Goal: Task Accomplishment & Management: Manage account settings

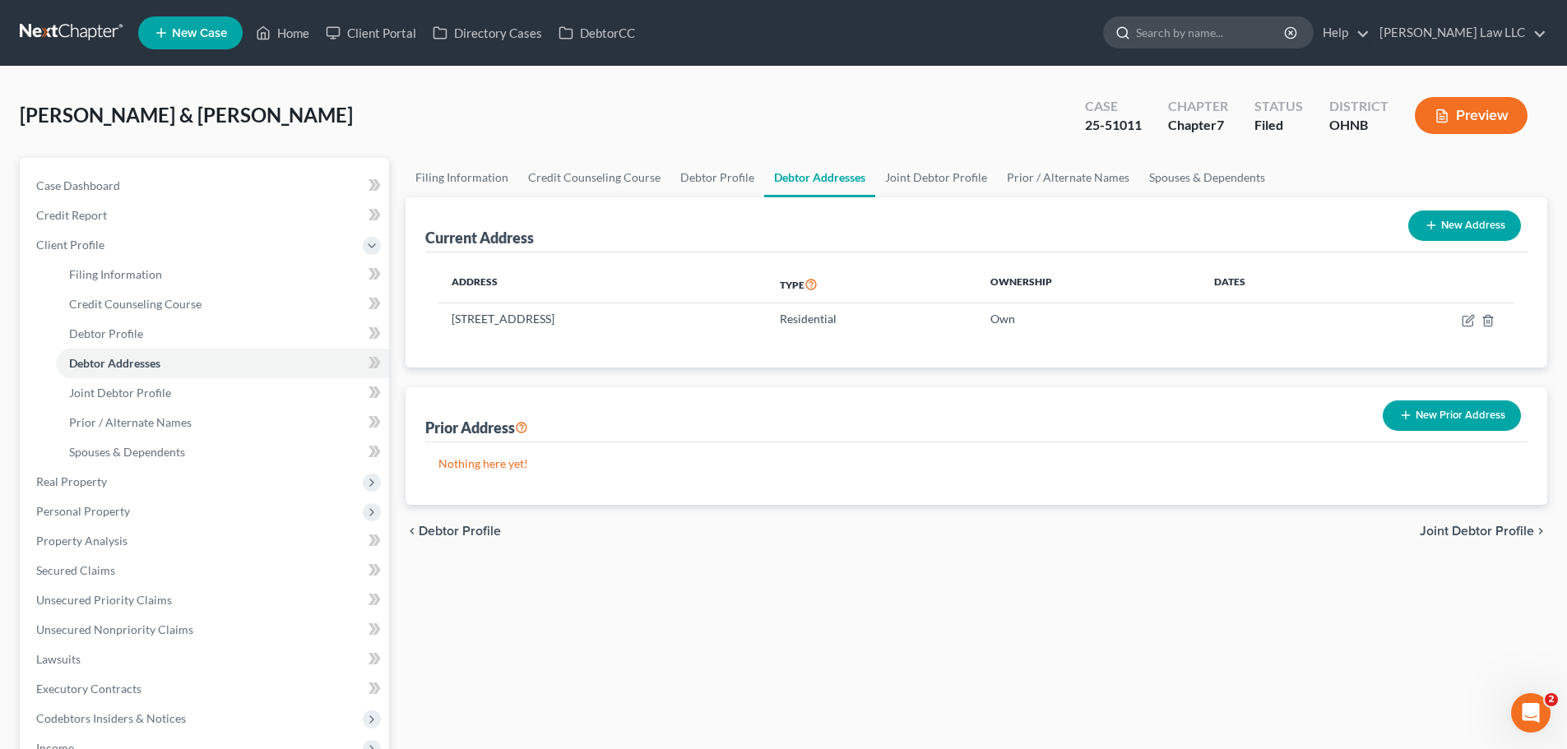
click at [1220, 24] on input "search" at bounding box center [1211, 32] width 151 height 30
type input "[PERSON_NAME]"
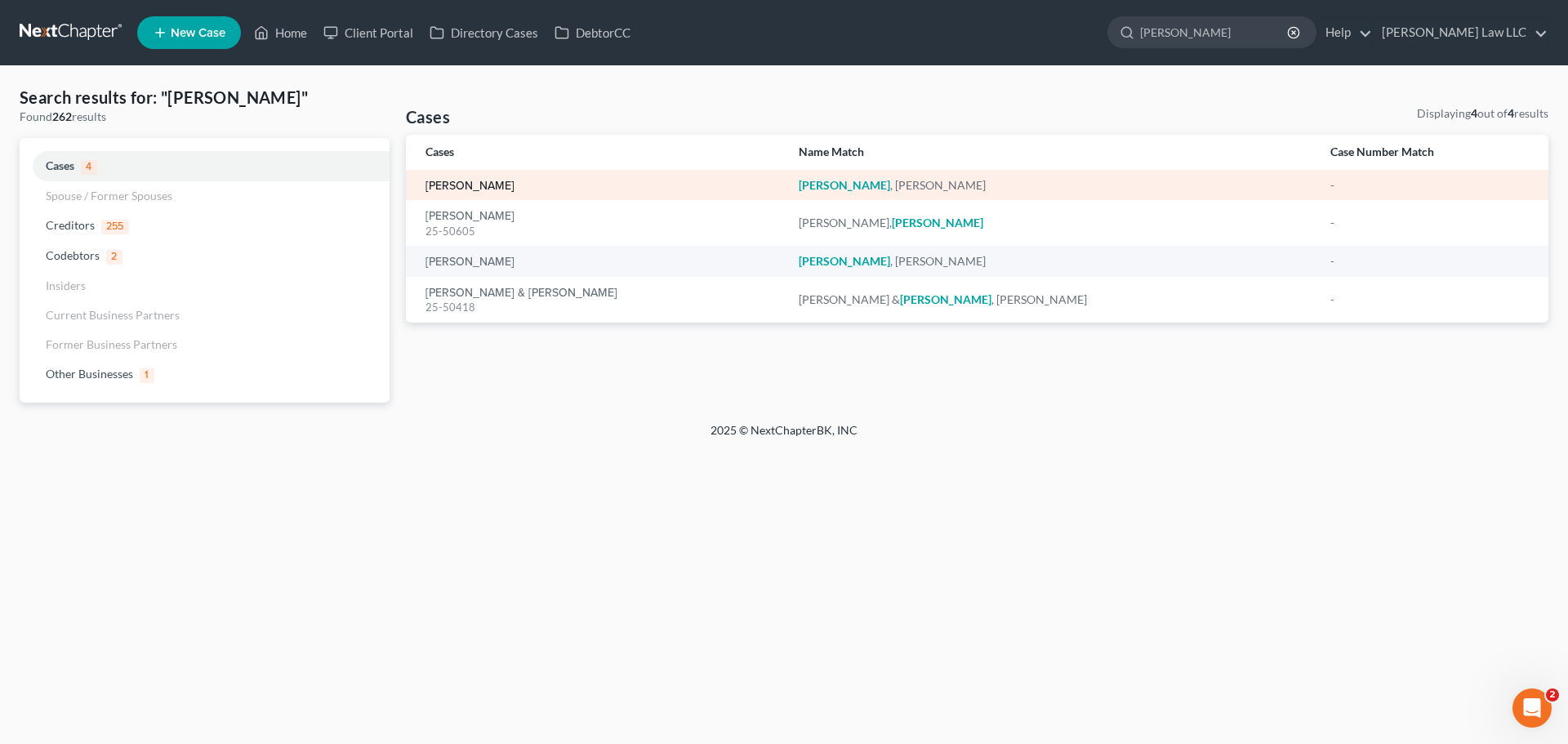
click at [481, 185] on link "[PERSON_NAME]" at bounding box center [471, 187] width 89 height 12
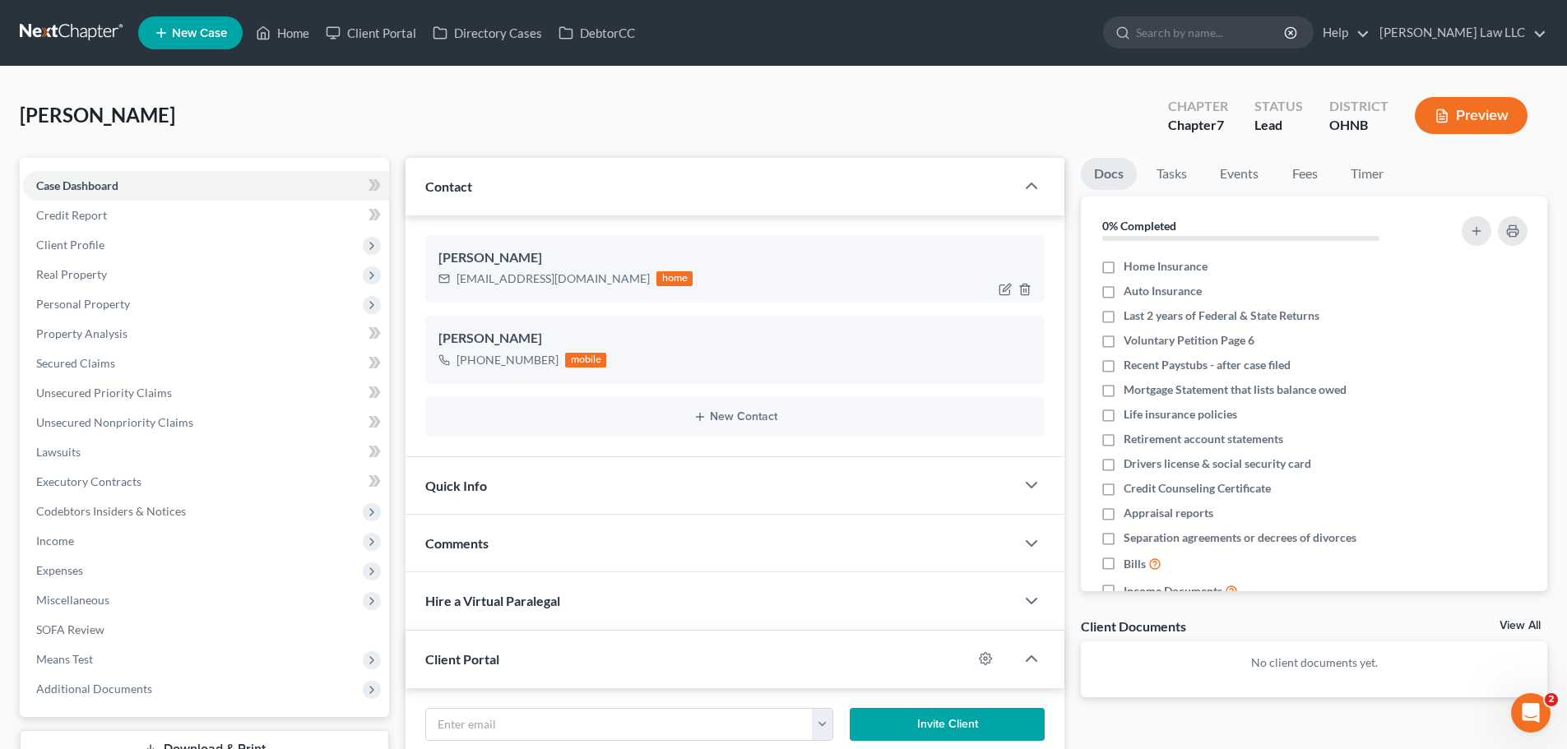
scroll to position [82, 0]
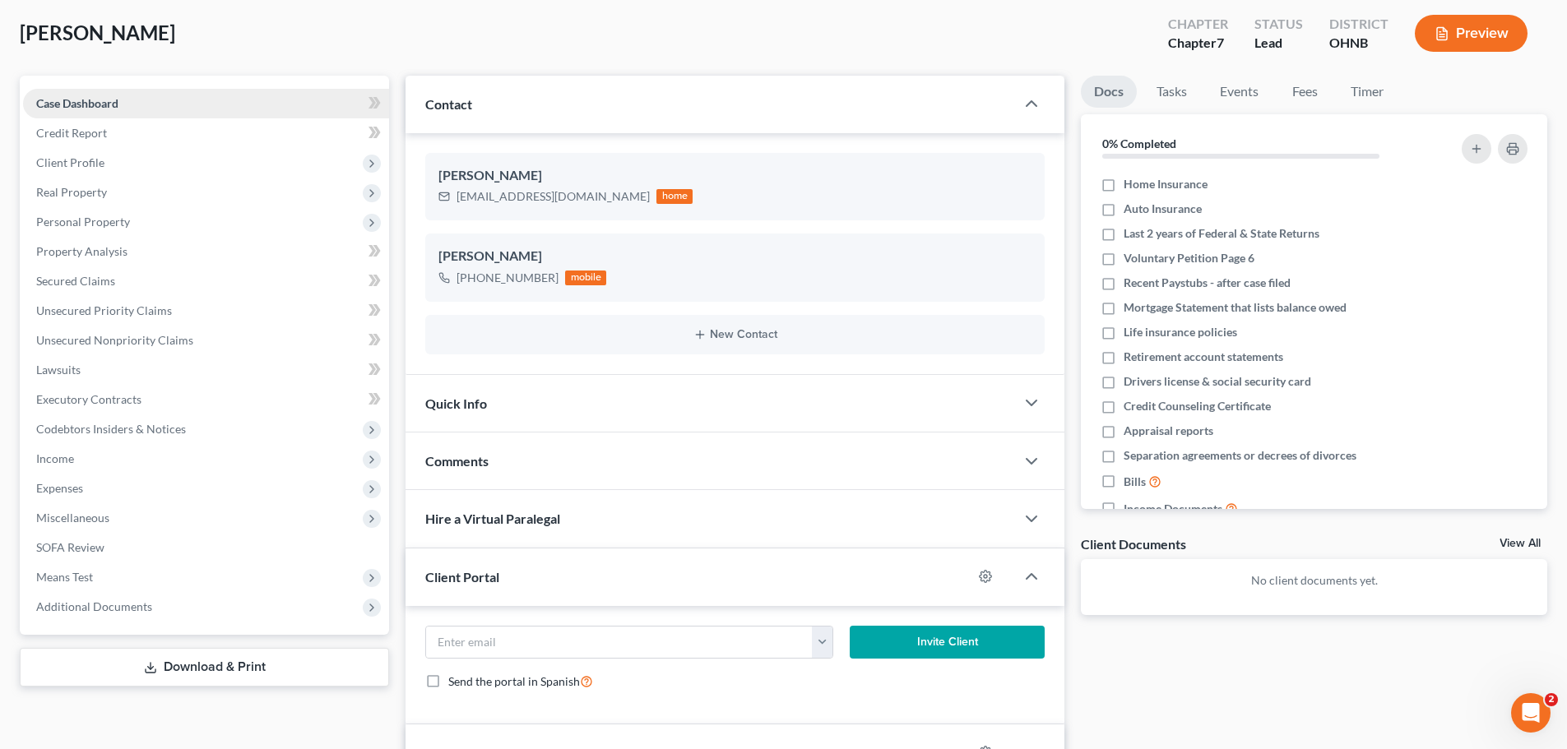
click at [121, 107] on link "Case Dashboard" at bounding box center [206, 104] width 366 height 30
click at [115, 104] on span "Case Dashboard" at bounding box center [77, 103] width 82 height 14
click at [603, 34] on div "Rexroad, Steven Upgraded Chapter Chapter 7 Status Lead District OHNB Preview" at bounding box center [783, 40] width 1527 height 72
click at [87, 103] on span "Case Dashboard" at bounding box center [77, 103] width 82 height 14
click at [87, 96] on span "Case Dashboard" at bounding box center [77, 103] width 82 height 14
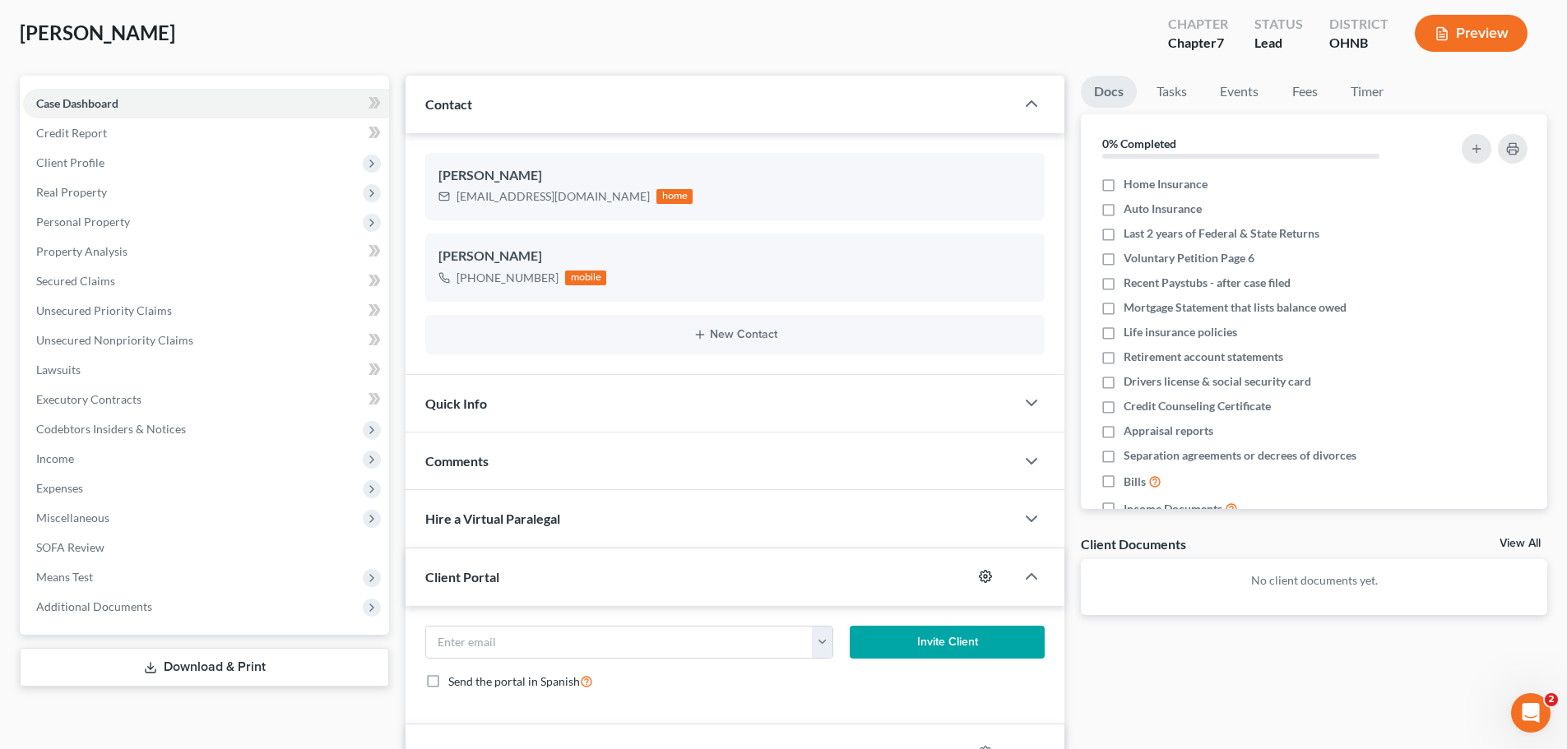
click at [985, 578] on circle "button" at bounding box center [985, 576] width 3 height 3
select select "0"
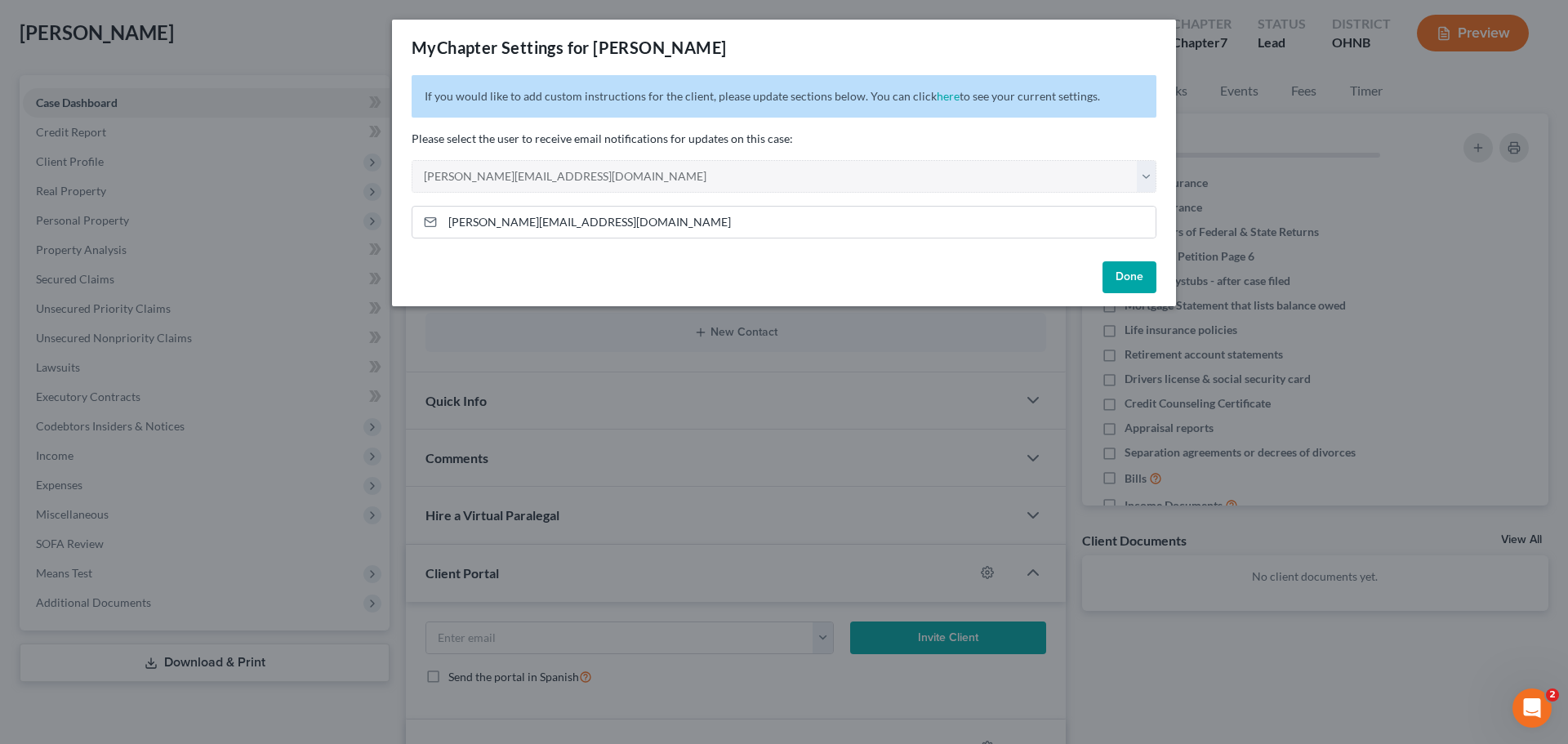
click at [1130, 269] on button "Done" at bounding box center [1129, 277] width 54 height 33
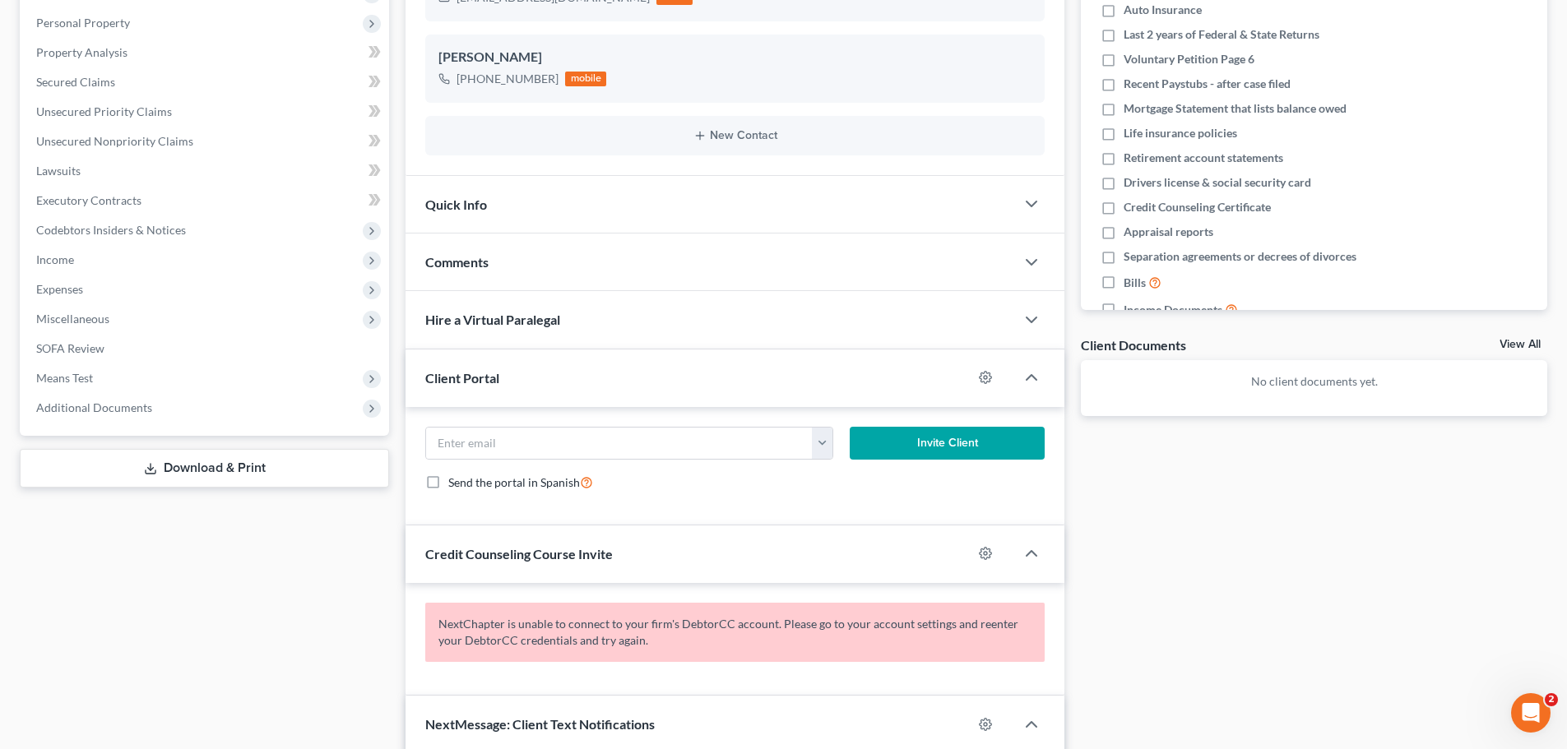
scroll to position [329, 0]
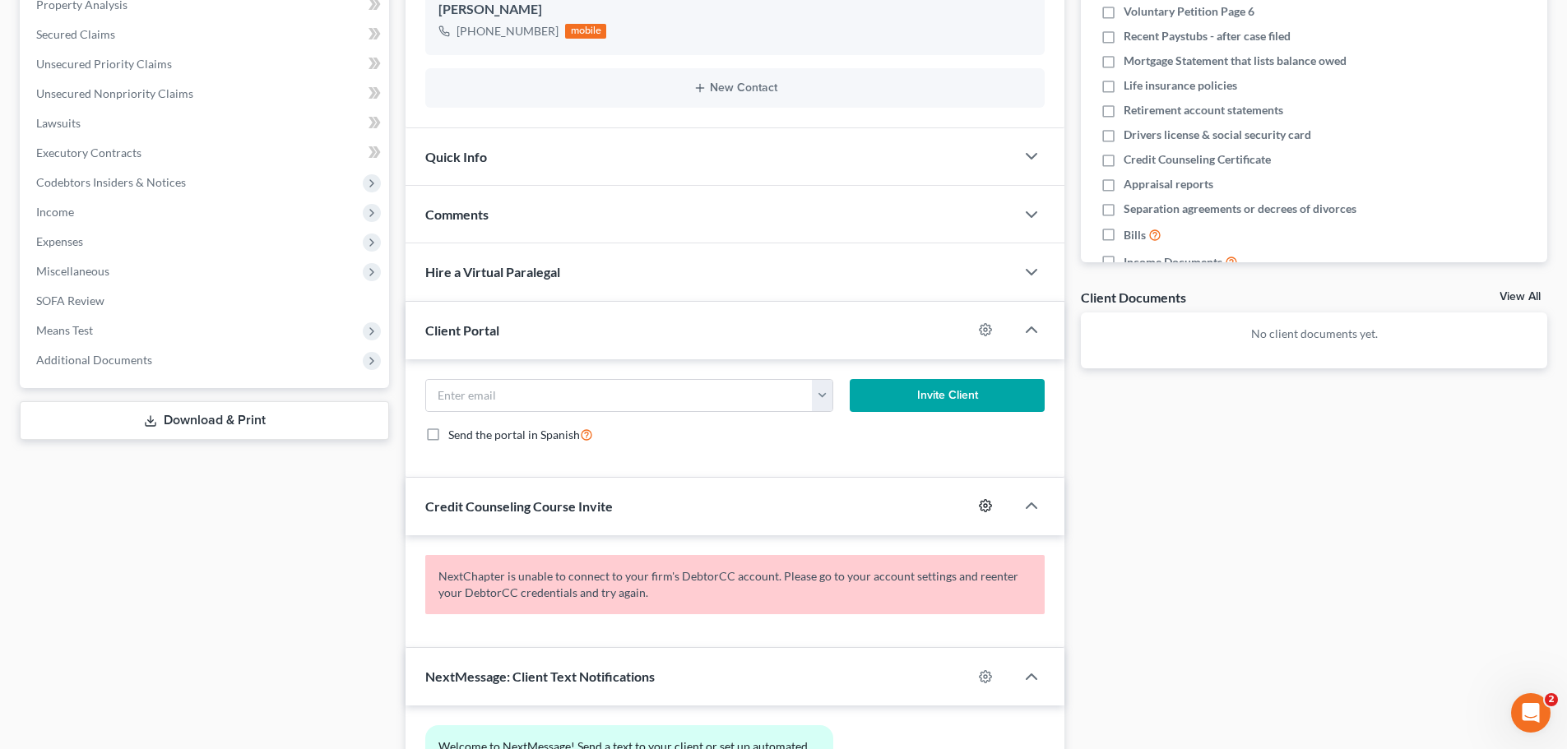
click at [986, 506] on icon "button" at bounding box center [985, 505] width 13 height 13
select select "0"
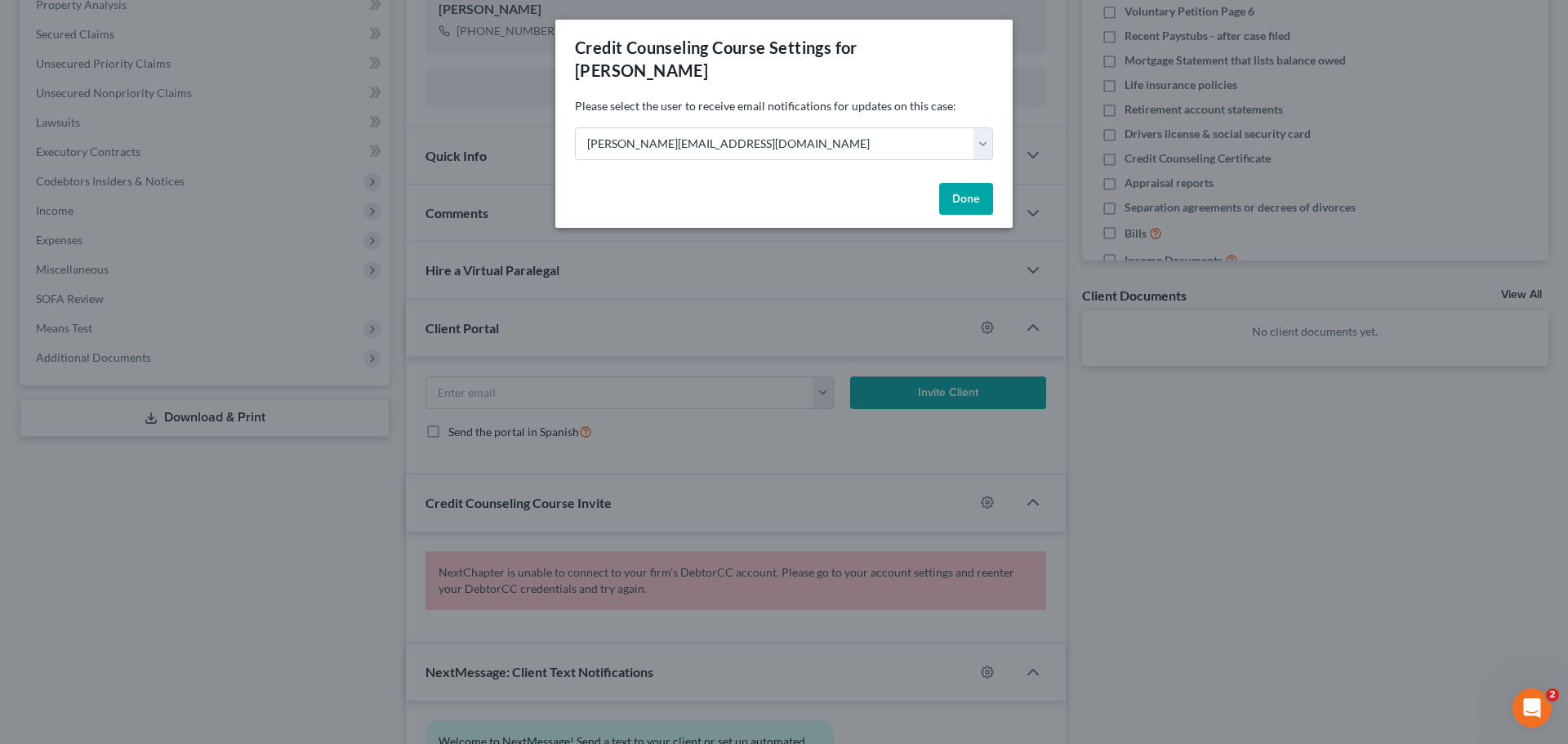
click at [979, 183] on button "Done" at bounding box center [966, 199] width 54 height 33
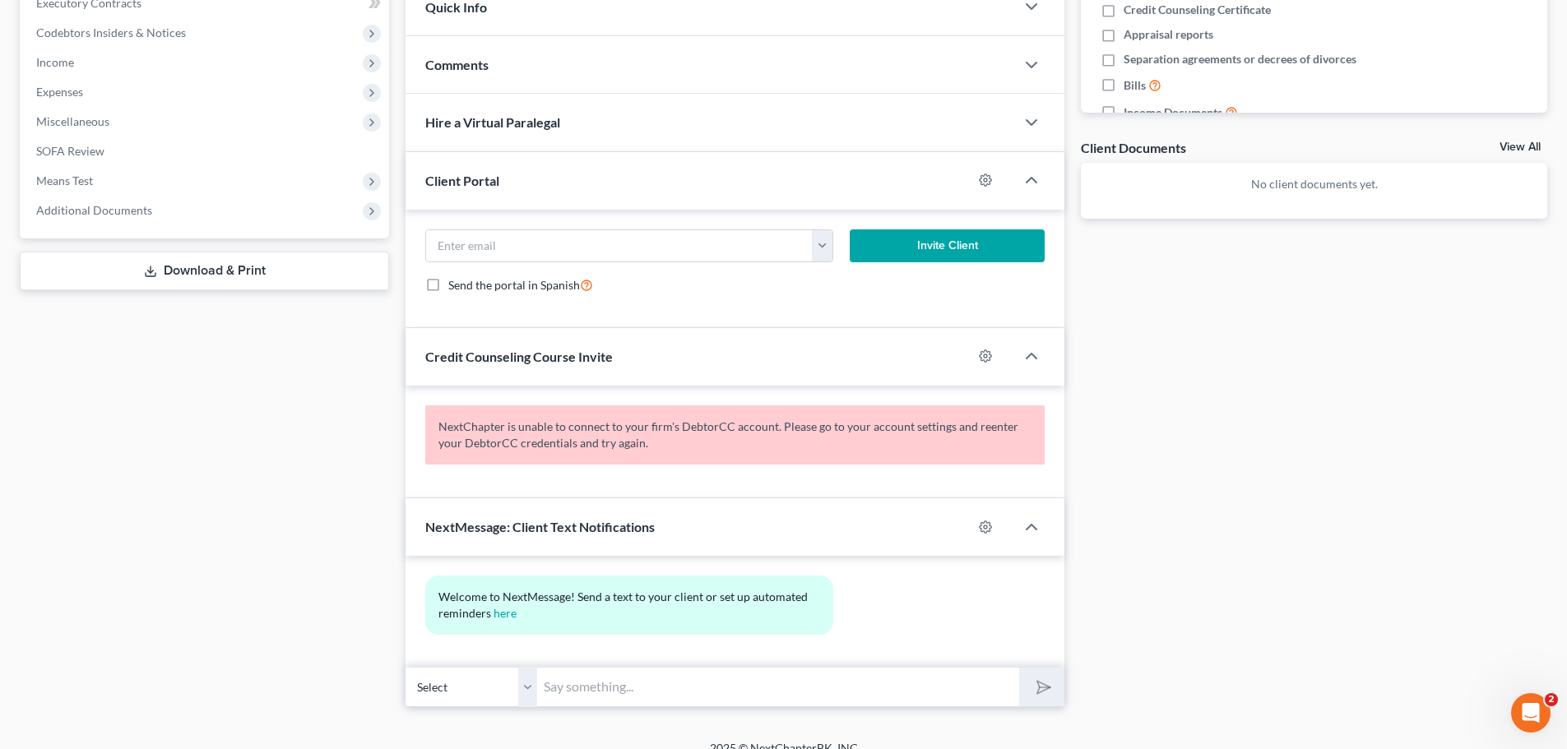
scroll to position [494, 0]
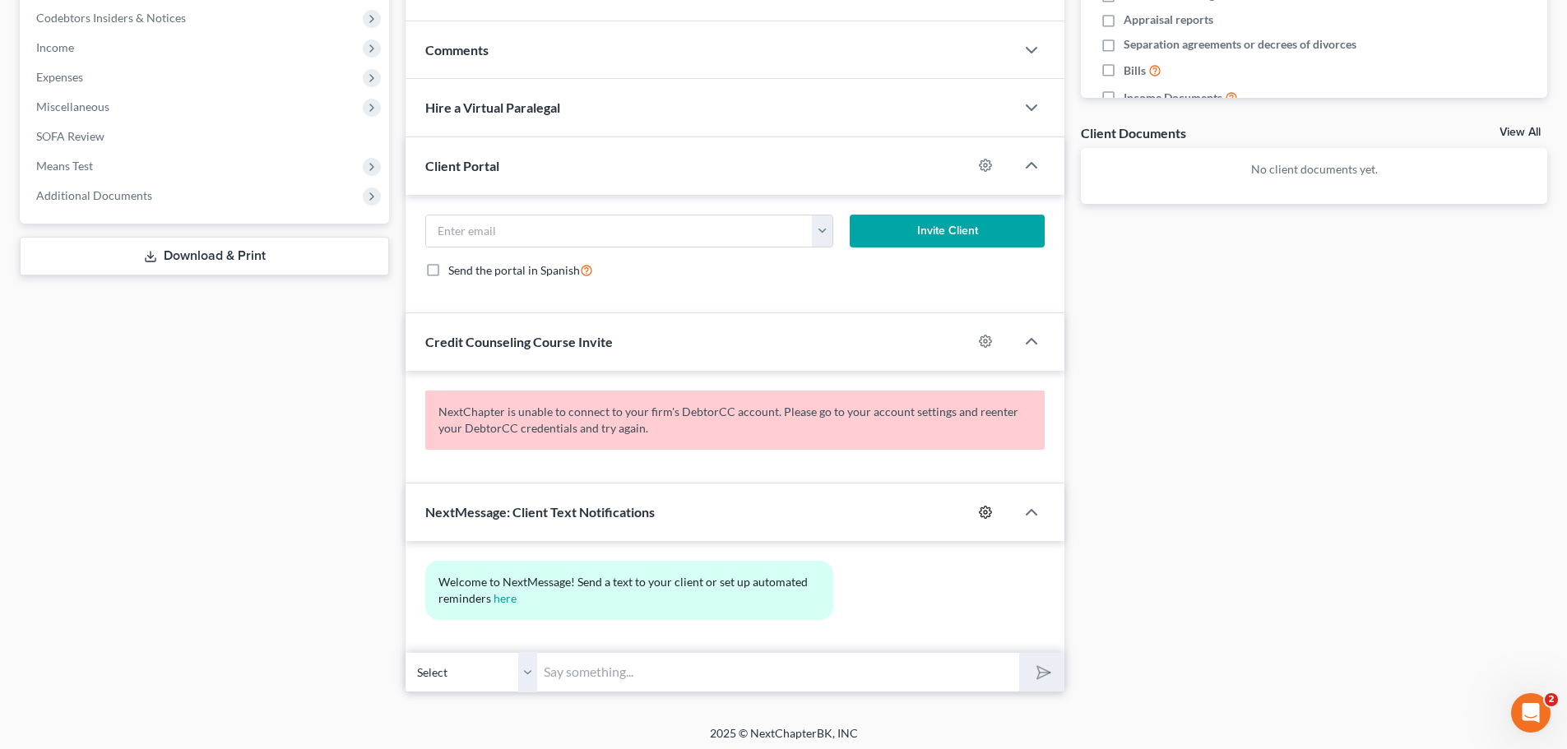
click at [985, 512] on icon "button" at bounding box center [985, 512] width 13 height 13
select select "0"
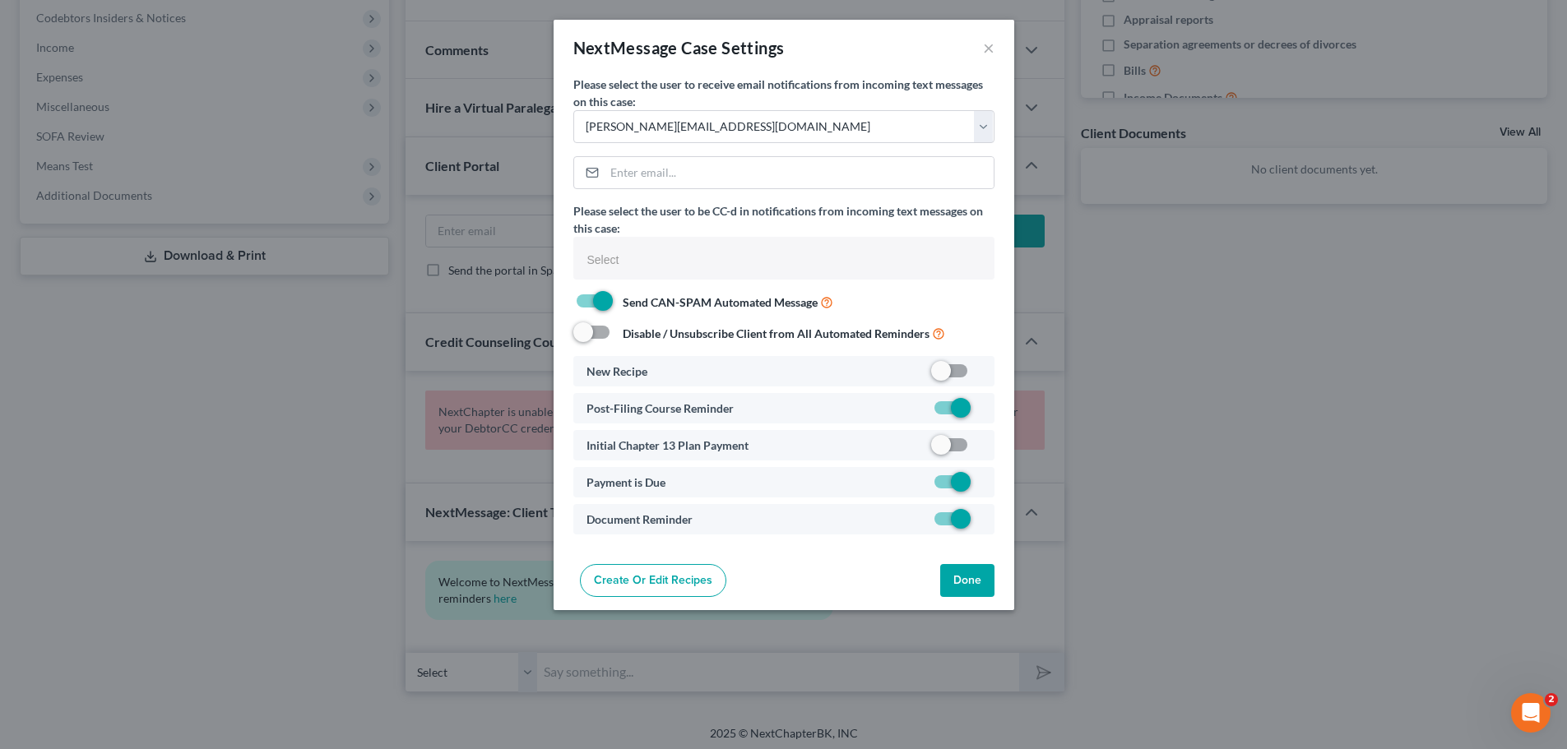
select select
click at [985, 582] on button "Done" at bounding box center [973, 580] width 54 height 33
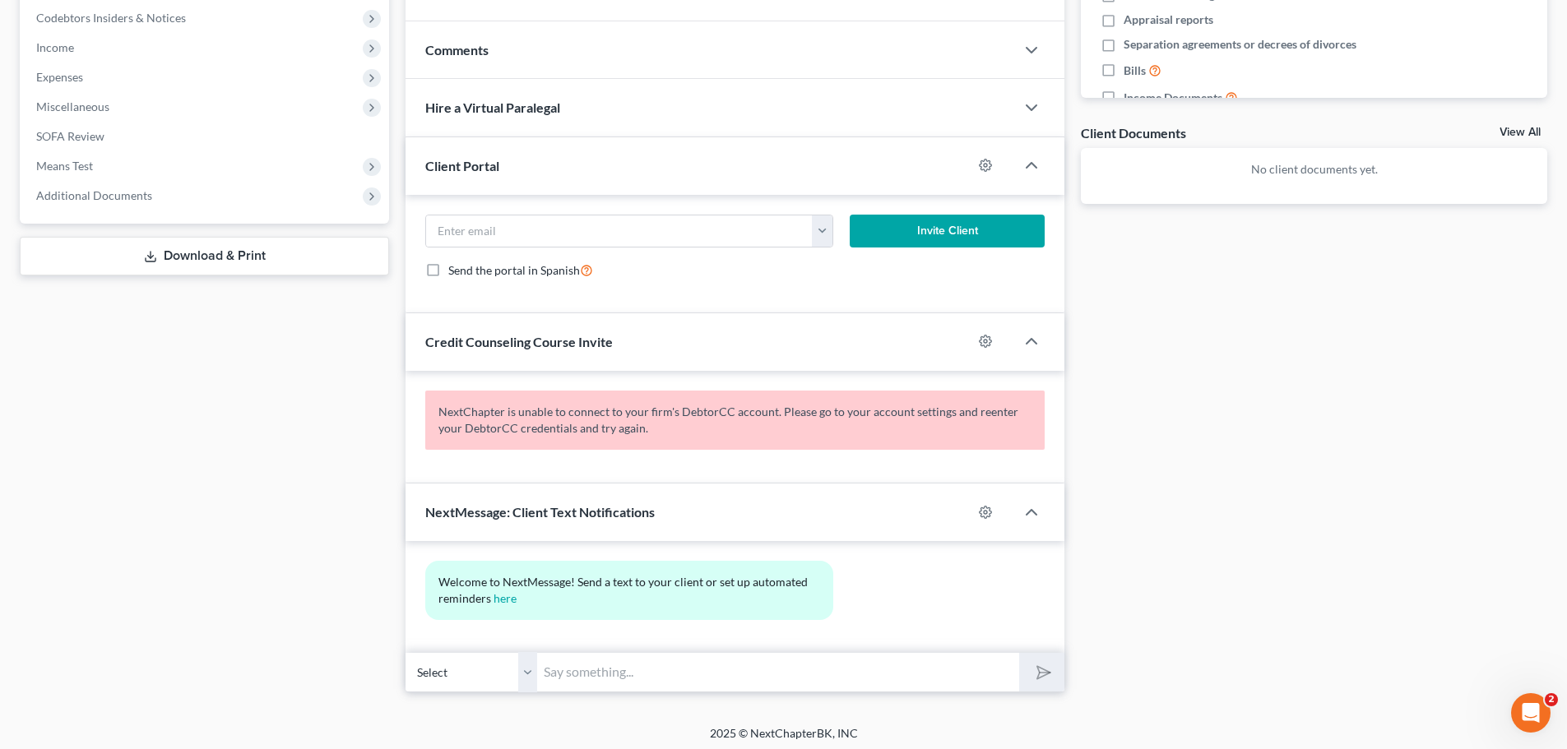
scroll to position [0, 0]
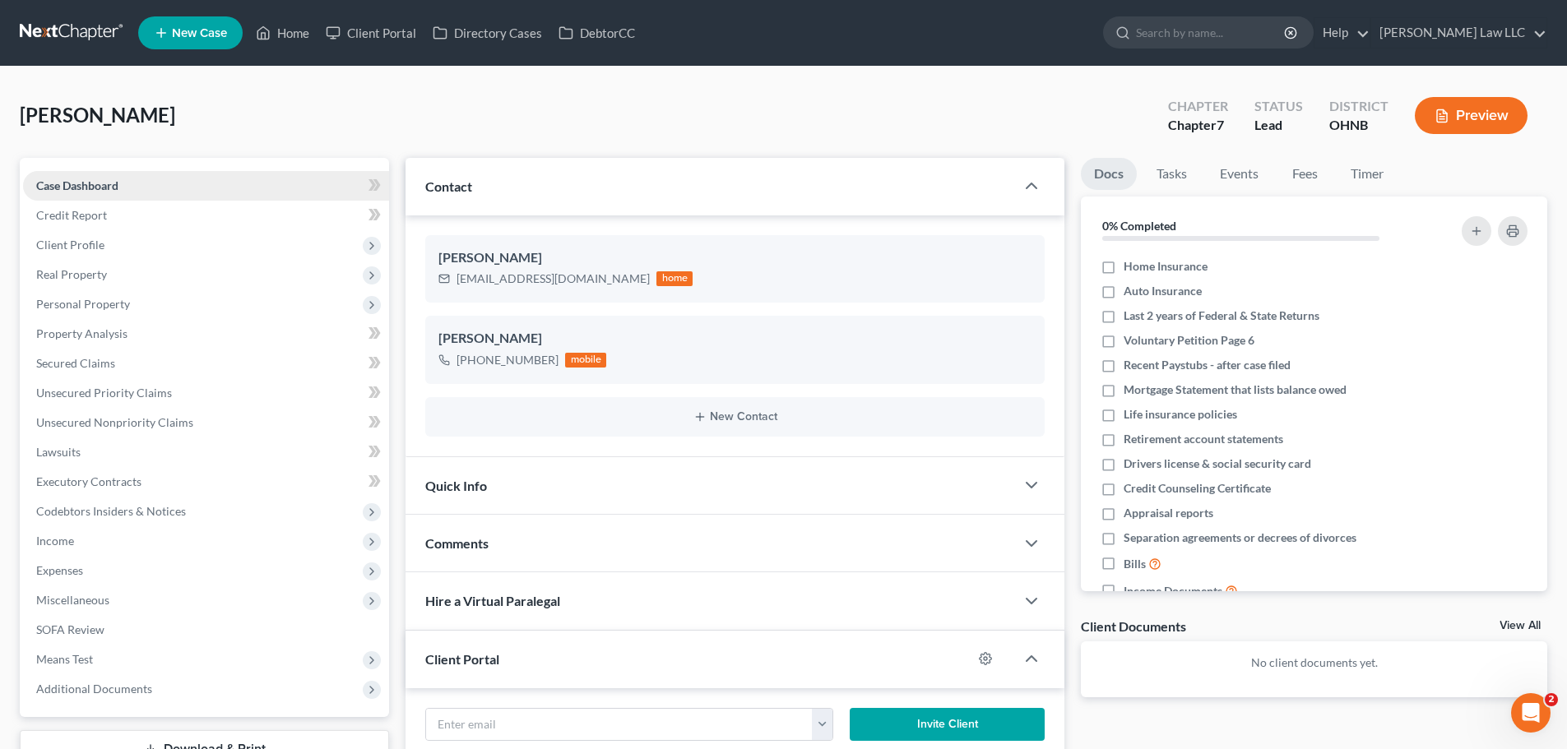
click at [121, 184] on link "Case Dashboard" at bounding box center [206, 186] width 366 height 30
click at [119, 219] on link "Credit Report" at bounding box center [206, 216] width 366 height 30
click at [109, 245] on span "Client Profile" at bounding box center [206, 245] width 366 height 30
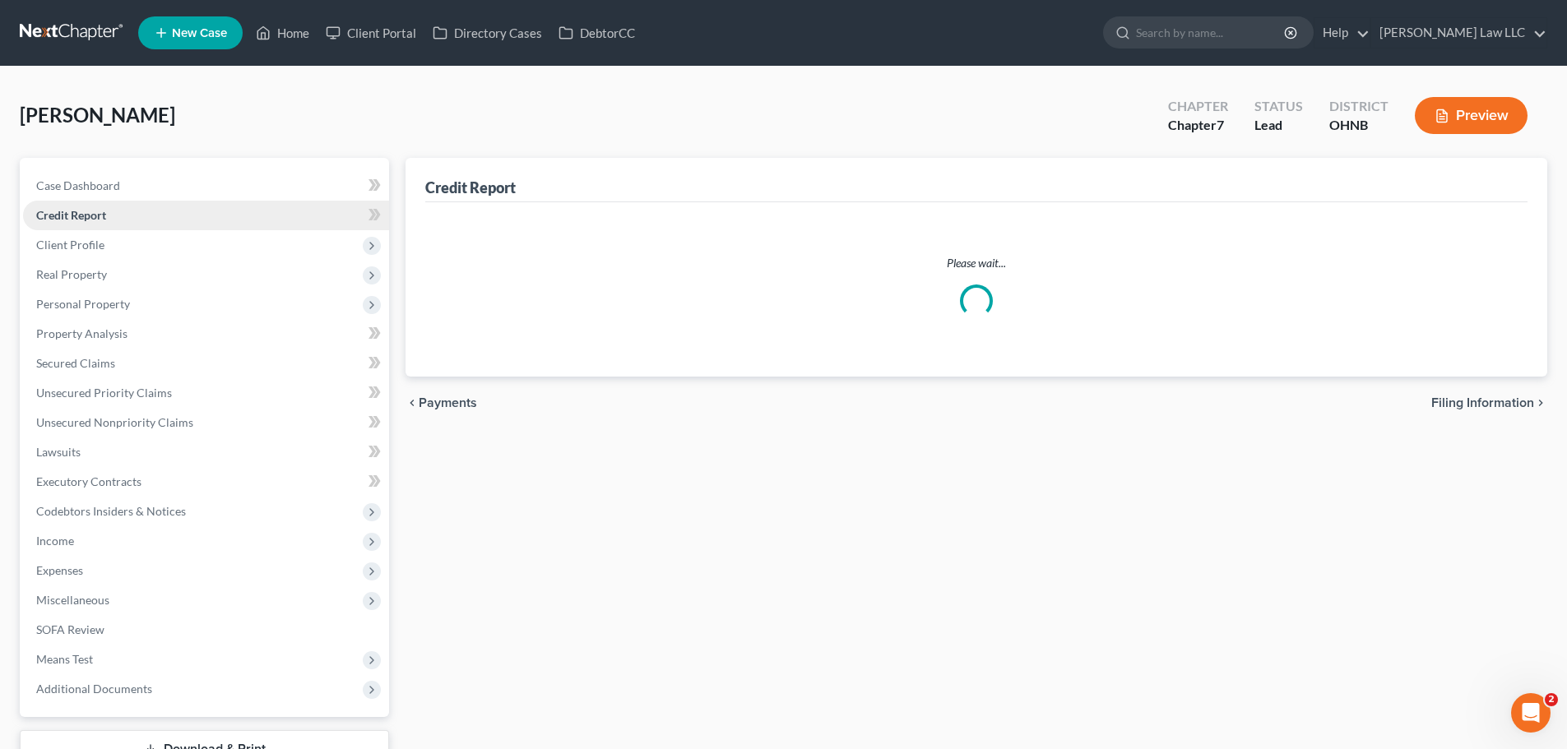
click at [112, 216] on link "Credit Report" at bounding box center [206, 216] width 366 height 30
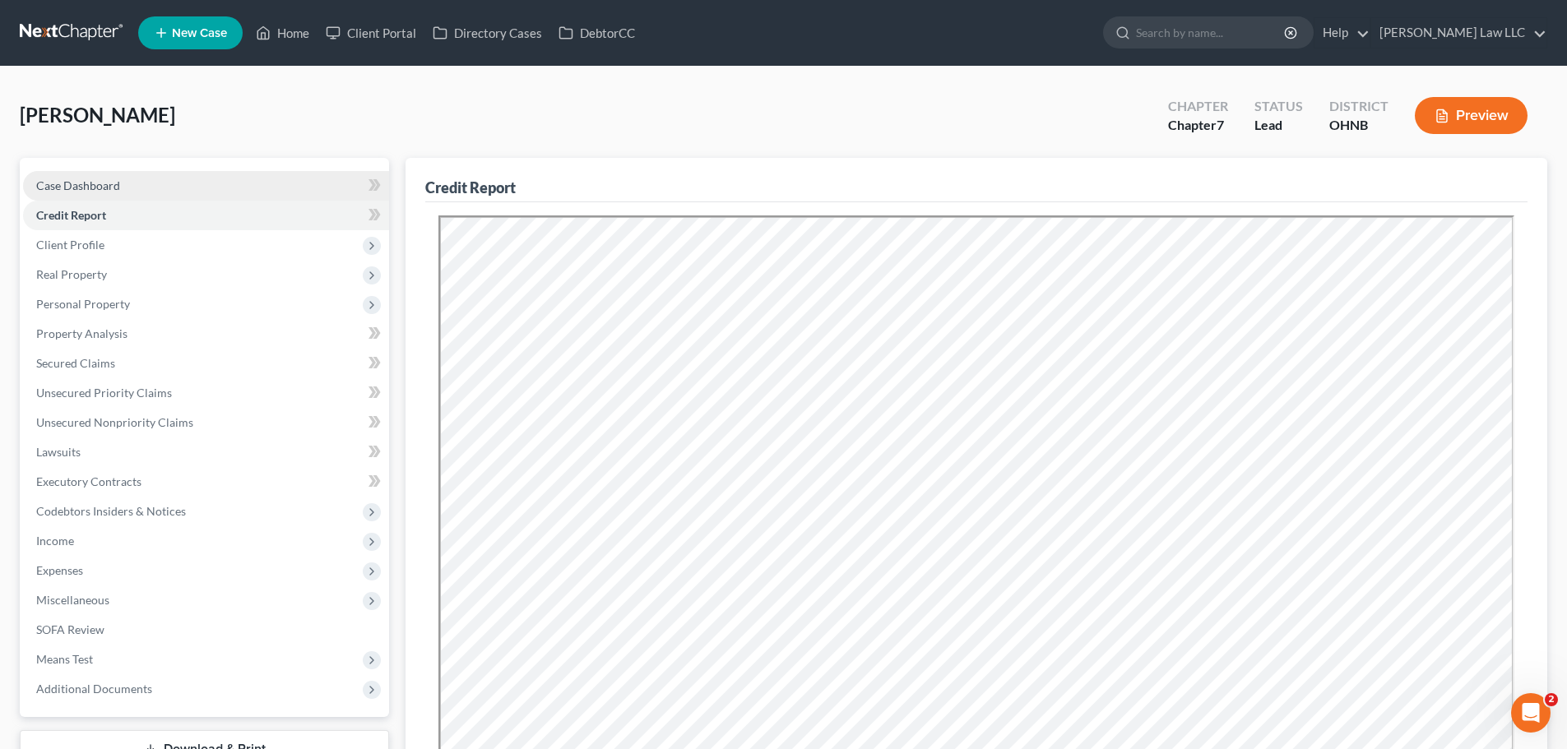
click at [113, 194] on link "Case Dashboard" at bounding box center [206, 186] width 366 height 30
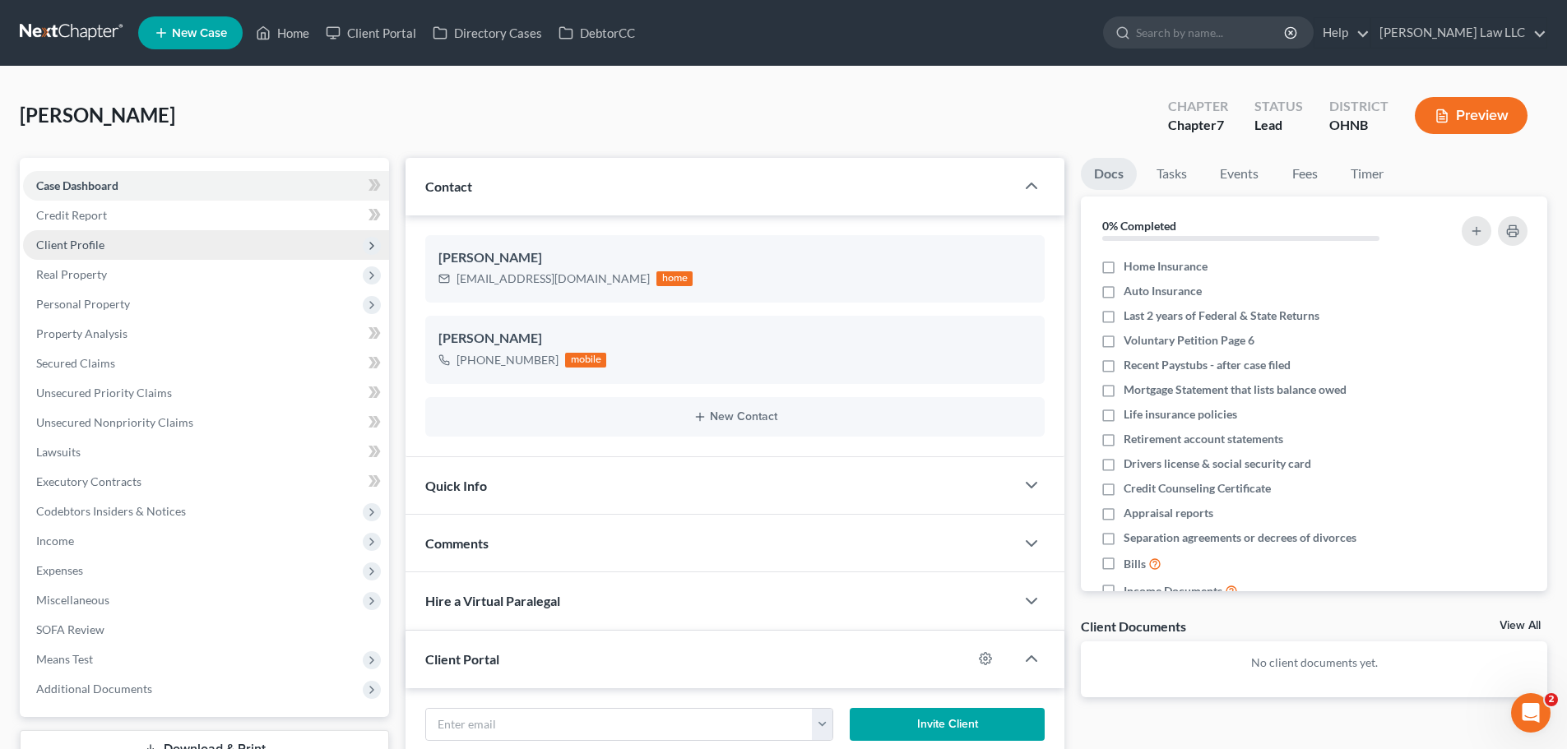
click at [81, 230] on span "Client Profile" at bounding box center [206, 245] width 366 height 30
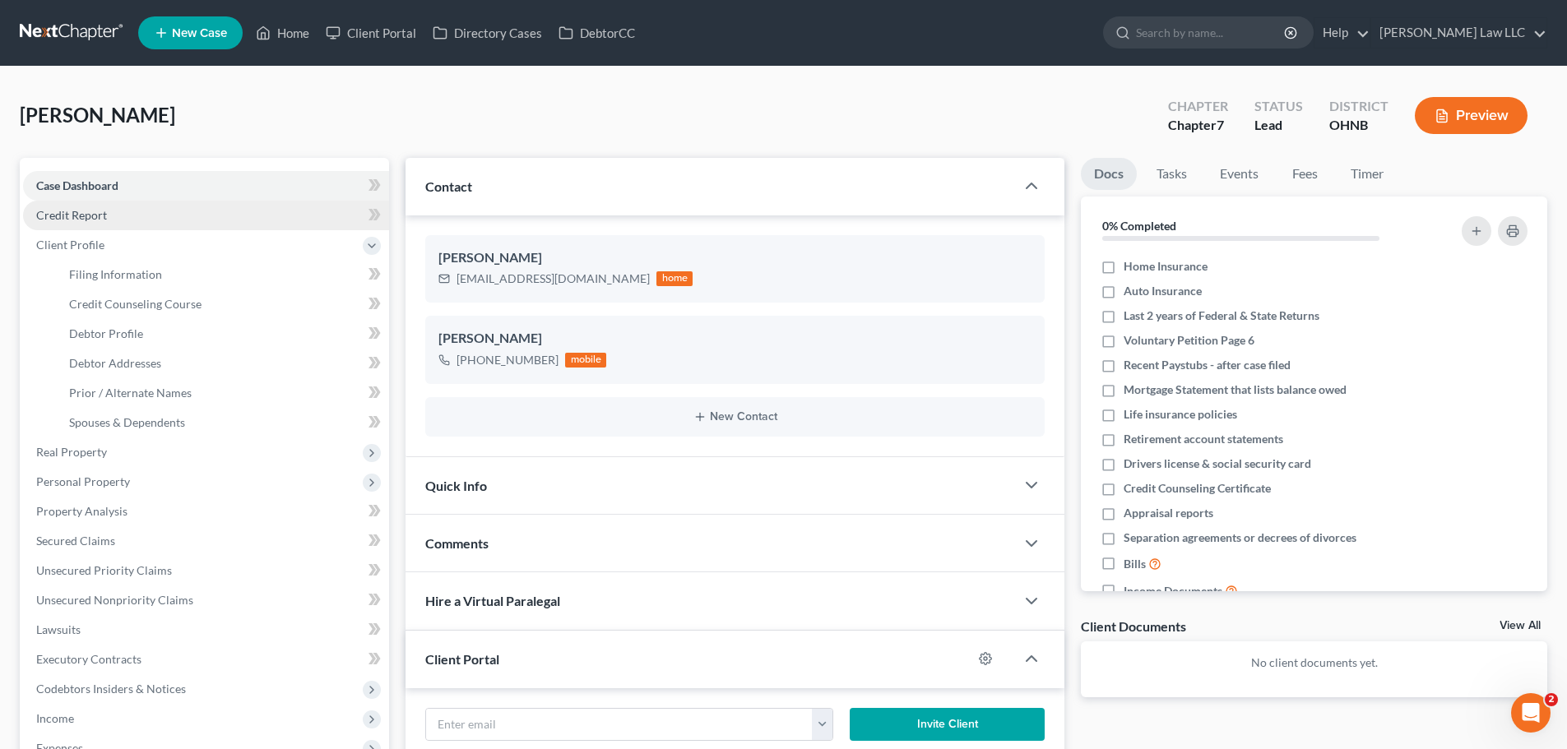
click at [81, 216] on span "Credit Report" at bounding box center [71, 215] width 71 height 14
click at [96, 187] on span "Case Dashboard" at bounding box center [77, 185] width 82 height 14
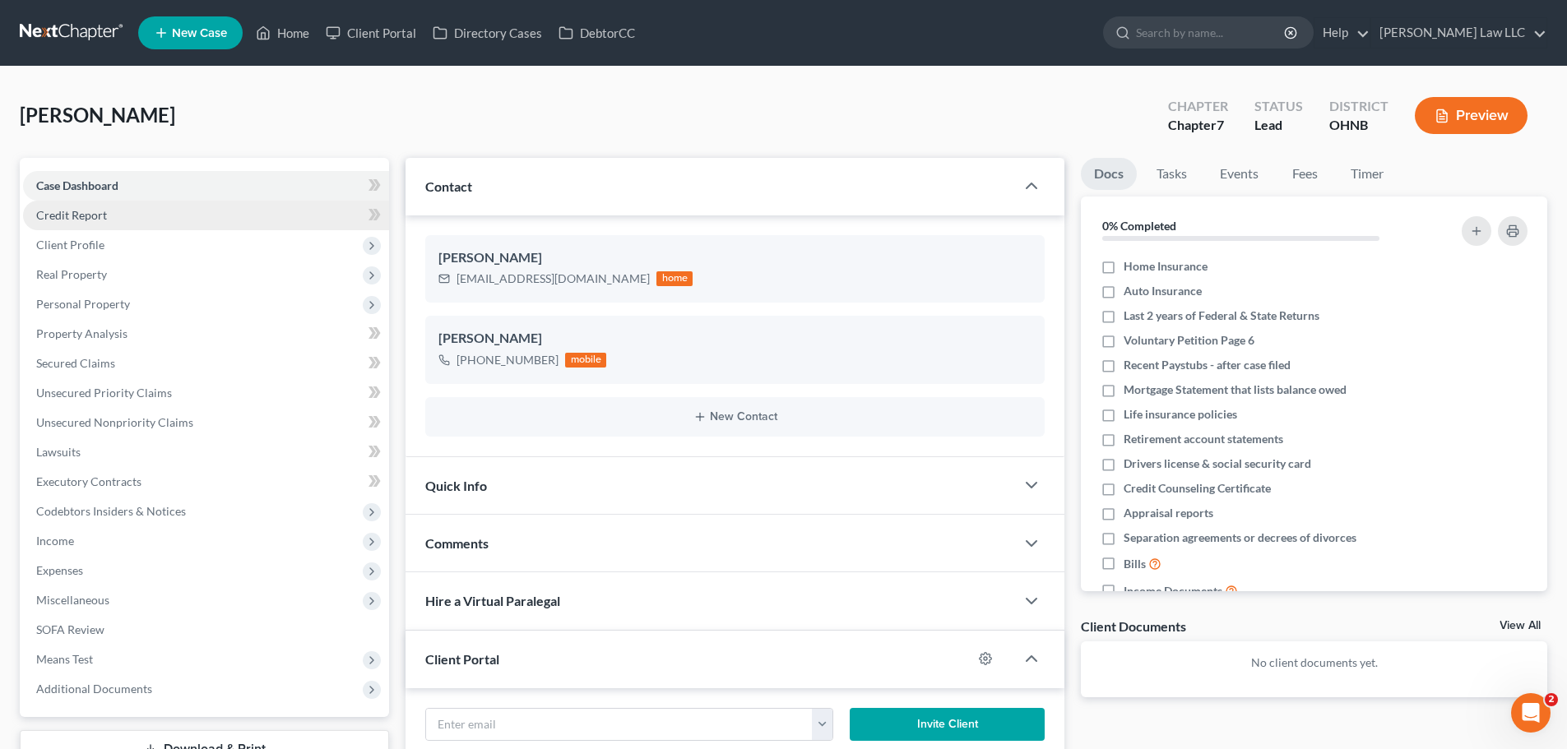
click at [125, 216] on link "Credit Report" at bounding box center [206, 216] width 366 height 30
click at [109, 179] on span "Case Dashboard" at bounding box center [77, 185] width 82 height 14
click at [104, 206] on link "Credit Report" at bounding box center [206, 216] width 366 height 30
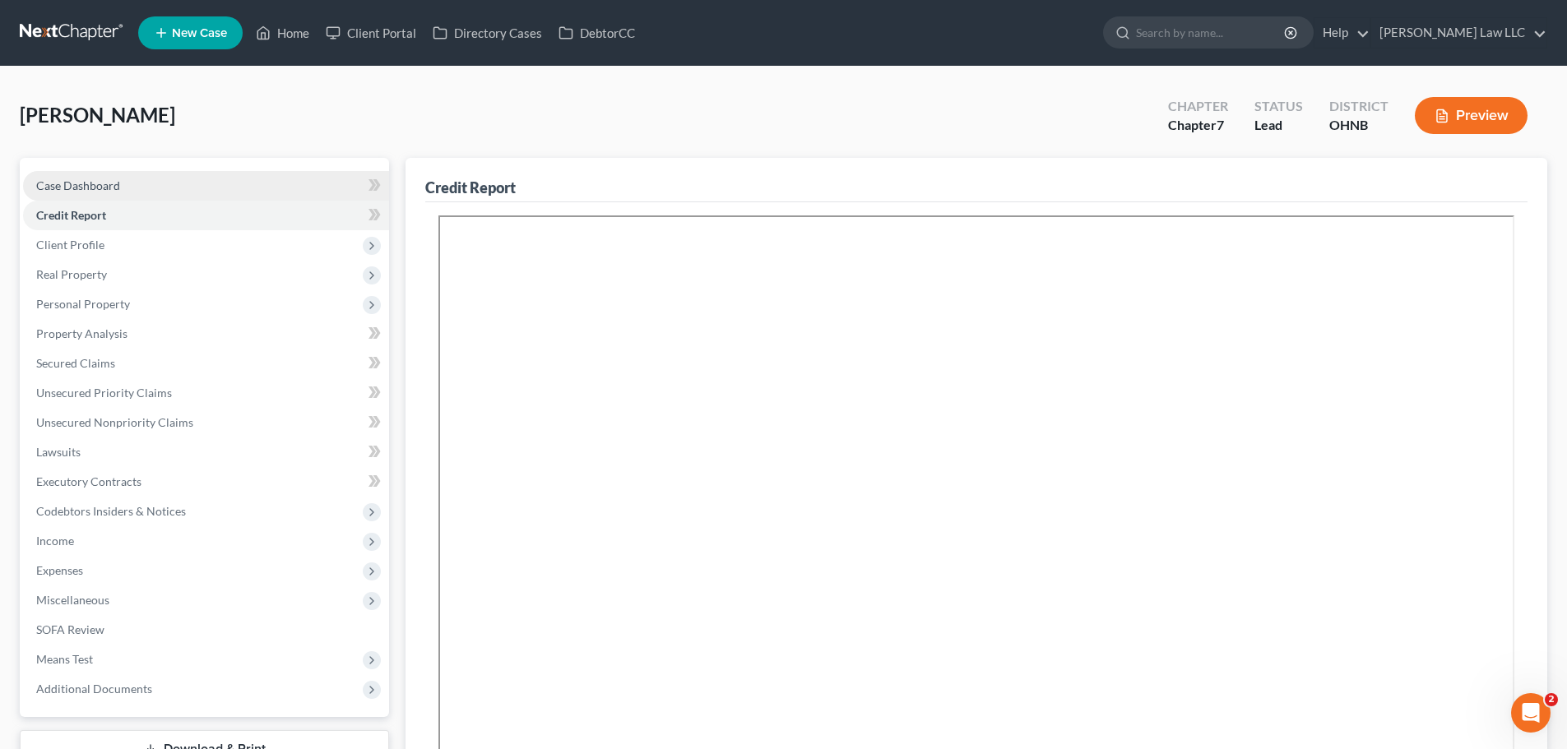
click at [104, 183] on span "Case Dashboard" at bounding box center [78, 185] width 84 height 14
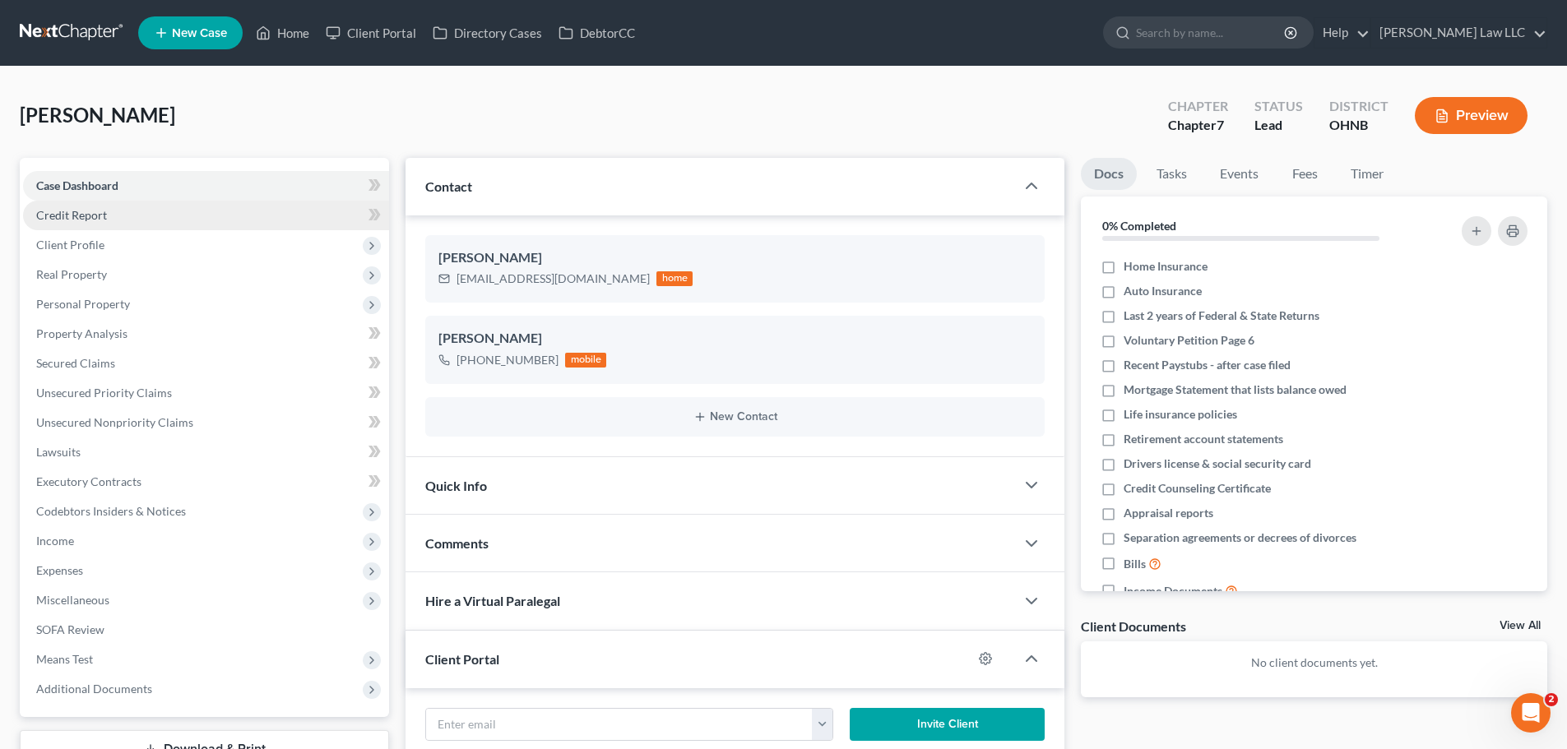
click at [94, 212] on span "Credit Report" at bounding box center [71, 215] width 71 height 14
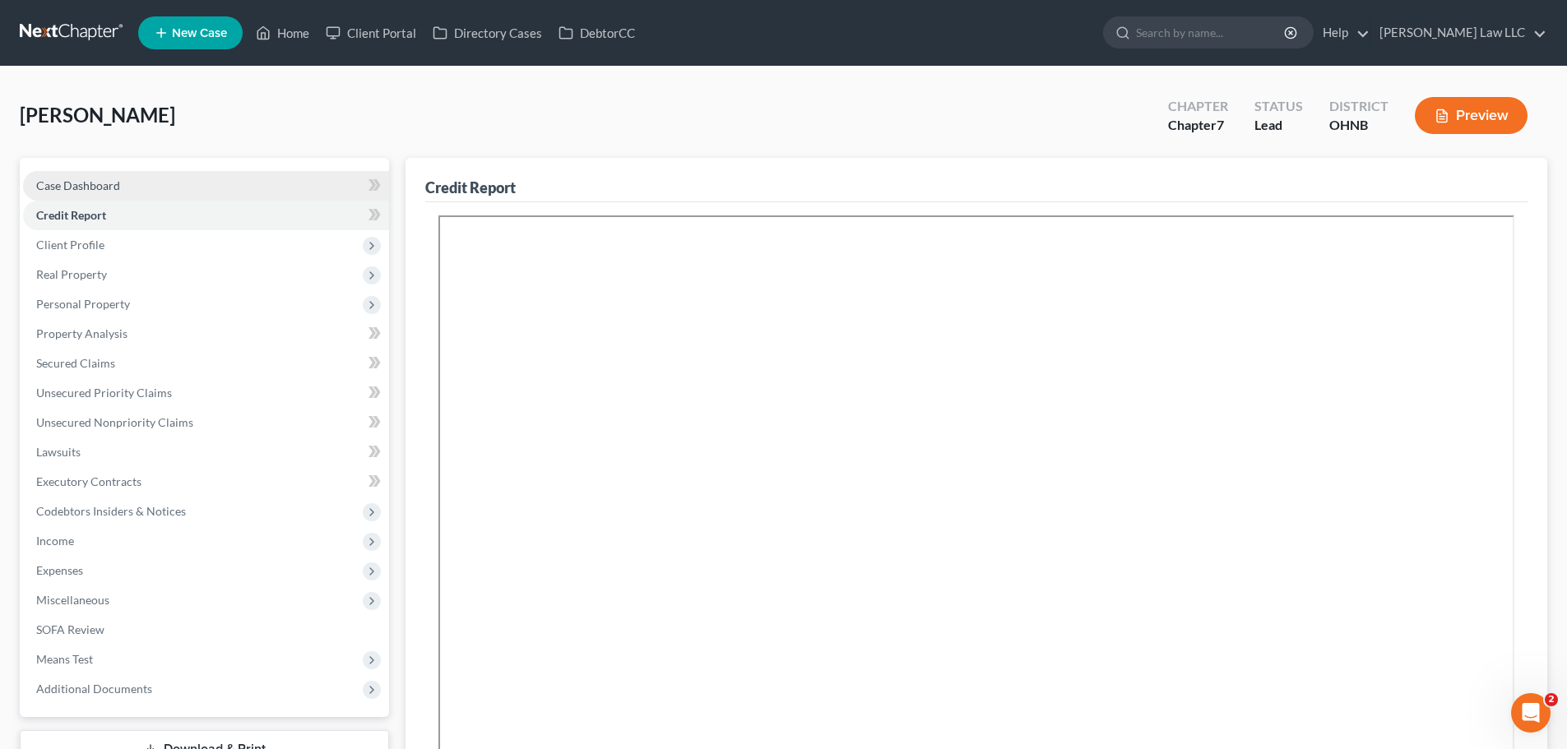
click at [93, 183] on span "Case Dashboard" at bounding box center [78, 185] width 84 height 14
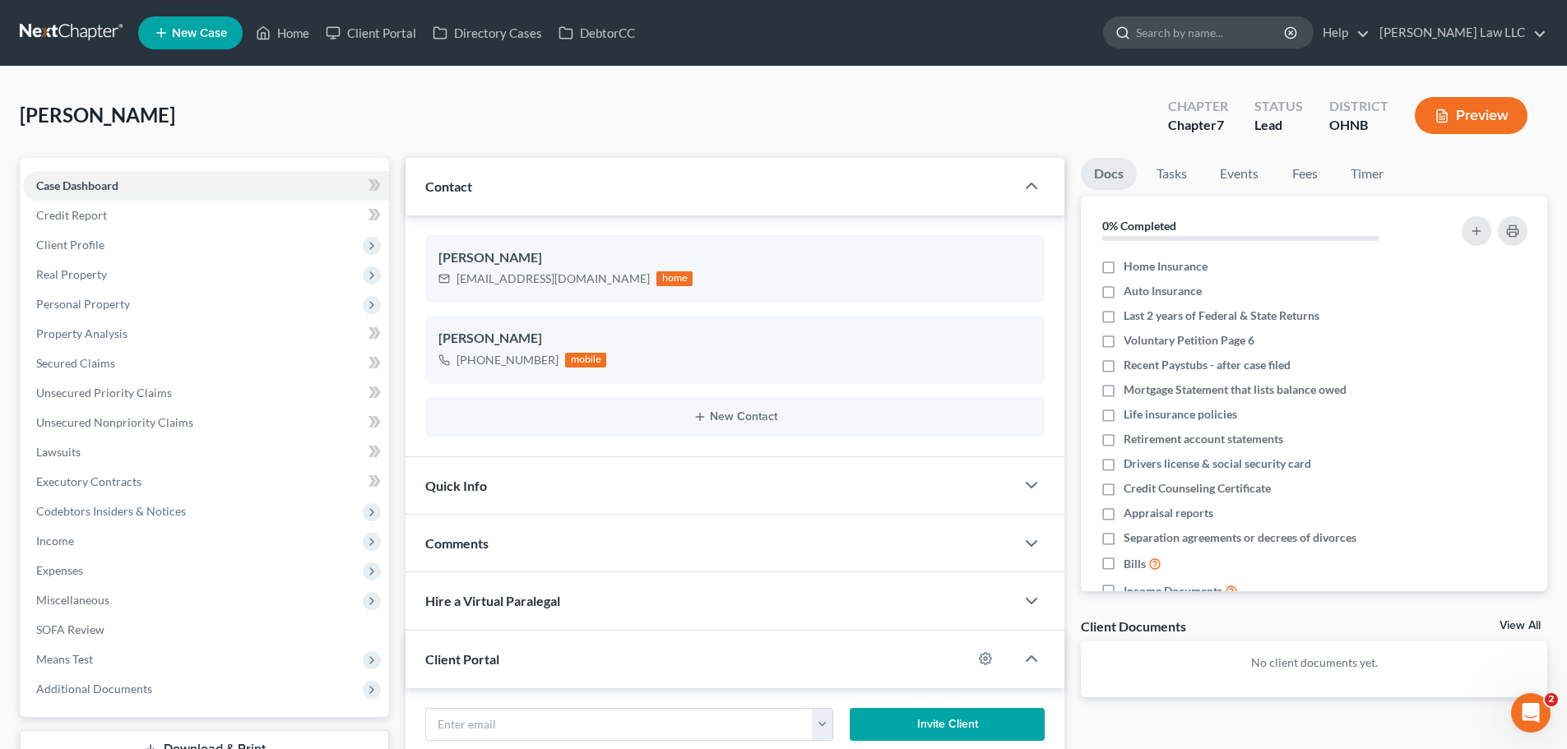
click at [1210, 28] on input "search" at bounding box center [1211, 32] width 151 height 30
type input "thomas"
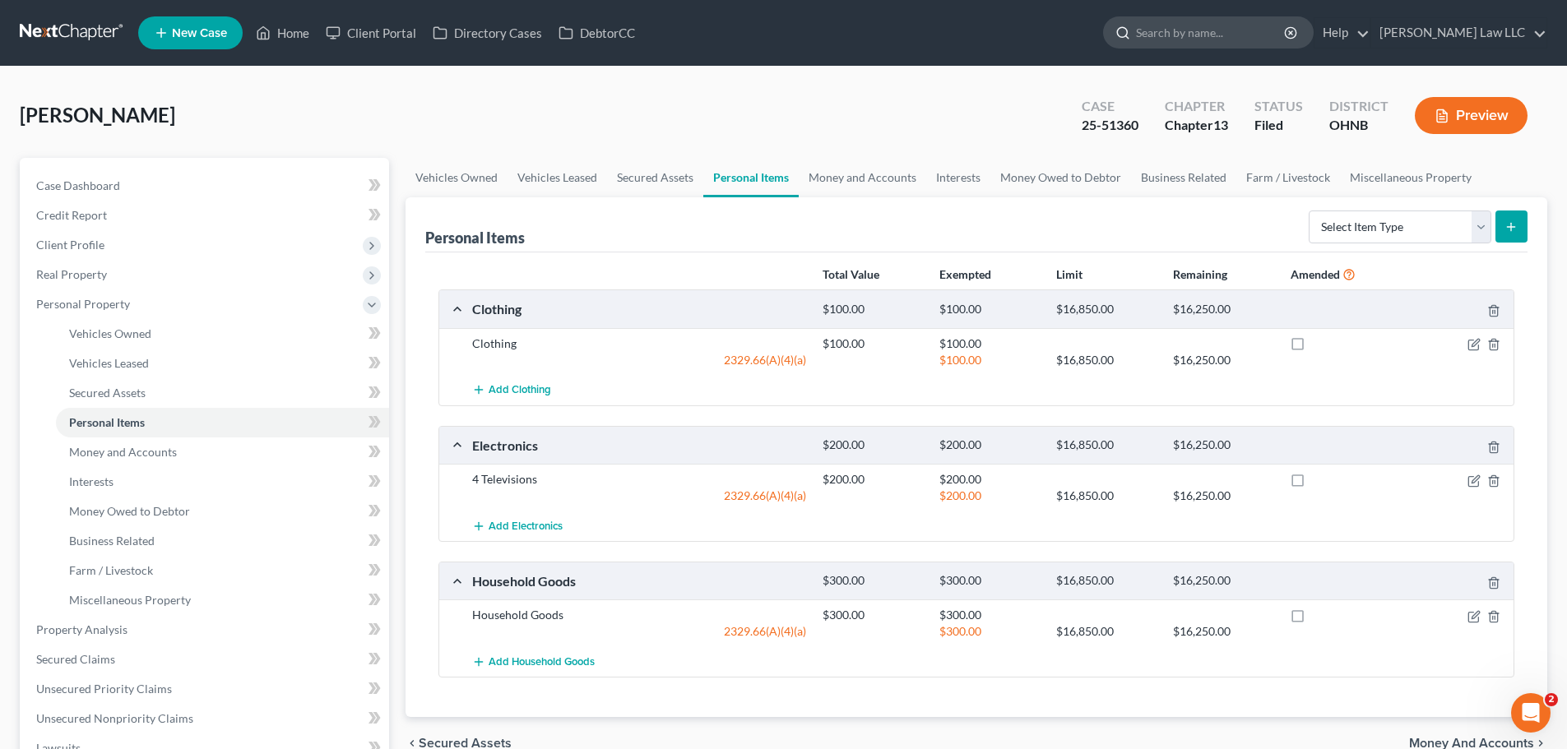
click at [1229, 42] on input "search" at bounding box center [1211, 32] width 151 height 30
type input "baker"
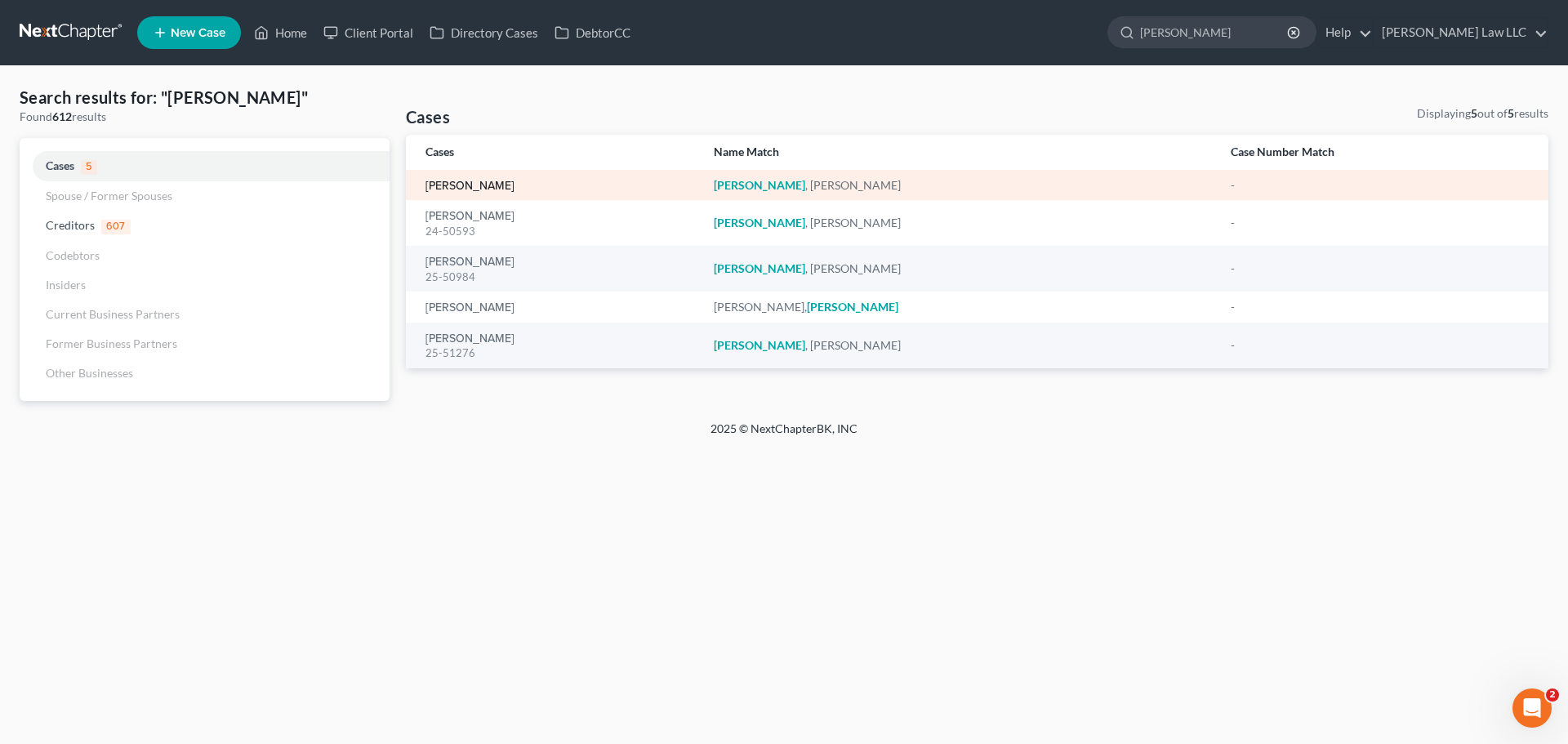
click at [486, 181] on link "Baker, Jennifer" at bounding box center [471, 187] width 89 height 12
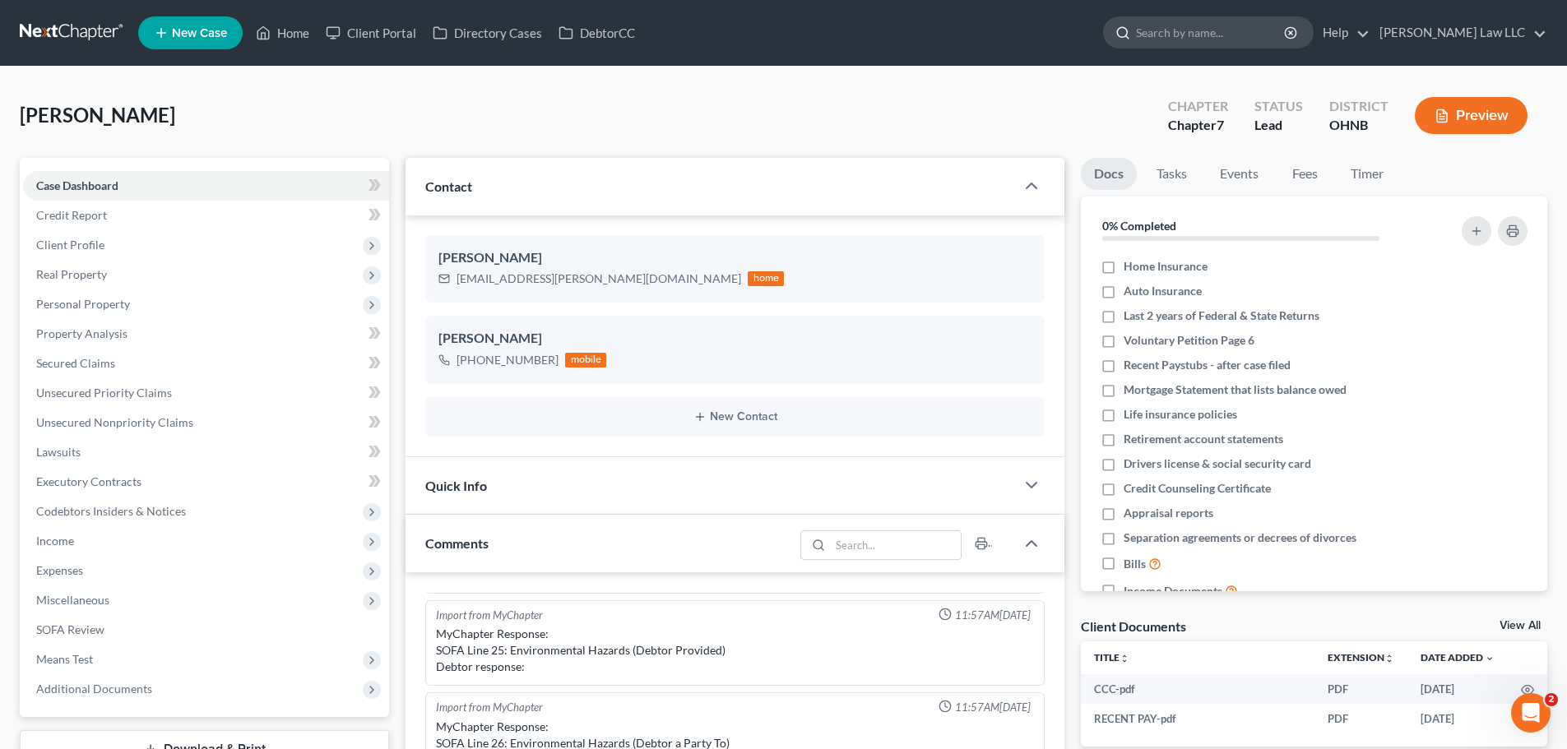
click at [1254, 34] on input "search" at bounding box center [1211, 32] width 151 height 30
type input "[PERSON_NAME]"
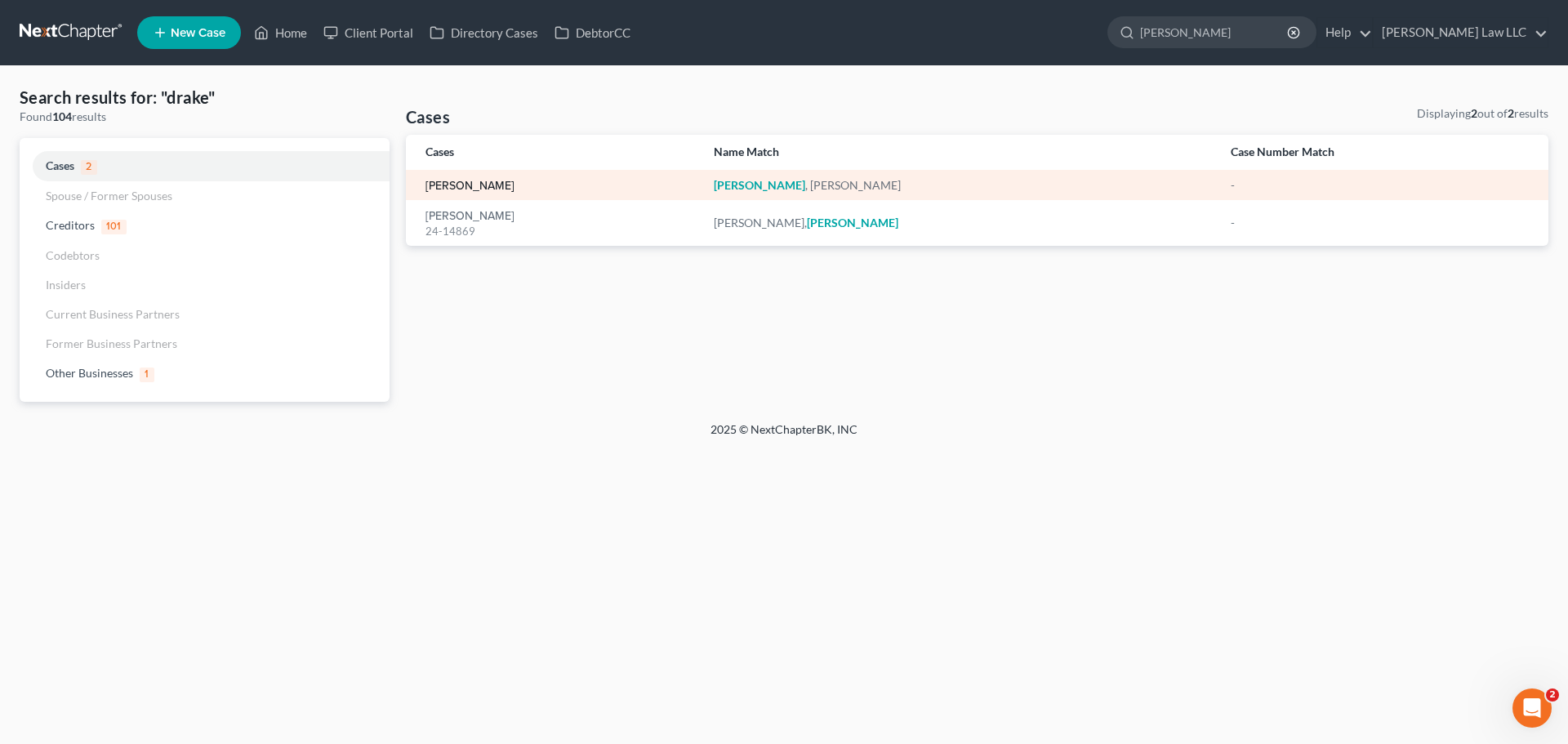
click at [478, 190] on link "[PERSON_NAME]" at bounding box center [471, 187] width 89 height 12
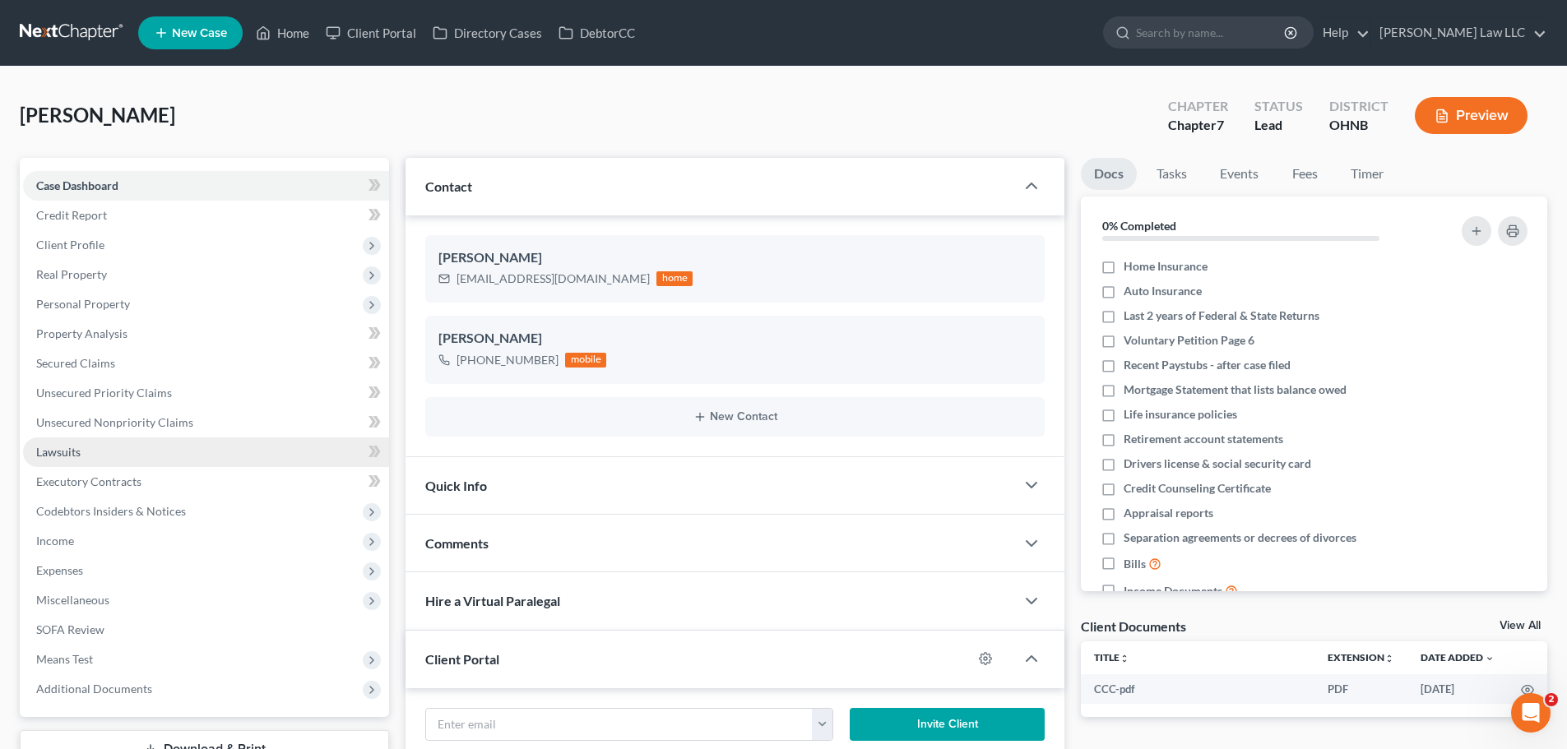
click at [84, 455] on link "Lawsuits" at bounding box center [206, 453] width 366 height 30
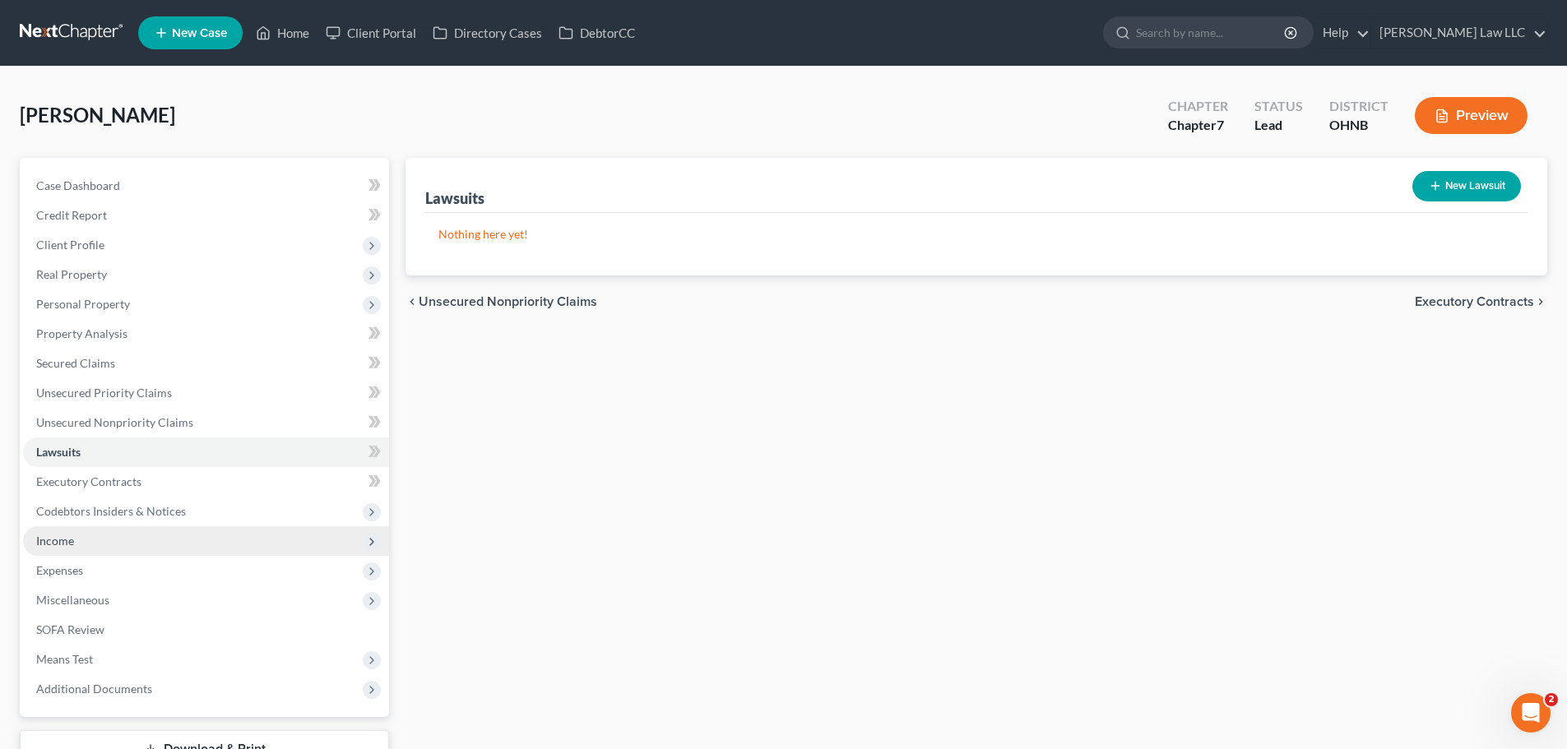
click at [90, 530] on span "Income" at bounding box center [206, 541] width 366 height 30
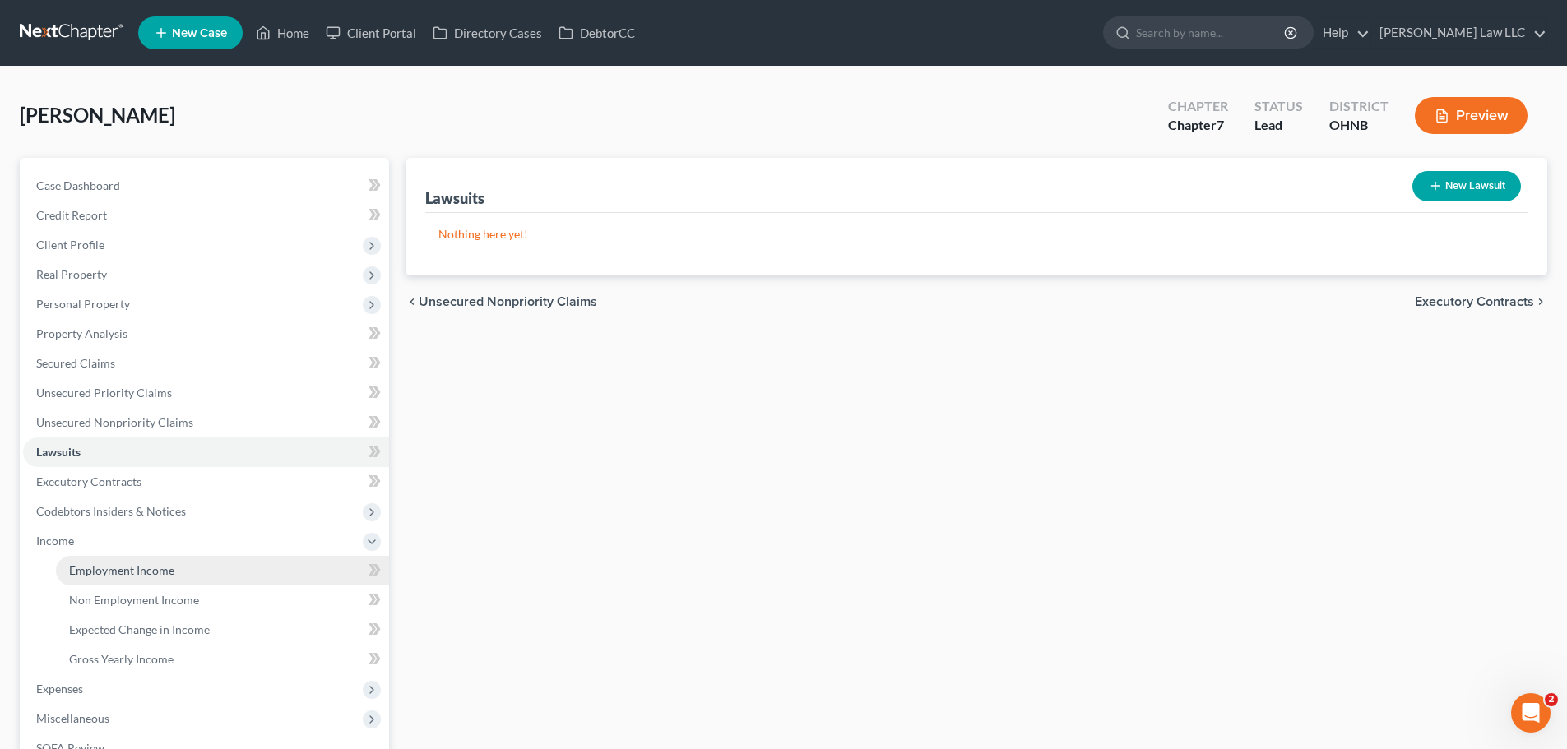
click at [115, 565] on span "Employment Income" at bounding box center [121, 570] width 105 height 14
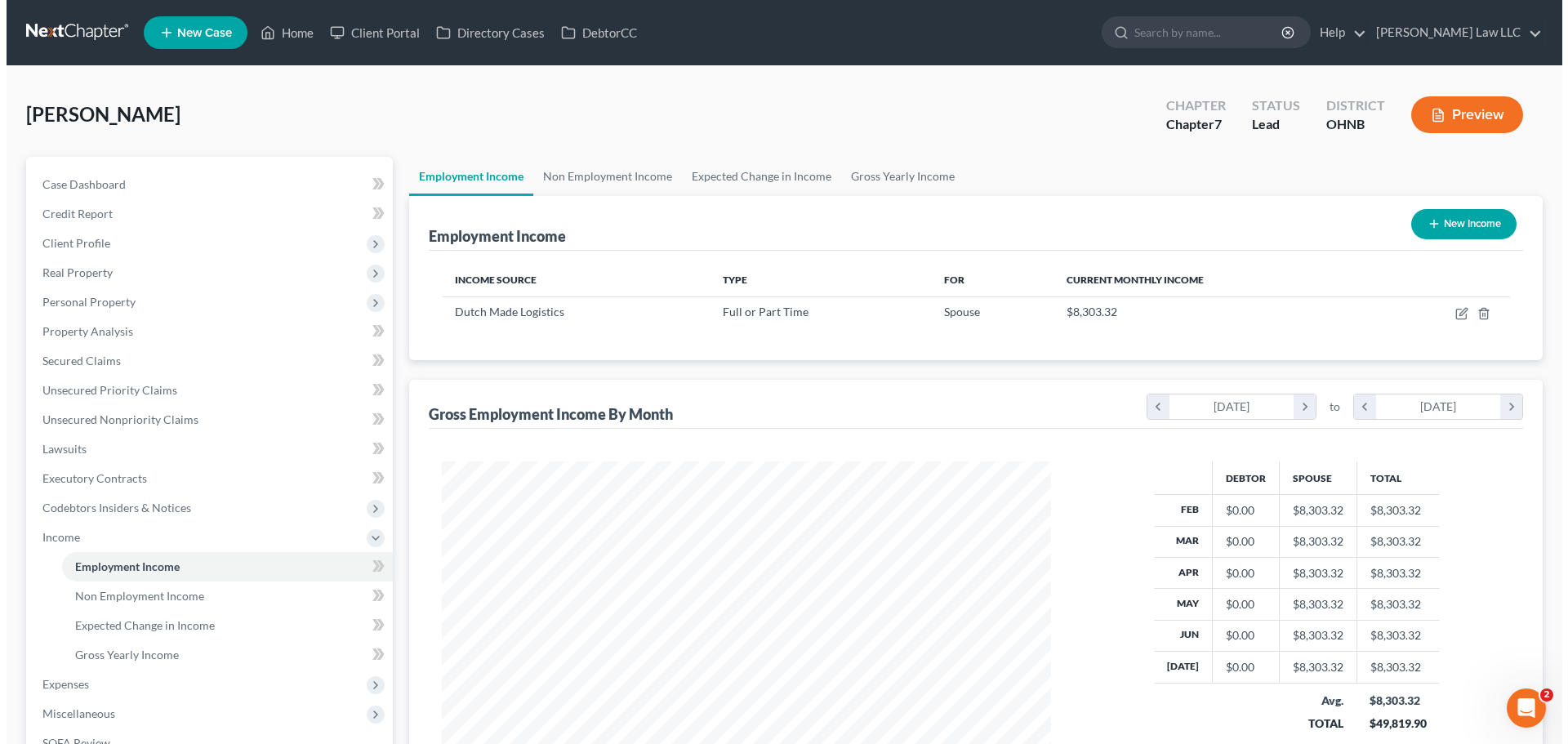
scroll to position [305, 642]
click at [610, 166] on link "Non Employment Income" at bounding box center [602, 176] width 149 height 39
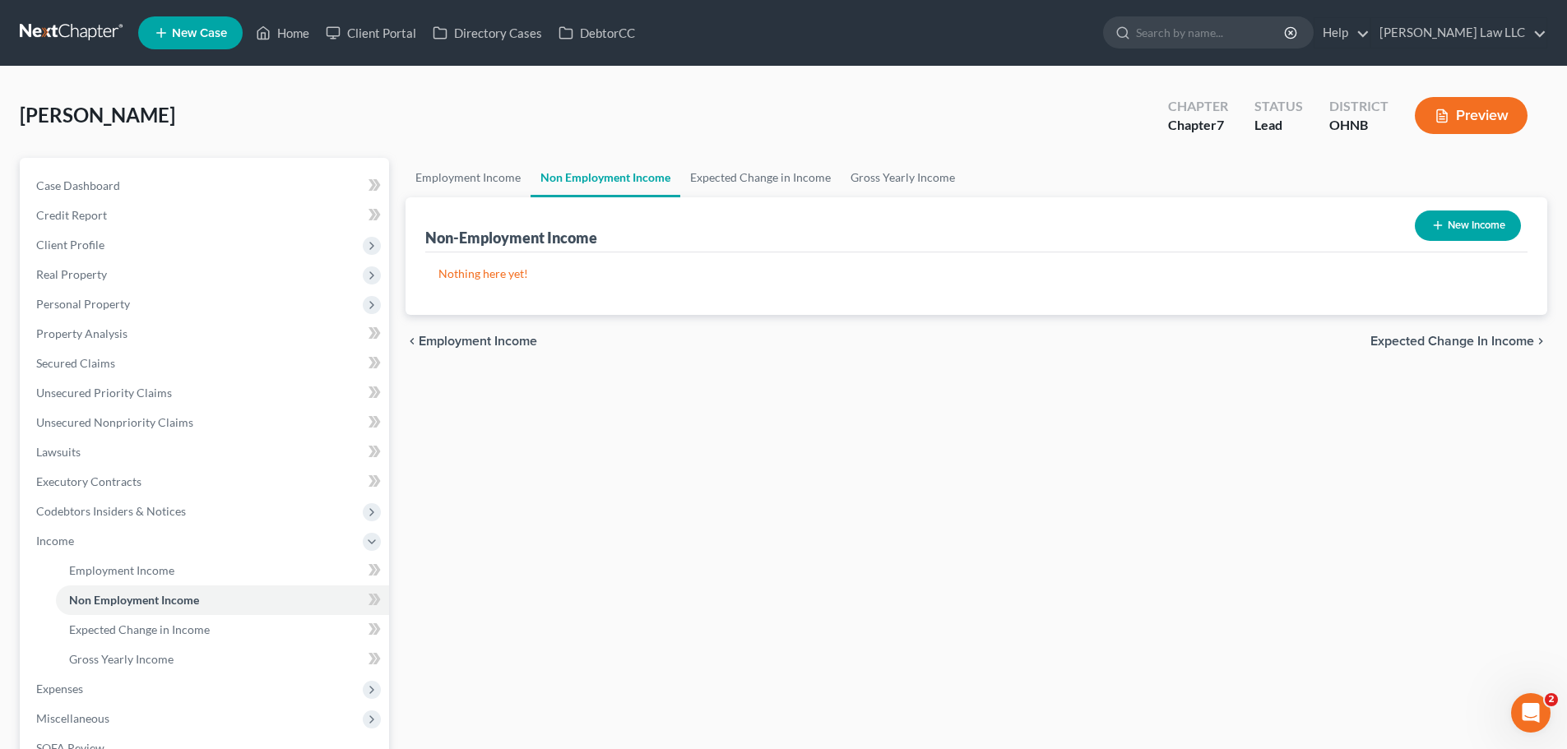
click at [1460, 226] on button "New Income" at bounding box center [1468, 226] width 106 height 30
select select "0"
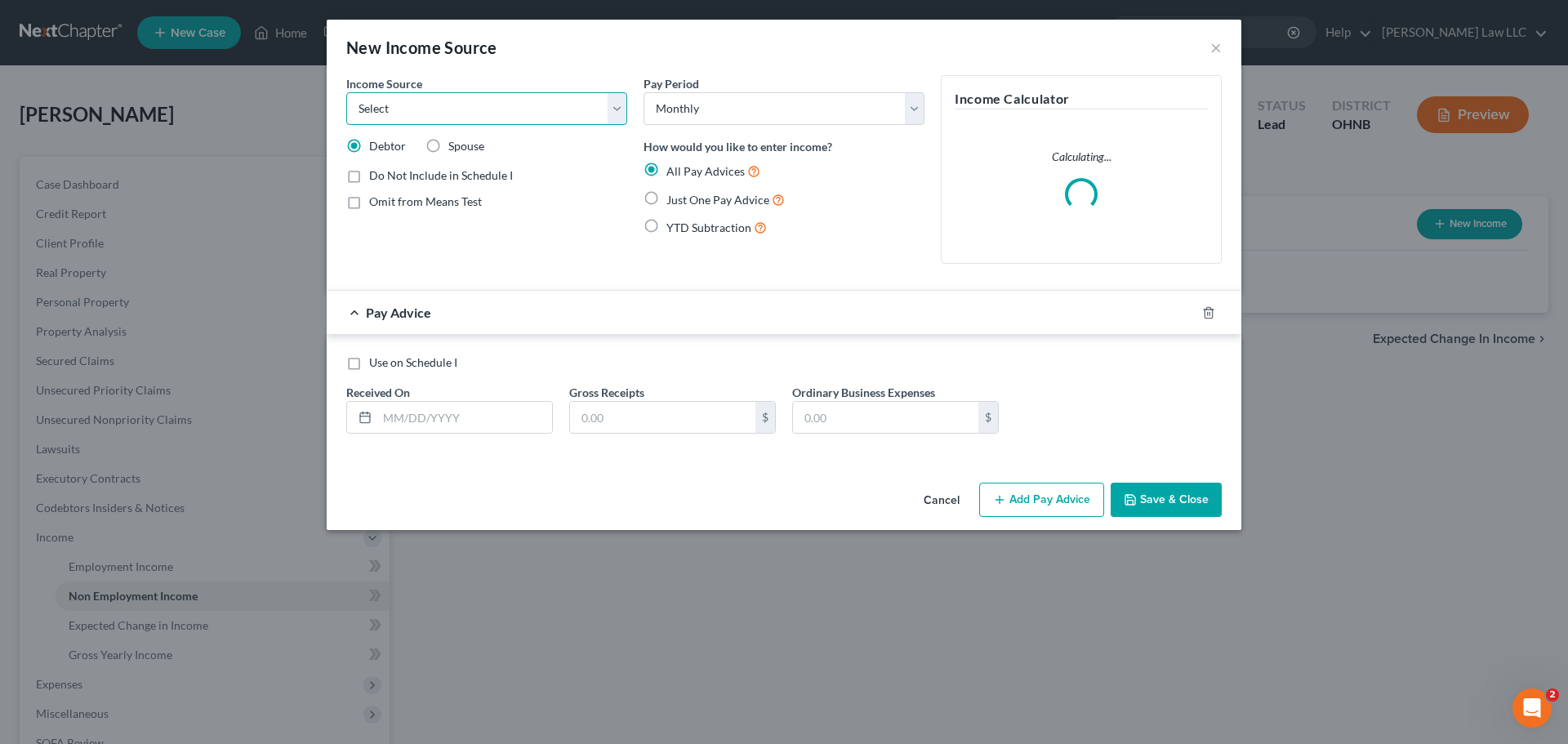
click at [469, 111] on select "Select Unemployment Disability (from employer) Pension Retirement Social Securi…" at bounding box center [487, 108] width 281 height 33
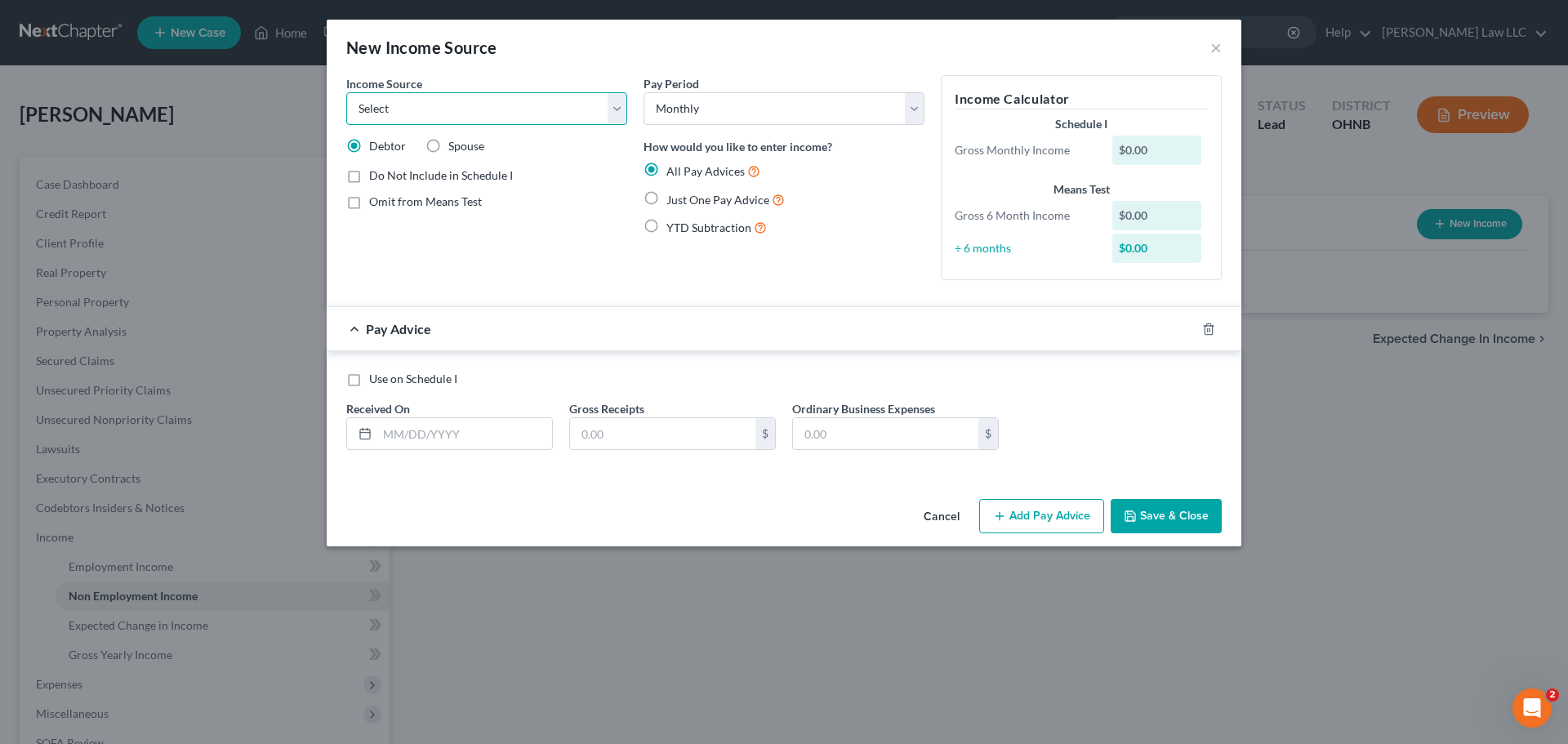
select select "5"
click at [347, 92] on select "Select Unemployment Disability (from employer) Pension Retirement Social Securi…" at bounding box center [487, 108] width 281 height 33
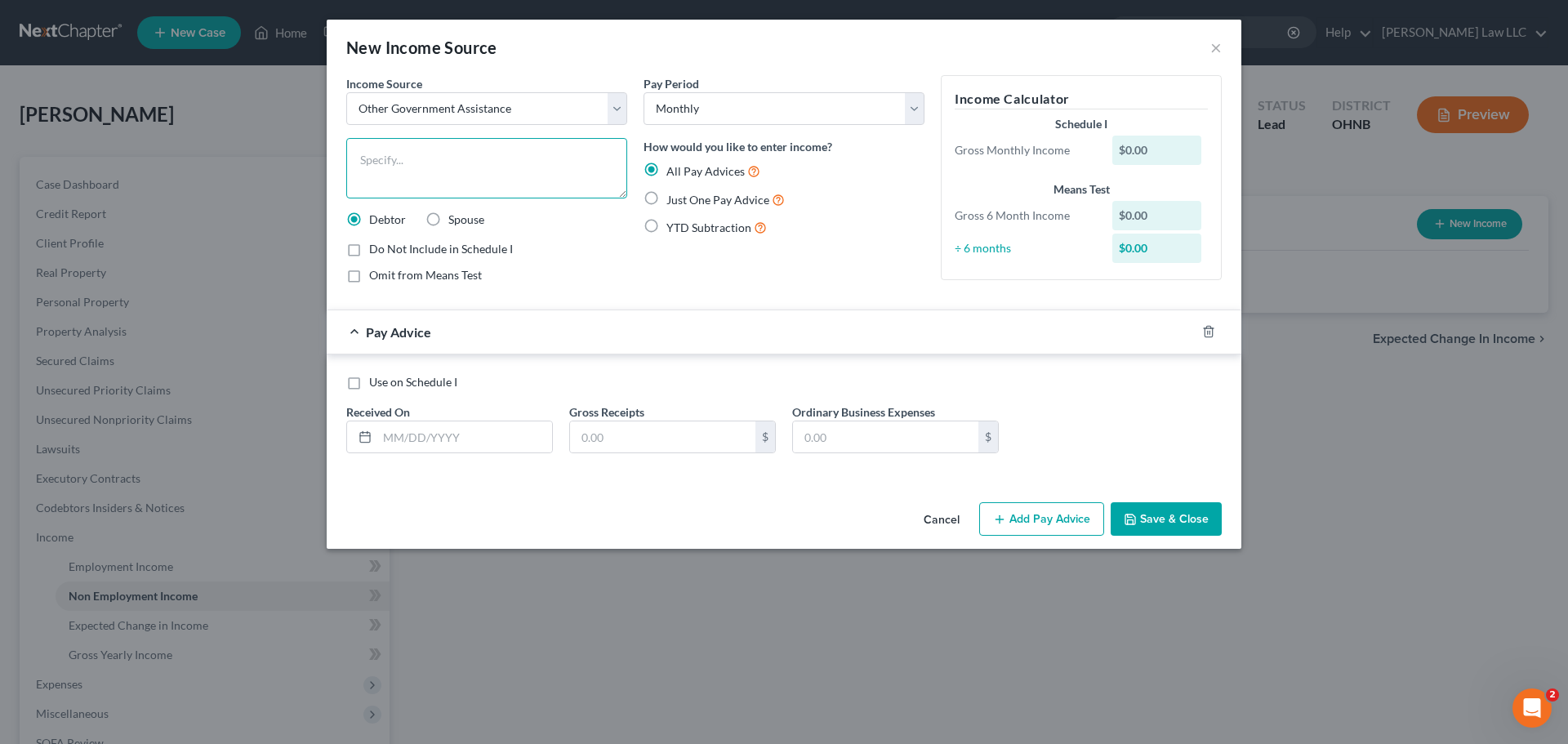
click at [525, 196] on textarea at bounding box center [487, 168] width 281 height 61
type textarea "Food Stamps"
click at [727, 113] on select "Select Monthly Twice Monthly Every Other Week Weekly" at bounding box center [784, 108] width 281 height 33
click at [886, 276] on div "Pay Period Select Monthly Twice Monthly Every Other Week Weekly How would you l…" at bounding box center [784, 186] width 297 height 222
click at [462, 450] on input "text" at bounding box center [465, 436] width 175 height 31
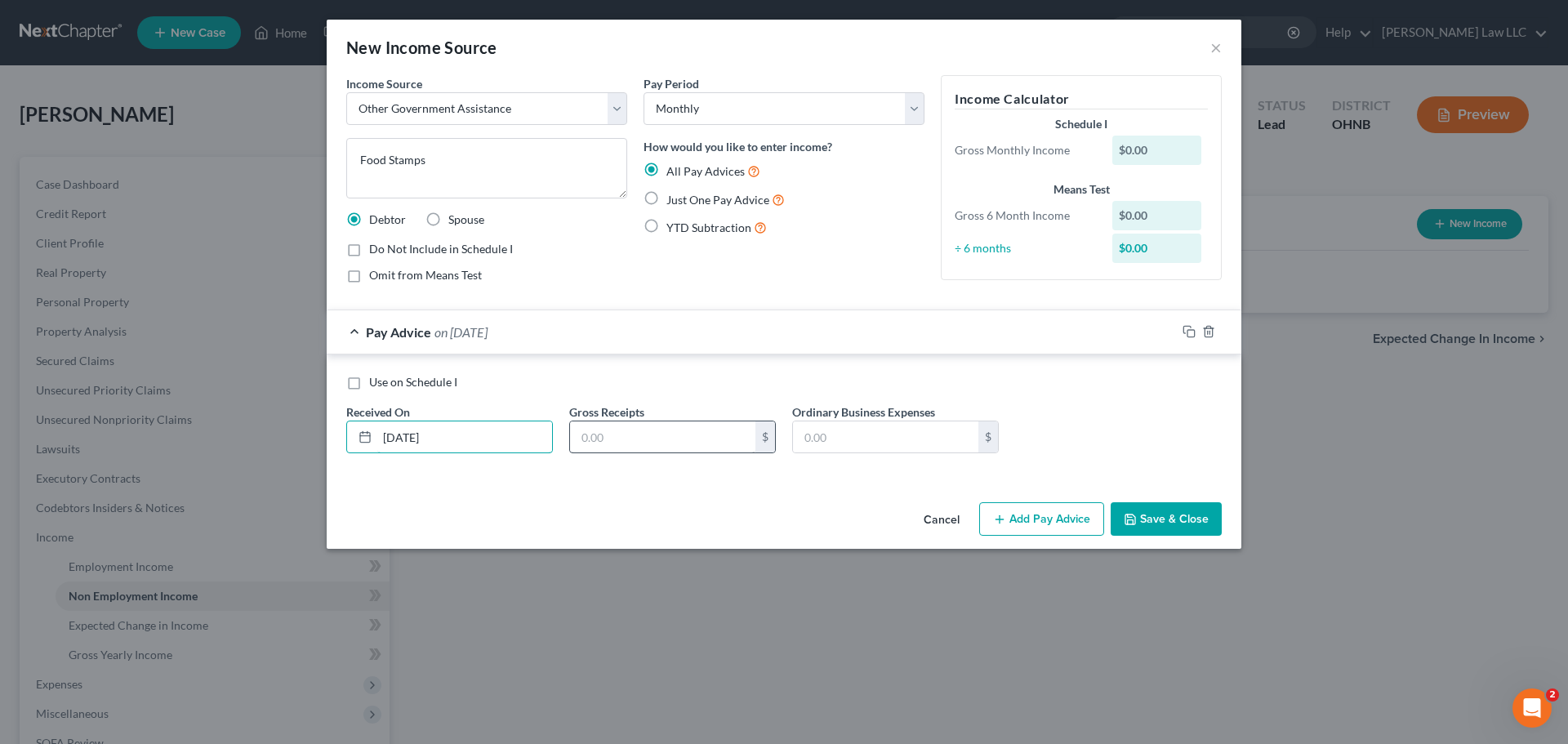
type input "08/1/2025"
click at [610, 440] on input "text" at bounding box center [662, 436] width 186 height 31
type input "536"
click at [619, 479] on div "Use on Schedule I Received On * 08/1/2025 Gross Receipts 536 $ Ordinary Busines…" at bounding box center [784, 417] width 915 height 125
click at [702, 259] on div "Pay Period Select Monthly Twice Monthly Every Other Week Weekly How would you l…" at bounding box center [784, 186] width 297 height 222
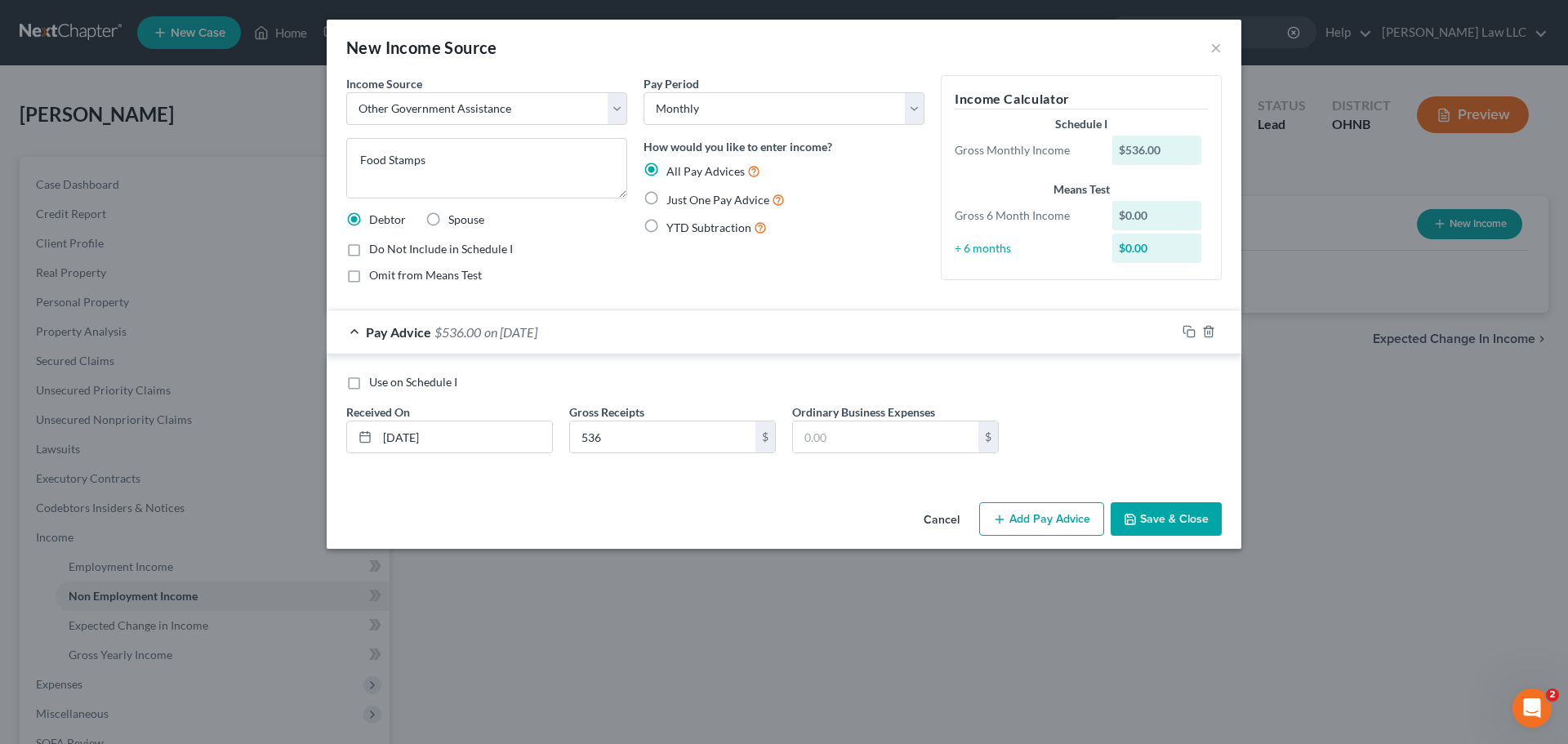
click at [711, 188] on div "All Pay Advices Just One Pay Advice YTD Subtraction" at bounding box center [784, 200] width 281 height 75
click at [712, 203] on span "Just One Pay Advice" at bounding box center [718, 200] width 103 height 14
click at [683, 201] on input "Just One Pay Advice" at bounding box center [678, 196] width 11 height 11
radio input "true"
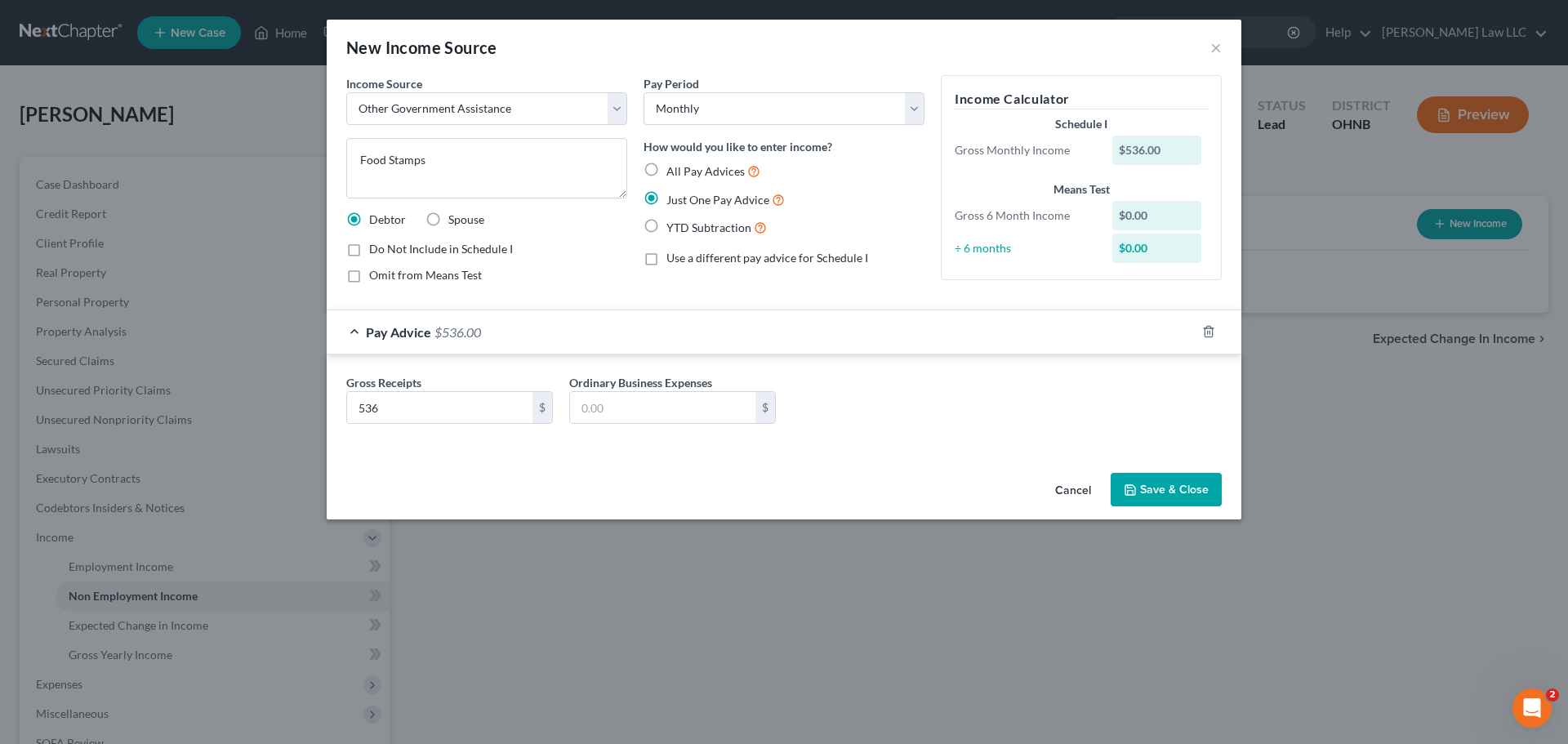
click at [642, 319] on div "Pay Advice $536.00" at bounding box center [761, 333] width 869 height 44
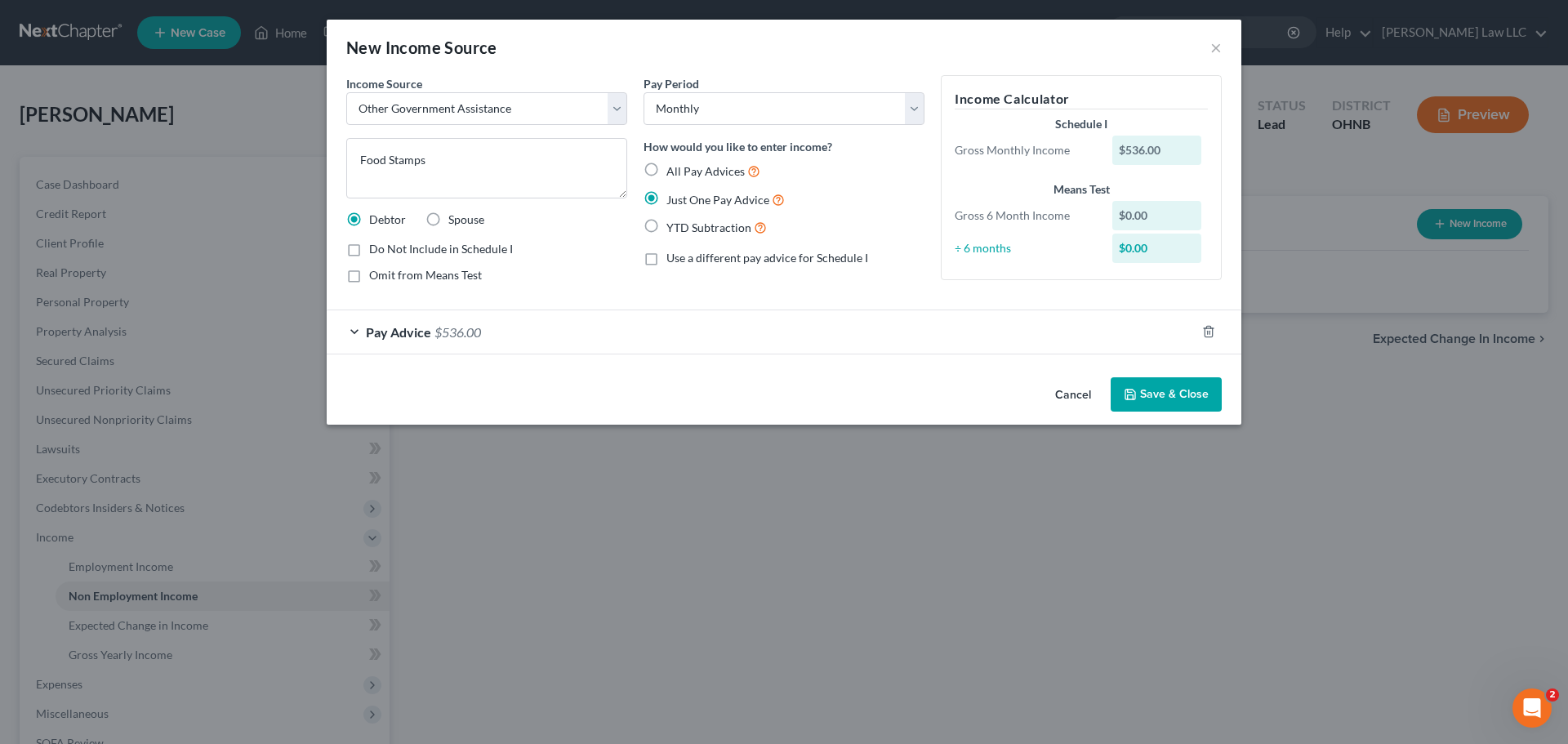
click at [642, 319] on div "Pay Advice $536.00" at bounding box center [761, 333] width 869 height 44
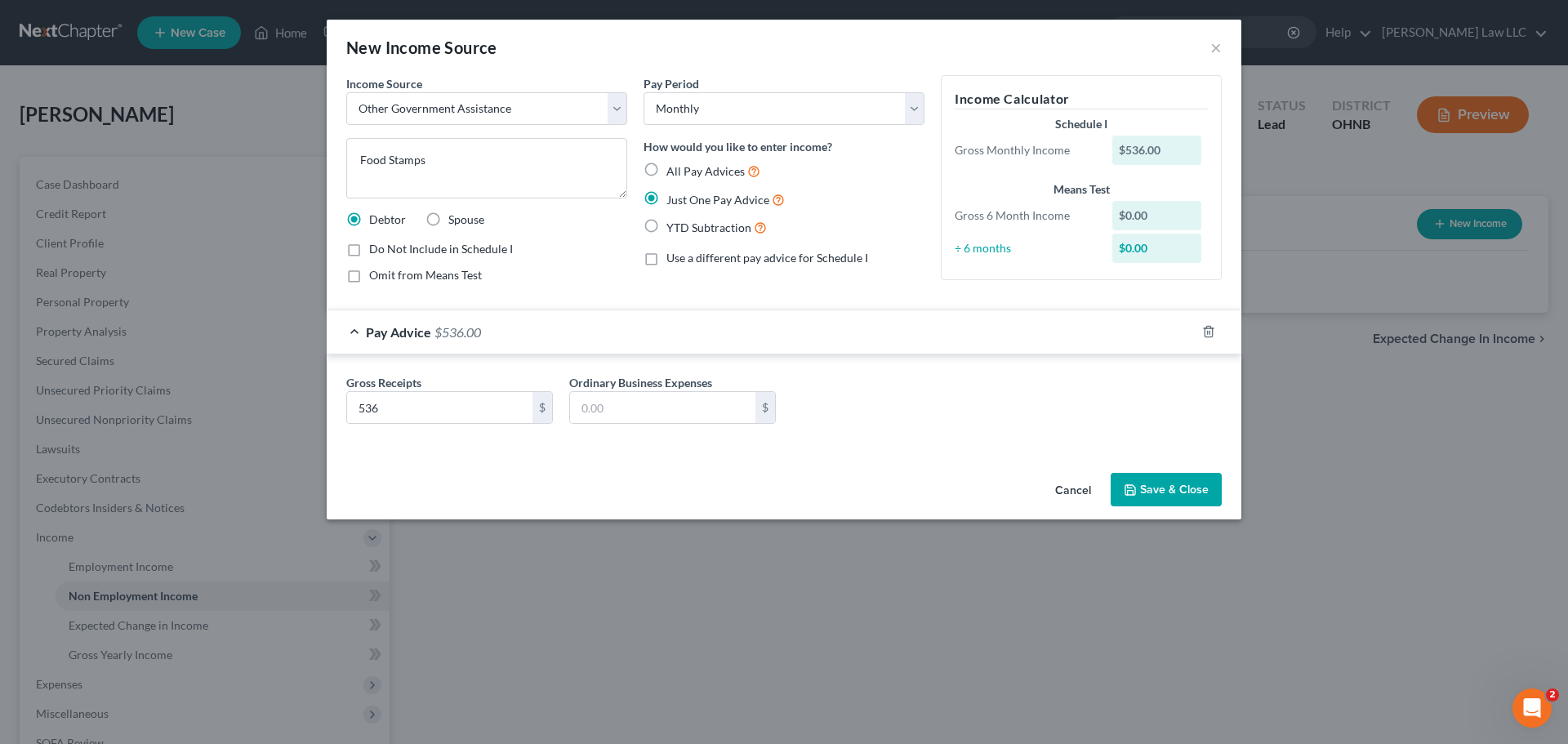
click at [626, 285] on div "Income Source * Select Unemployment Disability (from employer) Pension Retireme…" at bounding box center [487, 186] width 297 height 222
click at [1153, 490] on button "Save & Close" at bounding box center [1167, 490] width 111 height 35
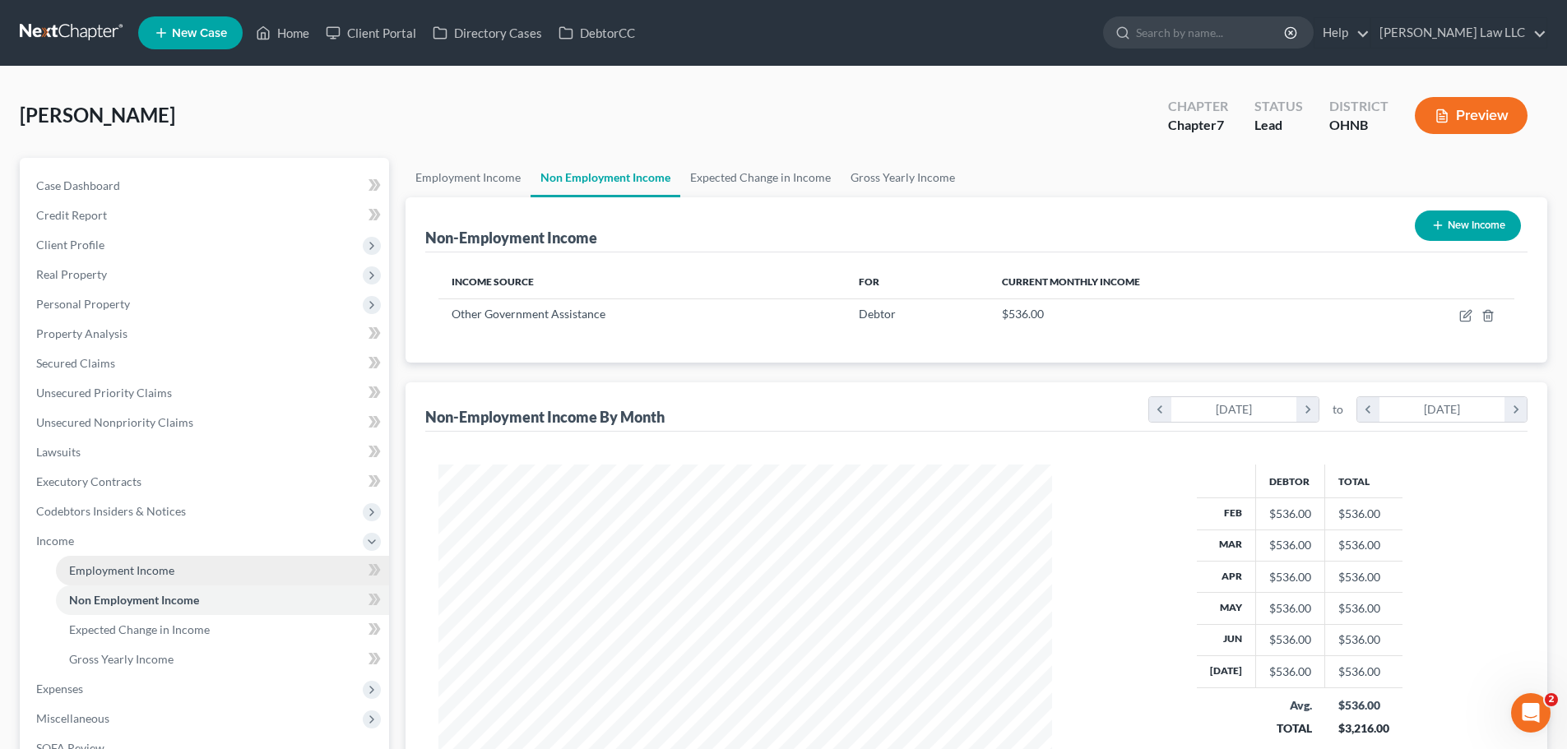
scroll to position [82, 0]
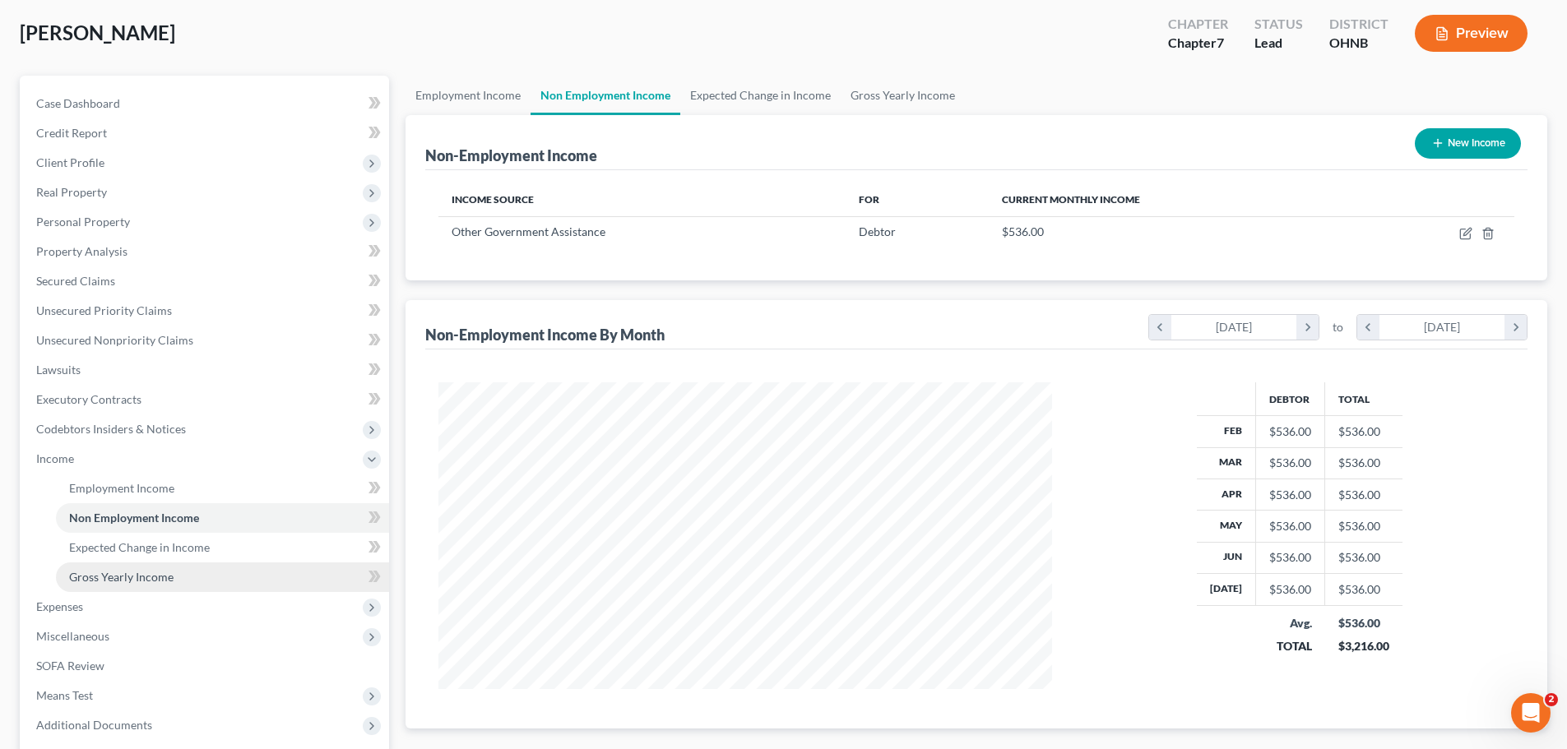
click at [138, 576] on span "Gross Yearly Income" at bounding box center [121, 577] width 104 height 14
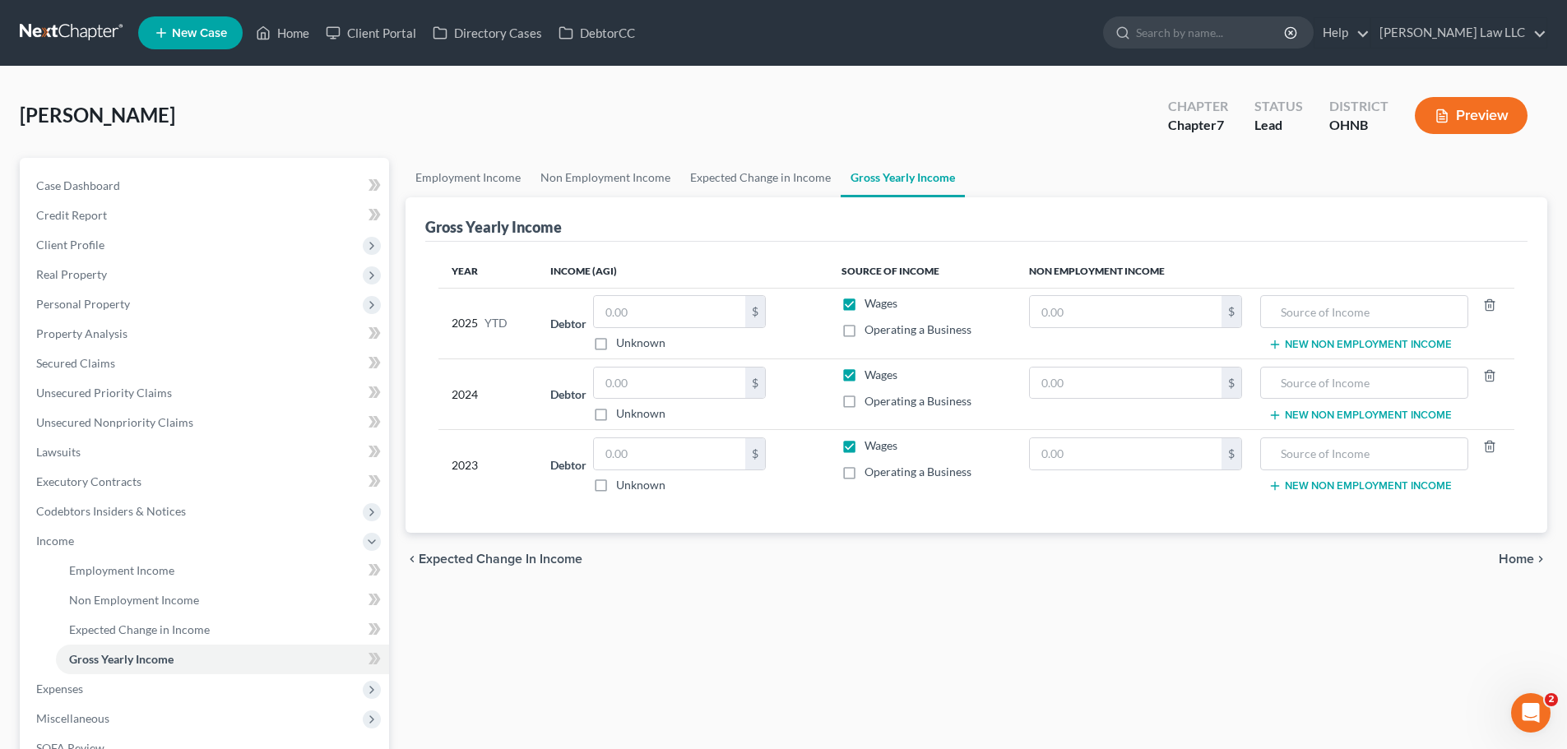
click at [798, 608] on div "Employment Income Non Employment Income Expected Change in Income Gross Yearly …" at bounding box center [976, 523] width 1158 height 730
click at [618, 463] on input "text" at bounding box center [669, 453] width 151 height 31
type input "18,379"
click at [761, 556] on div "chevron_left Expected Change in Income Home chevron_right" at bounding box center [977, 559] width 1142 height 53
click at [768, 631] on div "Employment Income Non Employment Income Expected Change in Income Gross Yearly …" at bounding box center [976, 523] width 1158 height 730
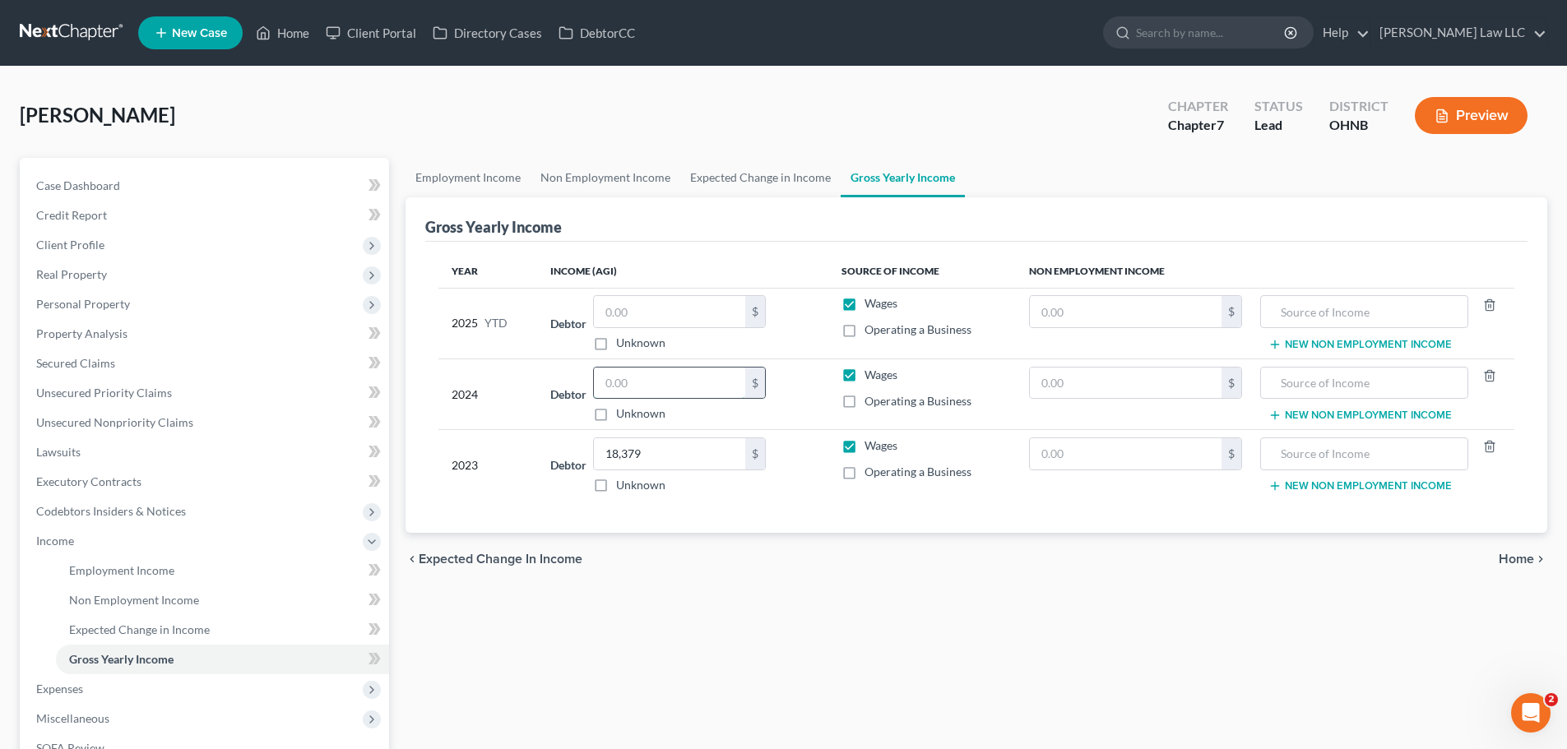
click at [653, 389] on input "text" at bounding box center [669, 383] width 151 height 31
type input "8,196"
click at [813, 553] on div "chevron_left Expected Change in Income Home chevron_right" at bounding box center [977, 559] width 1142 height 53
click at [758, 173] on link "Expected Change in Income" at bounding box center [760, 177] width 160 height 39
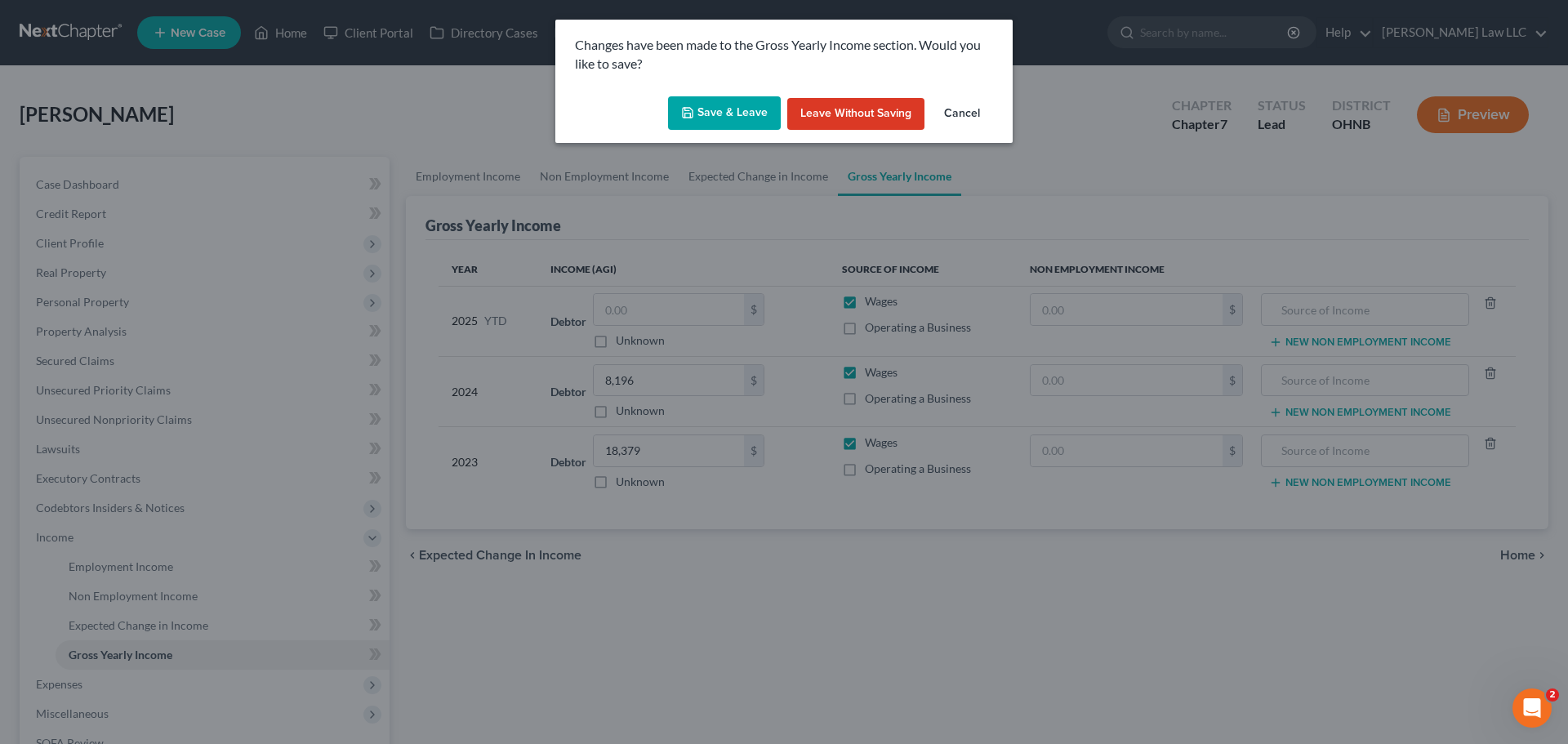
click at [722, 120] on button "Save & Leave" at bounding box center [725, 113] width 113 height 35
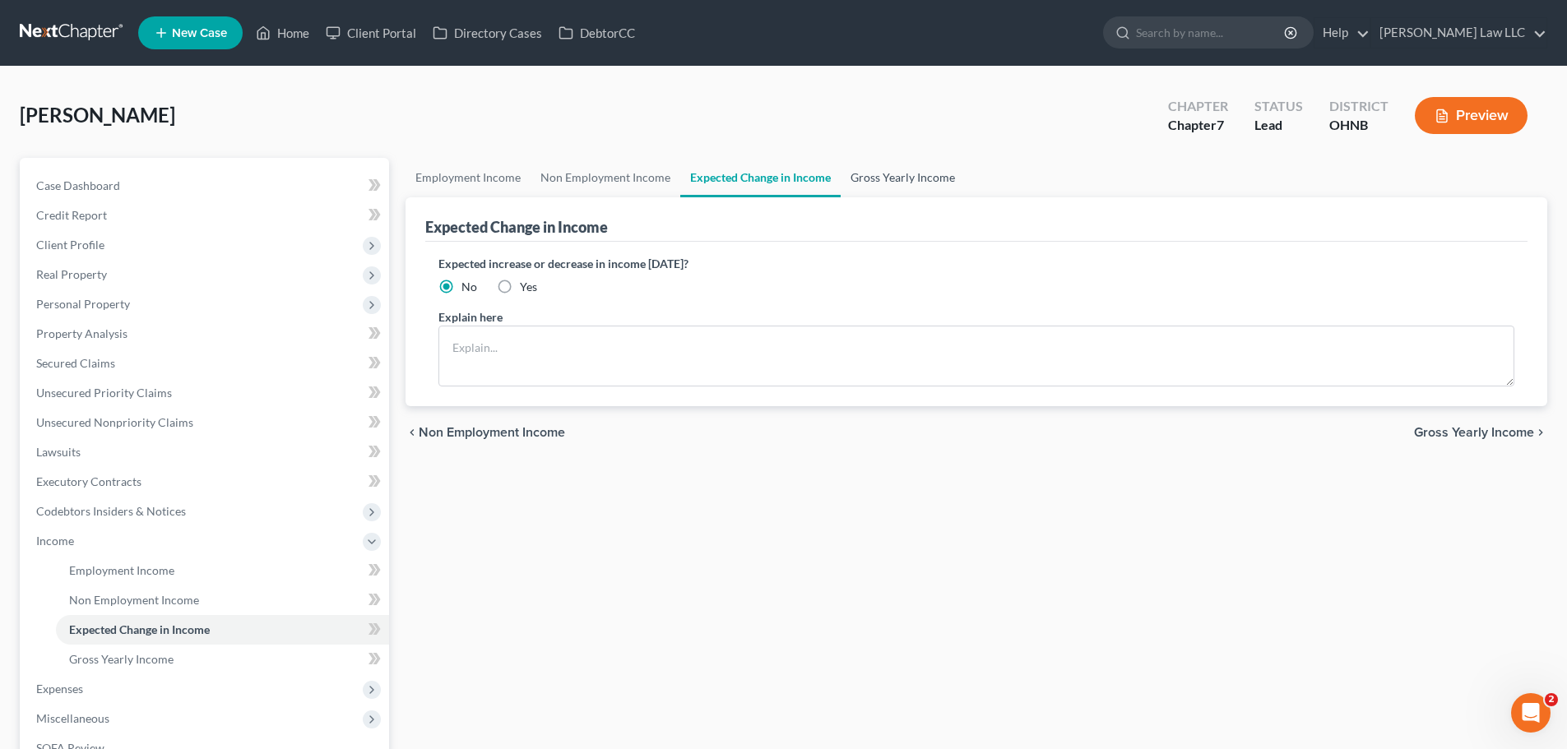
click at [875, 181] on link "Gross Yearly Income" at bounding box center [903, 177] width 124 height 39
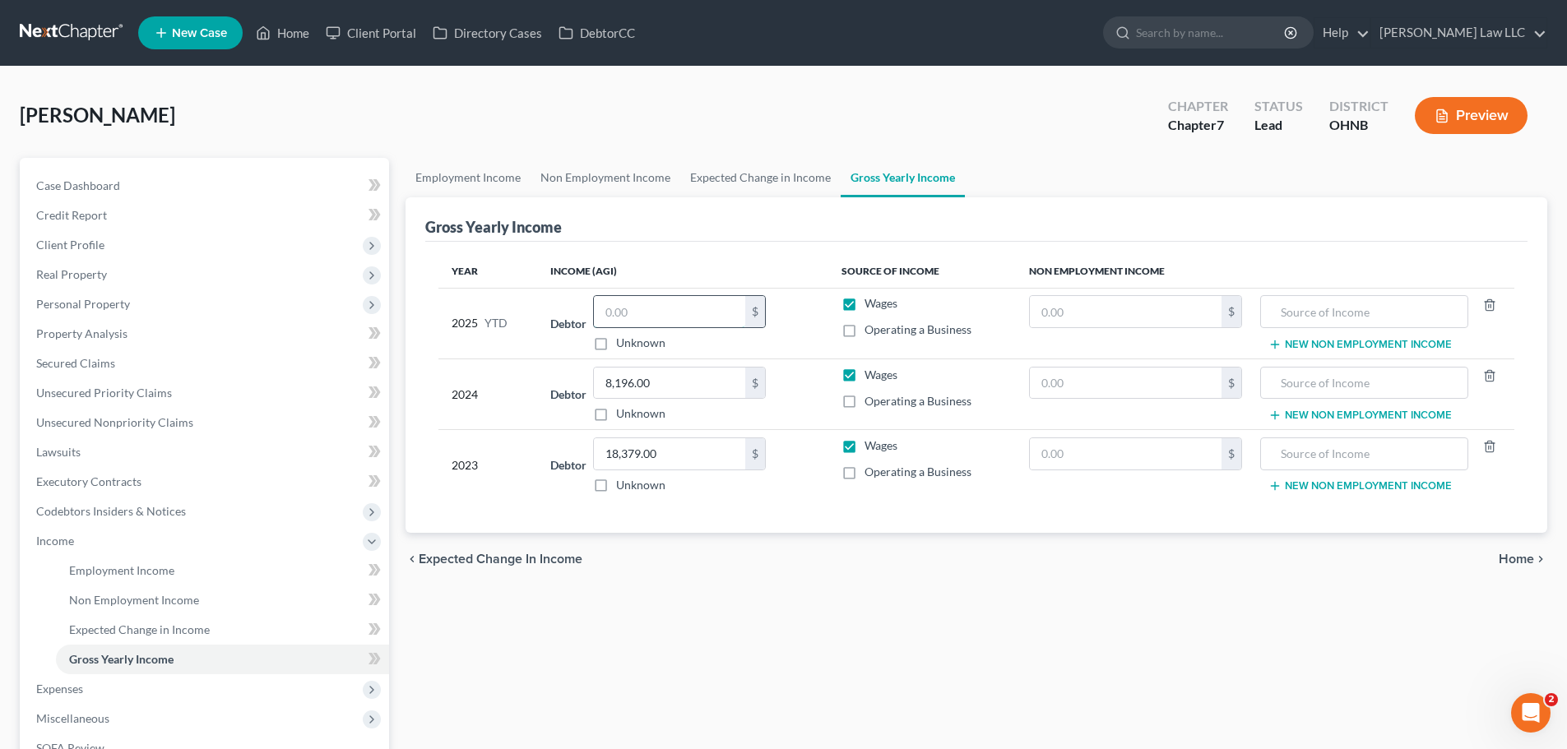
click at [721, 313] on input "text" at bounding box center [669, 311] width 151 height 31
click at [643, 341] on label "Unknown" at bounding box center [640, 343] width 49 height 16
click at [633, 341] on input "Unknown" at bounding box center [628, 340] width 11 height 11
checkbox input "true"
type input "0.00"
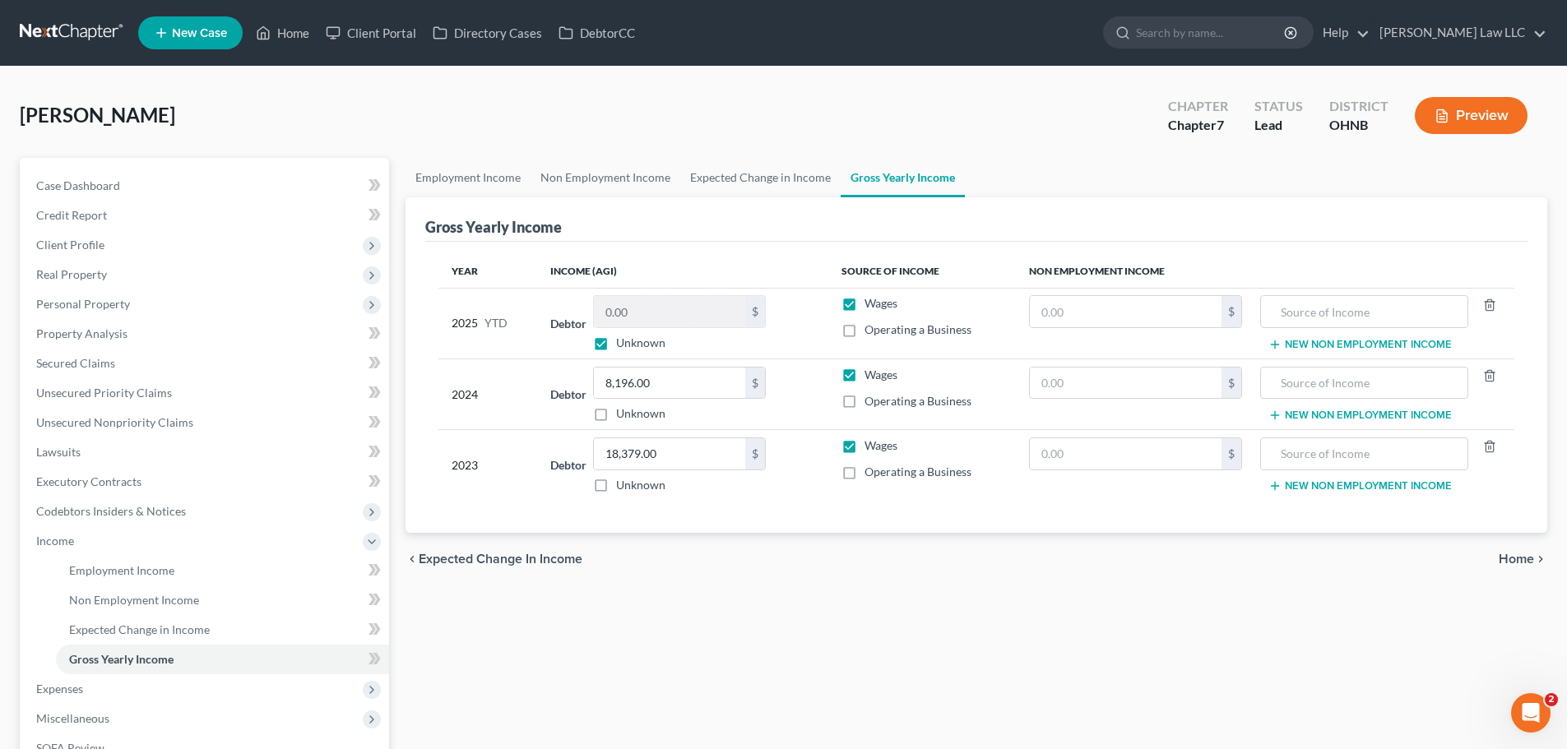
click at [807, 554] on div "chevron_left Expected Change in Income Home chevron_right" at bounding box center [977, 559] width 1142 height 53
click at [489, 186] on link "Employment Income" at bounding box center [468, 177] width 125 height 39
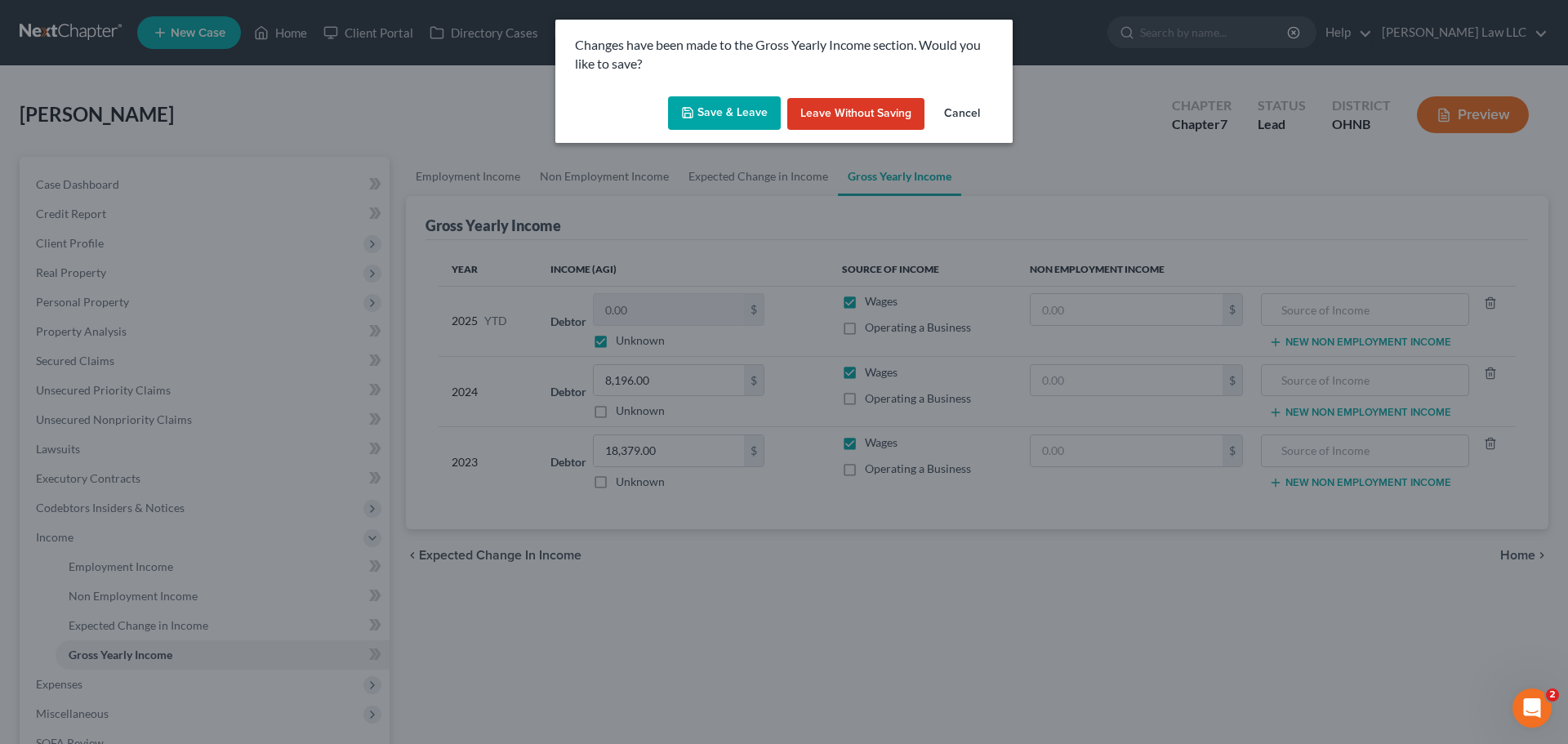
click at [729, 112] on button "Save & Leave" at bounding box center [725, 113] width 113 height 35
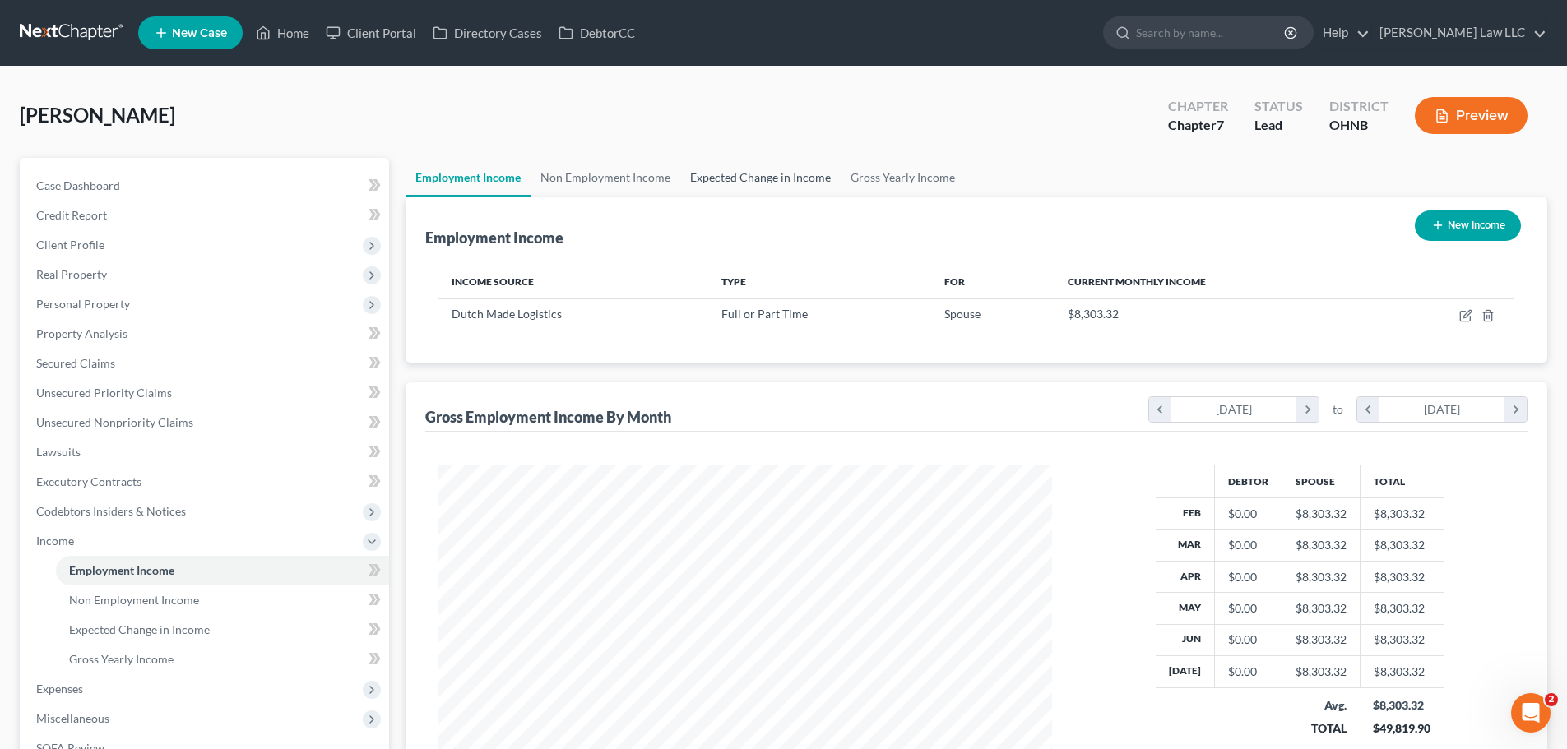
scroll to position [307, 647]
click at [879, 178] on link "Gross Yearly Income" at bounding box center [903, 177] width 124 height 39
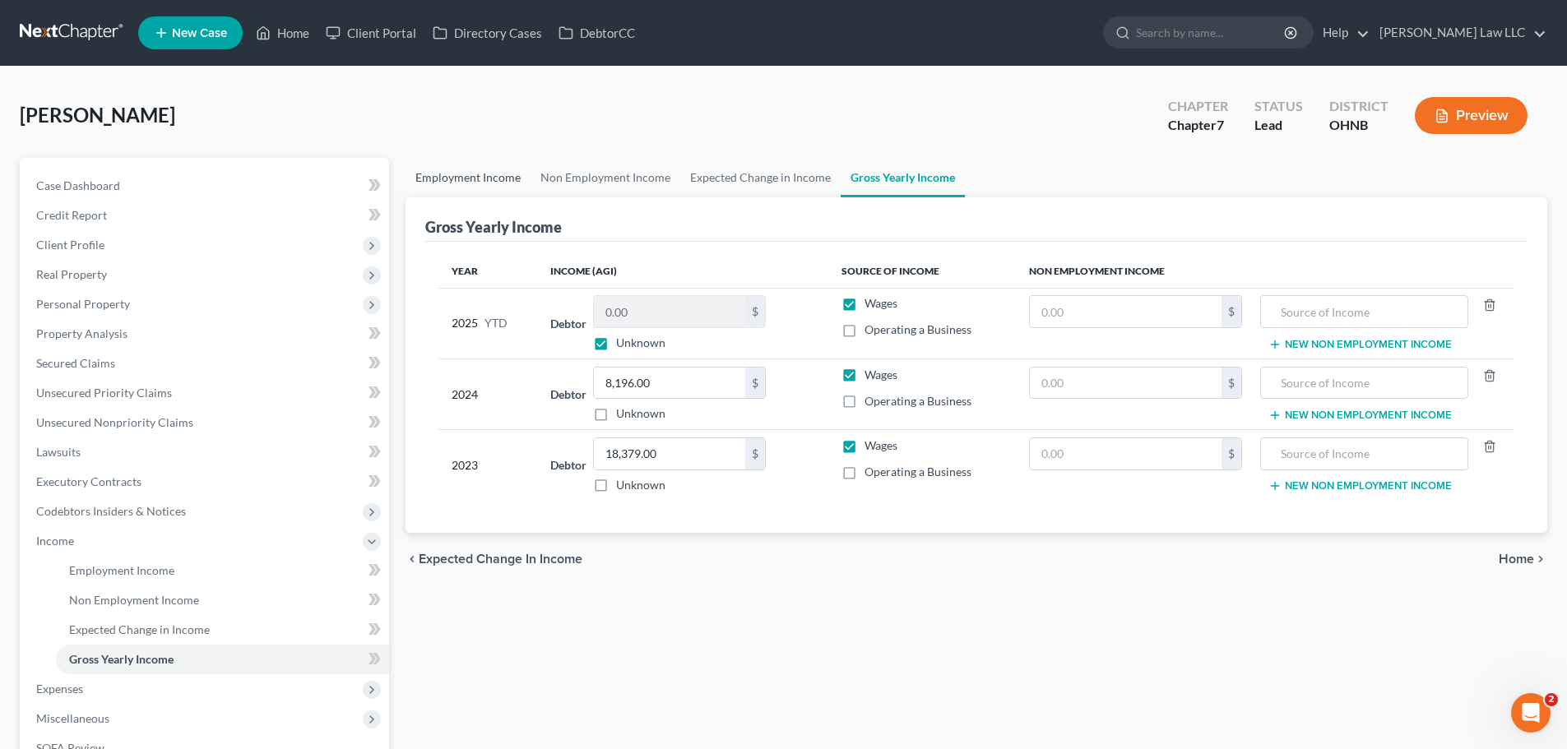
click at [460, 183] on link "Employment Income" at bounding box center [468, 177] width 125 height 39
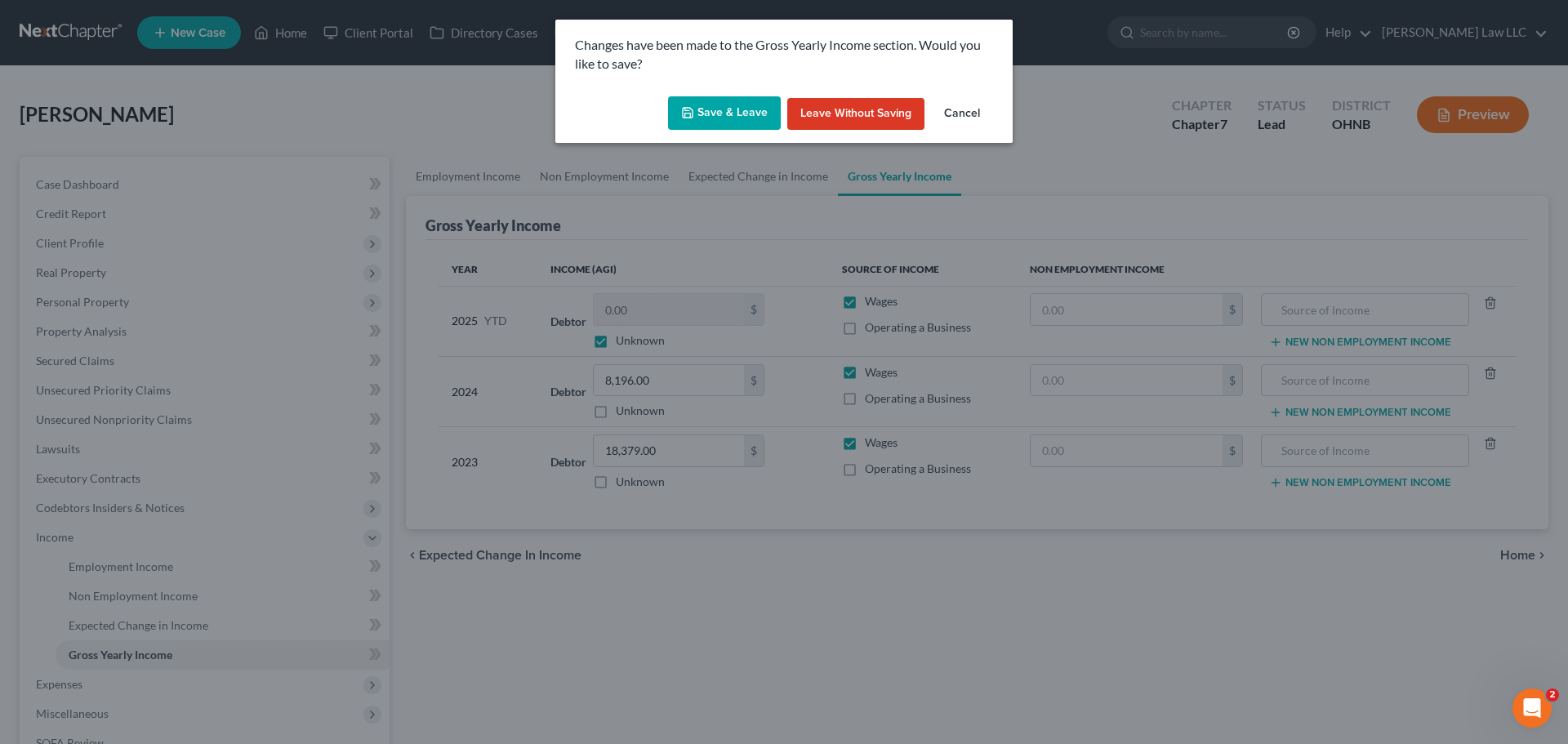
click at [715, 102] on button "Save & Leave" at bounding box center [725, 113] width 113 height 35
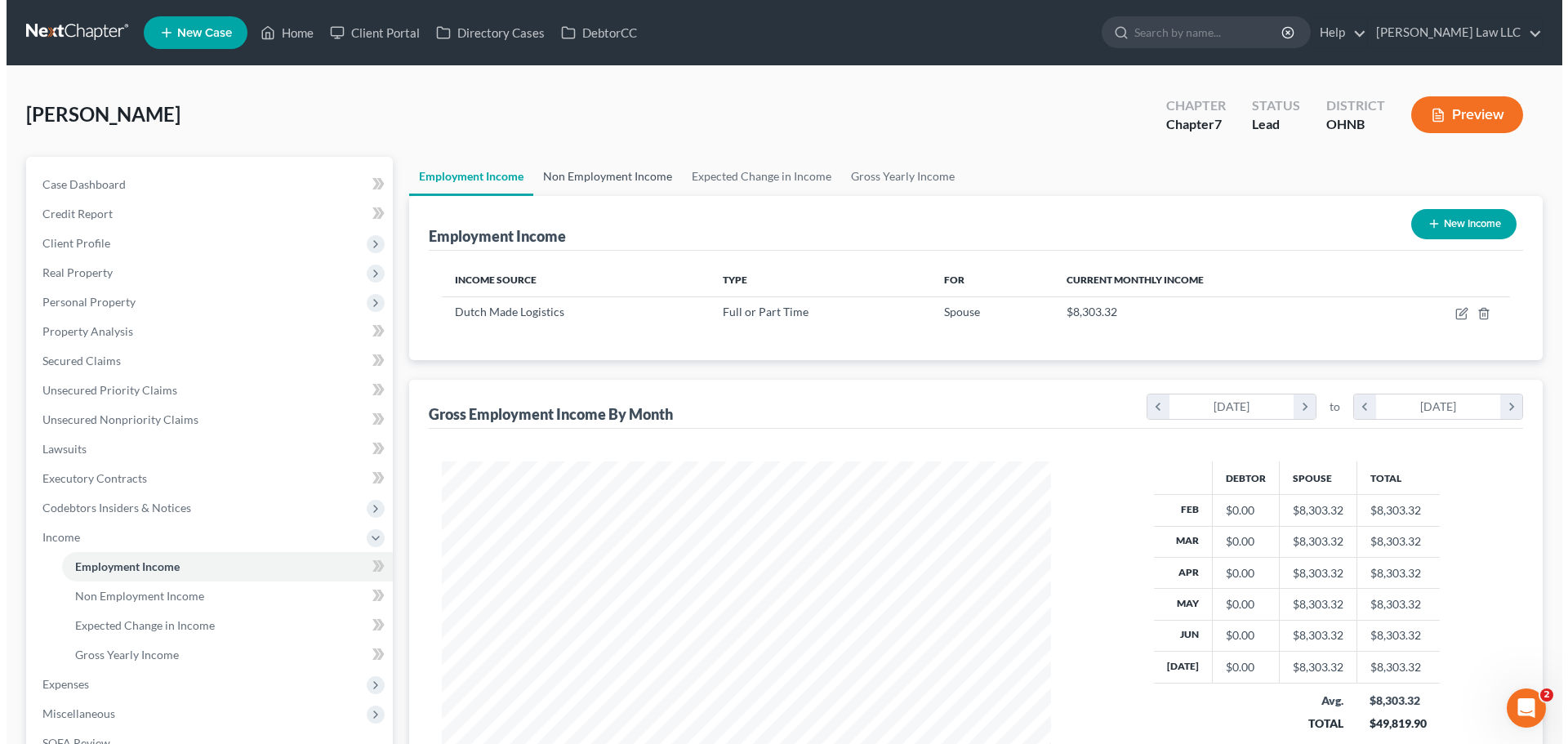
scroll to position [305, 642]
click at [604, 176] on link "Non Employment Income" at bounding box center [602, 176] width 149 height 39
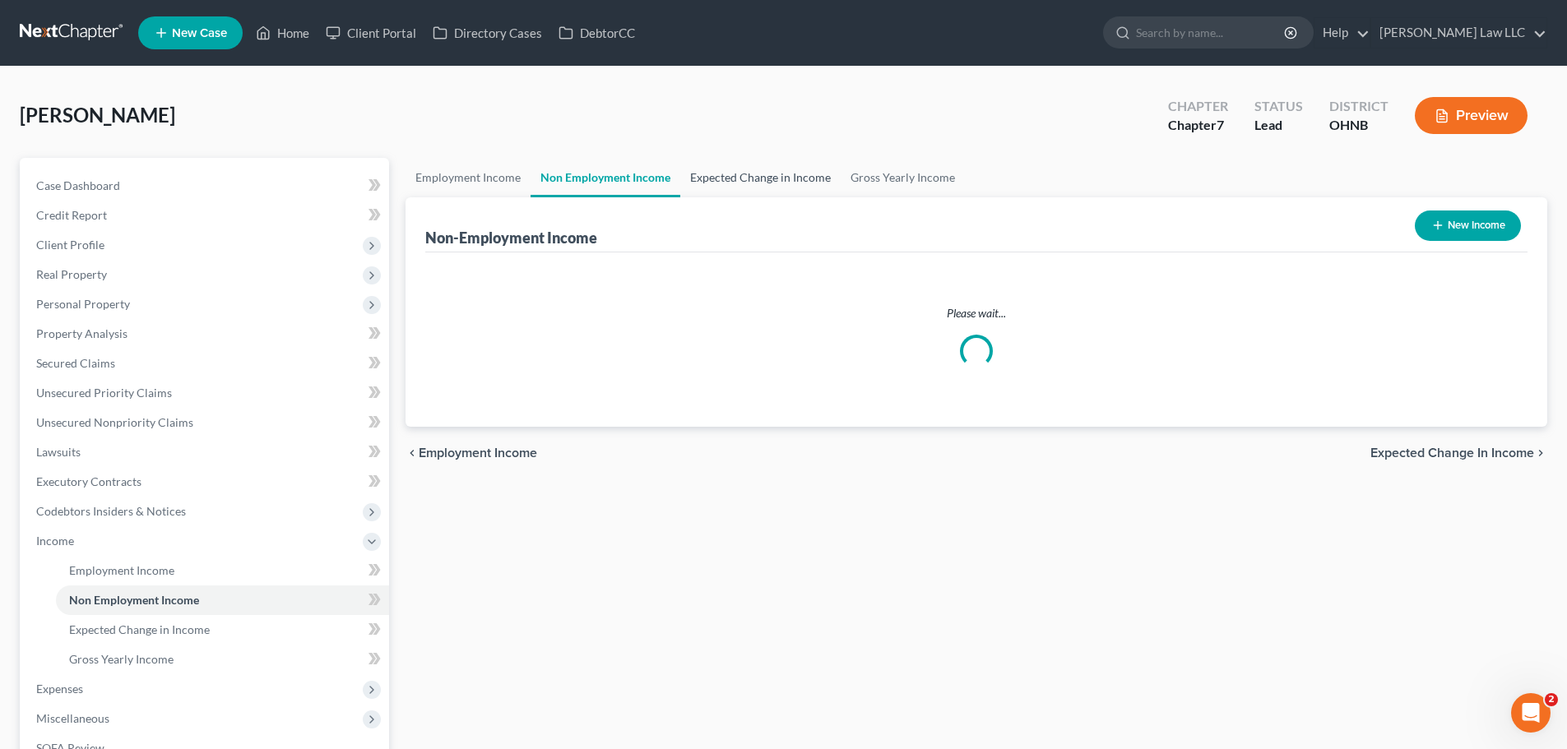
click at [782, 192] on link "Expected Change in Income" at bounding box center [760, 177] width 160 height 39
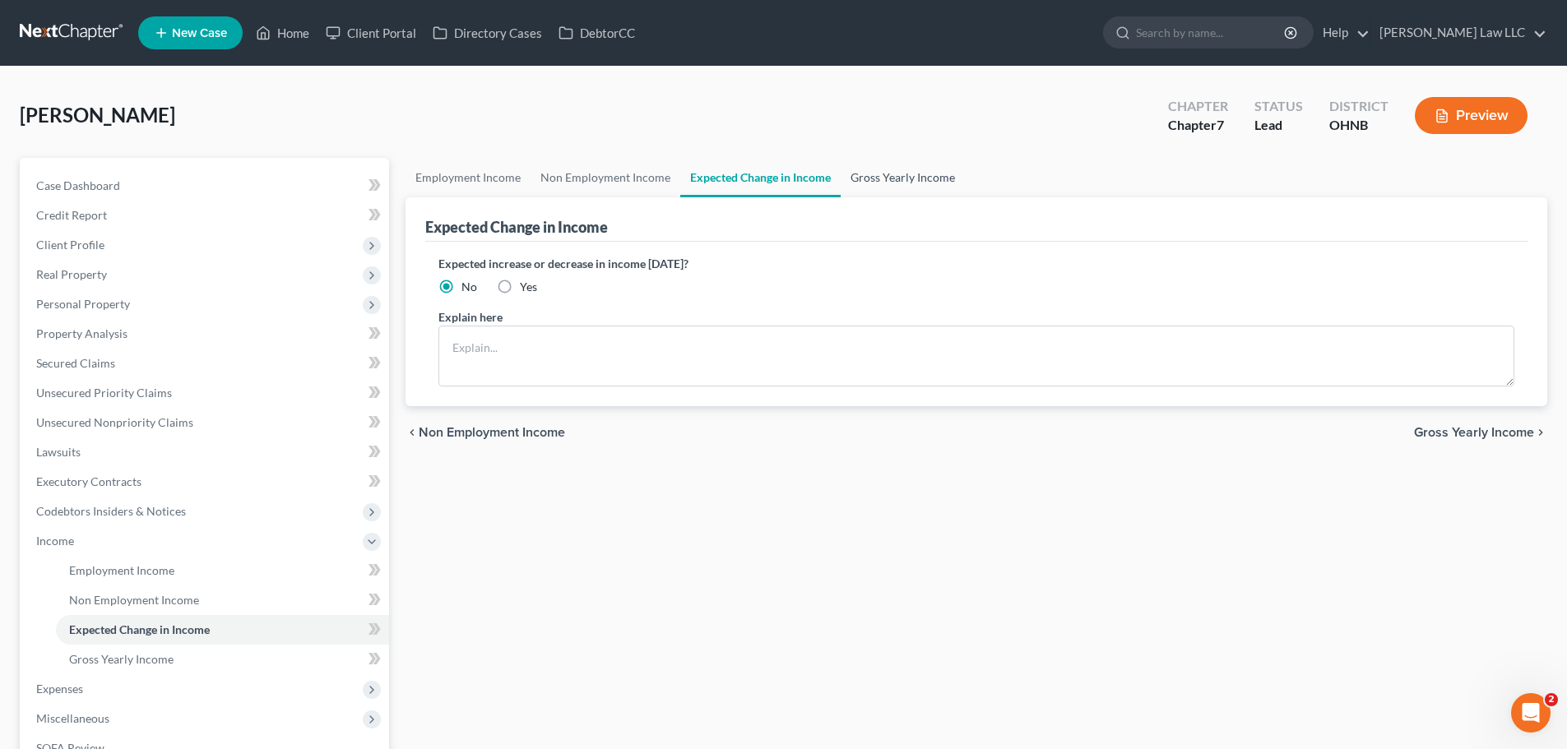
click at [890, 168] on link "Gross Yearly Income" at bounding box center [903, 177] width 124 height 39
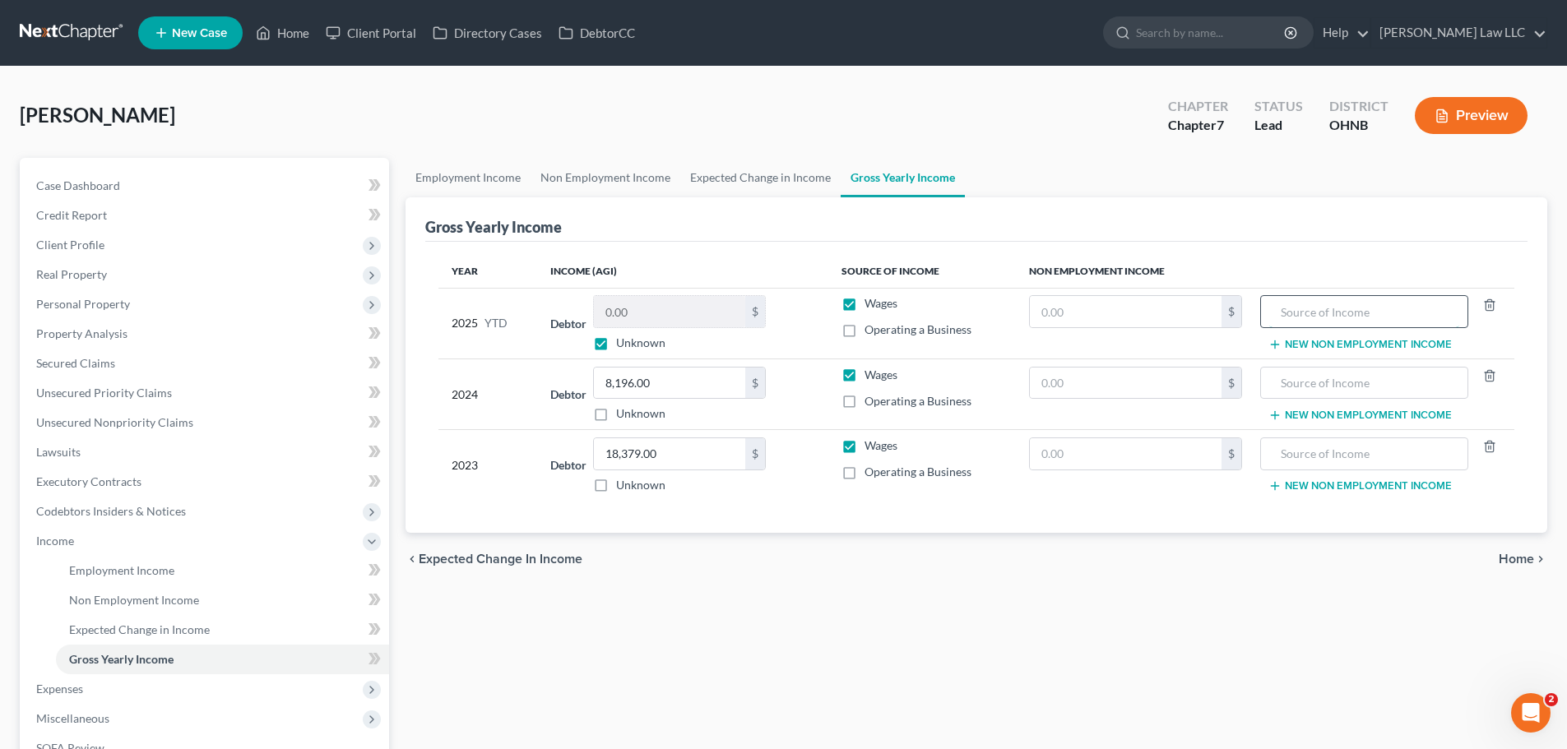
click at [1366, 314] on input "text" at bounding box center [1363, 311] width 189 height 31
type input "Food Stamps"
drag, startPoint x: 1068, startPoint y: 308, endPoint x: 1059, endPoint y: 311, distance: 9.4
click at [1062, 311] on input "text" at bounding box center [1126, 311] width 192 height 31
type input "4,288"
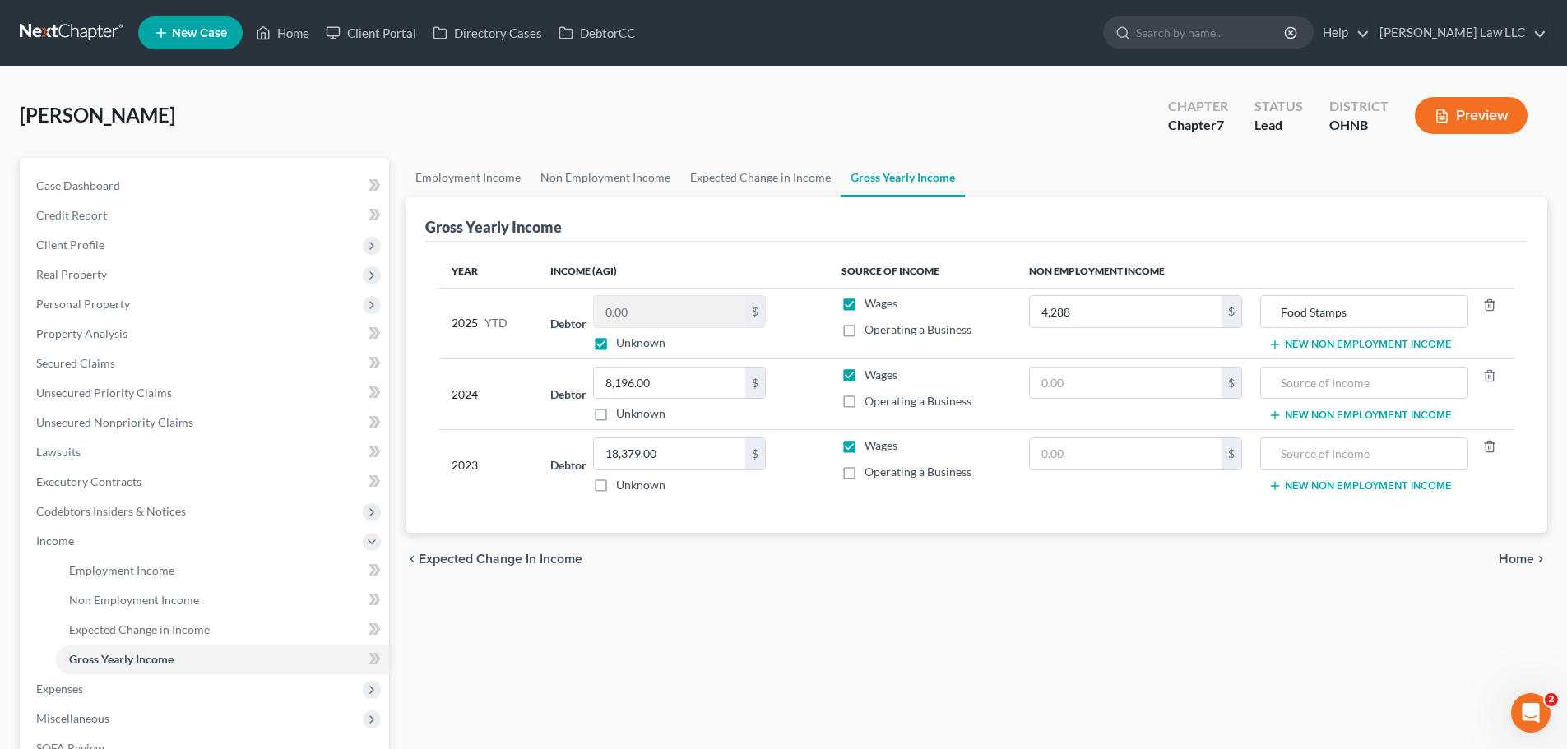
drag, startPoint x: 972, startPoint y: 570, endPoint x: 954, endPoint y: 548, distance: 28.6
click at [971, 568] on div "chevron_left Expected Change in Income Home chevron_right" at bounding box center [977, 559] width 1142 height 53
click at [789, 169] on link "Expected Change in Income" at bounding box center [760, 177] width 160 height 39
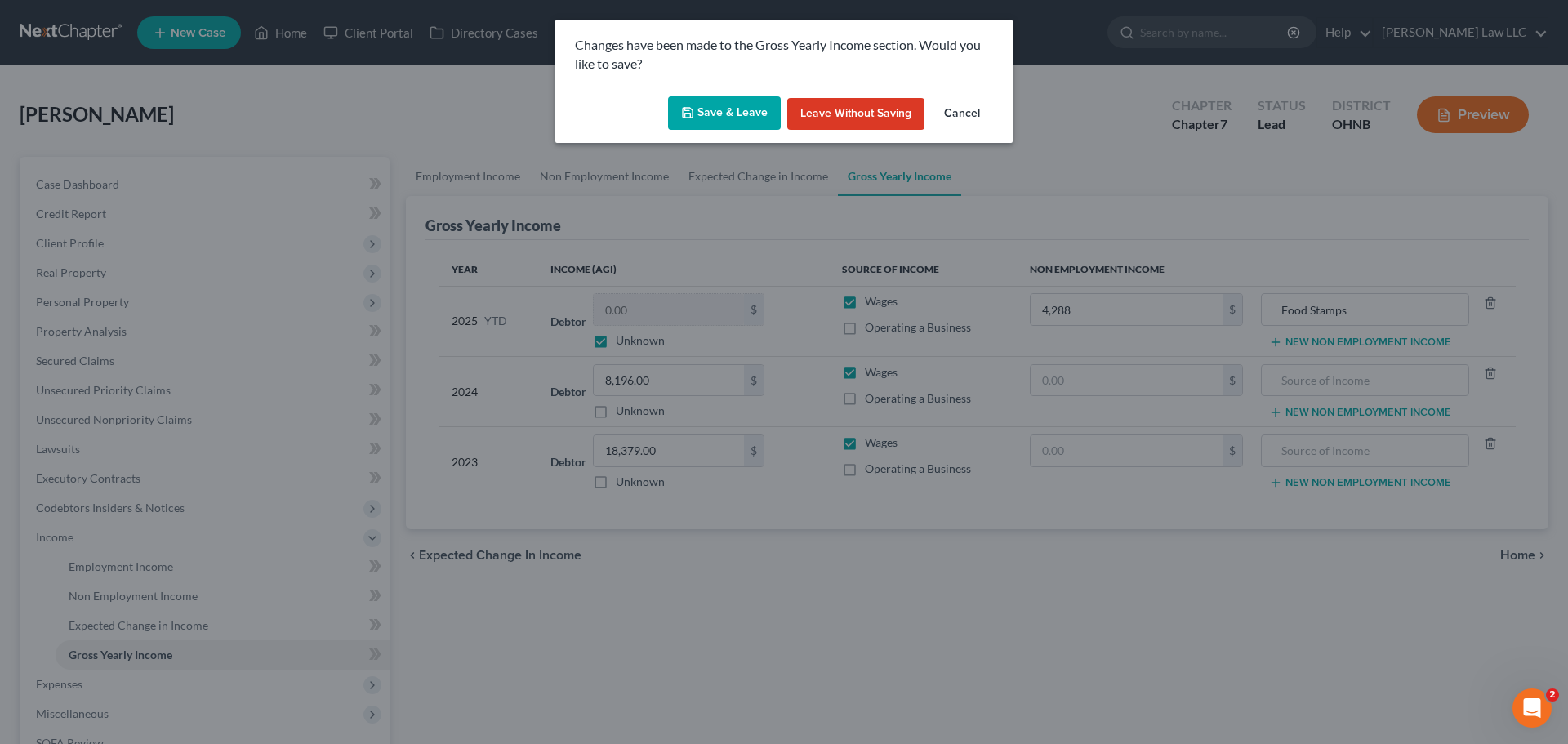
click at [761, 104] on button "Save & Leave" at bounding box center [725, 113] width 113 height 35
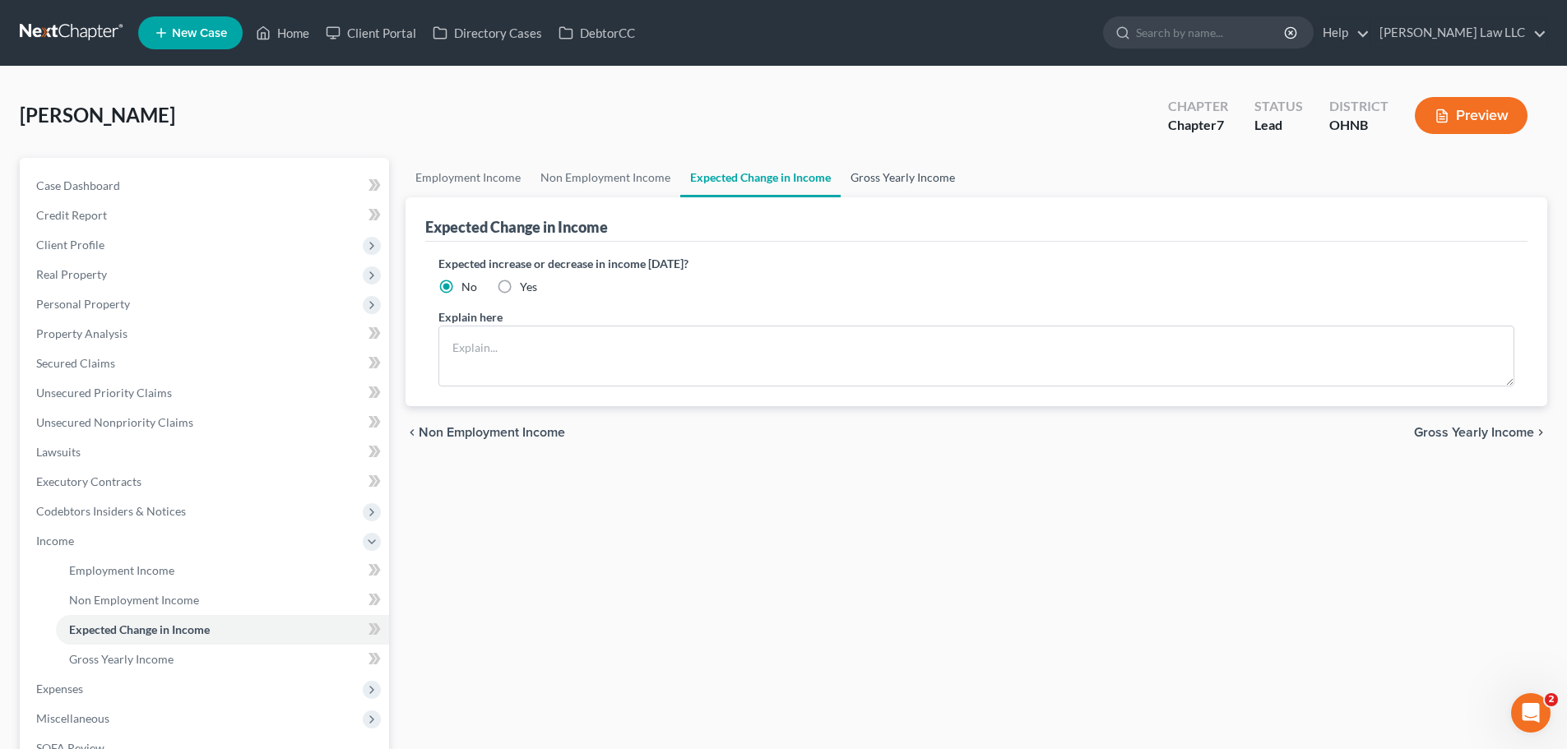
click at [888, 179] on link "Gross Yearly Income" at bounding box center [903, 177] width 124 height 39
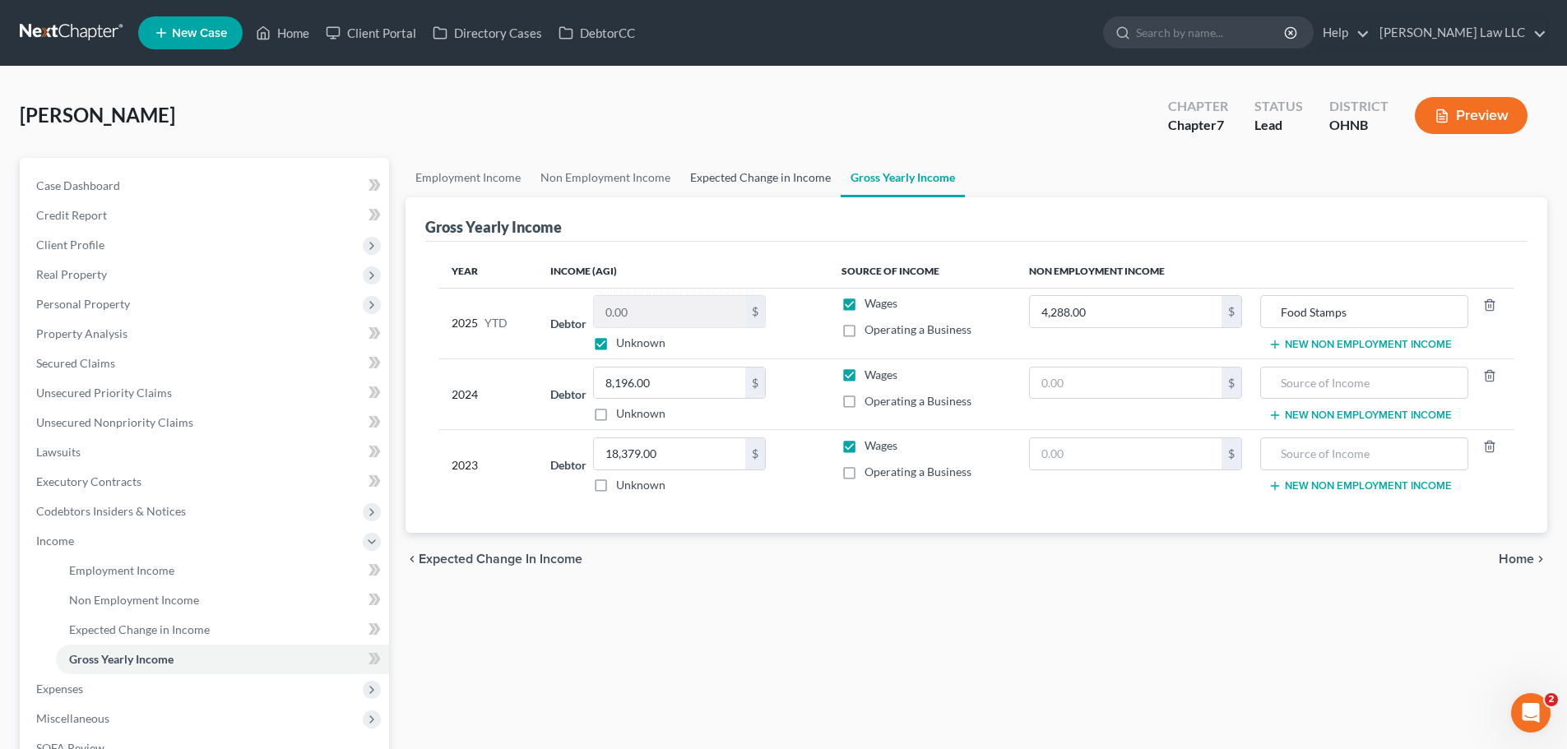
click at [774, 180] on link "Expected Change in Income" at bounding box center [760, 177] width 160 height 39
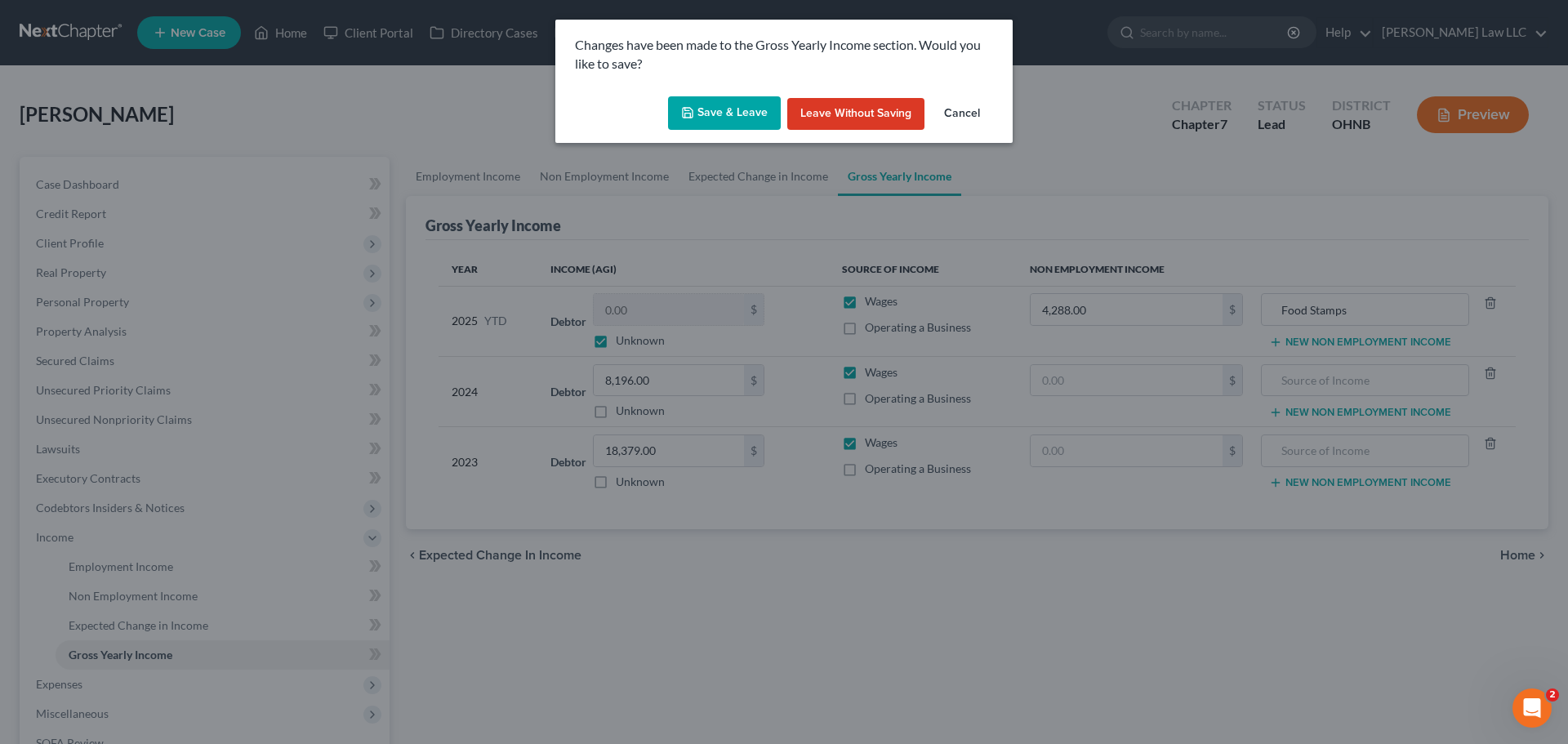
click at [711, 118] on button "Save & Leave" at bounding box center [725, 113] width 113 height 35
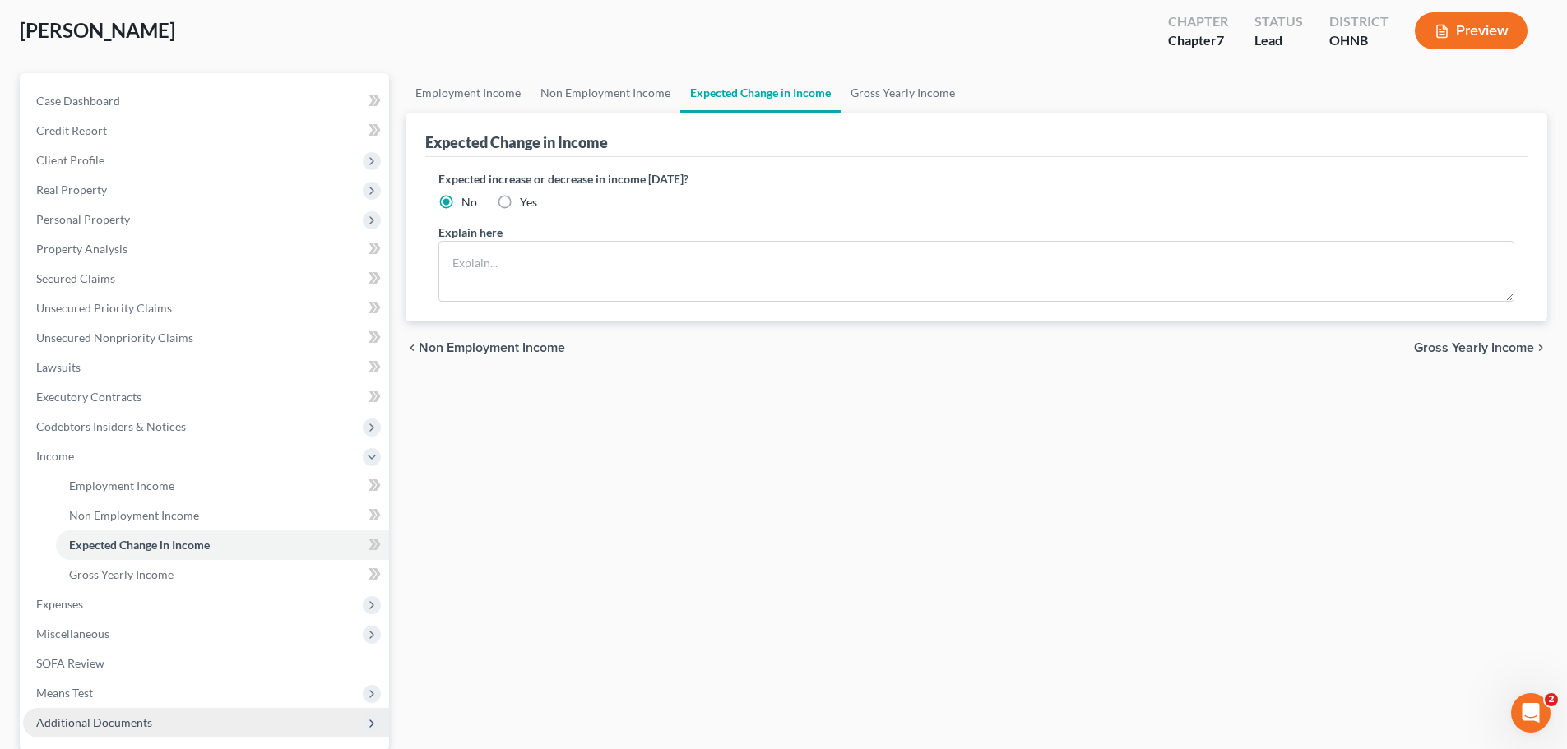
scroll to position [201, 0]
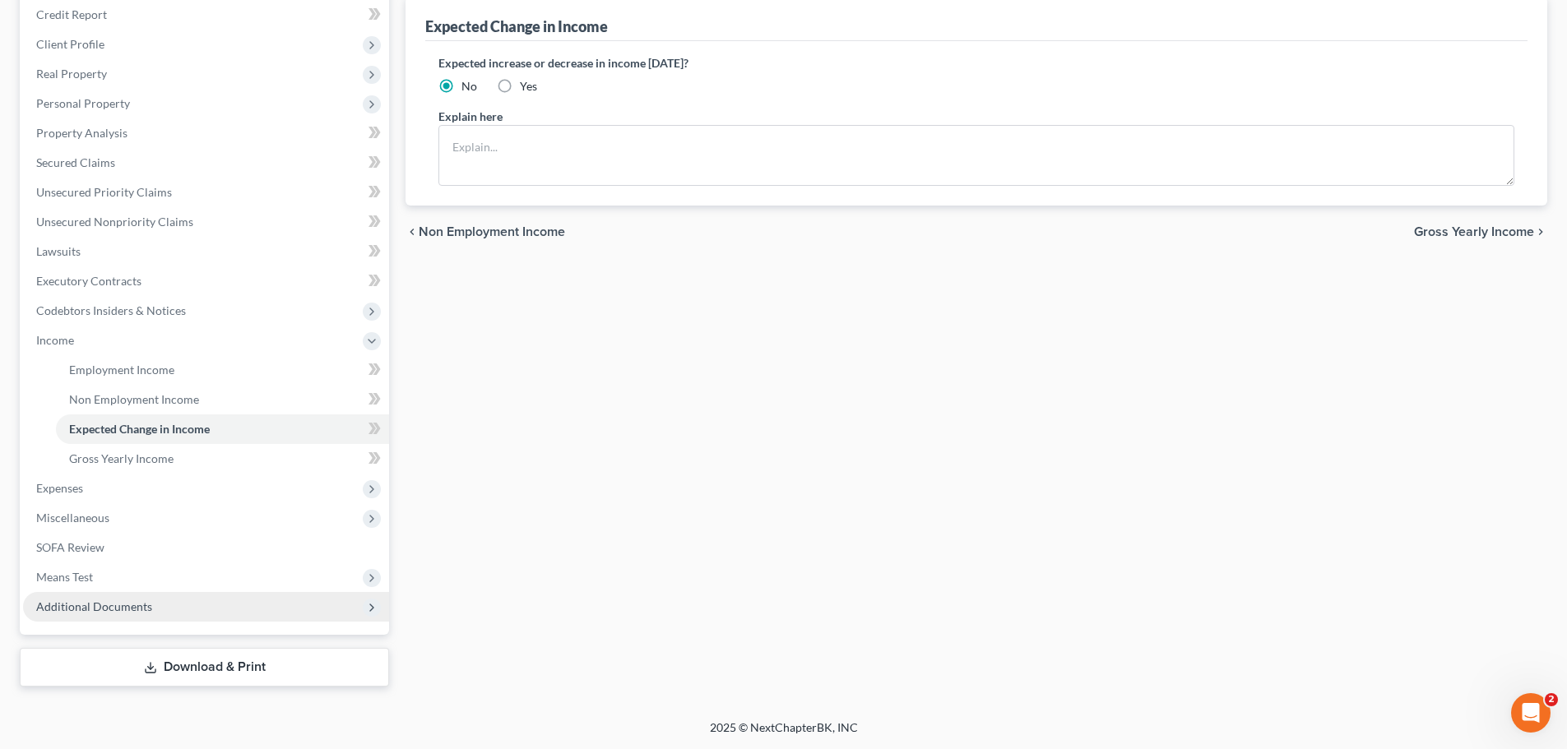
click at [143, 610] on span "Additional Documents" at bounding box center [94, 607] width 116 height 14
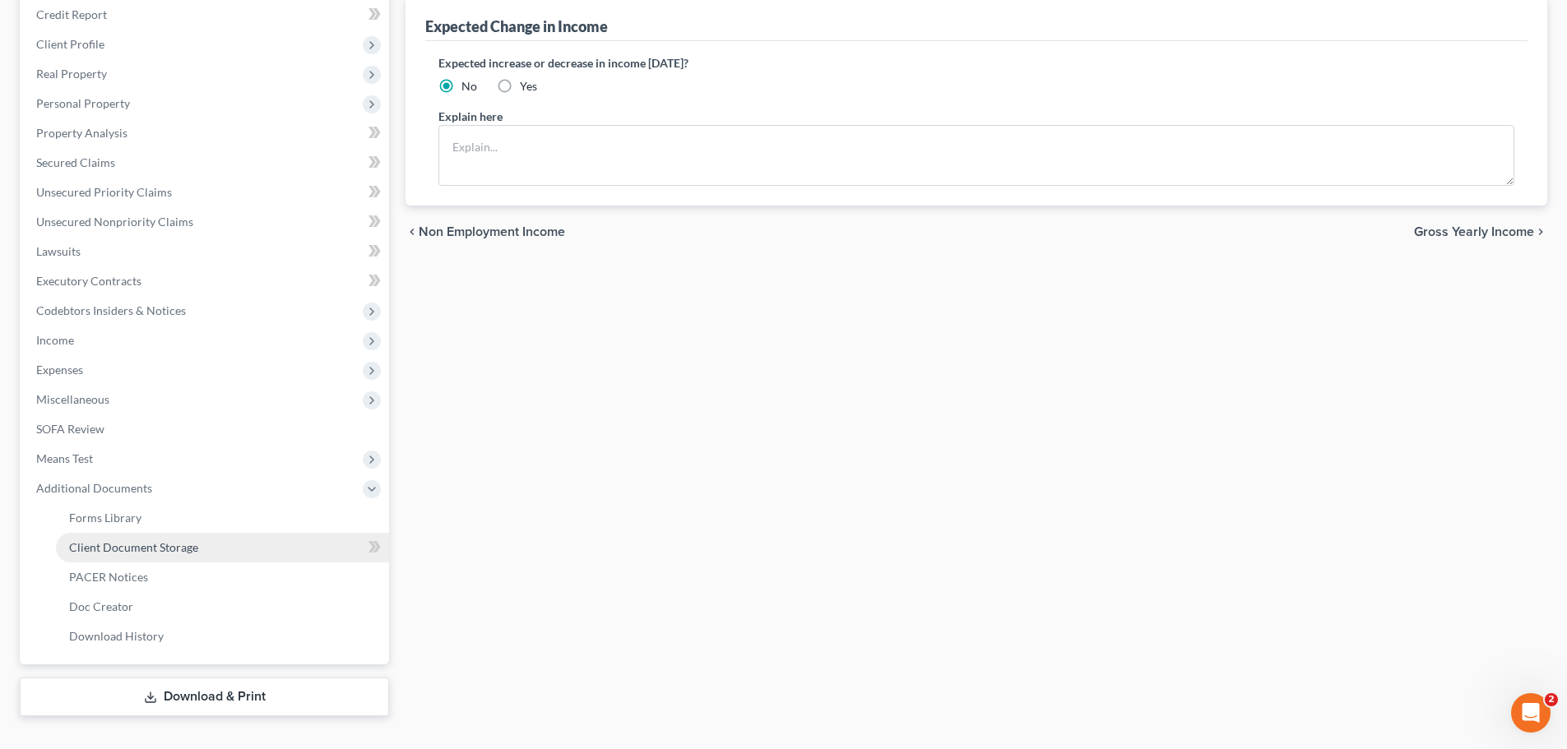
click at [185, 550] on span "Client Document Storage" at bounding box center [133, 547] width 129 height 14
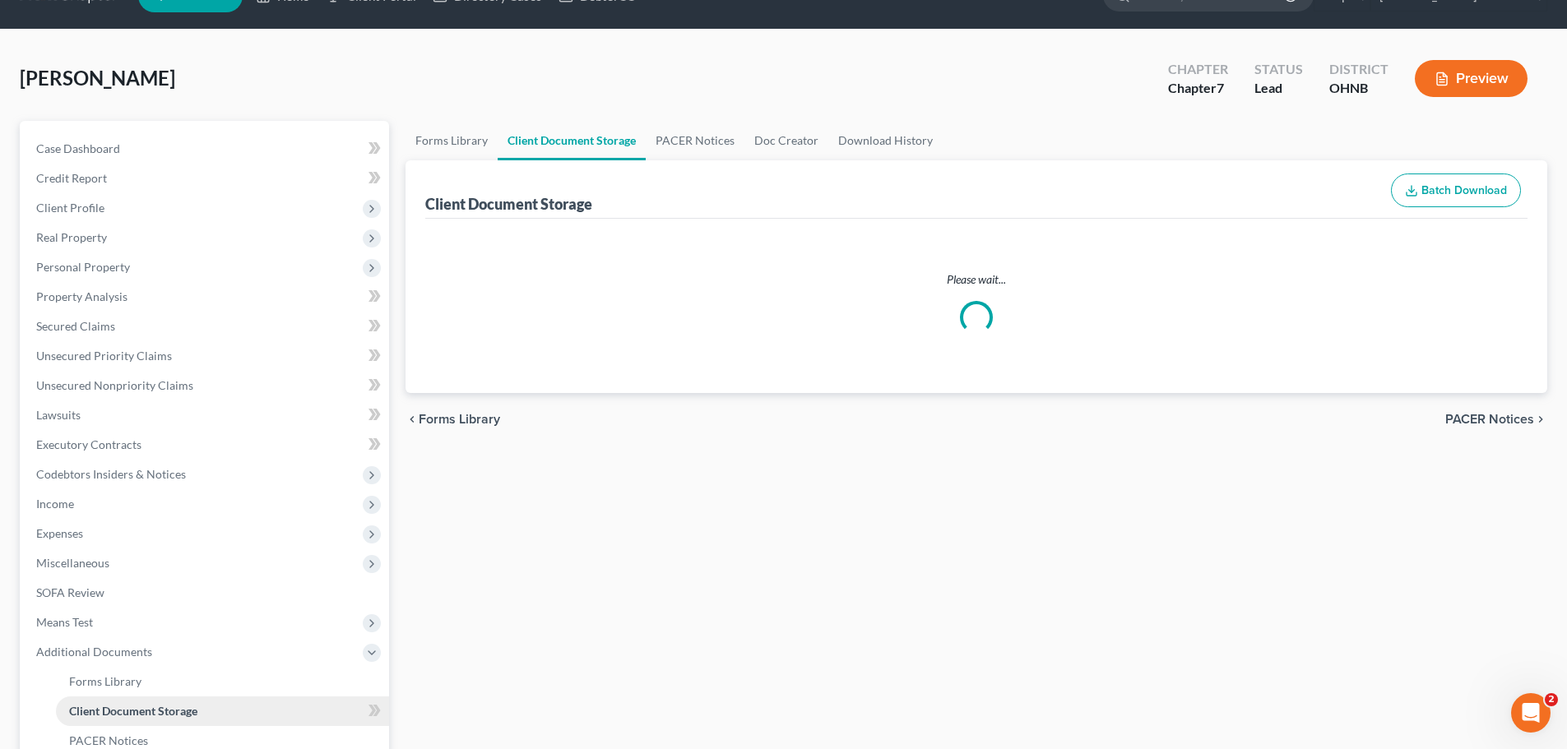
select select "5"
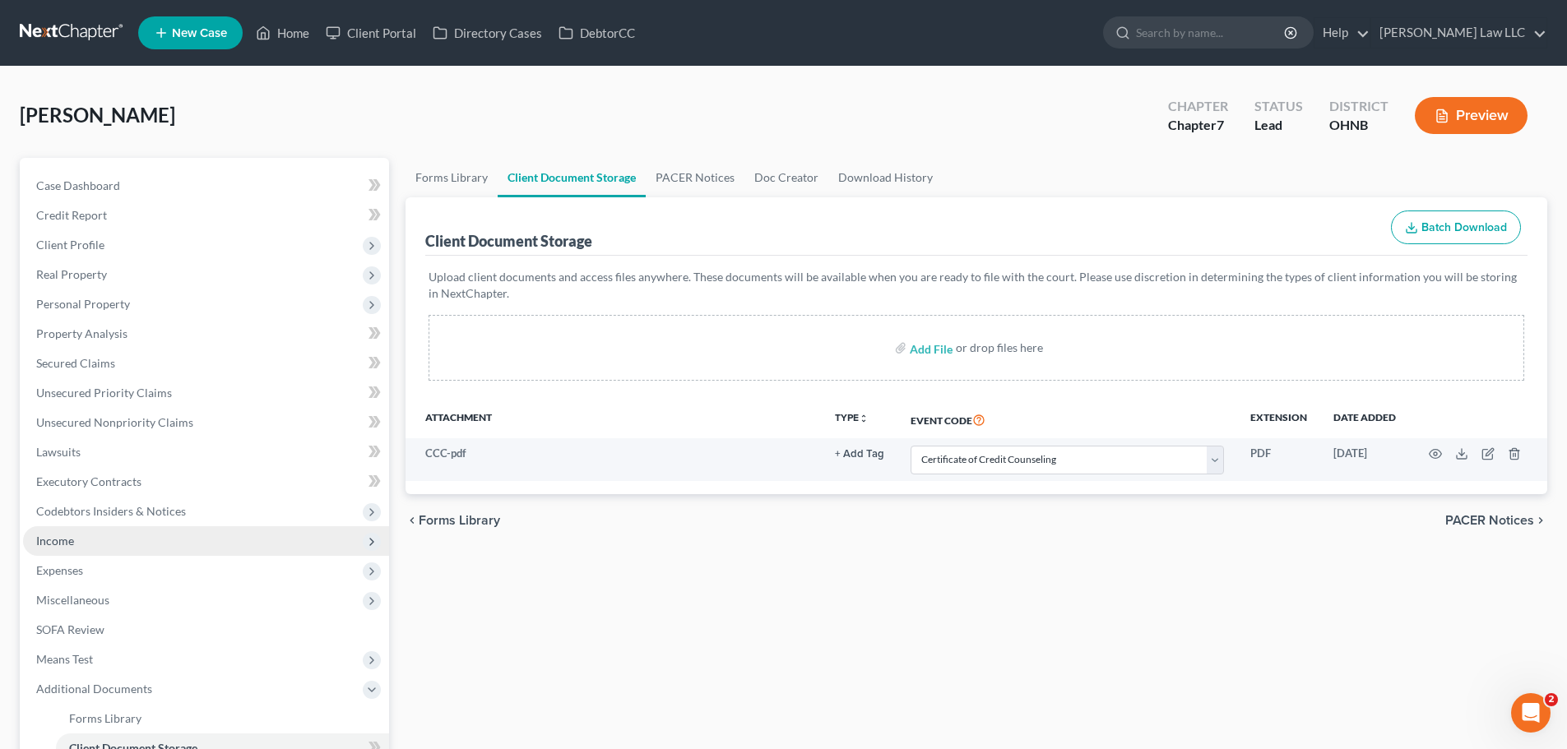
scroll to position [165, 0]
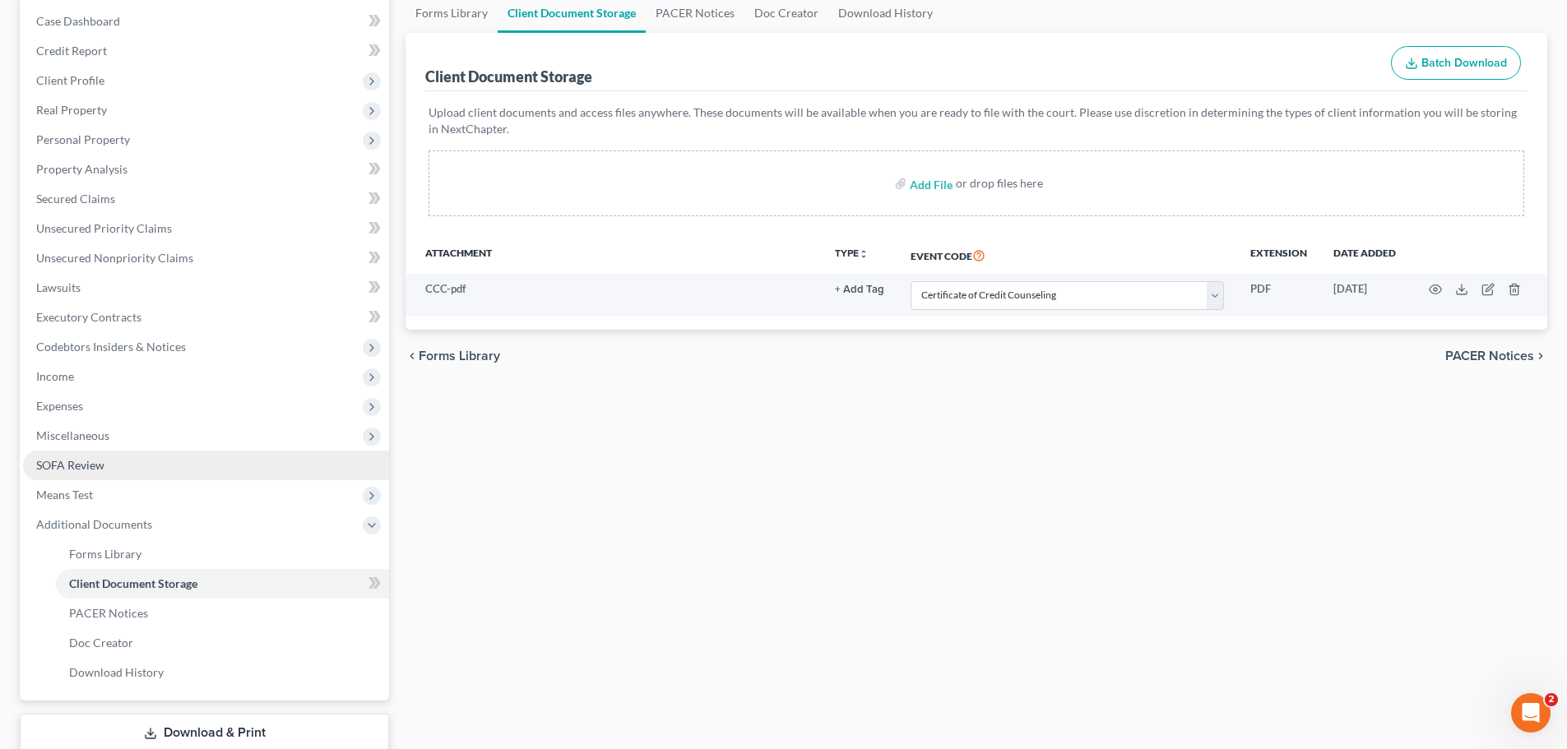
click at [111, 470] on link "SOFA Review" at bounding box center [206, 466] width 366 height 30
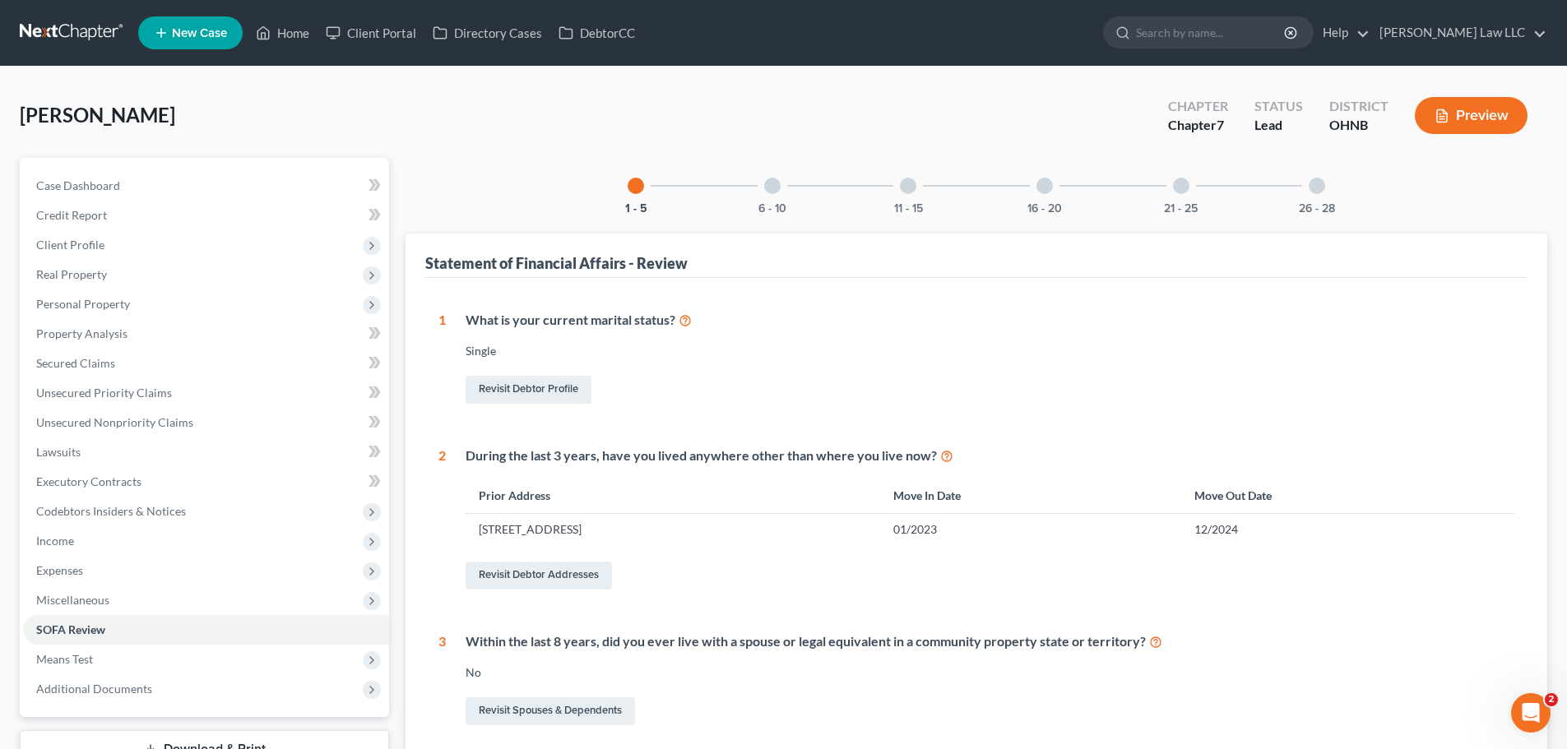
click at [772, 188] on div at bounding box center [772, 186] width 16 height 16
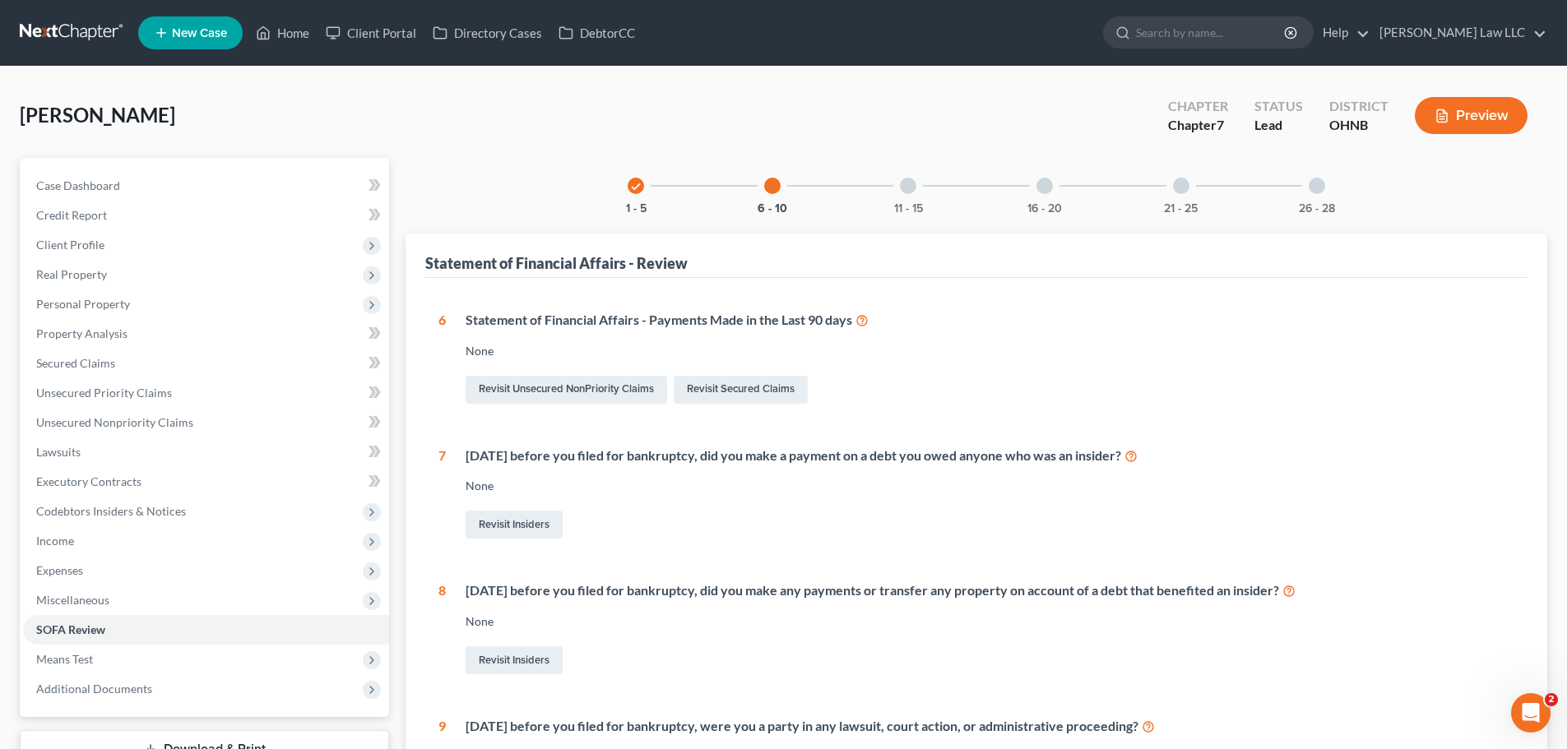
click at [908, 188] on div at bounding box center [908, 186] width 16 height 16
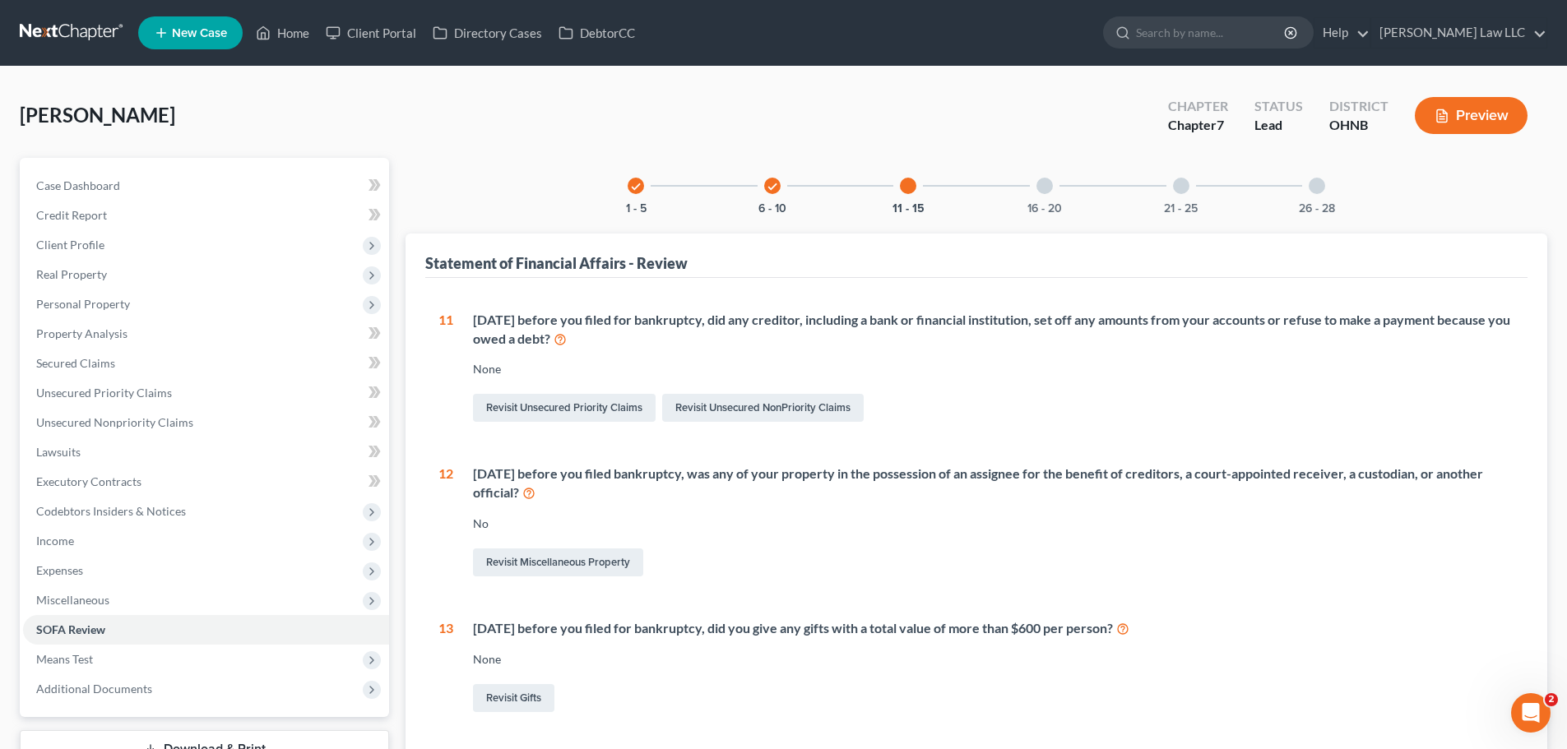
click at [1051, 186] on div at bounding box center [1044, 186] width 16 height 16
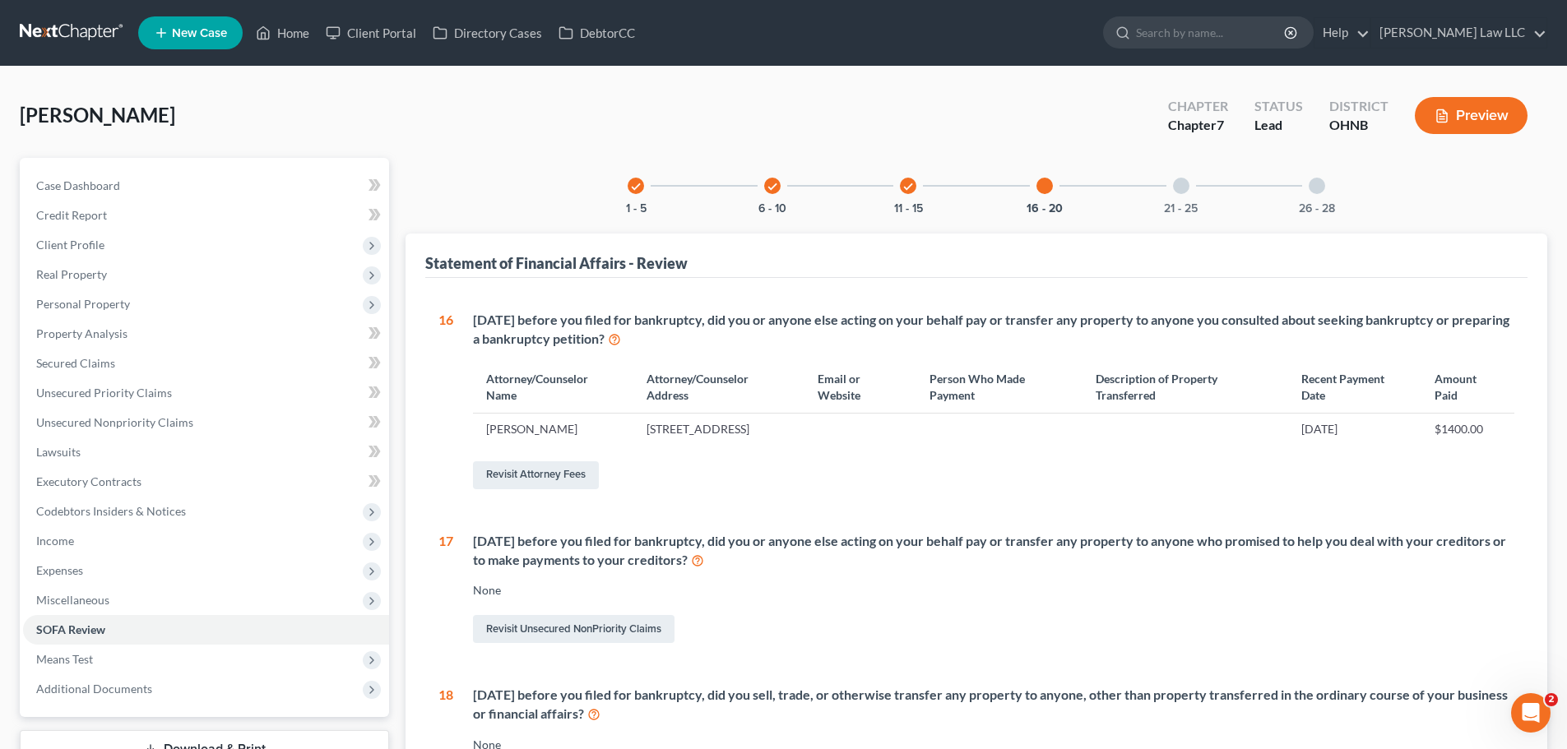
click at [1183, 193] on div at bounding box center [1181, 186] width 16 height 16
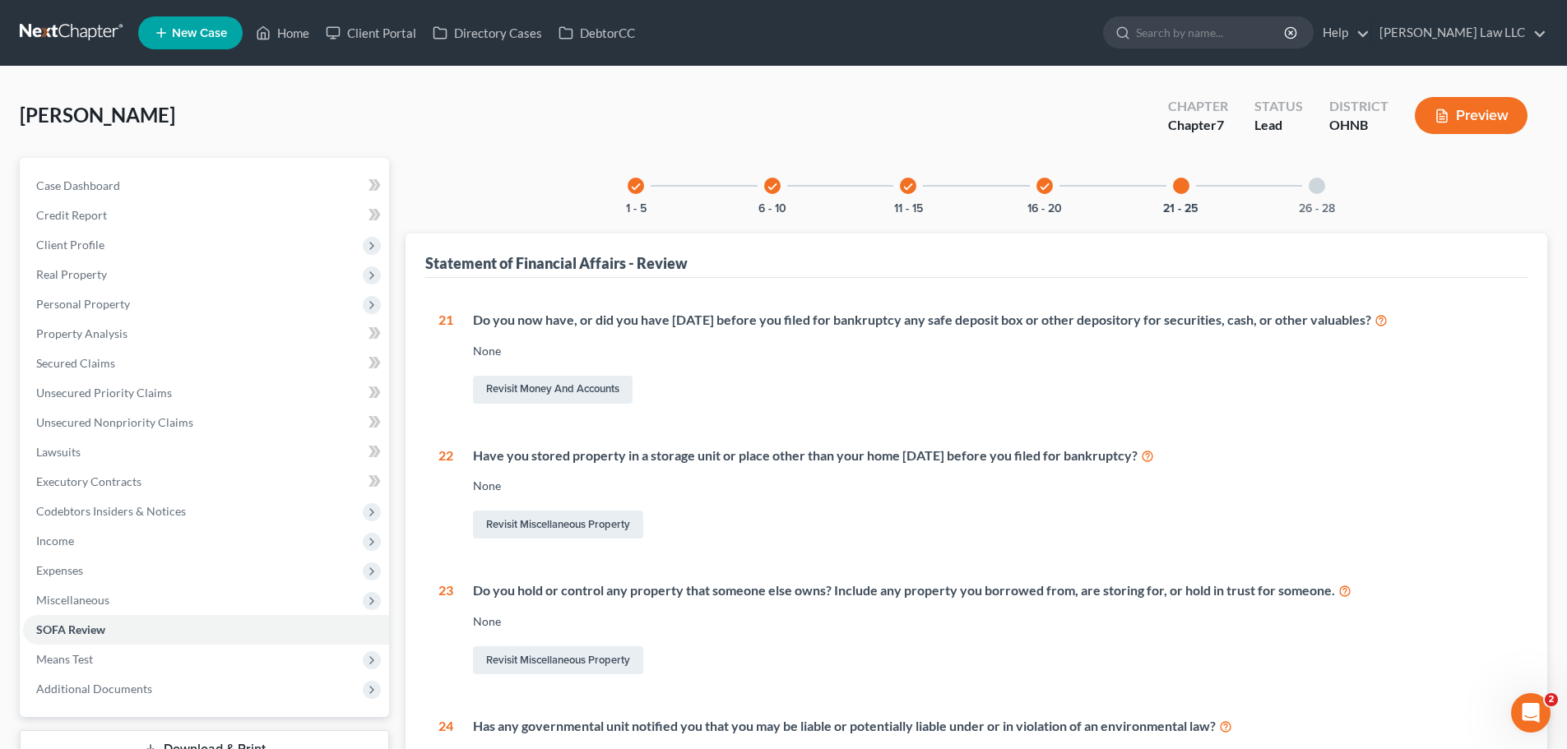
click at [1314, 188] on div at bounding box center [1317, 186] width 16 height 16
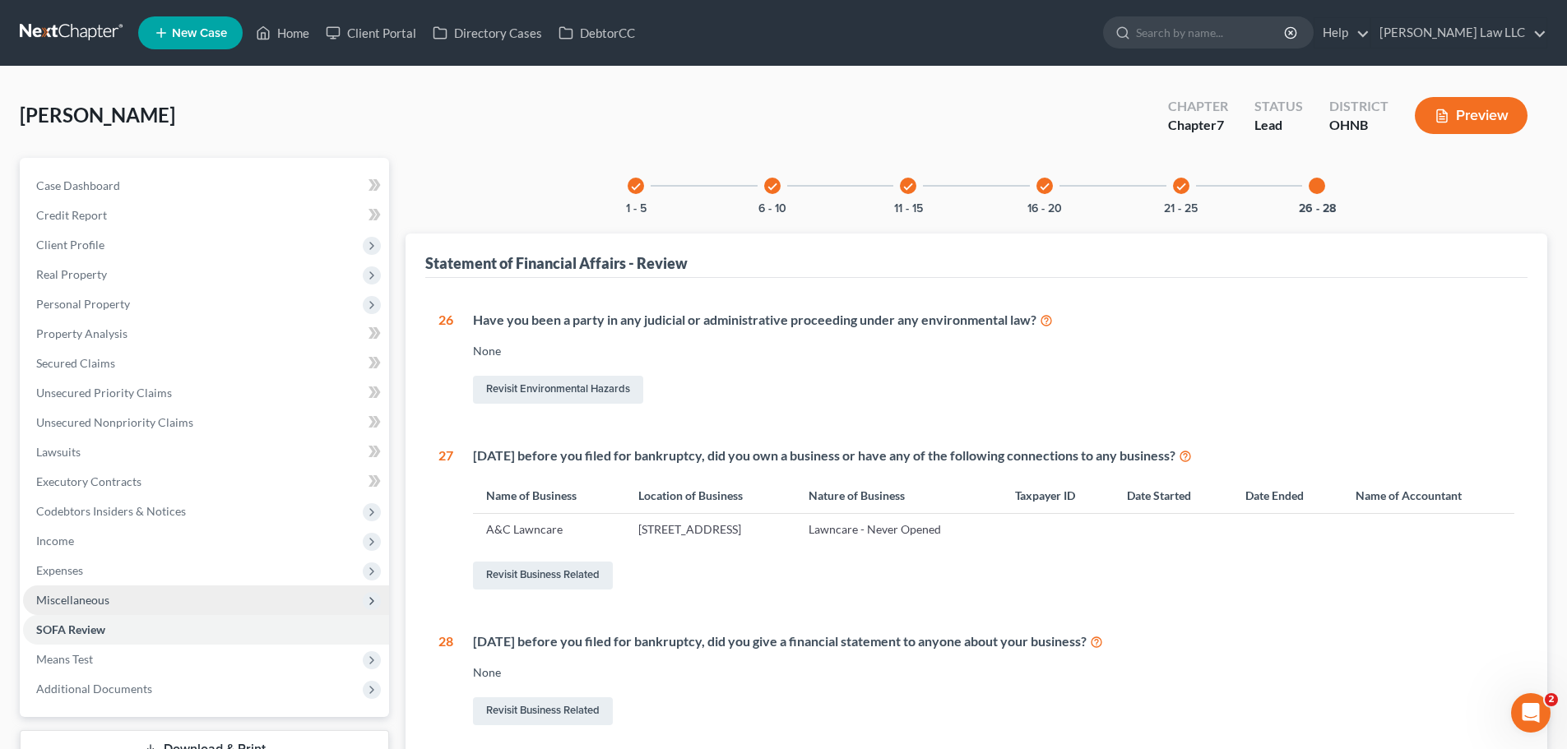
click at [165, 599] on span "Miscellaneous" at bounding box center [206, 601] width 366 height 30
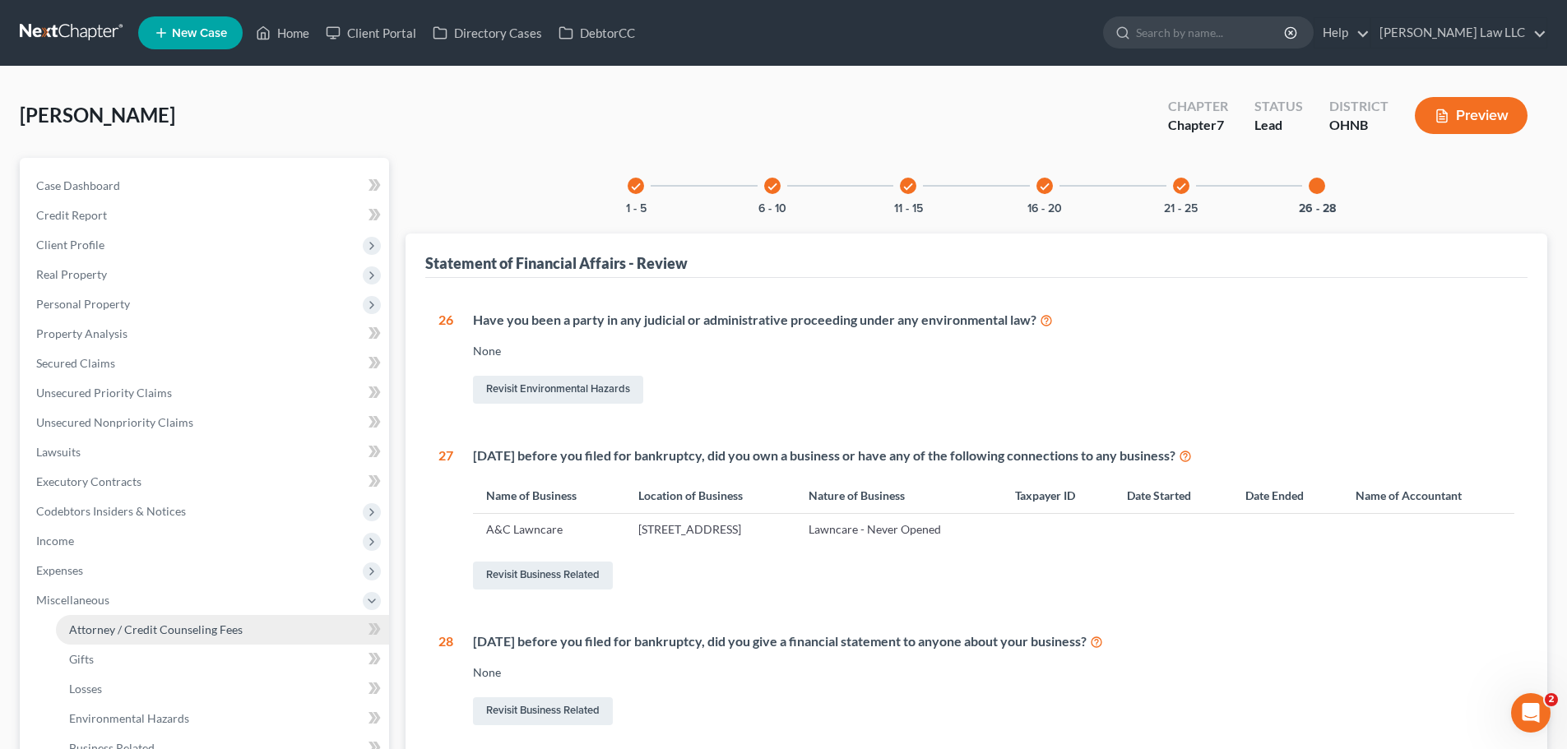
click at [182, 623] on span "Attorney / Credit Counseling Fees" at bounding box center [156, 630] width 174 height 14
select select "0"
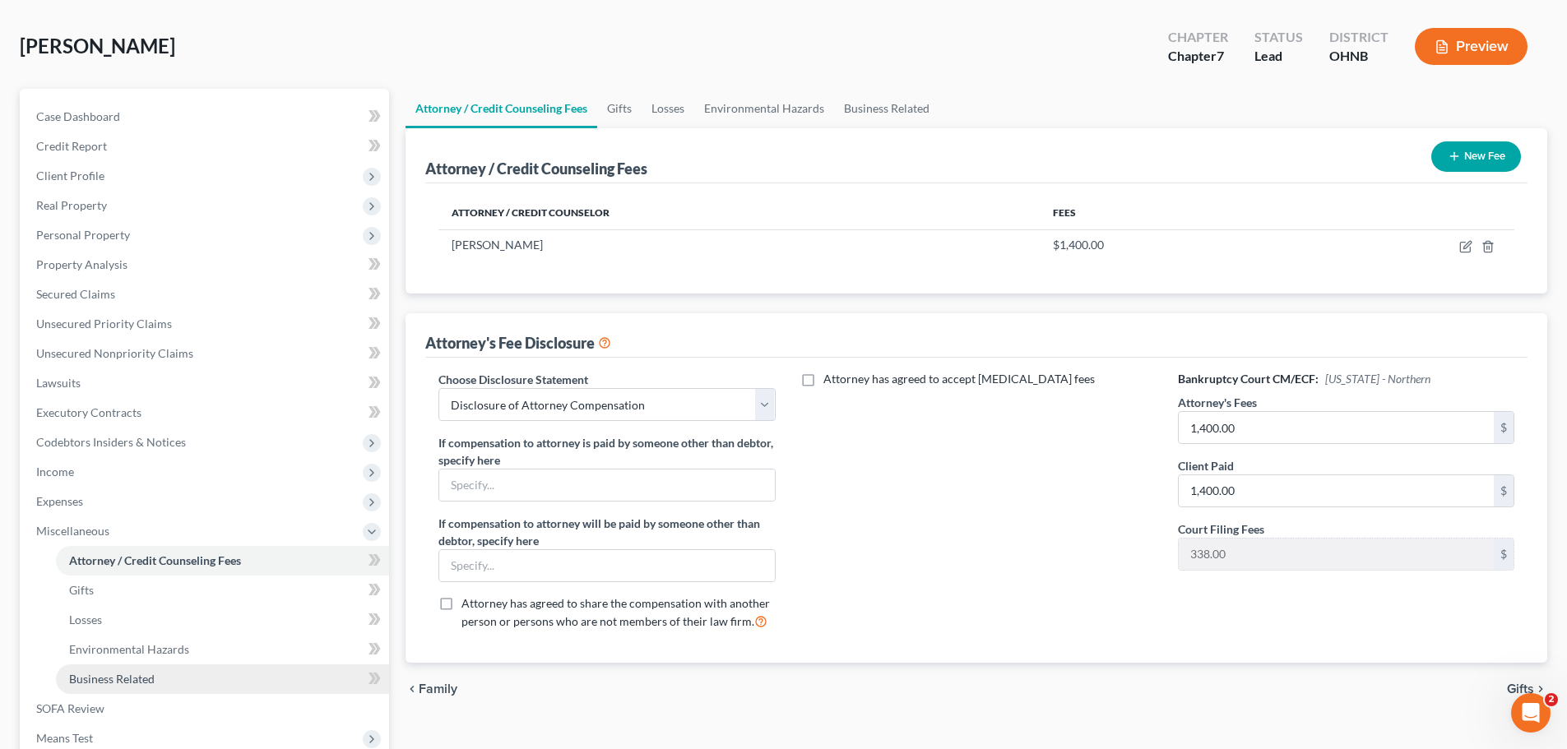
scroll to position [165, 0]
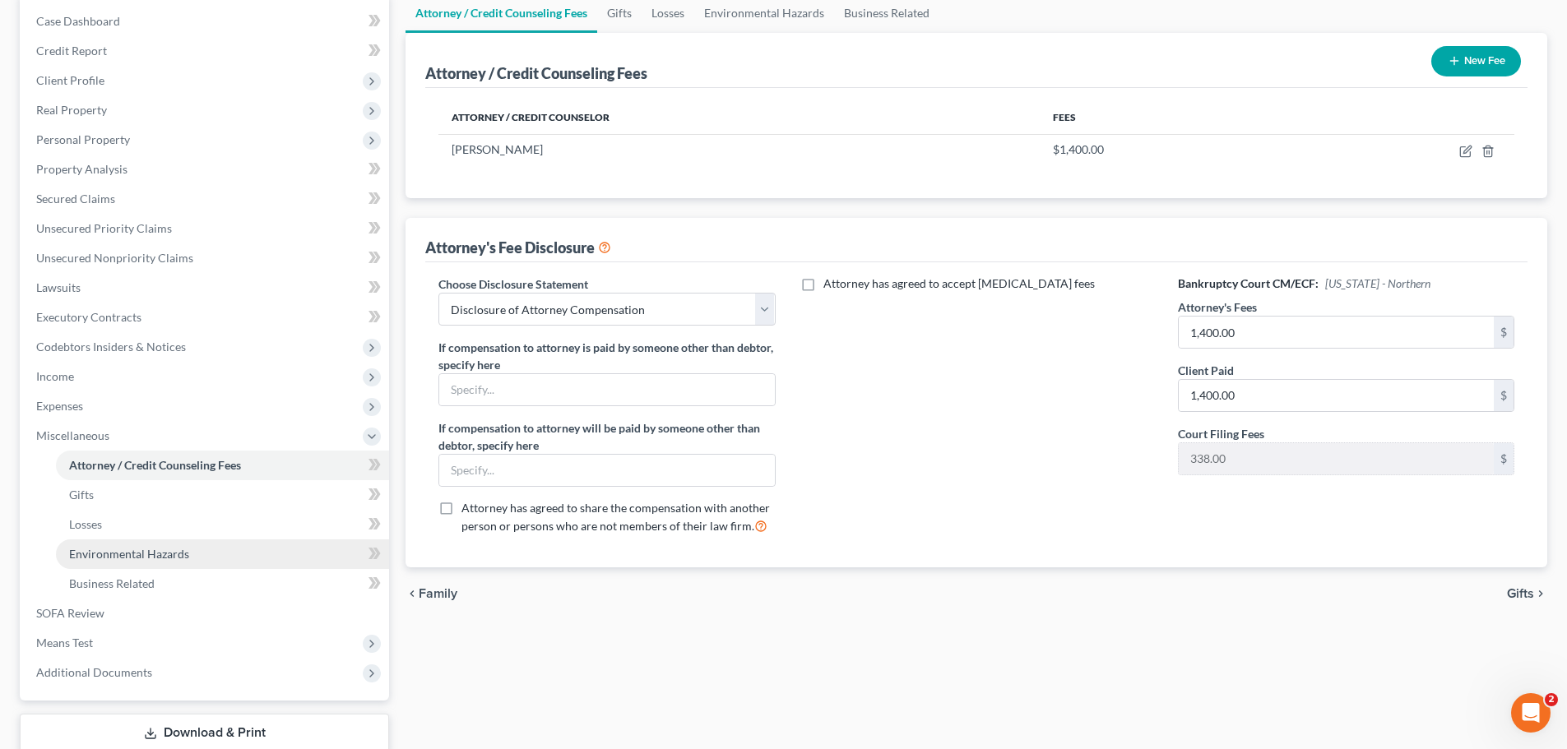
click at [174, 554] on span "Environmental Hazards" at bounding box center [129, 554] width 120 height 14
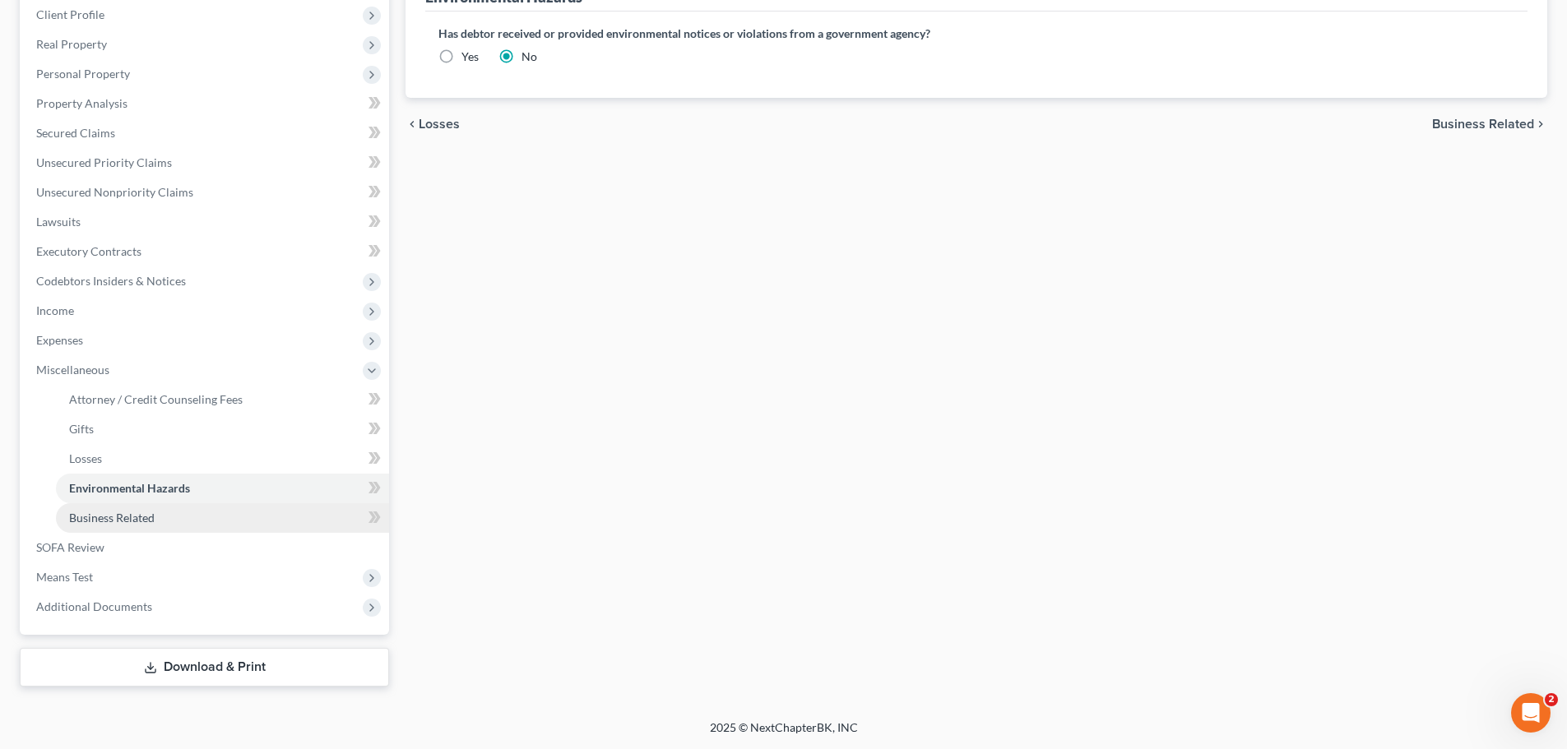
click at [143, 518] on span "Business Related" at bounding box center [112, 518] width 86 height 14
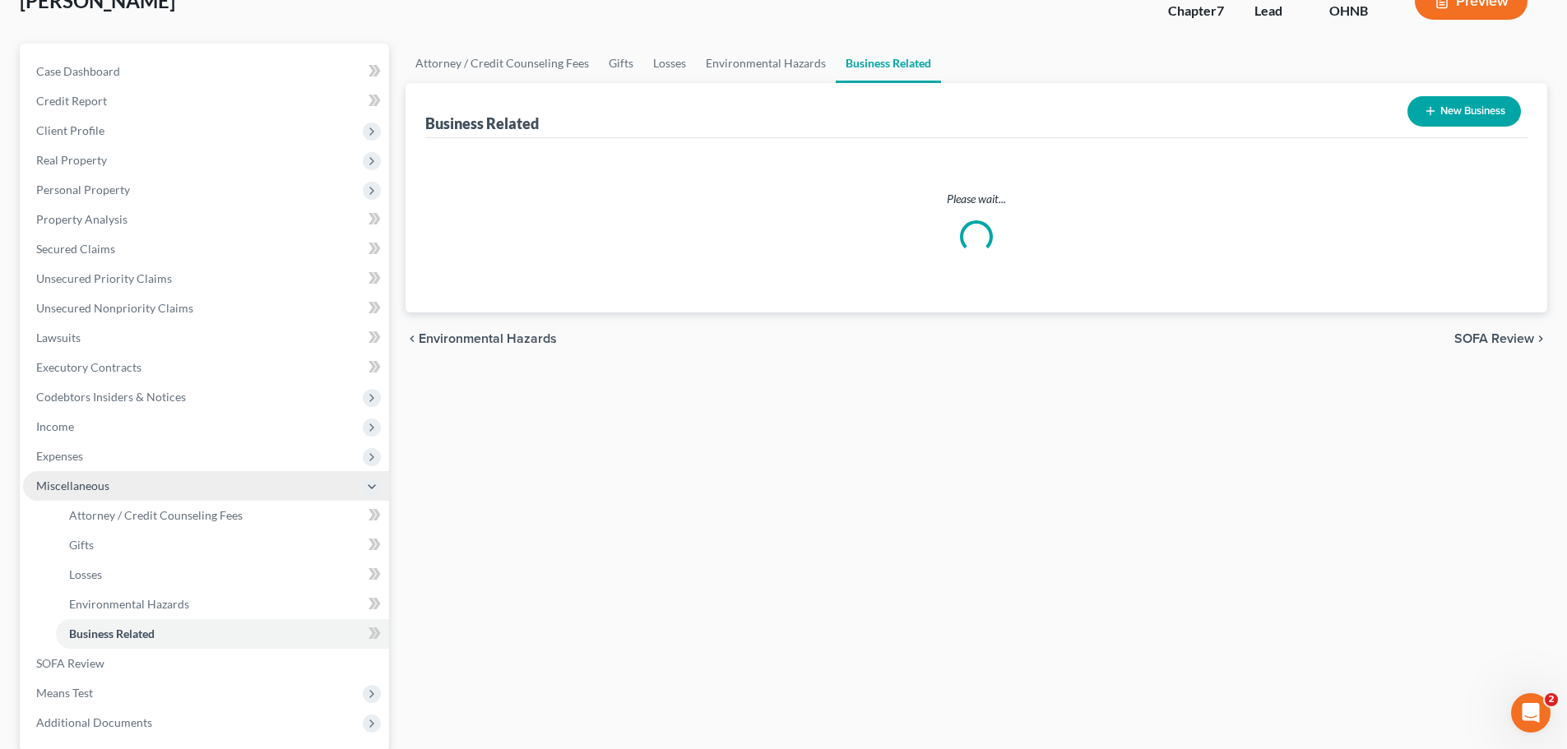
scroll to position [230, 0]
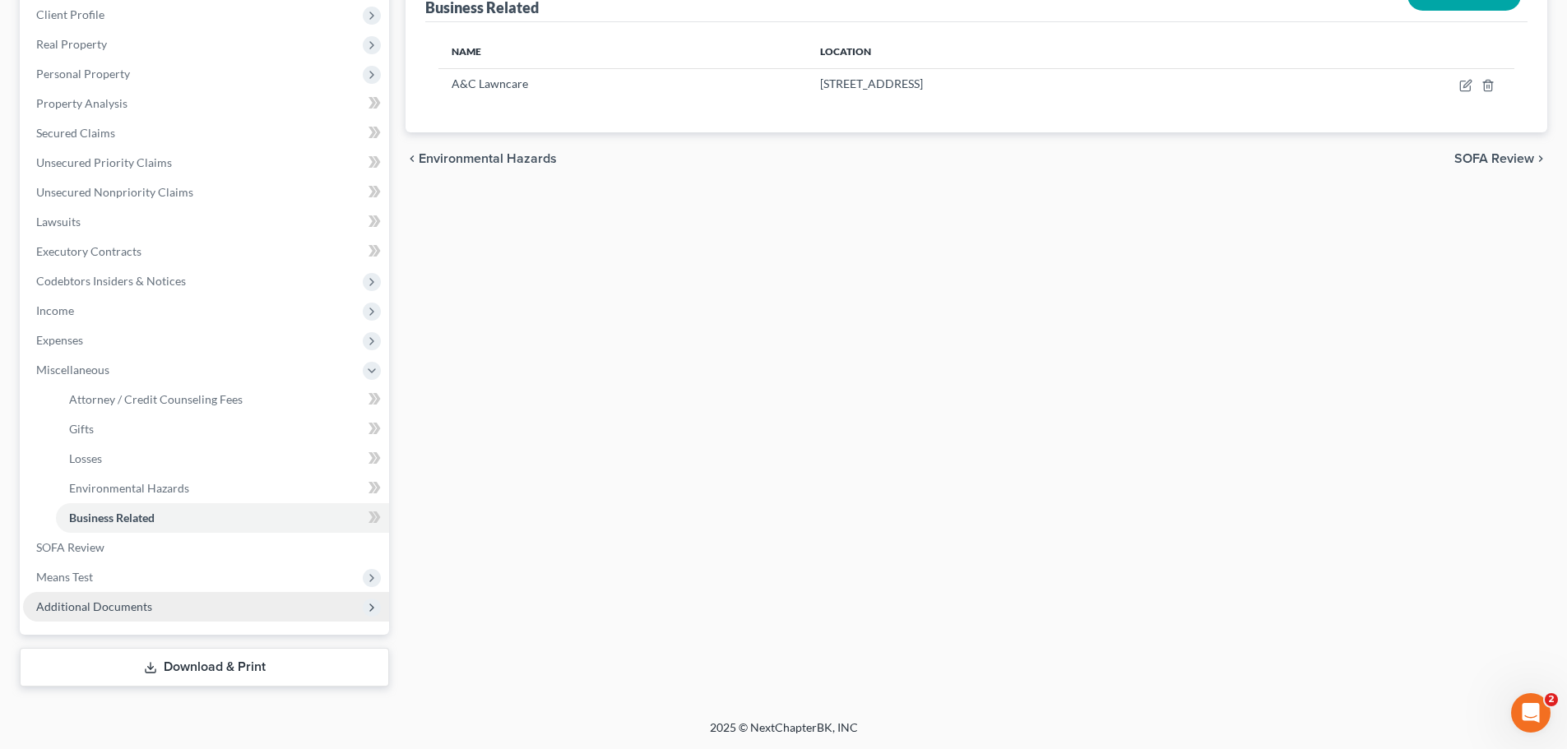
click at [114, 611] on span "Additional Documents" at bounding box center [94, 607] width 116 height 14
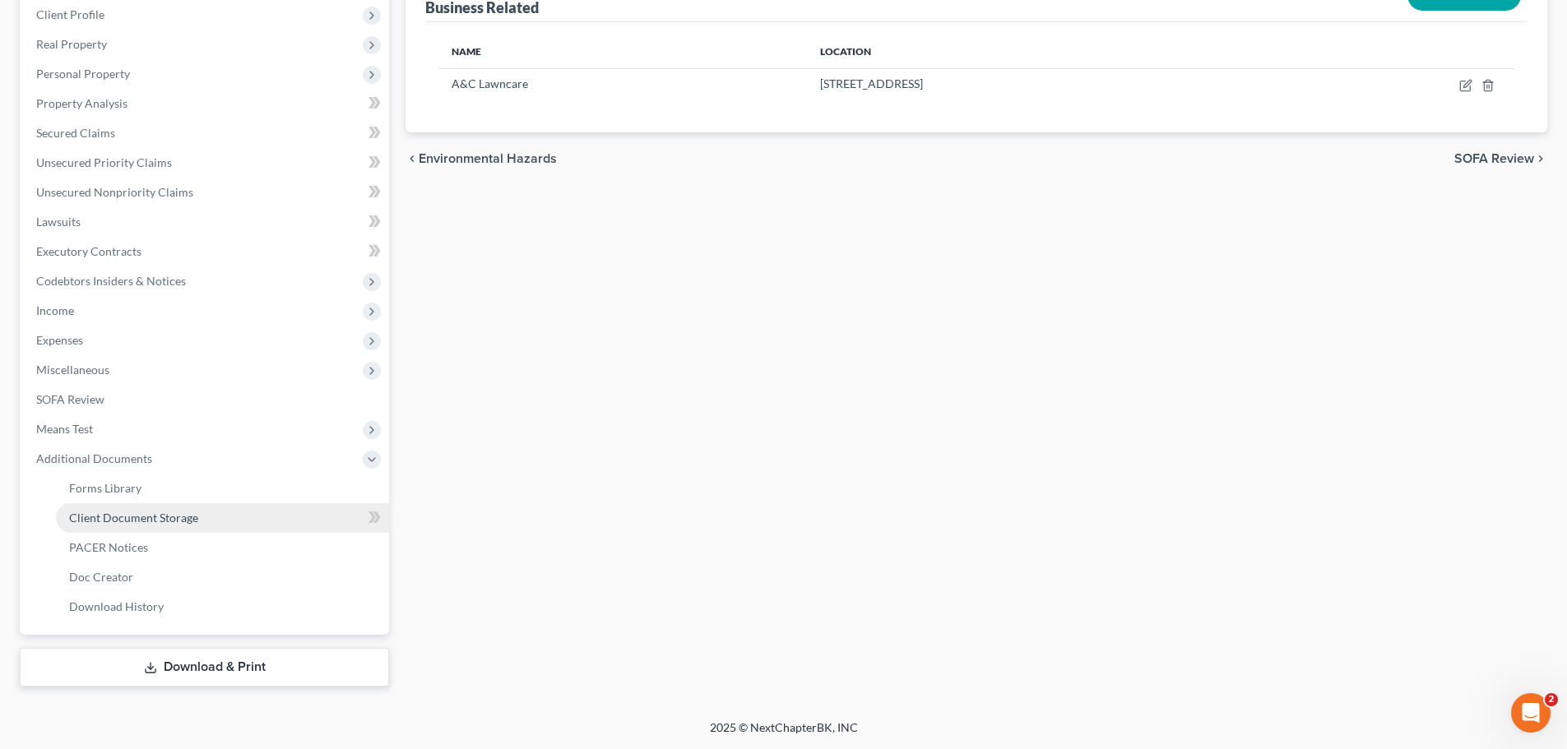
click at [188, 503] on link "Client Document Storage" at bounding box center [222, 518] width 333 height 30
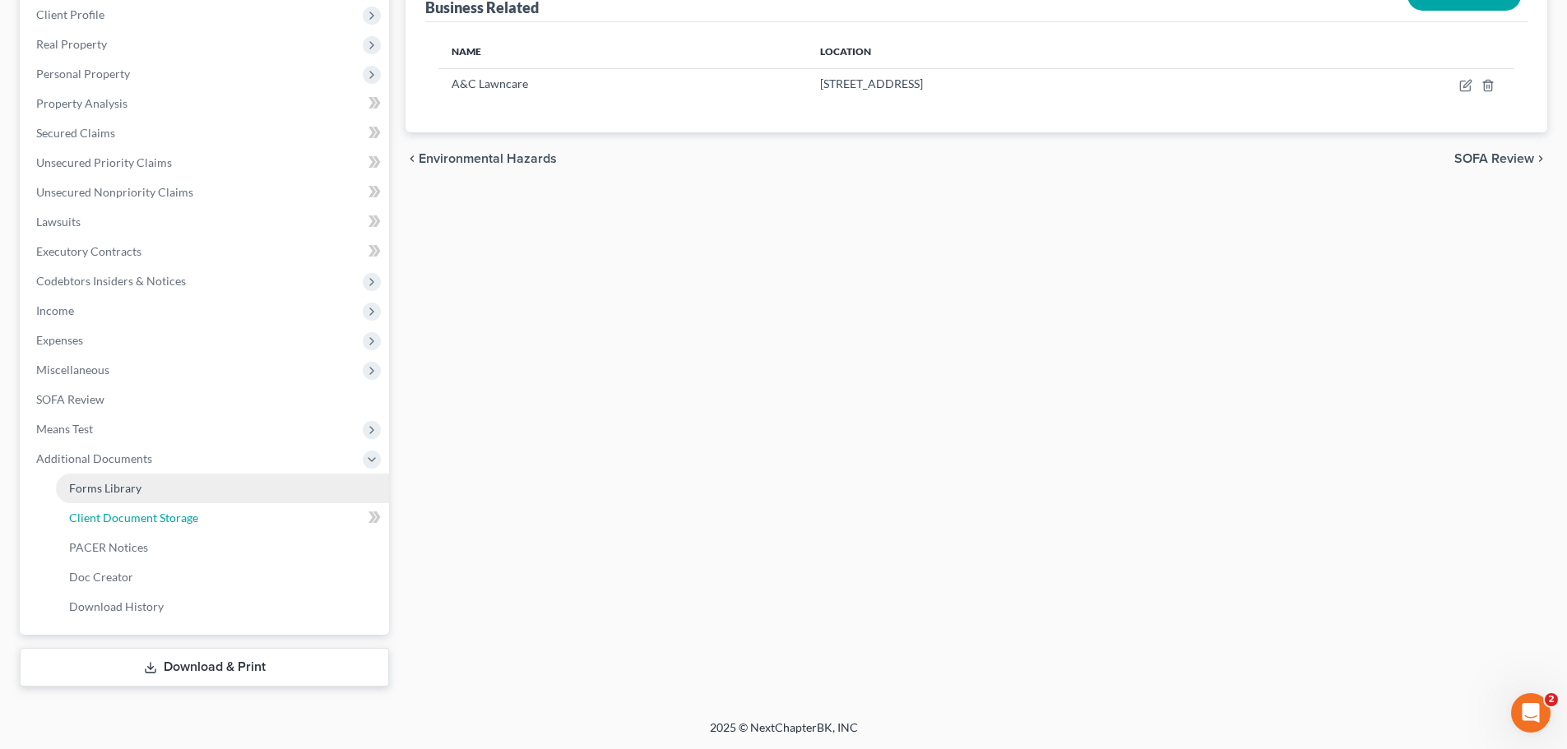
select select "5"
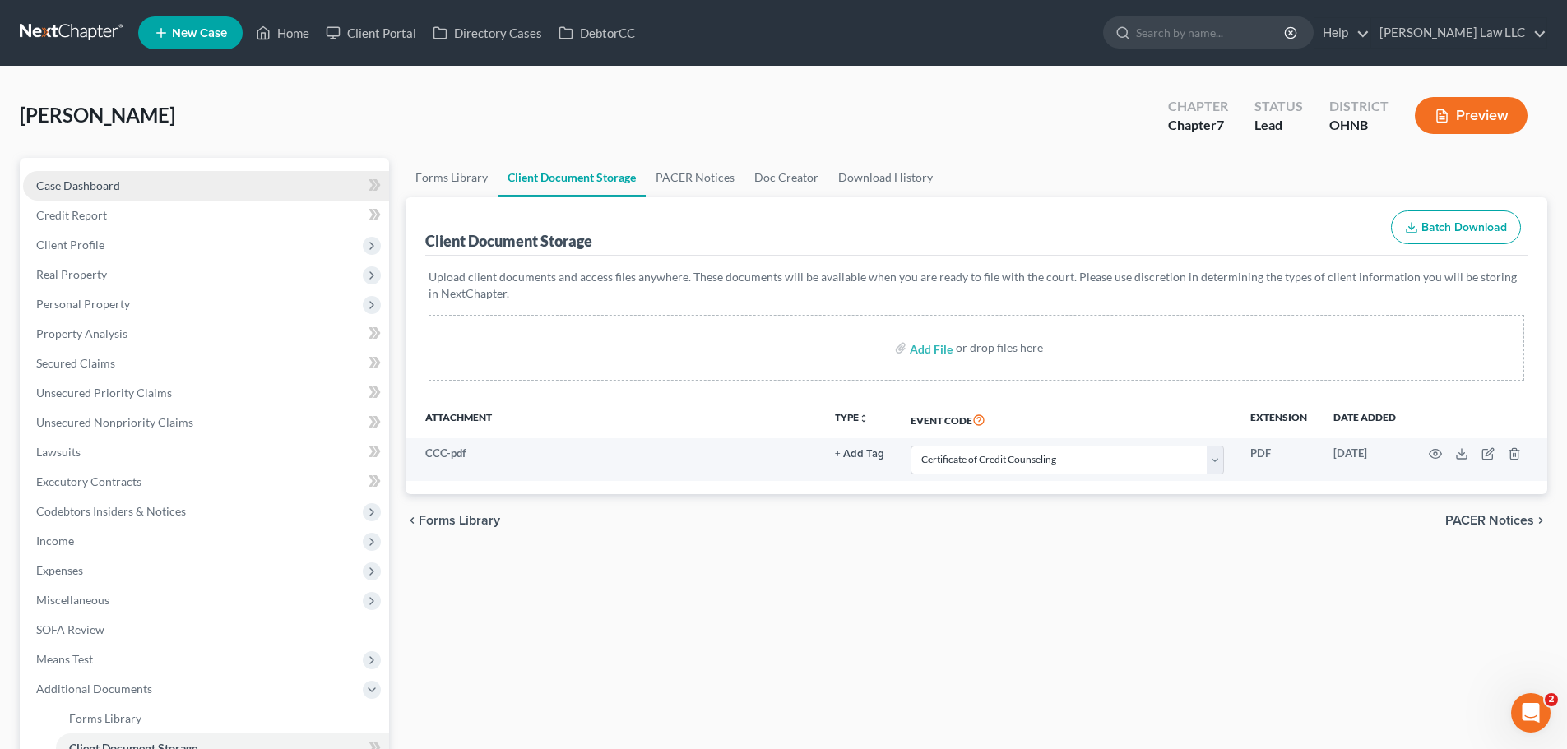
click at [158, 192] on link "Case Dashboard" at bounding box center [206, 186] width 366 height 30
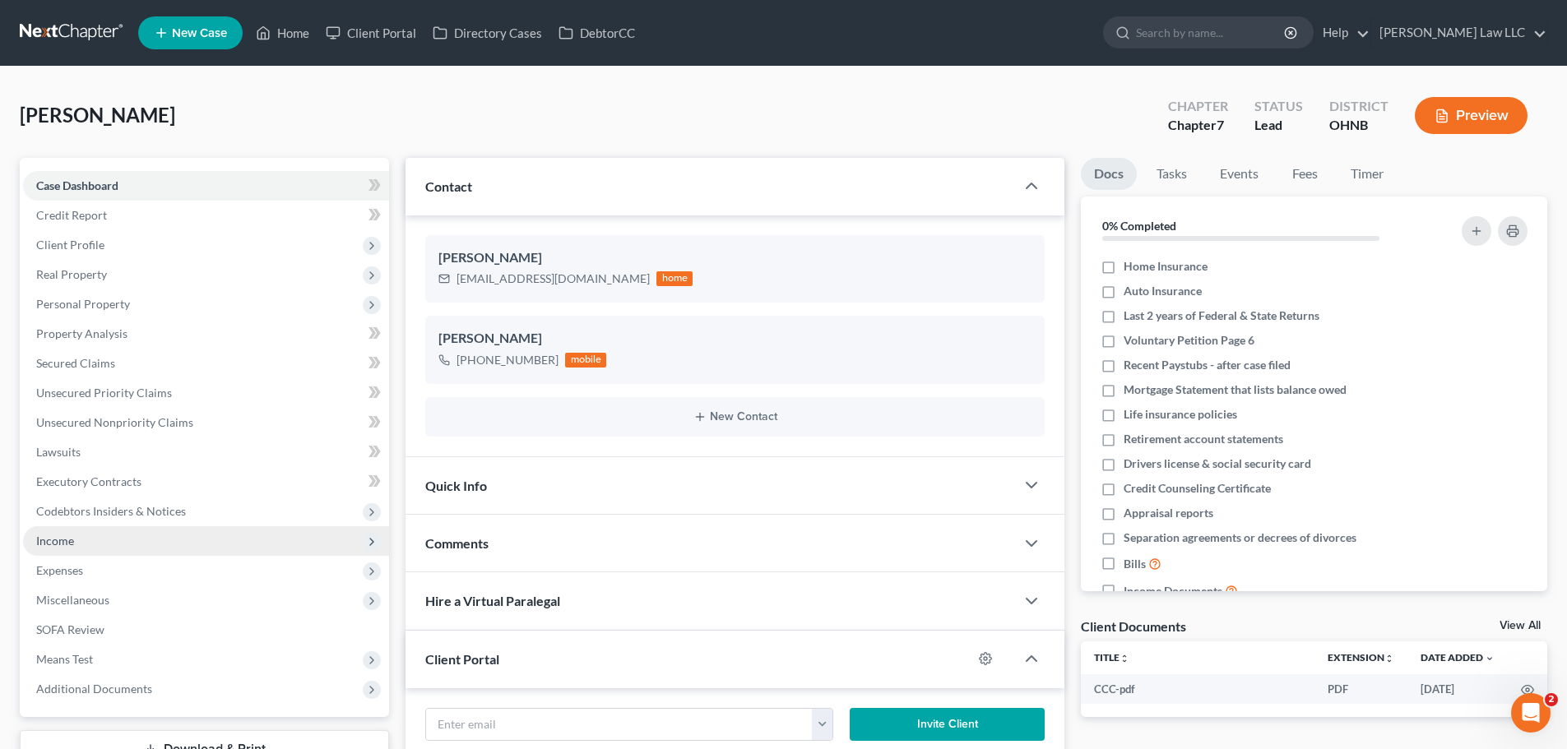
click at [103, 542] on span "Income" at bounding box center [206, 541] width 366 height 30
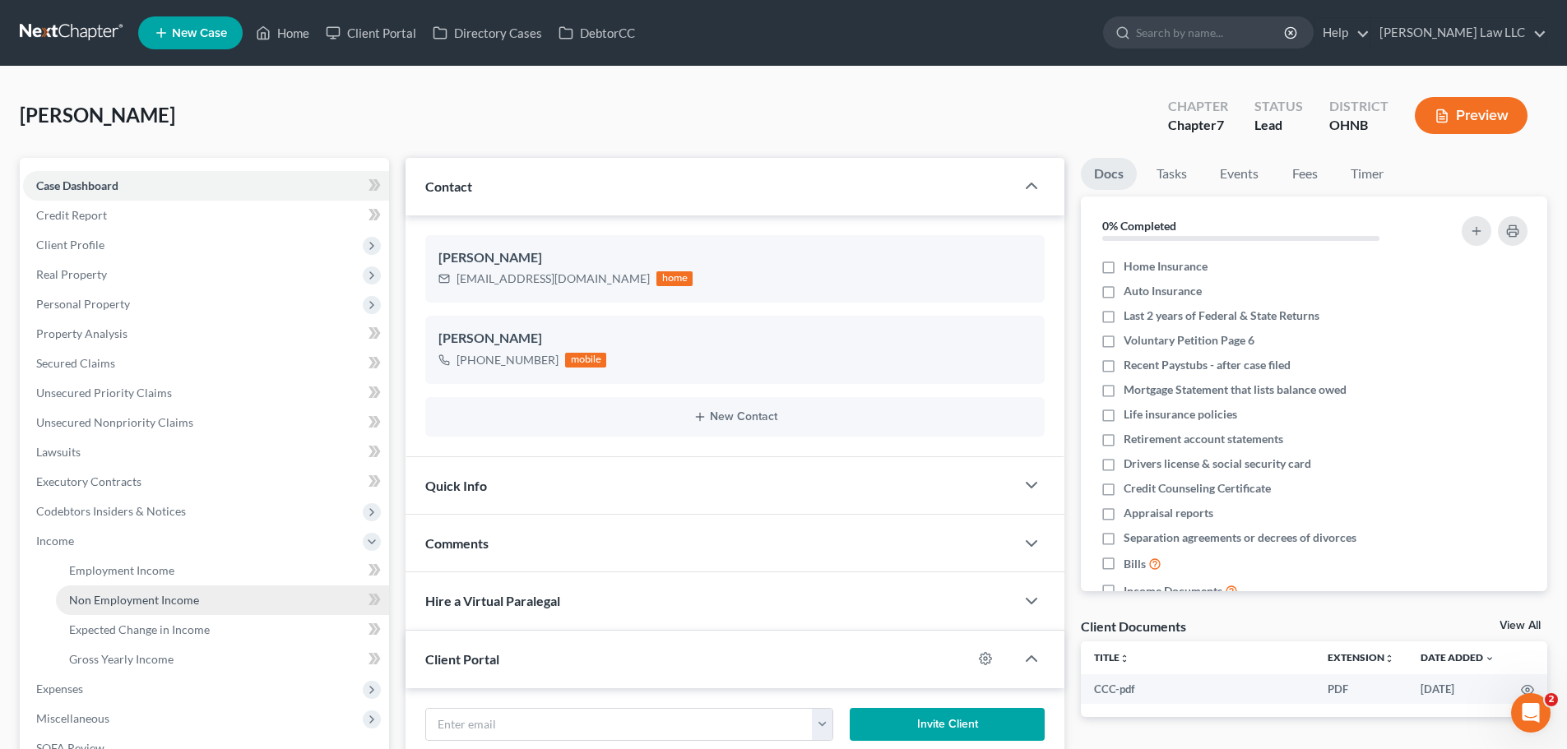
click at [169, 598] on span "Non Employment Income" at bounding box center [134, 600] width 130 height 14
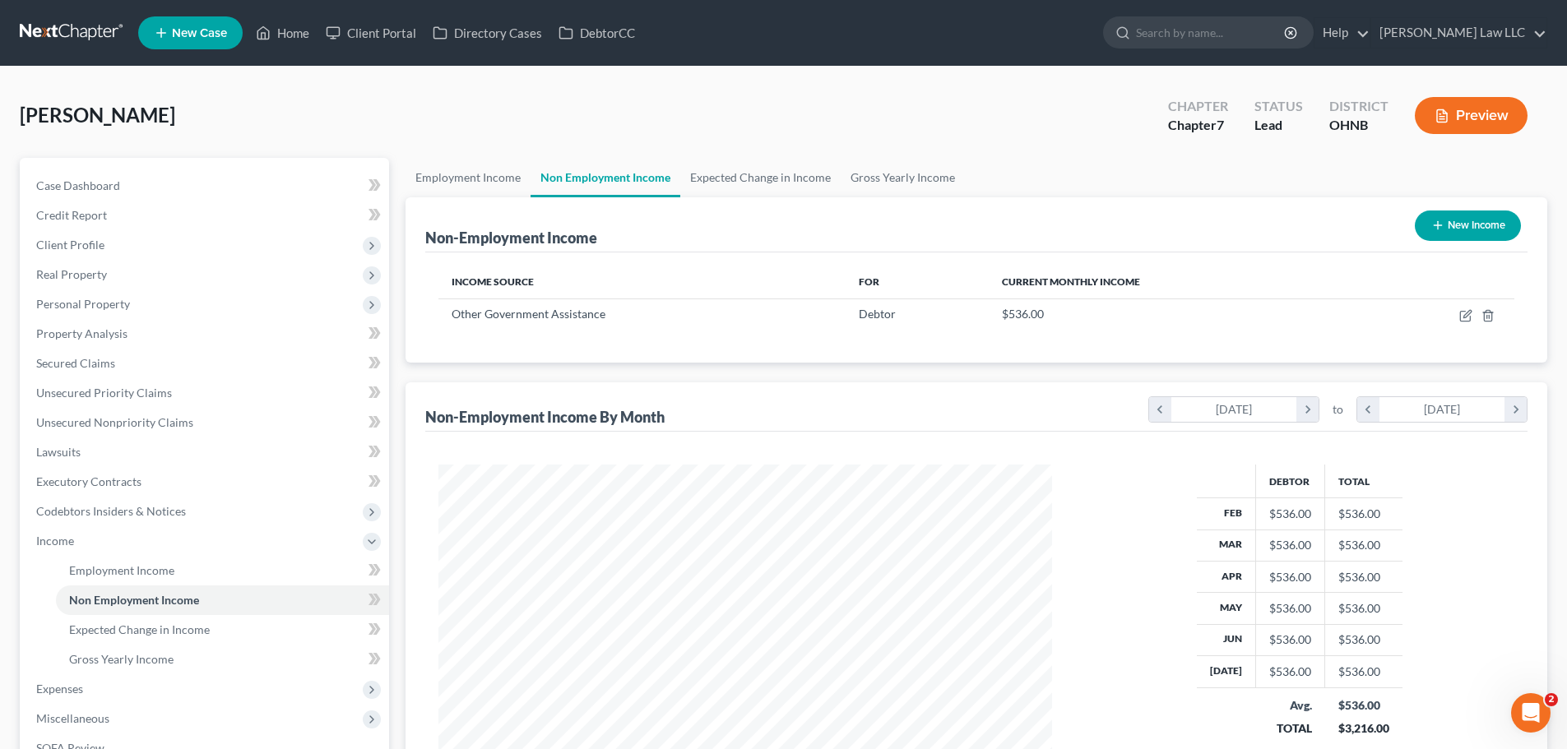
scroll to position [307, 647]
click at [447, 174] on link "Employment Income" at bounding box center [468, 177] width 125 height 39
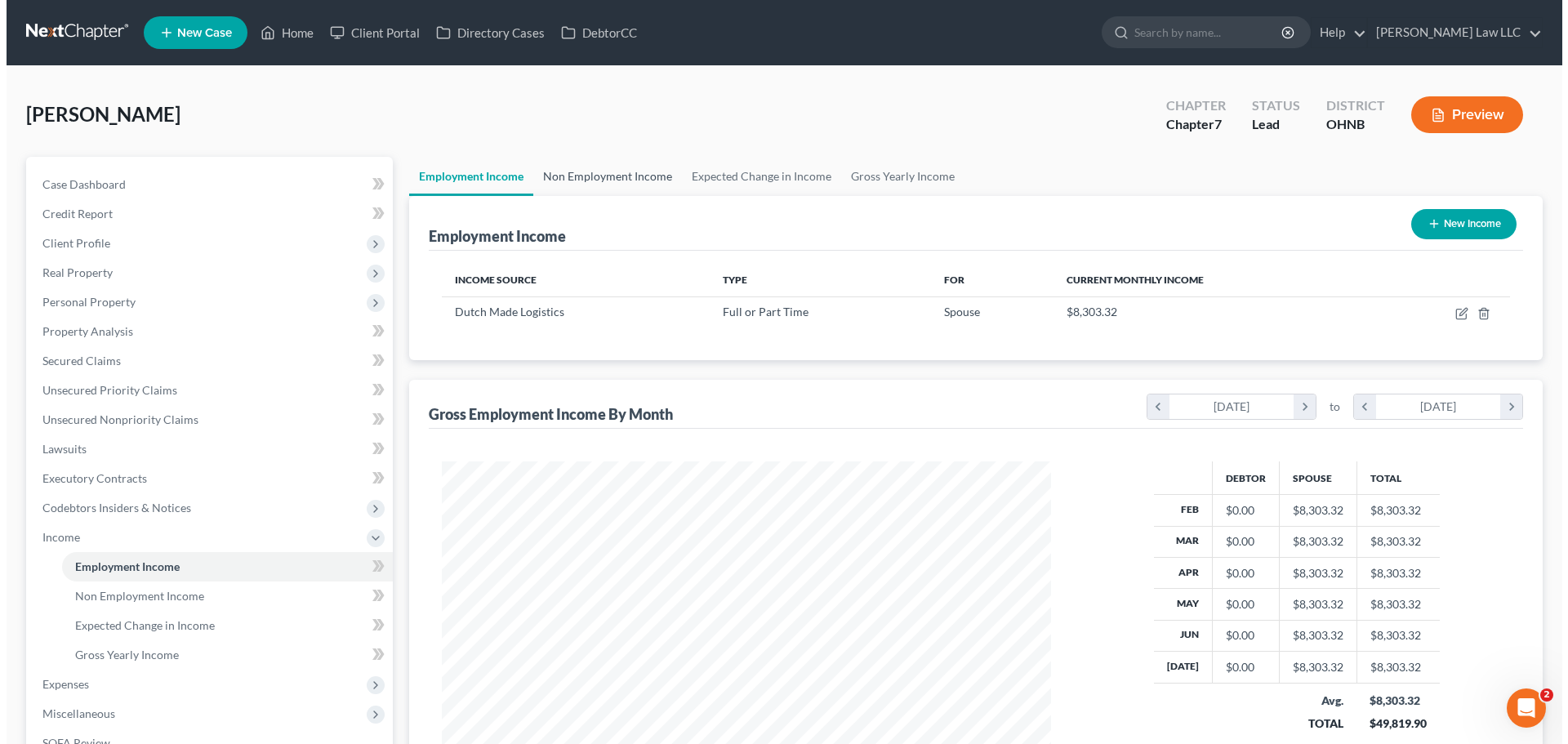
scroll to position [305, 642]
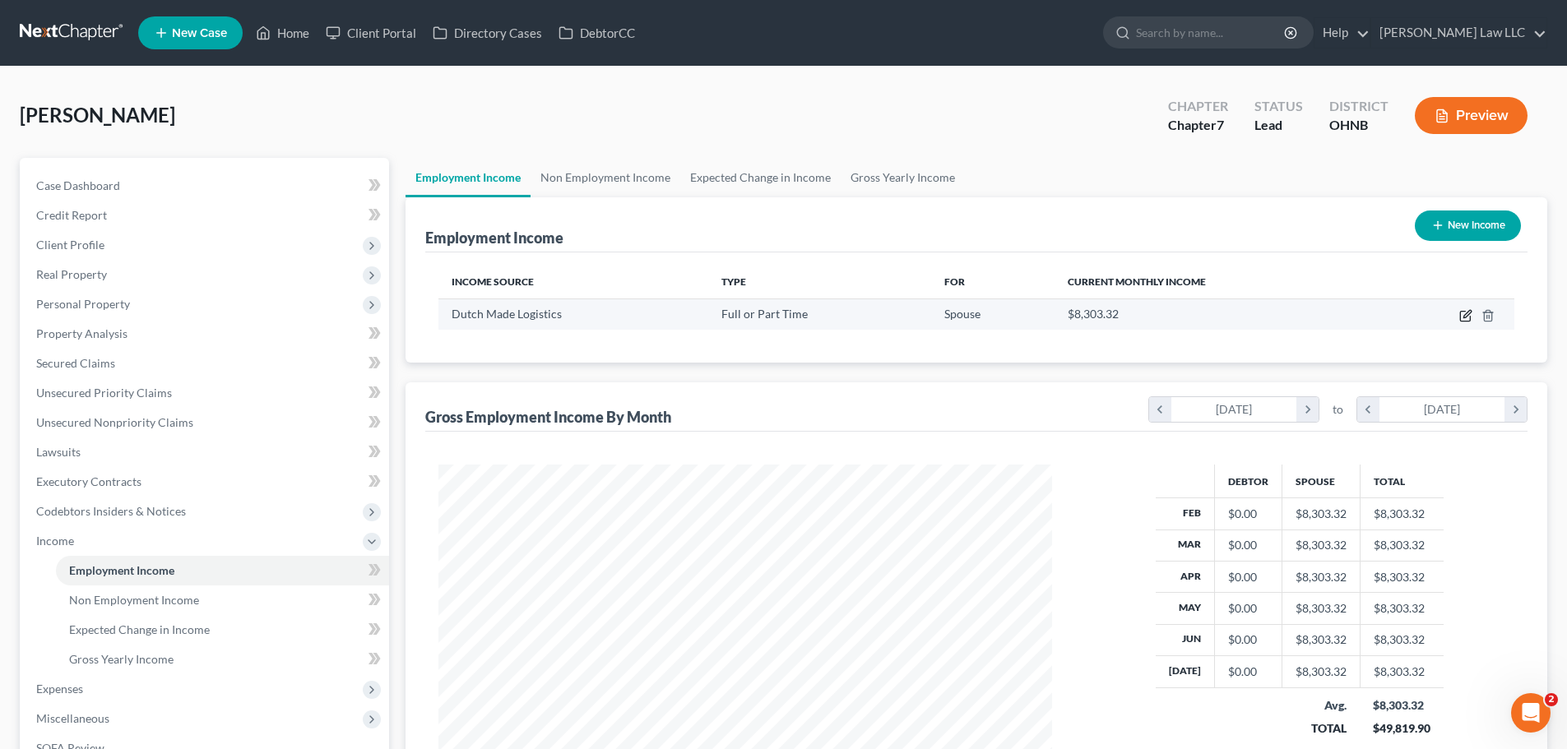
click at [1468, 310] on icon "button" at bounding box center [1465, 315] width 13 height 13
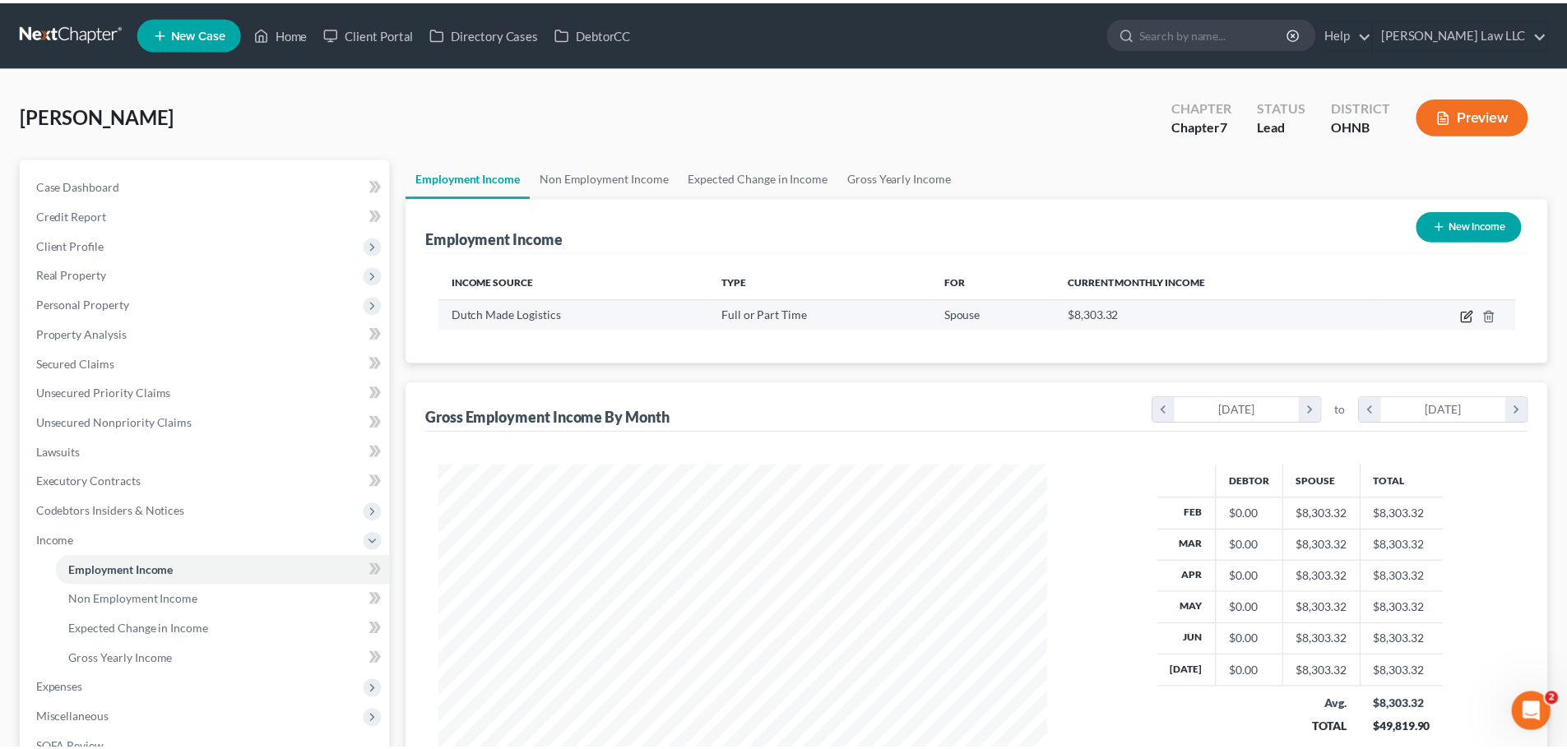
scroll to position [309, 652]
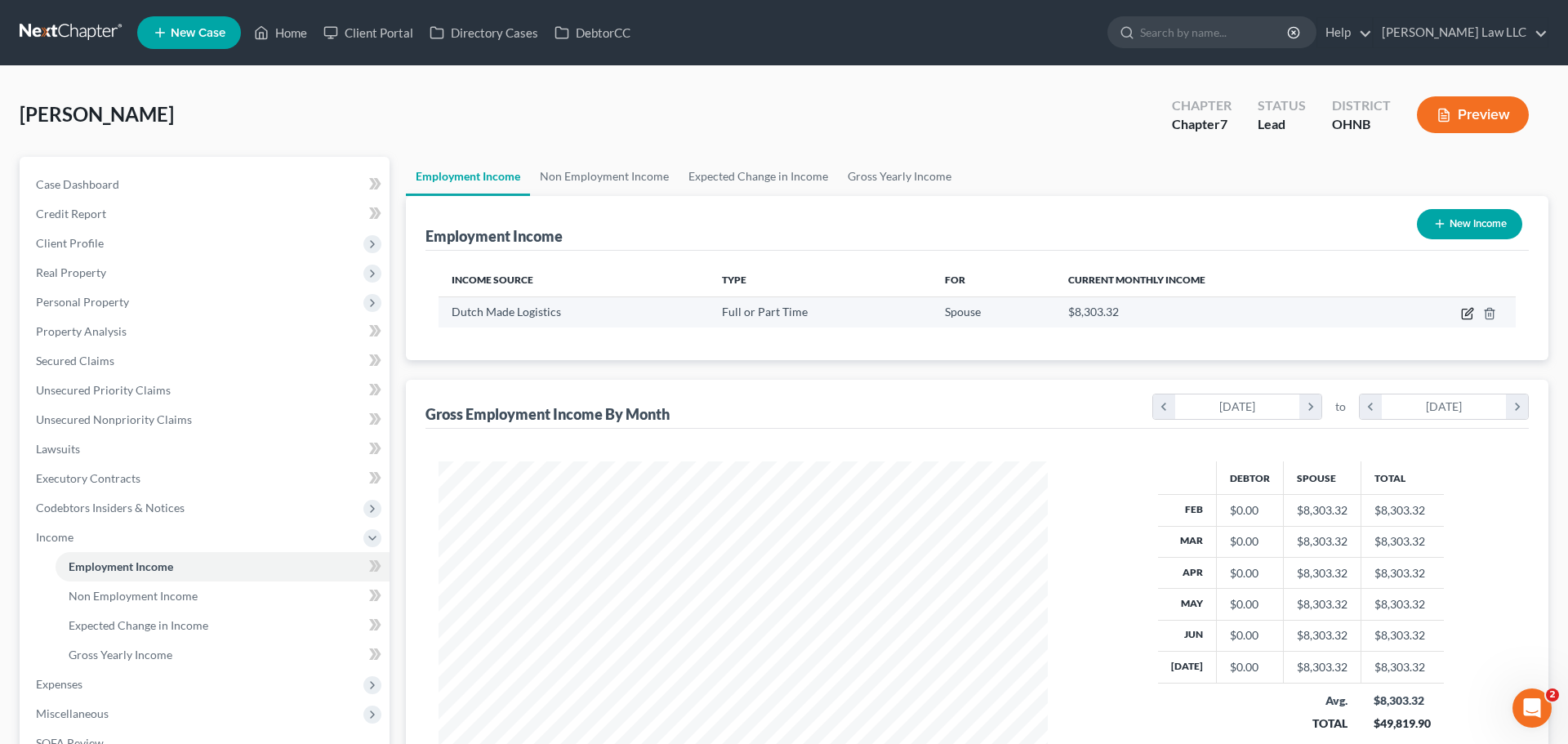
select select "0"
select select "36"
select select "3"
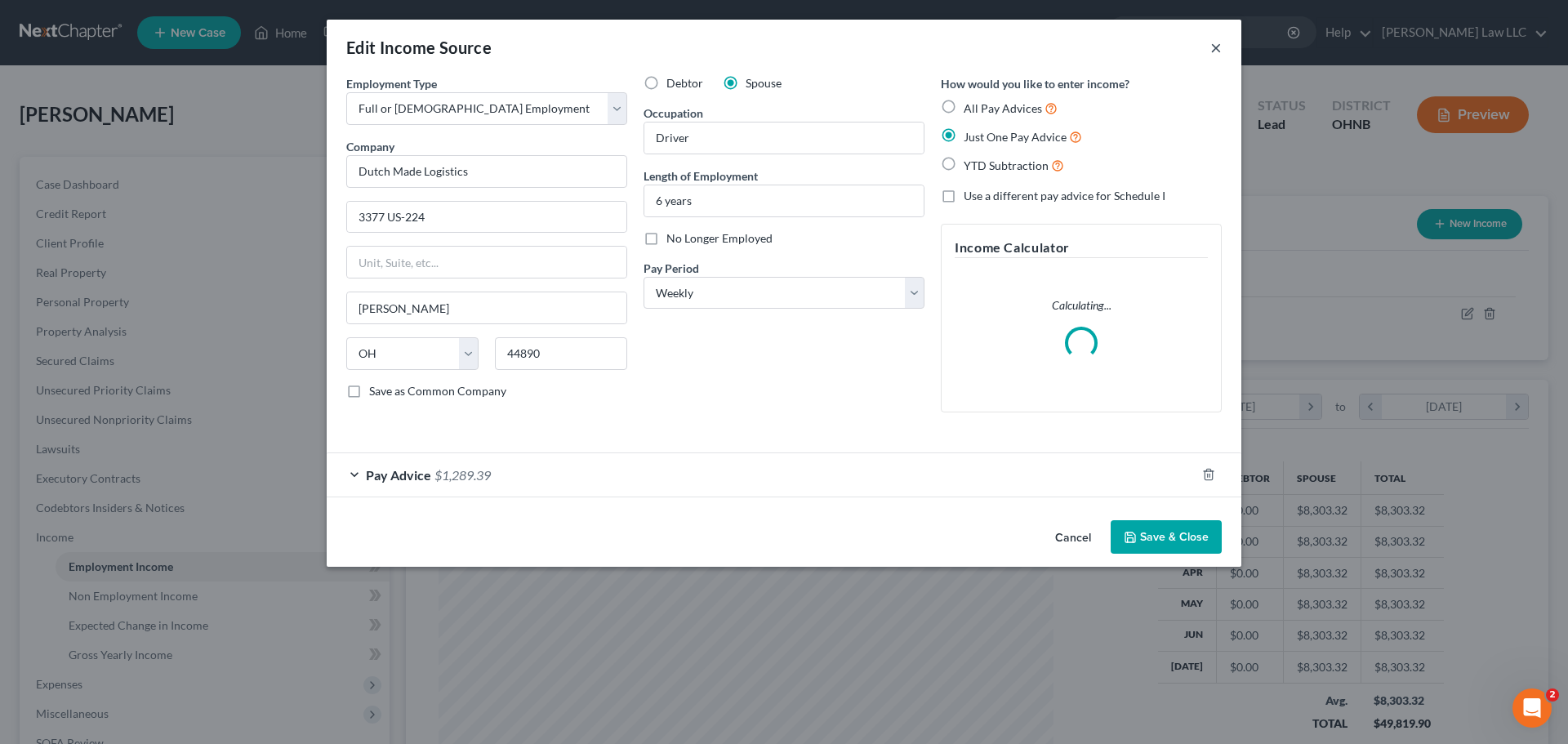
click at [1213, 45] on button "×" at bounding box center [1216, 48] width 12 height 20
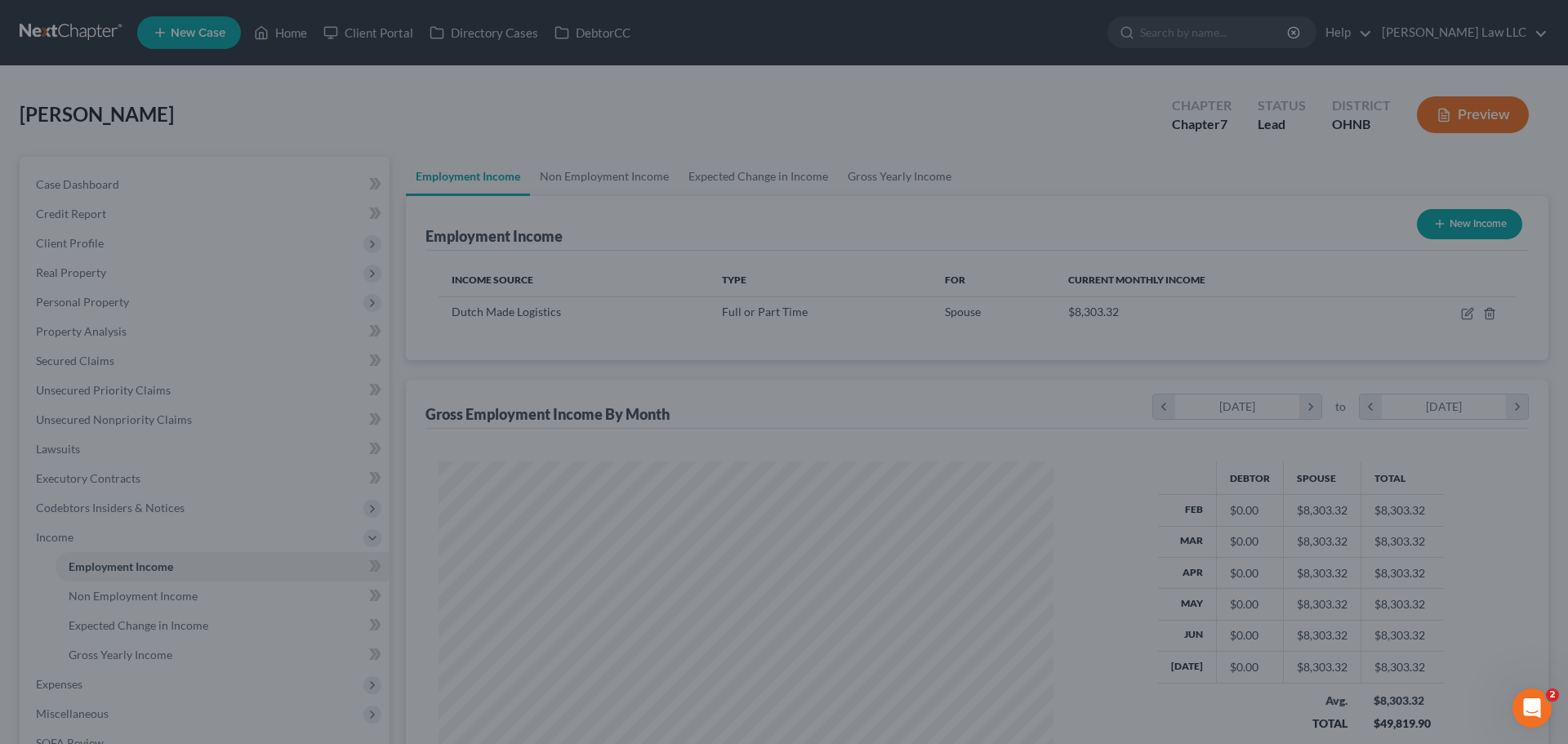
scroll to position [816751, 816174]
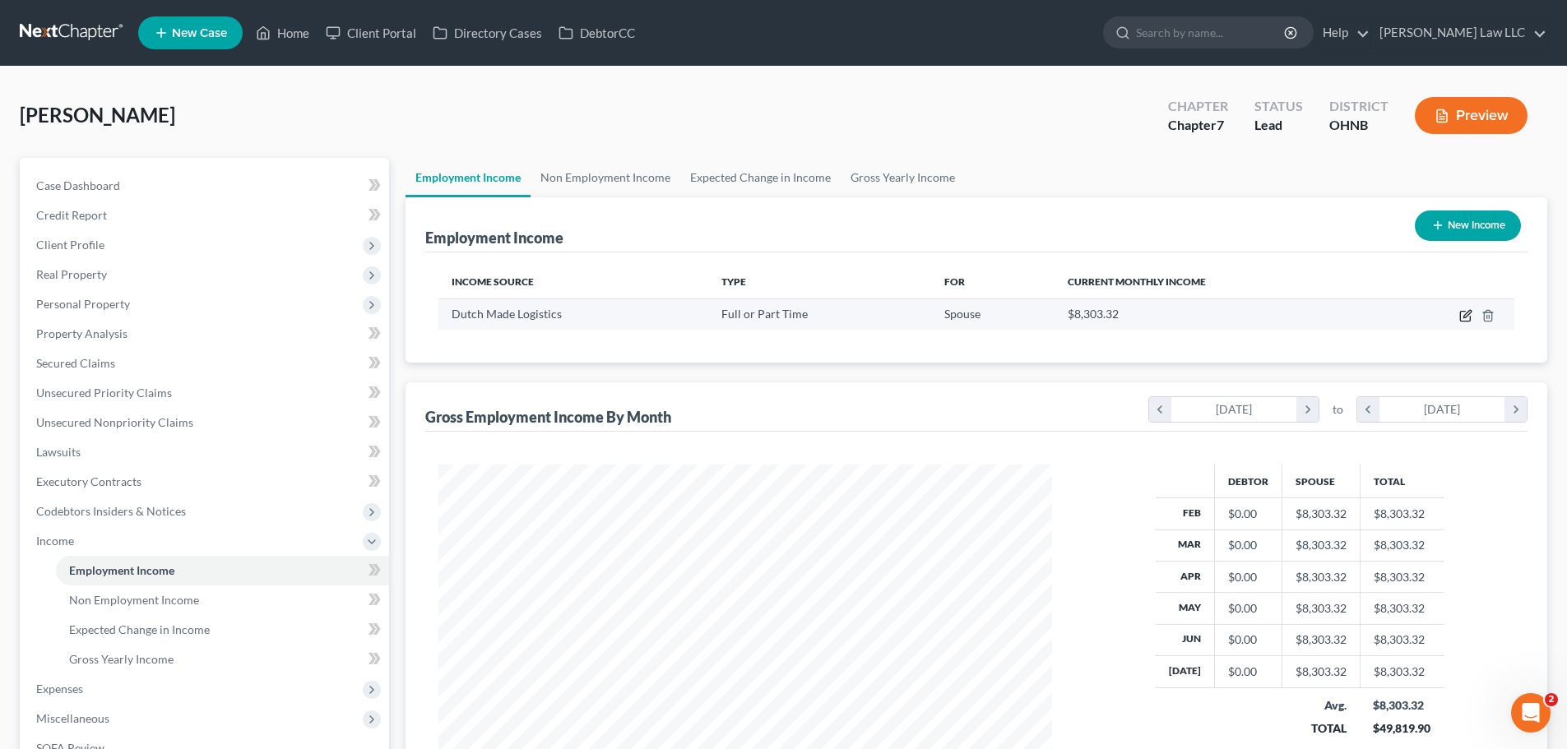
click at [1467, 319] on icon "button" at bounding box center [1465, 315] width 13 height 13
select select "0"
select select "36"
select select "3"
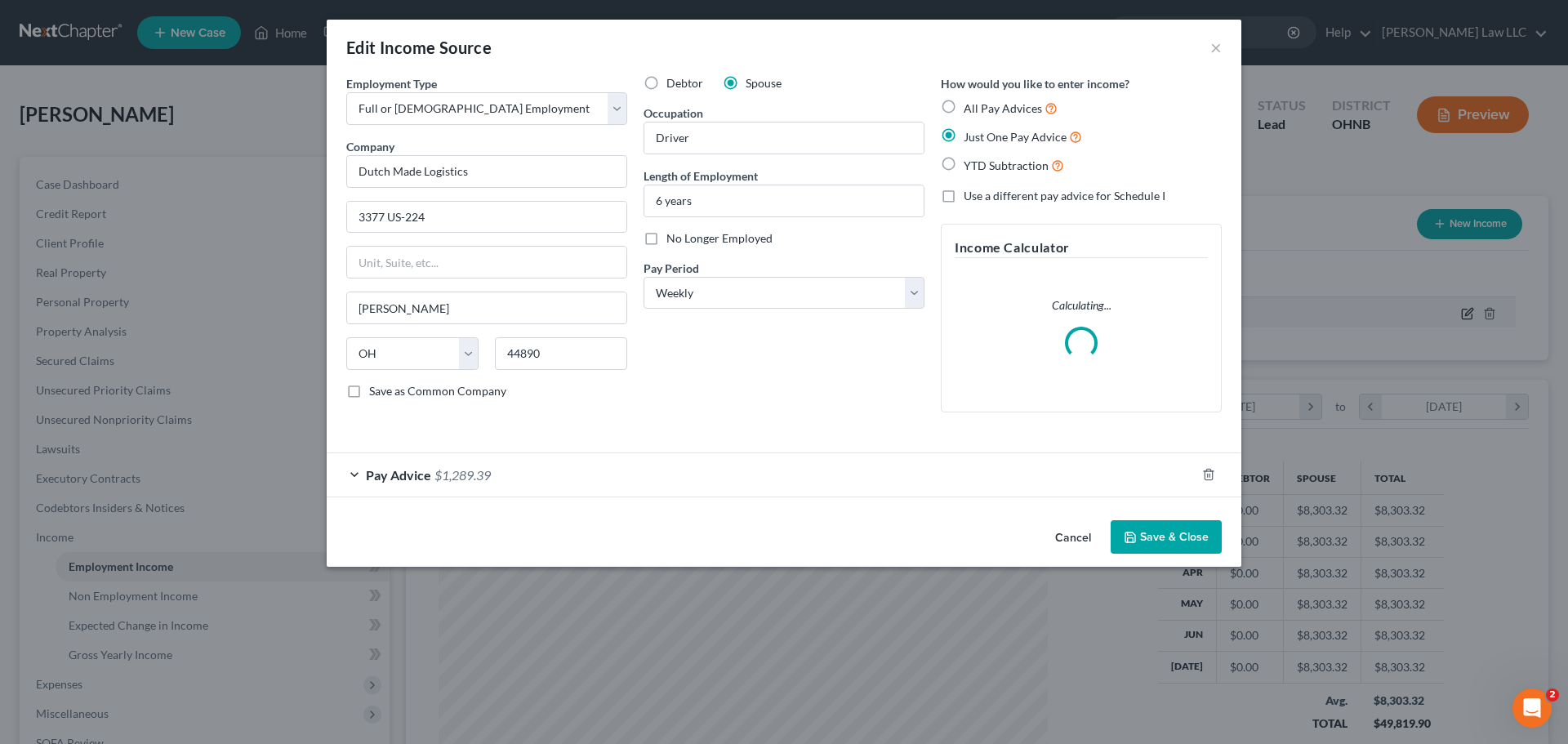
scroll to position [307, 647]
click at [560, 493] on div "Pay Advice $1,289.39" at bounding box center [761, 476] width 869 height 44
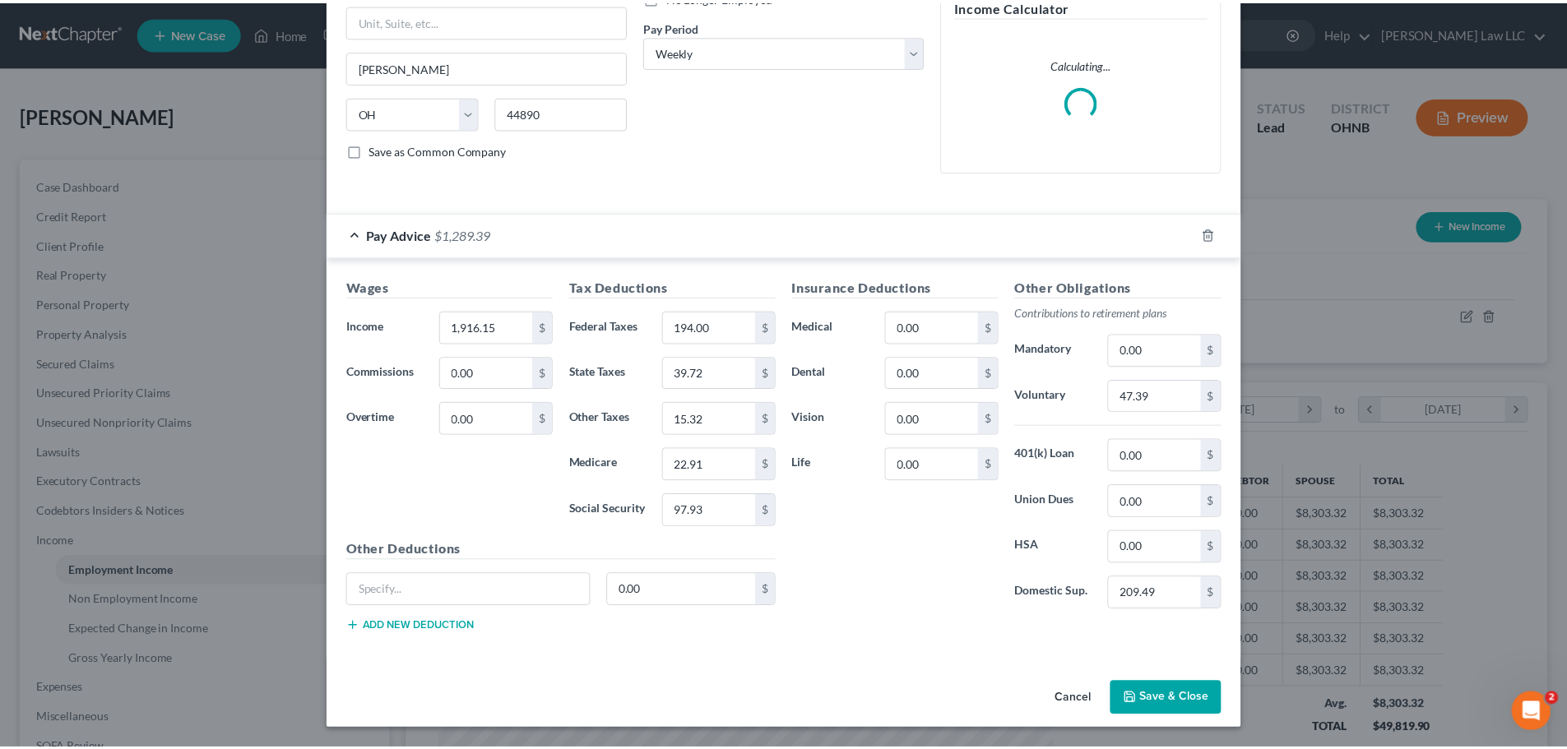
scroll to position [0, 0]
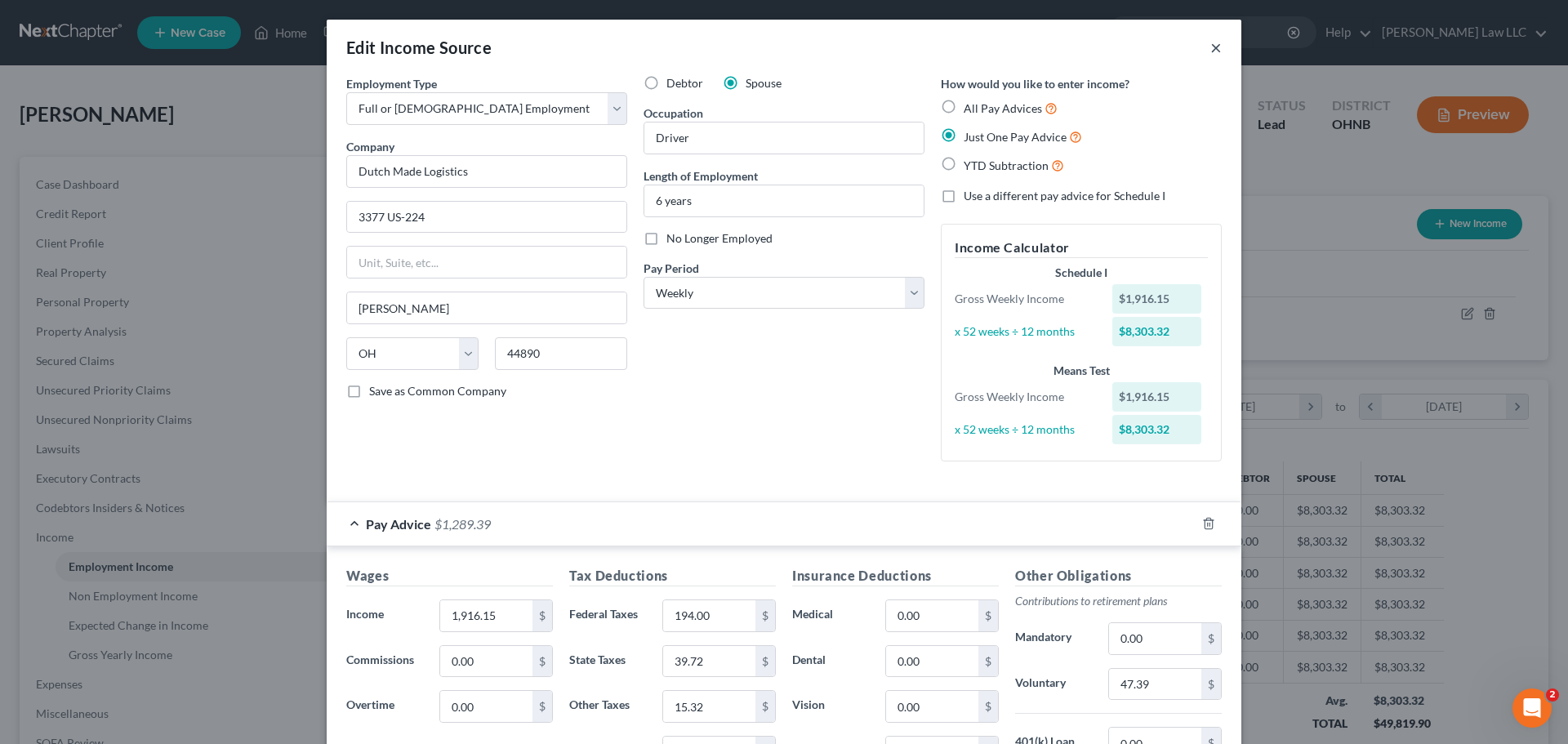
click at [1211, 45] on button "×" at bounding box center [1216, 48] width 12 height 20
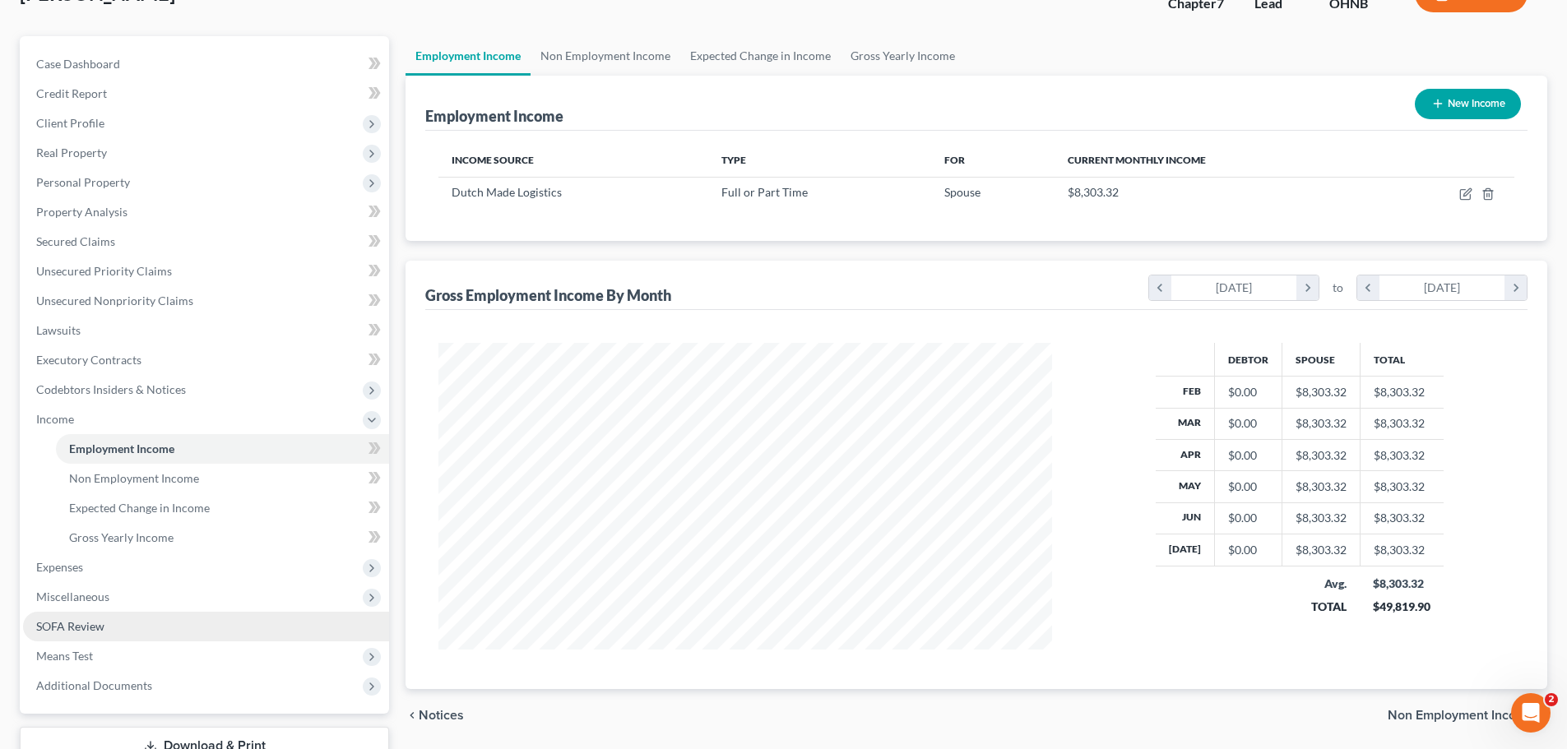
scroll to position [201, 0]
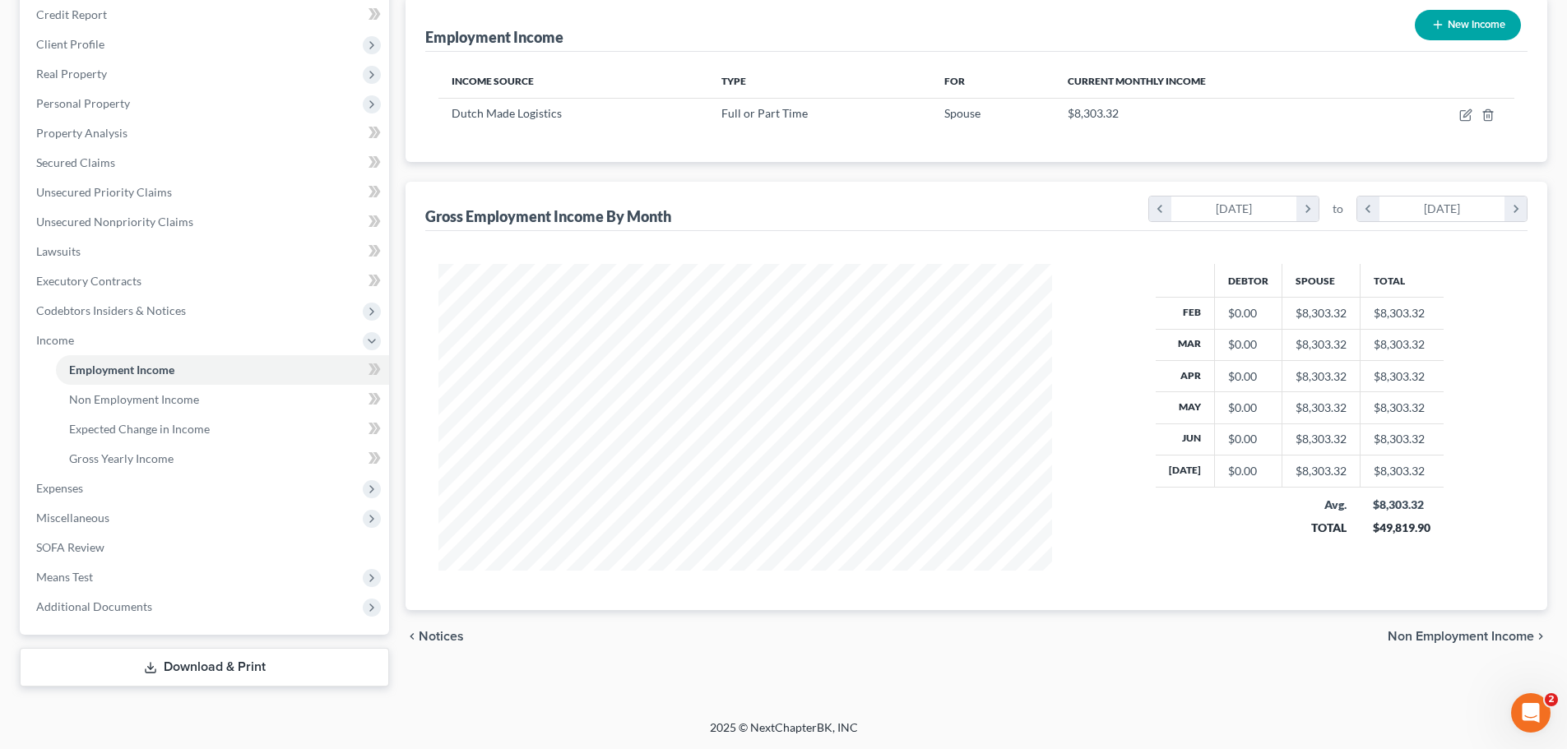
click at [114, 623] on div "Case Dashboard Payments Invoices Payments Payments Credit Report Client Profile…" at bounding box center [204, 296] width 369 height 678
click at [119, 613] on span "Additional Documents" at bounding box center [94, 607] width 116 height 14
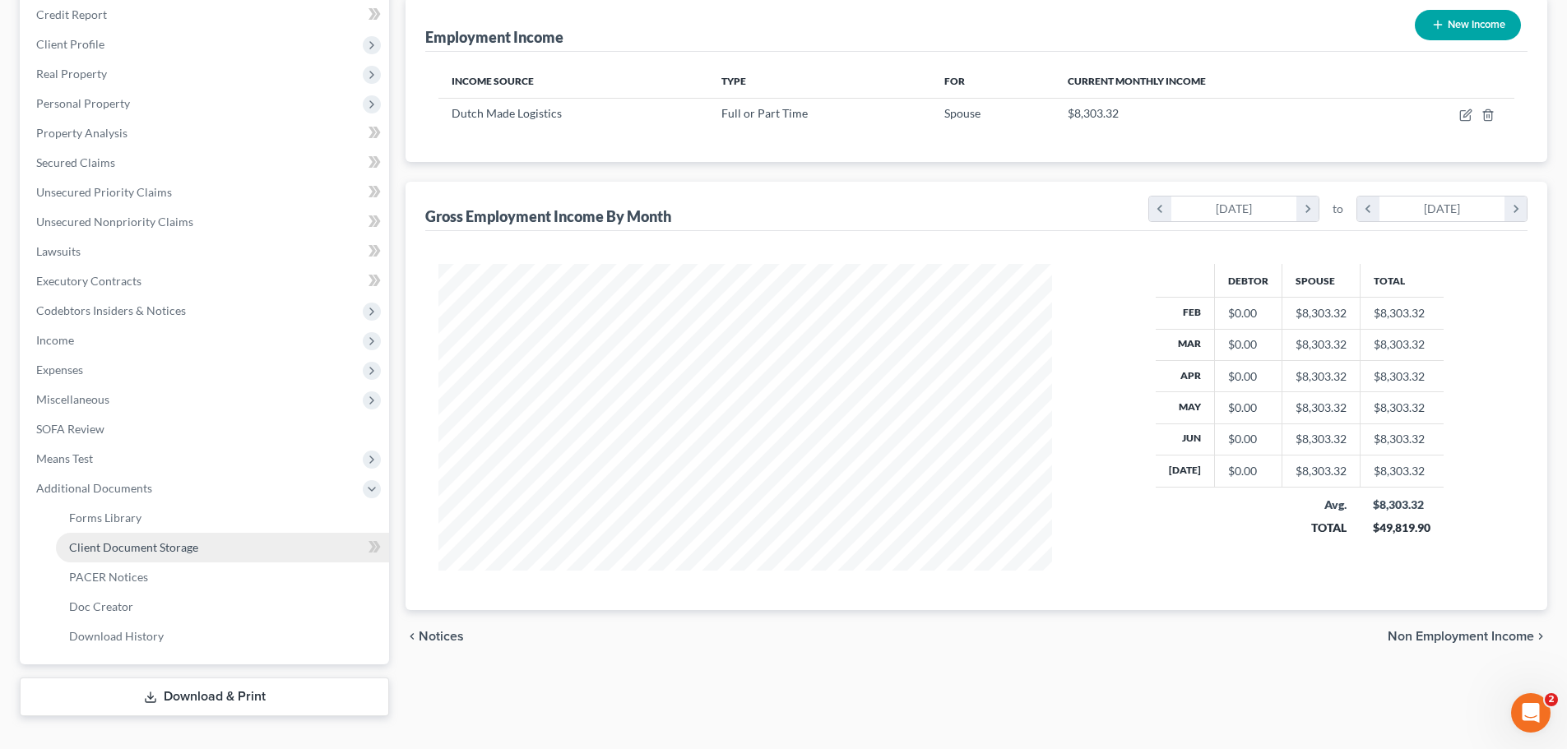
click at [178, 552] on span "Client Document Storage" at bounding box center [133, 547] width 129 height 14
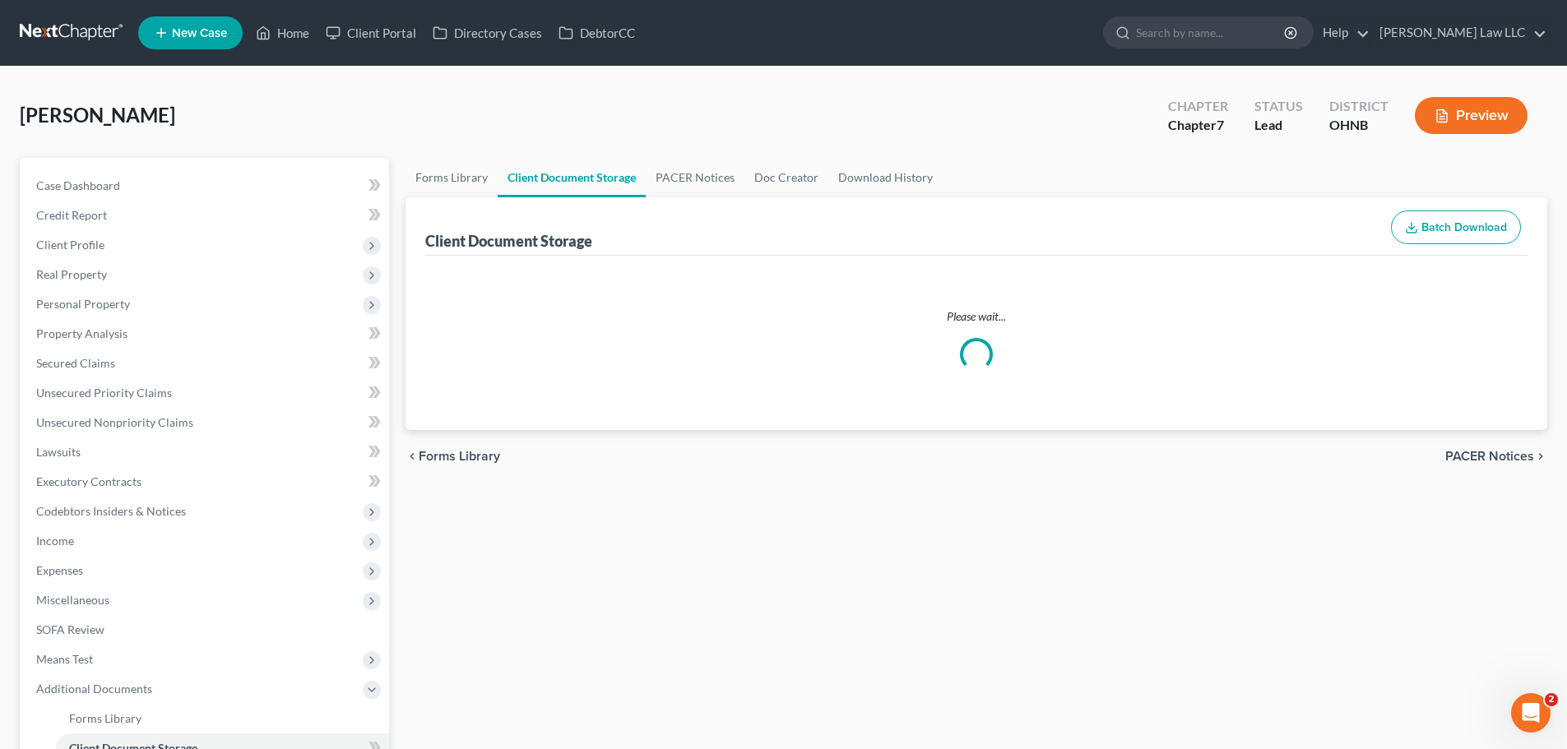
select select "5"
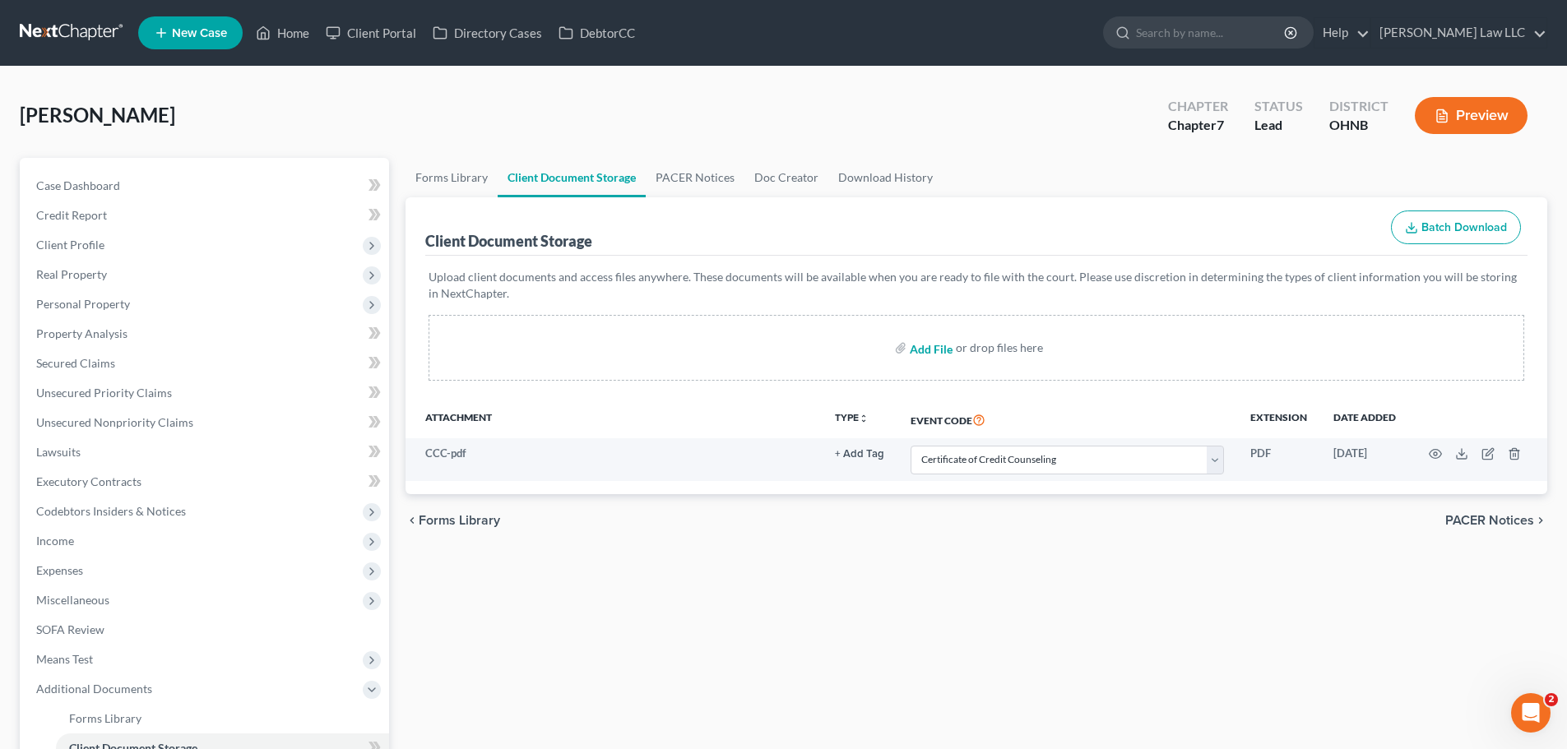
click at [938, 348] on input "file" at bounding box center [929, 348] width 39 height 30
type input "C:\fakepath\RECENT PAY.pdf"
select select "5"
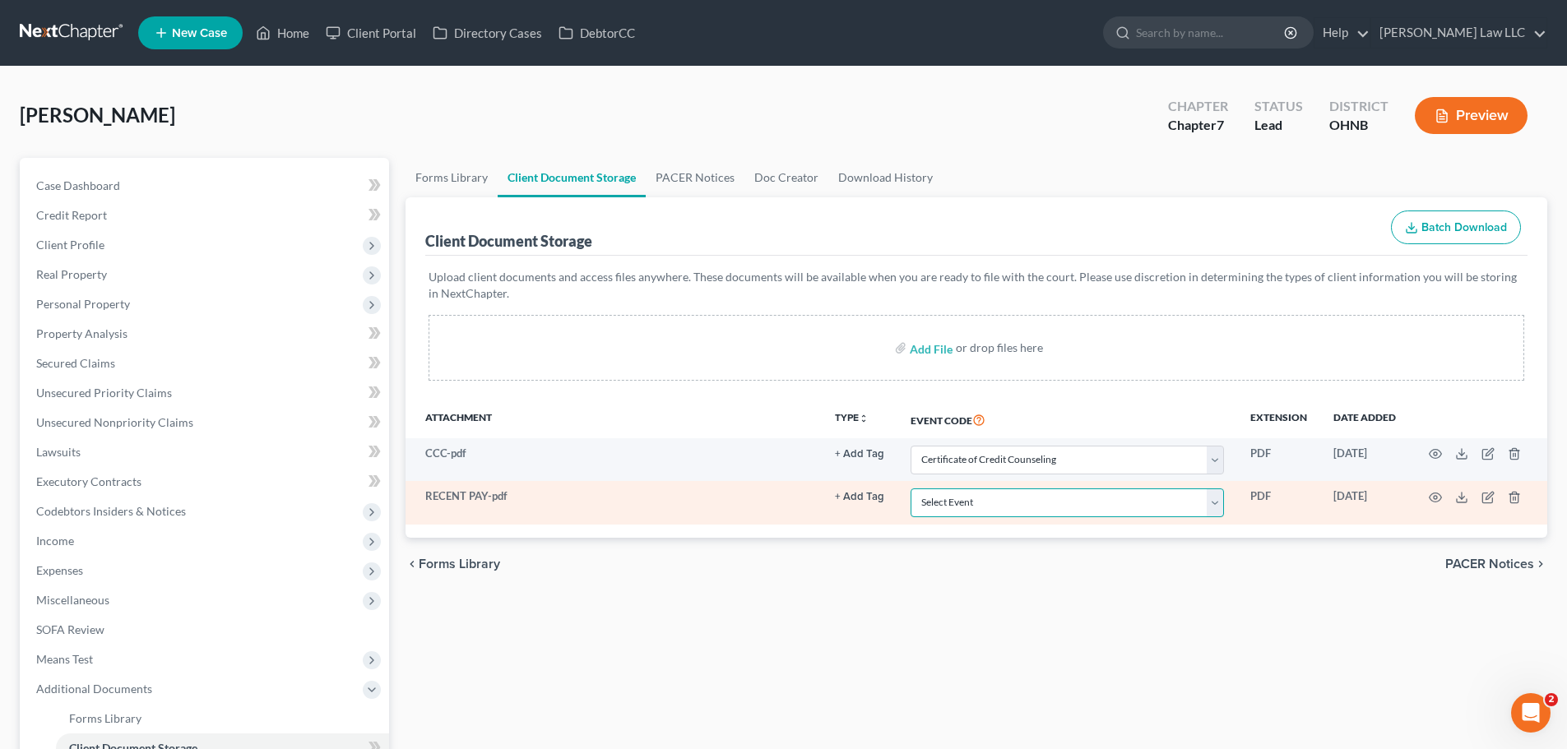
click at [1059, 508] on select "Select Event 20 Largest Unsecured Creditors Amended List of Creditors (Fee) Ame…" at bounding box center [1067, 503] width 313 height 29
select select "20"
click at [911, 489] on select "Select Event 20 Largest Unsecured Creditors Amended List of Creditors (Fee) Ame…" at bounding box center [1067, 503] width 313 height 29
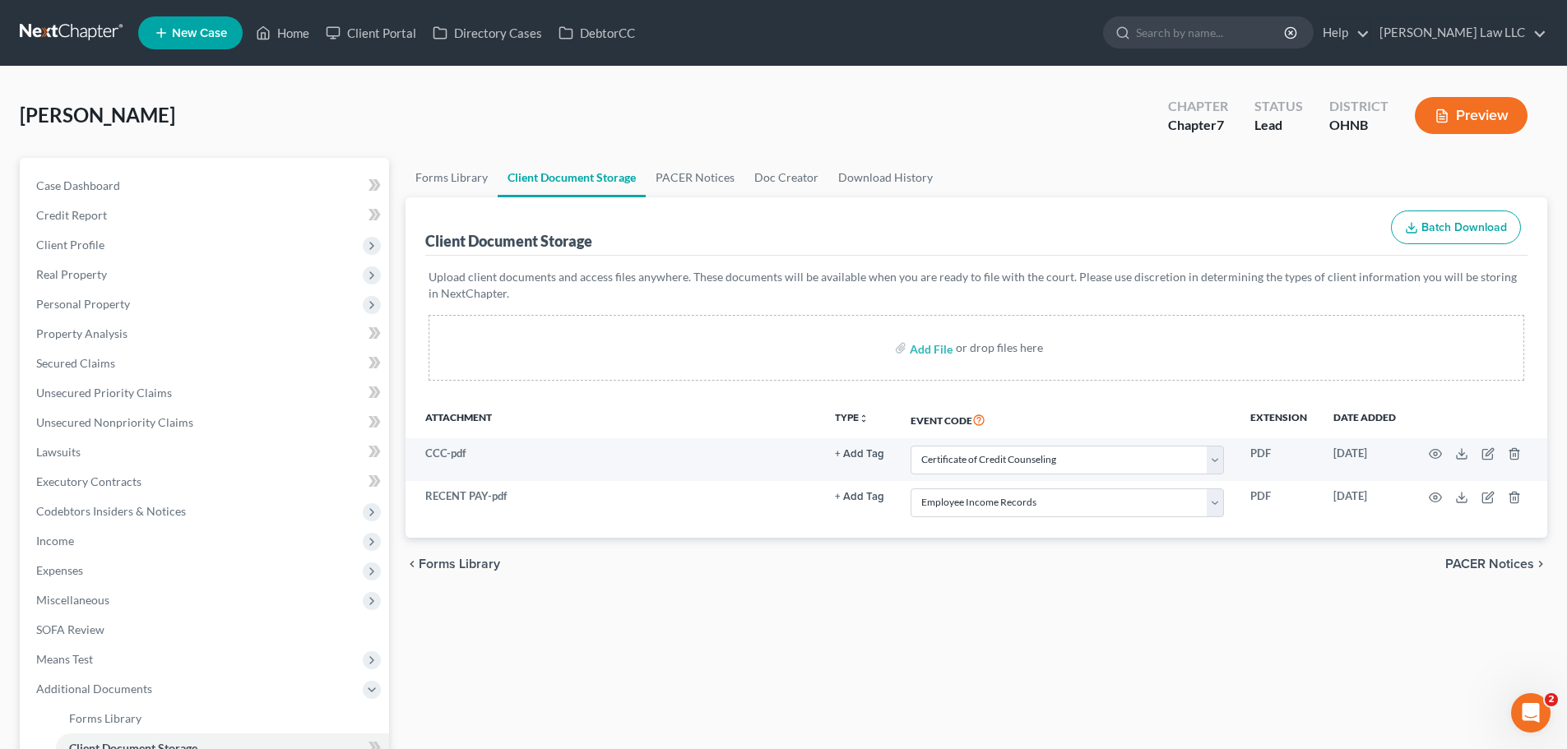
click at [991, 359] on div "Add File or drop files here" at bounding box center [977, 348] width 1096 height 66
click at [1118, 684] on div "Forms Library Client Document Storage PACER Notices Doc Creator Download Histor…" at bounding box center [976, 537] width 1158 height 759
click at [698, 174] on link "PACER Notices" at bounding box center [695, 177] width 99 height 39
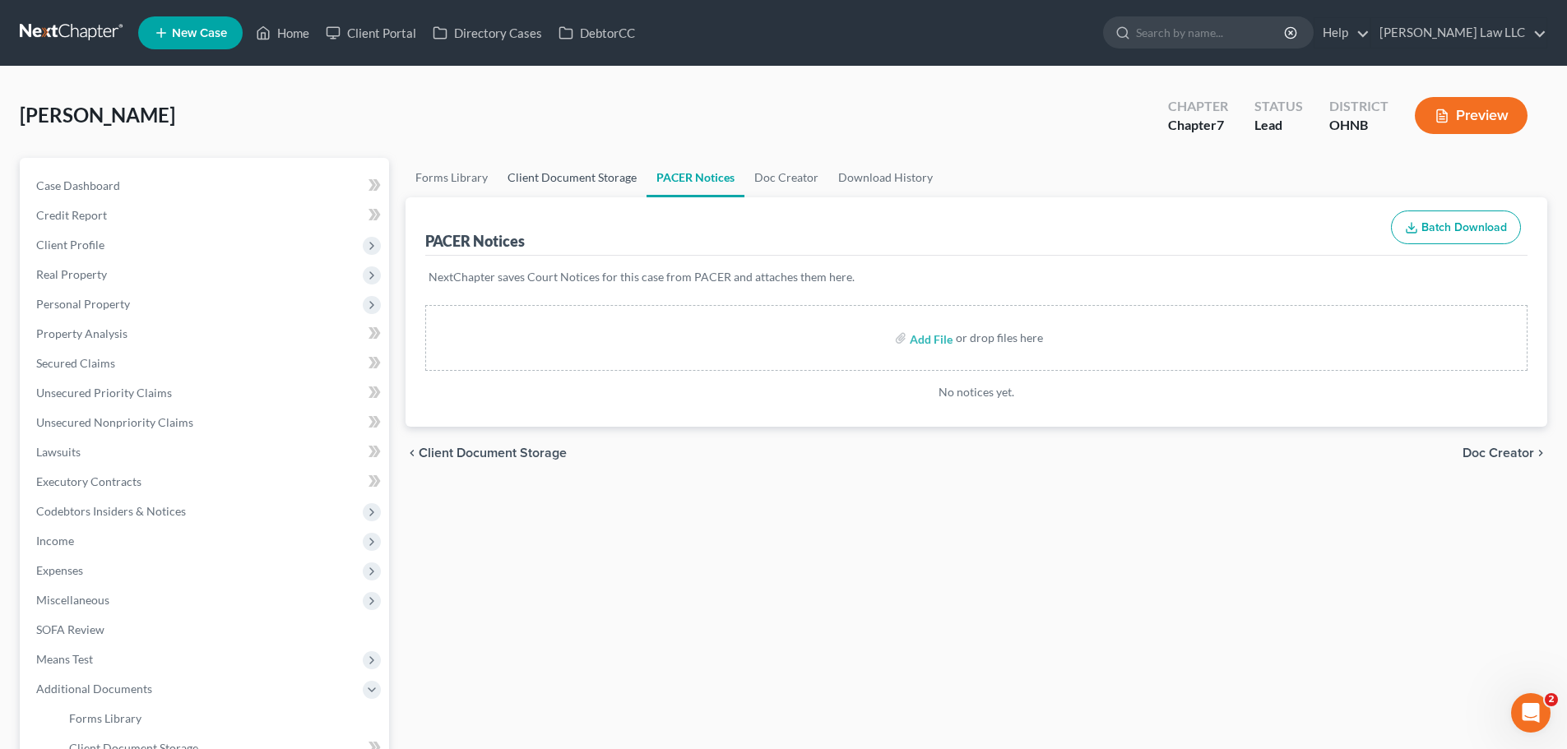
click at [547, 181] on link "Client Document Storage" at bounding box center [572, 177] width 149 height 39
select select "5"
select select "20"
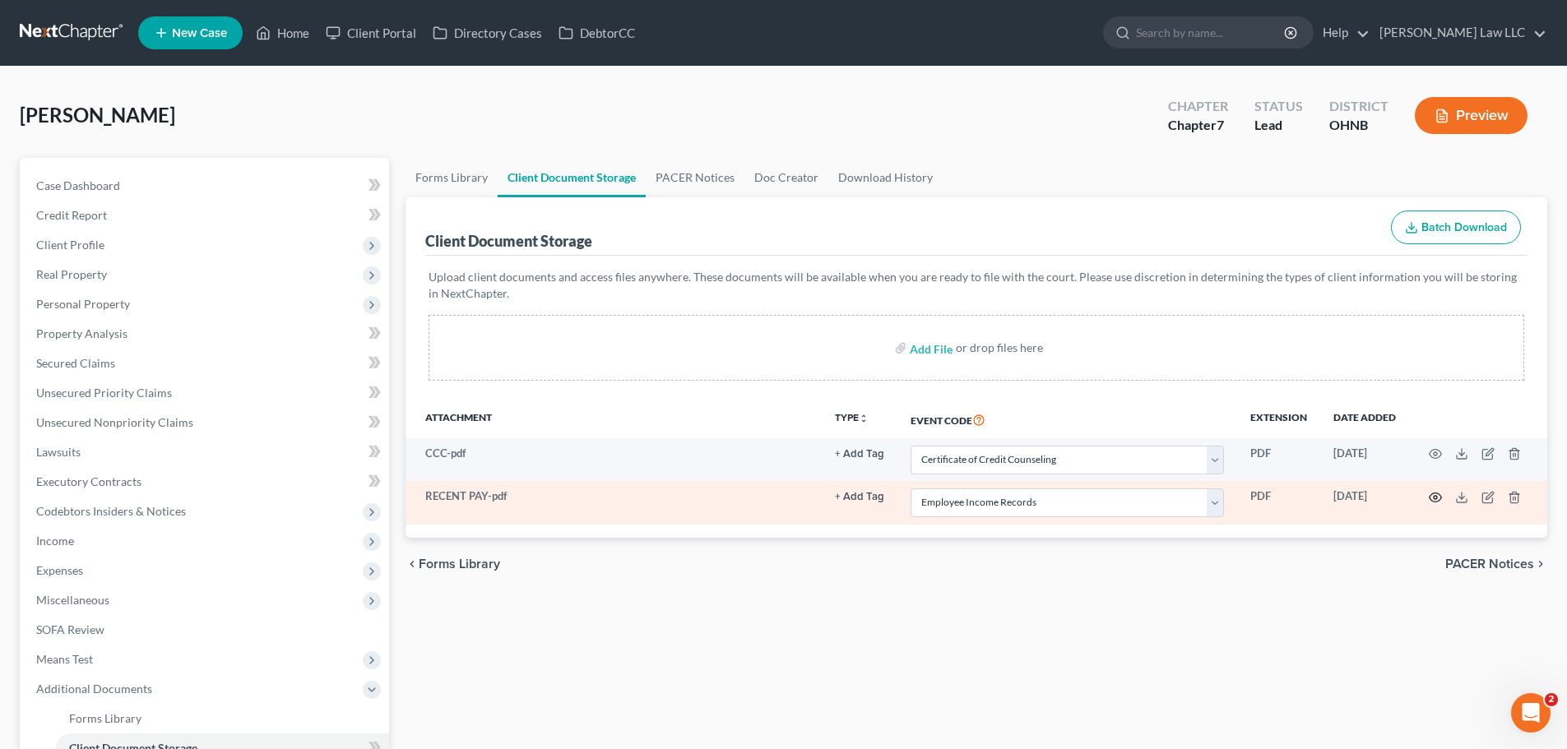
click at [1433, 497] on icon "button" at bounding box center [1435, 497] width 13 height 13
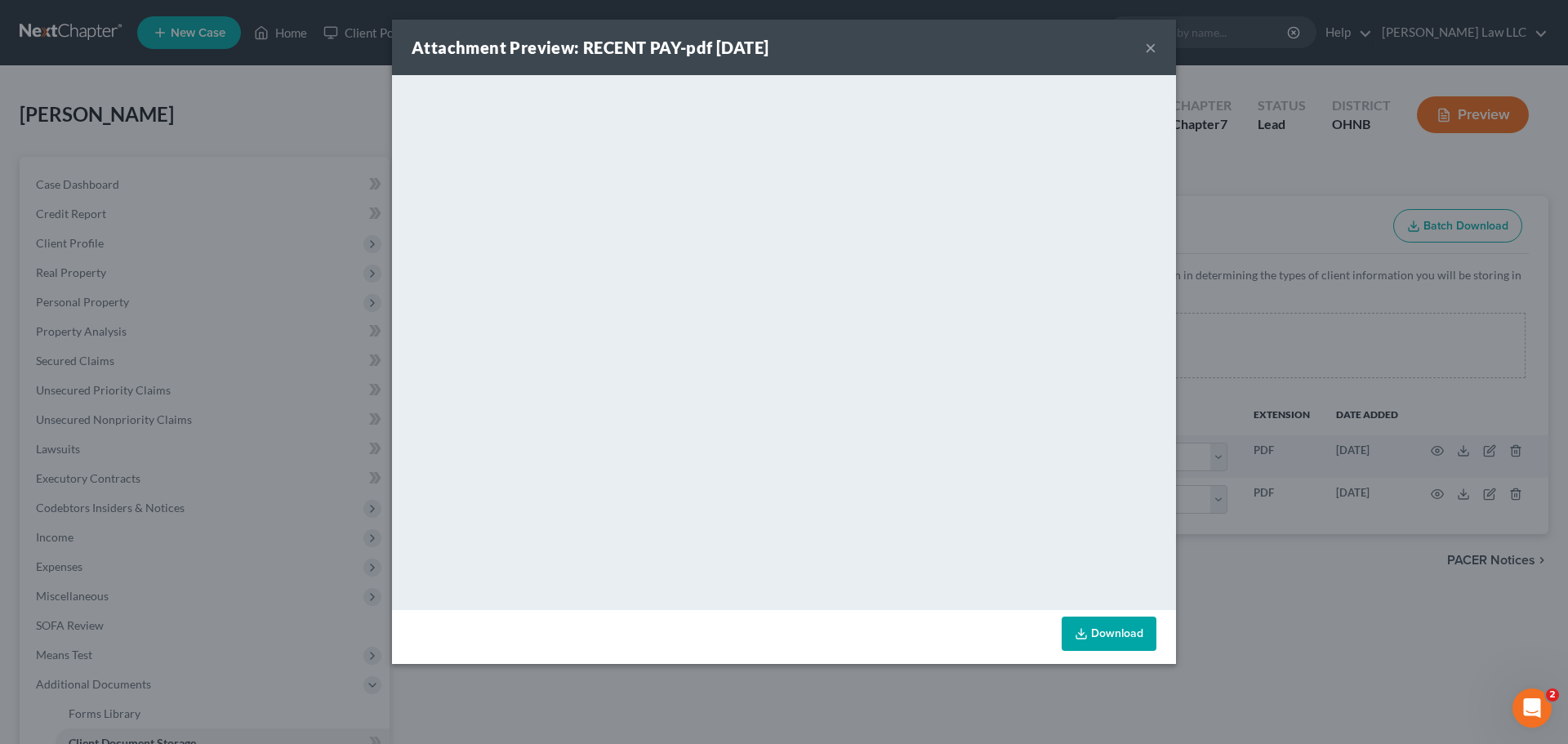
click at [1156, 53] on button "×" at bounding box center [1151, 48] width 12 height 20
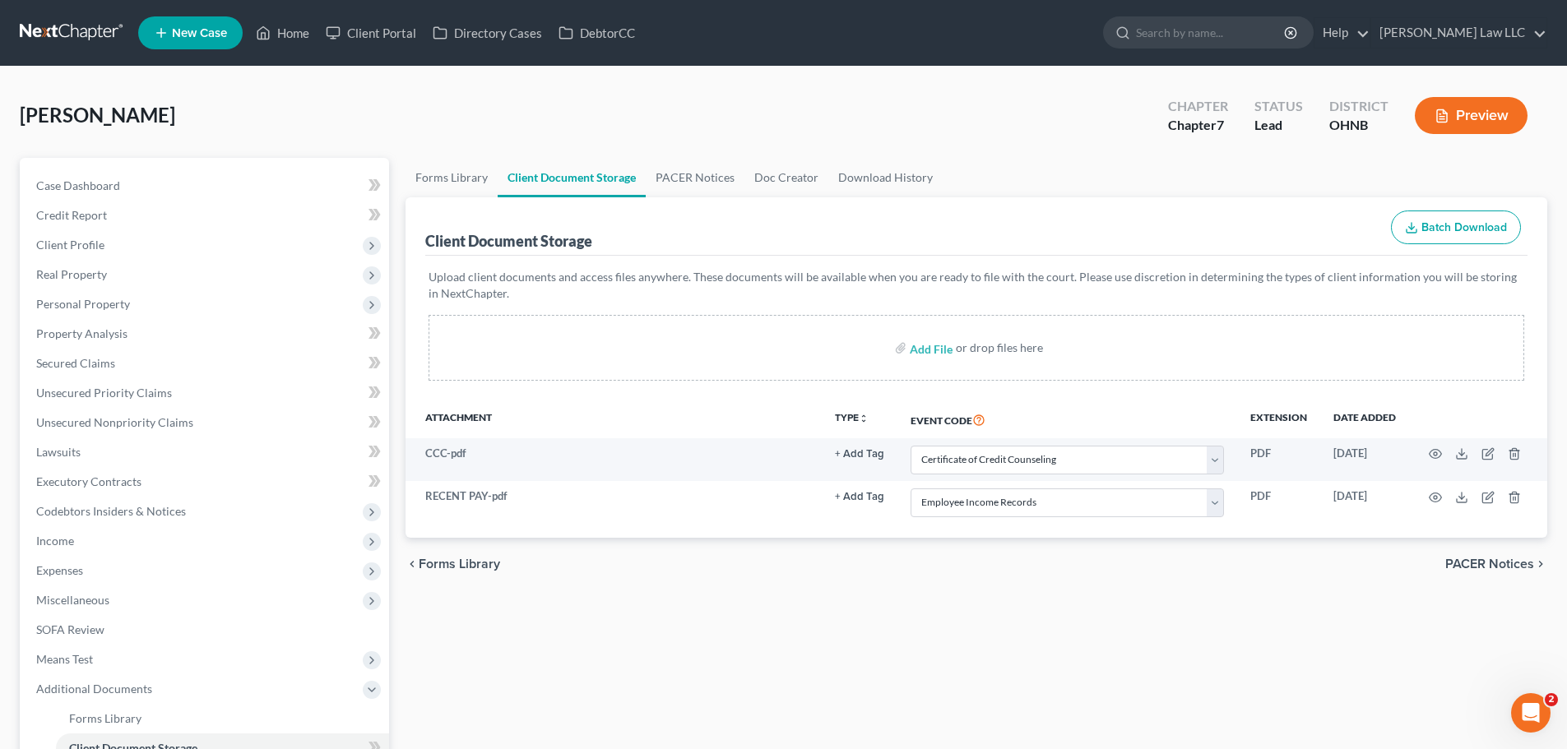
click at [535, 684] on div "Forms Library Client Document Storage PACER Notices Doc Creator Download Histor…" at bounding box center [976, 537] width 1158 height 759
click at [134, 176] on link "Case Dashboard" at bounding box center [206, 186] width 366 height 30
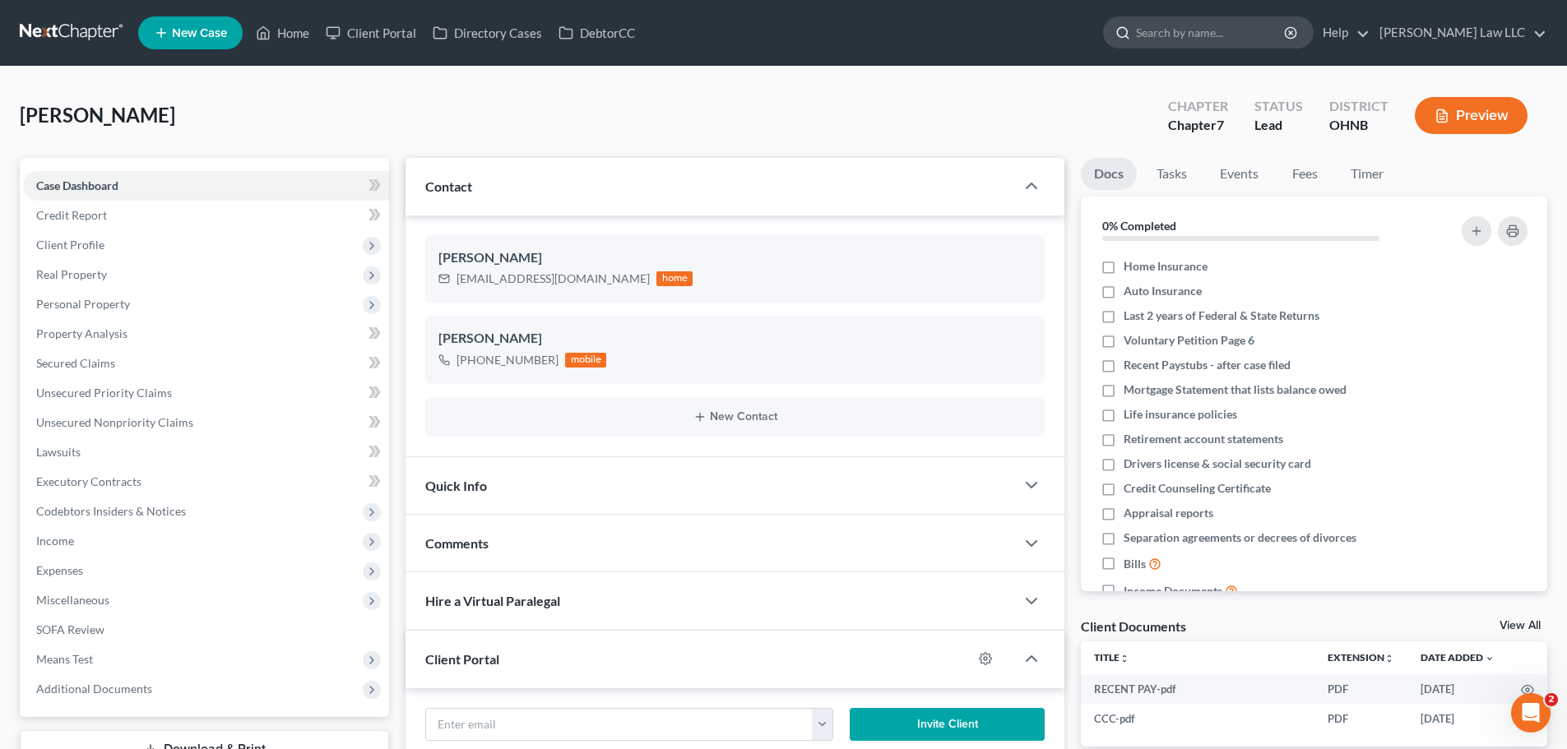
click at [1195, 36] on input "search" at bounding box center [1211, 32] width 151 height 30
type input "REXROAD"
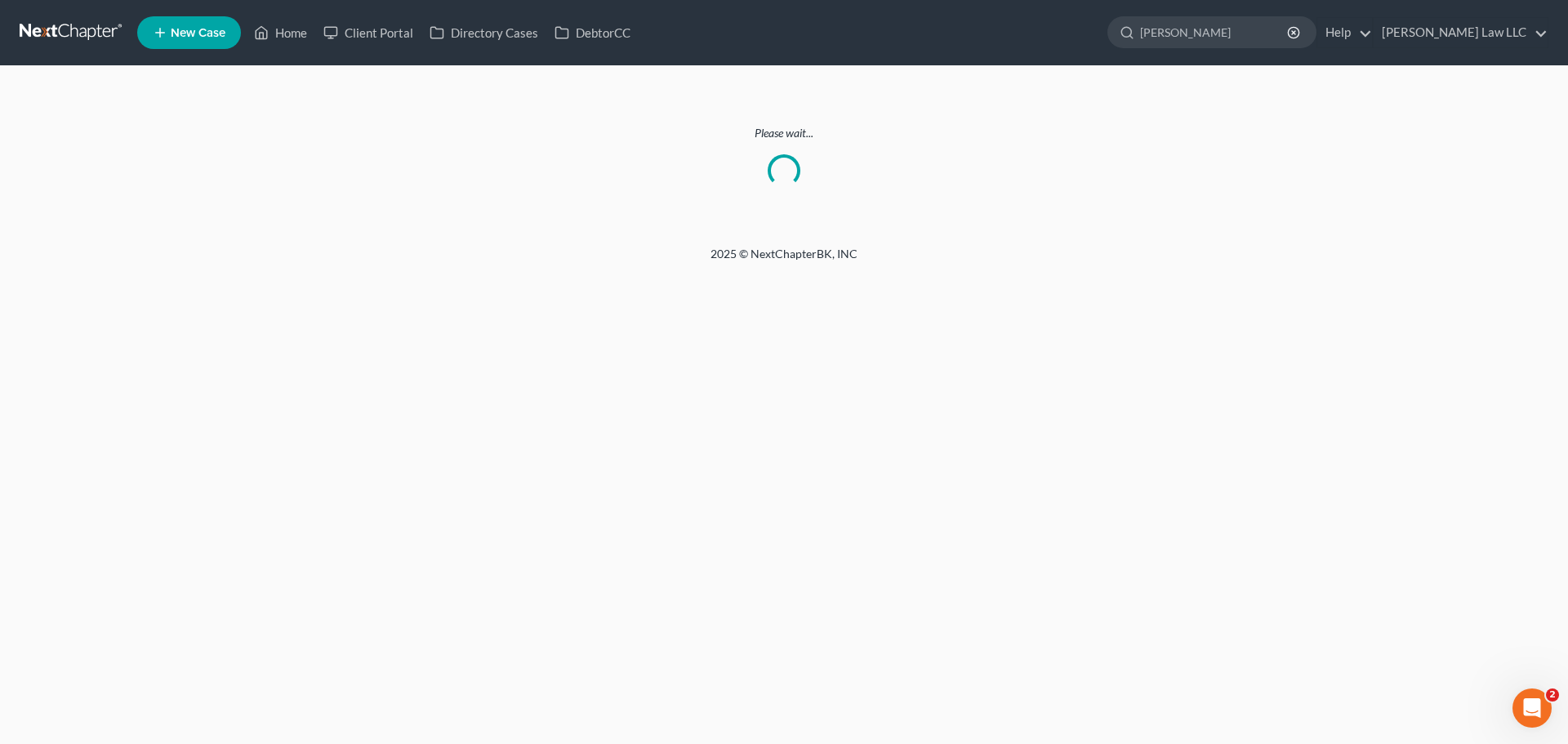
click at [54, 26] on link at bounding box center [71, 33] width 104 height 30
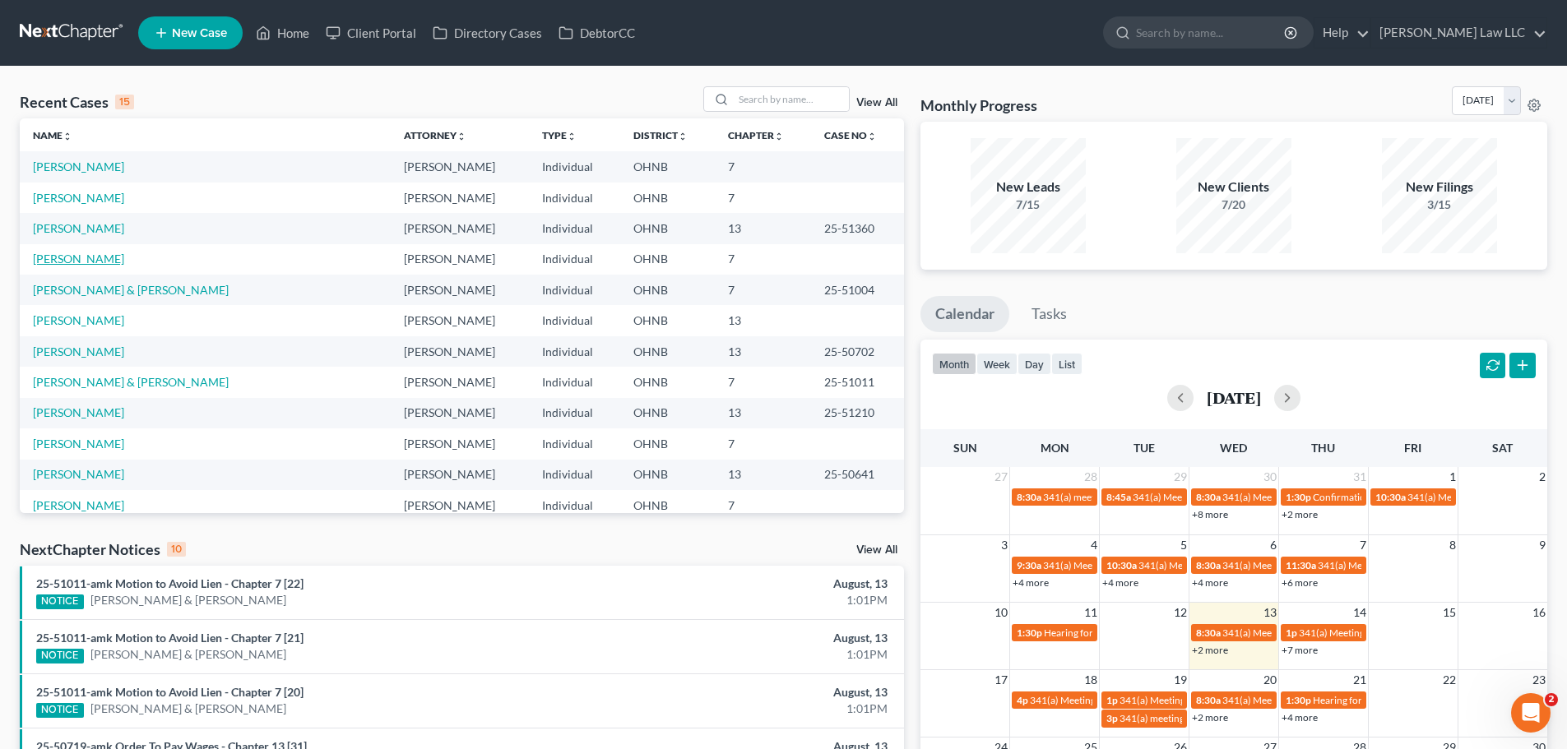
click at [99, 266] on link "[PERSON_NAME]" at bounding box center [78, 259] width 91 height 14
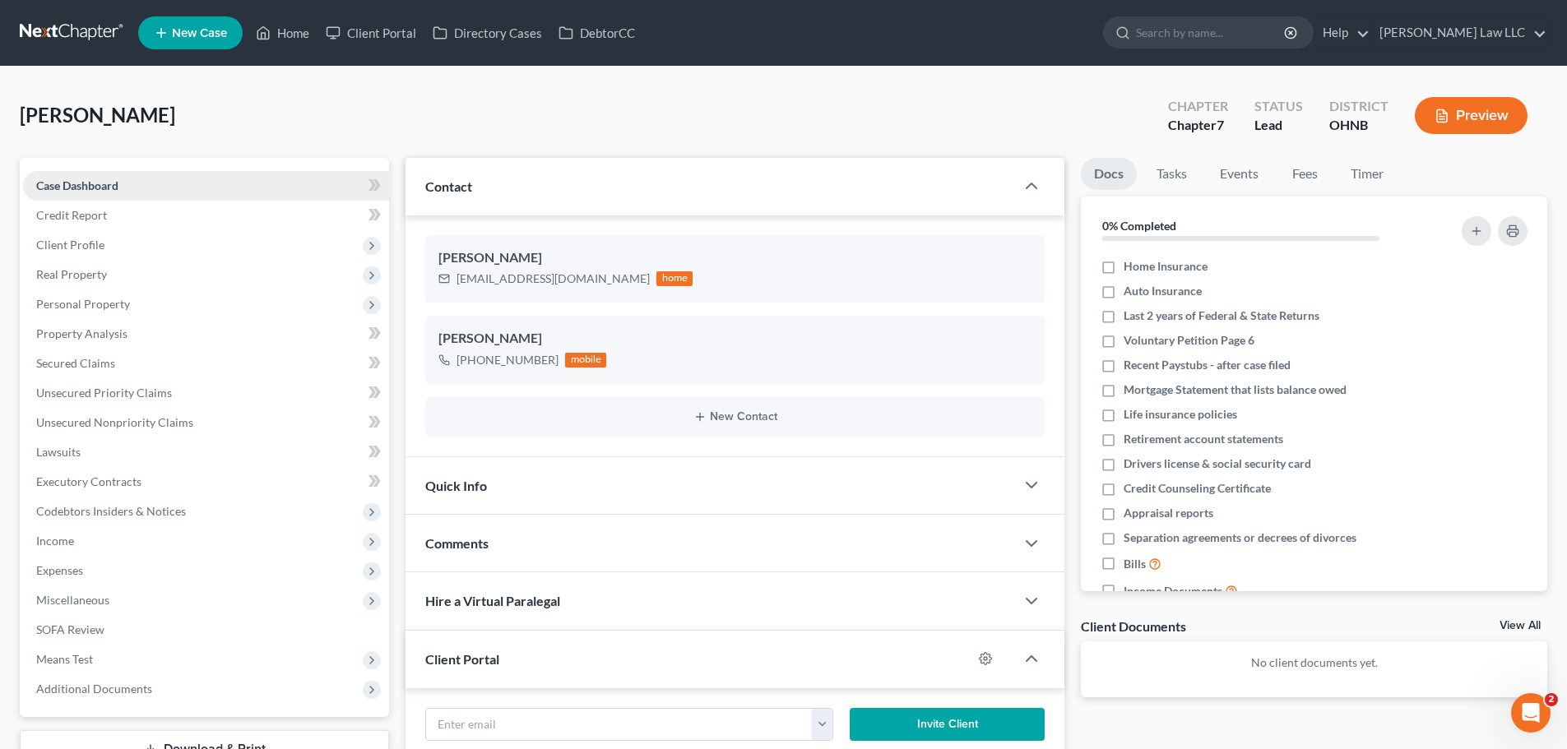
click at [120, 180] on link "Case Dashboard" at bounding box center [206, 186] width 366 height 30
click at [100, 216] on span "Credit Report" at bounding box center [71, 215] width 71 height 14
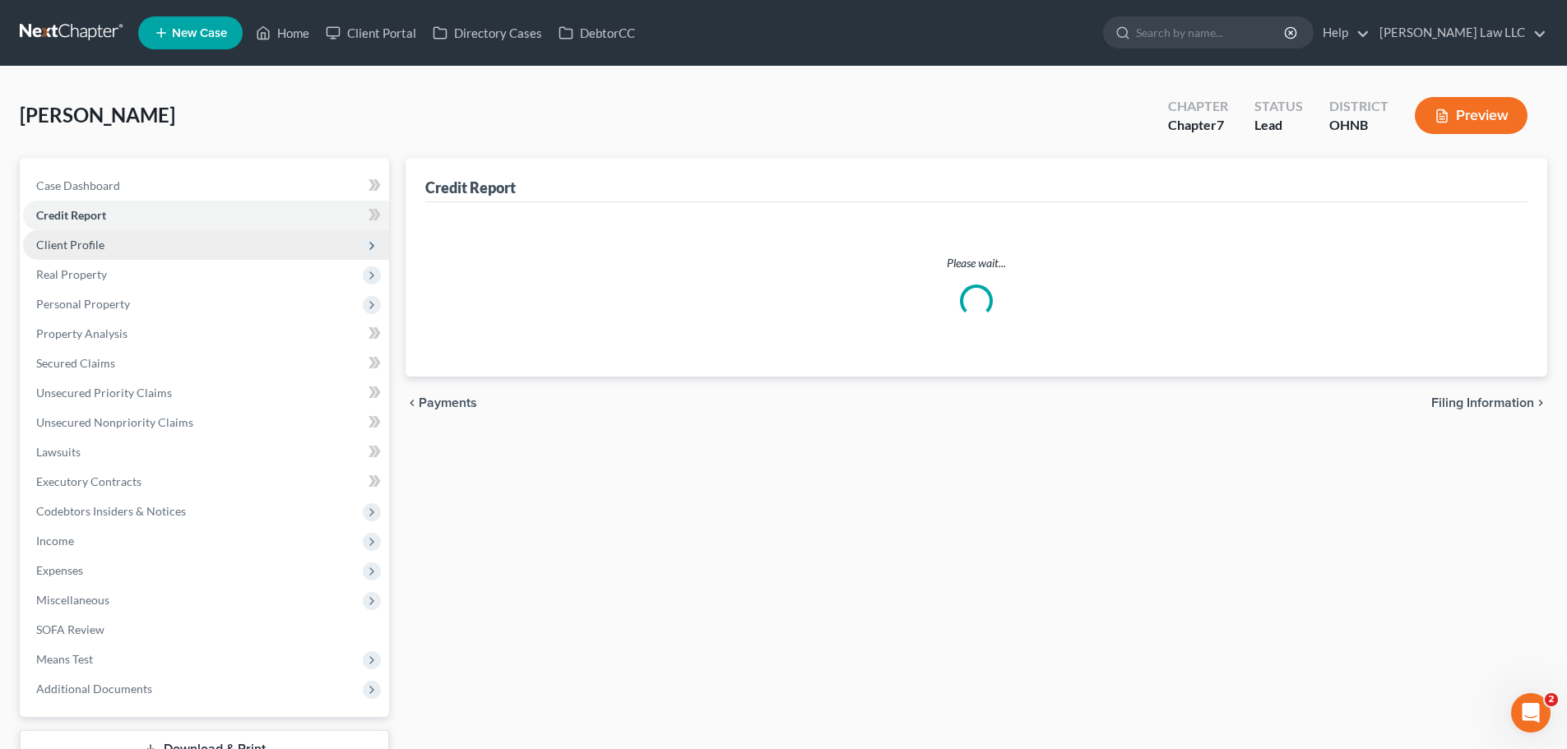
click at [95, 239] on span "Client Profile" at bounding box center [70, 245] width 68 height 14
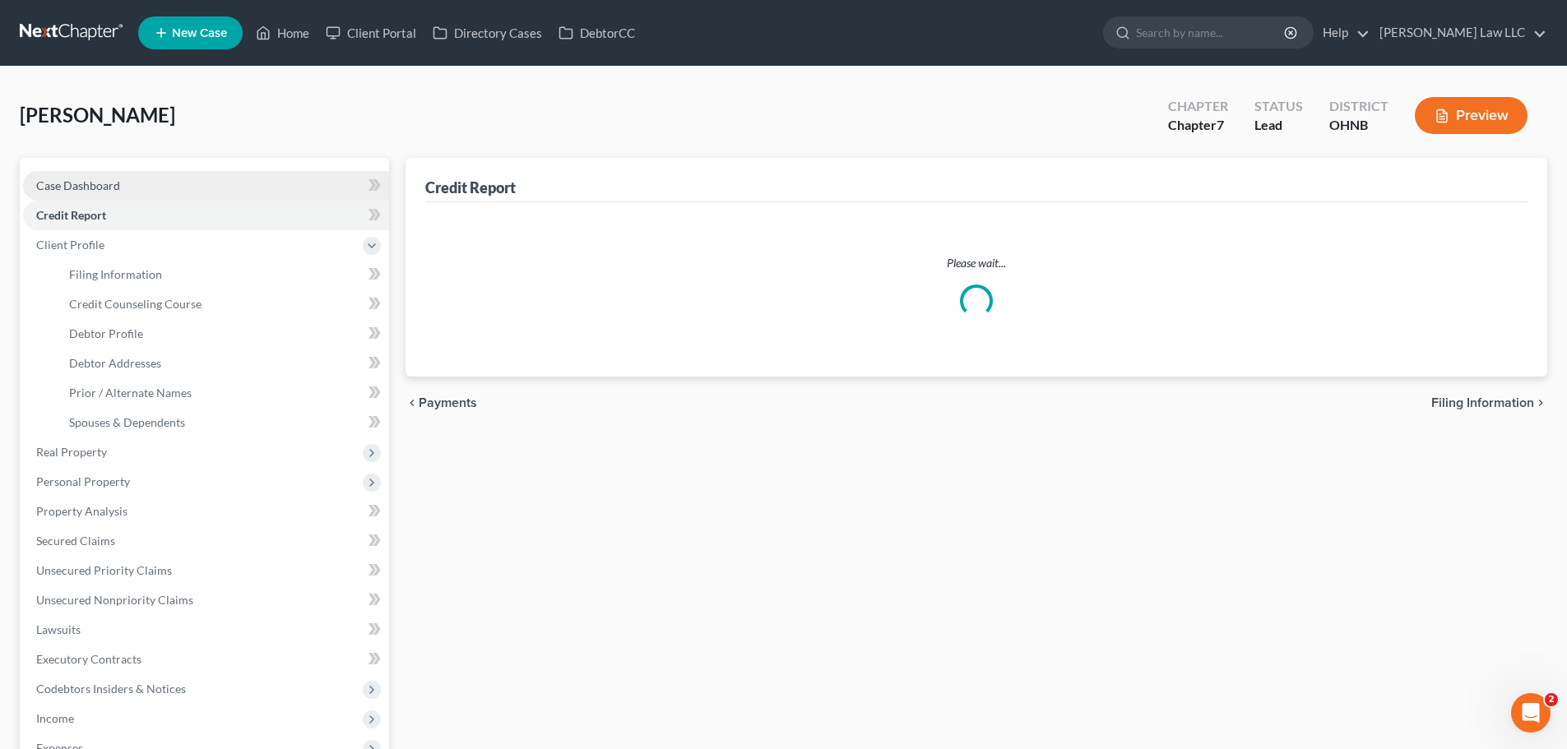
click at [98, 188] on span "Case Dashboard" at bounding box center [78, 185] width 84 height 14
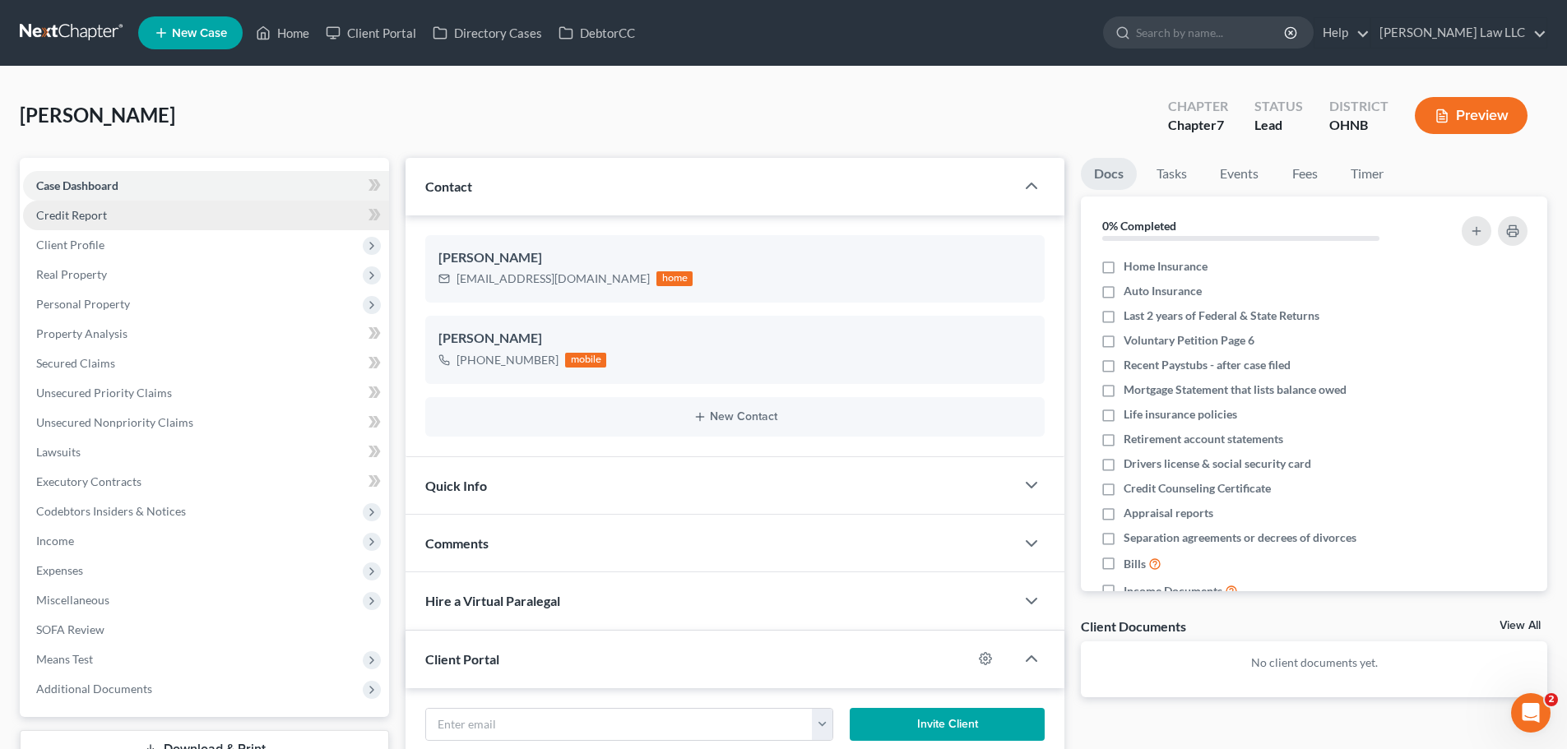
click at [98, 223] on link "Credit Report" at bounding box center [206, 216] width 366 height 30
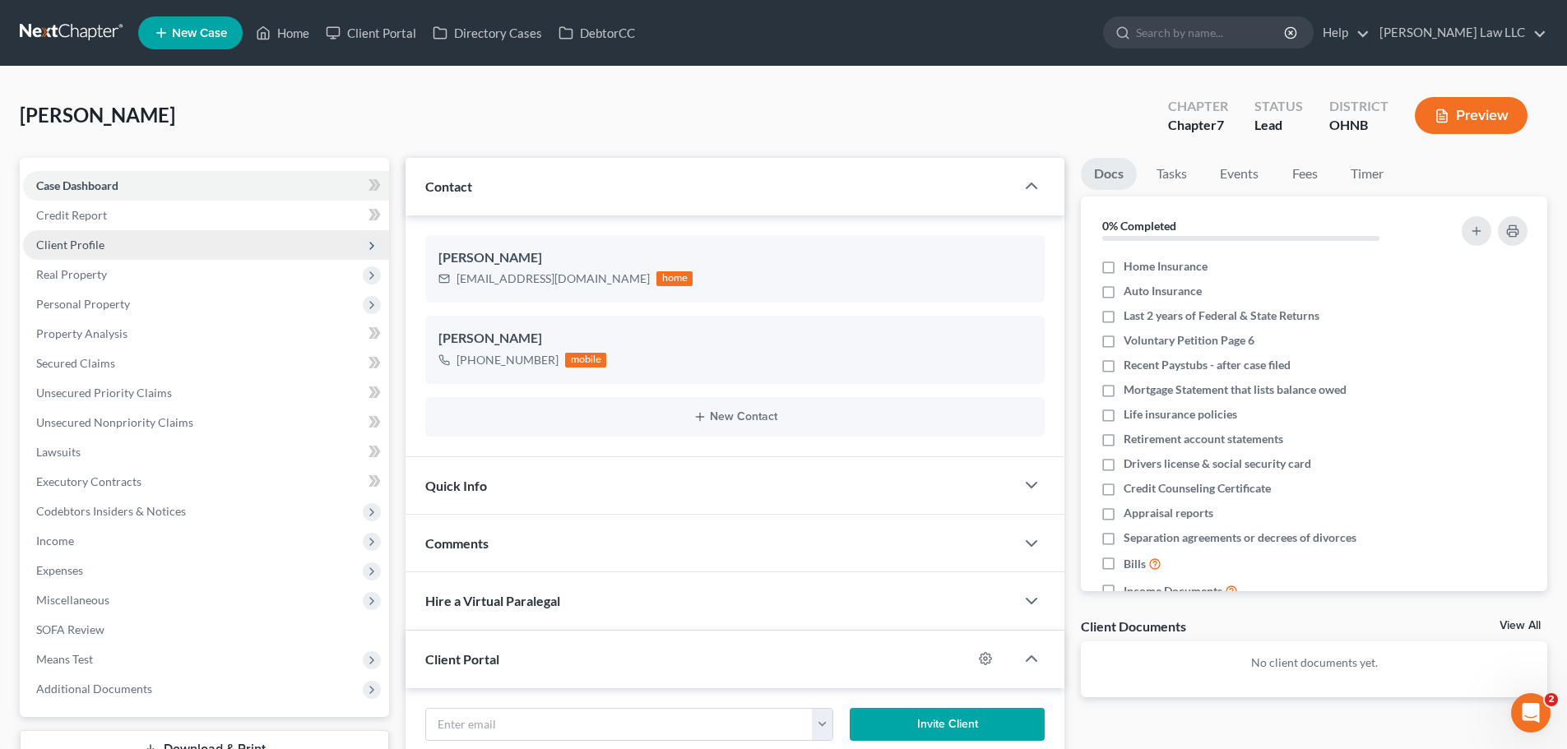
click at [98, 249] on span "Client Profile" at bounding box center [70, 245] width 68 height 14
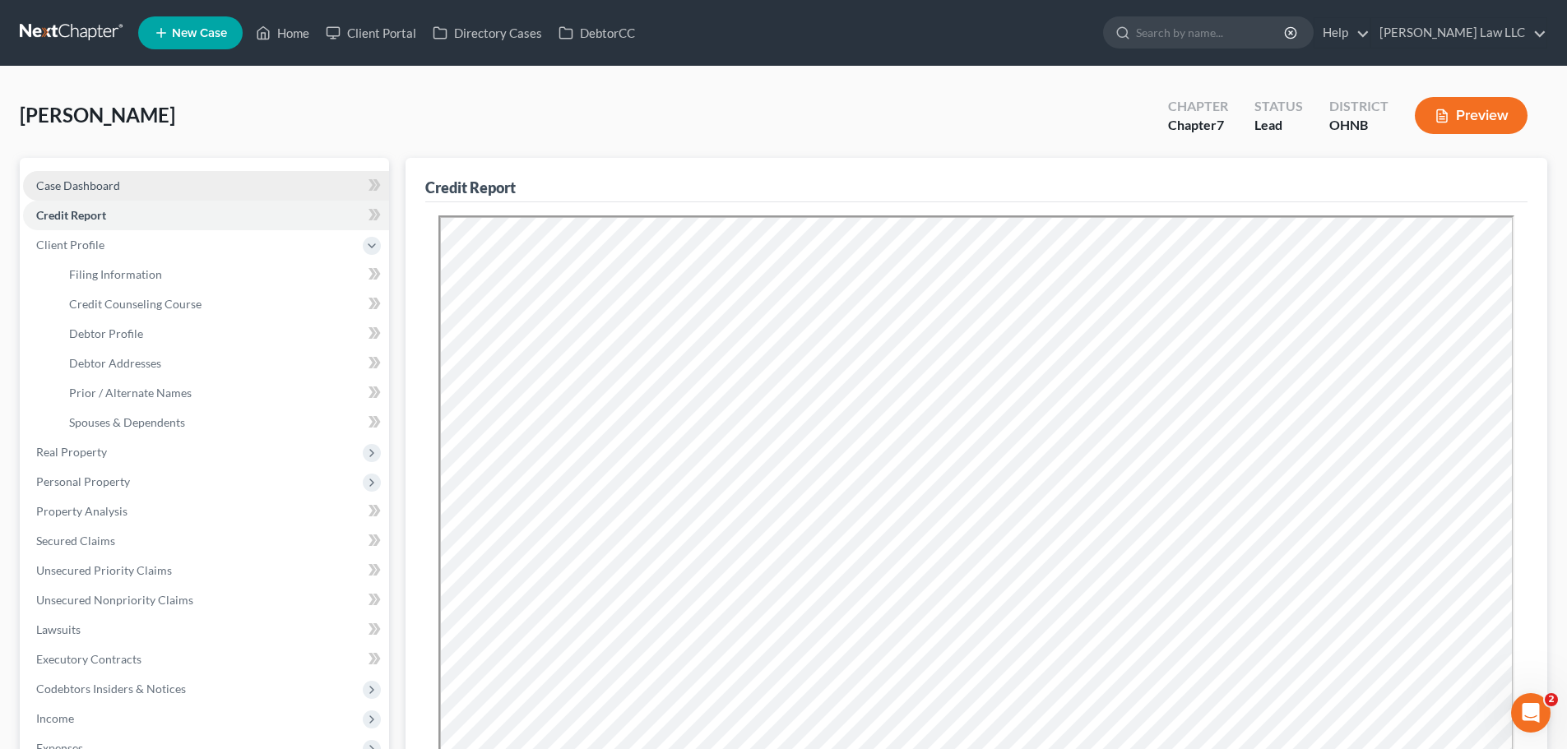
click at [111, 187] on span "Case Dashboard" at bounding box center [78, 185] width 84 height 14
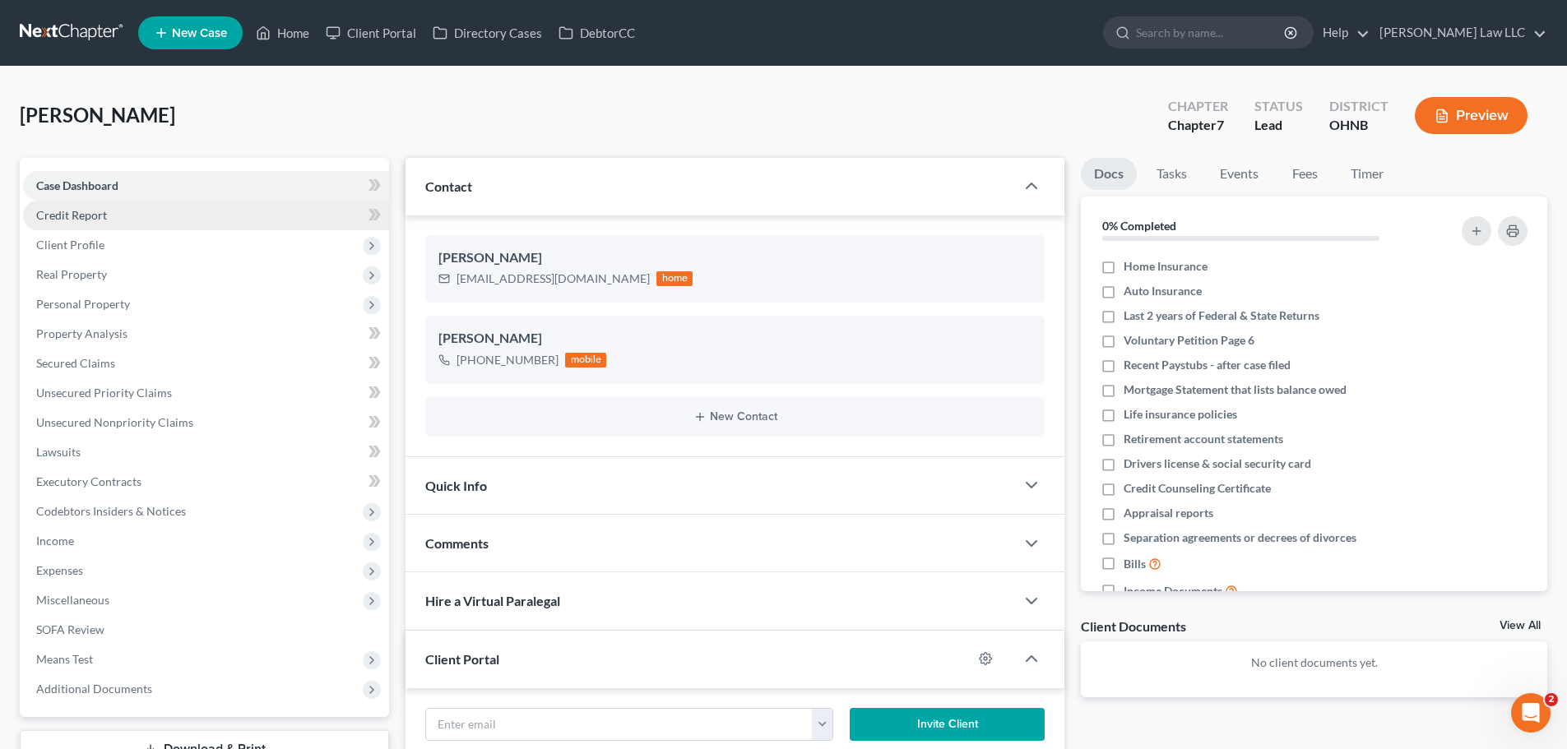
click at [108, 203] on link "Credit Report" at bounding box center [206, 216] width 366 height 30
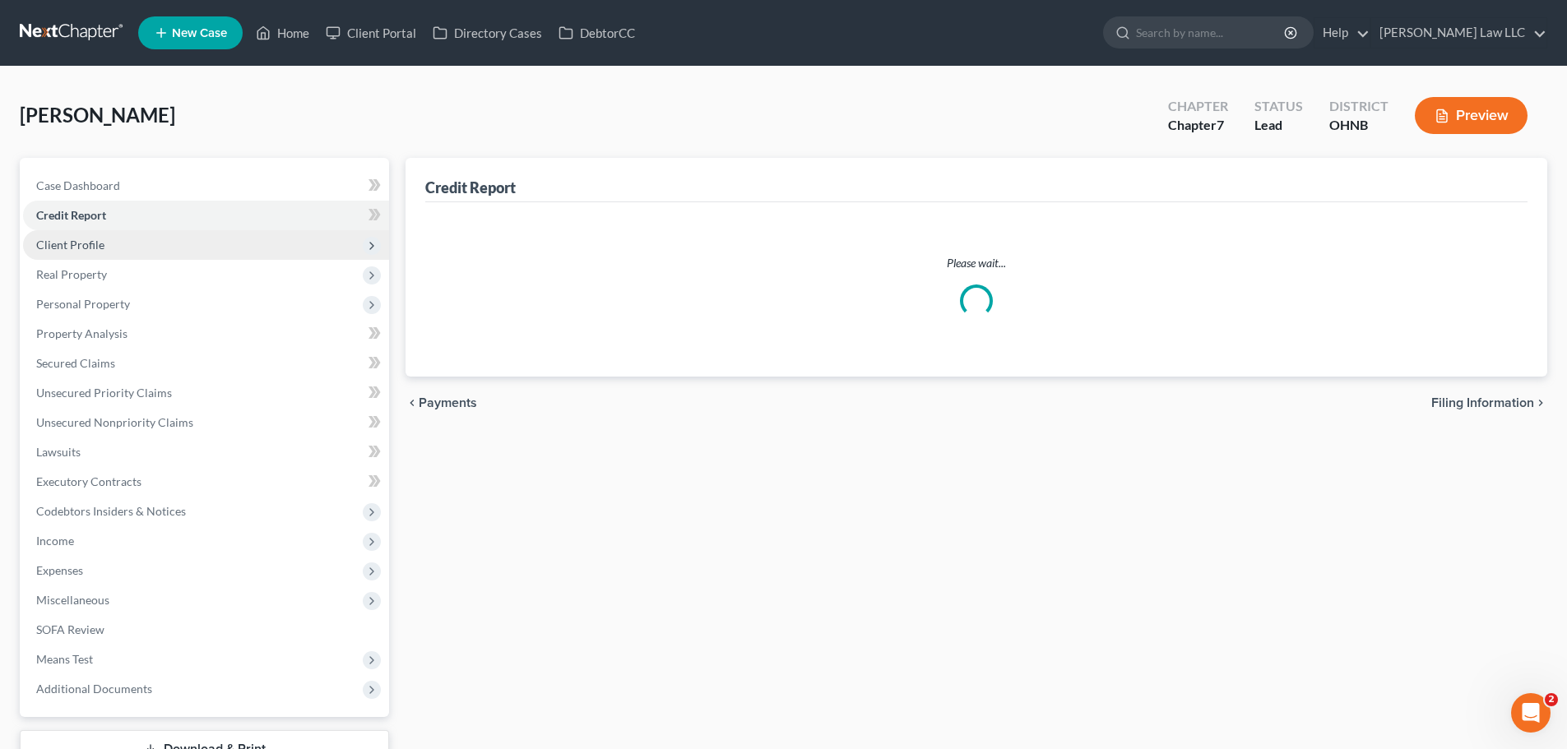
click at [104, 253] on span "Client Profile" at bounding box center [206, 245] width 366 height 30
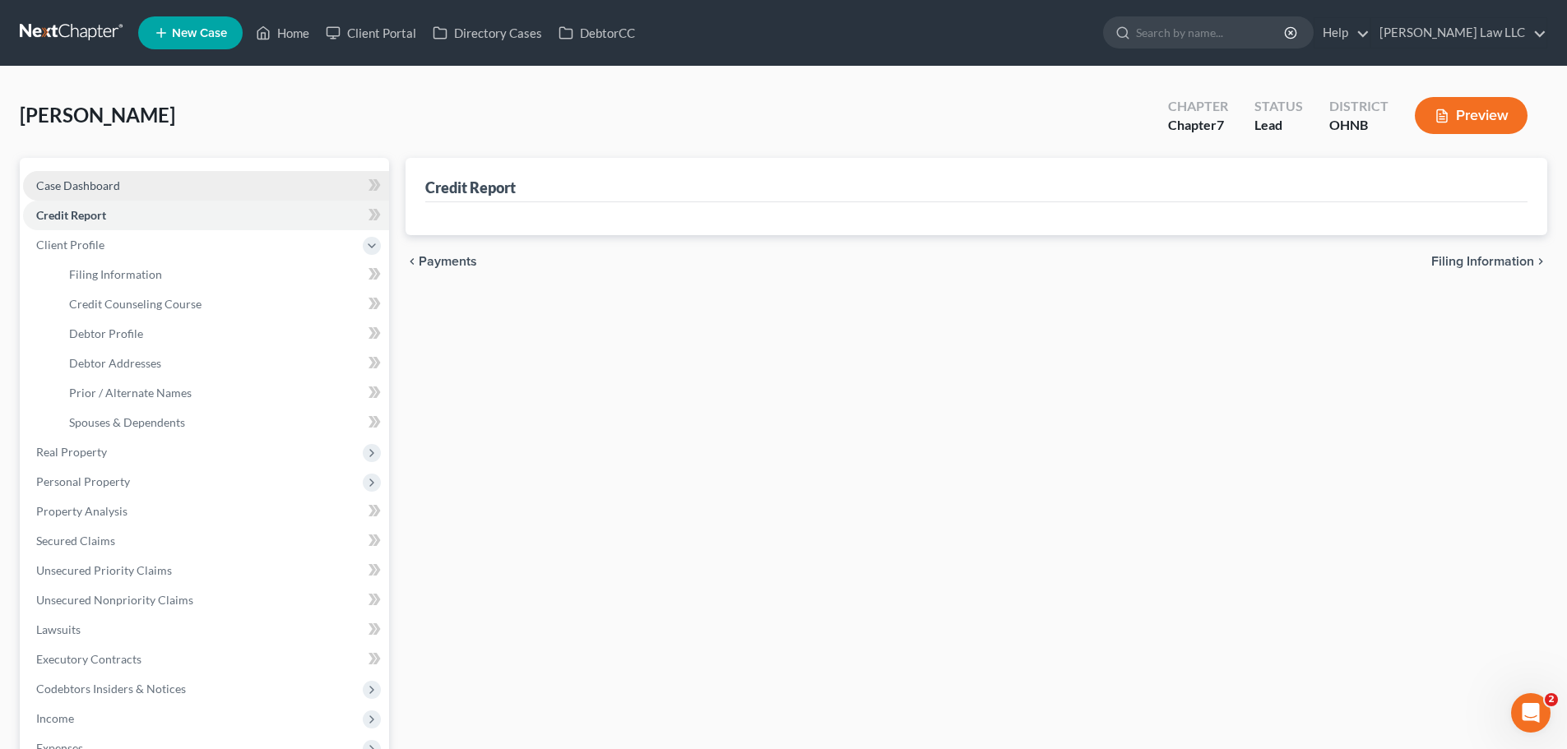
click at [100, 192] on link "Case Dashboard" at bounding box center [206, 186] width 366 height 30
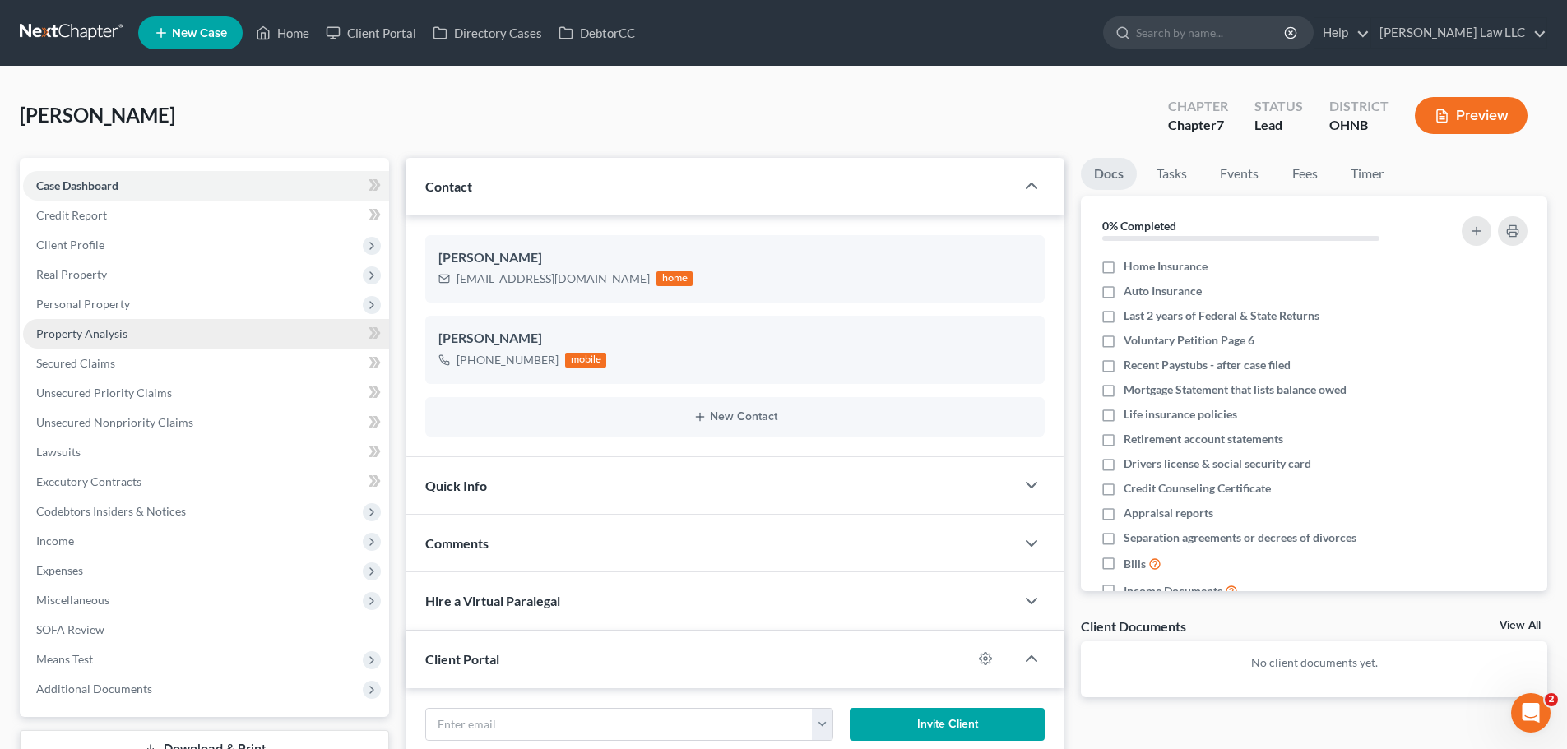
click at [132, 344] on link "Property Analysis" at bounding box center [206, 334] width 366 height 30
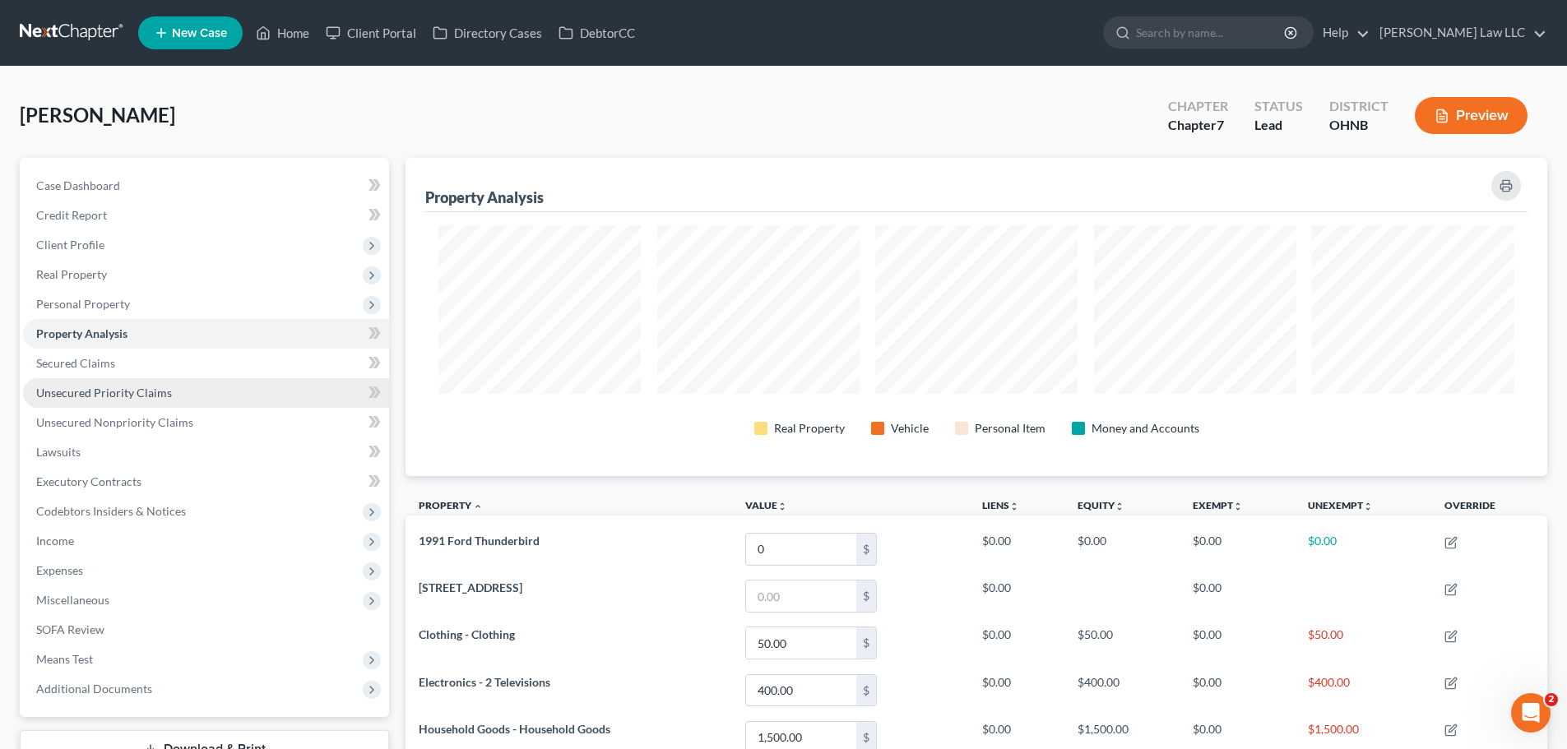
click at [131, 398] on span "Unsecured Priority Claims" at bounding box center [104, 393] width 136 height 14
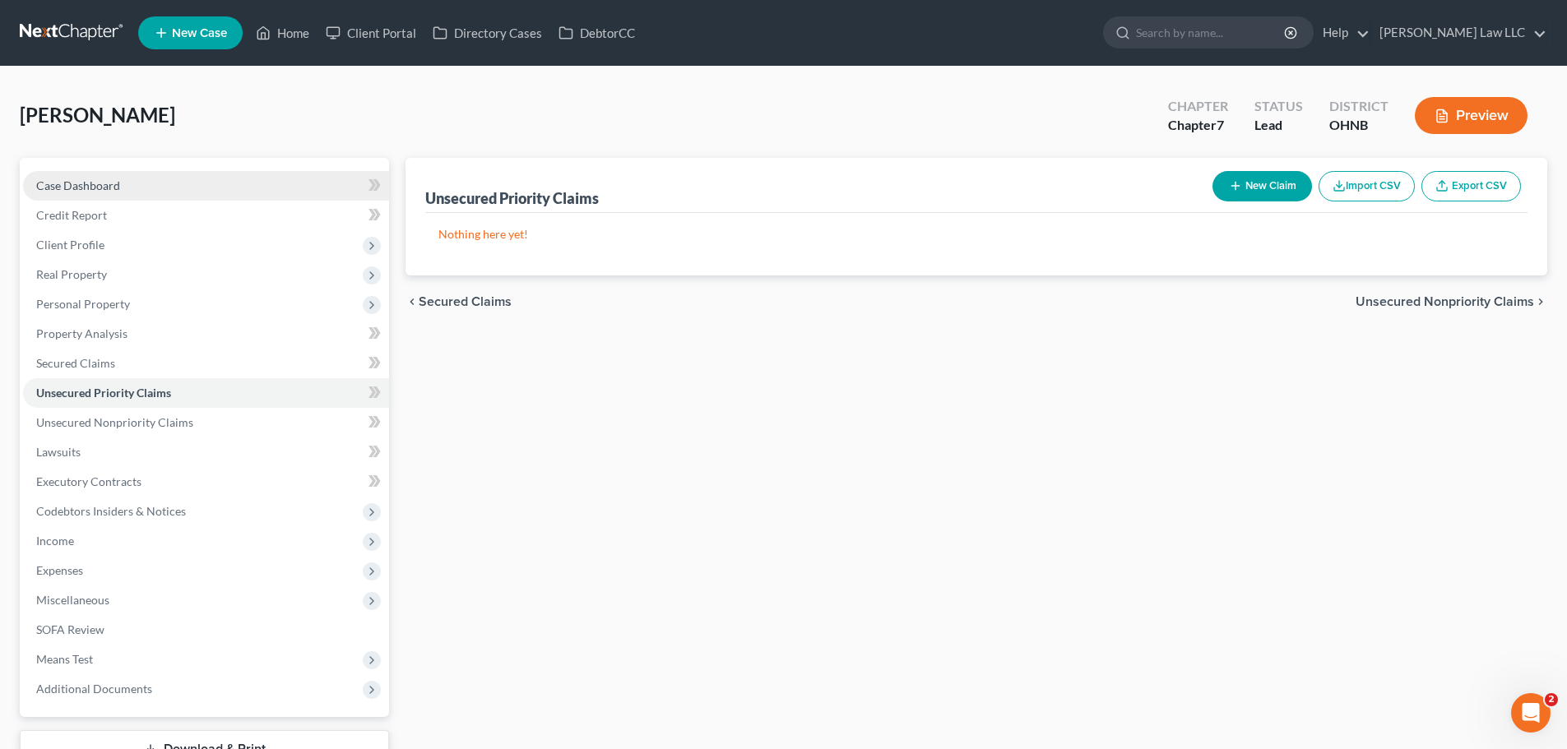
click at [127, 181] on link "Case Dashboard" at bounding box center [206, 186] width 366 height 30
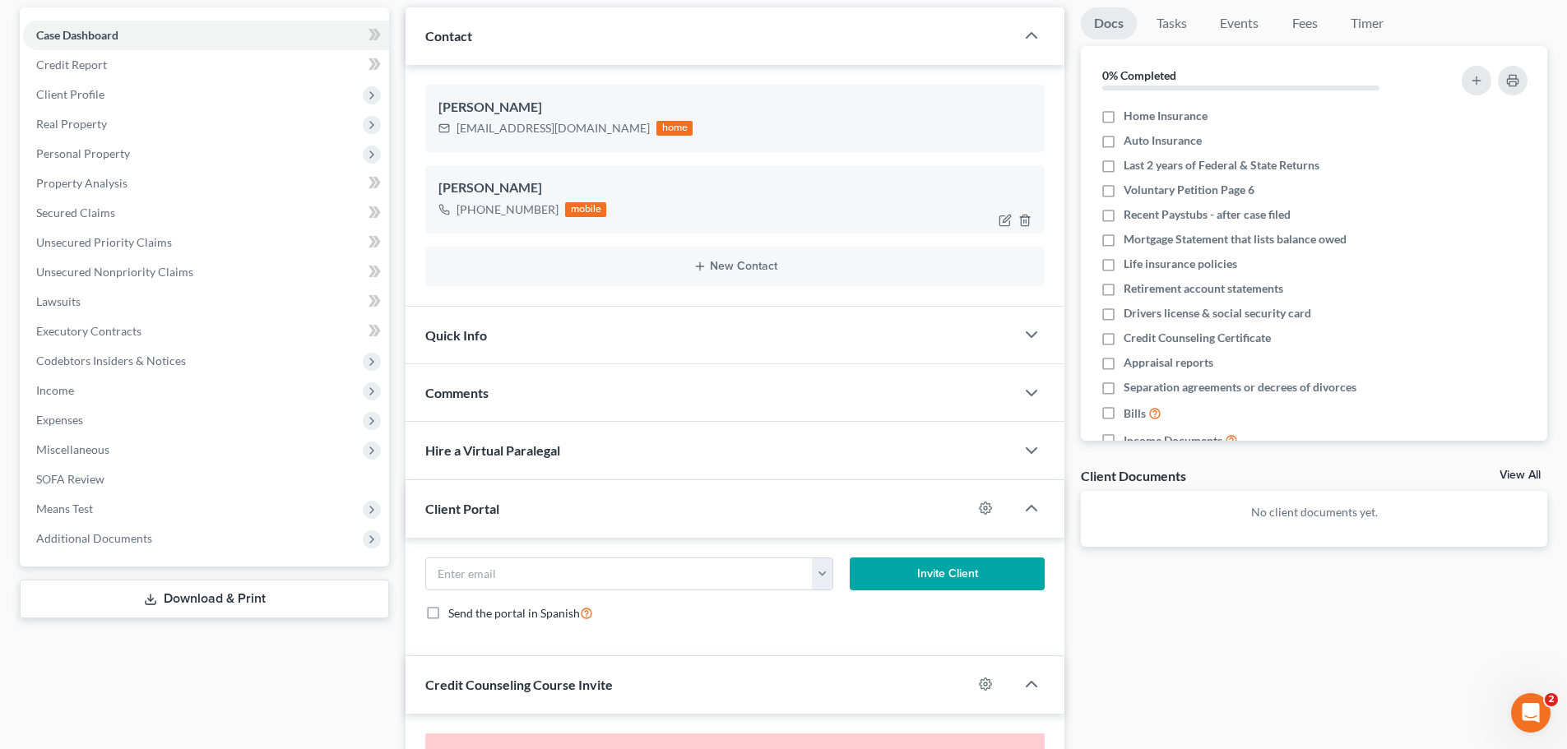
scroll to position [165, 0]
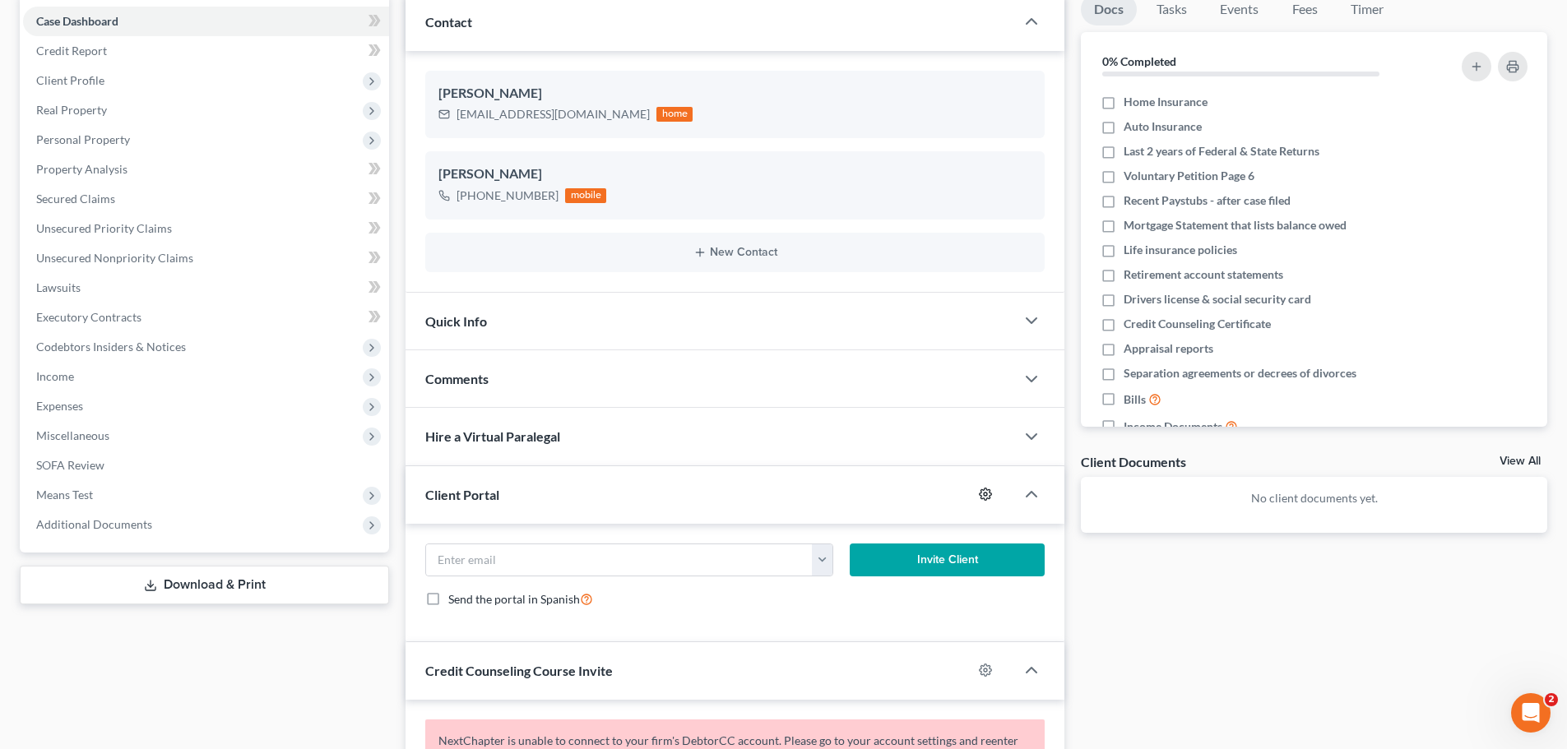
click at [980, 497] on icon "button" at bounding box center [985, 494] width 13 height 13
select select "0"
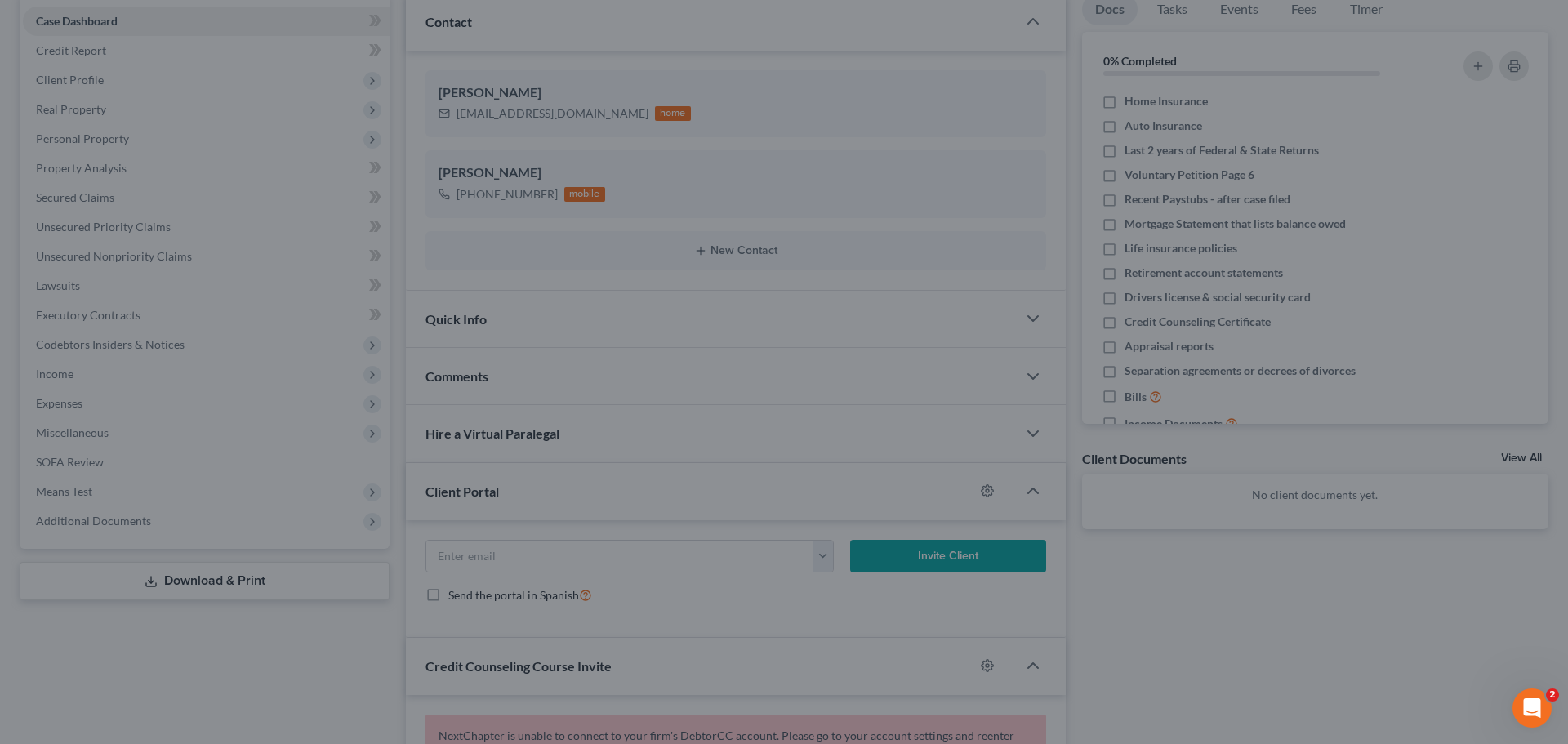
click at [1324, 596] on div "MyChapter Settings for [PERSON_NAME] If you would like to add custom instructio…" at bounding box center [784, 372] width 1568 height 744
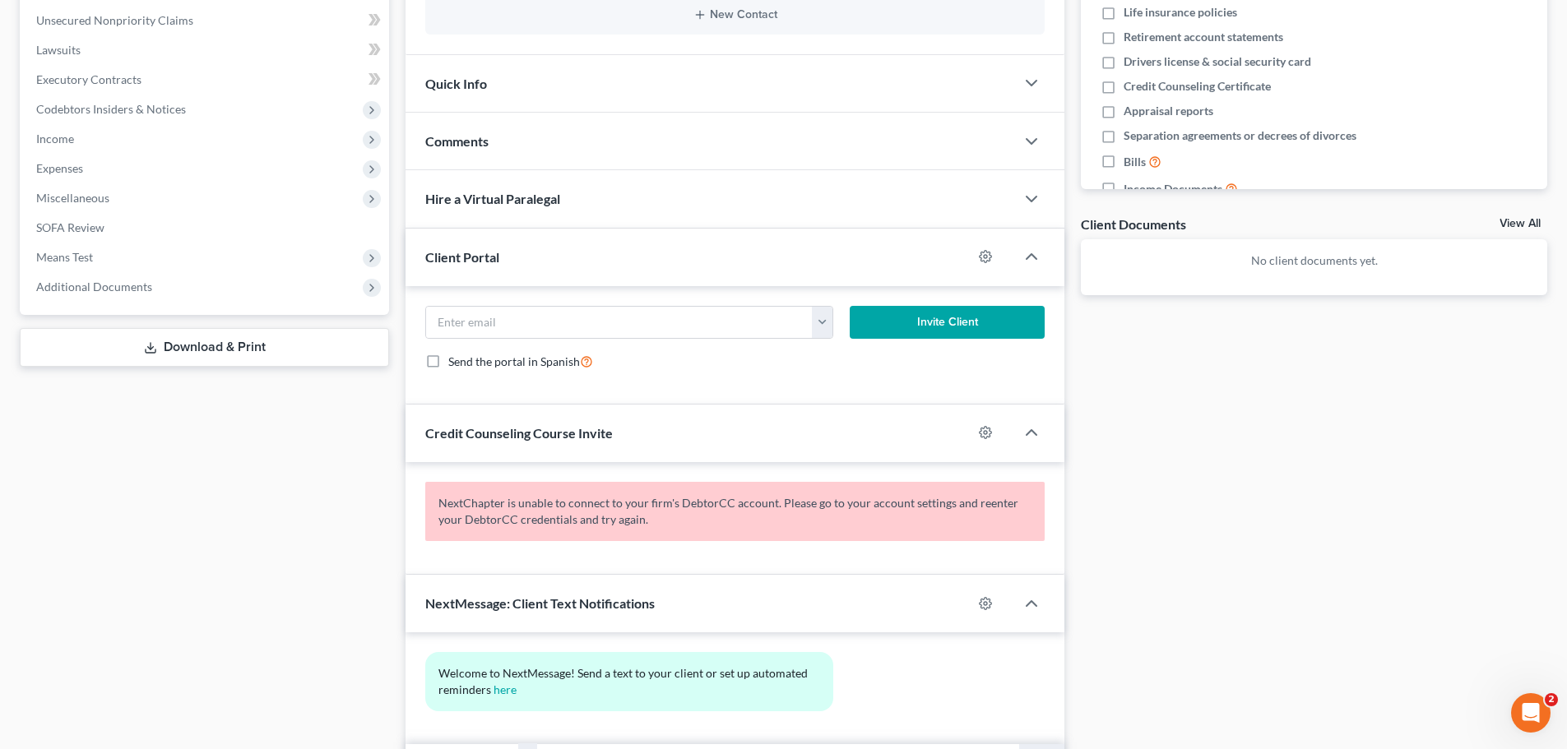
scroll to position [411, 0]
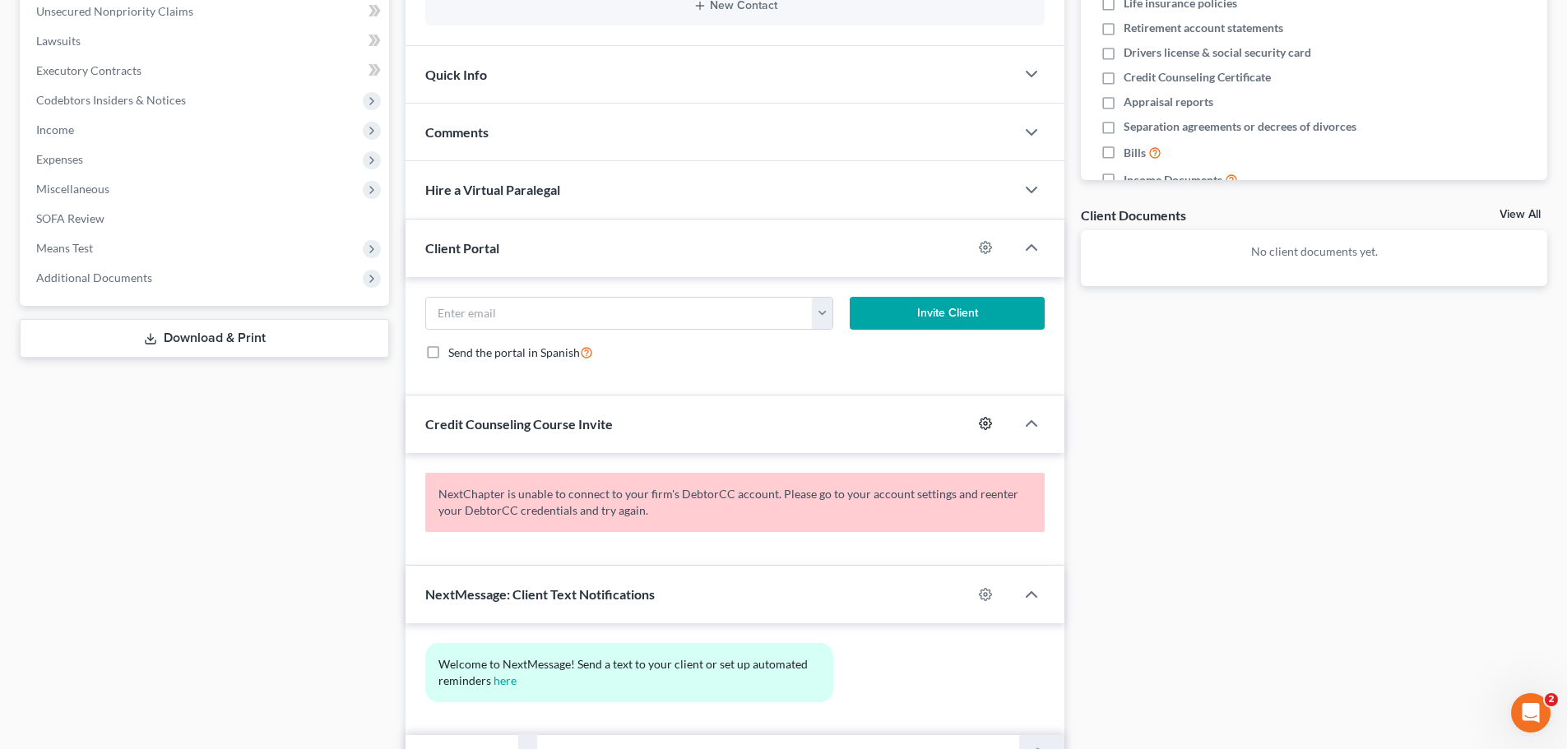
click at [990, 425] on icon "button" at bounding box center [986, 424] width 12 height 12
select select "0"
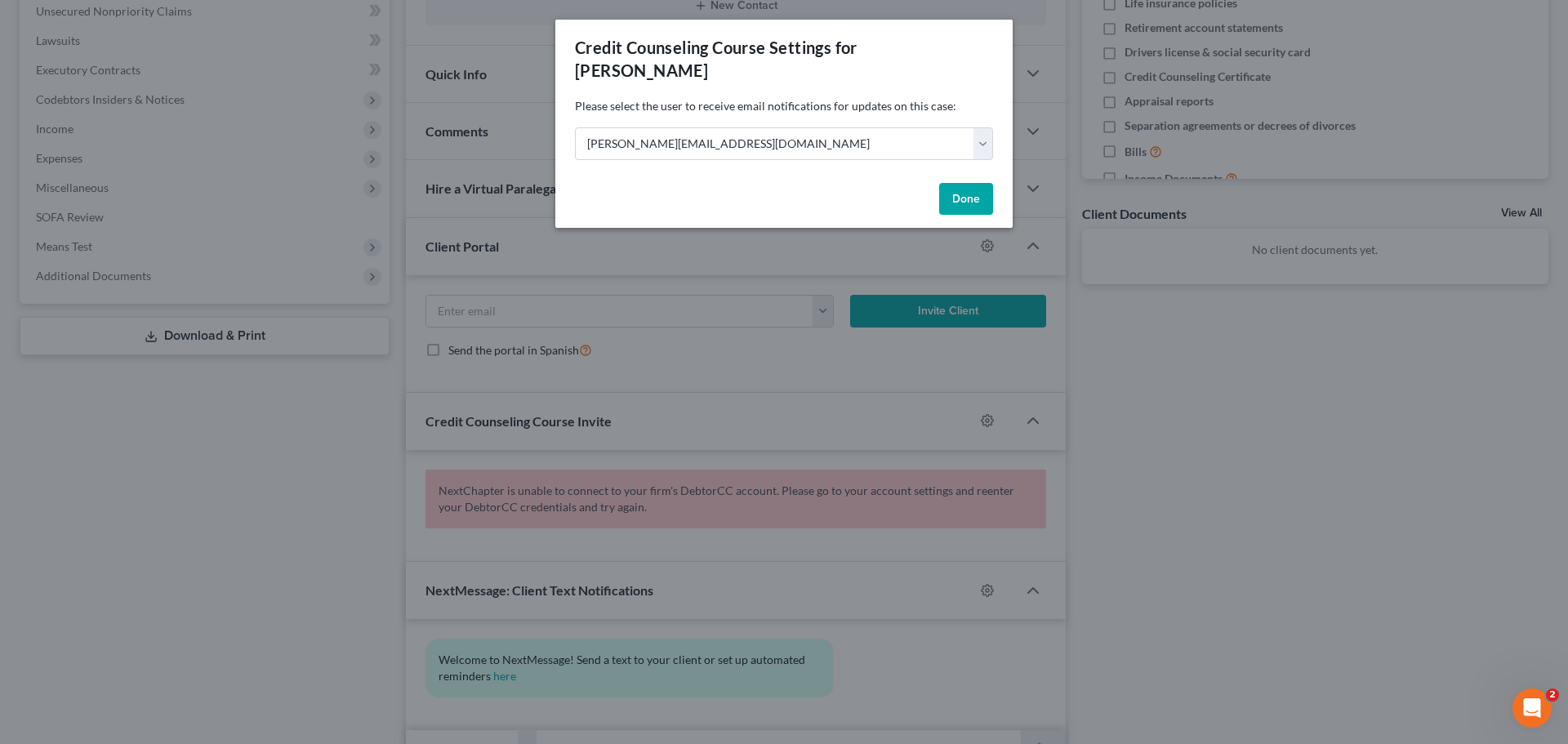
click at [1324, 444] on div "Credit Counseling Course Settings for [PERSON_NAME] Please select the user to r…" at bounding box center [784, 372] width 1568 height 744
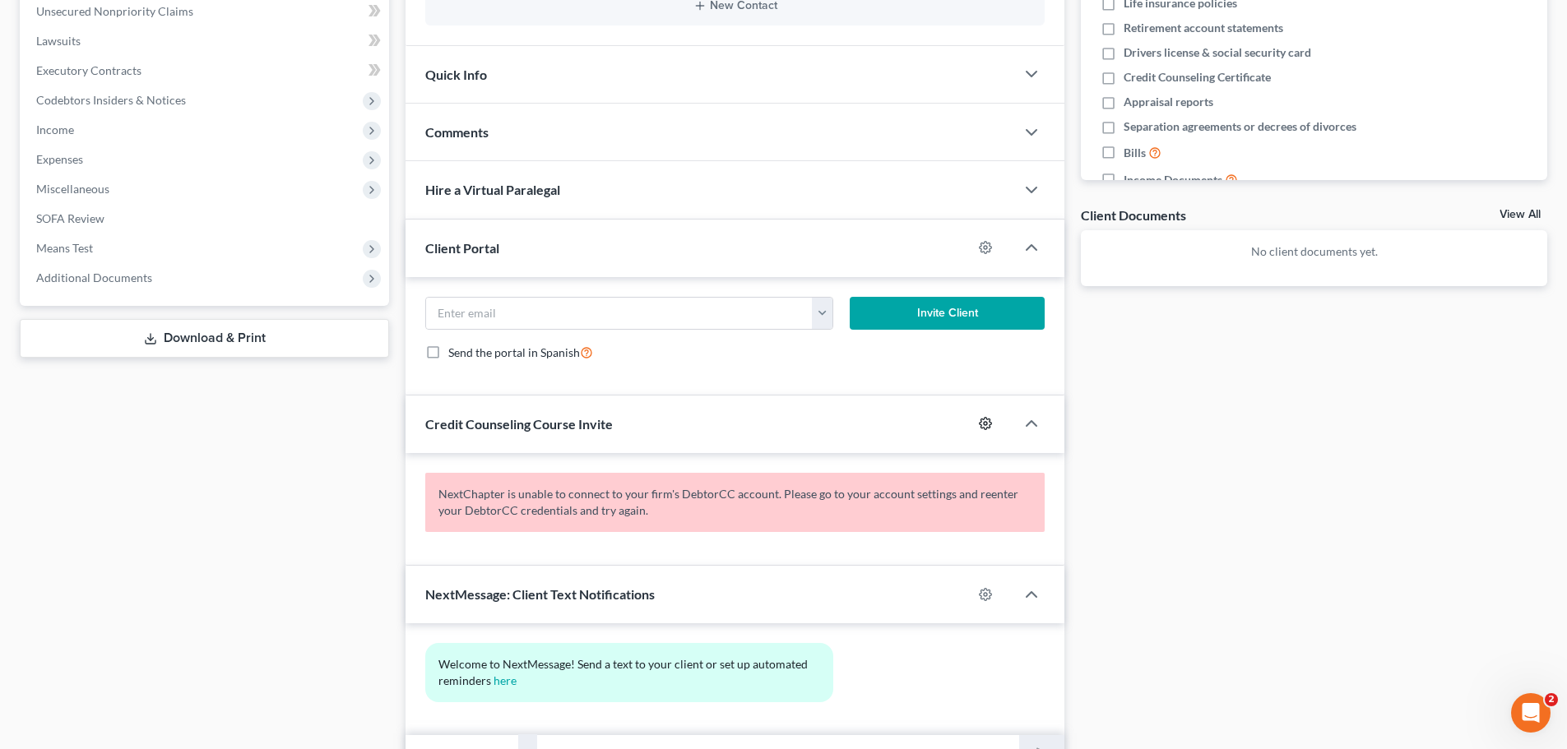
click at [985, 419] on icon "button" at bounding box center [985, 423] width 13 height 13
select select "0"
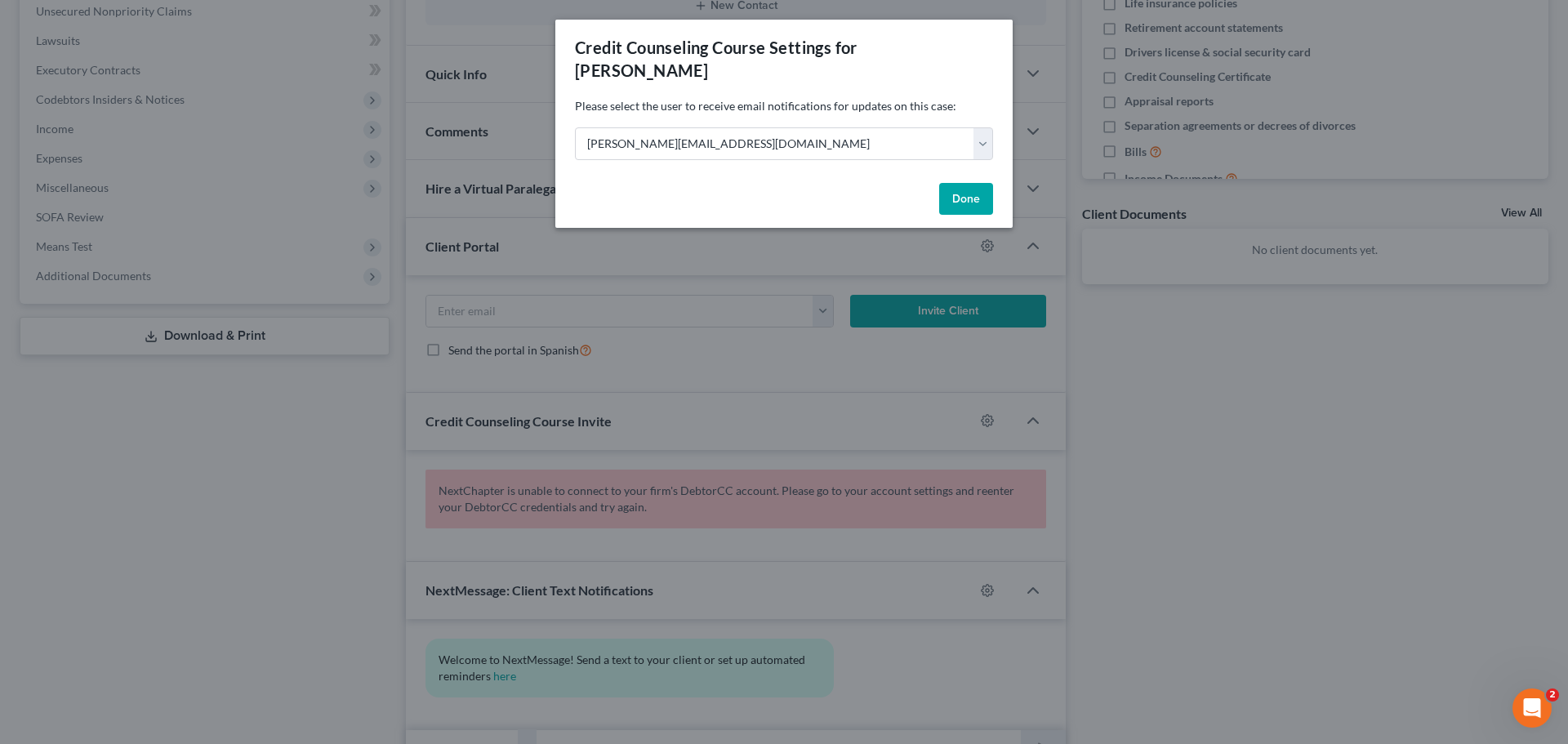
click at [1252, 384] on div "Credit Counseling Course Settings for [PERSON_NAME] Please select the user to r…" at bounding box center [784, 372] width 1568 height 744
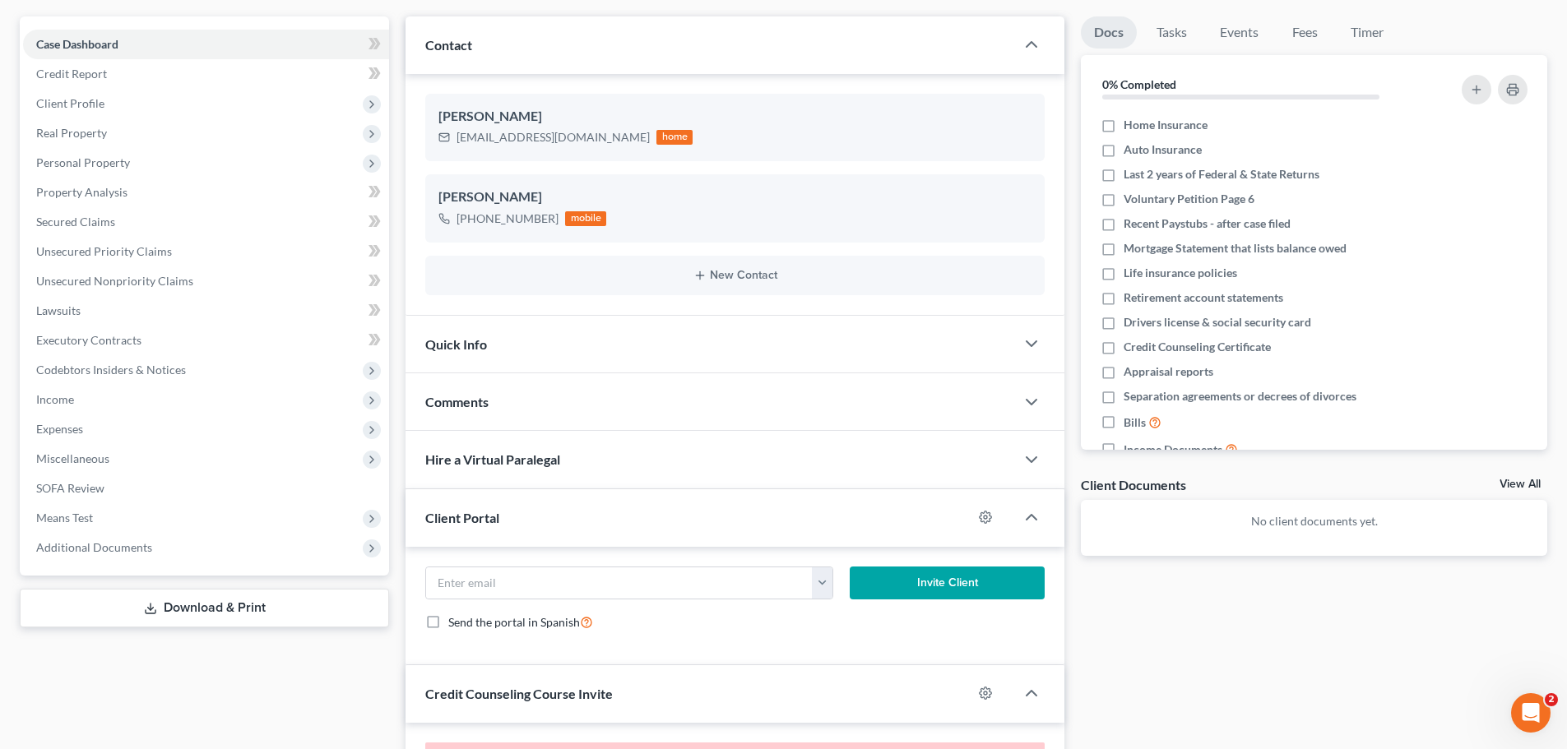
scroll to position [0, 0]
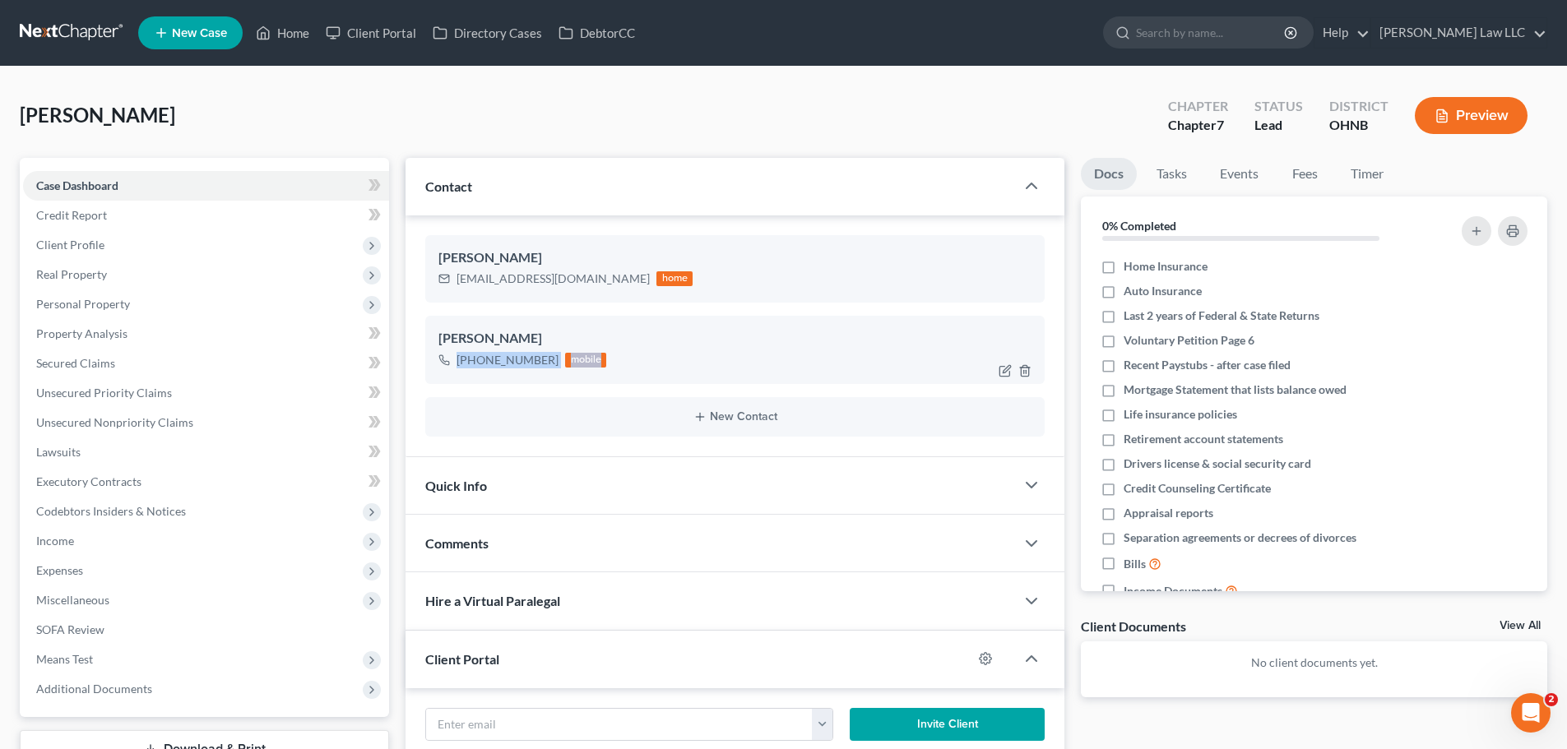
drag, startPoint x: 457, startPoint y: 351, endPoint x: 607, endPoint y: 360, distance: 150.8
click at [625, 354] on div "[PHONE_NUMBER] mobile" at bounding box center [734, 360] width 593 height 21
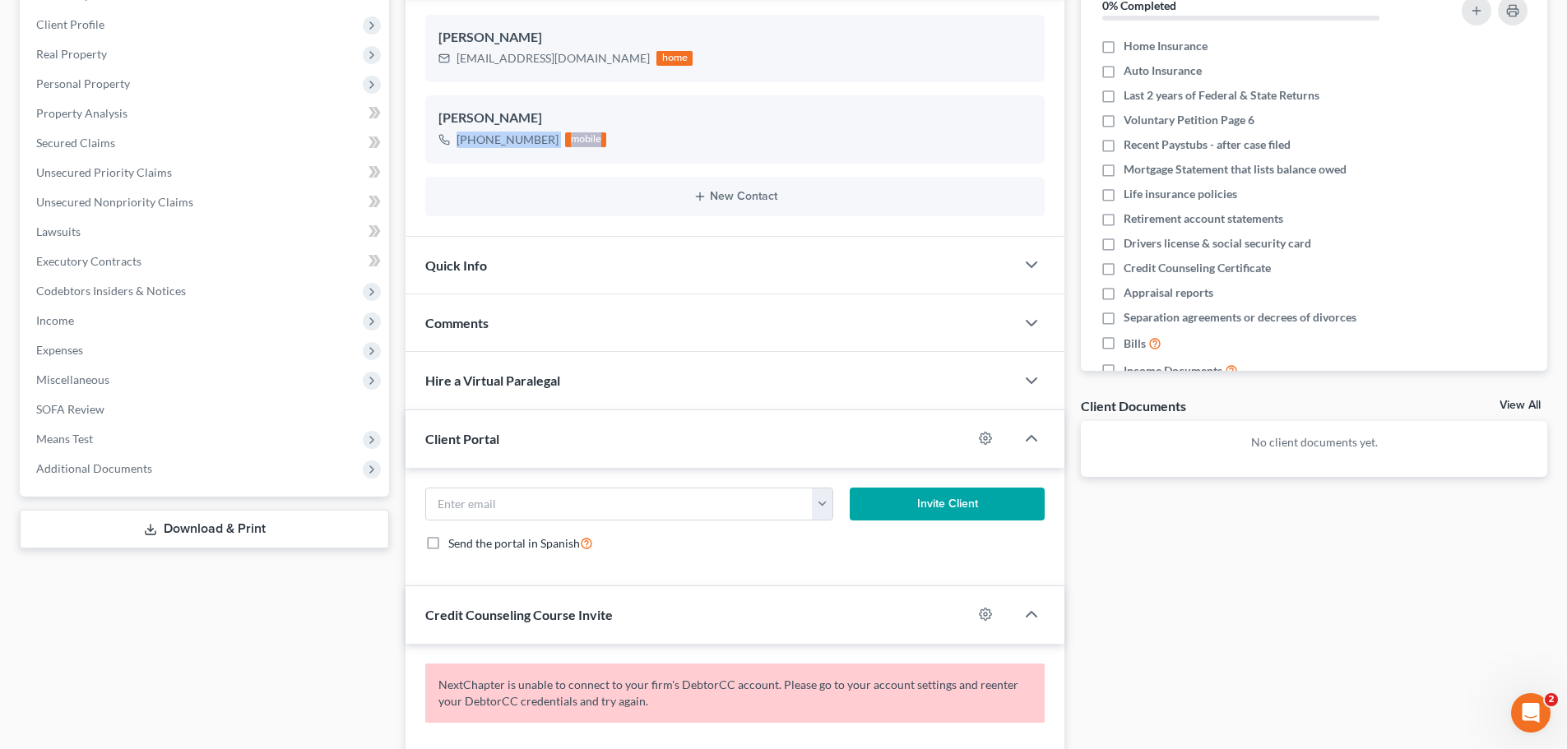
scroll to position [247, 0]
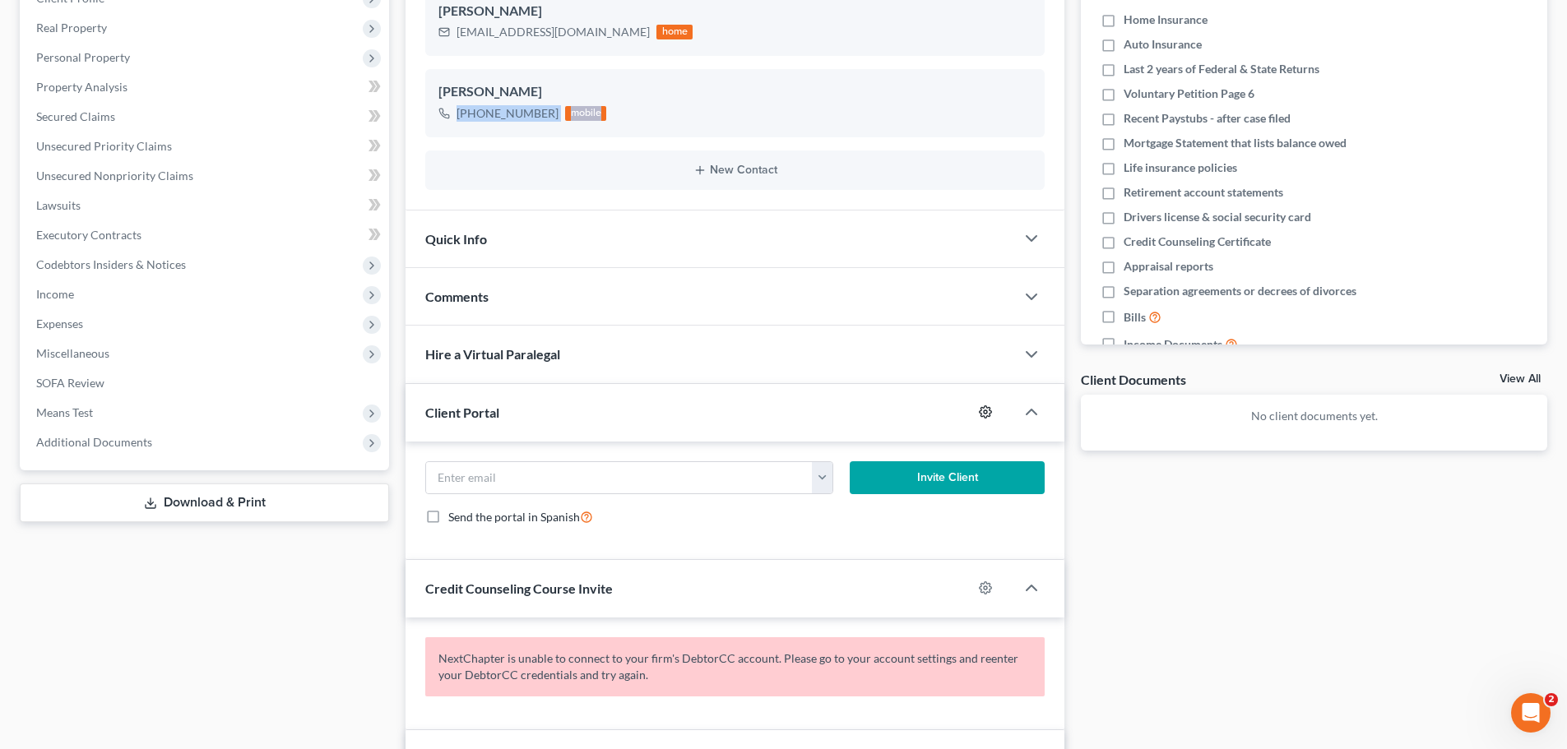
click at [985, 412] on icon "button" at bounding box center [985, 412] width 13 height 13
select select "0"
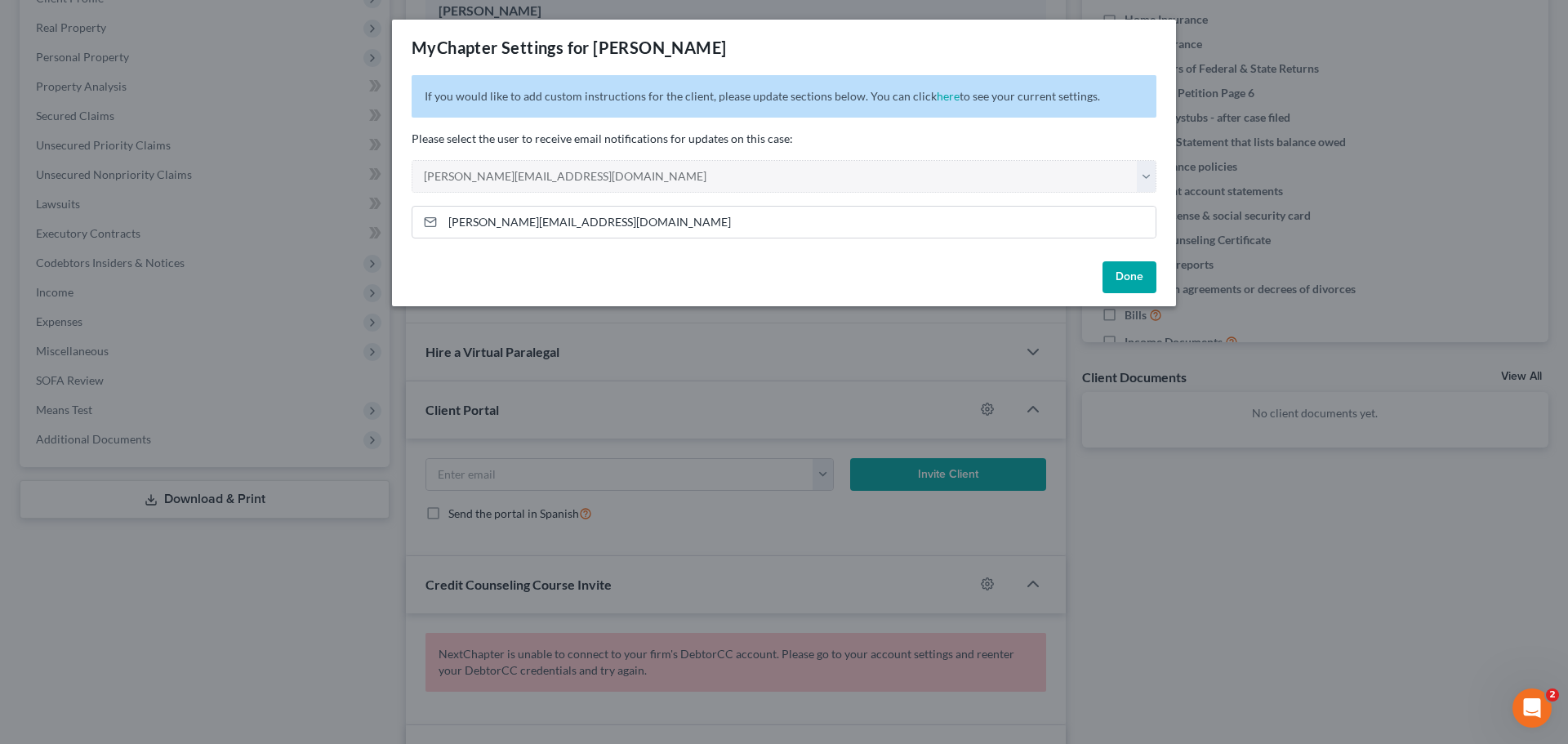
click at [1136, 278] on button "Done" at bounding box center [1129, 277] width 54 height 33
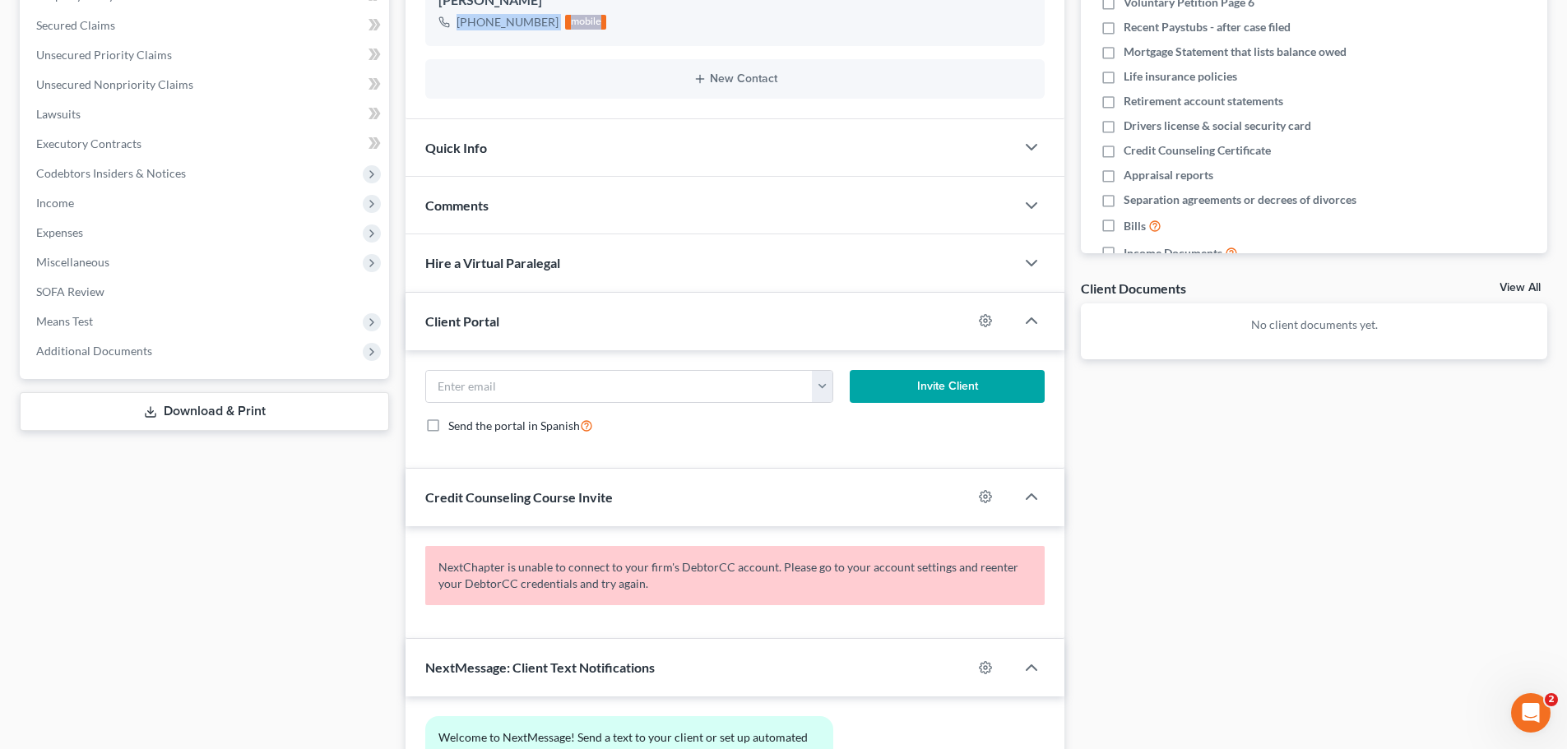
scroll to position [411, 0]
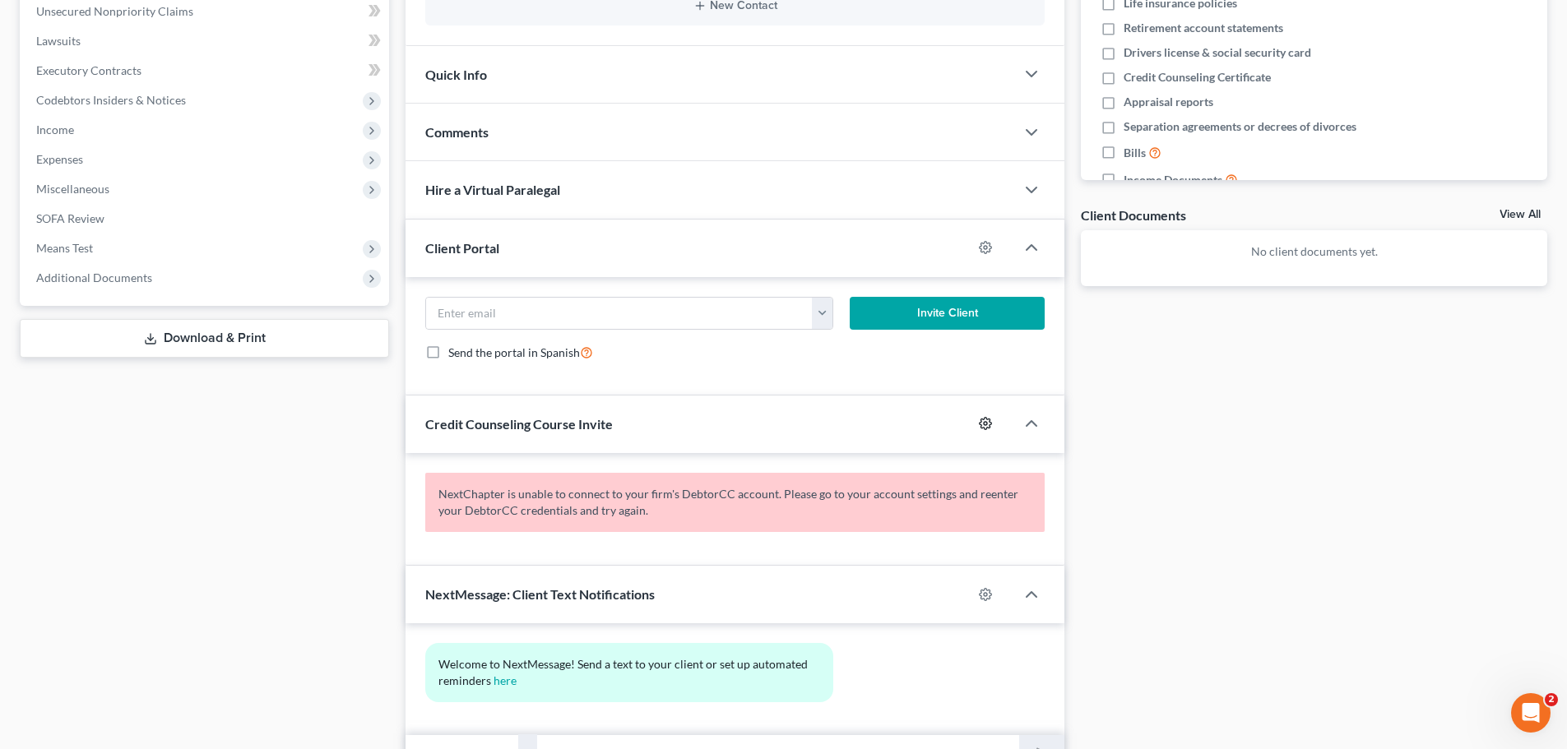
click at [985, 424] on icon "button" at bounding box center [985, 423] width 13 height 13
select select "0"
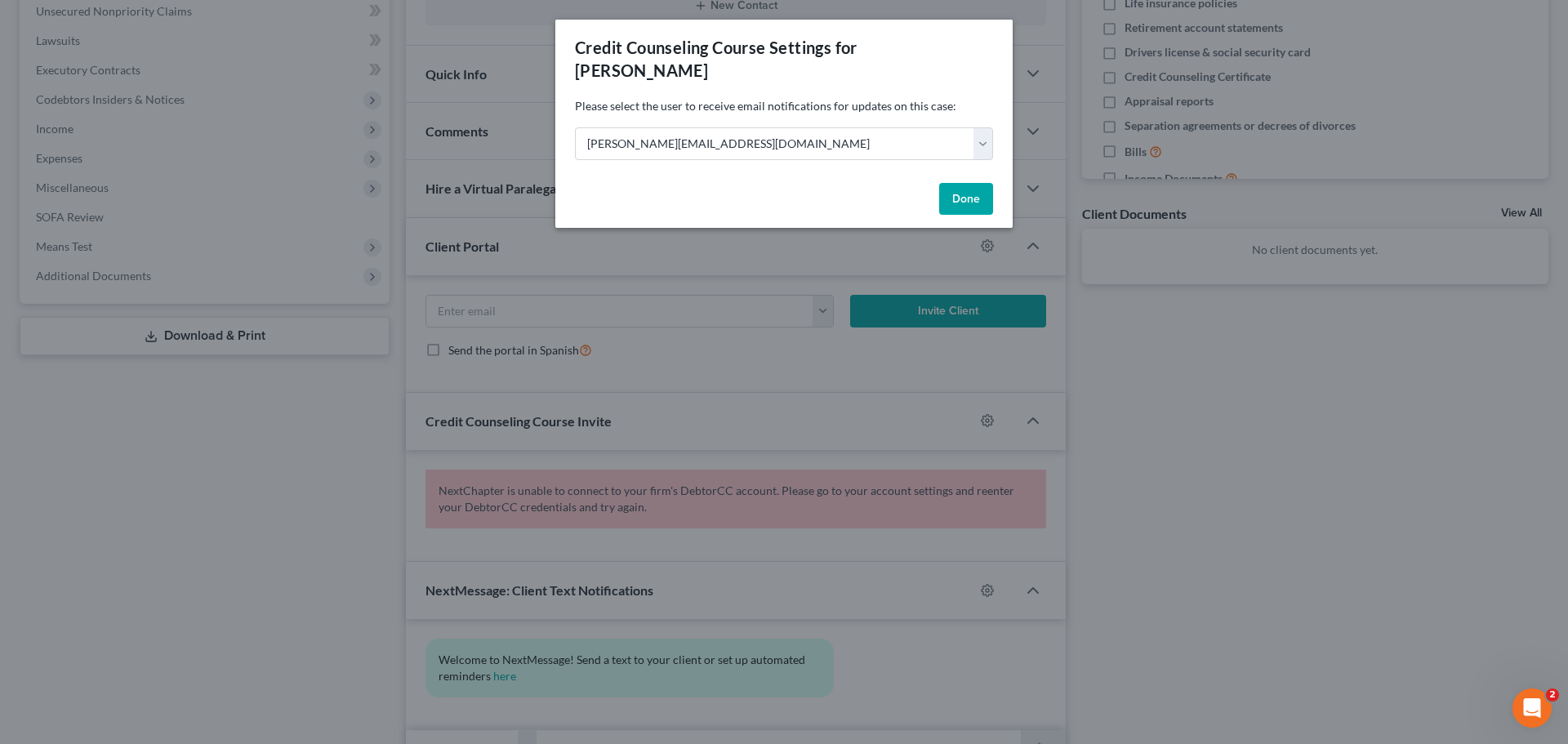
click at [973, 183] on button "Done" at bounding box center [966, 199] width 54 height 33
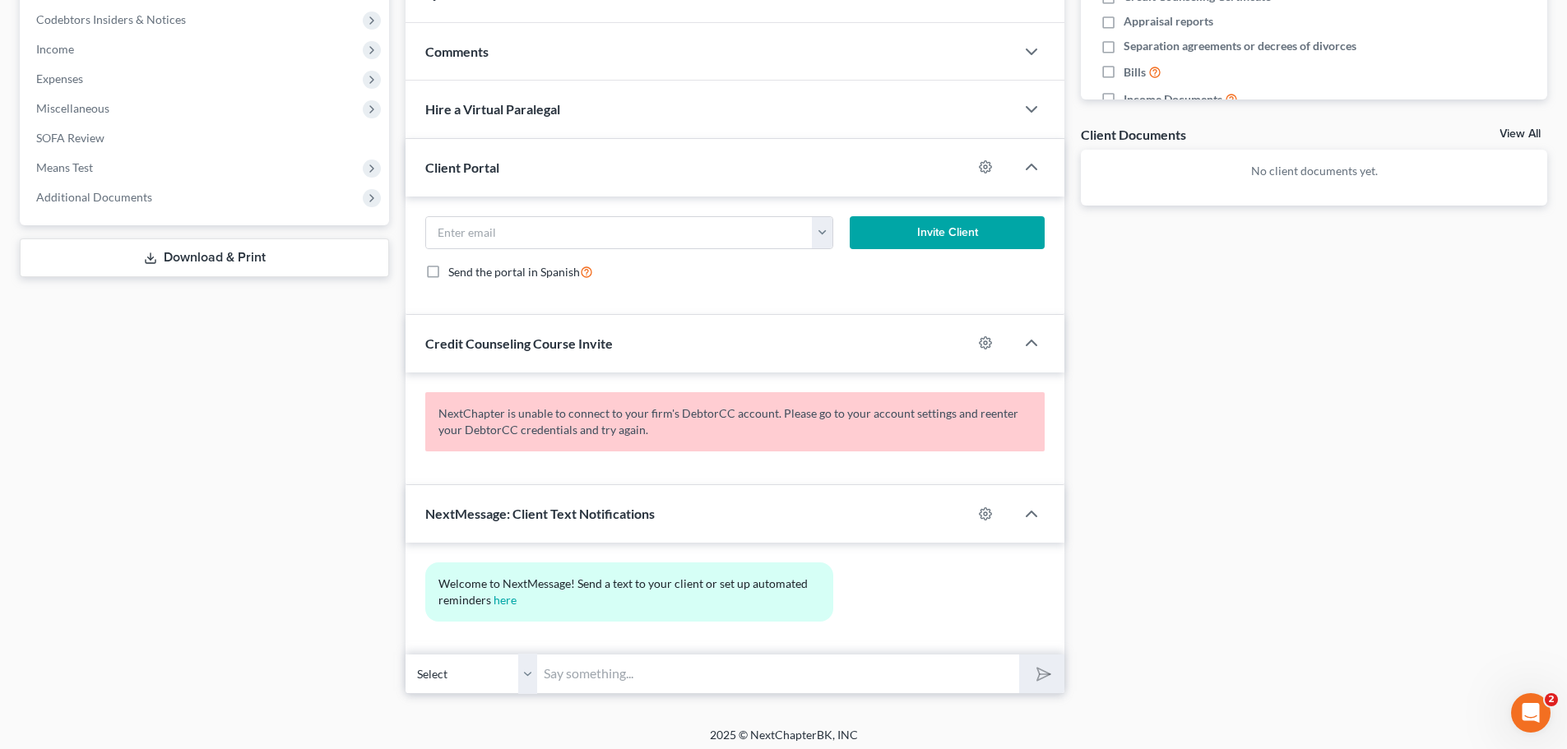
scroll to position [499, 0]
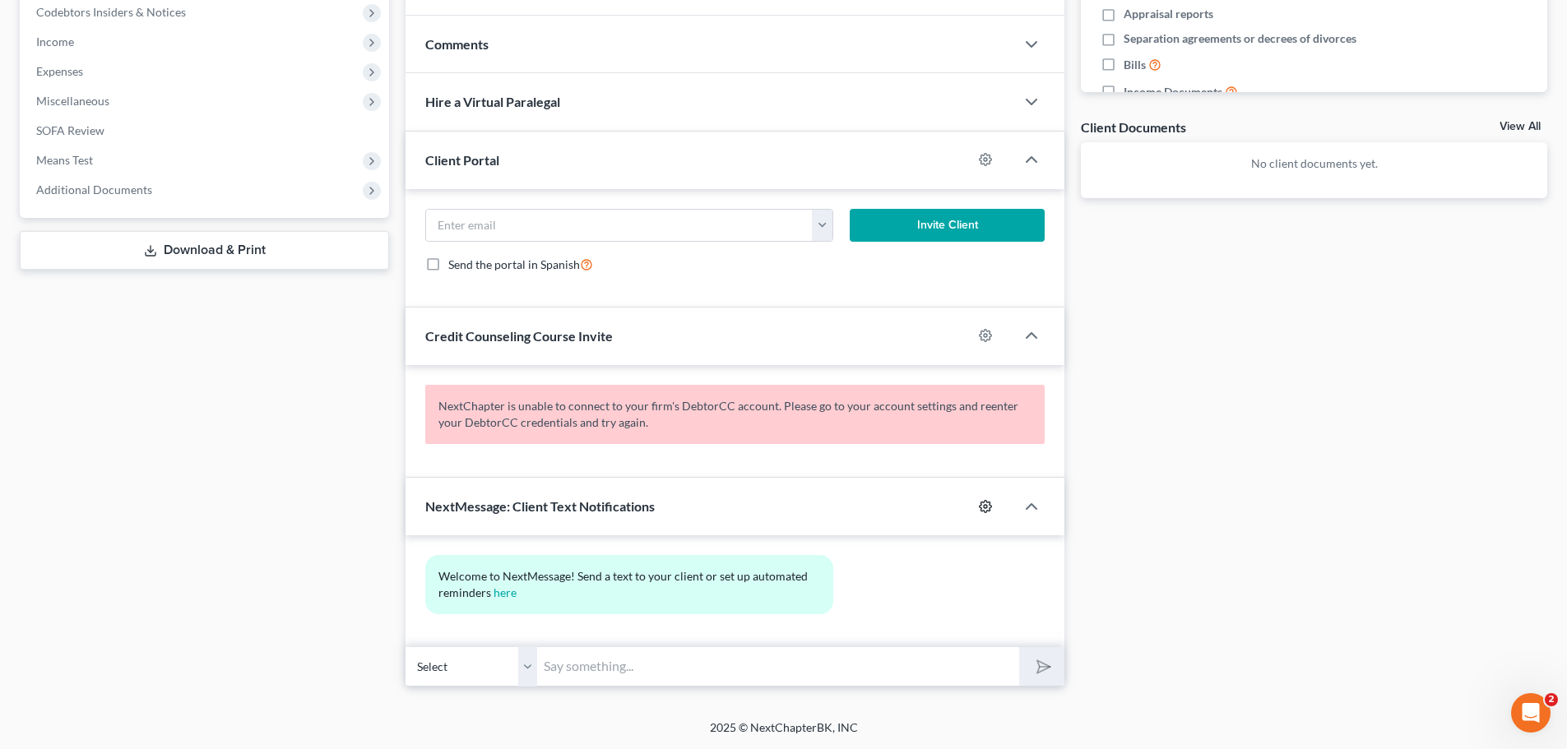
click at [987, 508] on icon "button" at bounding box center [985, 506] width 13 height 13
select select "0"
select select
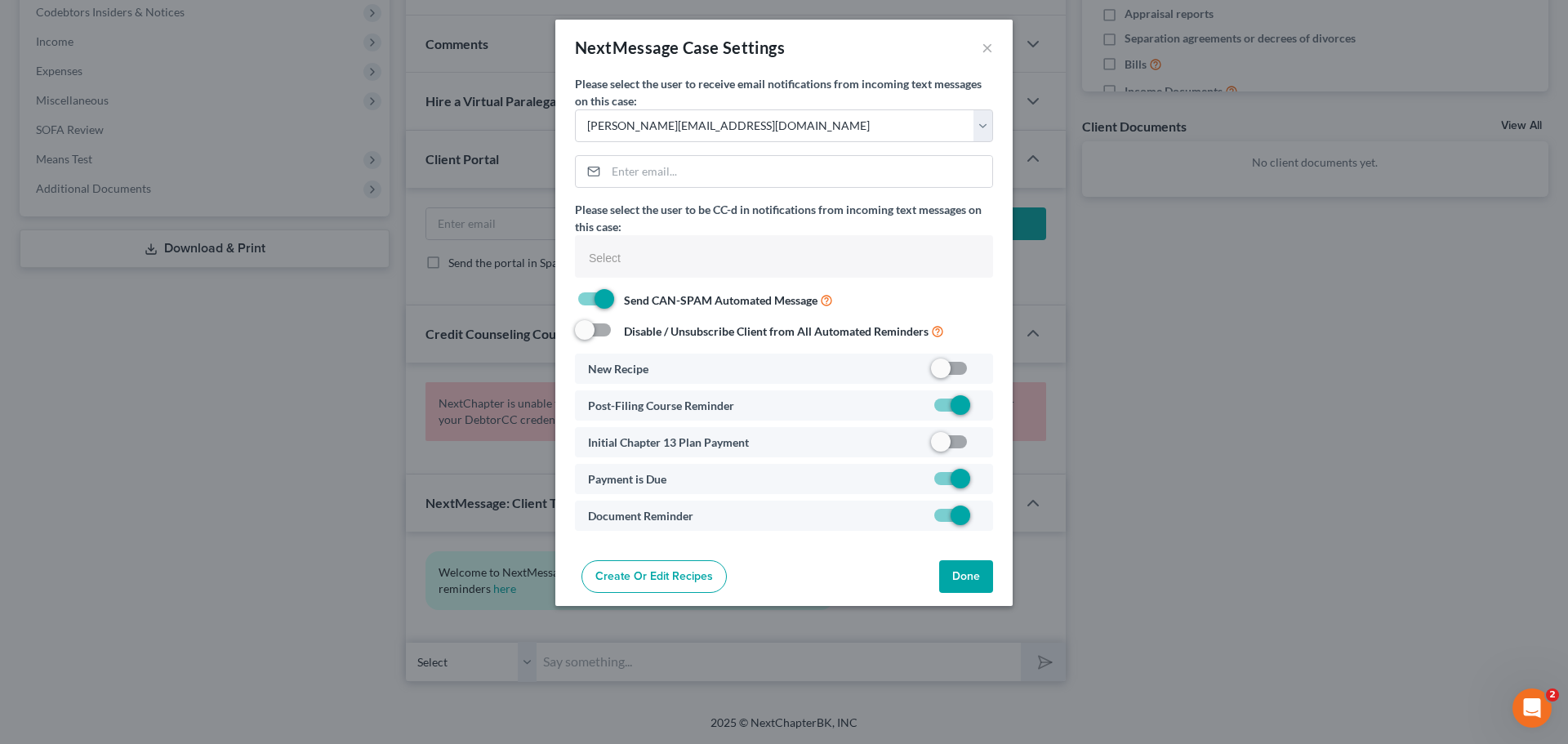
click at [973, 582] on button "Done" at bounding box center [966, 576] width 54 height 33
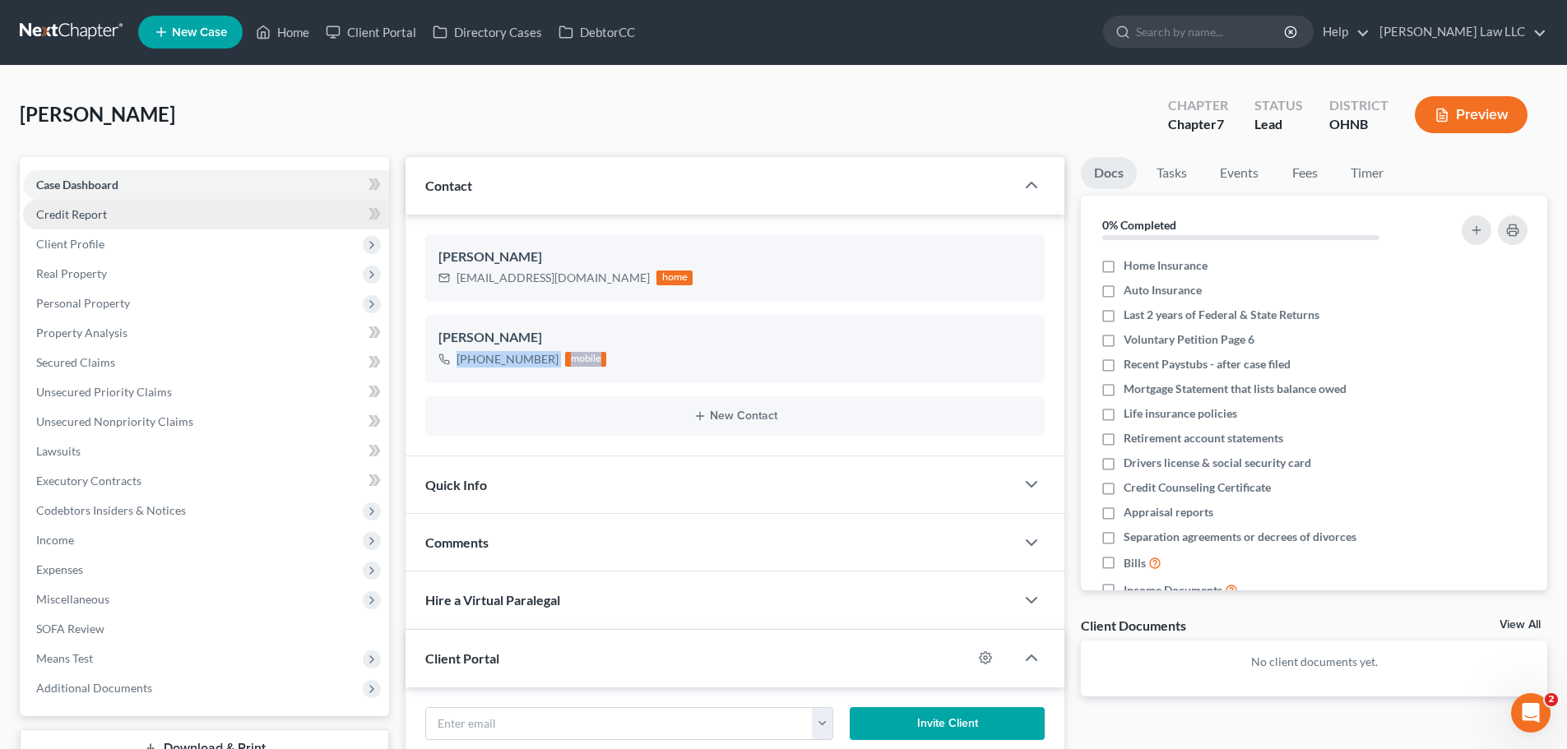
scroll to position [0, 0]
click at [90, 226] on link "Credit Report" at bounding box center [206, 216] width 366 height 30
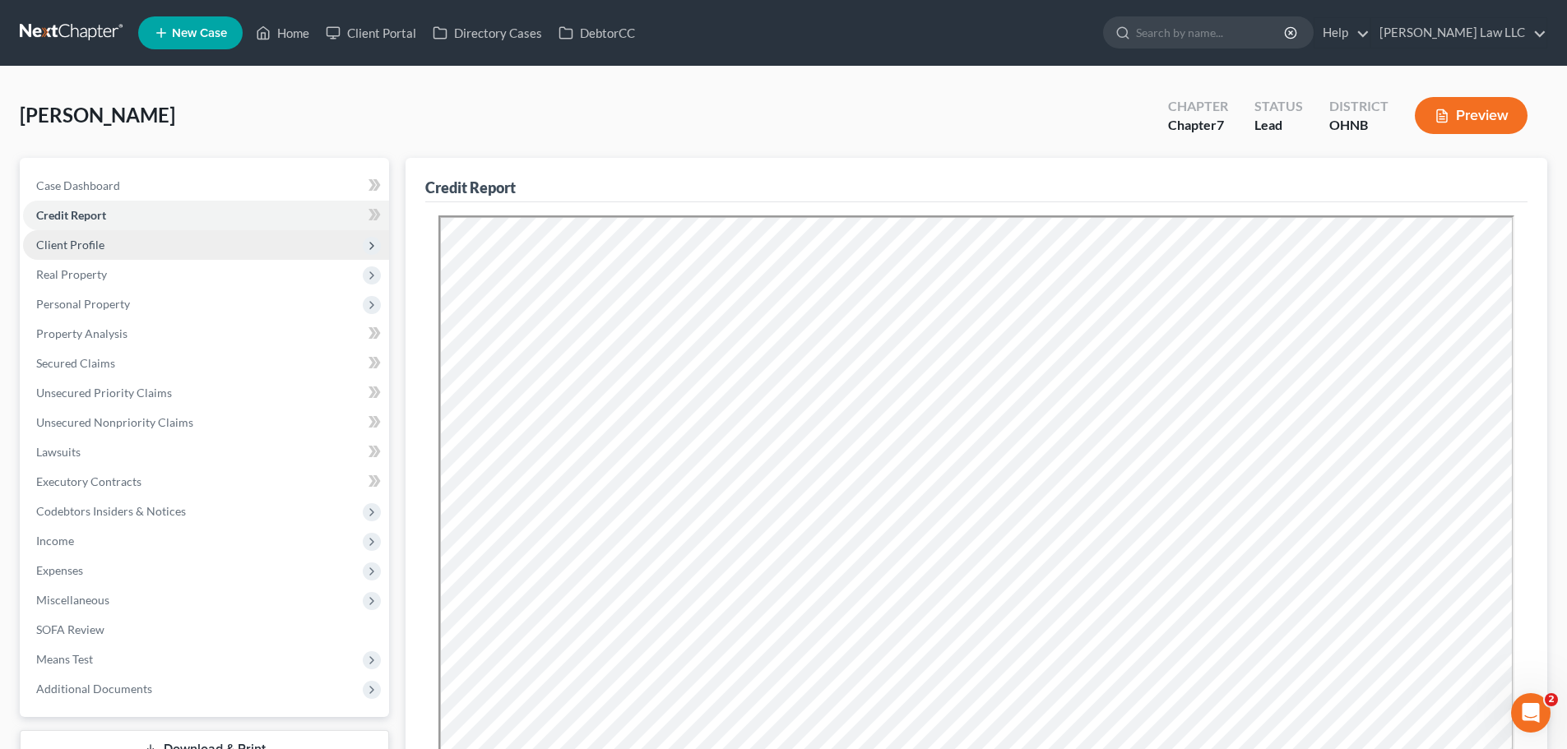
click at [97, 245] on span "Client Profile" at bounding box center [70, 245] width 68 height 14
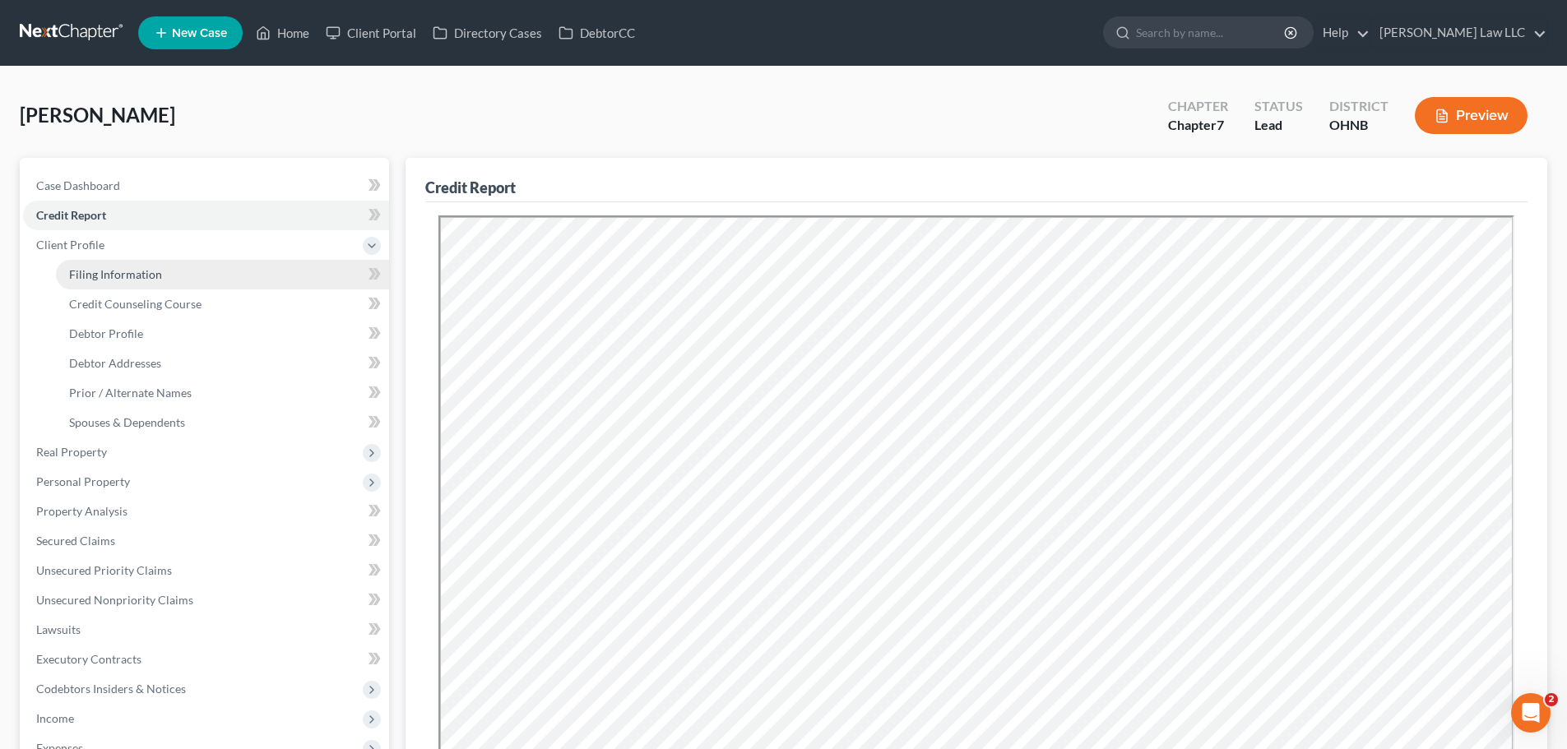
click at [109, 275] on span "Filing Information" at bounding box center [115, 274] width 93 height 14
select select "1"
select select "0"
select select "36"
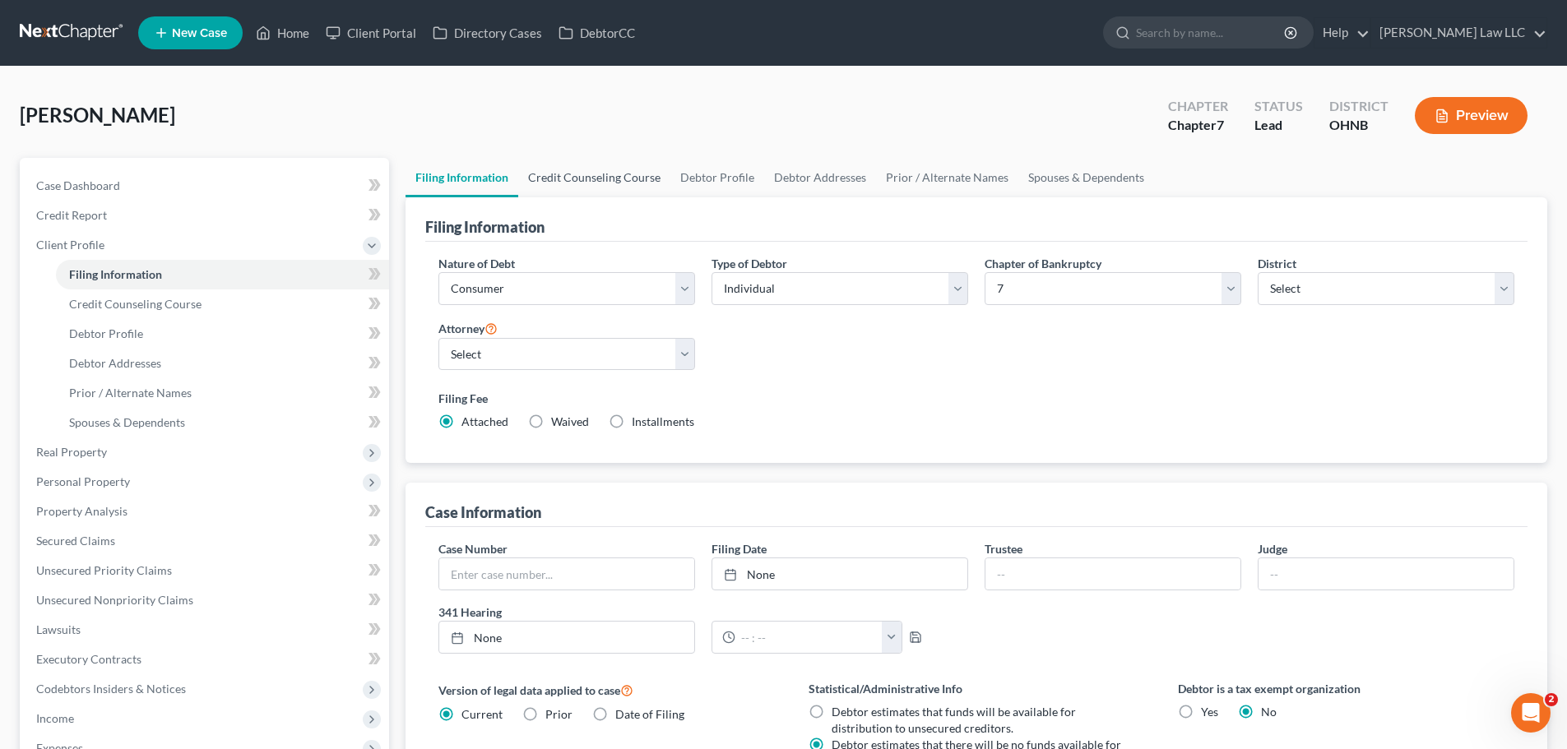
click at [582, 178] on link "Credit Counseling Course" at bounding box center [594, 177] width 152 height 39
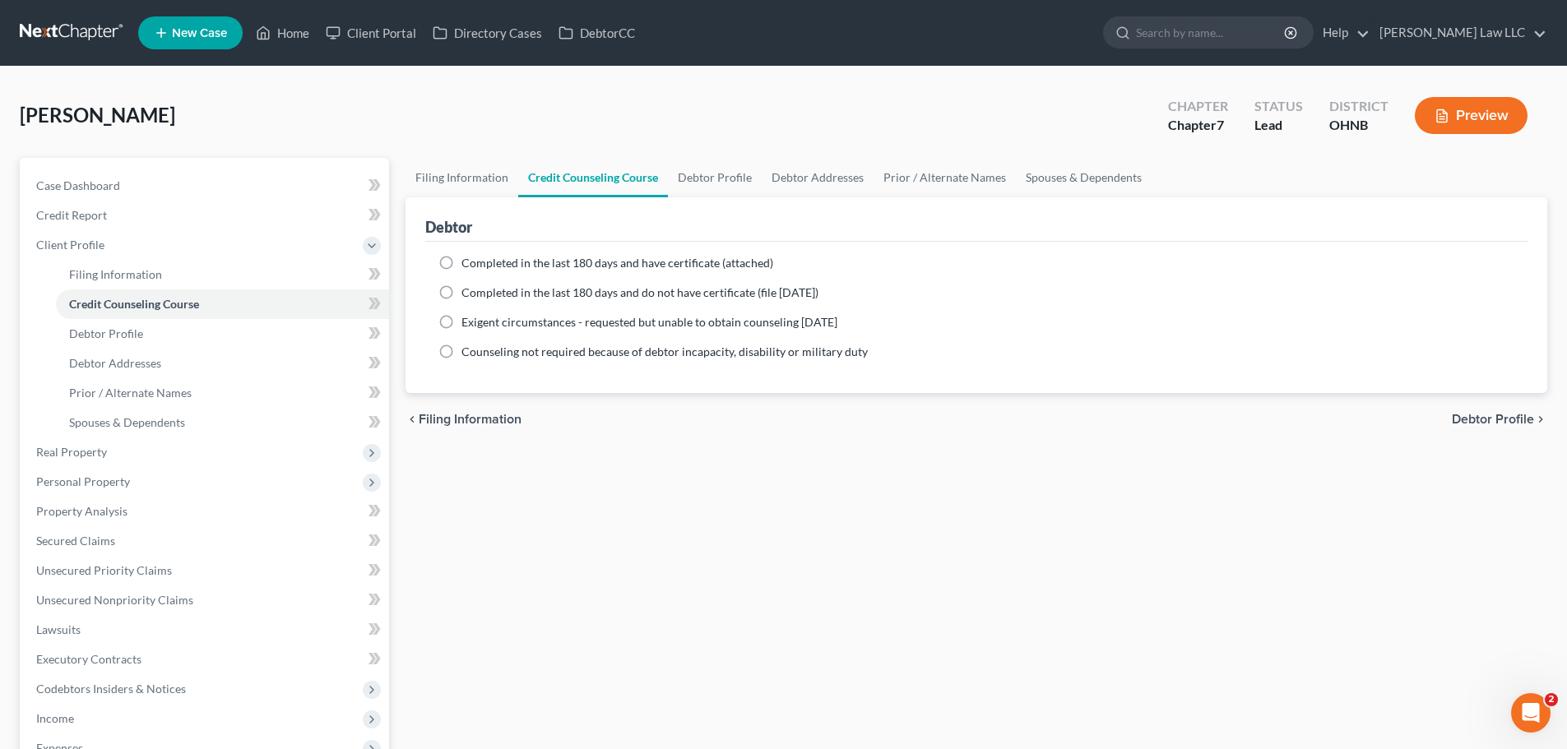
click at [555, 262] on span "Completed in the last 180 days and have certificate (attached)" at bounding box center [617, 263] width 312 height 14
click at [479, 262] on input "Completed in the last 180 days and have certificate (attached)" at bounding box center [473, 260] width 11 height 11
radio input "true"
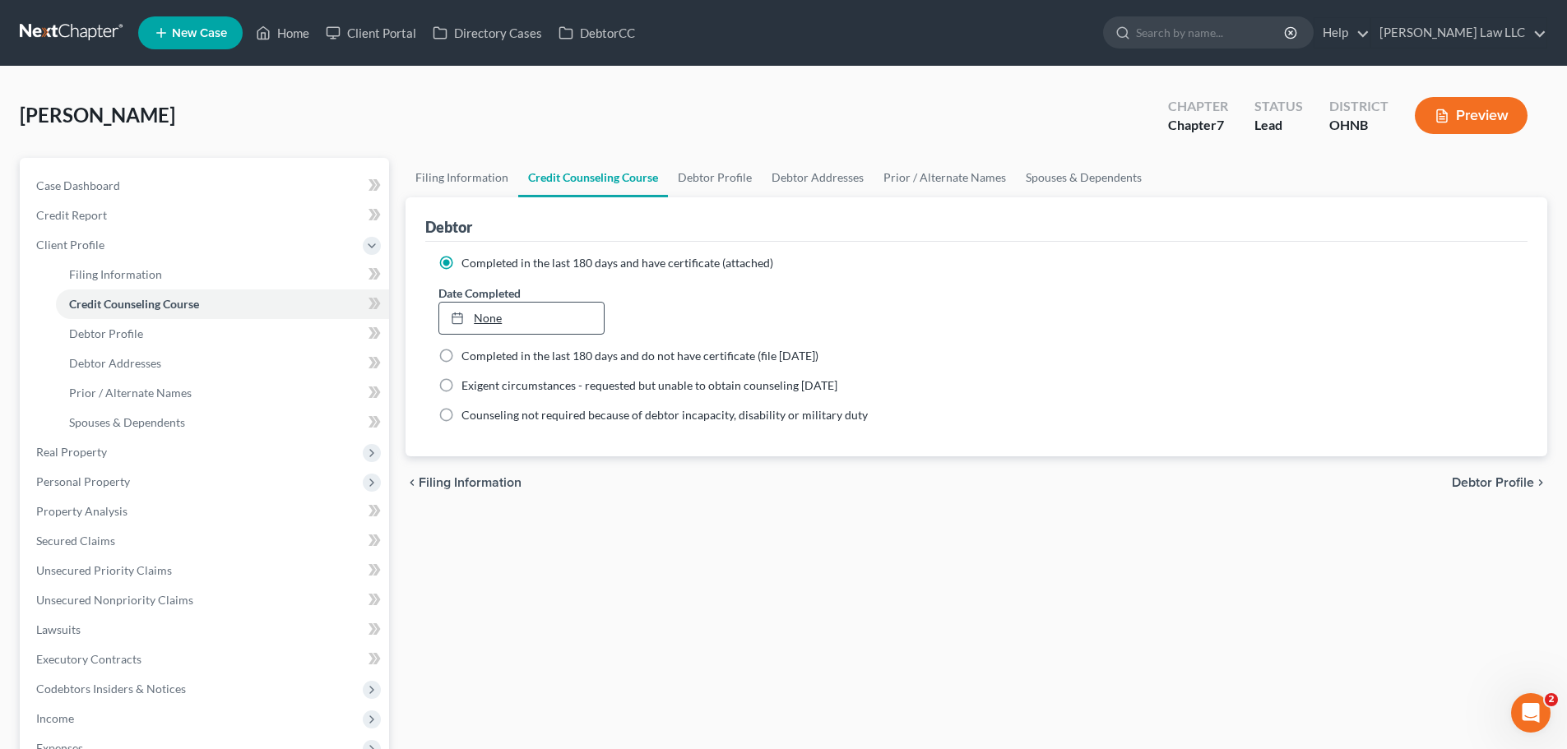
type input "[DATE]"
click at [577, 320] on link "None" at bounding box center [521, 318] width 164 height 31
drag, startPoint x: 736, startPoint y: 548, endPoint x: 737, endPoint y: 537, distance: 10.7
click at [737, 548] on div "Filing Information Credit Counseling Course Debtor Profile Debtor Addresses Pri…" at bounding box center [976, 552] width 1158 height 789
click at [720, 183] on link "Debtor Profile" at bounding box center [715, 177] width 94 height 39
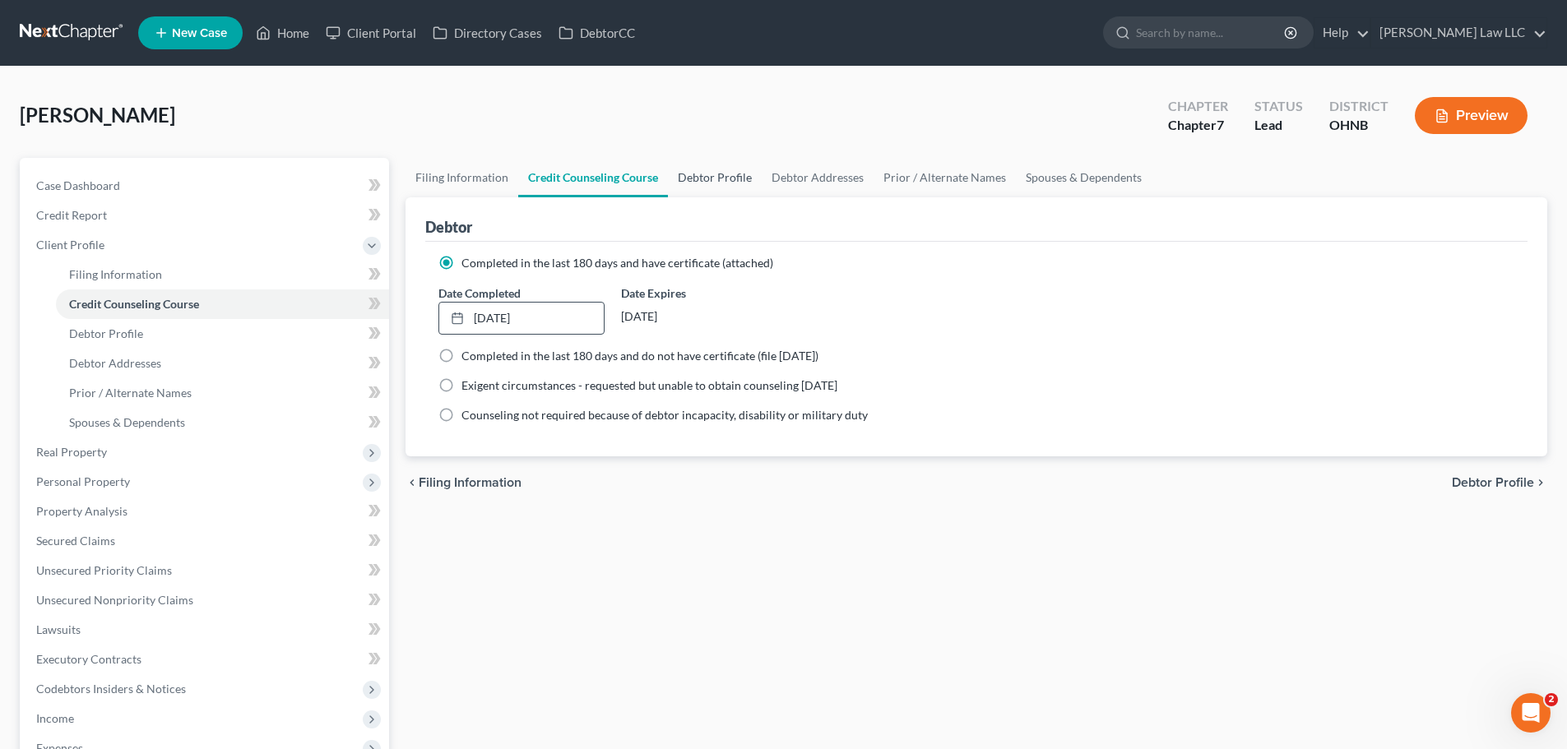
select select "4"
select select "0"
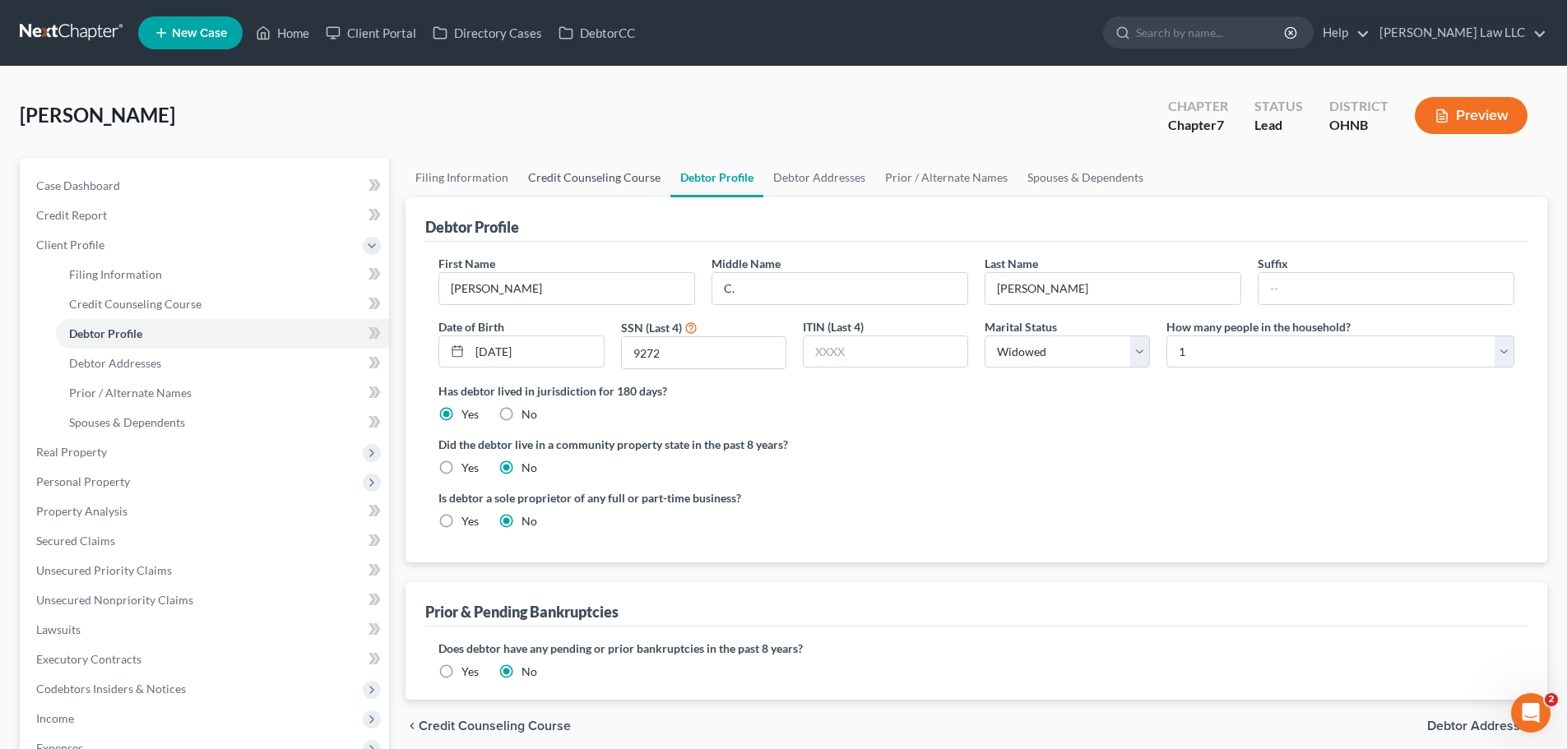
click at [594, 175] on link "Credit Counseling Course" at bounding box center [594, 177] width 152 height 39
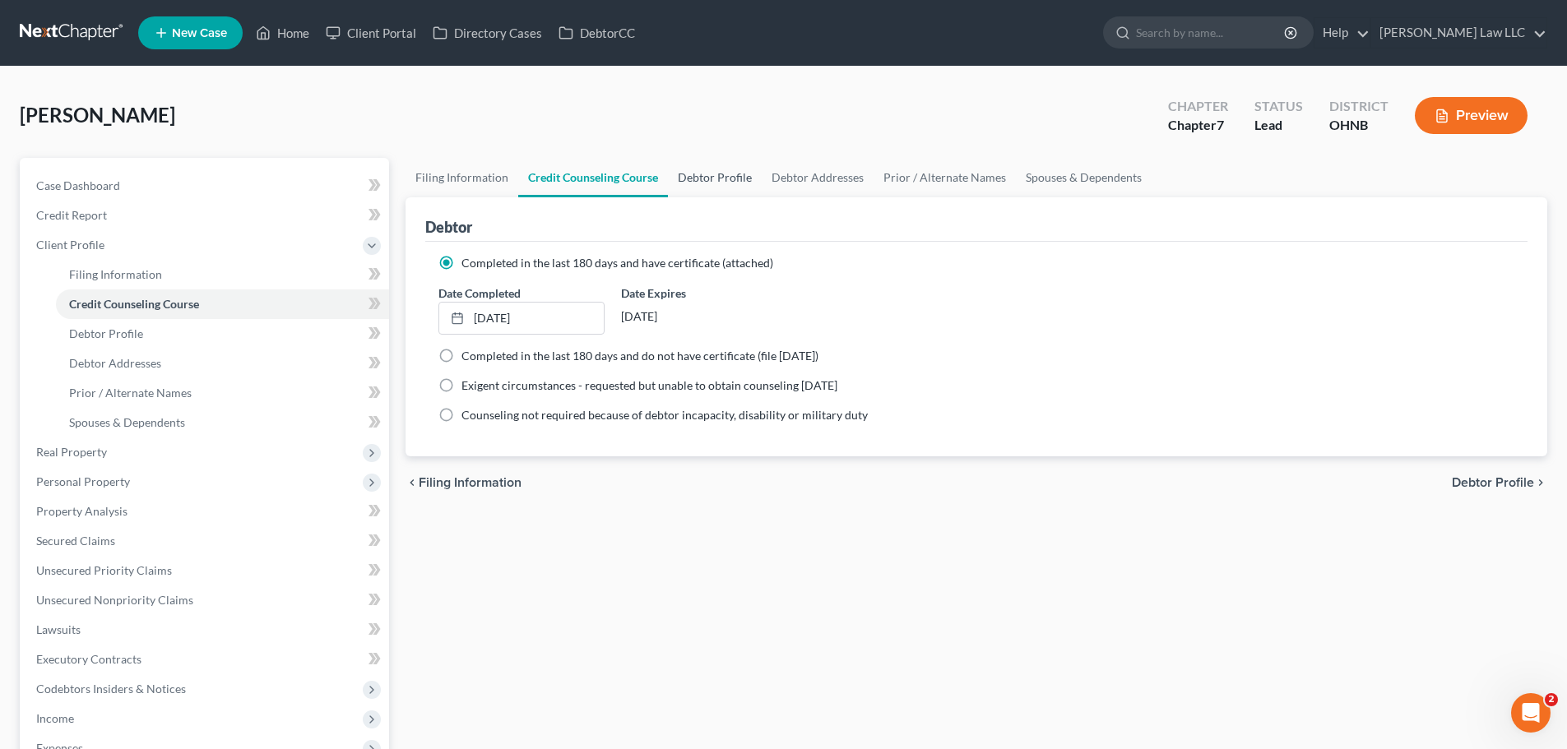
click at [731, 179] on link "Debtor Profile" at bounding box center [715, 177] width 94 height 39
select select "4"
select select "0"
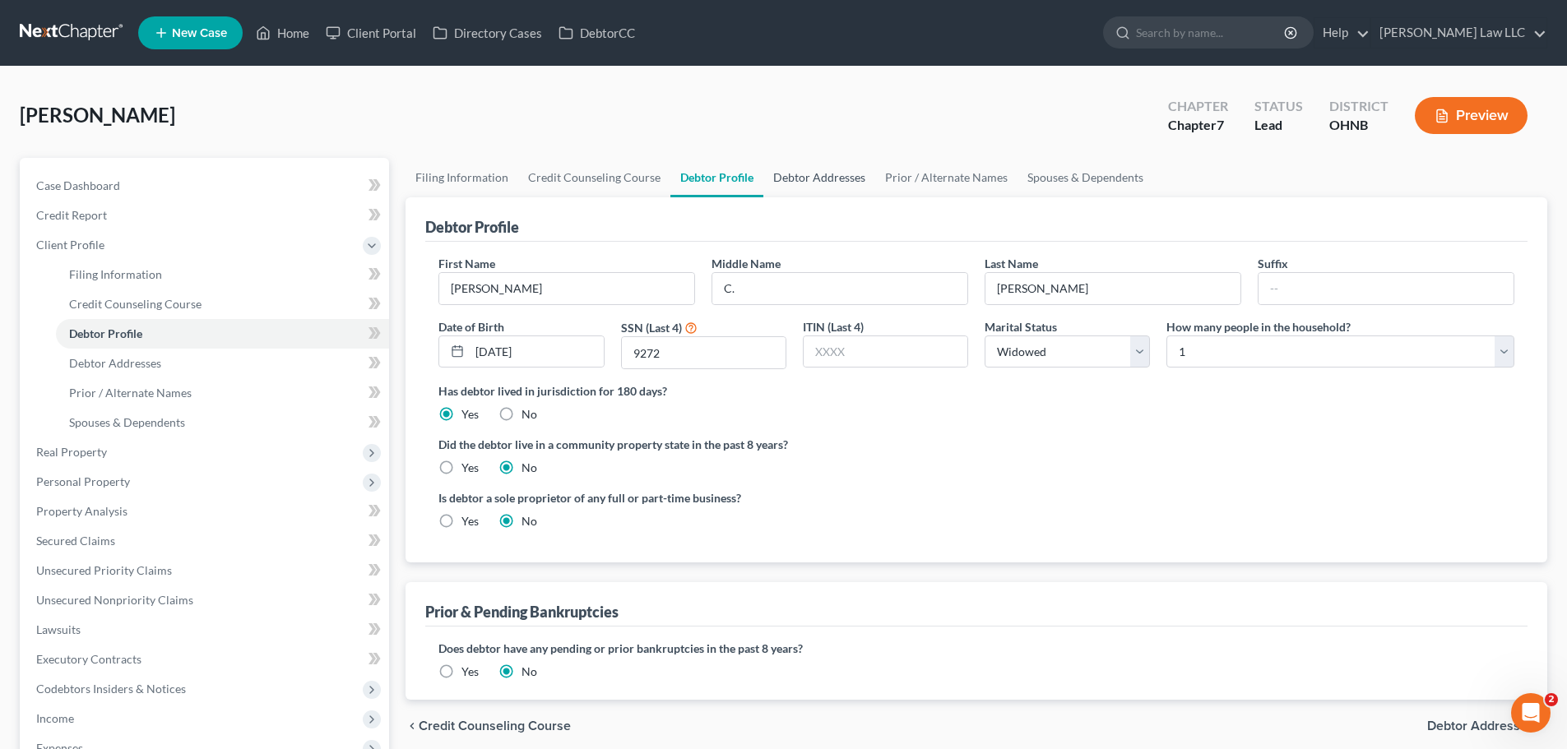
click at [832, 178] on link "Debtor Addresses" at bounding box center [819, 177] width 112 height 39
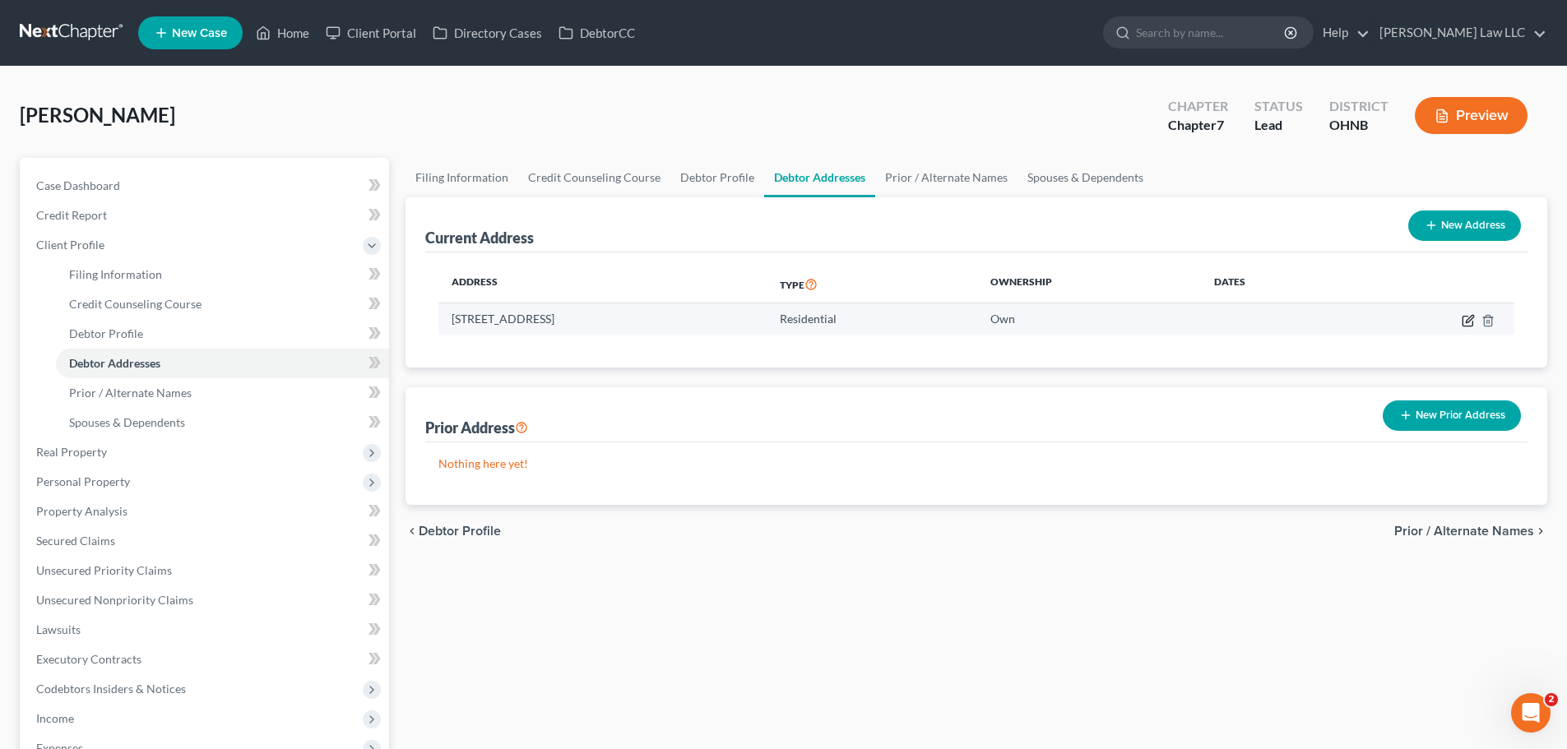
click at [1465, 317] on icon "button" at bounding box center [1468, 320] width 13 height 13
select select "36"
select select "51"
select select "0"
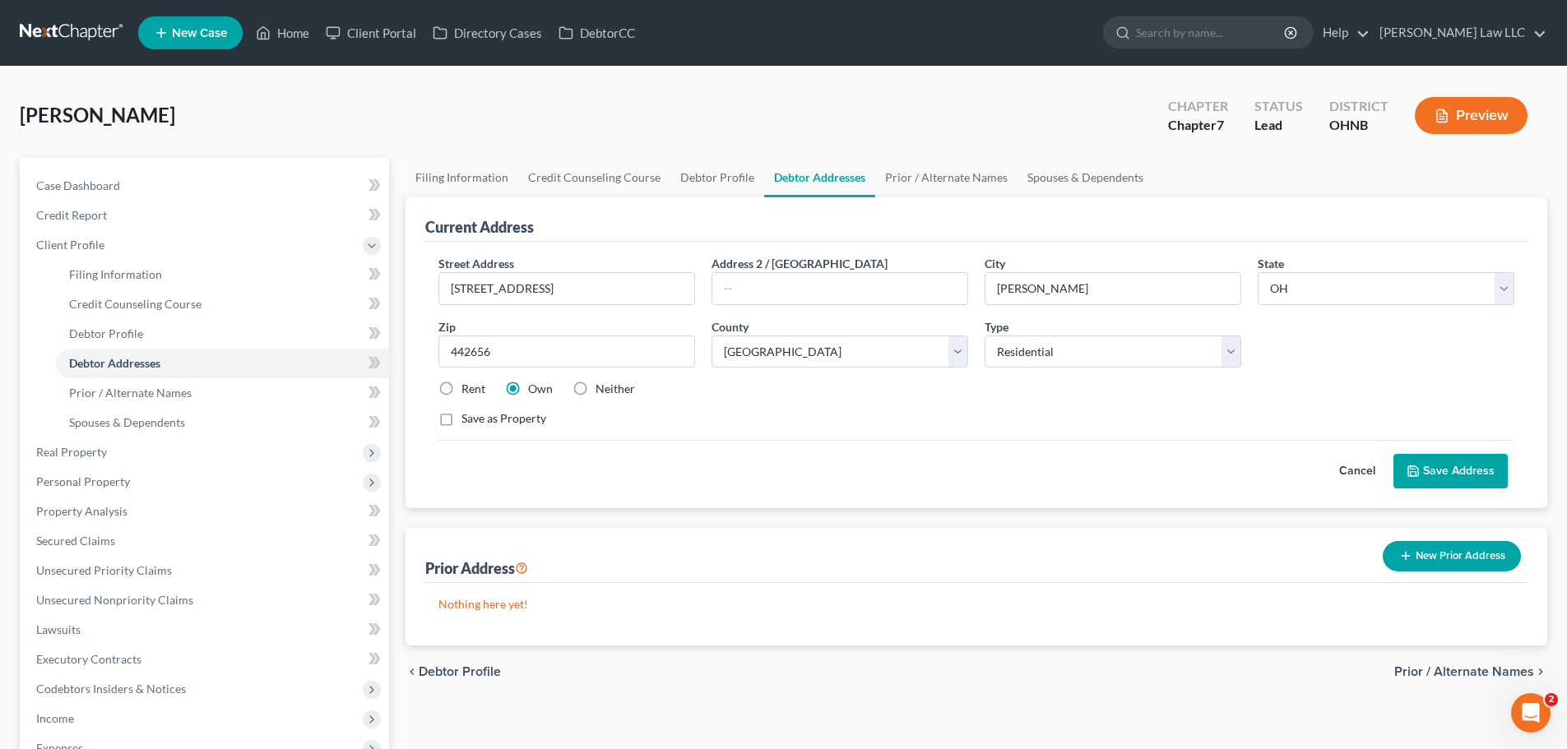
click at [1449, 471] on button "Save Address" at bounding box center [1450, 471] width 114 height 35
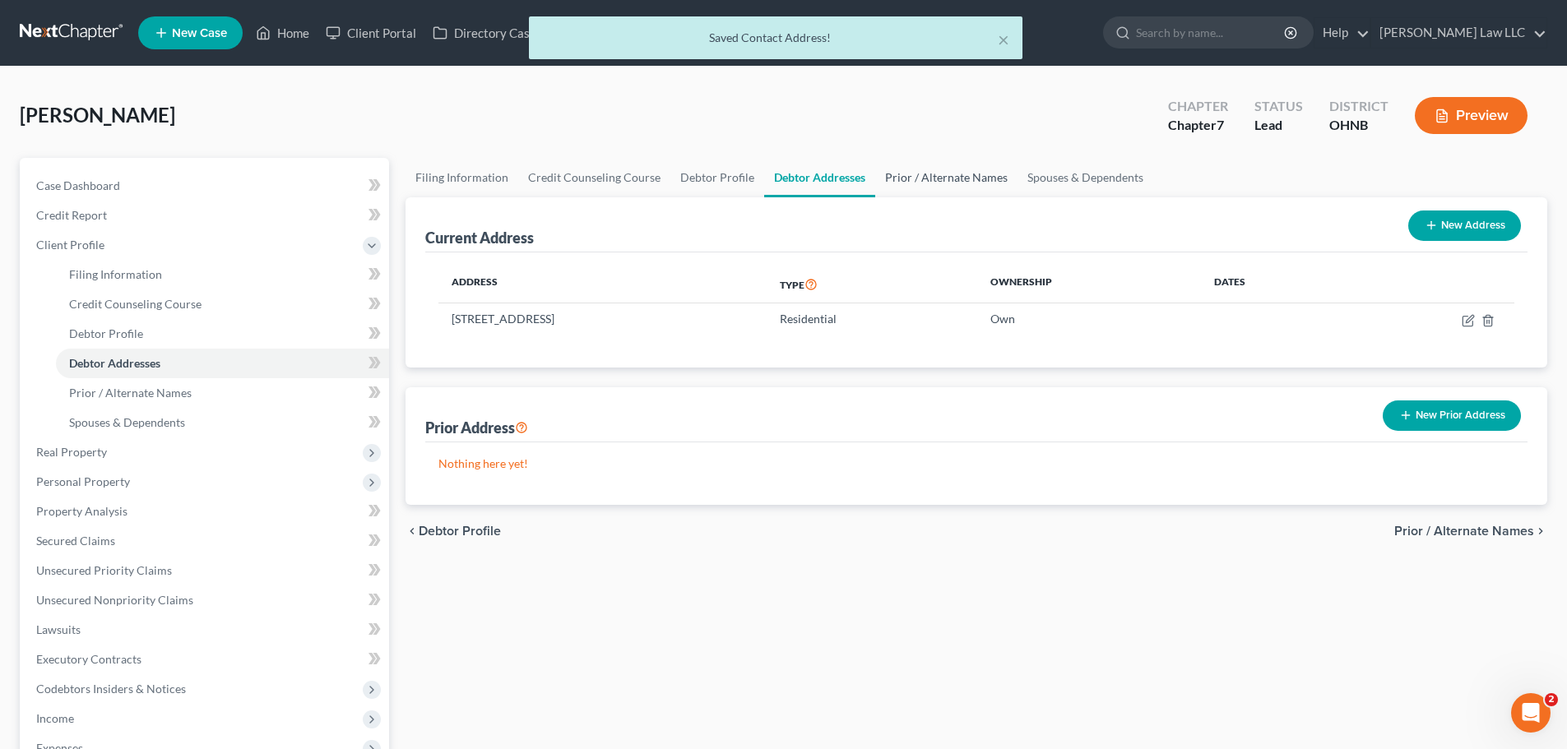
click at [934, 174] on link "Prior / Alternate Names" at bounding box center [946, 177] width 142 height 39
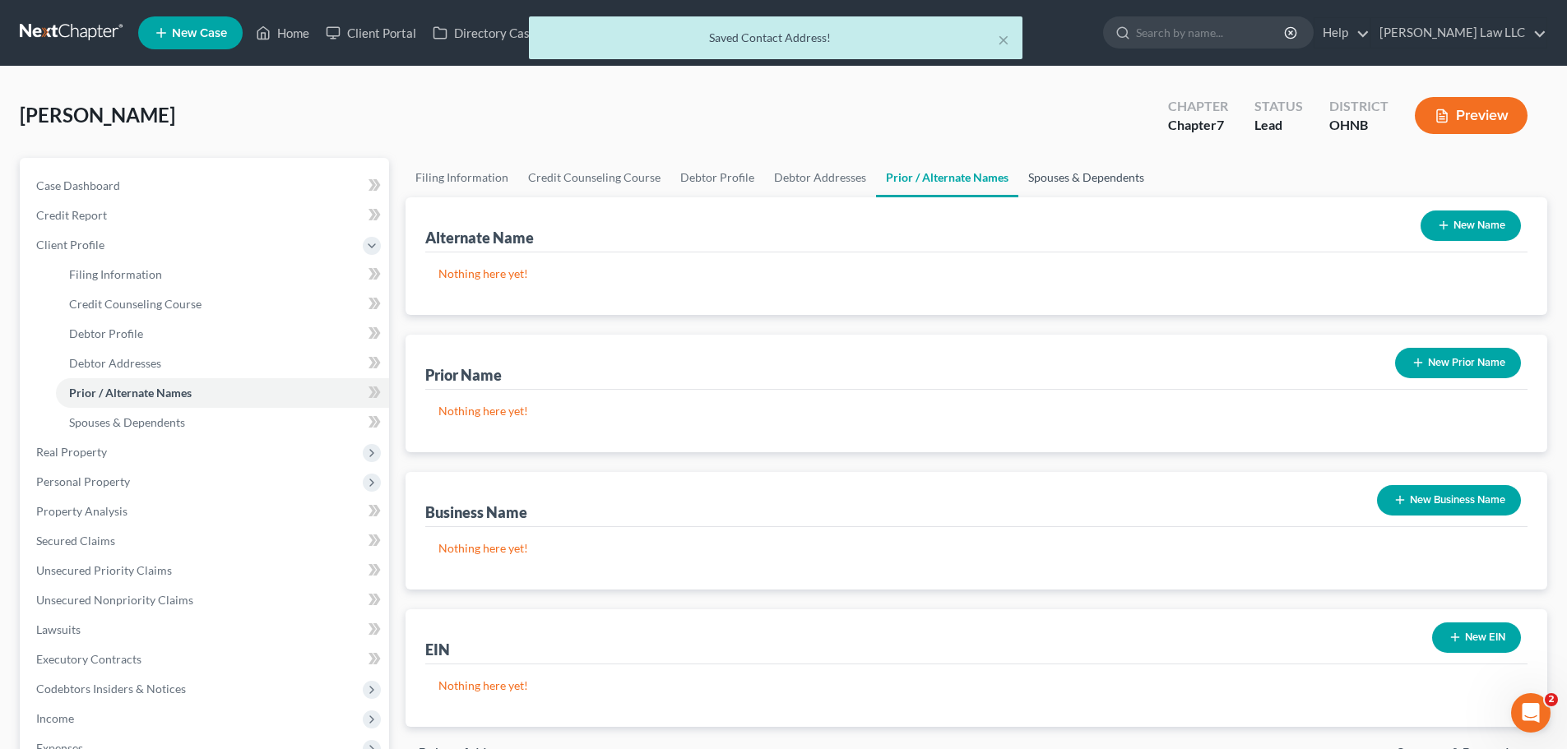
click at [1068, 169] on link "Spouses & Dependents" at bounding box center [1086, 177] width 136 height 39
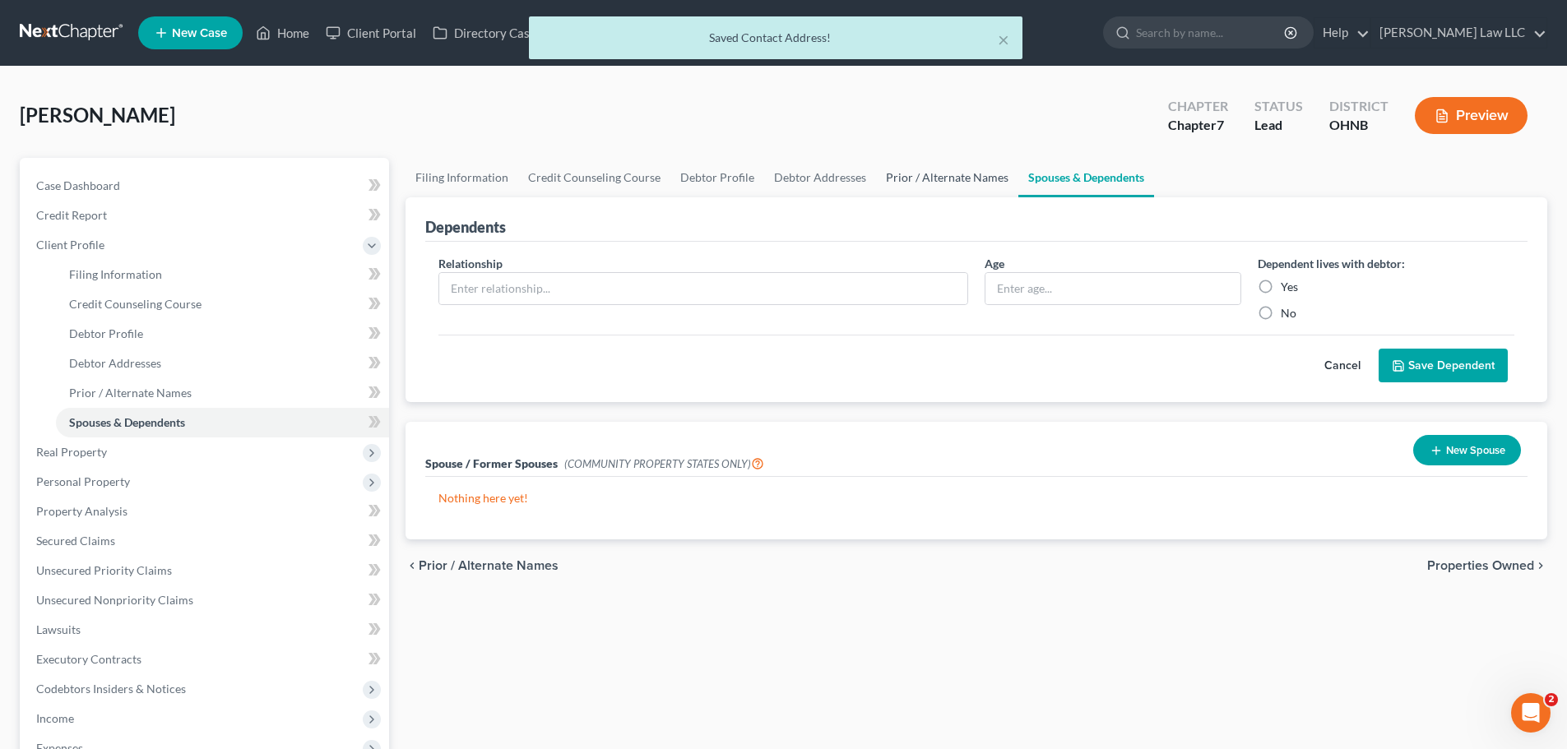
click at [962, 181] on link "Prior / Alternate Names" at bounding box center [947, 177] width 142 height 39
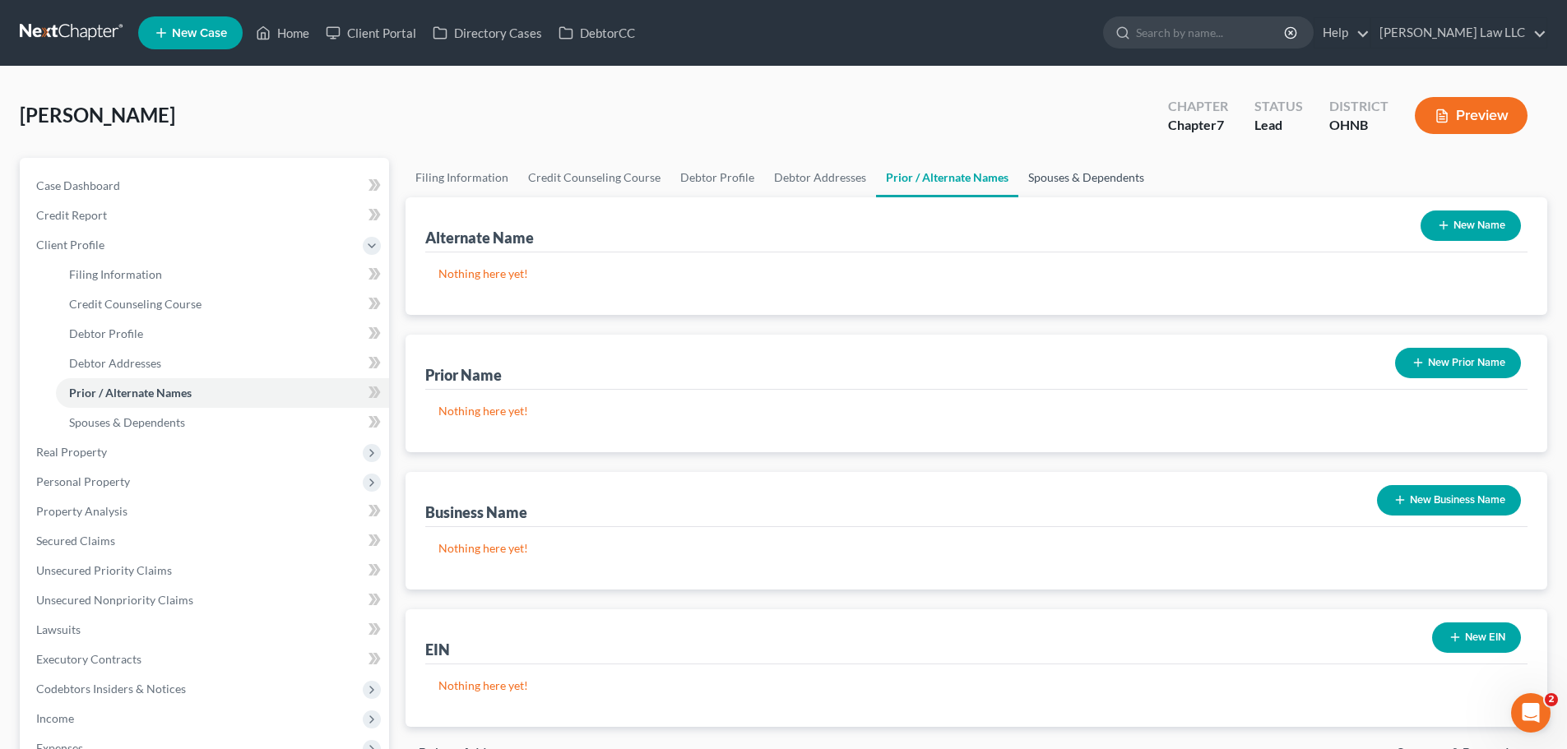
click at [1082, 166] on link "Spouses & Dependents" at bounding box center [1086, 177] width 136 height 39
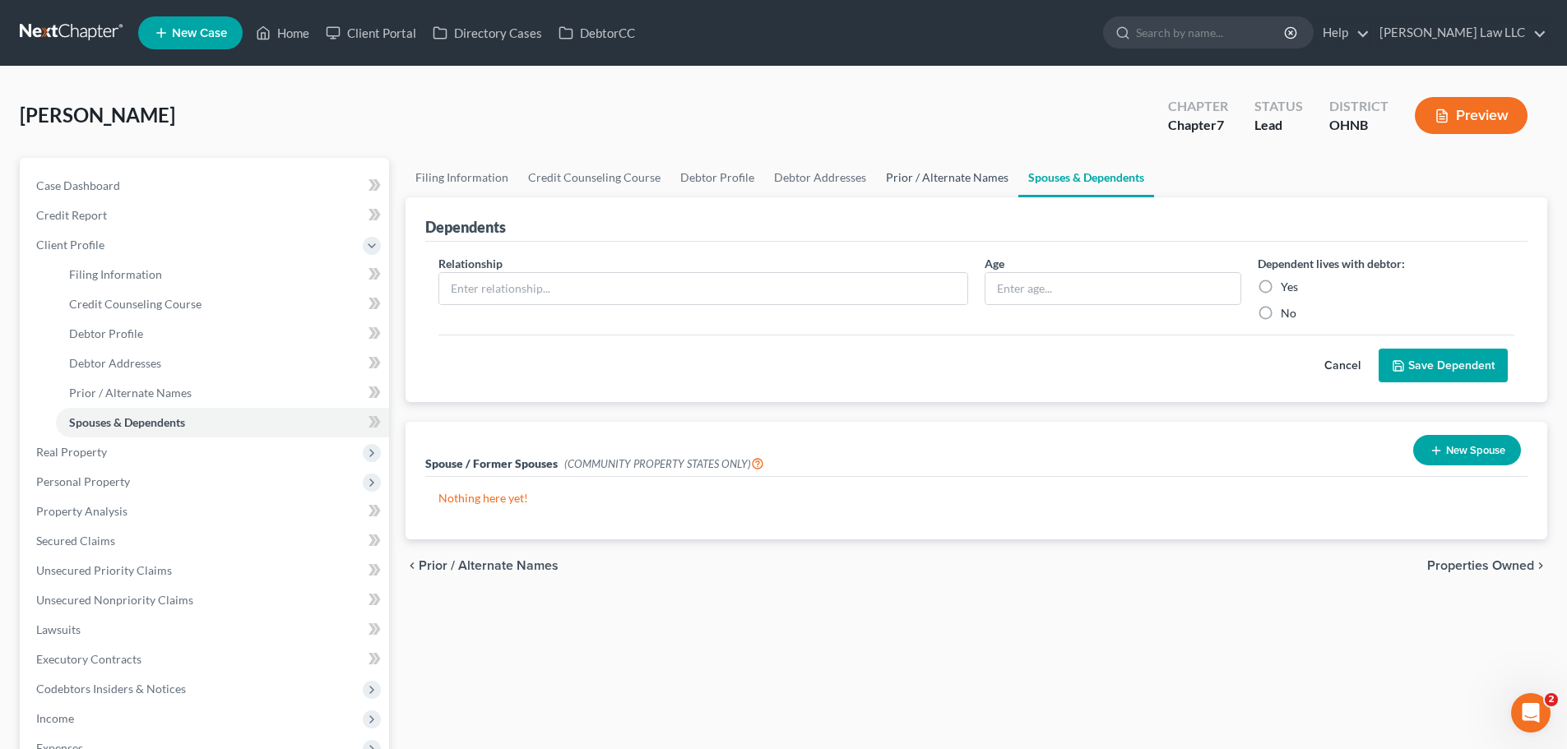
click at [943, 177] on link "Prior / Alternate Names" at bounding box center [947, 177] width 142 height 39
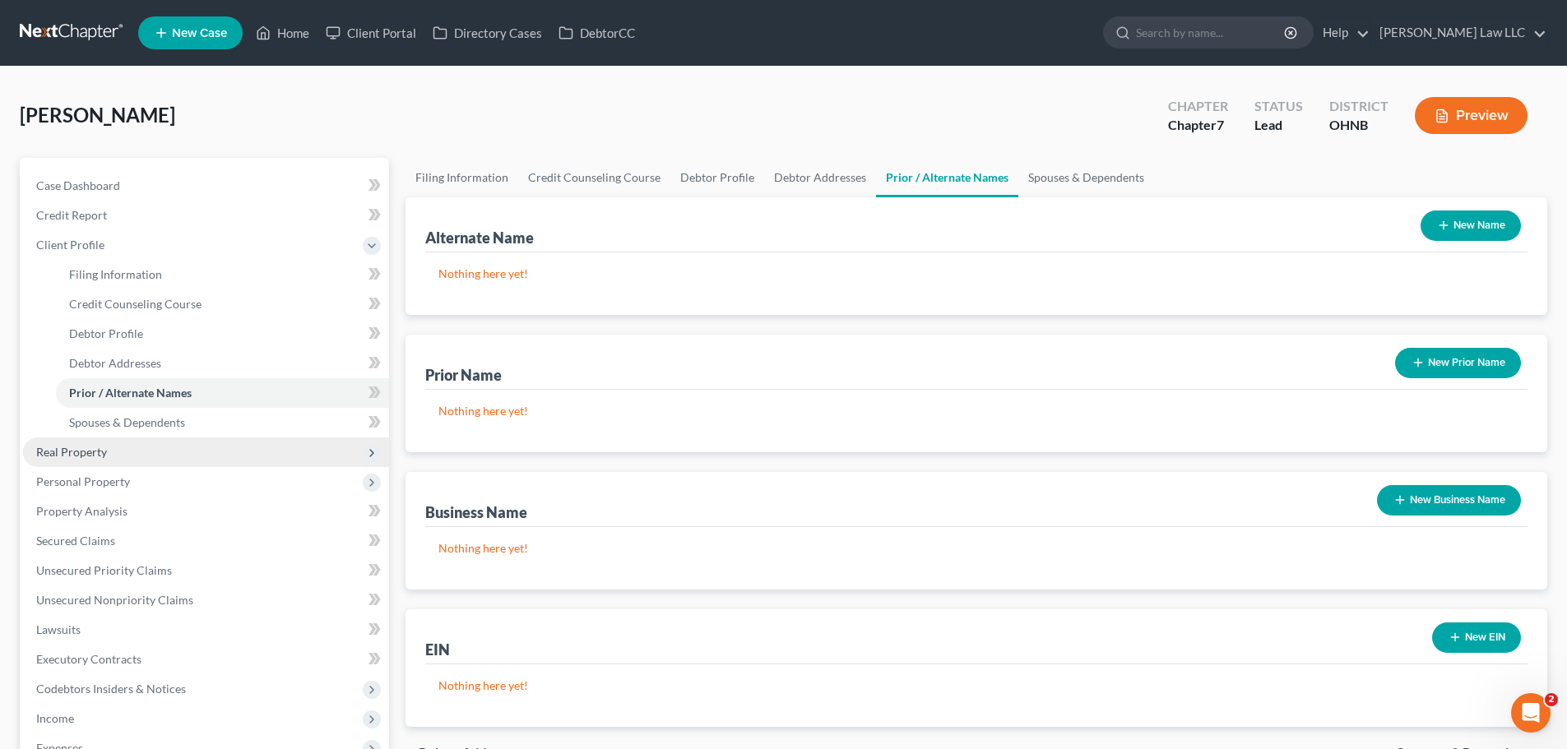
click at [120, 447] on span "Real Property" at bounding box center [206, 453] width 366 height 30
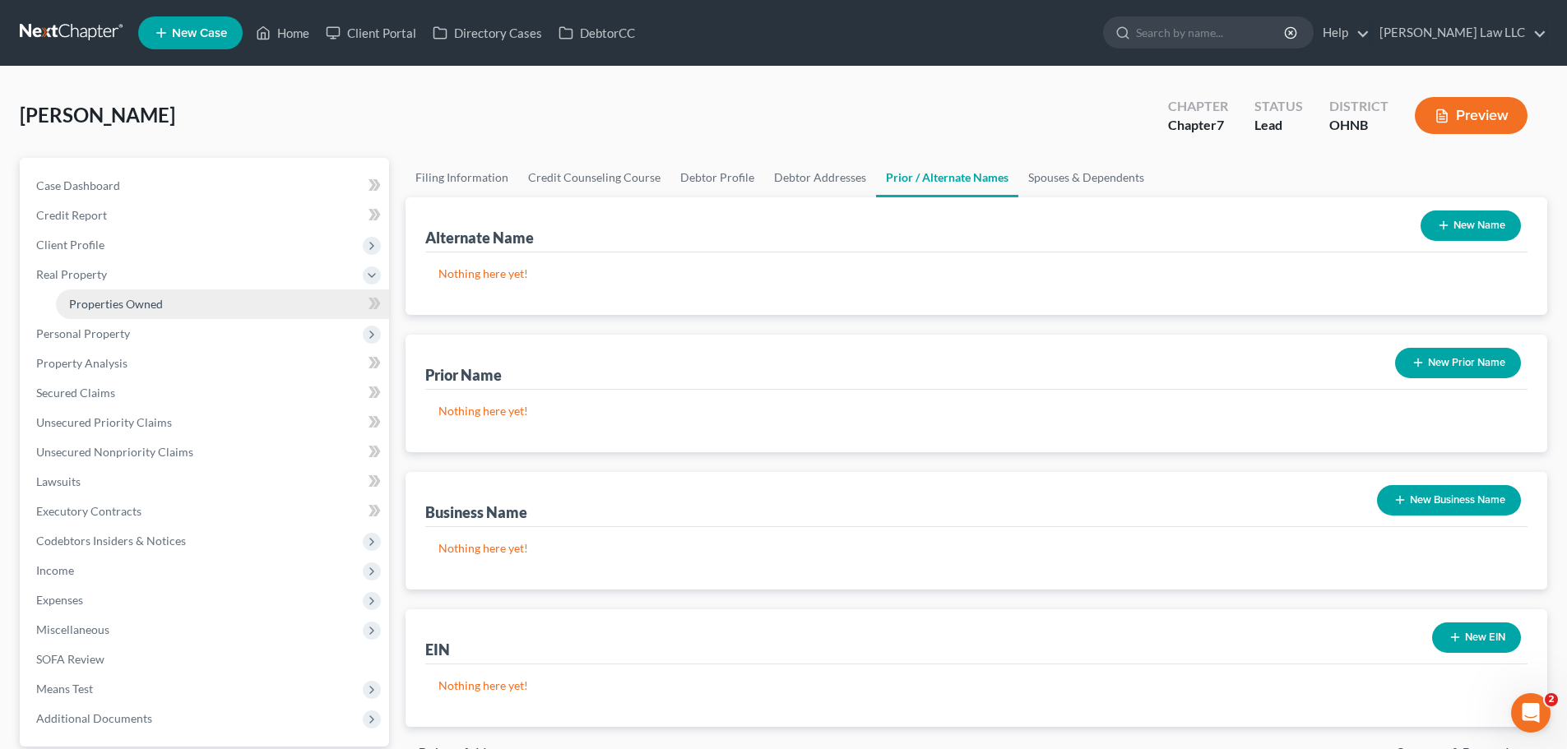
click at [162, 296] on link "Properties Owned" at bounding box center [222, 305] width 333 height 30
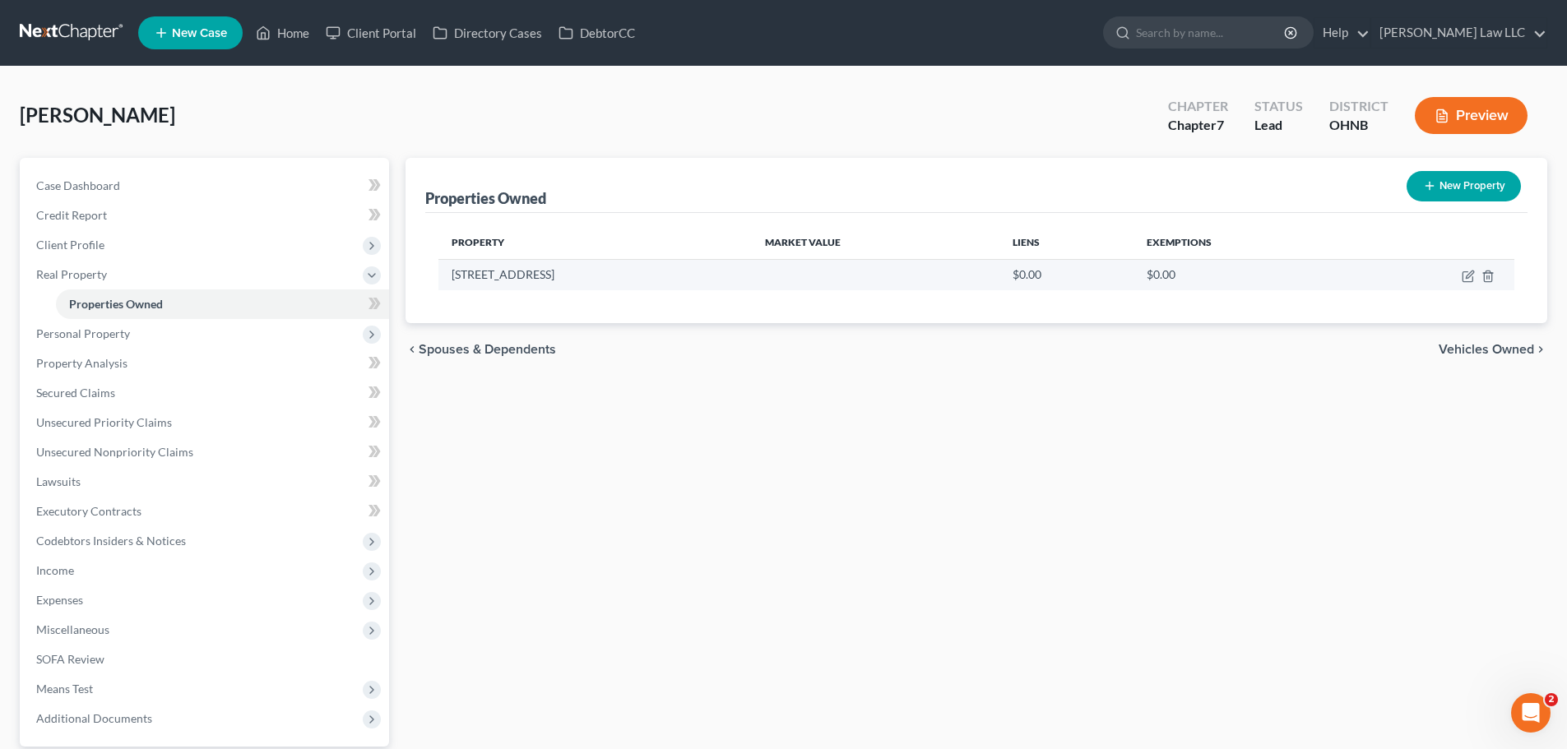
click at [1461, 275] on td at bounding box center [1435, 274] width 160 height 31
click at [1472, 275] on icon "button" at bounding box center [1468, 276] width 13 height 13
select select "36"
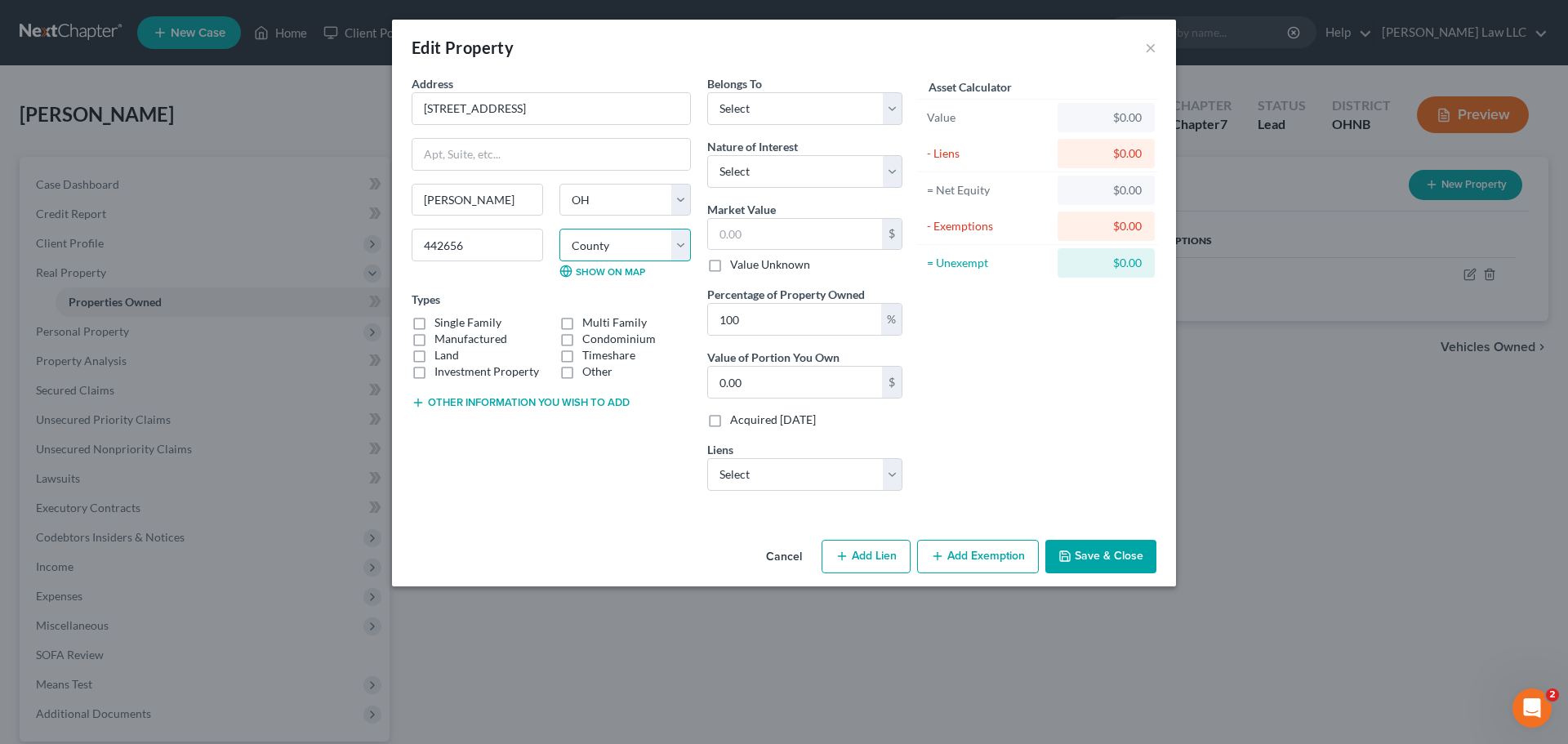
click at [603, 240] on select "County [GEOGRAPHIC_DATA] [GEOGRAPHIC_DATA] [GEOGRAPHIC_DATA] [GEOGRAPHIC_DATA] …" at bounding box center [625, 244] width 131 height 33
select select "51"
click at [559, 228] on select "County [GEOGRAPHIC_DATA] [GEOGRAPHIC_DATA] [GEOGRAPHIC_DATA] [GEOGRAPHIC_DATA] …" at bounding box center [625, 244] width 131 height 33
click at [486, 315] on label "Single Family" at bounding box center [468, 323] width 67 height 16
click at [452, 315] on input "Single Family" at bounding box center [446, 320] width 11 height 11
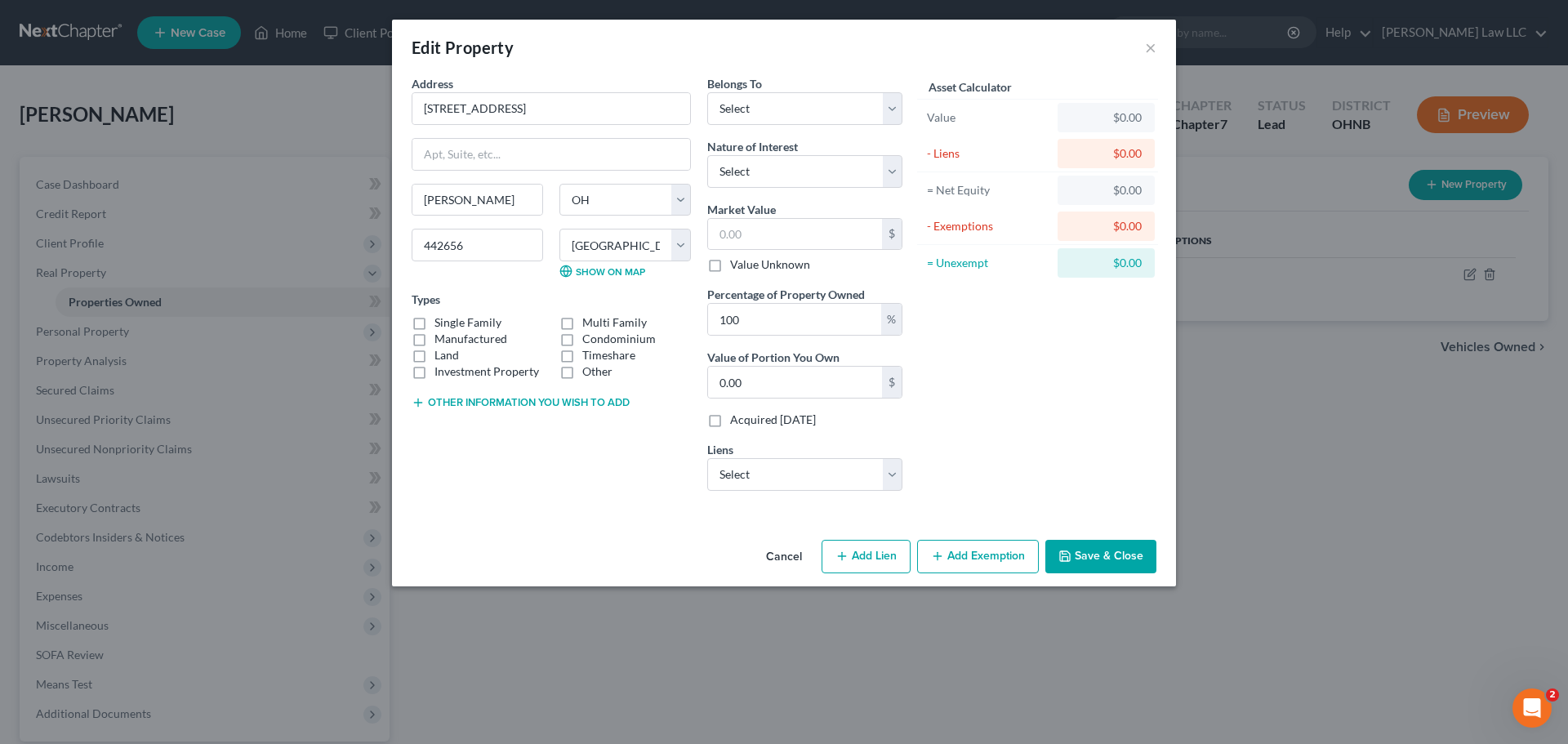
checkbox input "true"
click at [520, 407] on button "Other information you wish to add" at bounding box center [521, 402] width 218 height 13
click at [520, 435] on textarea at bounding box center [551, 440] width 279 height 61
paste textarea "033-12A-06-018"
type textarea "033-12A-06-018"
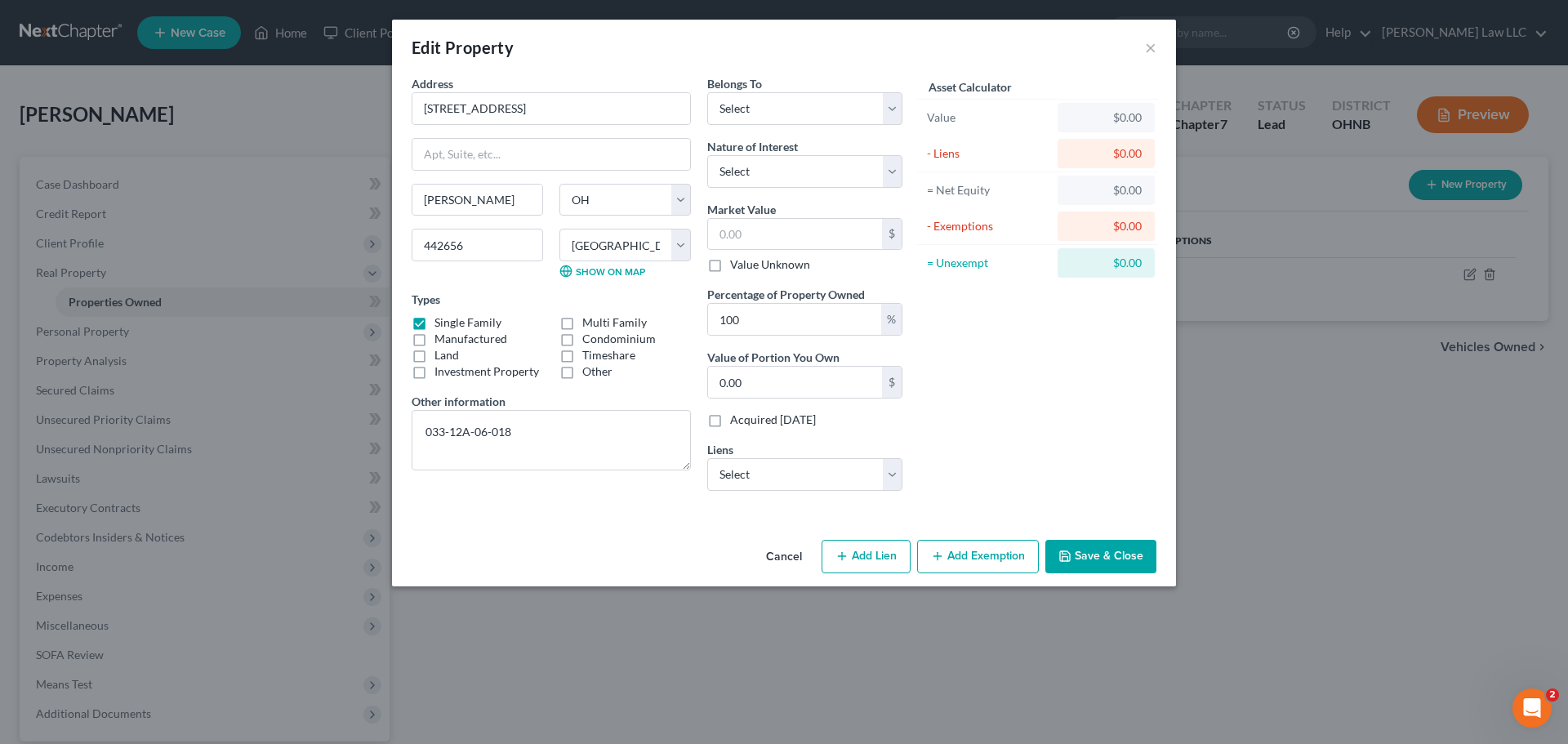
click at [582, 521] on div "Address * [GEOGRAPHIC_DATA] [PERSON_NAME][GEOGRAPHIC_DATA] [US_STATE][GEOGRAPHI…" at bounding box center [784, 304] width 784 height 458
click at [451, 246] on input "442656" at bounding box center [478, 244] width 131 height 33
type input "44256"
click at [529, 293] on div "Types Single Family Multi Family Manufactured Condominium Land Timeshare Invest…" at bounding box center [551, 336] width 279 height 89
click at [781, 114] on select "Select Debtor 1 Only Debtor 2 Only Debtor 1 And Debtor 2 Only At Least One Of T…" at bounding box center [804, 108] width 196 height 33
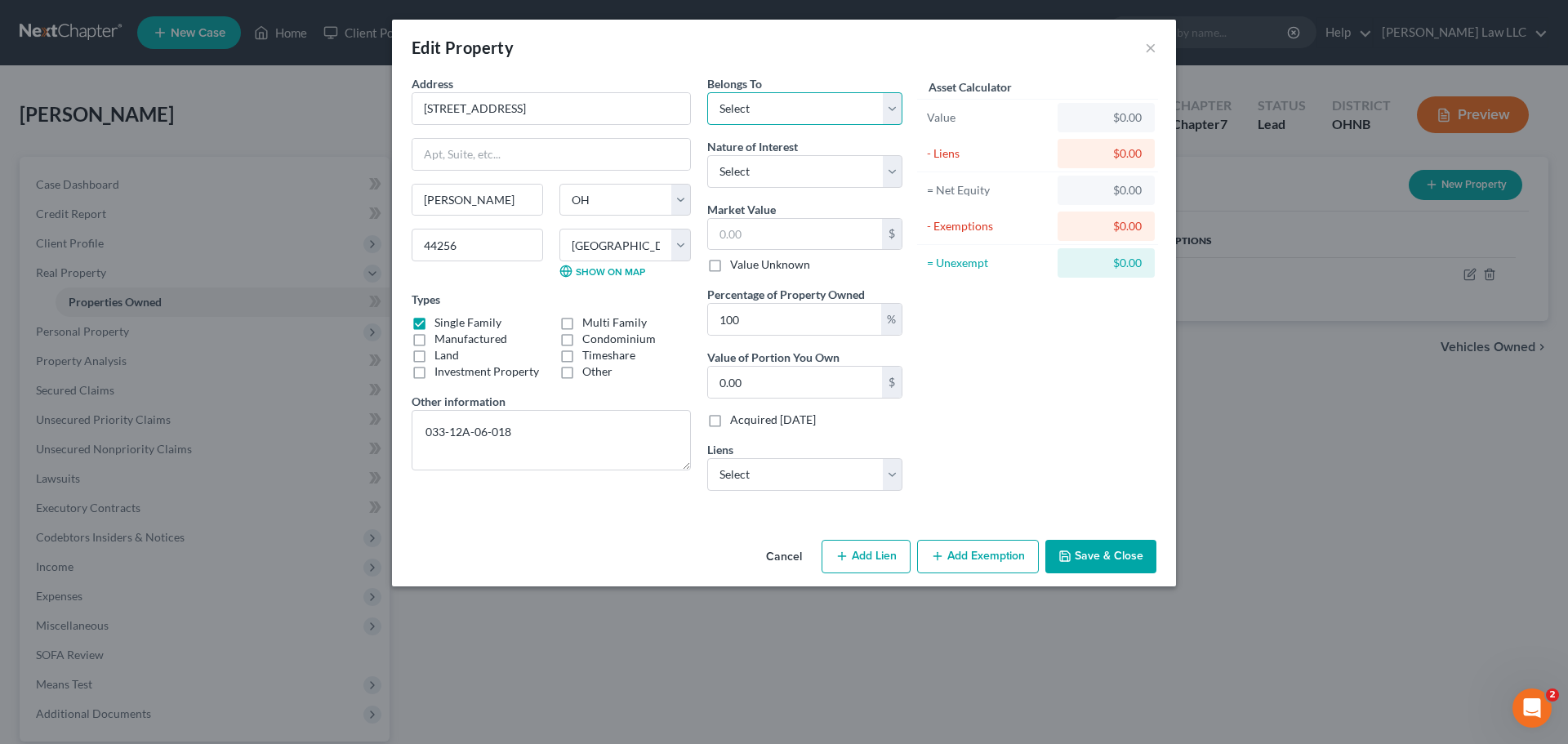
select select "0"
click at [707, 92] on select "Select Debtor 1 Only Debtor 2 Only Debtor 1 And Debtor 2 Only At Least One Of T…" at bounding box center [804, 108] width 196 height 33
click at [807, 168] on select "Select Fee Simple Joint Tenant Life Estate Equitable Interest Future Interest T…" at bounding box center [804, 171] width 196 height 33
select select "0"
click at [707, 155] on select "Select Fee Simple Joint Tenant Life Estate Equitable Interest Future Interest T…" at bounding box center [804, 171] width 196 height 33
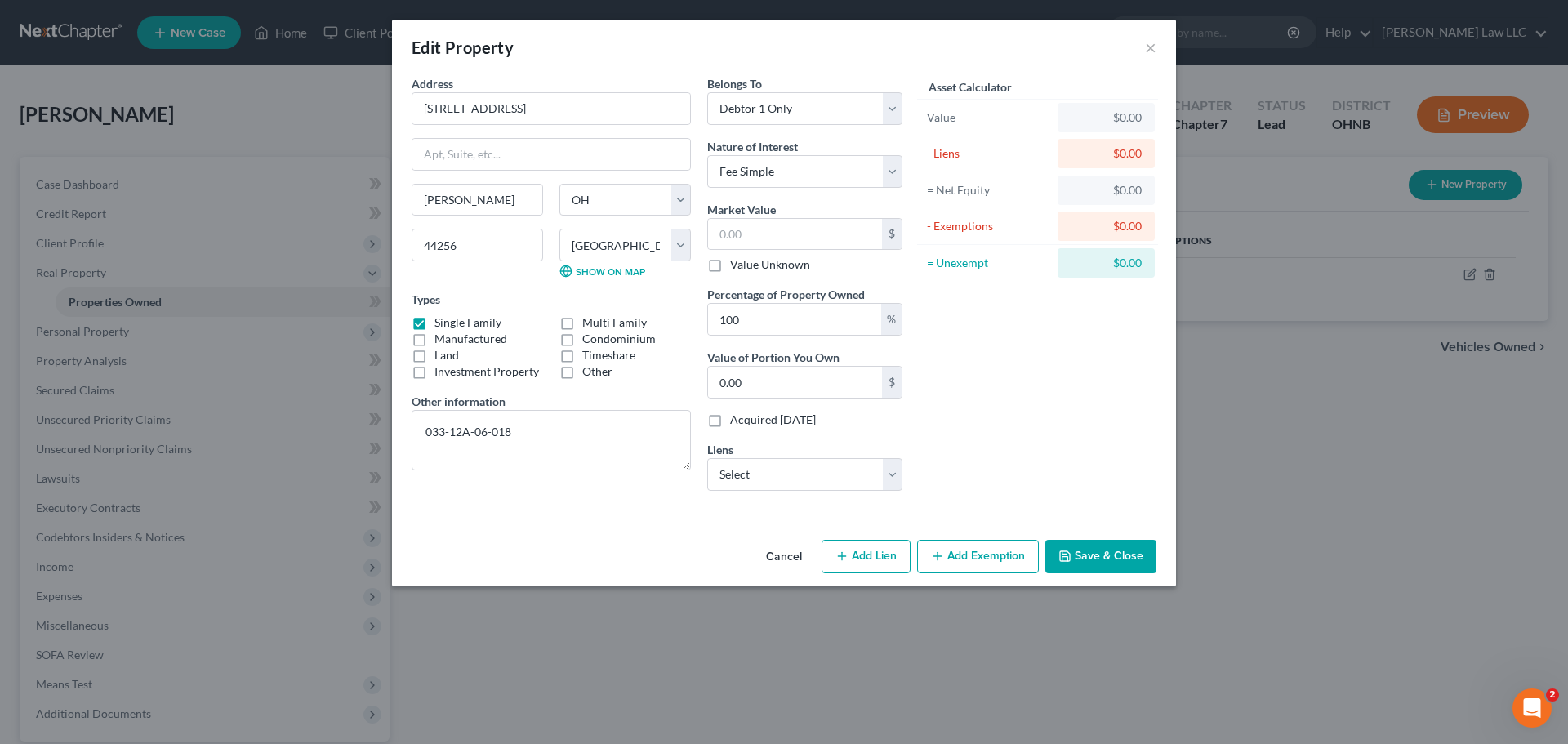
click at [676, 49] on div "Edit Property ×" at bounding box center [784, 48] width 784 height 56
click at [817, 228] on input "text" at bounding box center [794, 233] width 174 height 31
type input "1"
type input "1.00"
type input "14"
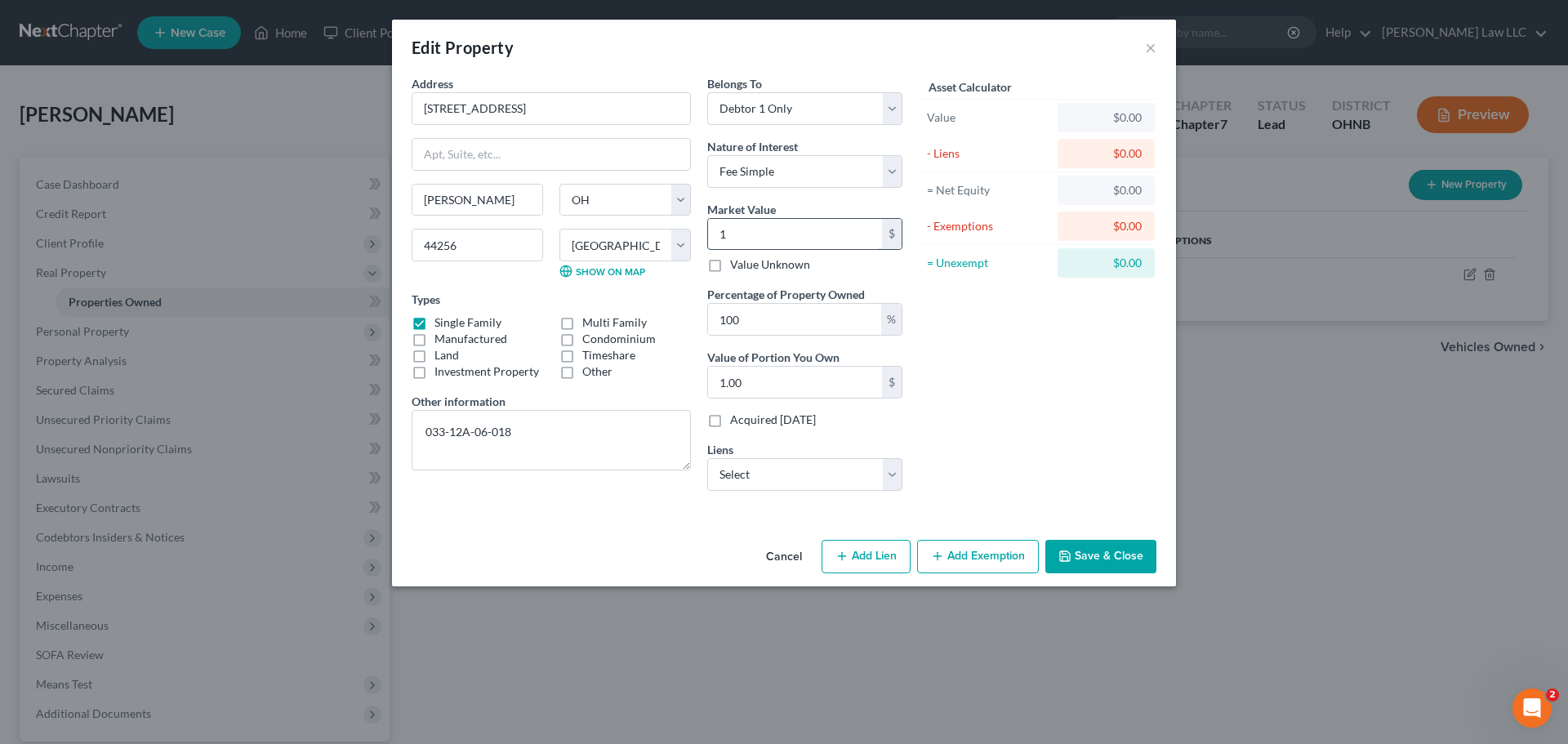
type input "14.00"
type input "147"
type input "147.00"
type input "1470"
type input "1,470.00"
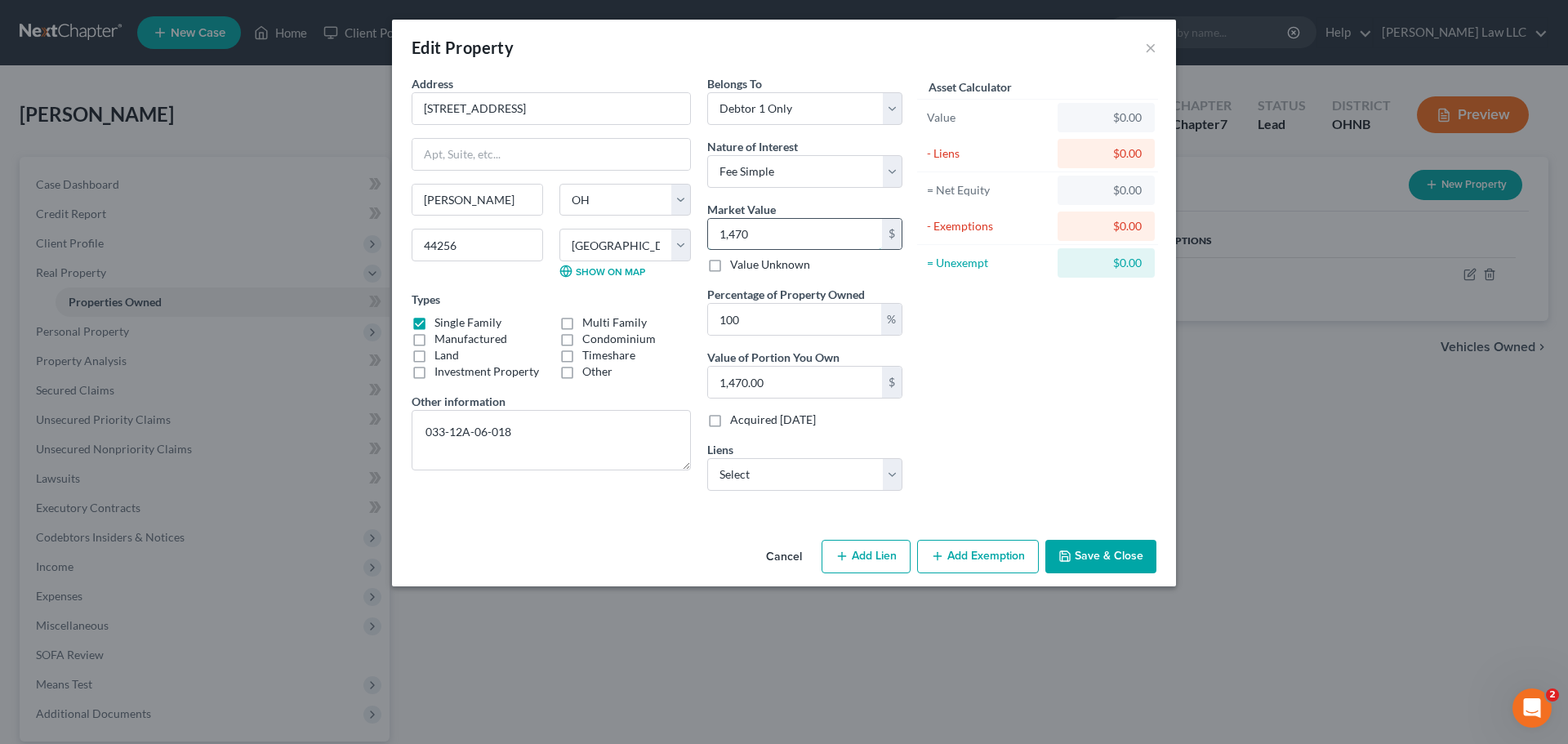
type input "1,4705"
type input "14,705.00"
type input "1,47050"
type input "147,050.00"
type input "147,050"
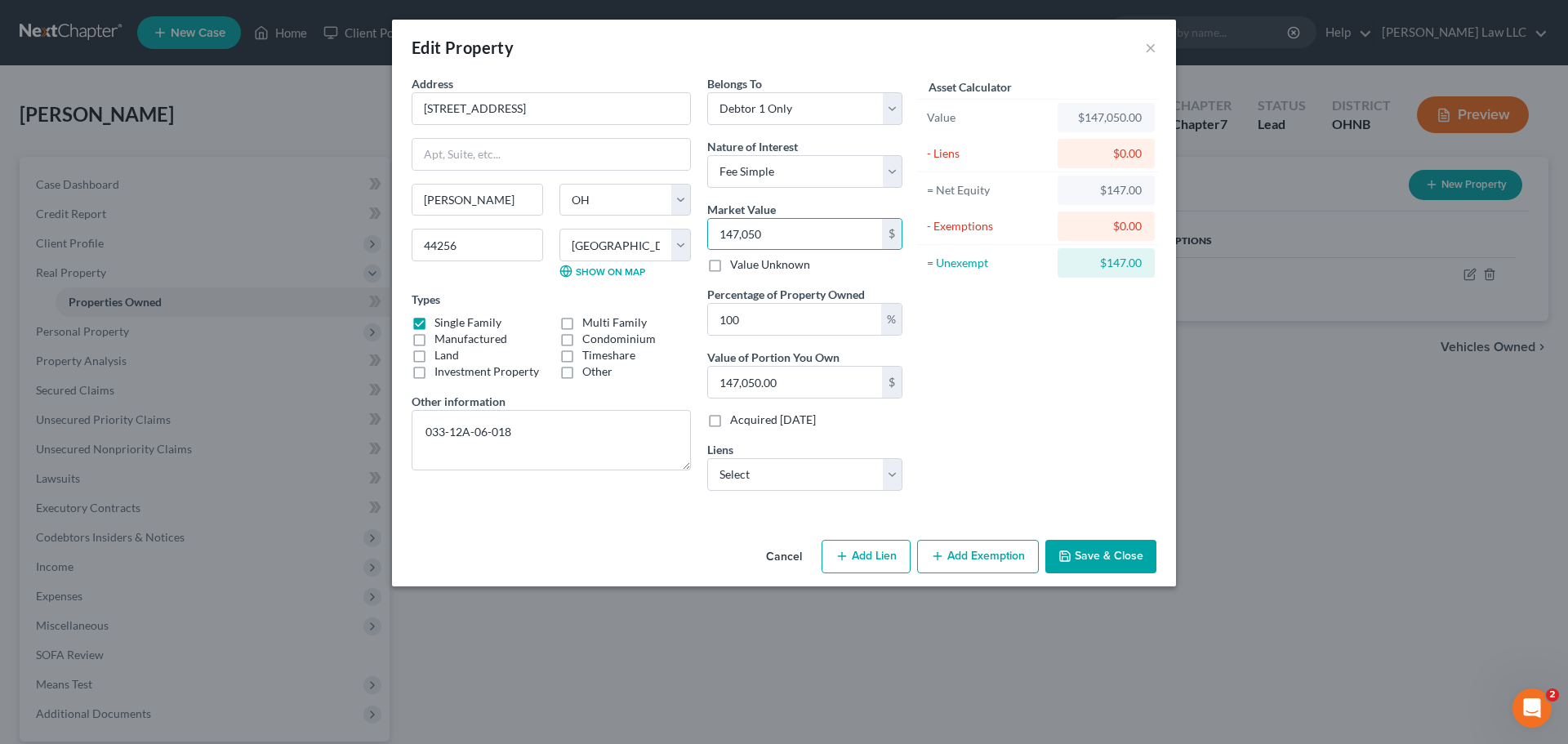
click at [1007, 339] on div "Asset Calculator Value $147,050.00 - Liens $0.00 = Net Equity $147.00 - Exempti…" at bounding box center [1038, 290] width 254 height 429
click at [807, 478] on select "Select Chime/Stride Bank Na - $0.00" at bounding box center [804, 474] width 196 height 33
click at [974, 485] on div "Asset Calculator Value $147,050.00 - Liens $0.00 = Net Equity $147.00 - Exempti…" at bounding box center [1038, 290] width 254 height 429
click at [1023, 559] on button "Add Exemption" at bounding box center [978, 557] width 122 height 35
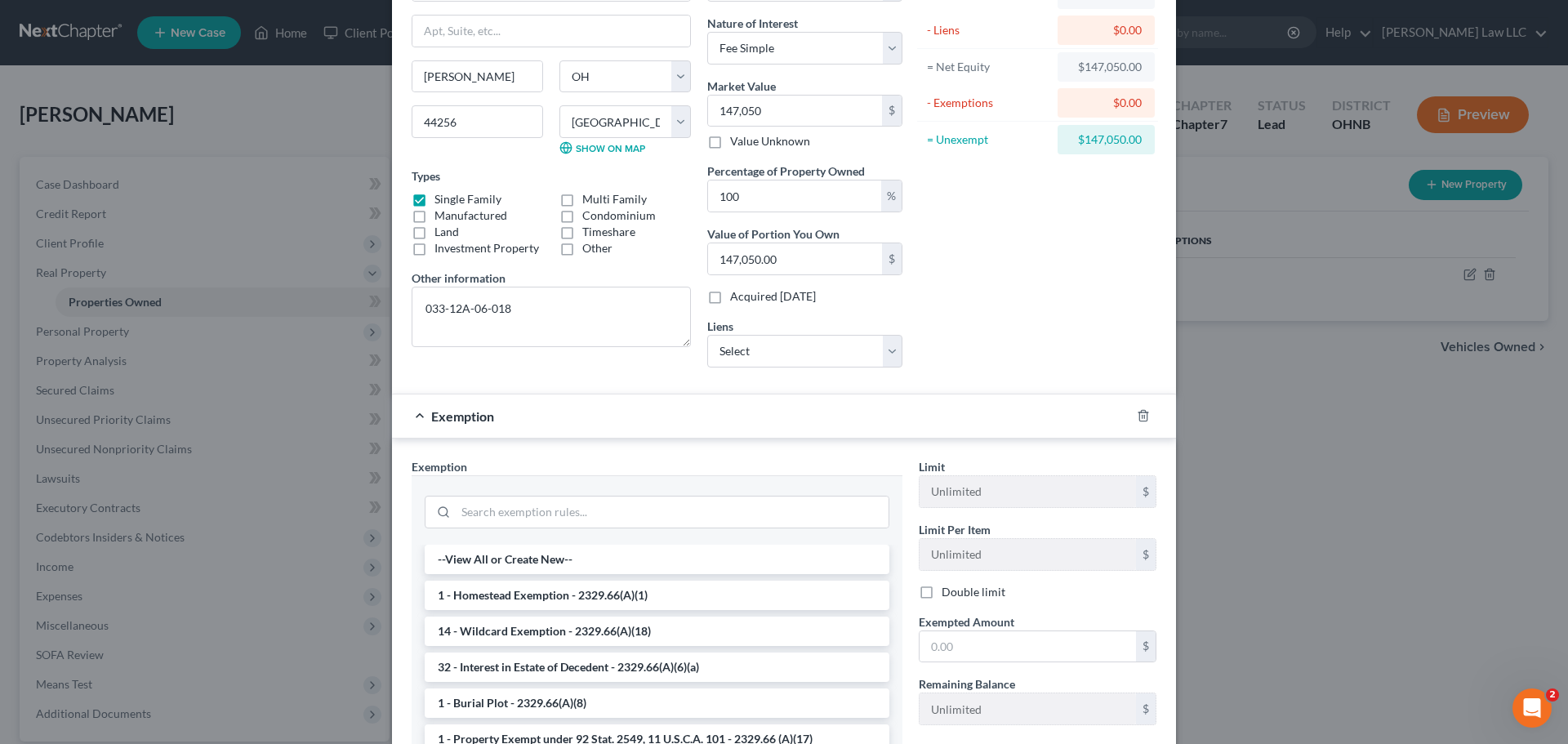
scroll to position [245, 0]
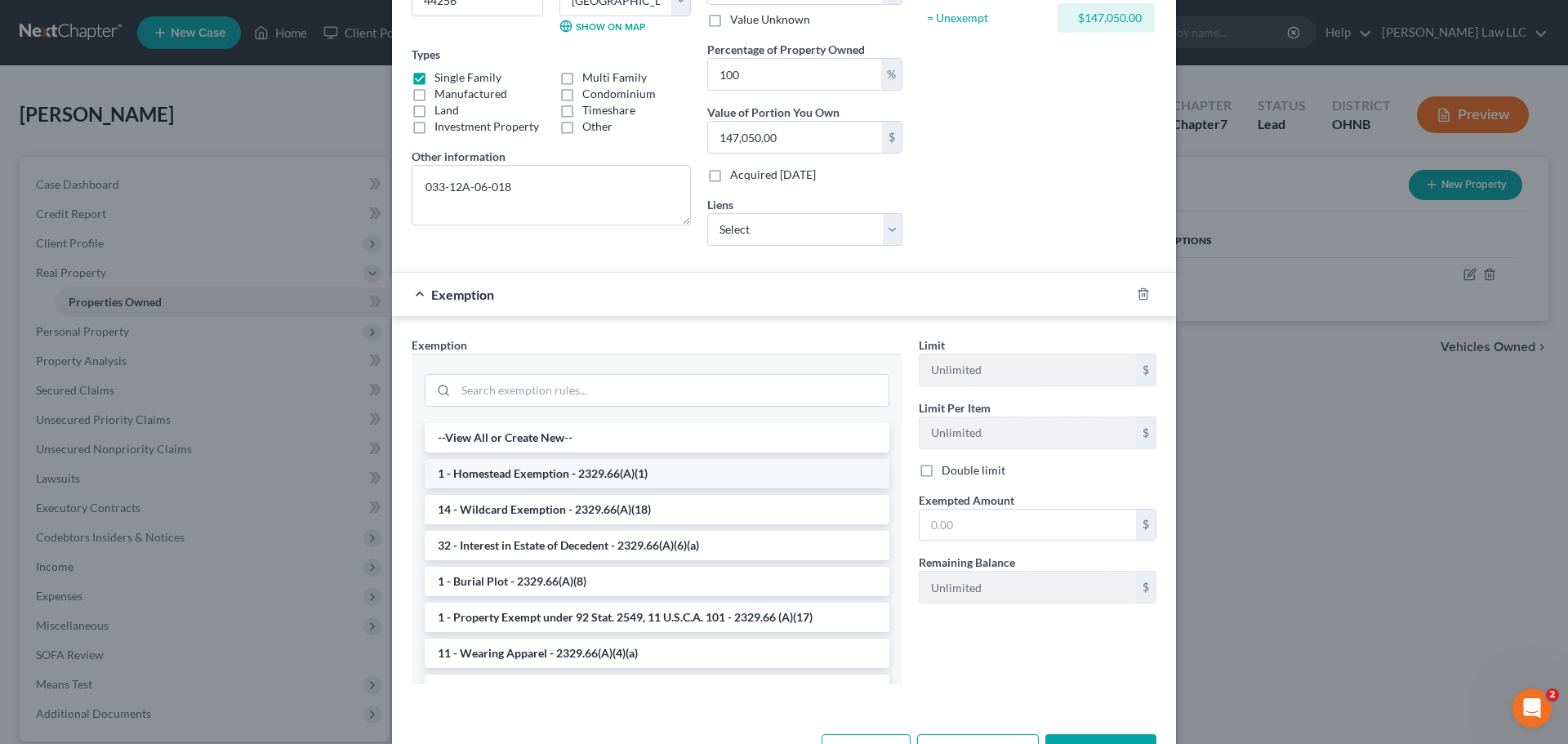
click at [578, 474] on li "1 - Homestead Exemption - 2329.66(A)(1)" at bounding box center [657, 474] width 465 height 30
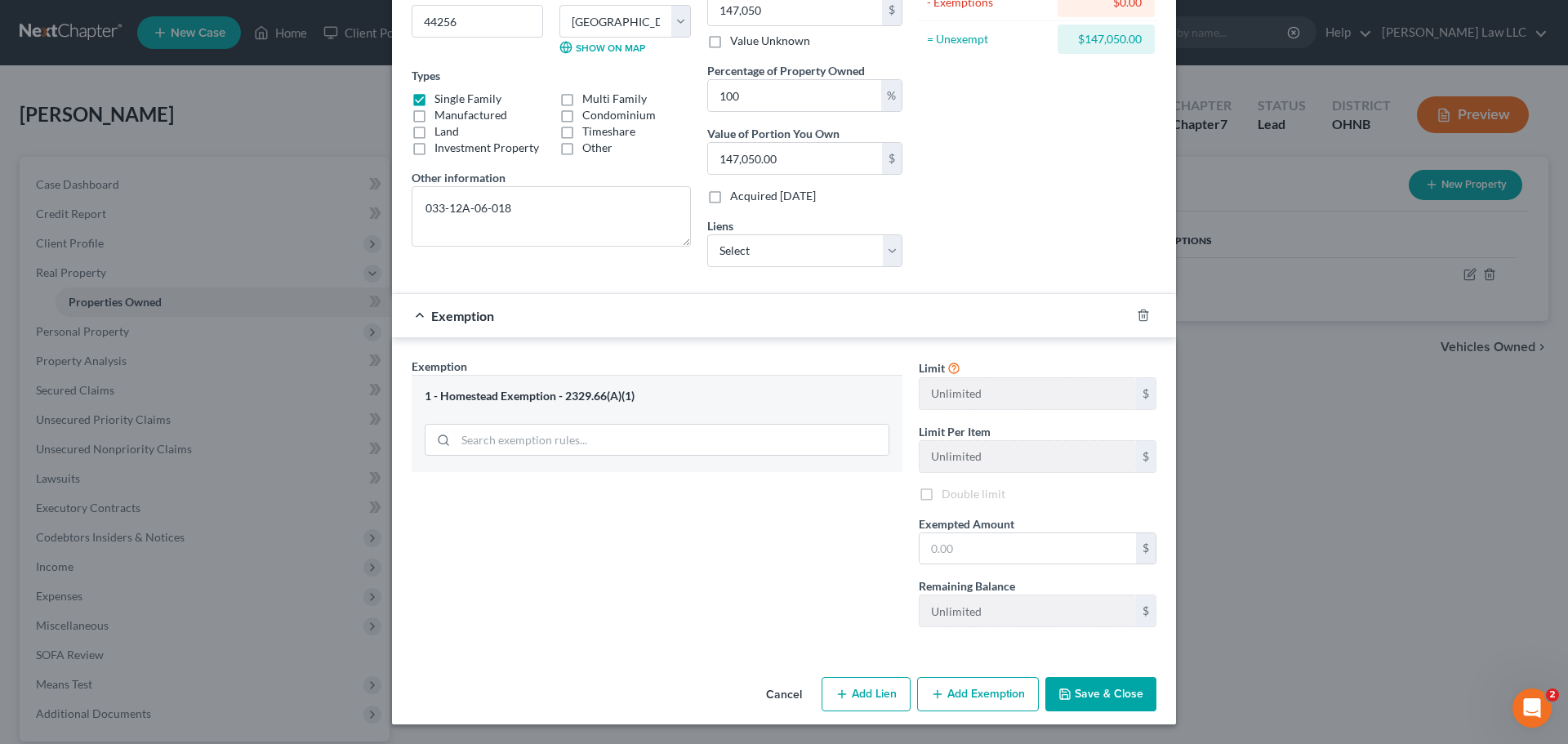
scroll to position [223, 0]
click at [950, 540] on input "text" at bounding box center [1028, 548] width 216 height 31
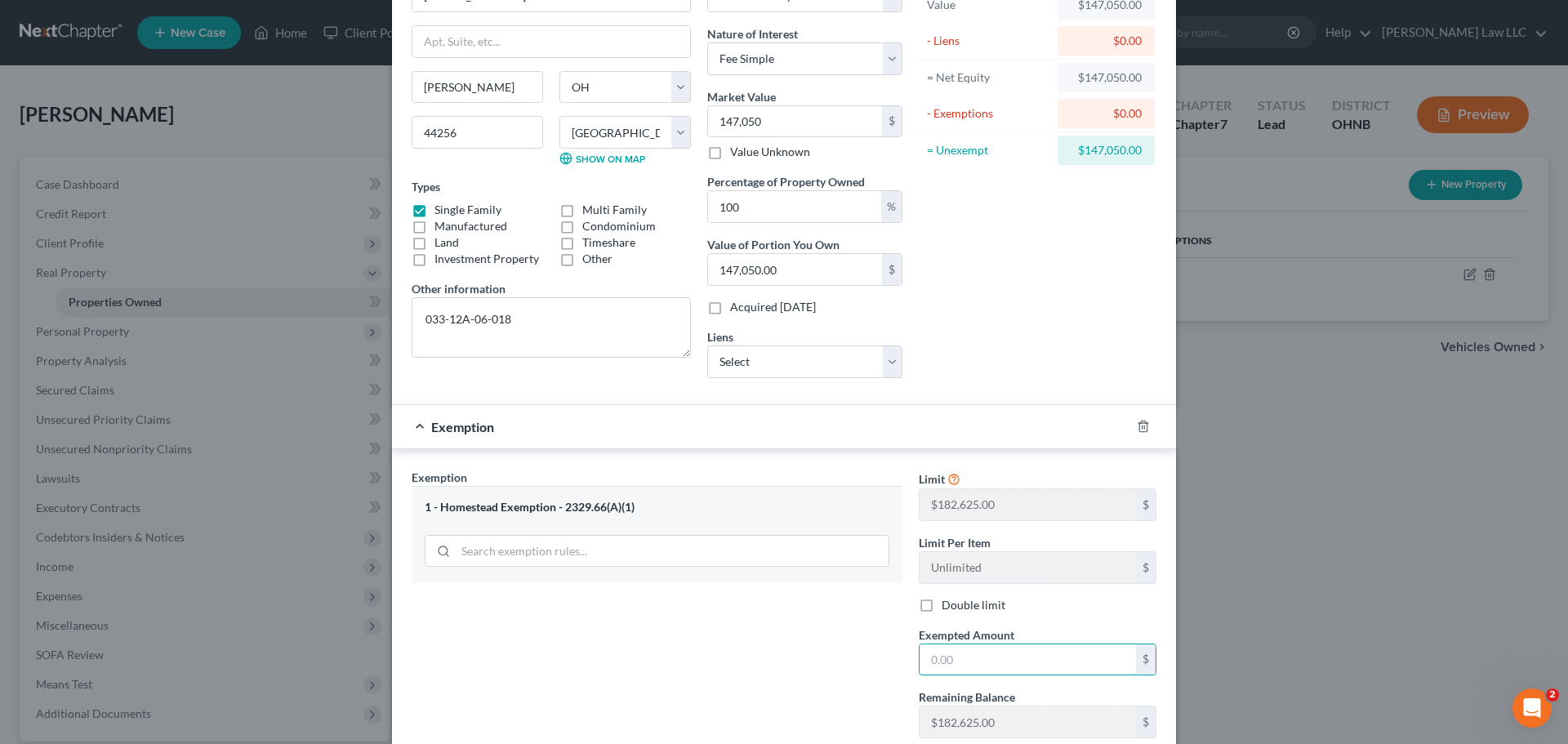
scroll to position [142, 0]
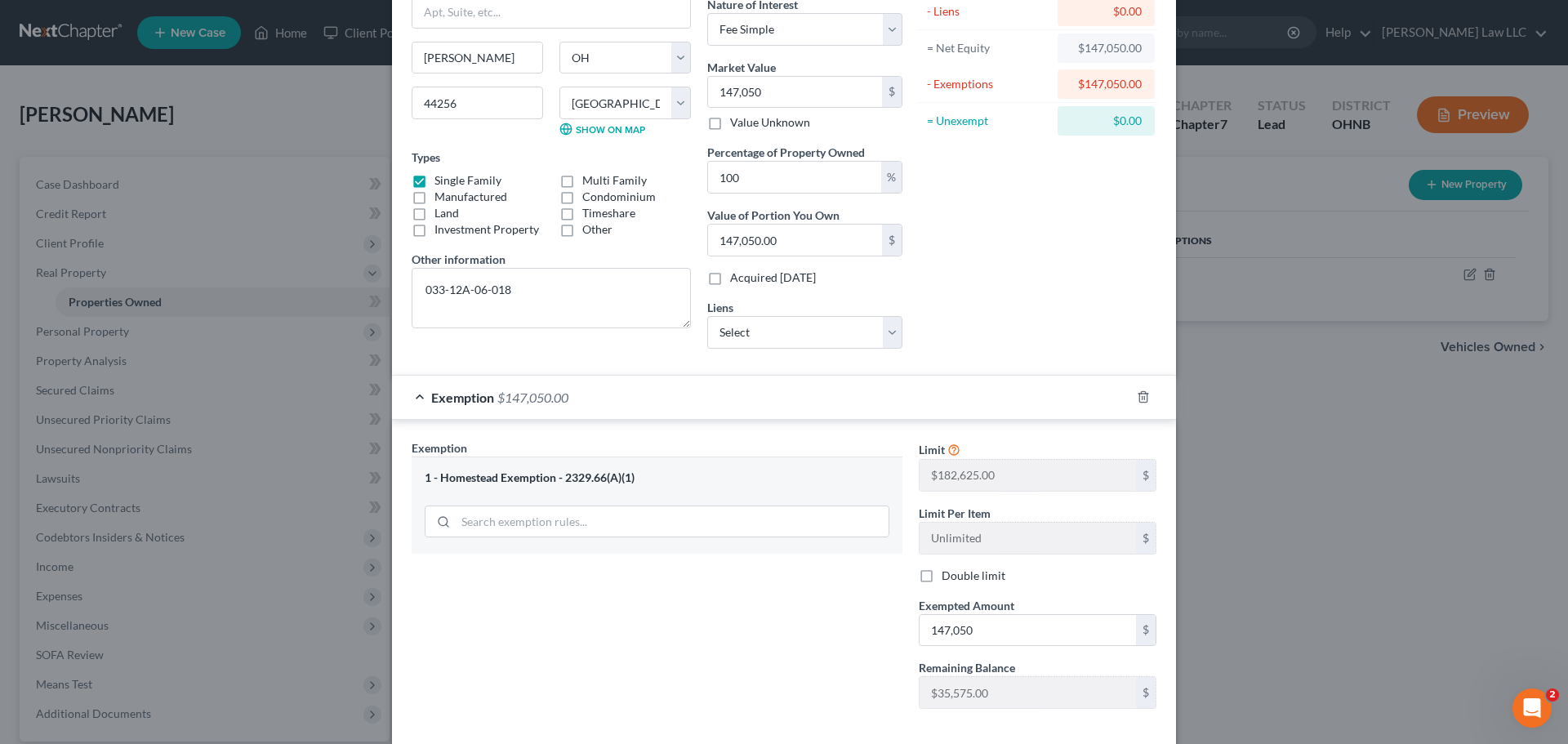
click at [797, 586] on div "Exemption Set must be selected for CA. Exemption * 1 - Homestead Exemption - 23…" at bounding box center [656, 581] width 507 height 283
type input "182,625"
click at [829, 615] on div "Exemption Set must be selected for CA. Exemption * 1 - Homestead Exemption - 23…" at bounding box center [656, 581] width 507 height 283
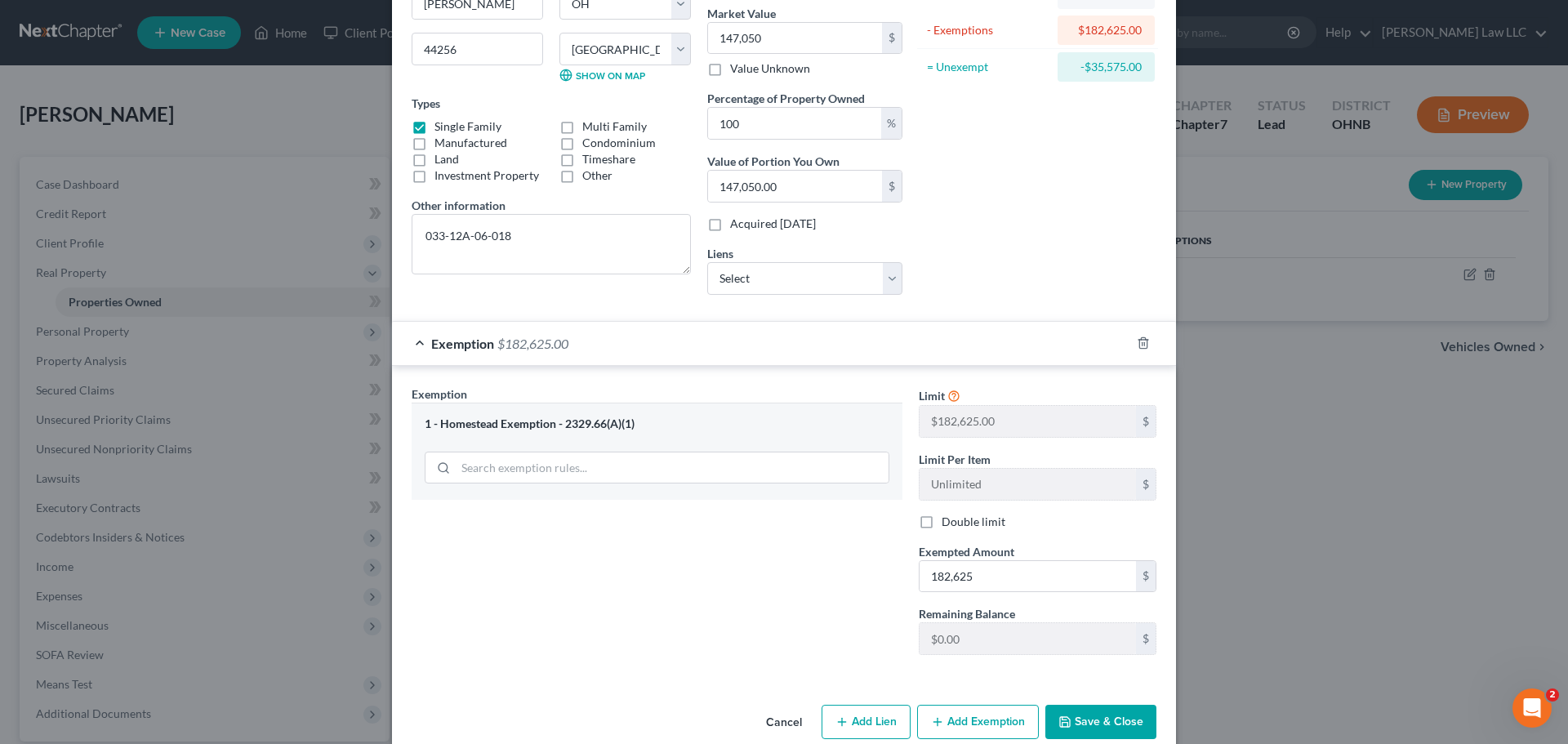
scroll to position [223, 0]
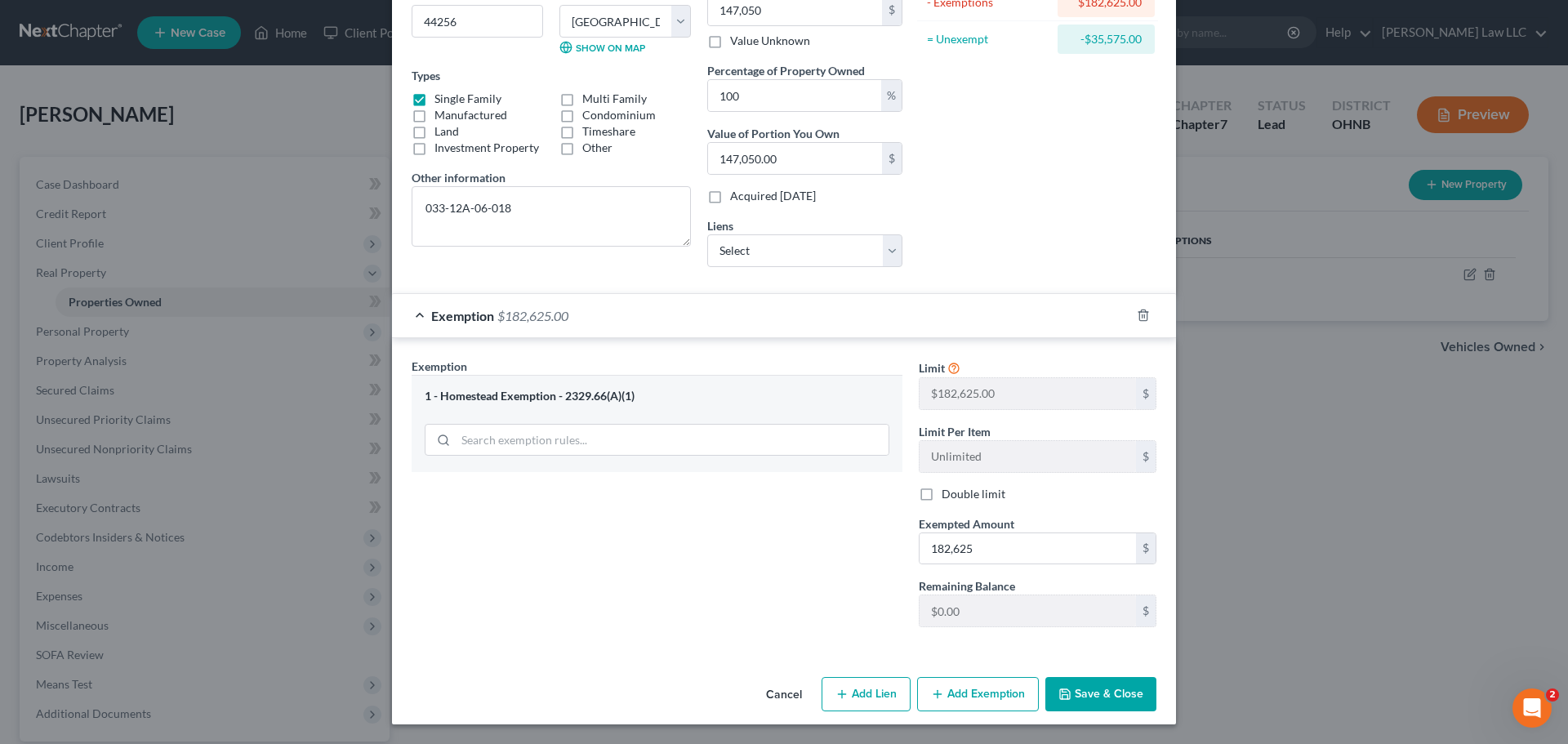
click at [1120, 689] on button "Save & Close" at bounding box center [1101, 694] width 111 height 35
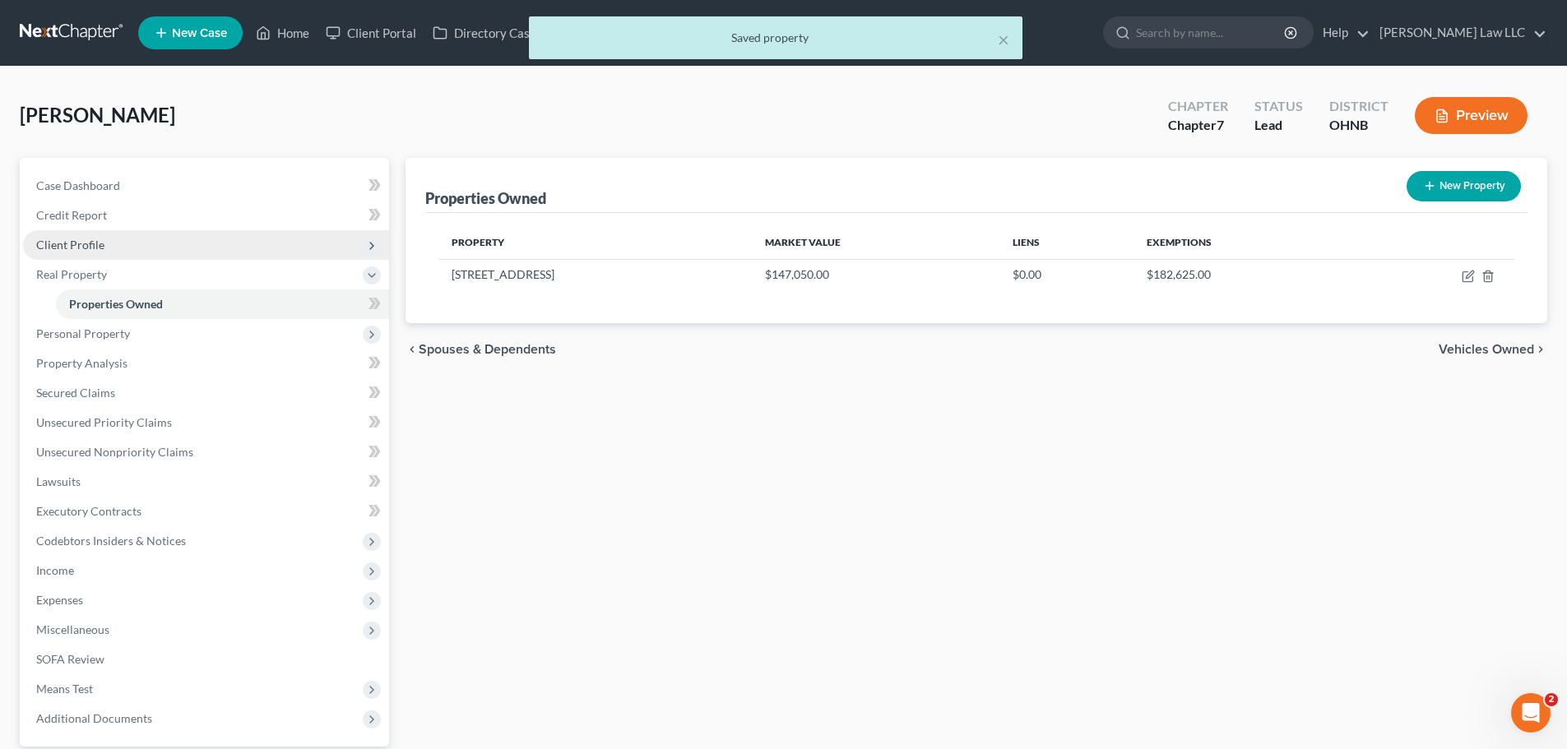
click at [146, 243] on span "Client Profile" at bounding box center [206, 245] width 366 height 30
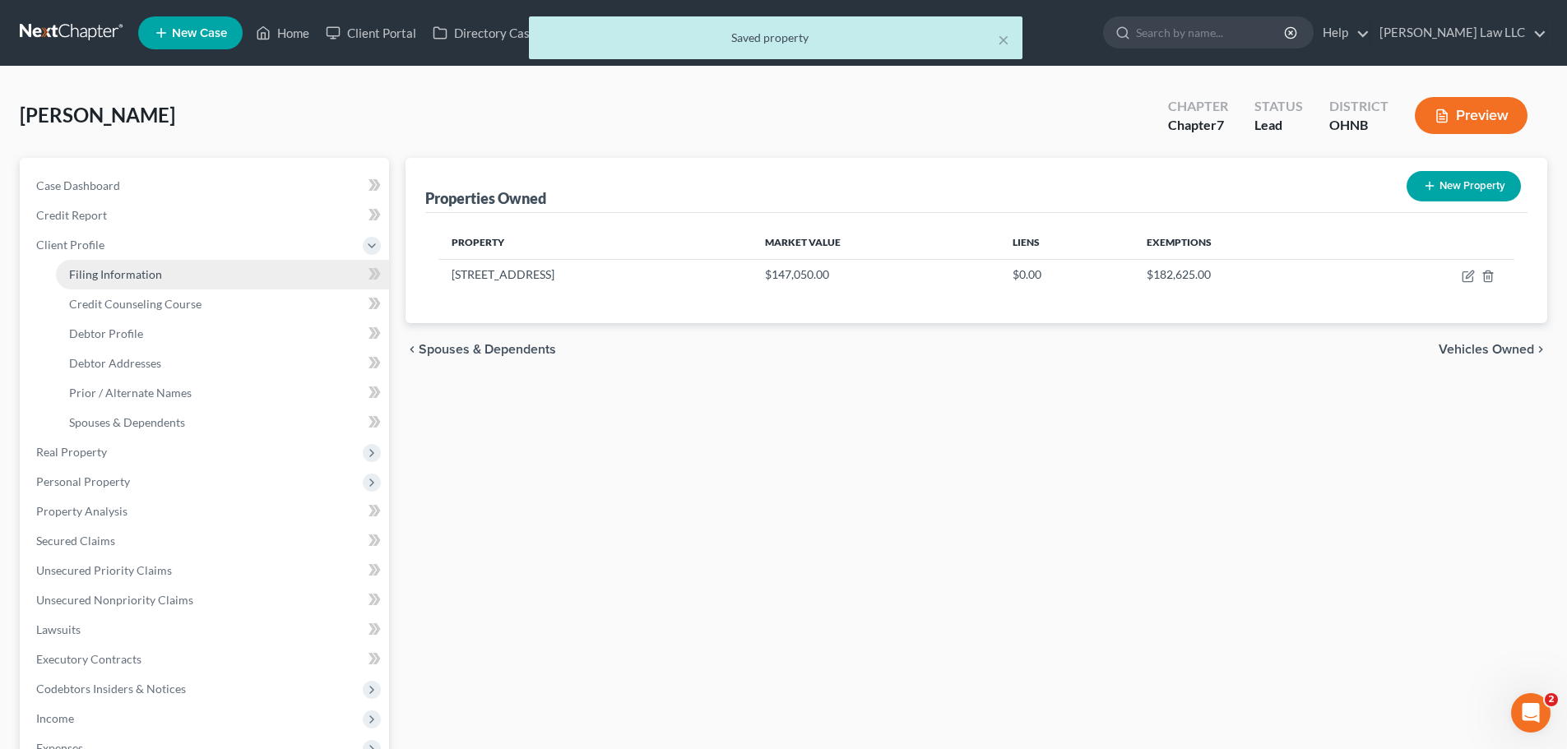
click at [143, 266] on link "Filing Information" at bounding box center [222, 275] width 333 height 30
select select "1"
select select "0"
select select "61"
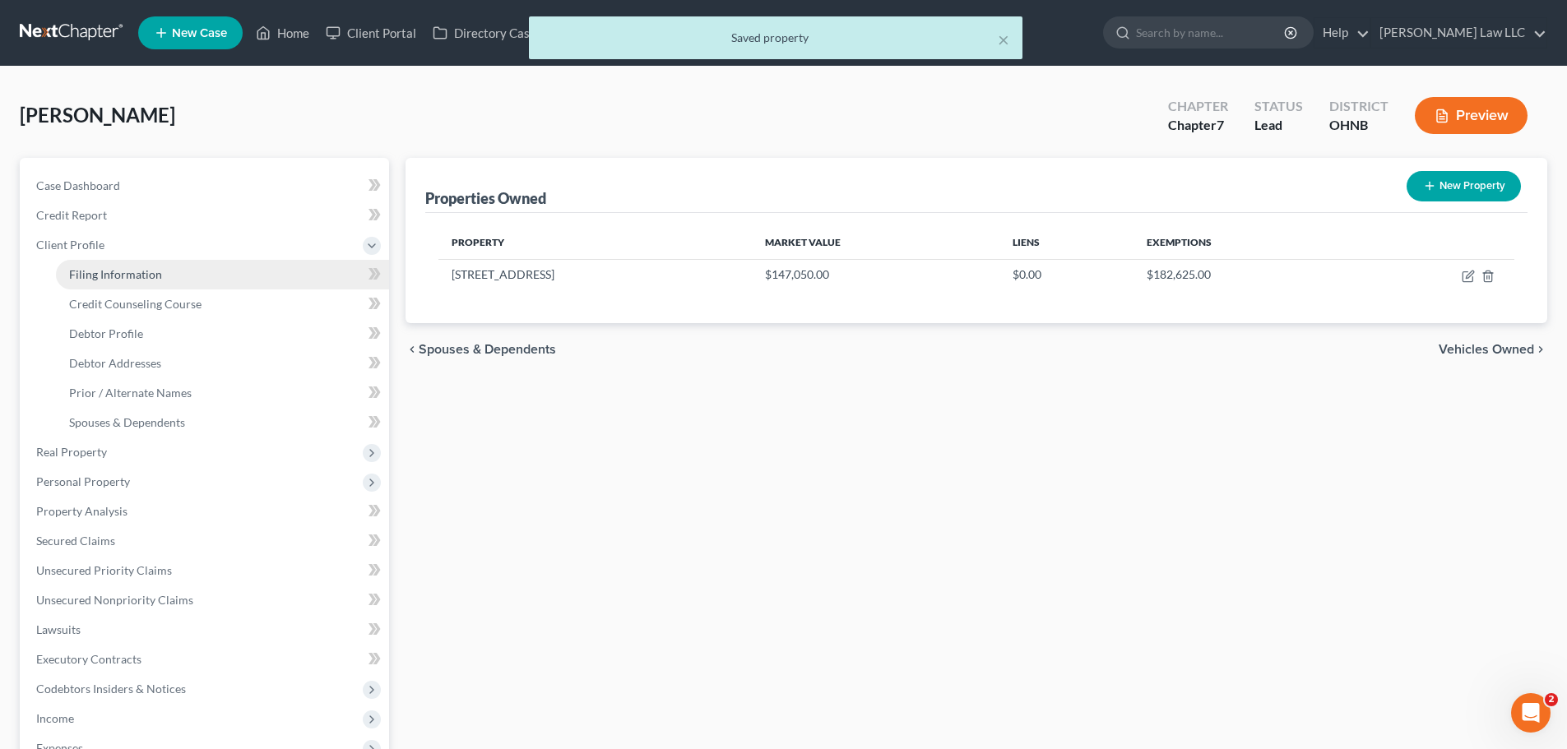
select select "0"
select select "36"
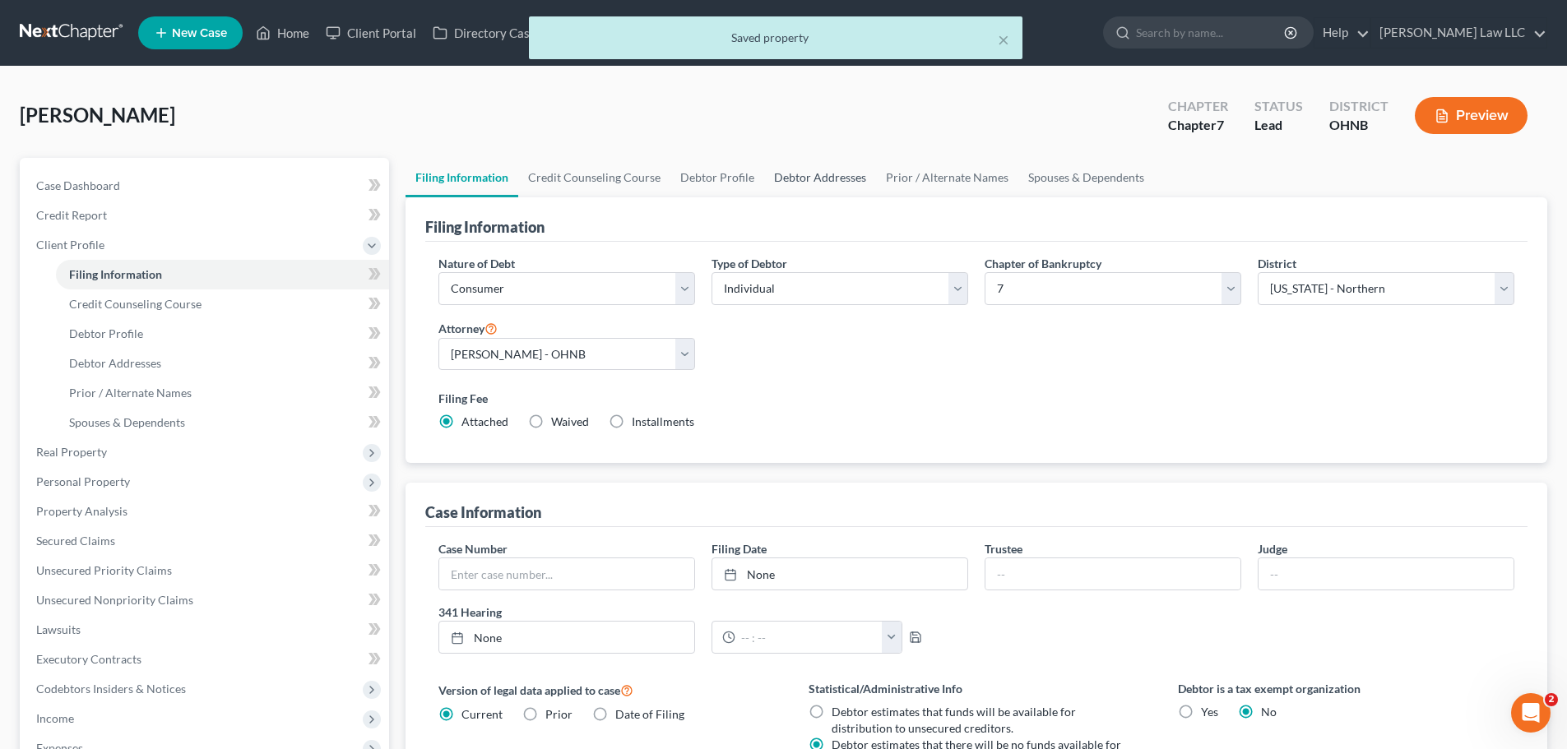
click at [817, 183] on link "Debtor Addresses" at bounding box center [820, 177] width 112 height 39
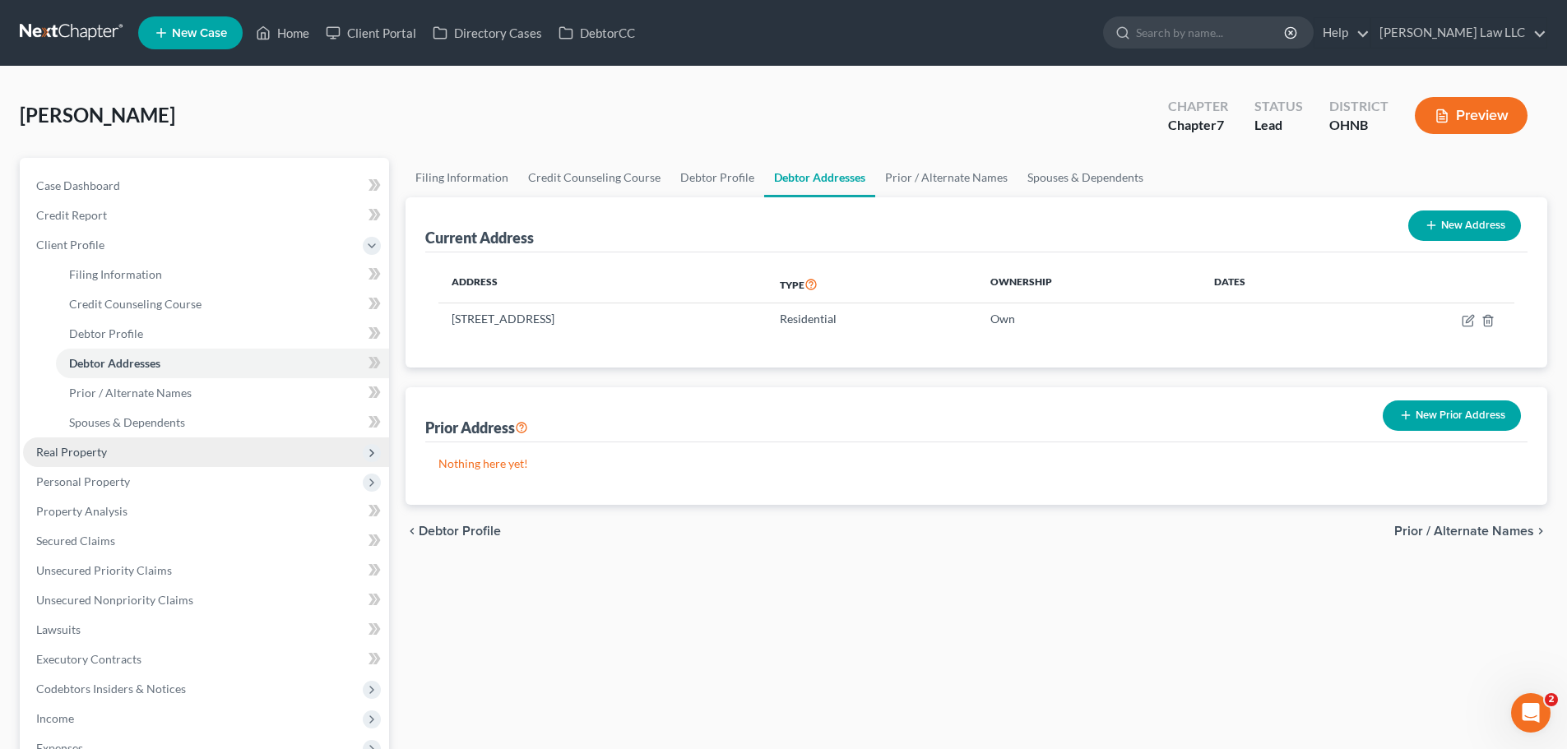
click at [95, 452] on span "Real Property" at bounding box center [71, 452] width 71 height 14
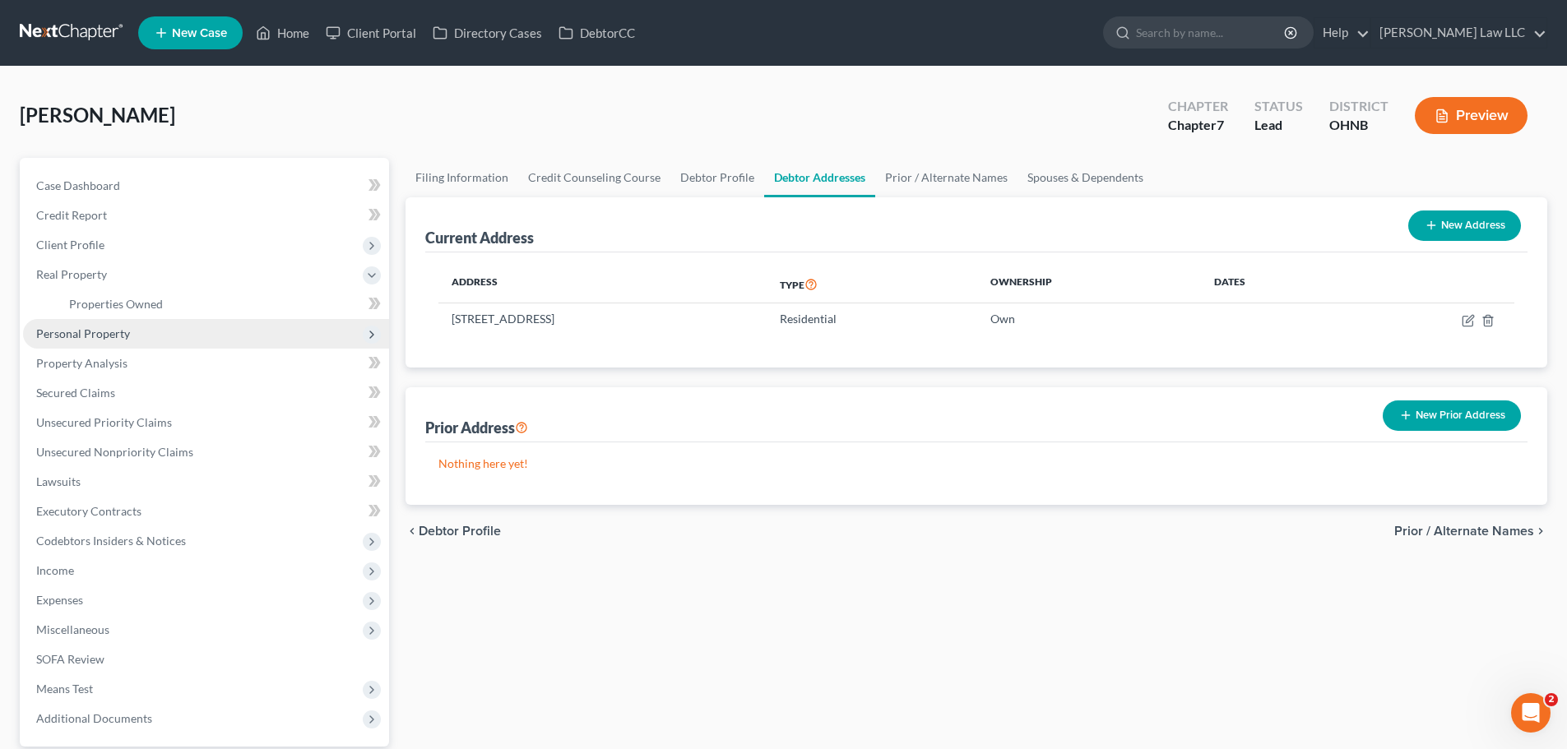
click at [118, 324] on span "Personal Property" at bounding box center [206, 334] width 366 height 30
click at [118, 329] on span "Vehicles Owned" at bounding box center [110, 334] width 82 height 14
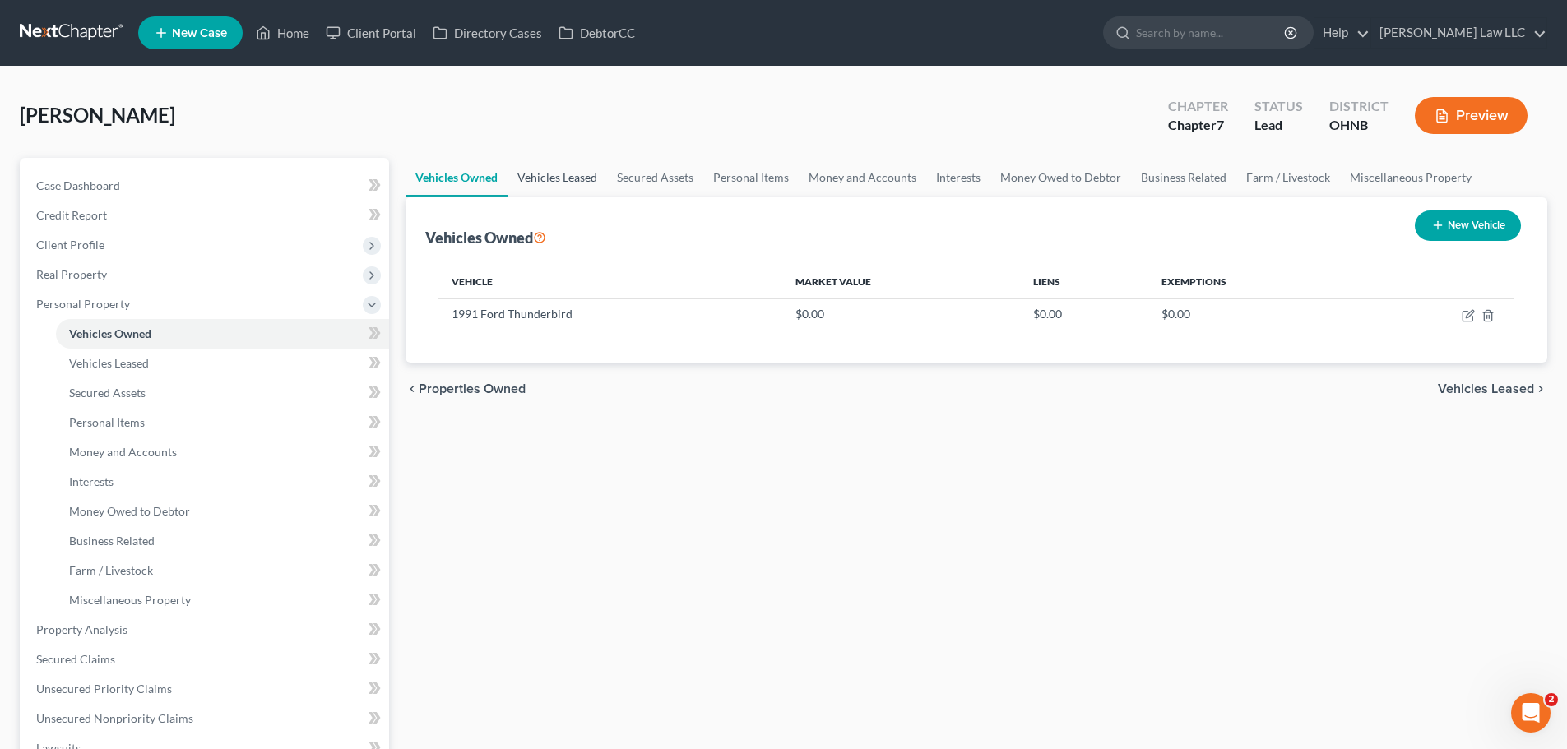
click at [581, 173] on link "Vehicles Leased" at bounding box center [558, 177] width 100 height 39
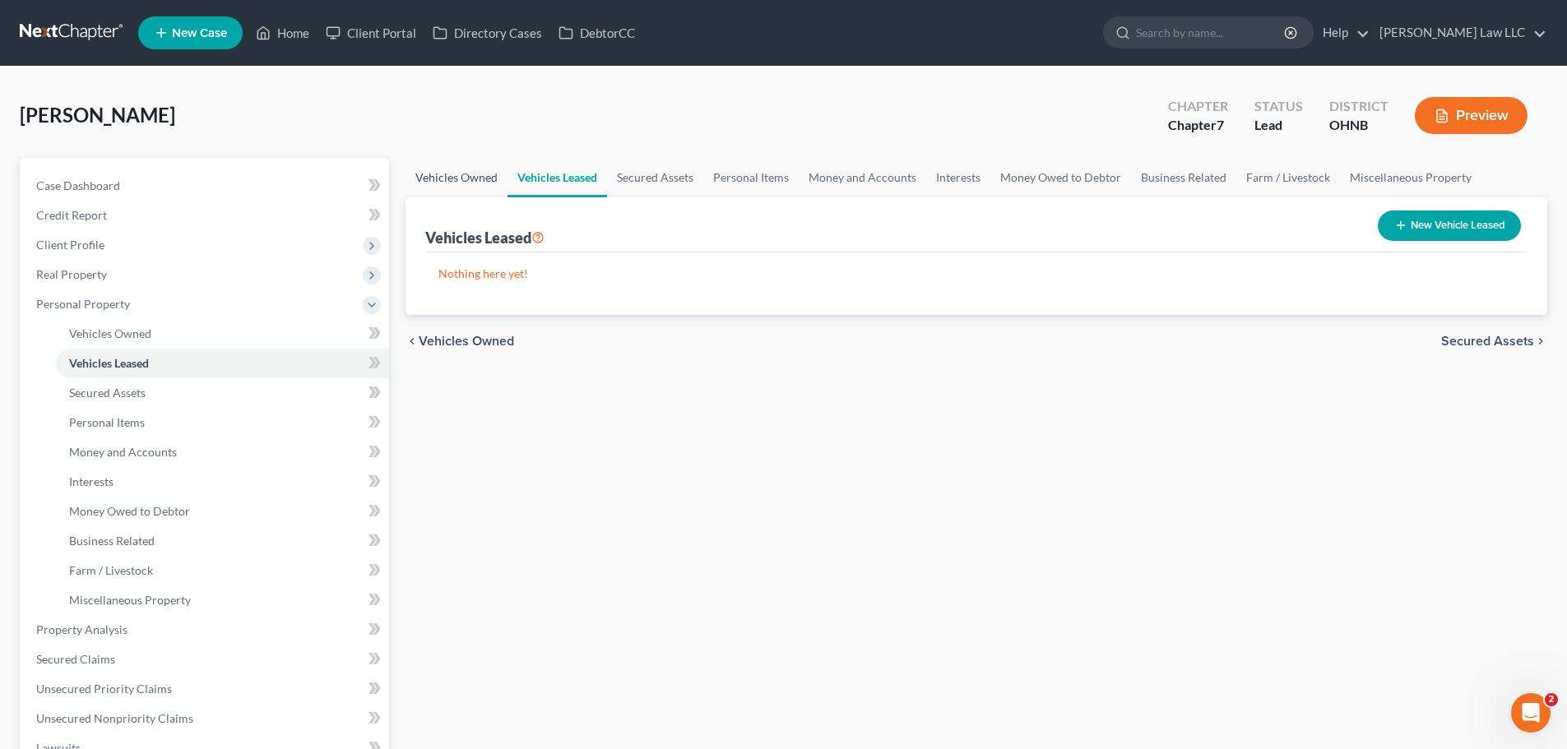
click at [442, 175] on link "Vehicles Owned" at bounding box center [457, 177] width 102 height 39
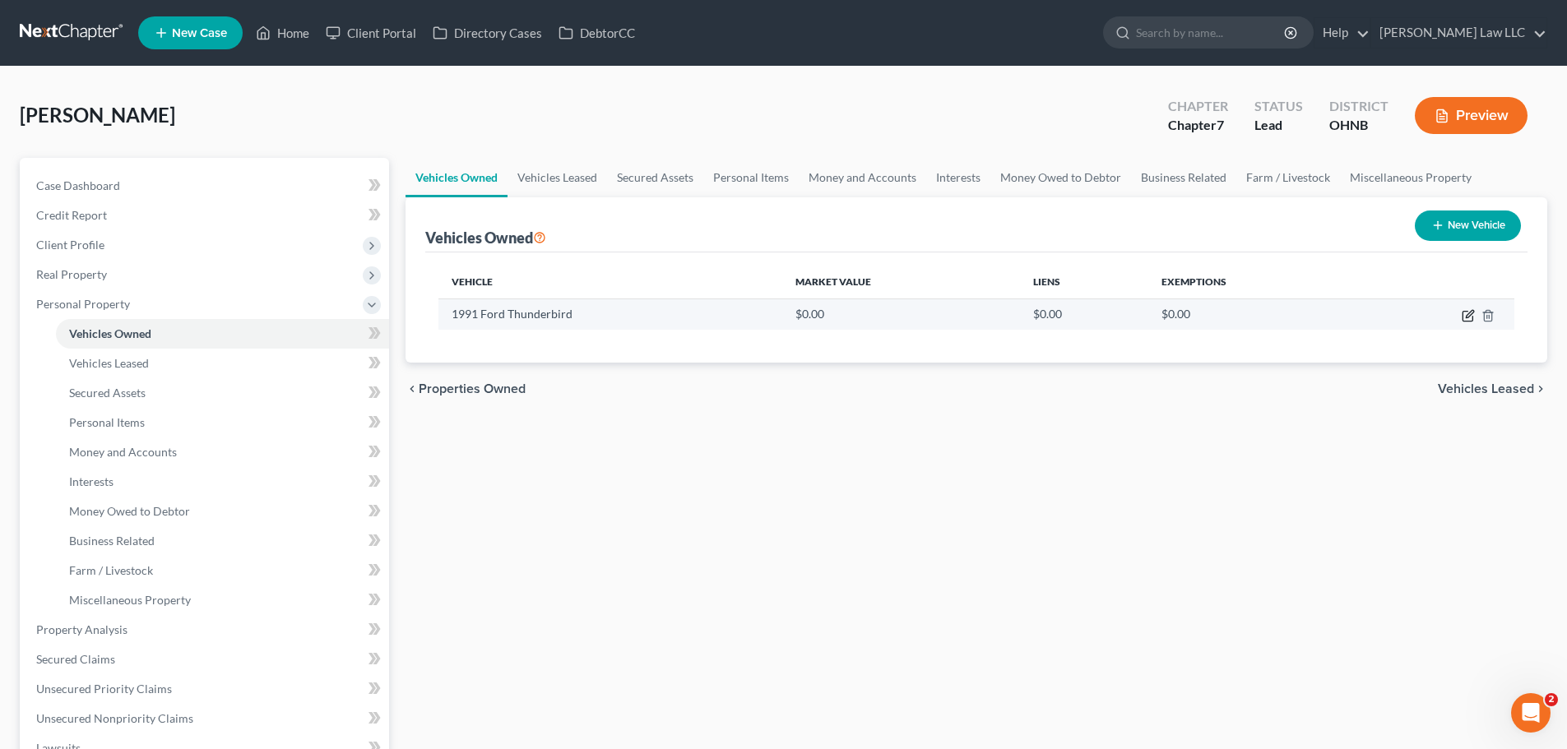
click at [1474, 317] on icon "button" at bounding box center [1468, 315] width 13 height 13
select select "0"
select select "35"
select select "3"
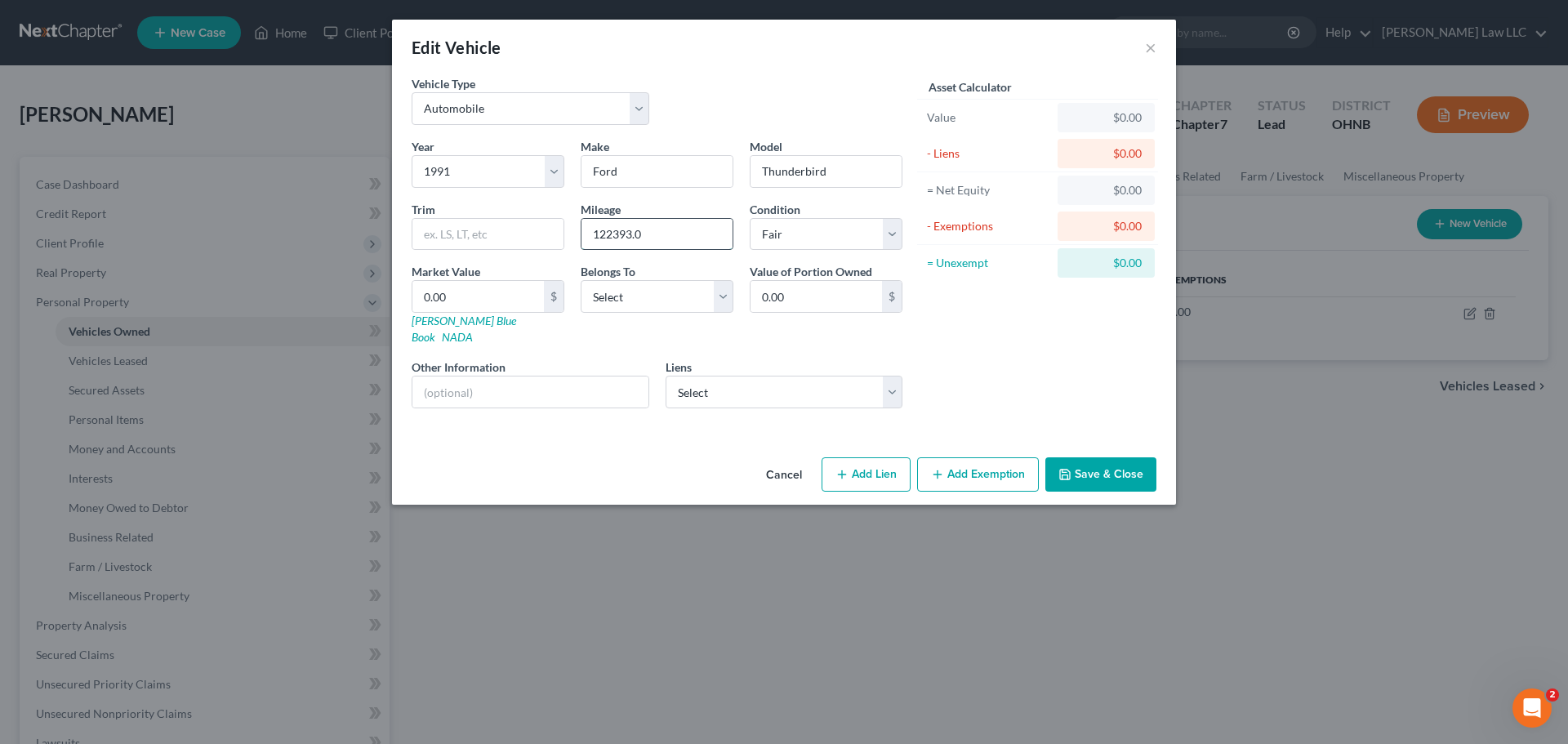
click at [622, 236] on input "122393.0" at bounding box center [657, 233] width 151 height 31
click at [1149, 47] on button "×" at bounding box center [1151, 48] width 12 height 20
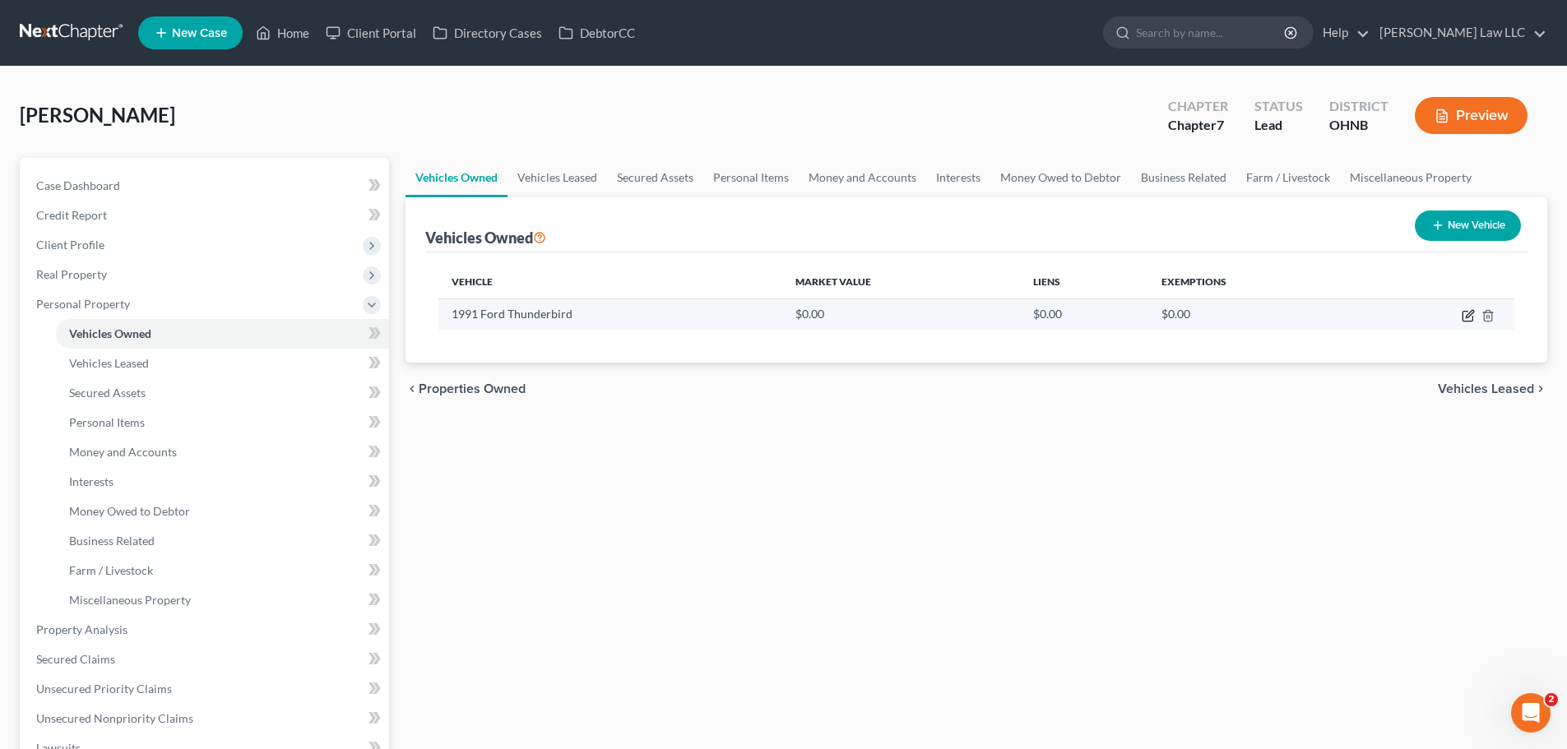
click at [1467, 313] on icon "button" at bounding box center [1468, 315] width 13 height 13
select select "0"
select select "35"
select select "3"
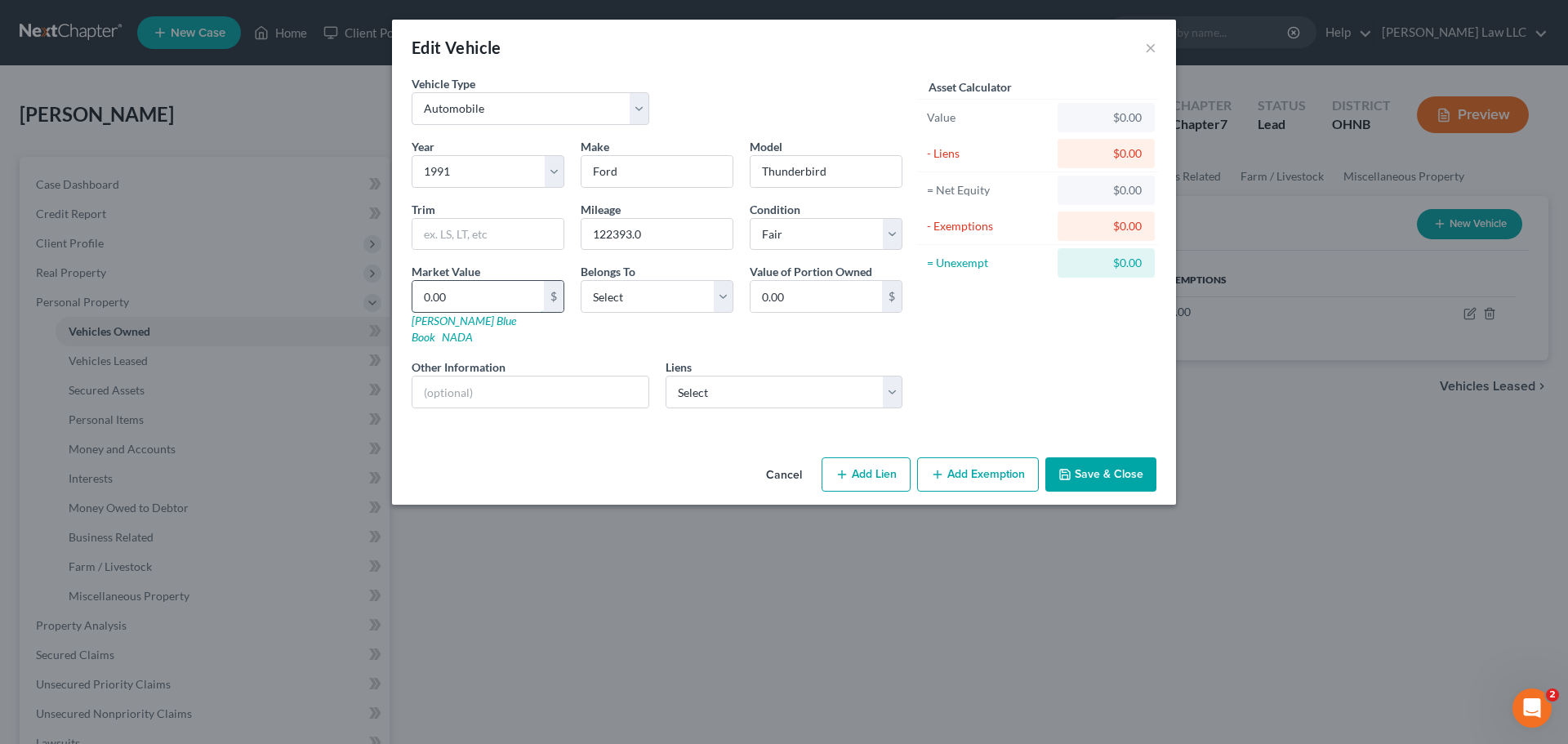
click at [489, 289] on input "0.00" at bounding box center [478, 296] width 131 height 31
type input "1"
type input "1.00"
type input "12"
type input "12.00"
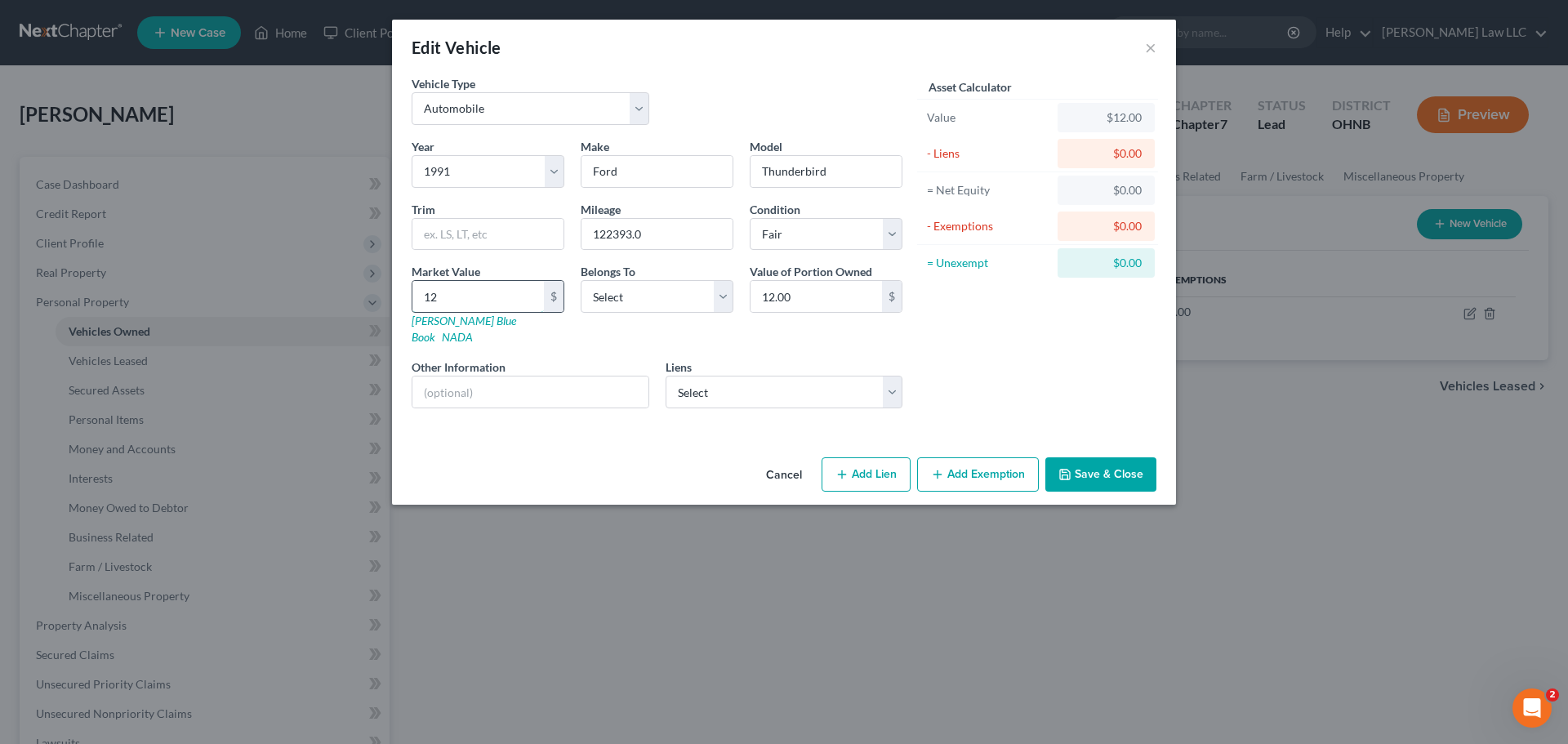
type input "120"
type input "120.00"
type input "1200"
type input "1,200.00"
type input "1,200"
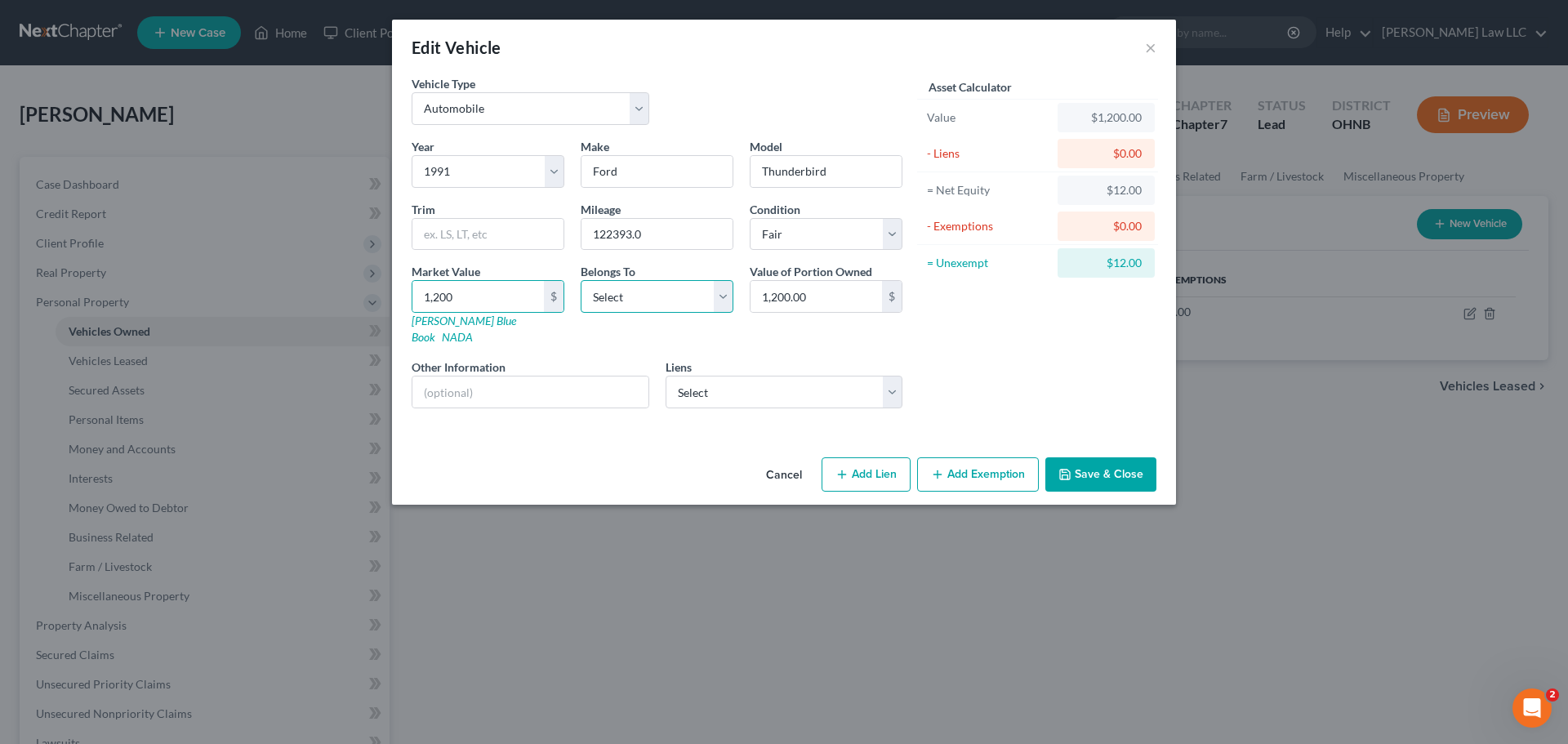
drag, startPoint x: 667, startPoint y: 299, endPoint x: 657, endPoint y: 308, distance: 13.5
click at [667, 299] on select "Select Debtor 1 Only Debtor 2 Only Debtor 1 And Debtor 2 Only At Least One Of T…" at bounding box center [657, 296] width 153 height 33
select select "0"
click at [581, 280] on select "Select Debtor 1 Only Debtor 2 Only Debtor 1 And Debtor 2 Only At Least One Of T…" at bounding box center [657, 296] width 153 height 33
click at [737, 387] on select "Select Chime/Stride Bank Na - $0.00" at bounding box center [784, 391] width 237 height 33
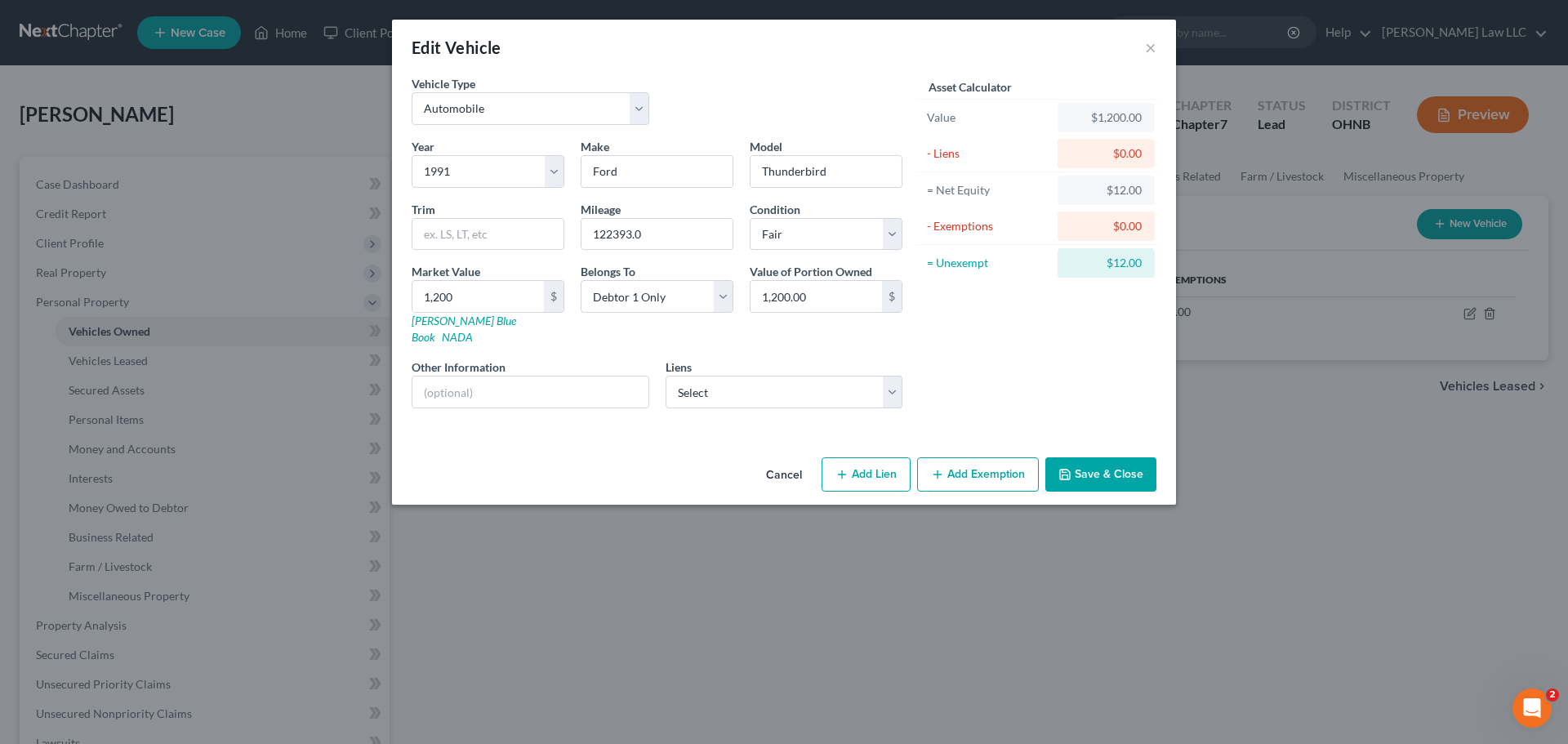
click at [1116, 344] on div "Asset Calculator Value $1,200.00 - Liens $0.00 = Net Equity $12.00 - Exemptions…" at bounding box center [1038, 248] width 254 height 347
click at [1041, 362] on div "Asset Calculator Value $1,200.00 - Liens $0.00 = Net Equity $12.00 - Exemptions…" at bounding box center [1038, 248] width 254 height 347
click at [1004, 463] on button "Add Exemption" at bounding box center [978, 475] width 122 height 35
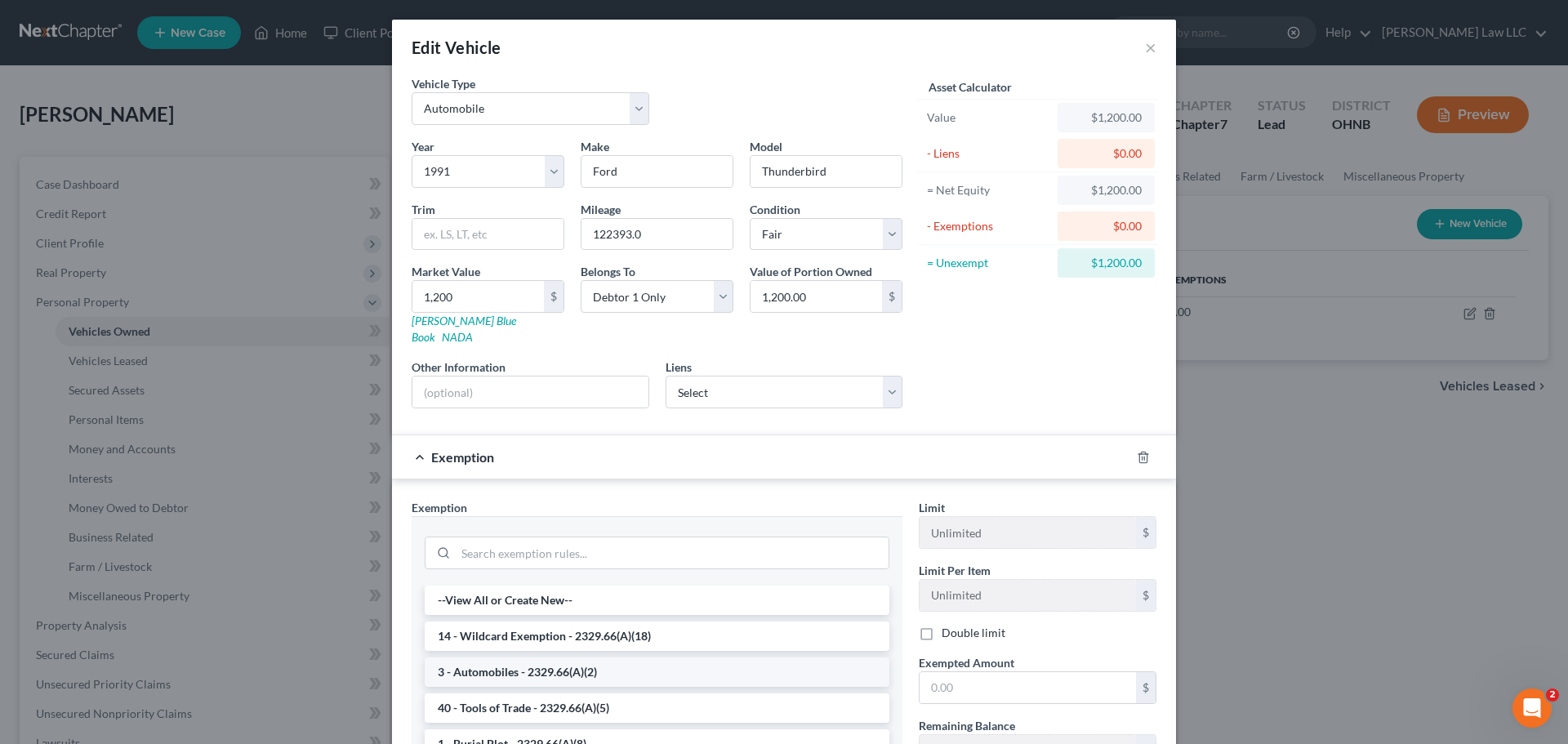
click at [527, 658] on li "3 - Automobiles - 2329.66(A)(2)" at bounding box center [657, 672] width 465 height 30
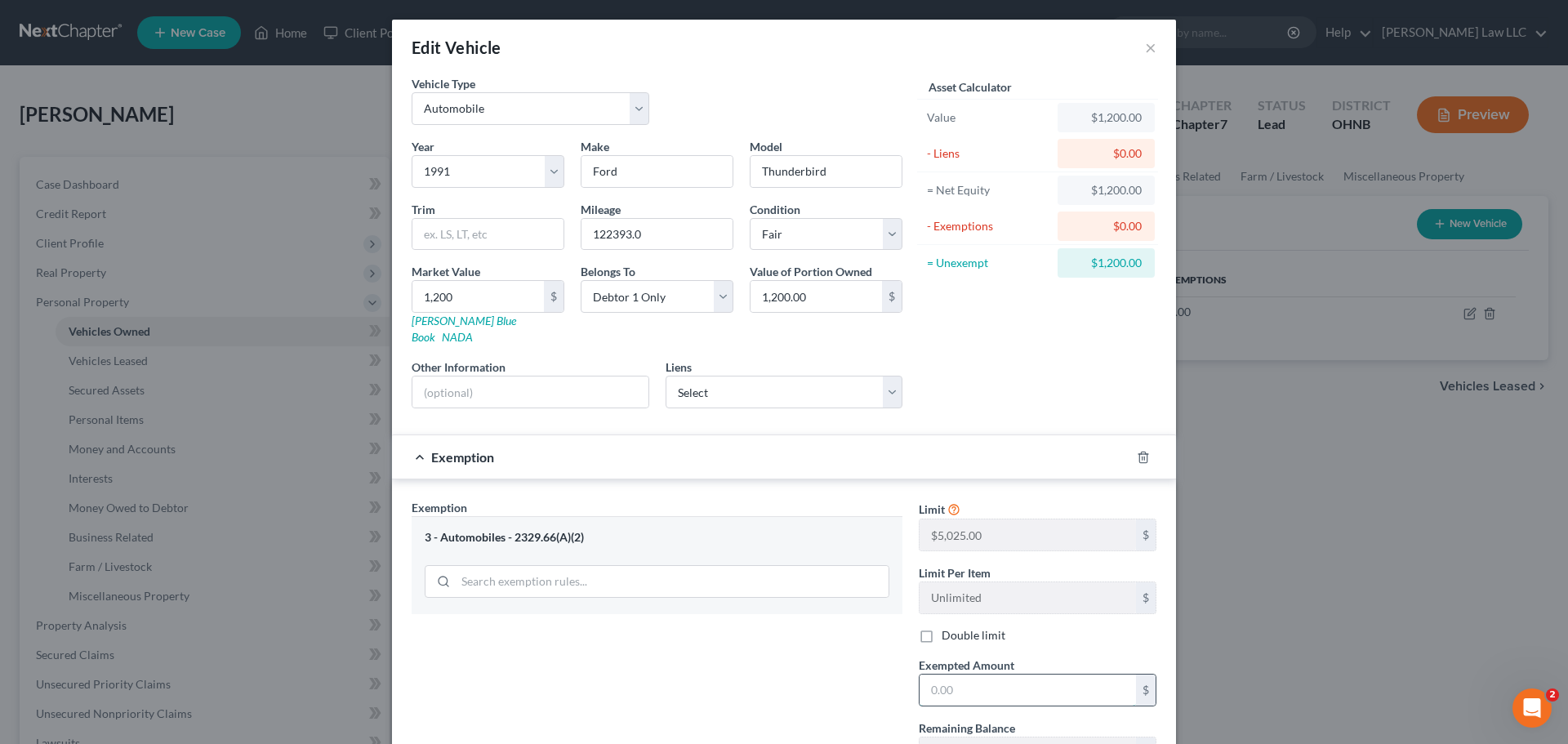
click at [953, 674] on input "text" at bounding box center [1028, 689] width 216 height 31
type input "5,025"
click at [801, 619] on div "Exemption Set must be selected for CA. Exemption * 3 - Automobiles - 2329.66(A)…" at bounding box center [656, 641] width 507 height 283
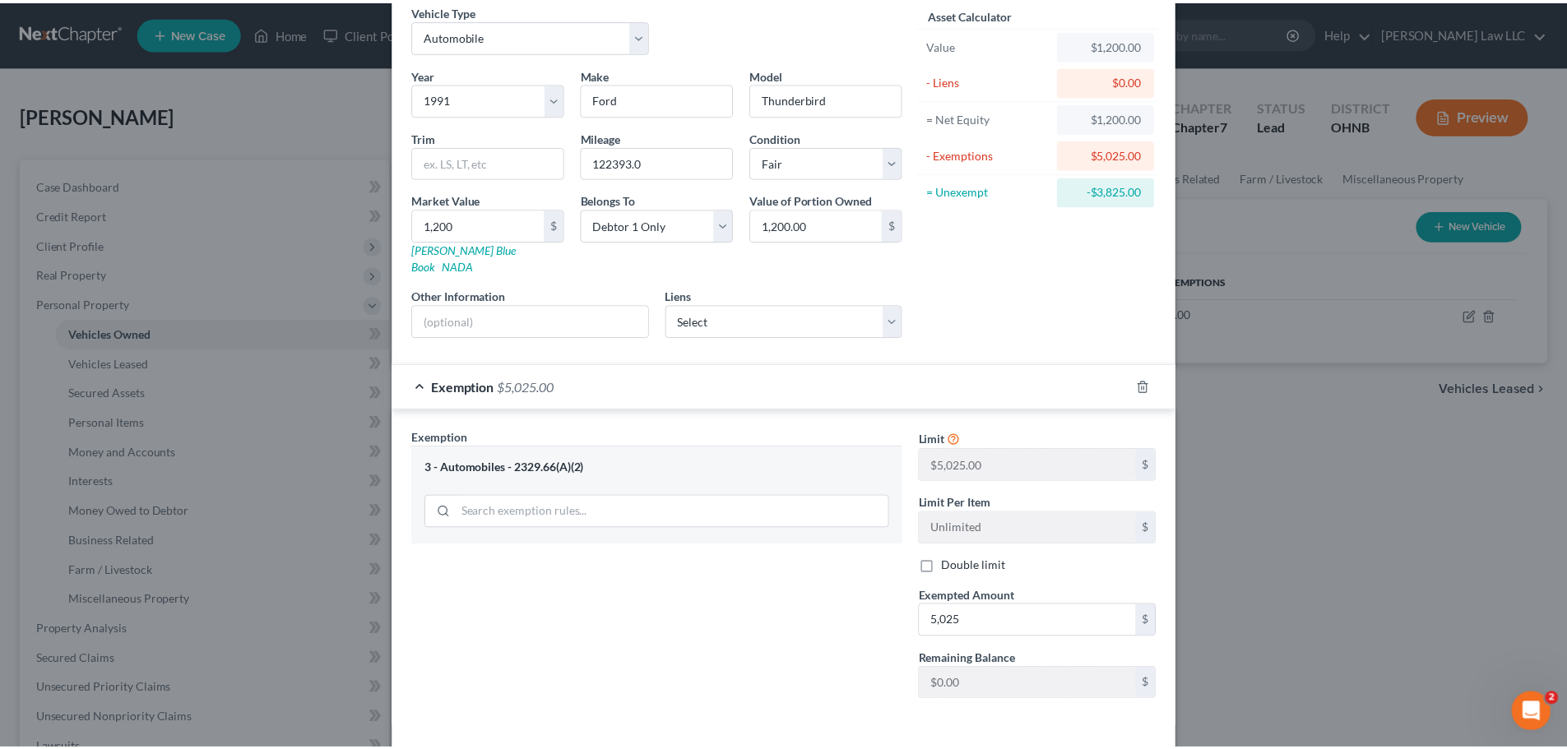
scroll to position [126, 0]
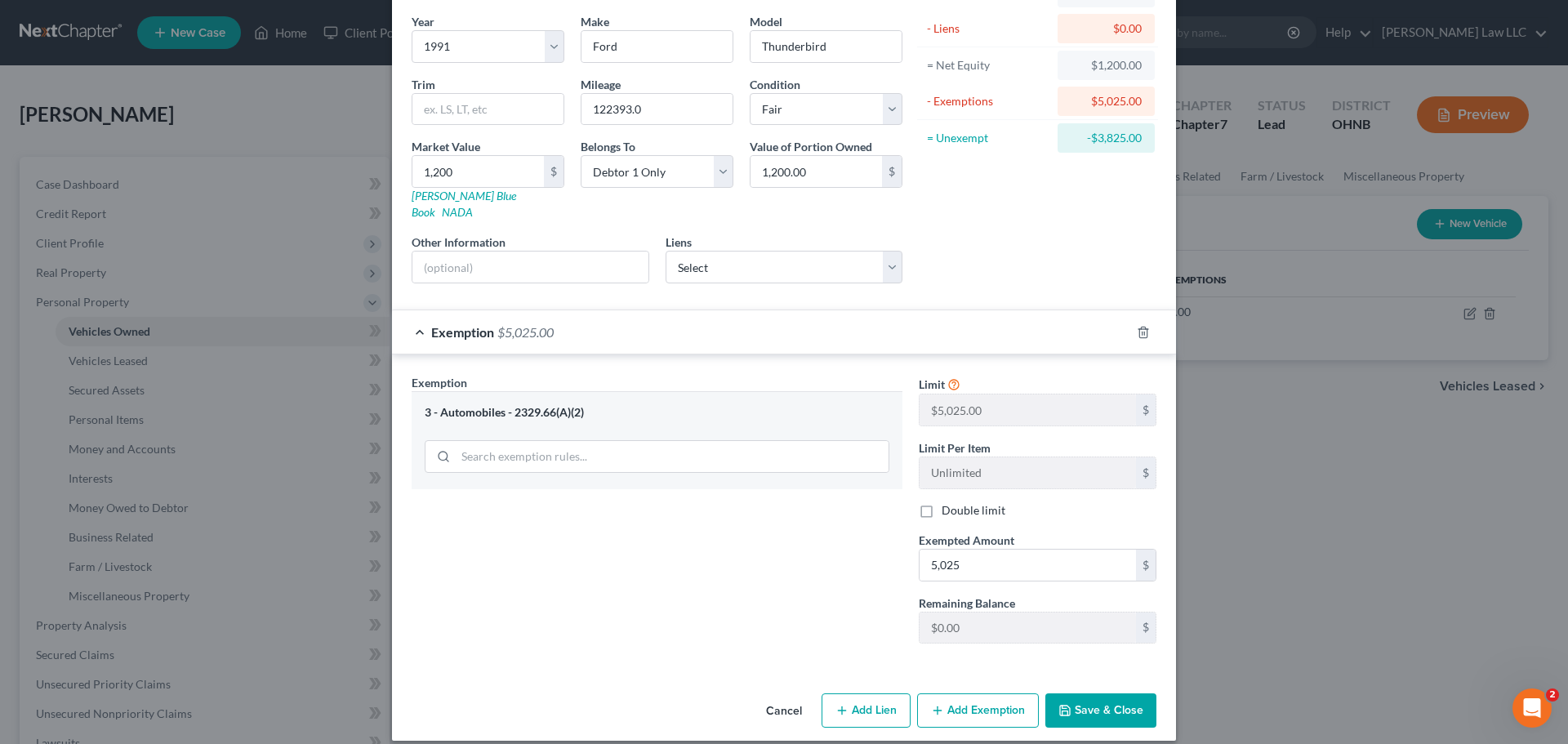
click at [1083, 694] on button "Save & Close" at bounding box center [1101, 710] width 111 height 35
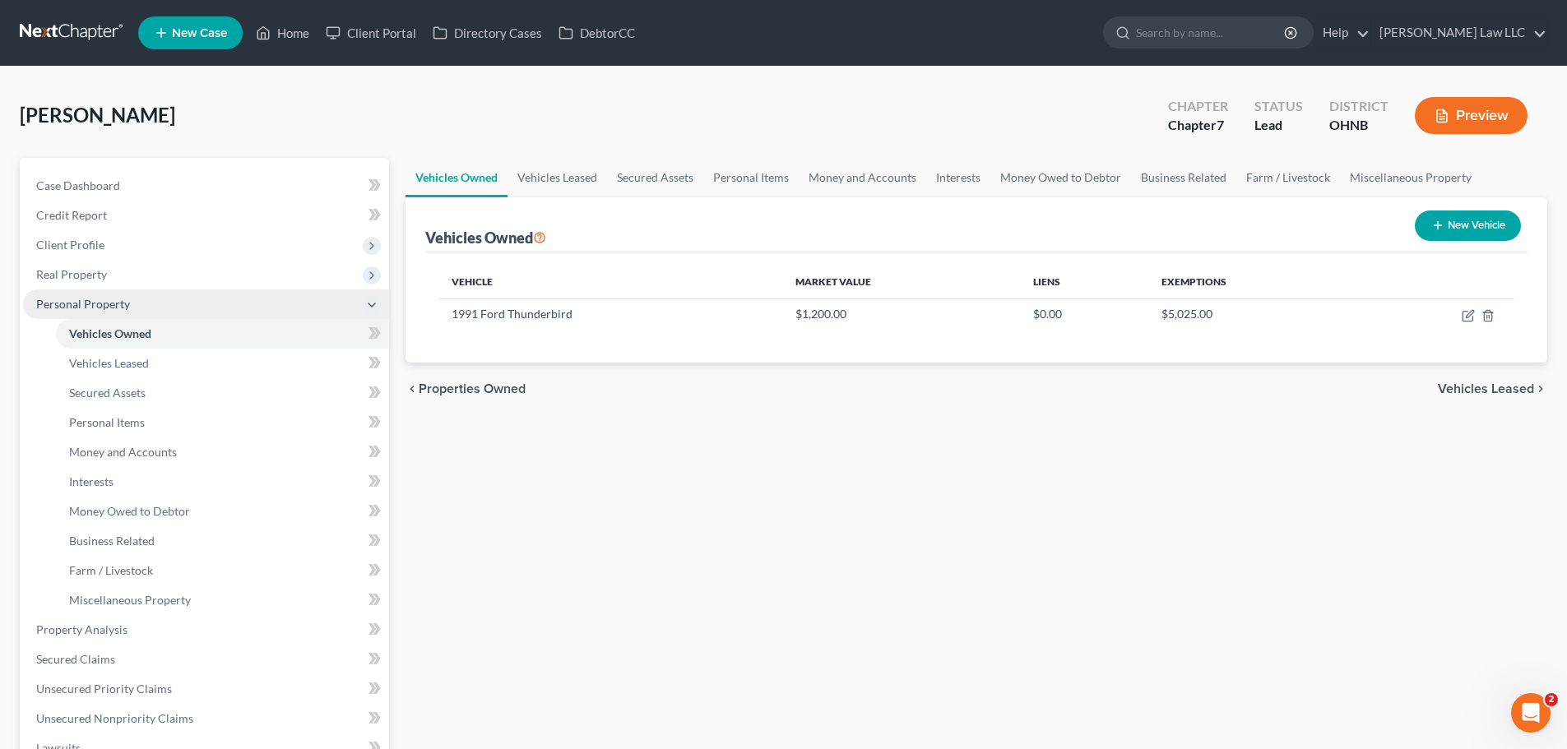
click at [106, 312] on span "Personal Property" at bounding box center [206, 305] width 366 height 30
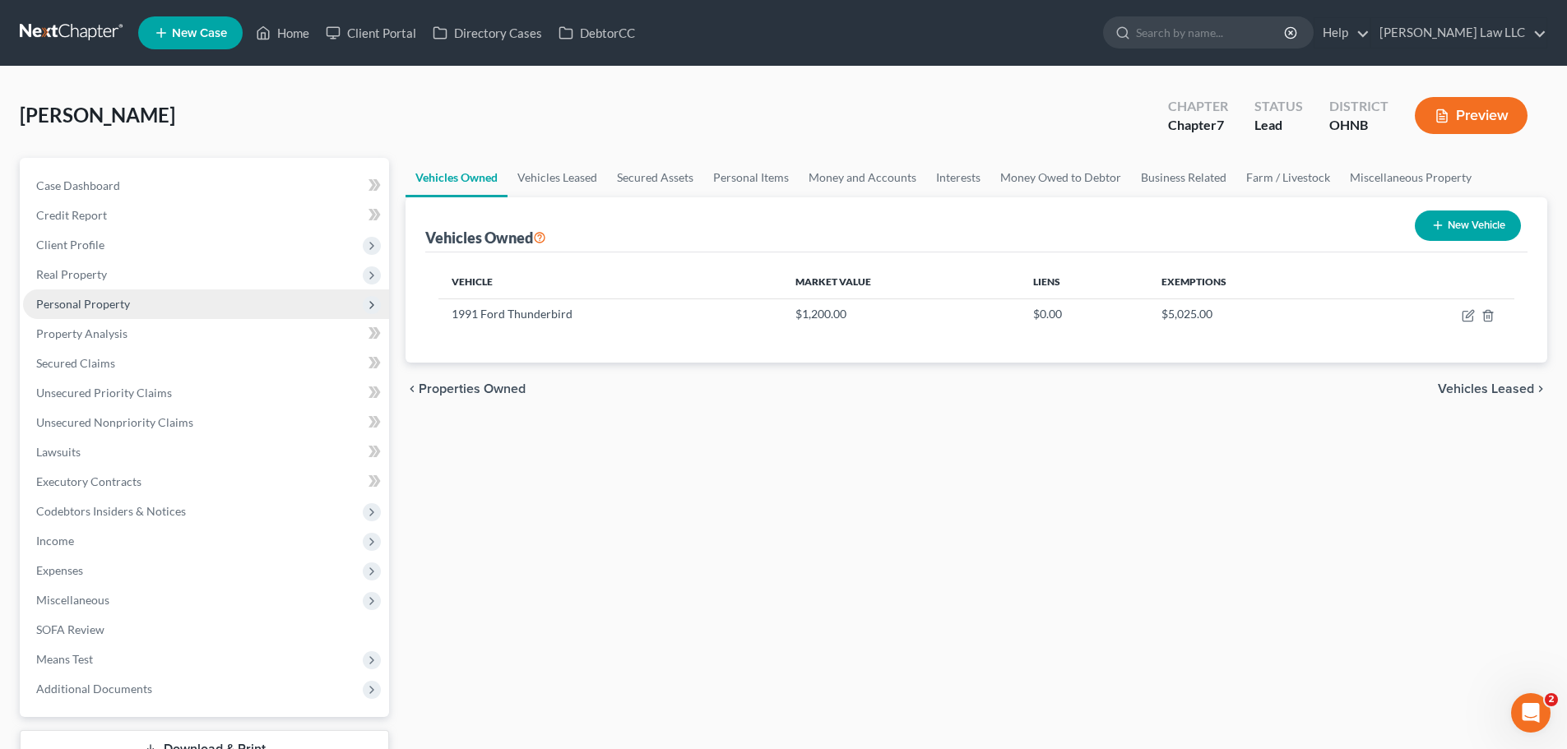
click at [124, 305] on span "Personal Property" at bounding box center [83, 304] width 94 height 14
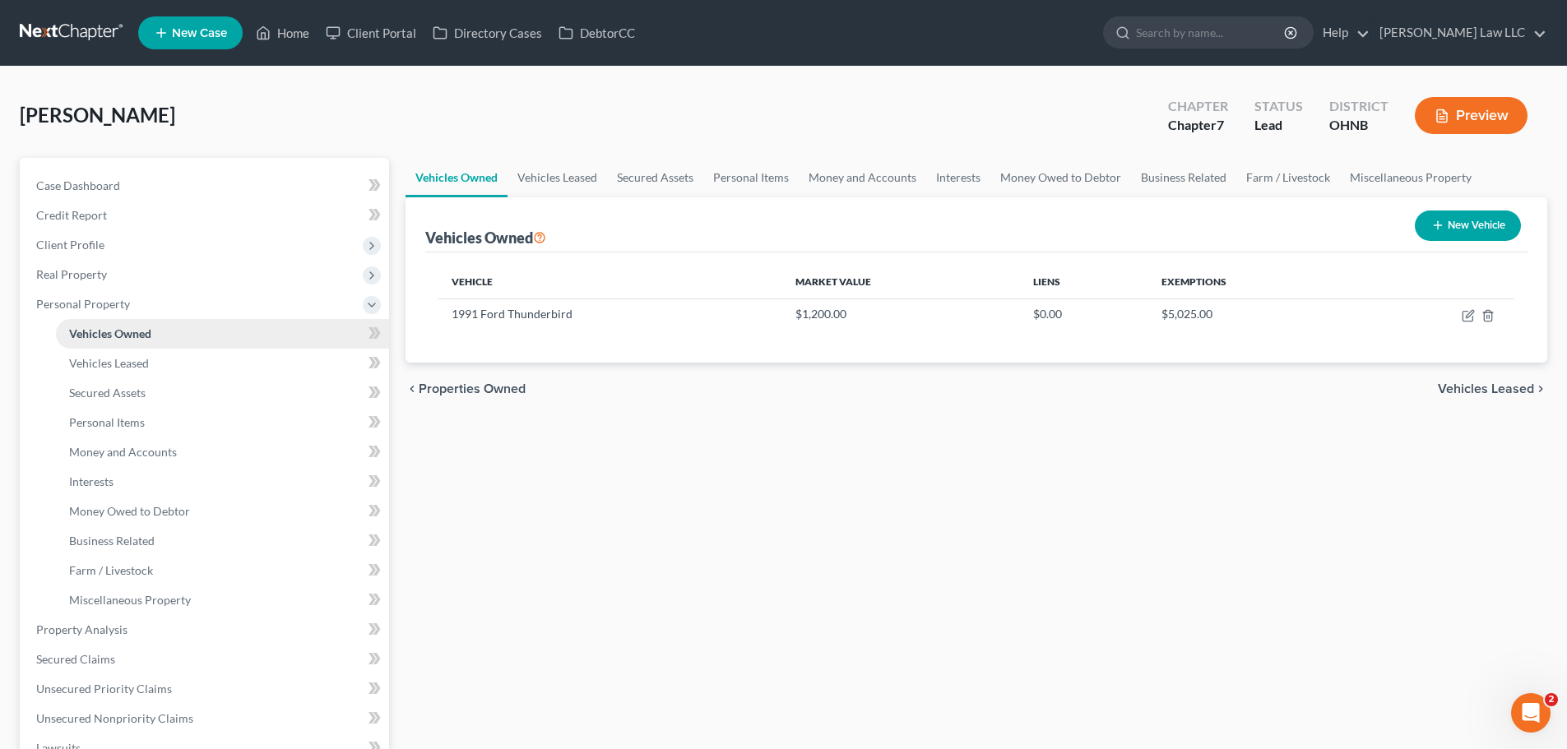
click at [126, 331] on span "Vehicles Owned" at bounding box center [110, 334] width 82 height 14
click at [156, 334] on link "Vehicles Owned" at bounding box center [222, 334] width 333 height 30
click at [561, 170] on link "Vehicles Leased" at bounding box center [558, 177] width 100 height 39
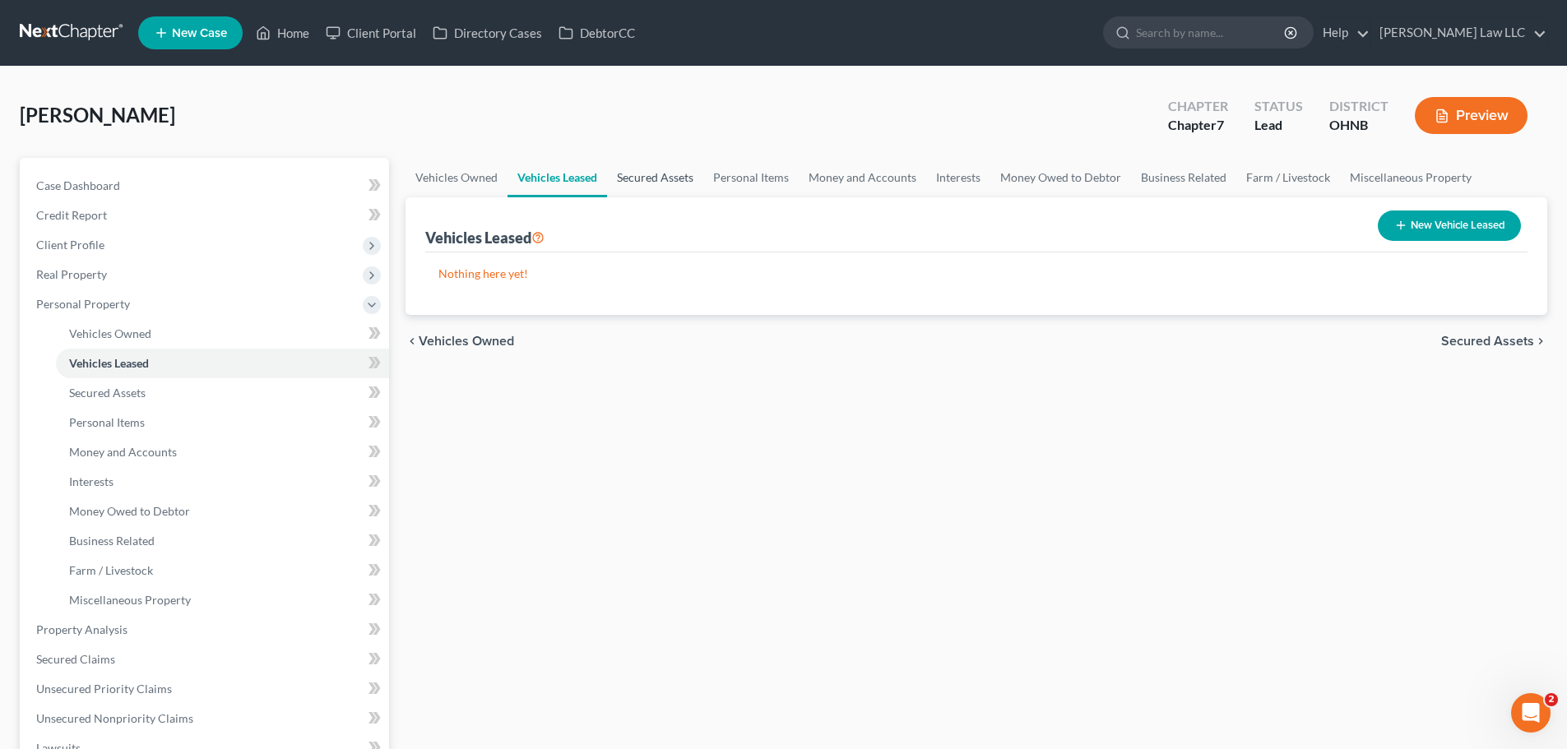
click at [627, 182] on link "Secured Assets" at bounding box center [655, 177] width 96 height 39
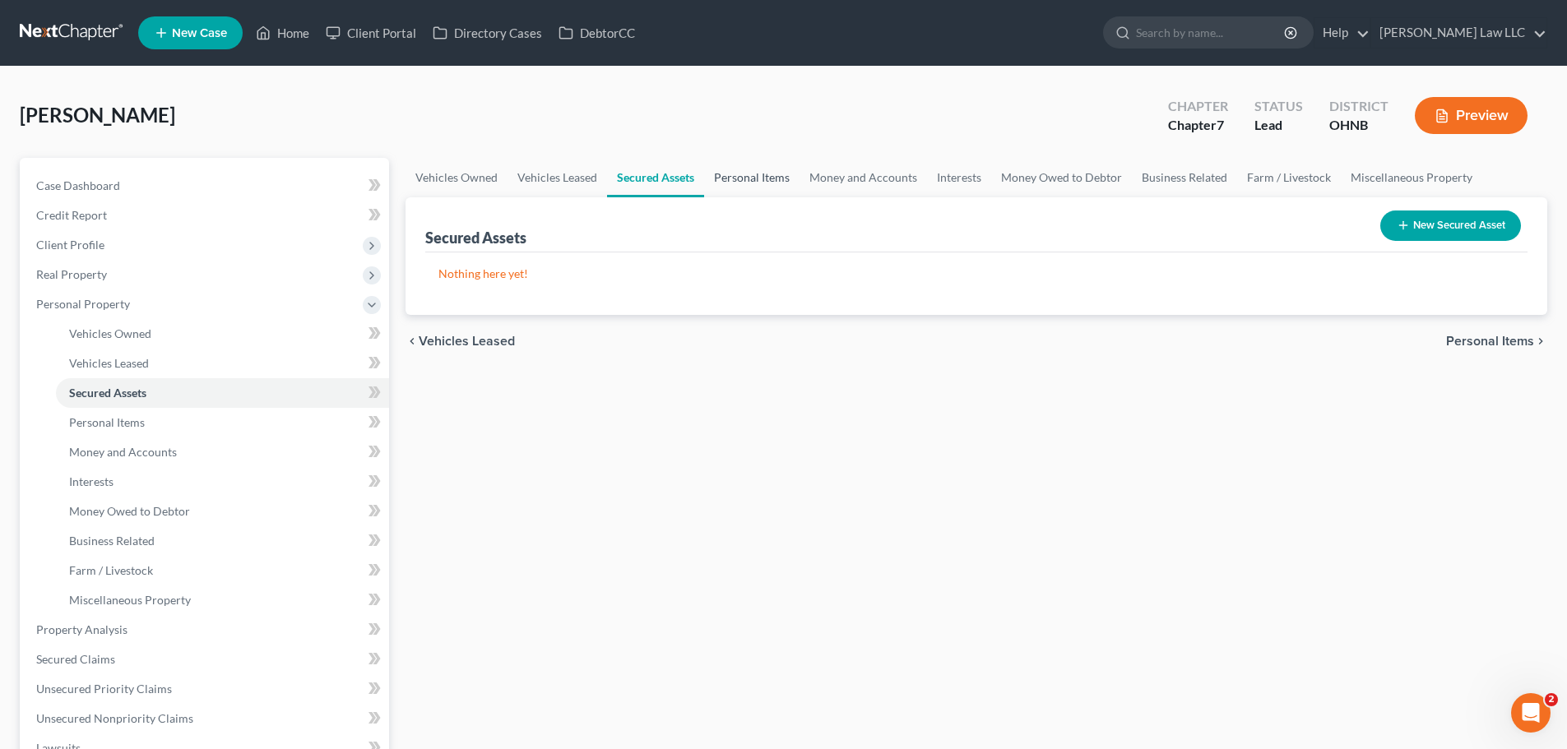
click at [753, 183] on link "Personal Items" at bounding box center [751, 177] width 95 height 39
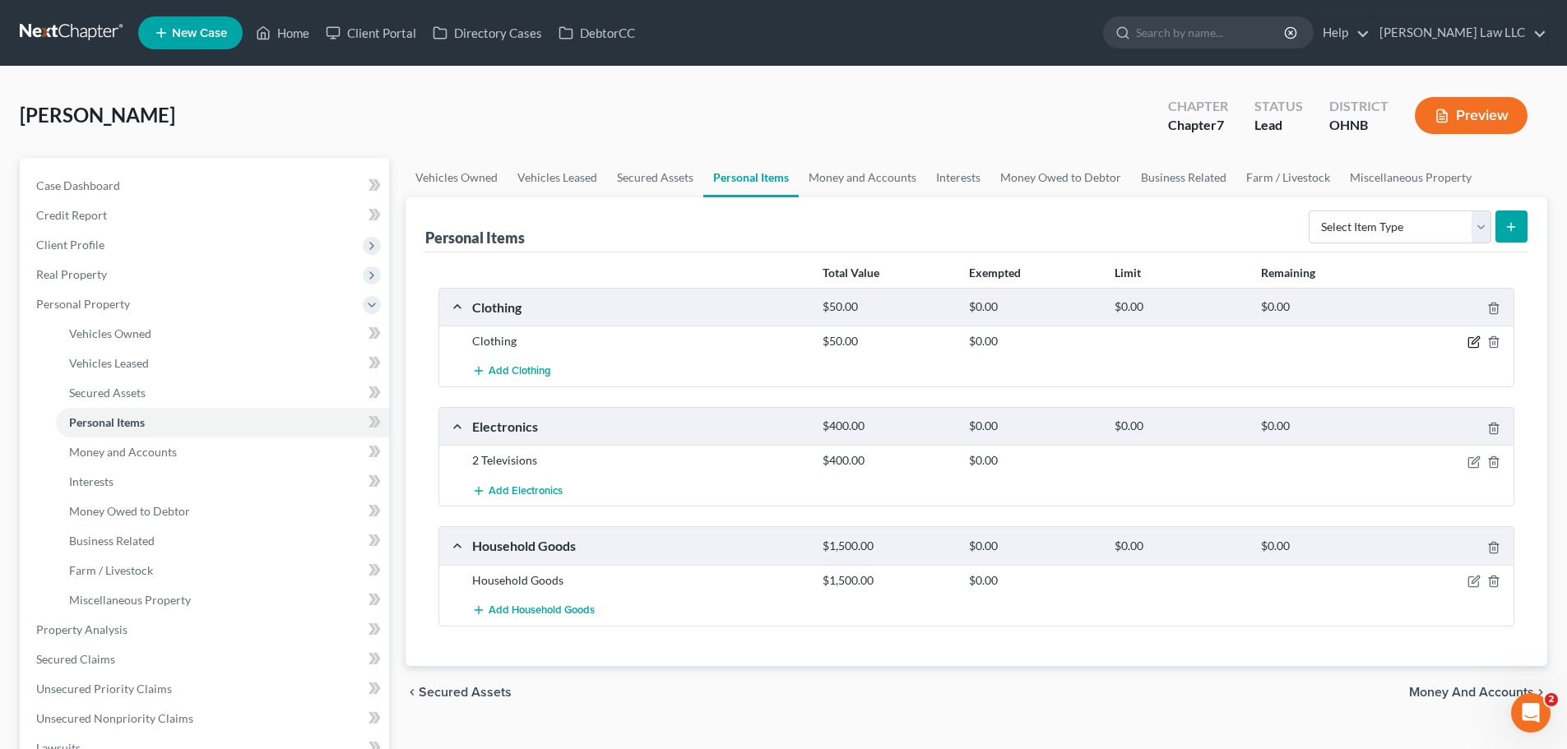
click at [1470, 342] on icon "button" at bounding box center [1473, 342] width 13 height 13
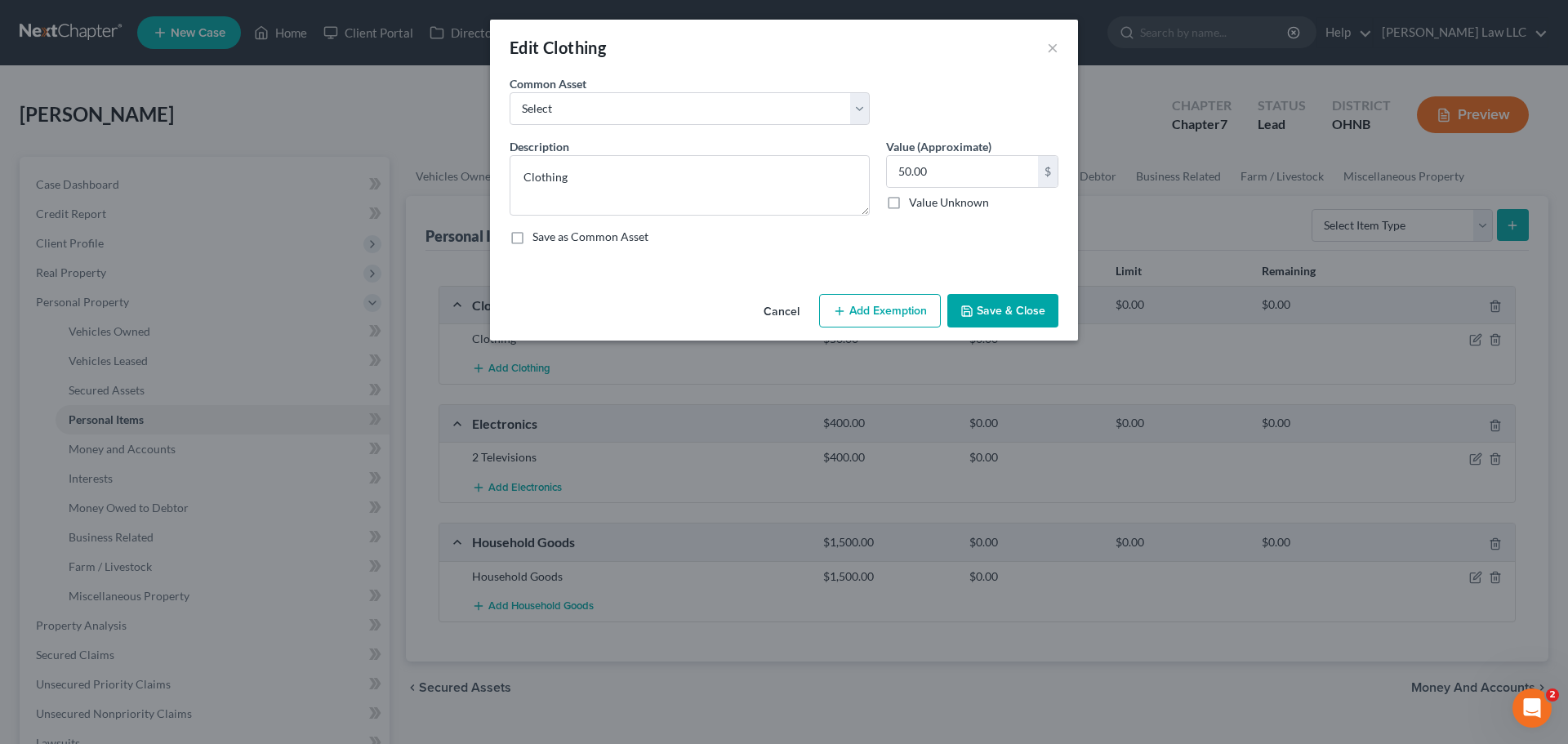
click at [910, 311] on button "Add Exemption" at bounding box center [880, 311] width 122 height 35
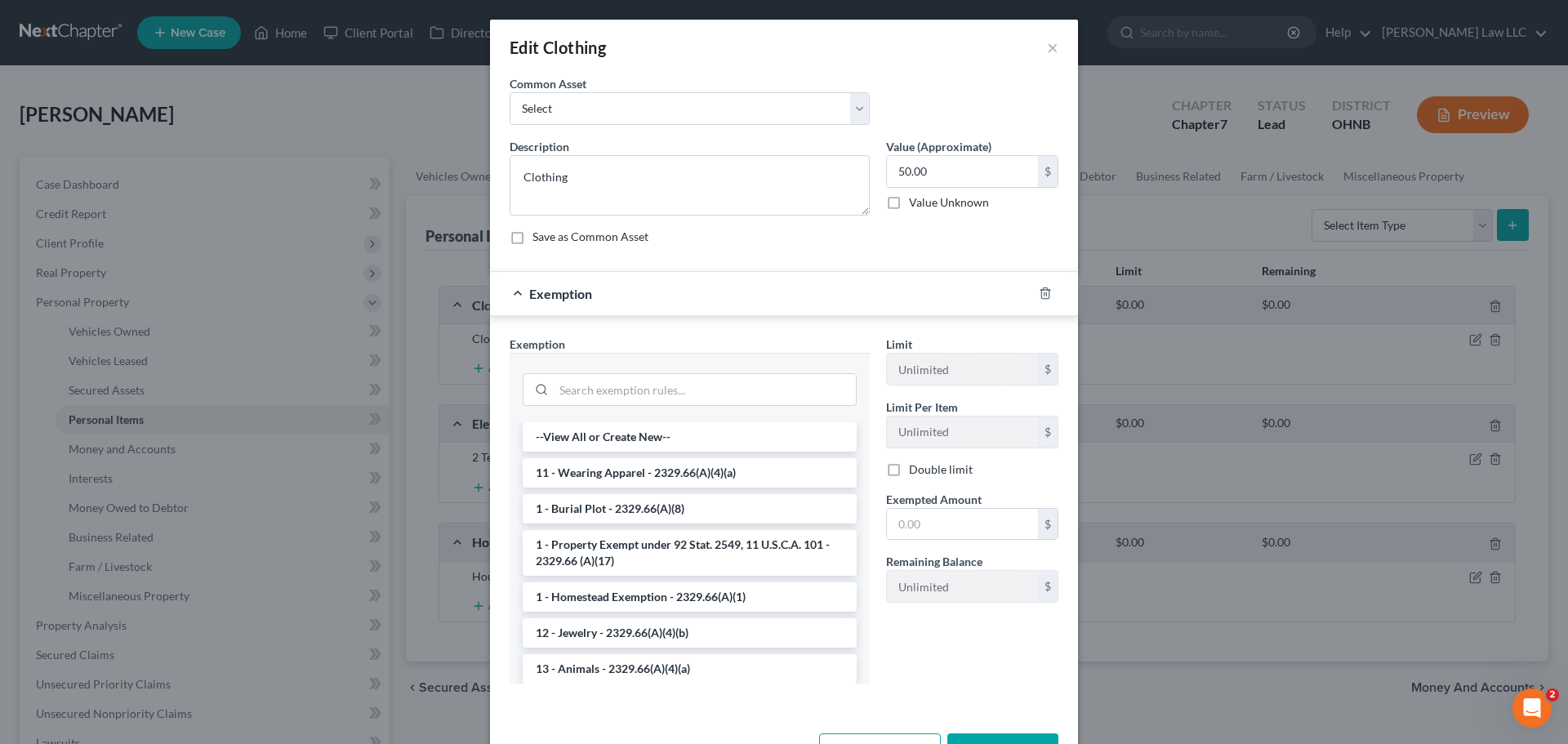
click at [582, 470] on li "11 - Wearing Apparel - 2329.66(A)(4)(a)" at bounding box center [689, 473] width 334 height 30
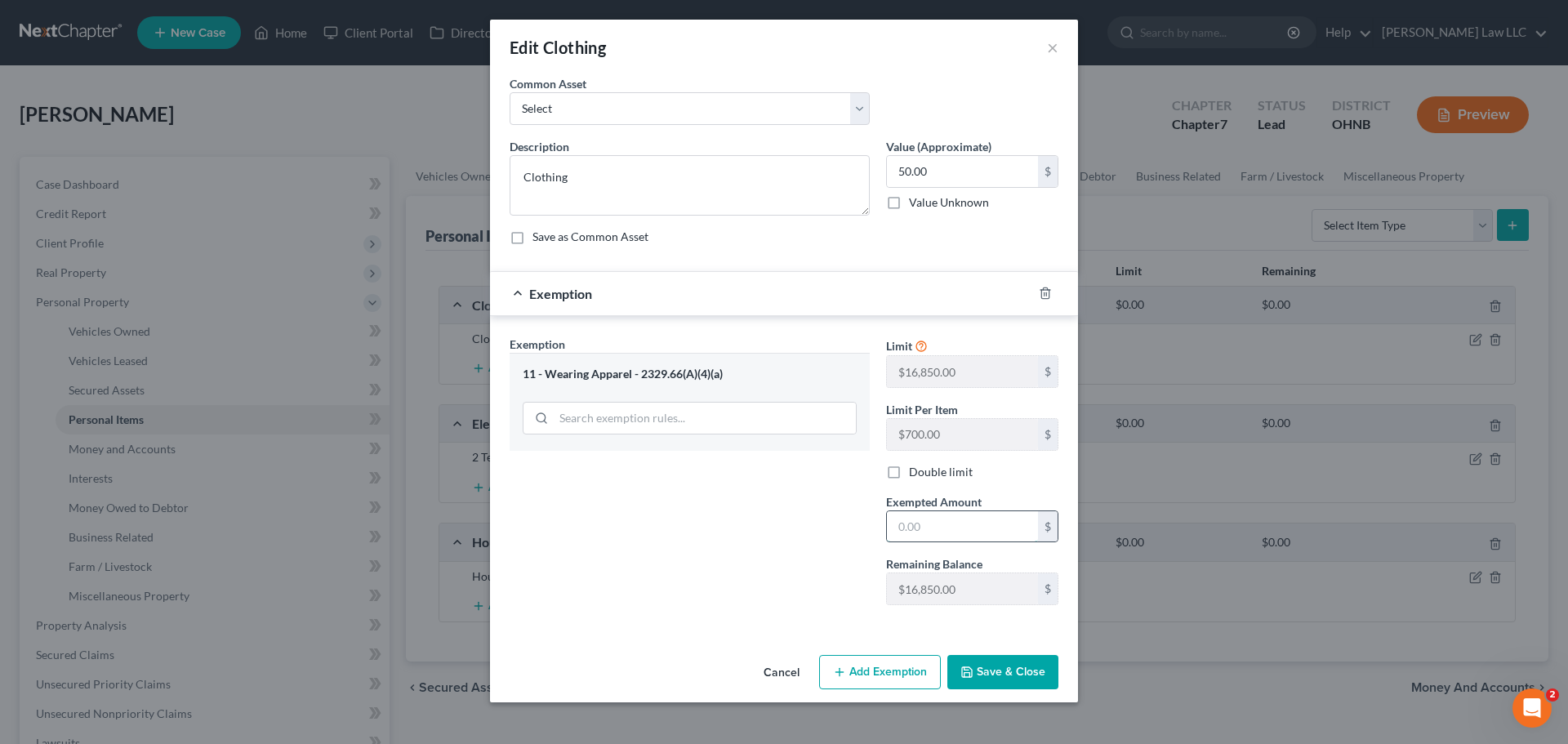
click at [920, 521] on input "text" at bounding box center [962, 526] width 151 height 31
type input "50"
click at [670, 530] on div "Exemption Set must be selected for CA. Exemption * 11 - Wearing Apparel - 2329.…" at bounding box center [689, 477] width 376 height 283
click at [1035, 672] on button "Save & Close" at bounding box center [1003, 672] width 111 height 35
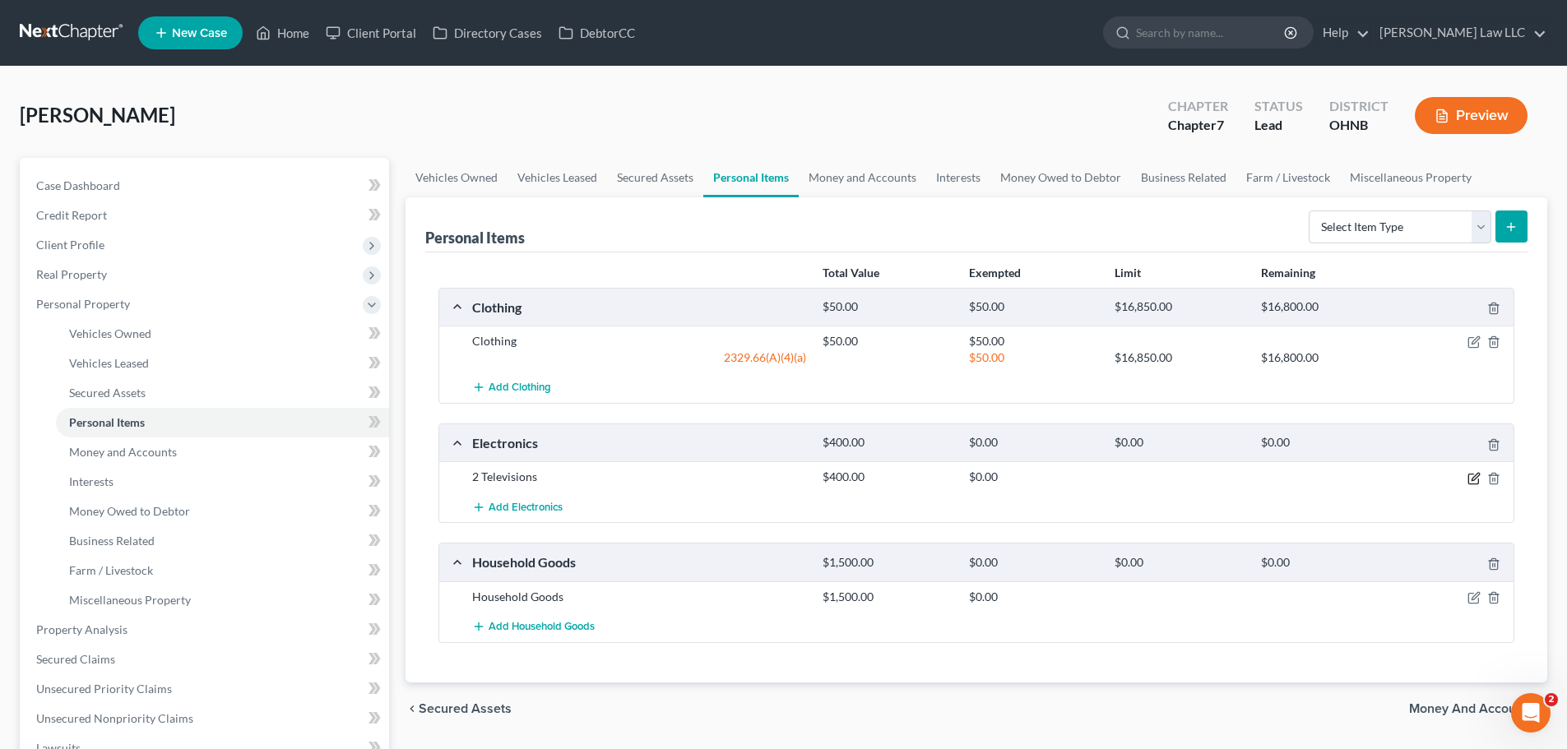
click at [1474, 479] on icon "button" at bounding box center [1473, 478] width 13 height 13
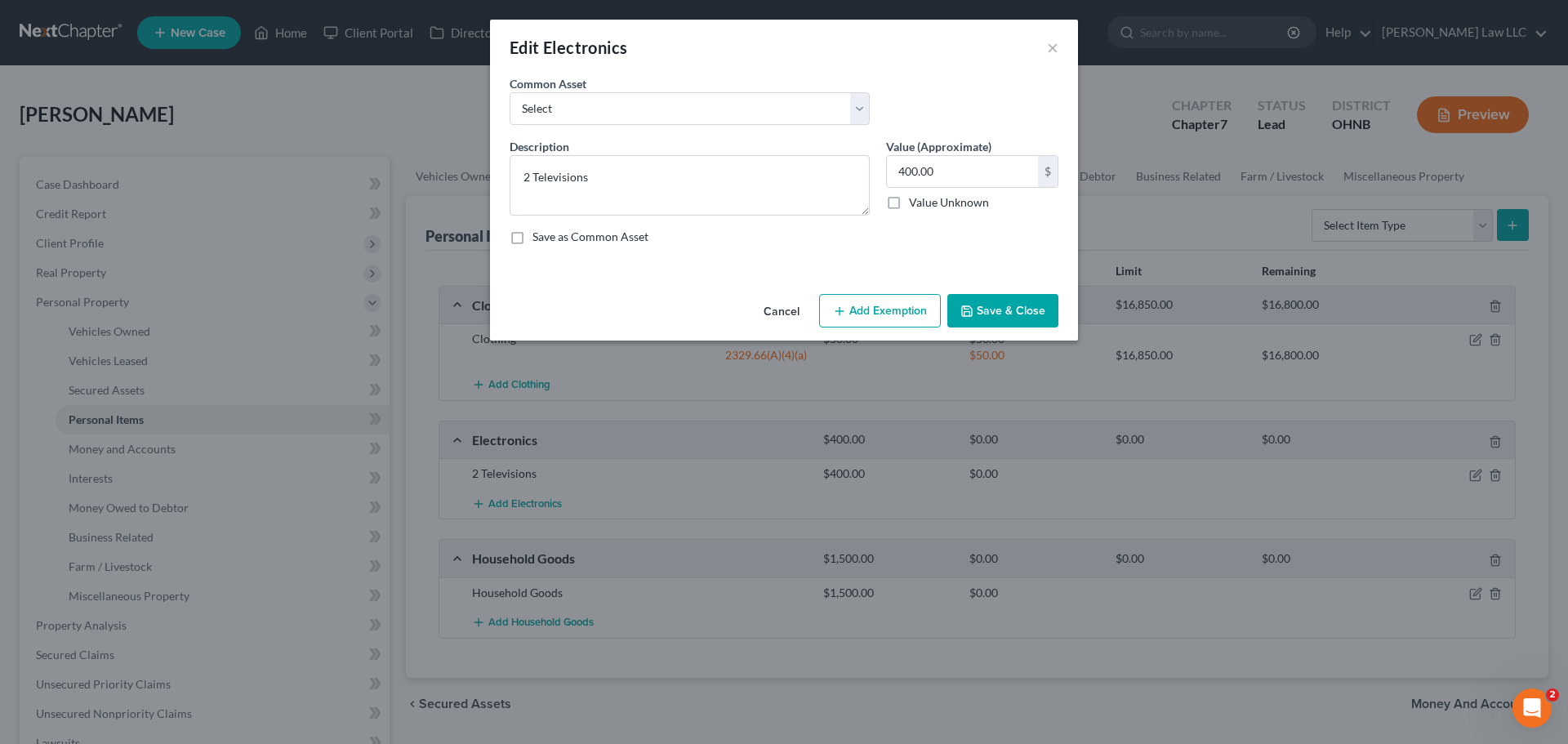
click at [854, 309] on button "Add Exemption" at bounding box center [880, 311] width 122 height 35
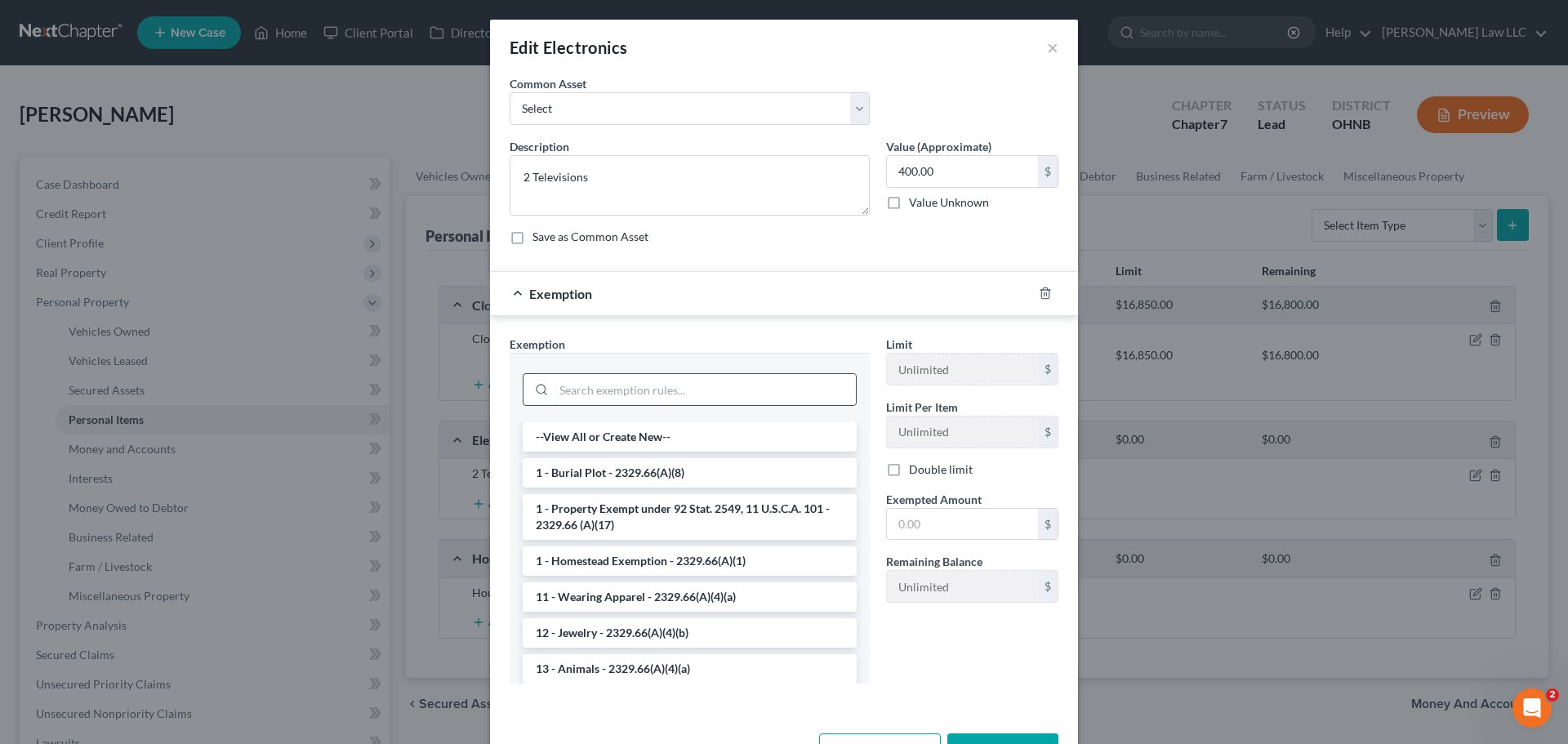
click at [608, 395] on input "search" at bounding box center [705, 389] width 302 height 31
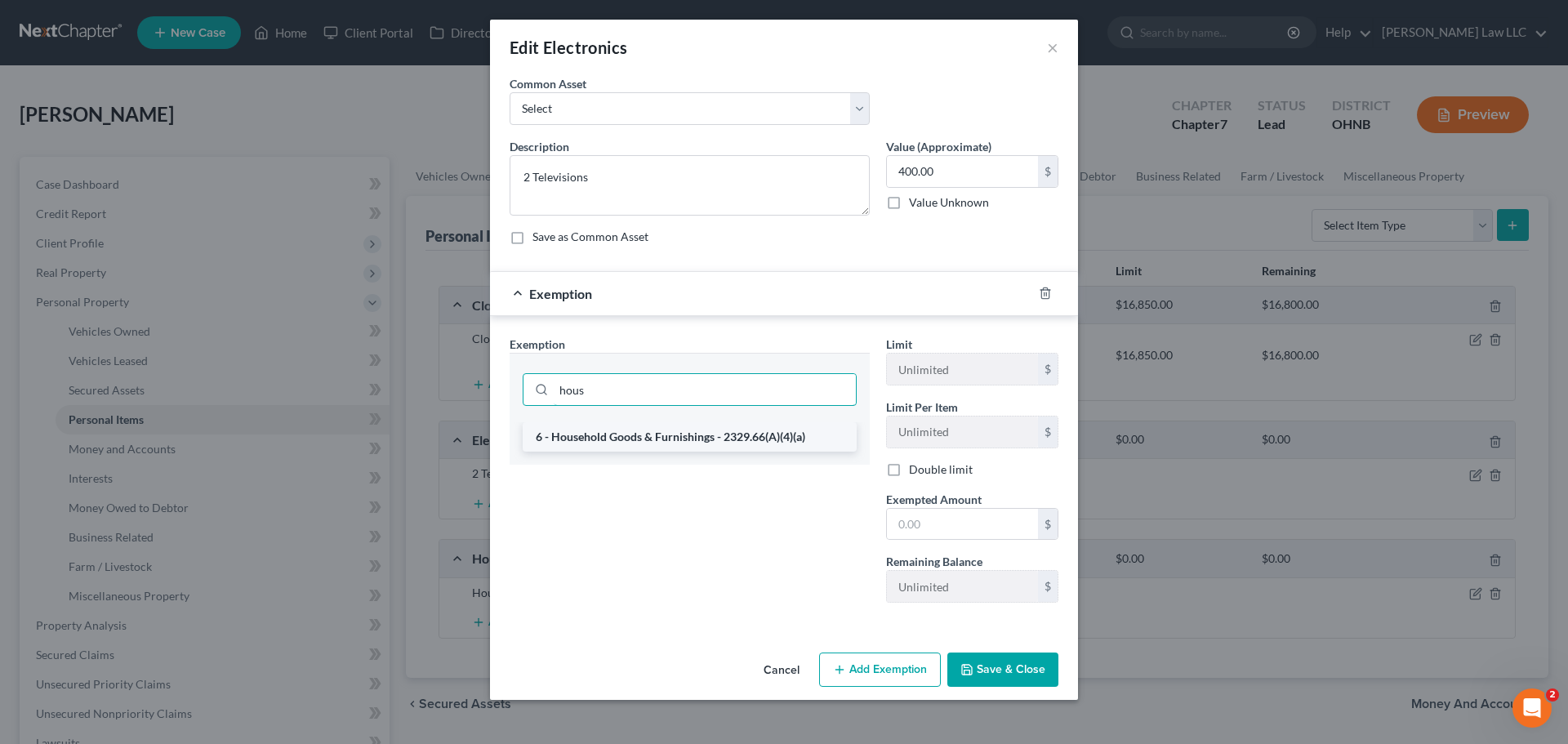
type input "hous"
click at [657, 440] on li "6 - Household Goods & Furnishings - 2329.66(A)(4)(a)" at bounding box center [689, 437] width 334 height 30
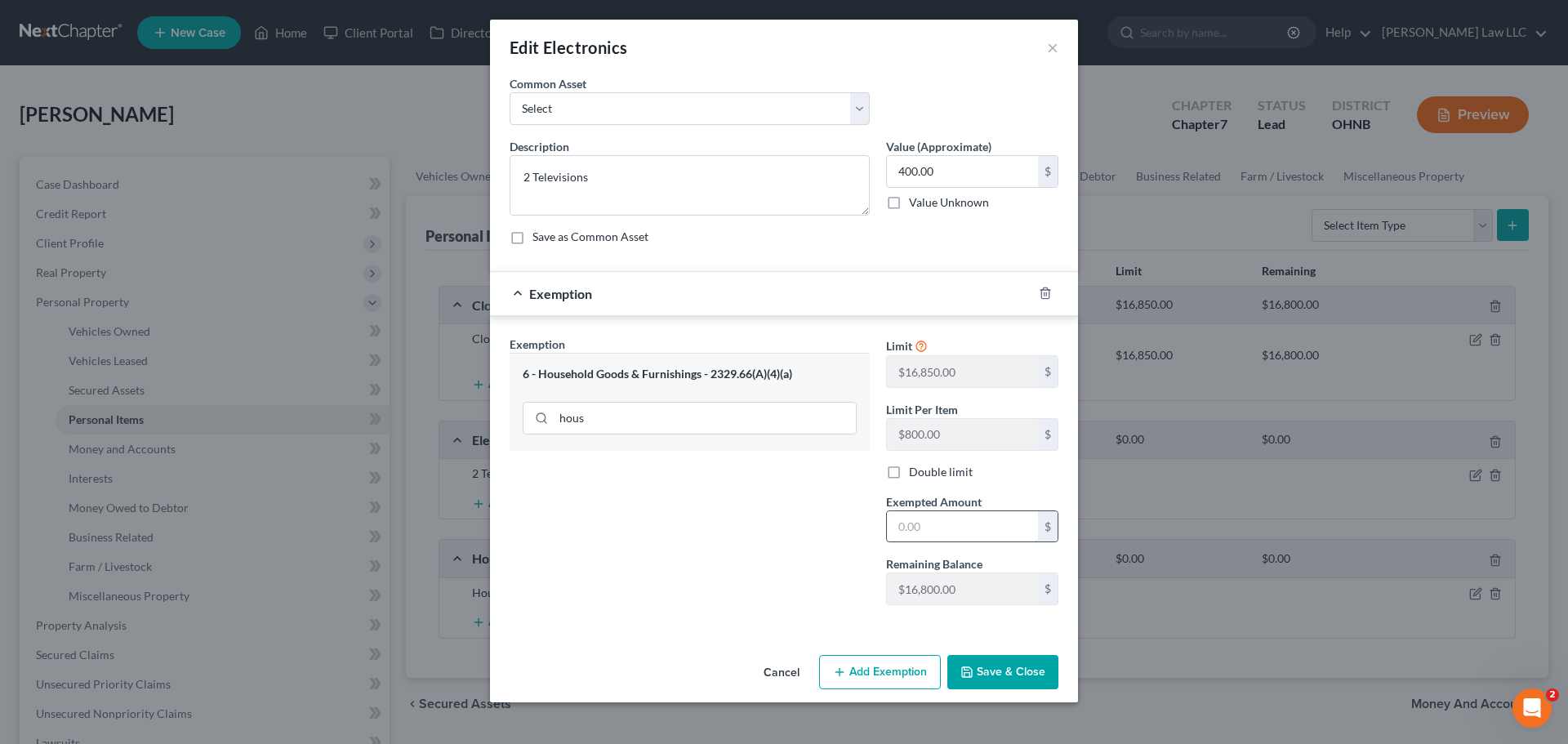
click at [961, 529] on input "text" at bounding box center [962, 526] width 151 height 31
type input "400"
click at [712, 530] on div "Exemption Set must be selected for CA. Exemption * 6 - Household Goods & Furnis…" at bounding box center [689, 477] width 376 height 283
click at [725, 518] on div "Exemption Set must be selected for CA. Exemption * 6 - Household Goods & Furnis…" at bounding box center [689, 477] width 376 height 283
click at [1010, 676] on button "Save & Close" at bounding box center [1003, 672] width 111 height 35
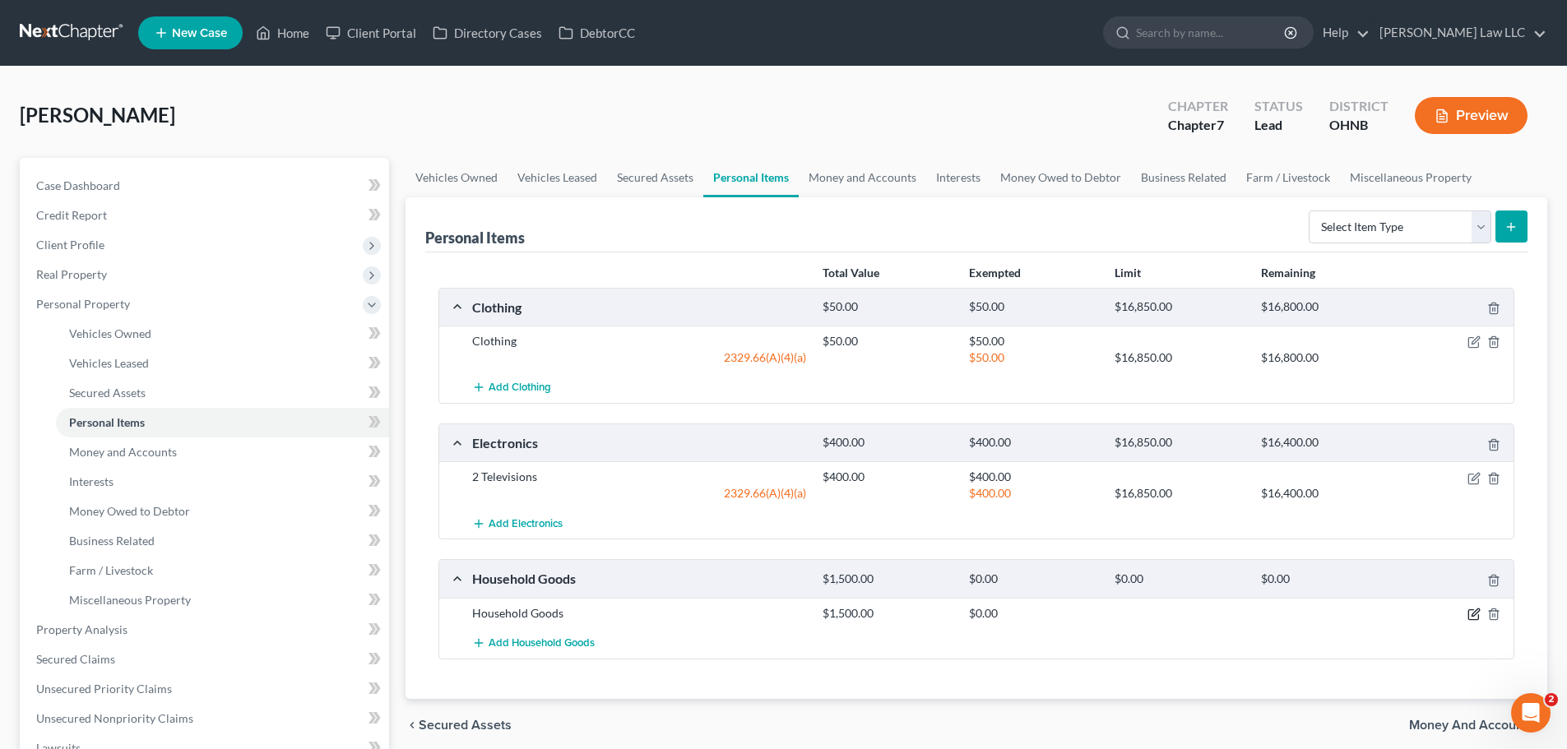
click at [1476, 610] on icon "button" at bounding box center [1473, 614] width 13 height 13
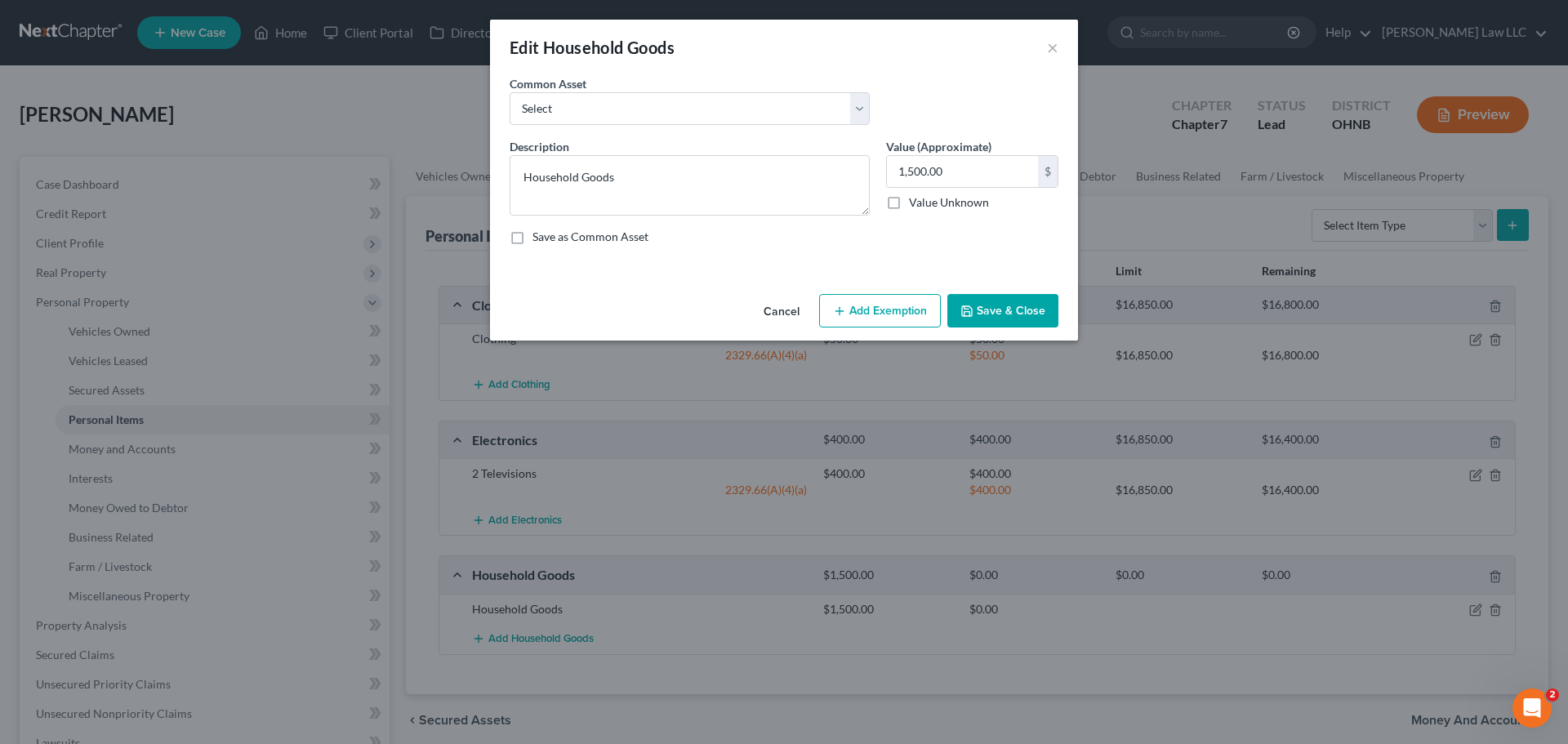
click at [892, 311] on button "Add Exemption" at bounding box center [880, 311] width 122 height 35
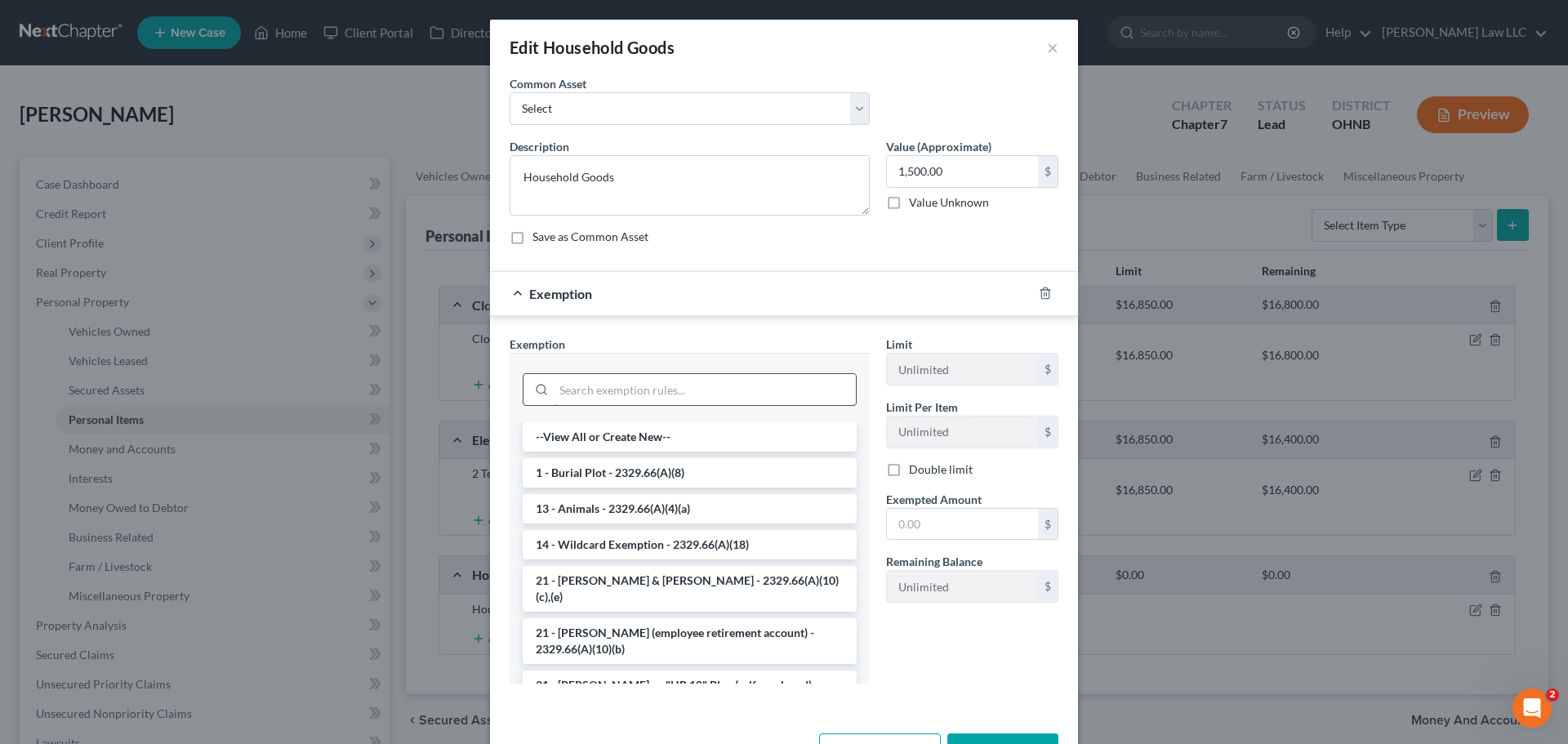
click at [611, 390] on input "search" at bounding box center [705, 389] width 302 height 31
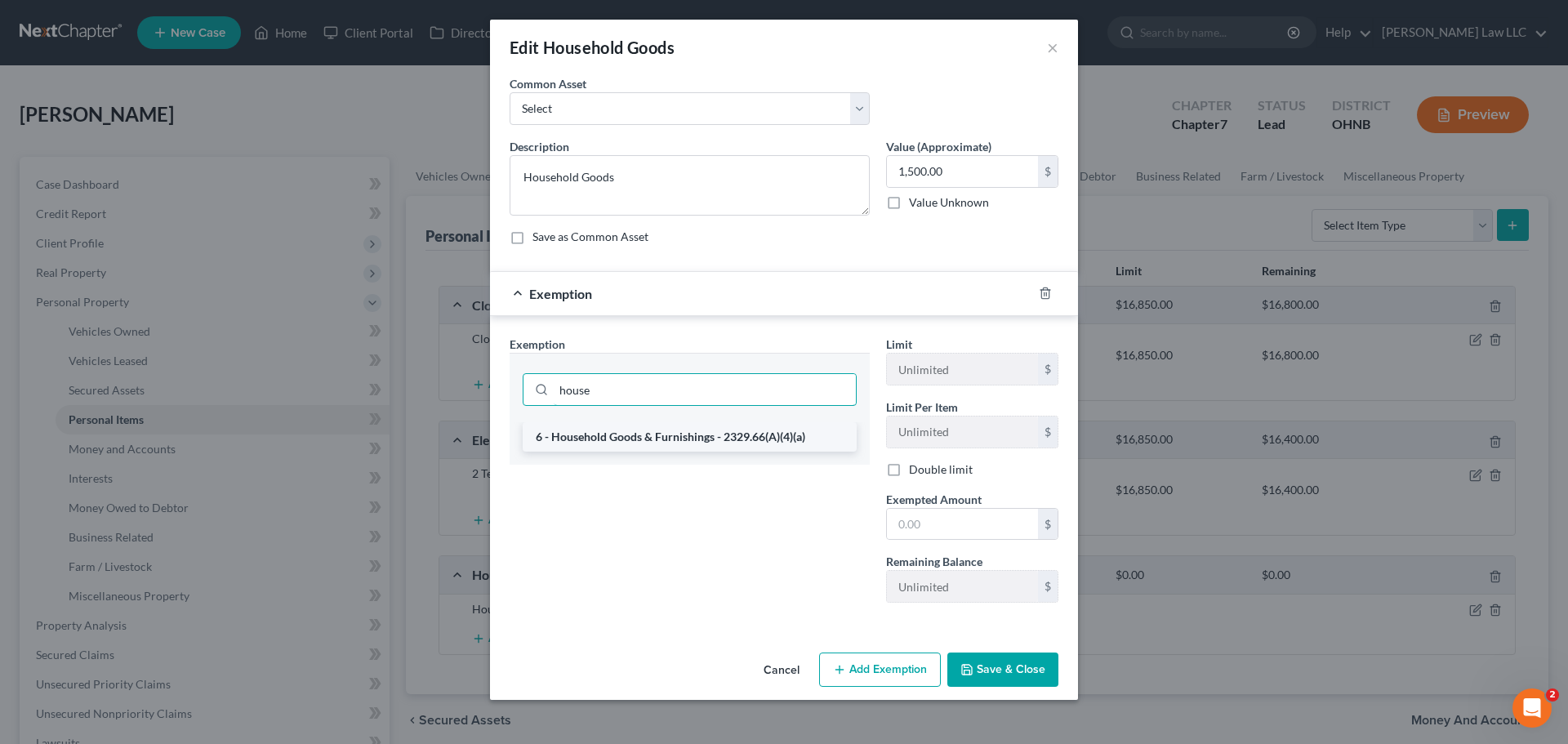
type input "house"
click at [615, 433] on li "6 - Household Goods & Furnishings - 2329.66(A)(4)(a)" at bounding box center [689, 437] width 334 height 30
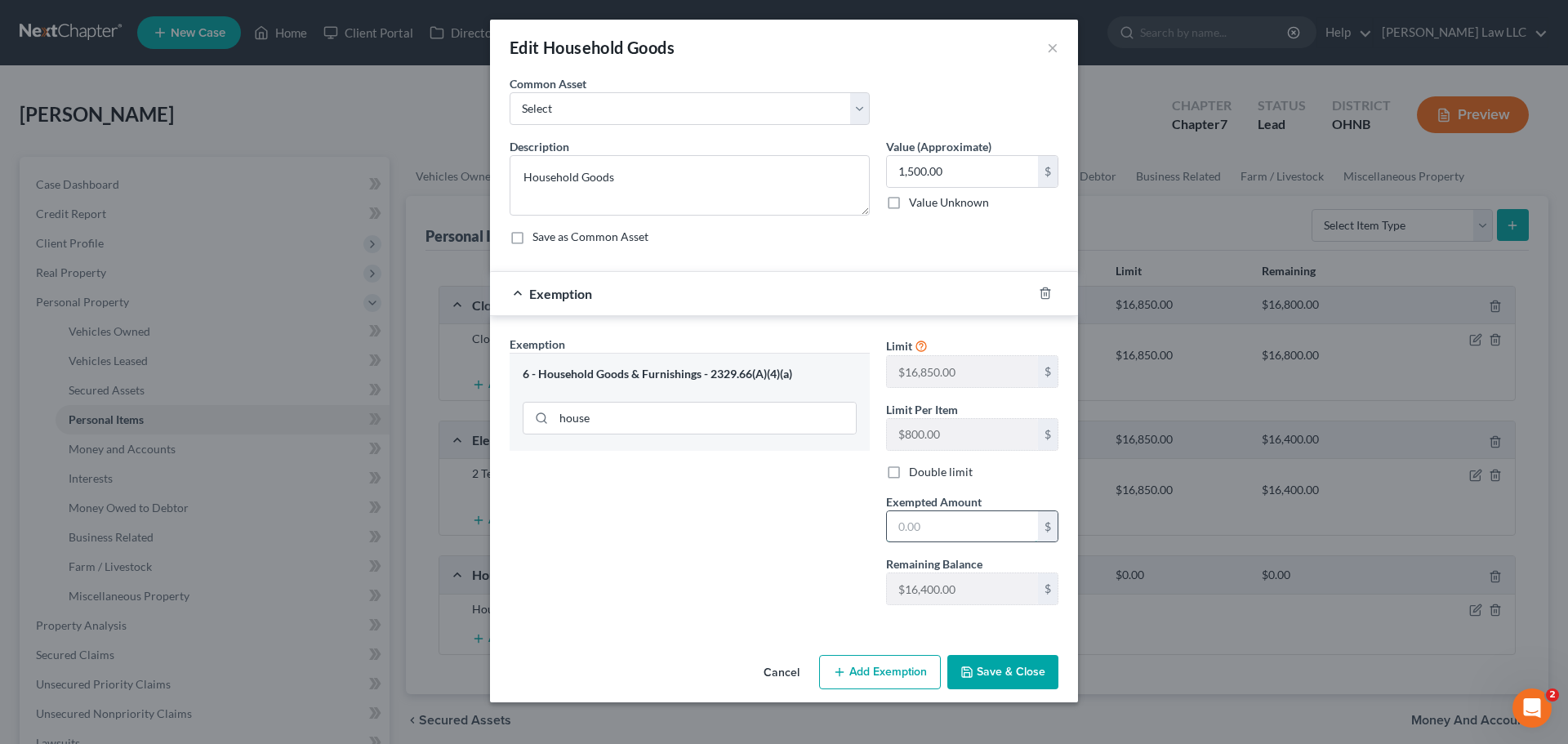
click at [946, 532] on input "text" at bounding box center [962, 526] width 151 height 31
type input "1,500"
click at [660, 554] on div "Exemption Set must be selected for CA. Exemption * 6 - Household Goods & Furnis…" at bounding box center [689, 477] width 376 height 283
click at [1029, 670] on button "Save & Close" at bounding box center [1003, 672] width 111 height 35
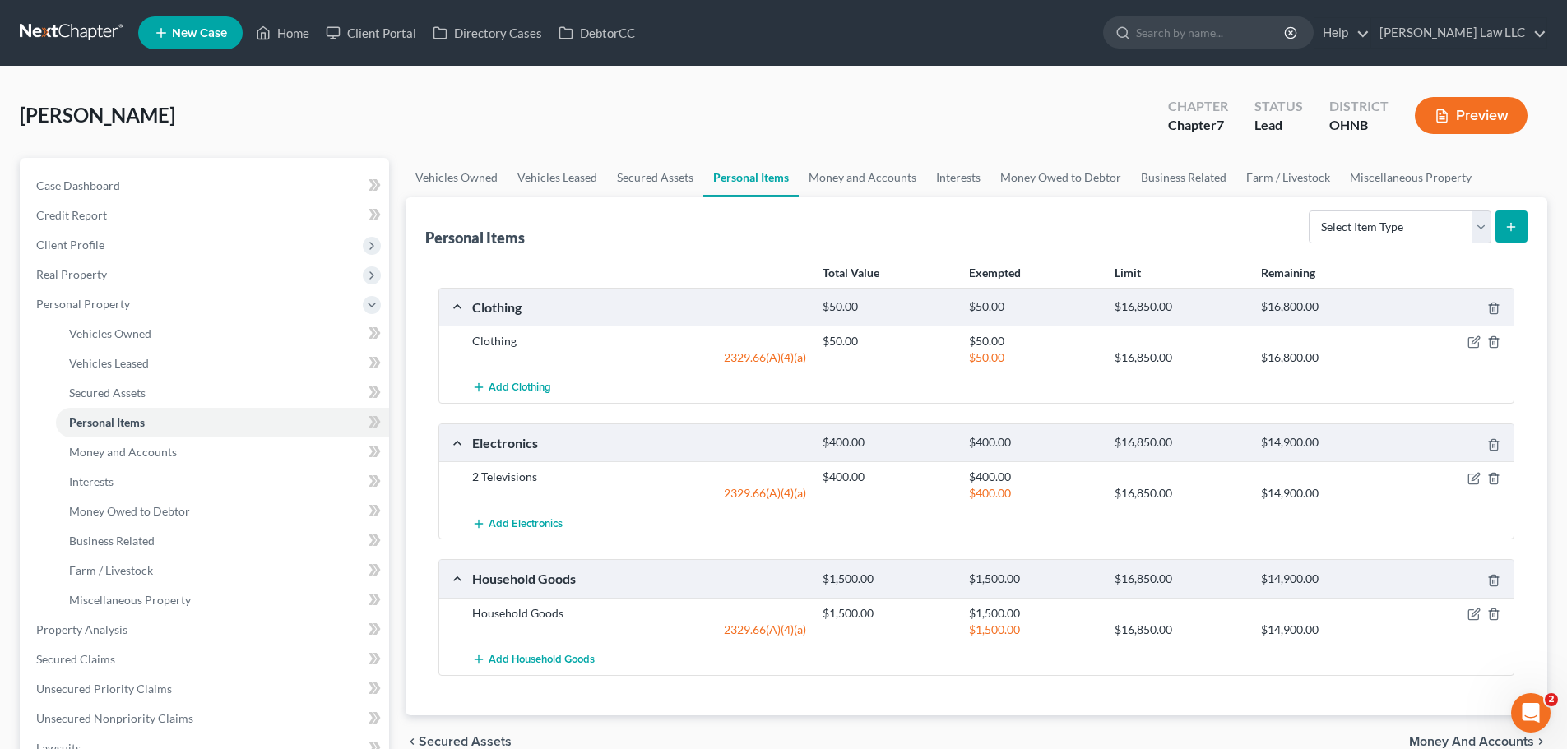
click at [871, 346] on div "$50.00" at bounding box center [887, 341] width 146 height 16
click at [881, 184] on link "Money and Accounts" at bounding box center [862, 177] width 127 height 39
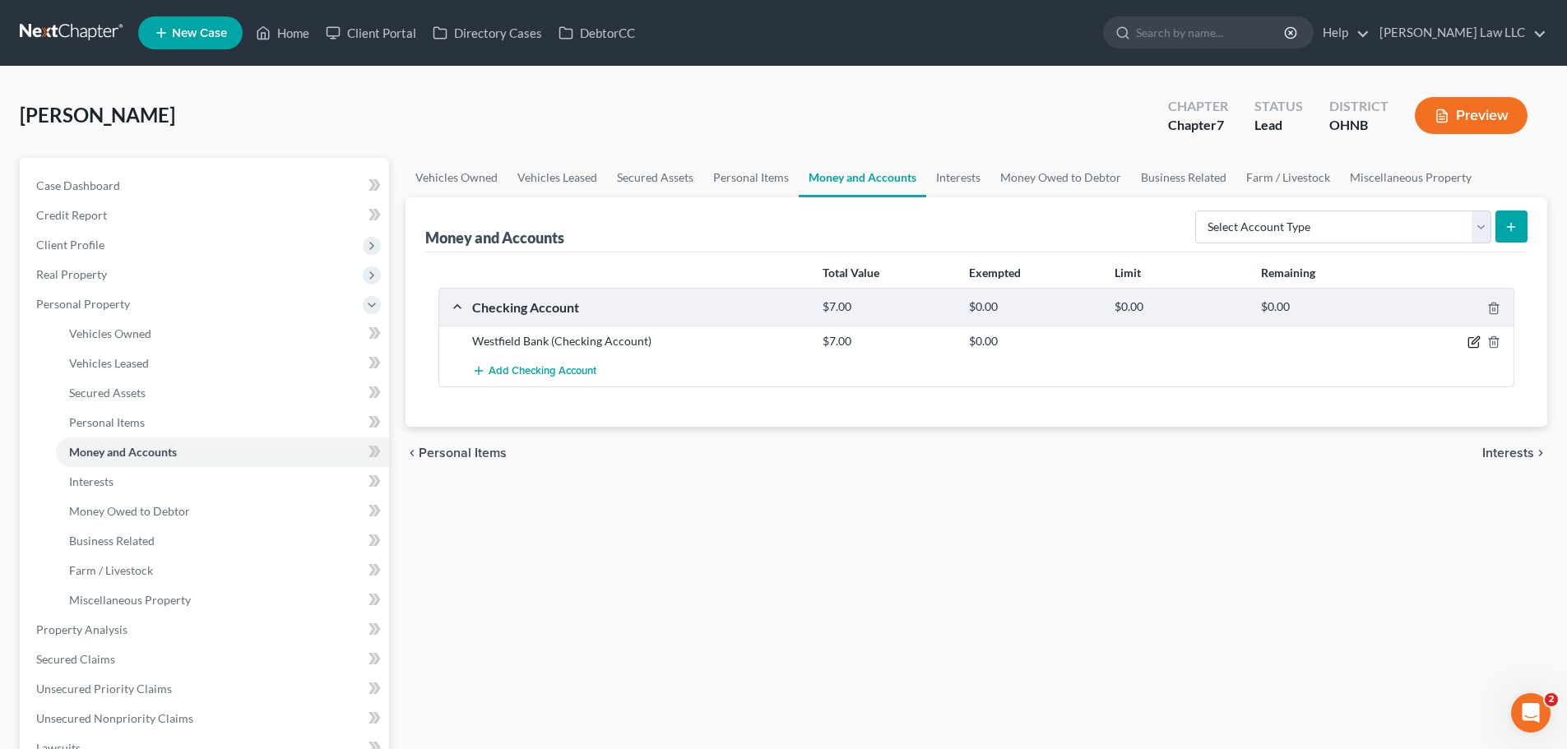
click at [1476, 345] on icon "button" at bounding box center [1473, 342] width 13 height 13
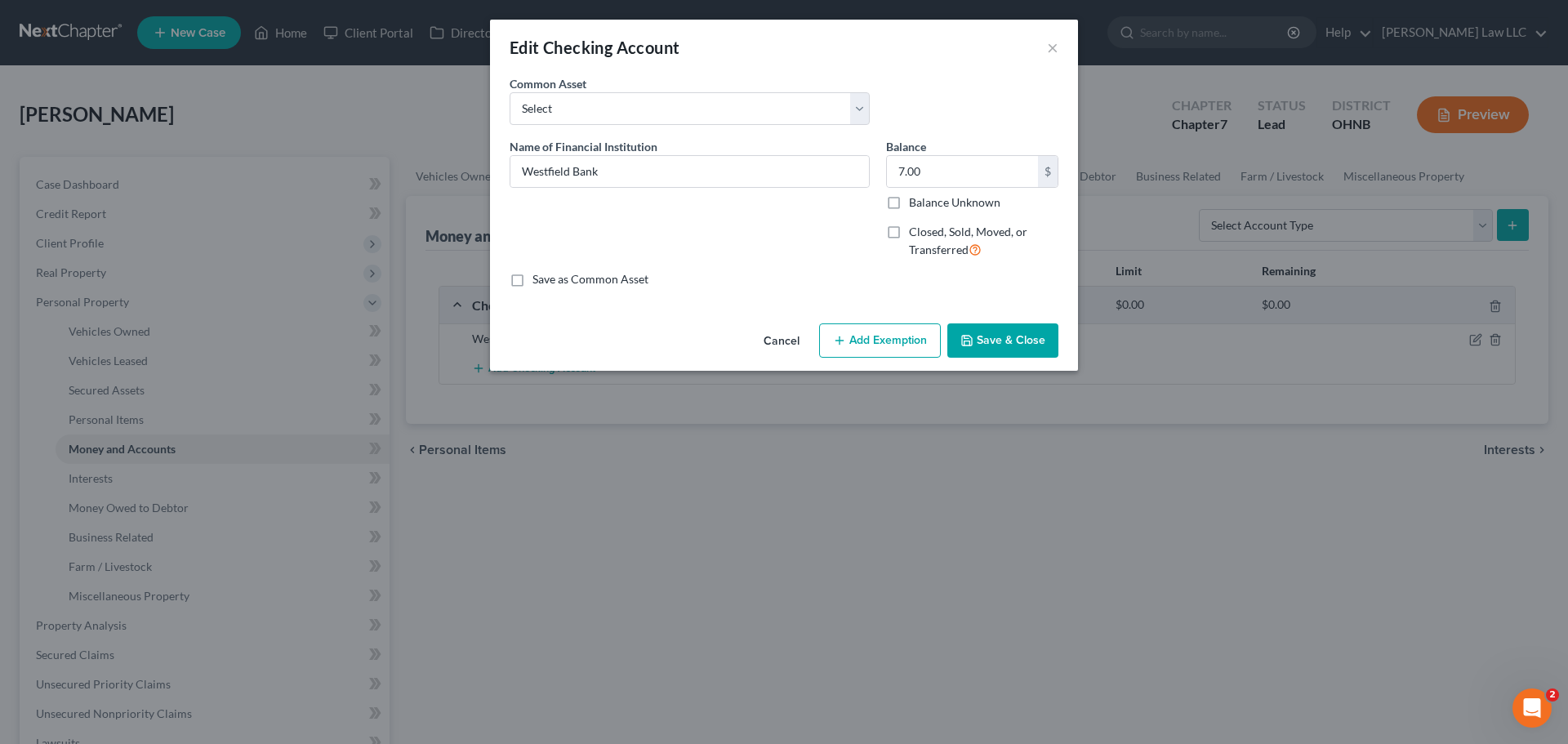
click at [866, 346] on button "Add Exemption" at bounding box center [880, 341] width 122 height 35
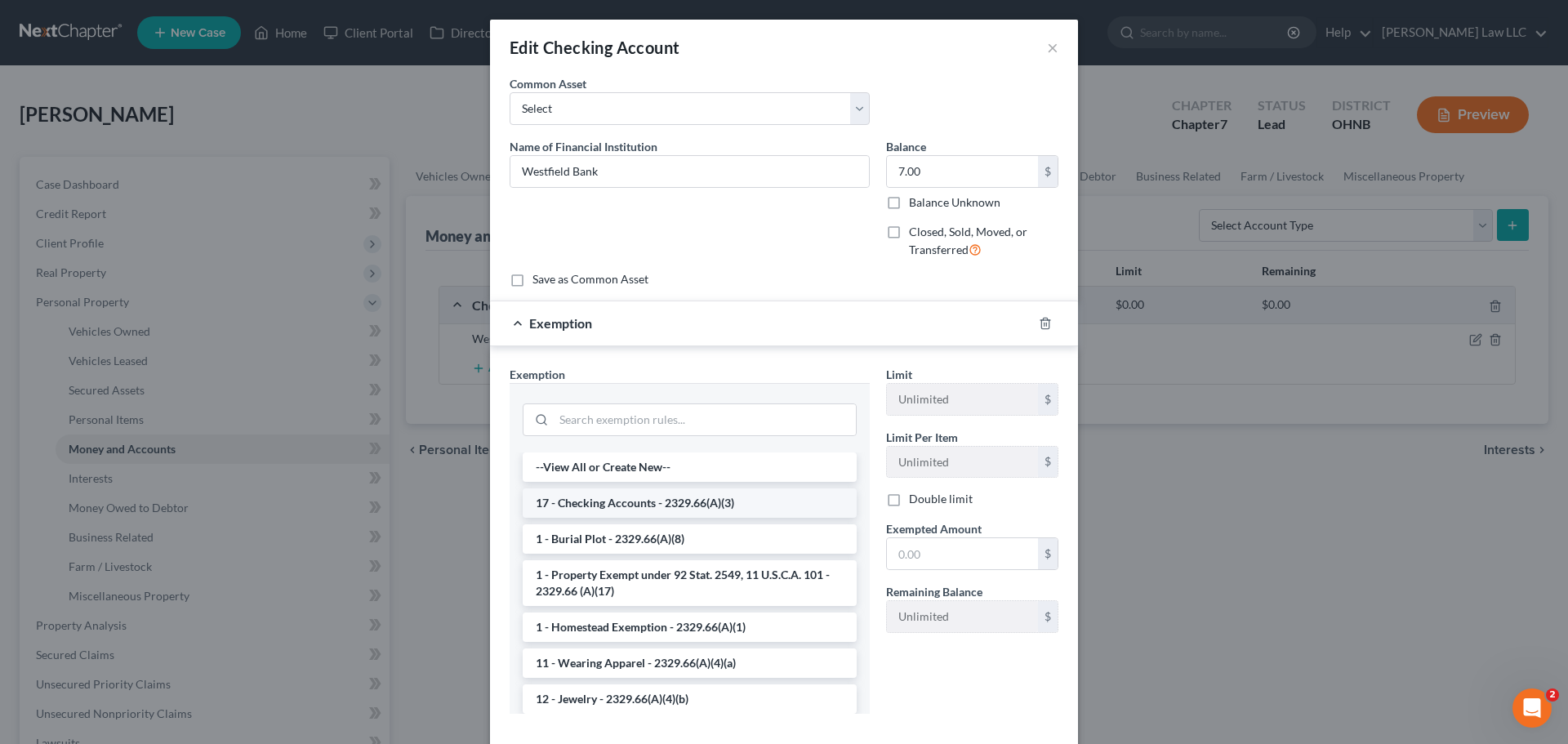
click at [592, 507] on li "17 - Checking Accounts - 2329.66(A)(3)" at bounding box center [689, 504] width 334 height 30
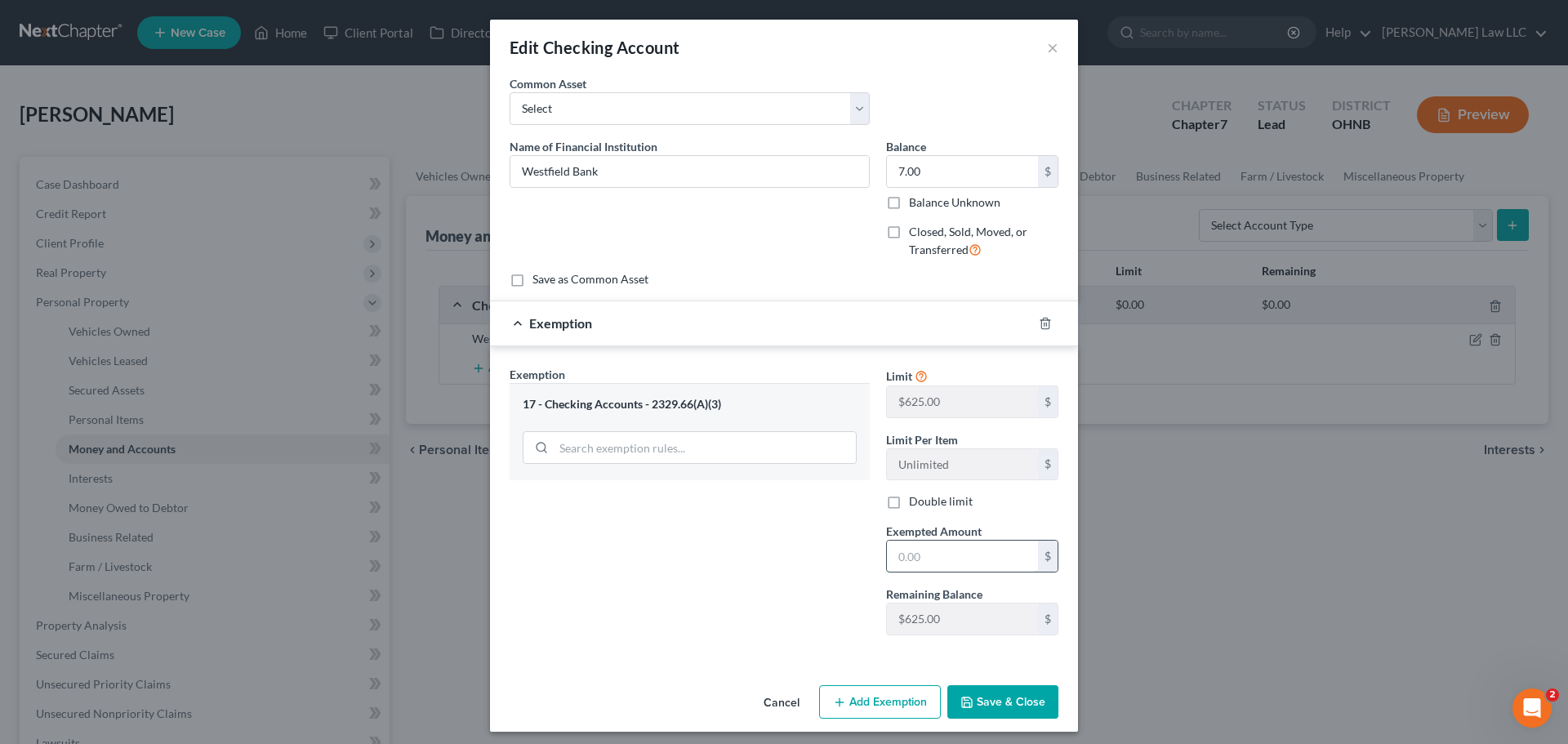
click at [937, 556] on input "text" at bounding box center [962, 556] width 151 height 31
type input "7"
click at [665, 567] on div "Exemption Set must be selected for CA. Exemption * 17 - Checking Accounts - 232…" at bounding box center [689, 508] width 376 height 283
click at [1009, 702] on button "Save & Close" at bounding box center [1003, 702] width 111 height 35
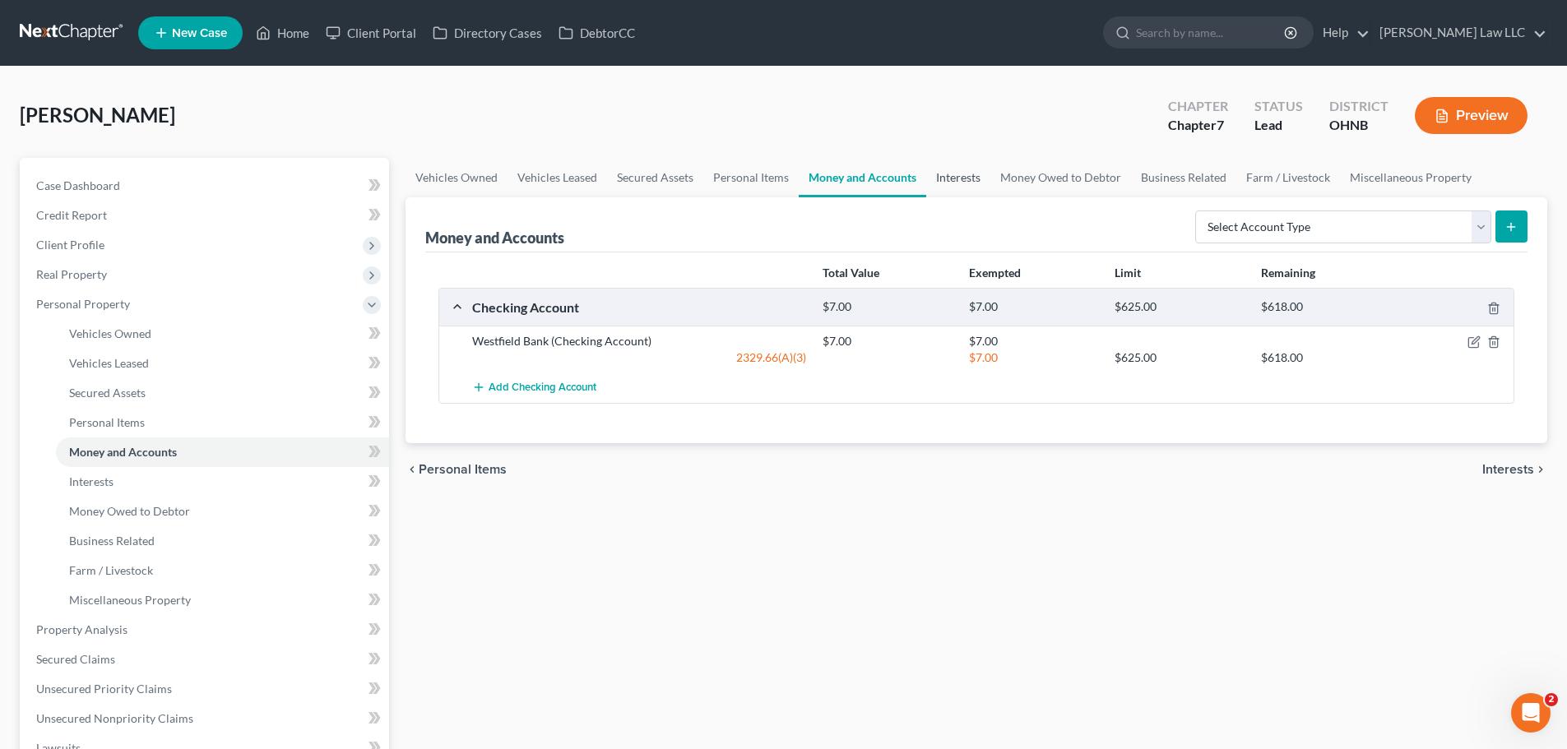
click at [952, 178] on link "Interests" at bounding box center [958, 177] width 64 height 39
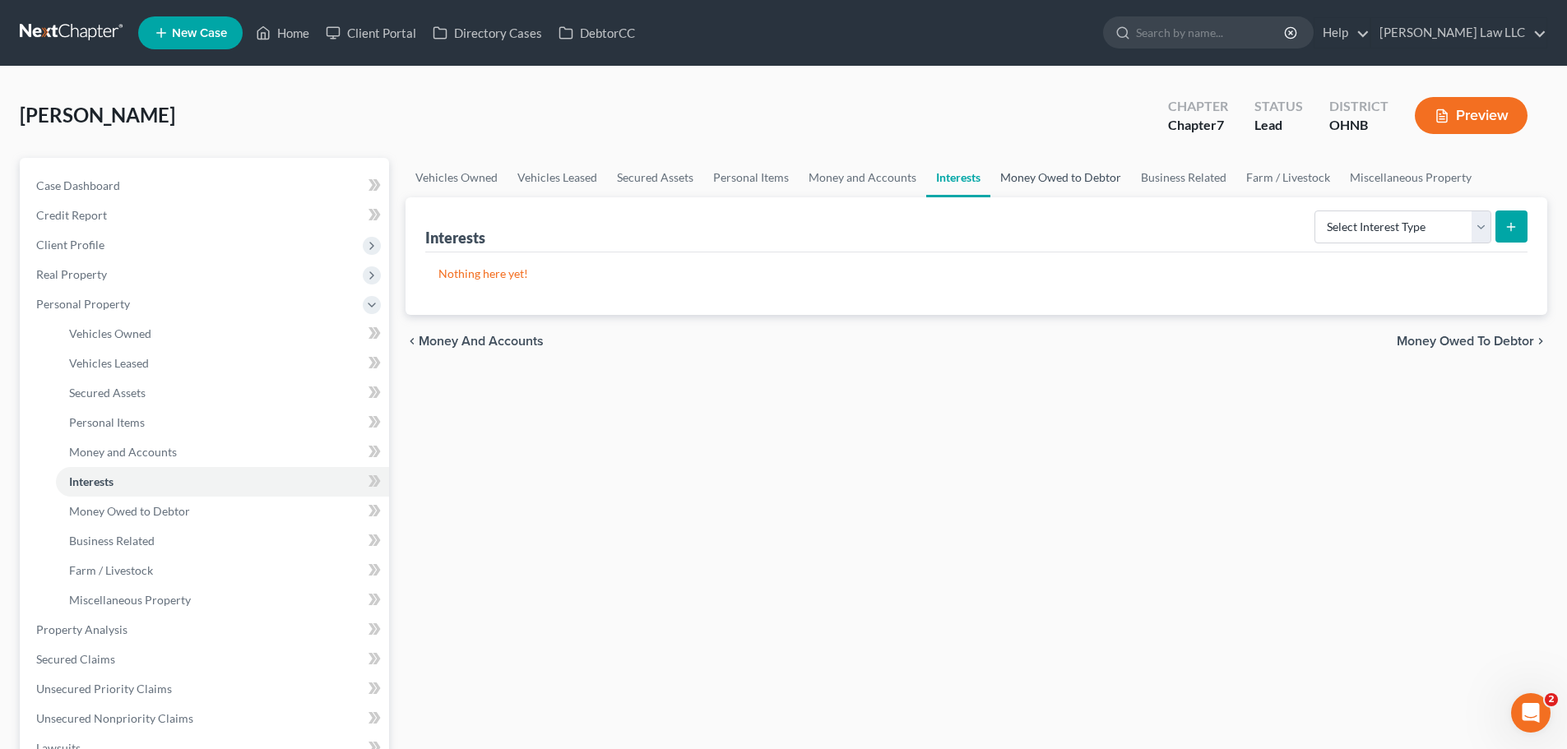
click at [1063, 176] on link "Money Owed to Debtor" at bounding box center [1060, 177] width 141 height 39
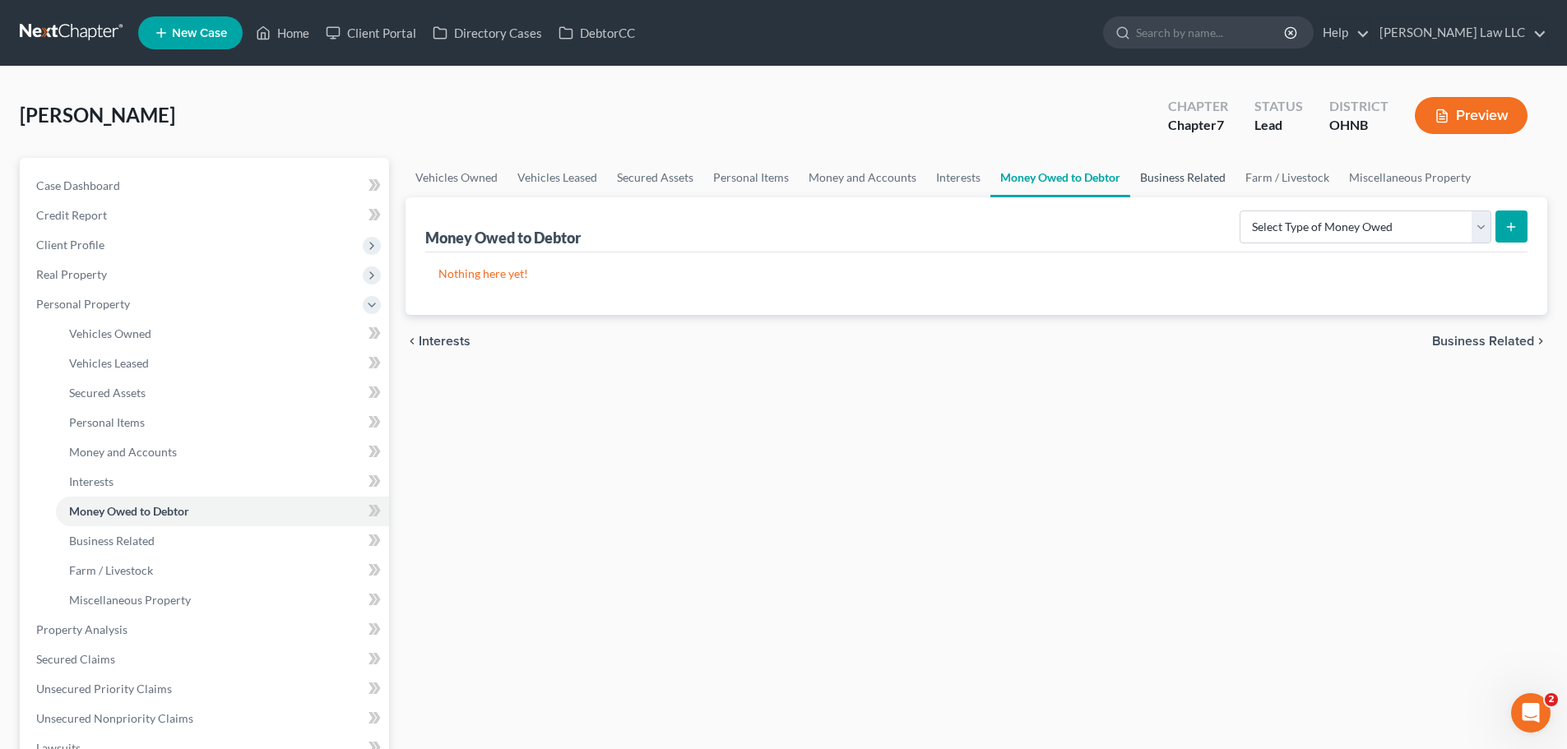
click at [1169, 175] on link "Business Related" at bounding box center [1182, 177] width 105 height 39
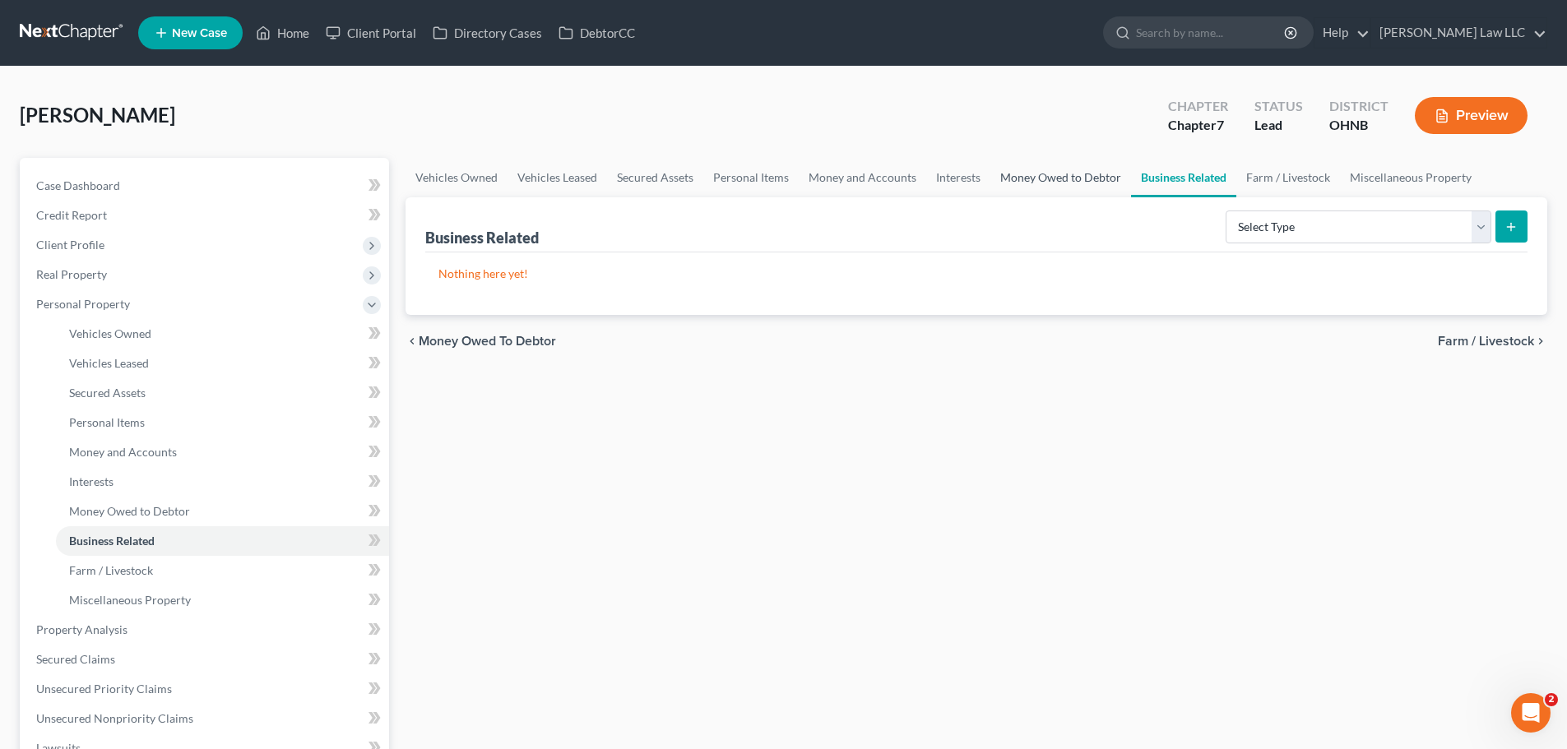
click at [1027, 167] on link "Money Owed to Debtor" at bounding box center [1060, 177] width 141 height 39
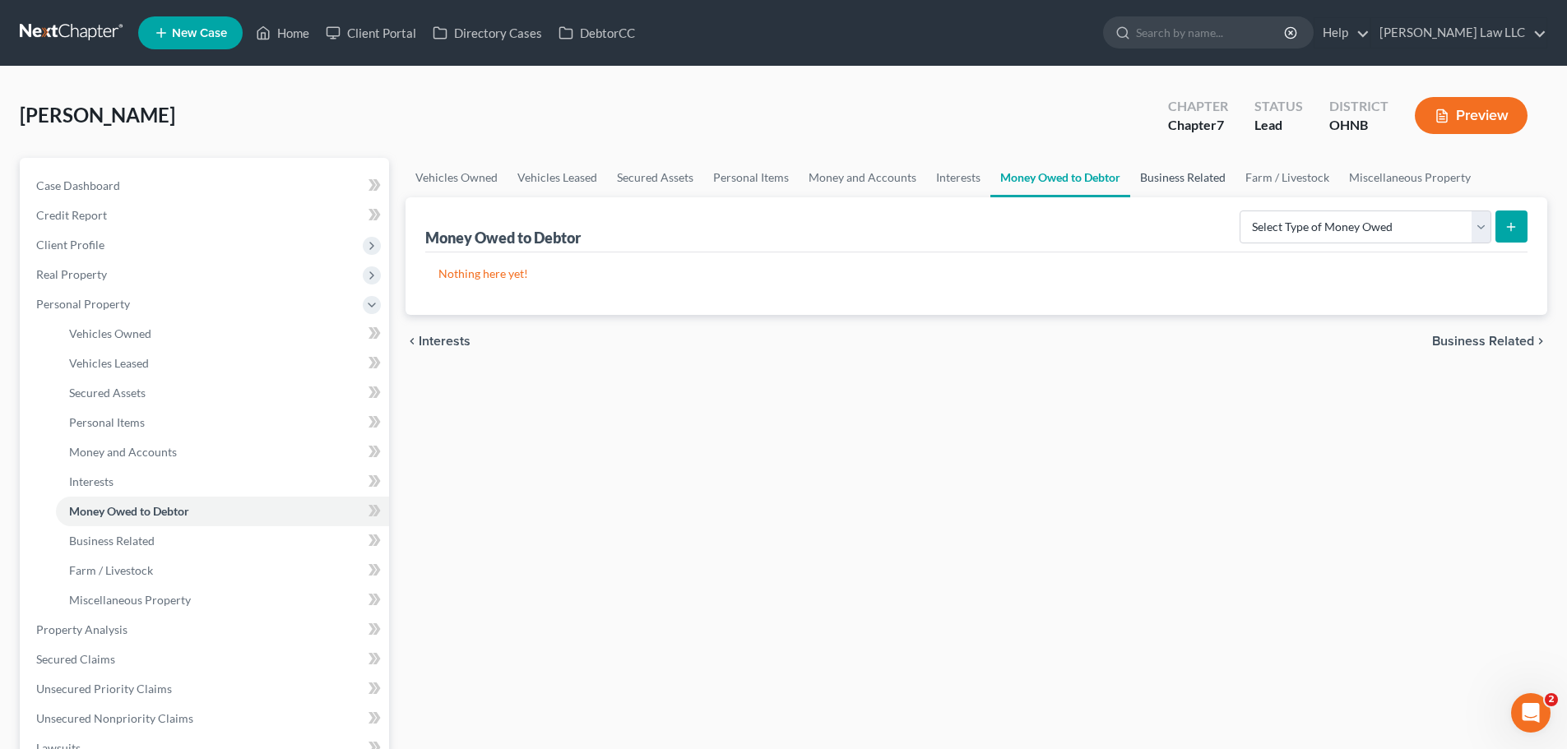
click at [1156, 175] on link "Business Related" at bounding box center [1182, 177] width 105 height 39
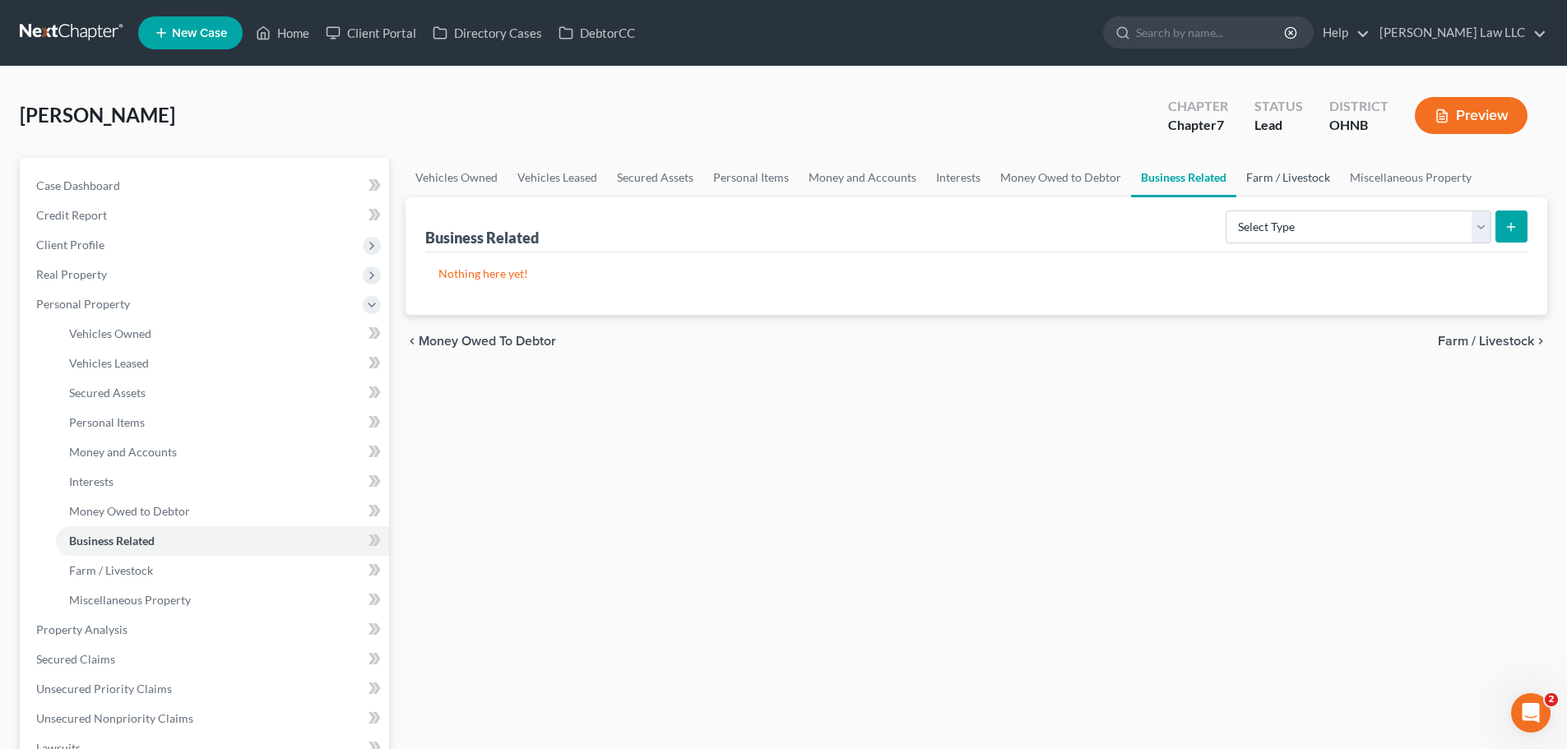
click at [1274, 183] on link "Farm / Livestock" at bounding box center [1288, 177] width 104 height 39
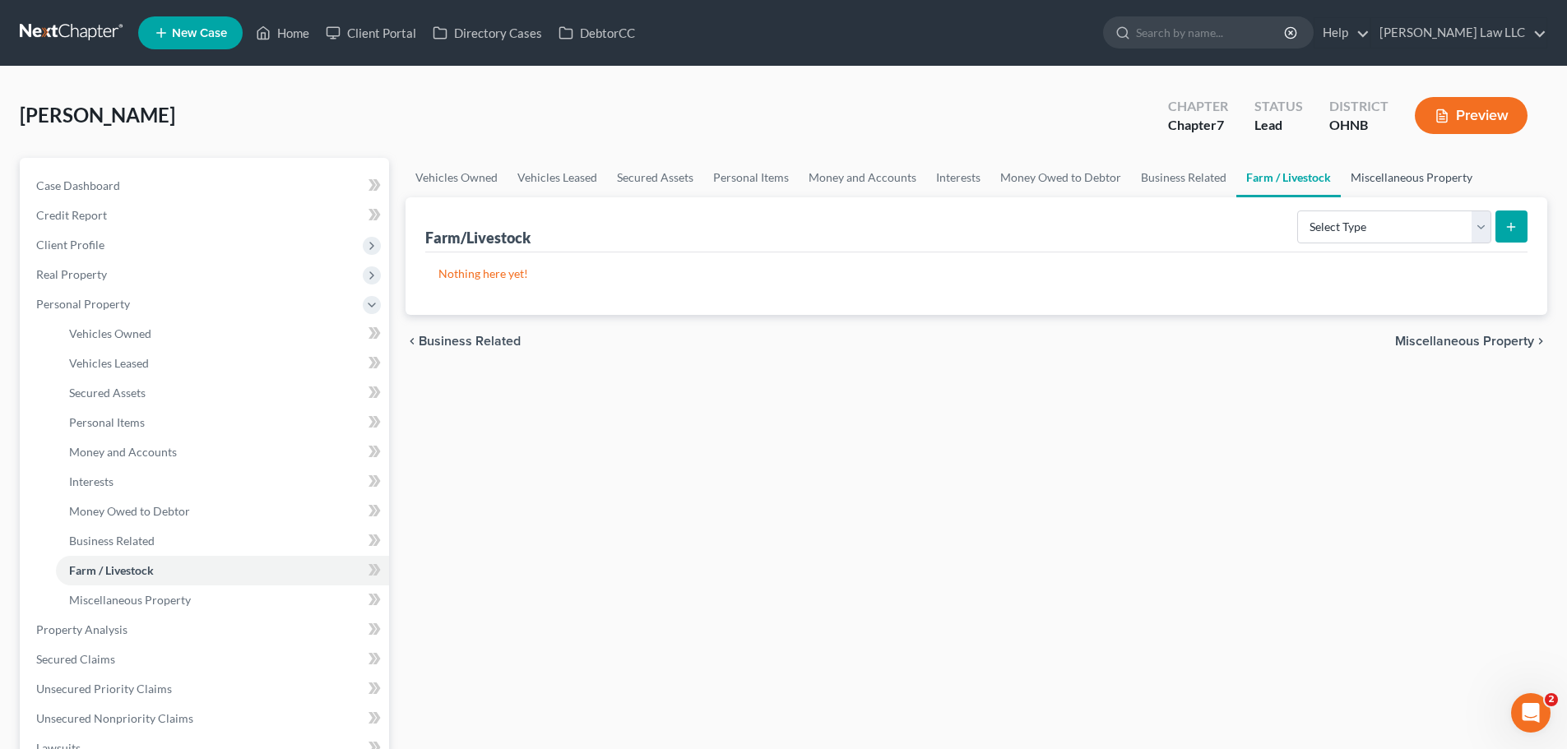
click at [1378, 184] on link "Miscellaneous Property" at bounding box center [1411, 177] width 141 height 39
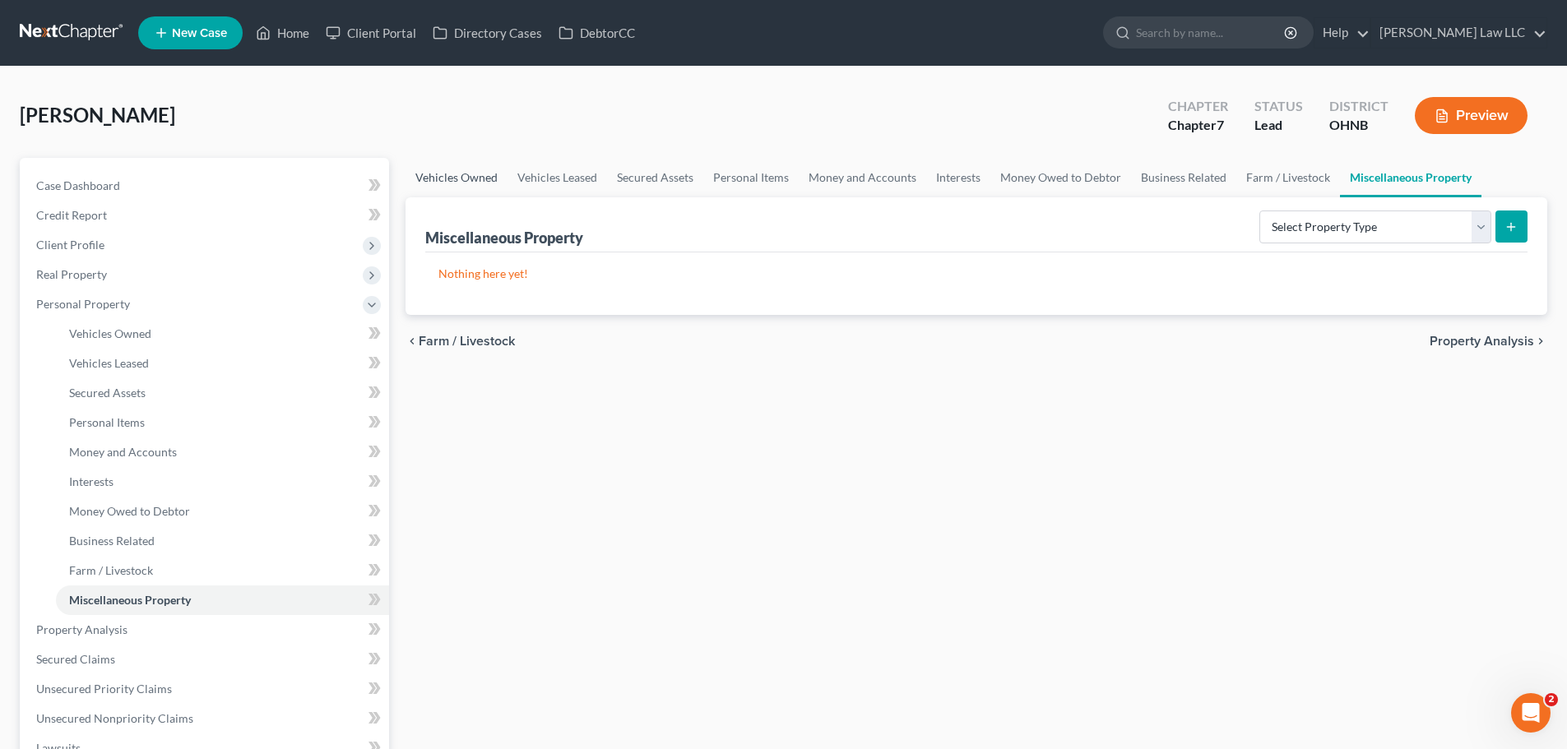
click at [469, 188] on link "Vehicles Owned" at bounding box center [457, 177] width 102 height 39
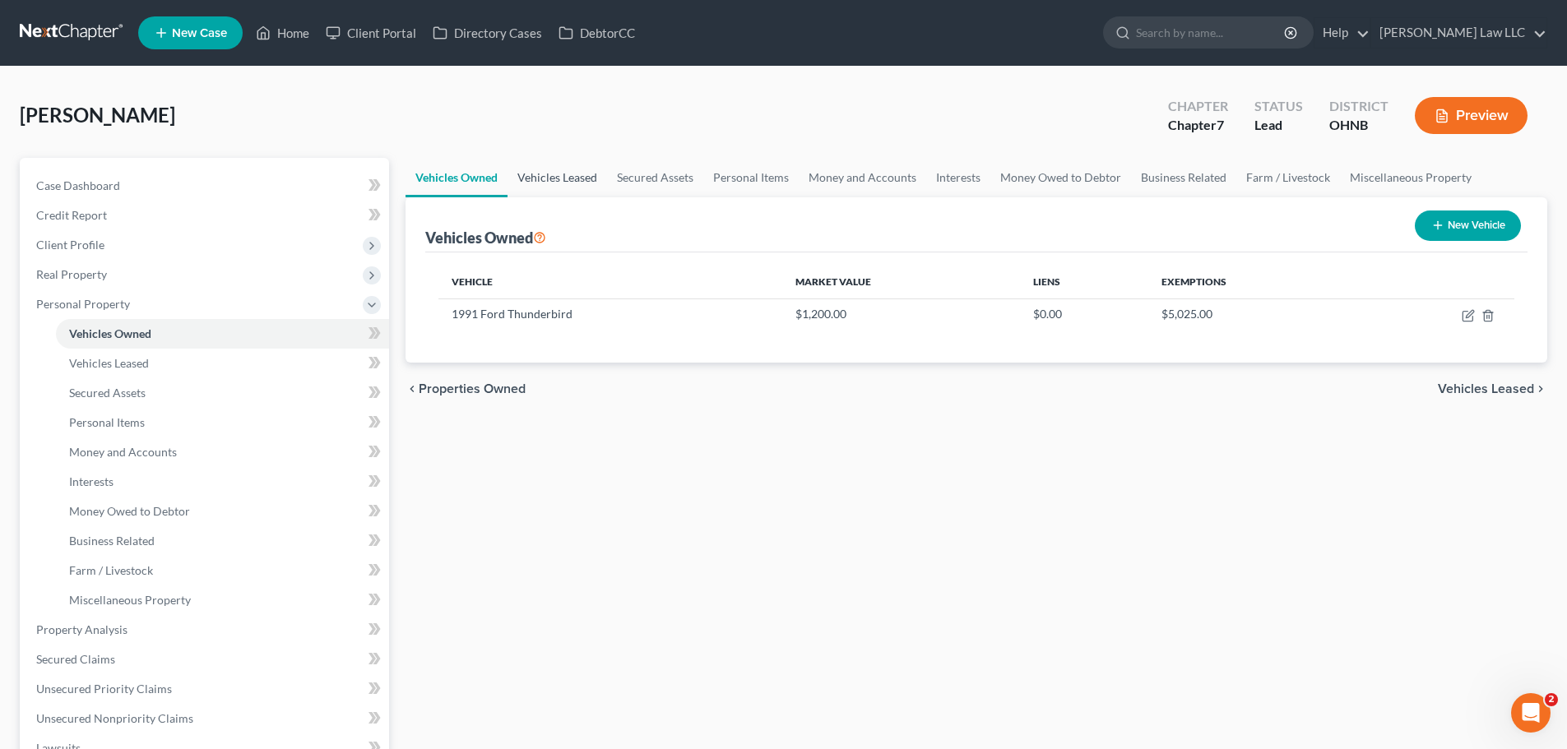
click at [540, 177] on link "Vehicles Leased" at bounding box center [558, 177] width 100 height 39
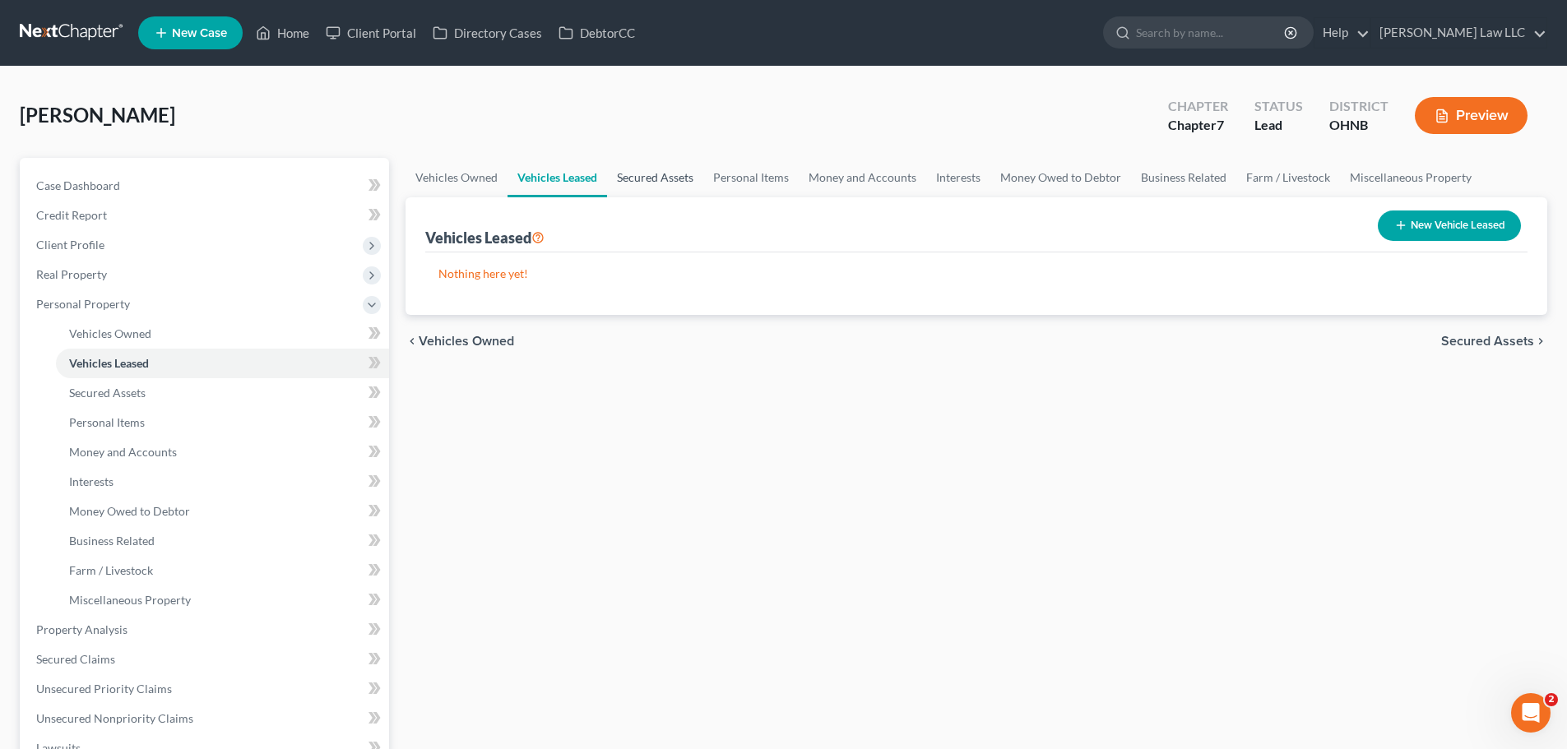
click at [637, 177] on link "Secured Assets" at bounding box center [655, 177] width 96 height 39
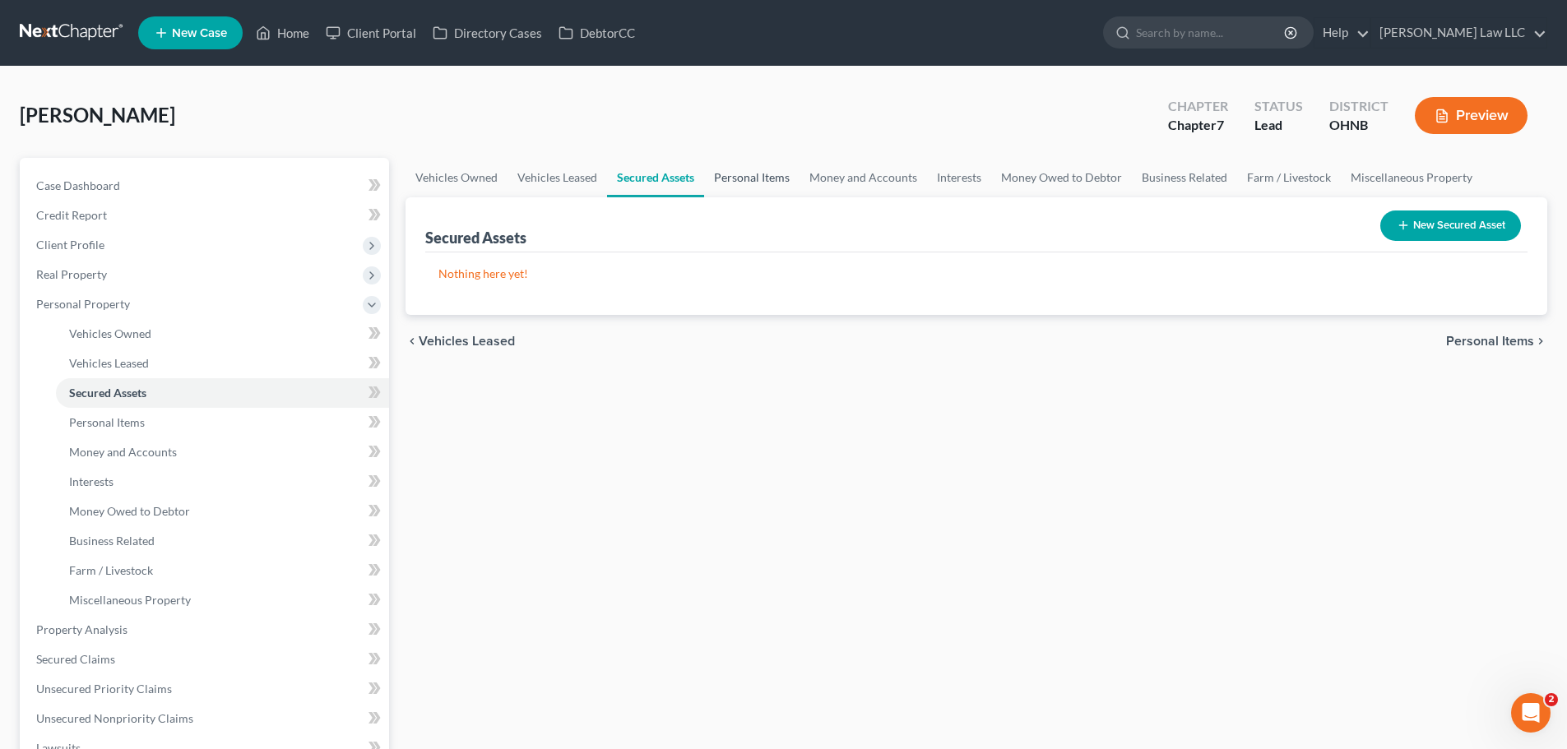
click at [749, 178] on link "Personal Items" at bounding box center [751, 177] width 95 height 39
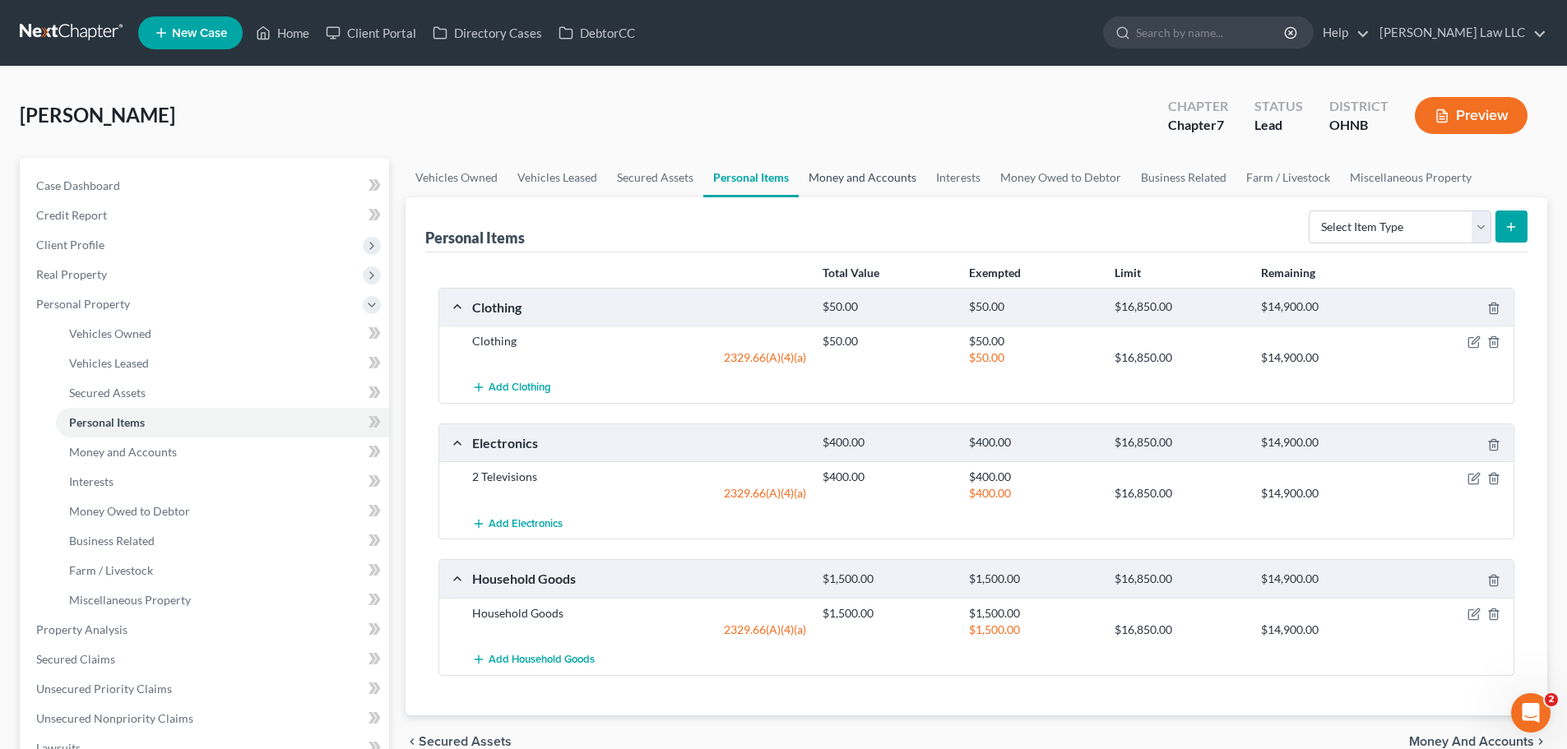
click at [886, 186] on link "Money and Accounts" at bounding box center [862, 177] width 127 height 39
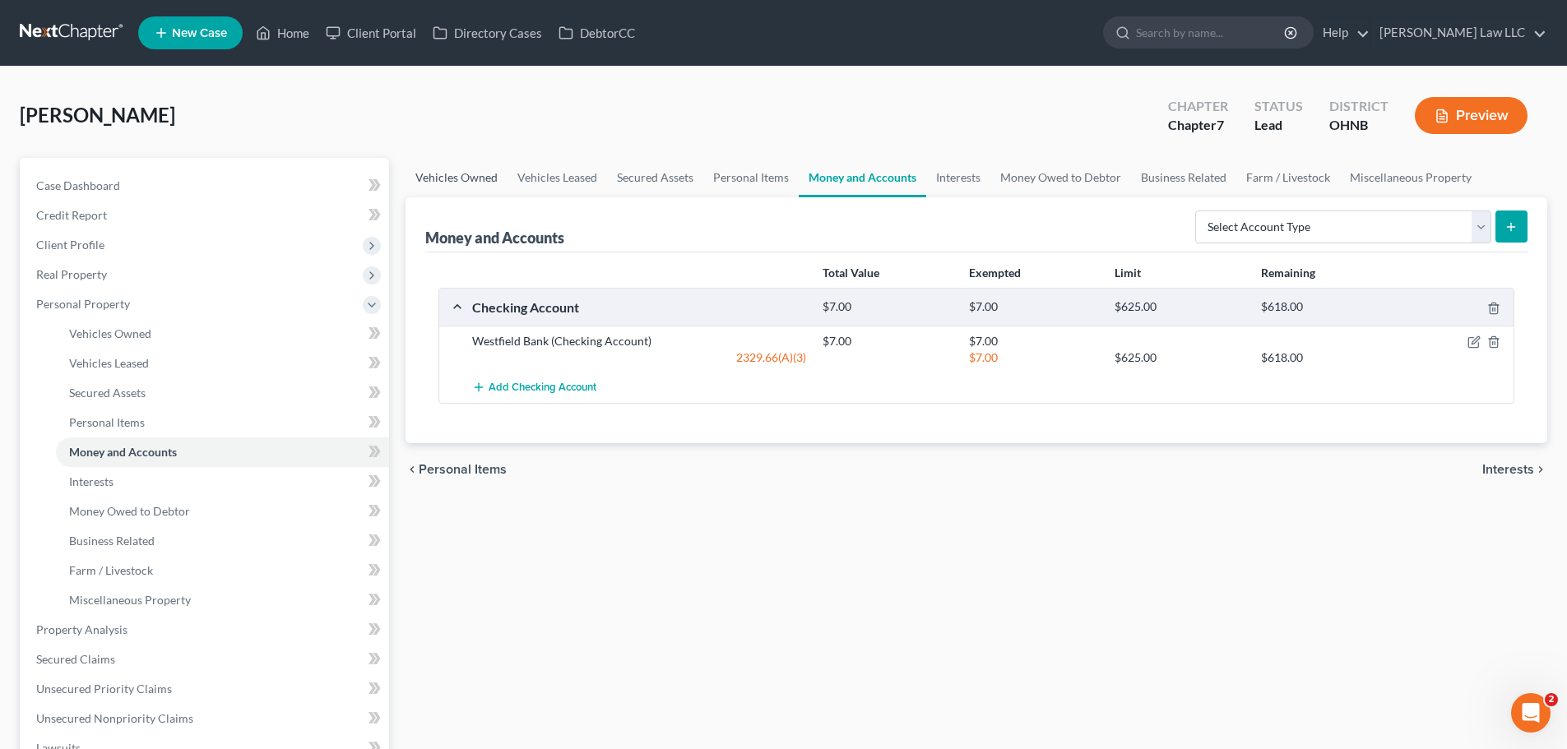
click at [452, 178] on link "Vehicles Owned" at bounding box center [457, 177] width 102 height 39
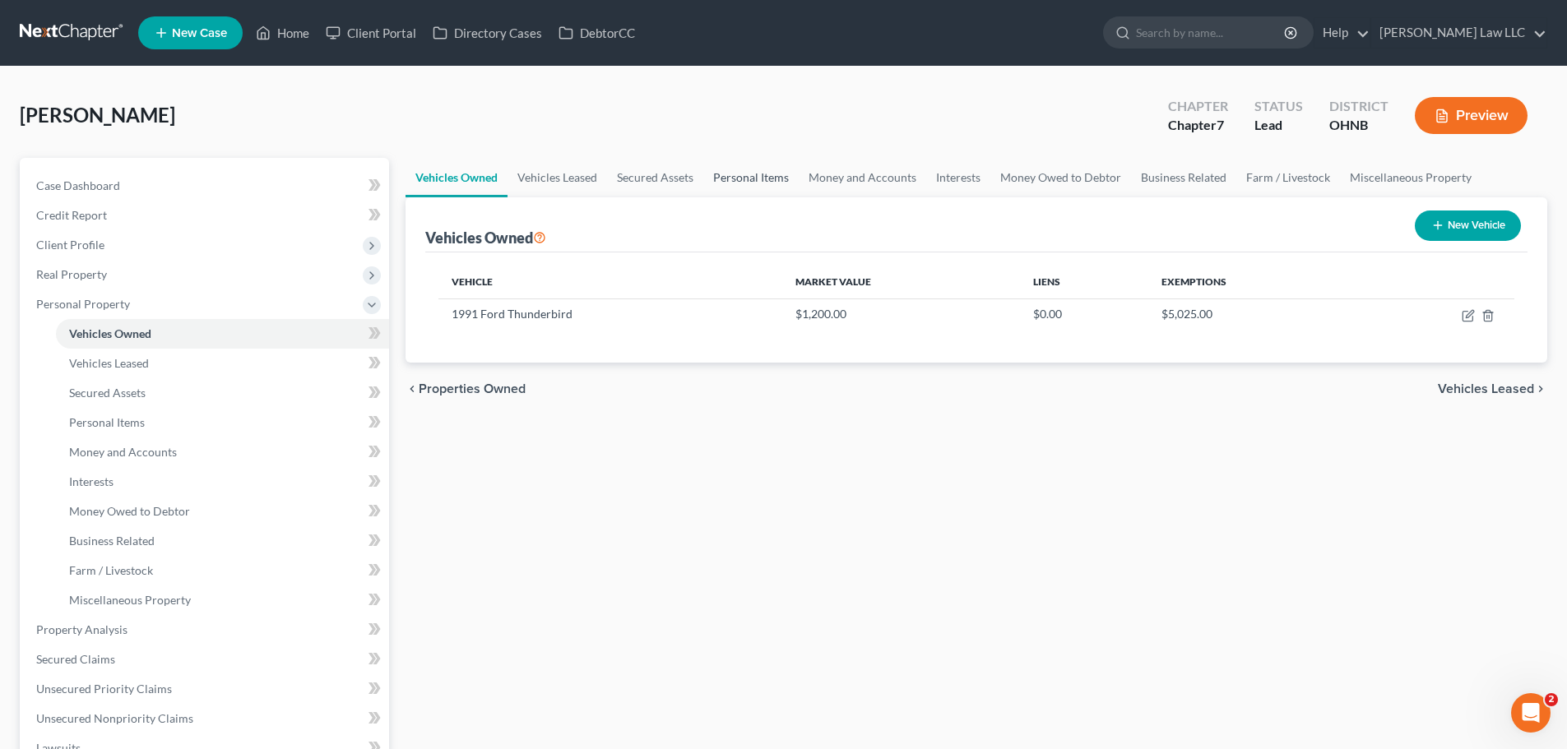
click at [769, 181] on link "Personal Items" at bounding box center [750, 177] width 95 height 39
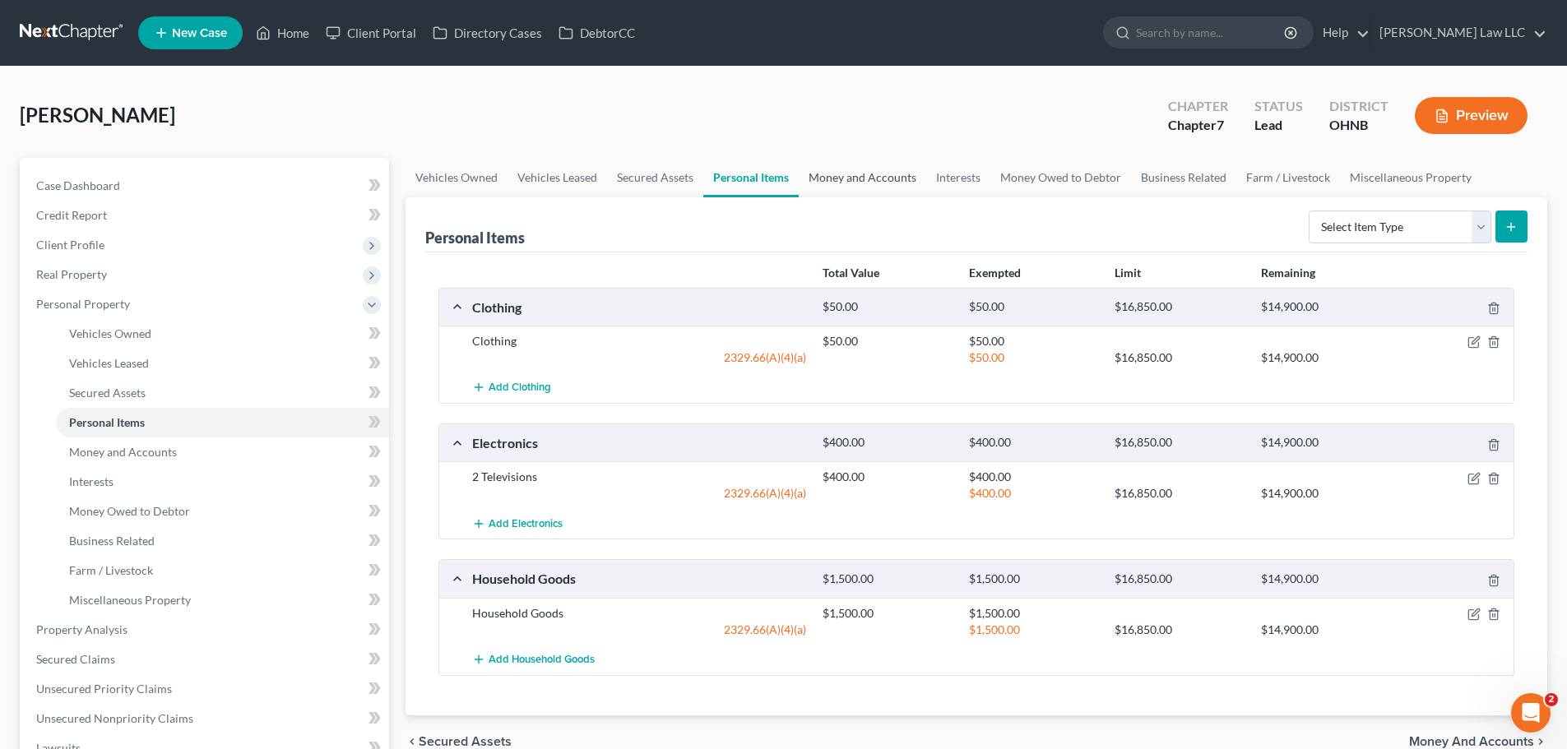
click at [880, 182] on link "Money and Accounts" at bounding box center [862, 177] width 127 height 39
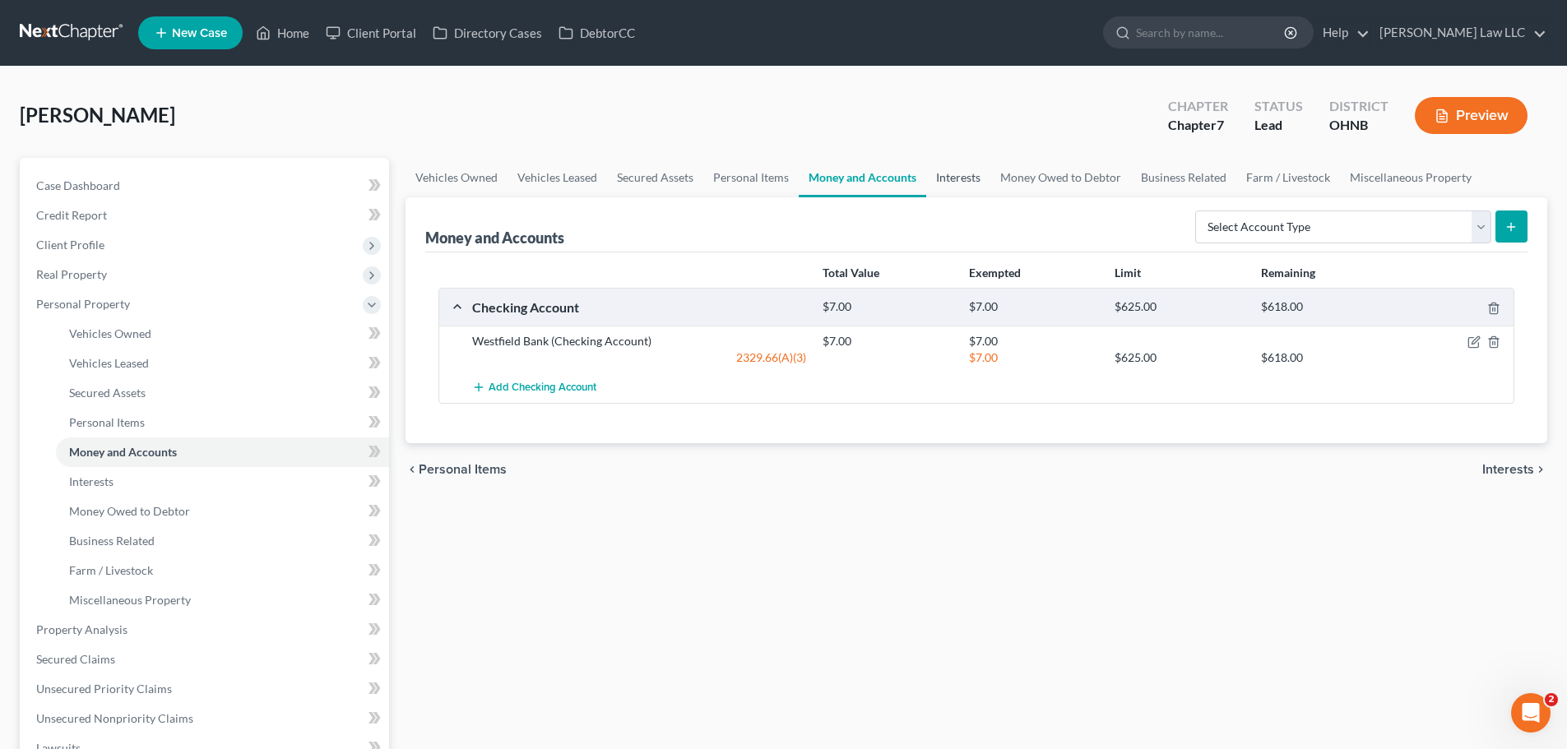
click at [953, 181] on link "Interests" at bounding box center [958, 177] width 64 height 39
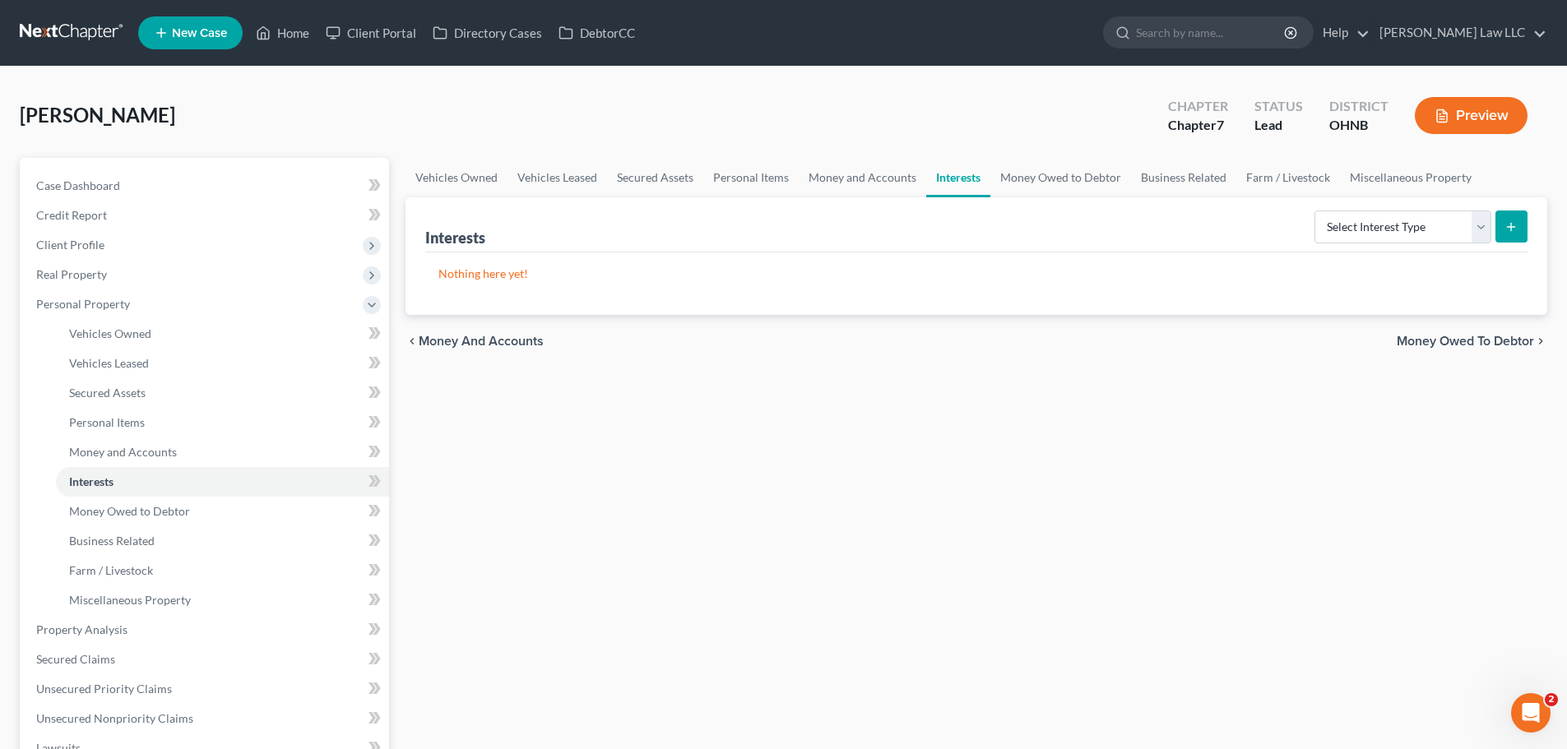
click at [953, 181] on link "Interests" at bounding box center [958, 177] width 64 height 39
click at [1085, 172] on link "Money Owed to Debtor" at bounding box center [1060, 177] width 141 height 39
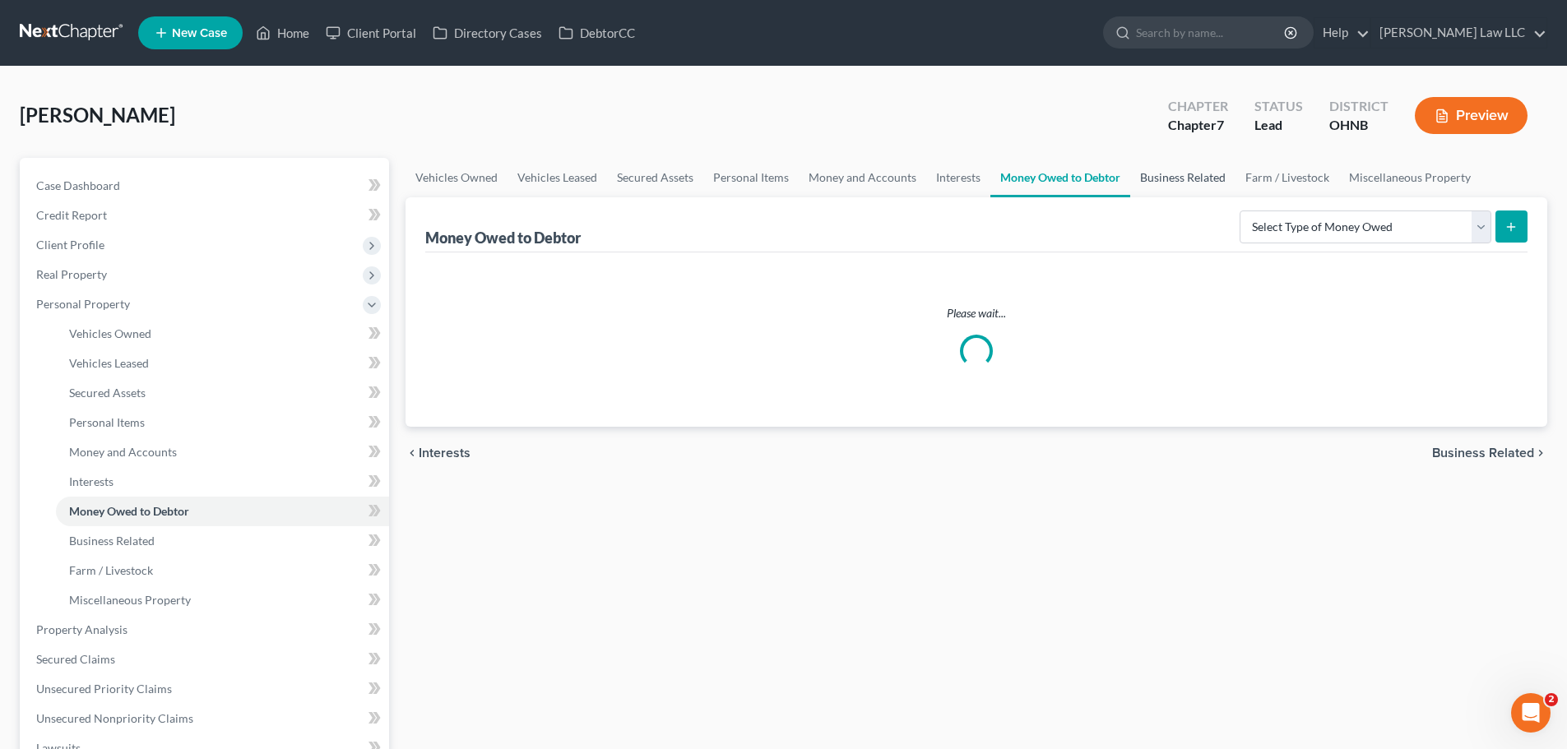
click at [1210, 178] on link "Business Related" at bounding box center [1182, 177] width 105 height 39
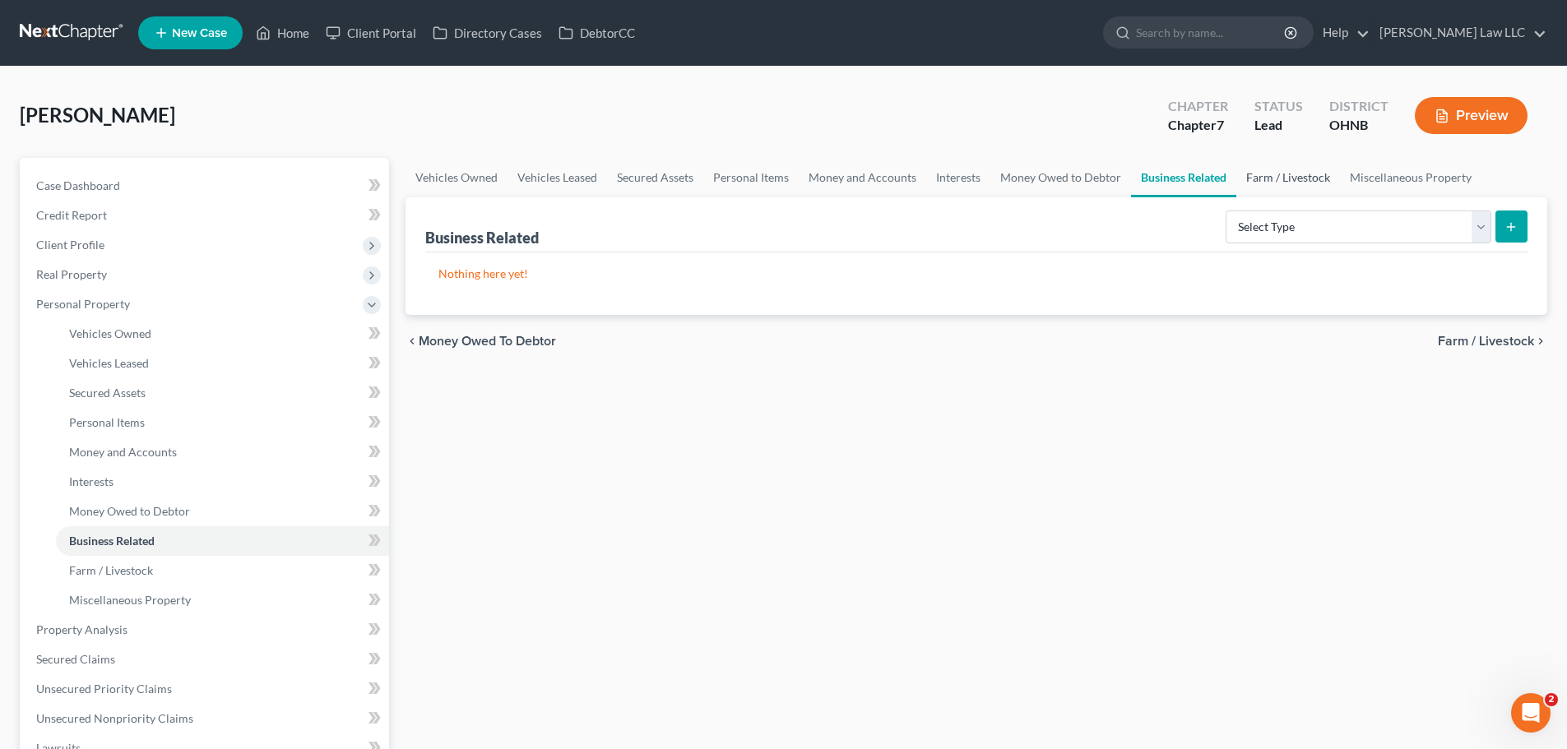
click at [1280, 174] on link "Farm / Livestock" at bounding box center [1288, 177] width 104 height 39
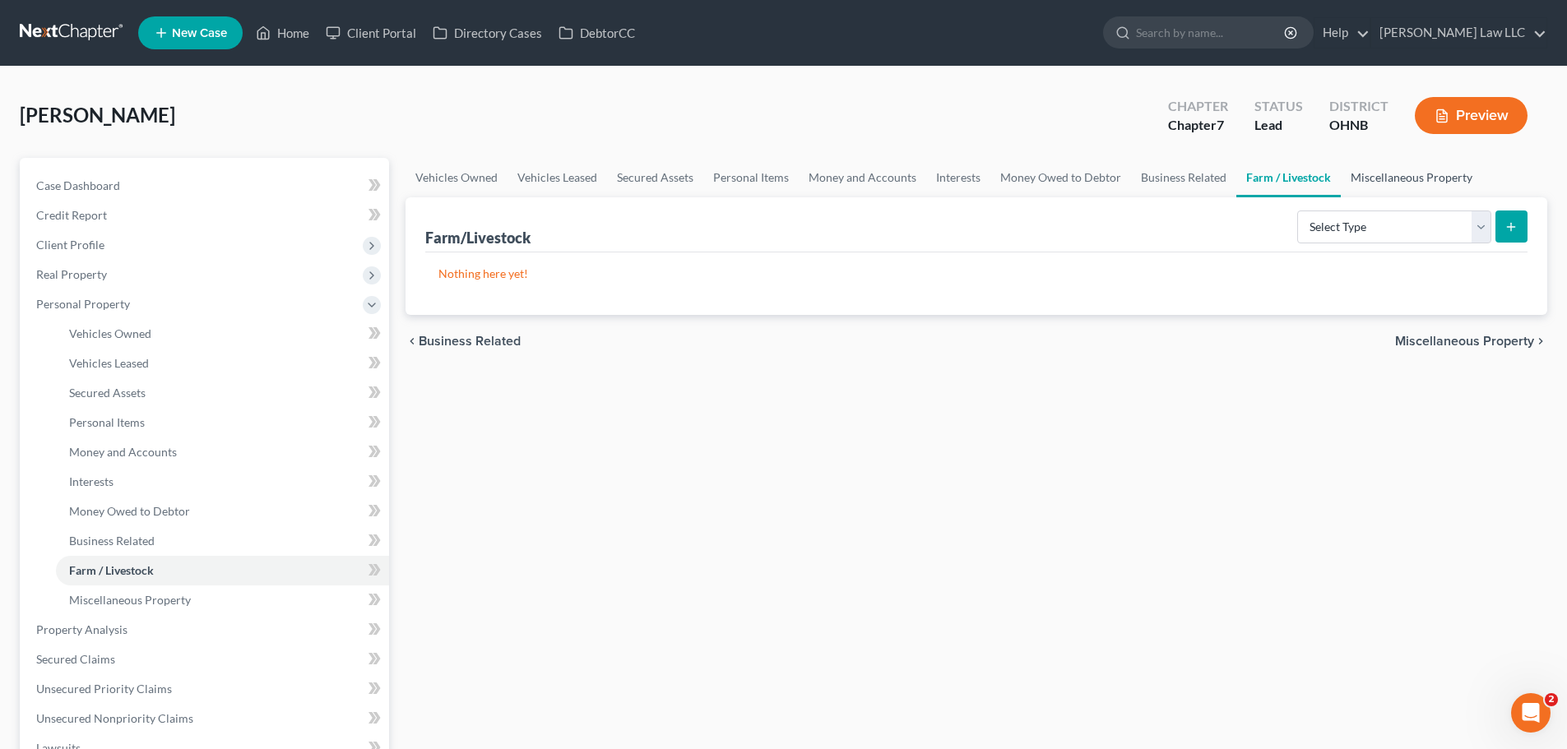
click at [1408, 169] on link "Miscellaneous Property" at bounding box center [1411, 177] width 141 height 39
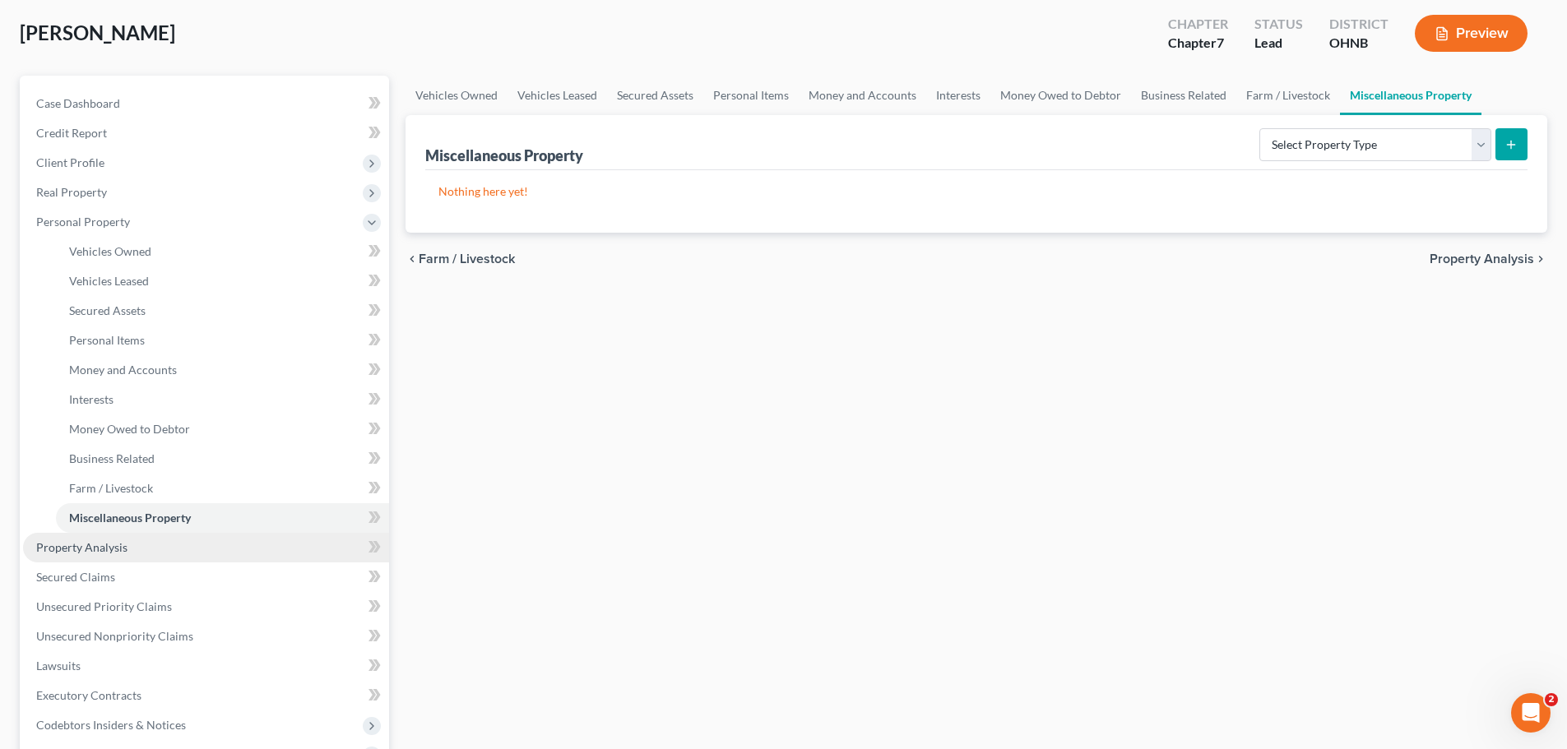
click at [96, 556] on link "Property Analysis" at bounding box center [206, 548] width 366 height 30
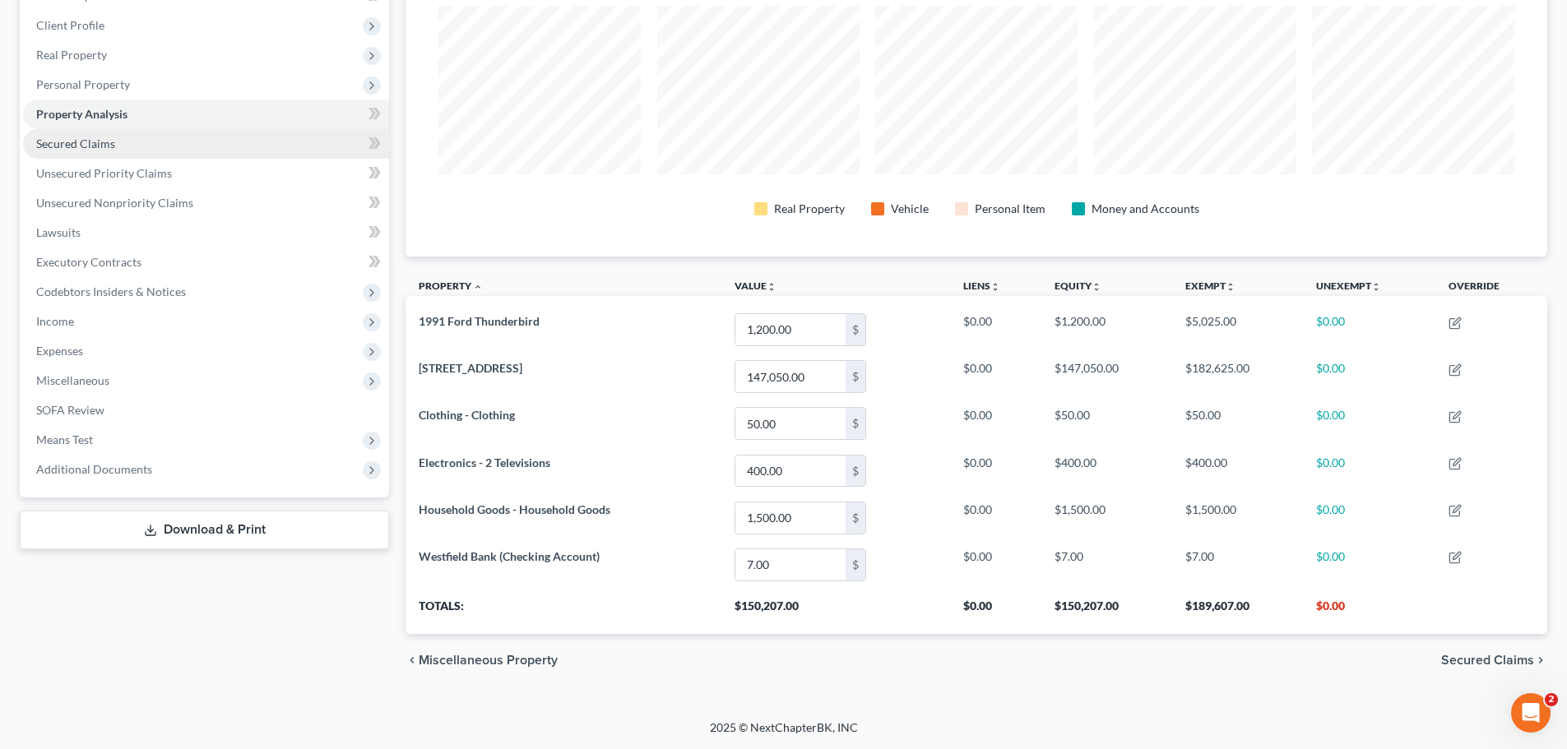
click at [121, 143] on link "Secured Claims" at bounding box center [206, 144] width 366 height 30
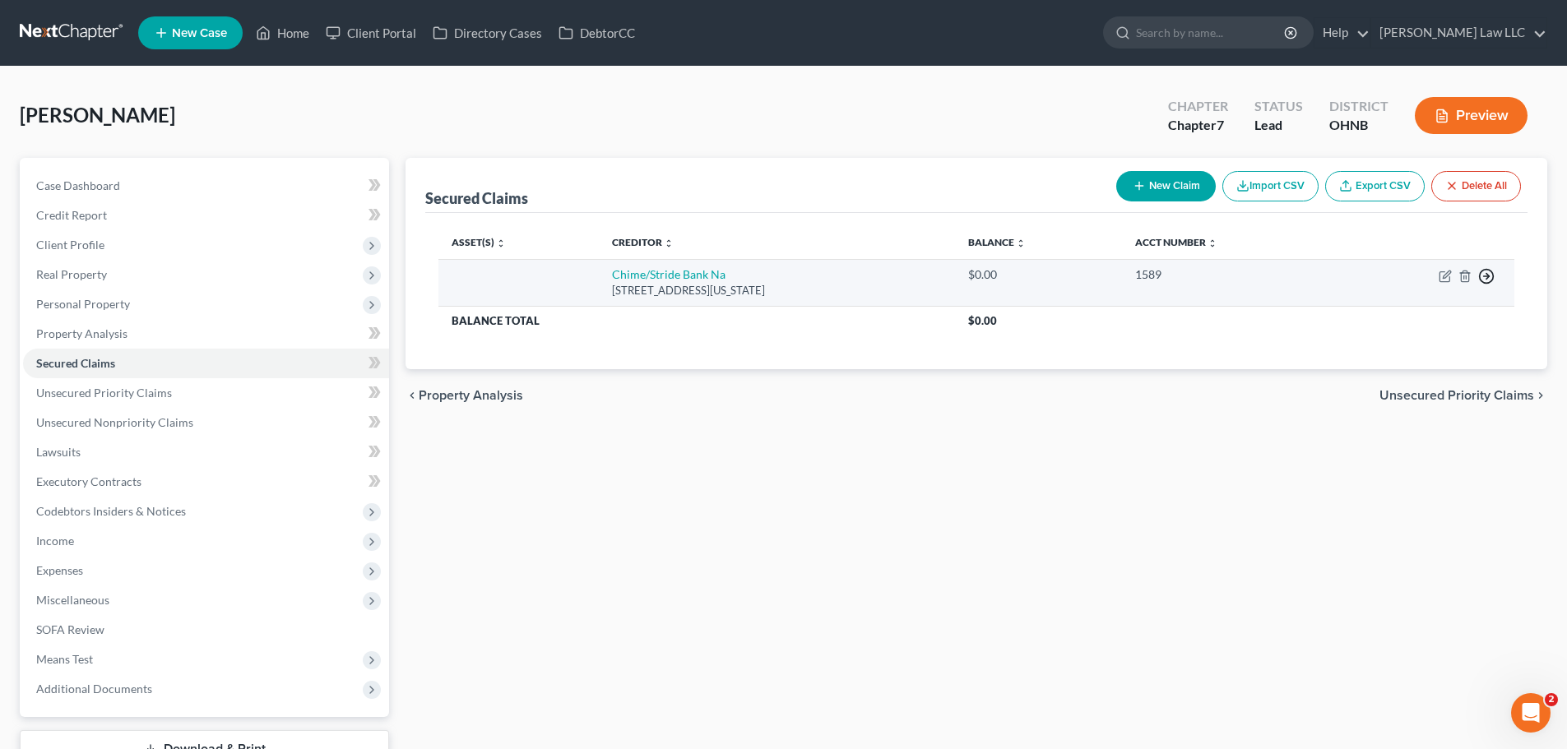
click at [1483, 274] on icon "button" at bounding box center [1486, 276] width 16 height 16
click at [1423, 318] on link "Move to F" at bounding box center [1410, 316] width 137 height 28
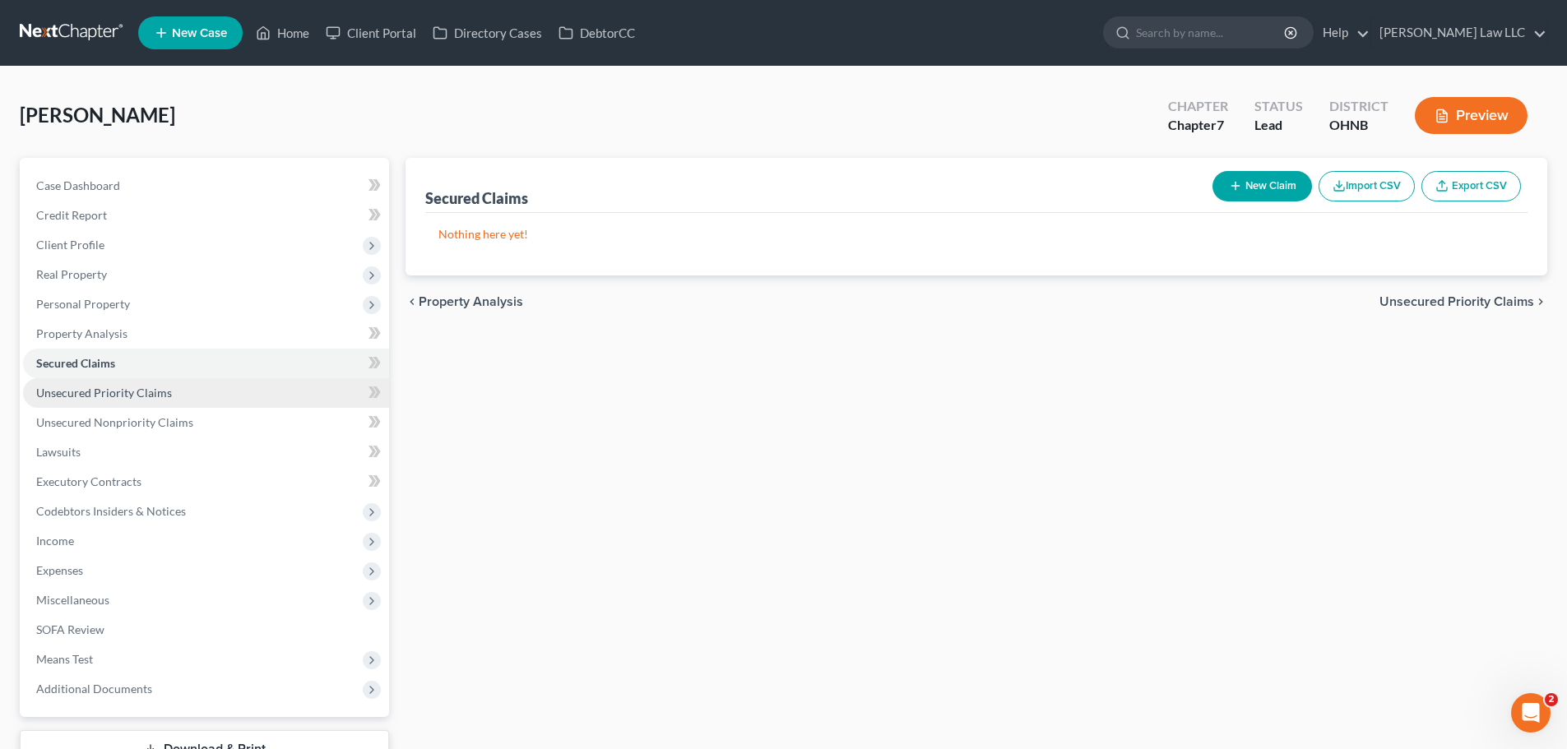
click at [169, 391] on link "Unsecured Priority Claims" at bounding box center [206, 393] width 366 height 30
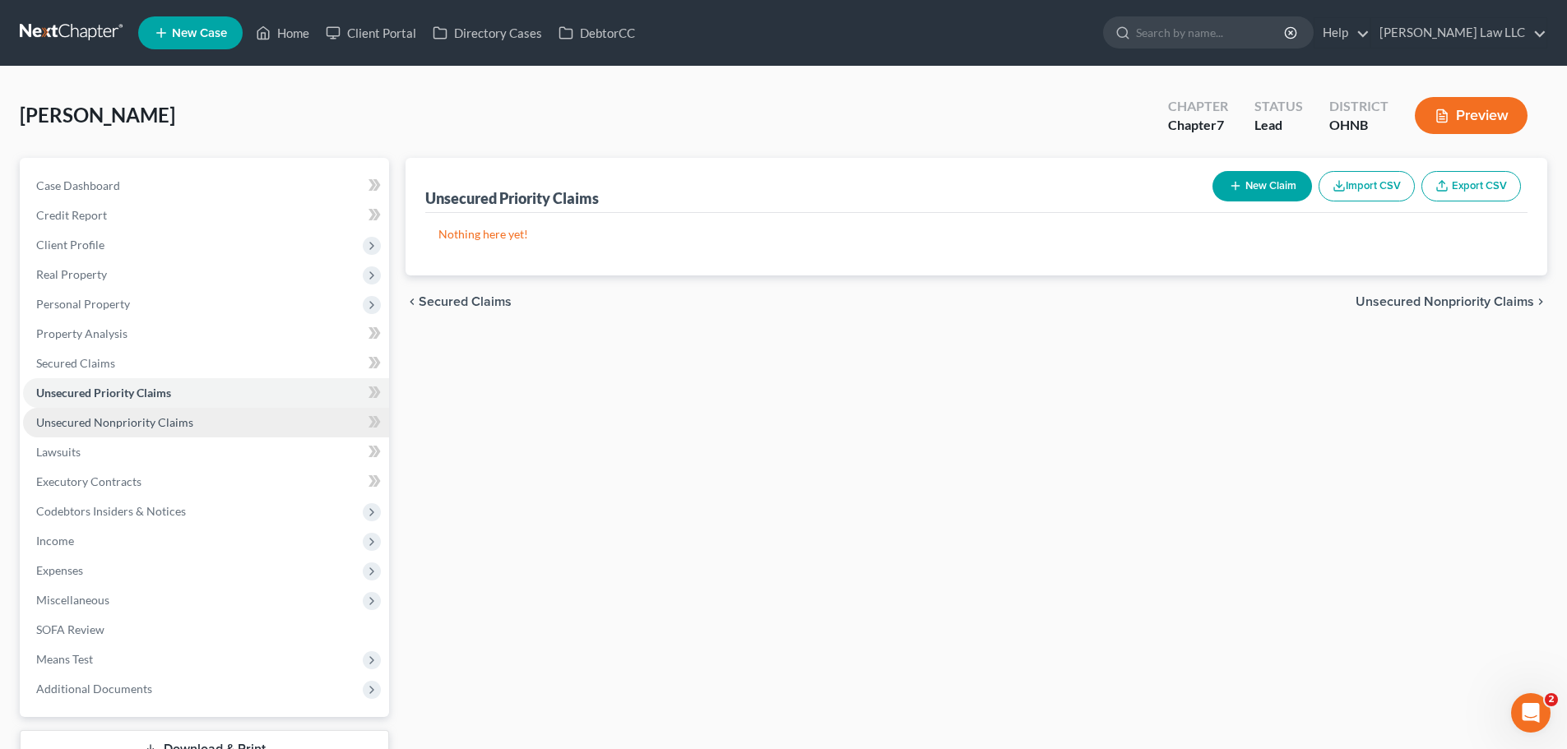
click at [170, 418] on span "Unsecured Nonpriority Claims" at bounding box center [114, 422] width 157 height 14
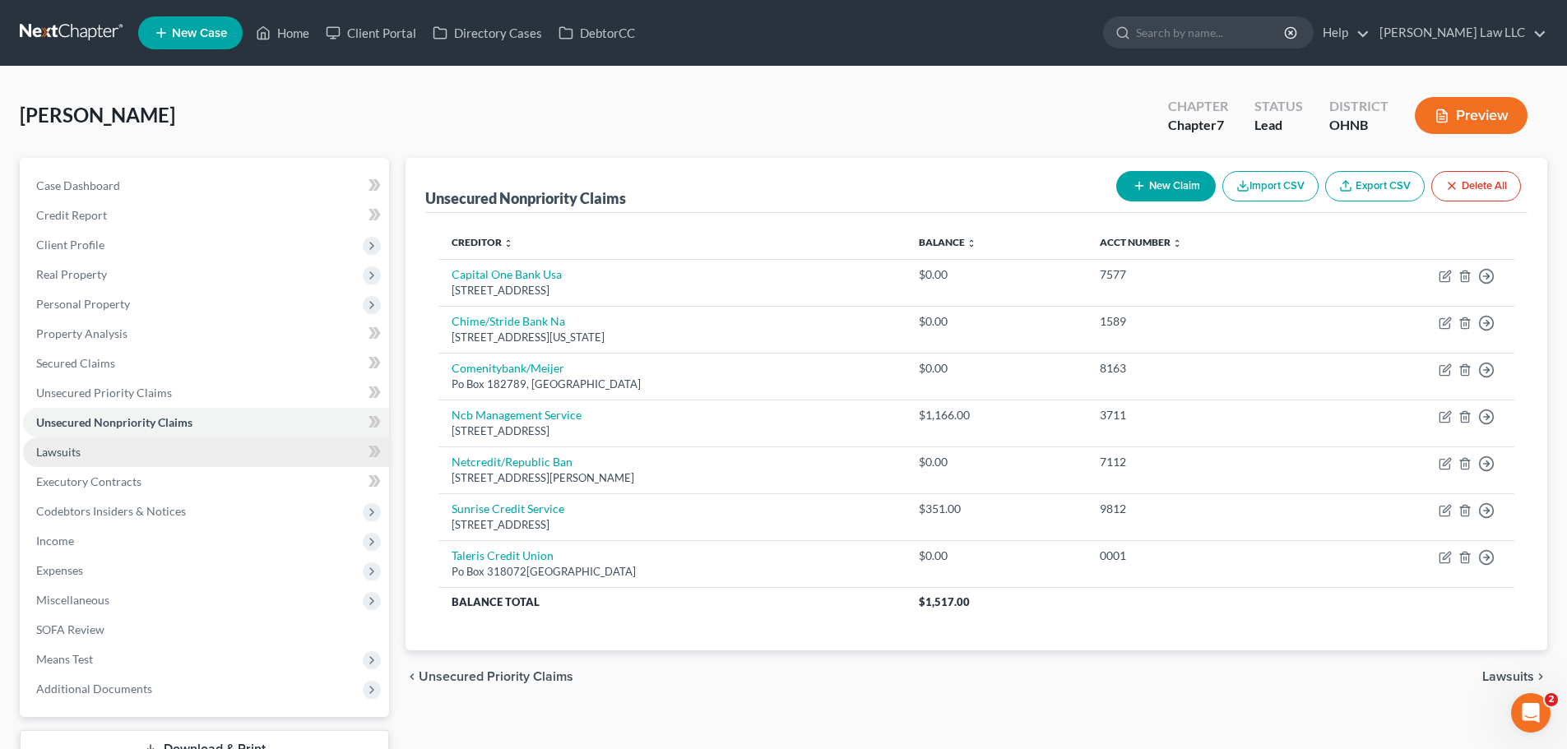
click at [113, 449] on link "Lawsuits" at bounding box center [206, 453] width 366 height 30
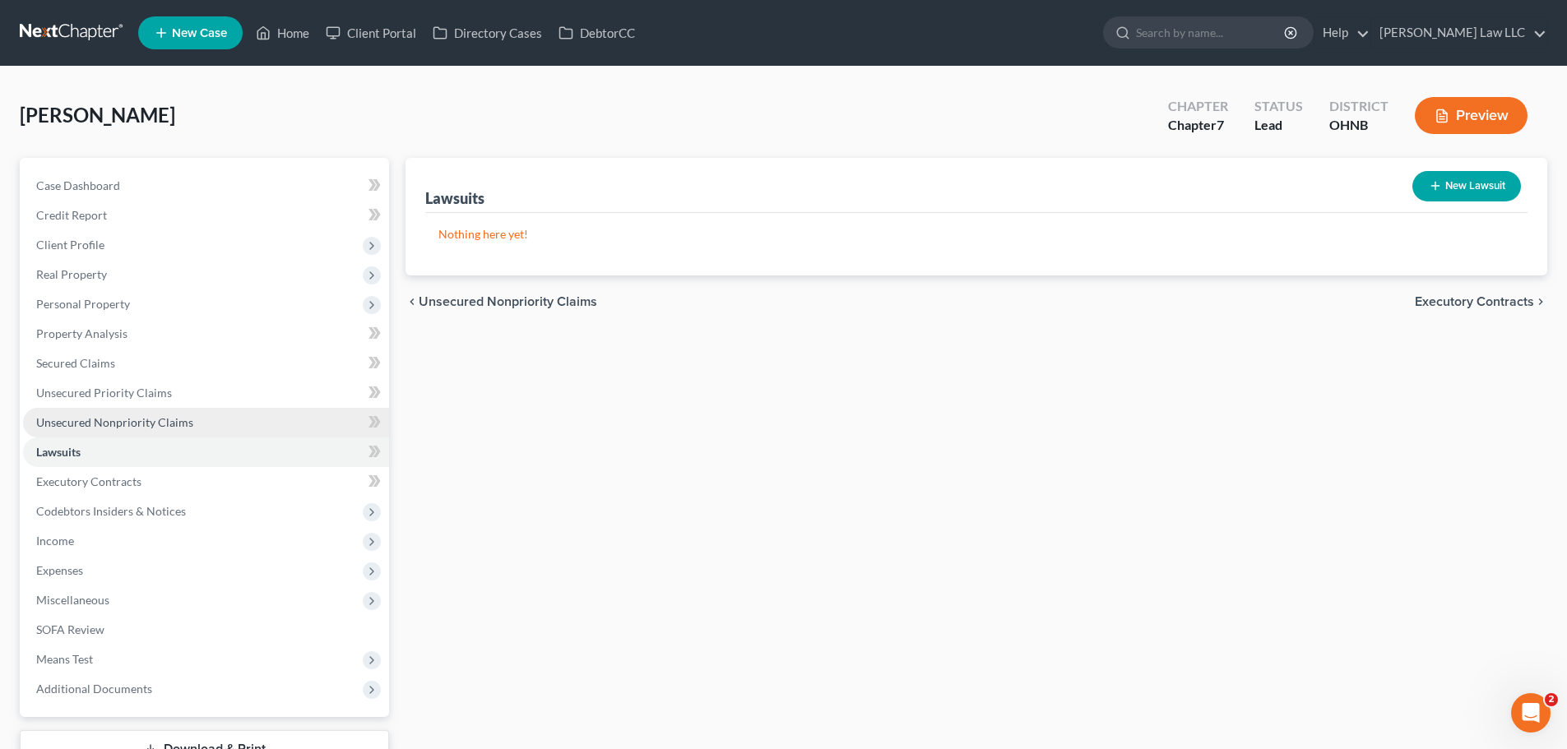
click at [113, 423] on span "Unsecured Nonpriority Claims" at bounding box center [114, 422] width 157 height 14
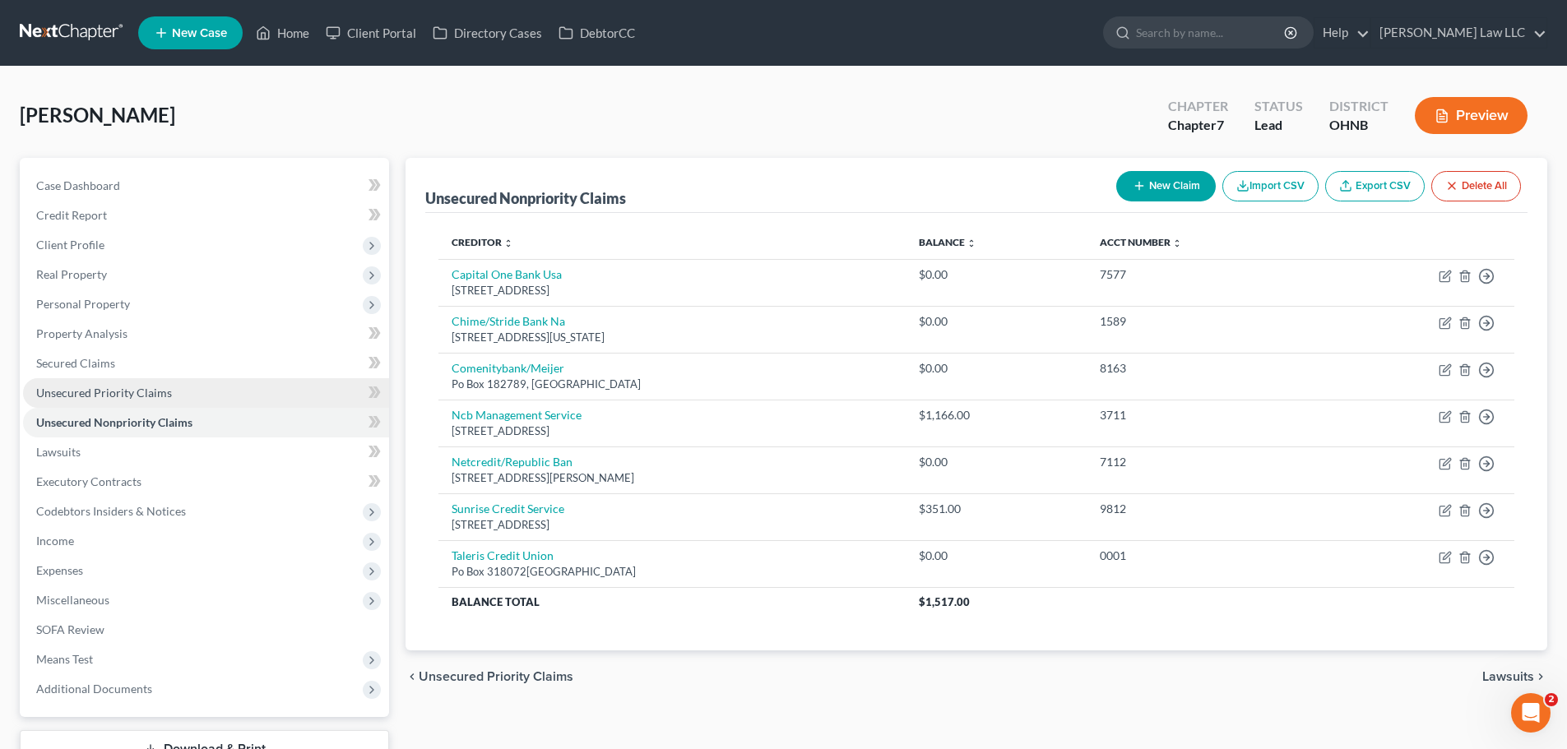
click at [151, 396] on span "Unsecured Priority Claims" at bounding box center [104, 393] width 136 height 14
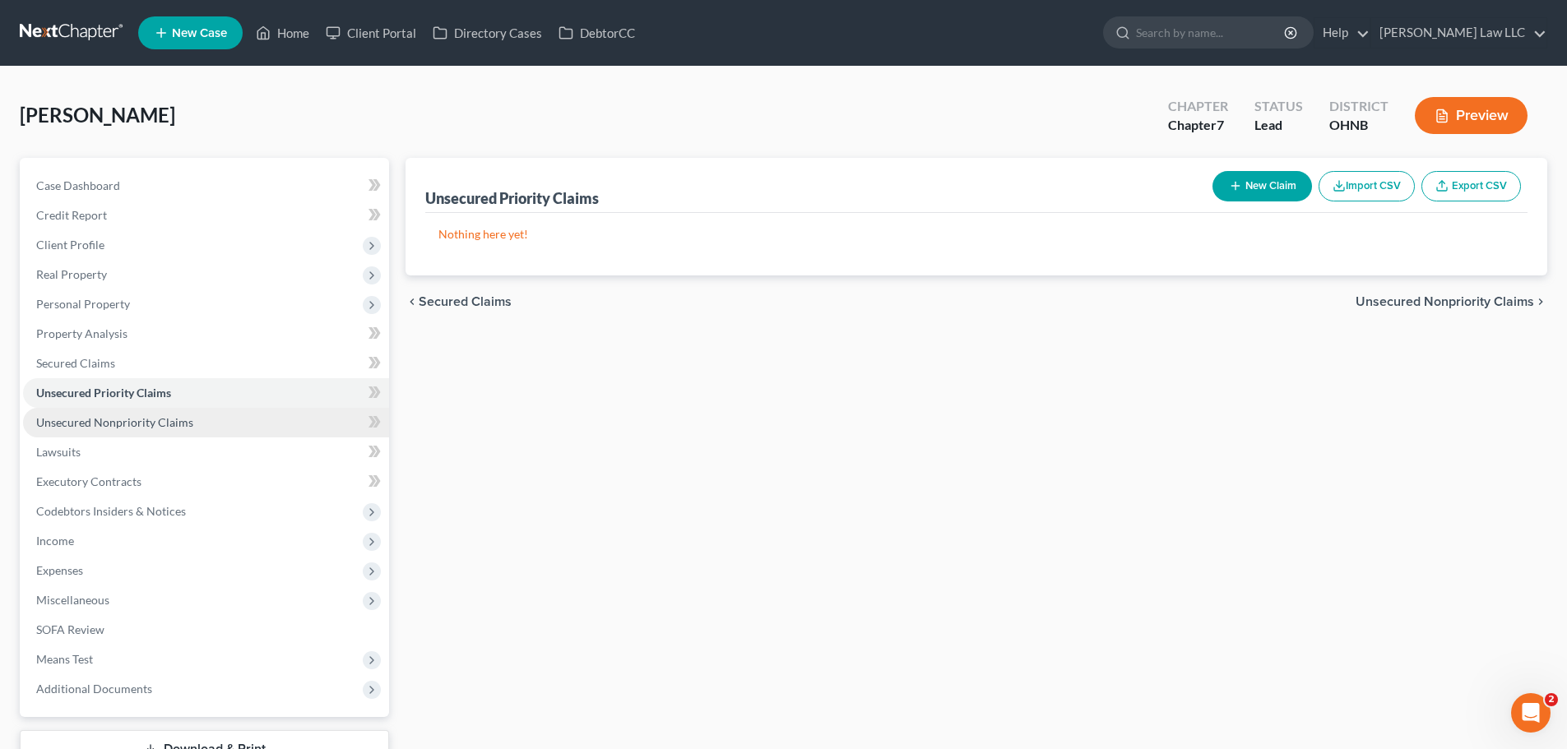
click at [169, 424] on span "Unsecured Nonpriority Claims" at bounding box center [114, 422] width 157 height 14
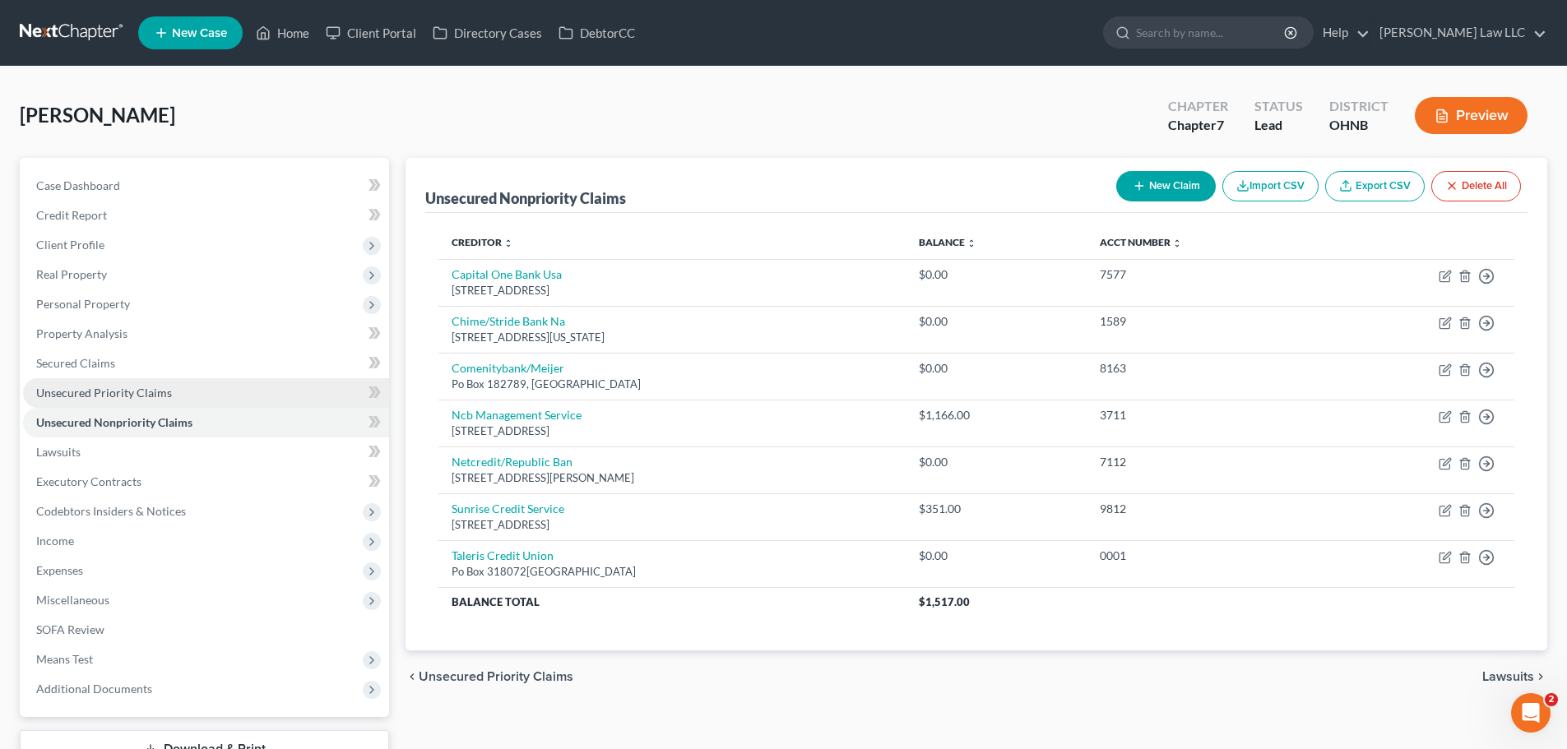
click at [194, 396] on link "Unsecured Priority Claims" at bounding box center [206, 393] width 366 height 30
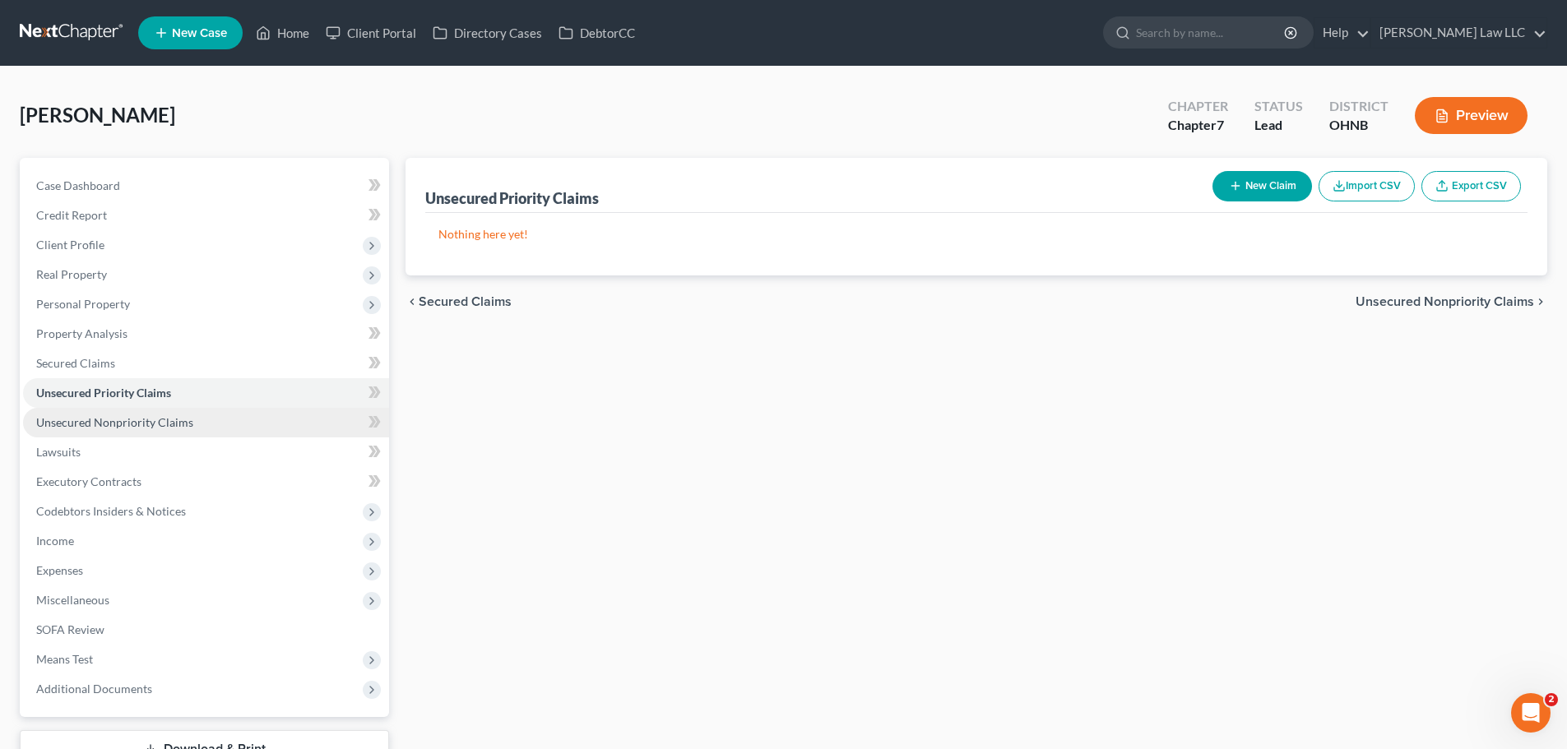
click at [194, 416] on link "Unsecured Nonpriority Claims" at bounding box center [206, 423] width 366 height 30
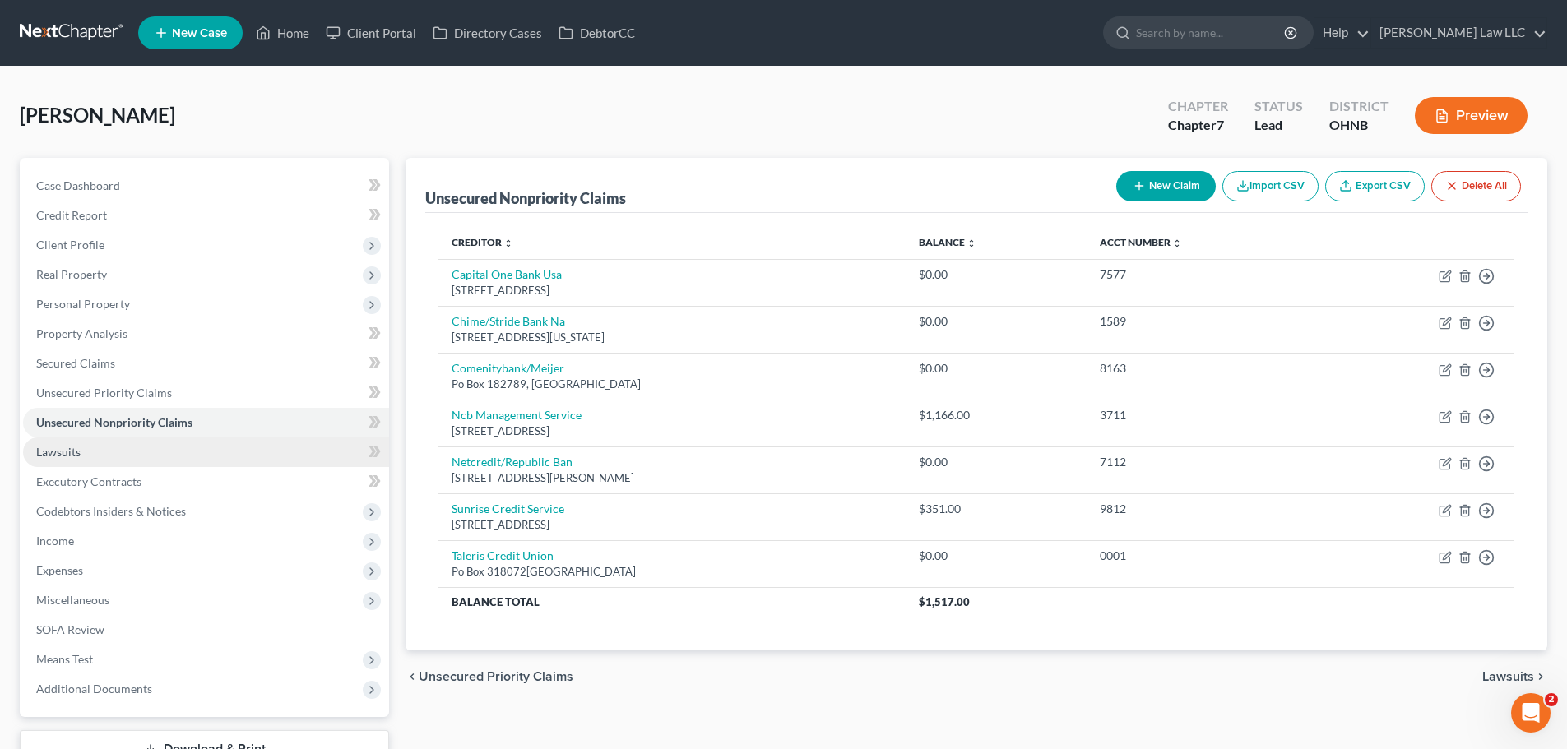
click at [234, 453] on link "Lawsuits" at bounding box center [206, 453] width 366 height 30
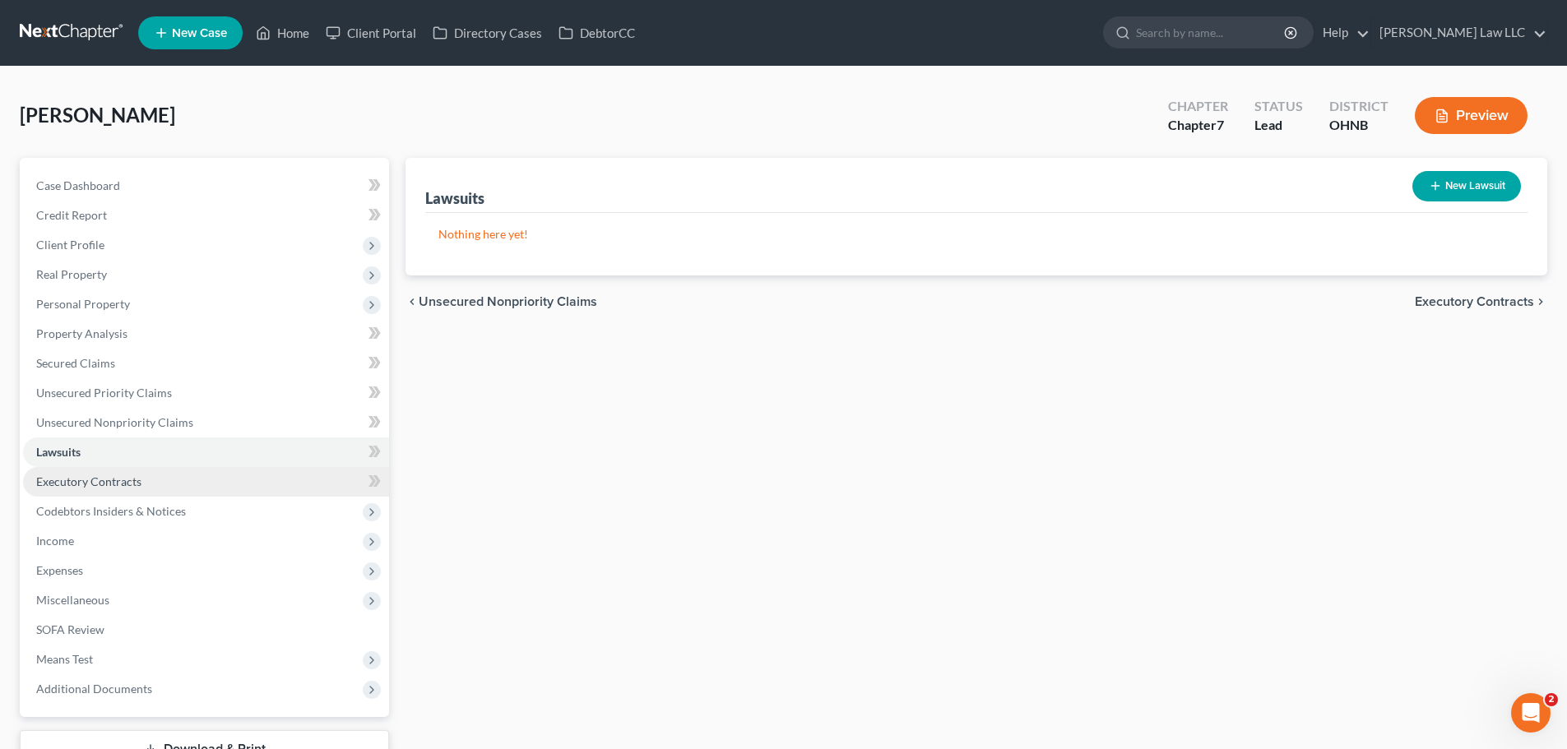
click at [200, 484] on link "Executory Contracts" at bounding box center [206, 482] width 366 height 30
click at [160, 491] on link "Executory Contracts" at bounding box center [206, 482] width 366 height 30
click at [90, 450] on link "Lawsuits" at bounding box center [206, 453] width 366 height 30
click at [112, 476] on span "Executory Contracts" at bounding box center [88, 482] width 105 height 14
click at [118, 454] on link "Lawsuits" at bounding box center [206, 453] width 366 height 30
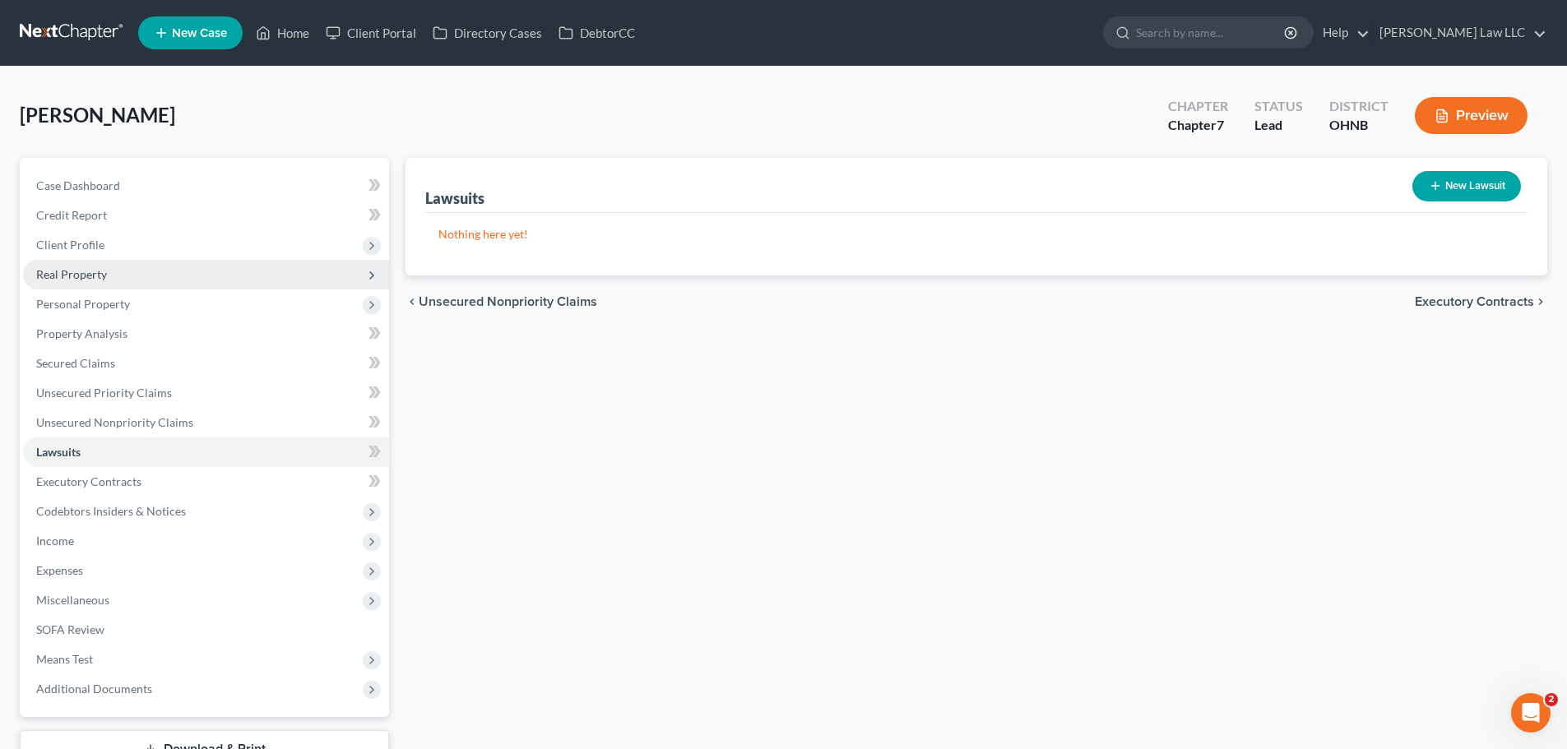
click at [91, 282] on span "Real Property" at bounding box center [206, 275] width 366 height 30
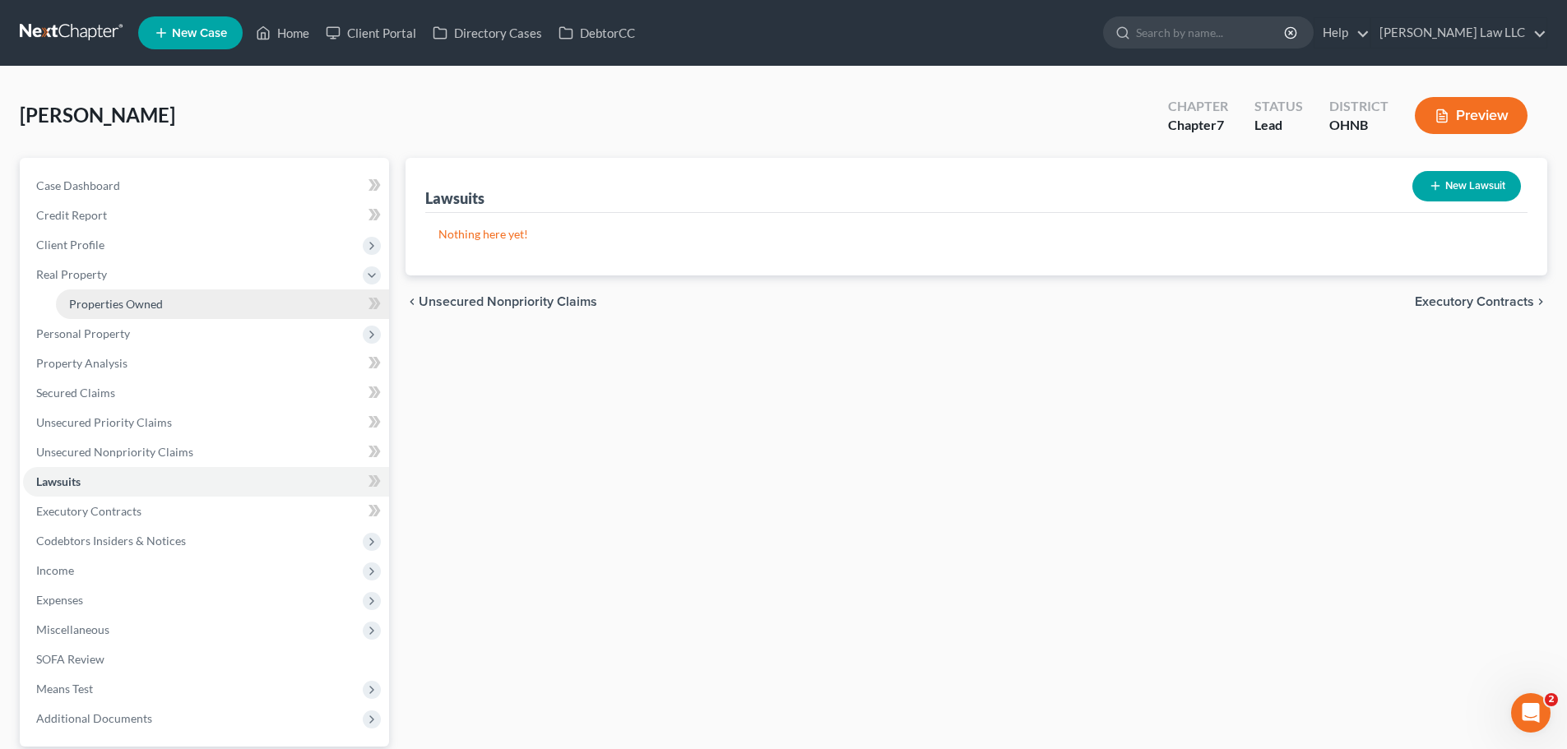
click at [100, 304] on span "Properties Owned" at bounding box center [116, 304] width 94 height 14
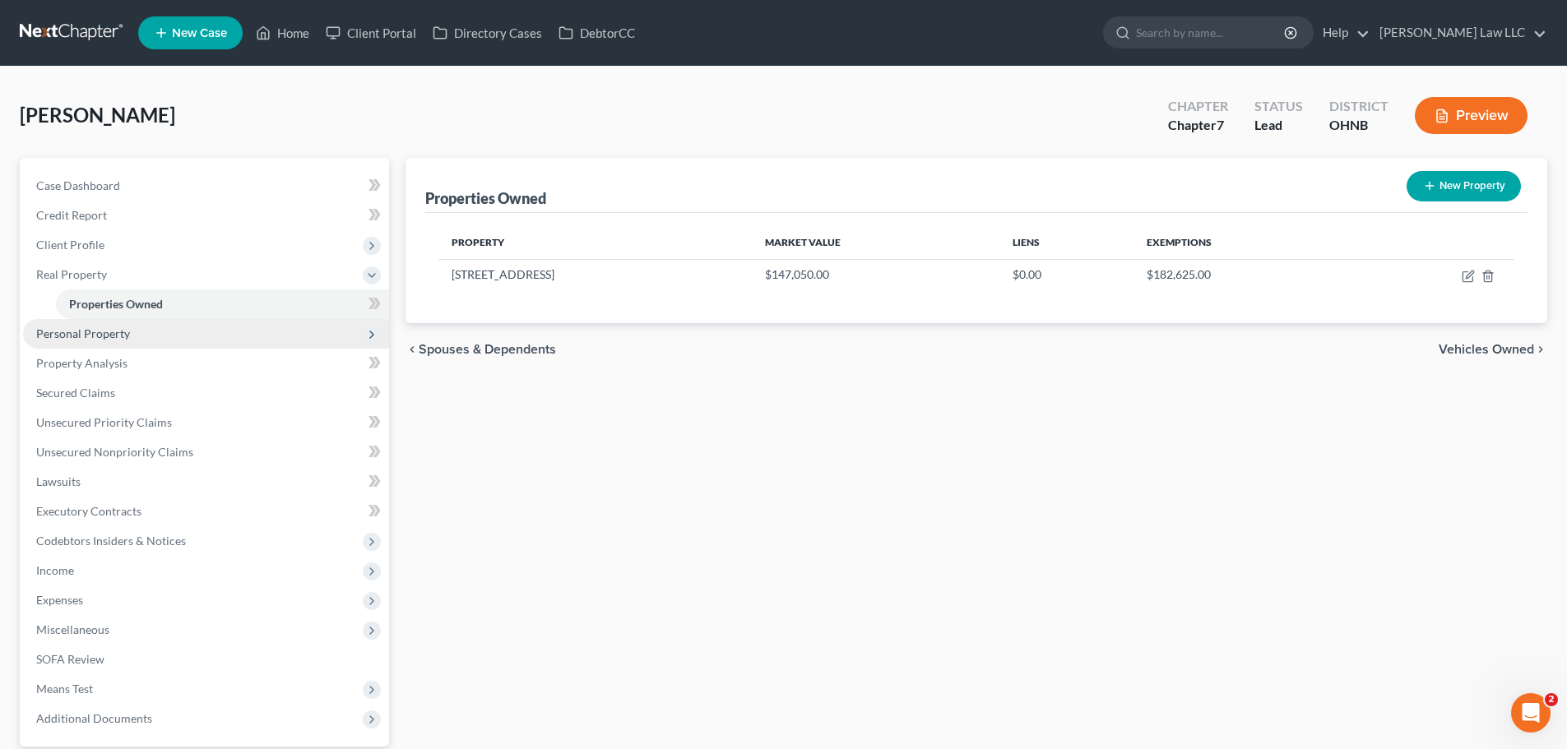
click at [95, 333] on span "Personal Property" at bounding box center [83, 334] width 94 height 14
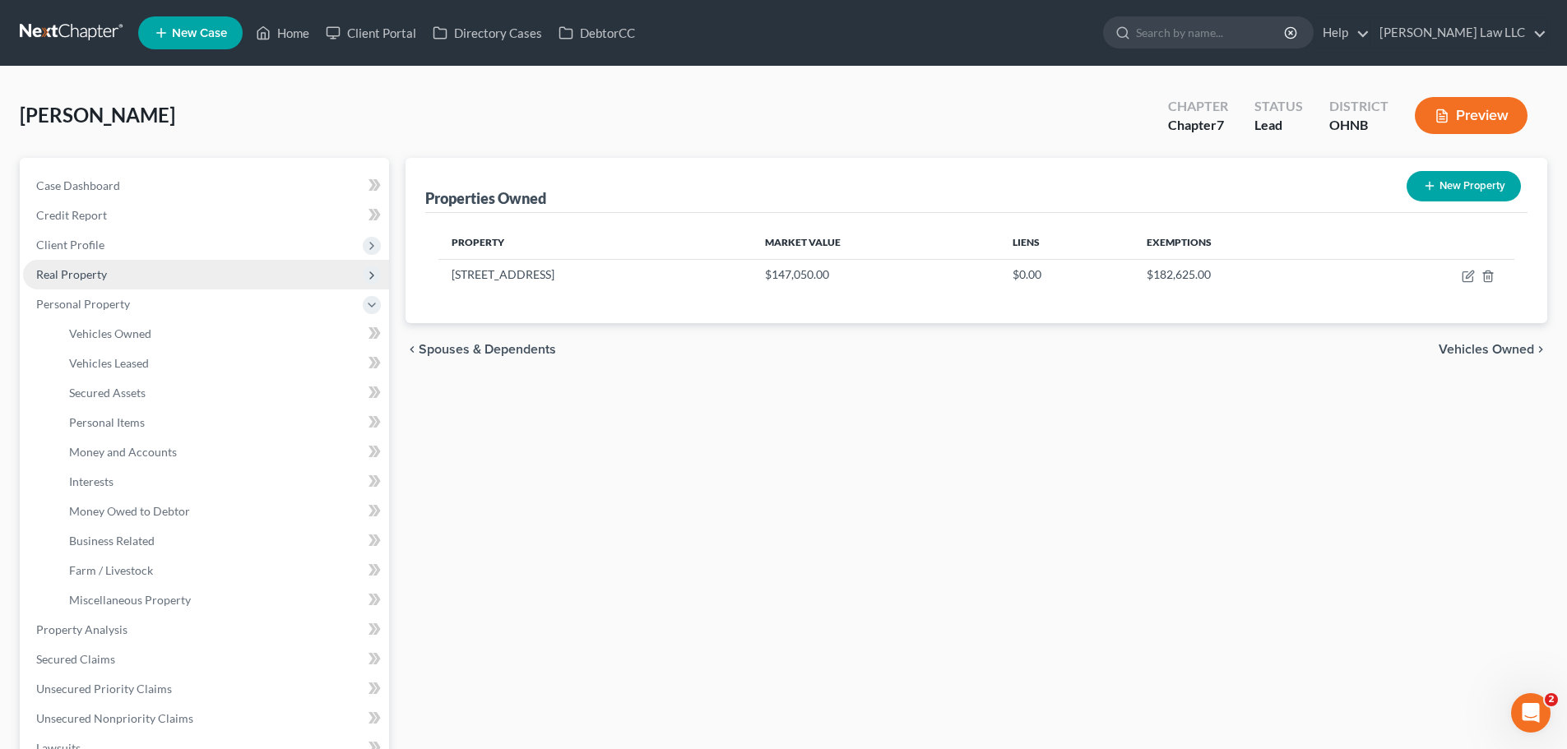
click at [97, 282] on span "Real Property" at bounding box center [206, 275] width 366 height 30
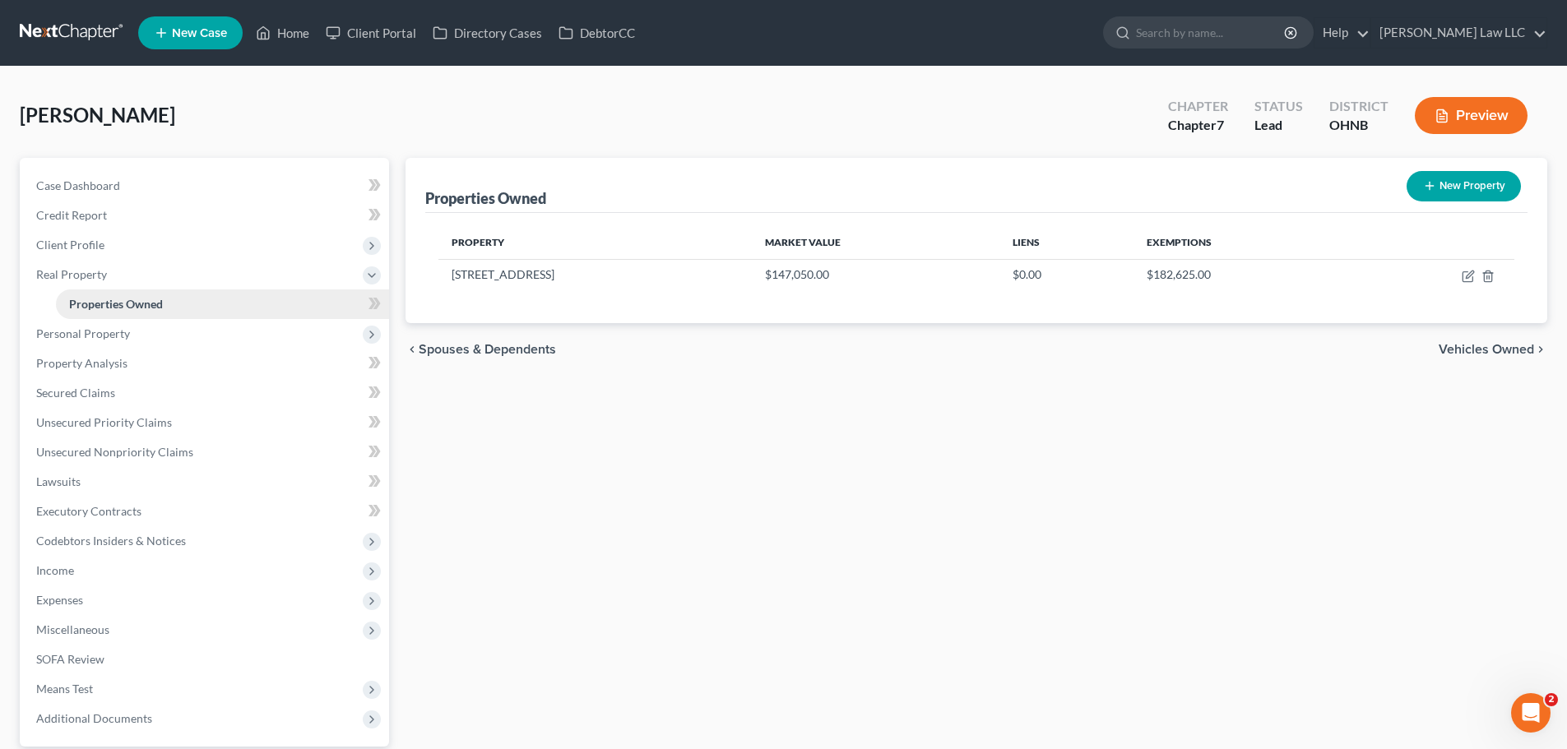
click at [107, 307] on span "Properties Owned" at bounding box center [116, 304] width 94 height 14
click at [109, 345] on span "Personal Property" at bounding box center [206, 334] width 366 height 30
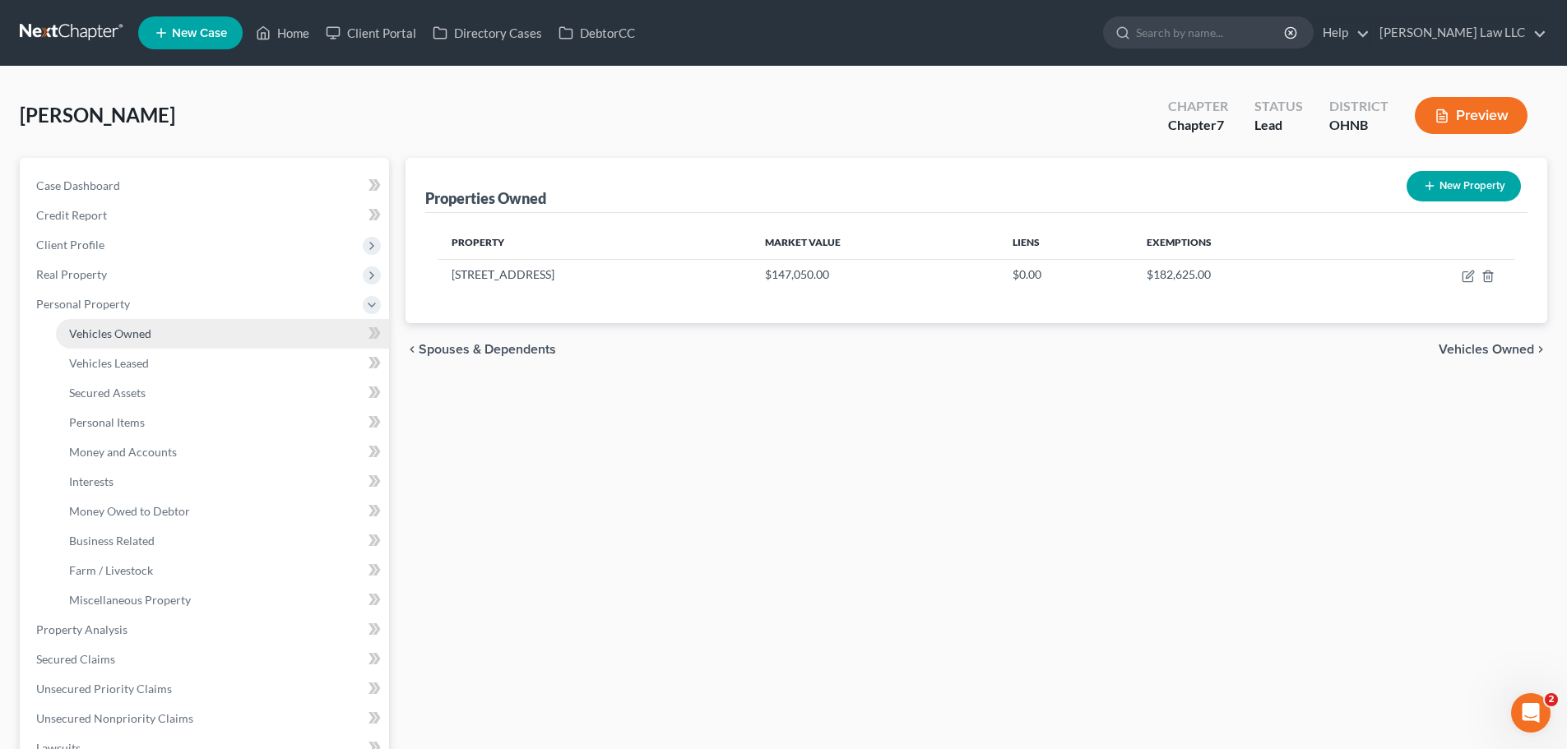
click at [133, 329] on span "Vehicles Owned" at bounding box center [110, 334] width 82 height 14
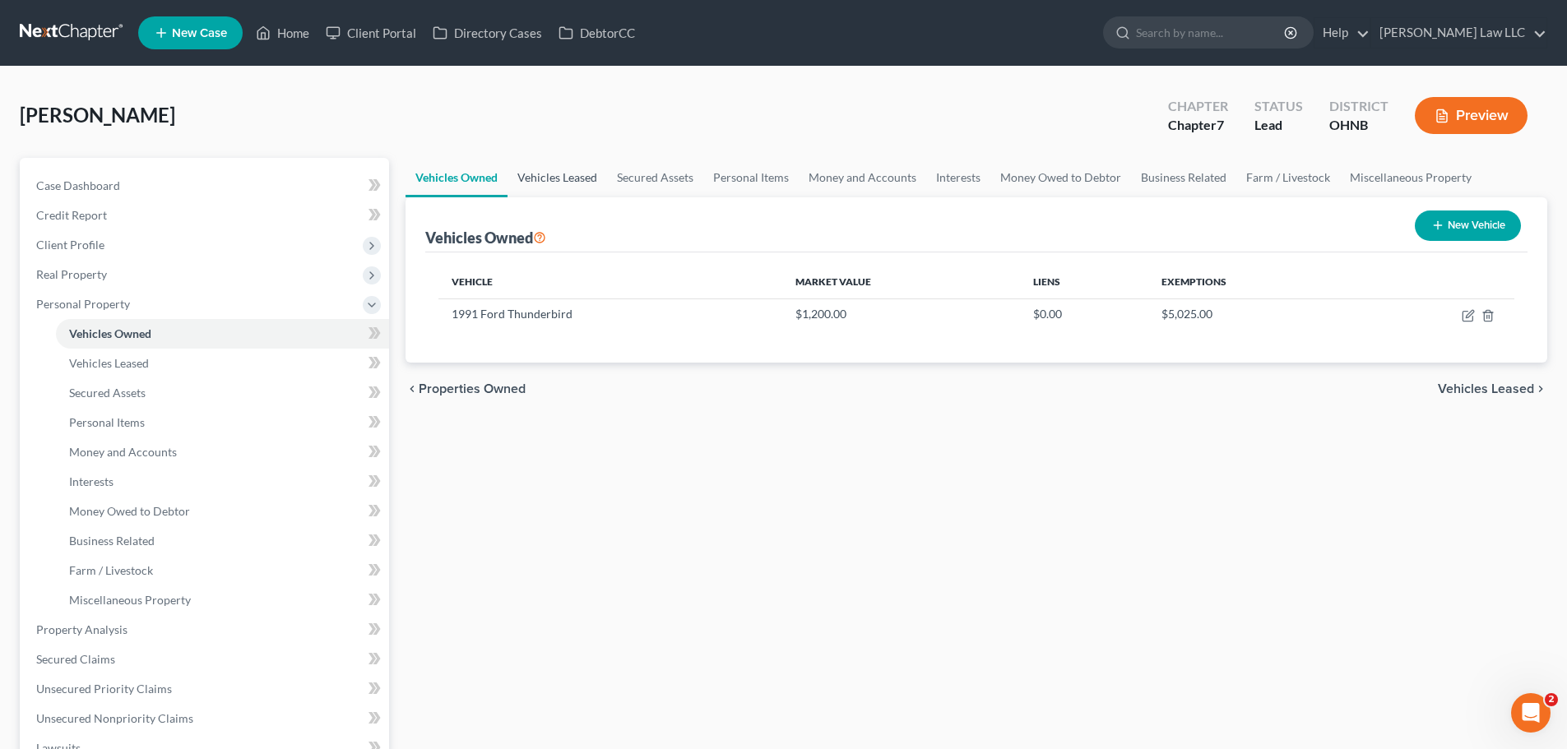
click at [574, 170] on link "Vehicles Leased" at bounding box center [558, 177] width 100 height 39
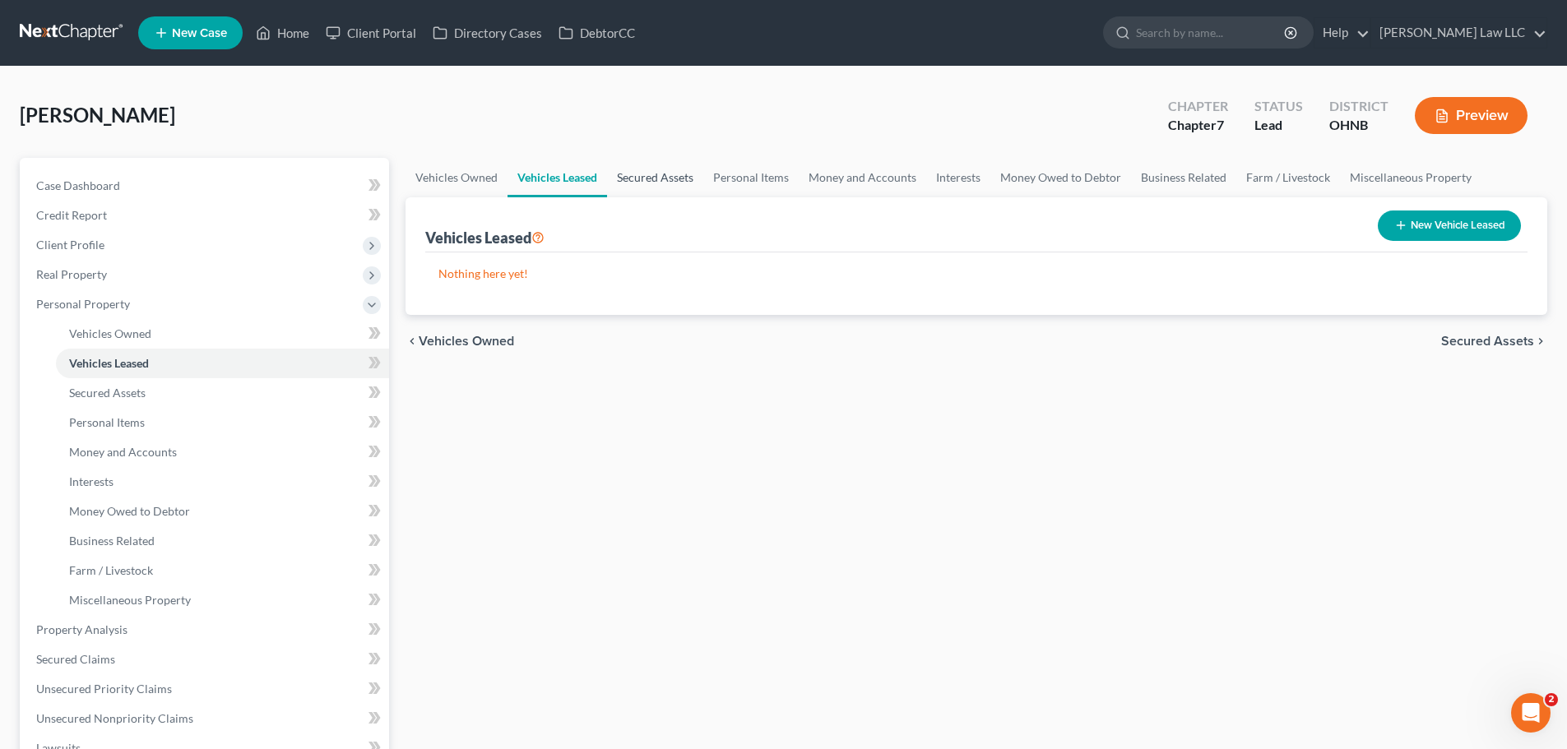
click at [658, 179] on link "Secured Assets" at bounding box center [655, 177] width 96 height 39
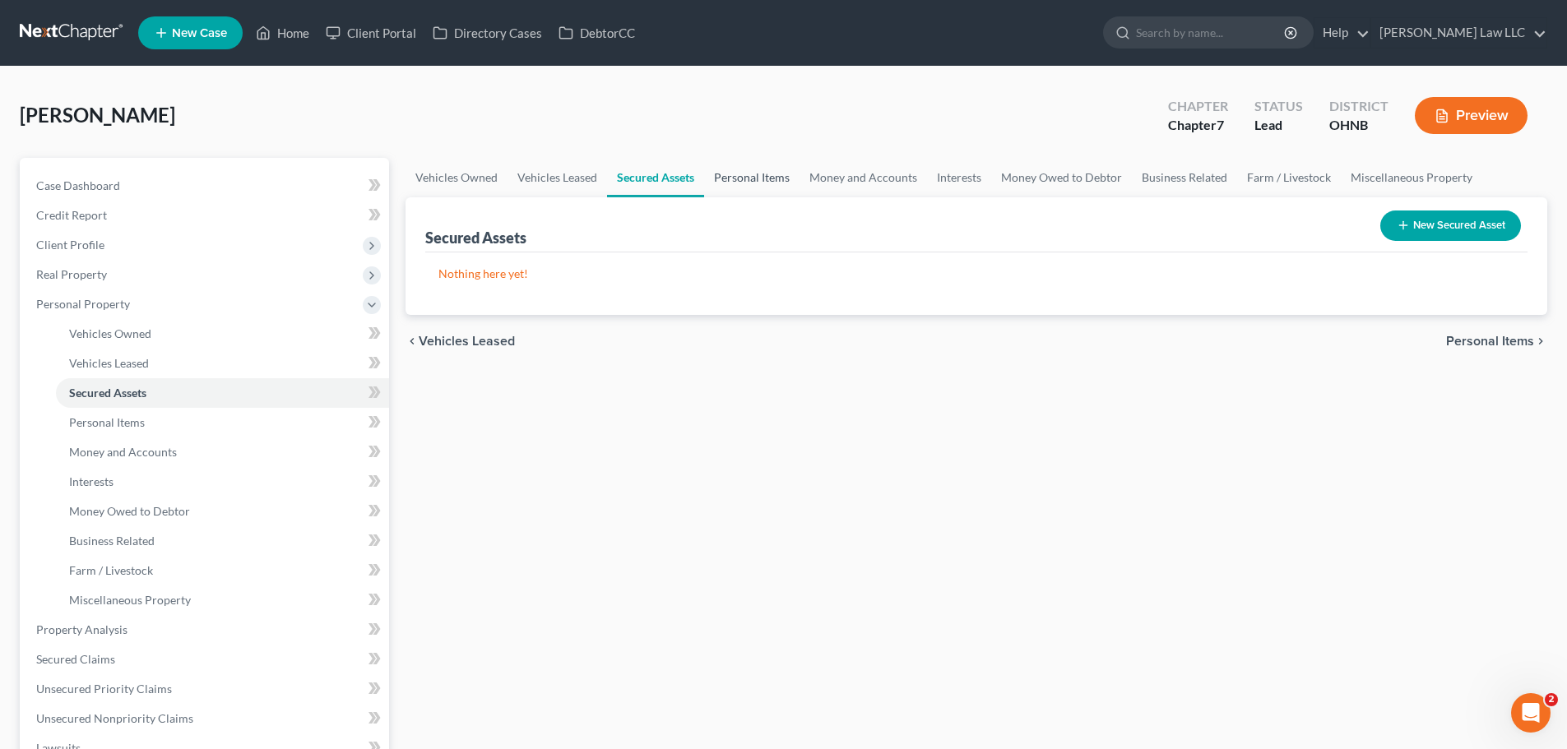
click at [758, 178] on link "Personal Items" at bounding box center [751, 177] width 95 height 39
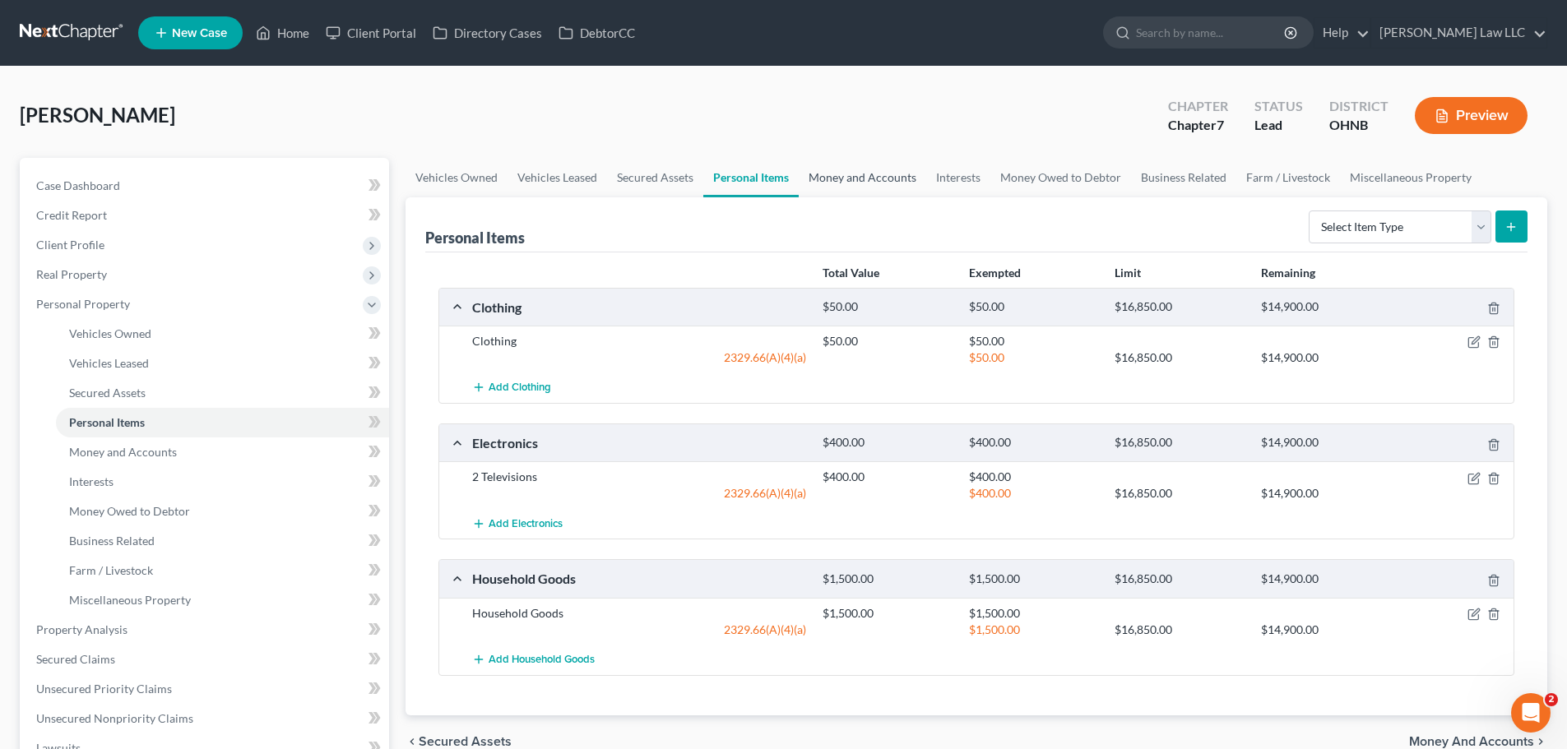
click at [860, 178] on link "Money and Accounts" at bounding box center [862, 177] width 127 height 39
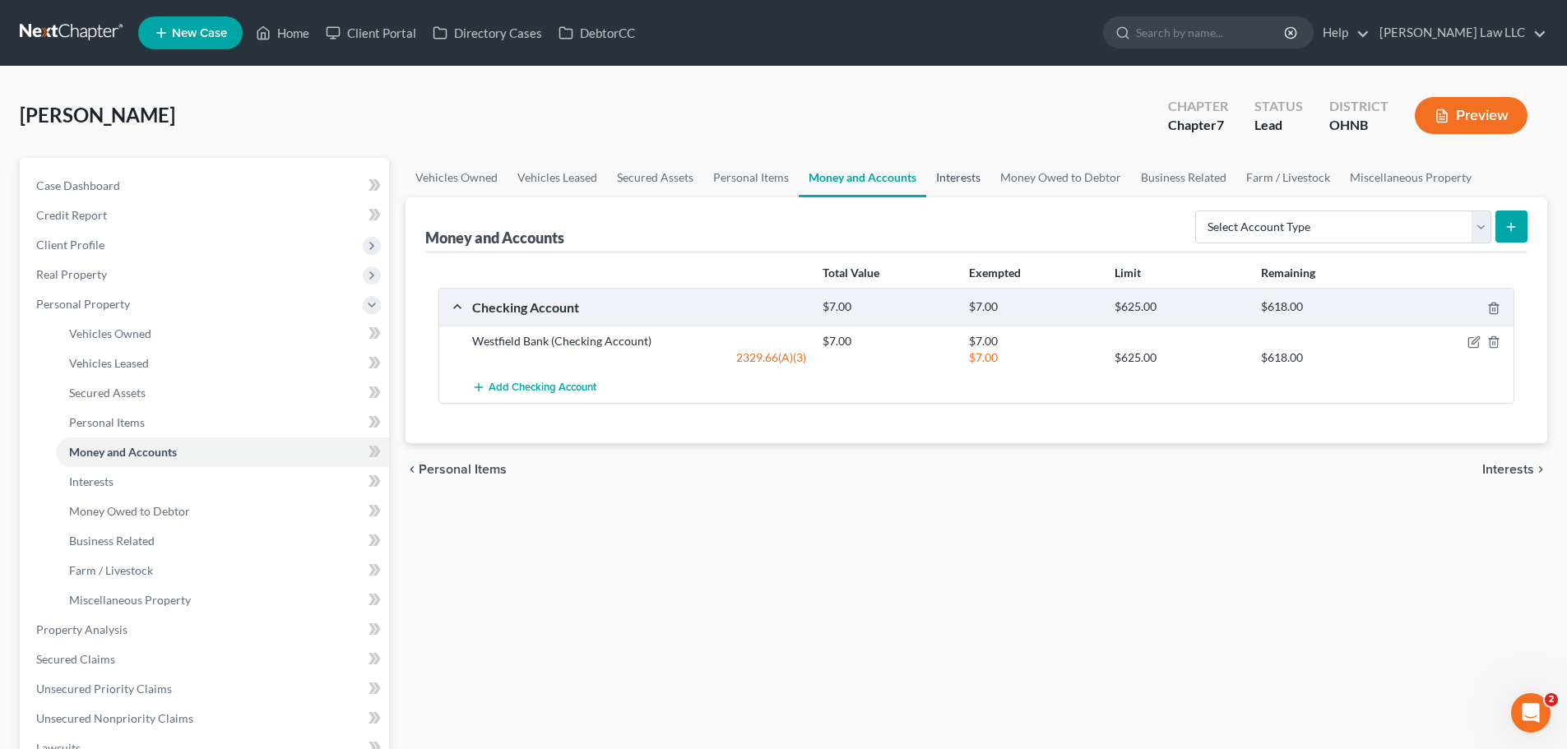
click at [948, 178] on link "Interests" at bounding box center [958, 177] width 64 height 39
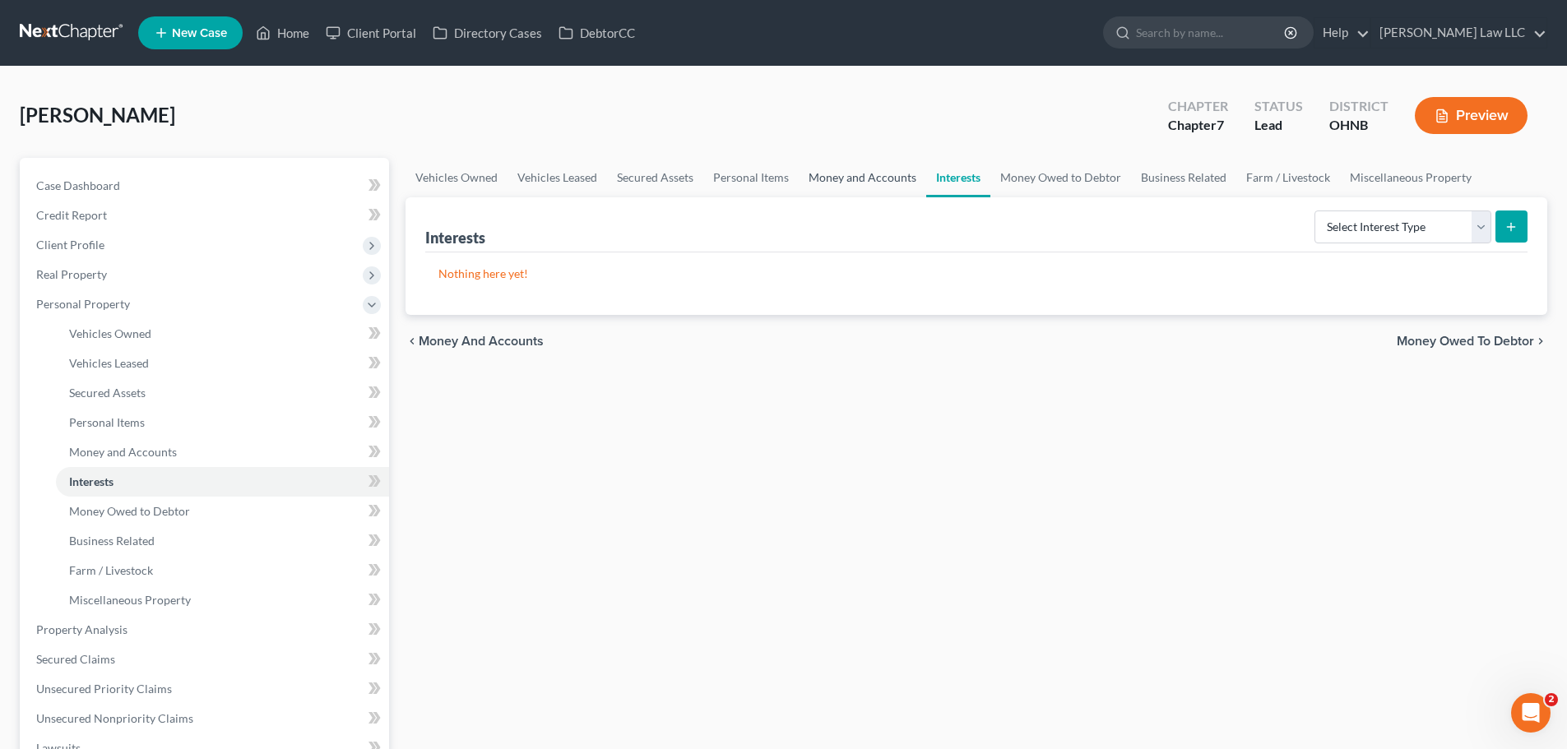
click at [891, 181] on link "Money and Accounts" at bounding box center [862, 177] width 127 height 39
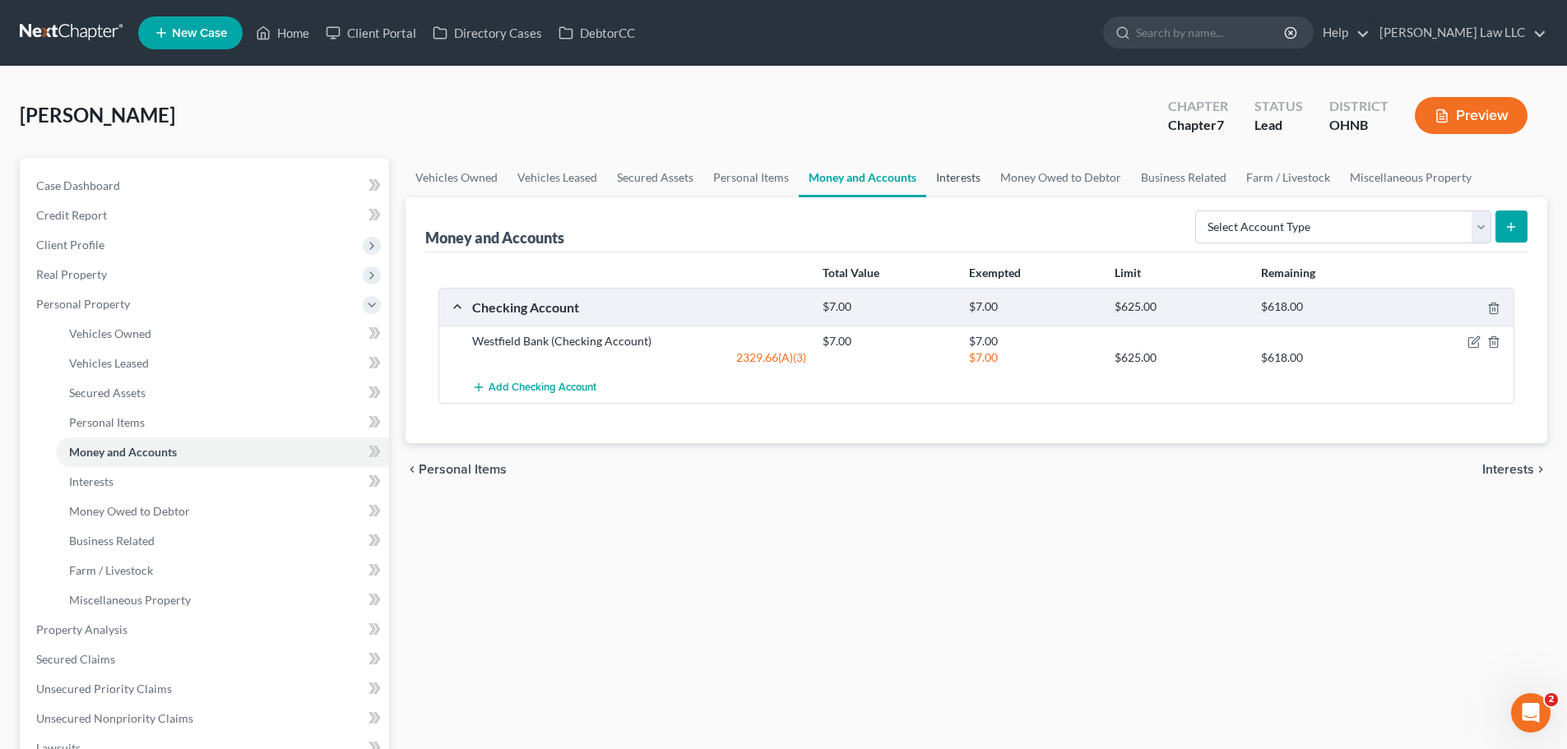
click at [962, 185] on link "Interests" at bounding box center [958, 177] width 64 height 39
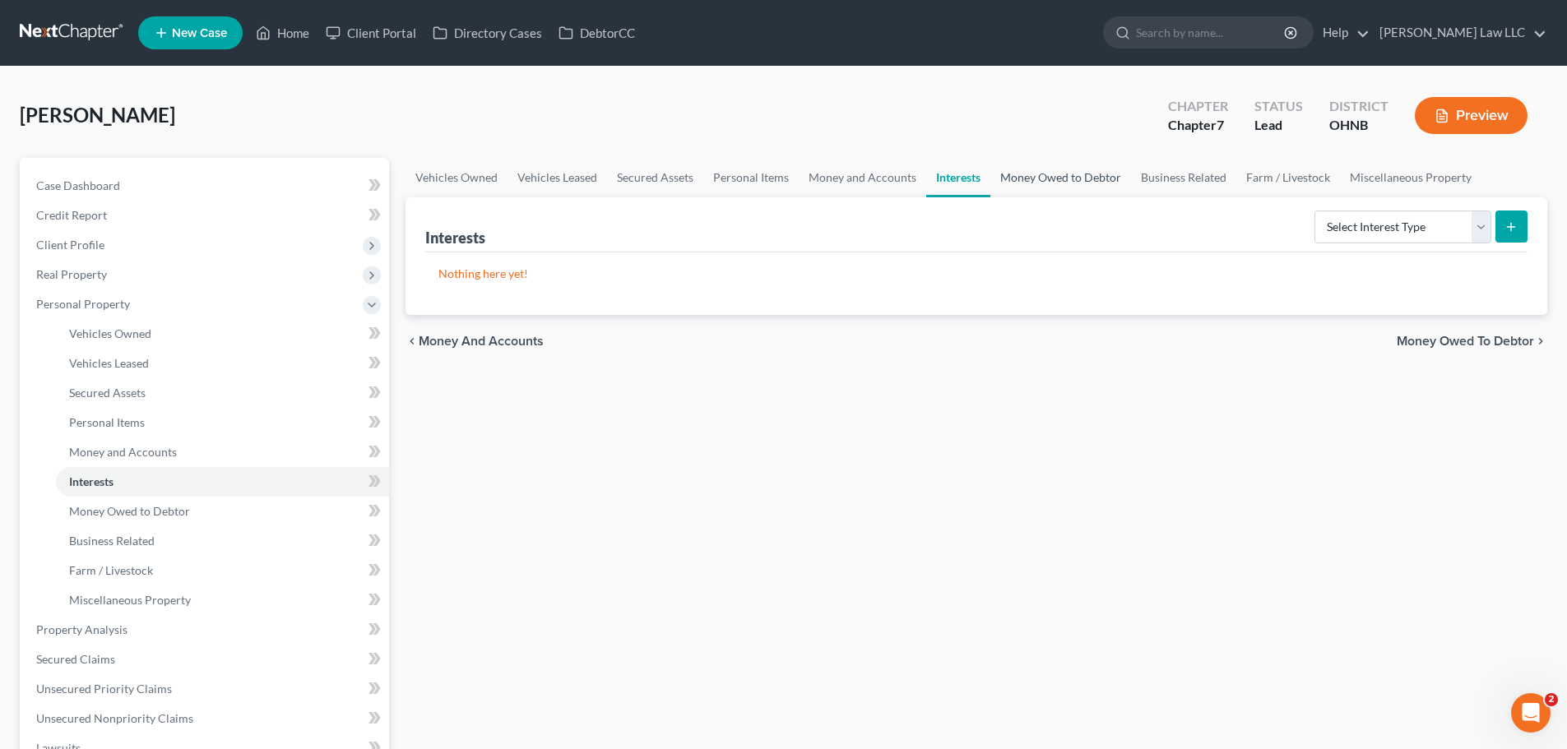
click at [1059, 178] on link "Money Owed to Debtor" at bounding box center [1060, 177] width 141 height 39
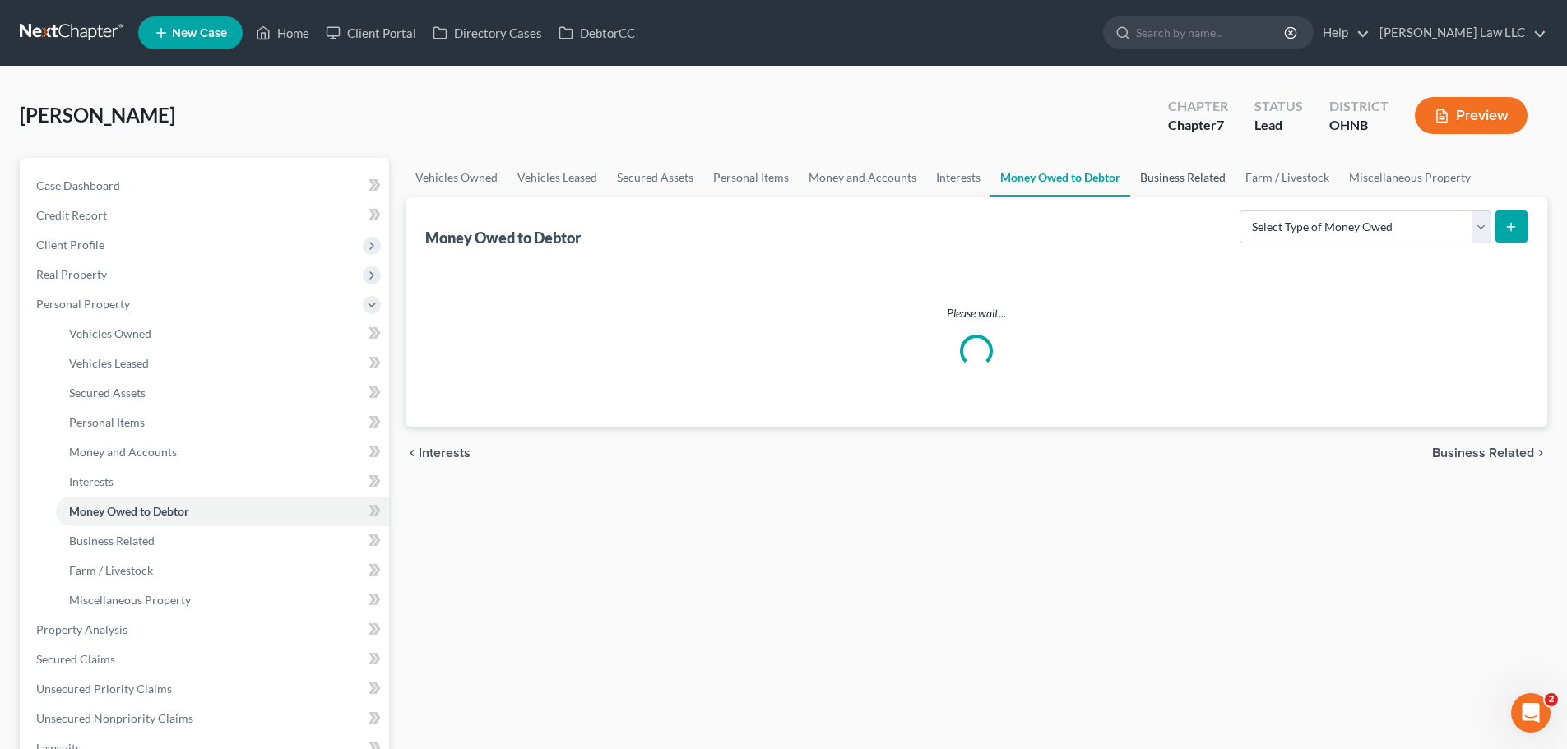
click at [1187, 178] on link "Business Related" at bounding box center [1182, 177] width 105 height 39
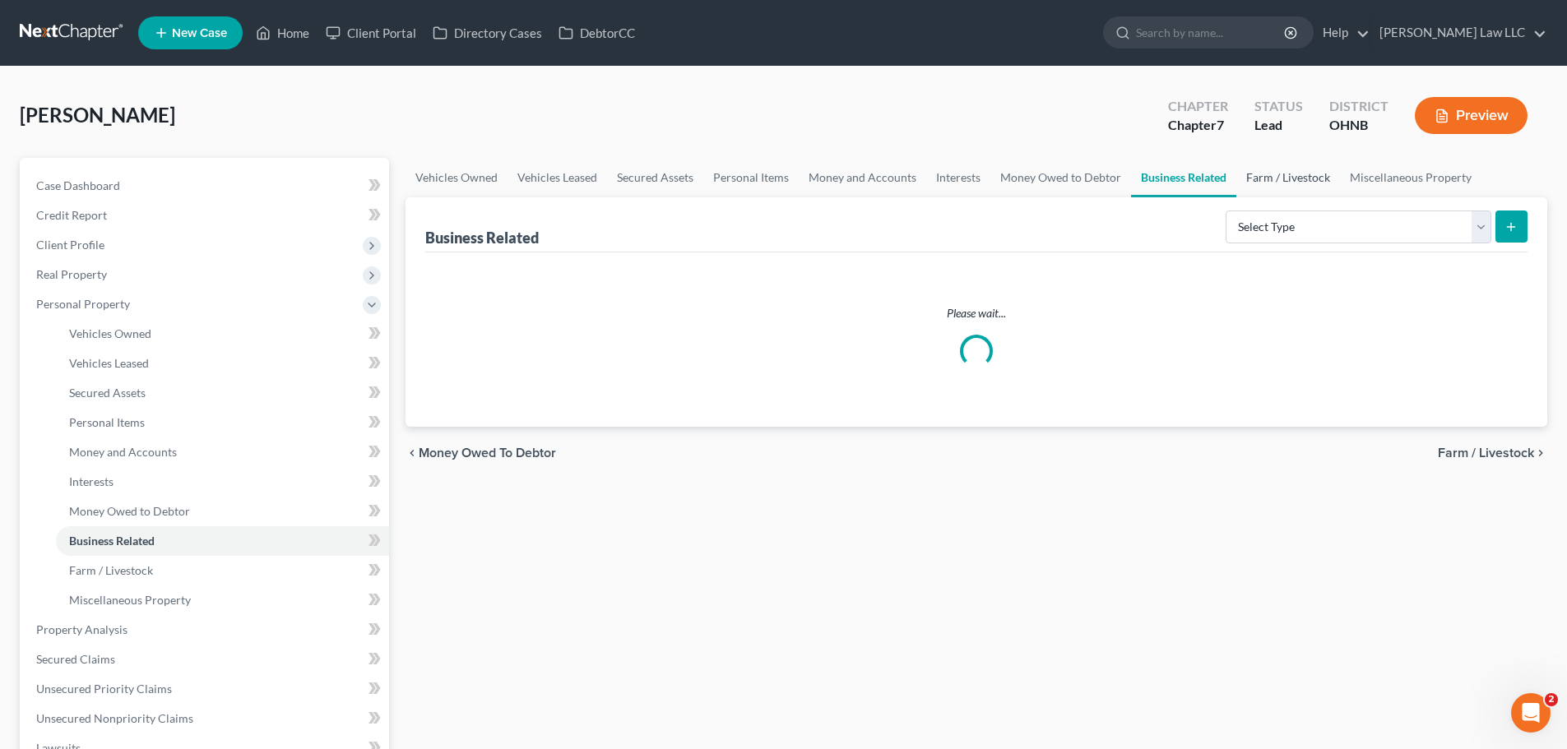
click at [1286, 178] on link "Farm / Livestock" at bounding box center [1288, 177] width 104 height 39
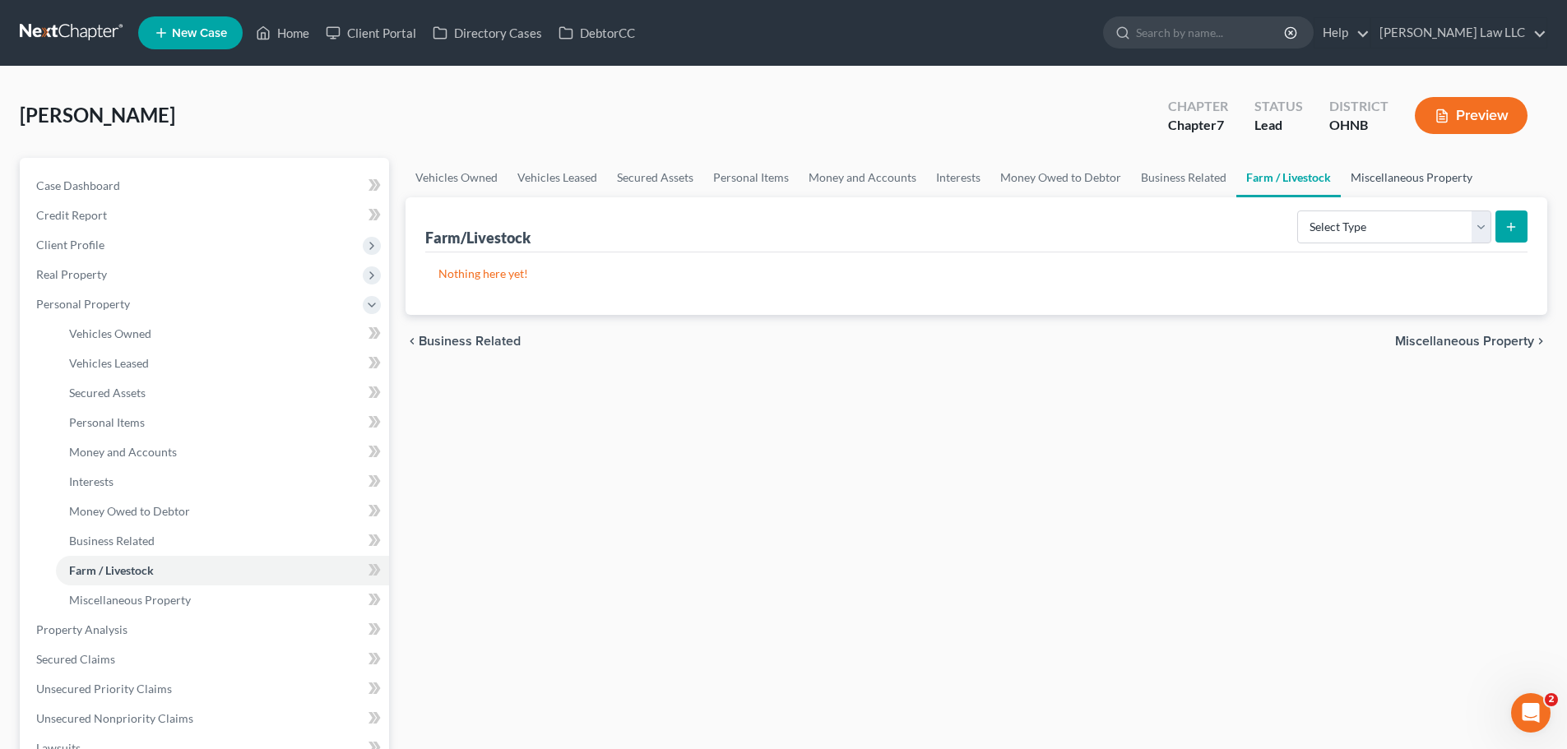
click at [1425, 182] on link "Miscellaneous Property" at bounding box center [1411, 177] width 141 height 39
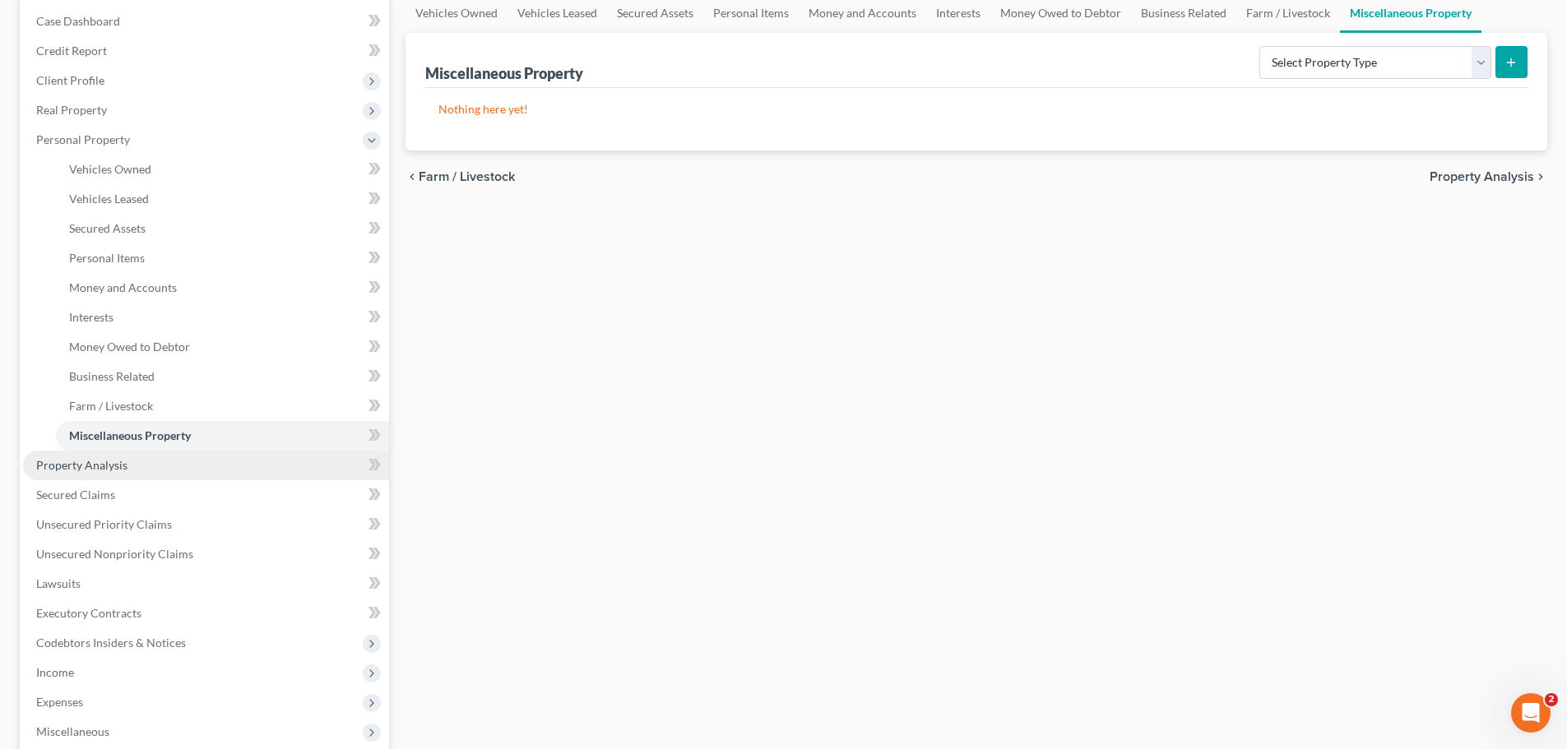
click at [114, 460] on span "Property Analysis" at bounding box center [81, 465] width 91 height 14
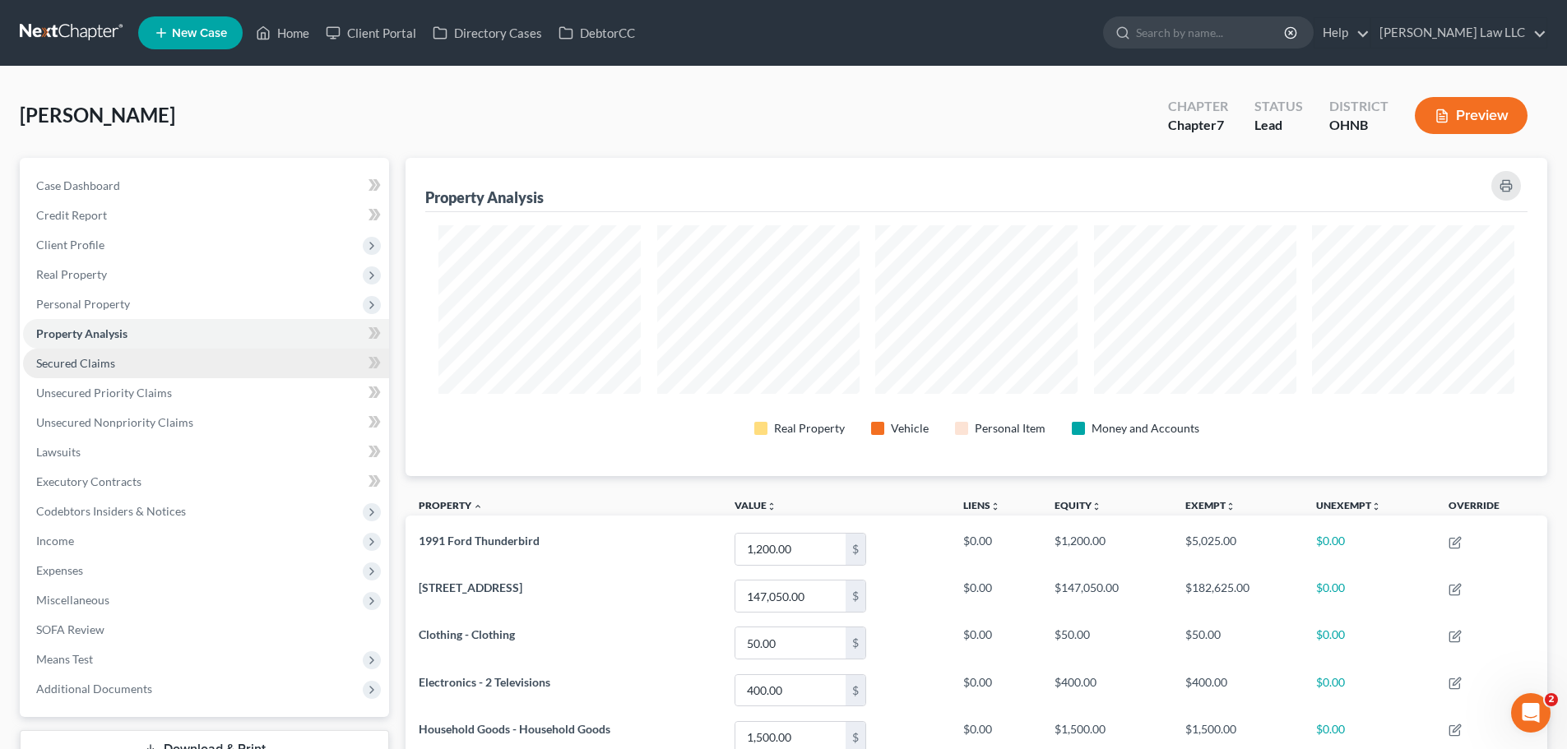
click at [100, 356] on span "Secured Claims" at bounding box center [75, 363] width 79 height 14
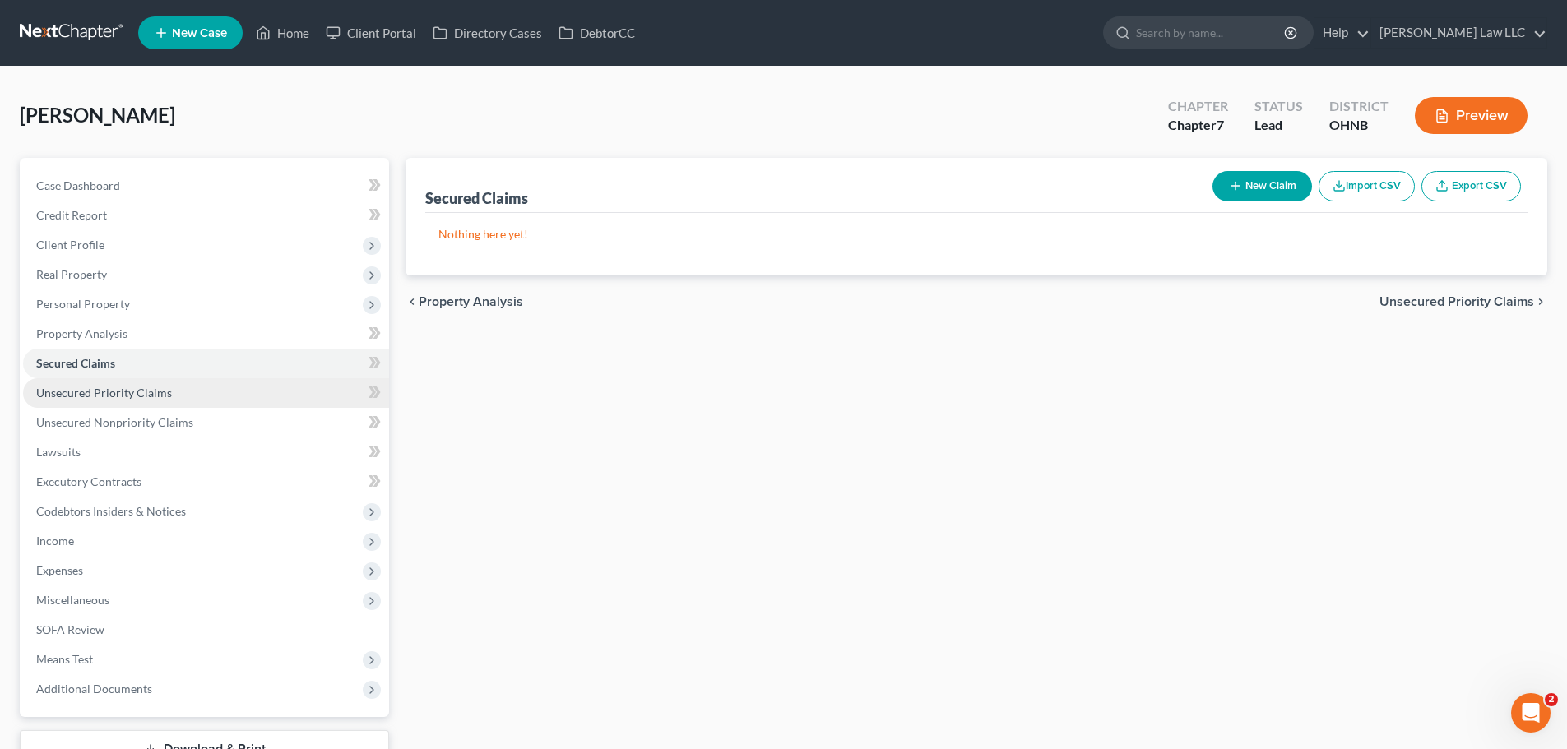
click at [113, 387] on span "Unsecured Priority Claims" at bounding box center [104, 393] width 136 height 14
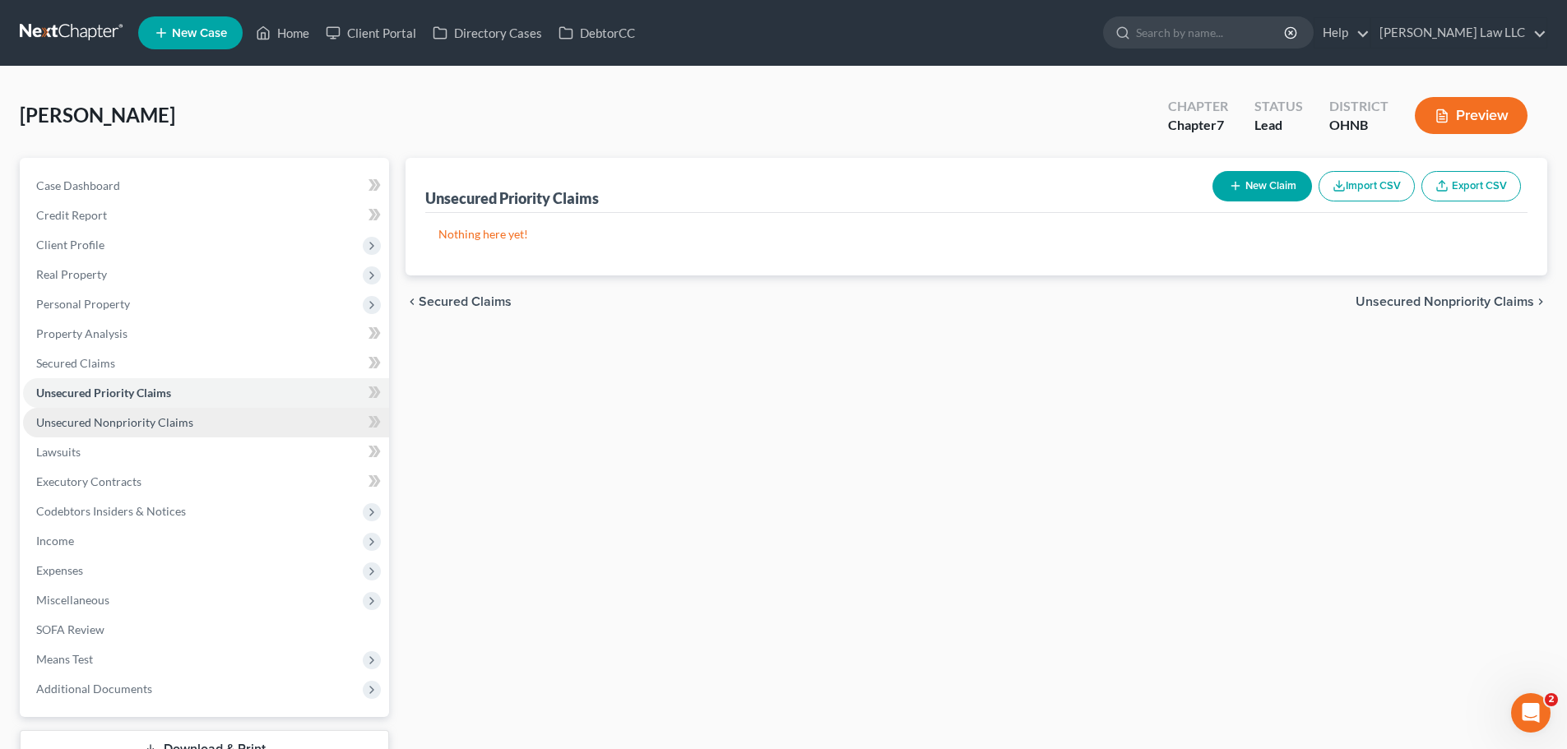
click at [157, 426] on span "Unsecured Nonpriority Claims" at bounding box center [114, 422] width 157 height 14
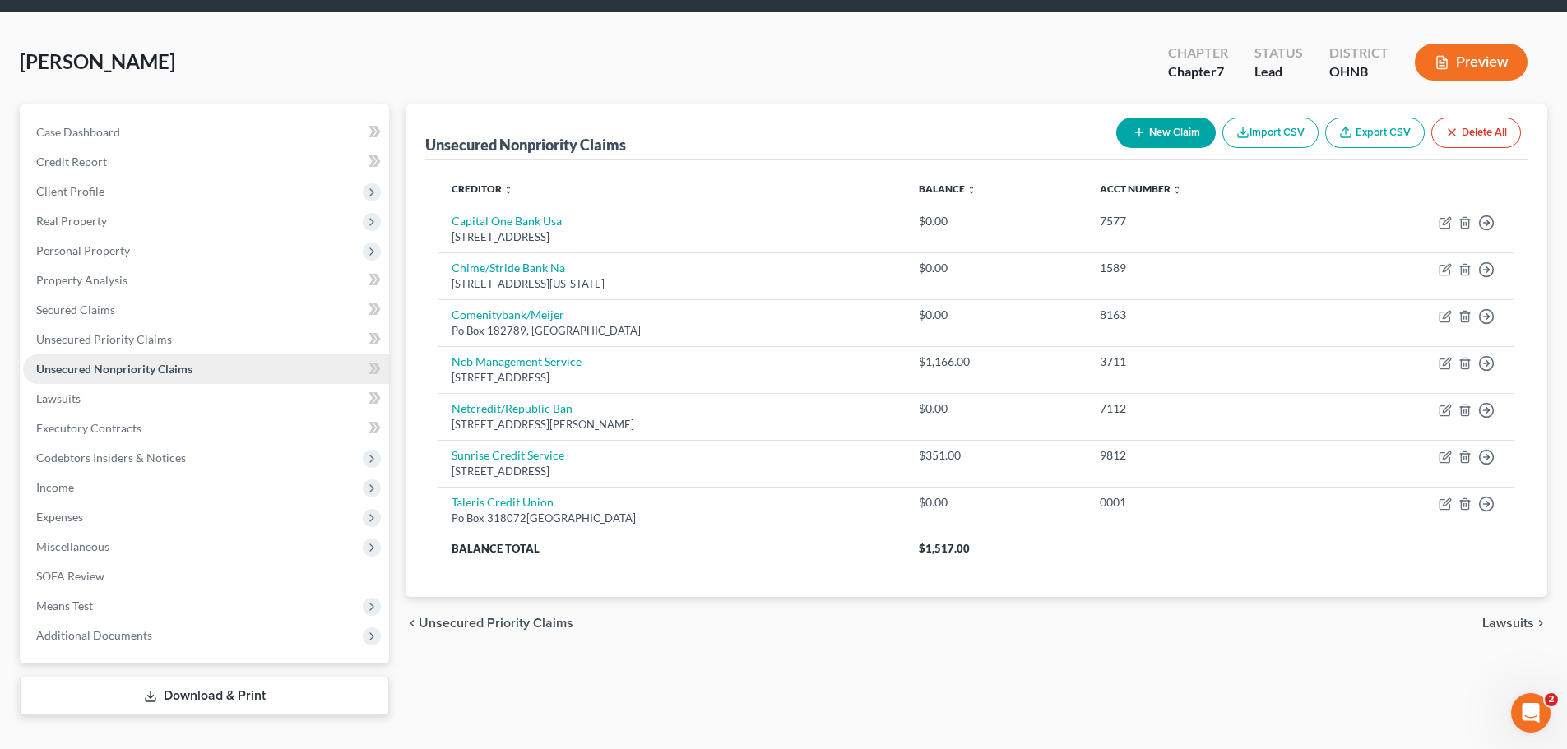
scroll to position [82, 0]
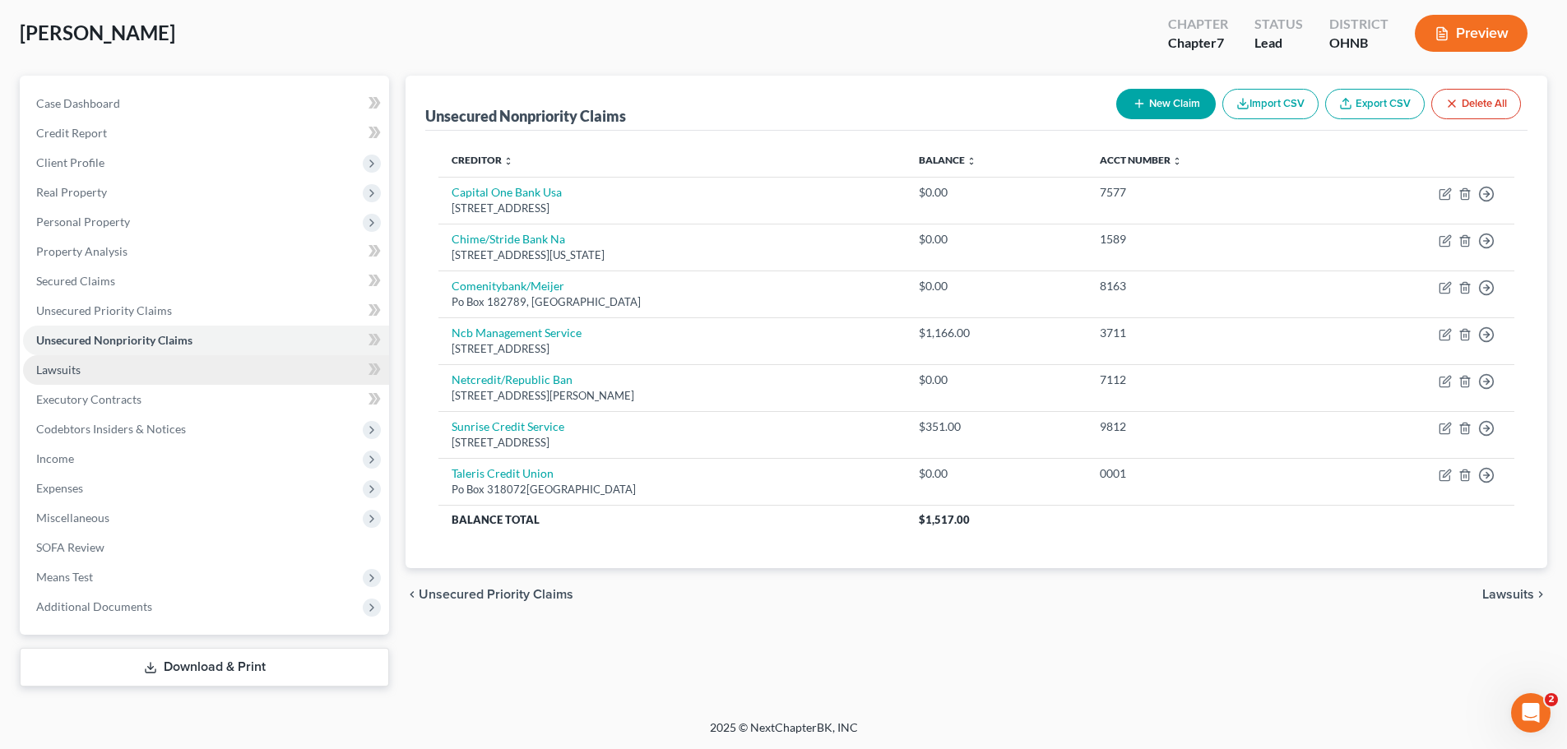
click at [102, 370] on link "Lawsuits" at bounding box center [206, 370] width 366 height 30
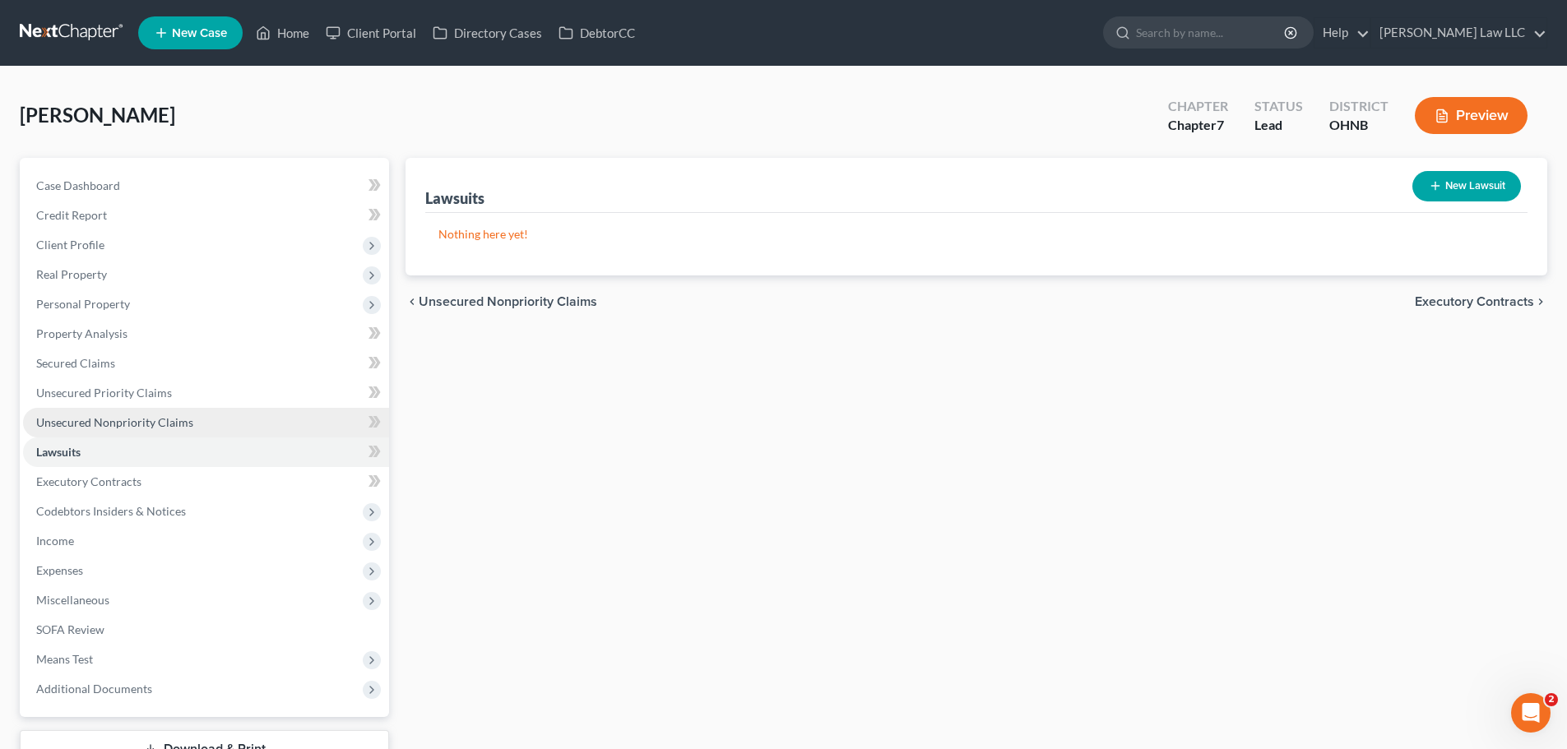
click at [126, 423] on span "Unsecured Nonpriority Claims" at bounding box center [114, 422] width 157 height 14
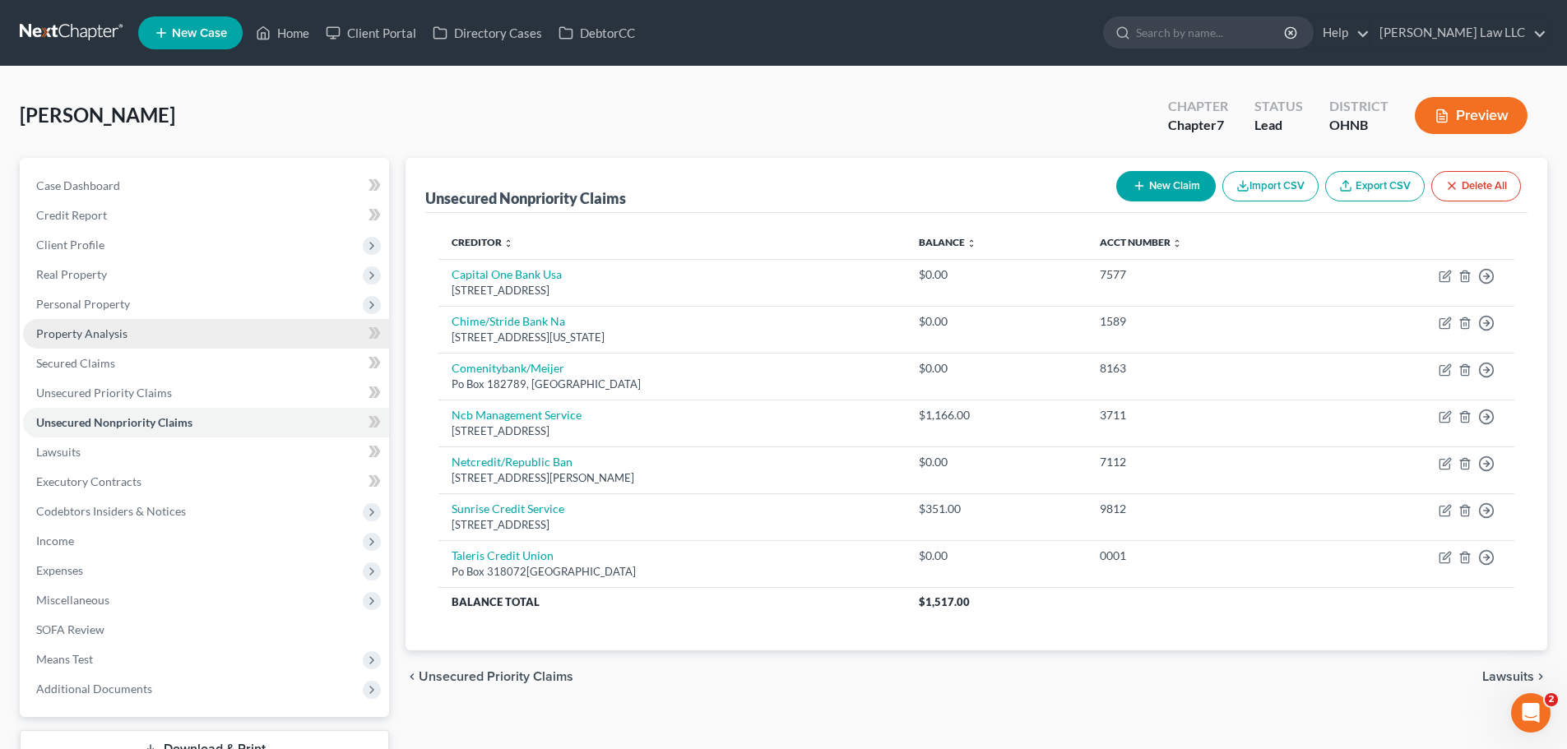
click at [94, 338] on span "Property Analysis" at bounding box center [81, 334] width 91 height 14
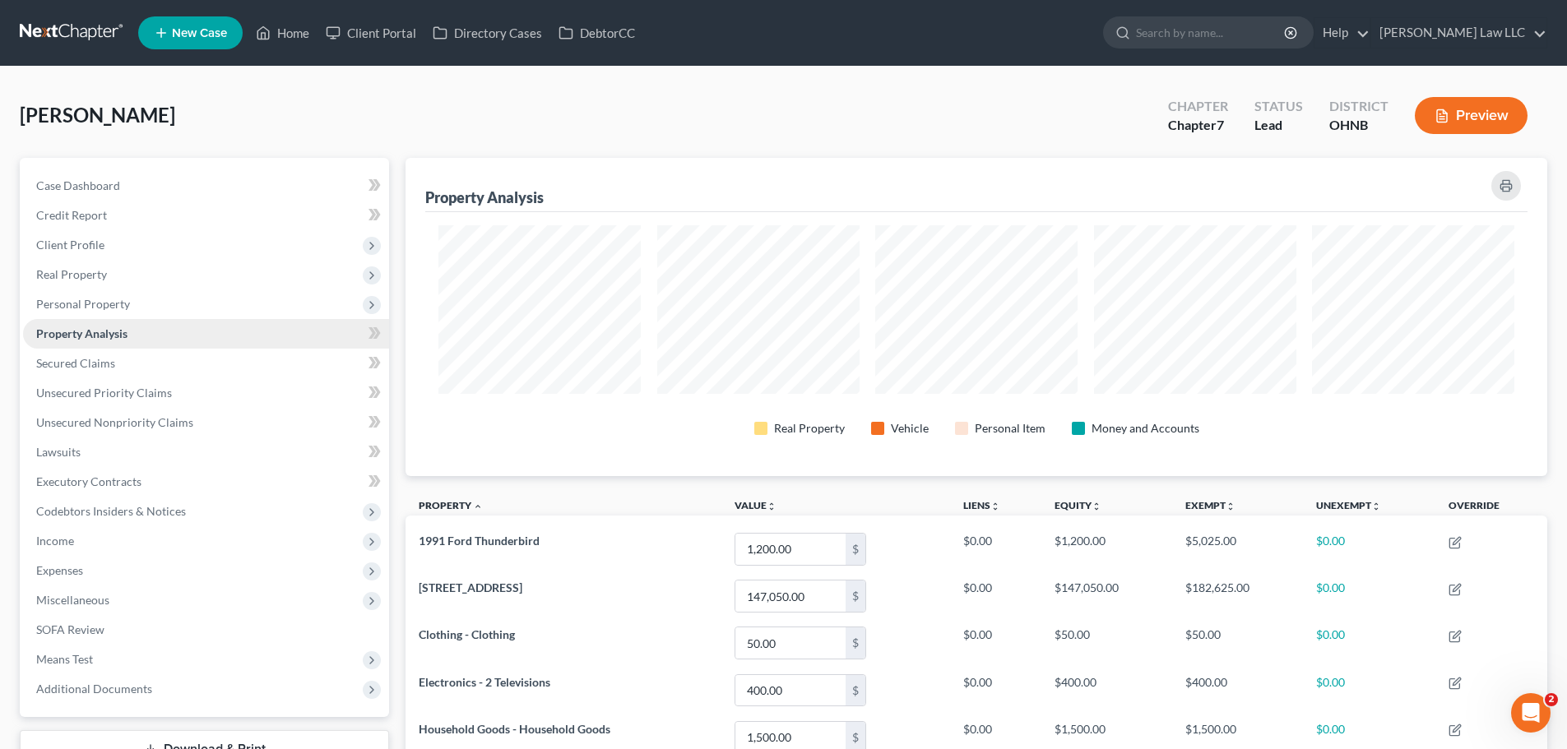
scroll to position [318, 1142]
click at [123, 306] on span "Personal Property" at bounding box center [83, 304] width 94 height 14
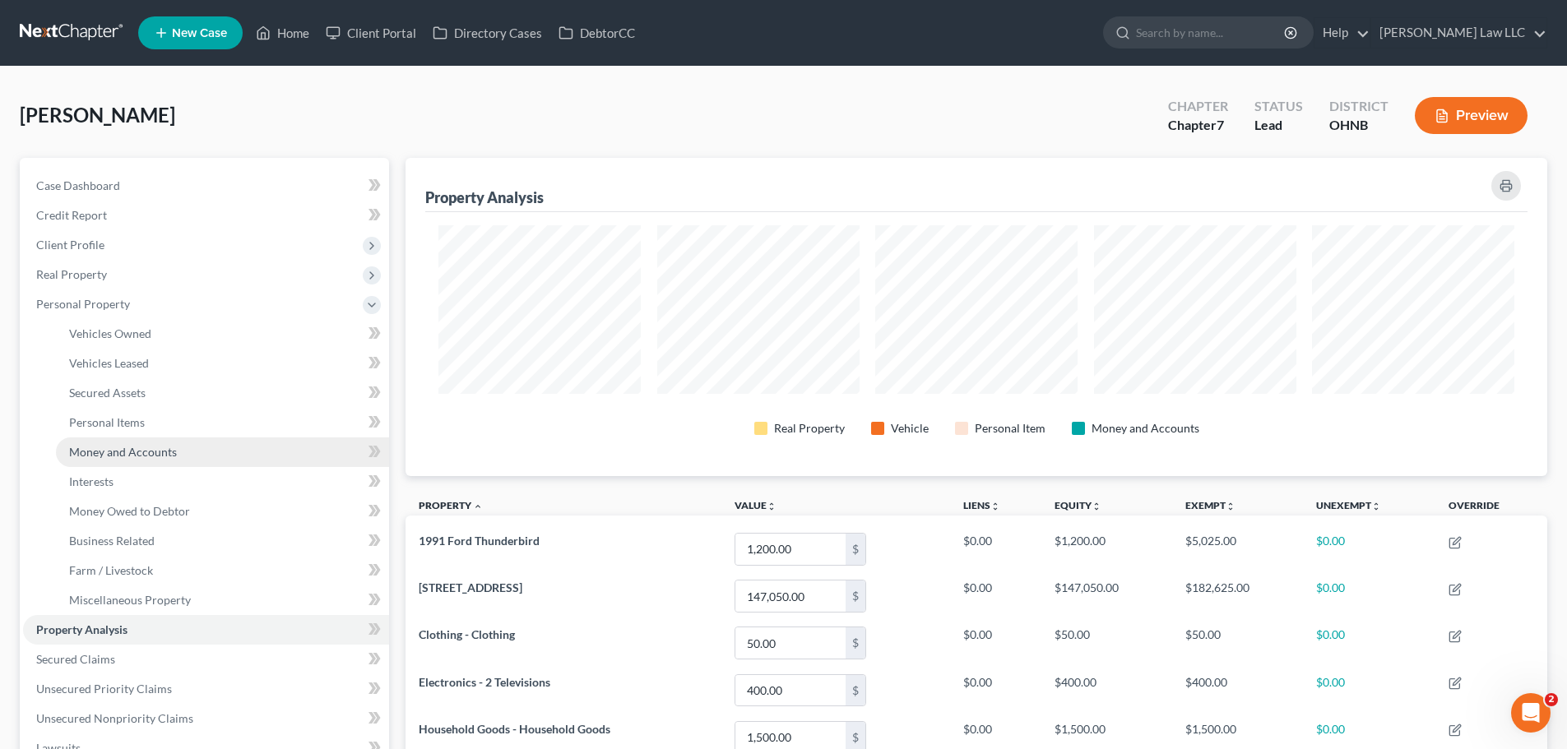
click at [130, 459] on link "Money and Accounts" at bounding box center [222, 453] width 333 height 30
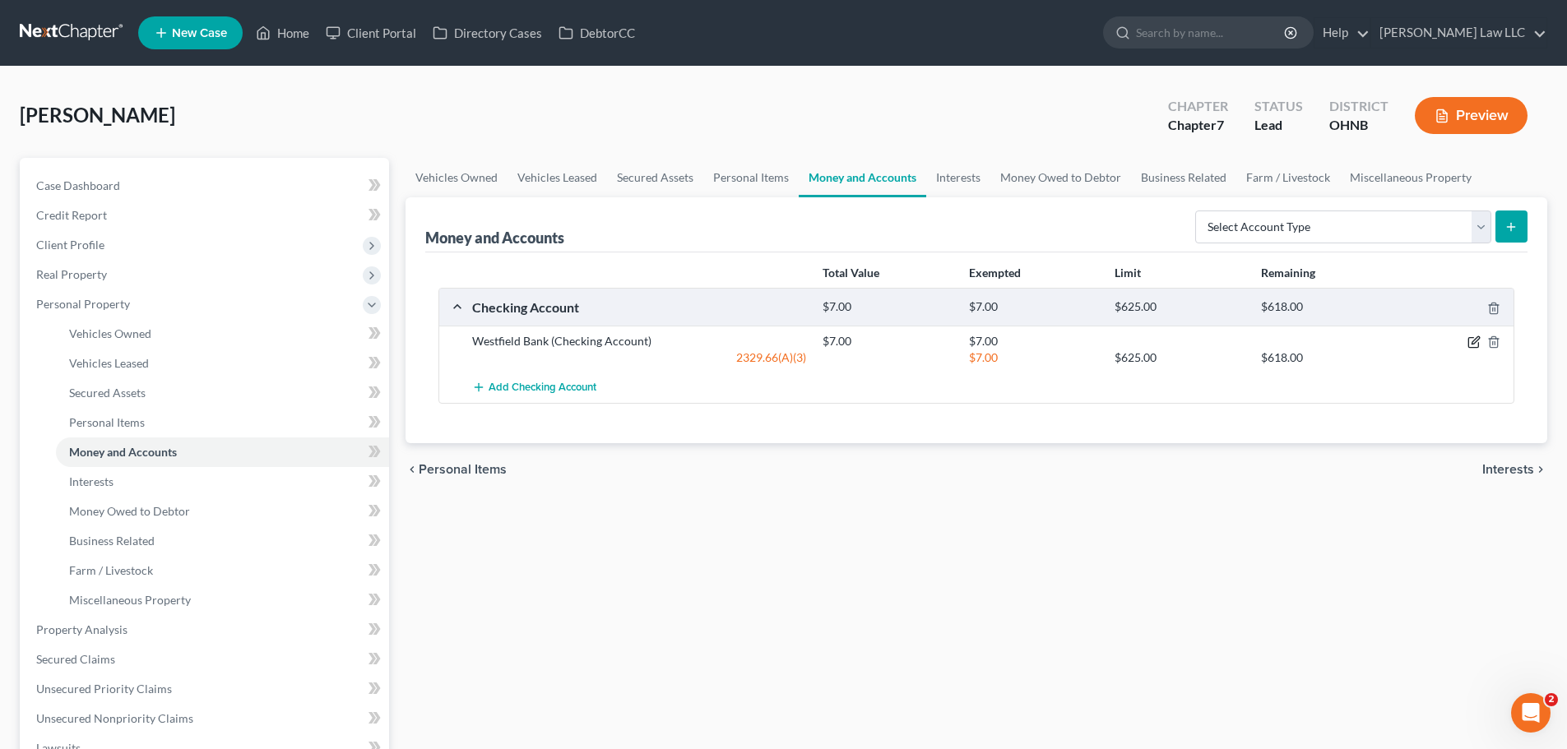
click at [1475, 345] on icon "button" at bounding box center [1473, 342] width 13 height 13
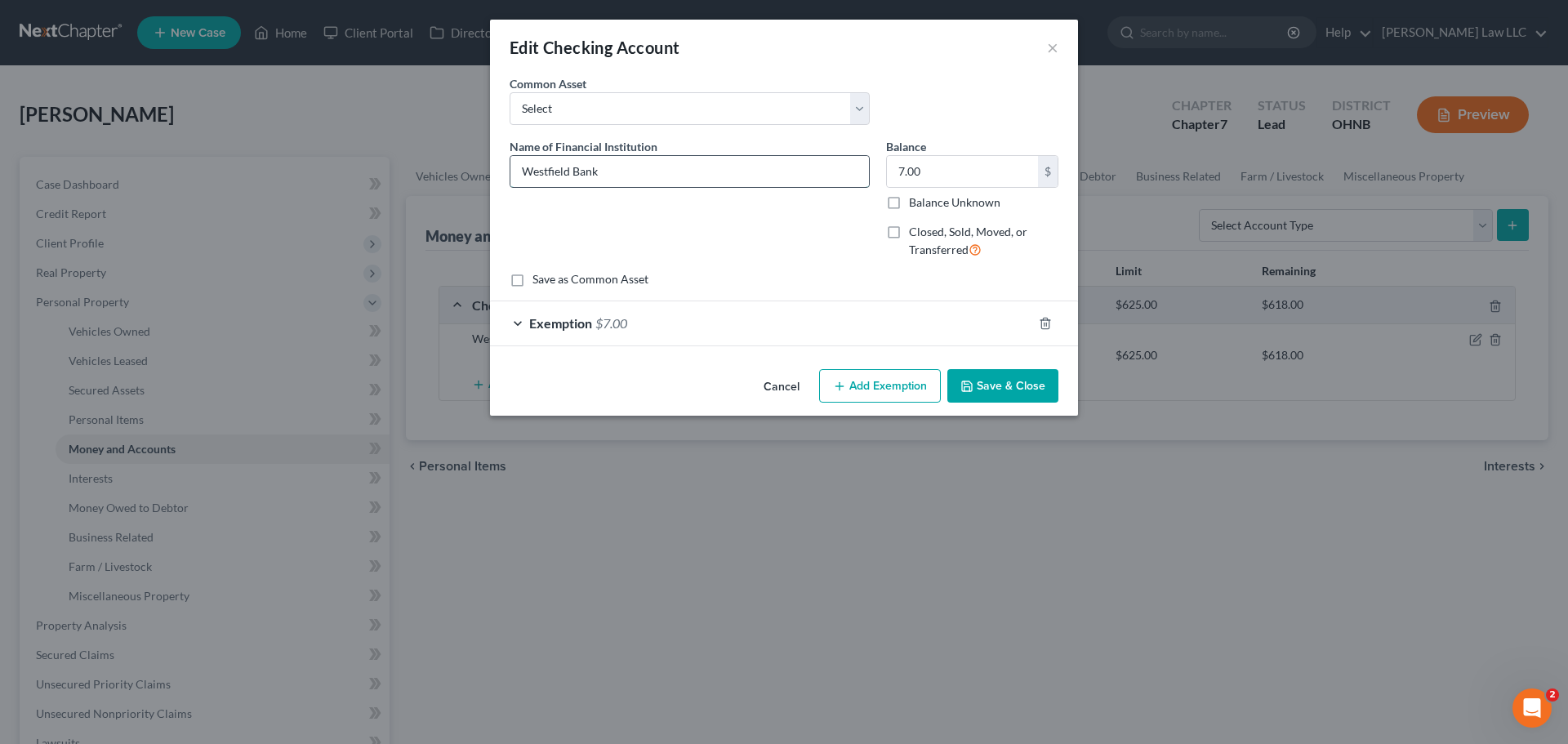
click at [644, 171] on input "Westfield Bank" at bounding box center [689, 171] width 358 height 31
type input "Westfield Bank 1472"
click at [1009, 389] on button "Save & Close" at bounding box center [1003, 386] width 111 height 35
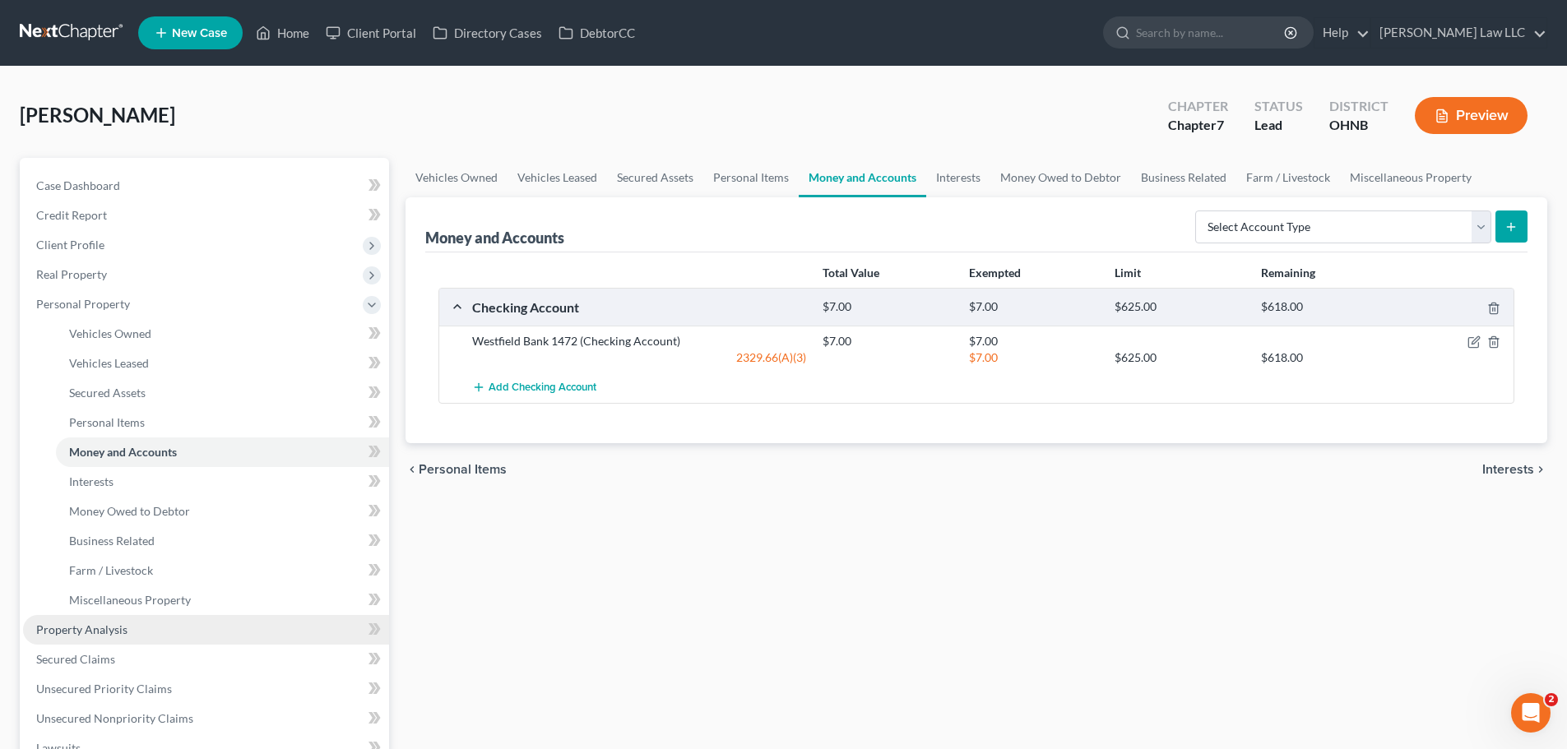
click at [106, 628] on span "Property Analysis" at bounding box center [81, 630] width 91 height 14
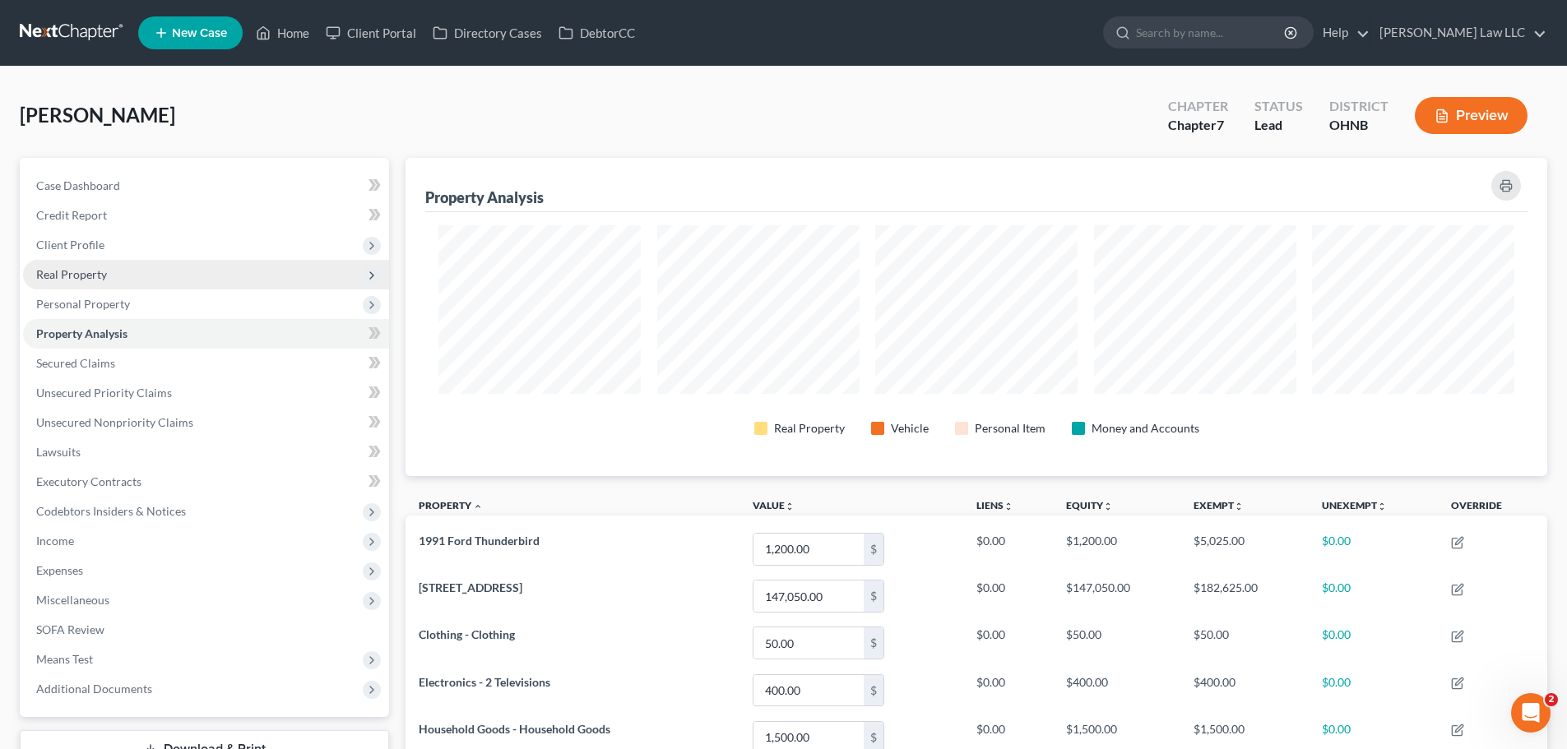
scroll to position [318, 1142]
click at [70, 264] on span "Real Property" at bounding box center [206, 275] width 366 height 30
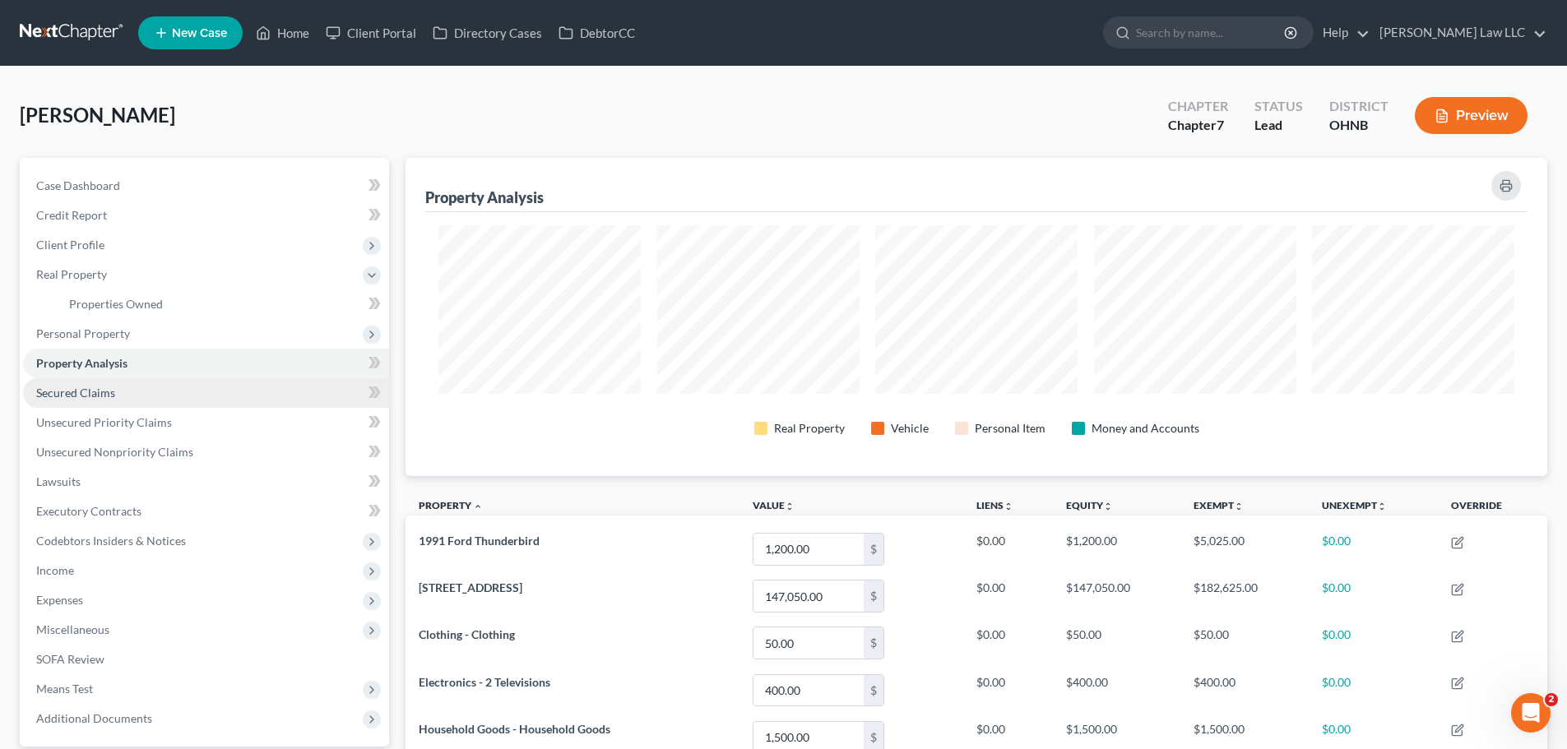
click at [131, 397] on link "Secured Claims" at bounding box center [206, 393] width 366 height 30
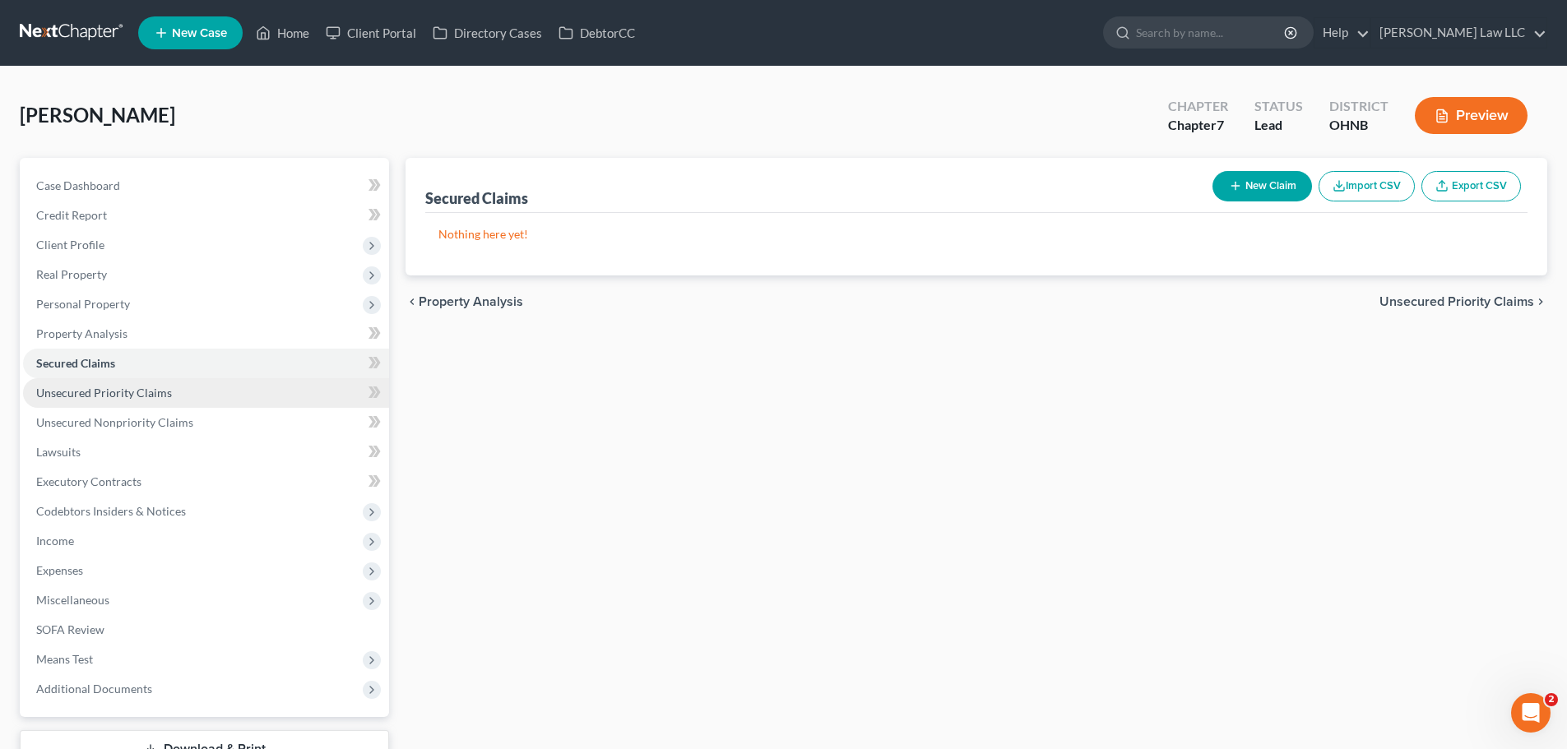
click at [137, 391] on span "Unsecured Priority Claims" at bounding box center [104, 393] width 136 height 14
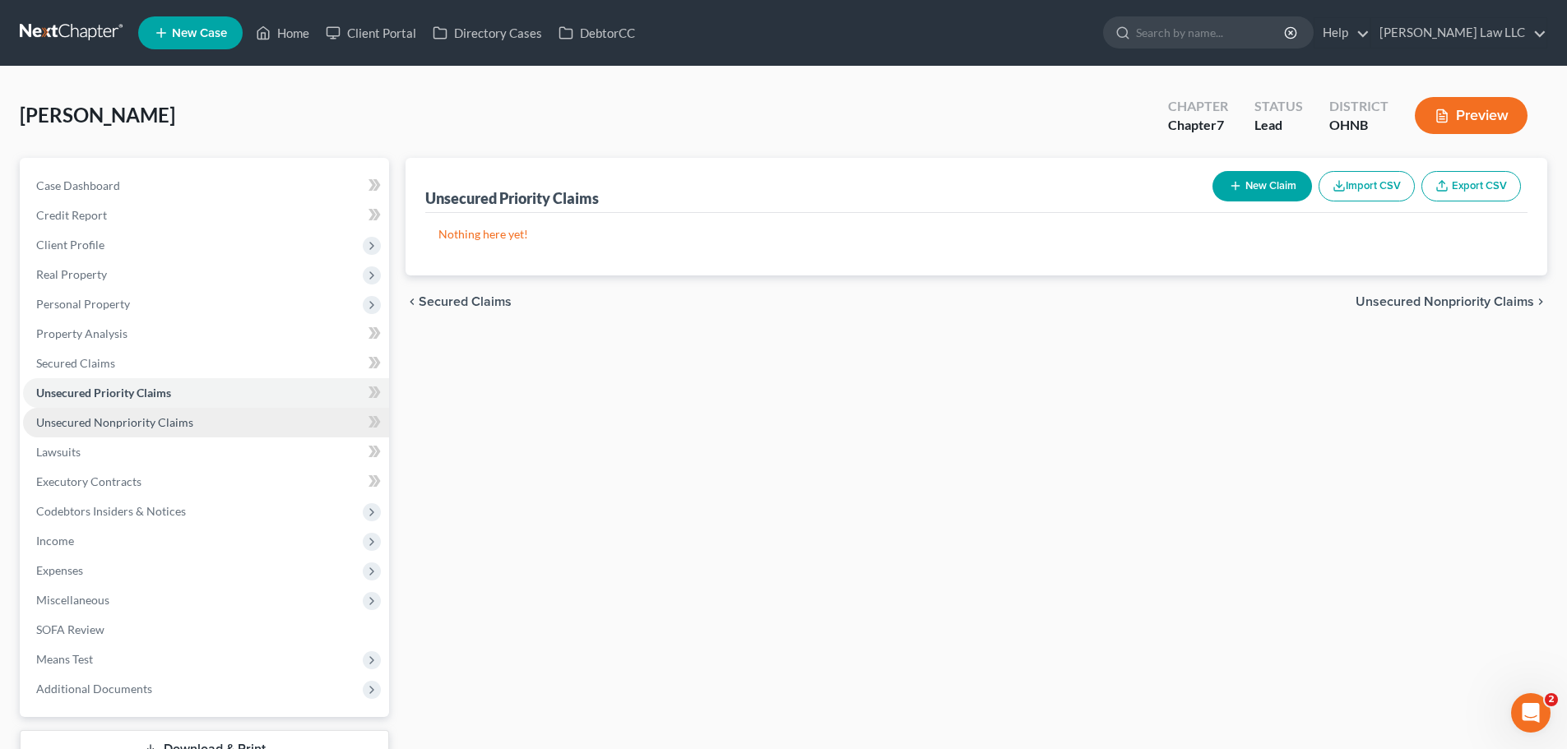
click at [168, 421] on span "Unsecured Nonpriority Claims" at bounding box center [114, 422] width 157 height 14
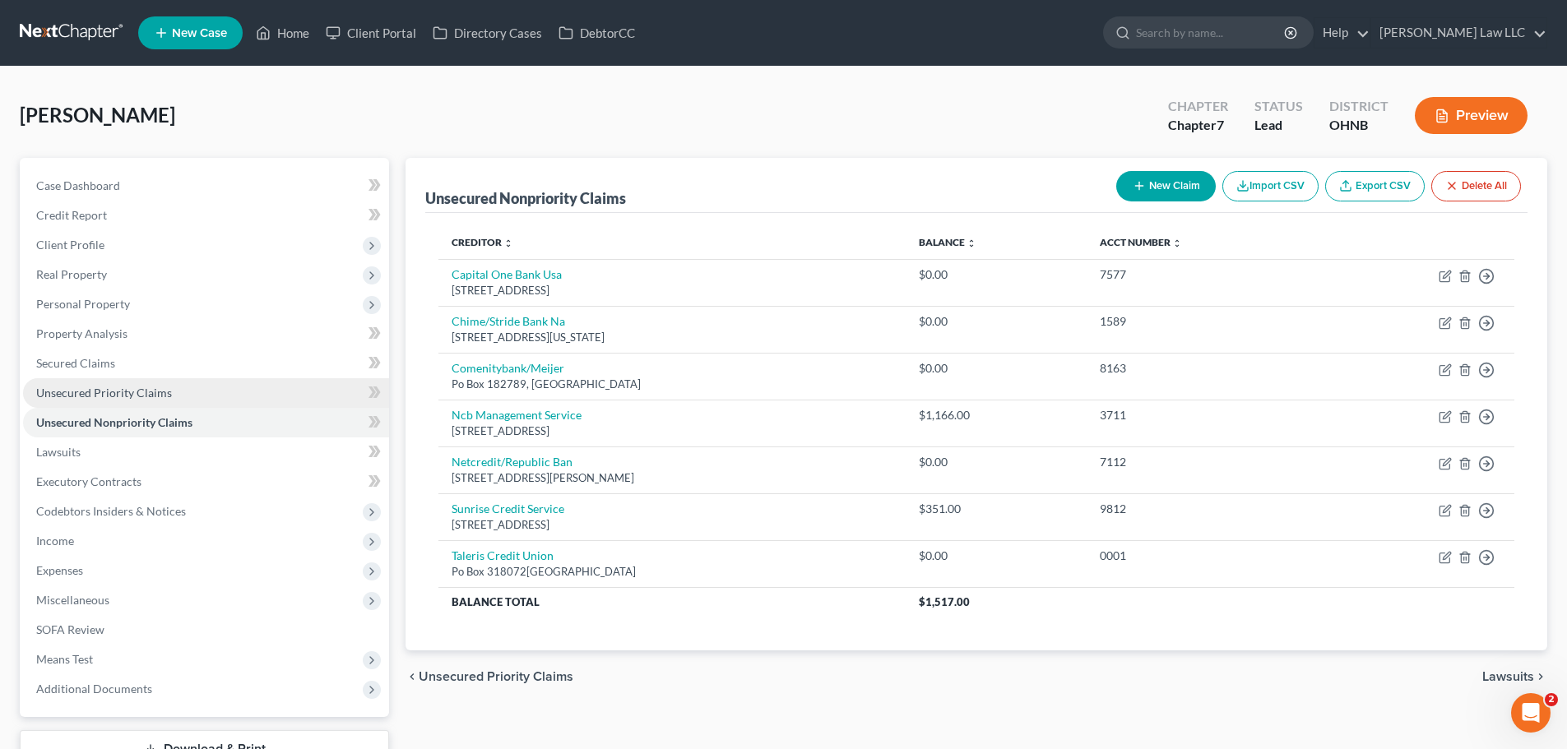
click at [145, 387] on span "Unsecured Priority Claims" at bounding box center [104, 393] width 136 height 14
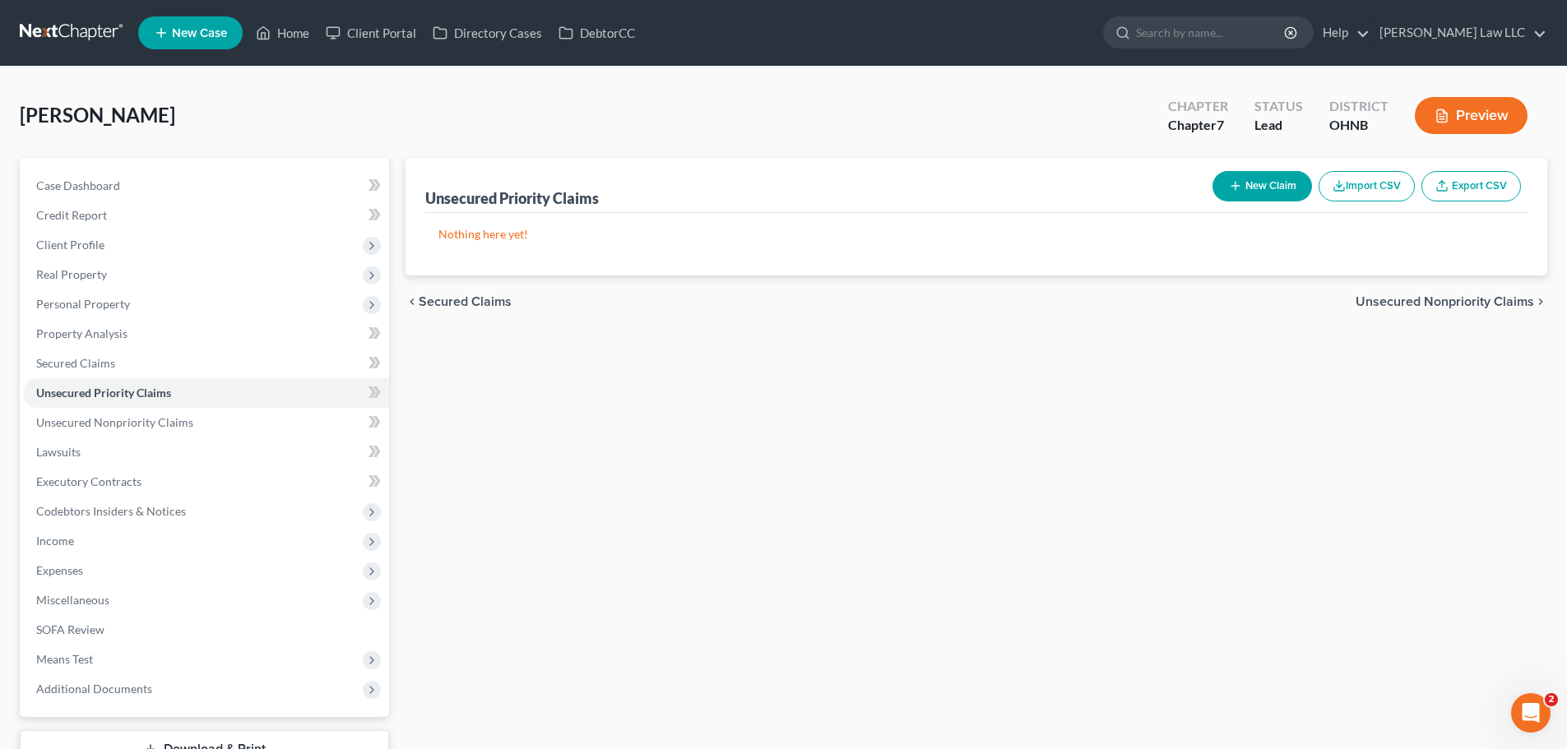
click at [1275, 179] on button "New Claim" at bounding box center [1262, 186] width 100 height 30
select select "0"
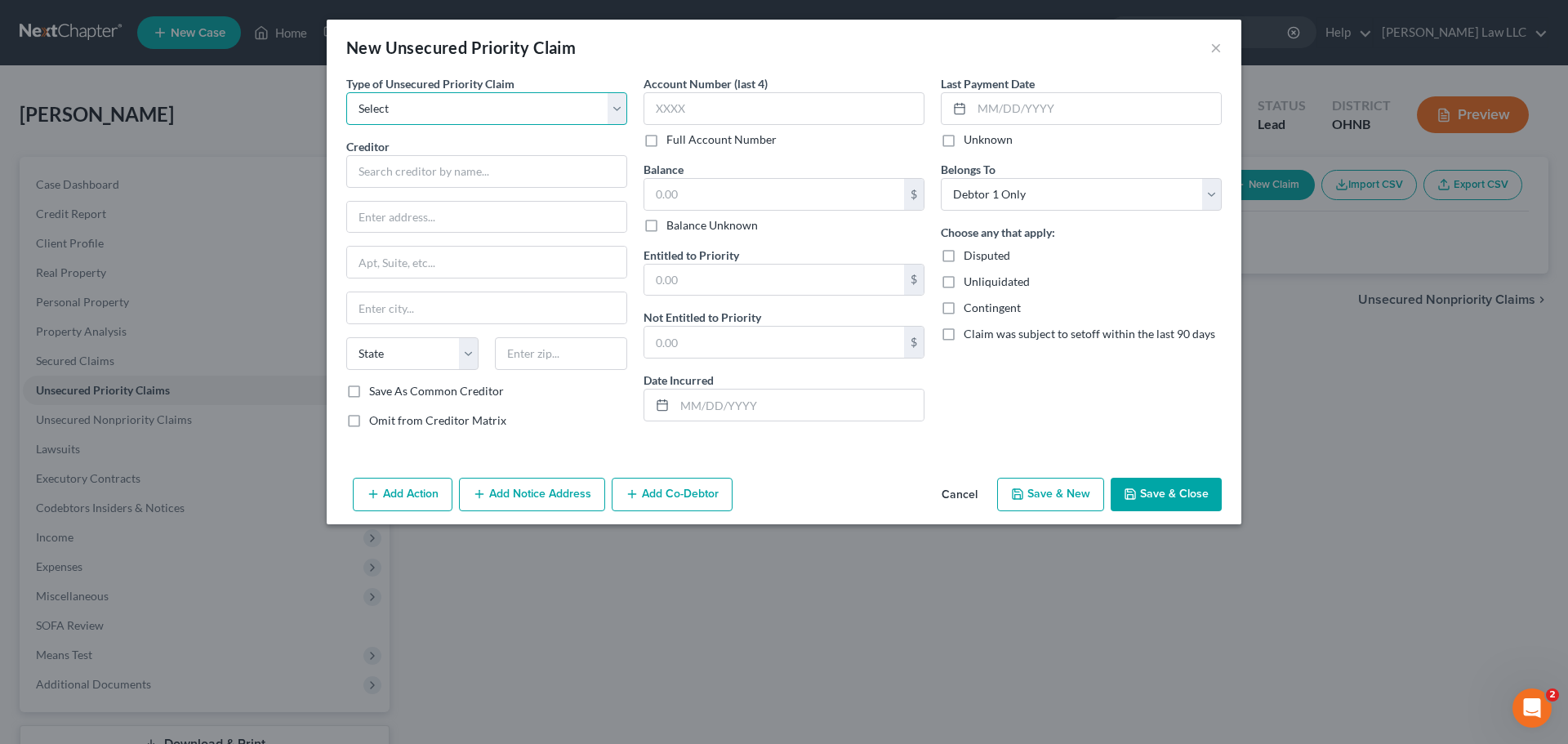
click at [430, 102] on select "Select Taxes & Other Government Units Domestic Support Obligations Extensions o…" at bounding box center [487, 108] width 281 height 33
select select "0"
click at [347, 92] on select "Select Taxes & Other Government Units Domestic Support Obligations Extensions o…" at bounding box center [487, 108] width 281 height 33
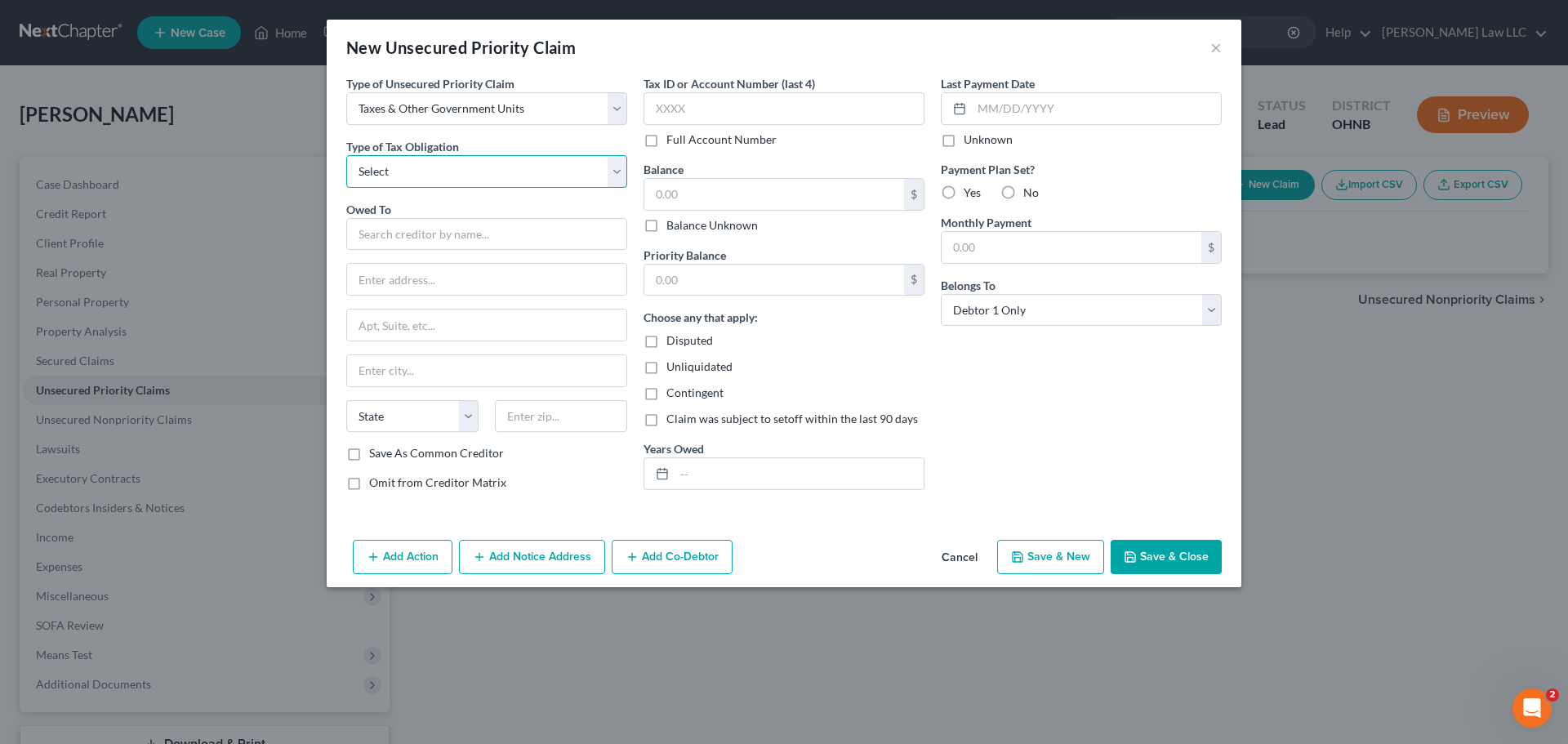
click at [401, 173] on select "Select Federal City State Franchise Tax Board Other" at bounding box center [487, 171] width 281 height 33
select select "0"
click at [347, 155] on select "Select Federal City State Franchise Tax Board Other" at bounding box center [487, 171] width 281 height 33
click at [402, 224] on input "text" at bounding box center [487, 234] width 281 height 33
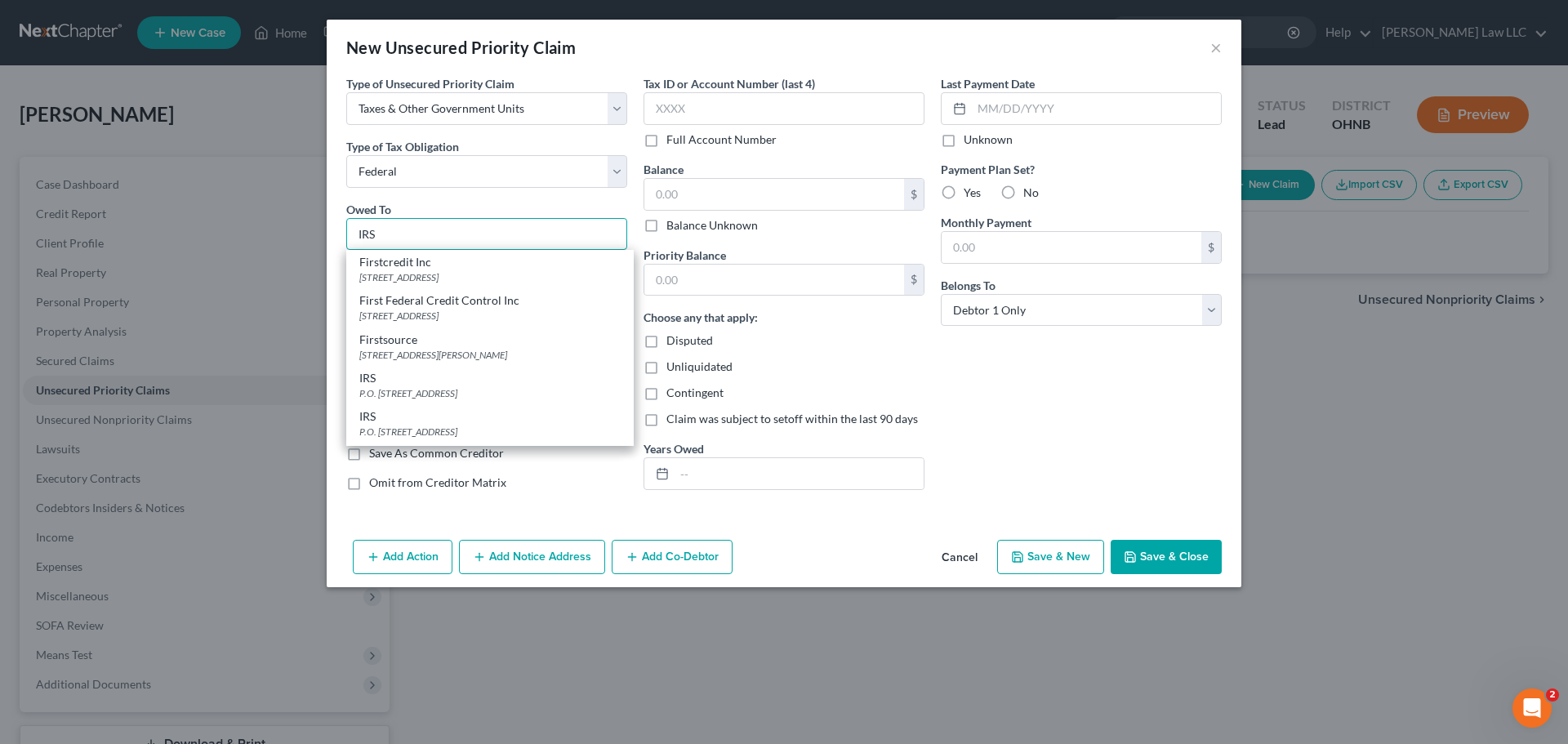
type input "IRS"
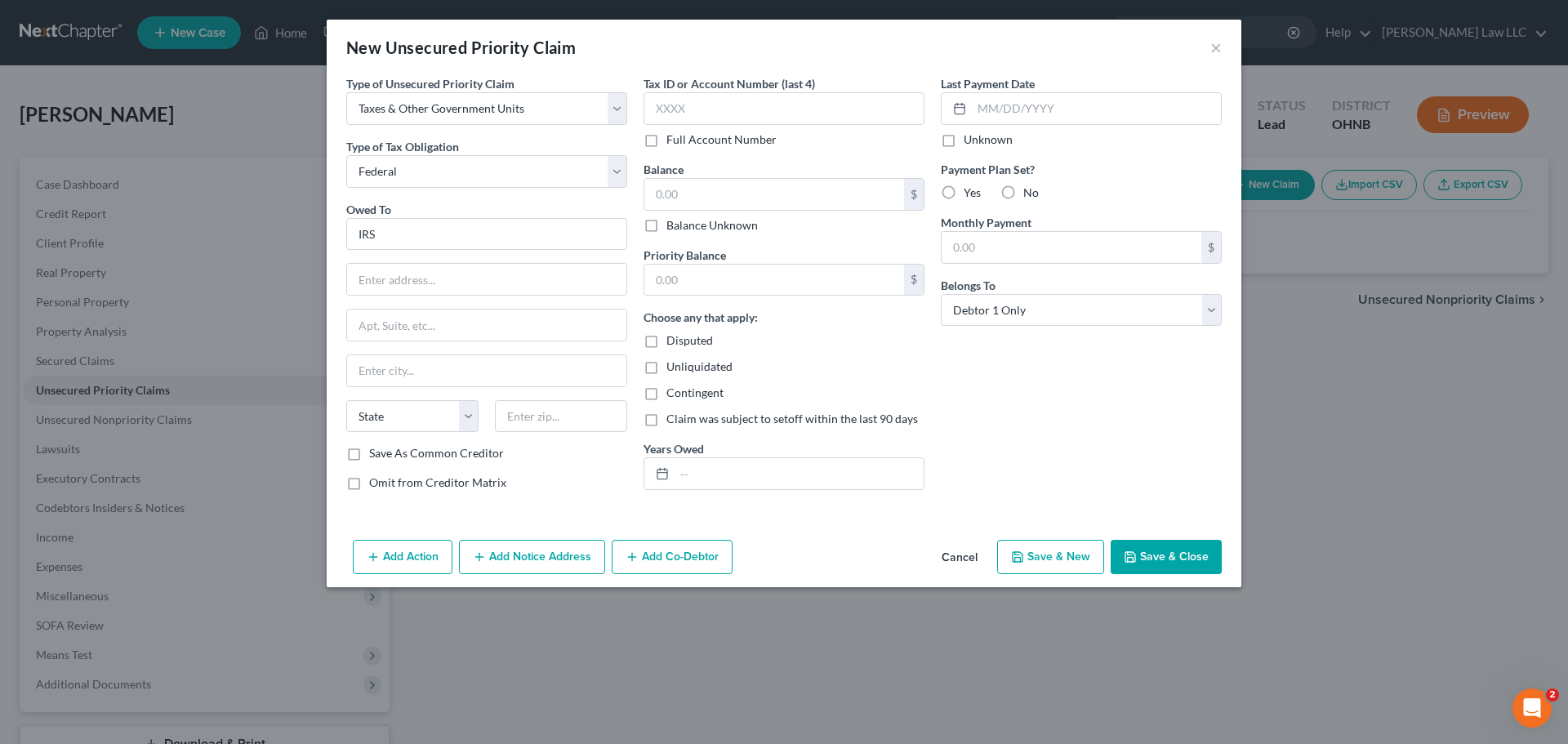
click at [455, 202] on div "Owed To * IRS" at bounding box center [487, 225] width 281 height 50
click at [429, 283] on input "text" at bounding box center [487, 279] width 279 height 31
click at [564, 467] on div "Type of Unsecured Priority Claim * Select Taxes & Other Government Units Domest…" at bounding box center [487, 290] width 297 height 429
click at [574, 51] on div "New Unsecured Priority Claim" at bounding box center [461, 47] width 229 height 23
click at [421, 279] on input "PO BOX 219236" at bounding box center [487, 279] width 279 height 31
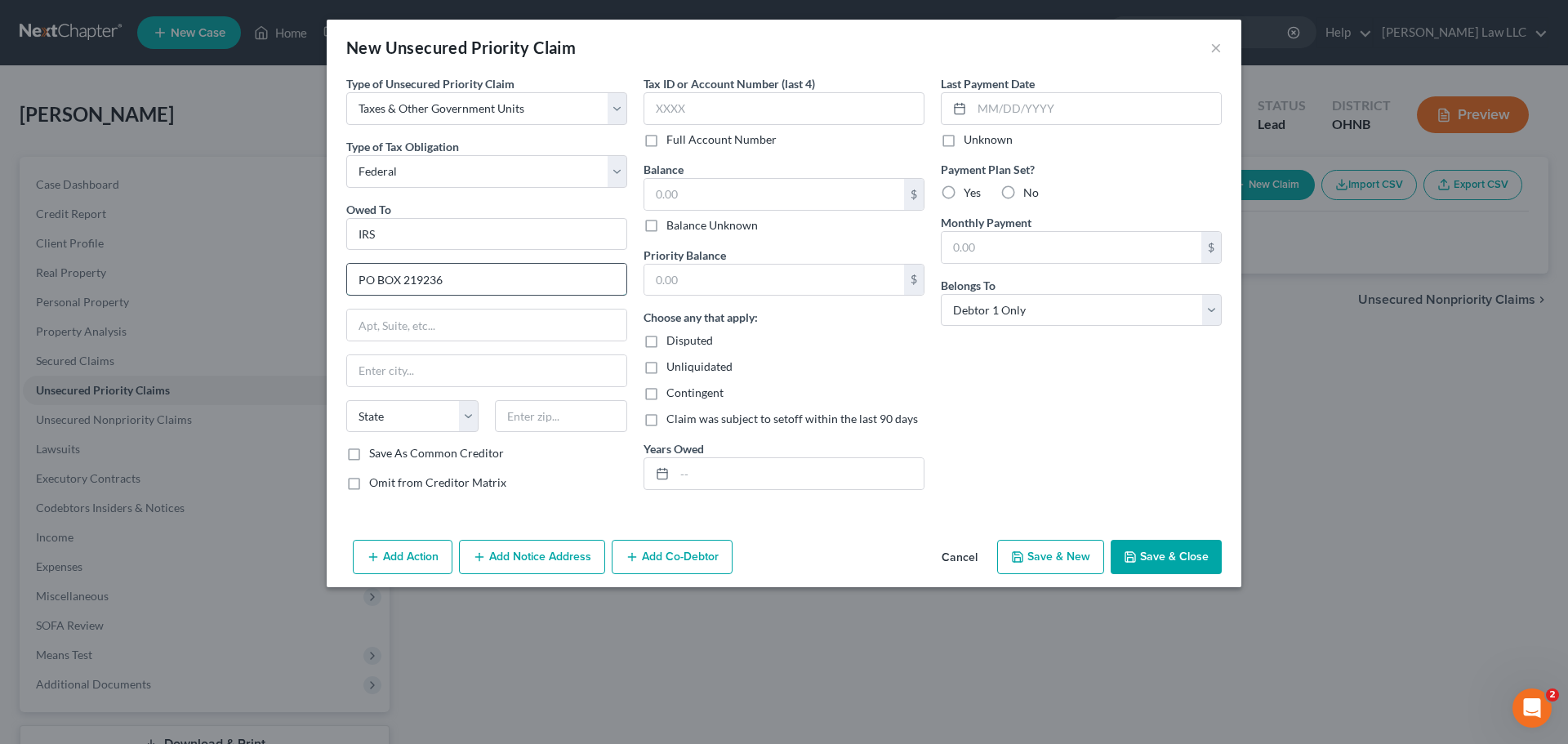
click at [488, 279] on input "PO BOX 219236" at bounding box center [487, 279] width 279 height 31
type input "PO BOX 219236 Stop P-4 5000"
click at [433, 372] on input "text" at bounding box center [487, 371] width 279 height 31
click at [576, 424] on input "text" at bounding box center [560, 416] width 132 height 33
type input "64121"
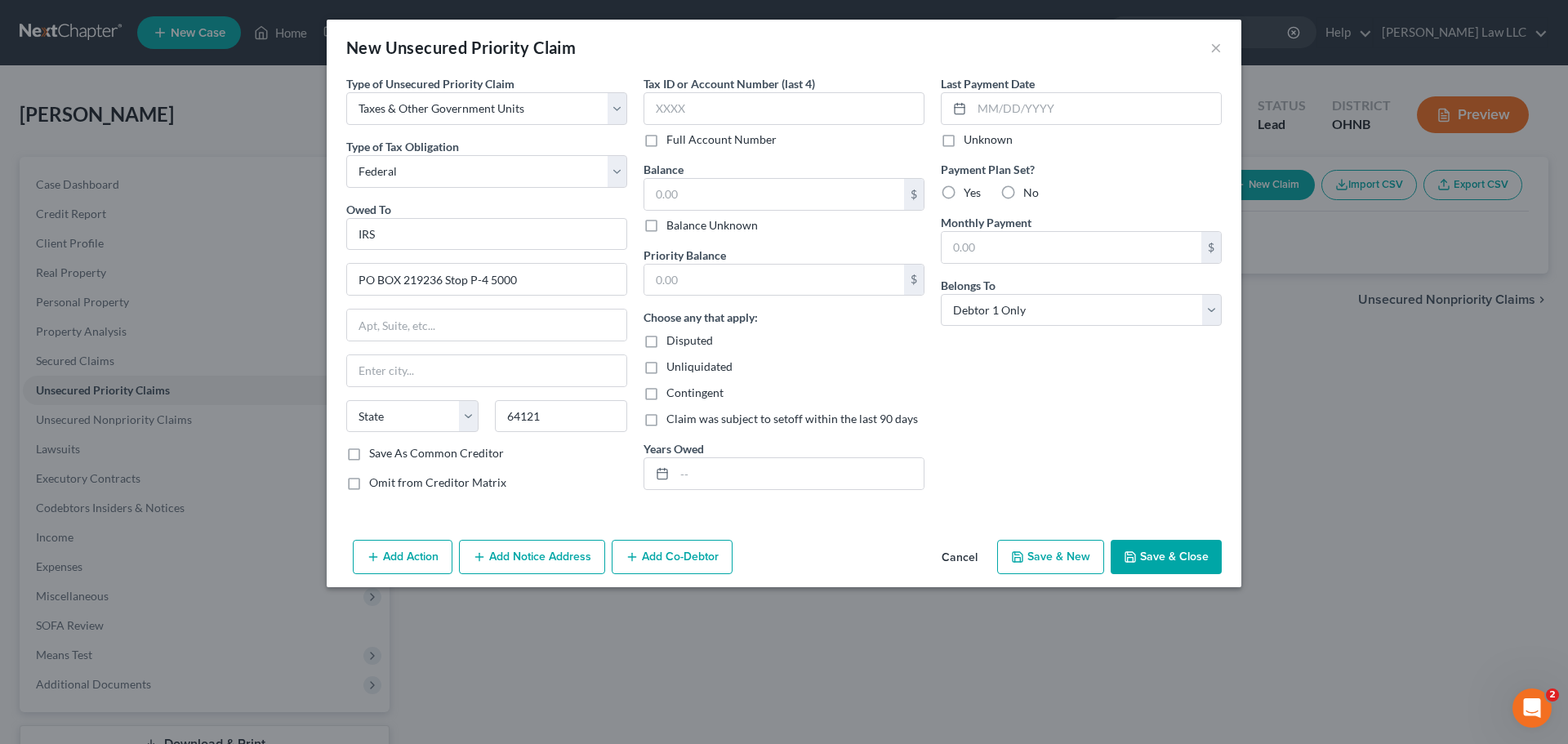
click at [522, 454] on div "Save As Common Creditor" at bounding box center [487, 453] width 281 height 16
type input "[US_STATE][GEOGRAPHIC_DATA]"
select select "26"
click at [549, 468] on div "Type of Unsecured Priority Claim * Select Taxes & Other Government Units Domest…" at bounding box center [487, 290] width 297 height 429
click at [708, 99] on input "text" at bounding box center [784, 108] width 281 height 33
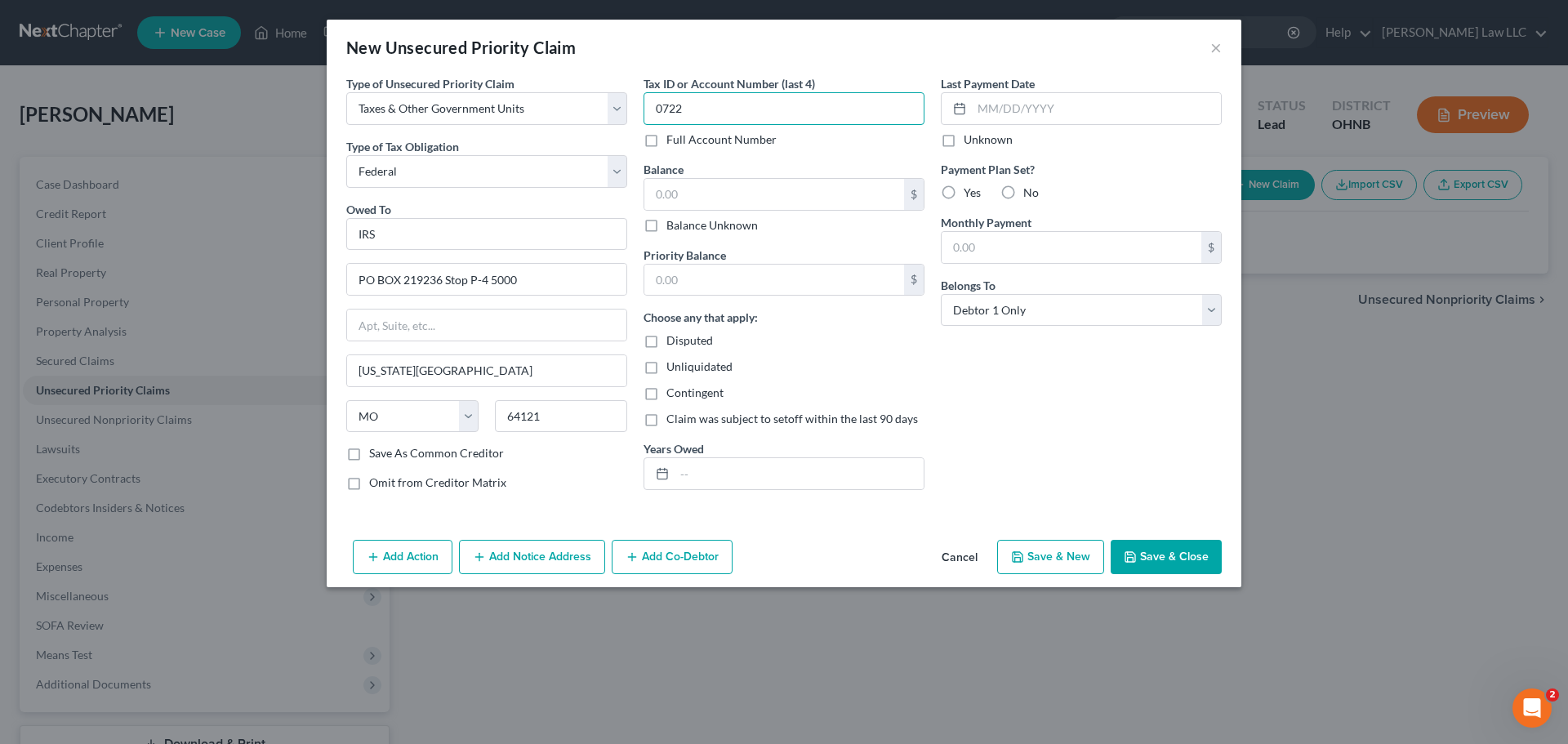
type input "0722"
click at [750, 57] on div "New Unsecured Priority Claim ×" at bounding box center [784, 48] width 915 height 56
click at [716, 488] on input "text" at bounding box center [798, 473] width 249 height 31
type input "2003"
click at [724, 192] on input "text" at bounding box center [775, 194] width 260 height 31
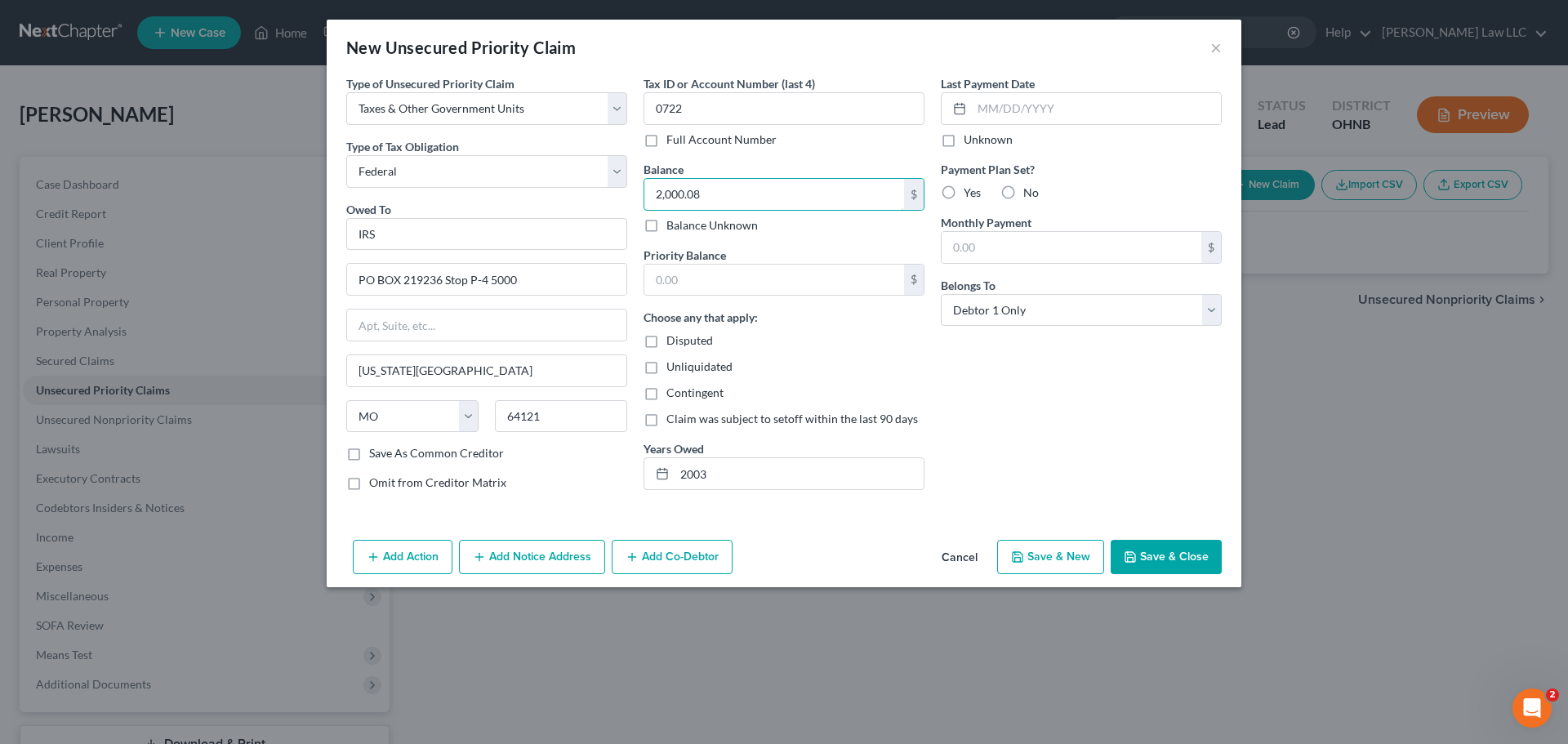
type input "2,000.08"
click at [1057, 383] on div "Last Payment Date Unknown Payment Plan Set? Yes No Monthly Payment $ Belongs To…" at bounding box center [1080, 290] width 297 height 429
click at [1176, 562] on button "Save & Close" at bounding box center [1167, 557] width 111 height 35
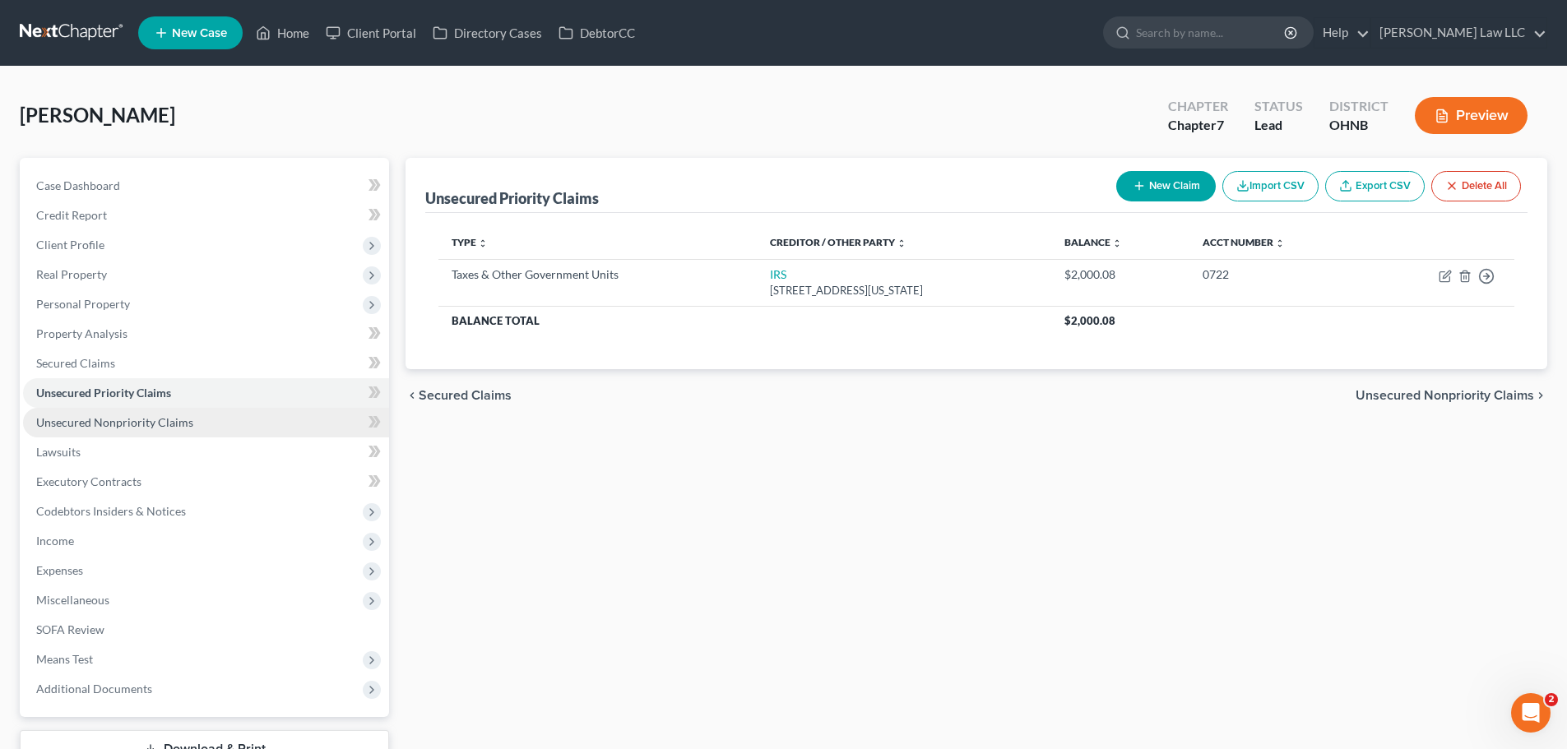
click at [165, 425] on span "Unsecured Nonpriority Claims" at bounding box center [114, 422] width 157 height 14
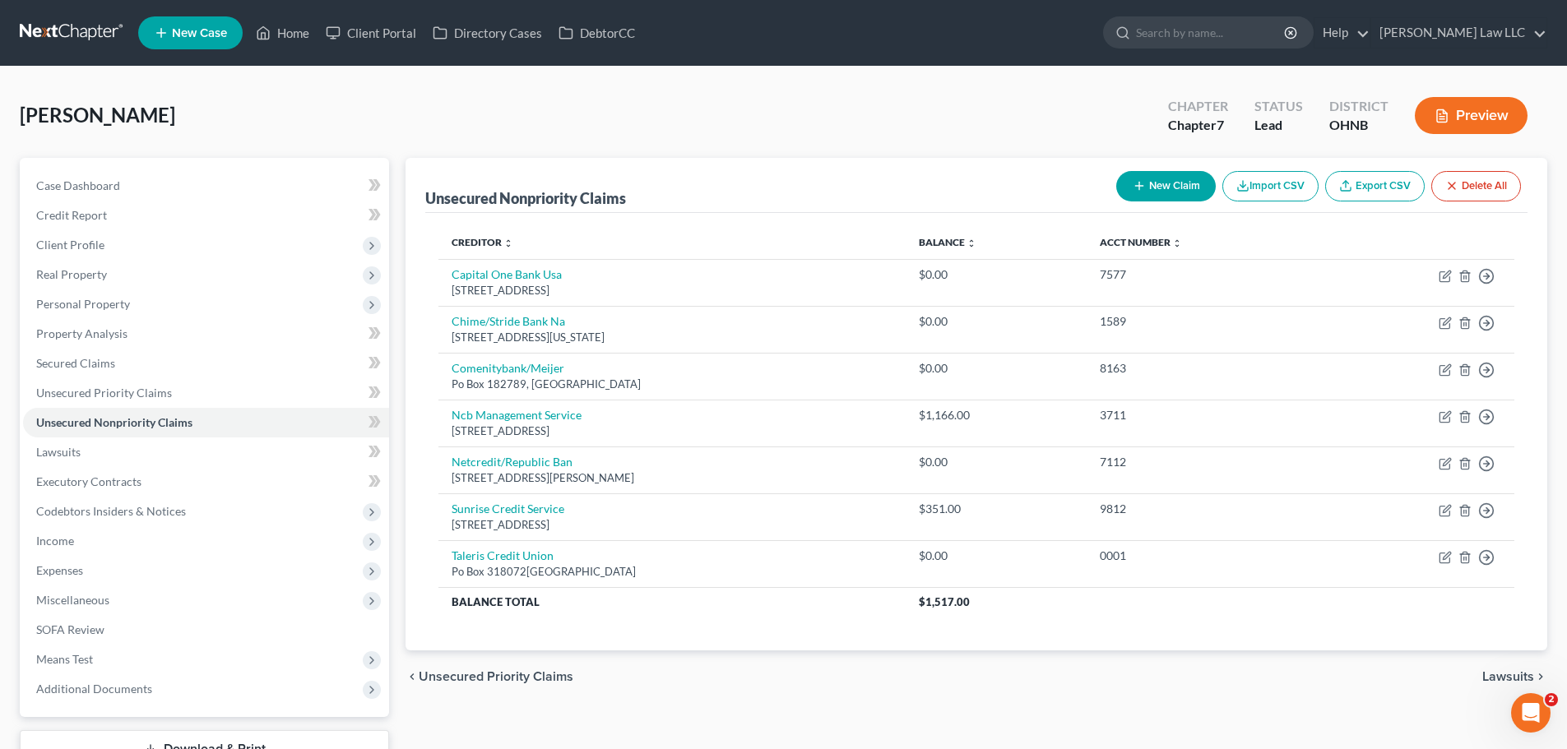
click at [1147, 185] on button "New Claim" at bounding box center [1166, 186] width 100 height 30
select select "0"
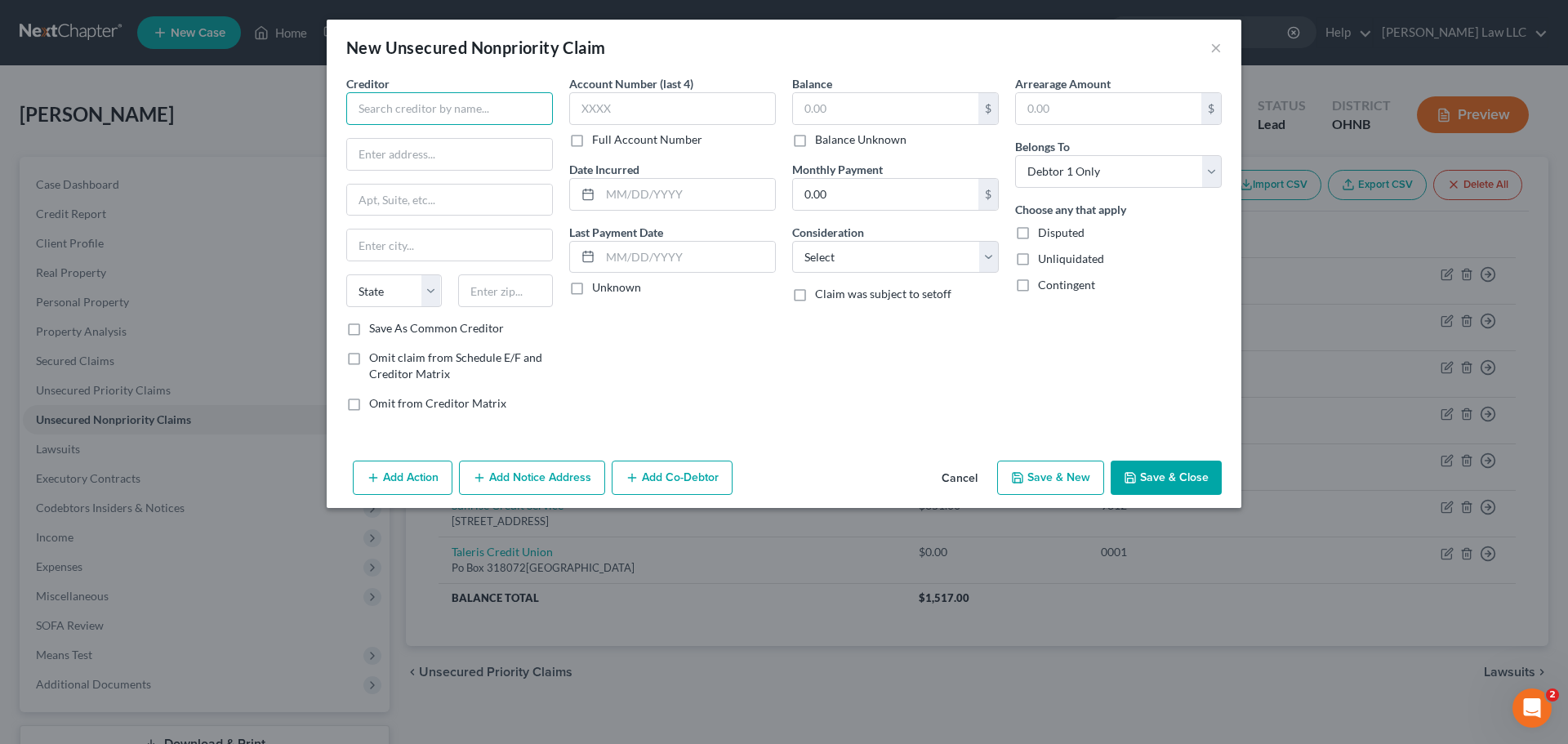
click at [490, 110] on input "text" at bounding box center [450, 108] width 207 height 33
click at [403, 140] on input "text" at bounding box center [450, 154] width 205 height 31
type input "Credence"
type input "4222 [GEOGRAPHIC_DATA][PERSON_NAME]"
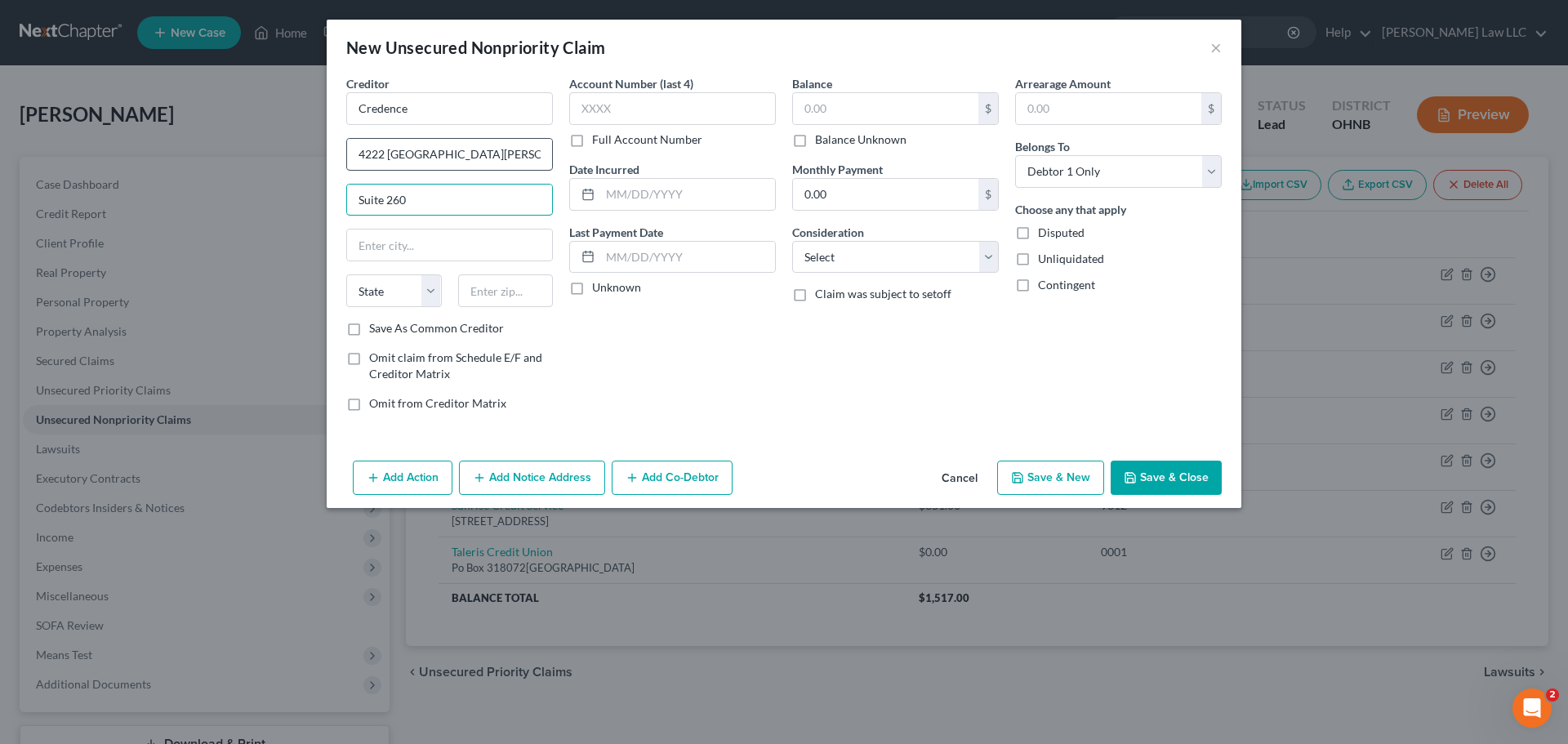
type input "Suite 260"
type input "75287"
type input "[GEOGRAPHIC_DATA]"
select select "45"
click at [746, 337] on div "Account Number (last 4) Full Account Number Date Incurred Last Payment Date Unk…" at bounding box center [672, 250] width 223 height 350
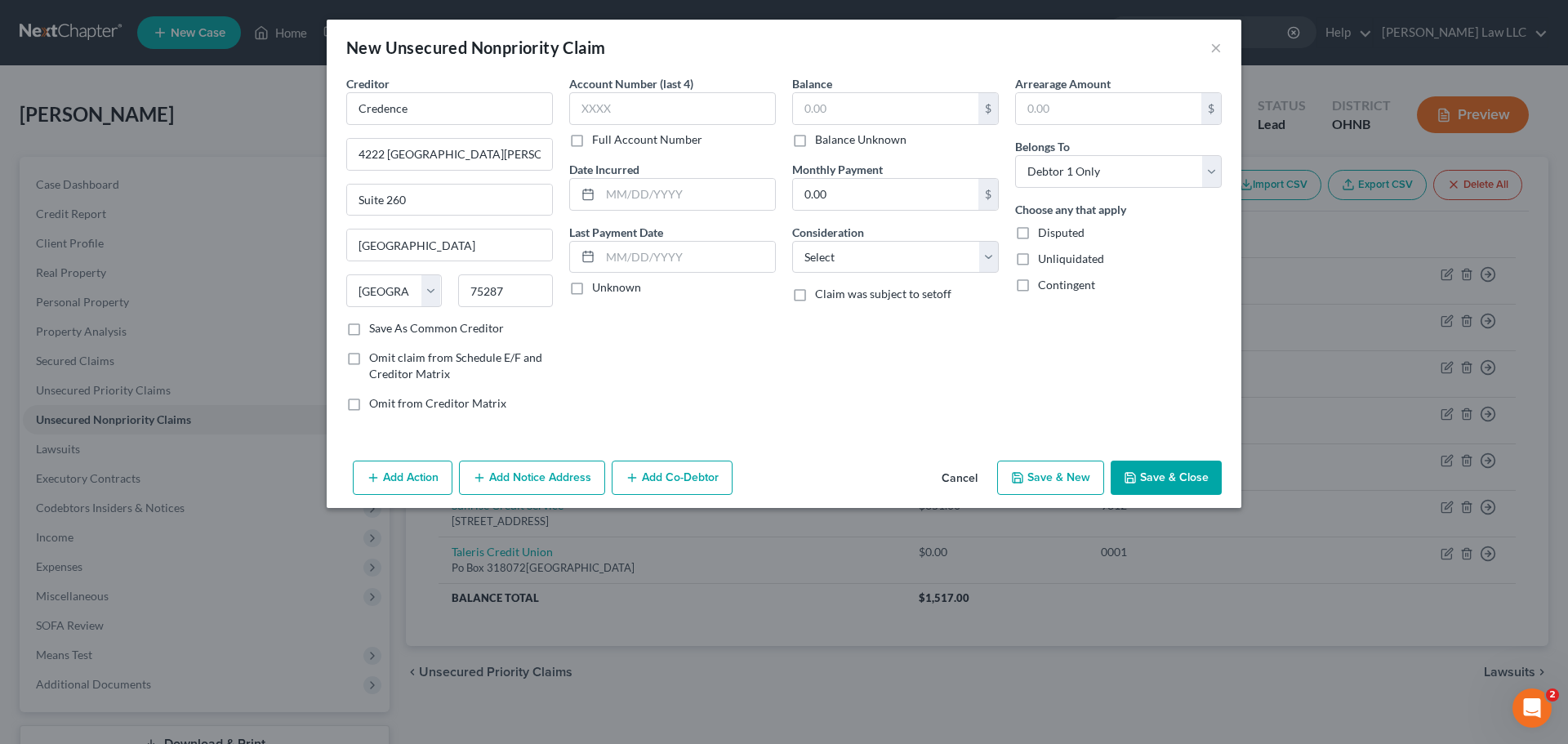
click at [591, 340] on div "Account Number (last 4) Full Account Number Date Incurred Last Payment Date Unk…" at bounding box center [672, 250] width 223 height 350
click at [657, 113] on input "text" at bounding box center [672, 108] width 207 height 33
type input "9749"
click at [695, 339] on div "Account Number (last 4) 9749 Full Account Number Date Incurred Last Payment Dat…" at bounding box center [672, 250] width 223 height 350
click at [689, 326] on div "Account Number (last 4) 9749 Full Account Number Date Incurred Last Payment Dat…" at bounding box center [672, 250] width 223 height 350
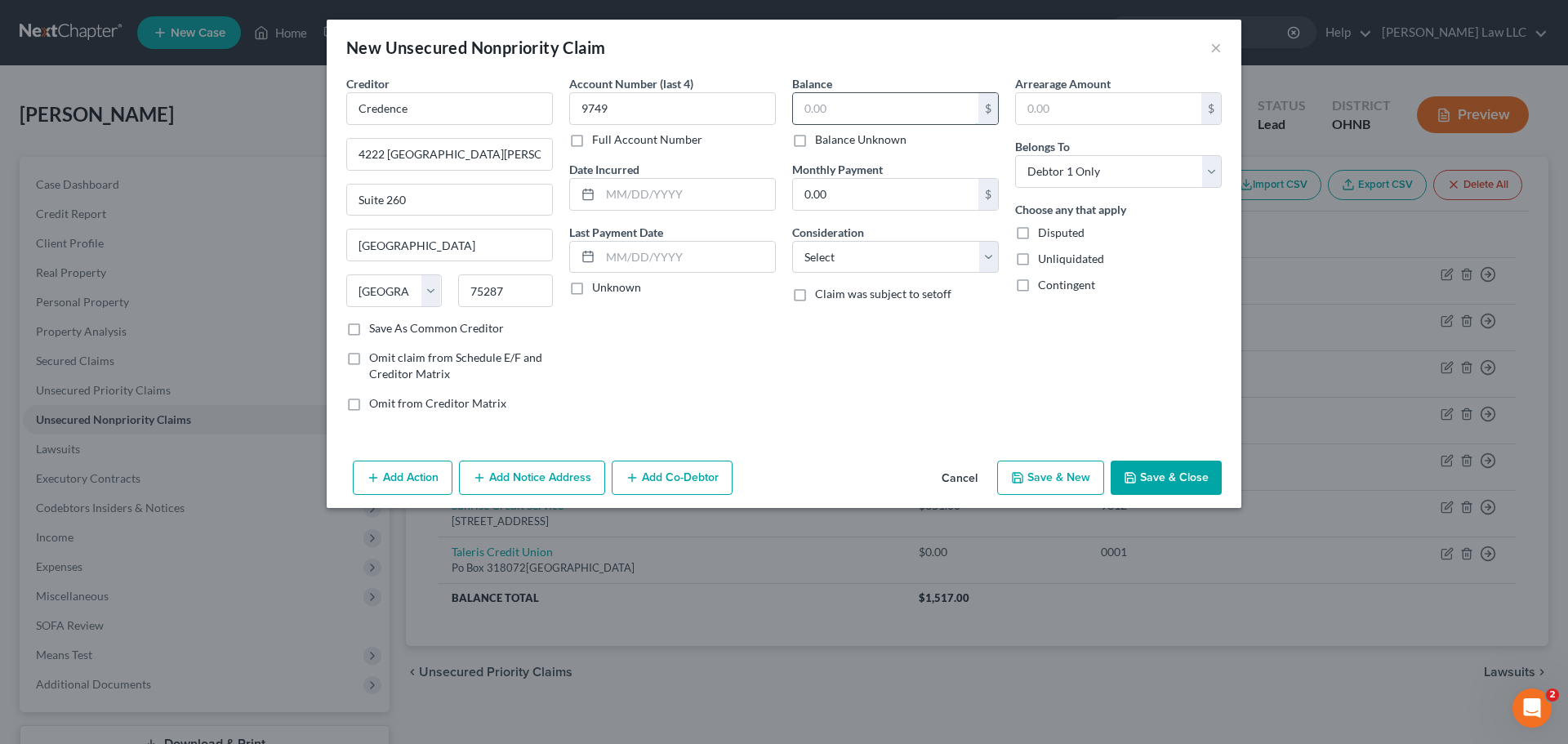
click at [863, 122] on input "text" at bounding box center [886, 108] width 186 height 31
type input "351.27"
click at [905, 260] on select "Select Cable / Satellite Services Collection Agency Credit Card Debt Debt Couns…" at bounding box center [896, 257] width 207 height 33
click at [739, 378] on div "Account Number (last 4) 9749 Full Account Number Date Incurred Last Payment Dat…" at bounding box center [672, 250] width 223 height 350
click at [843, 258] on select "Select Cable / Satellite Services Collection Agency Credit Card Debt Debt Couns…" at bounding box center [896, 257] width 207 height 33
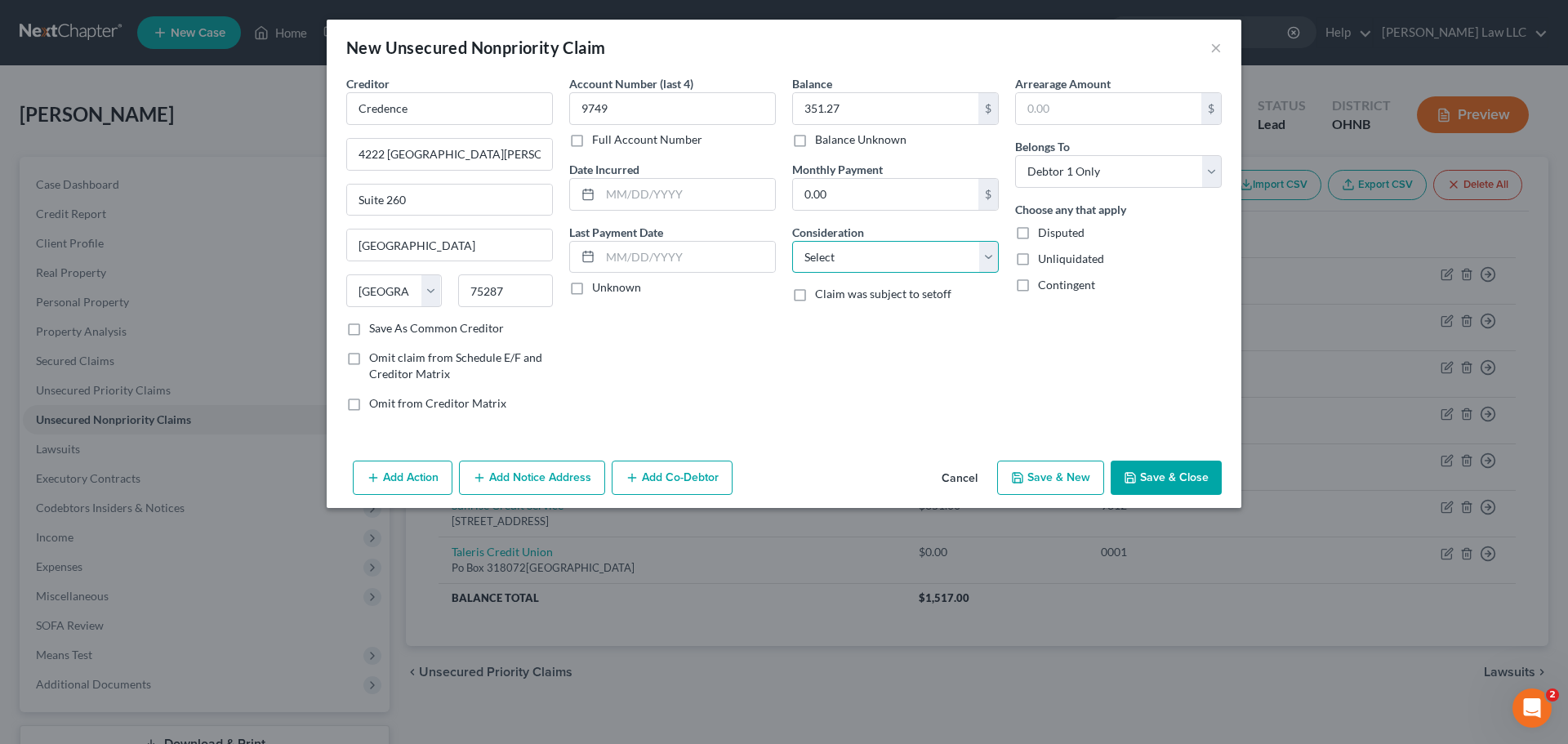
select select "1"
click at [792, 241] on select "Select Cable / Satellite Services Collection Agency Credit Card Debt Debt Couns…" at bounding box center [896, 257] width 207 height 33
click at [739, 357] on div "Account Number (last 4) 9749 Full Account Number Date Incurred Last Payment Dat…" at bounding box center [672, 250] width 223 height 350
click at [1201, 482] on button "Save & Close" at bounding box center [1167, 478] width 111 height 35
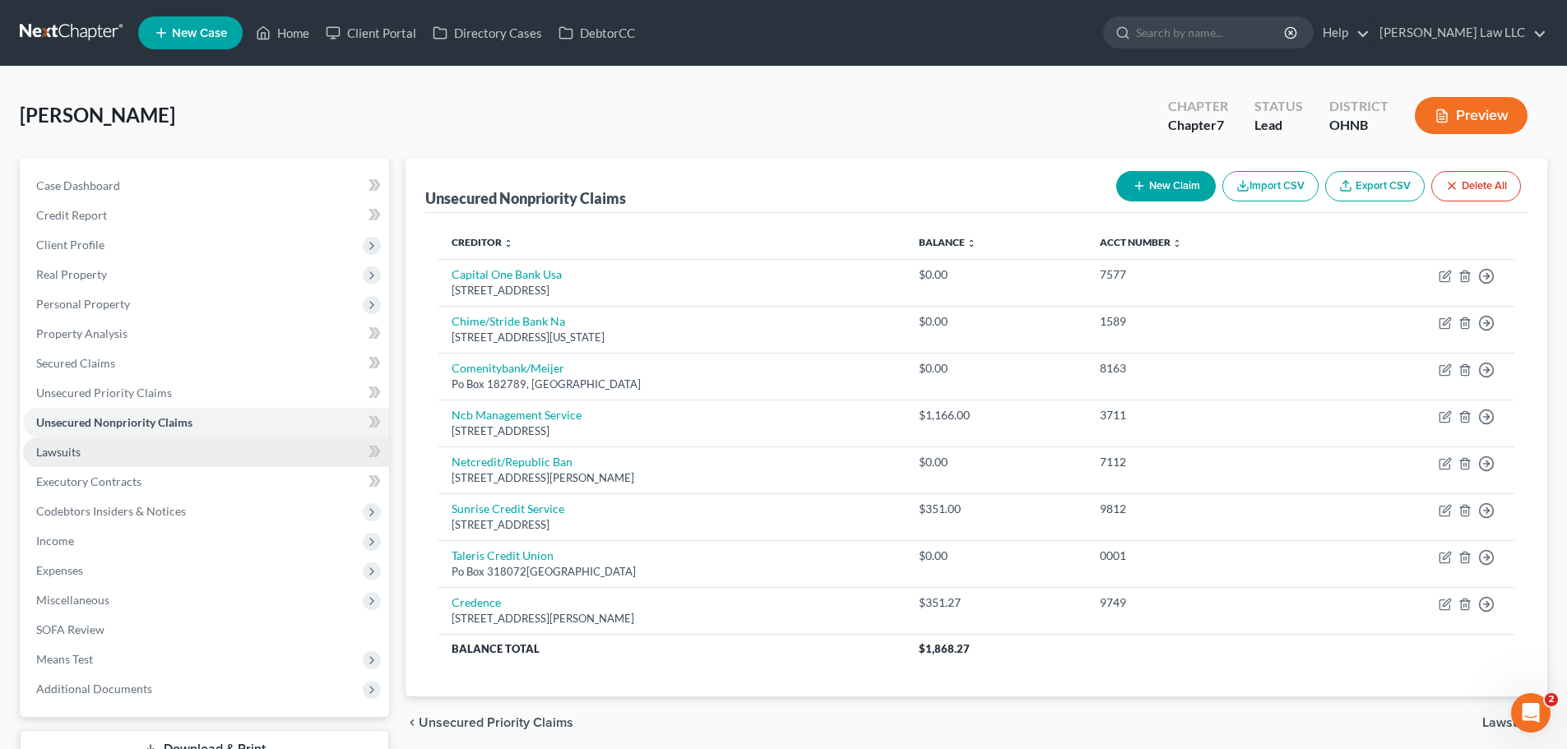
click at [194, 448] on link "Lawsuits" at bounding box center [206, 453] width 366 height 30
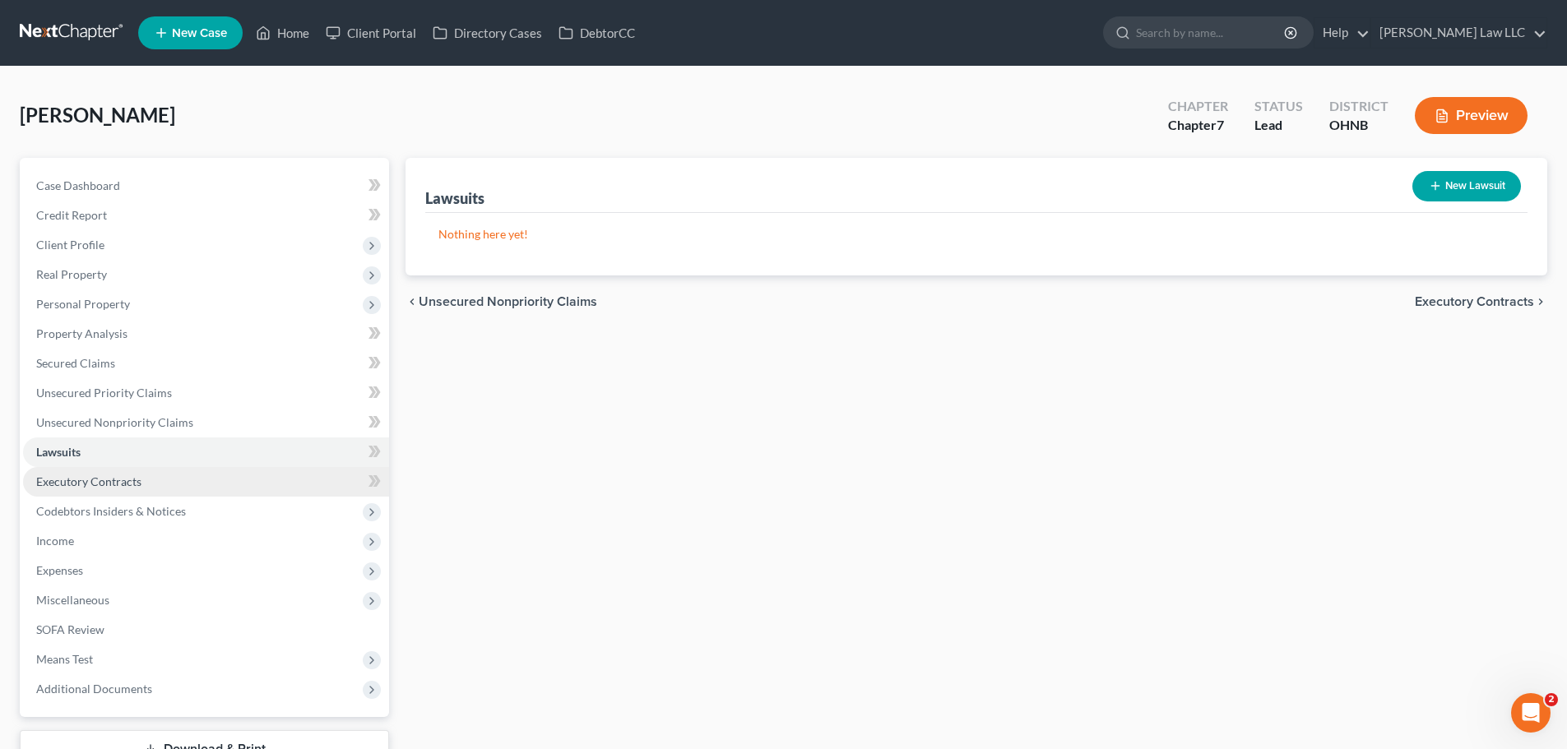
click at [192, 470] on link "Executory Contracts" at bounding box center [206, 482] width 366 height 30
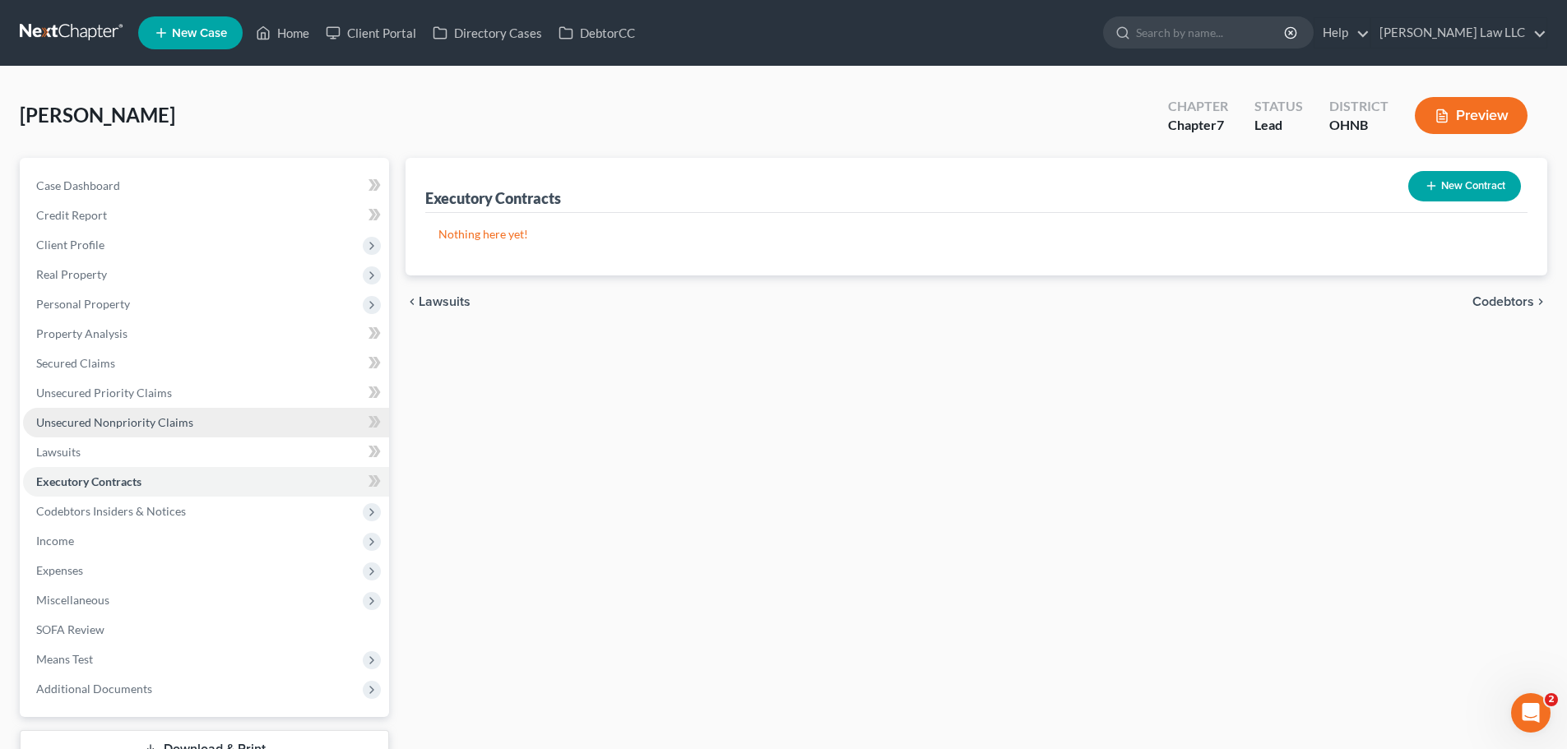
click at [196, 422] on link "Unsecured Nonpriority Claims" at bounding box center [206, 423] width 366 height 30
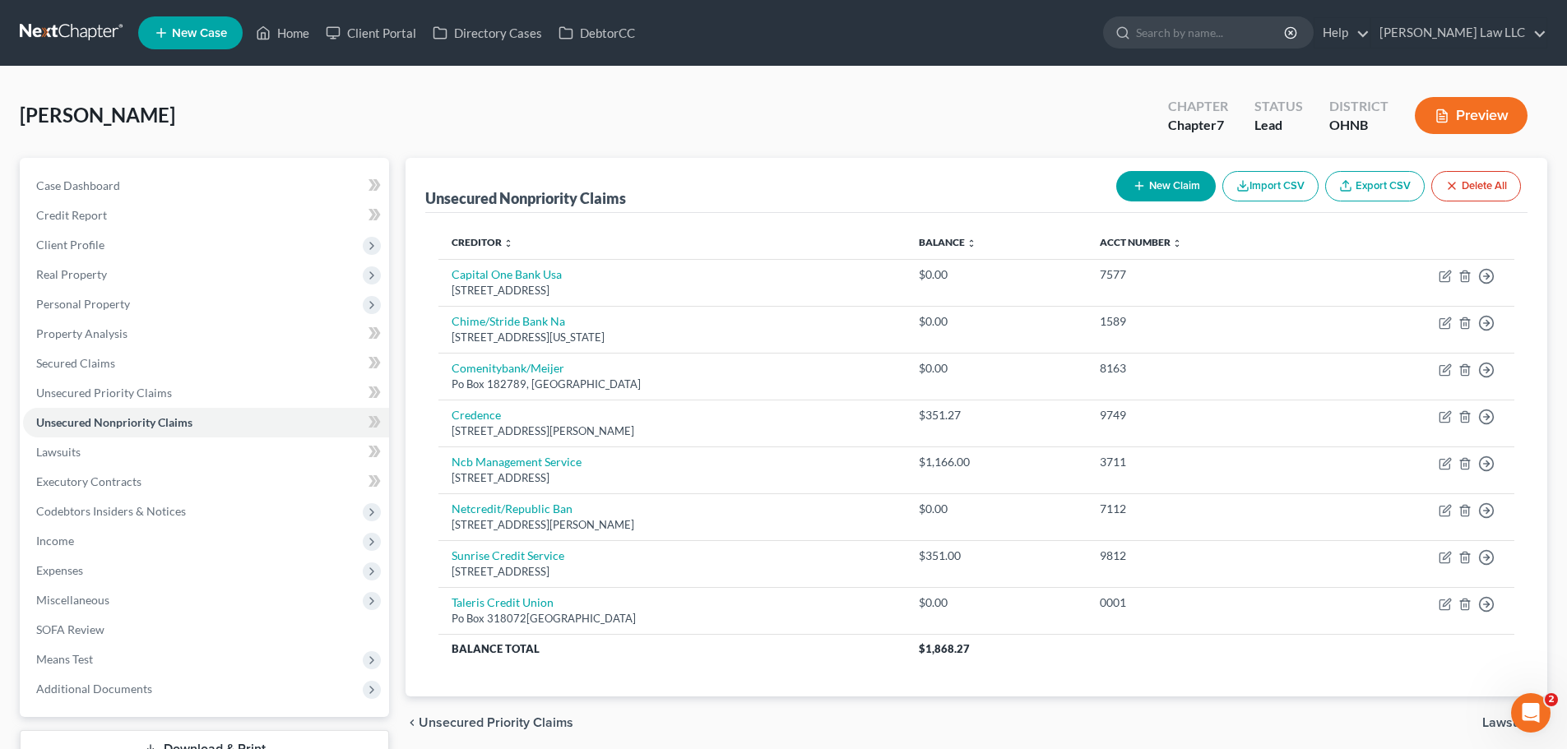
click at [1142, 178] on button "New Claim" at bounding box center [1166, 186] width 100 height 30
select select "0"
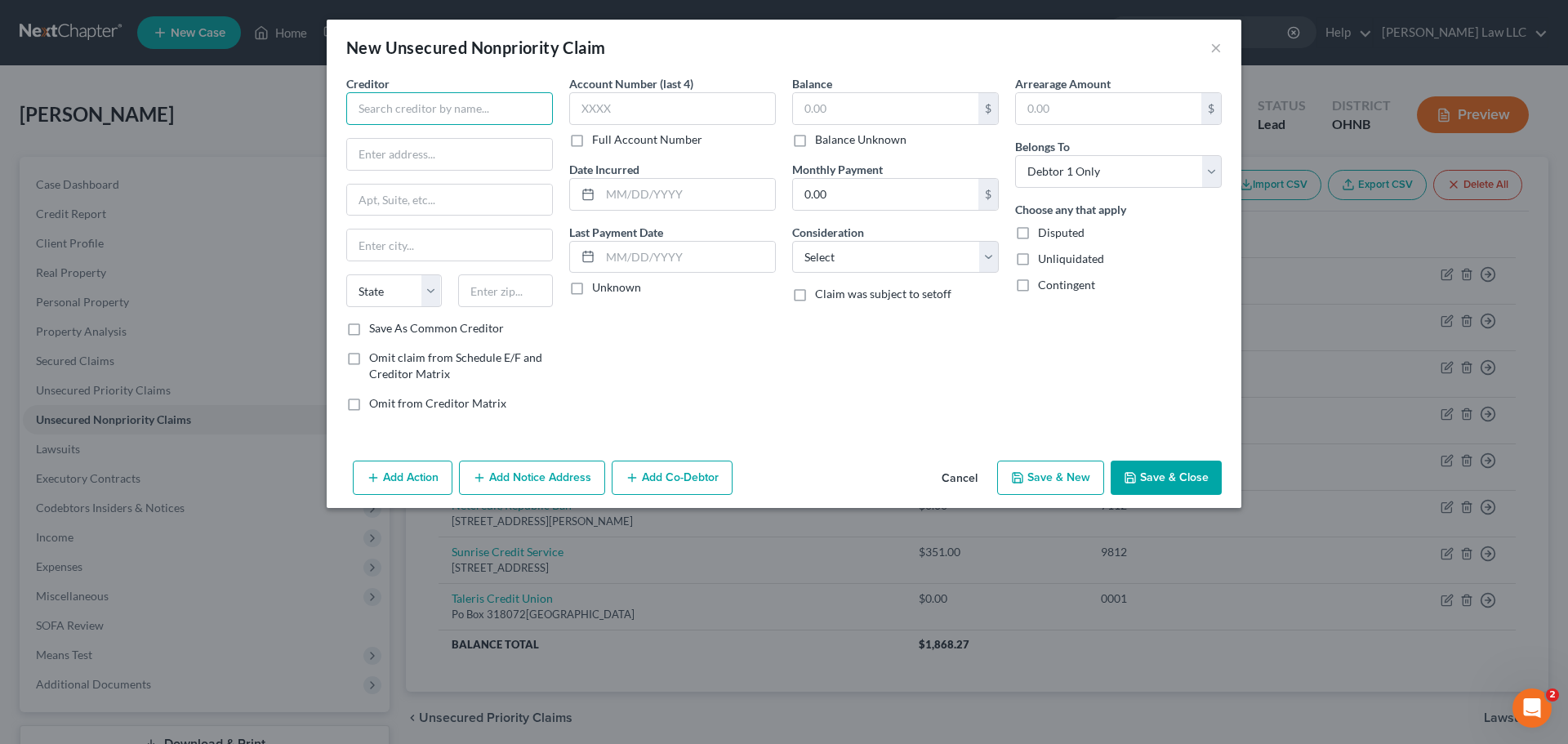
click at [464, 107] on input "text" at bounding box center [450, 108] width 207 height 33
drag, startPoint x: 430, startPoint y: 107, endPoint x: 339, endPoint y: 105, distance: 91.0
click at [339, 105] on div "Creditor * ATT IRS - Atty General Of United States [GEOGRAPHIC_DATA][PERSON_NAM…" at bounding box center [450, 250] width 223 height 350
click at [390, 104] on input "ATT" at bounding box center [450, 108] width 207 height 33
click at [411, 159] on div "[STREET_ADDRESS]" at bounding box center [444, 152] width 170 height 14
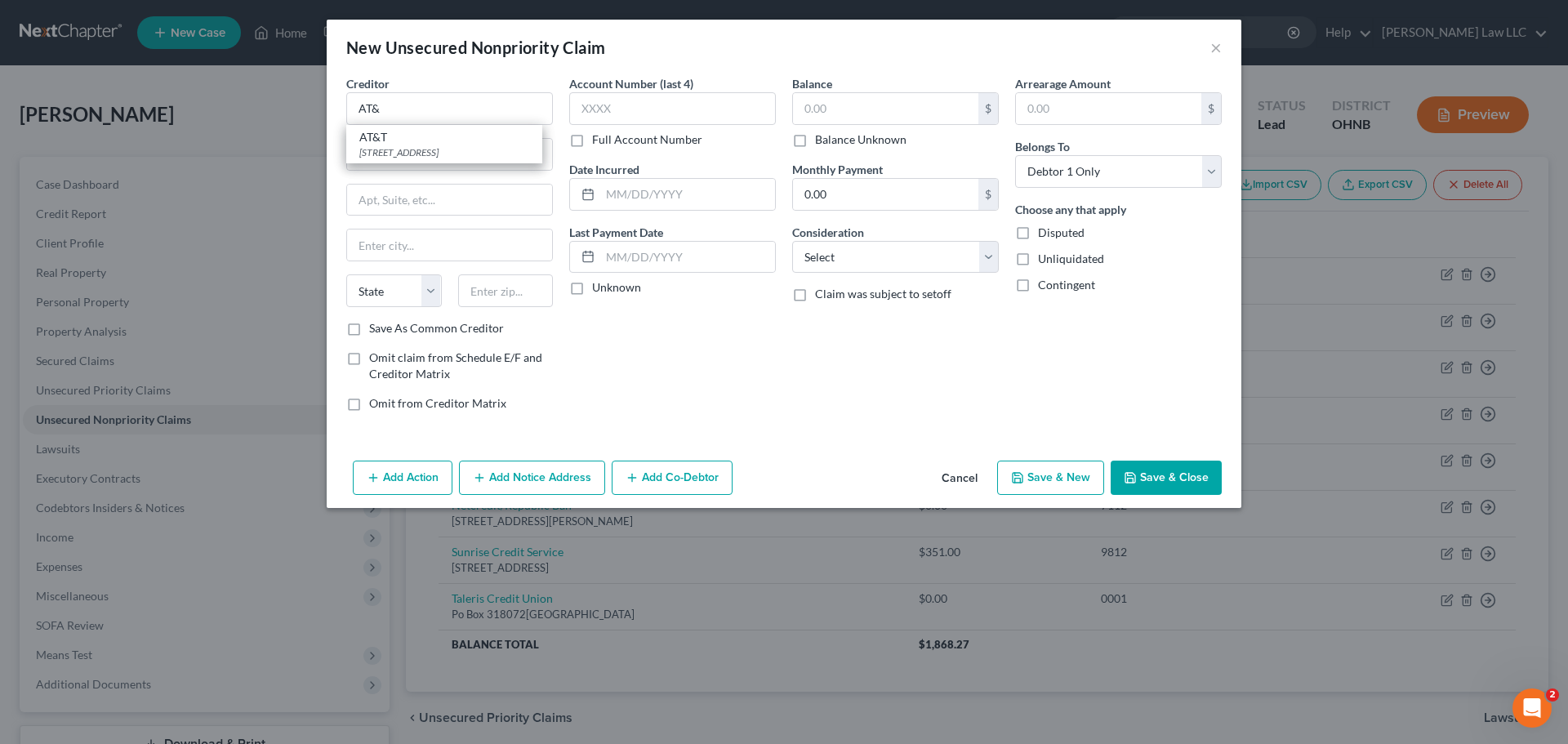
type input "AT&T"
type input "[STREET_ADDRESS]"
type input "7th Floor"
type input "[PERSON_NAME]"
select select "45"
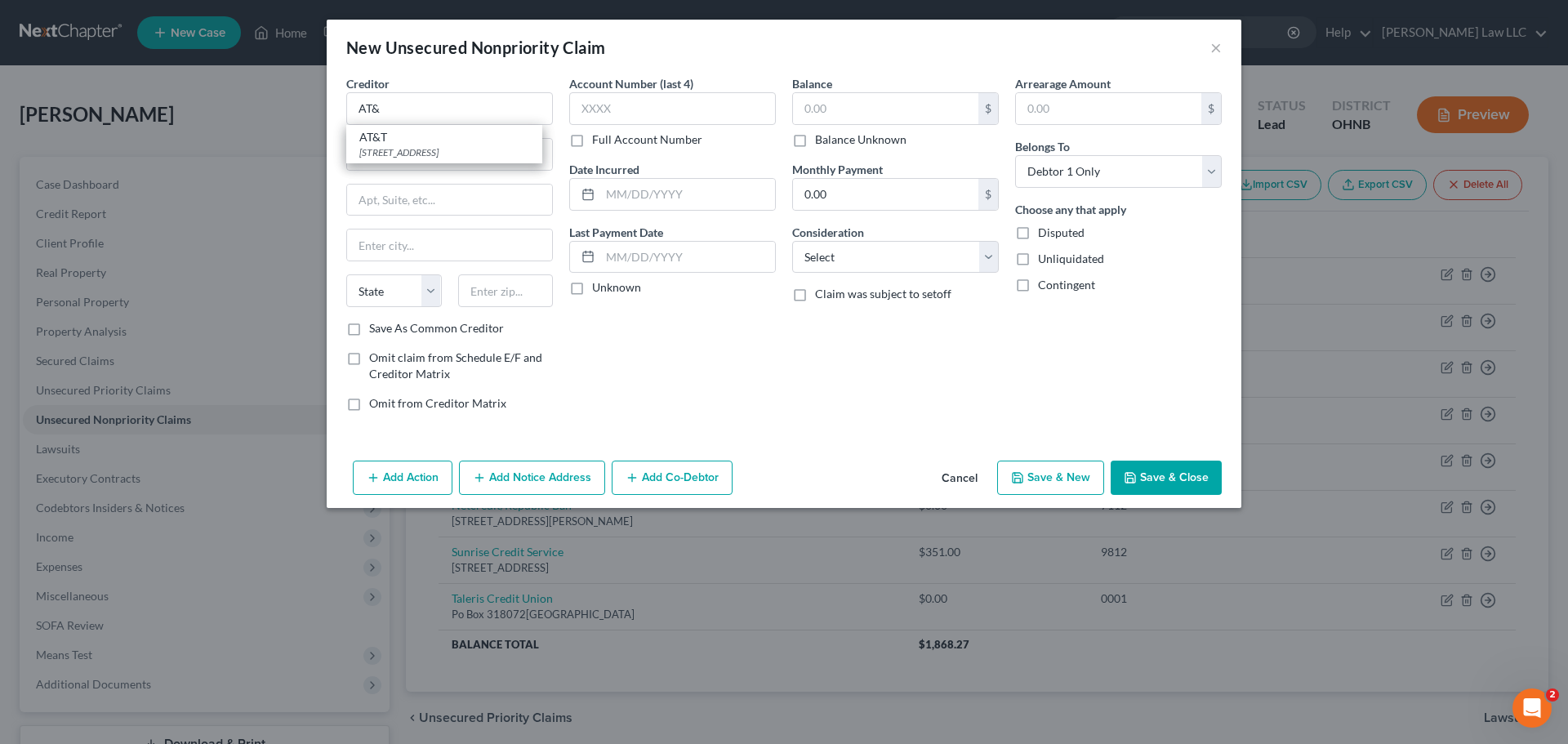
type input "75082"
click at [716, 372] on div "Account Number (last 4) Full Account Number Date Incurred Last Payment Date Unk…" at bounding box center [672, 250] width 223 height 350
click at [684, 116] on input "text" at bounding box center [672, 108] width 207 height 33
click at [881, 107] on input "text" at bounding box center [886, 108] width 186 height 31
type input "351.27"
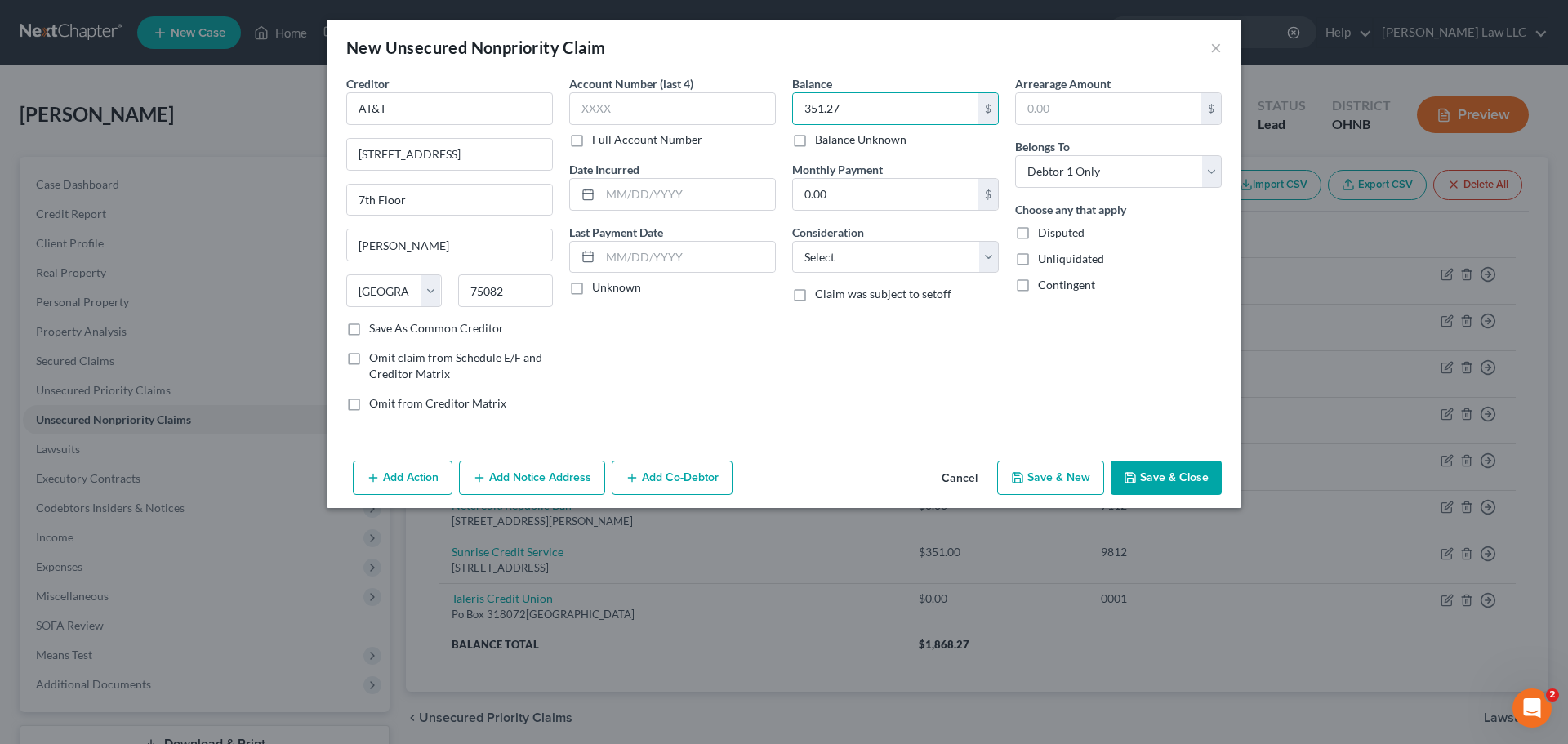
click at [1148, 484] on button "Save & Close" at bounding box center [1167, 478] width 111 height 35
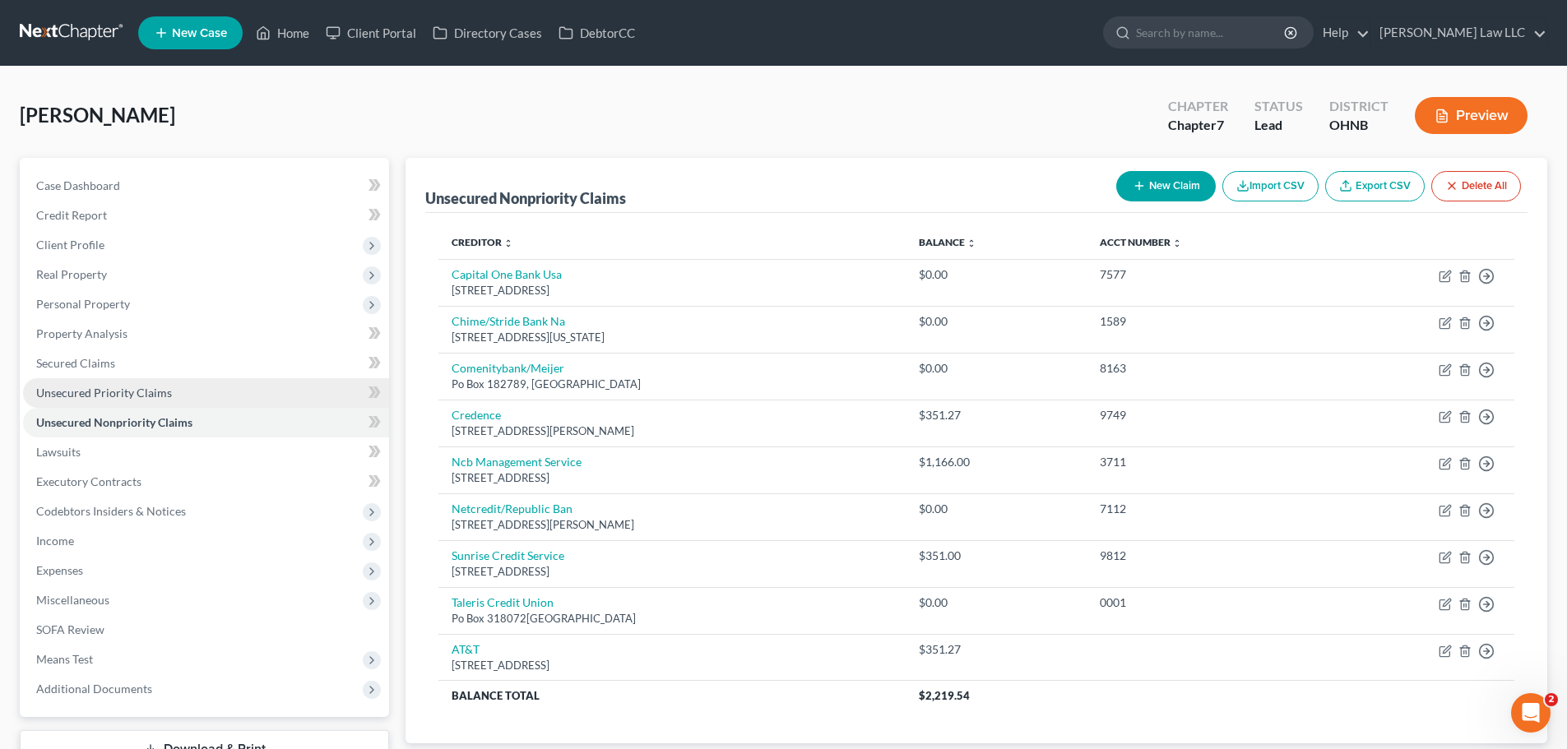
click at [102, 394] on span "Unsecured Priority Claims" at bounding box center [104, 393] width 136 height 14
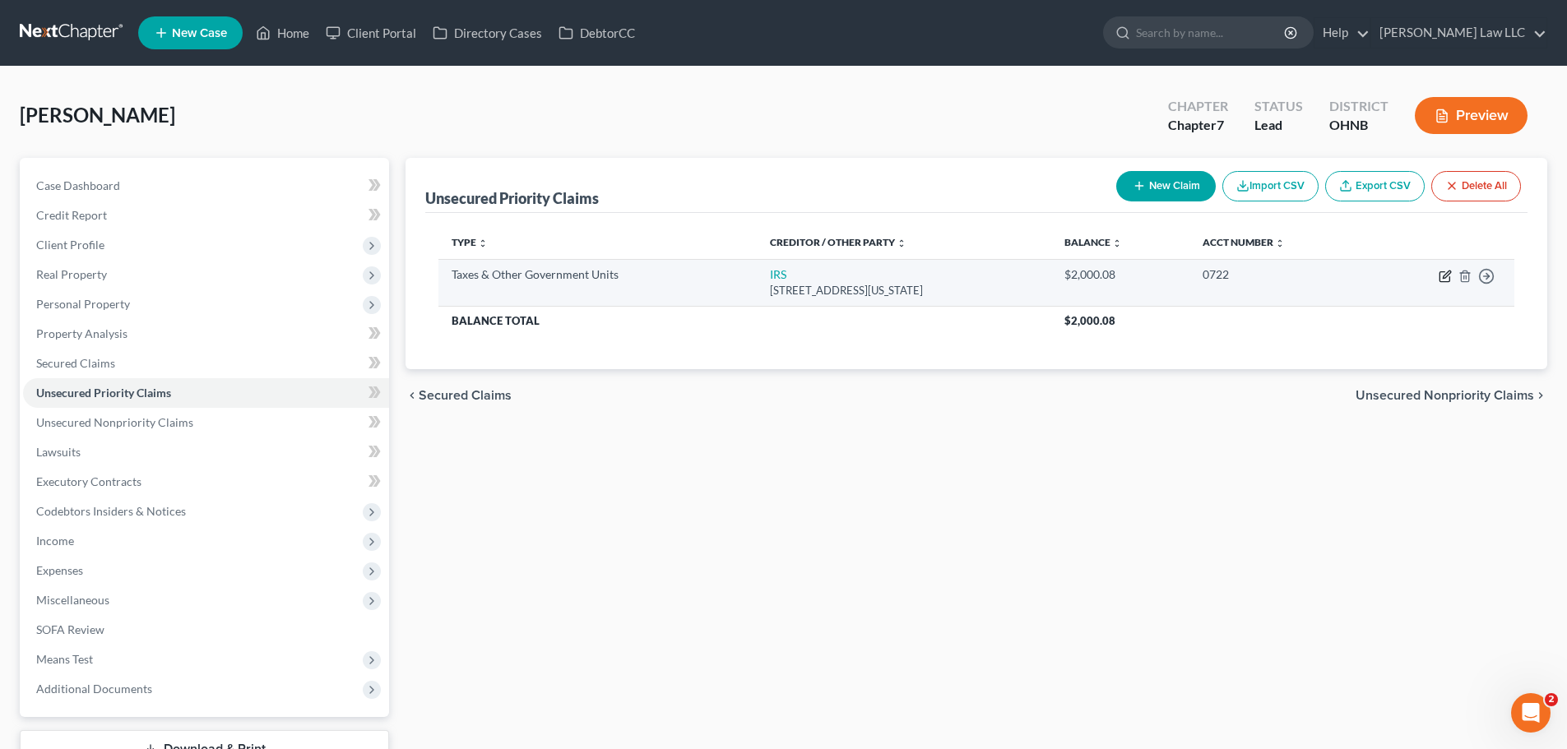
click at [1440, 276] on icon "button" at bounding box center [1444, 277] width 10 height 10
select select "0"
select select "26"
select select "0"
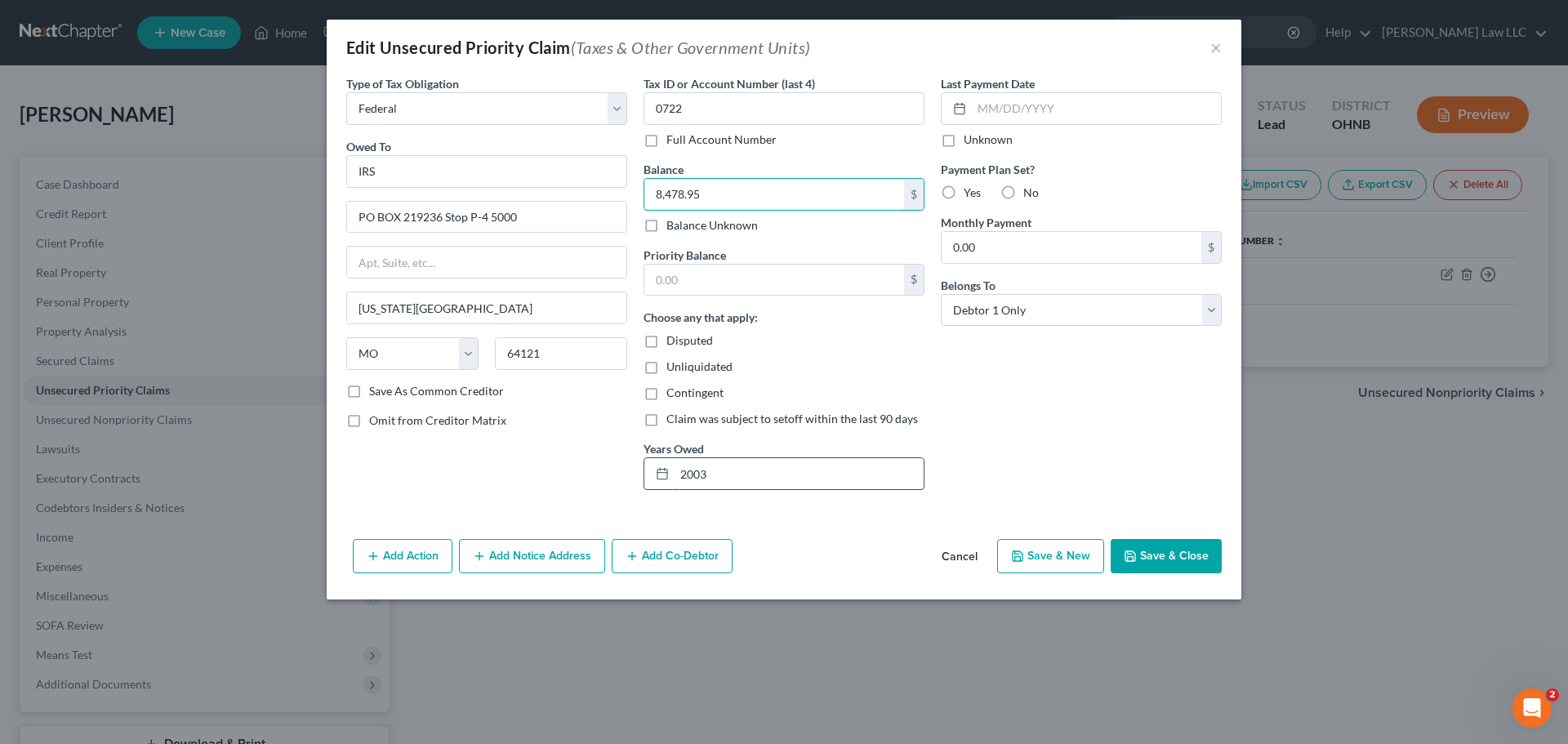
type input "8,478.95"
click at [731, 480] on input "2003" at bounding box center [798, 473] width 249 height 31
drag, startPoint x: 683, startPoint y: 482, endPoint x: 658, endPoint y: 481, distance: 25.0
click at [658, 481] on div "2003" at bounding box center [784, 474] width 281 height 33
click at [1180, 560] on button "Save & Close" at bounding box center [1167, 556] width 111 height 35
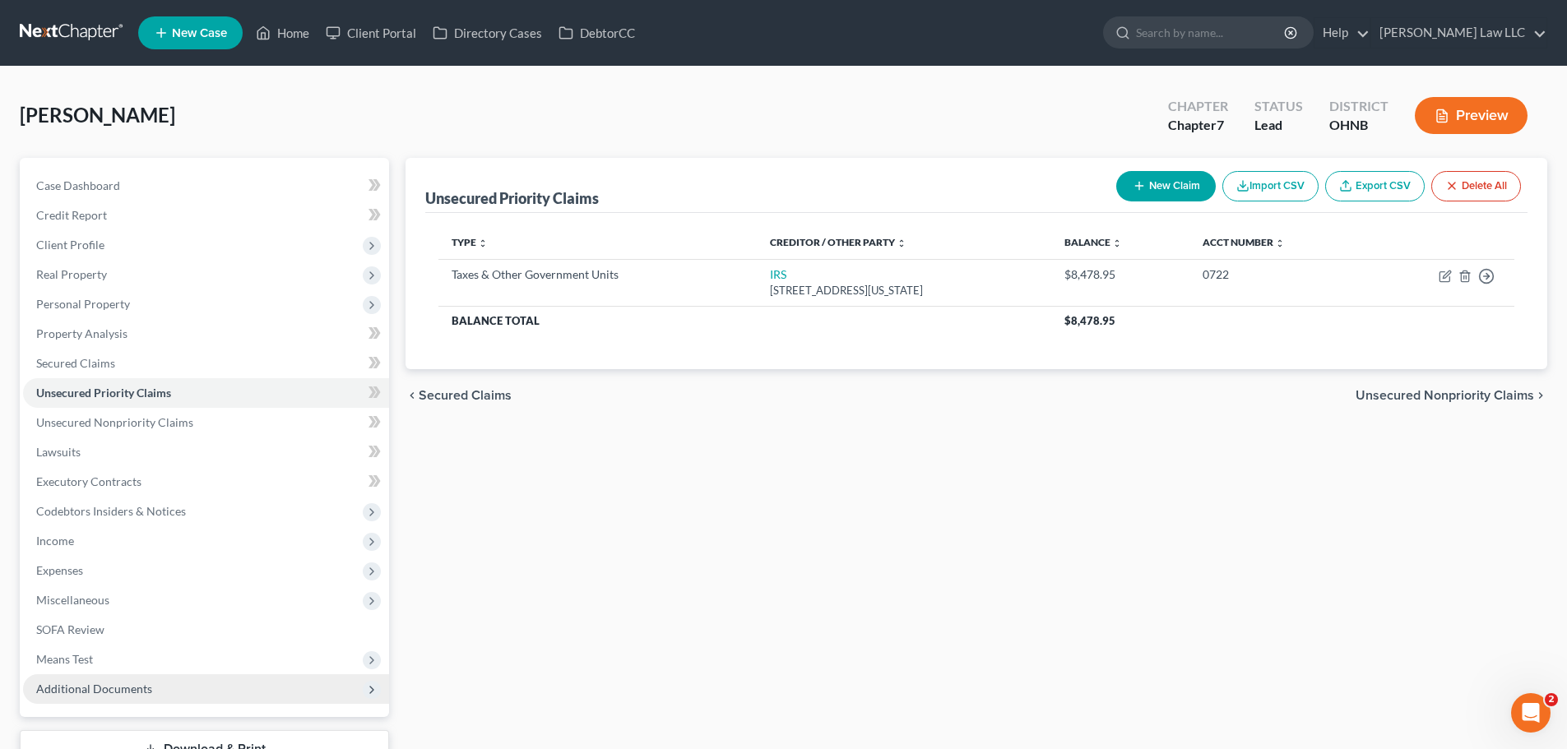
click at [108, 690] on span "Additional Documents" at bounding box center [94, 689] width 116 height 14
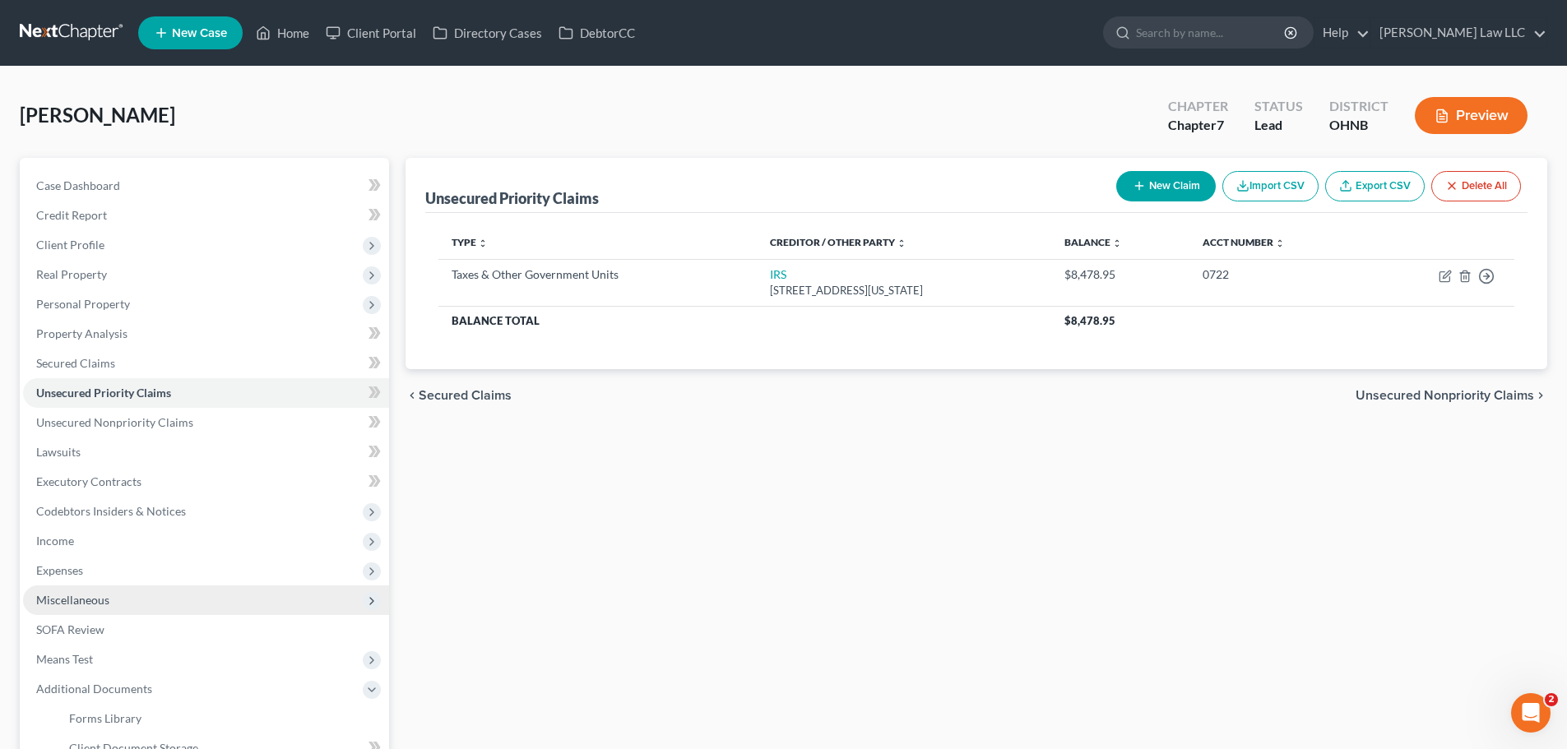
click at [122, 602] on span "Miscellaneous" at bounding box center [206, 601] width 366 height 30
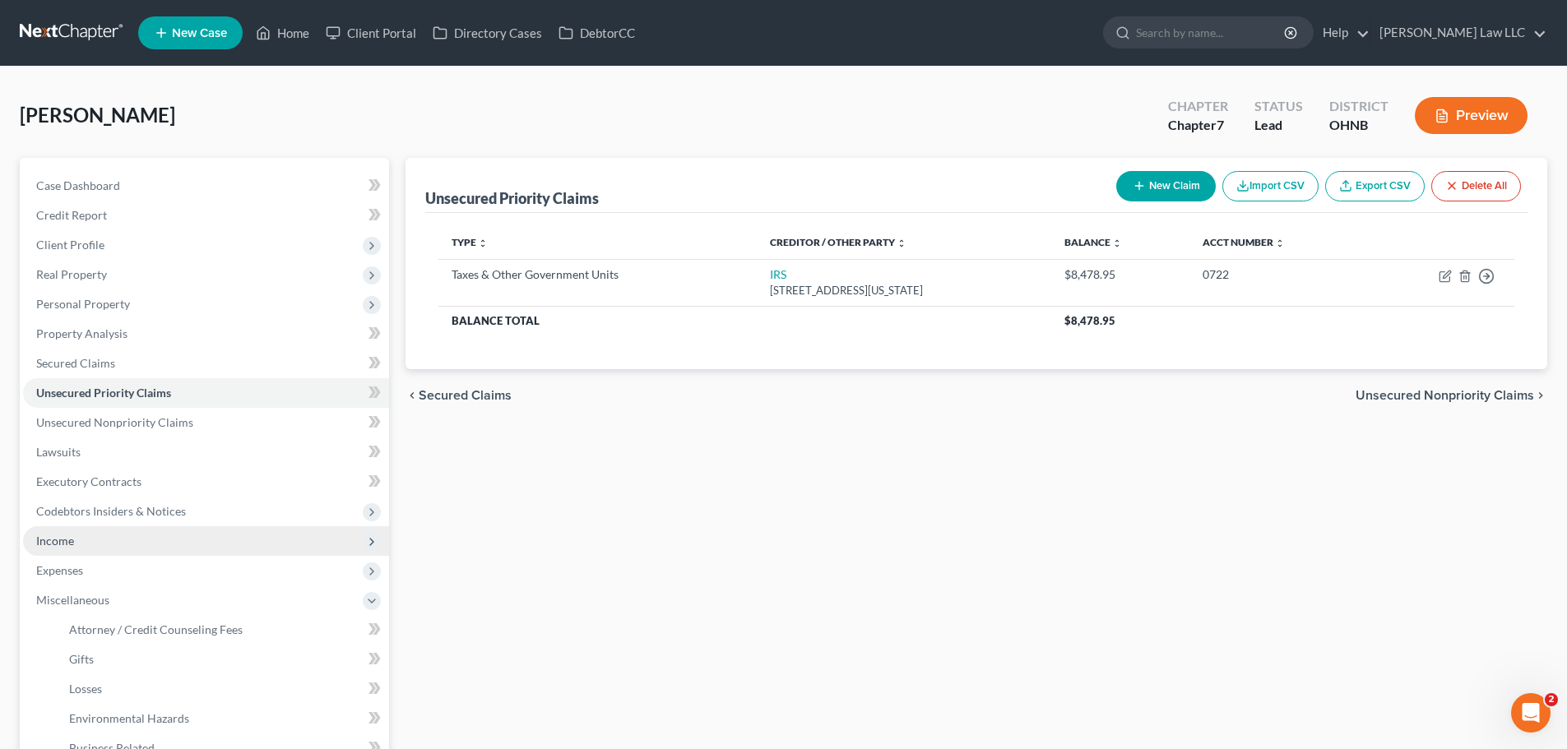
click at [92, 534] on span "Income" at bounding box center [206, 541] width 366 height 30
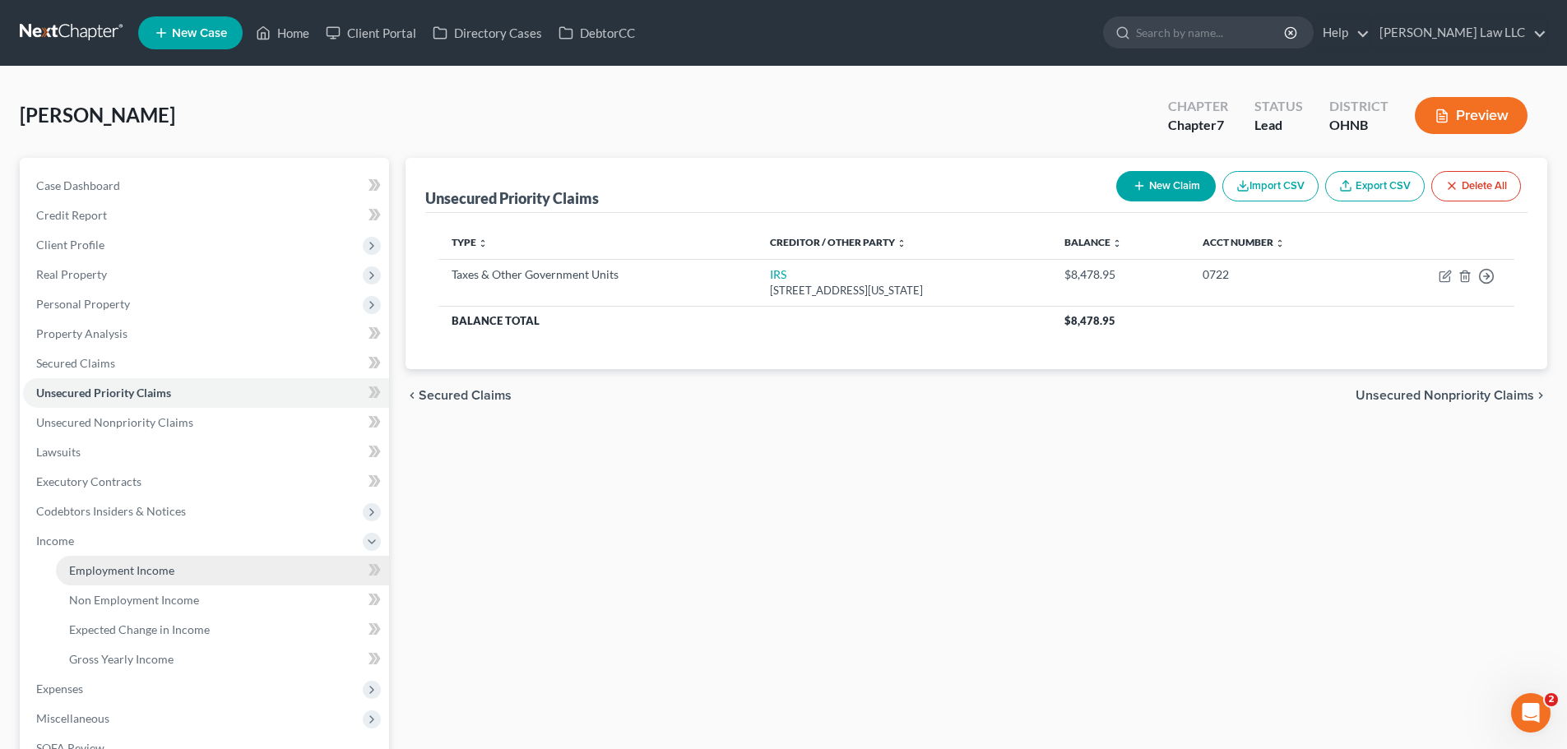
click at [171, 572] on span "Employment Income" at bounding box center [121, 570] width 105 height 14
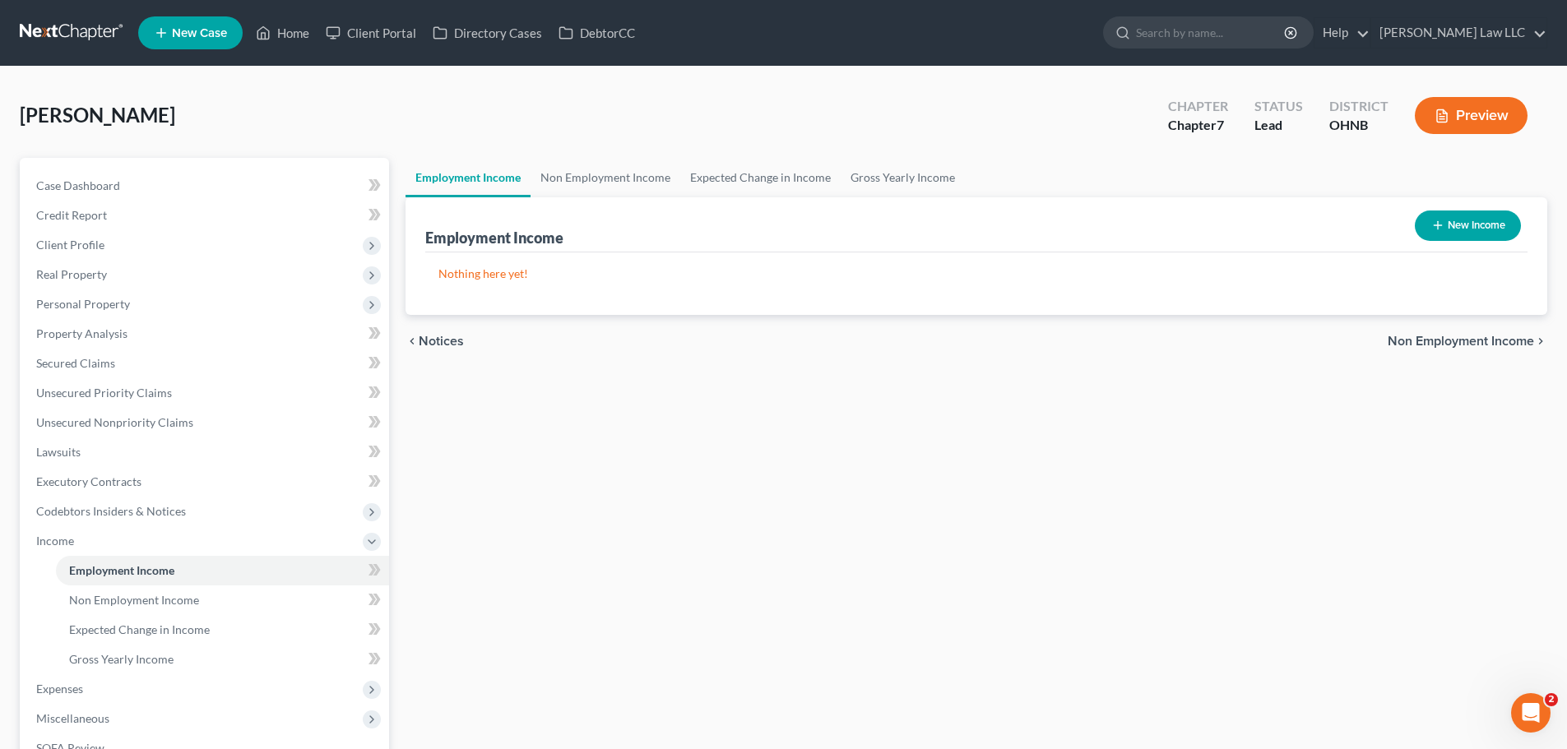
click at [1462, 225] on button "New Income" at bounding box center [1468, 226] width 106 height 30
select select "0"
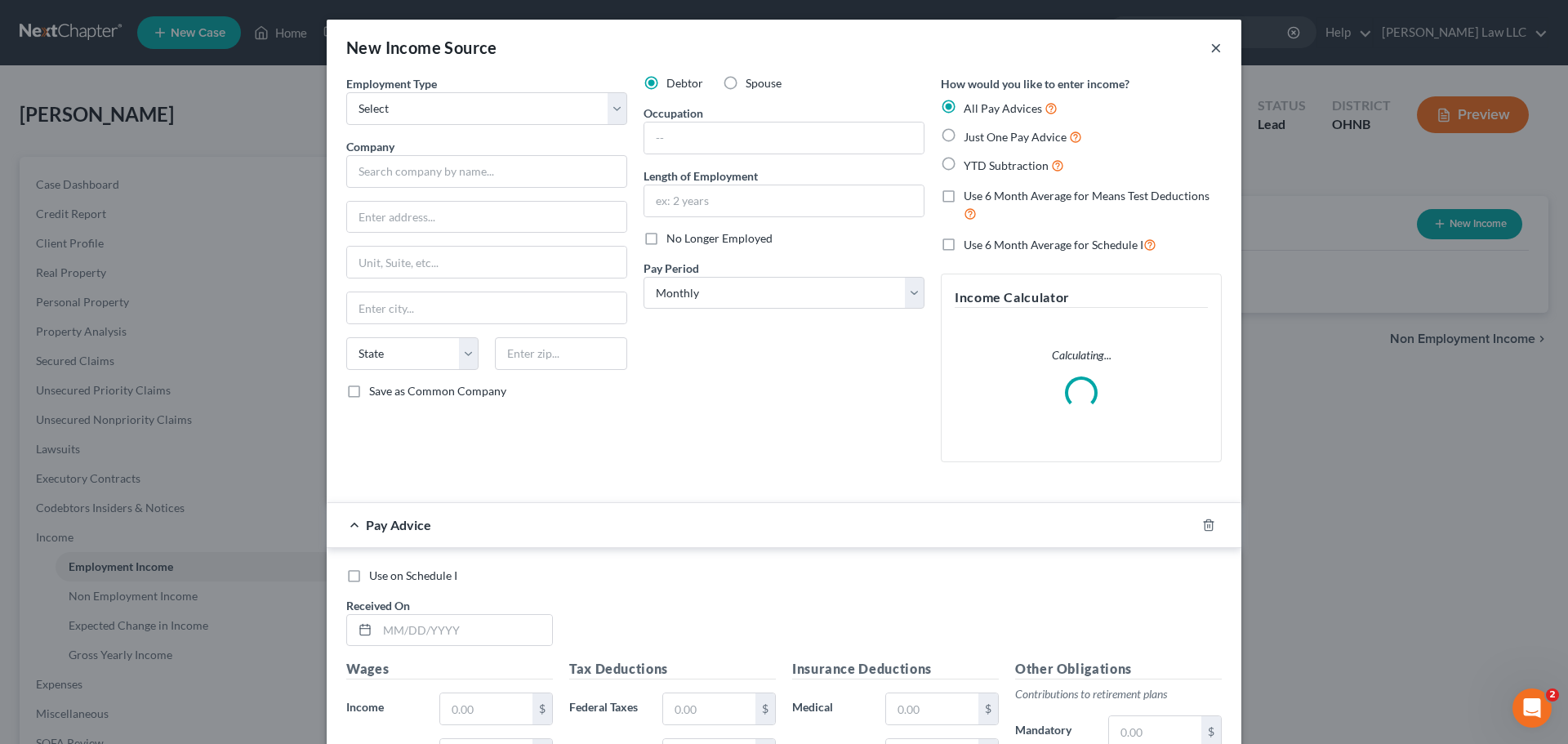
click at [1211, 43] on button "×" at bounding box center [1216, 48] width 12 height 20
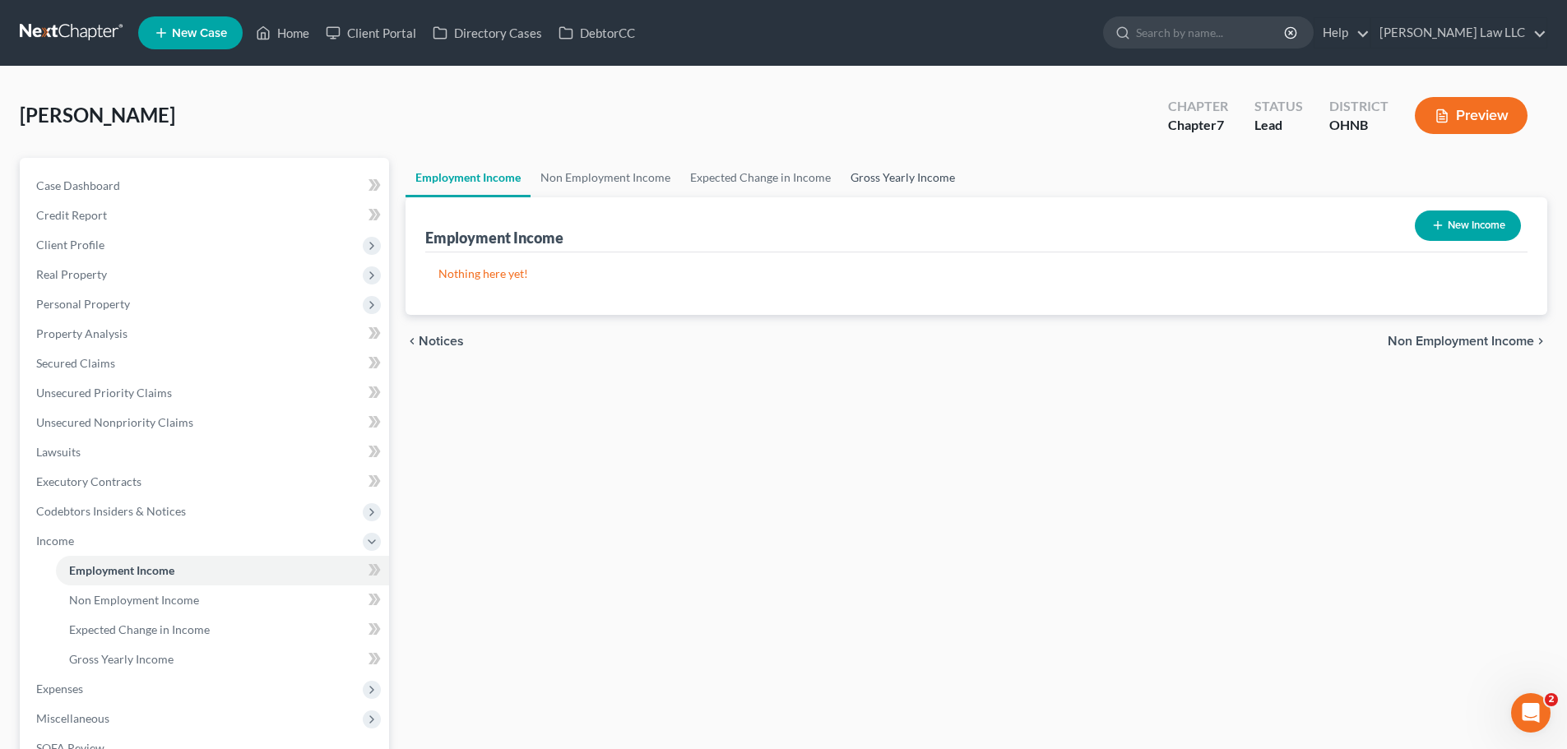
drag, startPoint x: 897, startPoint y: 175, endPoint x: 878, endPoint y: 183, distance: 20.6
click at [897, 174] on link "Gross Yearly Income" at bounding box center [903, 177] width 124 height 39
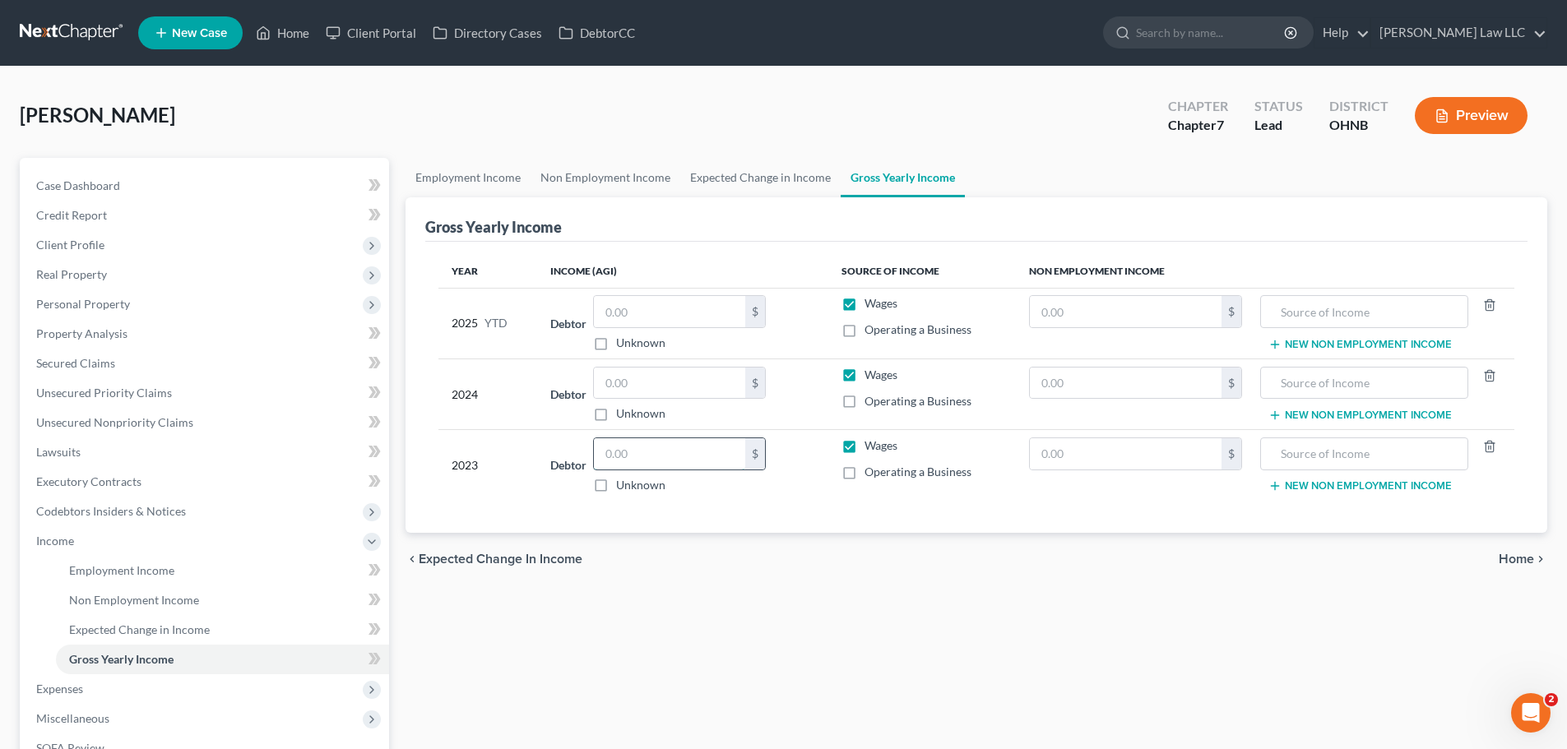
click at [638, 447] on input "text" at bounding box center [669, 453] width 151 height 31
click at [667, 451] on input "text" at bounding box center [669, 453] width 151 height 31
type input "38,486.50"
click at [720, 580] on div "chevron_left Expected Change in Income Home chevron_right" at bounding box center [977, 559] width 1142 height 53
click at [892, 378] on span "Wages" at bounding box center [880, 375] width 33 height 14
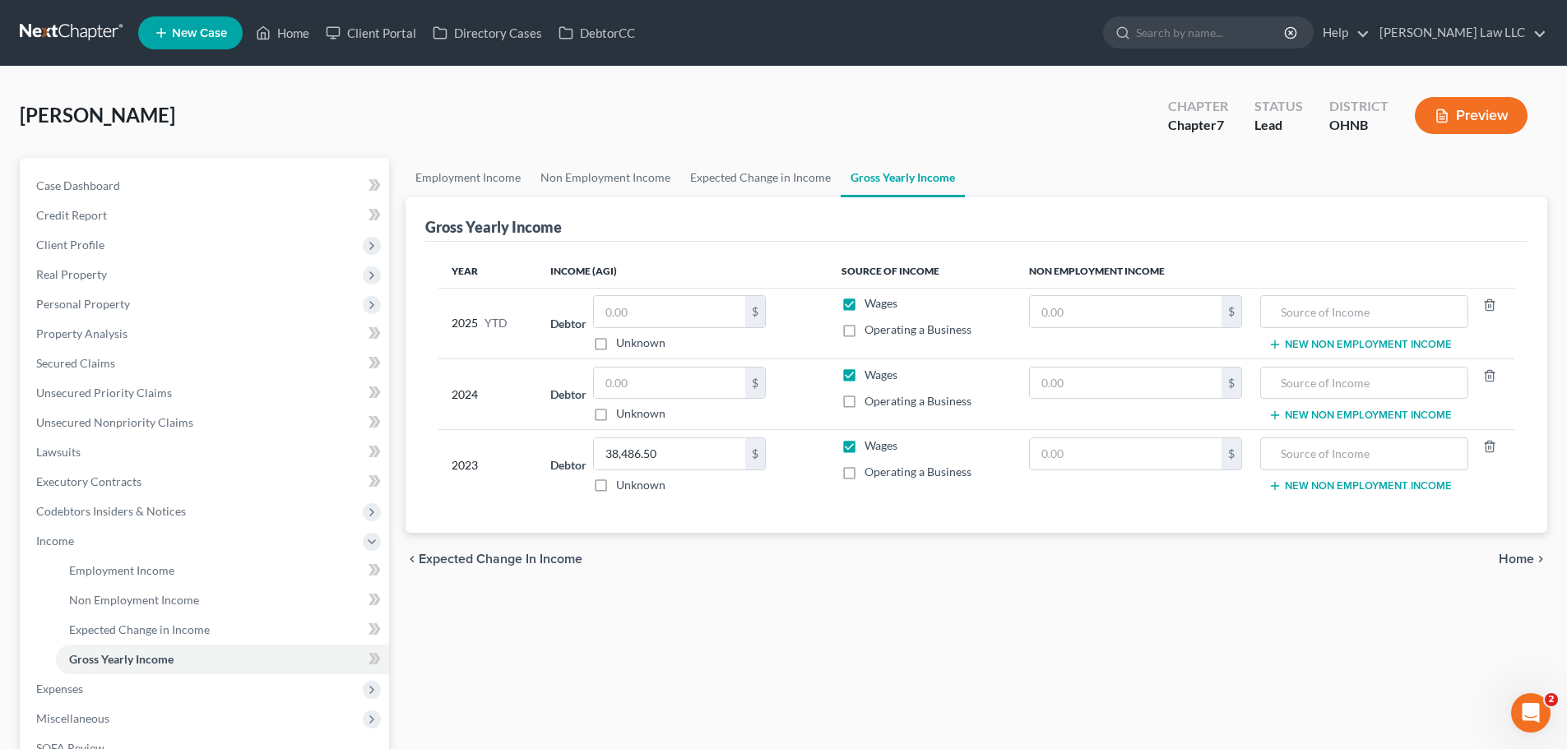
click at [882, 378] on input "Wages" at bounding box center [876, 372] width 11 height 11
checkbox input "false"
click at [1100, 381] on input "text" at bounding box center [1126, 383] width 192 height 31
click at [1389, 389] on input "text" at bounding box center [1363, 383] width 189 height 31
type input "SS"
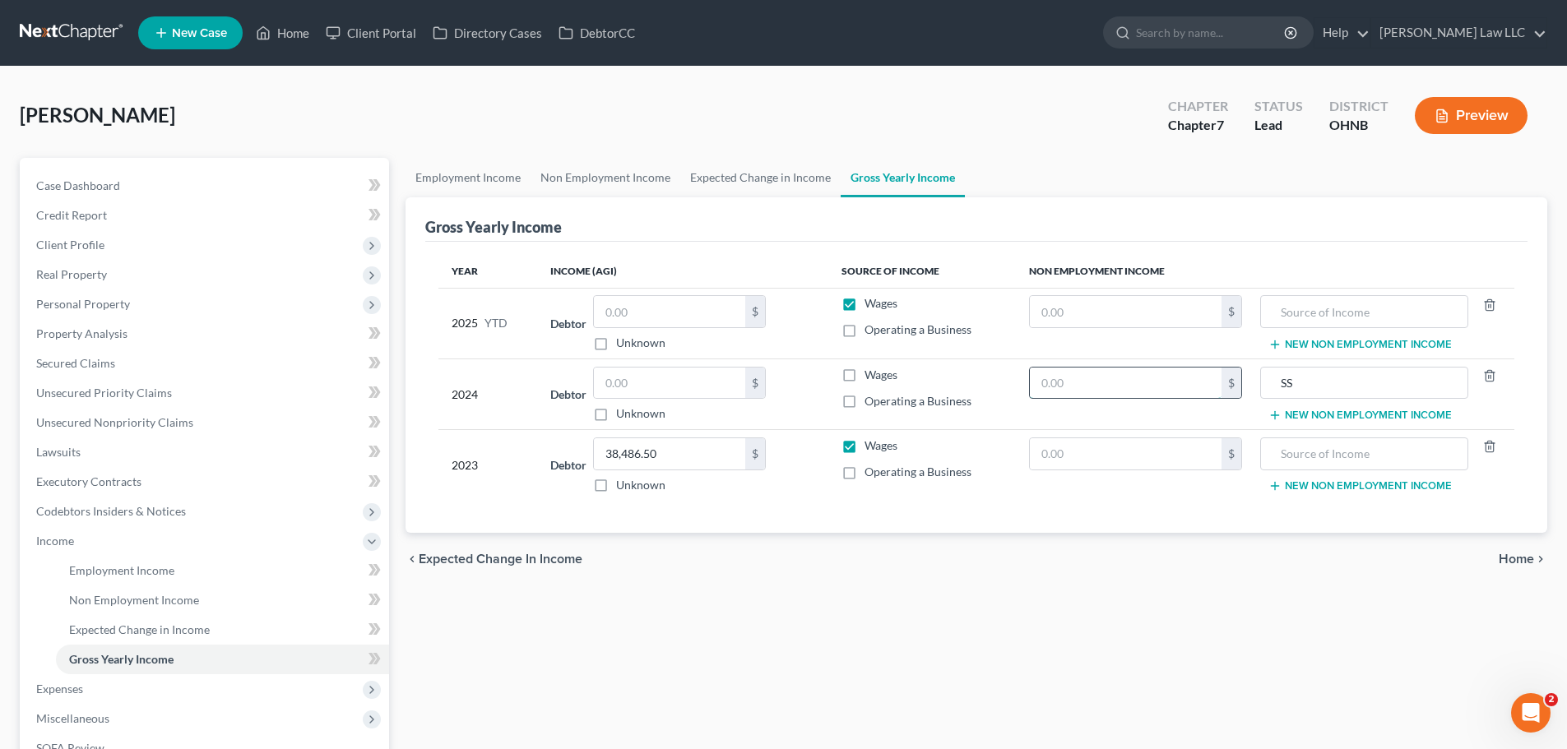
click at [1151, 383] on input "text" at bounding box center [1126, 383] width 192 height 31
type input "14,308"
click at [1135, 548] on div "chevron_left Expected Change in Income Home chevron_right" at bounding box center [977, 559] width 1142 height 53
click at [674, 390] on input "text" at bounding box center [669, 383] width 151 height 31
click at [718, 392] on input "text" at bounding box center [669, 383] width 151 height 31
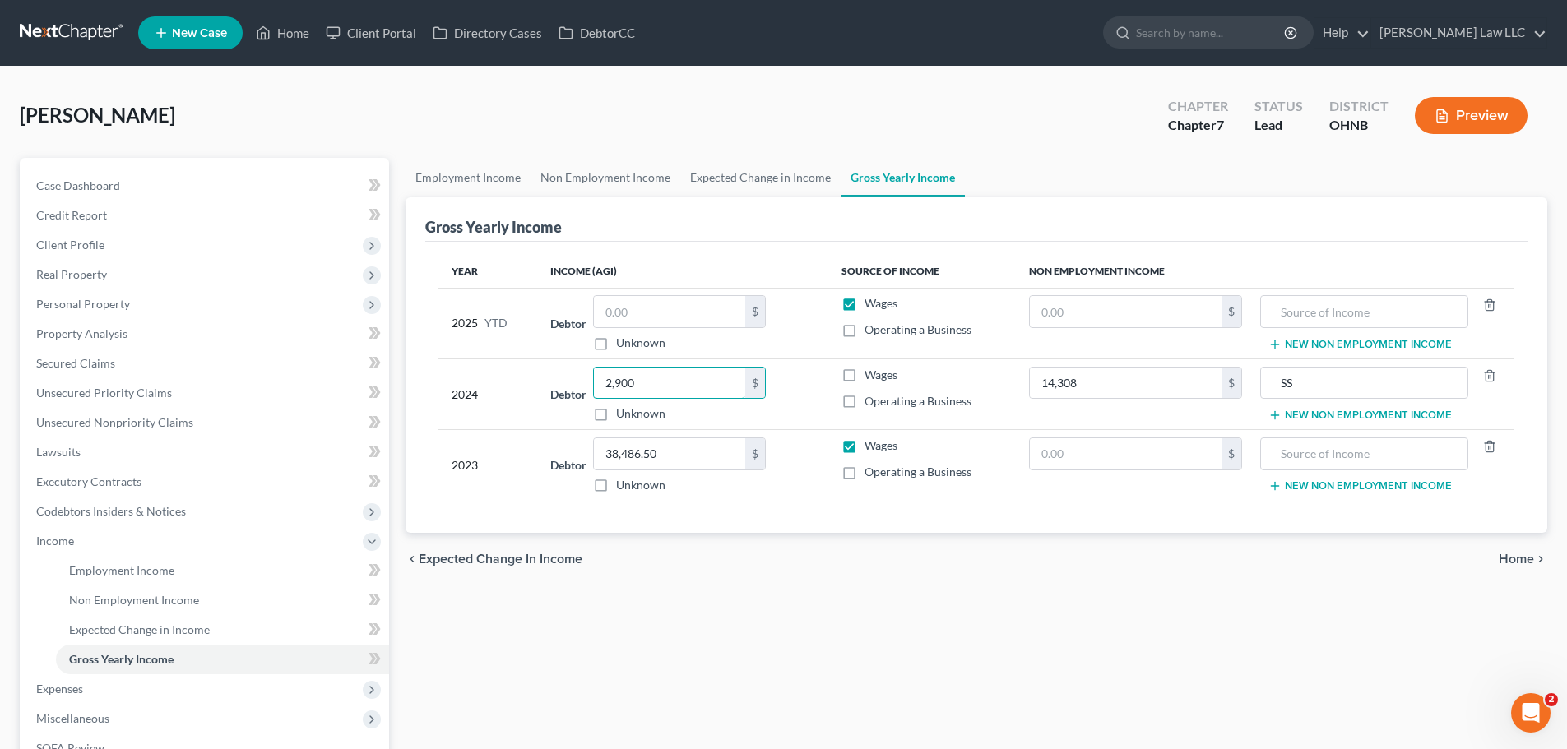
type input "2,900"
click at [864, 401] on label "Operating a Business" at bounding box center [917, 401] width 107 height 16
click at [871, 401] on input "Operating a Business" at bounding box center [876, 398] width 11 height 11
checkbox input "true"
click at [927, 574] on div "chevron_left Expected Change in Income Home chevron_right" at bounding box center [977, 559] width 1142 height 53
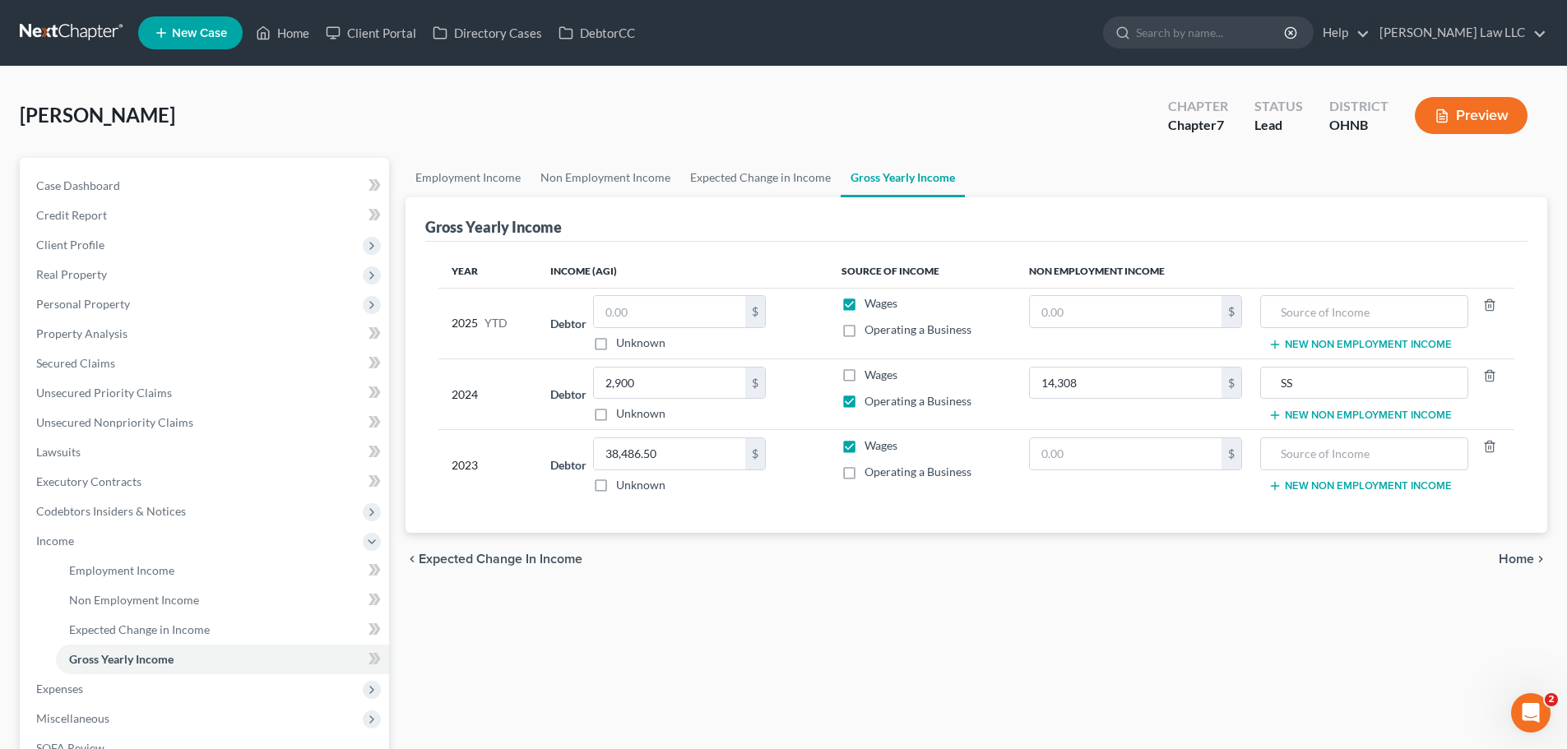
click at [864, 308] on label "Wages" at bounding box center [880, 303] width 33 height 16
click at [871, 306] on input "Wages" at bounding box center [876, 300] width 11 height 11
checkbox input "false"
click at [870, 573] on div "chevron_left Expected Change in Income Home chevron_right" at bounding box center [977, 559] width 1142 height 53
click at [1279, 307] on input "text" at bounding box center [1363, 311] width 189 height 31
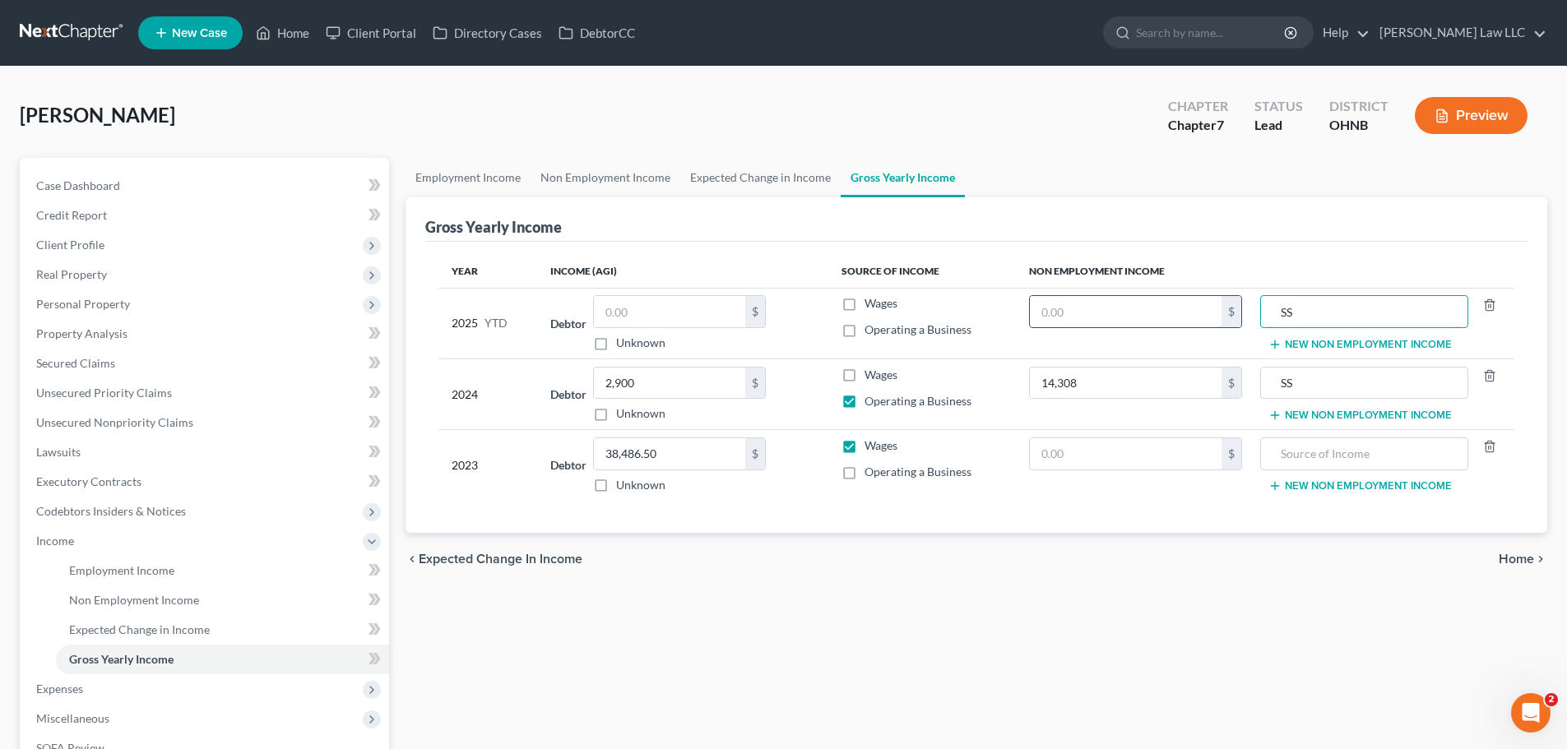
type input "SS"
click at [1160, 311] on input "text" at bounding box center [1126, 311] width 192 height 31
type input "11,576"
click at [1016, 653] on div "Employment Income Non Employment Income Expected Change in Income Gross Yearly …" at bounding box center [976, 523] width 1158 height 730
click at [762, 173] on link "Expected Change in Income" at bounding box center [760, 177] width 160 height 39
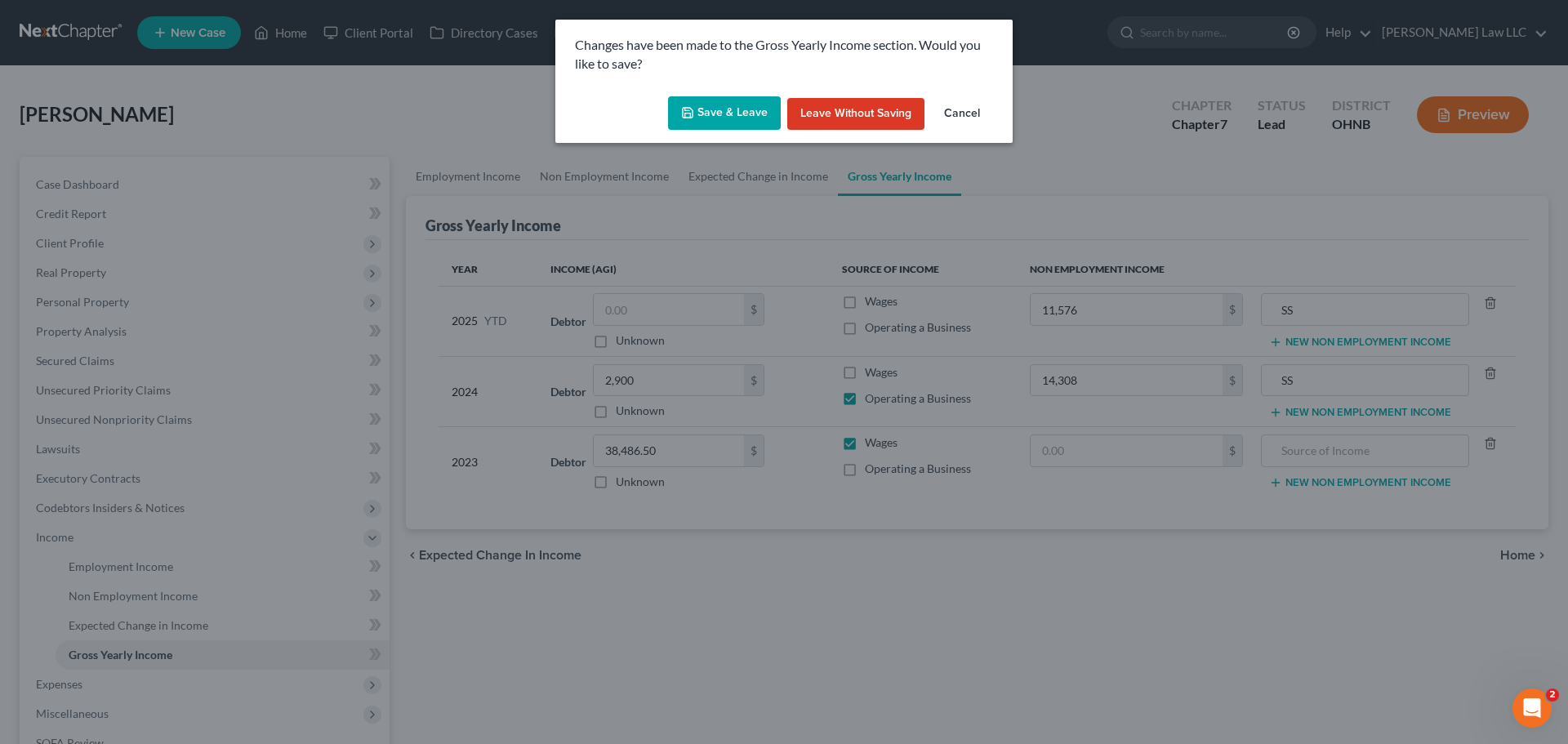
click at [733, 112] on button "Save & Leave" at bounding box center [725, 113] width 113 height 35
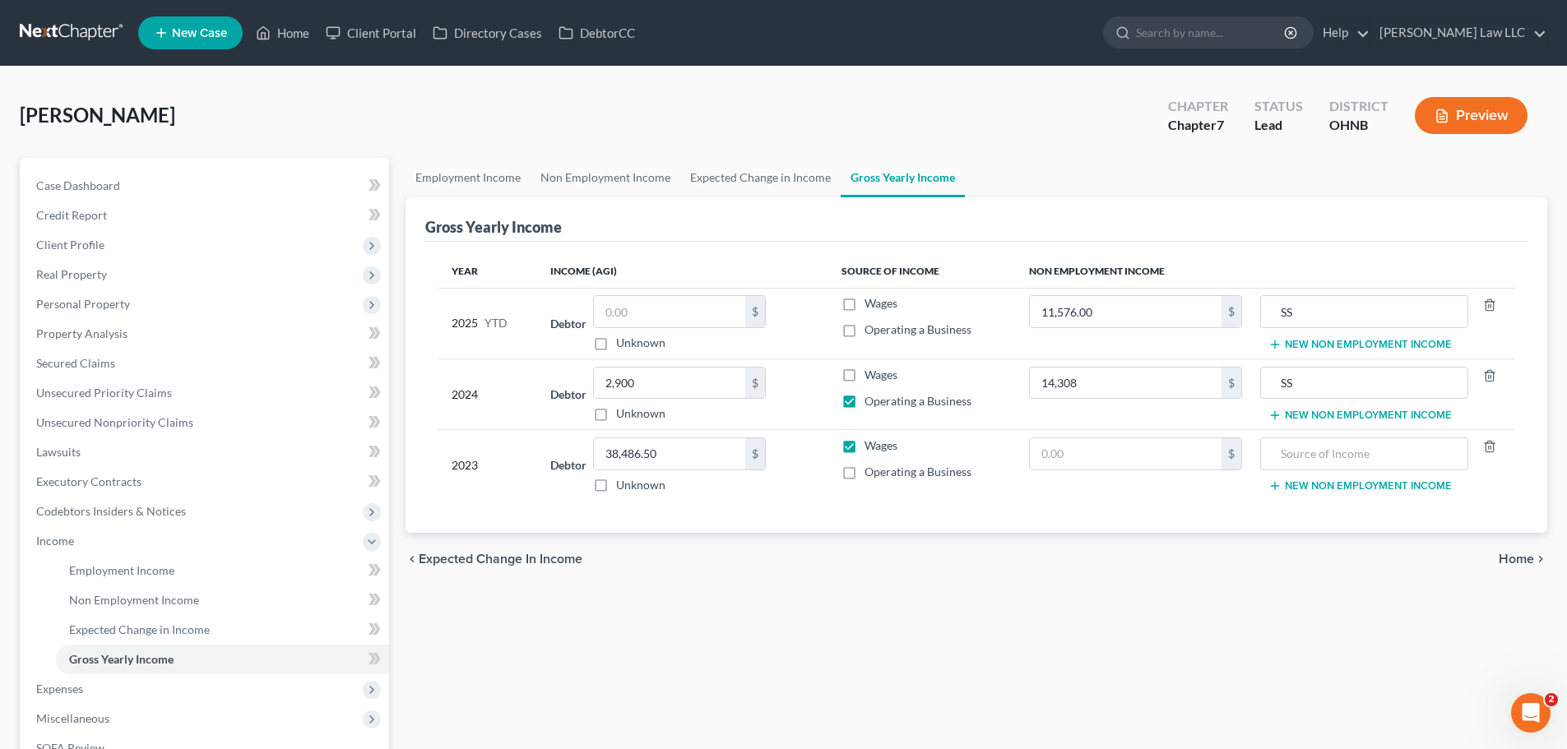
click at [869, 177] on link "Gross Yearly Income" at bounding box center [903, 177] width 124 height 39
click at [768, 183] on link "Expected Change in Income" at bounding box center [760, 177] width 160 height 39
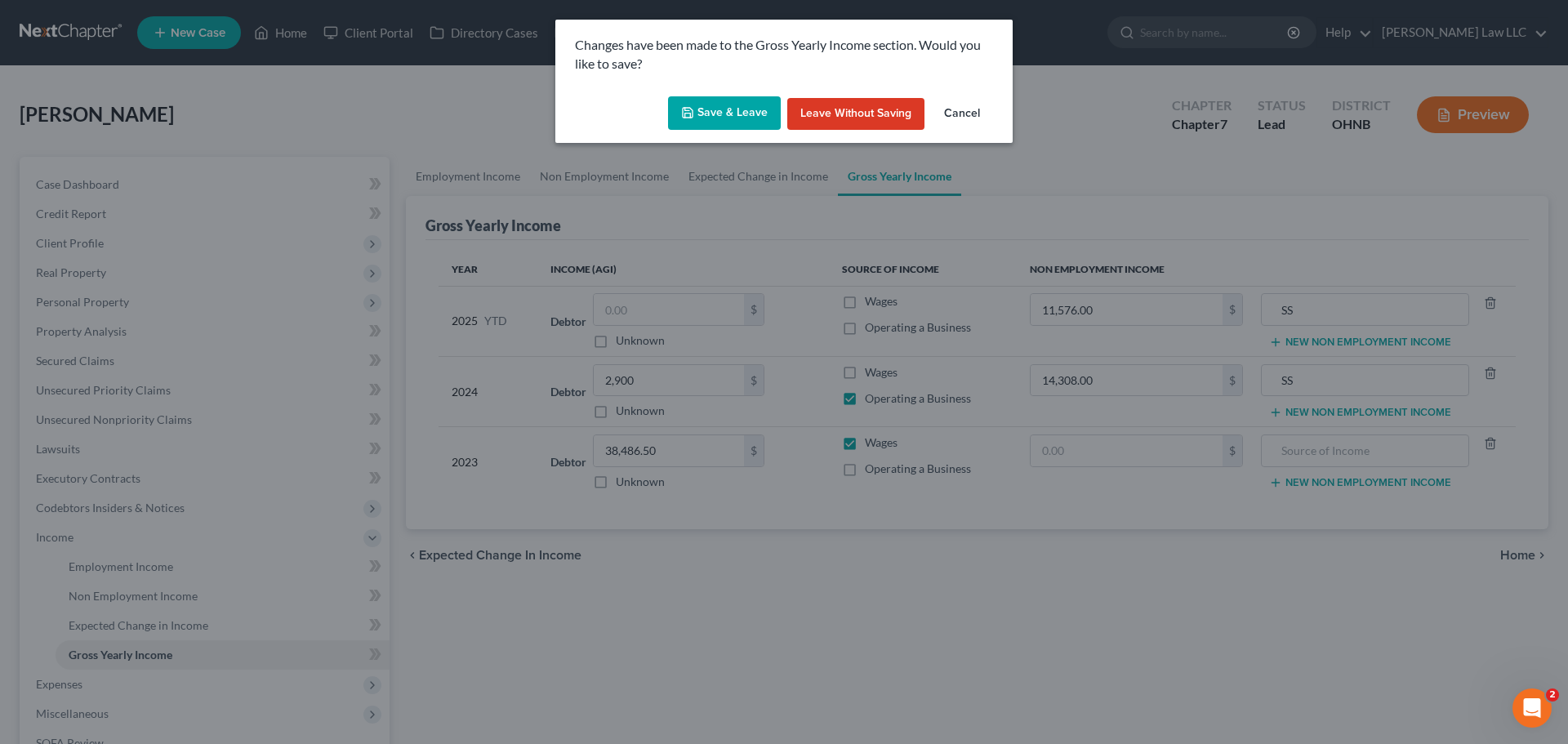
click at [699, 102] on button "Save & Leave" at bounding box center [725, 113] width 113 height 35
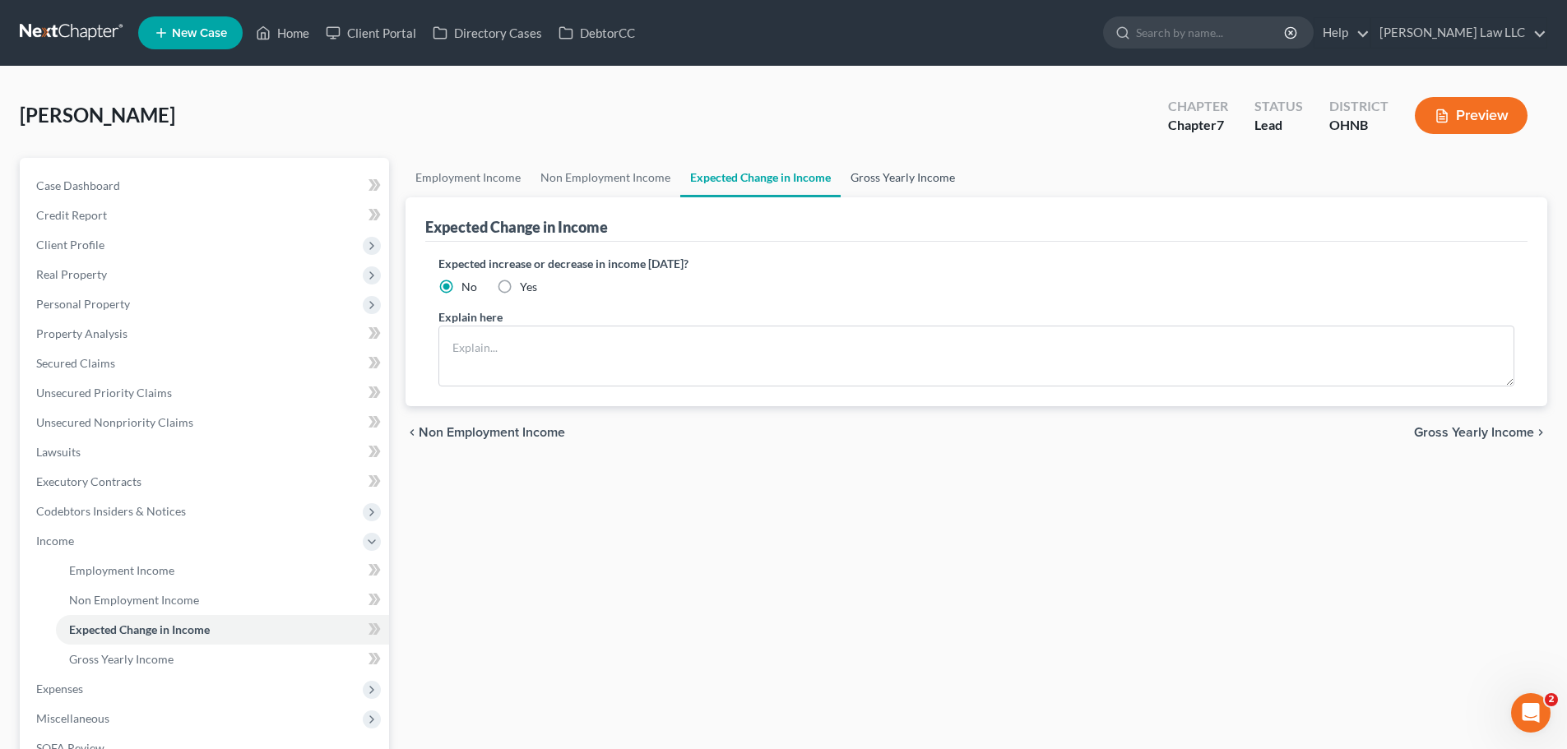
click at [885, 172] on link "Gross Yearly Income" at bounding box center [903, 177] width 124 height 39
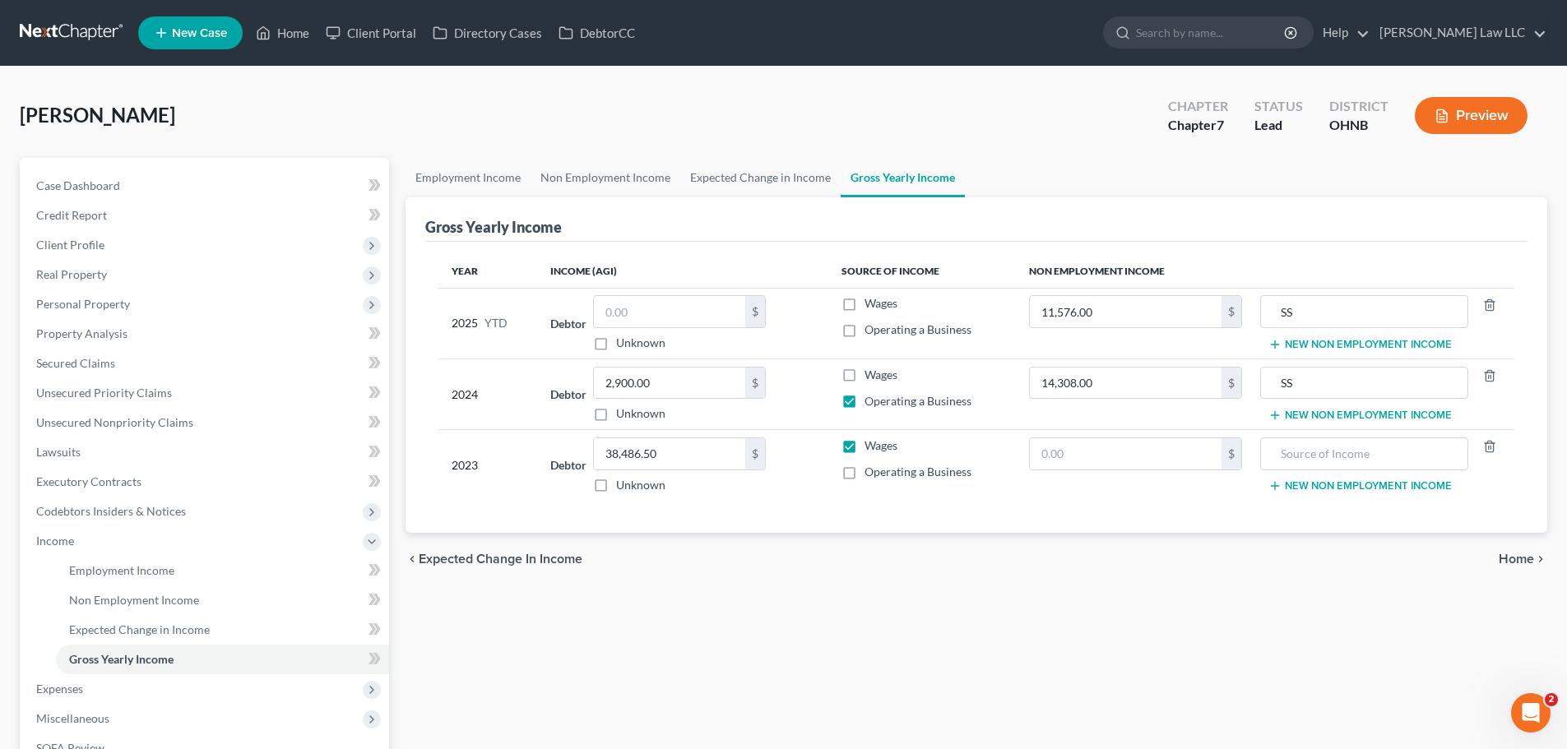
click at [994, 289] on td "Wages Operating a Business" at bounding box center [922, 323] width 188 height 71
click at [999, 339] on td "Wages Operating a Business" at bounding box center [922, 323] width 188 height 71
click at [990, 497] on td "Wages Operating a Business" at bounding box center [922, 465] width 188 height 71
click at [647, 346] on label "Unknown" at bounding box center [640, 343] width 49 height 16
click at [633, 345] on input "Unknown" at bounding box center [628, 340] width 11 height 11
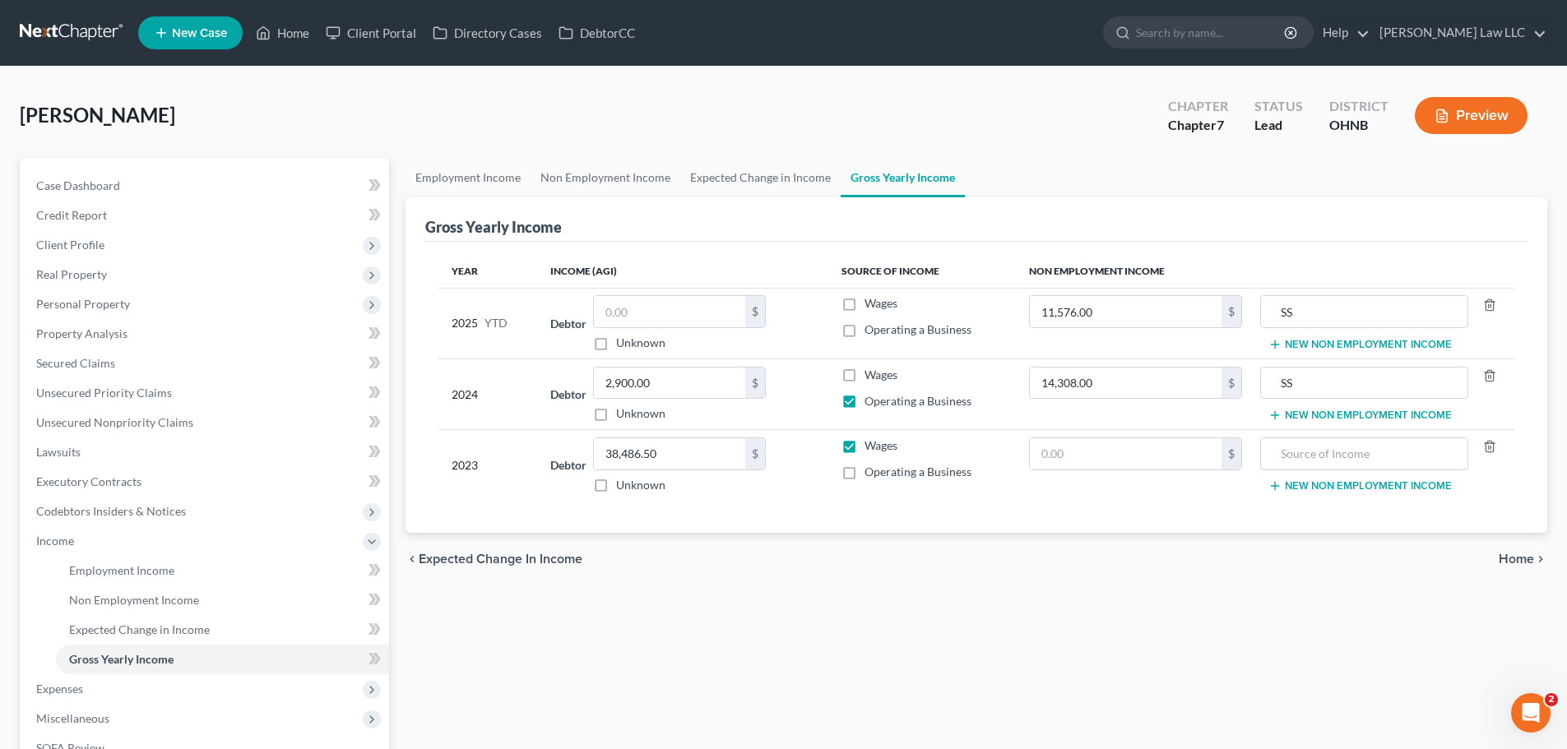
checkbox input "true"
type input "0.00"
click at [864, 336] on label "Operating a Business" at bounding box center [917, 330] width 107 height 16
click at [871, 332] on input "Operating a Business" at bounding box center [876, 327] width 11 height 11
checkbox input "true"
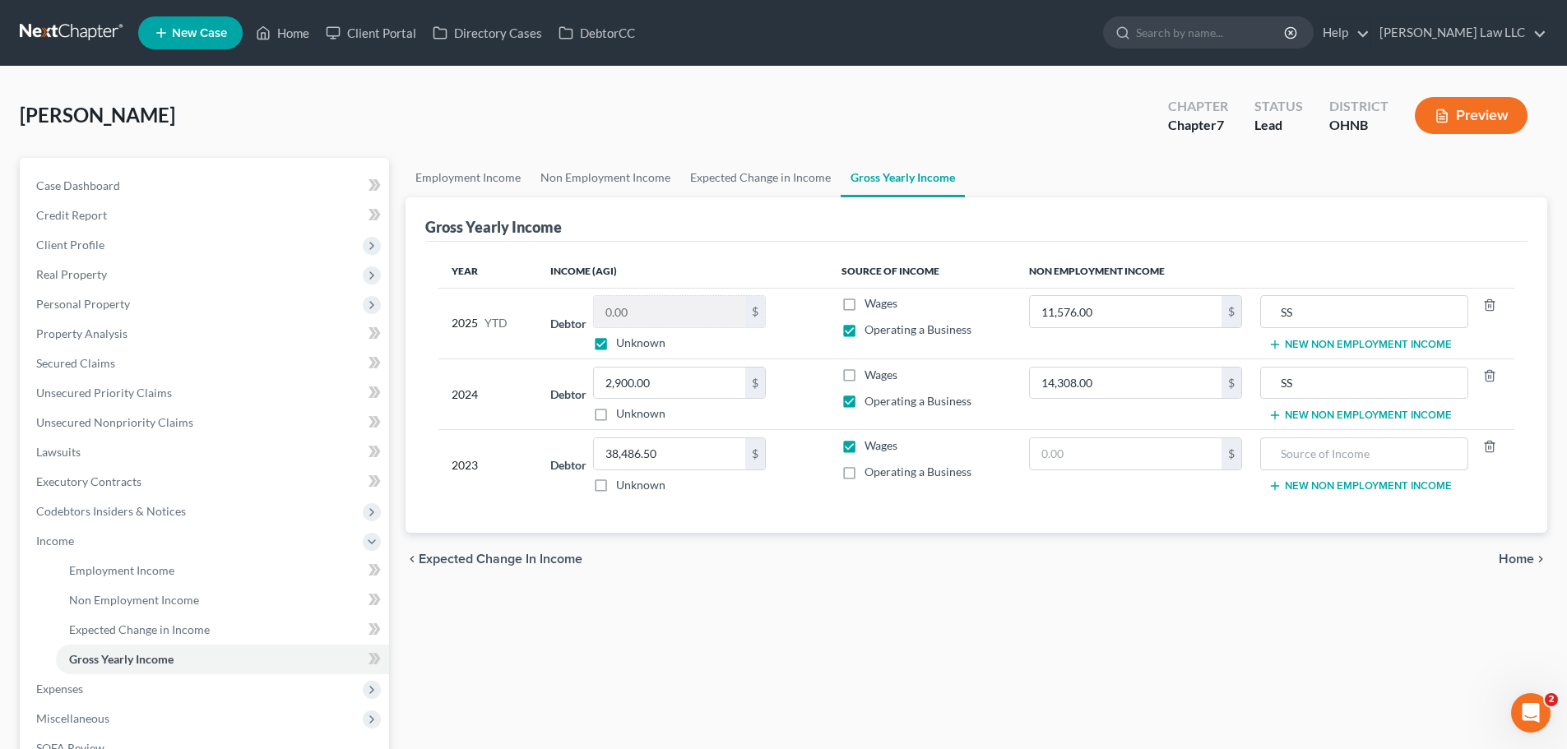
click at [742, 221] on div "Gross Yearly Income" at bounding box center [976, 219] width 1102 height 44
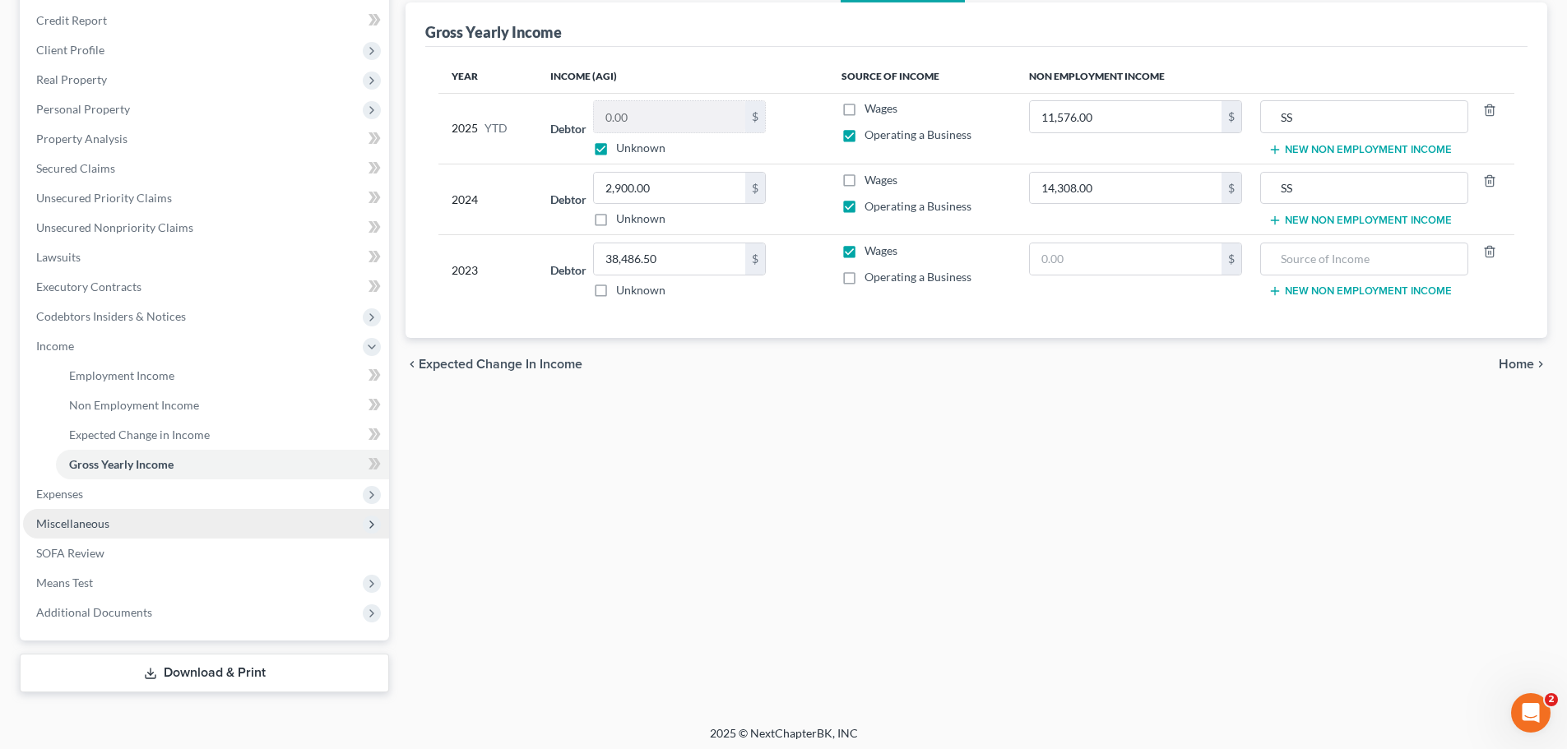
scroll to position [201, 0]
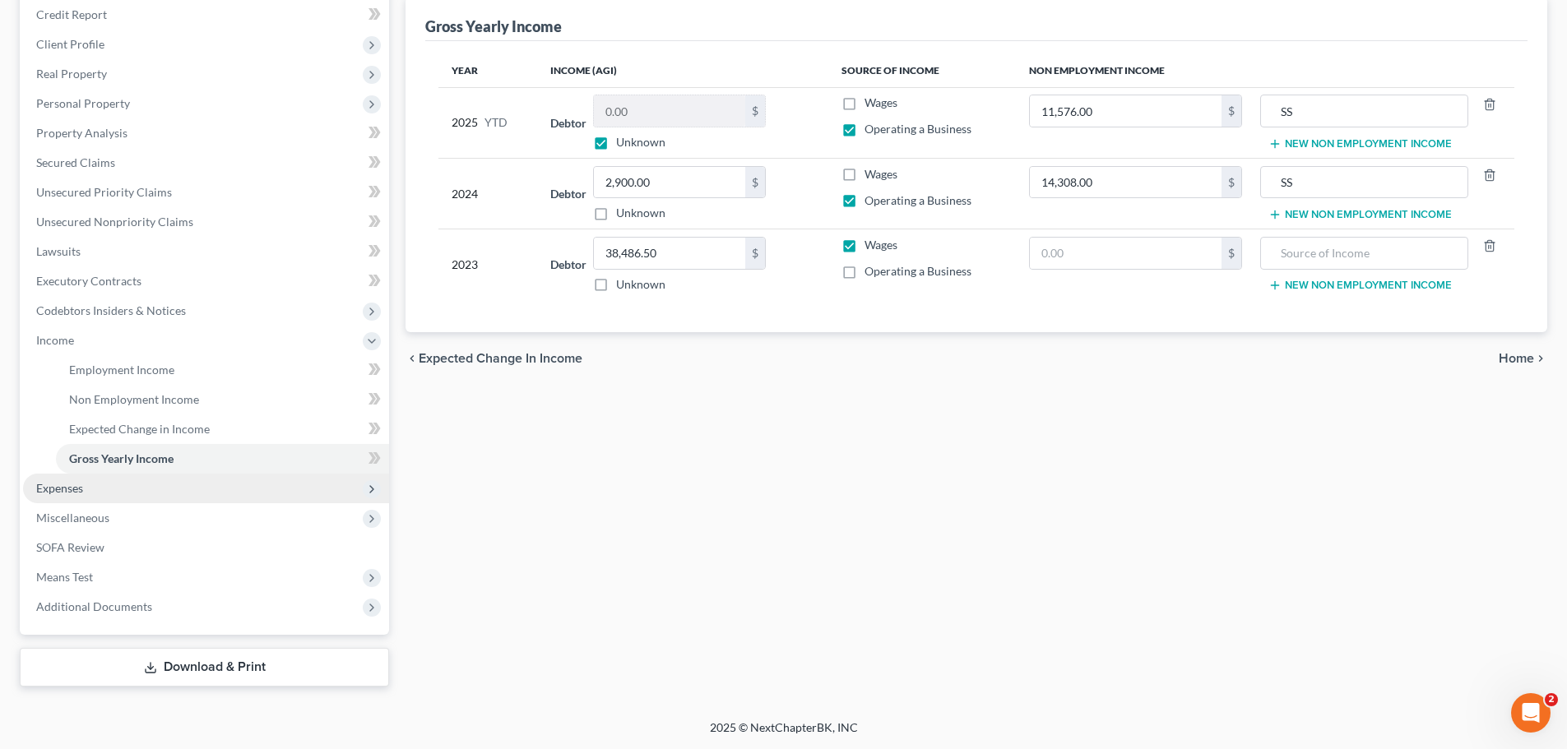
click at [105, 489] on span "Expenses" at bounding box center [206, 489] width 366 height 30
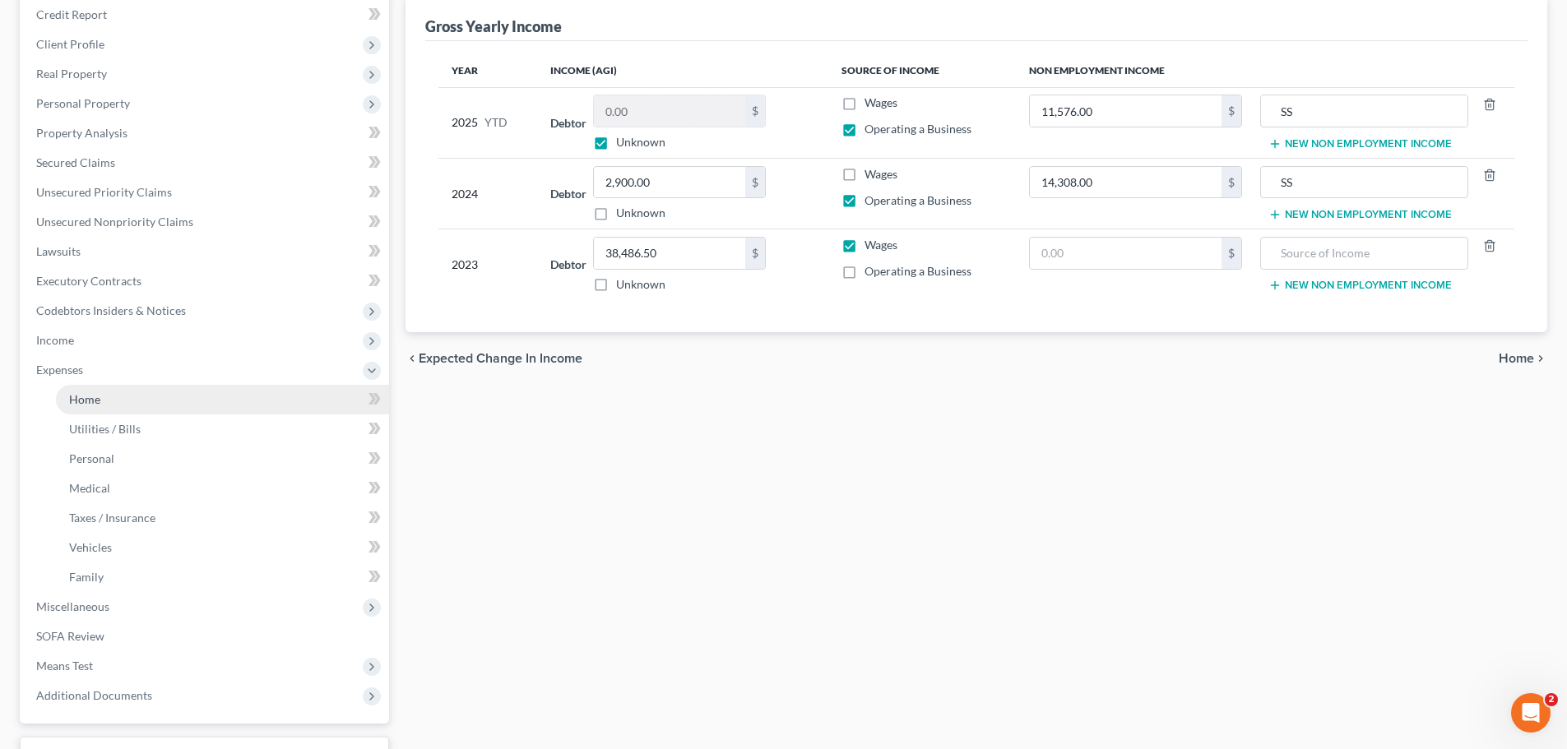
click at [118, 408] on link "Home" at bounding box center [222, 400] width 333 height 30
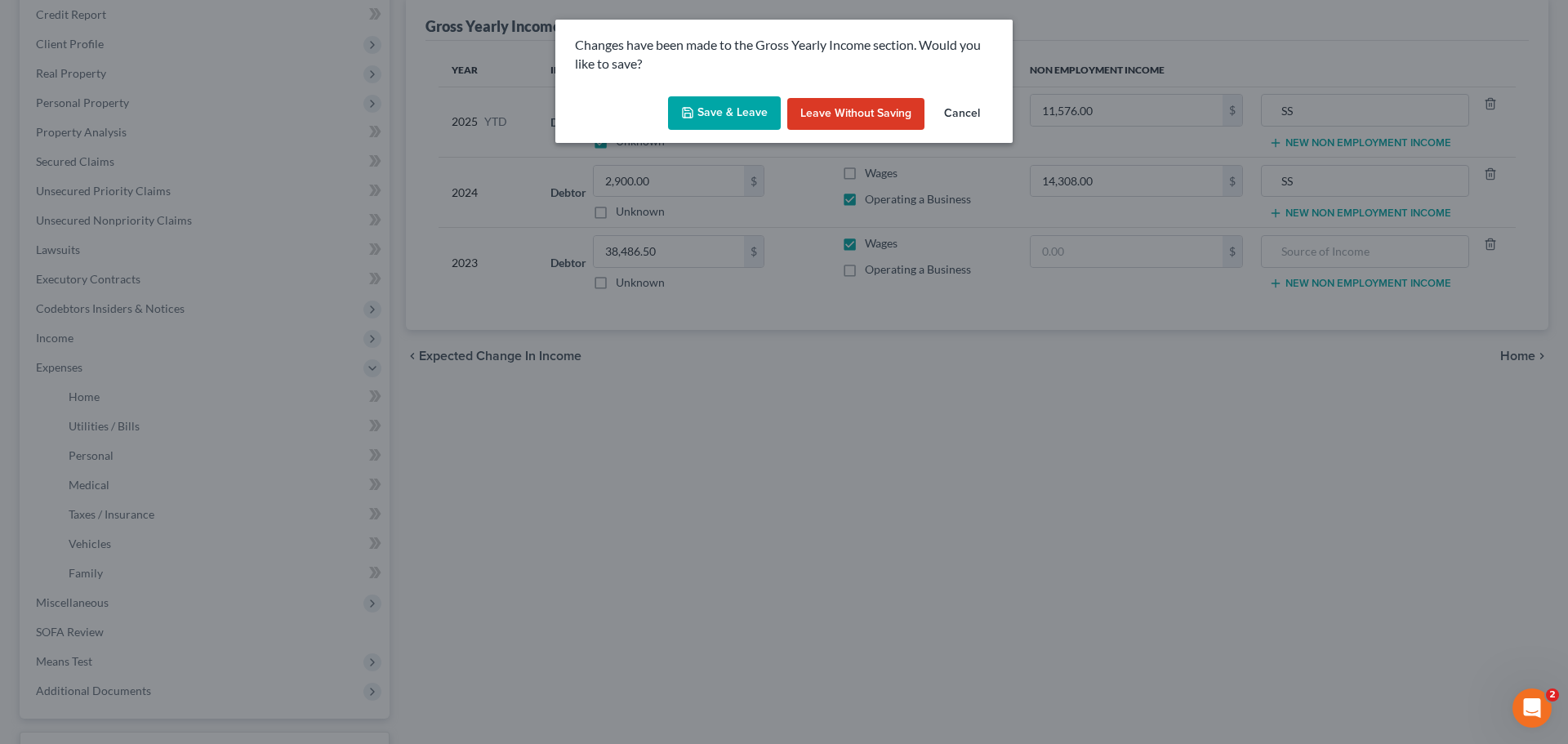
click at [715, 110] on button "Save & Leave" at bounding box center [725, 113] width 113 height 35
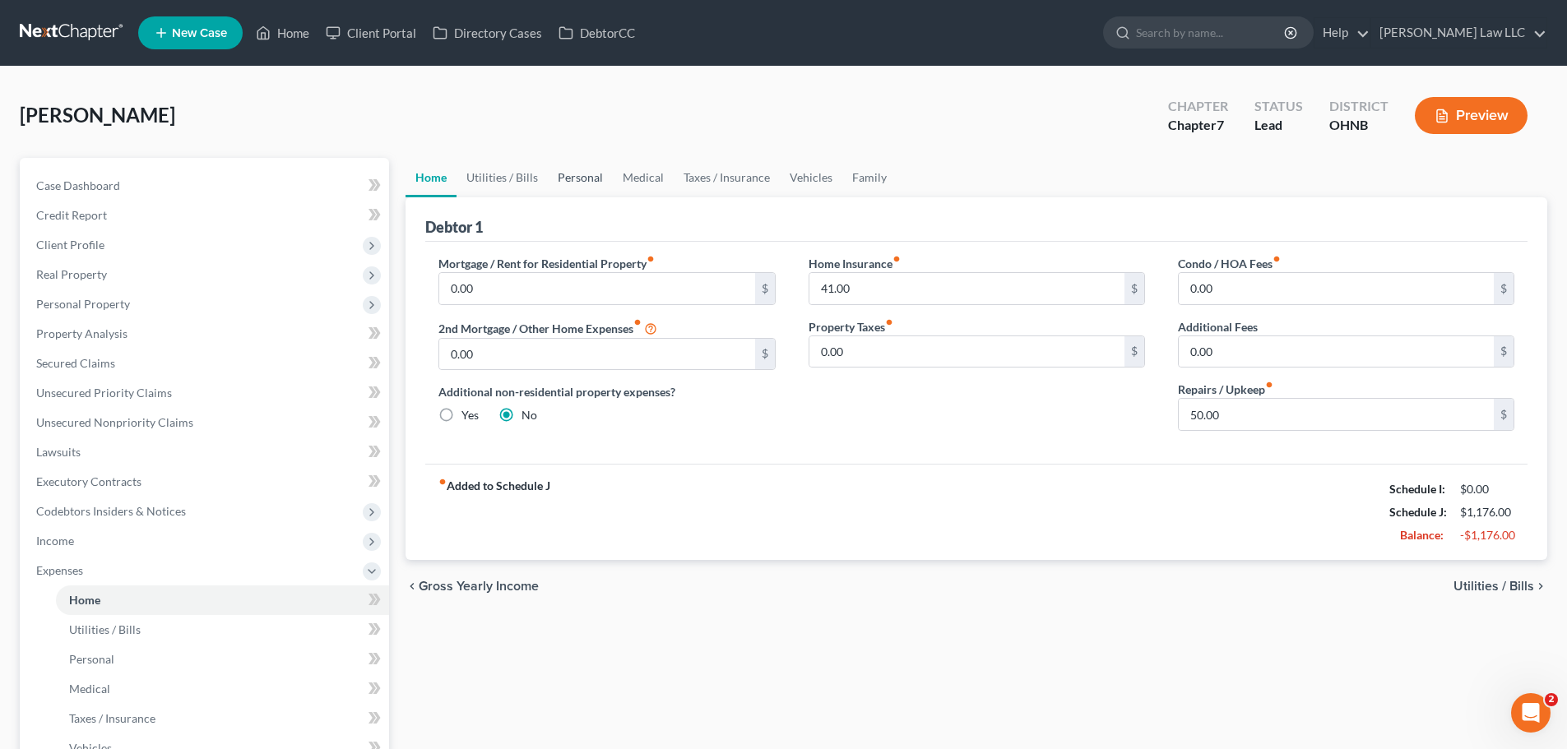
click at [571, 173] on link "Personal" at bounding box center [580, 177] width 65 height 39
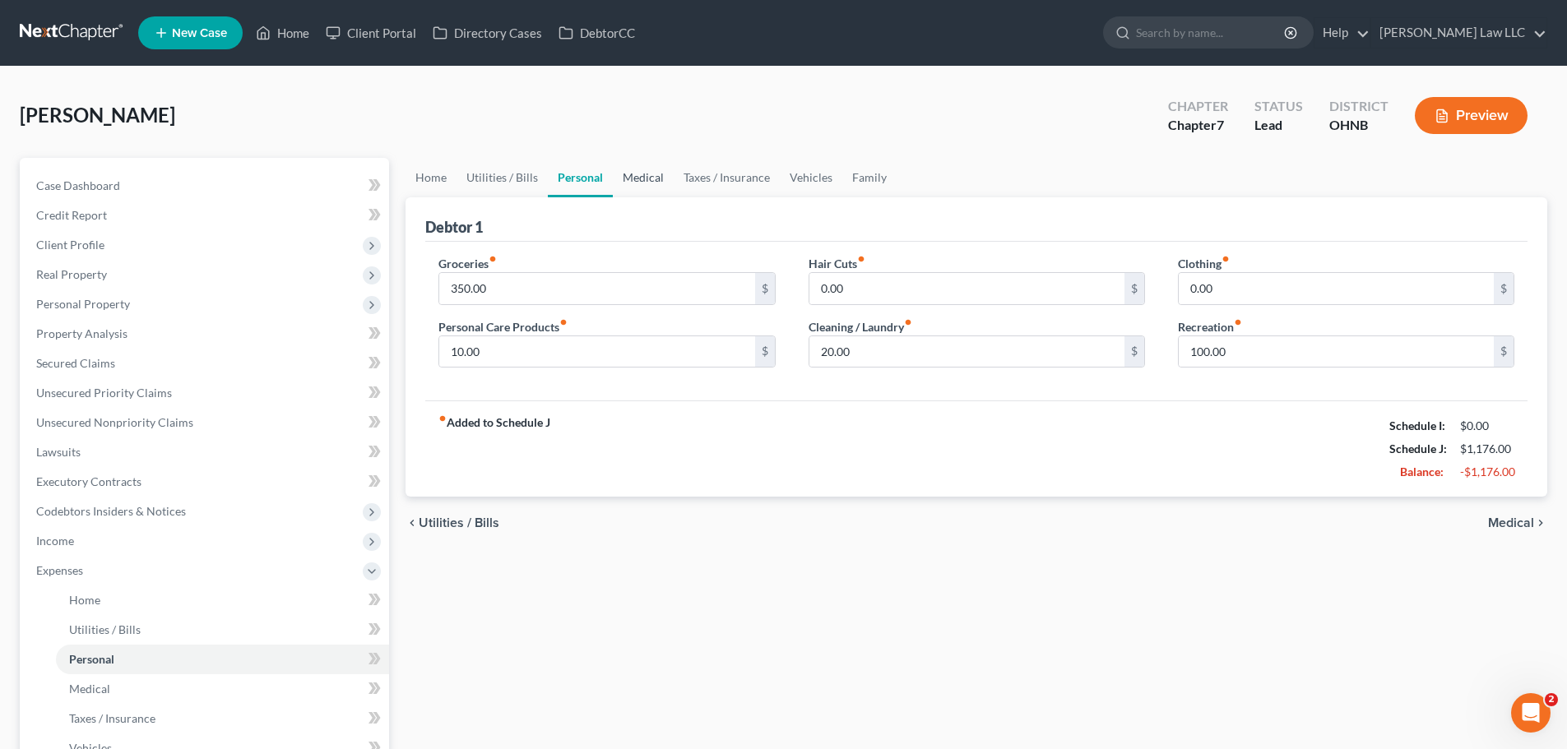
click at [665, 180] on link "Medical" at bounding box center [643, 177] width 61 height 39
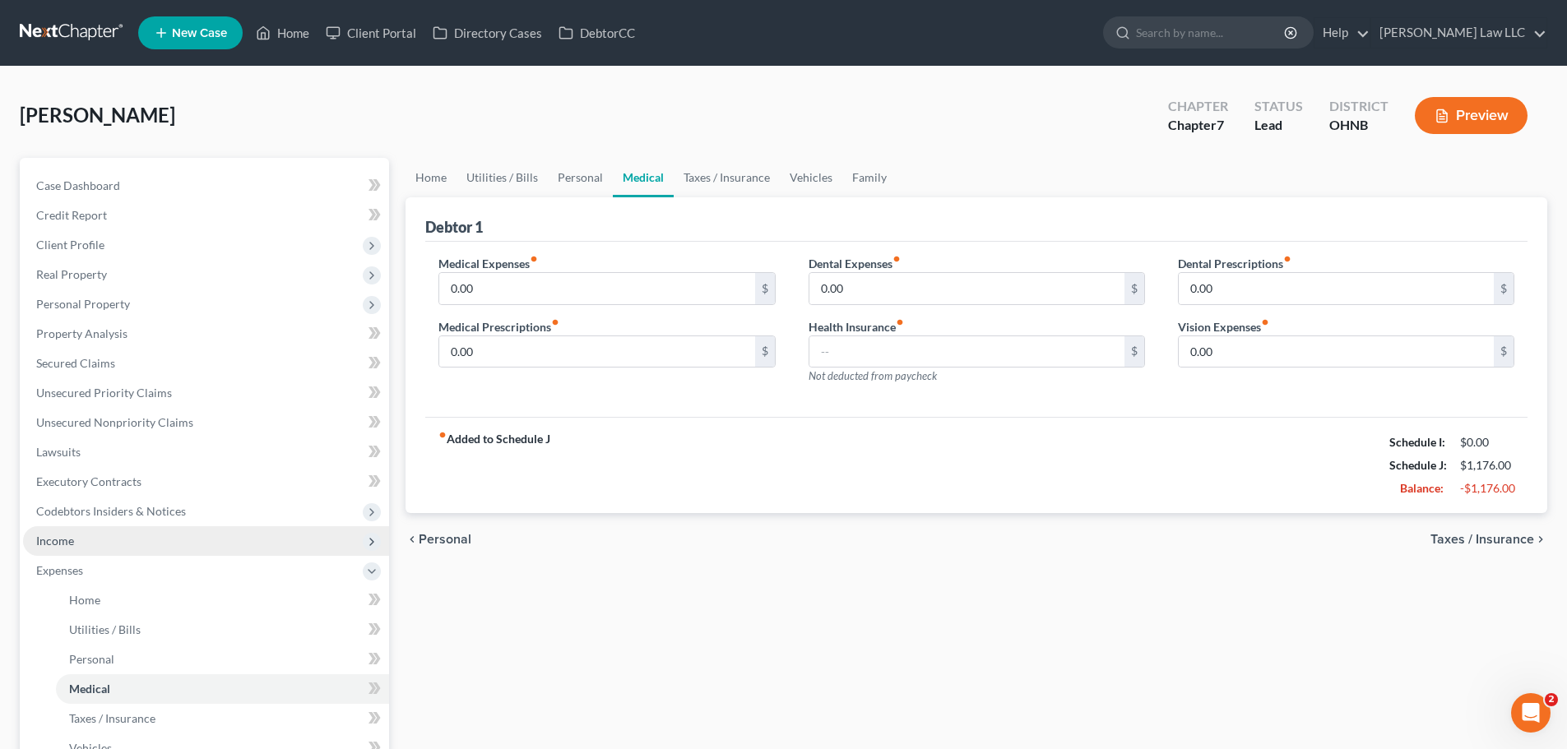
click at [107, 538] on span "Income" at bounding box center [206, 541] width 366 height 30
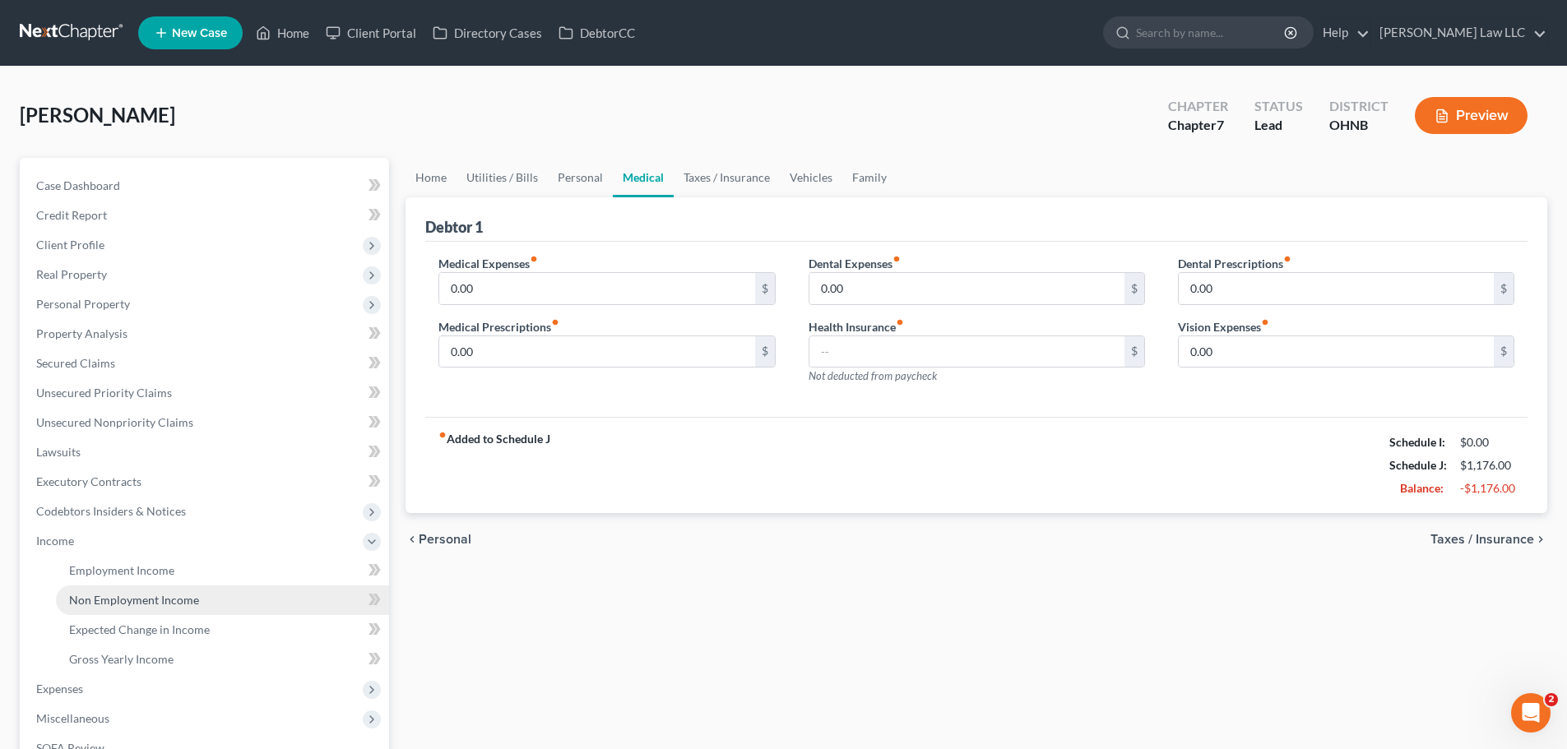
click at [145, 600] on span "Non Employment Income" at bounding box center [134, 600] width 130 height 14
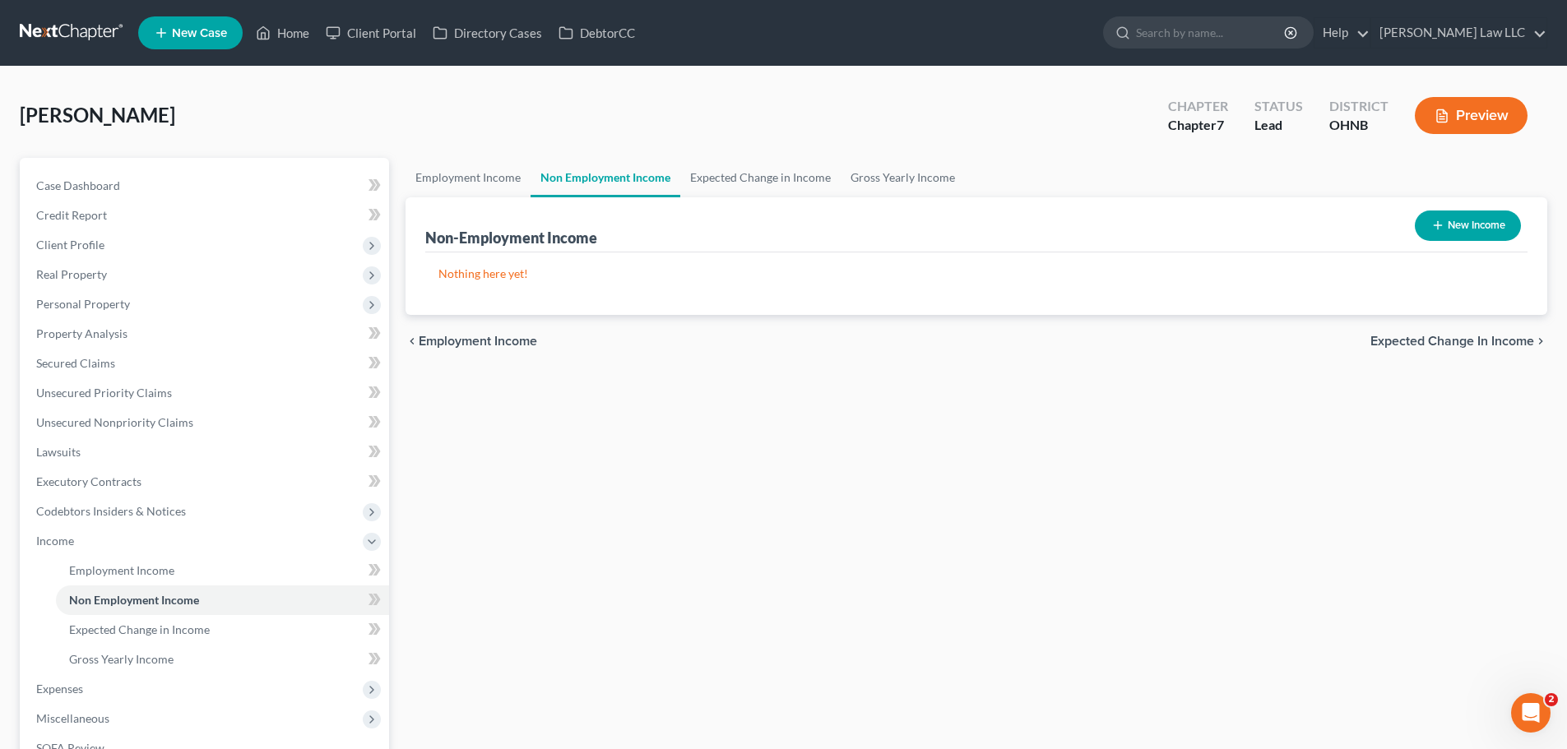
click at [1484, 228] on button "New Income" at bounding box center [1468, 226] width 106 height 30
select select "0"
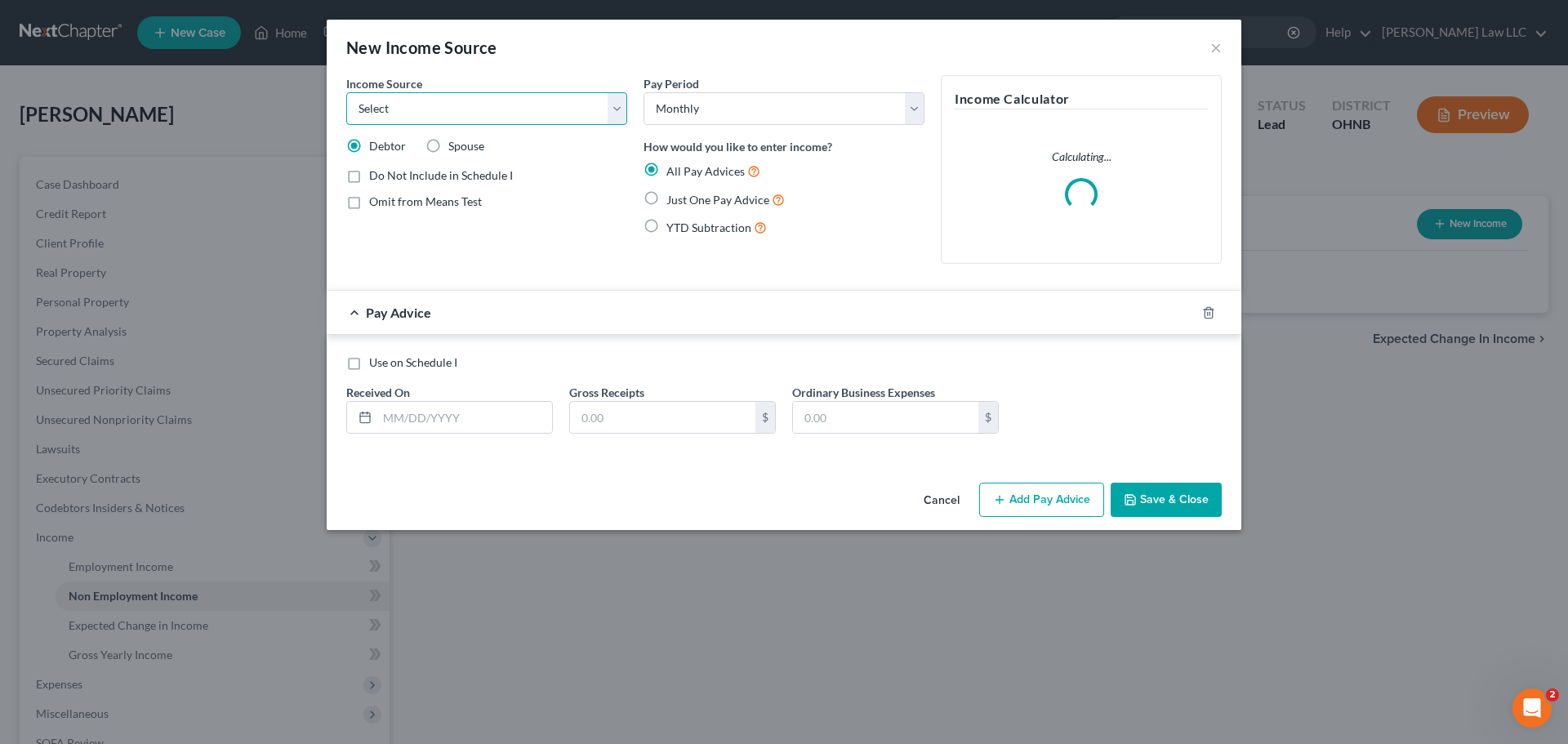
click at [445, 113] on select "Select Unemployment Disability (from employer) Pension Retirement Social Securi…" at bounding box center [487, 108] width 281 height 33
select select "4"
click at [347, 92] on select "Select Unemployment Disability (from employer) Pension Retirement Social Securi…" at bounding box center [487, 108] width 281 height 33
click at [564, 245] on label "Show on Means Test for informational purposes only" at bounding box center [499, 240] width 258 height 35
click at [386, 233] on input "Show on Means Test for informational purposes only" at bounding box center [380, 228] width 11 height 11
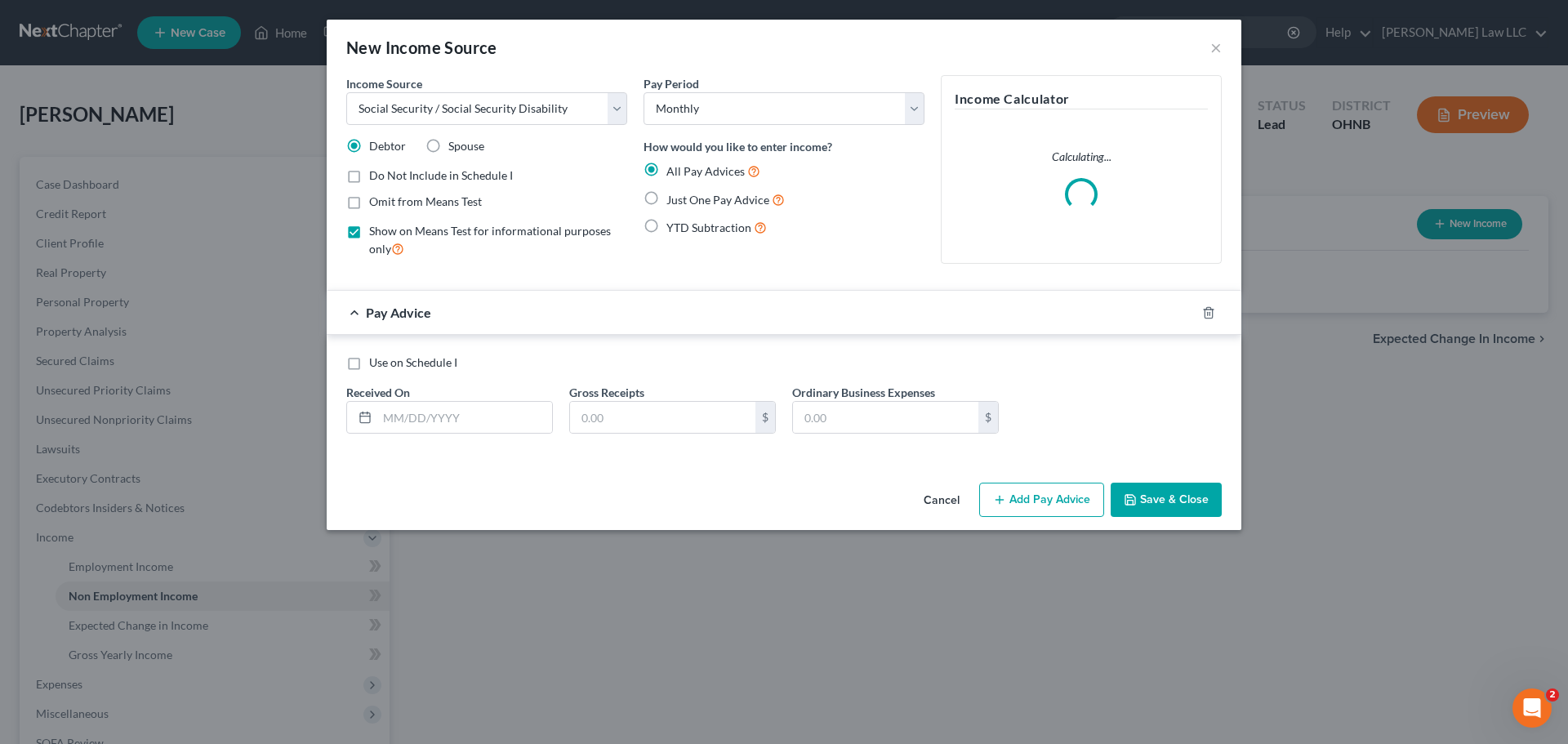
click at [369, 233] on label "Show on Means Test for informational purposes only" at bounding box center [499, 240] width 258 height 35
click at [375, 233] on input "Show on Means Test for informational purposes only" at bounding box center [380, 228] width 11 height 11
checkbox input "false"
click at [723, 198] on span "Just One Pay Advice" at bounding box center [718, 200] width 103 height 14
click at [683, 198] on input "Just One Pay Advice" at bounding box center [678, 196] width 11 height 11
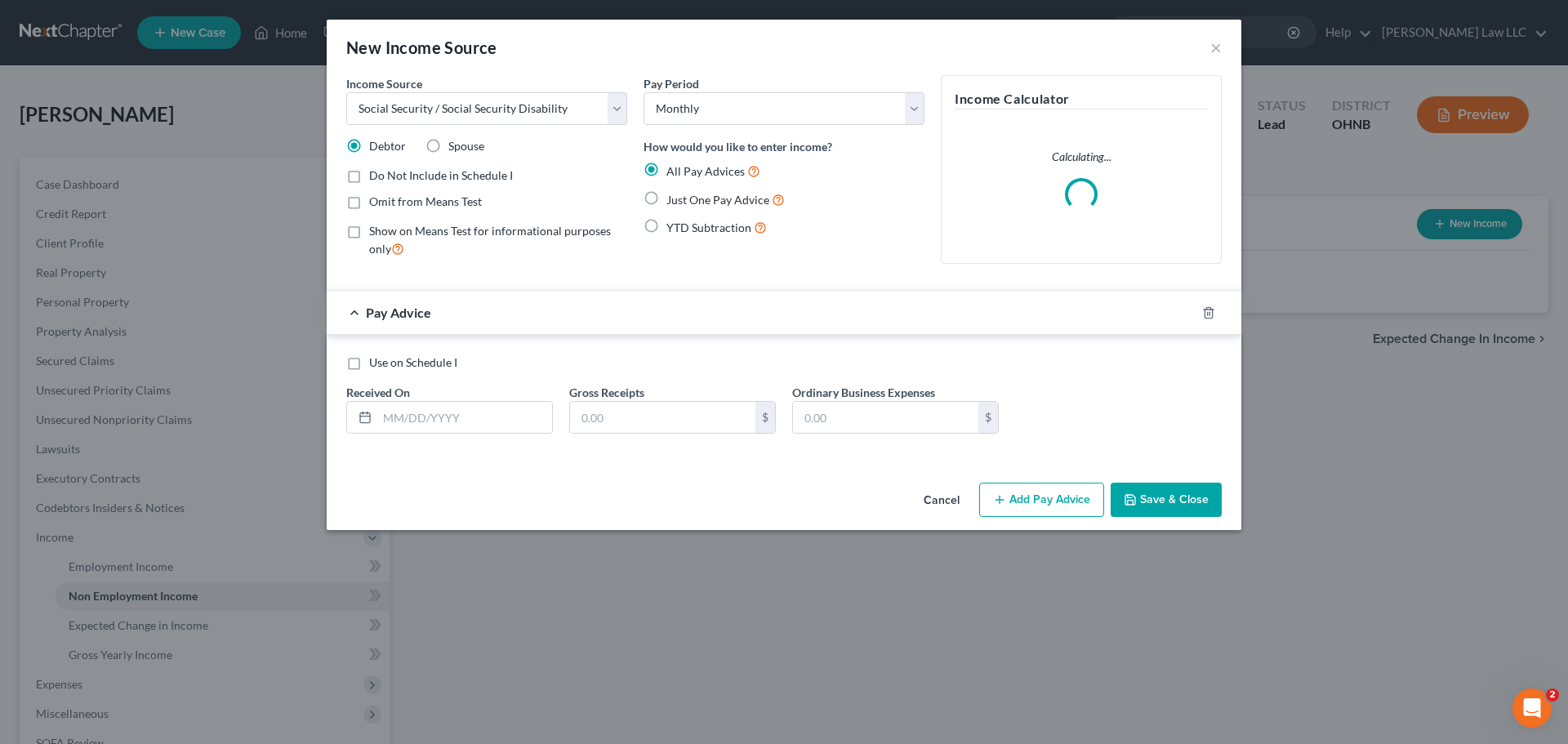
radio input "true"
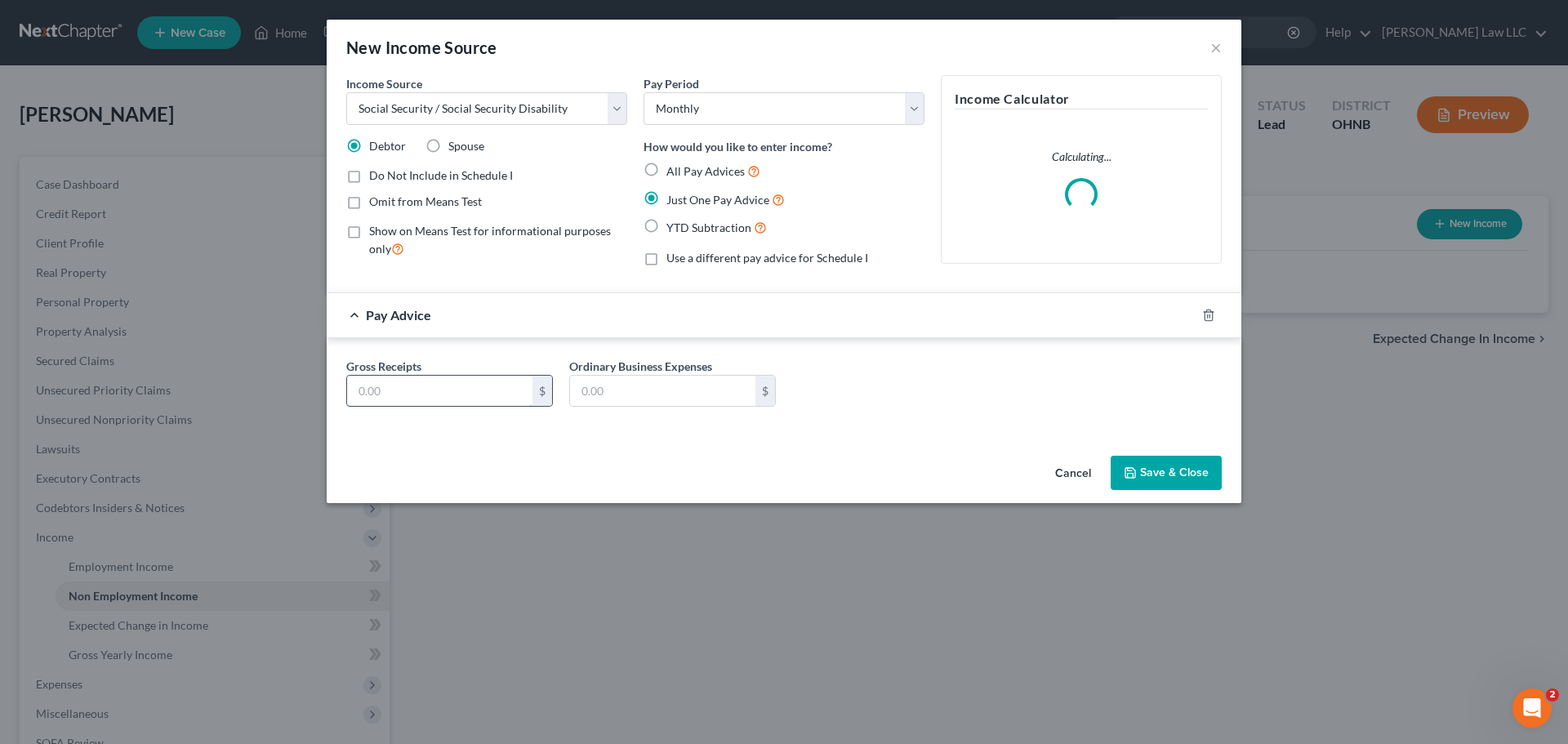
click at [438, 397] on input "text" at bounding box center [440, 390] width 186 height 31
type input "1,447"
click at [1157, 472] on button "Save & Close" at bounding box center [1167, 473] width 111 height 35
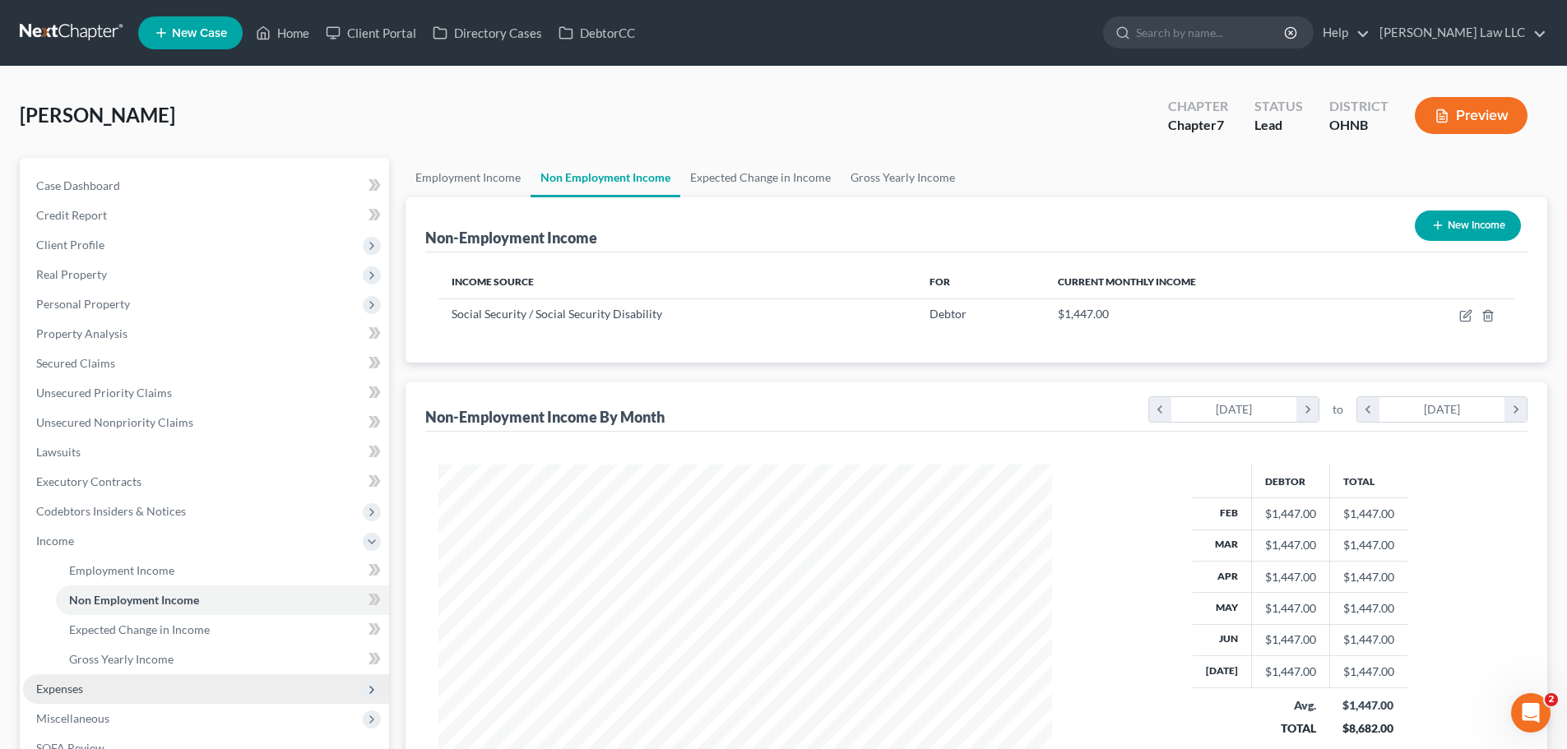
click at [107, 687] on span "Expenses" at bounding box center [206, 689] width 366 height 30
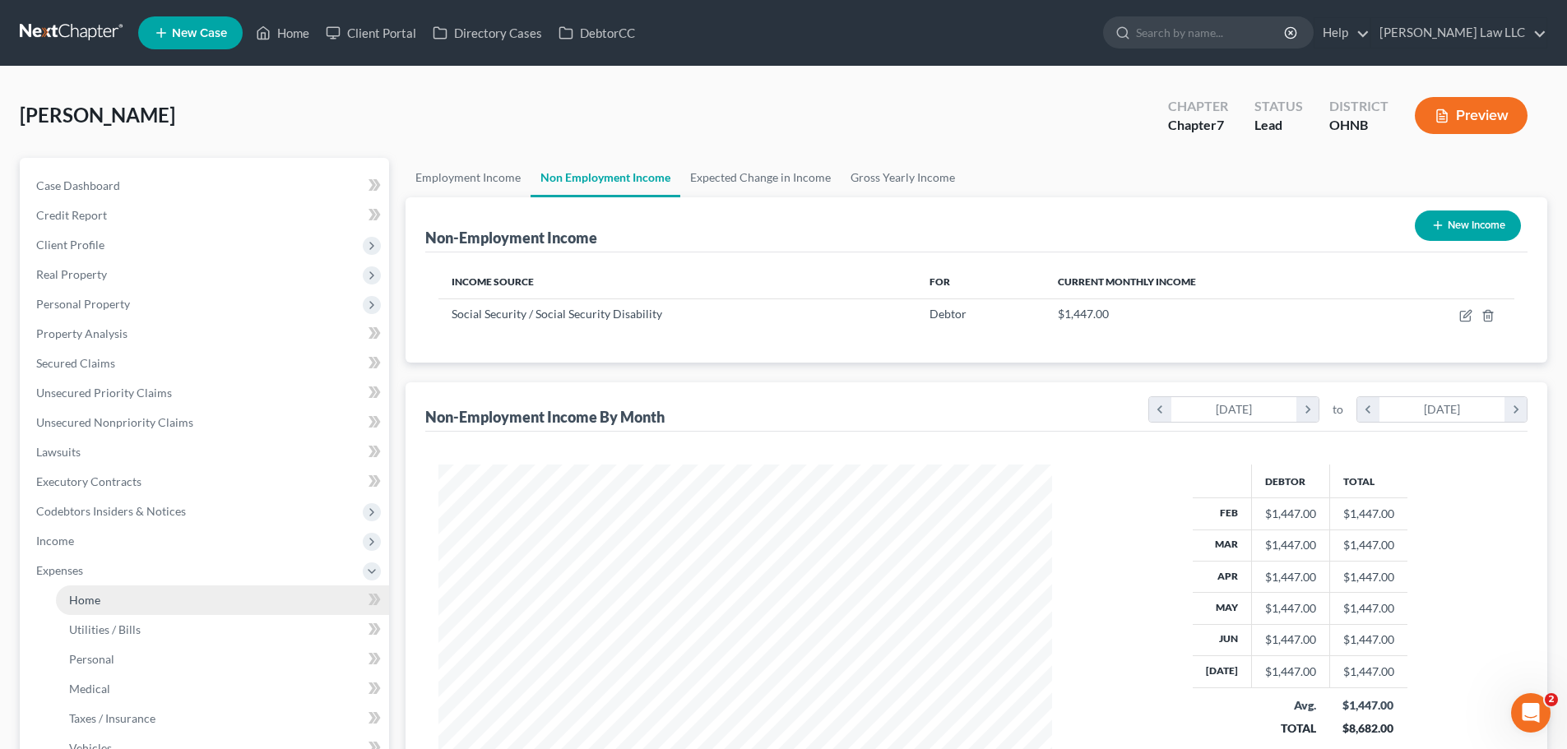
click at [103, 606] on link "Home" at bounding box center [222, 601] width 333 height 30
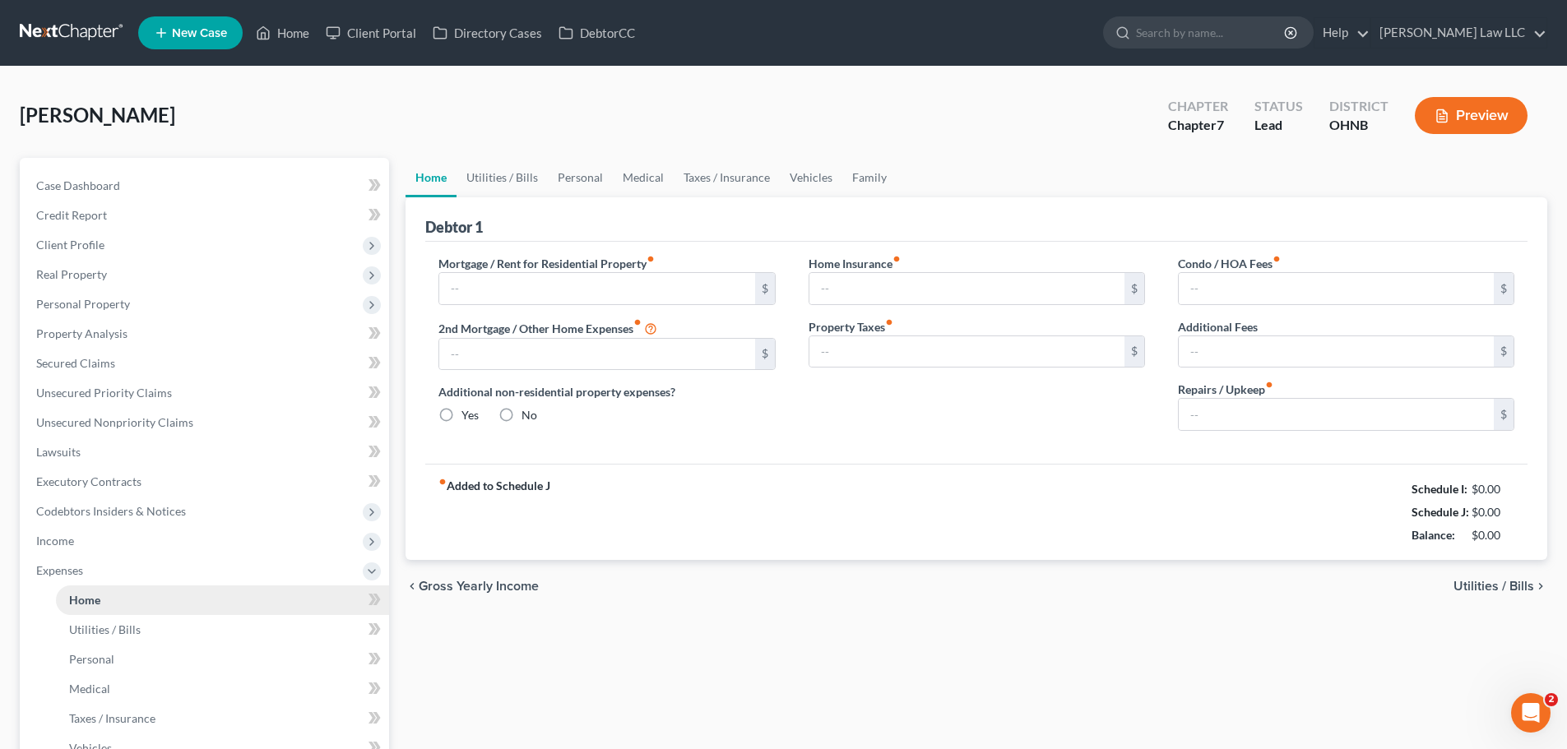
type input "0.00"
radio input "true"
type input "41.00"
type input "0.00"
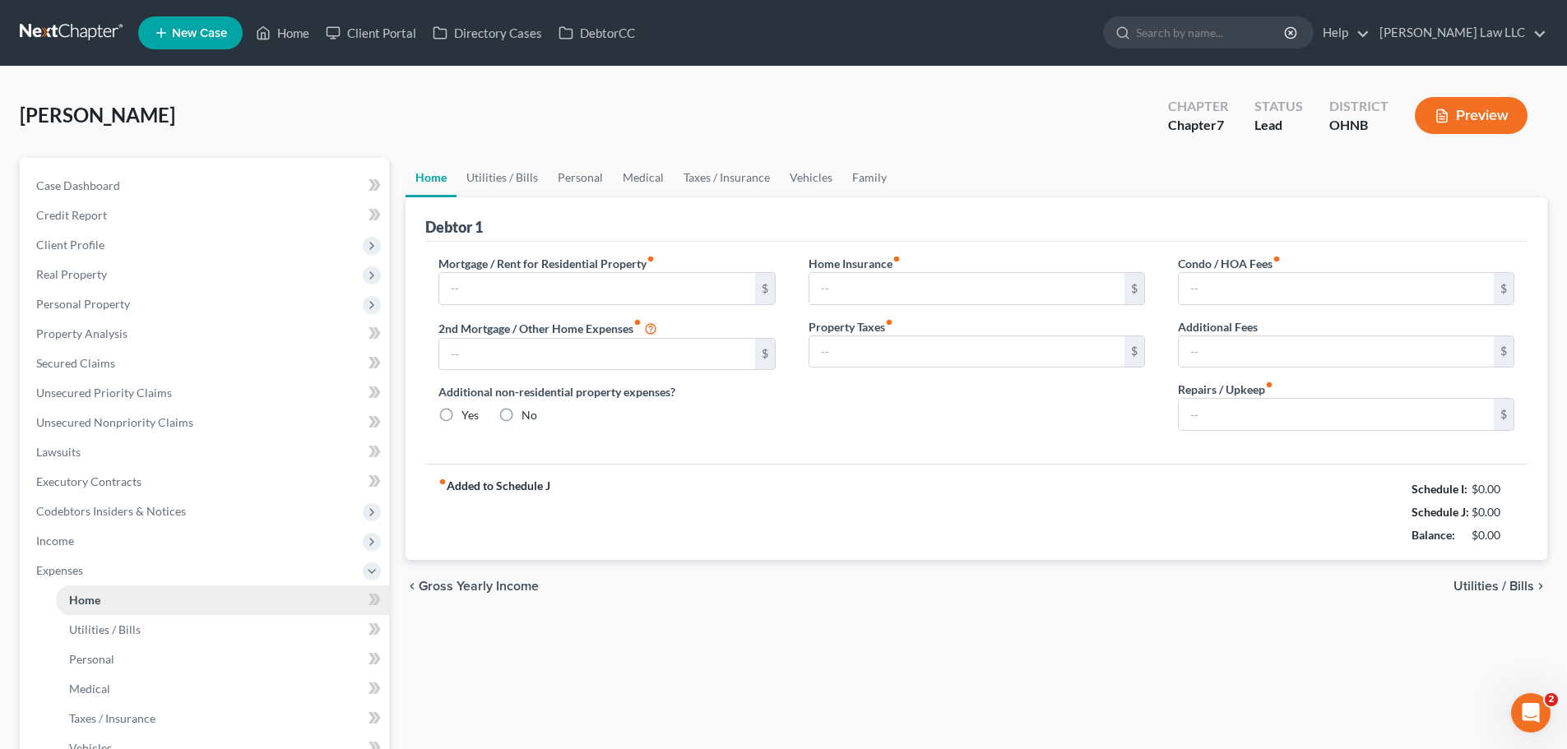
type input "0.00"
type input "50.00"
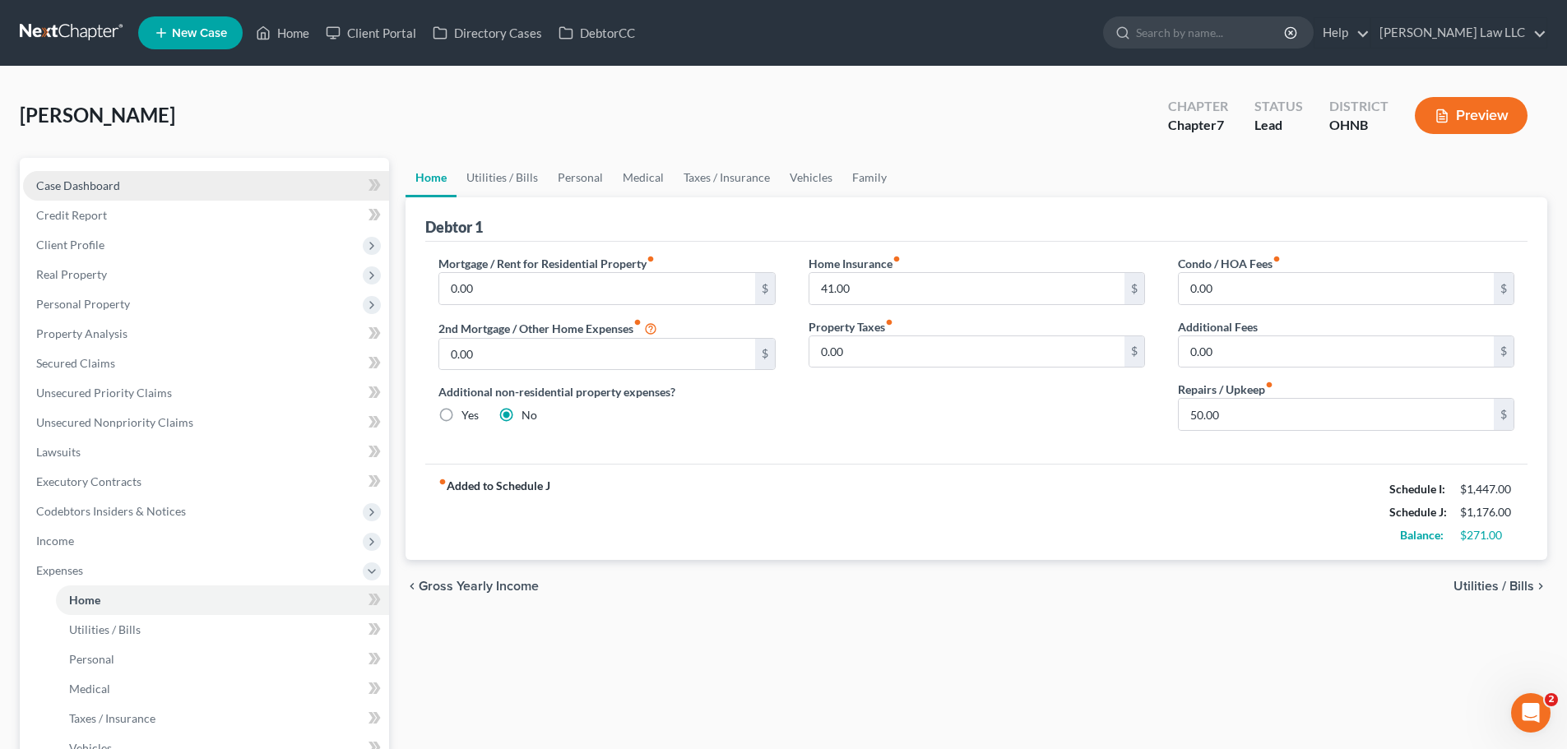
click at [118, 192] on span "Case Dashboard" at bounding box center [78, 185] width 84 height 14
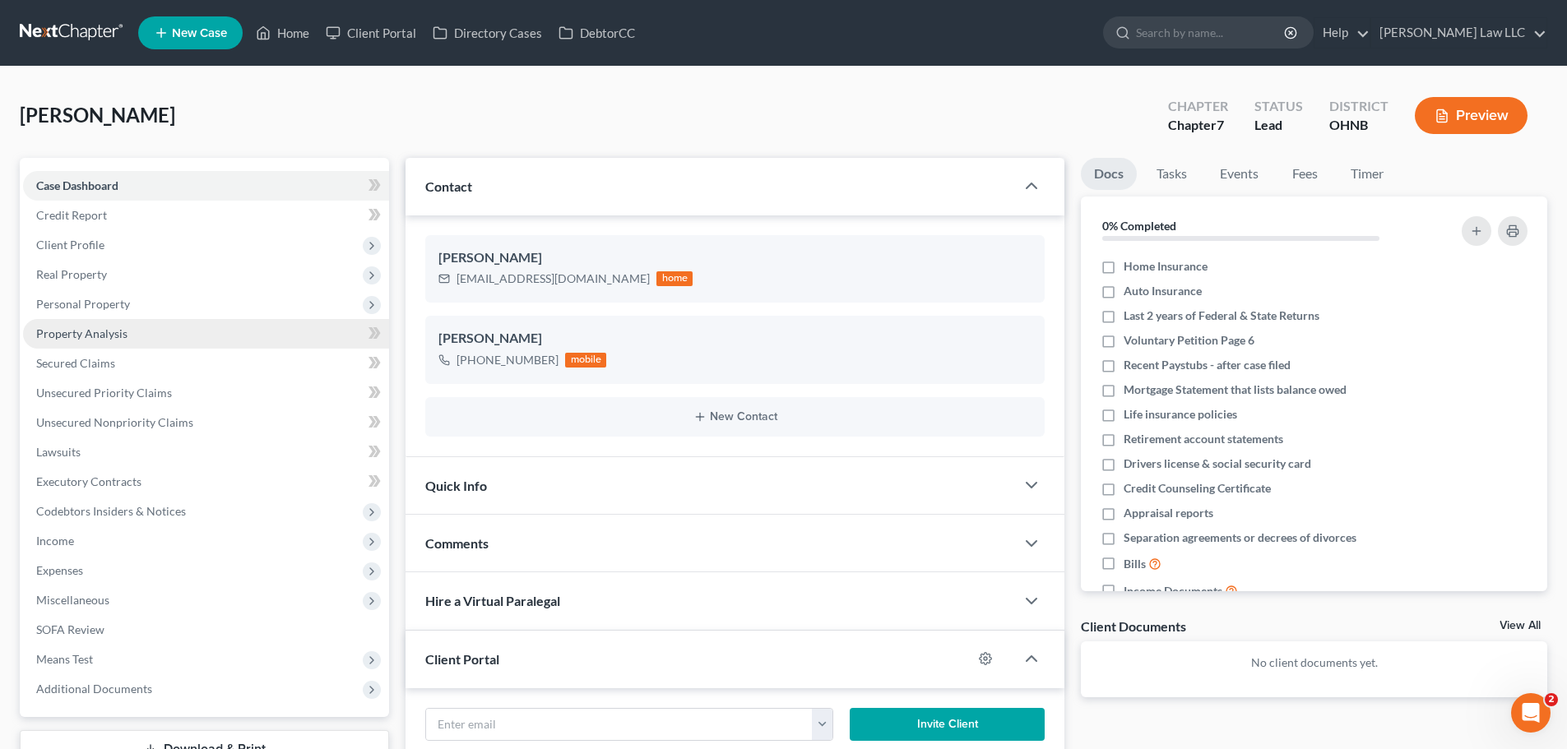
click at [133, 326] on link "Property Analysis" at bounding box center [206, 334] width 366 height 30
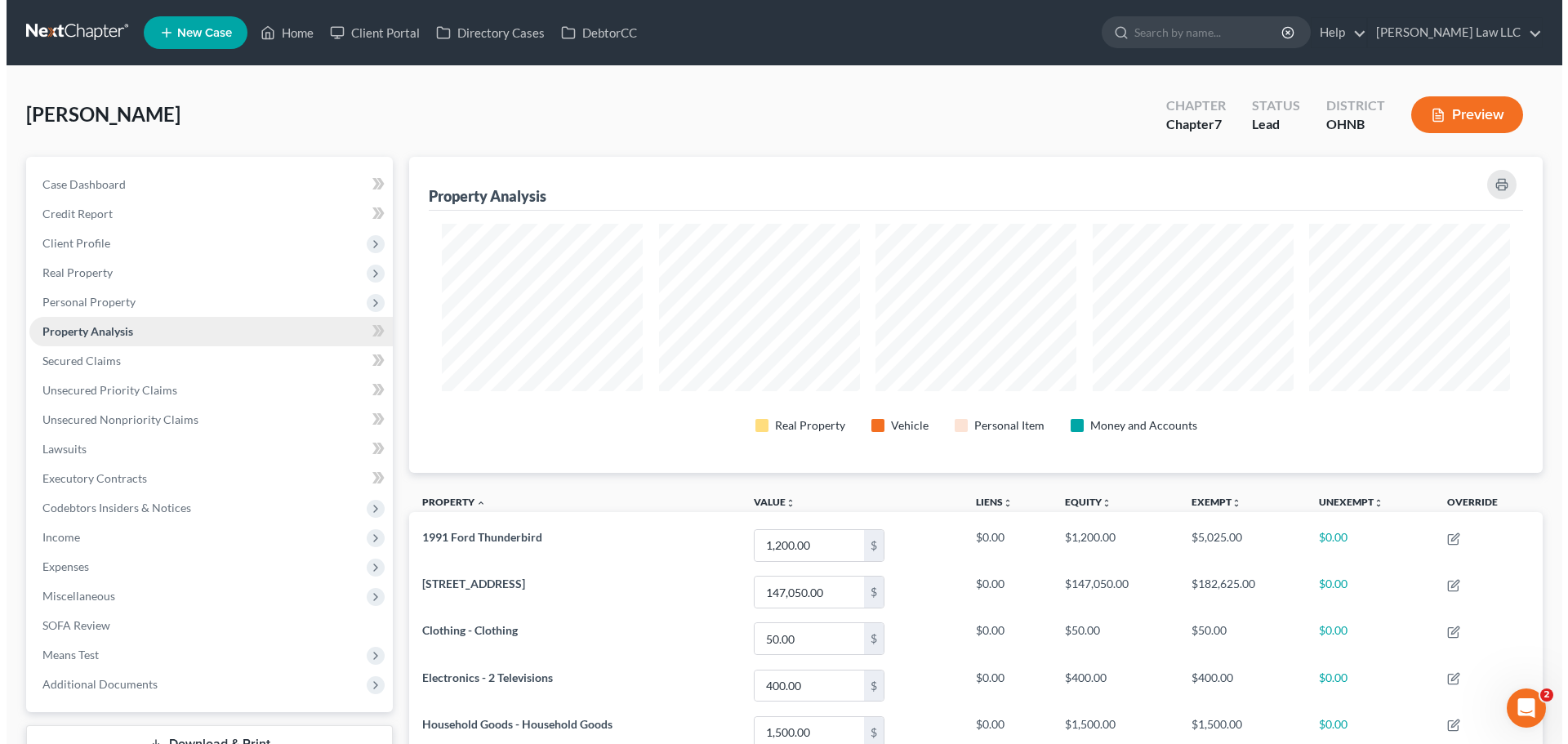
scroll to position [316, 1134]
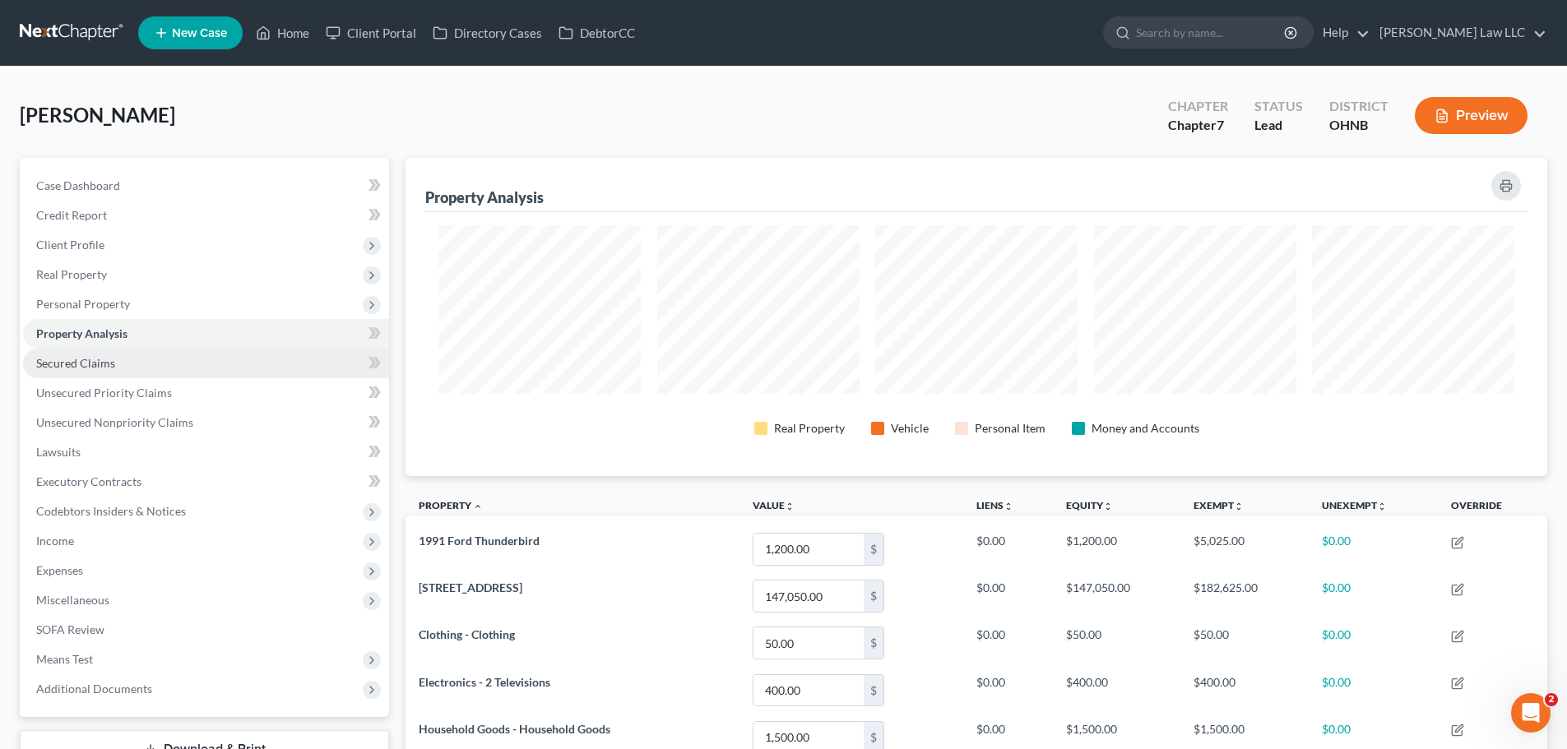
click at [166, 359] on link "Secured Claims" at bounding box center [206, 364] width 366 height 30
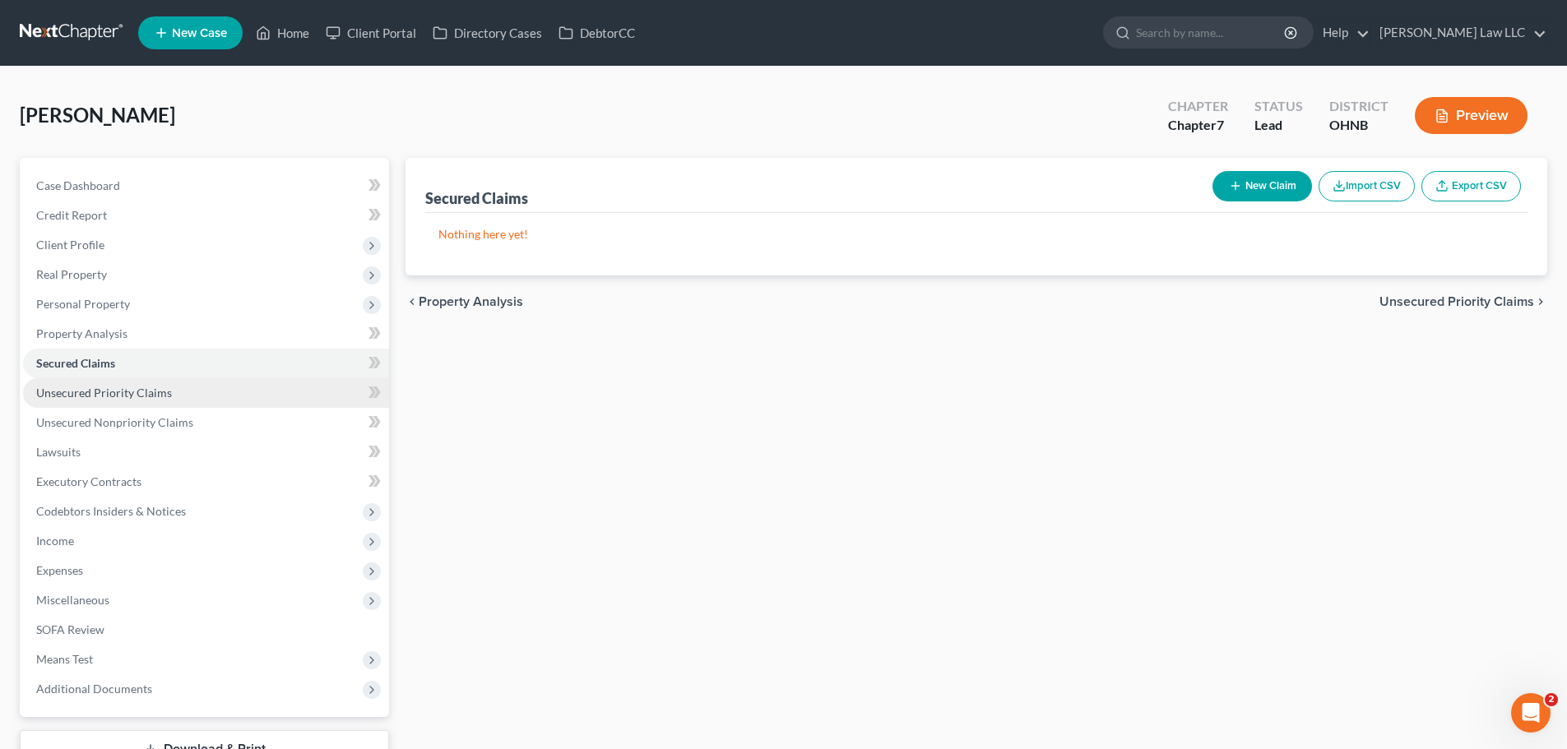
click at [176, 395] on link "Unsecured Priority Claims" at bounding box center [206, 393] width 366 height 30
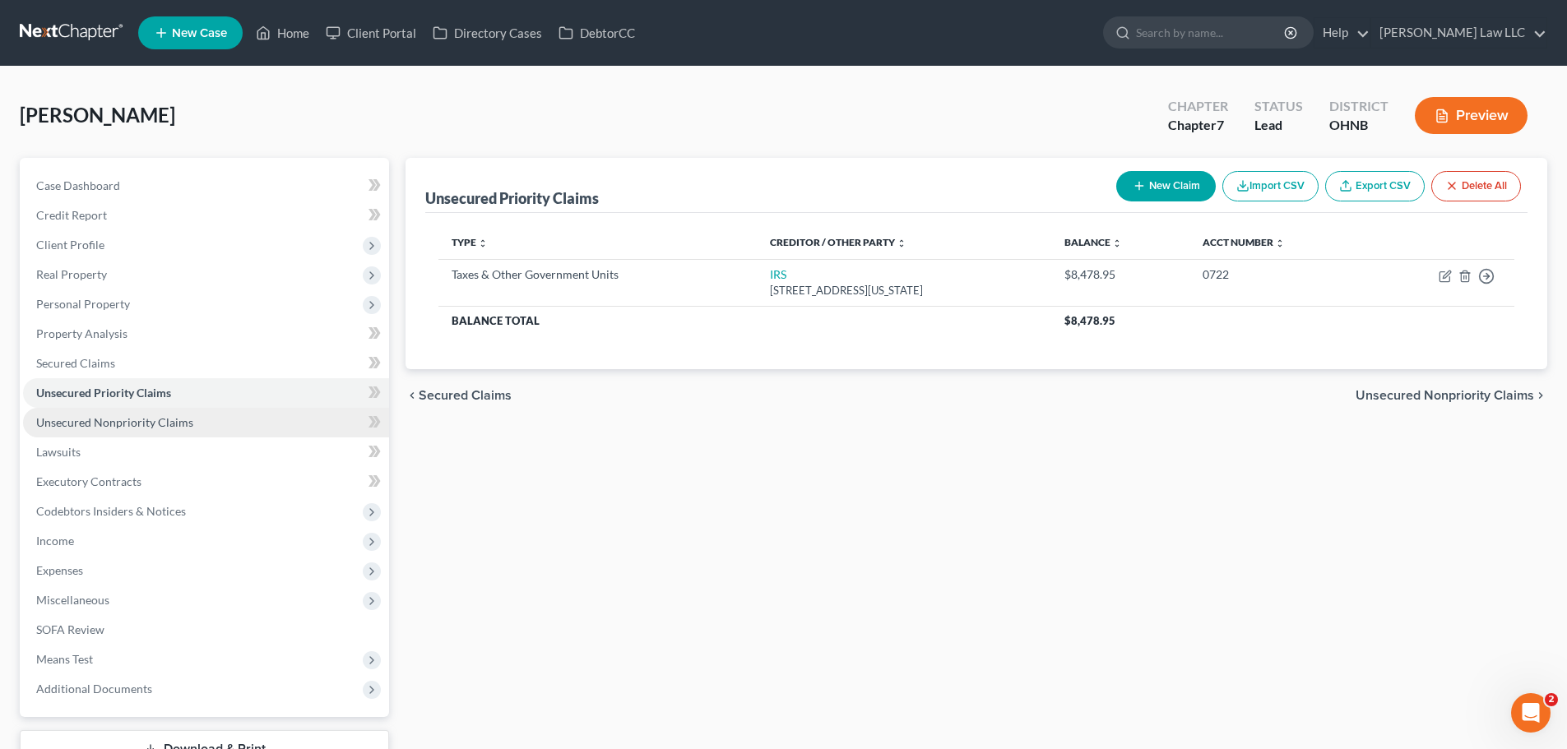
click at [117, 420] on span "Unsecured Nonpriority Claims" at bounding box center [114, 422] width 157 height 14
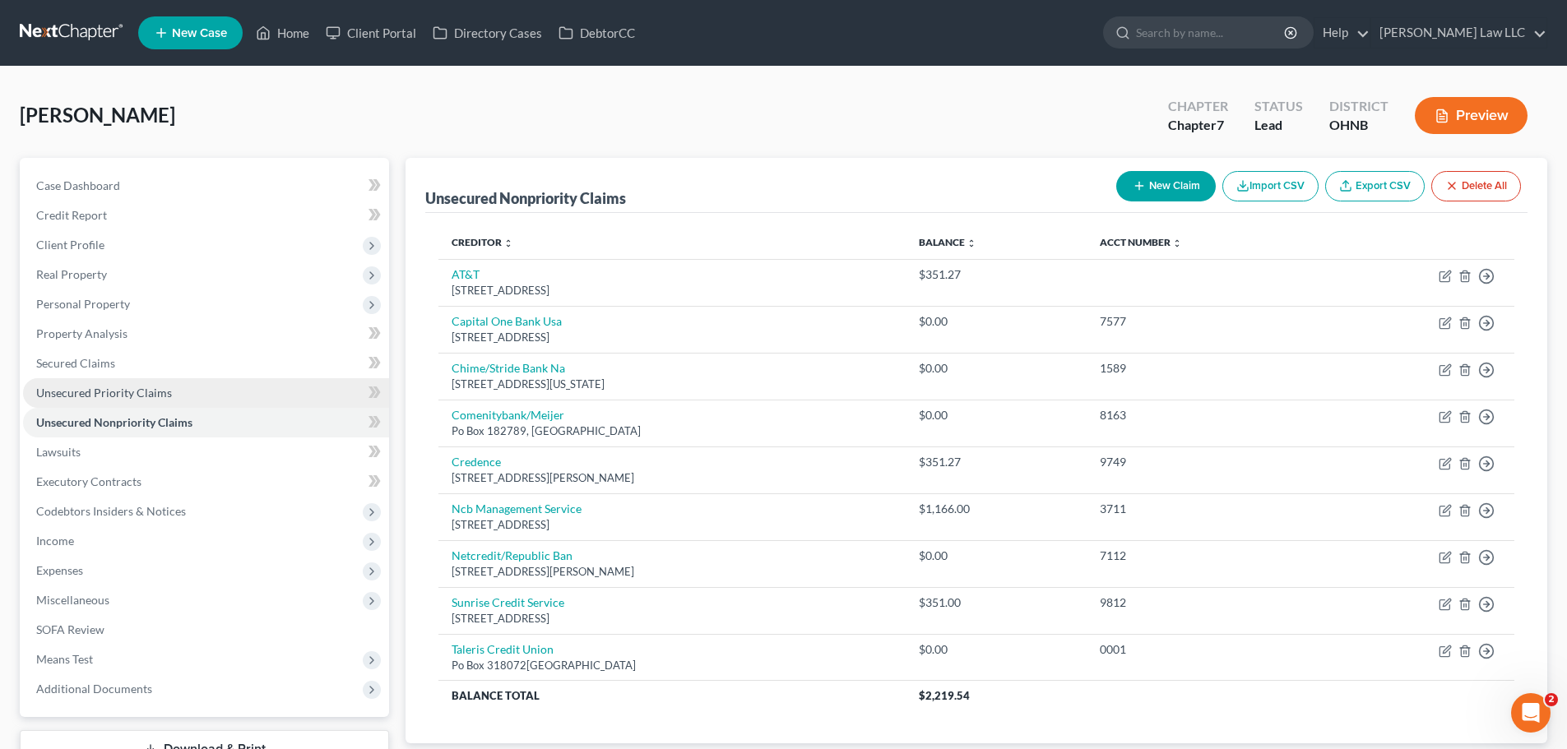
click at [123, 393] on span "Unsecured Priority Claims" at bounding box center [104, 393] width 136 height 14
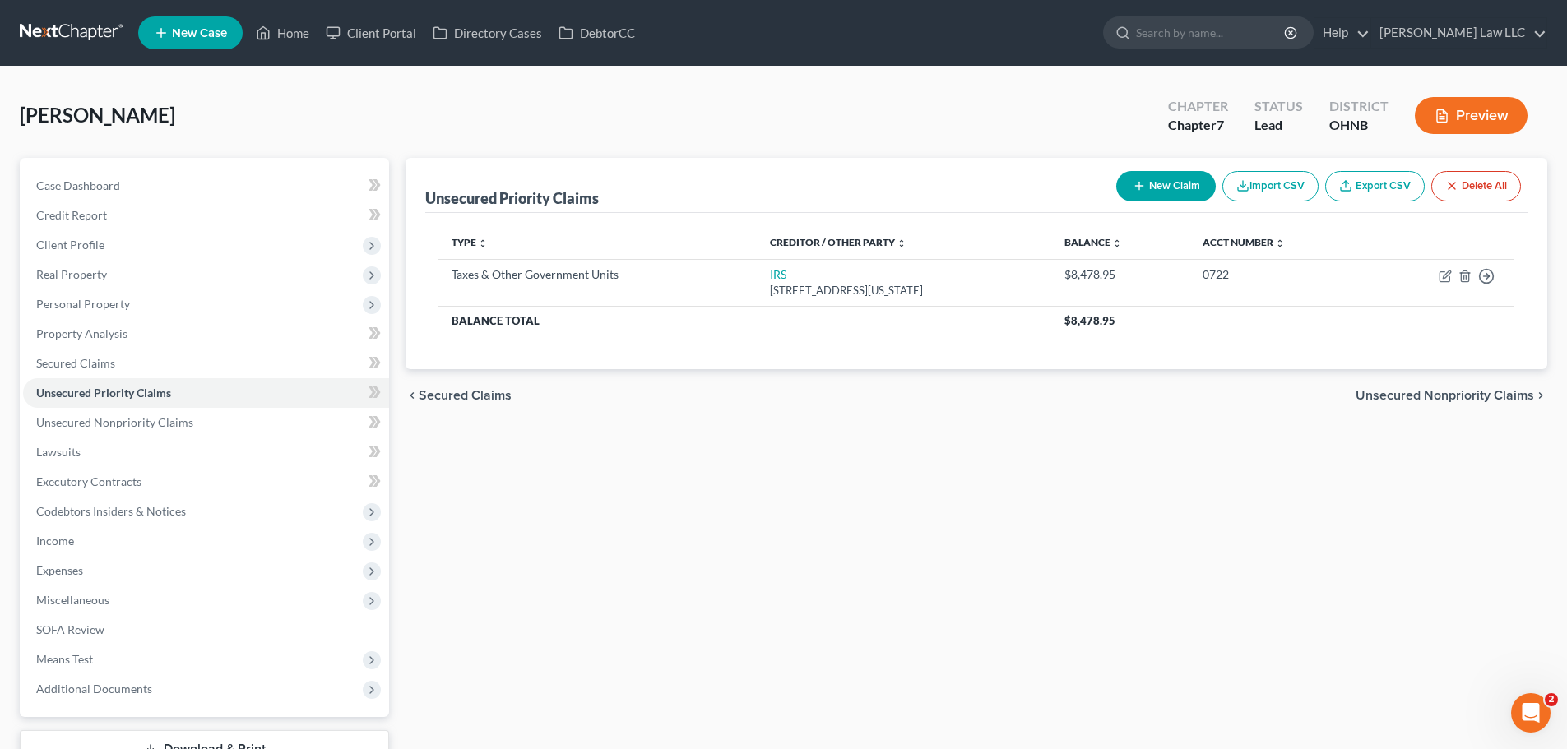
click at [1180, 179] on button "New Claim" at bounding box center [1166, 186] width 100 height 30
select select "0"
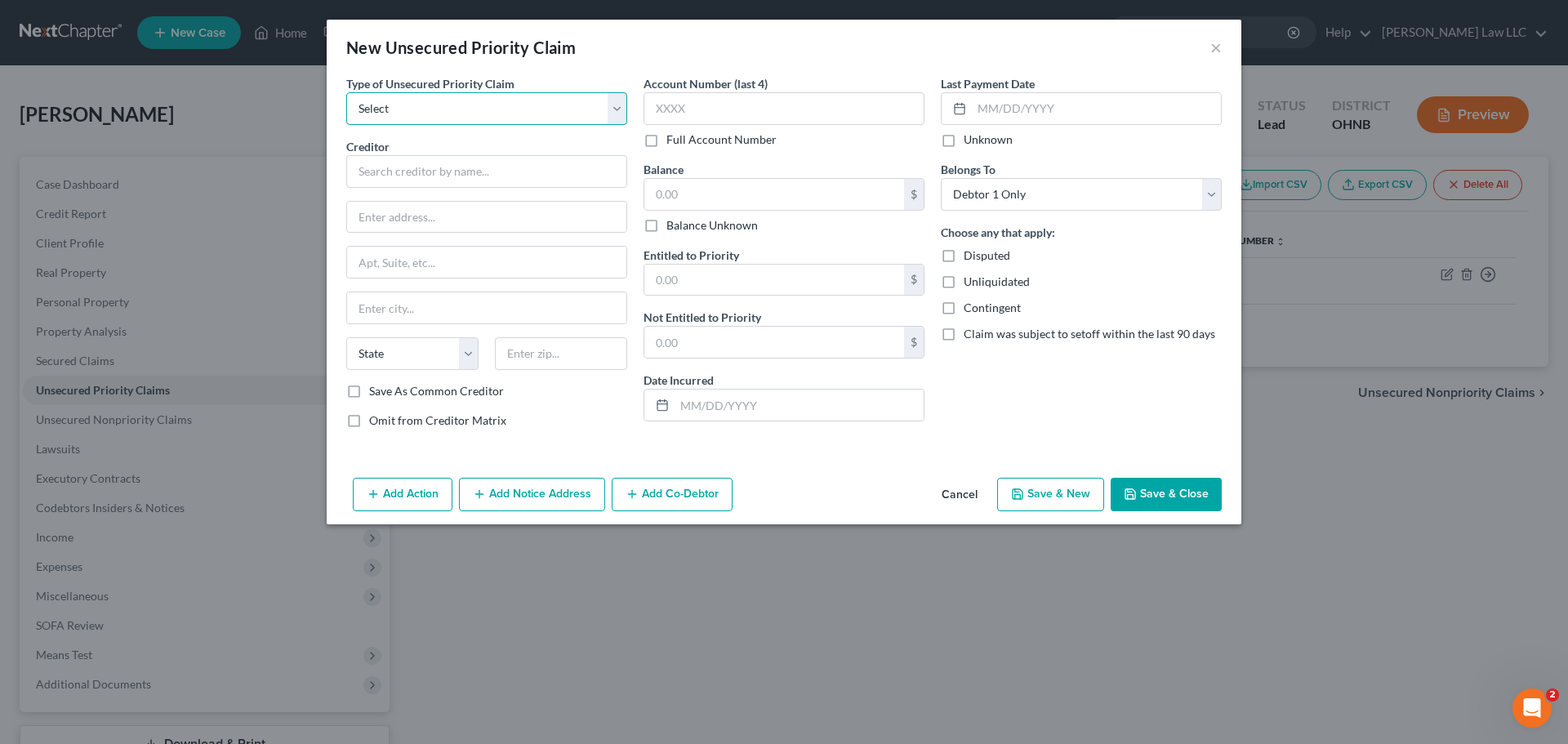
click at [412, 108] on select "Select Taxes & Other Government Units Domestic Support Obligations Extensions o…" at bounding box center [487, 108] width 281 height 33
select select "0"
click at [347, 92] on select "Select Taxes & Other Government Units Domestic Support Obligations Extensions o…" at bounding box center [487, 108] width 281 height 33
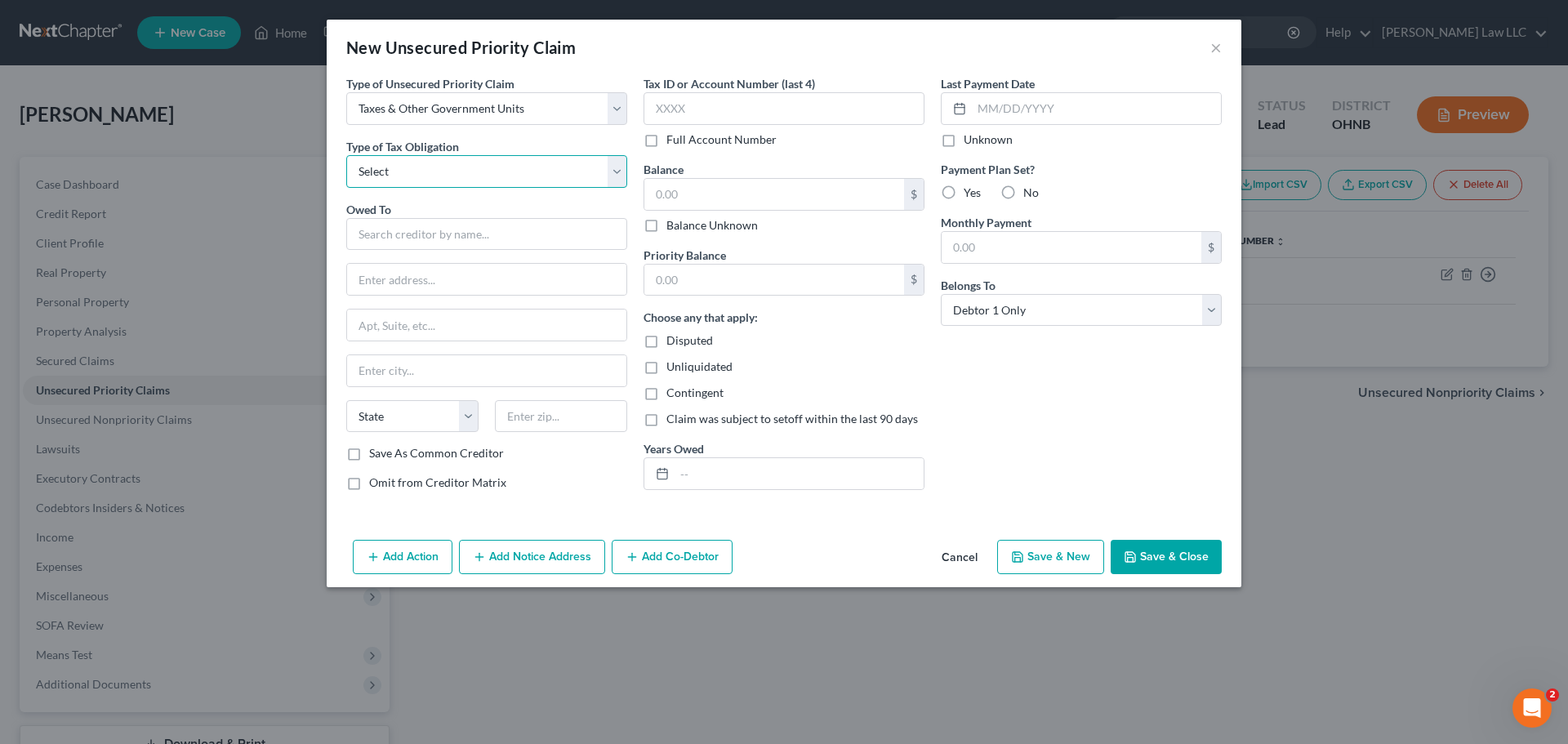
click at [435, 159] on select "Select Federal City State Franchise Tax Board Other" at bounding box center [487, 171] width 281 height 33
select select "1"
click at [347, 155] on select "Select Federal City State Franchise Tax Board Other" at bounding box center [487, 171] width 281 height 33
click at [425, 236] on input "text" at bounding box center [487, 234] width 281 height 33
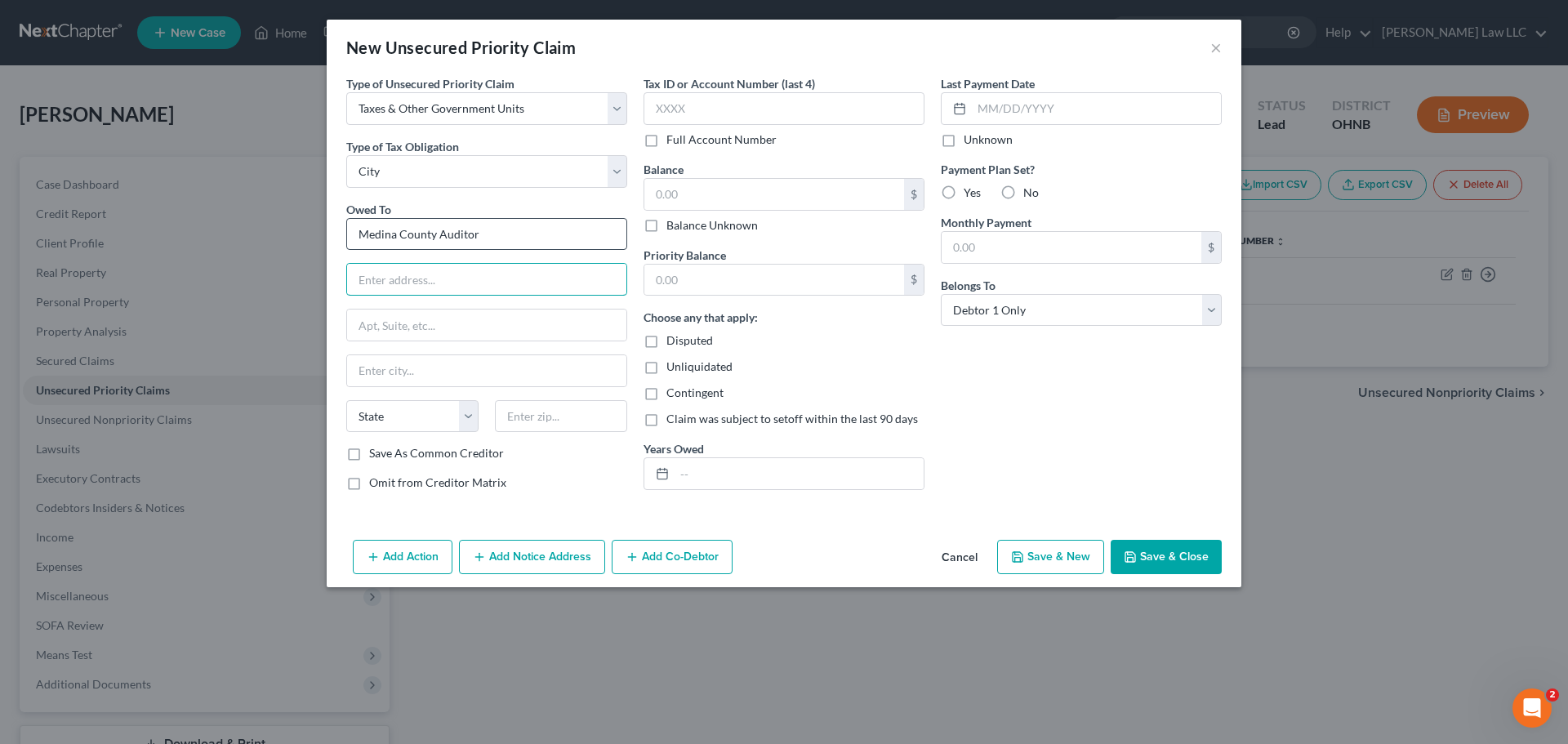
type input "Medina County Auditor"
paste input "[STREET_ADDRESS]"
type input "[STREET_ADDRESS]"
click at [551, 424] on input "text" at bounding box center [560, 416] width 132 height 33
type input "44256"
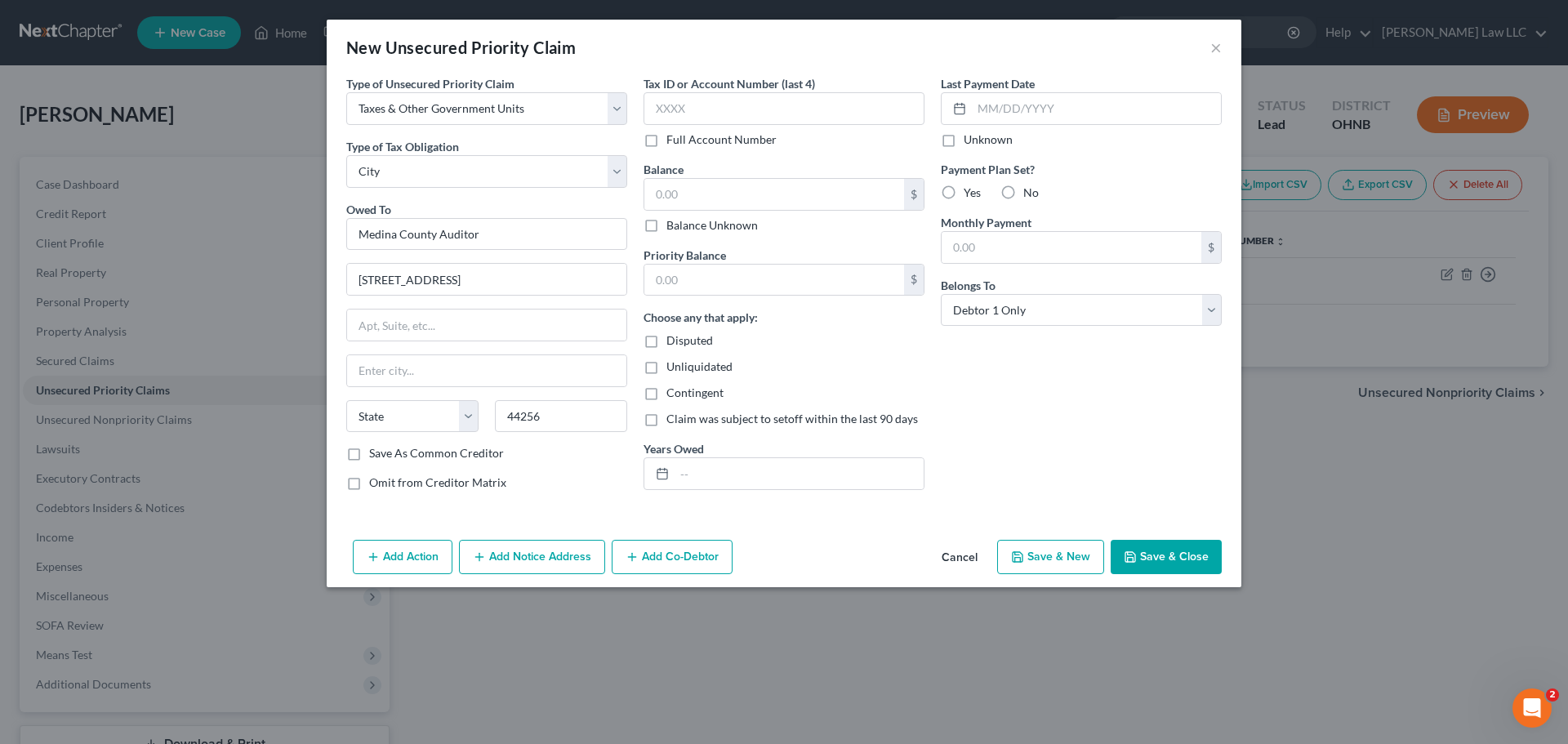
click at [815, 543] on div "Add Action Add Notice Address Add Co-Debtor Cancel Save & New Save & Close" at bounding box center [784, 560] width 915 height 54
type input "[PERSON_NAME]"
select select "36"
click at [480, 455] on label "Save As Common Creditor" at bounding box center [437, 453] width 135 height 16
click at [386, 455] on input "Save As Common Creditor" at bounding box center [380, 450] width 11 height 11
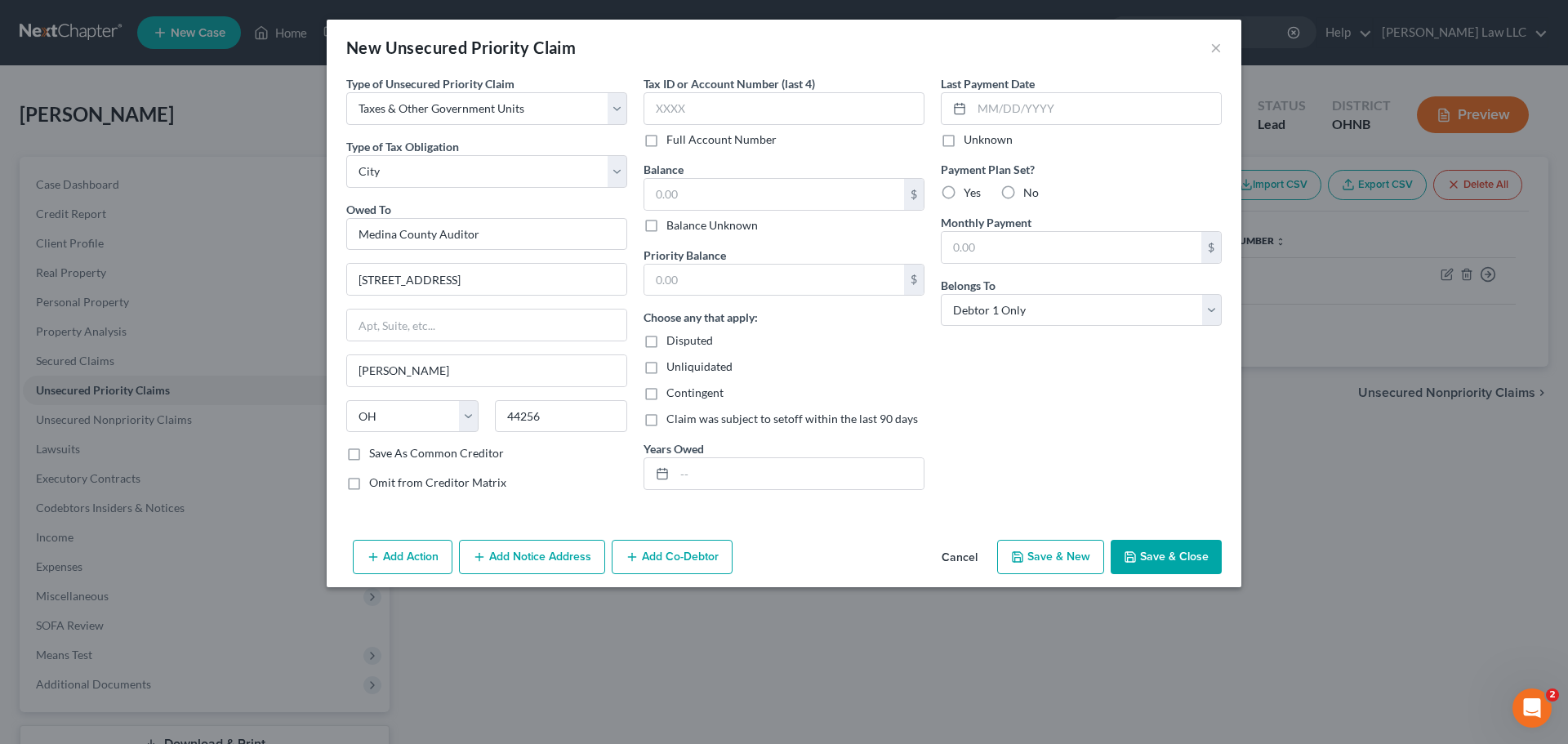
checkbox input "true"
click at [737, 206] on input "text" at bounding box center [775, 194] width 260 height 31
type input "8,478.95"
click at [1038, 384] on div "Last Payment Date Unknown Payment Plan Set? Yes No Monthly Payment $ Belongs To…" at bounding box center [1080, 290] width 297 height 429
click at [1173, 559] on button "Save & Close" at bounding box center [1167, 557] width 111 height 35
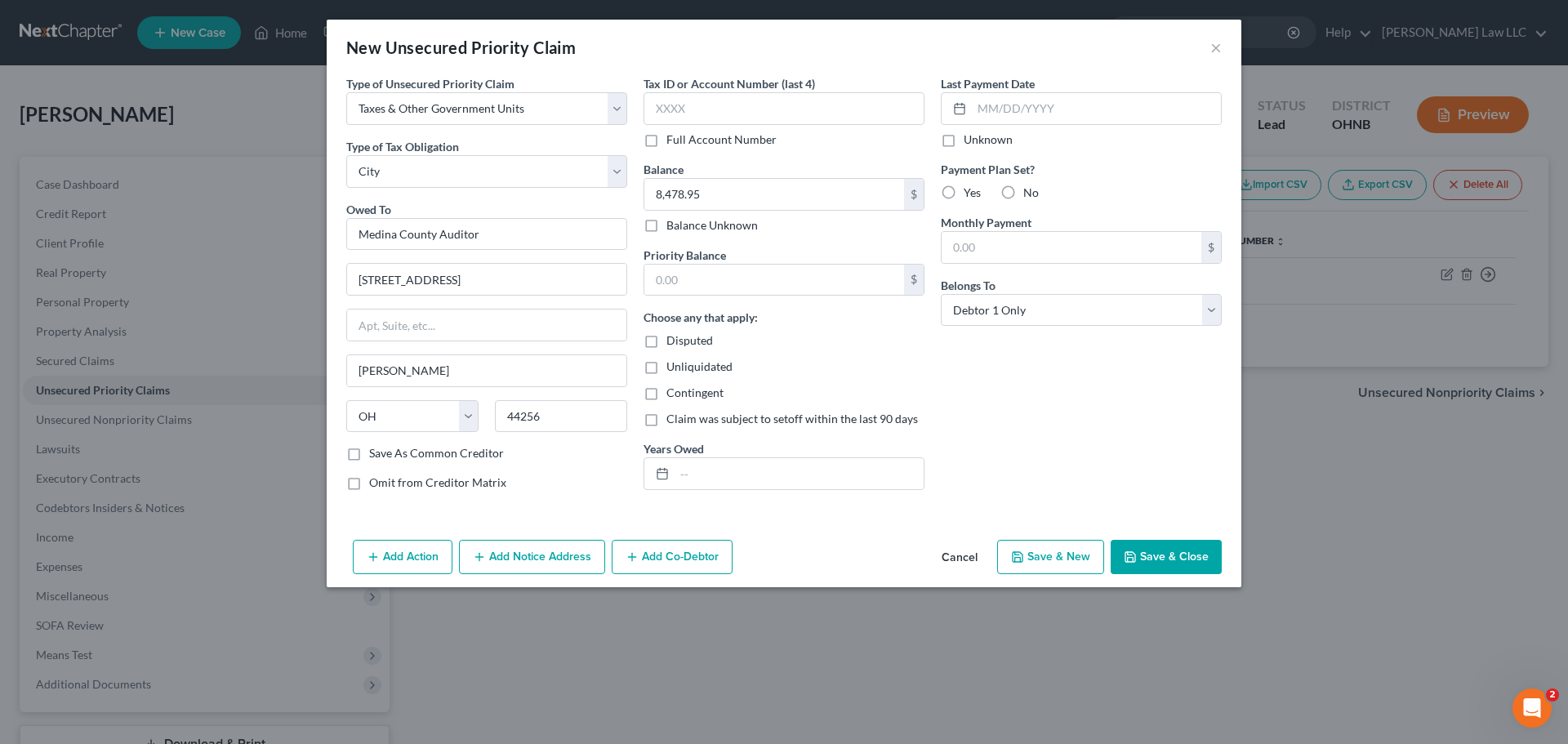
checkbox input "false"
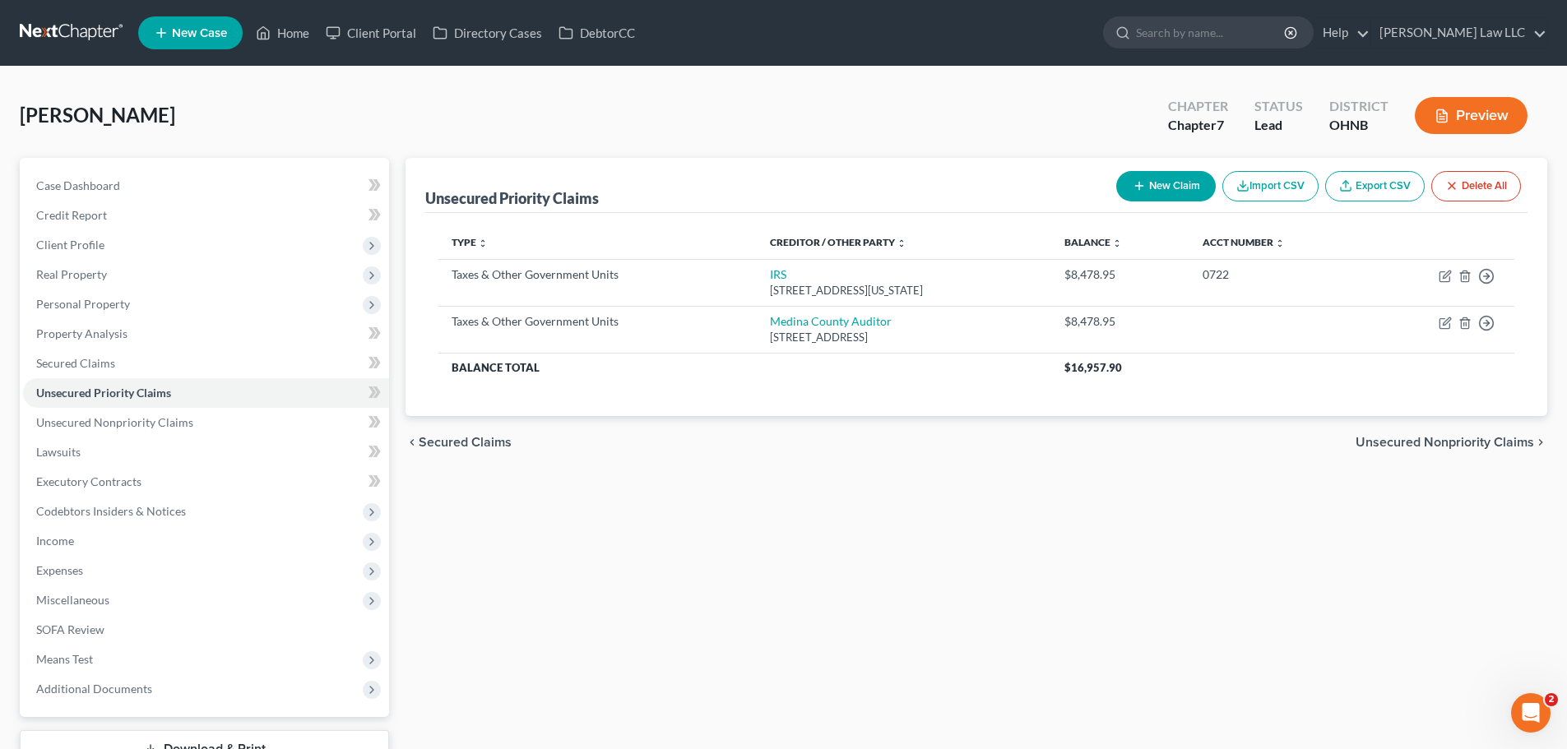
click at [1168, 189] on button "New Claim" at bounding box center [1166, 186] width 100 height 30
select select "0"
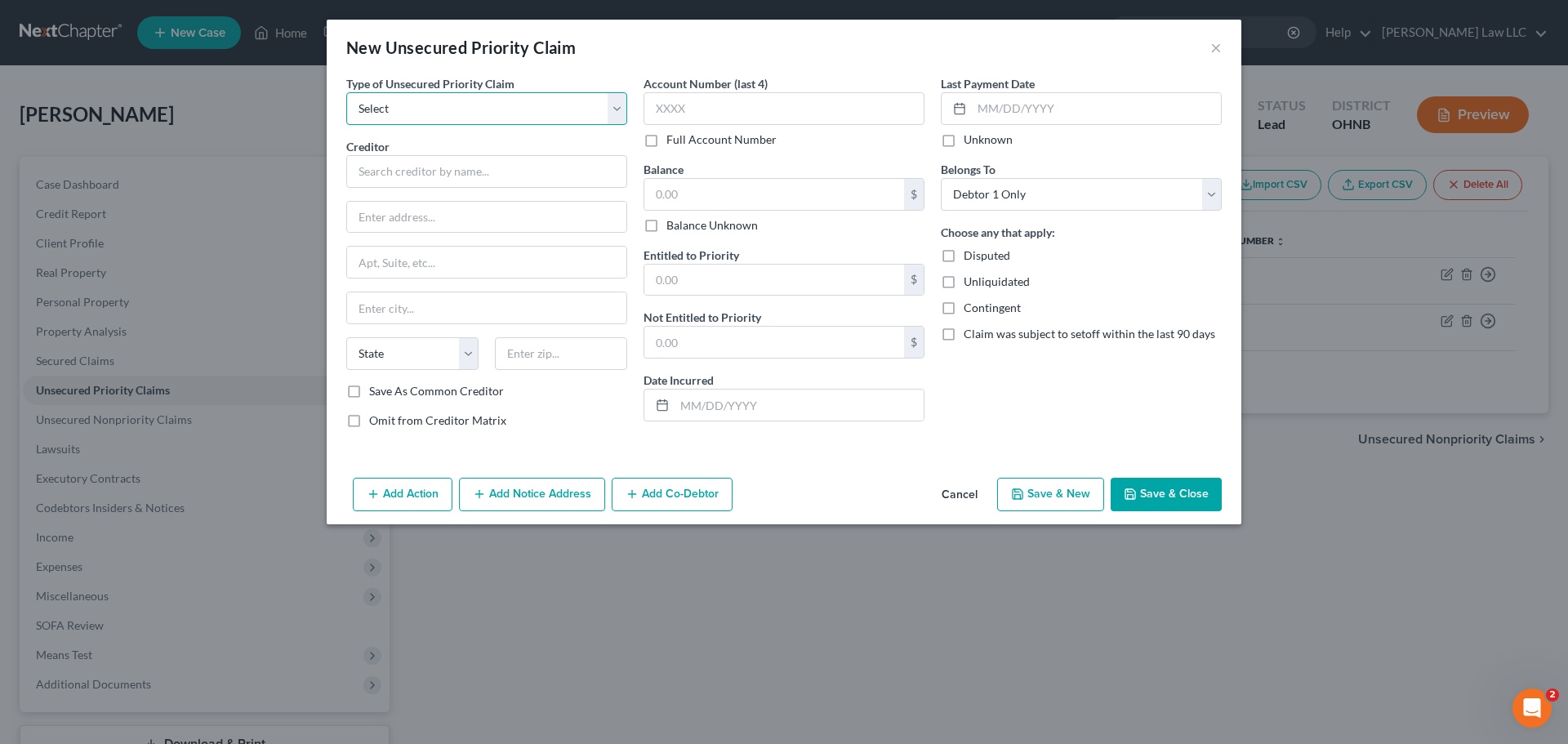
click at [422, 105] on select "Select Taxes & Other Government Units Domestic Support Obligations Extensions o…" at bounding box center [487, 108] width 281 height 33
select select "0"
click at [347, 92] on select "Select Taxes & Other Government Units Domestic Support Obligations Extensions o…" at bounding box center [487, 108] width 281 height 33
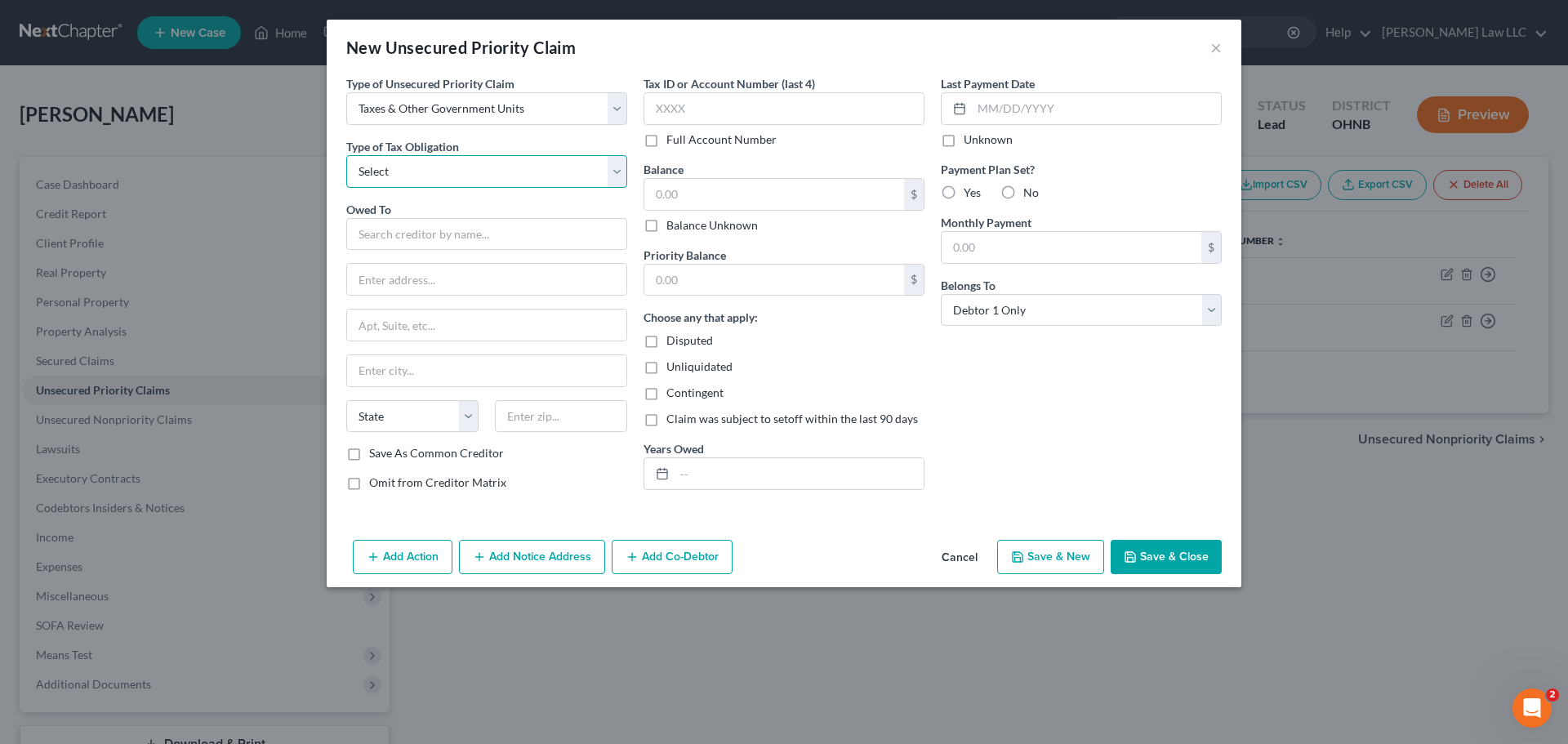
click at [427, 180] on select "Select Federal City State Franchise Tax Board Other" at bounding box center [487, 171] width 281 height 33
select select "0"
click at [347, 155] on select "Select Federal City State Franchise Tax Board Other" at bounding box center [487, 171] width 281 height 33
click at [416, 251] on div "Owed To * State [US_STATE] AK AR AZ CA CO [GEOGRAPHIC_DATA] DE DC [GEOGRAPHIC_D…" at bounding box center [487, 323] width 281 height 245
drag, startPoint x: 427, startPoint y: 235, endPoint x: 430, endPoint y: 224, distance: 11.4
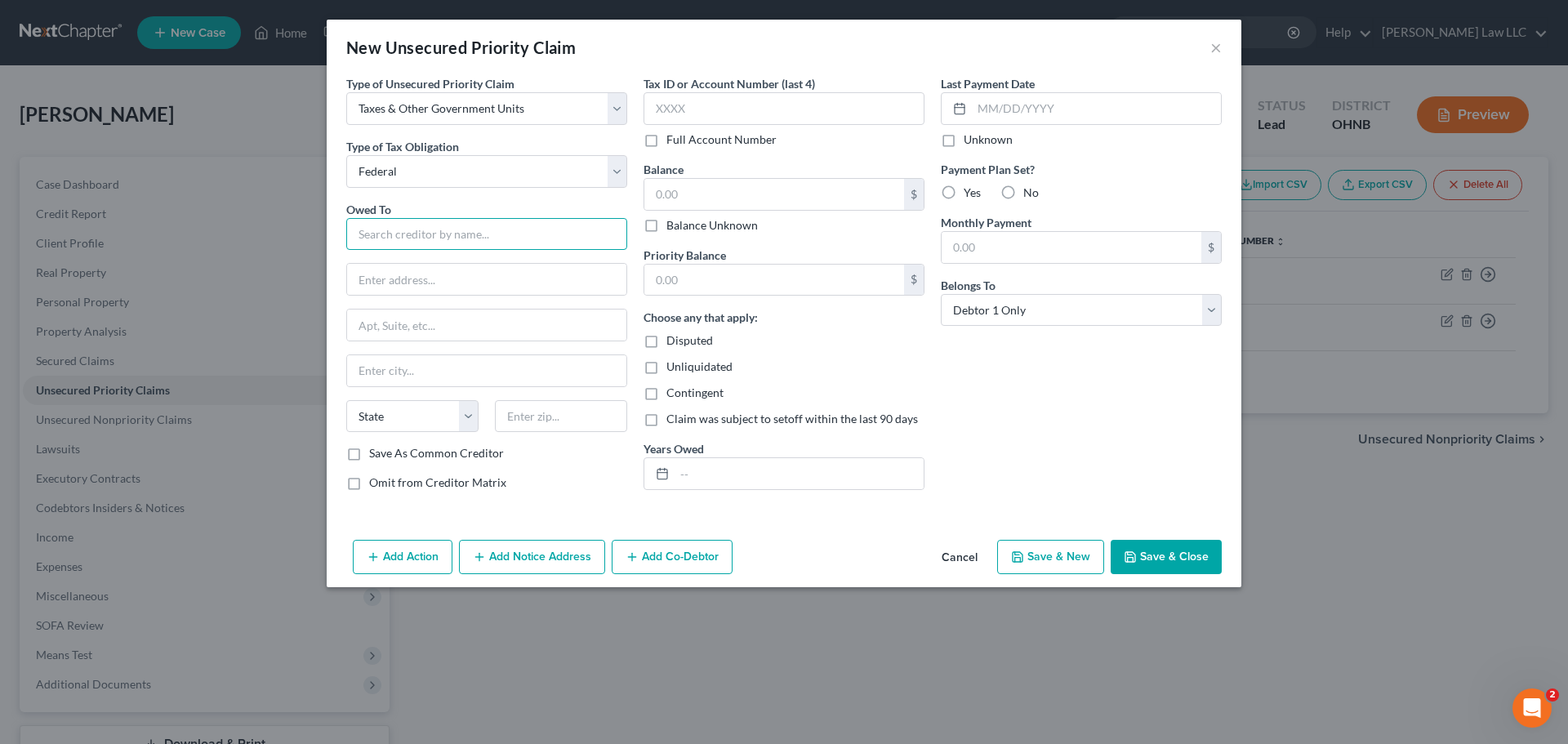
click at [427, 233] on input "text" at bounding box center [487, 234] width 281 height 33
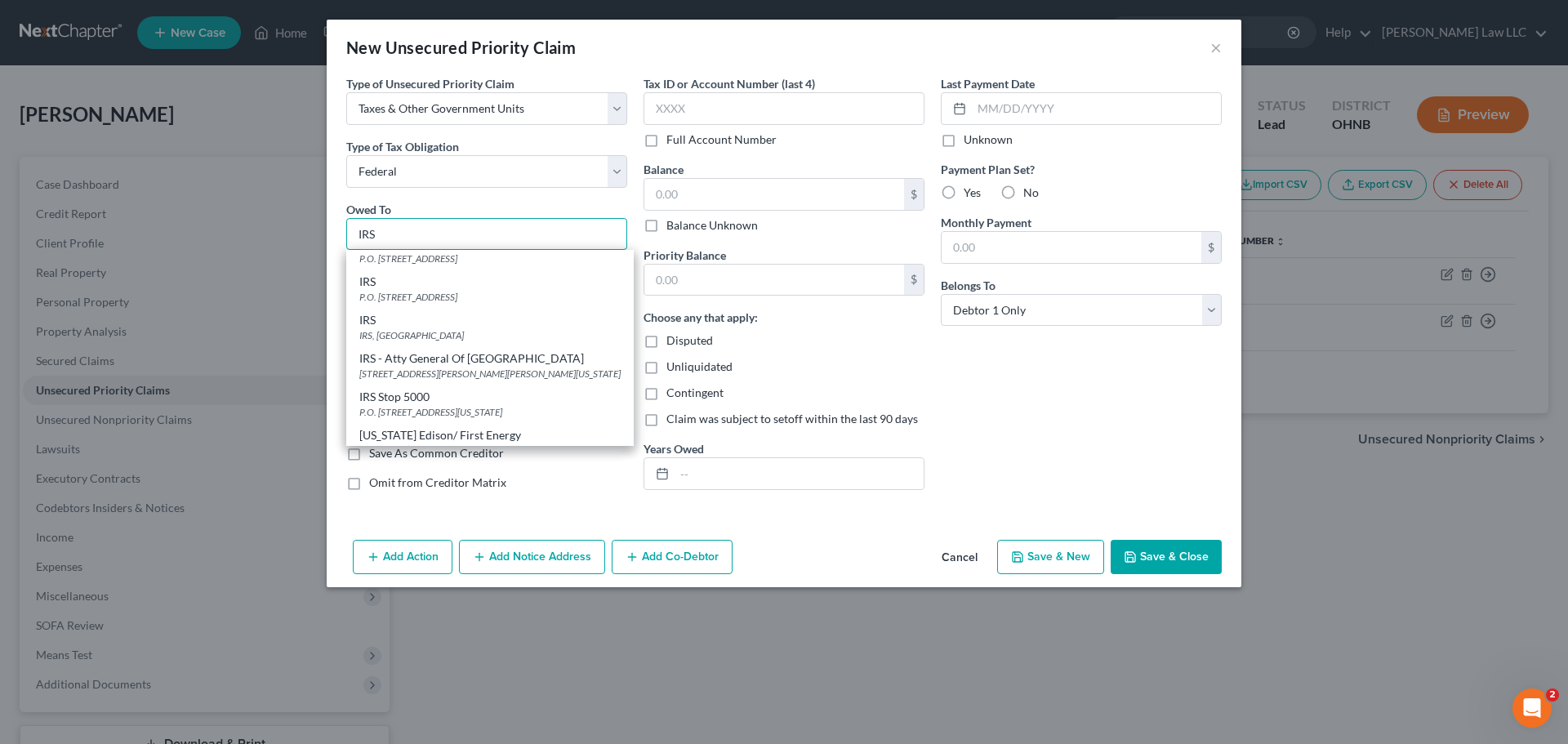
scroll to position [164, 0]
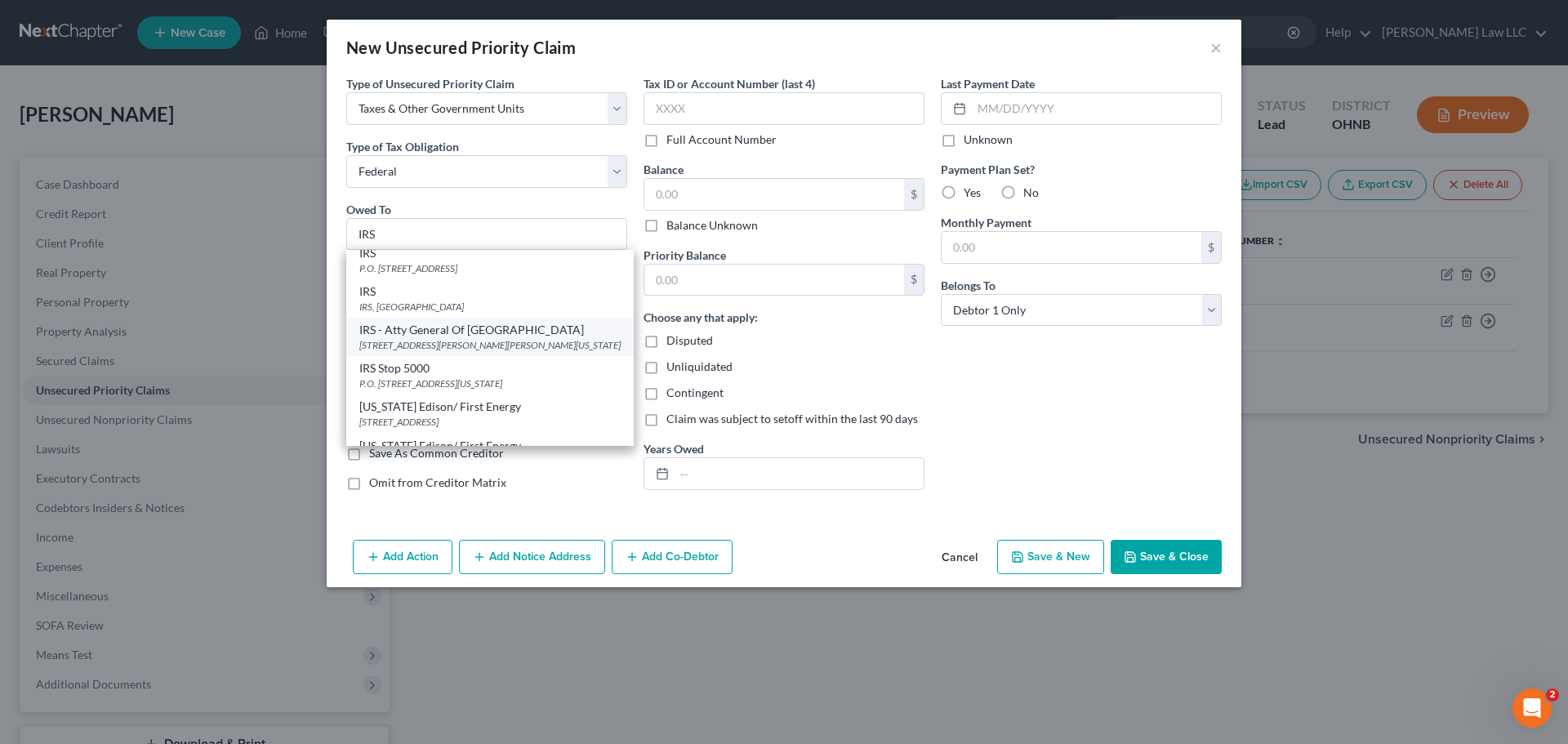
click at [466, 338] on div "IRS - Atty General Of [GEOGRAPHIC_DATA]" at bounding box center [490, 330] width 261 height 16
type input "IRS - Atty General Of [GEOGRAPHIC_DATA]"
type input "PO BOX 55, [PERSON_NAME][GEOGRAPHIC_DATA][PERSON_NAME]"
type input "[US_STATE]"
select select "8"
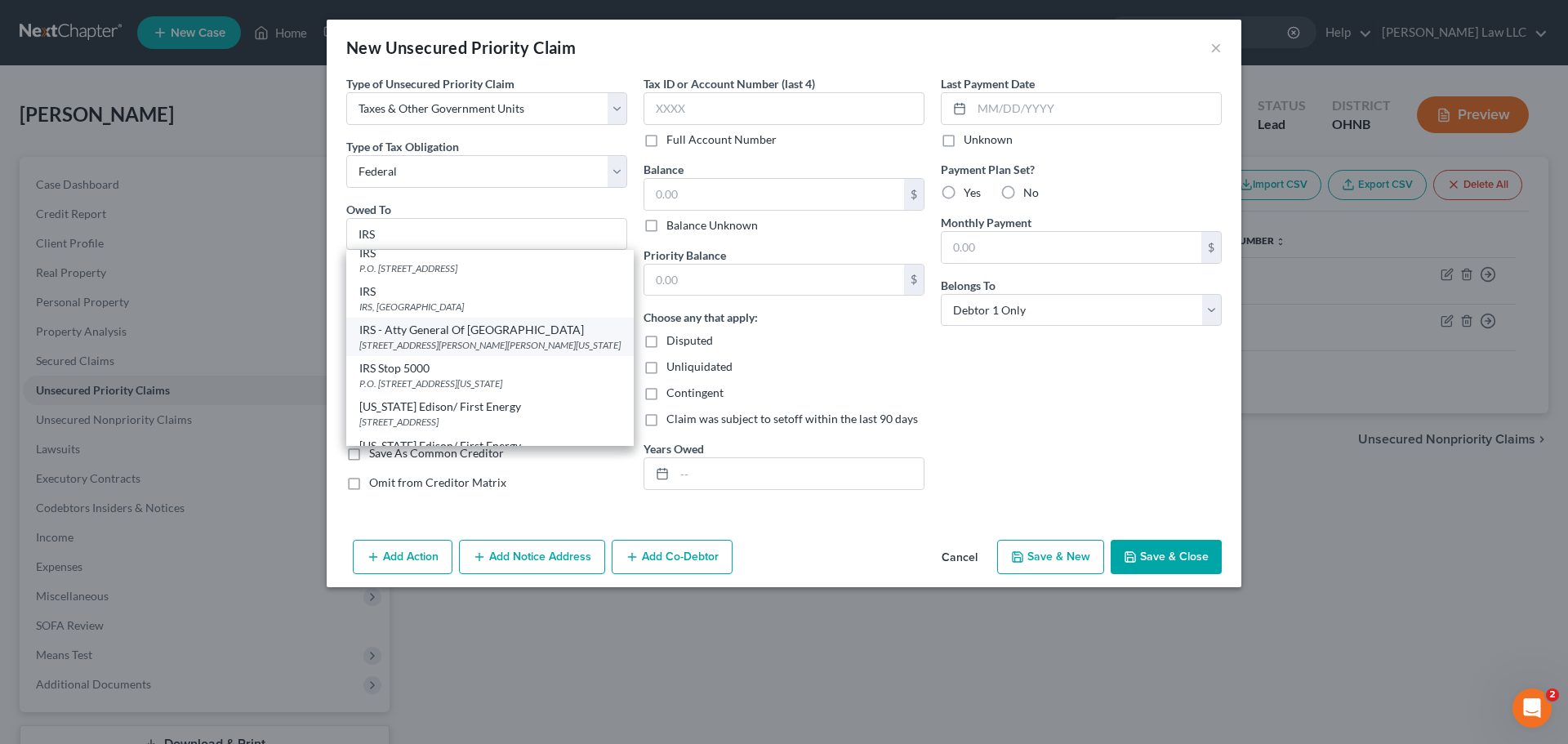
type input "20044"
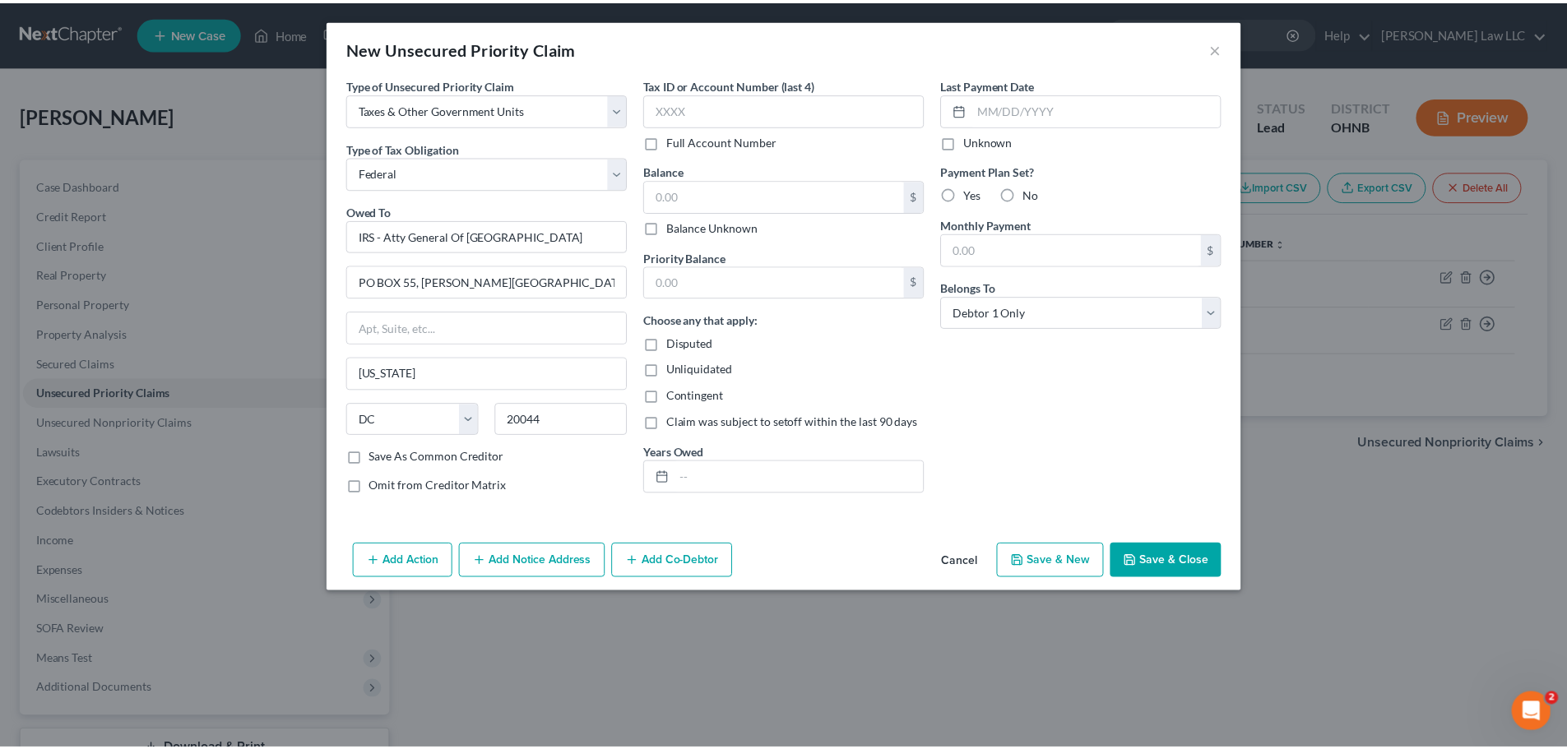
scroll to position [0, 0]
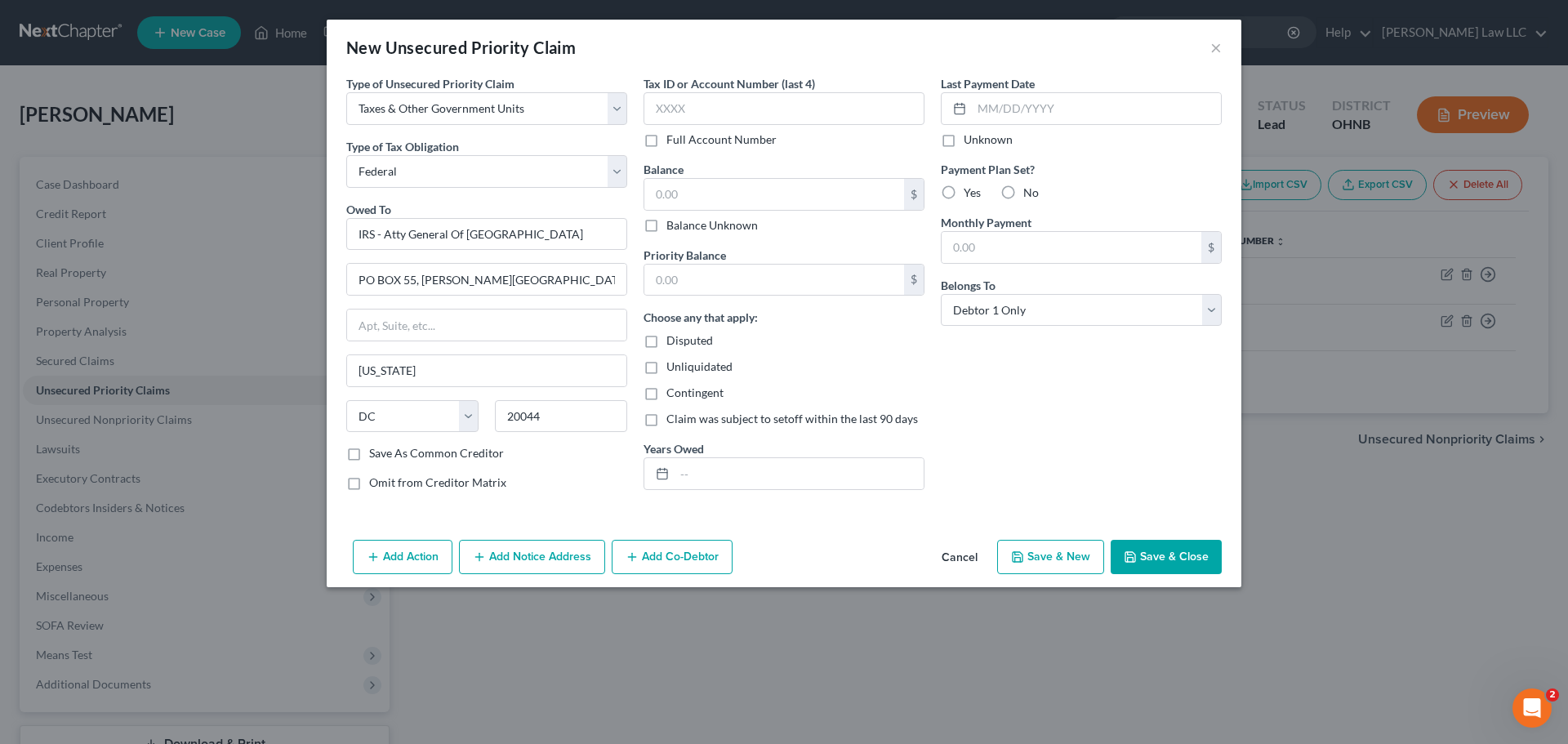
click at [542, 471] on div "Type of Unsecured Priority Claim * Select Taxes & Other Government Units Domest…" at bounding box center [487, 290] width 297 height 429
click at [704, 187] on input "text" at bounding box center [775, 194] width 260 height 31
type input "1,985.83"
click at [985, 352] on div "Last Payment Date Unknown Payment Plan Set? Yes No Monthly Payment $ Belongs To…" at bounding box center [1080, 290] width 297 height 429
click at [832, 476] on input "text" at bounding box center [798, 473] width 249 height 31
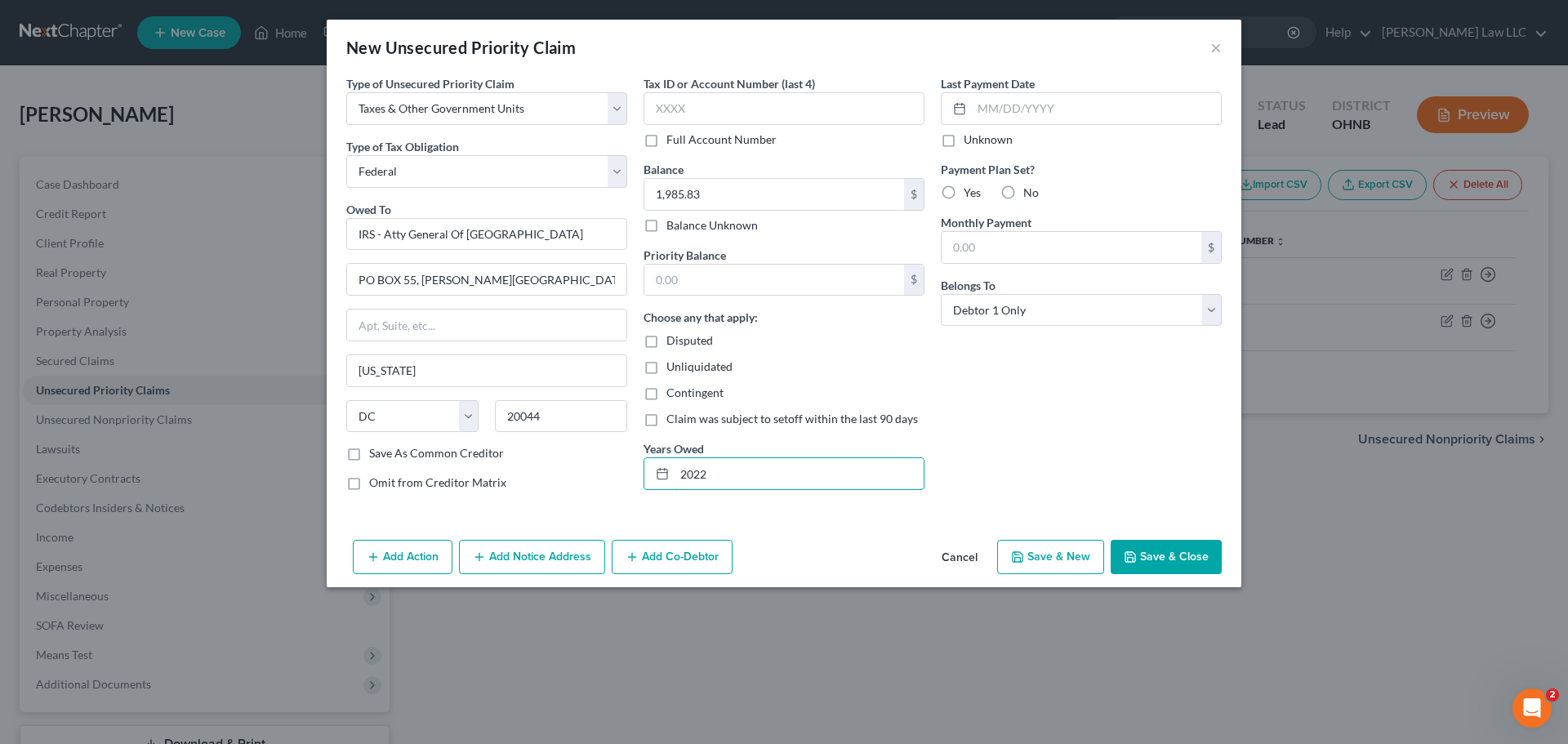
type input "2022"
click at [1031, 431] on div "Last Payment Date Unknown Payment Plan Set? Yes No Monthly Payment $ Belongs To…" at bounding box center [1080, 290] width 297 height 429
click at [1157, 556] on button "Save & Close" at bounding box center [1167, 557] width 111 height 35
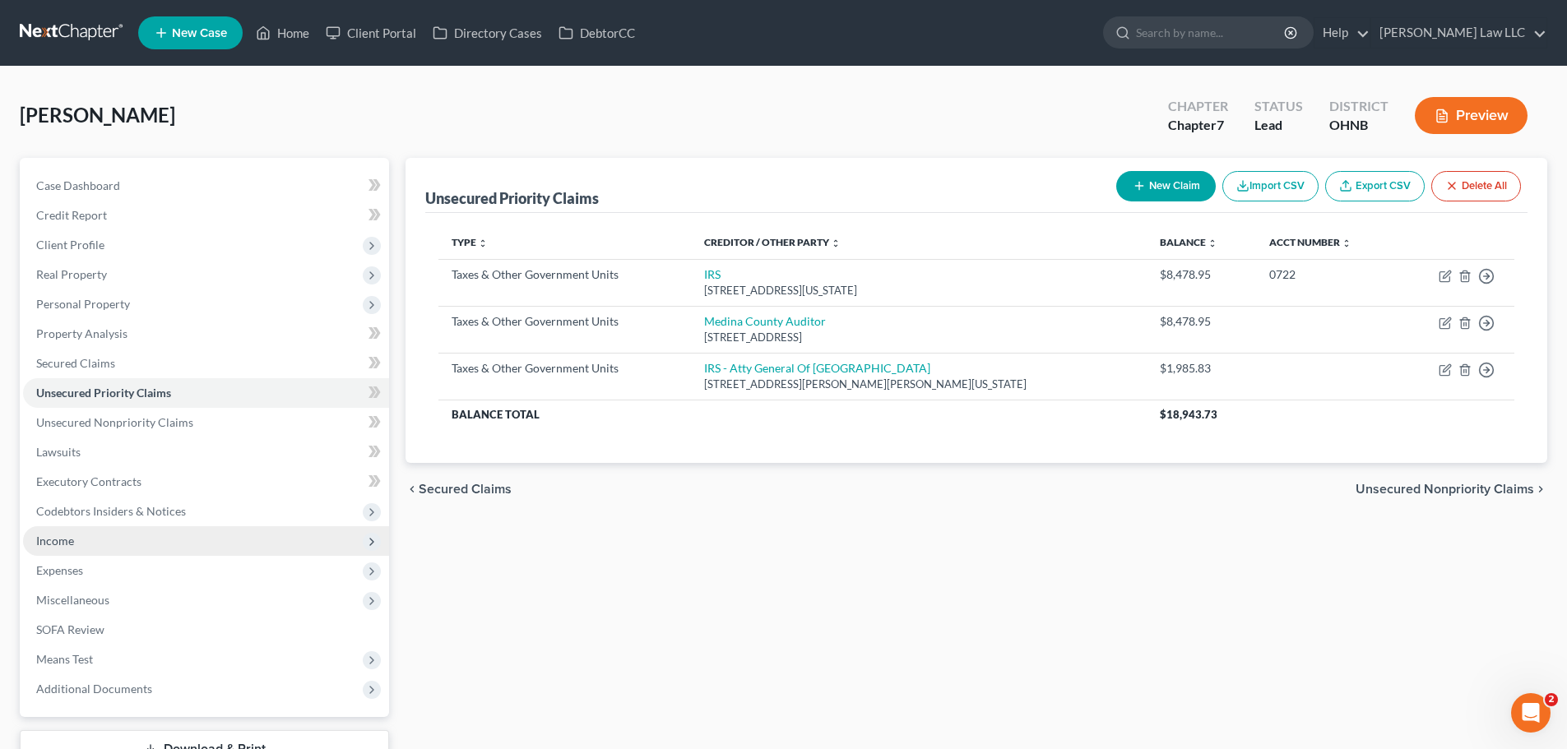
click at [90, 540] on span "Income" at bounding box center [206, 541] width 366 height 30
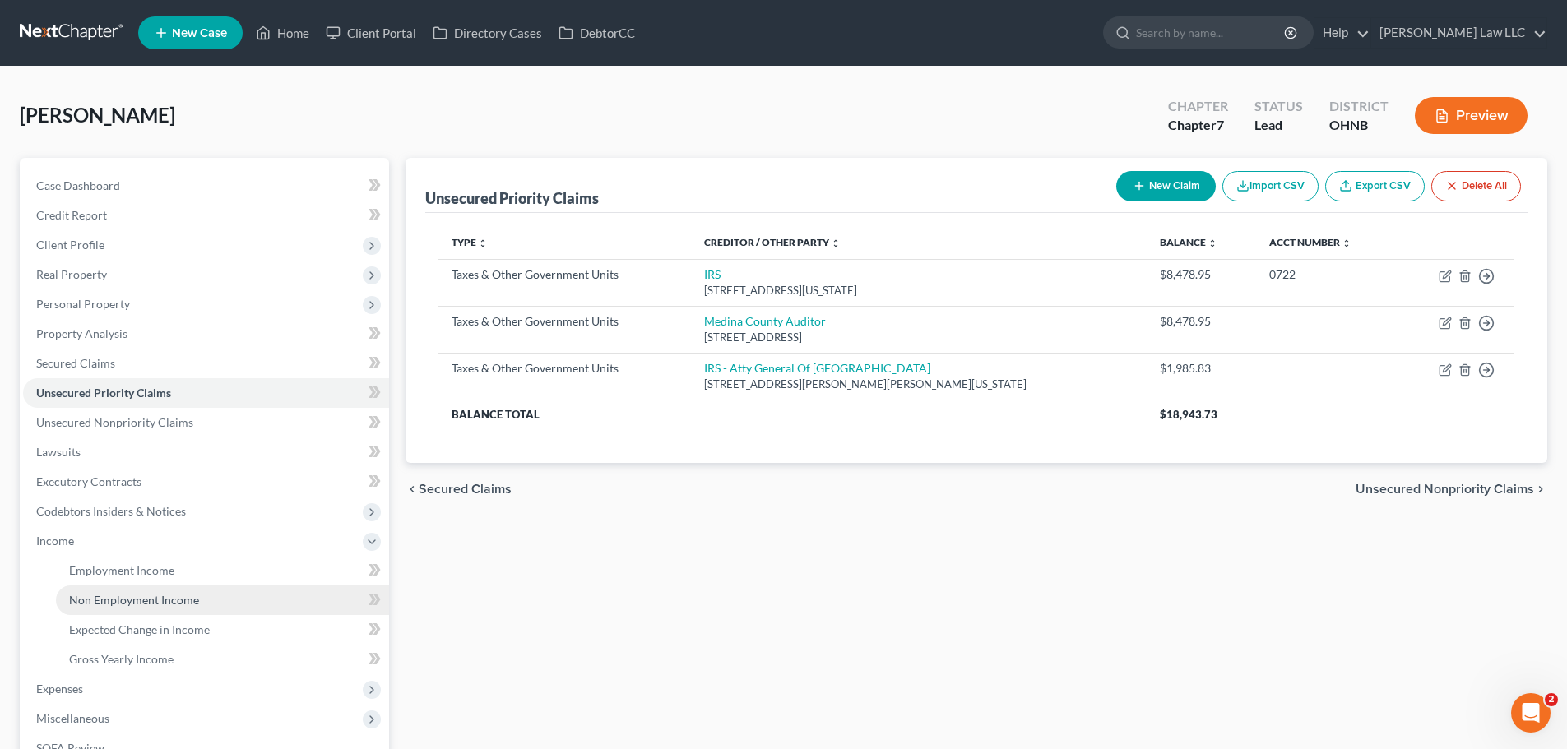
click at [125, 589] on link "Non Employment Income" at bounding box center [222, 601] width 333 height 30
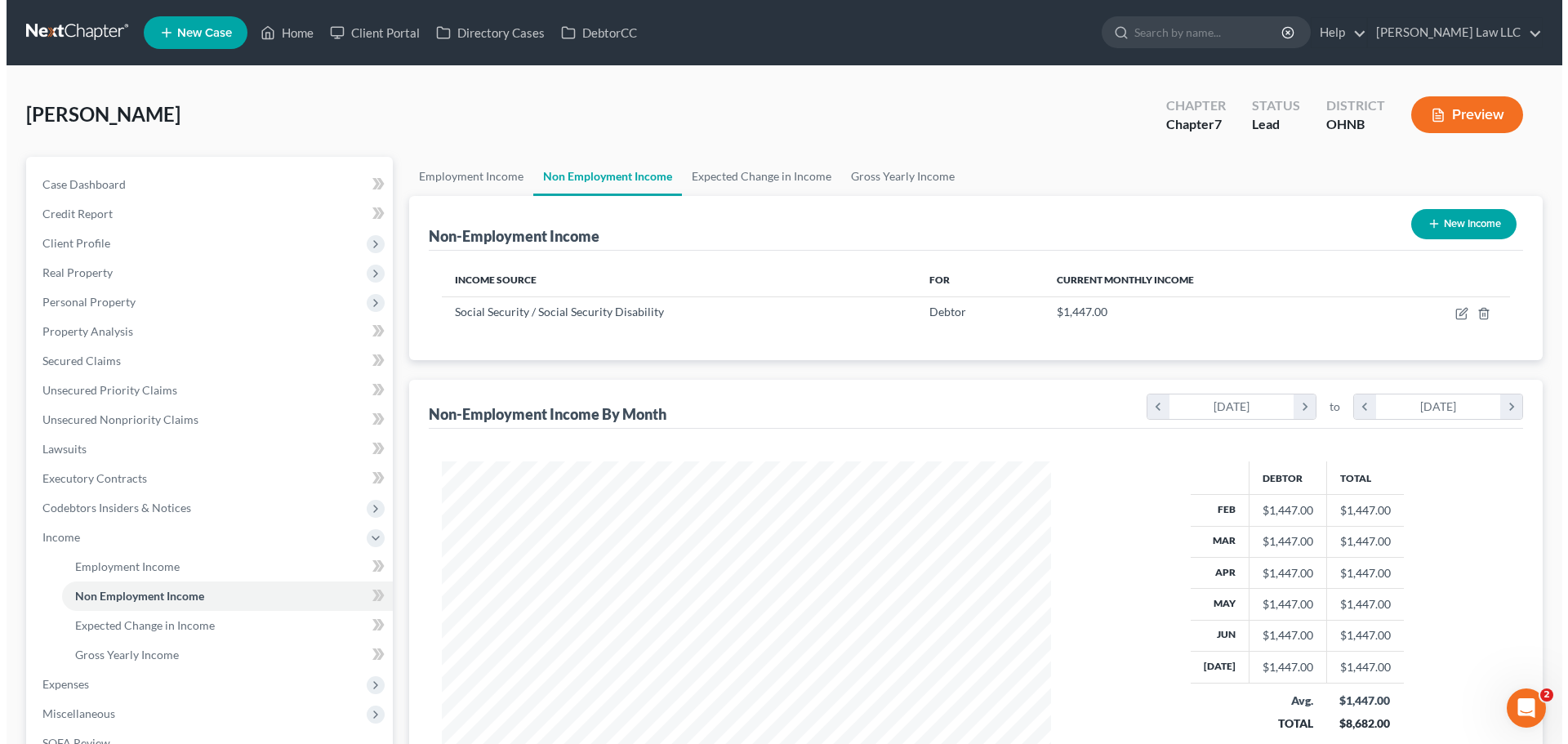
scroll to position [305, 642]
click at [459, 167] on link "Employment Income" at bounding box center [465, 176] width 124 height 39
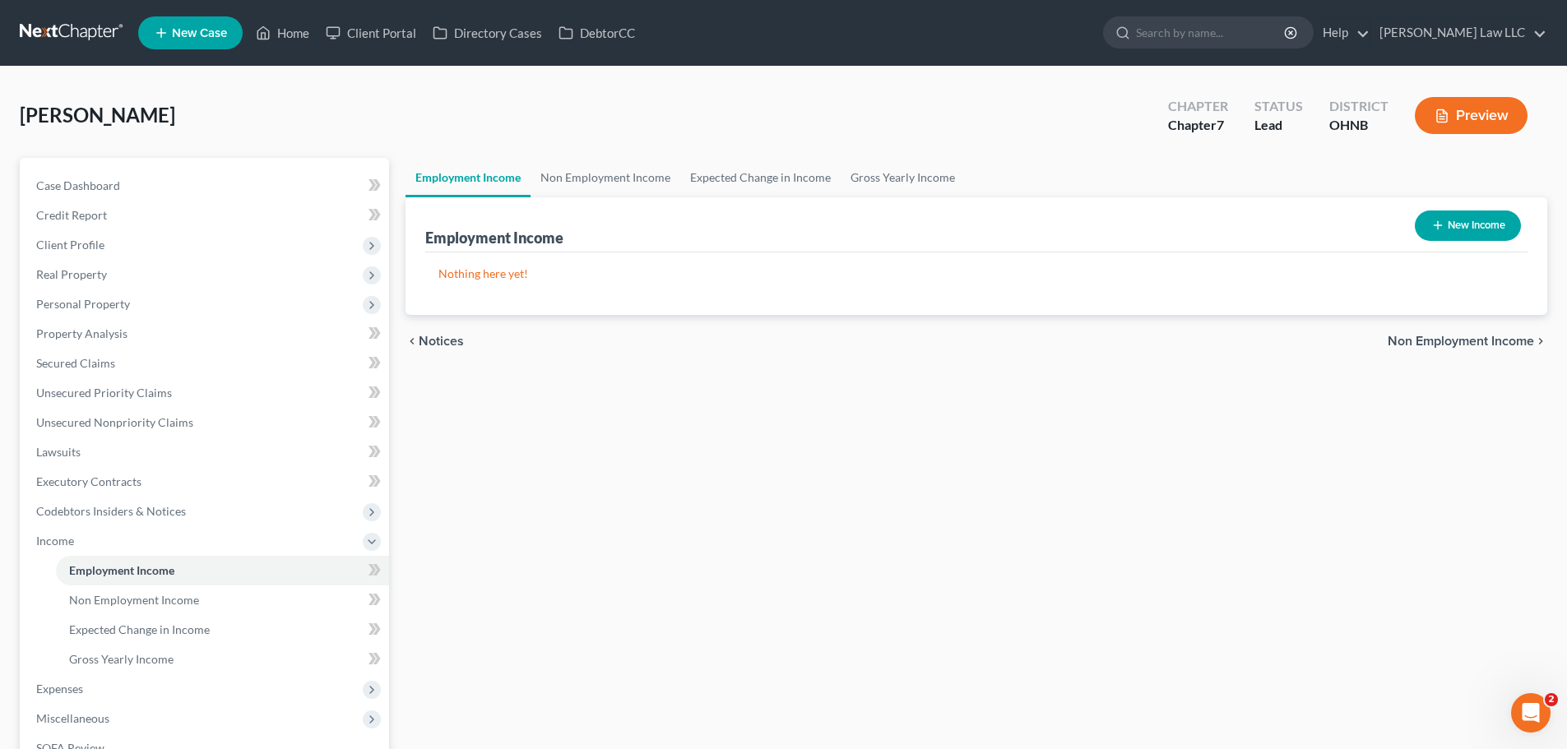
click at [1463, 225] on button "New Income" at bounding box center [1468, 226] width 106 height 30
select select "0"
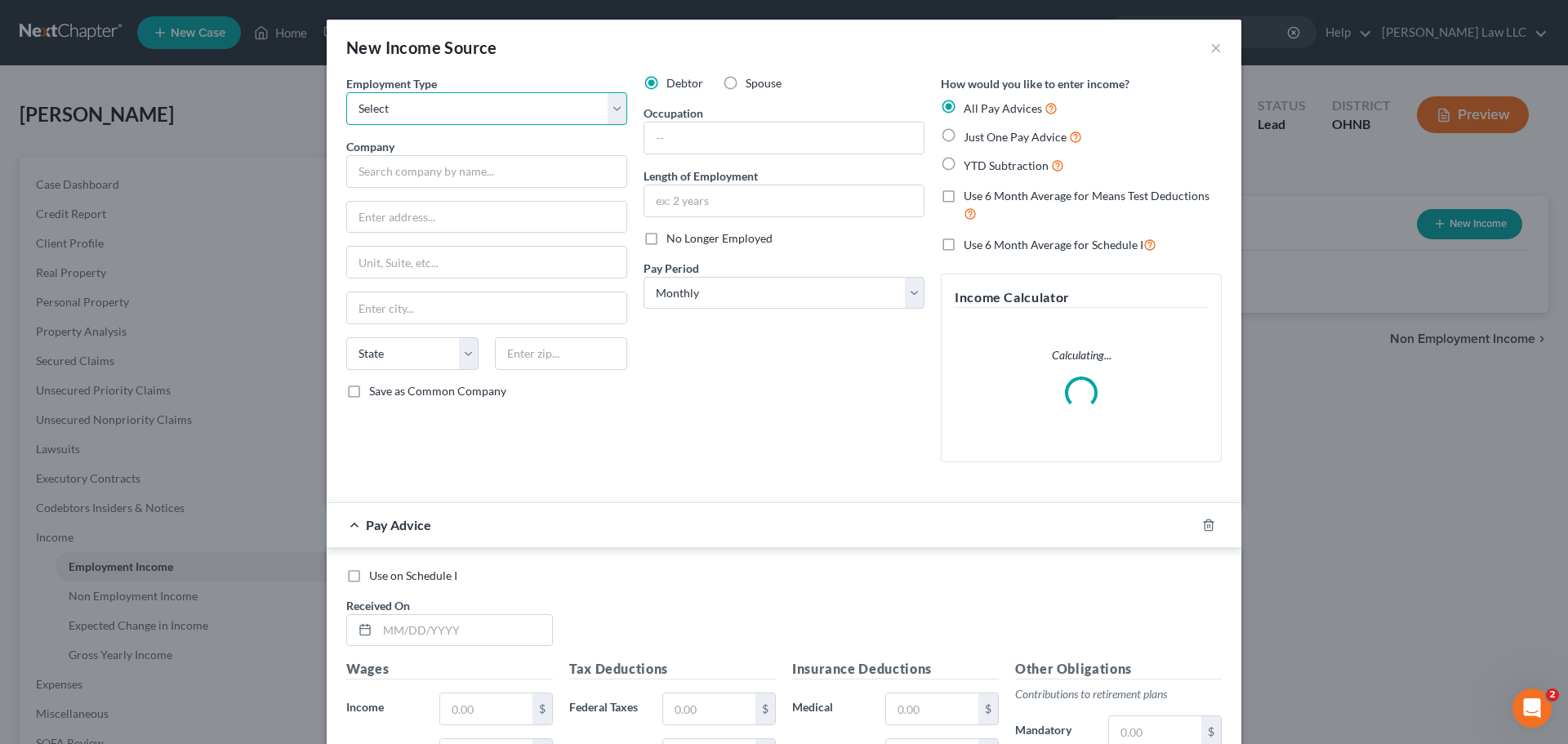
click at [437, 118] on select "Select Full or [DEMOGRAPHIC_DATA] Employment Self Employment" at bounding box center [487, 108] width 281 height 33
select select "1"
click at [347, 92] on select "Select Full or [DEMOGRAPHIC_DATA] Employment Self Employment" at bounding box center [487, 108] width 281 height 33
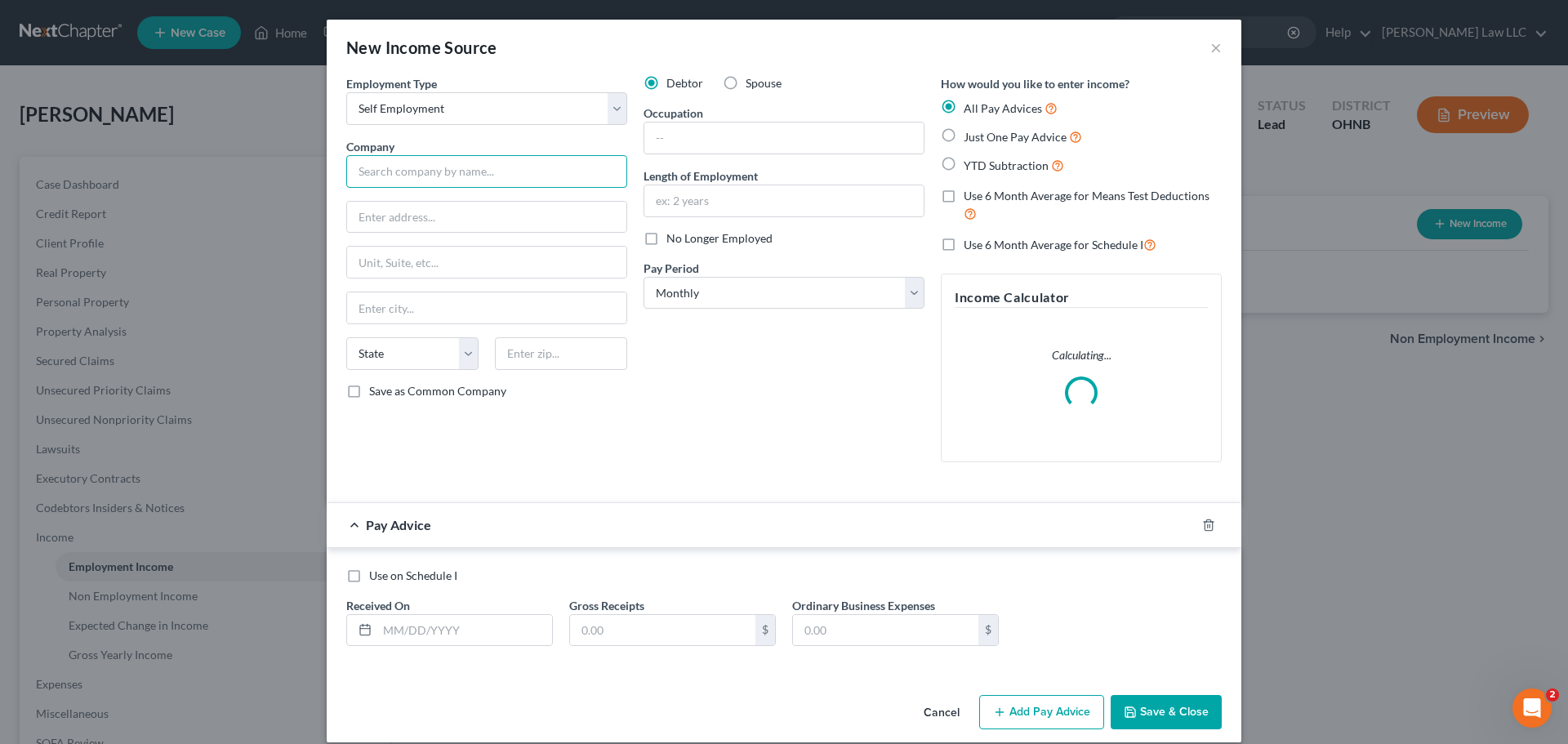
click at [442, 164] on input "text" at bounding box center [487, 171] width 281 height 33
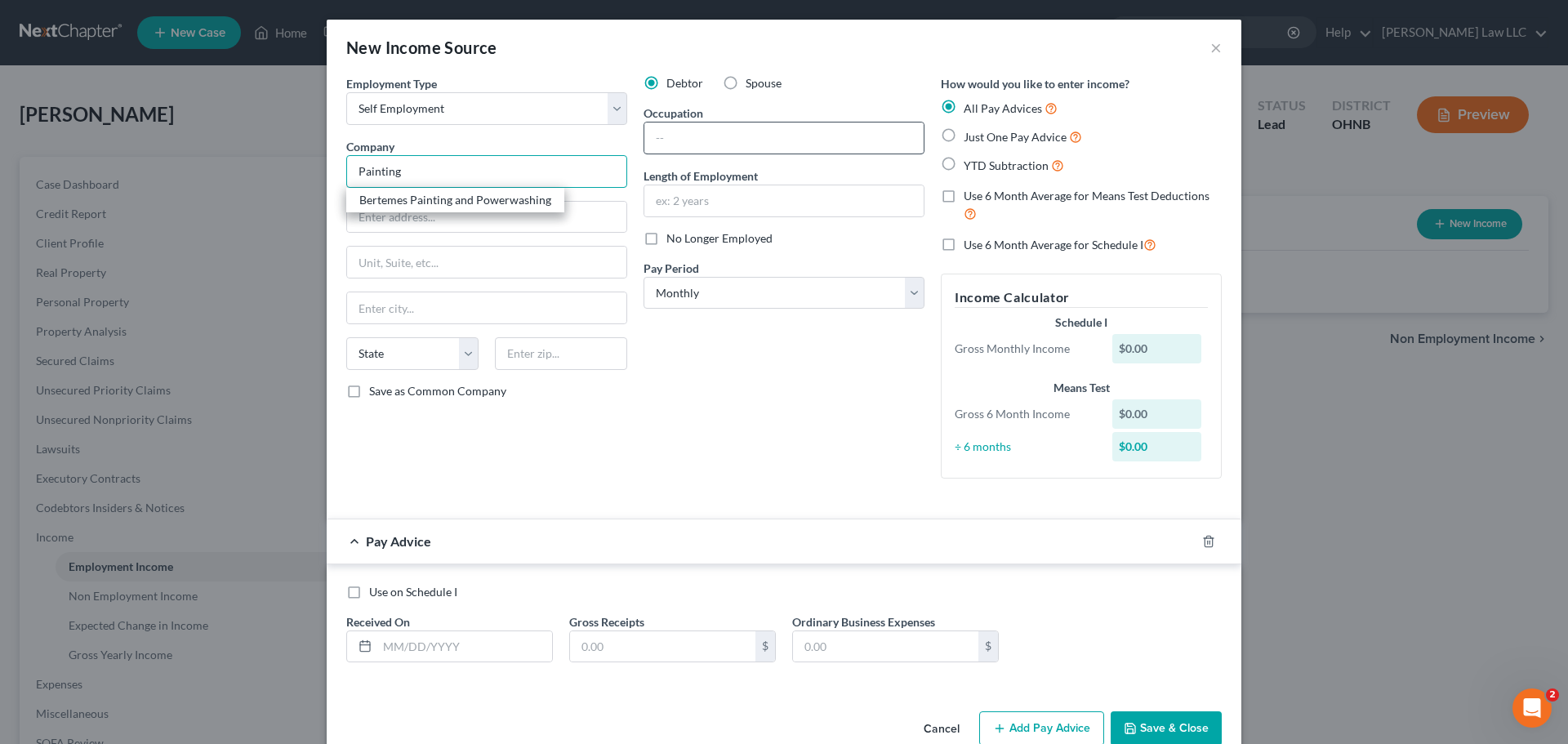
type input "Painting"
click at [701, 126] on input "text" at bounding box center [784, 137] width 279 height 31
type input "Painter"
click at [669, 204] on input "text" at bounding box center [784, 201] width 279 height 31
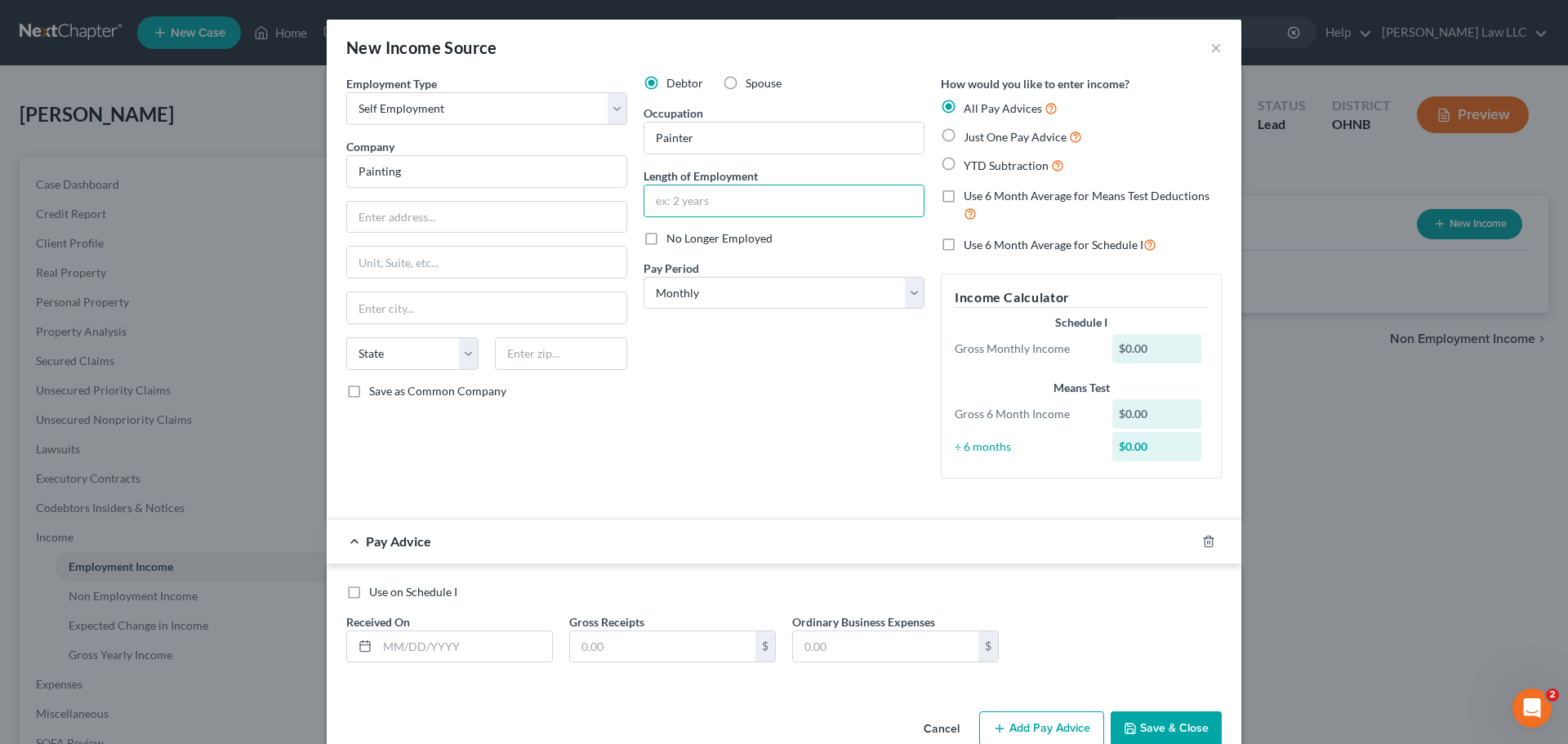
click at [692, 388] on div "Debtor Spouse Occupation Painter Length of Employment No Longer Employed Pay Pe…" at bounding box center [784, 283] width 297 height 416
click at [1010, 140] on span "Just One Pay Advice" at bounding box center [1016, 137] width 103 height 14
click at [981, 138] on input "Just One Pay Advice" at bounding box center [975, 132] width 11 height 11
radio input "true"
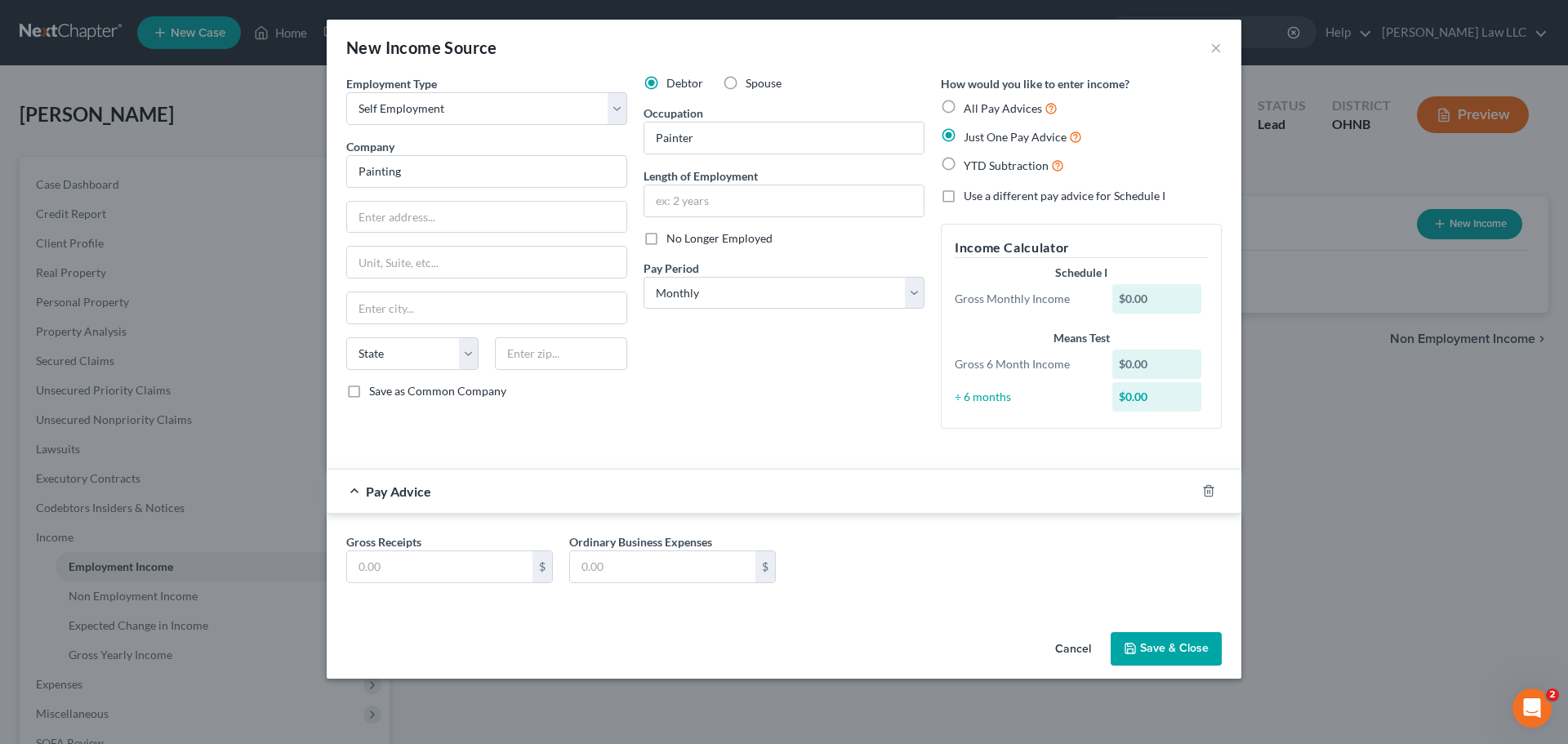
click at [837, 387] on div "Debtor Spouse Occupation Painter Length of Employment No Longer Employed Pay Pe…" at bounding box center [784, 258] width 297 height 367
click at [1193, 653] on button "Save & Close" at bounding box center [1167, 650] width 111 height 35
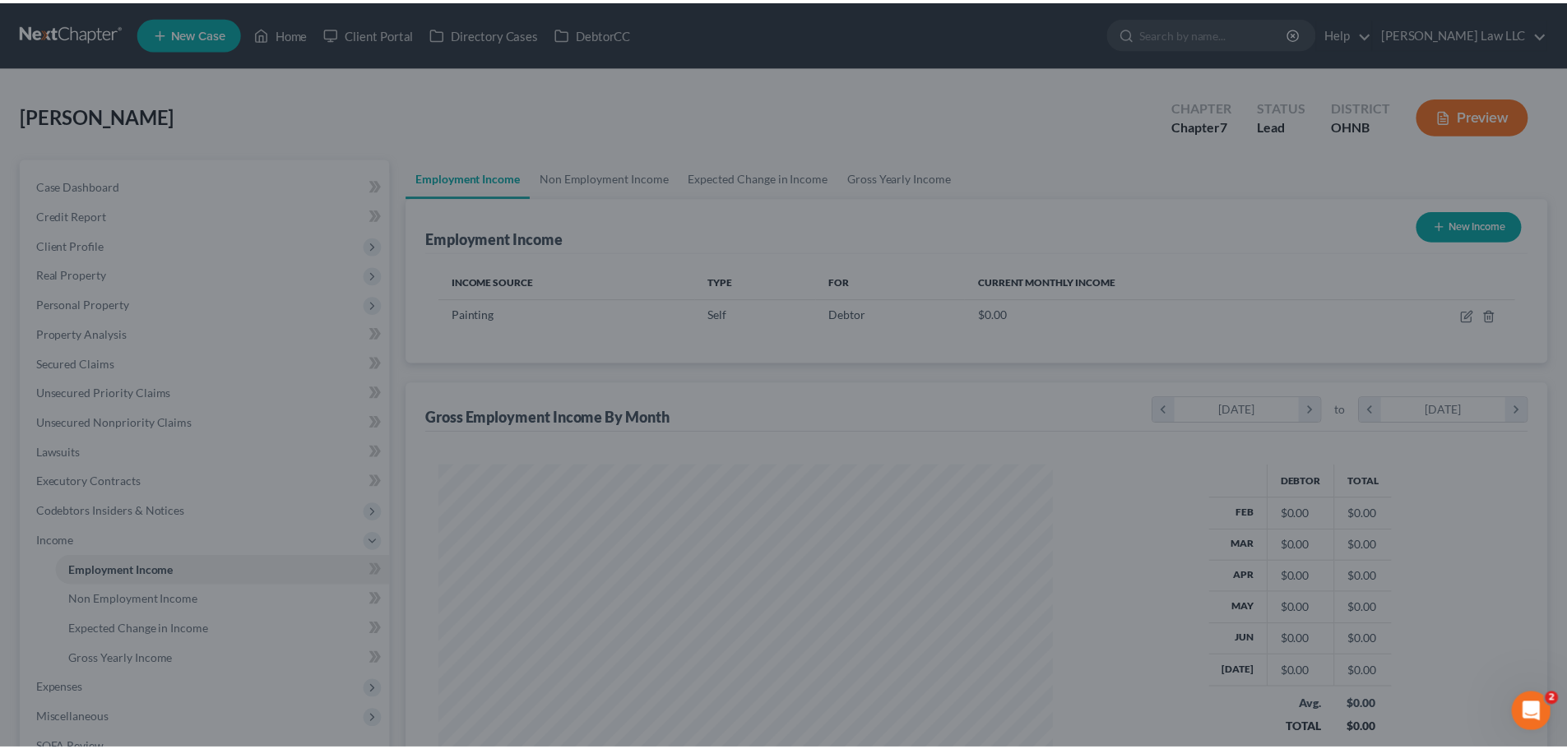
scroll to position [307, 647]
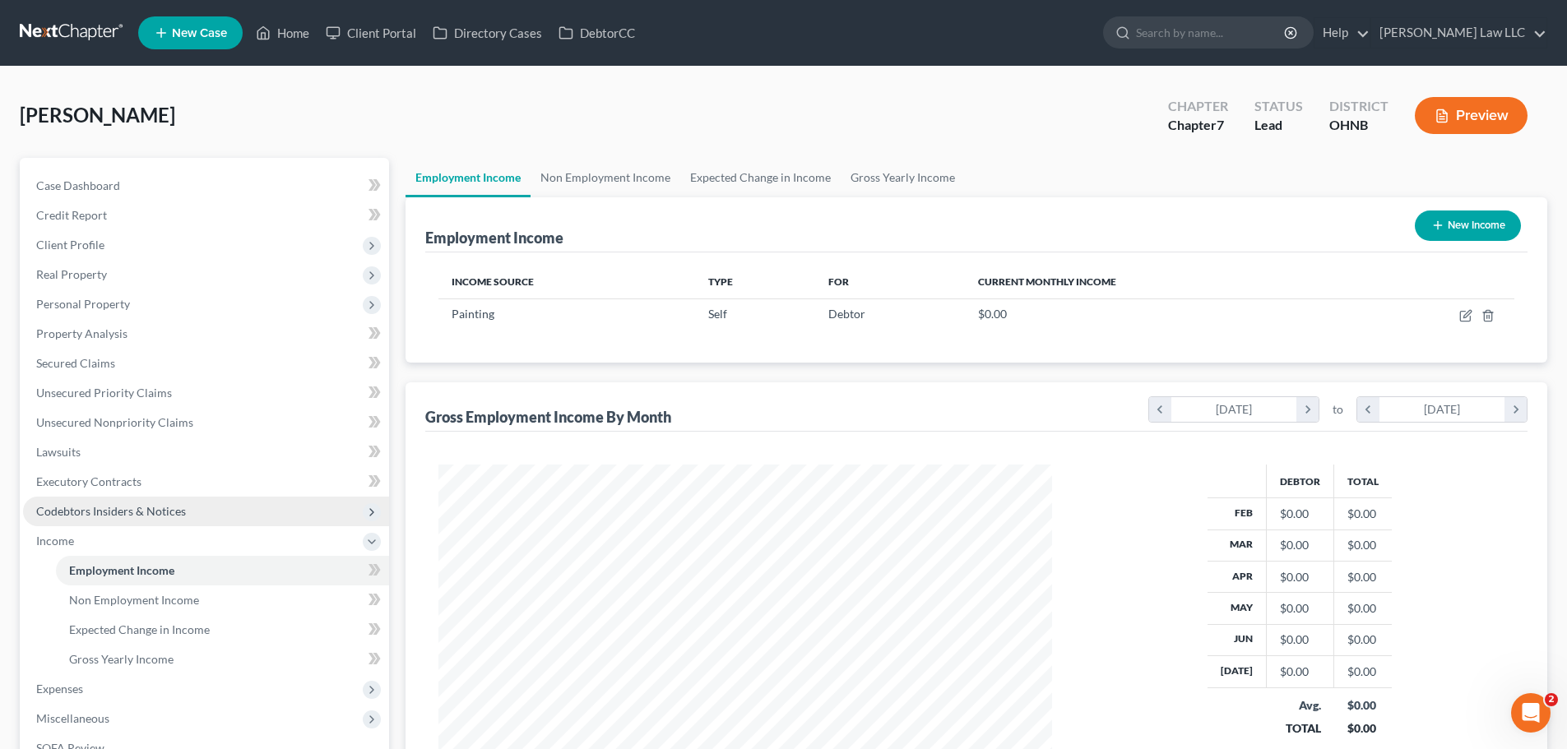
click at [123, 515] on span "Codebtors Insiders & Notices" at bounding box center [111, 511] width 150 height 14
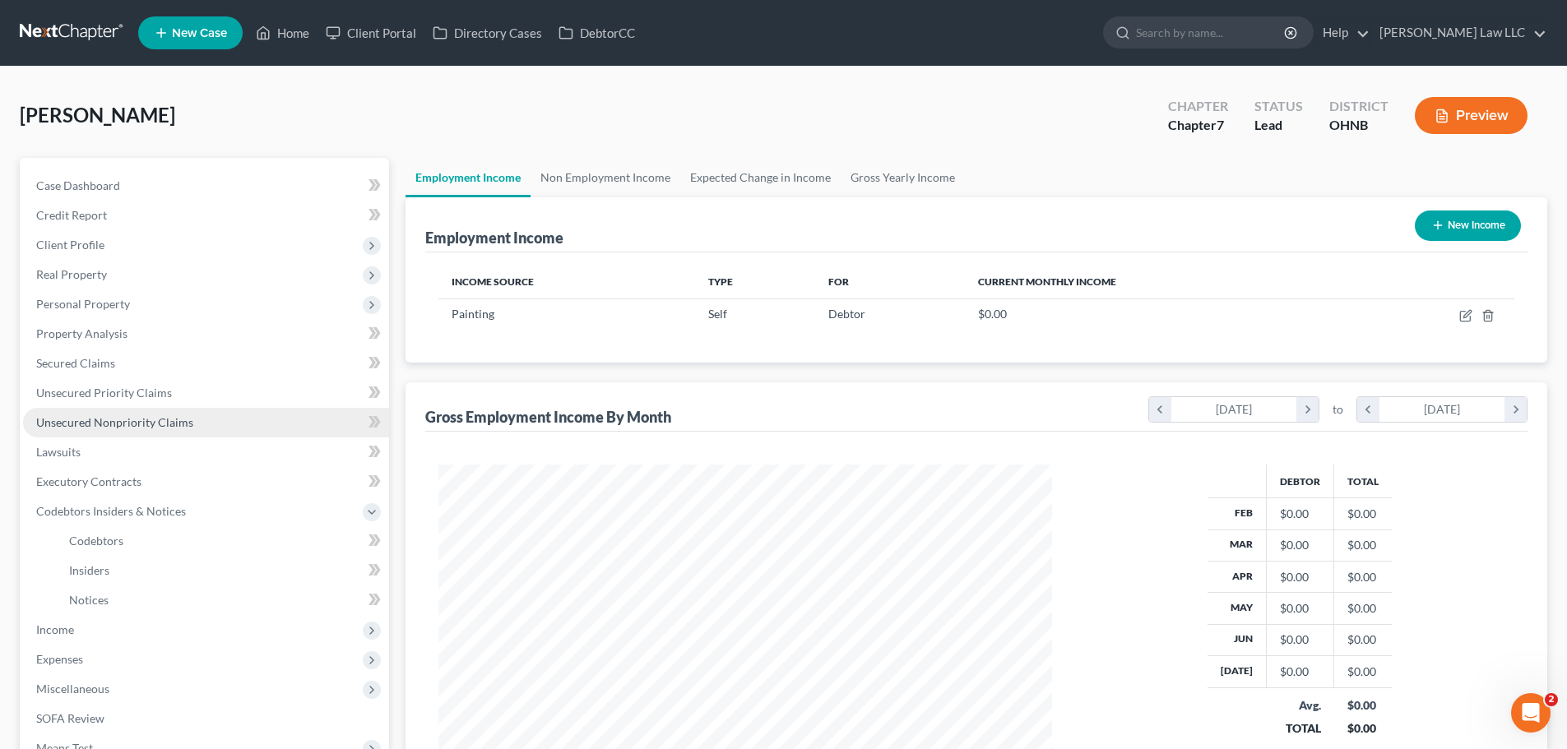
click at [116, 424] on span "Unsecured Nonpriority Claims" at bounding box center [114, 422] width 157 height 14
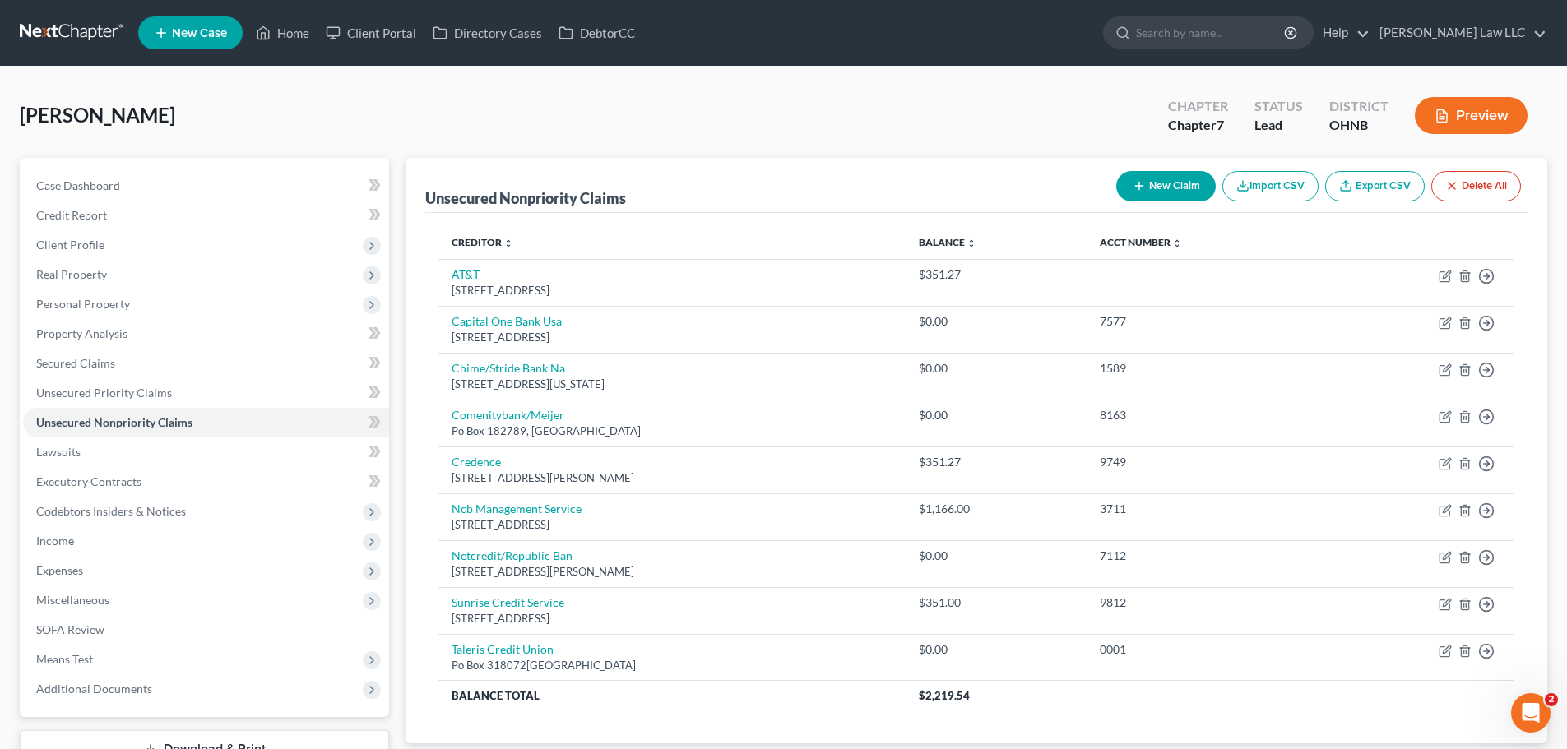
click at [1171, 188] on button "New Claim" at bounding box center [1166, 186] width 100 height 30
select select "0"
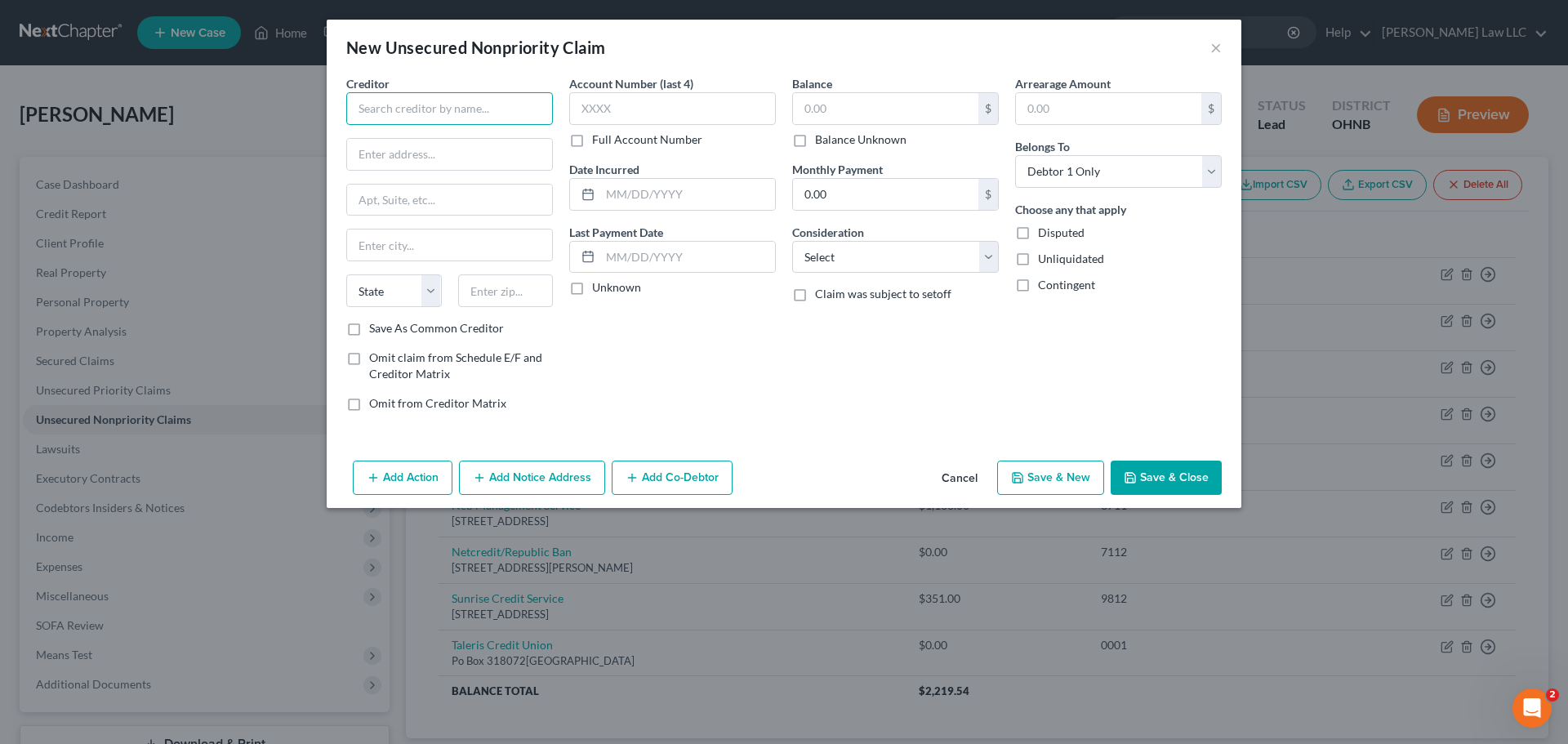
click at [468, 108] on input "text" at bounding box center [450, 108] width 207 height 33
type input "Advance America"
paste input "[STREET_ADDRESS]"
type input "[STREET_ADDRESS]"
click at [514, 294] on input "text" at bounding box center [505, 290] width 95 height 33
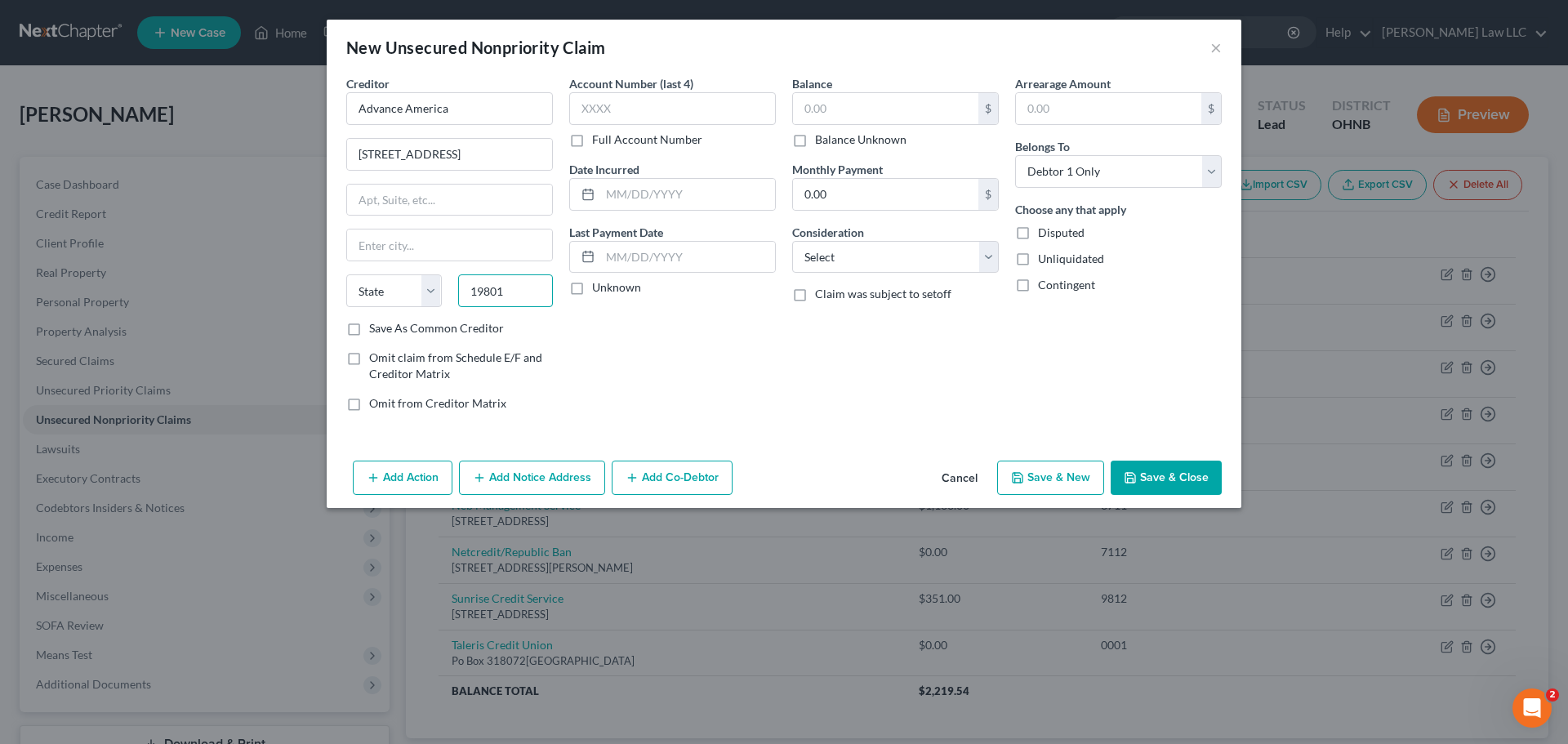
type input "19801"
click at [821, 333] on div "Balance $ Balance Unknown Balance Undetermined $ Balance Unknown Monthly Paymen…" at bounding box center [896, 250] width 223 height 350
type input "Wilmington"
select select "7"
click at [448, 330] on label "Save As Common Creditor" at bounding box center [437, 328] width 135 height 16
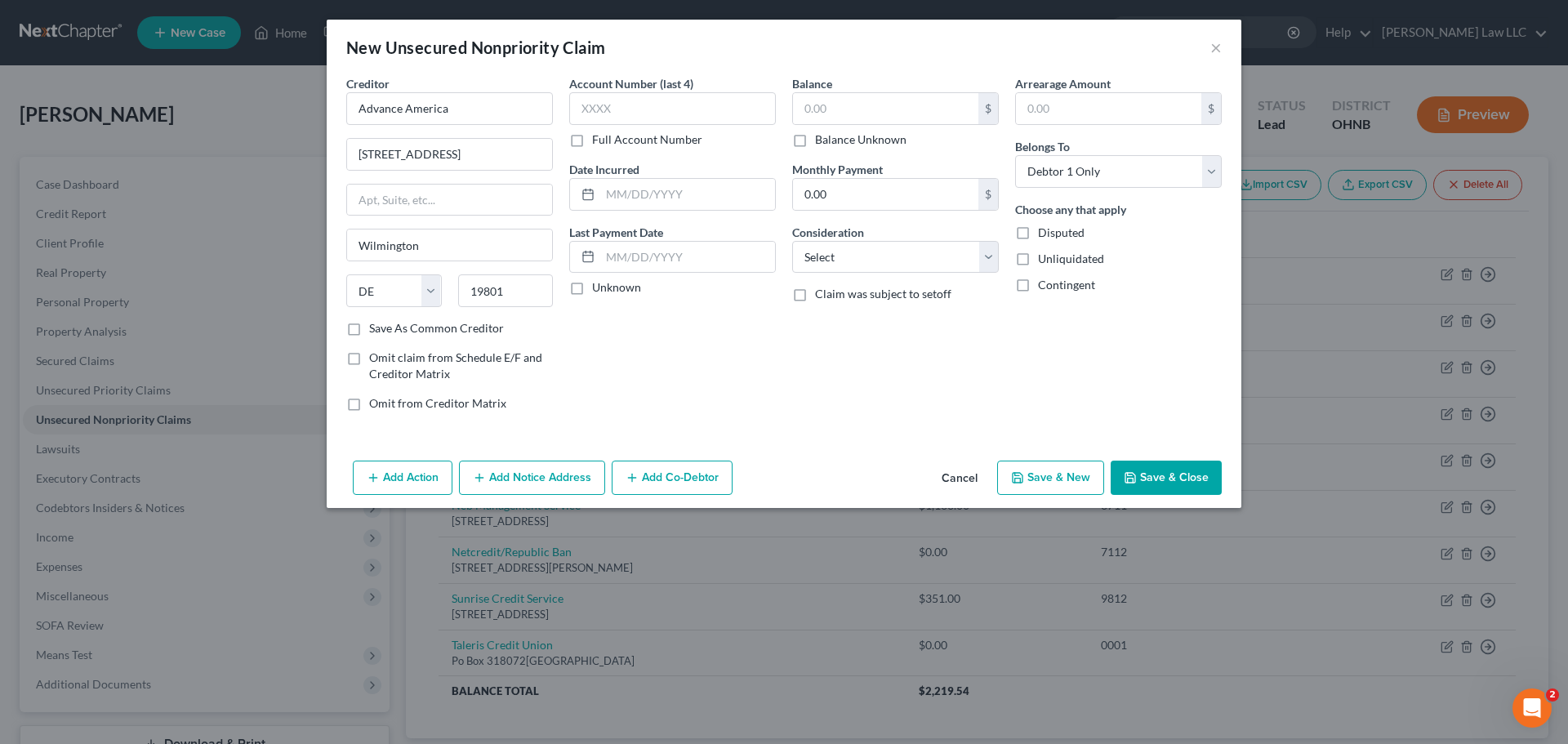
click at [386, 330] on input "Save As Common Creditor" at bounding box center [380, 325] width 11 height 11
checkbox input "true"
click at [709, 387] on div "Account Number (last 4) Full Account Number Date Incurred Last Payment Date Unk…" at bounding box center [672, 250] width 223 height 350
click at [885, 149] on div "Balance $ Balance Unknown Balance Undetermined $ Balance Unknown Monthly Paymen…" at bounding box center [896, 250] width 223 height 350
click at [885, 142] on label "Balance Unknown" at bounding box center [861, 139] width 91 height 16
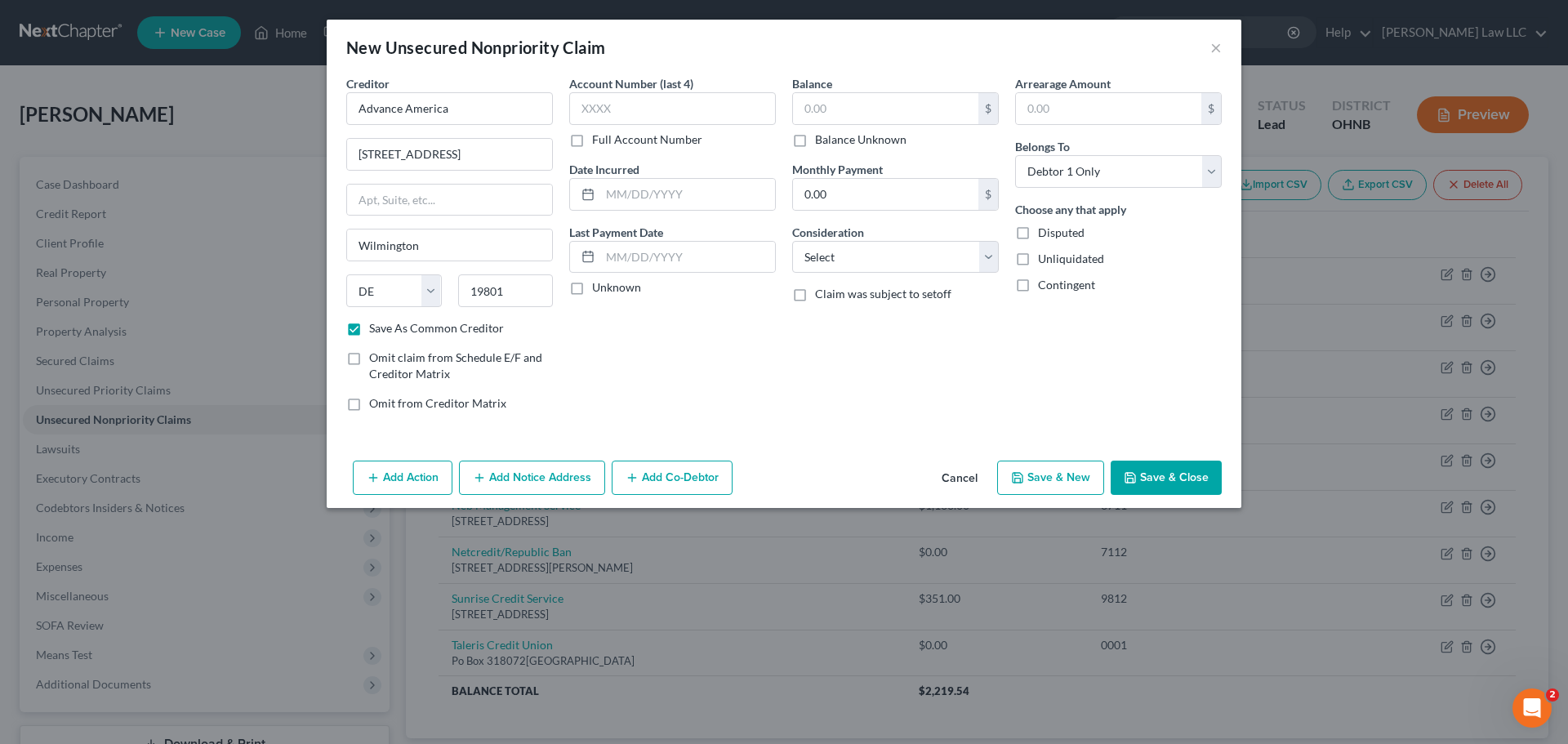
click at [832, 142] on input "Balance Unknown" at bounding box center [826, 136] width 11 height 11
checkbox input "true"
type input "0.00"
click at [1150, 486] on button "Save & Close" at bounding box center [1167, 478] width 111 height 35
checkbox input "false"
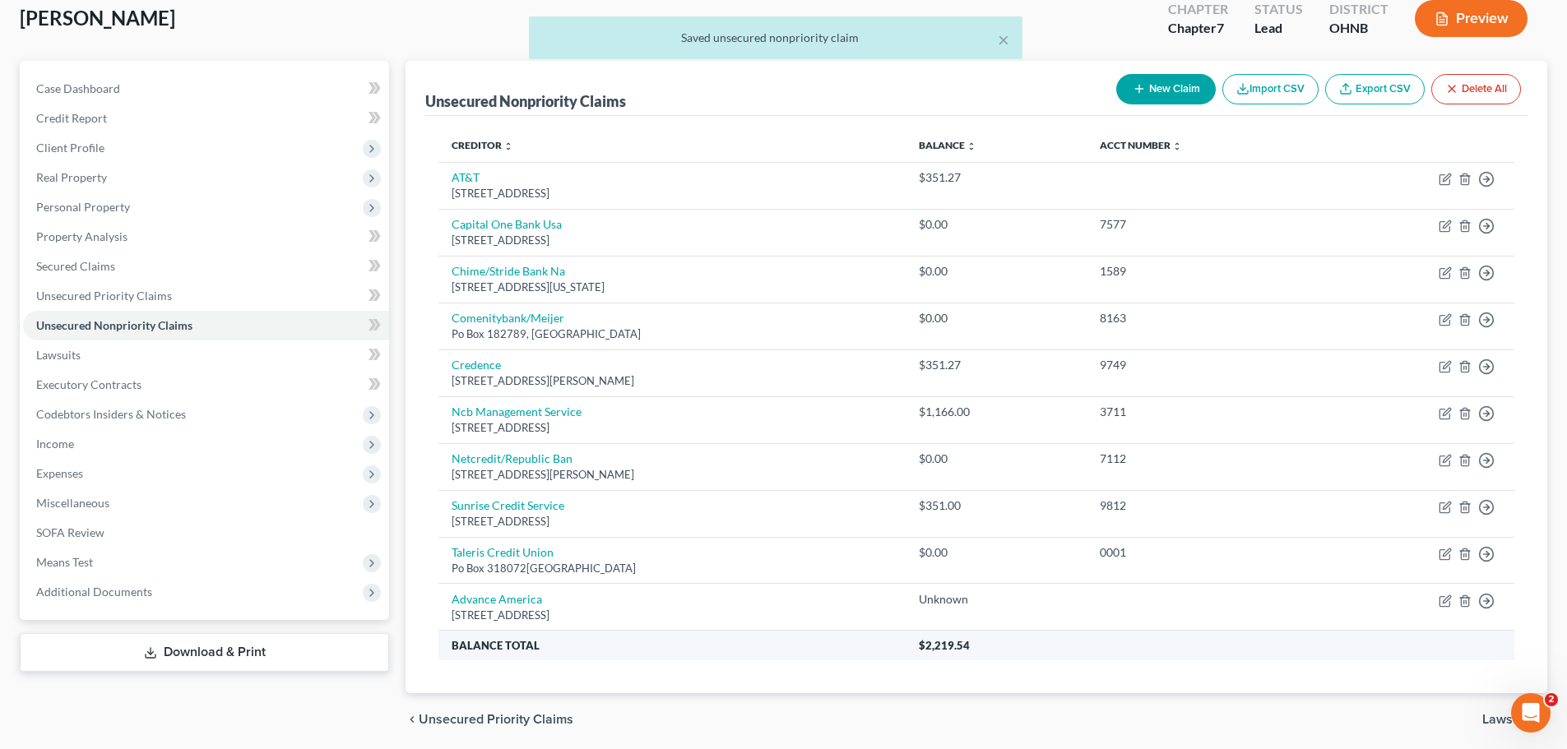
scroll to position [156, 0]
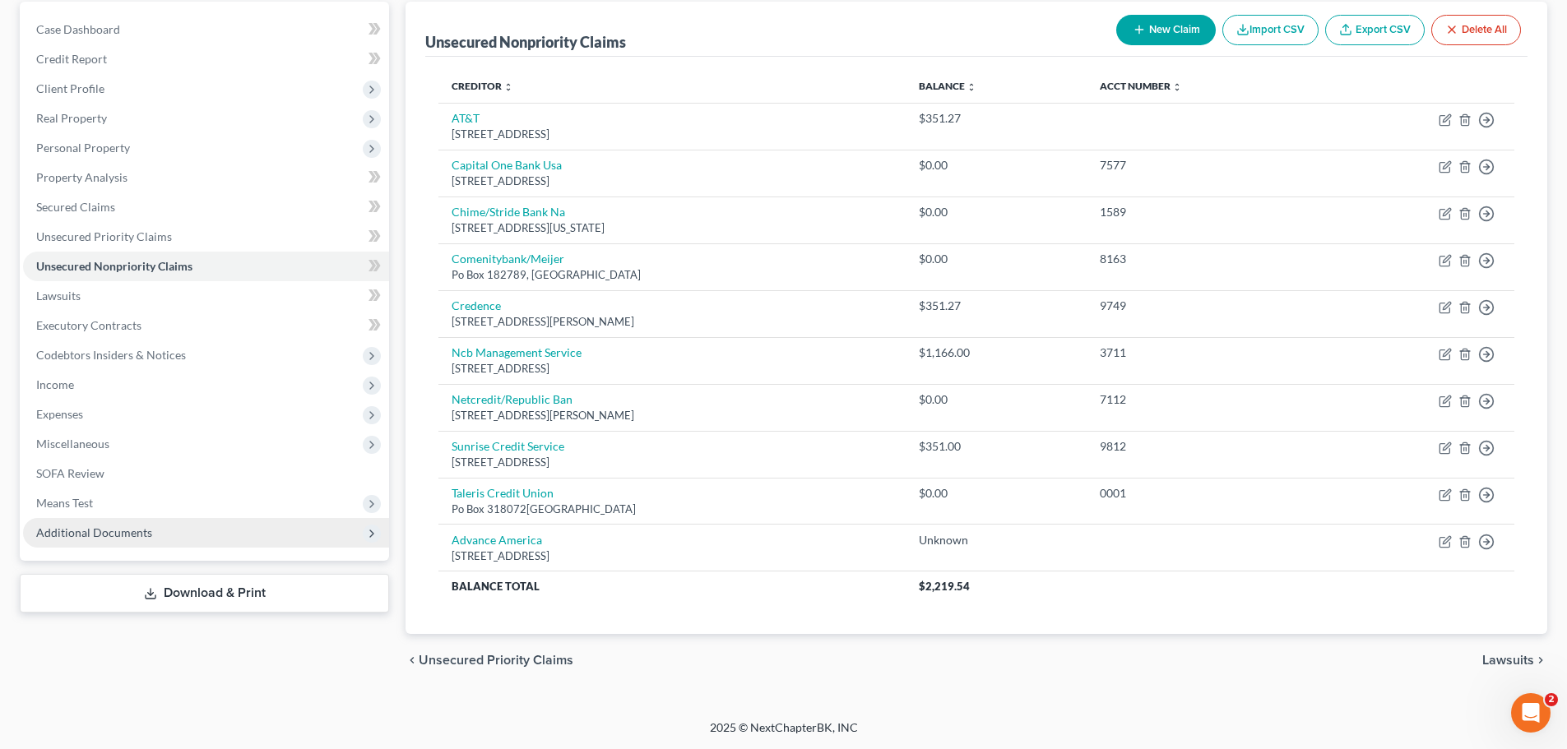
click at [138, 534] on span "Additional Documents" at bounding box center [94, 533] width 116 height 14
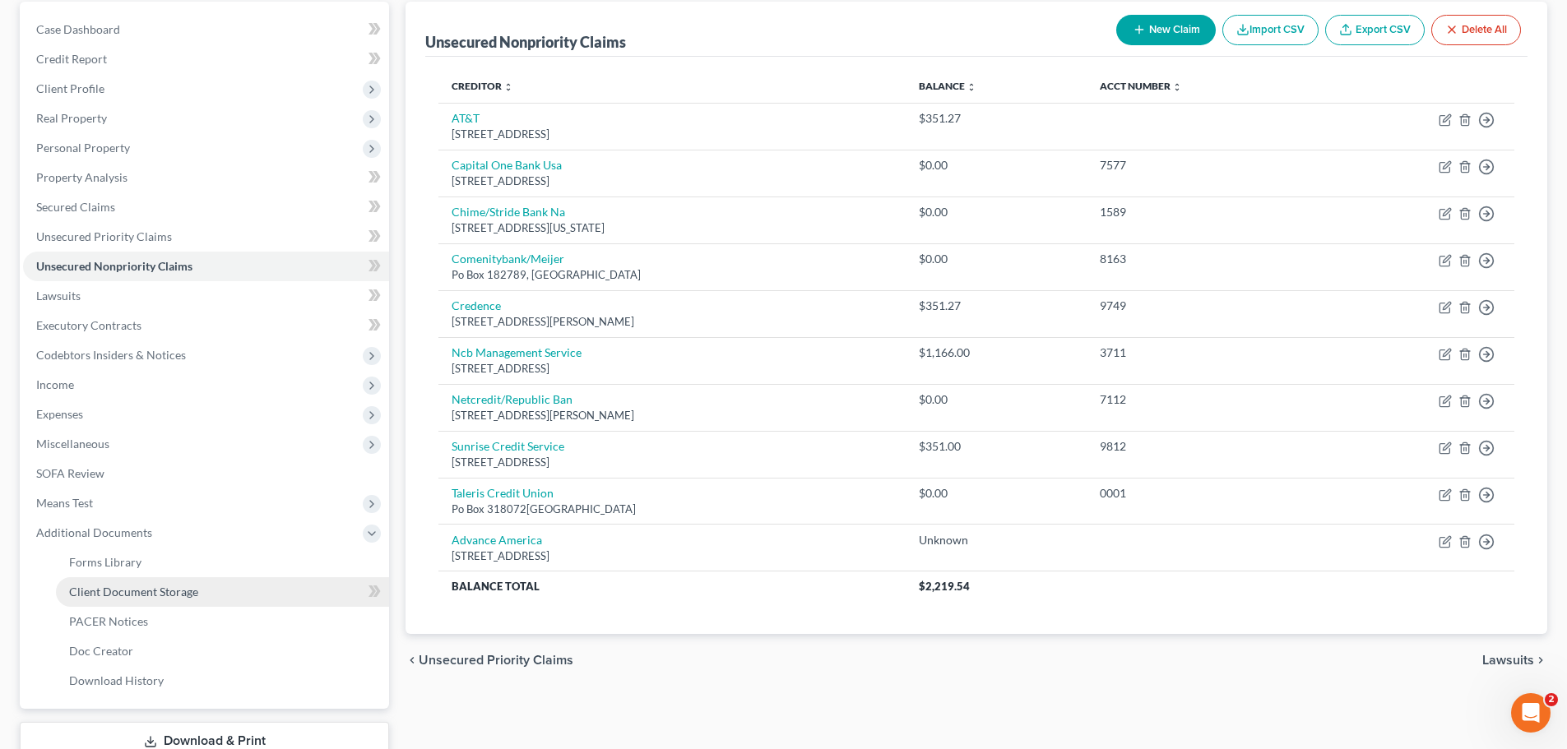
click at [165, 594] on span "Client Document Storage" at bounding box center [133, 592] width 129 height 14
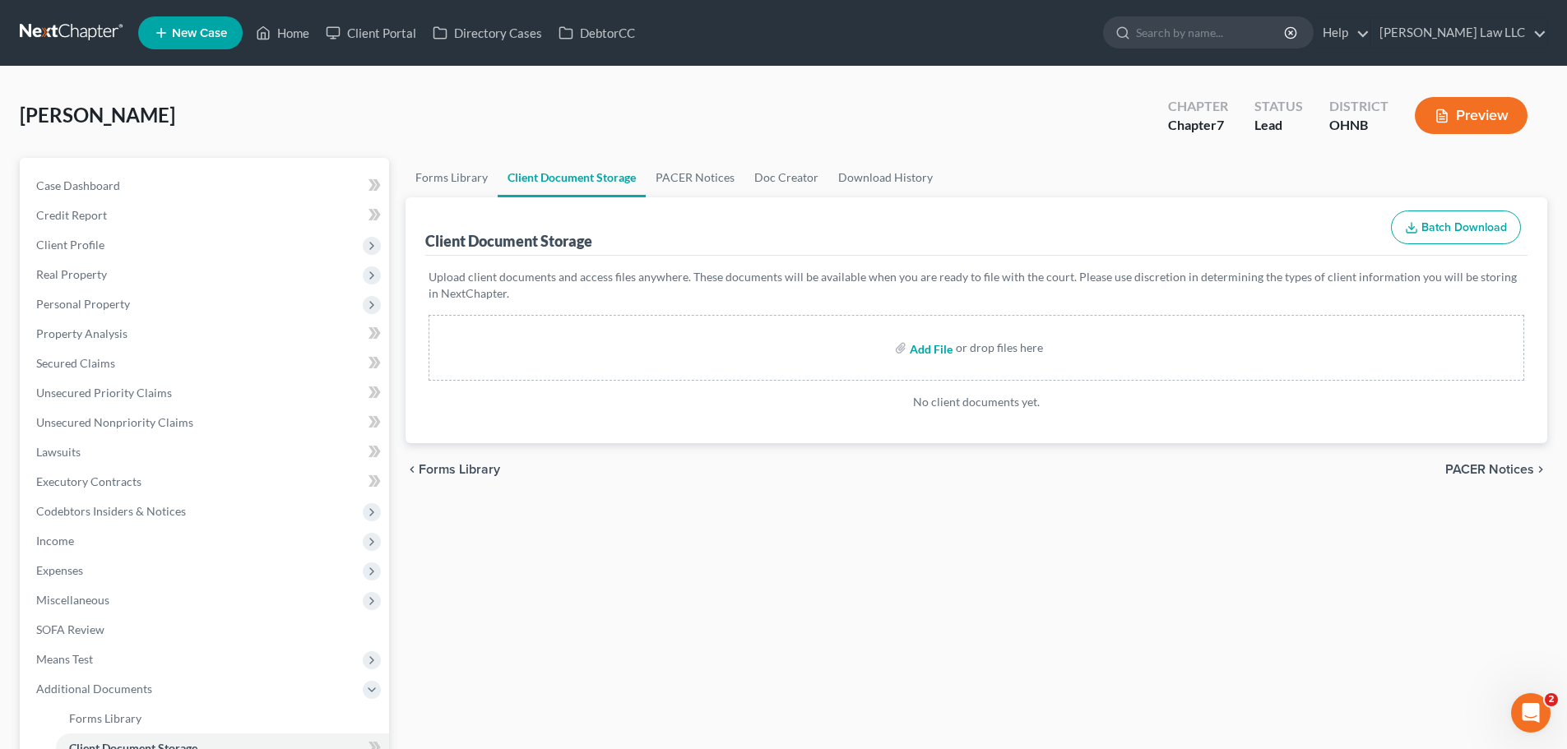
click at [927, 346] on input "file" at bounding box center [929, 348] width 39 height 30
type input "C:\fakepath\CCC.pdf"
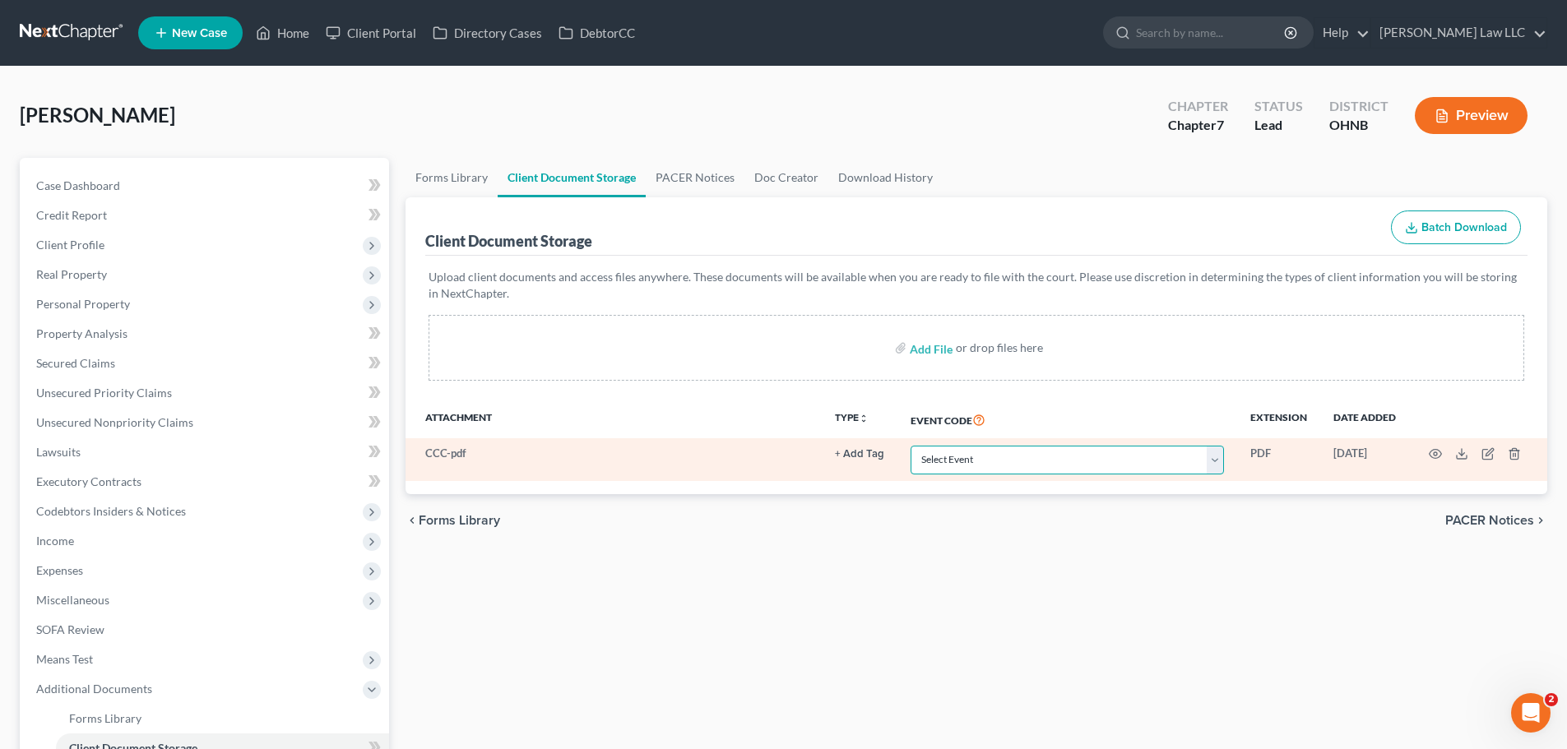
click at [953, 461] on select "Select Event 20 Largest Unsecured Creditors Amended List of Creditors (Fee) Ame…" at bounding box center [1067, 460] width 313 height 29
select select "5"
click at [911, 446] on select "Select Event 20 Largest Unsecured Creditors Amended List of Creditors (Fee) Ame…" at bounding box center [1067, 460] width 313 height 29
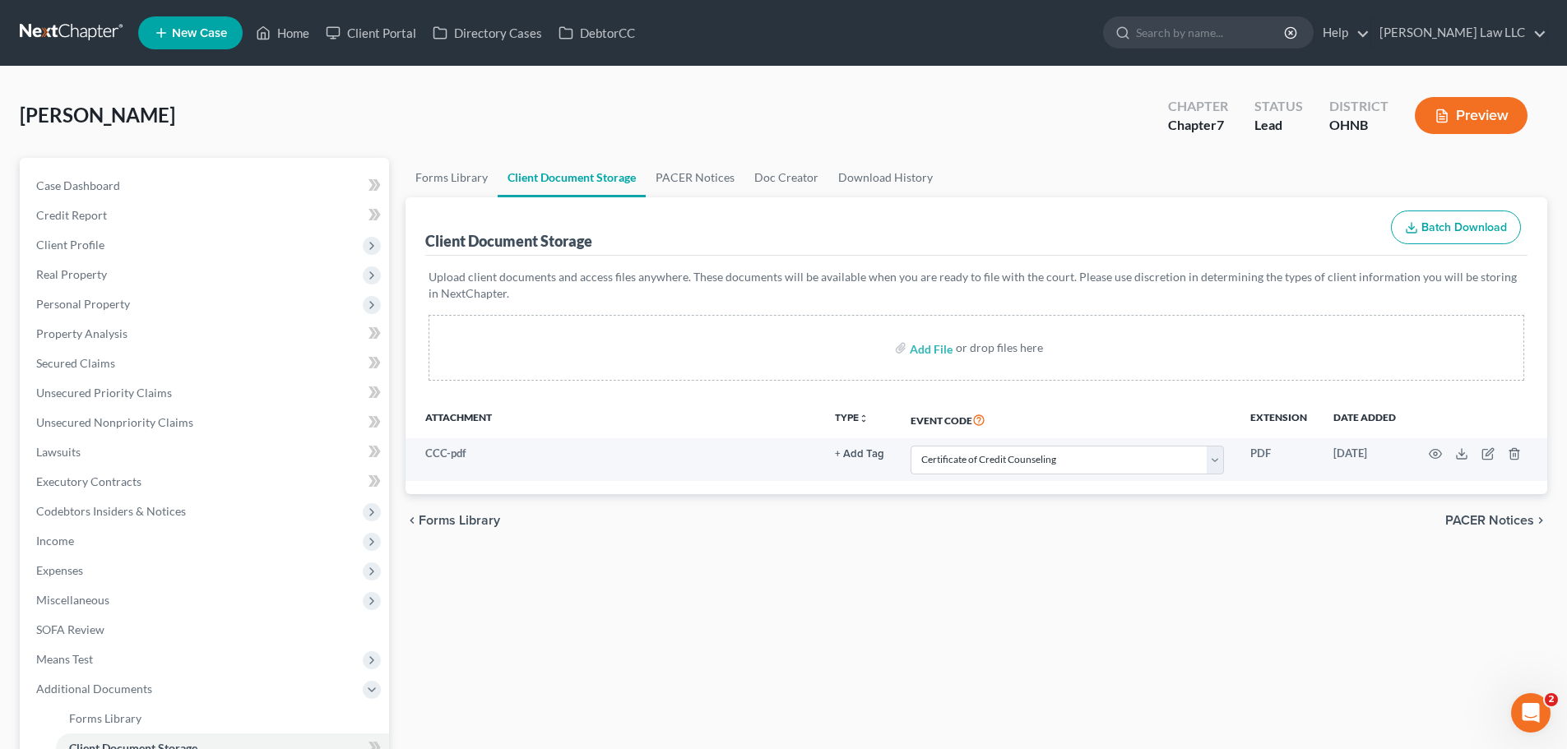
click at [934, 600] on div "Forms Library Client Document Storage PACER Notices Doc Creator Download Histor…" at bounding box center [976, 537] width 1158 height 759
click at [120, 183] on link "Case Dashboard" at bounding box center [206, 186] width 366 height 30
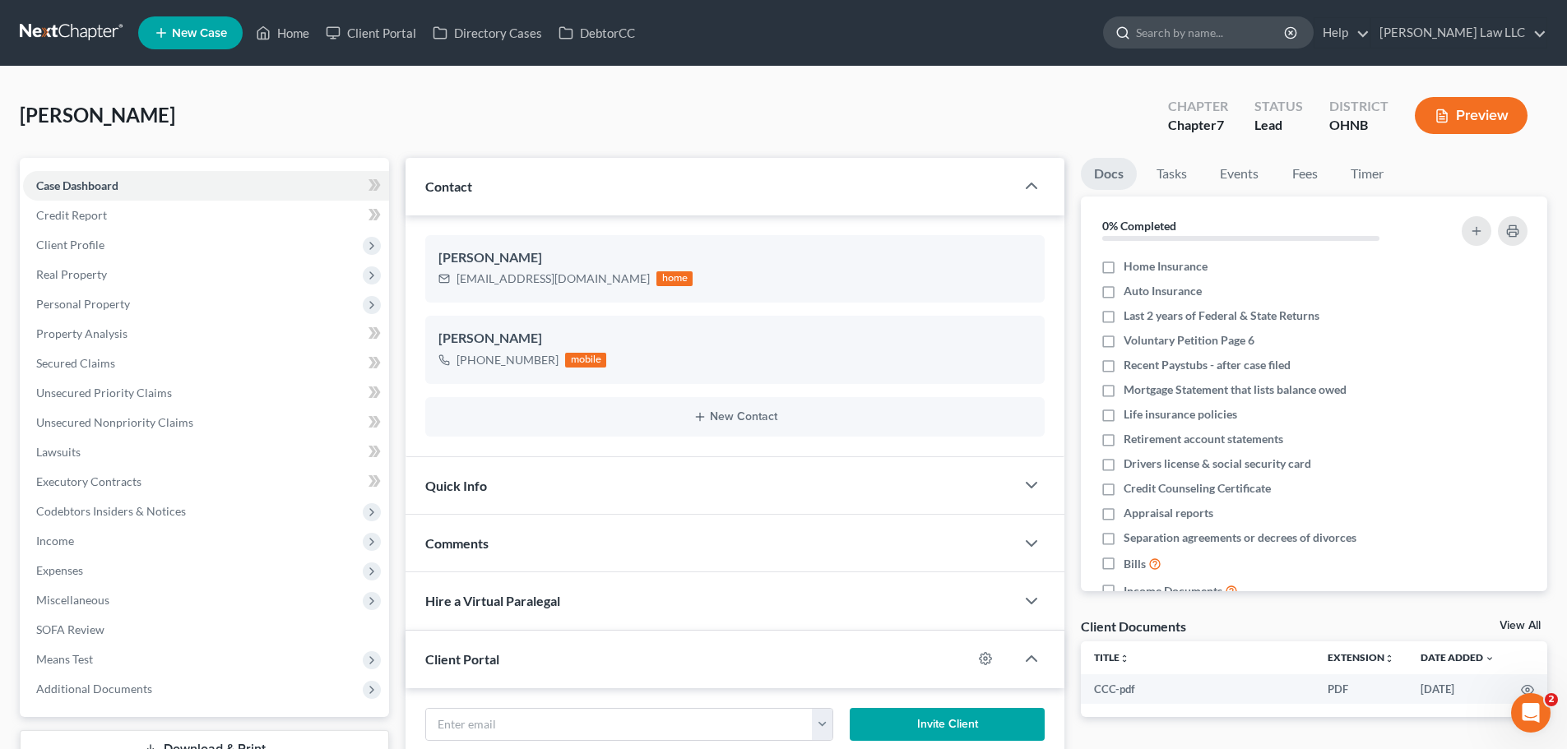
click at [1223, 30] on input "search" at bounding box center [1211, 32] width 151 height 30
type input "[PERSON_NAME]"
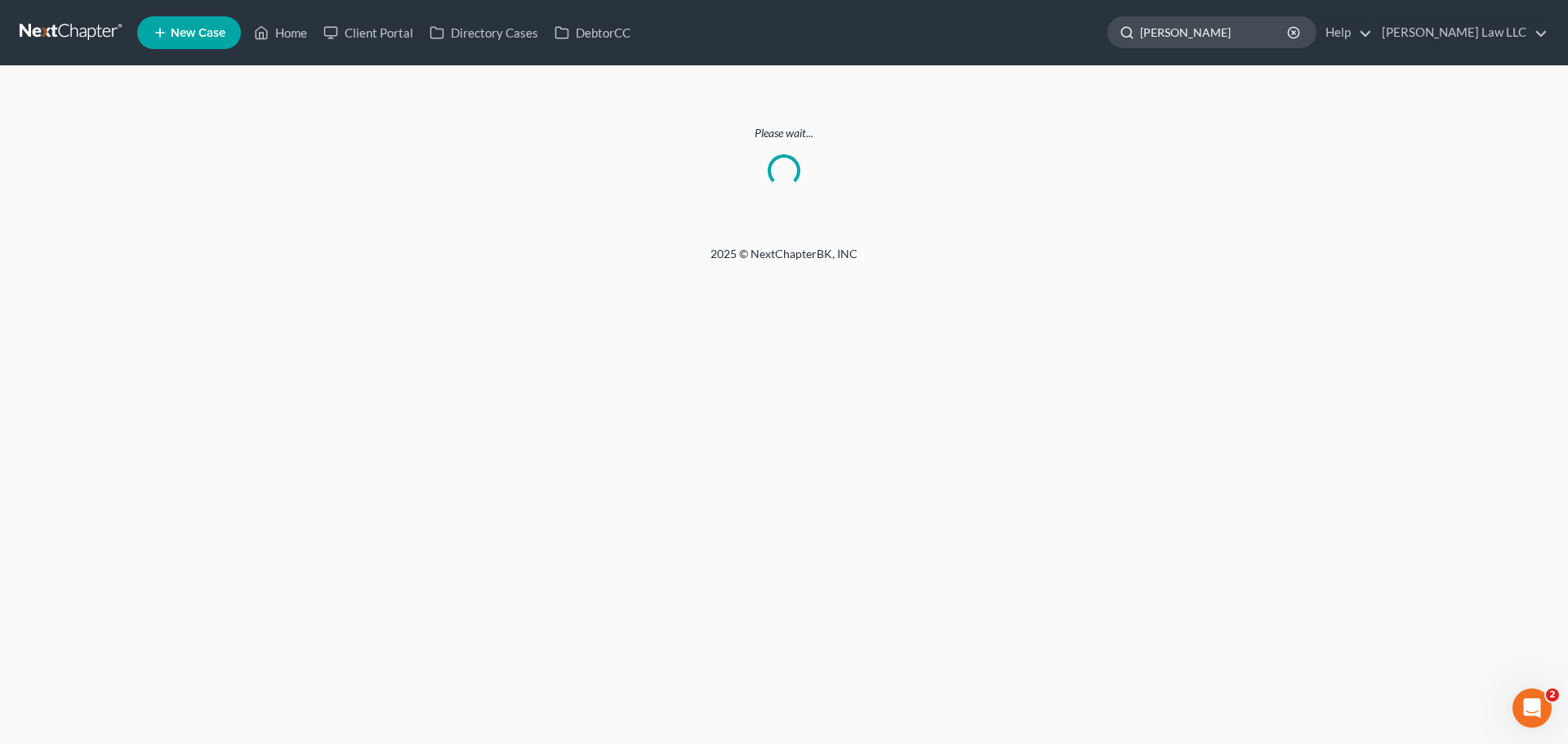
click at [1259, 37] on input "[PERSON_NAME]" at bounding box center [1214, 32] width 150 height 30
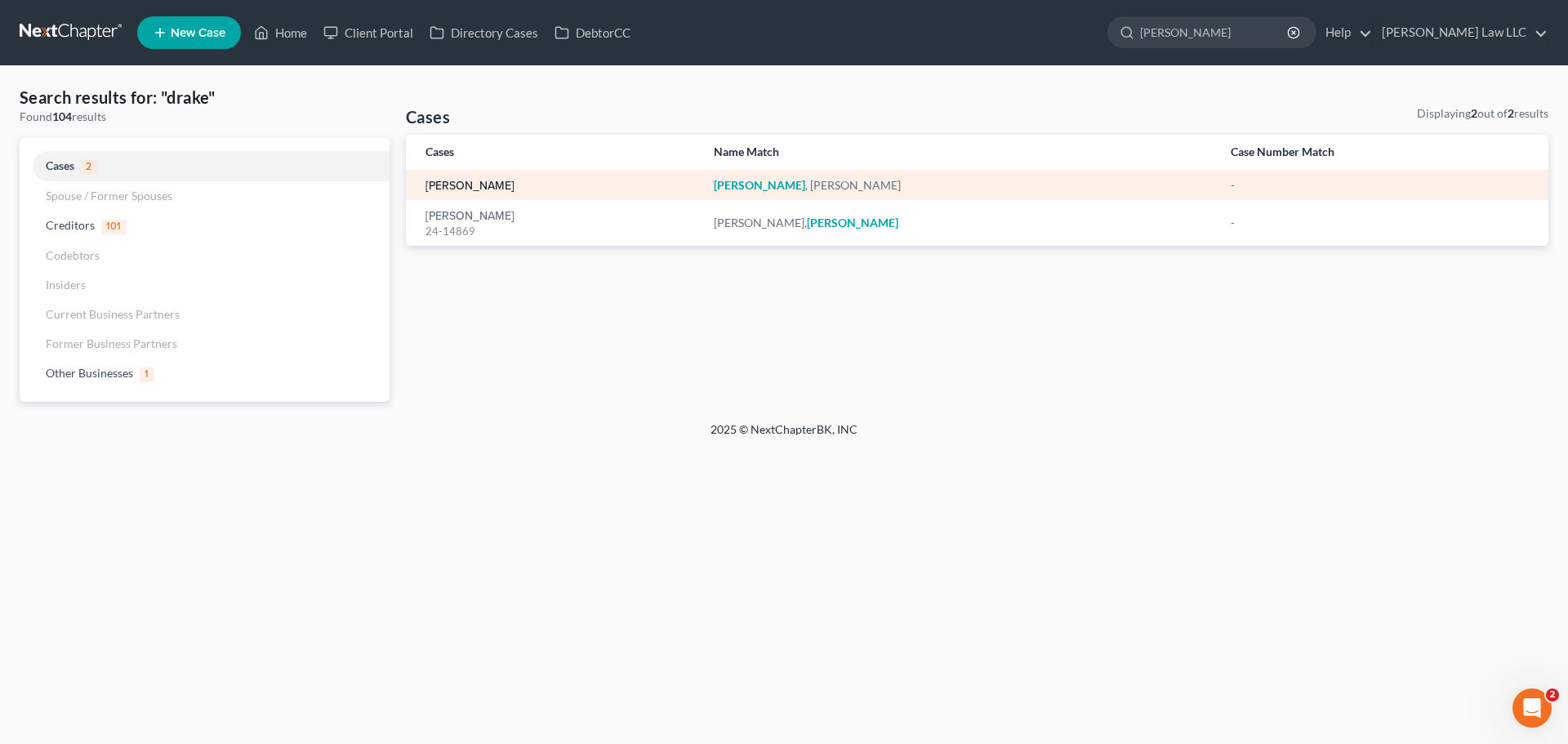
click at [467, 183] on link "[PERSON_NAME]" at bounding box center [471, 187] width 89 height 12
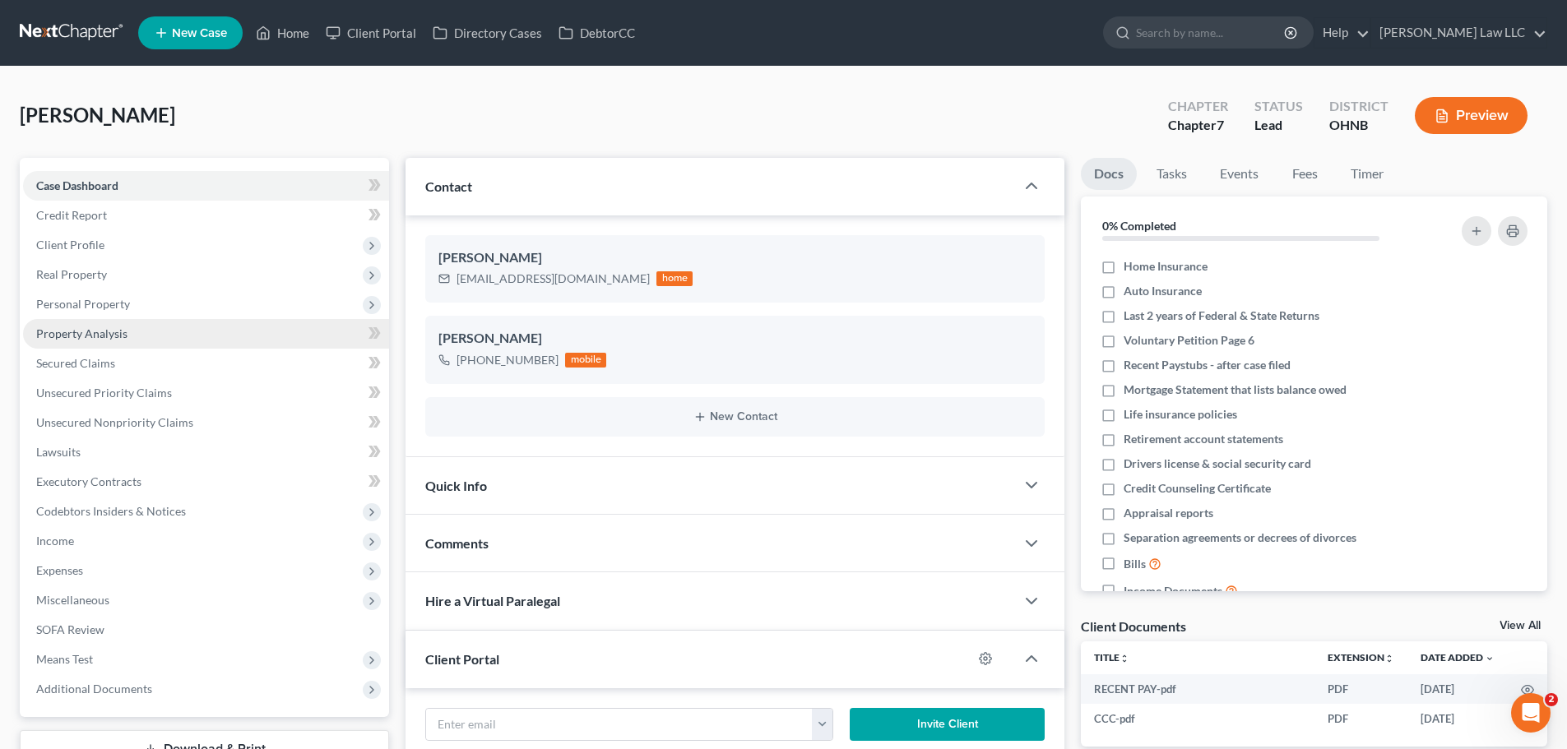
click at [113, 327] on span "Property Analysis" at bounding box center [81, 334] width 91 height 14
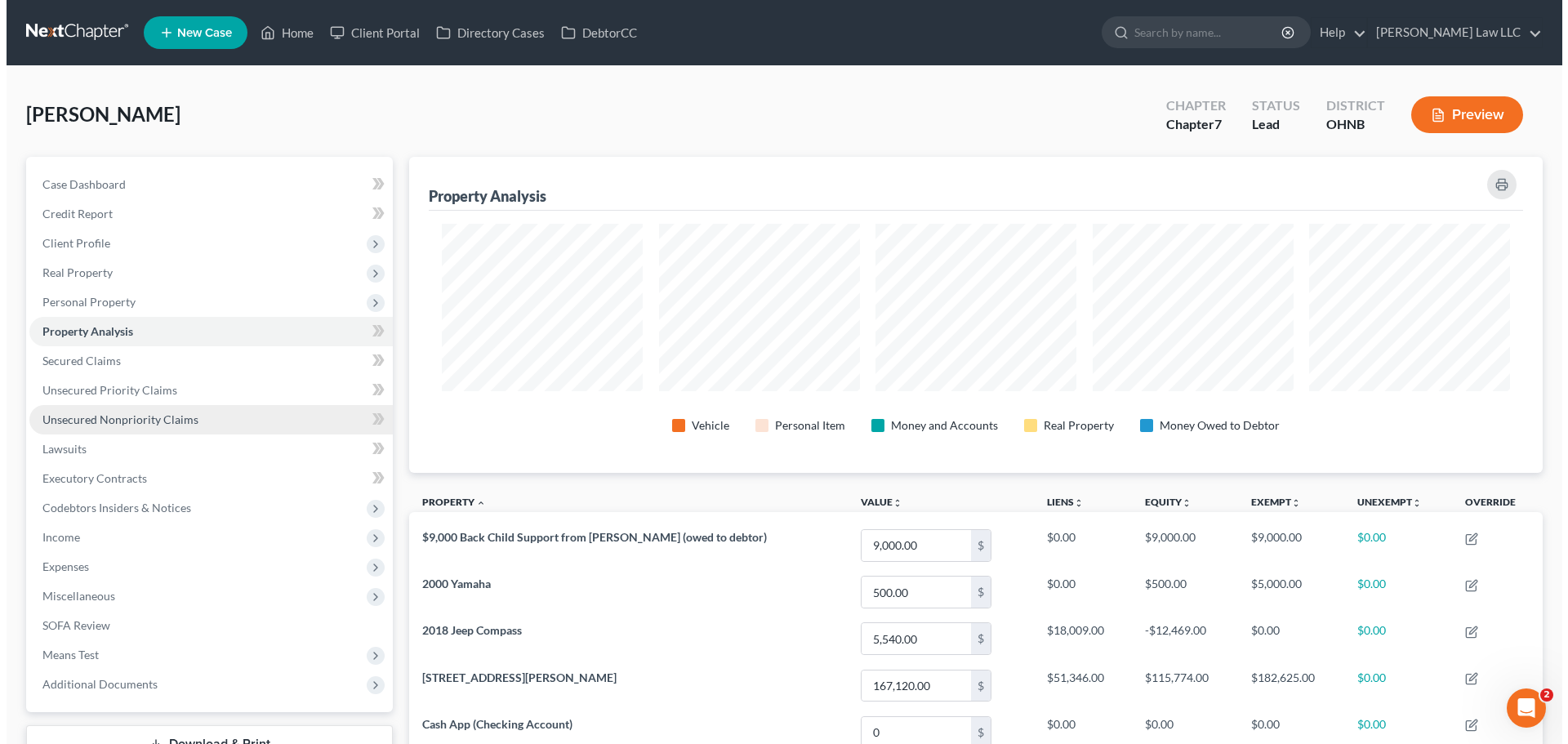
scroll to position [316, 1134]
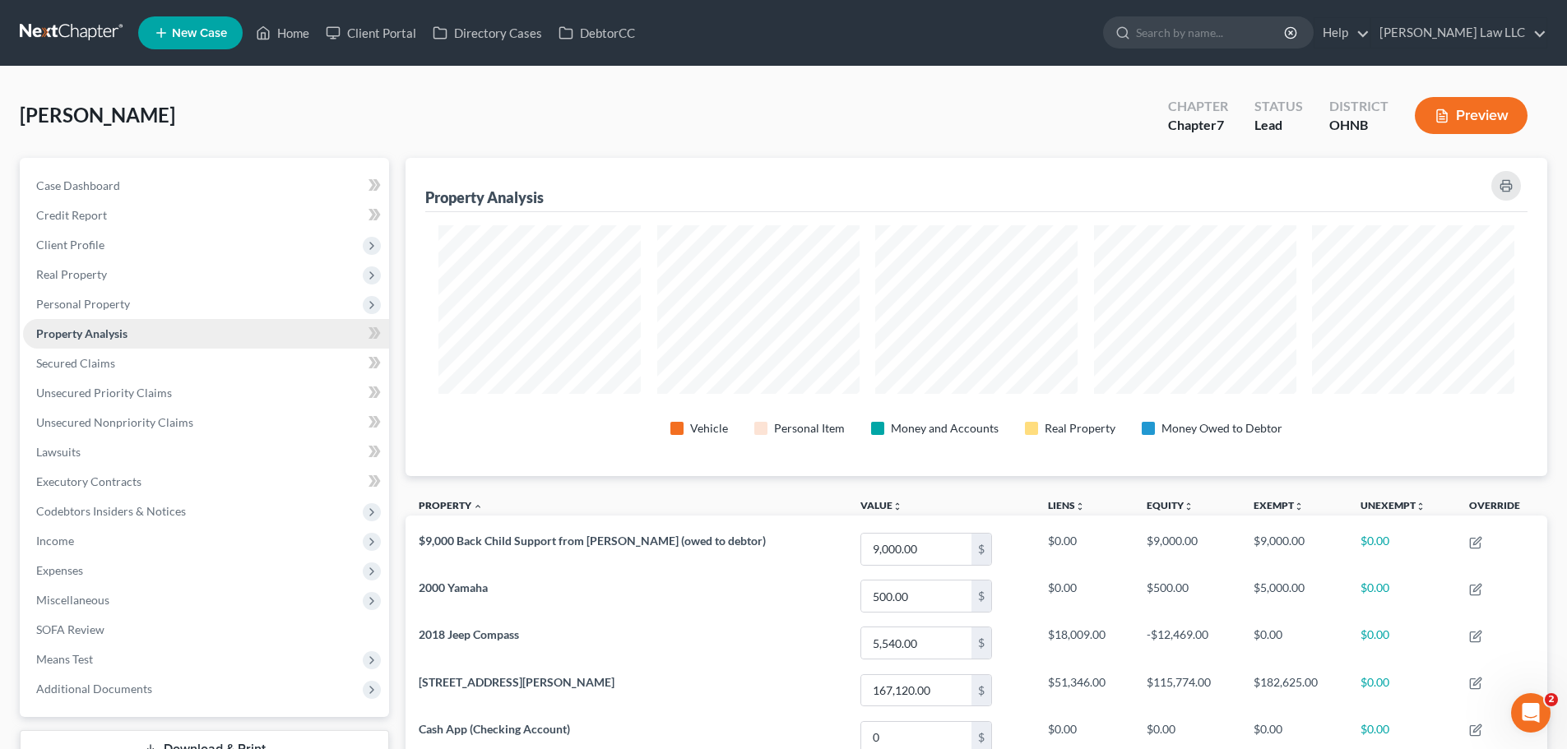
click at [127, 339] on span "Property Analysis" at bounding box center [81, 334] width 91 height 14
click at [125, 312] on span "Personal Property" at bounding box center [206, 305] width 366 height 30
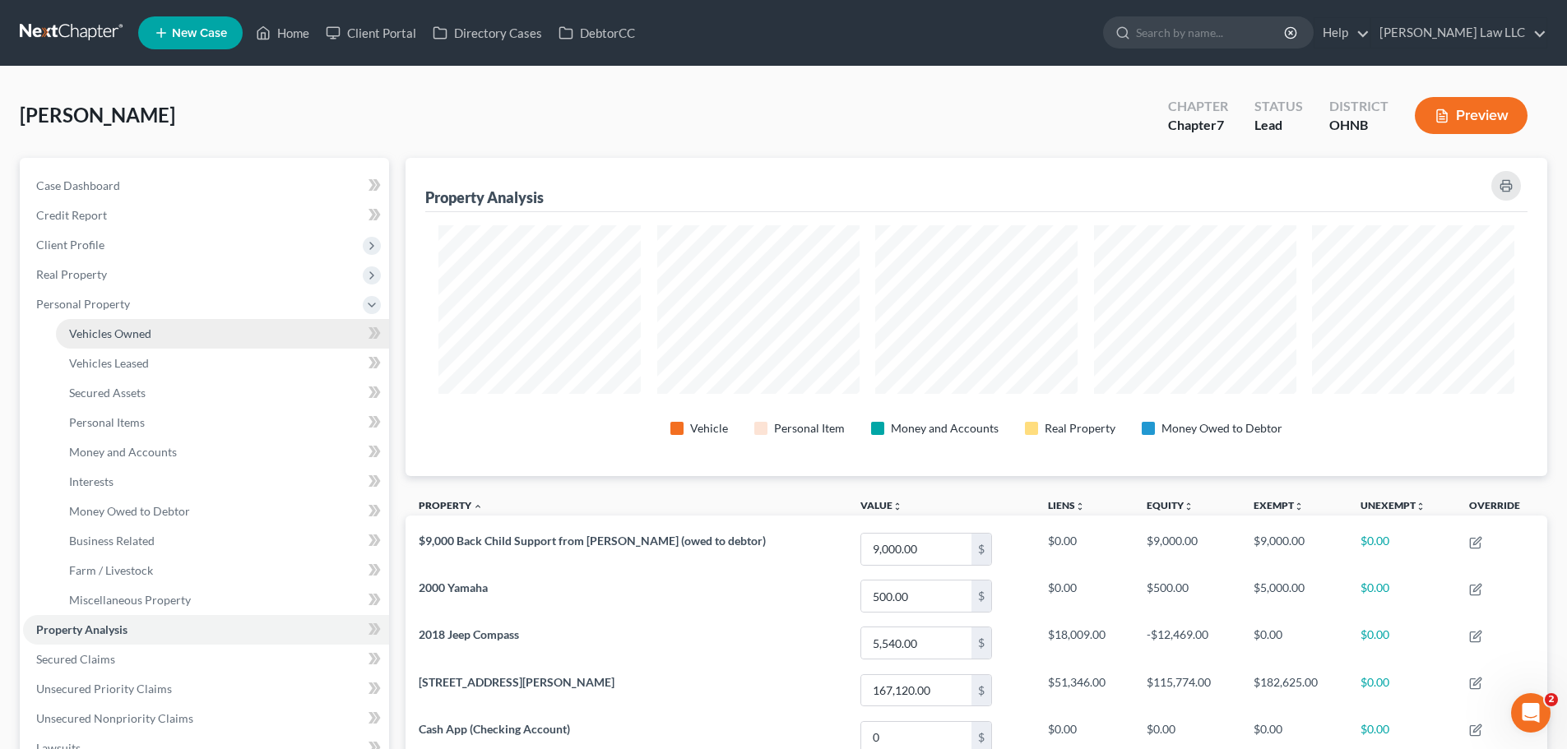
click at [144, 331] on span "Vehicles Owned" at bounding box center [110, 334] width 82 height 14
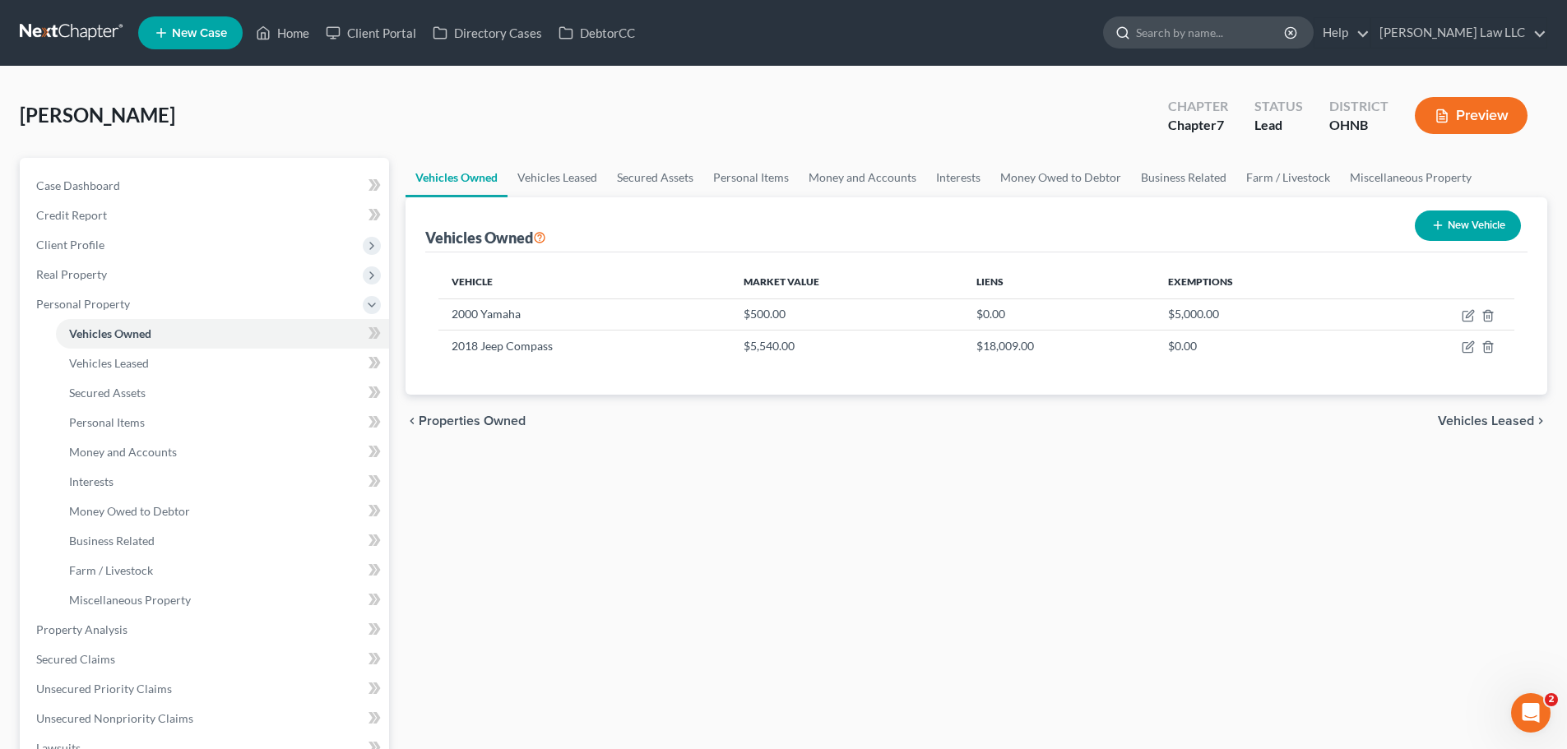
click at [1238, 33] on input "search" at bounding box center [1211, 32] width 151 height 30
type input "[PERSON_NAME]"
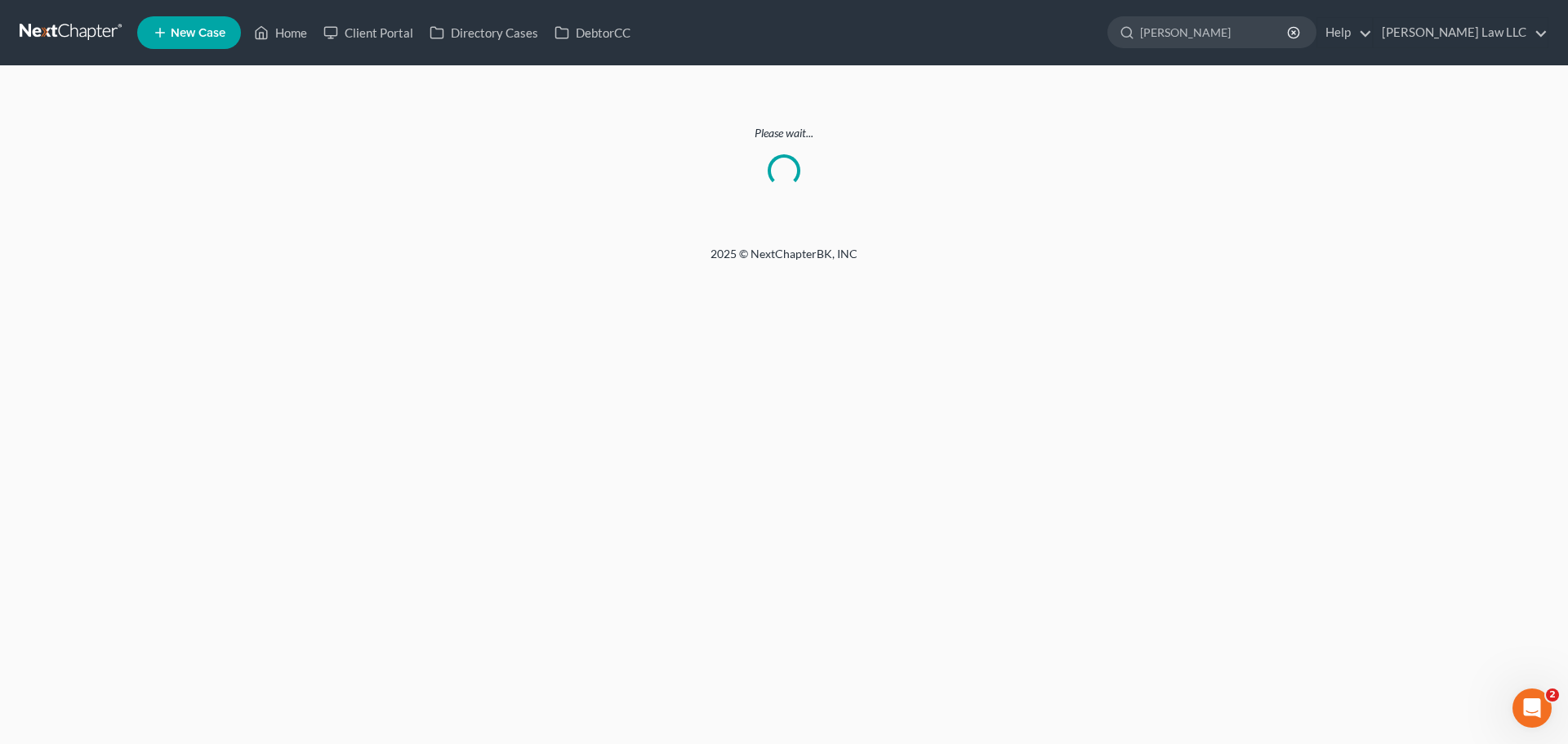
click at [66, 29] on link at bounding box center [71, 33] width 104 height 30
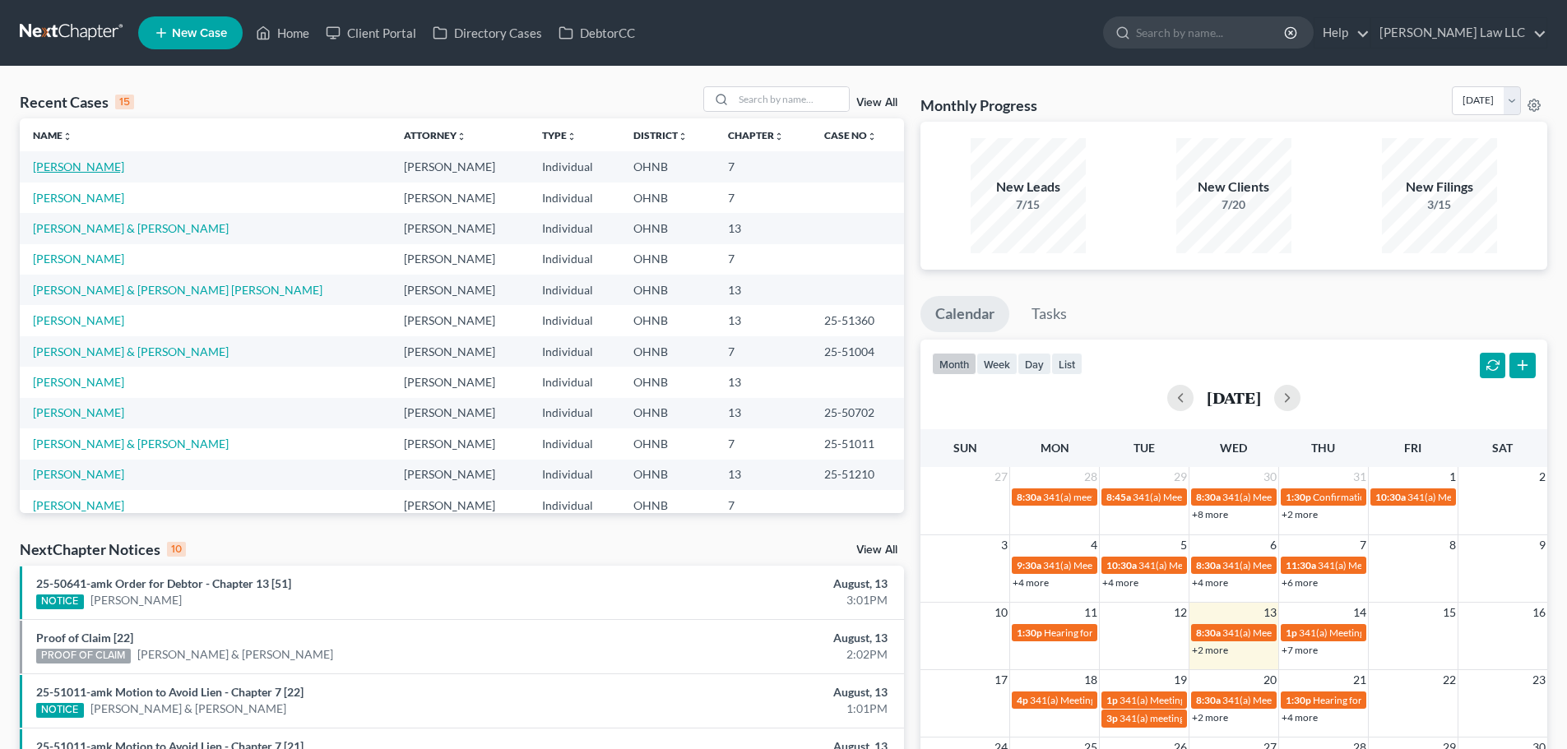
click at [58, 168] on link "Drake, Cynthia" at bounding box center [78, 167] width 91 height 14
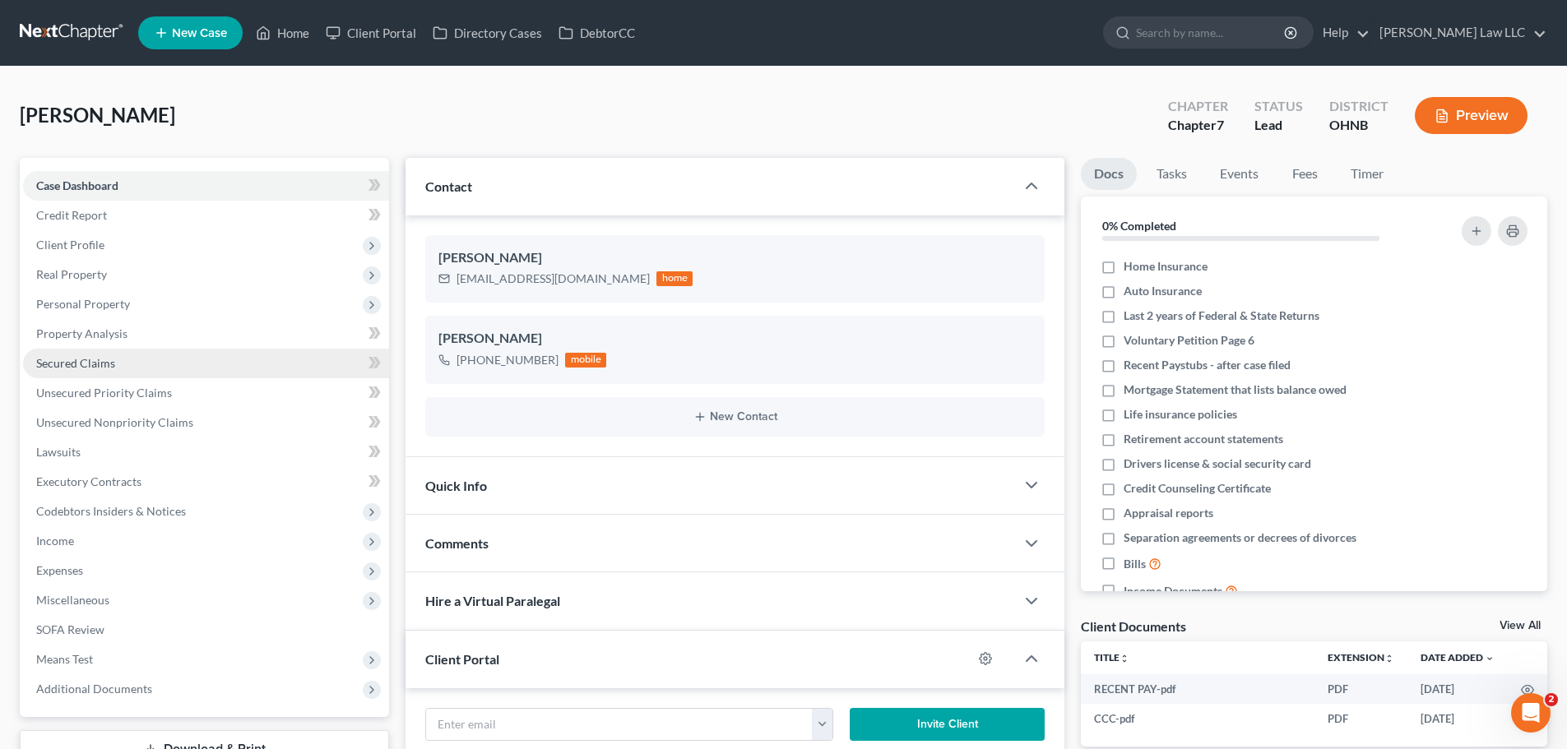
click at [131, 362] on link "Secured Claims" at bounding box center [206, 364] width 366 height 30
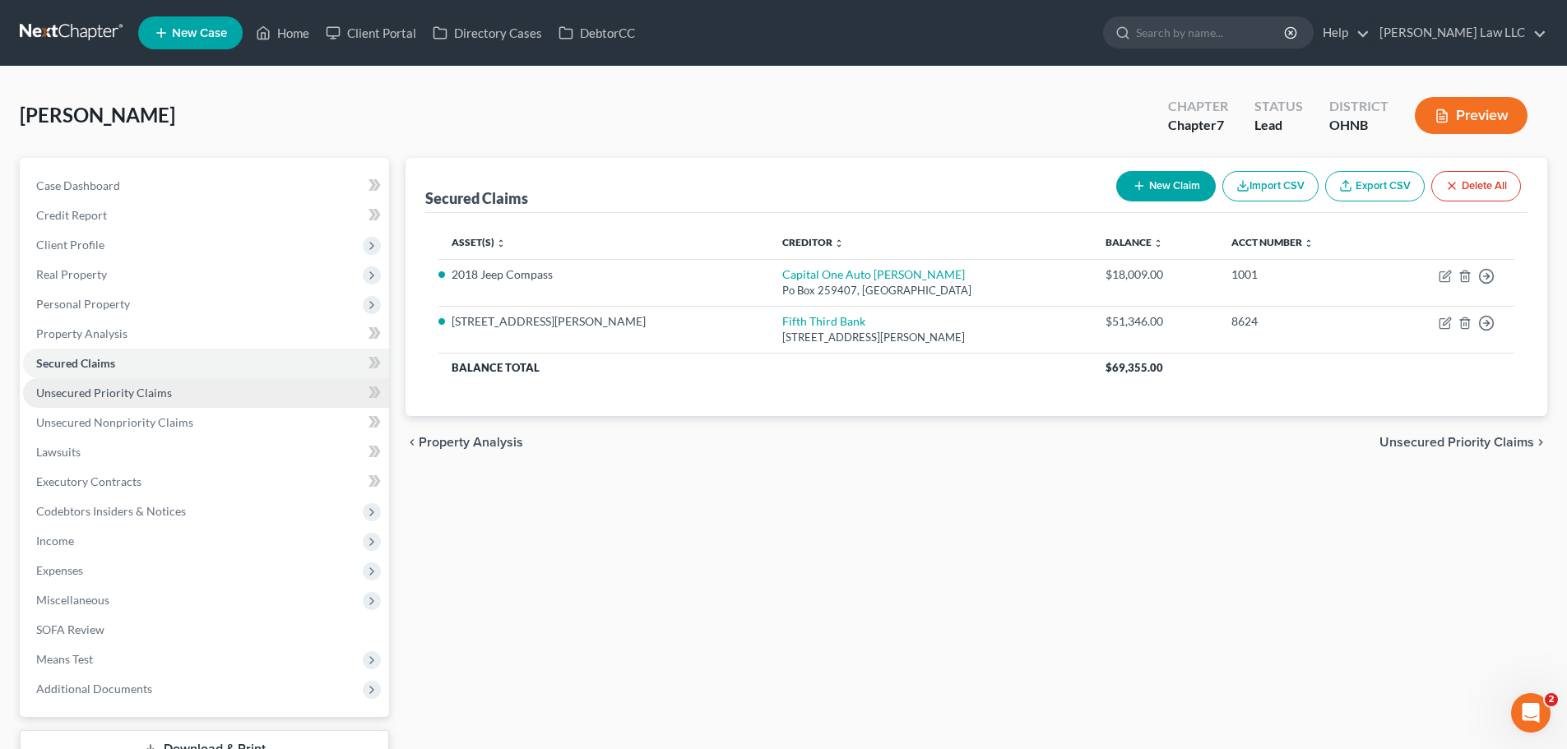
click at [160, 395] on span "Unsecured Priority Claims" at bounding box center [104, 393] width 136 height 14
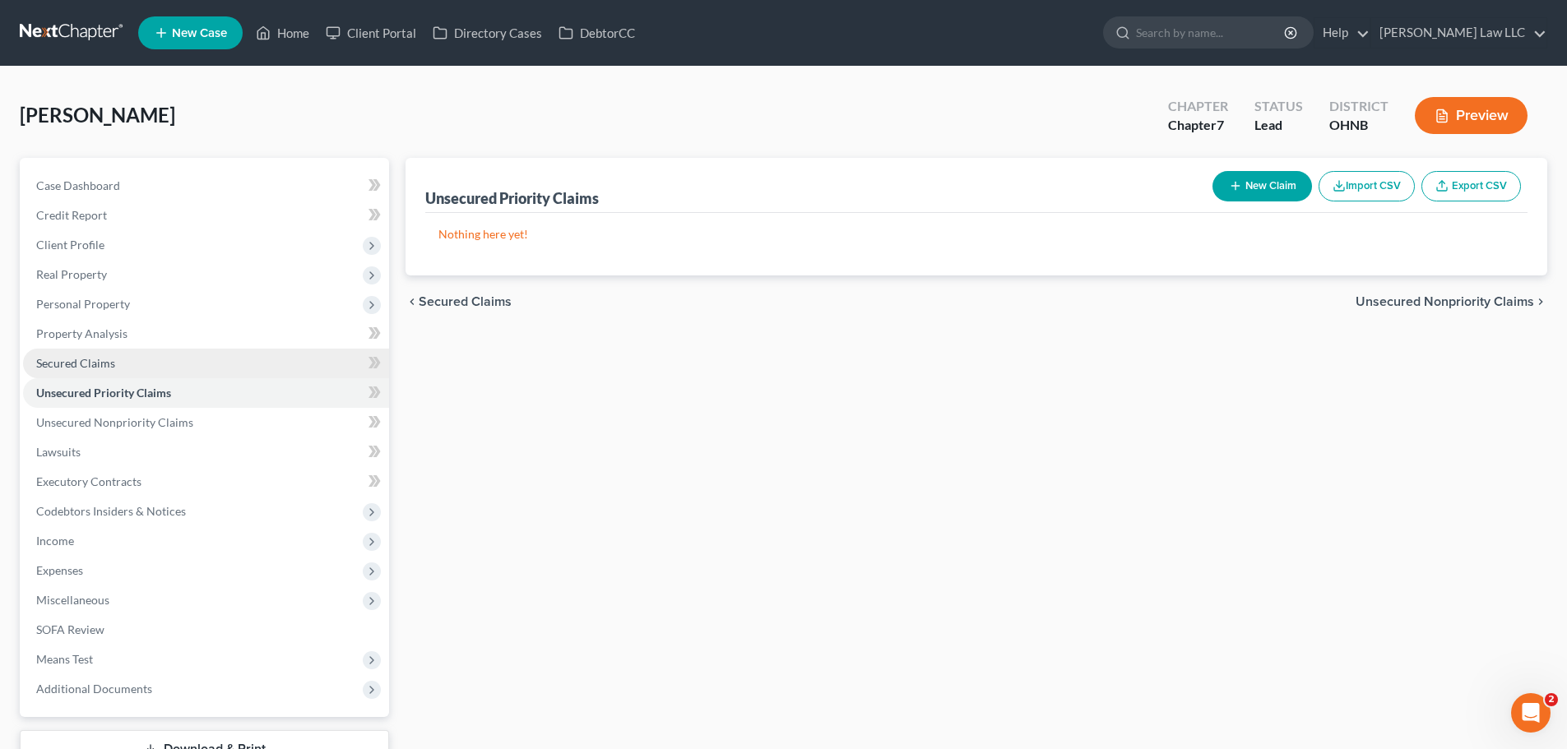
click at [149, 353] on link "Secured Claims" at bounding box center [206, 364] width 366 height 30
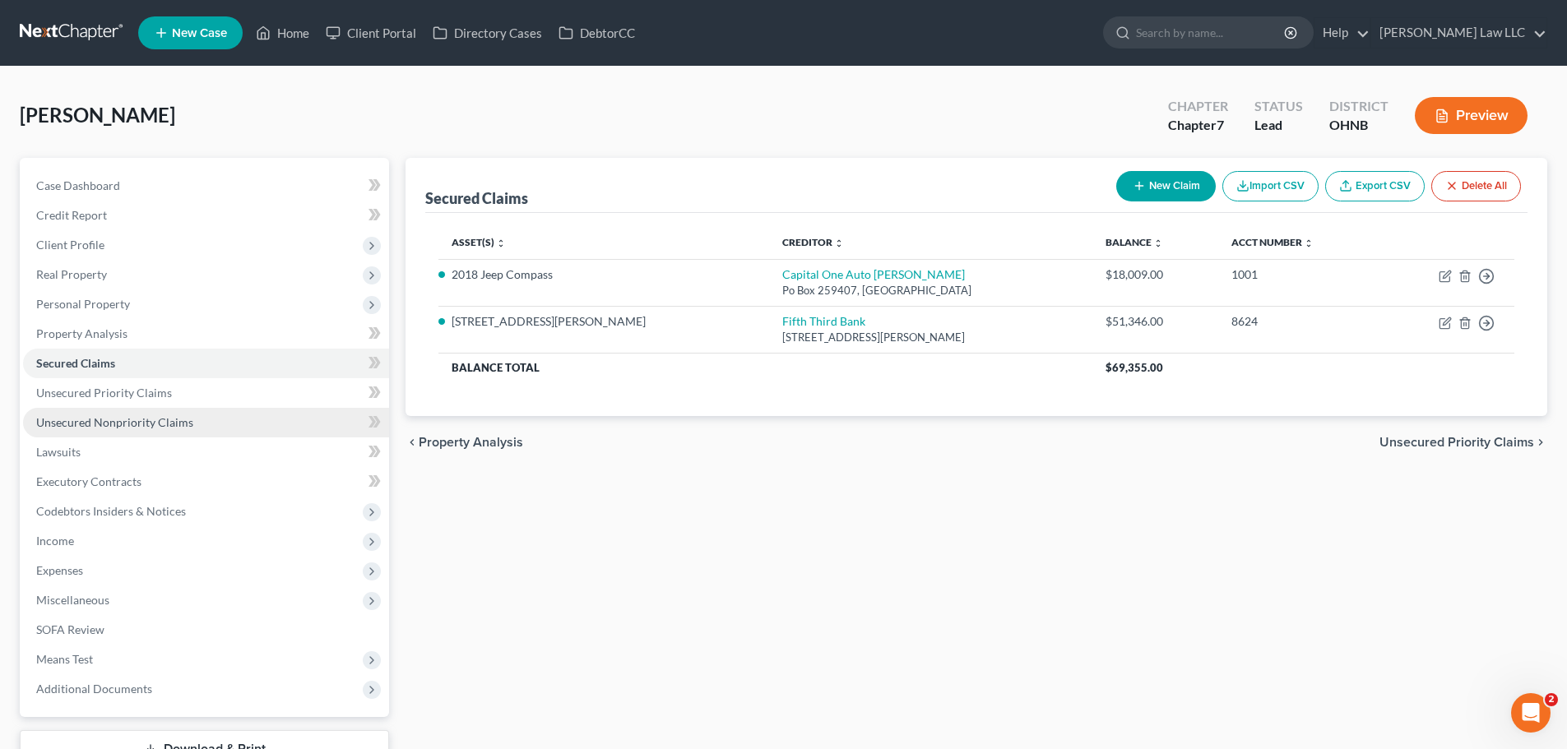
click at [141, 423] on span "Unsecured Nonpriority Claims" at bounding box center [114, 422] width 157 height 14
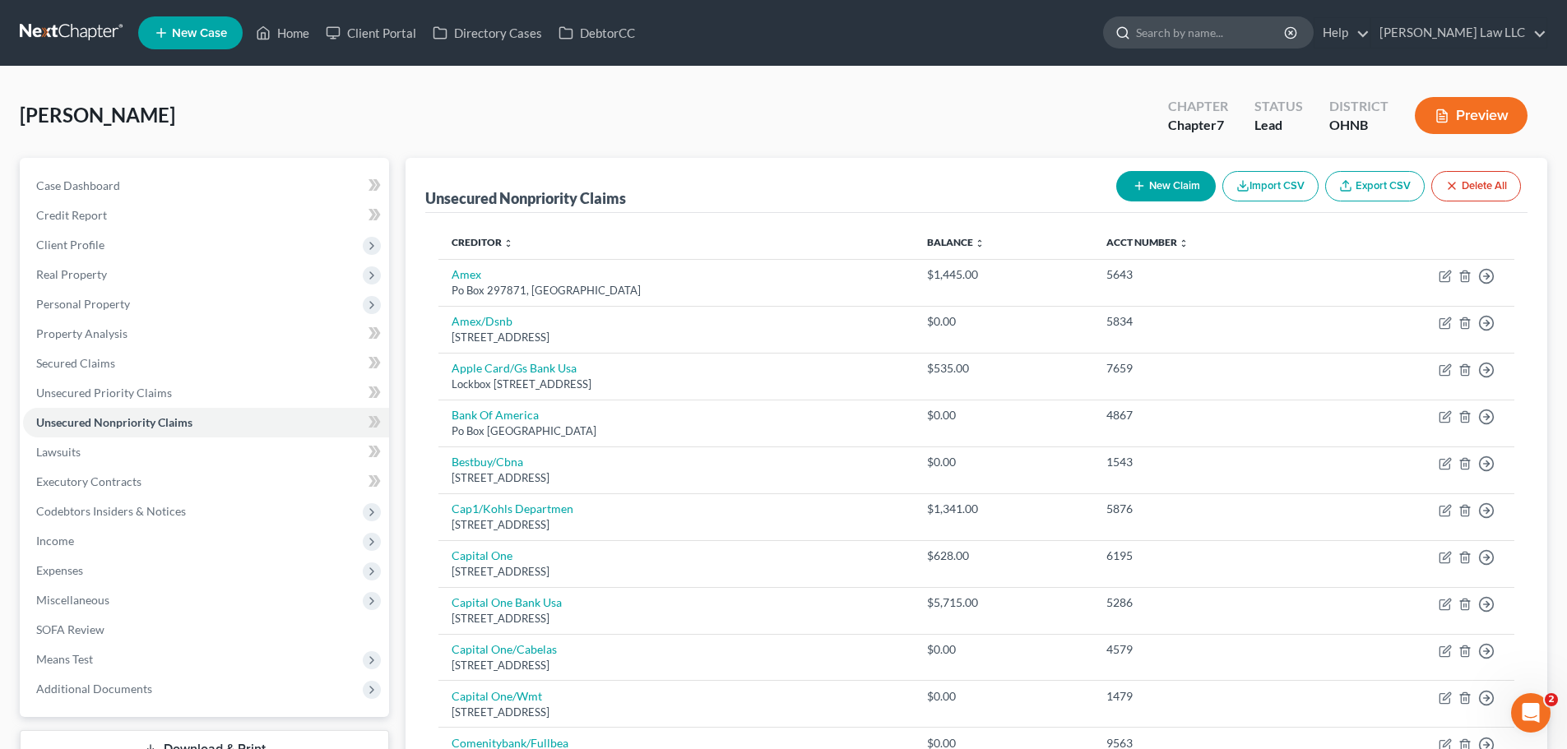
click at [1248, 34] on input "search" at bounding box center [1211, 32] width 151 height 30
type input "rexorad"
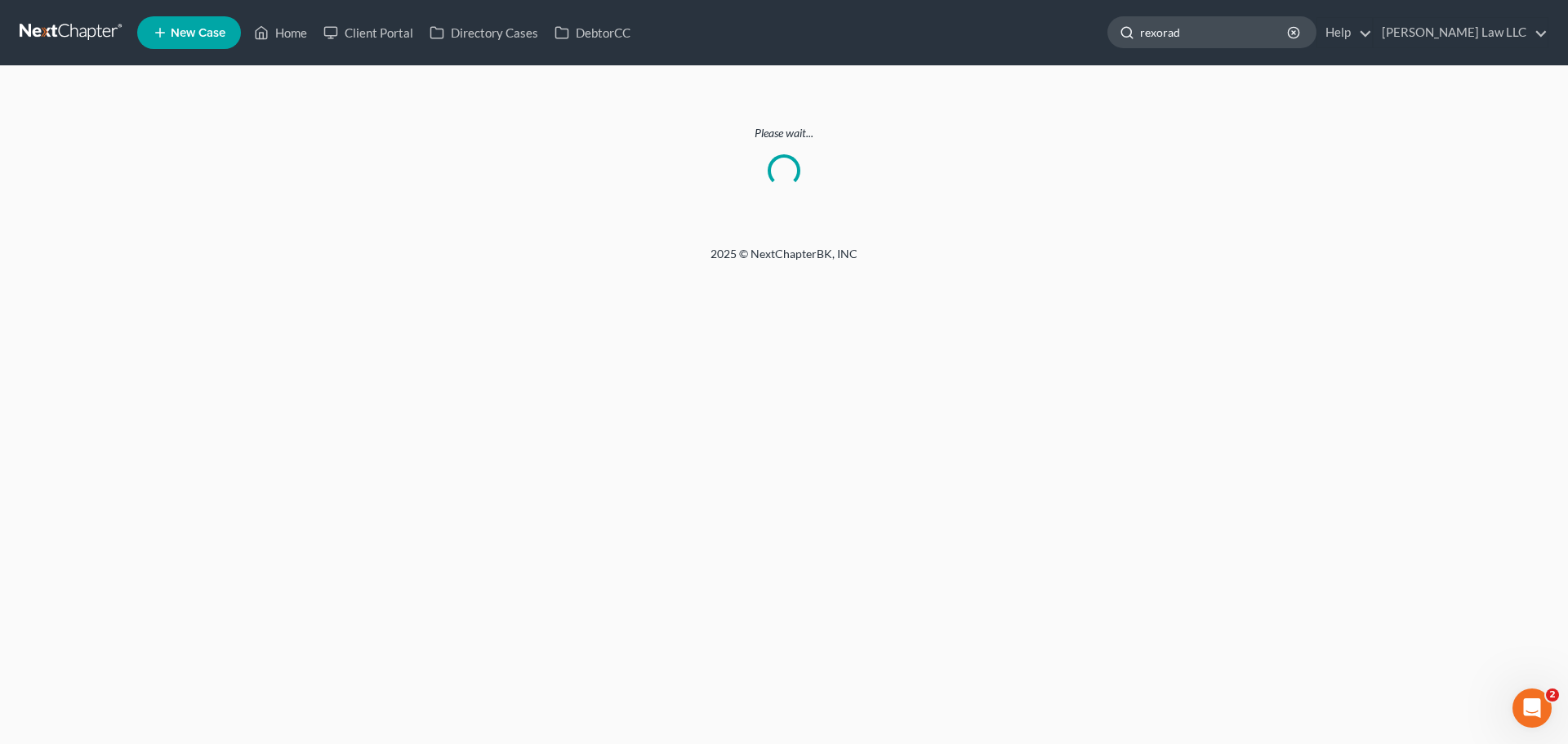
click at [1236, 33] on input "rexorad" at bounding box center [1214, 32] width 150 height 30
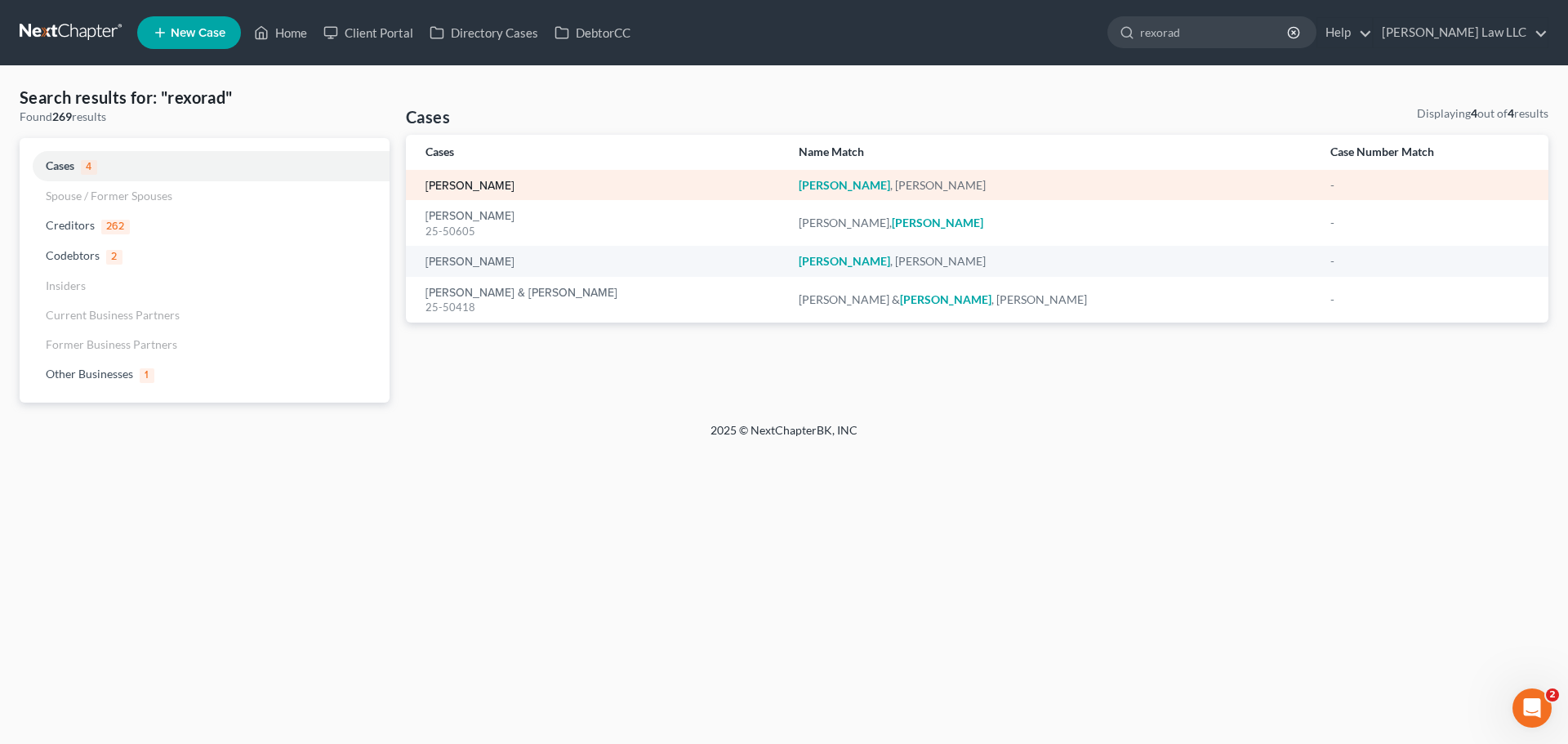
click at [505, 186] on link "[PERSON_NAME]" at bounding box center [471, 187] width 89 height 12
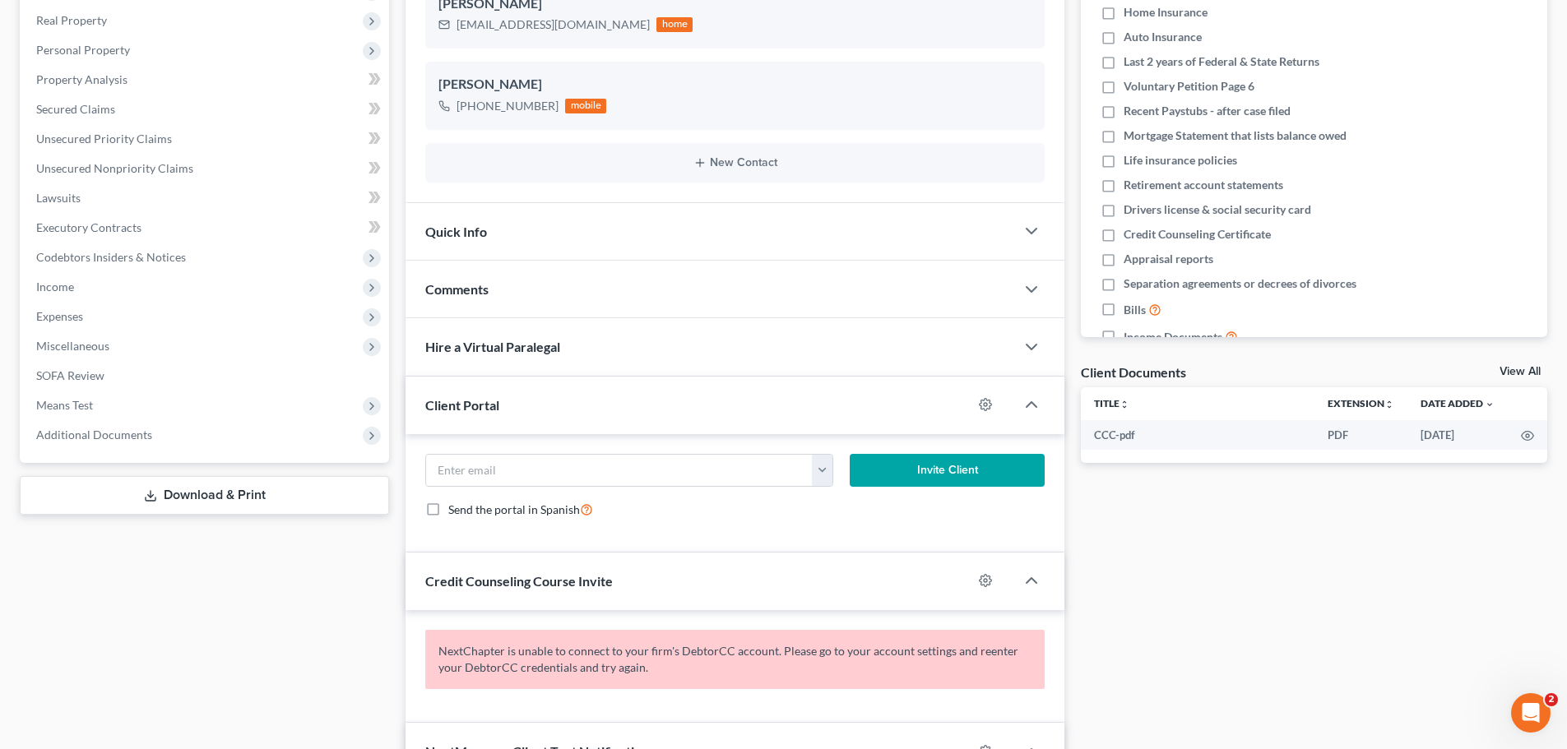
scroll to position [6, 0]
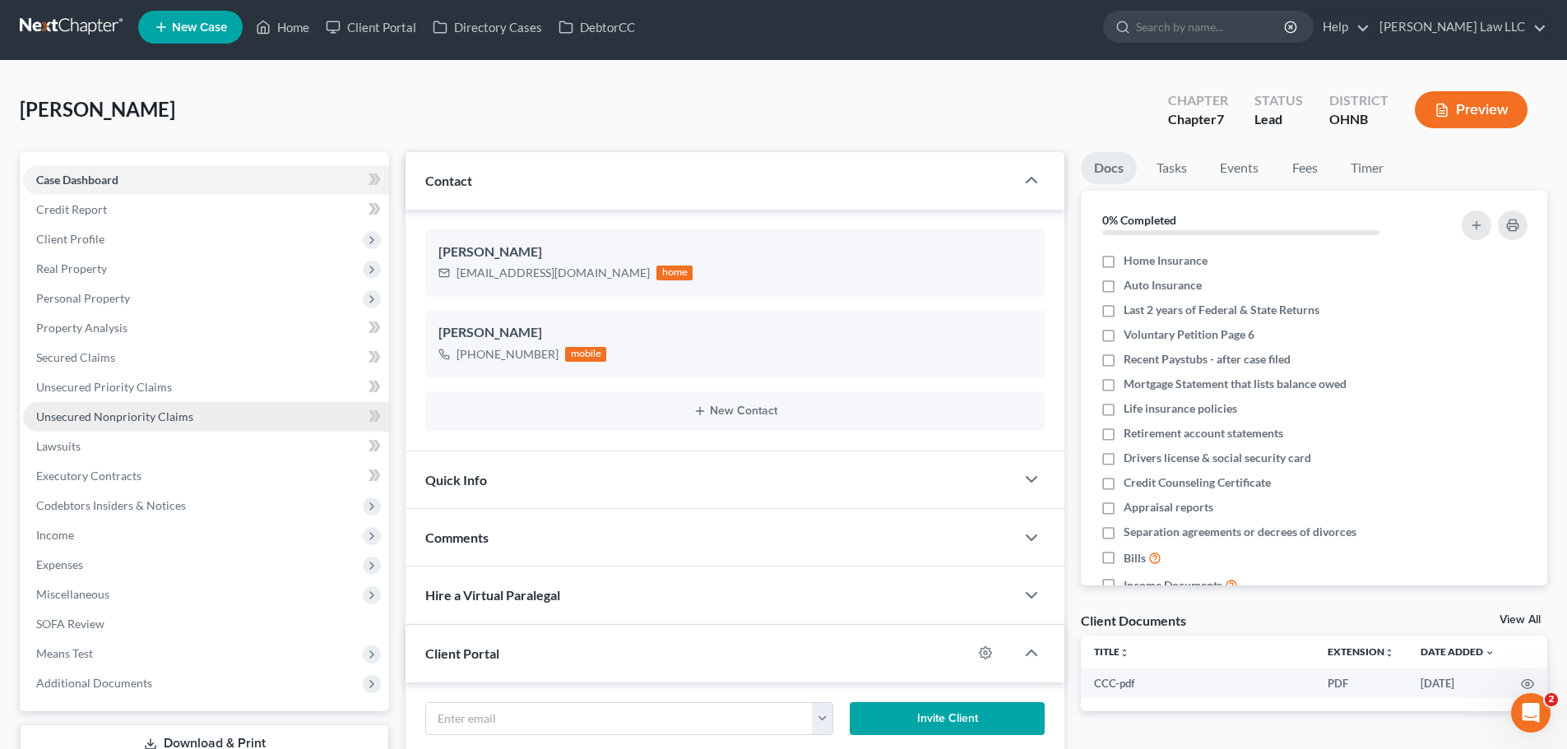
click at [118, 420] on span "Unsecured Nonpriority Claims" at bounding box center [114, 417] width 157 height 14
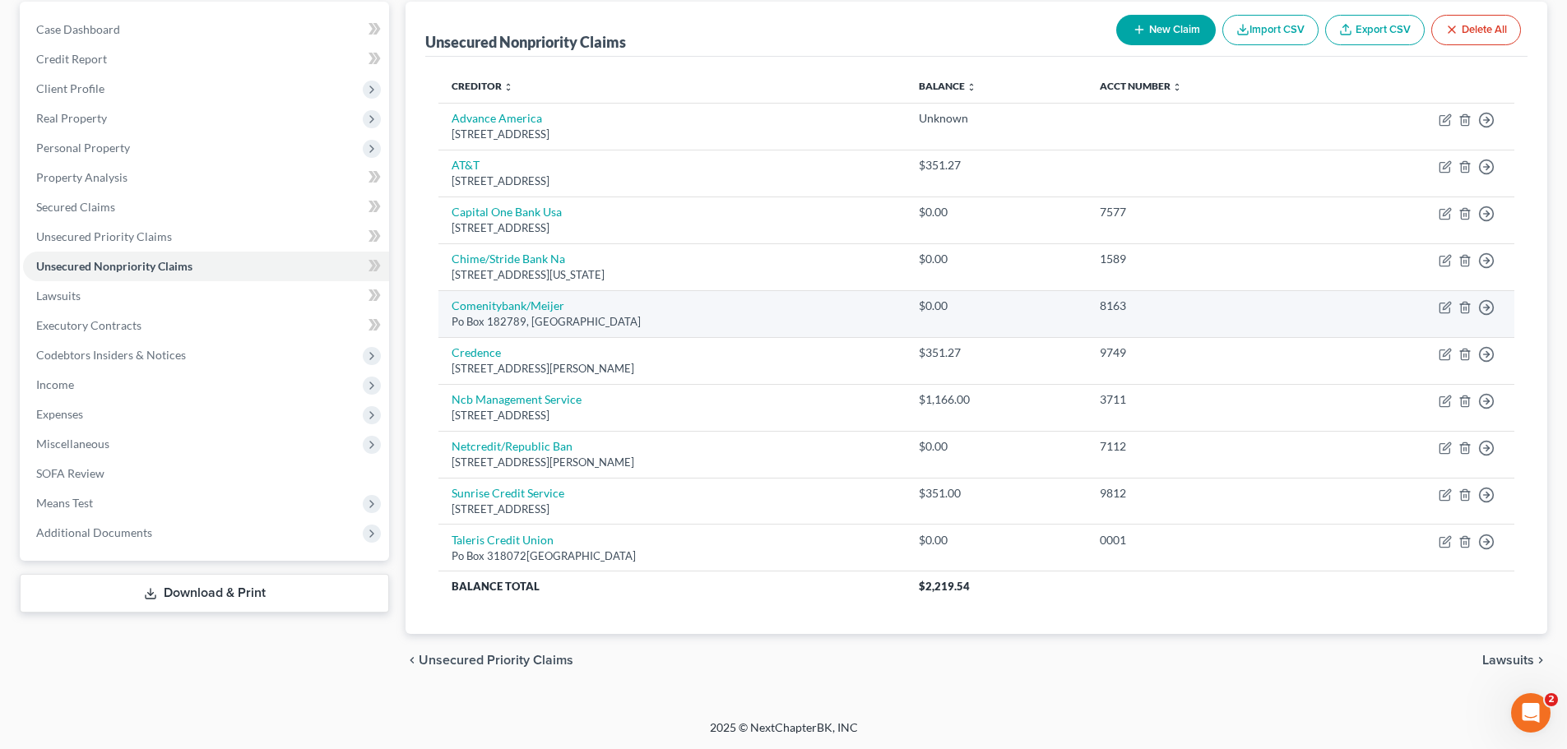
scroll to position [74, 0]
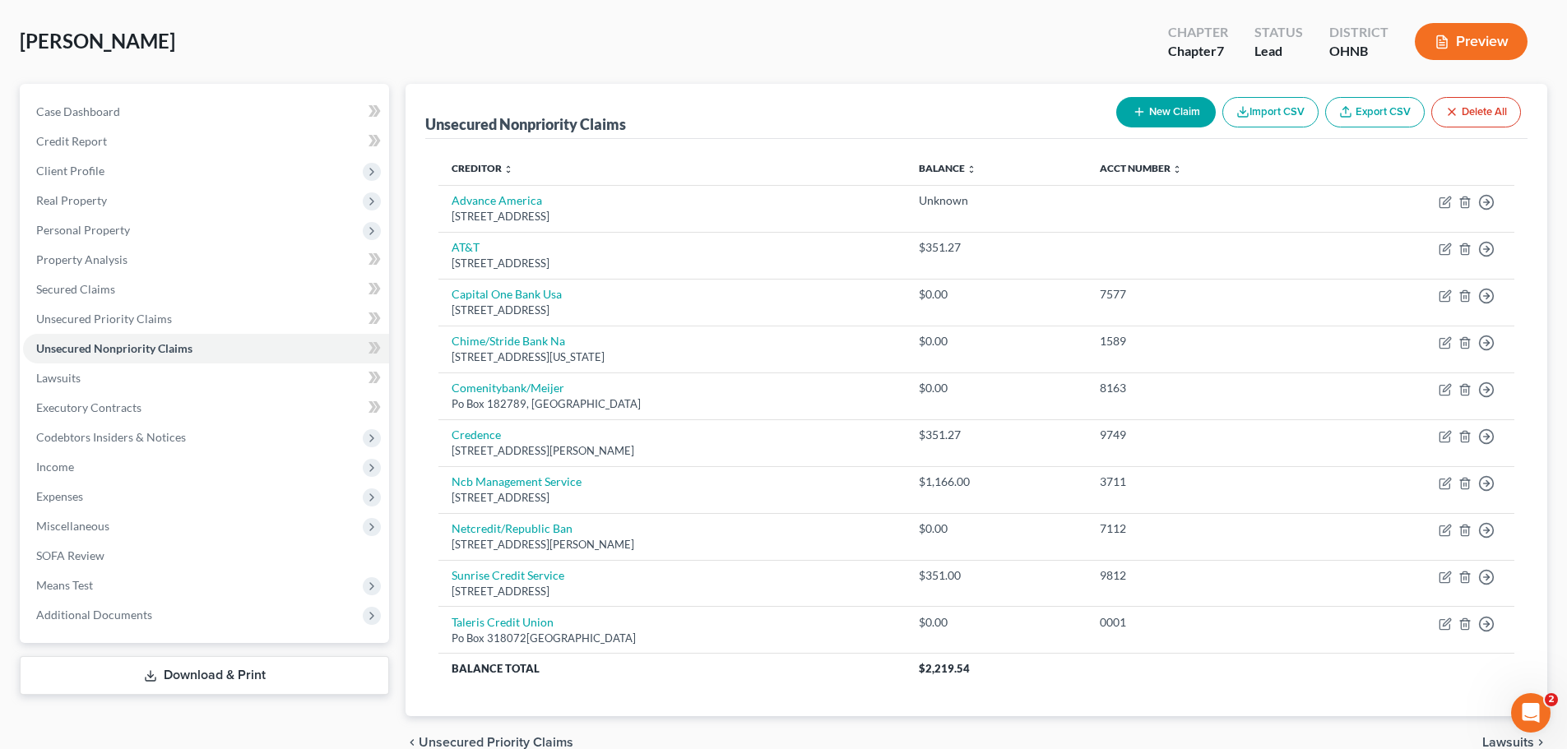
click at [1142, 113] on icon "button" at bounding box center [1139, 111] width 13 height 13
select select "0"
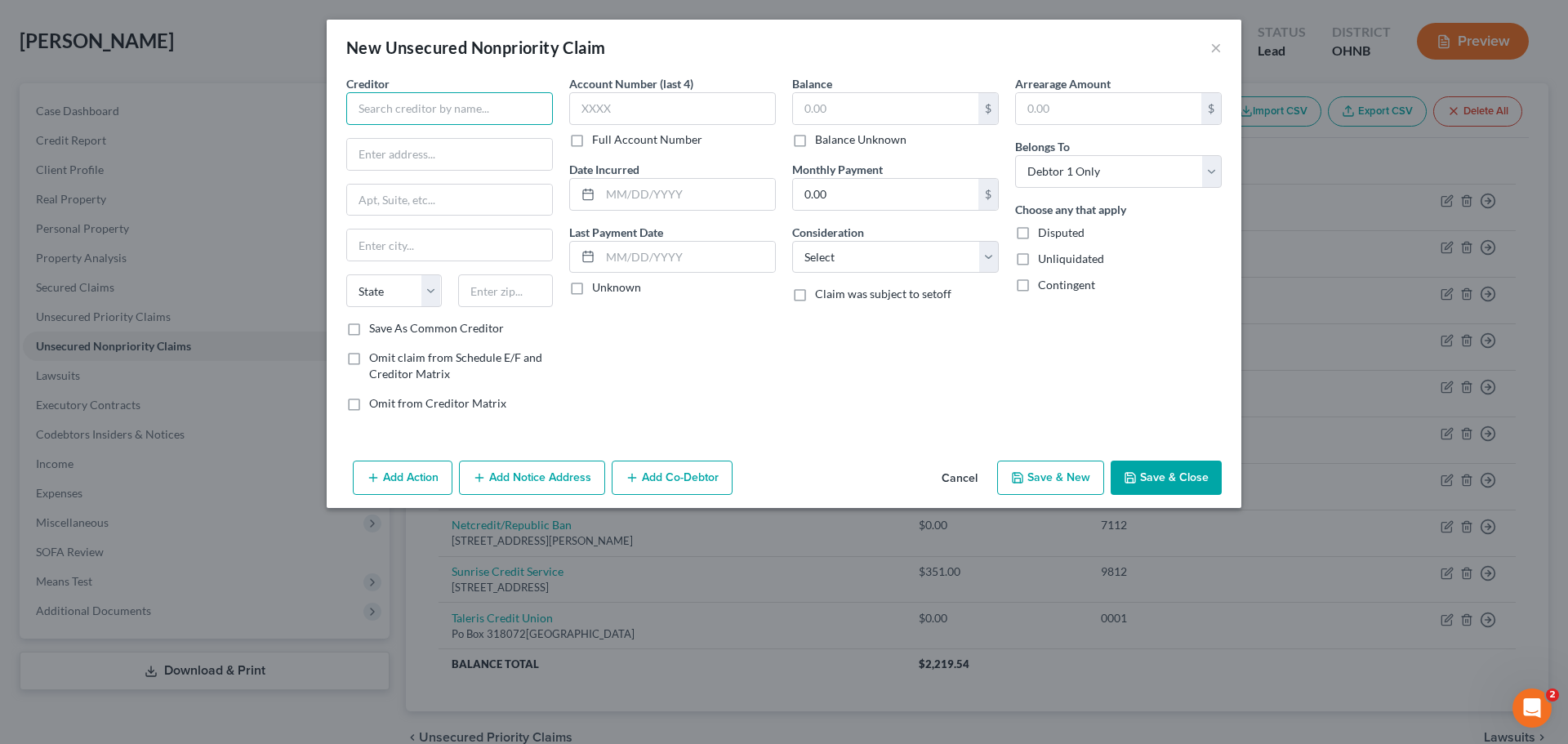
click at [465, 113] on input "text" at bounding box center [450, 108] width 207 height 33
click at [444, 141] on div "January" at bounding box center [444, 137] width 170 height 16
type input "January"
type input "176 Grand Street, 4th Floor"
type input "New York"
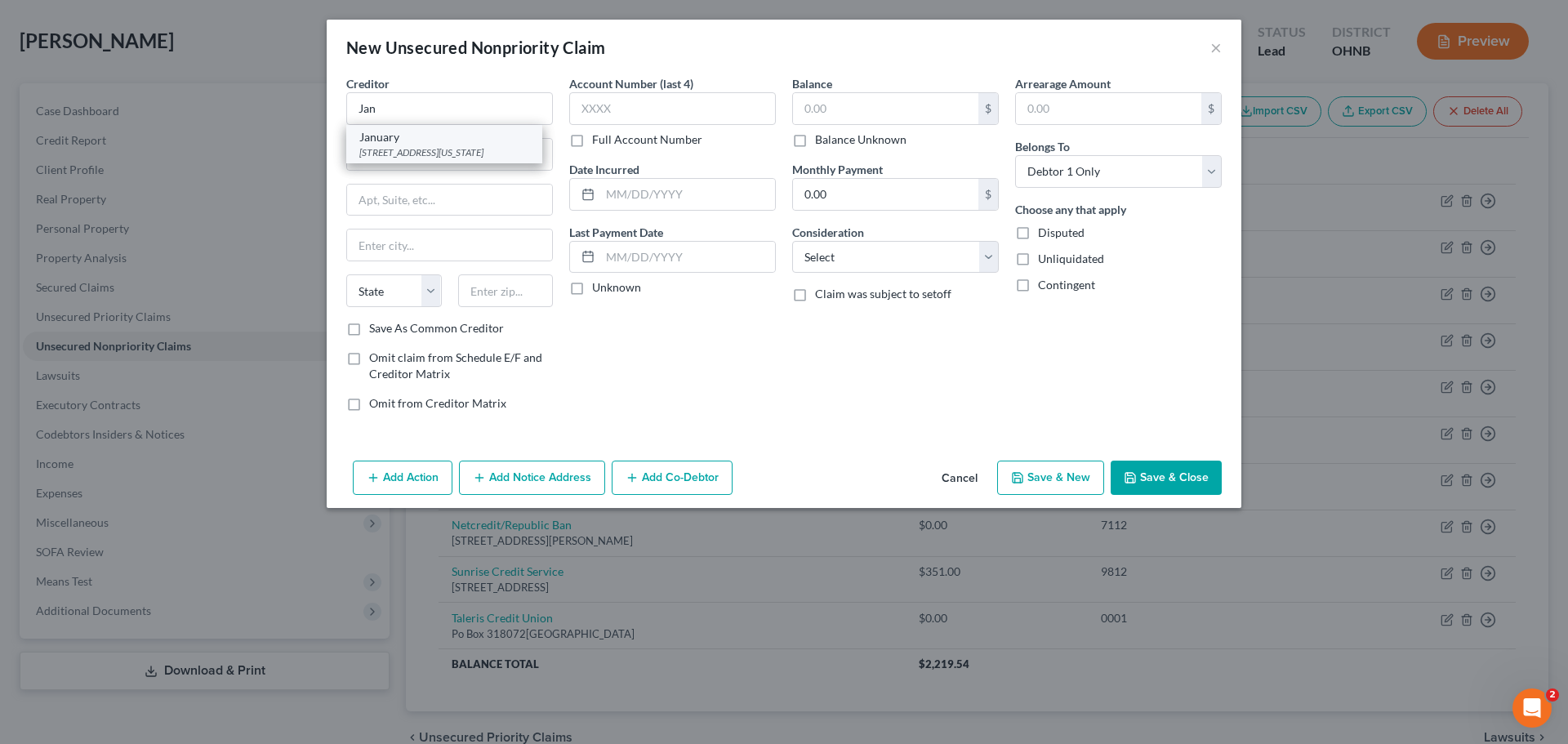
select select "35"
type input "10013"
click at [863, 103] on input "text" at bounding box center [886, 108] width 186 height 31
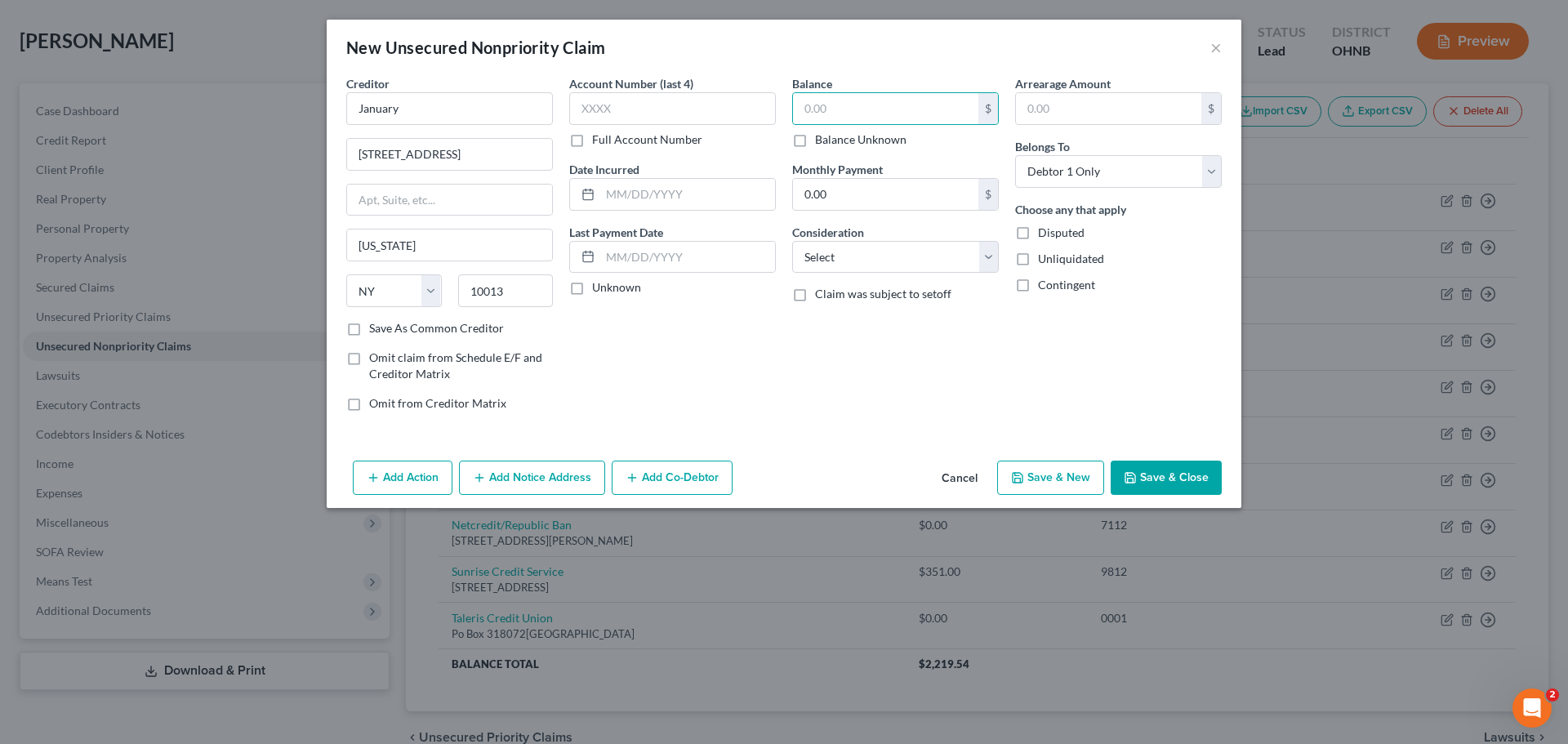
click at [843, 141] on label "Balance Unknown" at bounding box center [861, 139] width 91 height 16
click at [832, 141] on input "Balance Unknown" at bounding box center [826, 136] width 11 height 11
checkbox input "true"
type input "0.00"
click at [1146, 473] on button "Save & Close" at bounding box center [1167, 478] width 111 height 35
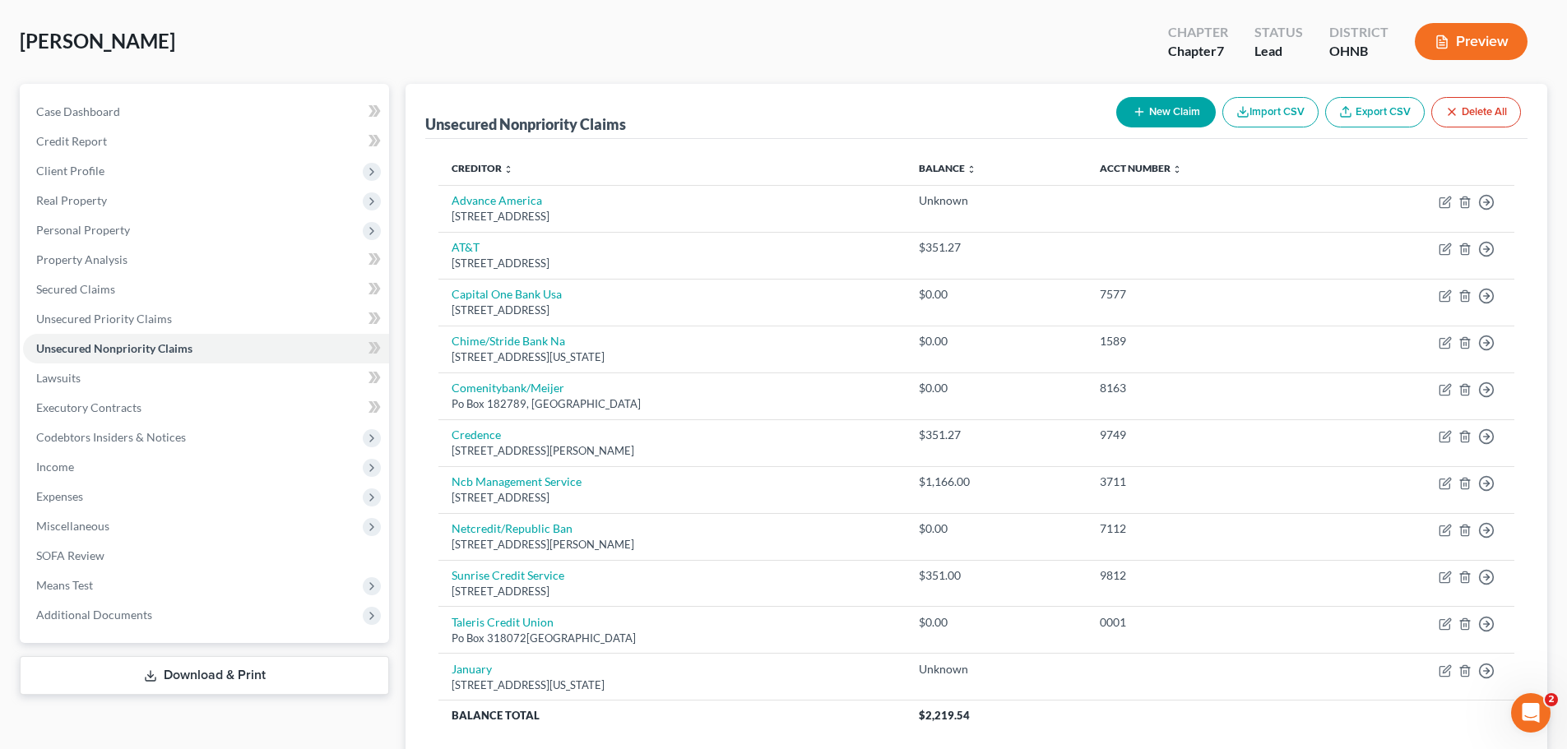
click at [1140, 110] on icon "button" at bounding box center [1139, 111] width 13 height 13
select select "0"
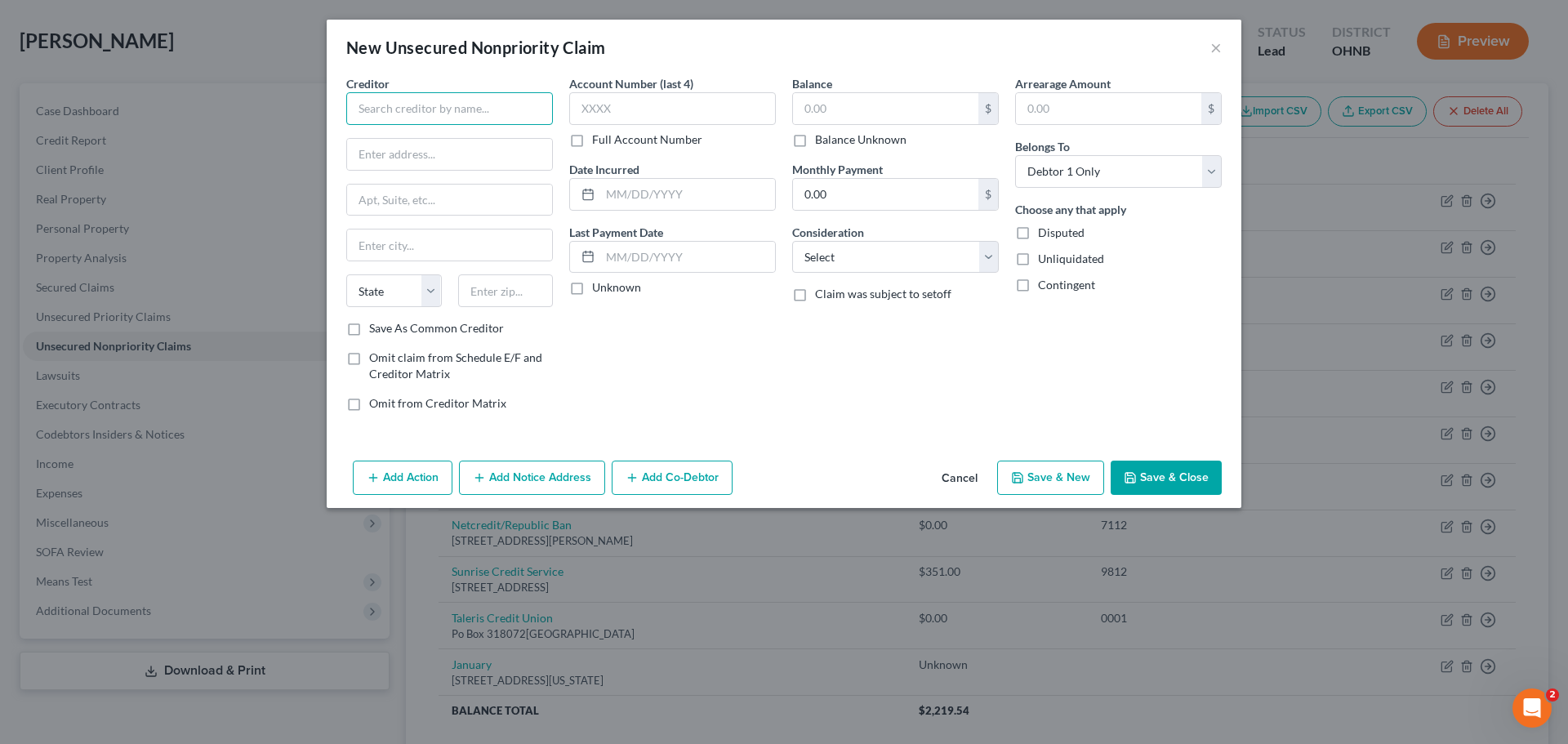
click at [443, 101] on input "text" at bounding box center [450, 108] width 207 height 33
type input "Identity IQ"
paste input "43454 Business Park Dr"
type input "43454 Business Park Dr"
type input "92590"
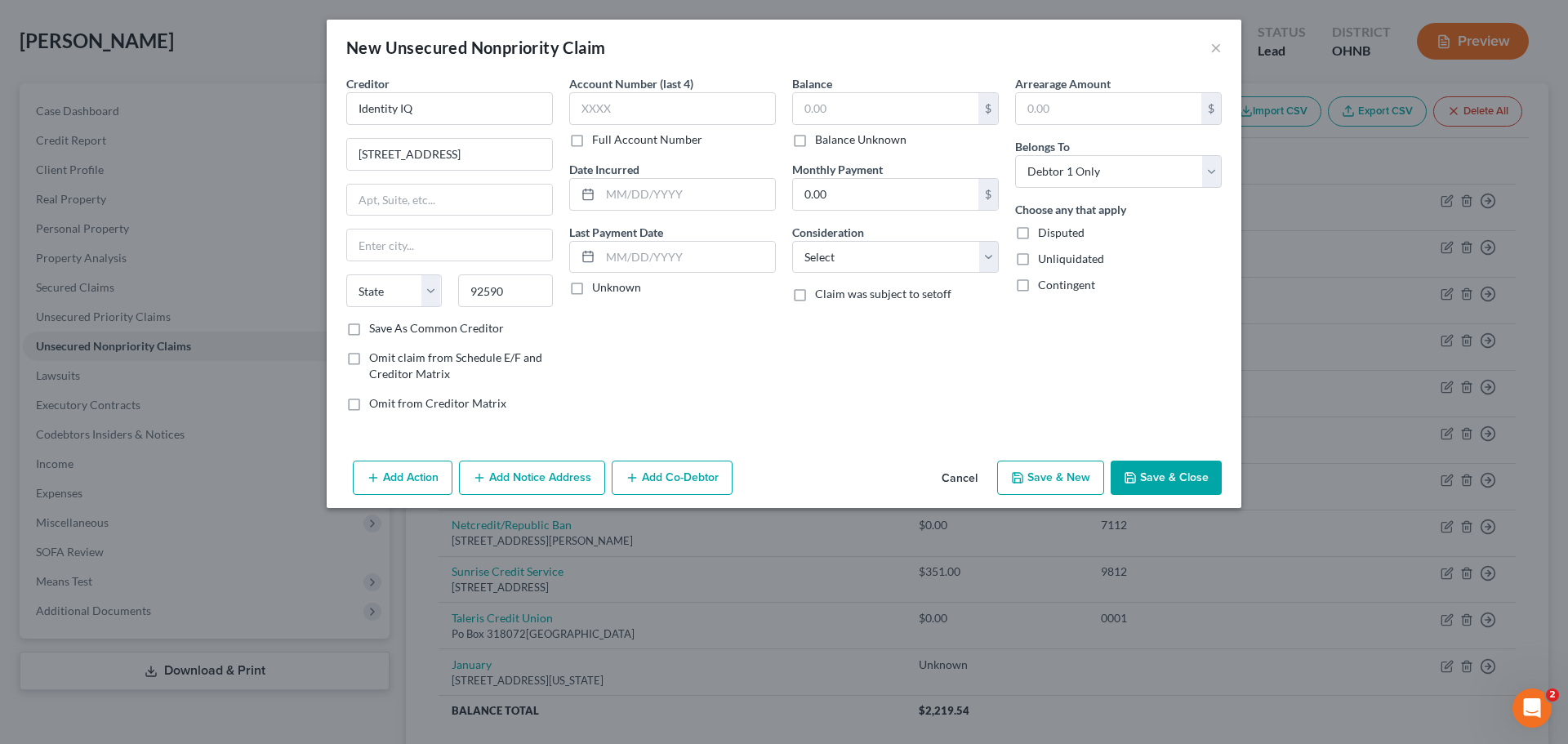
click at [669, 371] on div "Account Number (last 4) Full Account Number Date Incurred Last Payment Date Unk…" at bounding box center [672, 250] width 223 height 350
type input "Temecula"
select select "4"
click at [1173, 475] on button "Save & Close" at bounding box center [1167, 478] width 111 height 35
type input "0.00"
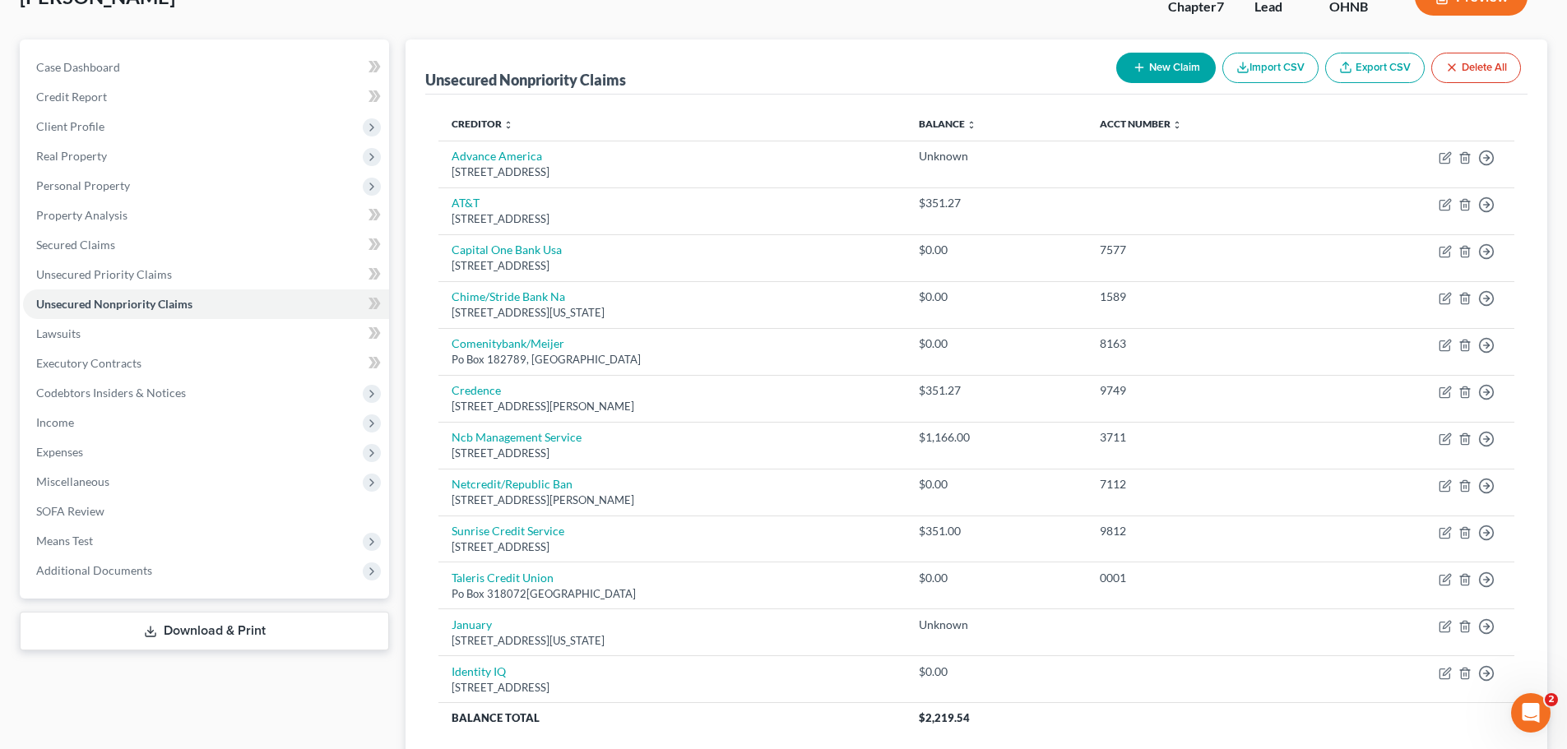
scroll to position [0, 0]
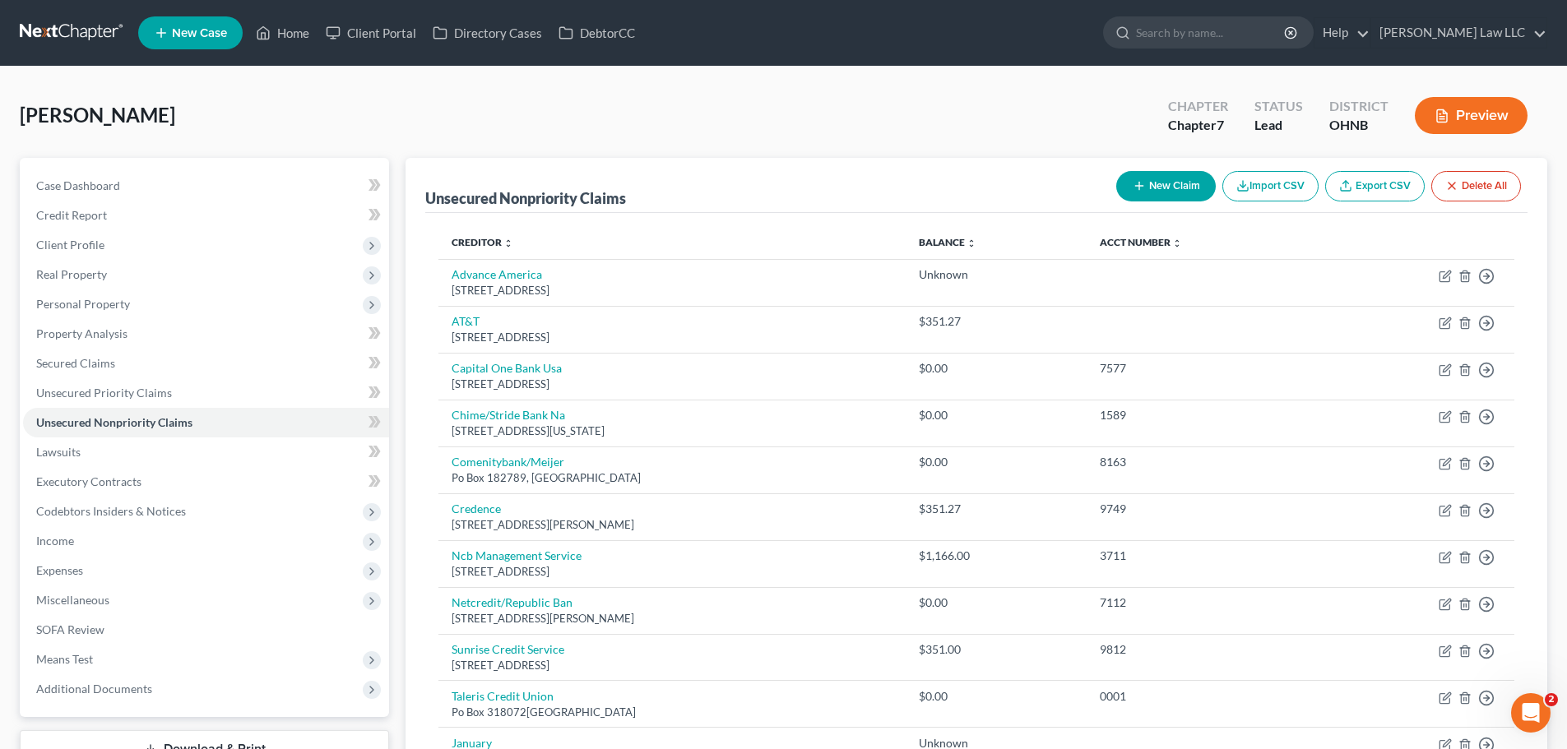
click at [1184, 188] on button "New Claim" at bounding box center [1166, 186] width 100 height 30
select select "0"
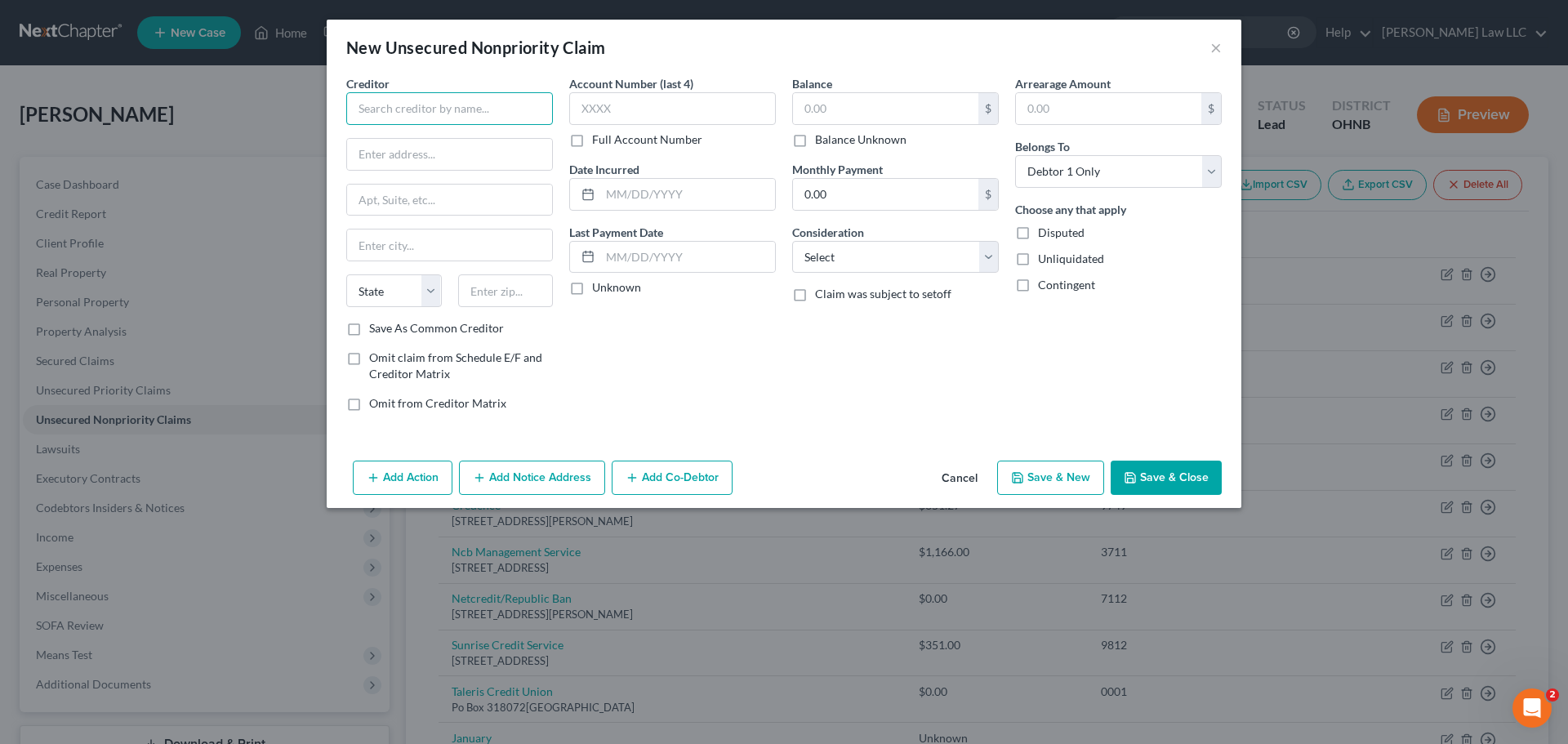
click at [460, 103] on input "text" at bounding box center [450, 108] width 207 height 33
type input "b"
paste input "P.O. Box 105168"
type input "Been Verified"
paste input "P.O. Box 105168"
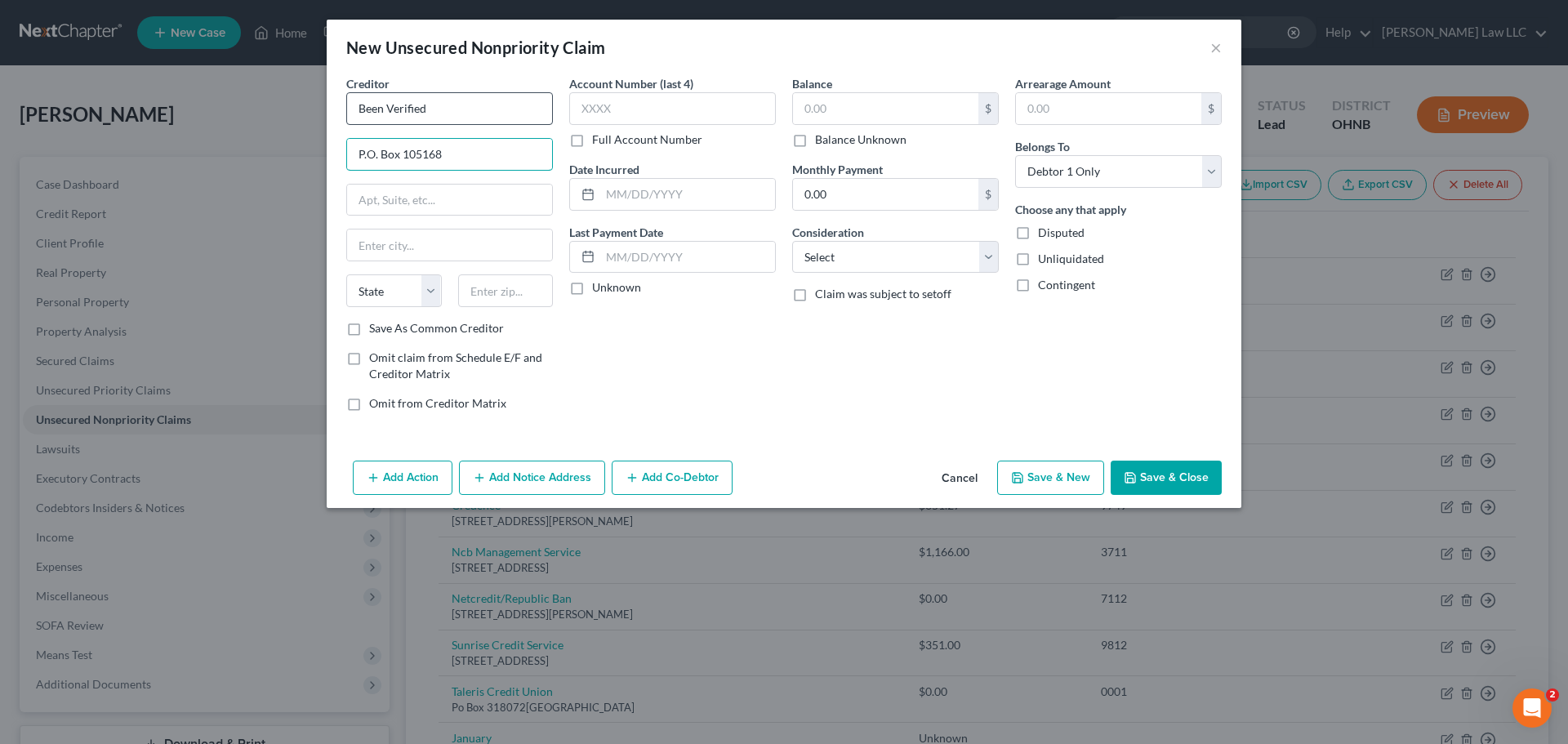
type input "P.O. Box 105168"
type input "30348"
type input "Atlanta"
select select "10"
click at [853, 385] on div "Balance $ Balance Unknown Balance Undetermined $ Balance Unknown Monthly Paymen…" at bounding box center [896, 250] width 223 height 350
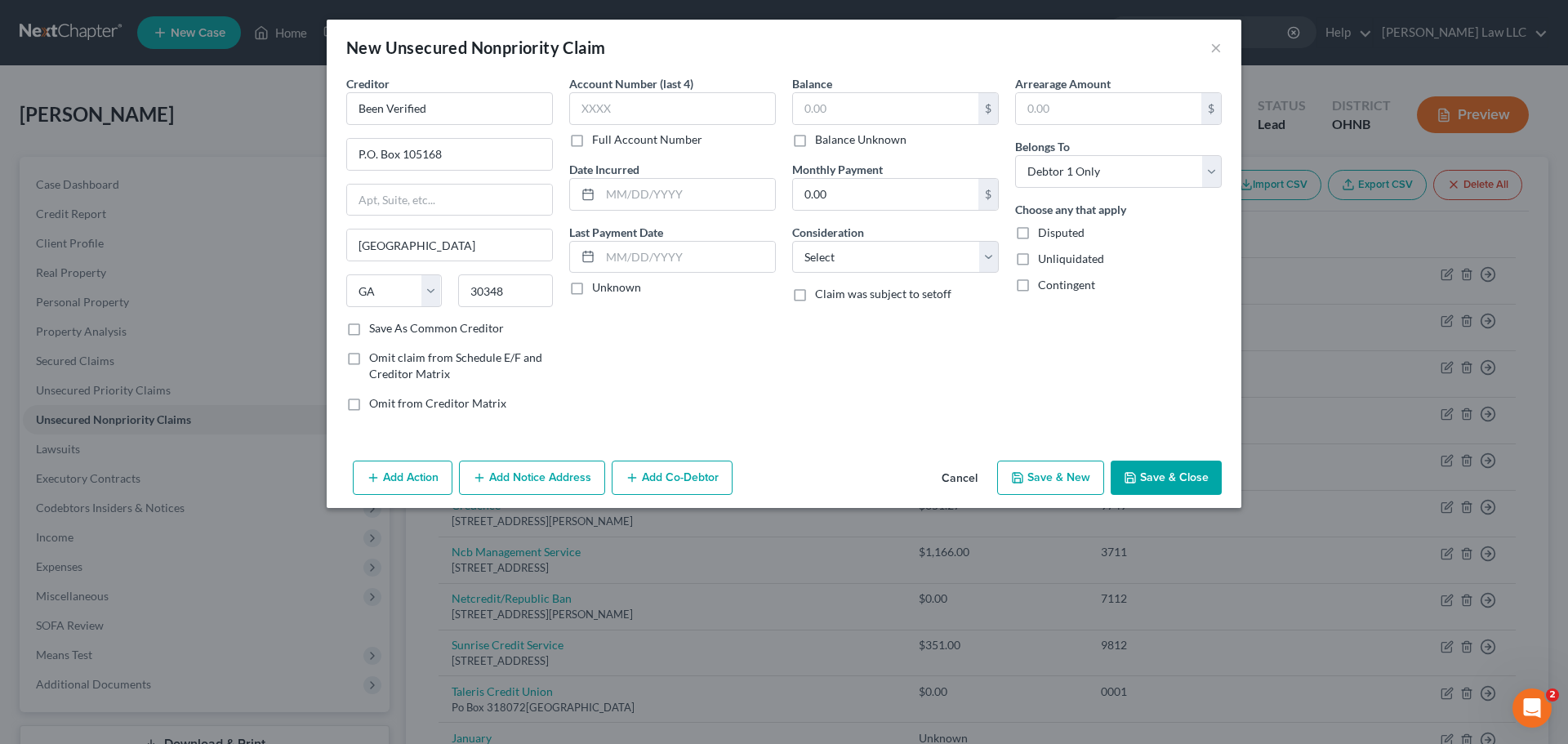
click at [861, 139] on label "Balance Unknown" at bounding box center [861, 139] width 91 height 16
click at [832, 139] on input "Balance Unknown" at bounding box center [826, 136] width 11 height 11
checkbox input "true"
type input "0.00"
click at [1174, 484] on button "Save & Close" at bounding box center [1167, 478] width 111 height 35
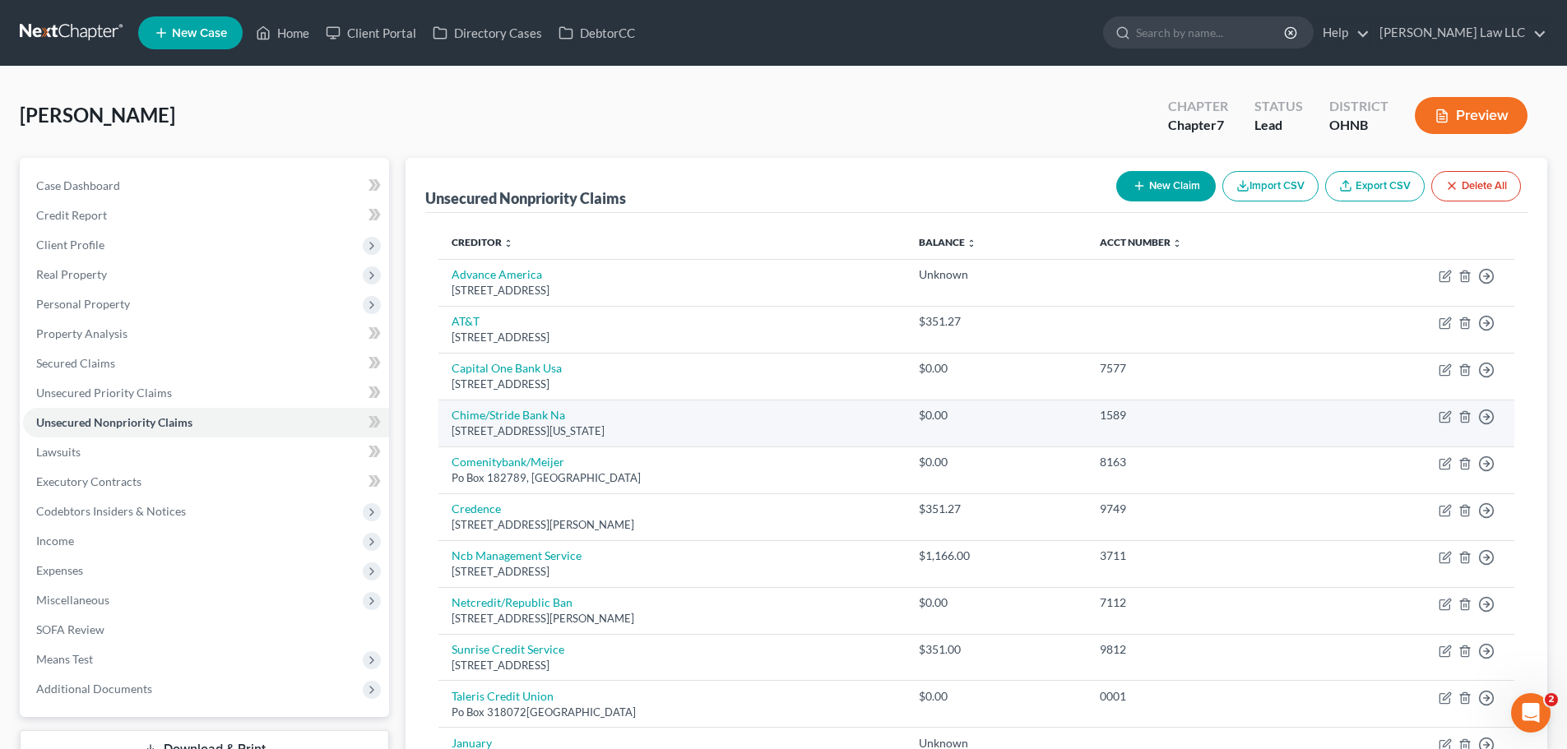
scroll to position [297, 0]
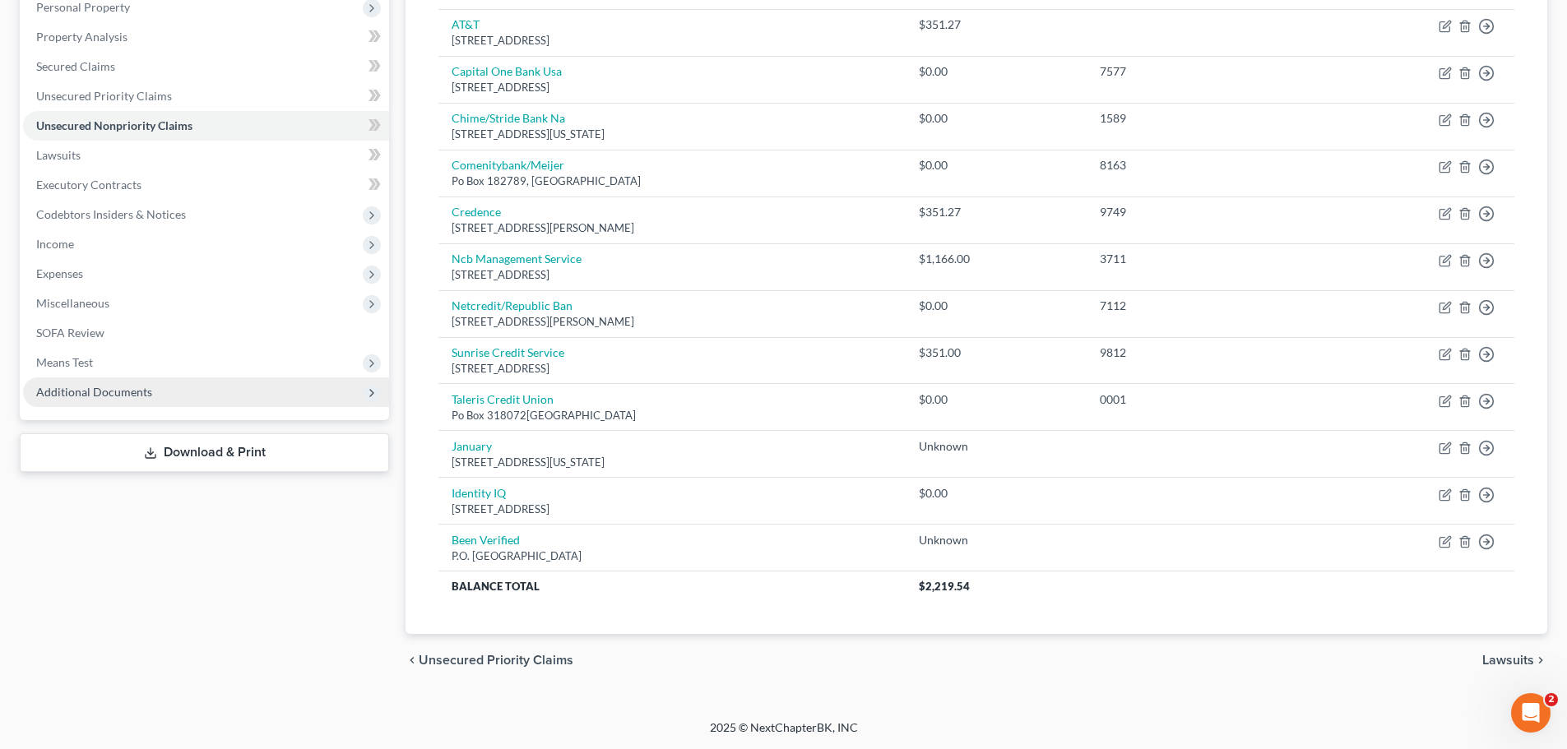
click at [141, 385] on span "Additional Documents" at bounding box center [94, 392] width 116 height 14
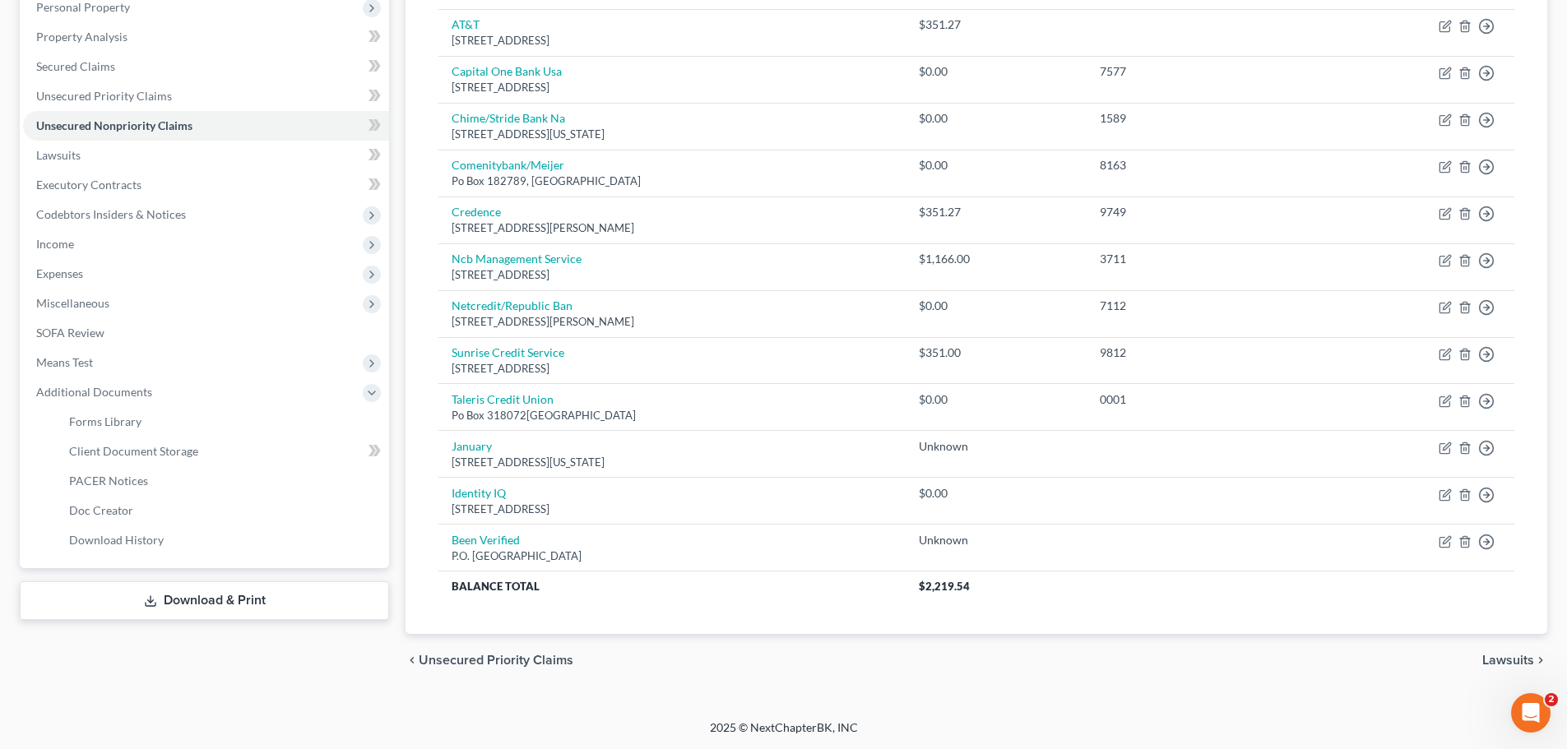
click at [181, 605] on link "Download & Print" at bounding box center [204, 601] width 369 height 39
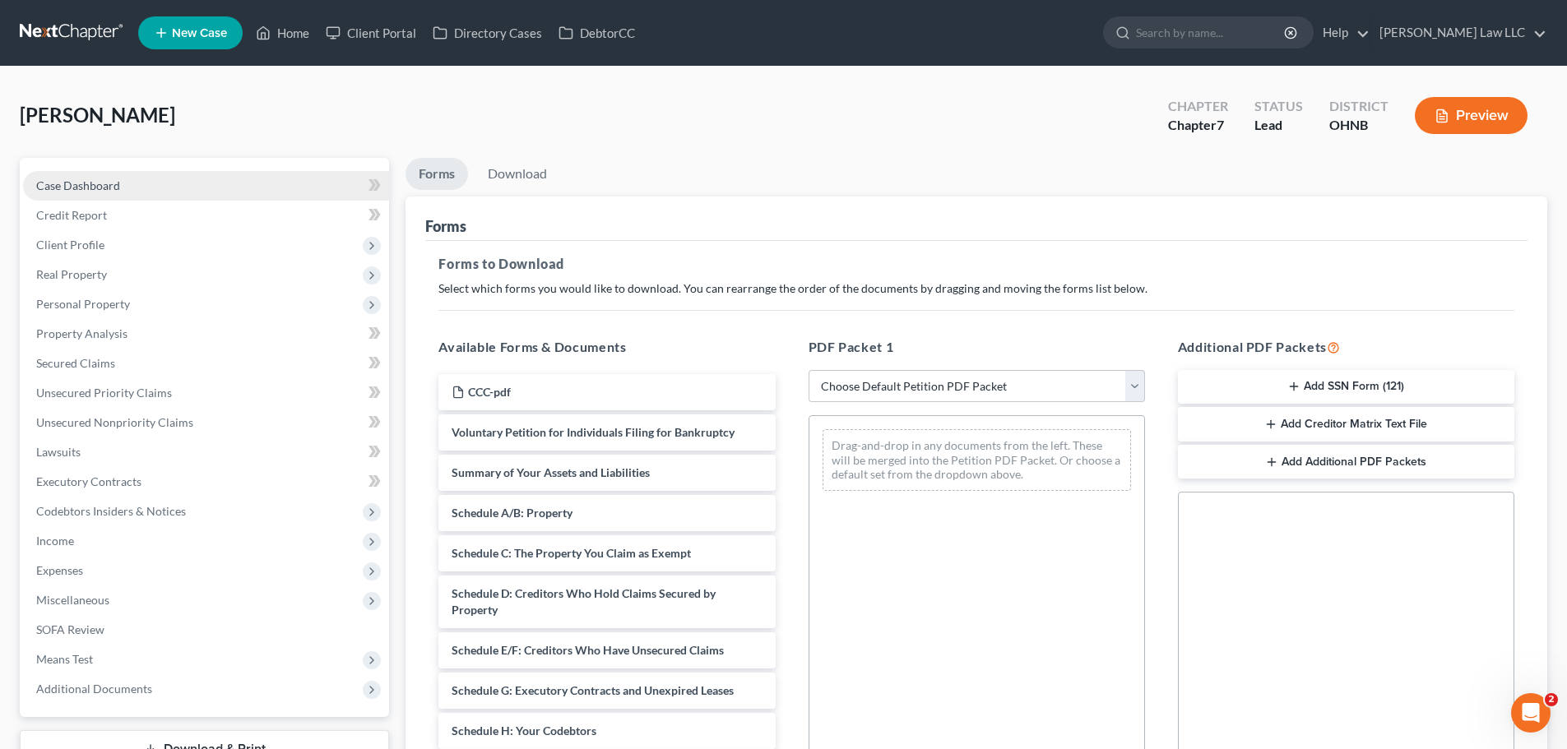
click at [141, 182] on link "Case Dashboard" at bounding box center [206, 186] width 366 height 30
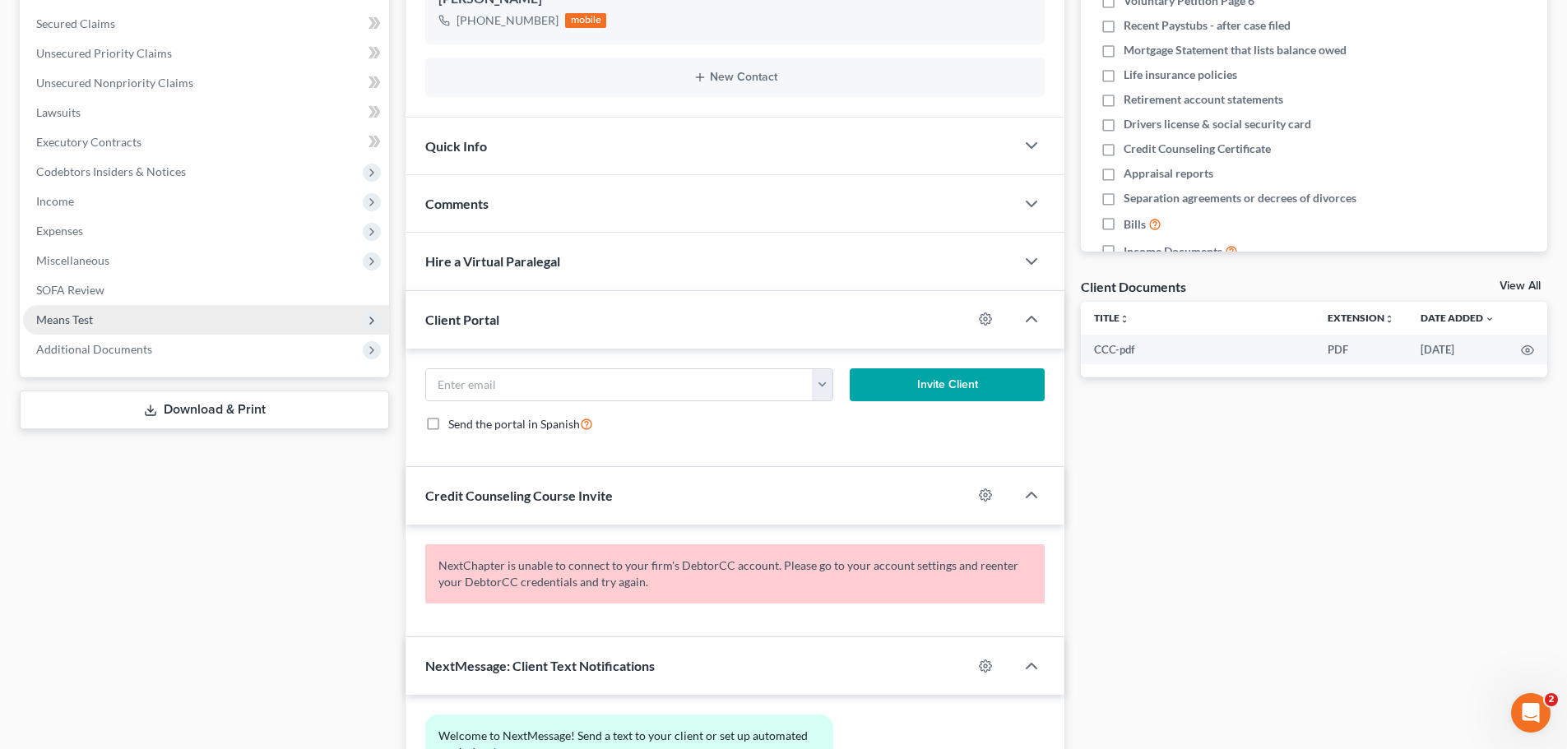
scroll to position [335, 0]
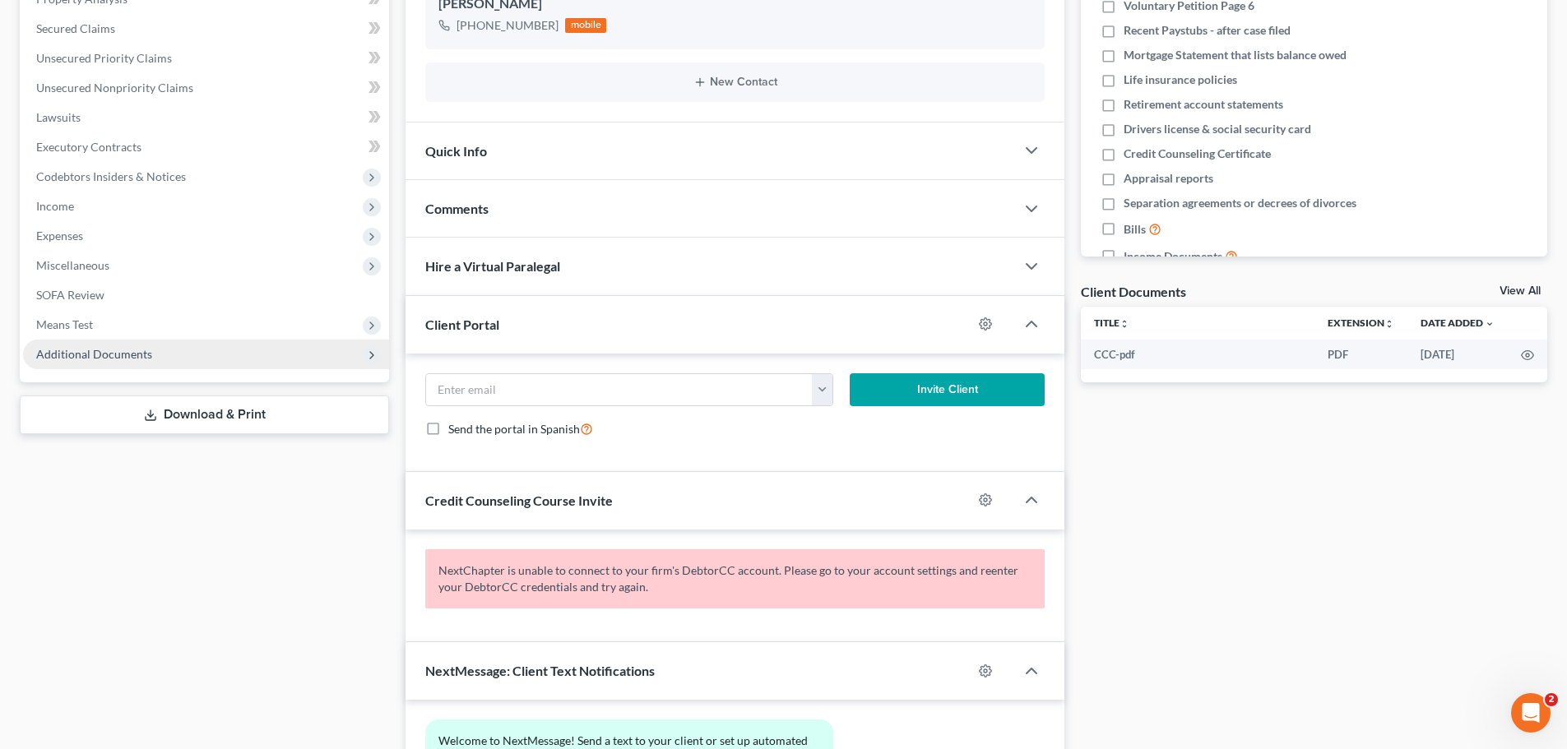
click at [139, 350] on span "Additional Documents" at bounding box center [94, 354] width 116 height 14
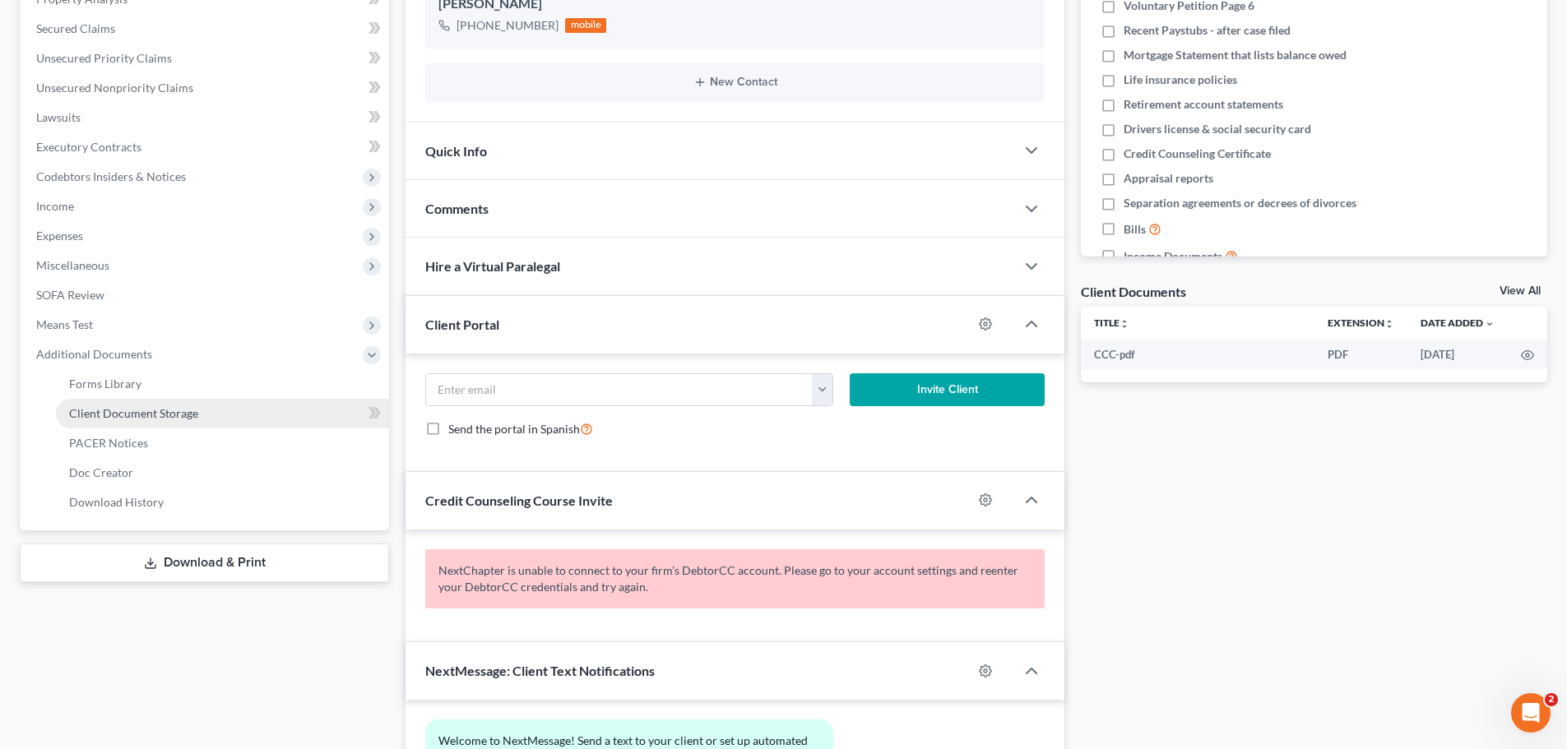
click at [151, 415] on span "Client Document Storage" at bounding box center [133, 413] width 129 height 14
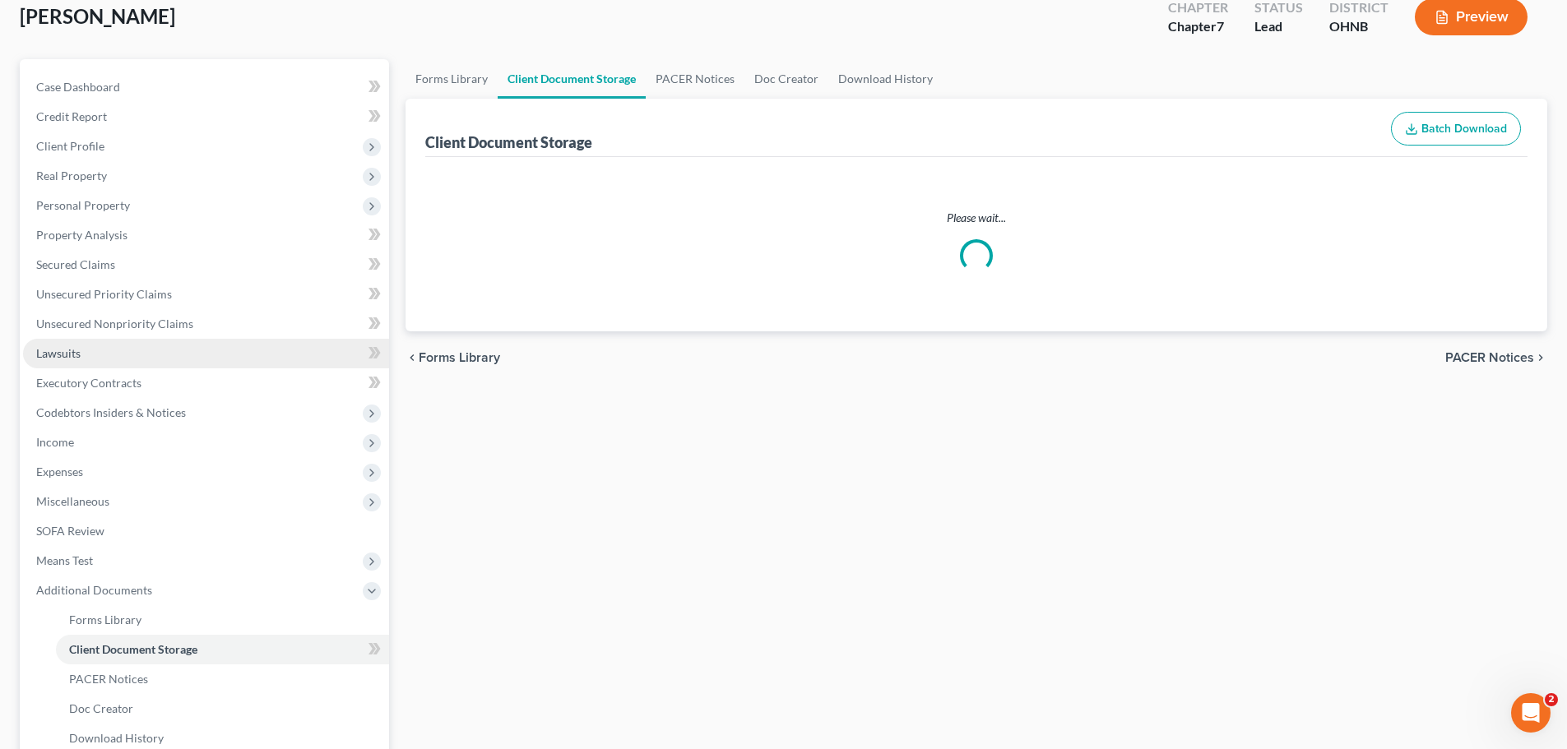
scroll to position [7, 0]
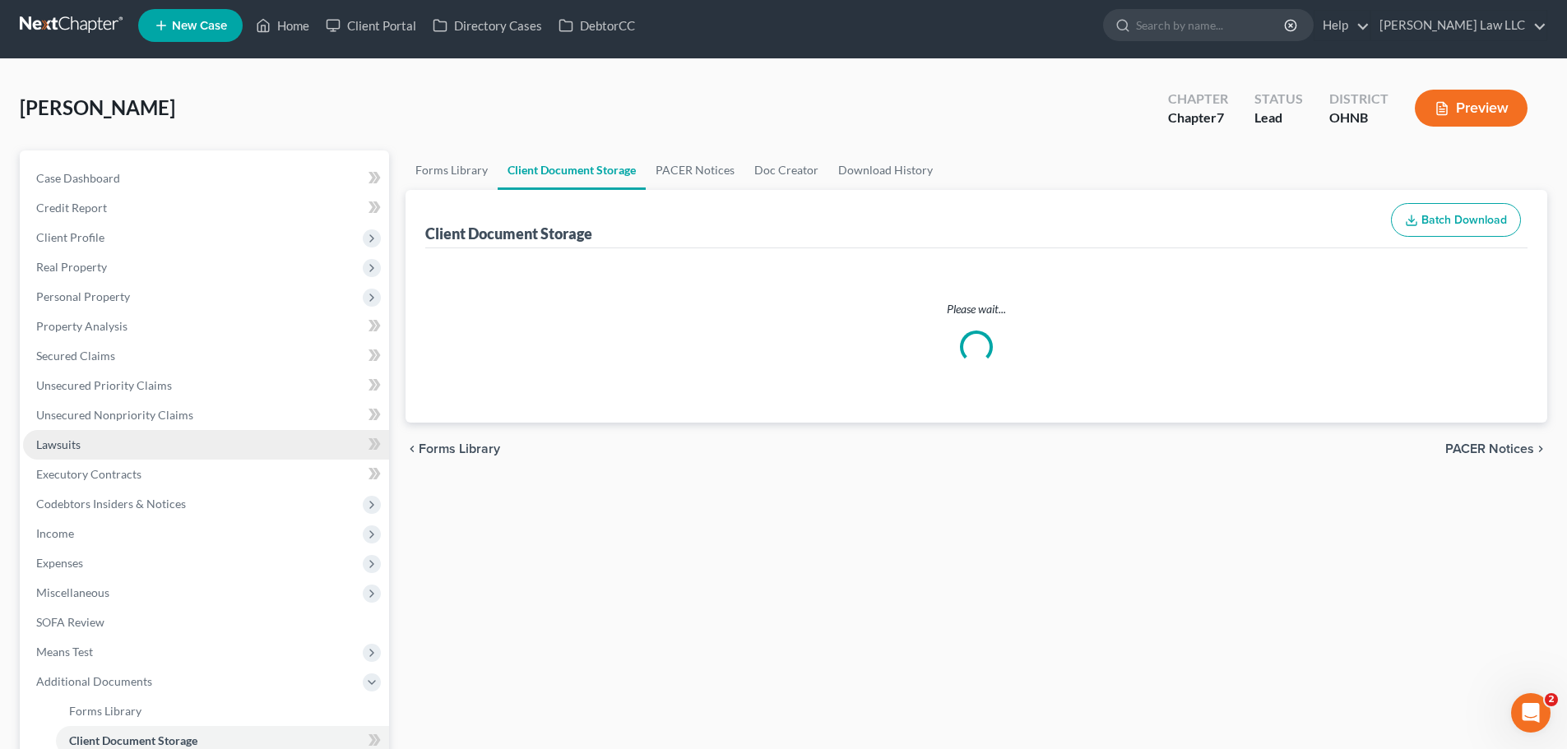
select select "5"
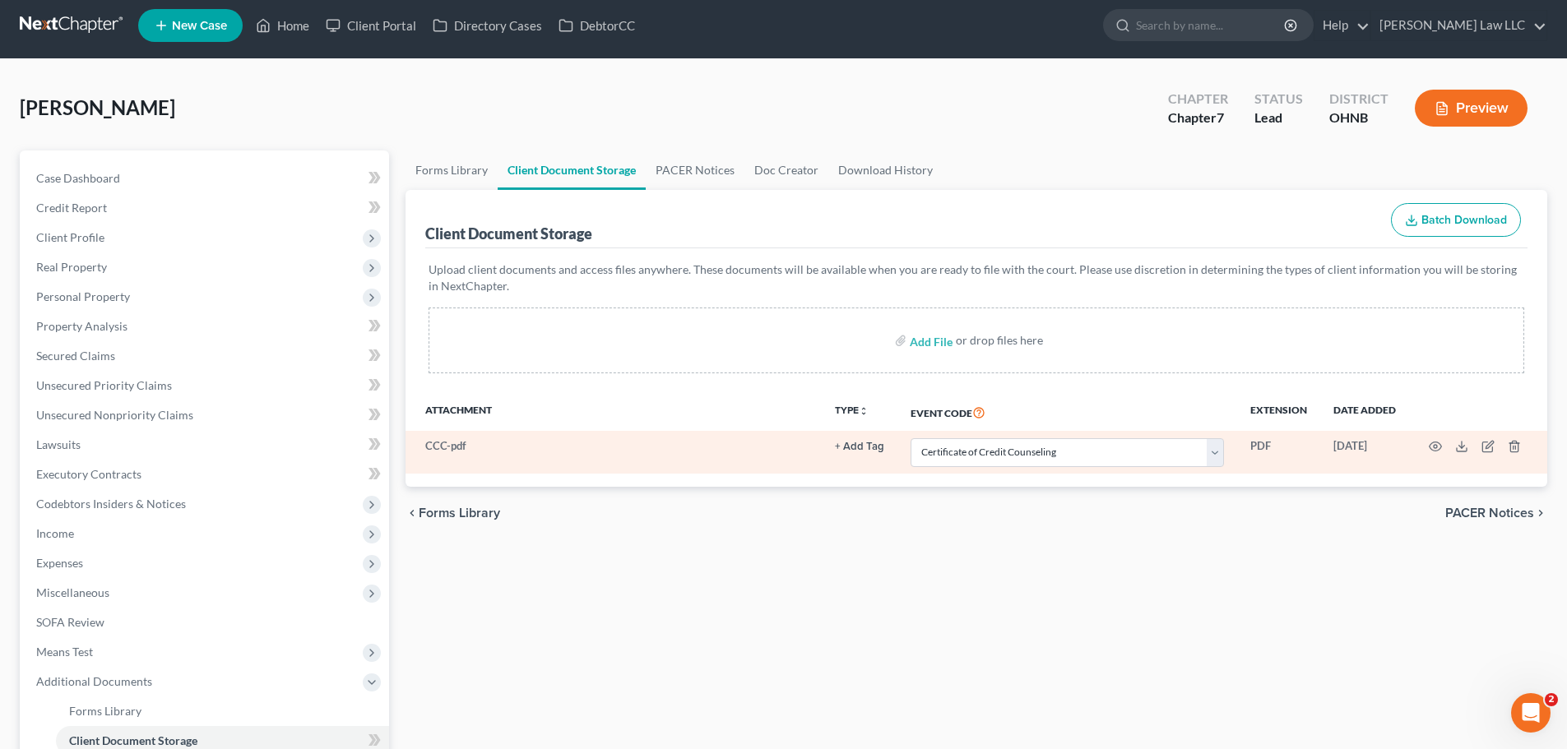
scroll to position [0, 0]
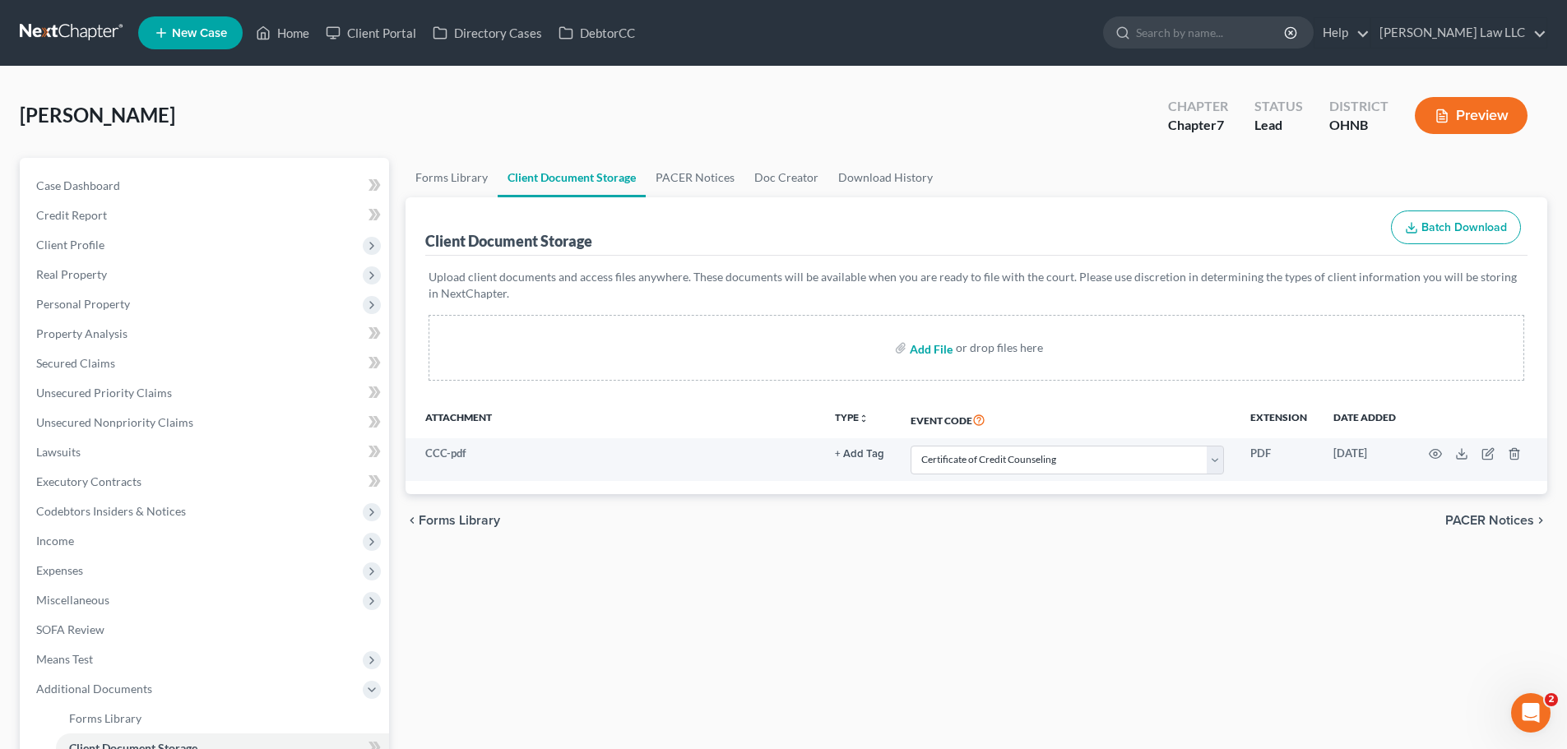
click at [930, 350] on input "file" at bounding box center [929, 348] width 39 height 30
click at [910, 342] on div "Add File or drop files here" at bounding box center [977, 348] width 1096 height 66
click at [920, 345] on input "file" at bounding box center [929, 348] width 39 height 30
type input "C:\fakepath\SIDE JOBS.pdf"
select select "5"
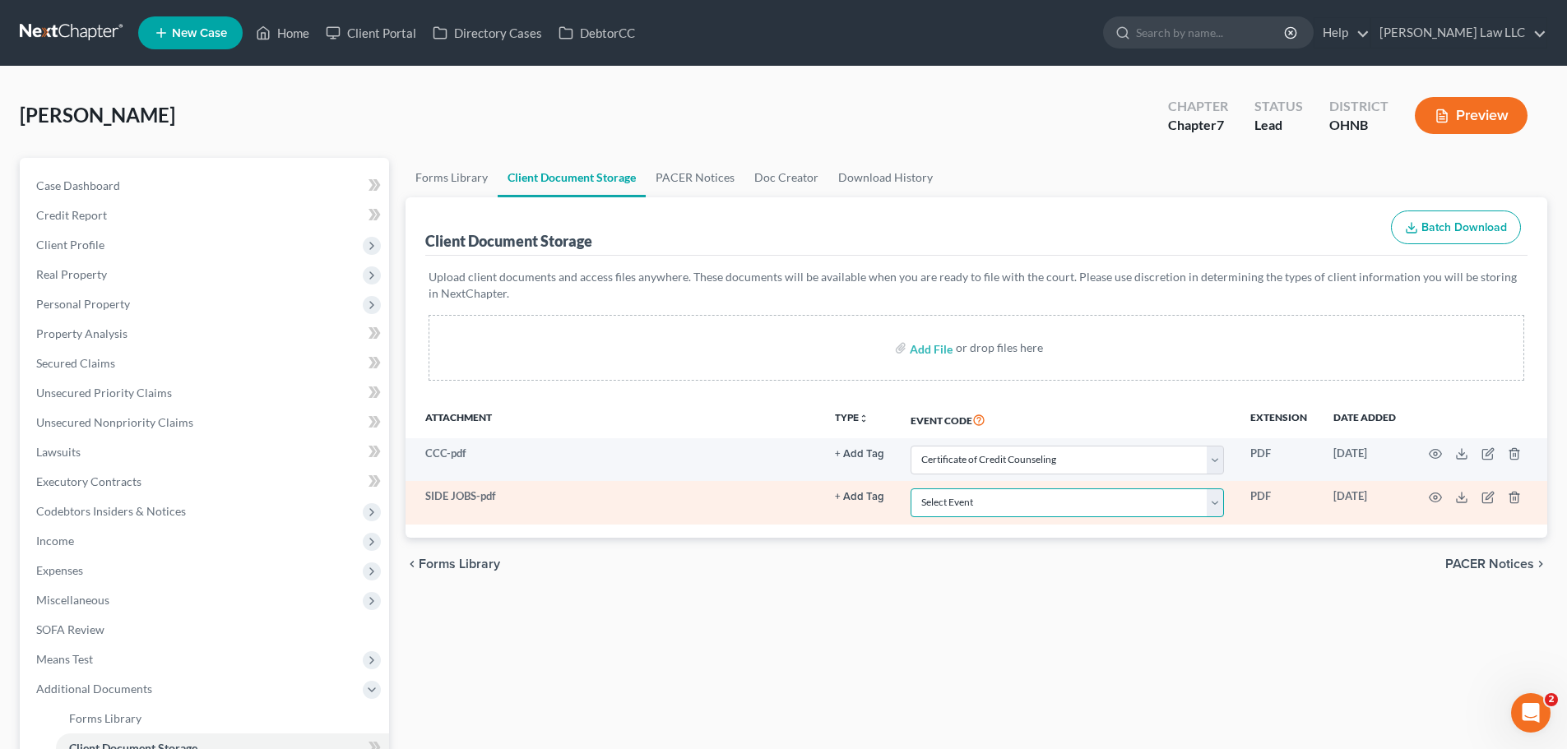
click at [1031, 497] on select "Select Event 20 Largest Unsecured Creditors Amended List of Creditors (Fee) Ame…" at bounding box center [1067, 503] width 313 height 29
select select "20"
click at [911, 489] on select "Select Event 20 Largest Unsecured Creditors Amended List of Creditors (Fee) Ame…" at bounding box center [1067, 503] width 313 height 29
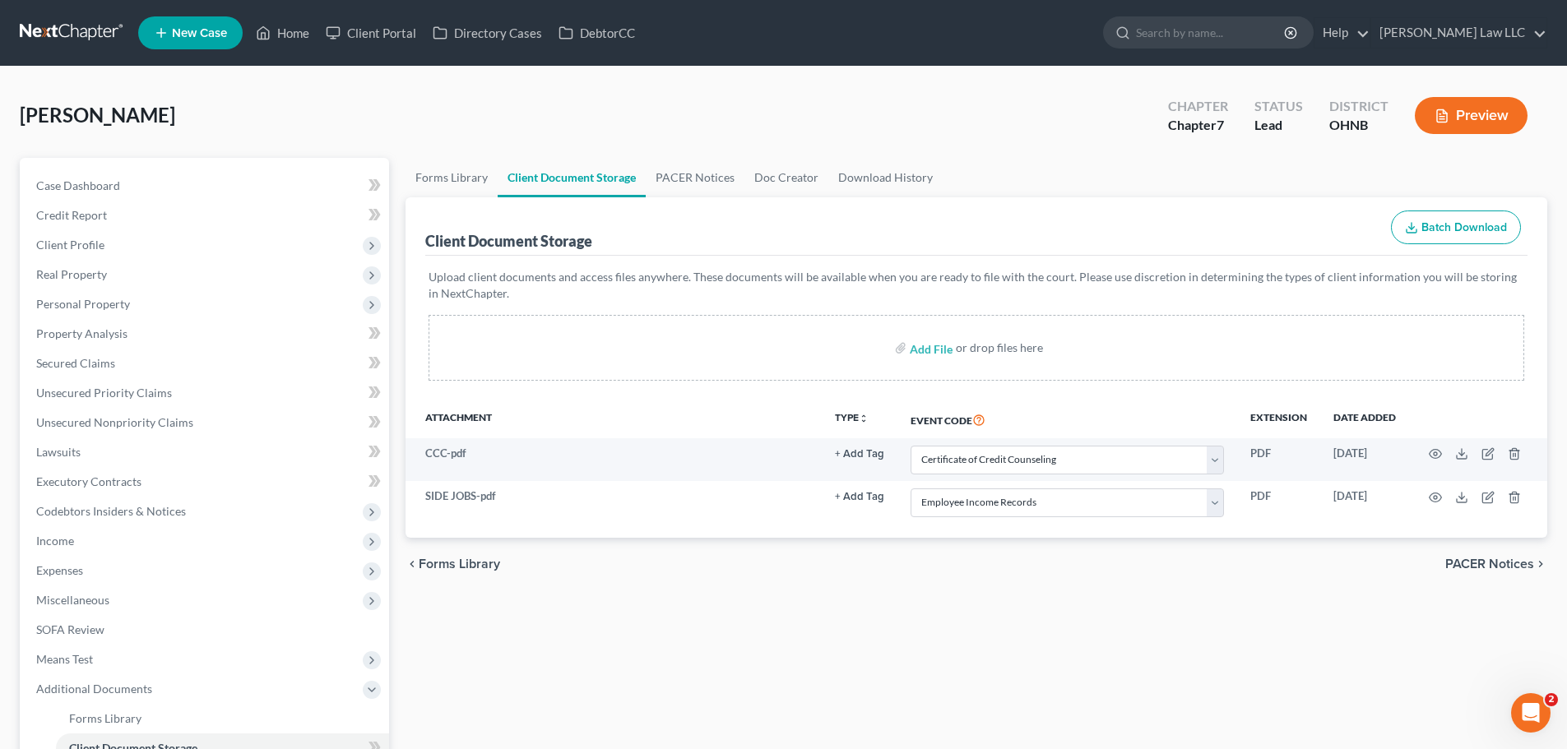
click at [1077, 680] on div "Forms Library Client Document Storage PACER Notices Doc Creator Download Histor…" at bounding box center [976, 537] width 1158 height 759
click at [960, 633] on div "Forms Library Client Document Storage PACER Notices Doc Creator Download Histor…" at bounding box center [976, 537] width 1158 height 759
click at [1008, 552] on div "chevron_left Forms Library PACER Notices chevron_right" at bounding box center [977, 564] width 1142 height 53
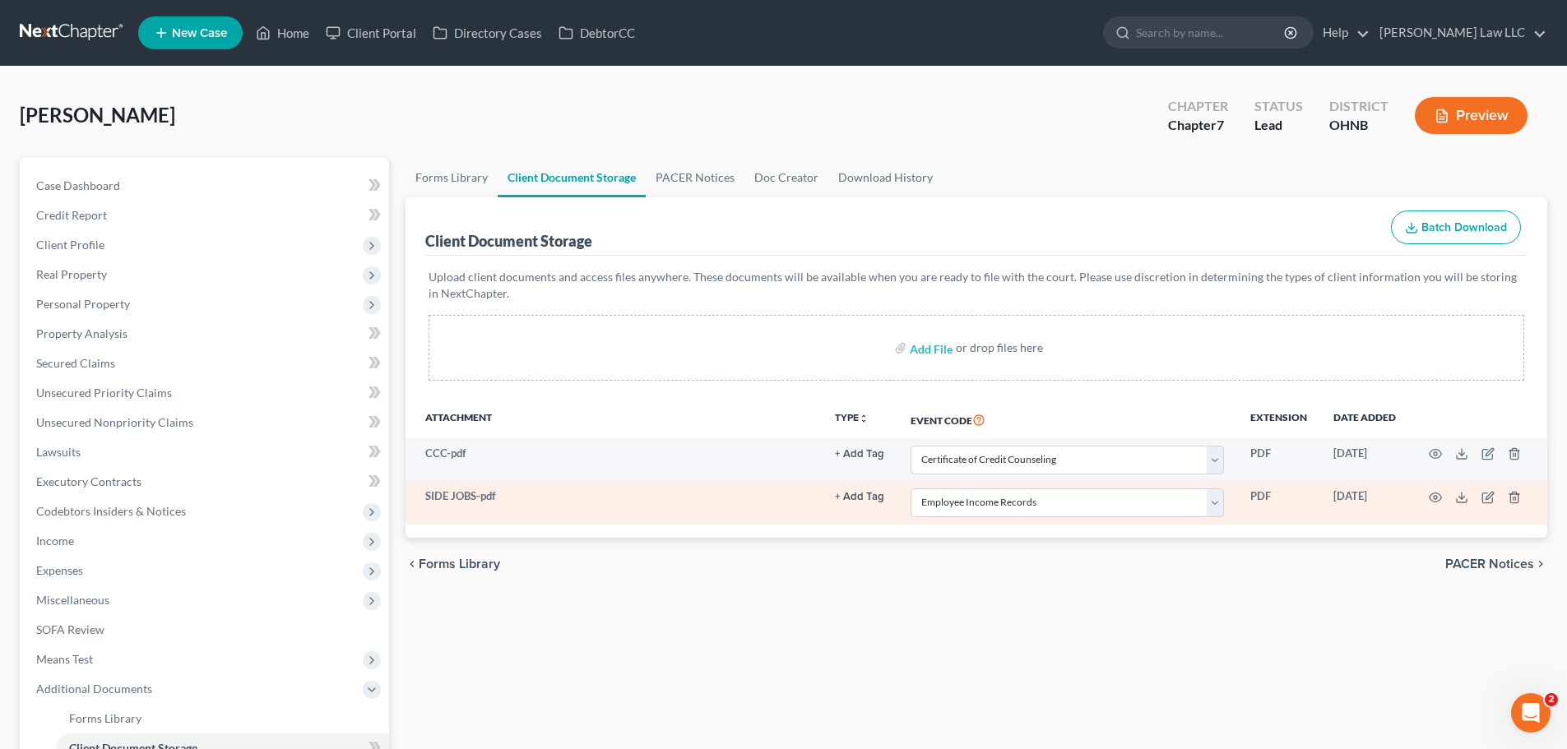
click at [1442, 498] on td at bounding box center [1478, 502] width 138 height 43
click at [1437, 498] on circle "button" at bounding box center [1435, 497] width 3 height 3
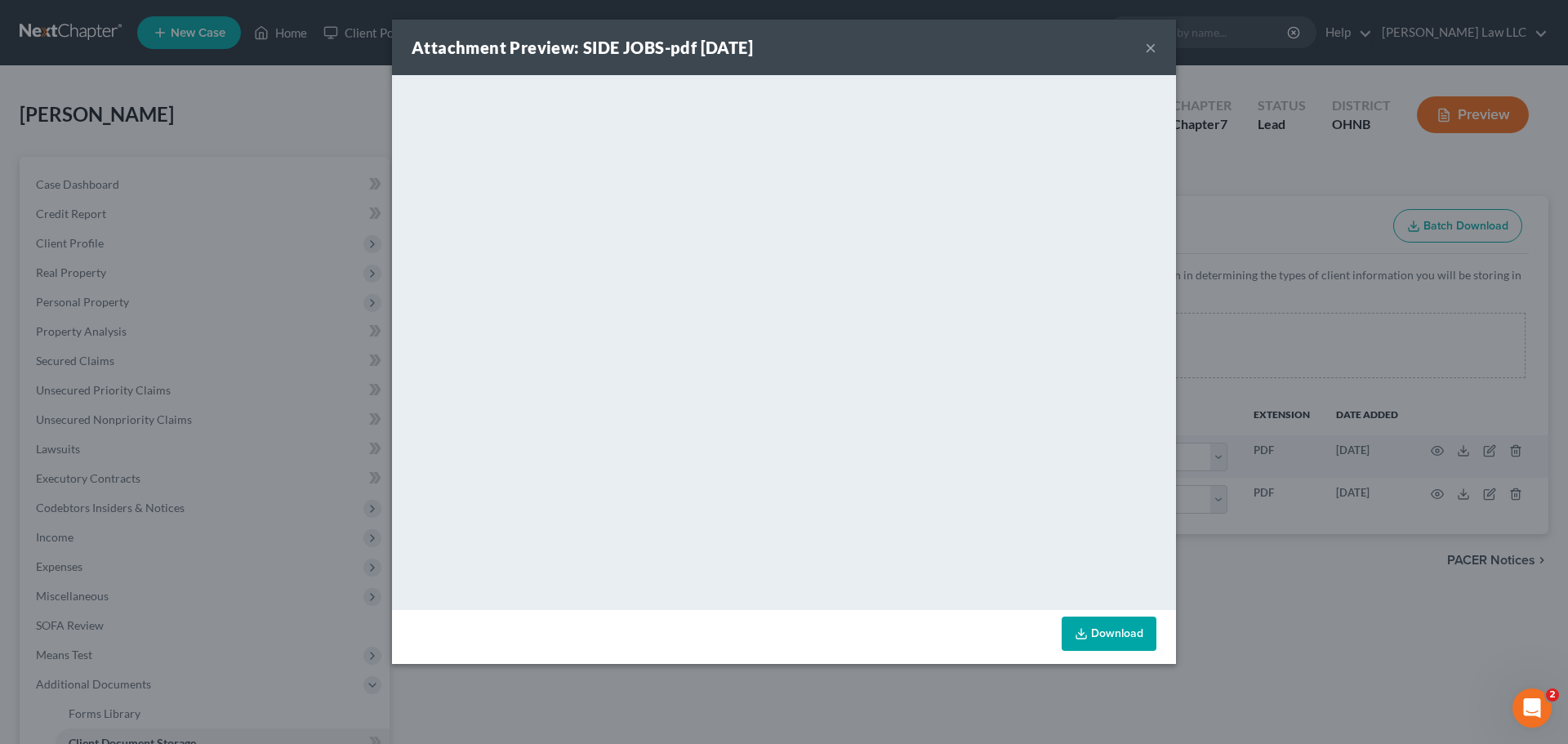
click at [1364, 647] on div "Attachment Preview: SIDE JOBS-pdf 08/13/2025 × <object ng-attr-data='https://ne…" at bounding box center [784, 372] width 1568 height 744
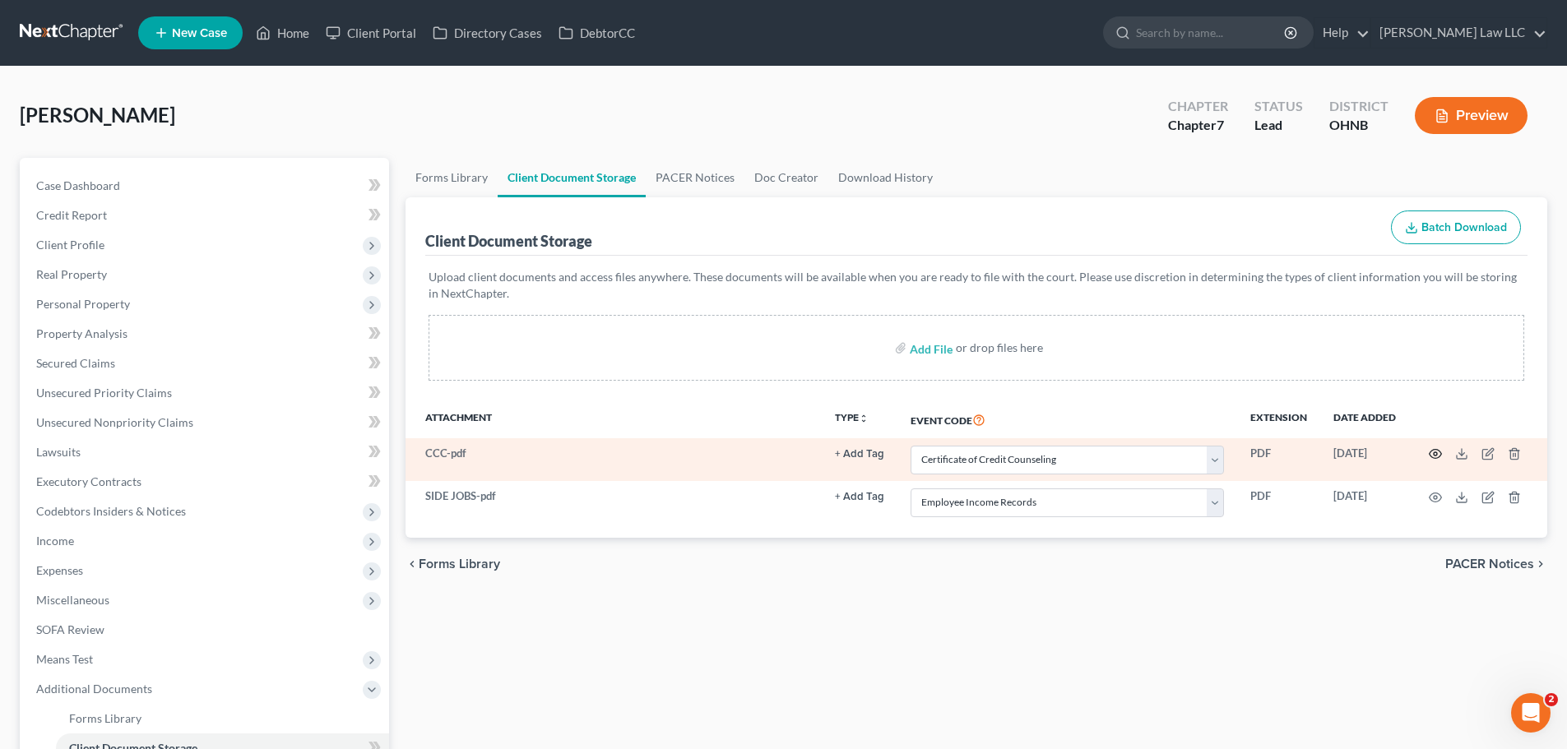
click at [1431, 455] on icon "button" at bounding box center [1435, 453] width 13 height 13
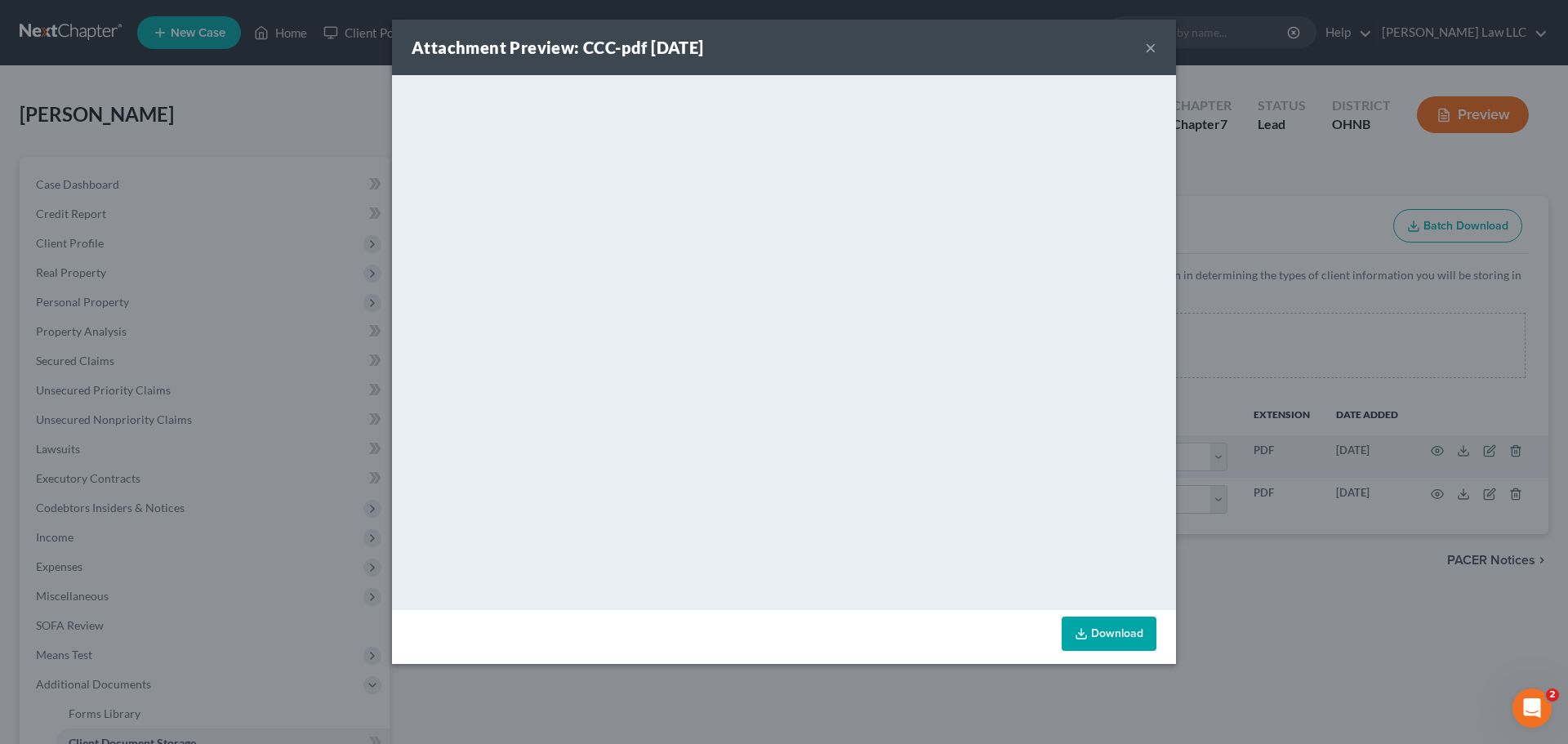
click at [1319, 621] on div "Attachment Preview: CCC-pdf 08/13/2025 × <object ng-attr-data='https://nextchap…" at bounding box center [784, 372] width 1568 height 744
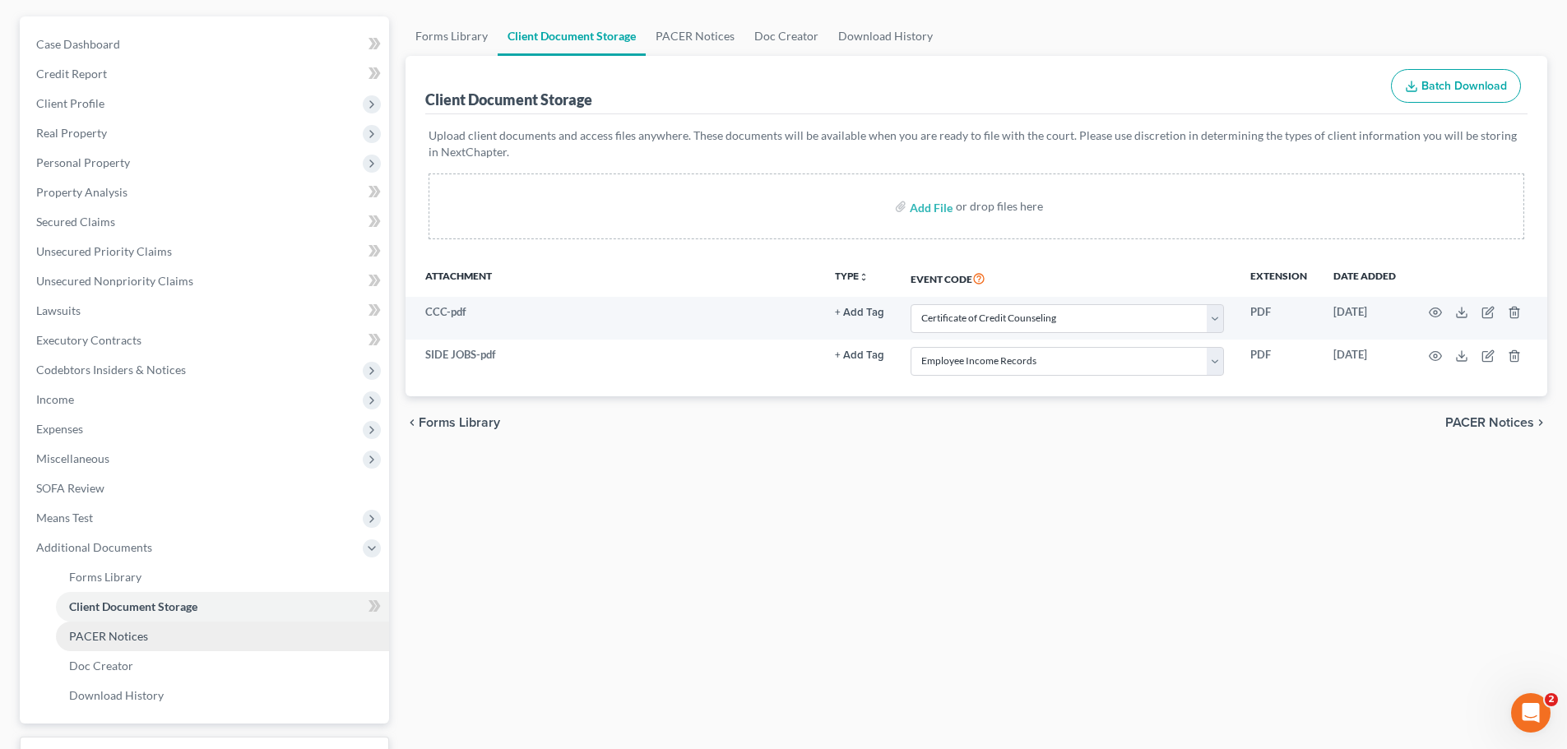
scroll to position [230, 0]
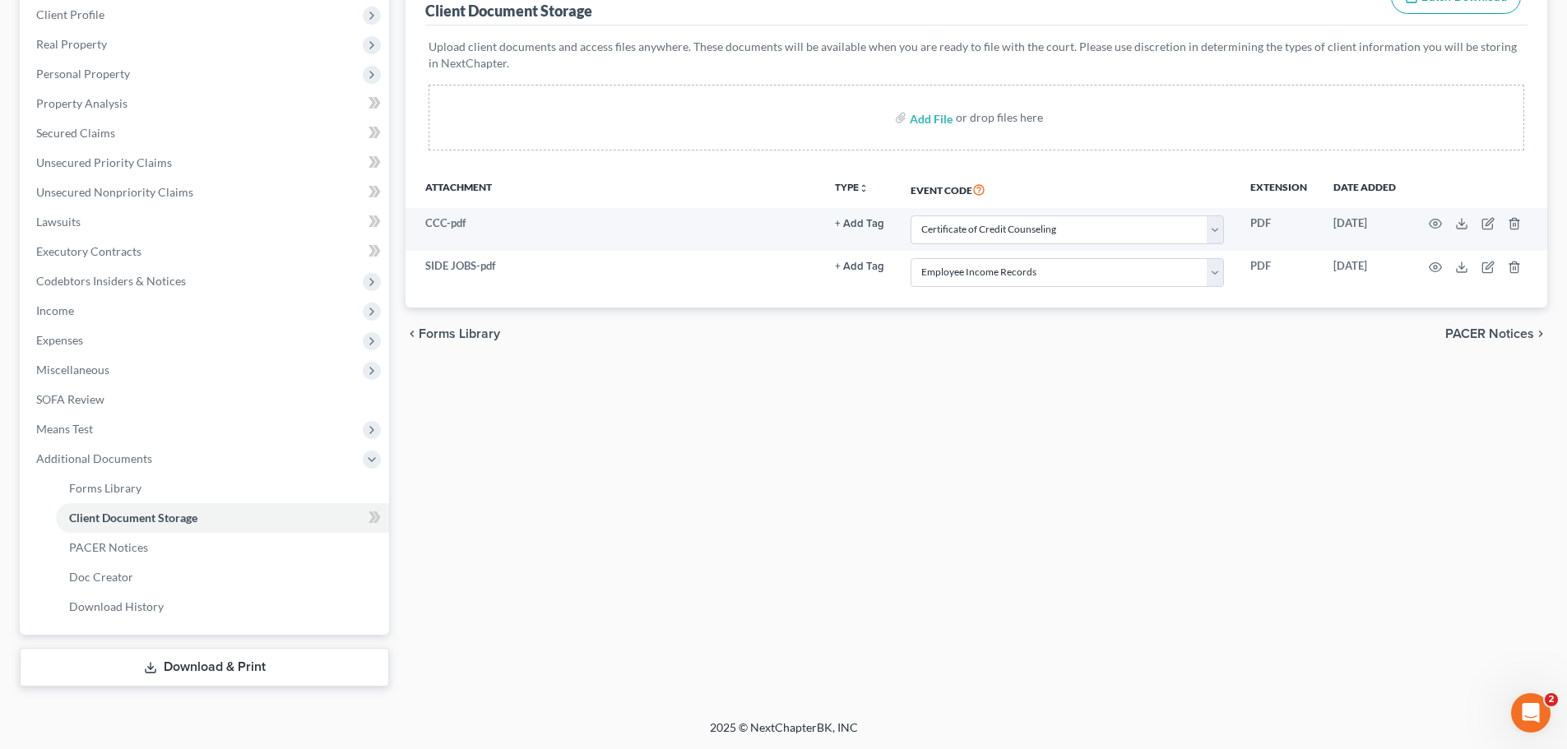
click at [717, 559] on div "Forms Library Client Document Storage PACER Notices Doc Creator Download Histor…" at bounding box center [976, 307] width 1158 height 759
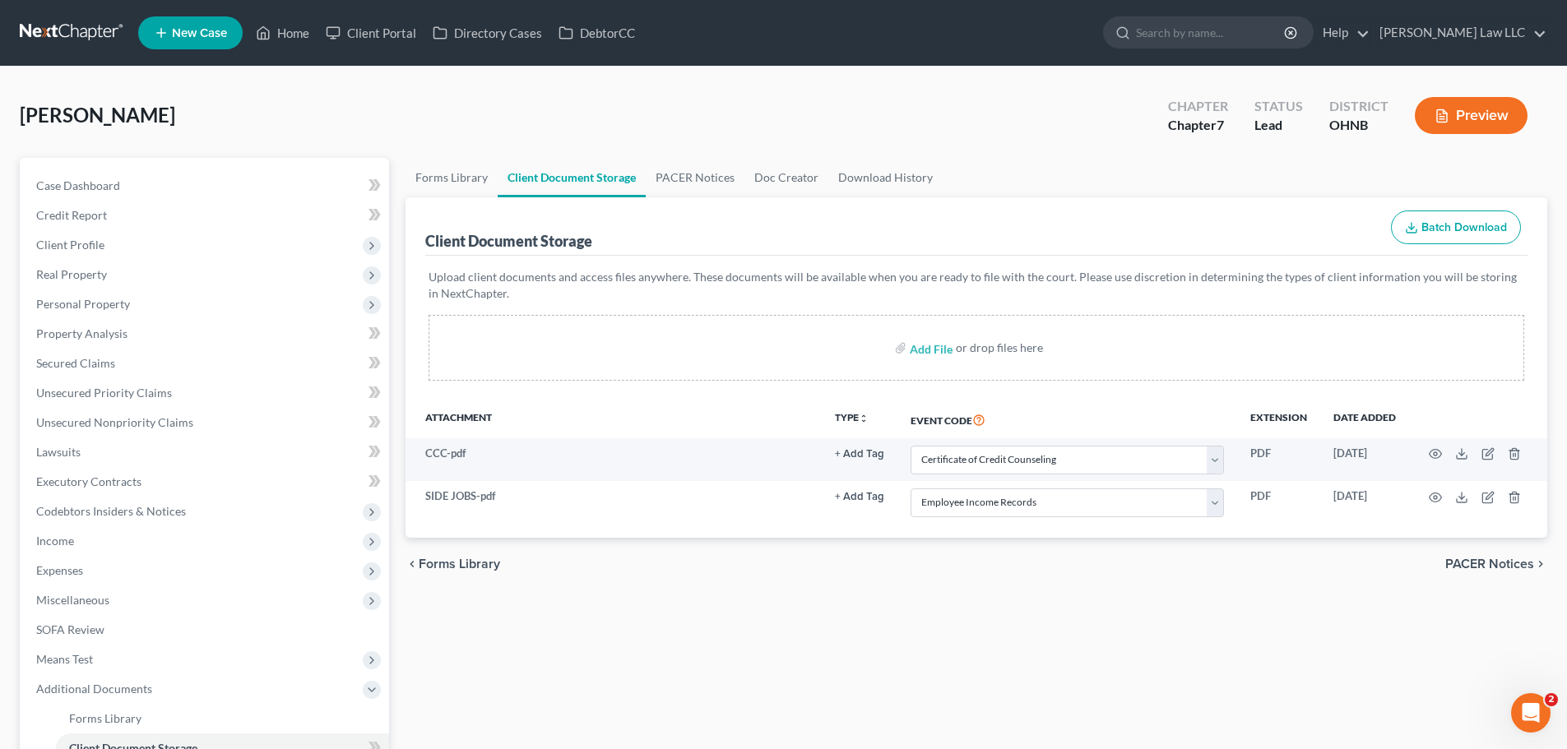
click at [812, 600] on div "Forms Library Client Document Storage PACER Notices Doc Creator Download Histor…" at bounding box center [976, 537] width 1158 height 759
click at [936, 342] on input "file" at bounding box center [929, 348] width 39 height 30
type input "C:\fakepath\24 SSA.pdf"
select select "5"
select select "20"
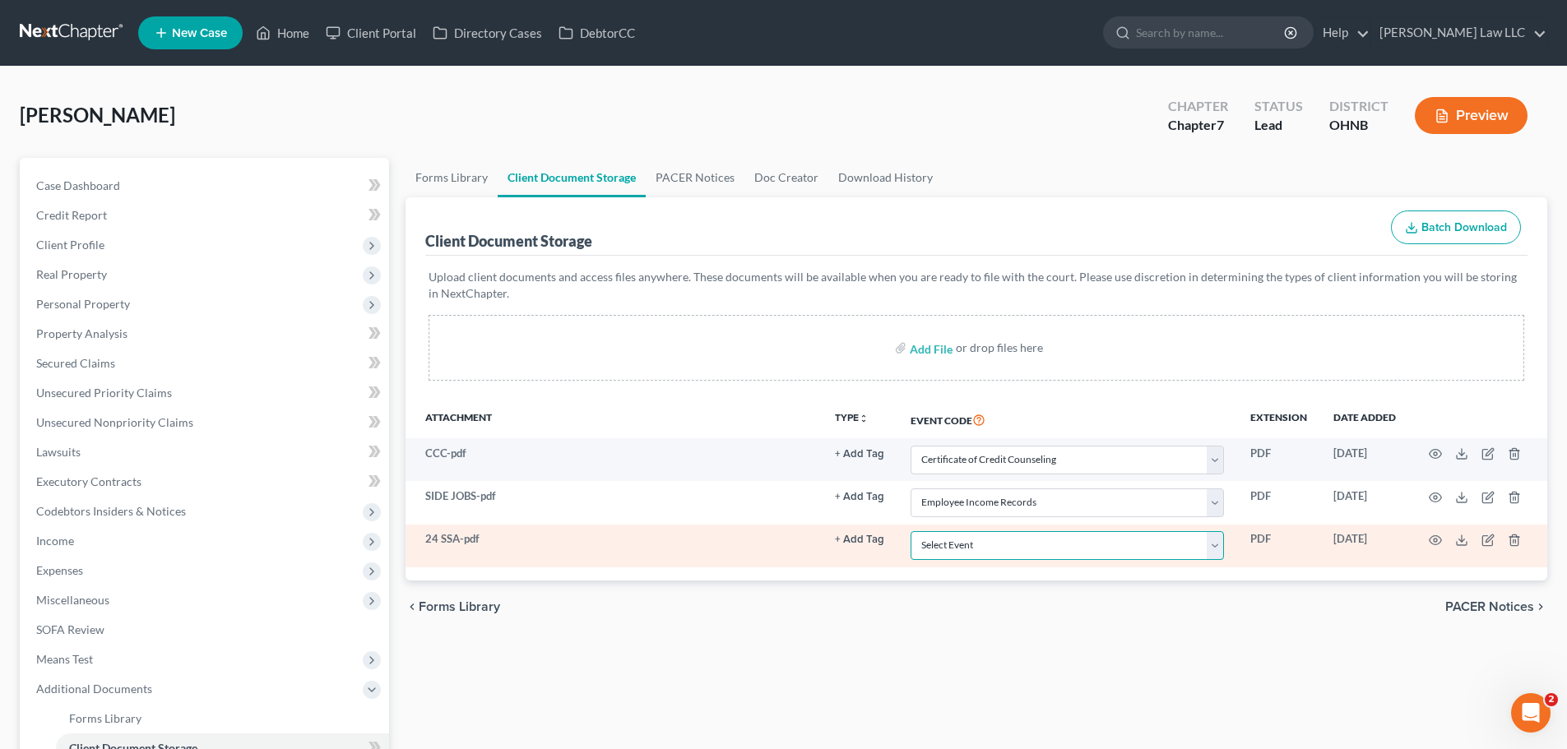
click at [965, 548] on select "Select Event 20 Largest Unsecured Creditors Amended List of Creditors (Fee) Ame…" at bounding box center [1067, 545] width 313 height 29
click at [911, 531] on select "Select Event 20 Largest Unsecured Creditors Amended List of Creditors (Fee) Ame…" at bounding box center [1067, 545] width 313 height 29
drag, startPoint x: 988, startPoint y: 552, endPoint x: 988, endPoint y: 535, distance: 17.3
click at [988, 552] on select "Select Event 20 Largest Unsecured Creditors Amended List of Creditors (Fee) Ame…" at bounding box center [1067, 545] width 313 height 29
select select "20"
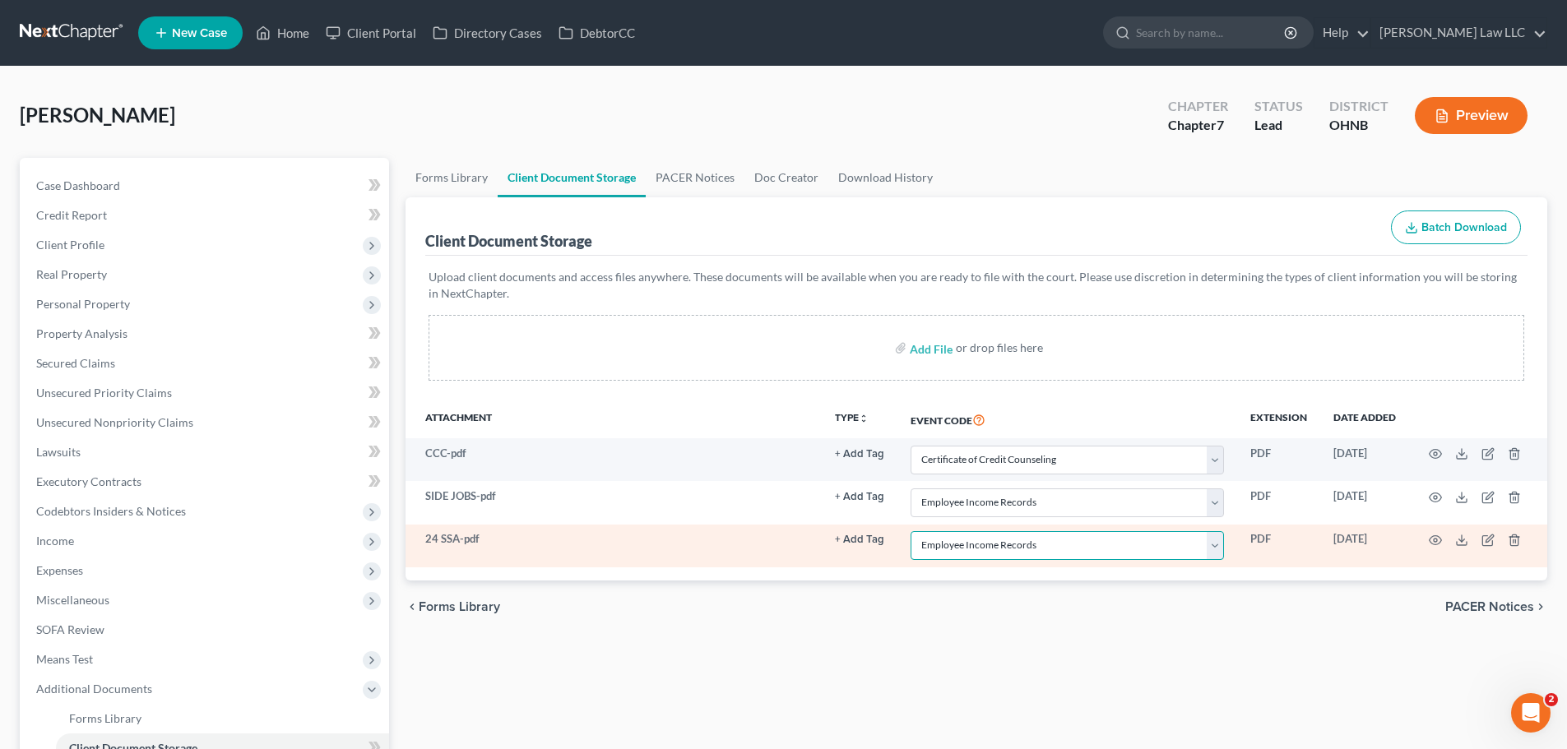
click at [911, 531] on select "Select Event 20 Largest Unsecured Creditors Amended List of Creditors (Fee) Ame…" at bounding box center [1067, 545] width 313 height 29
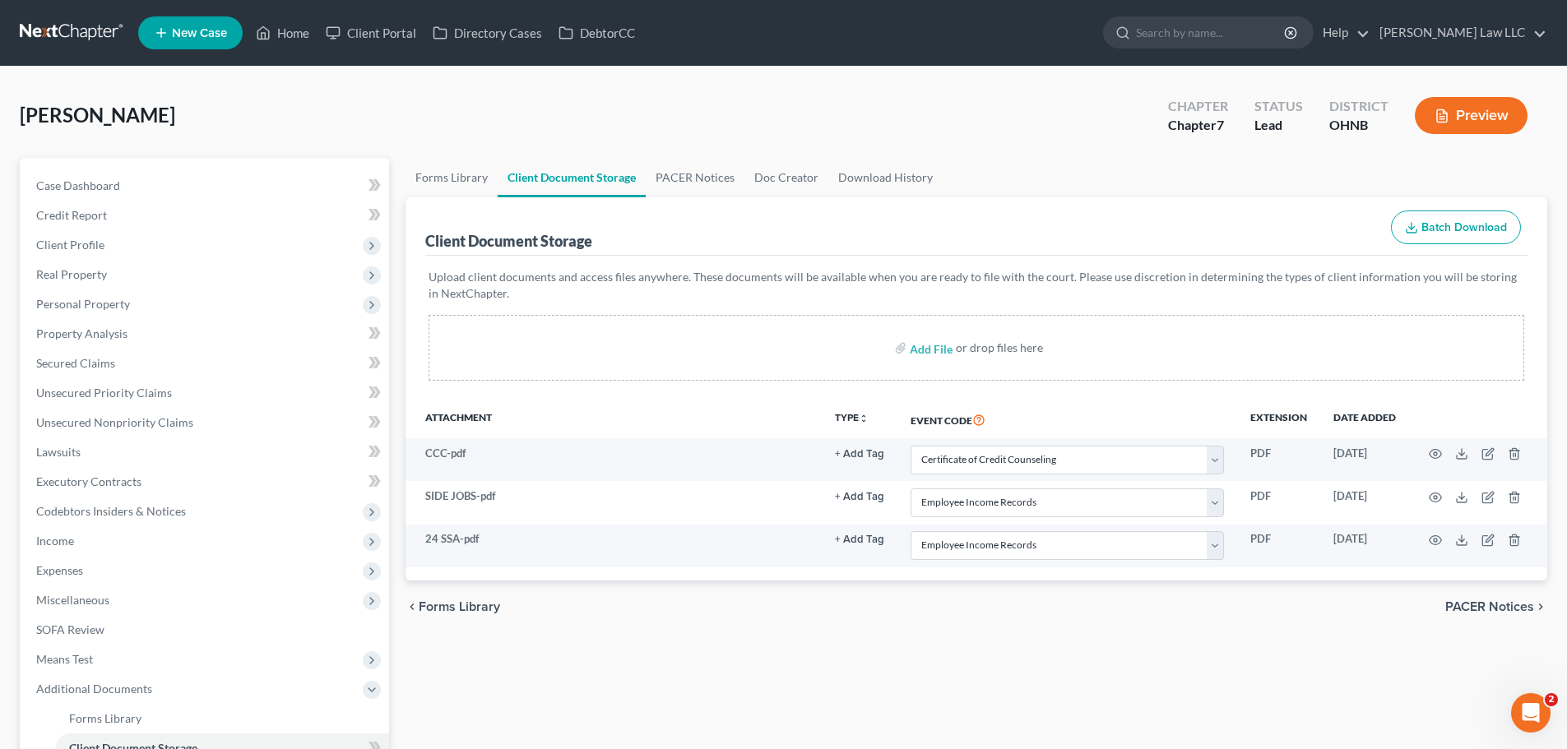
click at [1017, 639] on div "Forms Library Client Document Storage PACER Notices Doc Creator Download Histor…" at bounding box center [976, 537] width 1158 height 759
click at [697, 168] on link "PACER Notices" at bounding box center [695, 177] width 99 height 39
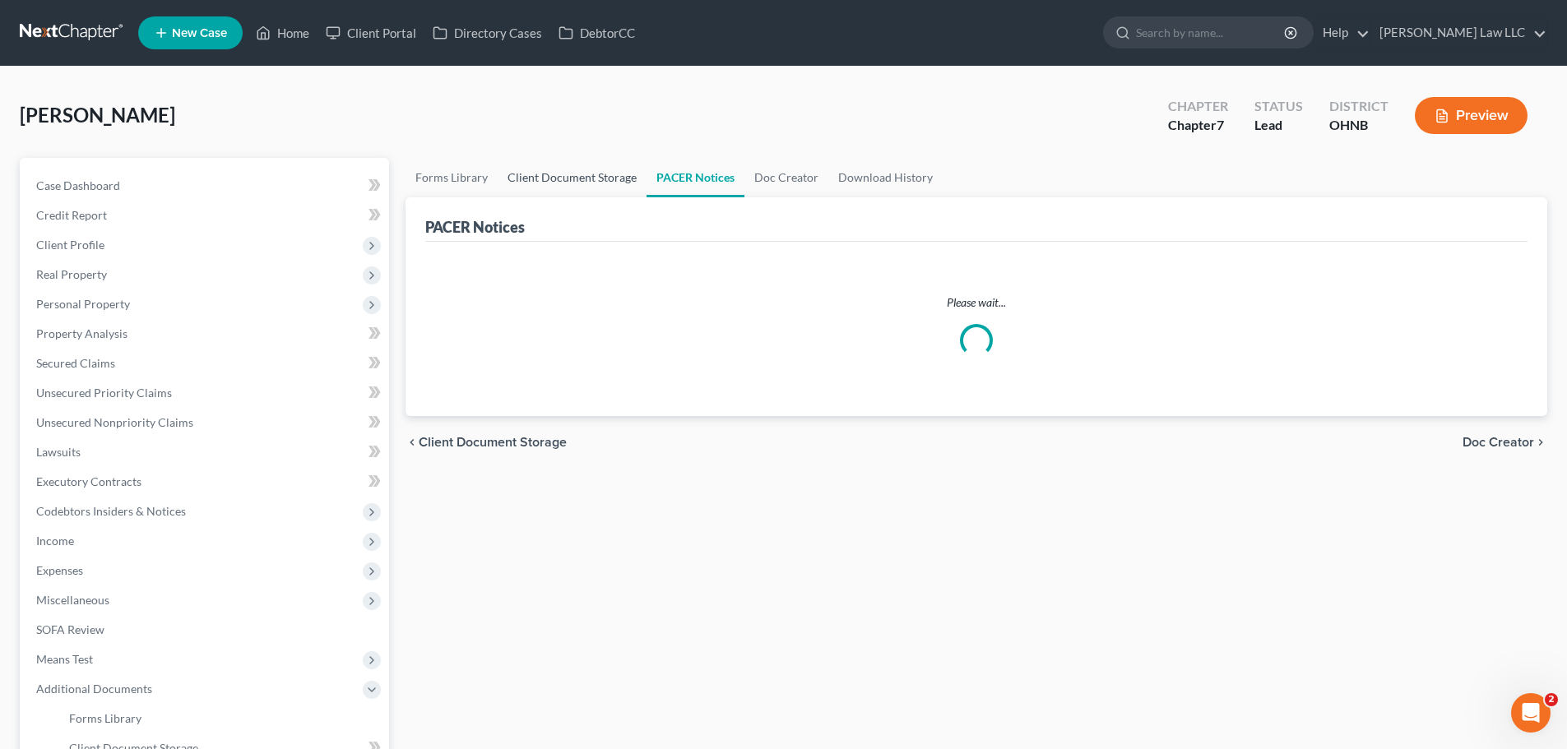
drag, startPoint x: 597, startPoint y: 170, endPoint x: 484, endPoint y: 172, distance: 112.7
click at [596, 170] on link "Client Document Storage" at bounding box center [572, 177] width 149 height 39
select select "5"
select select "20"
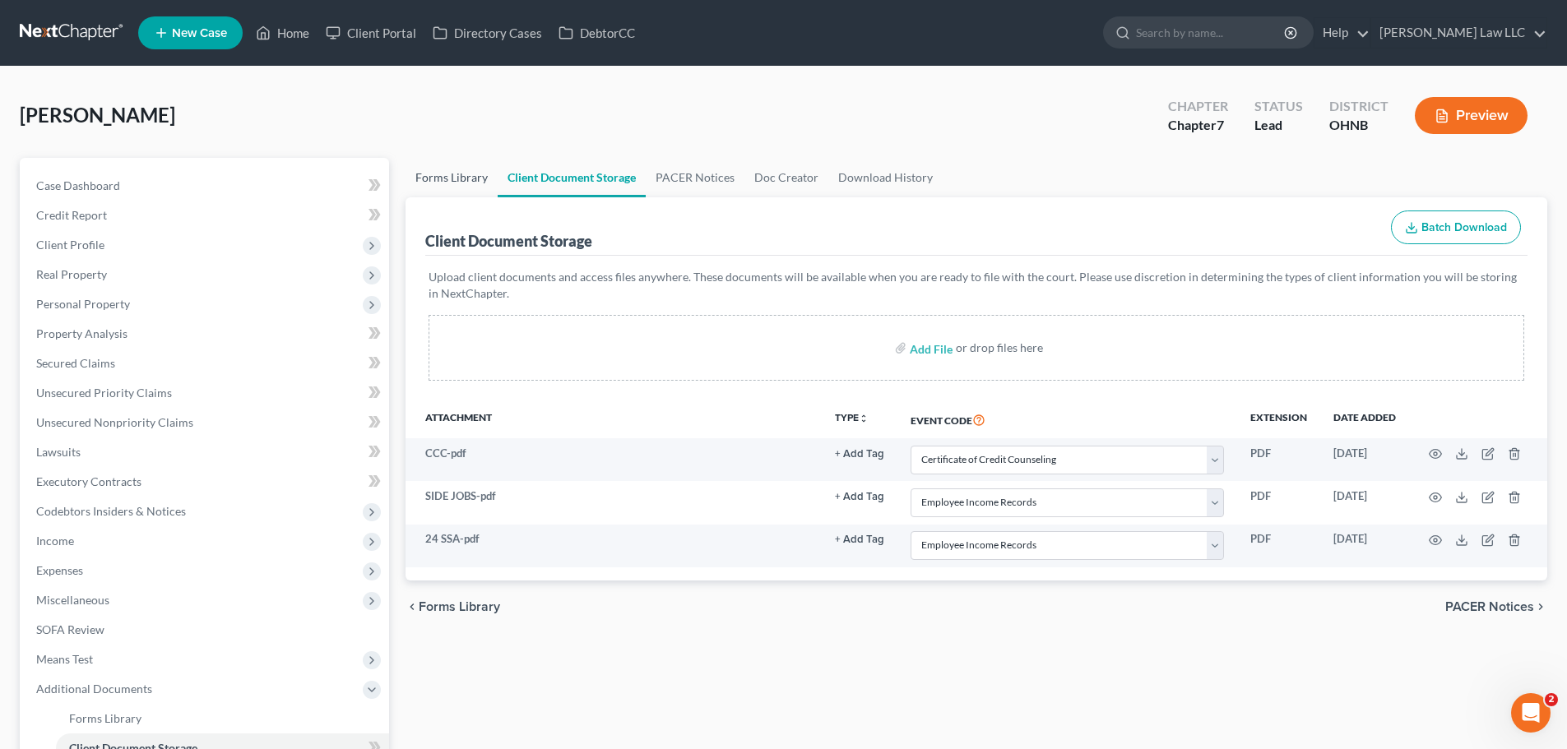
click at [452, 172] on link "Forms Library" at bounding box center [452, 177] width 92 height 39
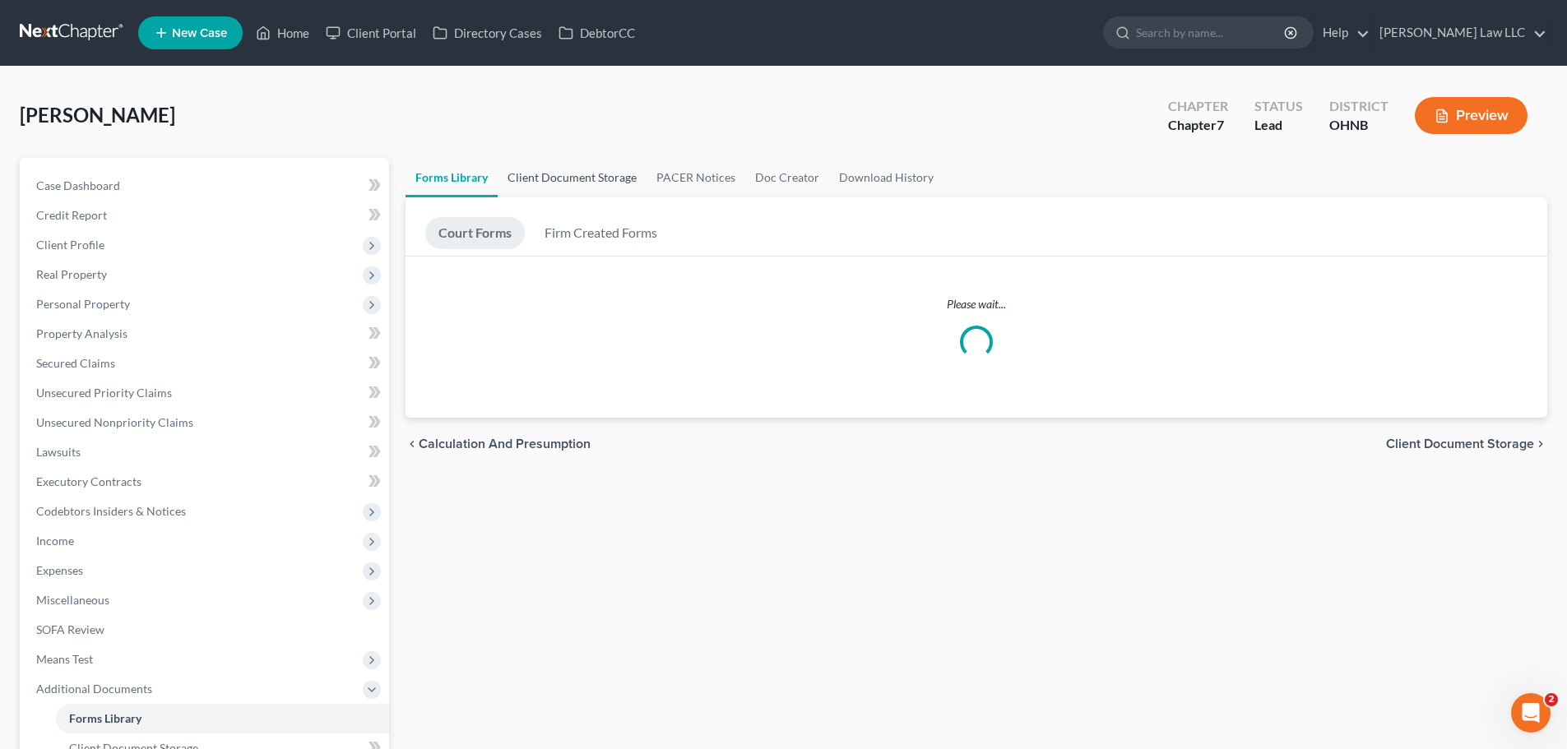
click at [558, 179] on link "Client Document Storage" at bounding box center [572, 177] width 149 height 39
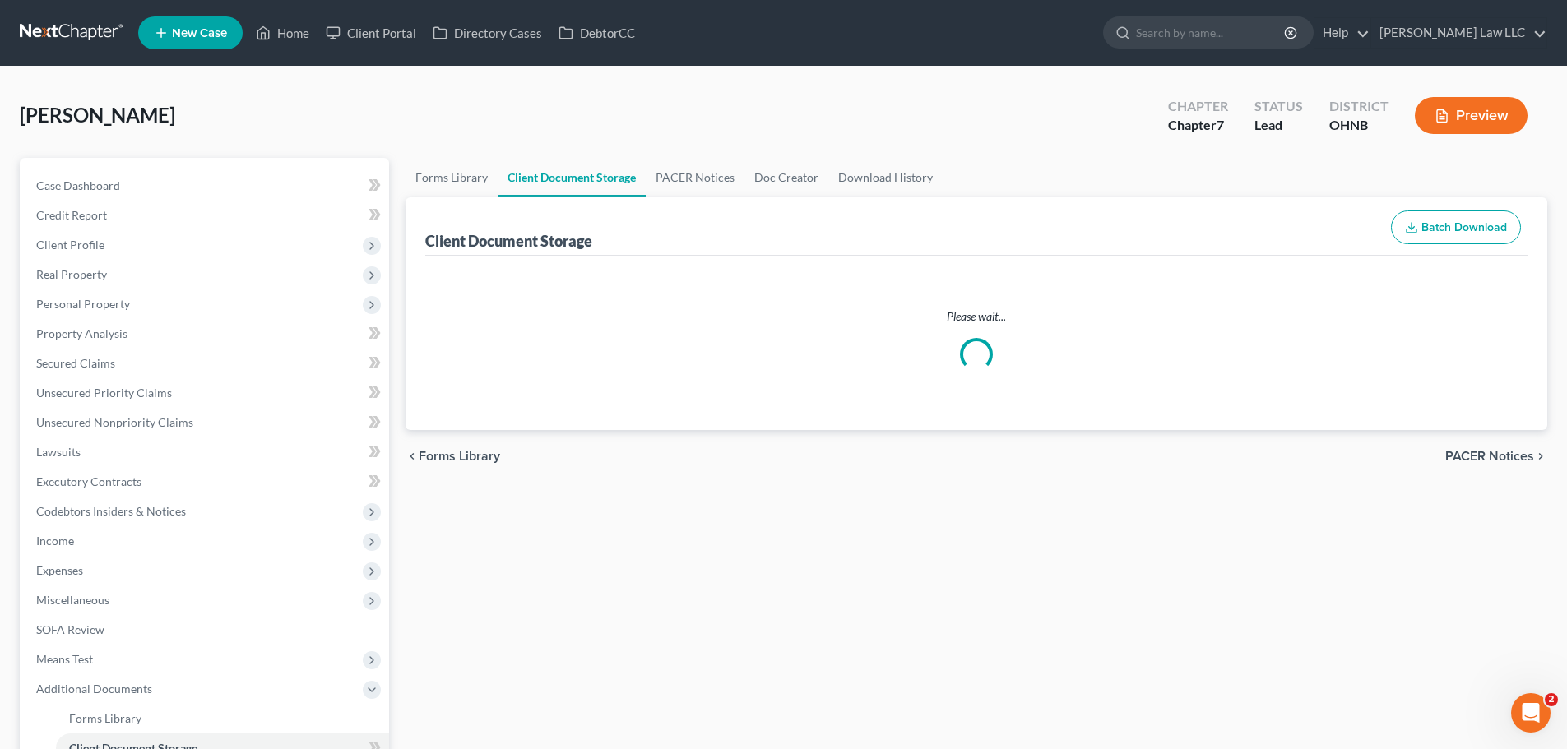
select select "5"
select select "20"
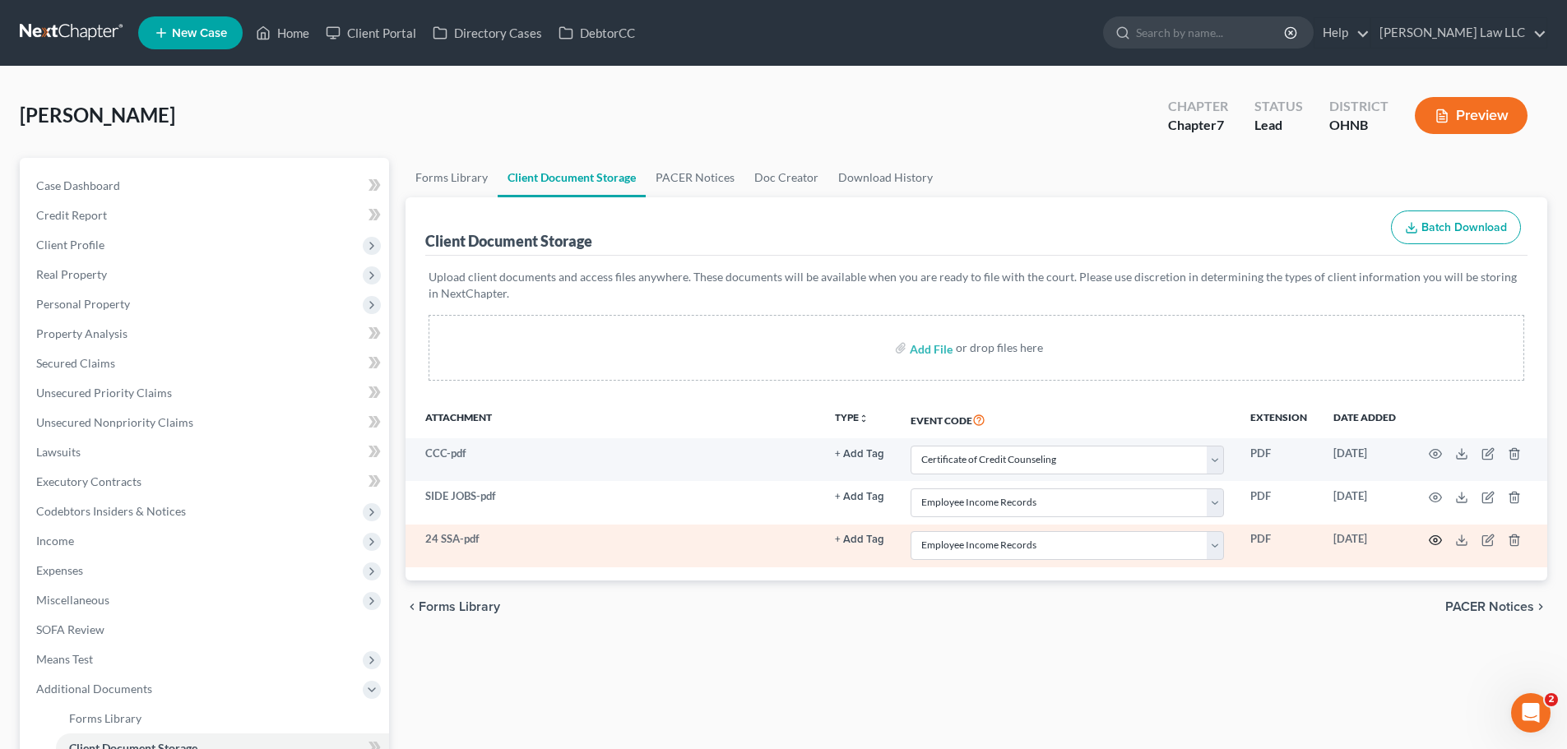
click at [1435, 542] on circle "button" at bounding box center [1435, 540] width 3 height 3
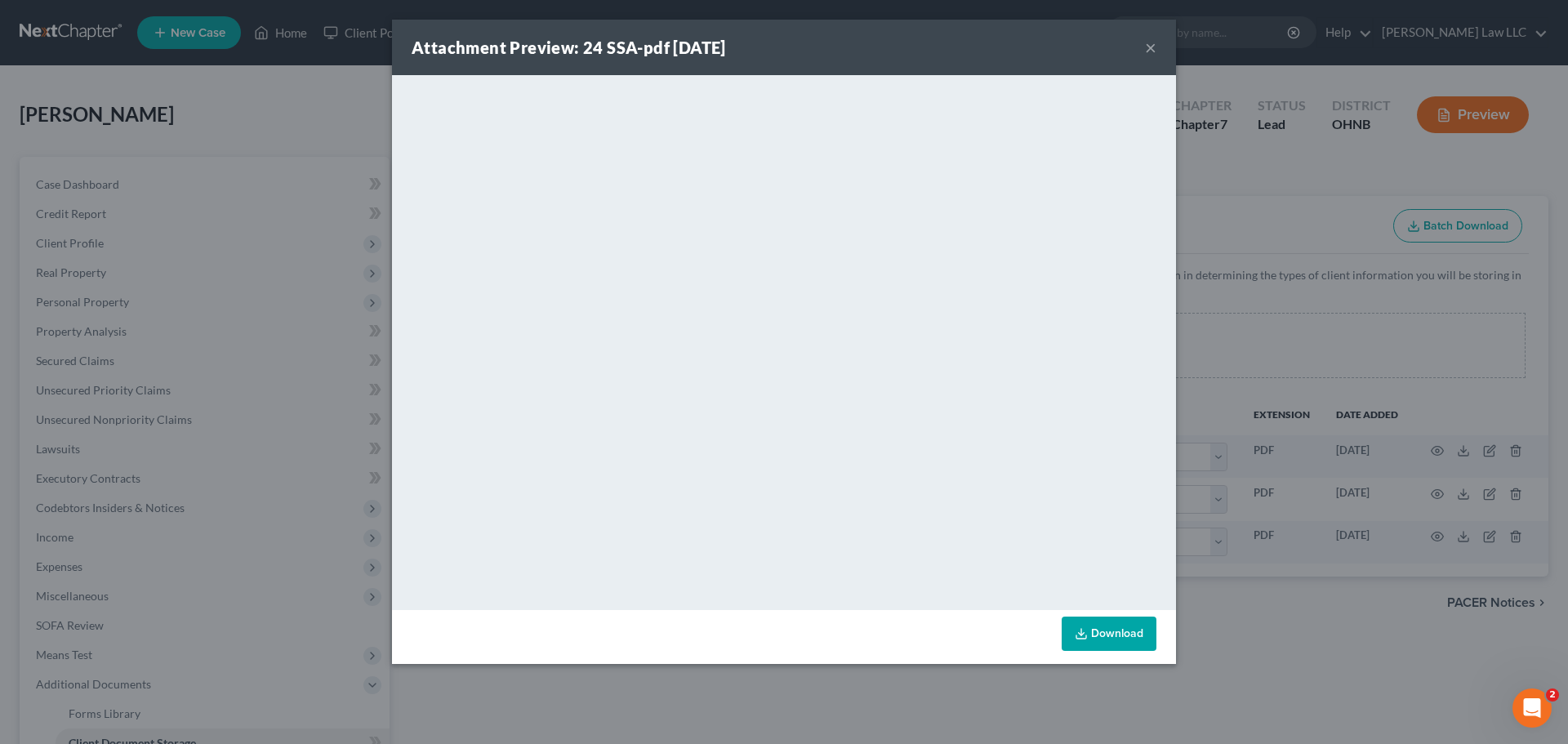
click at [1149, 44] on button "×" at bounding box center [1151, 48] width 12 height 20
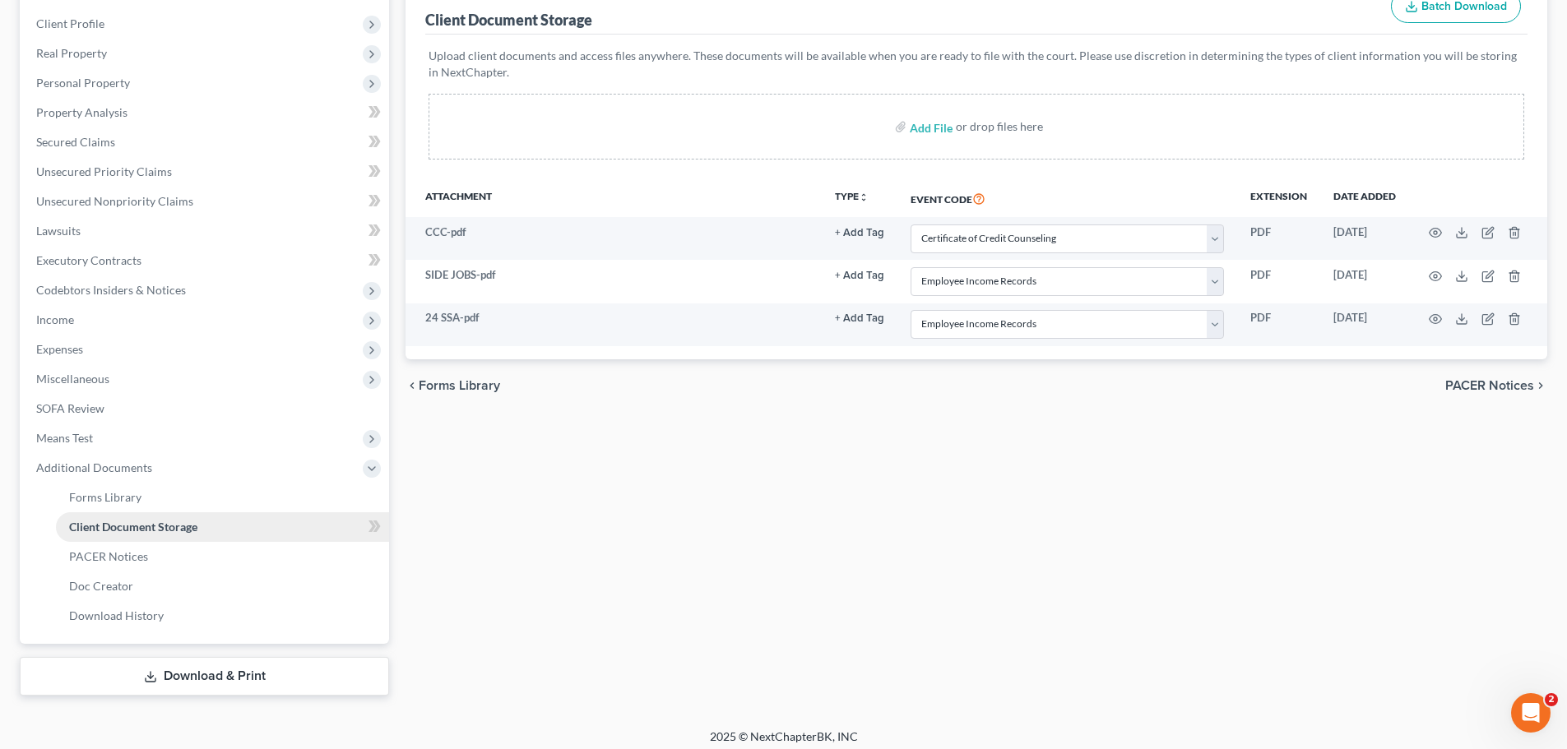
scroll to position [230, 0]
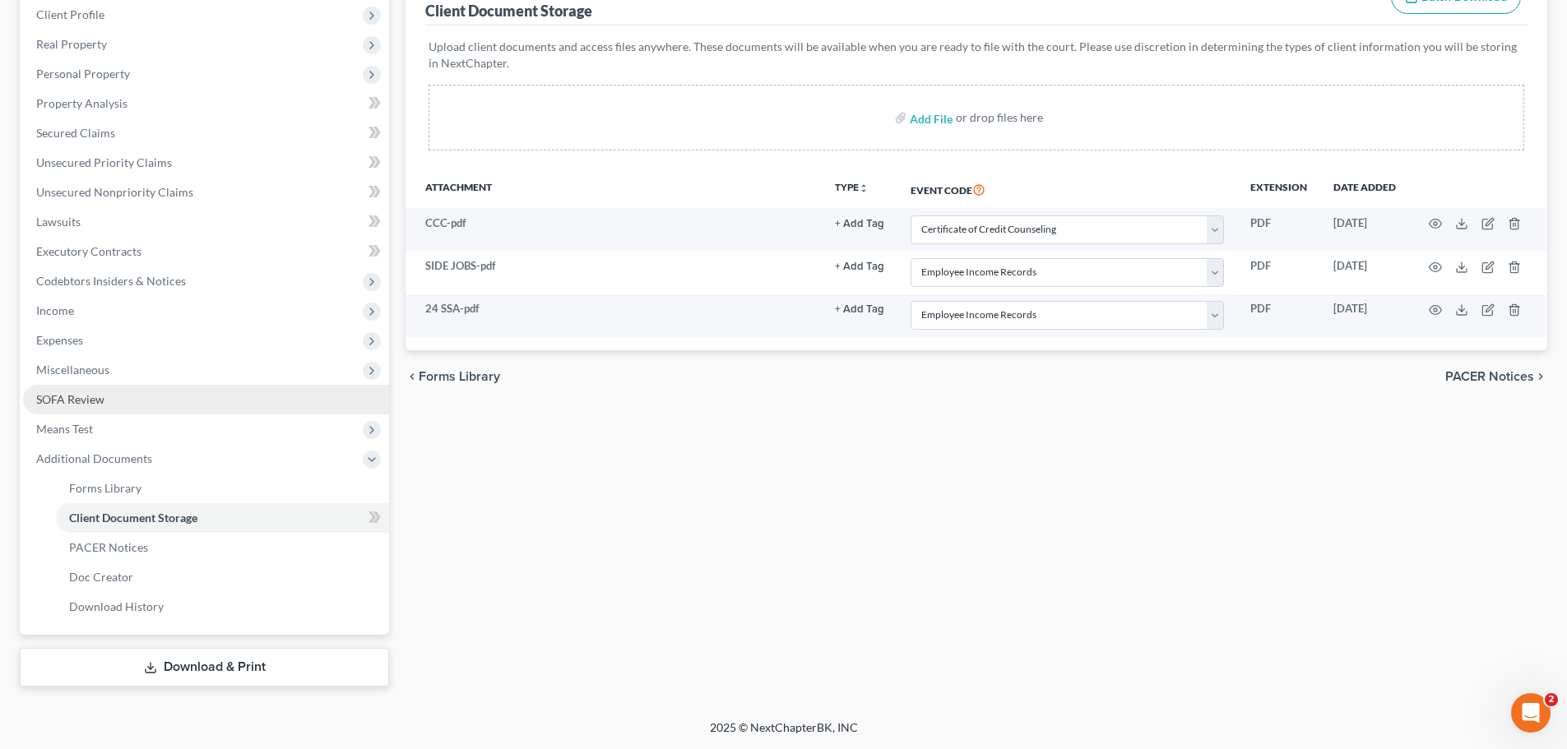
click at [81, 403] on span "SOFA Review" at bounding box center [70, 399] width 68 height 14
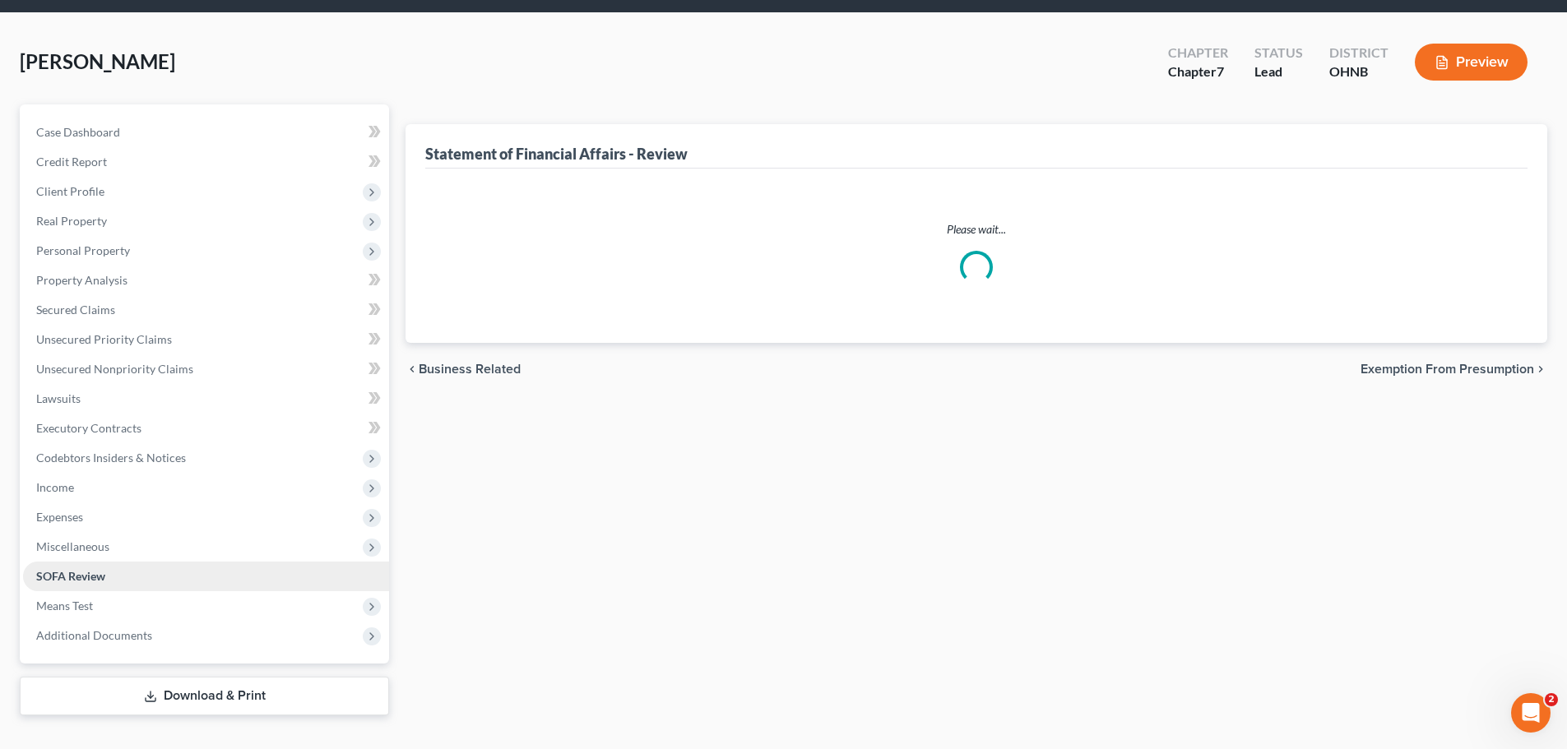
scroll to position [82, 0]
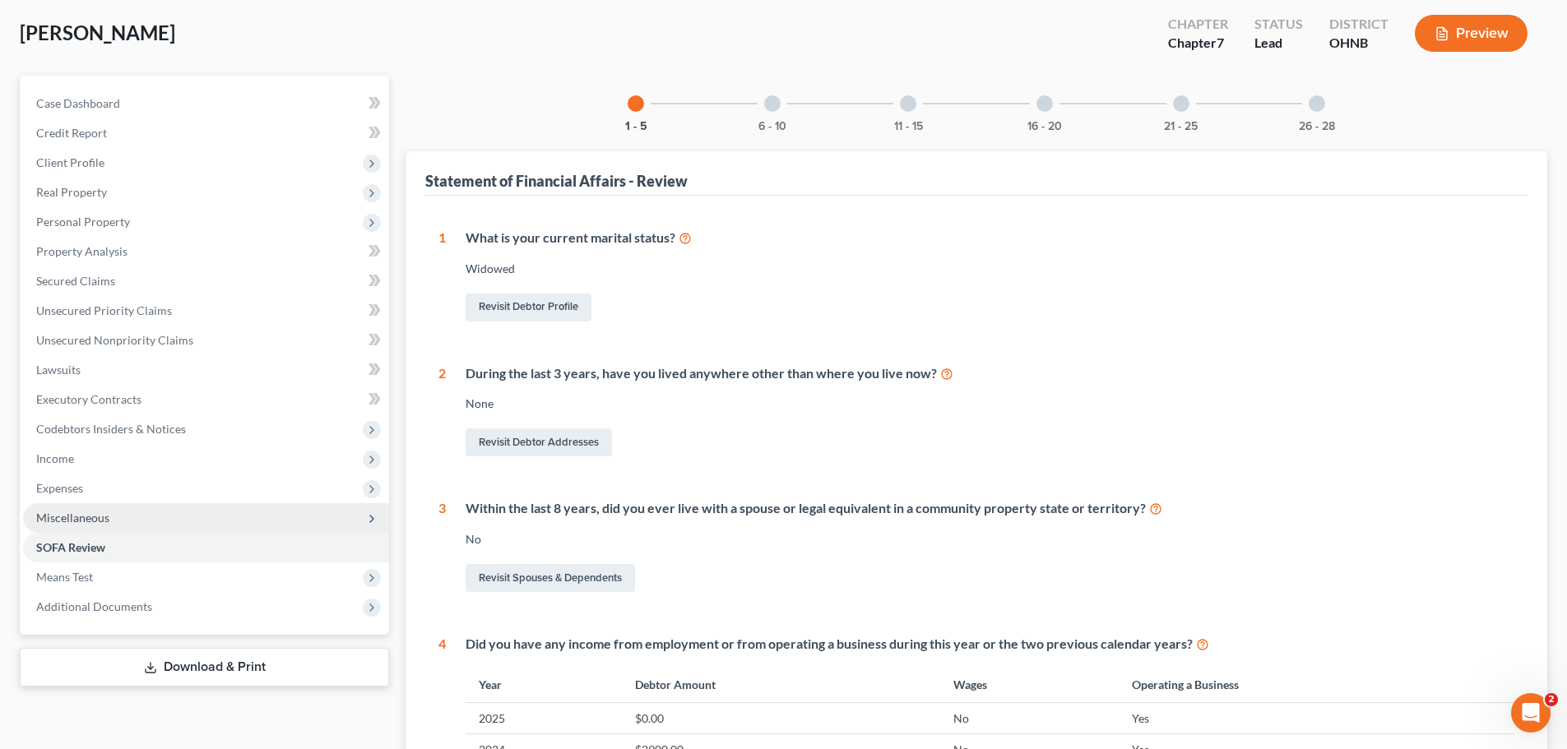
click at [96, 517] on span "Miscellaneous" at bounding box center [72, 518] width 73 height 14
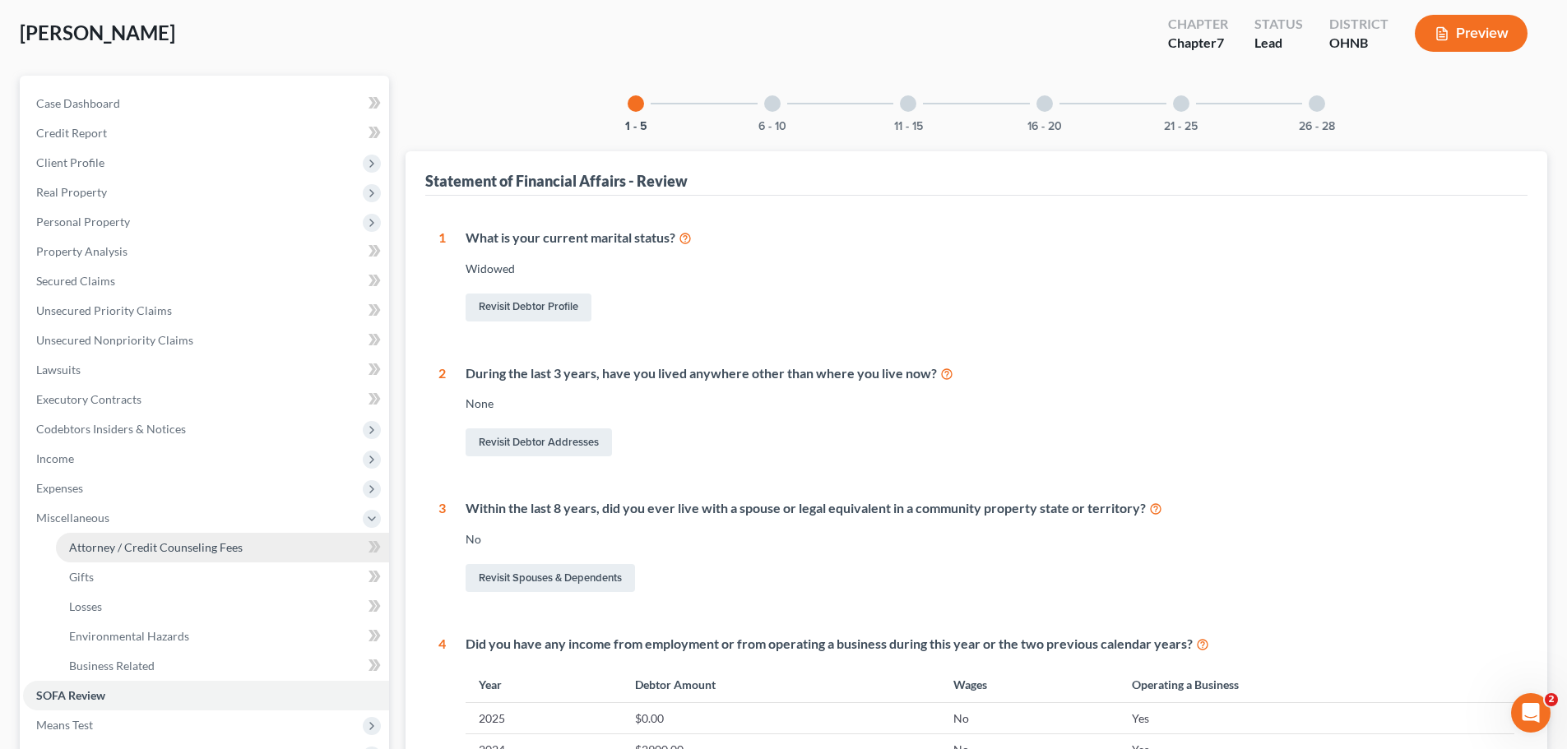
click at [140, 544] on span "Attorney / Credit Counseling Fees" at bounding box center [156, 547] width 174 height 14
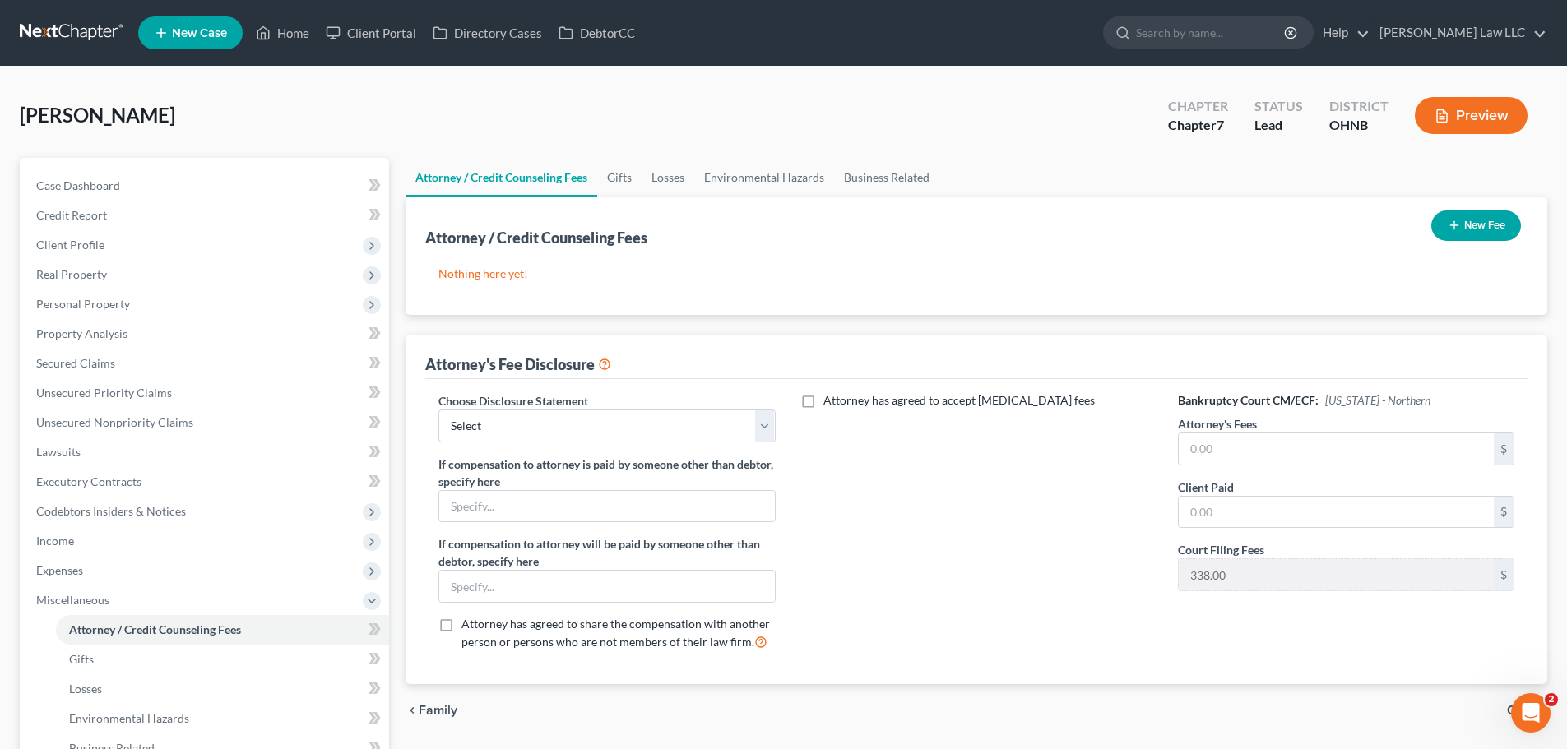
click at [1470, 234] on button "New Fee" at bounding box center [1476, 226] width 90 height 30
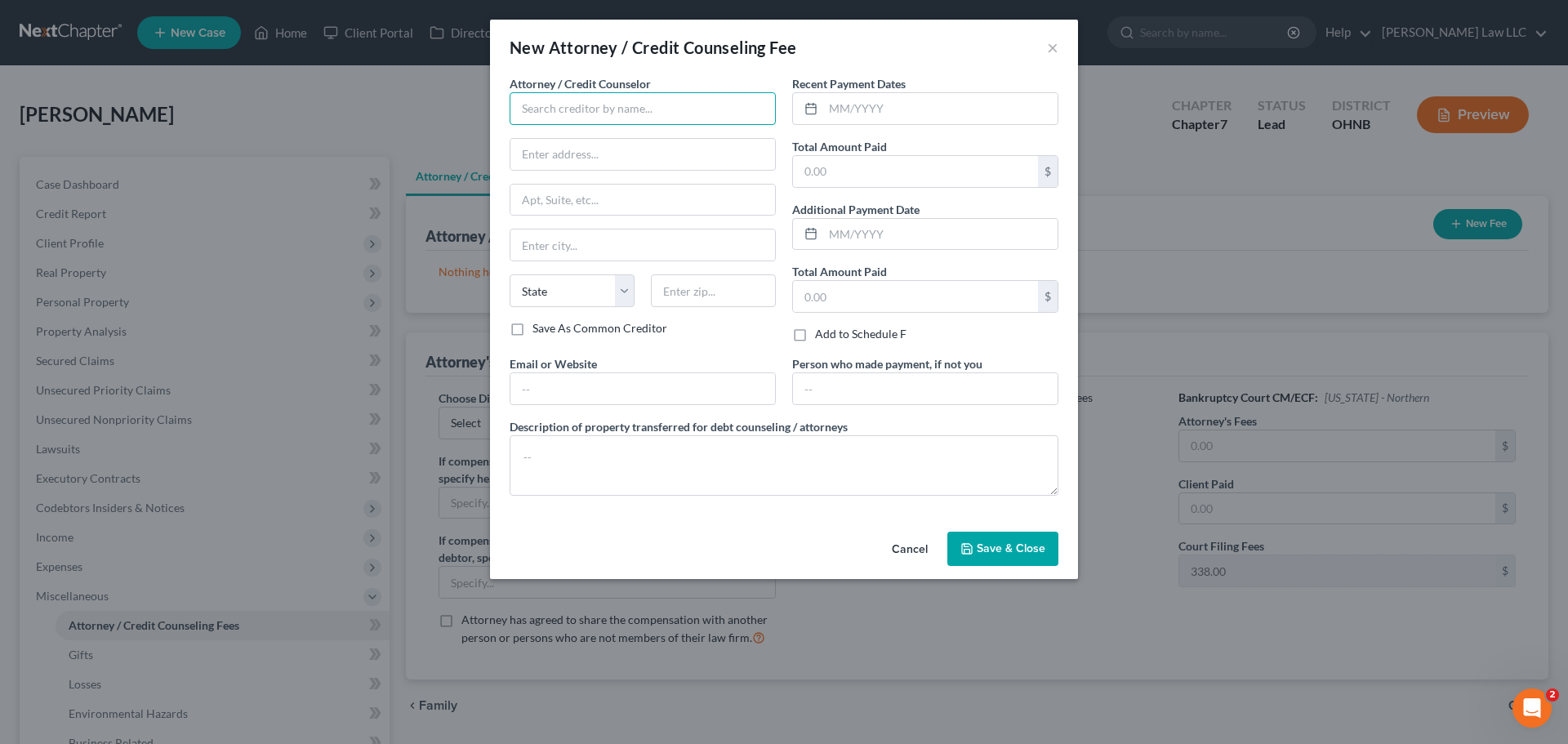
click at [610, 111] on input "text" at bounding box center [642, 108] width 266 height 33
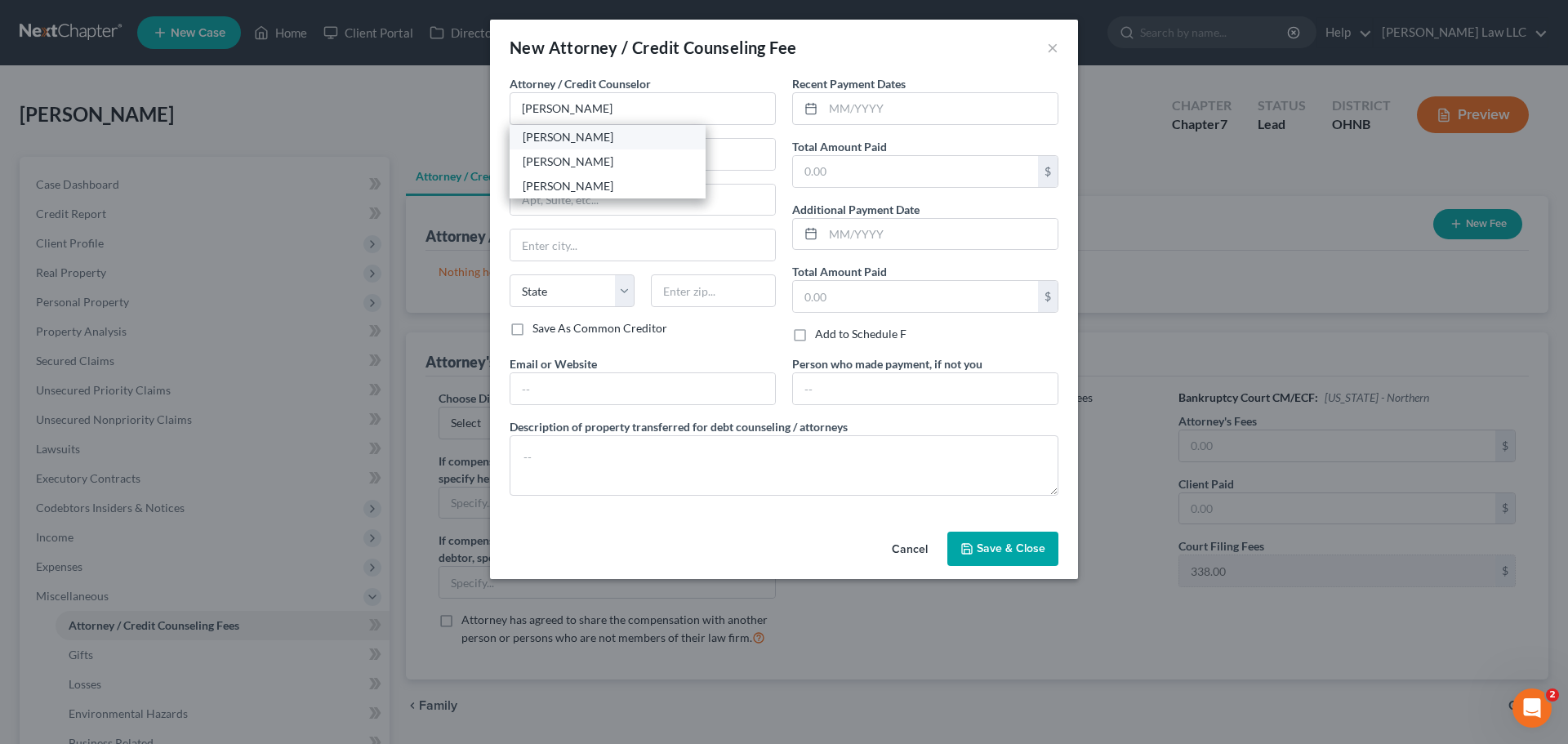
click at [611, 140] on div "Nicole L. Metzger" at bounding box center [607, 137] width 170 height 16
type input "Nicole L. Metzger"
type input "689 Lafayette Road"
type input "[PERSON_NAME]"
select select "36"
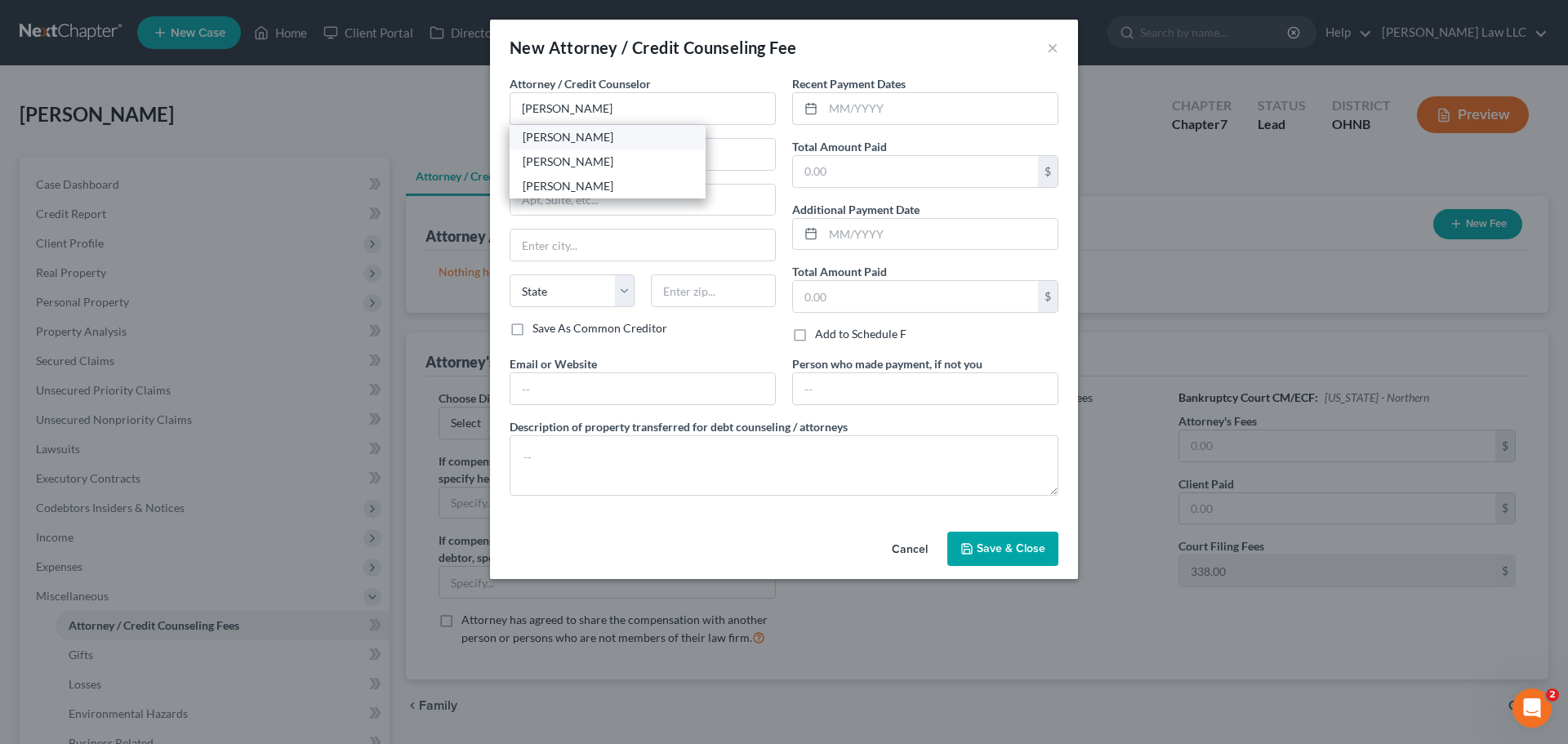
type input "44256"
click at [899, 111] on input "text" at bounding box center [940, 108] width 234 height 31
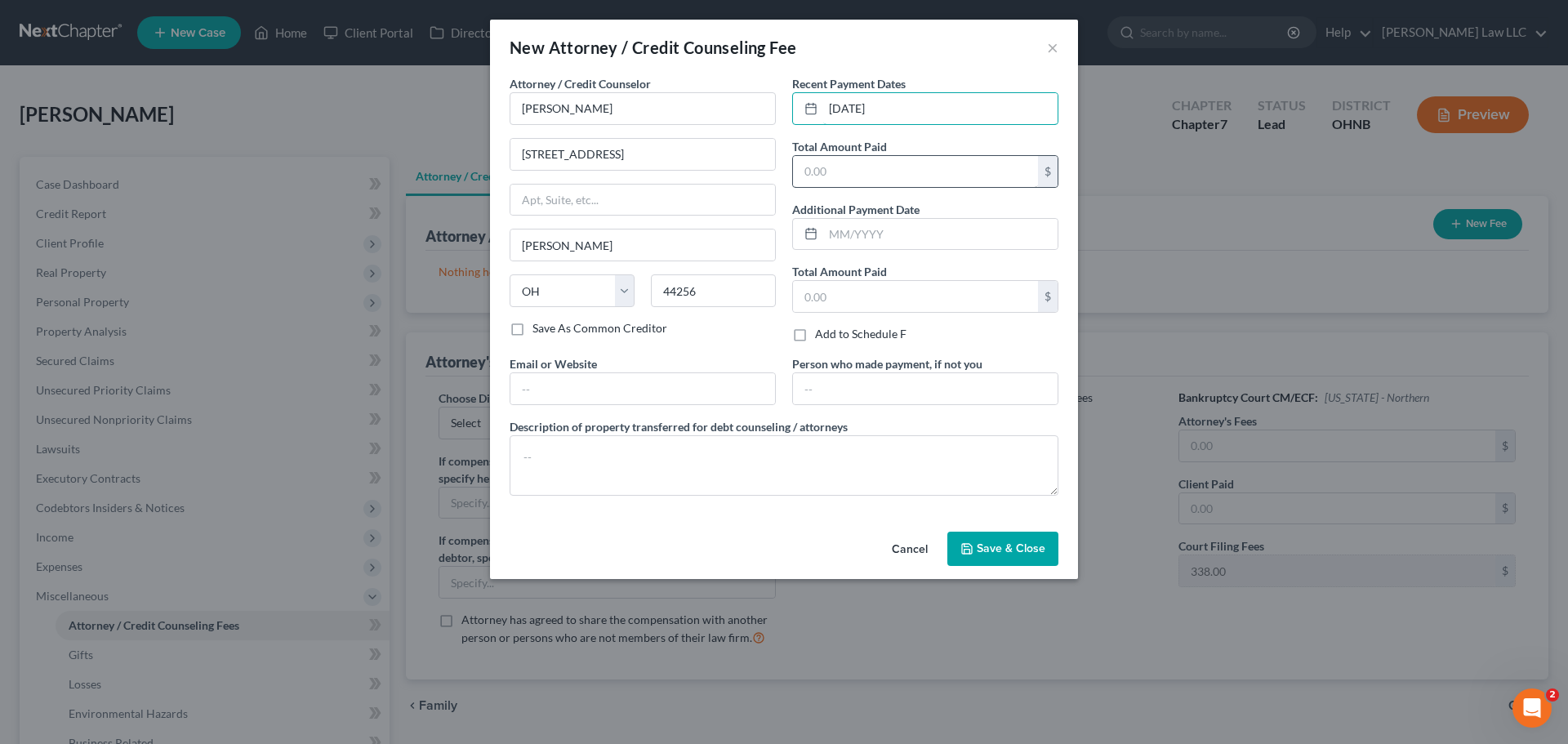
type input "07/22/2025"
click at [870, 170] on input "text" at bounding box center [916, 171] width 245 height 31
type input "25"
click at [1002, 550] on span "Save & Close" at bounding box center [1011, 548] width 69 height 14
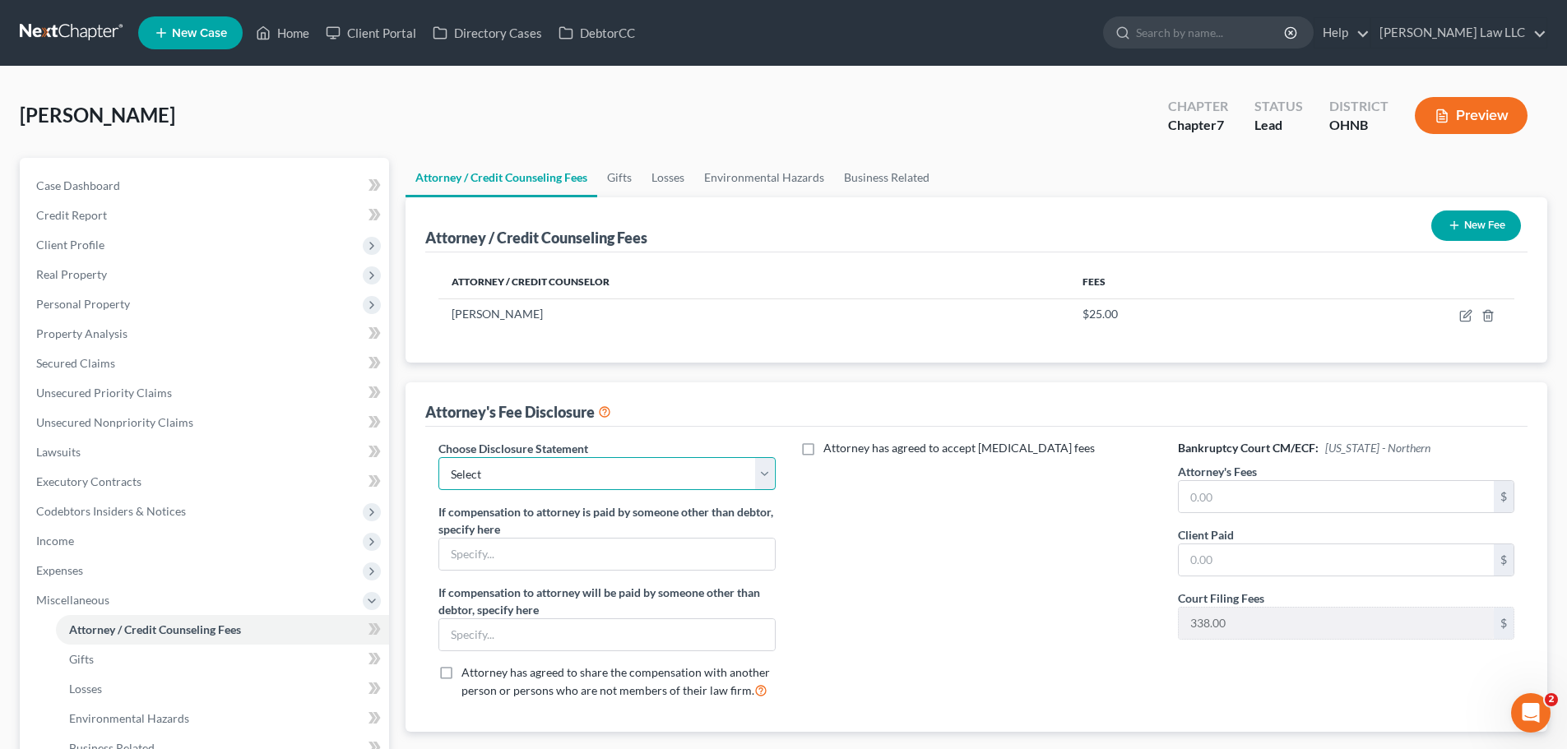
click at [554, 489] on select "Select Disclosure of Attorney Compensation" at bounding box center [606, 473] width 336 height 33
click at [438, 457] on select "Select Disclosure of Attorney Compensation" at bounding box center [606, 473] width 336 height 33
click at [554, 521] on label "If compensation to attorney is paid by someone other than debtor, specify here" at bounding box center [606, 520] width 336 height 35
click at [562, 482] on select "Select Disclosure of Attorney Compensation" at bounding box center [606, 473] width 336 height 33
select select "0"
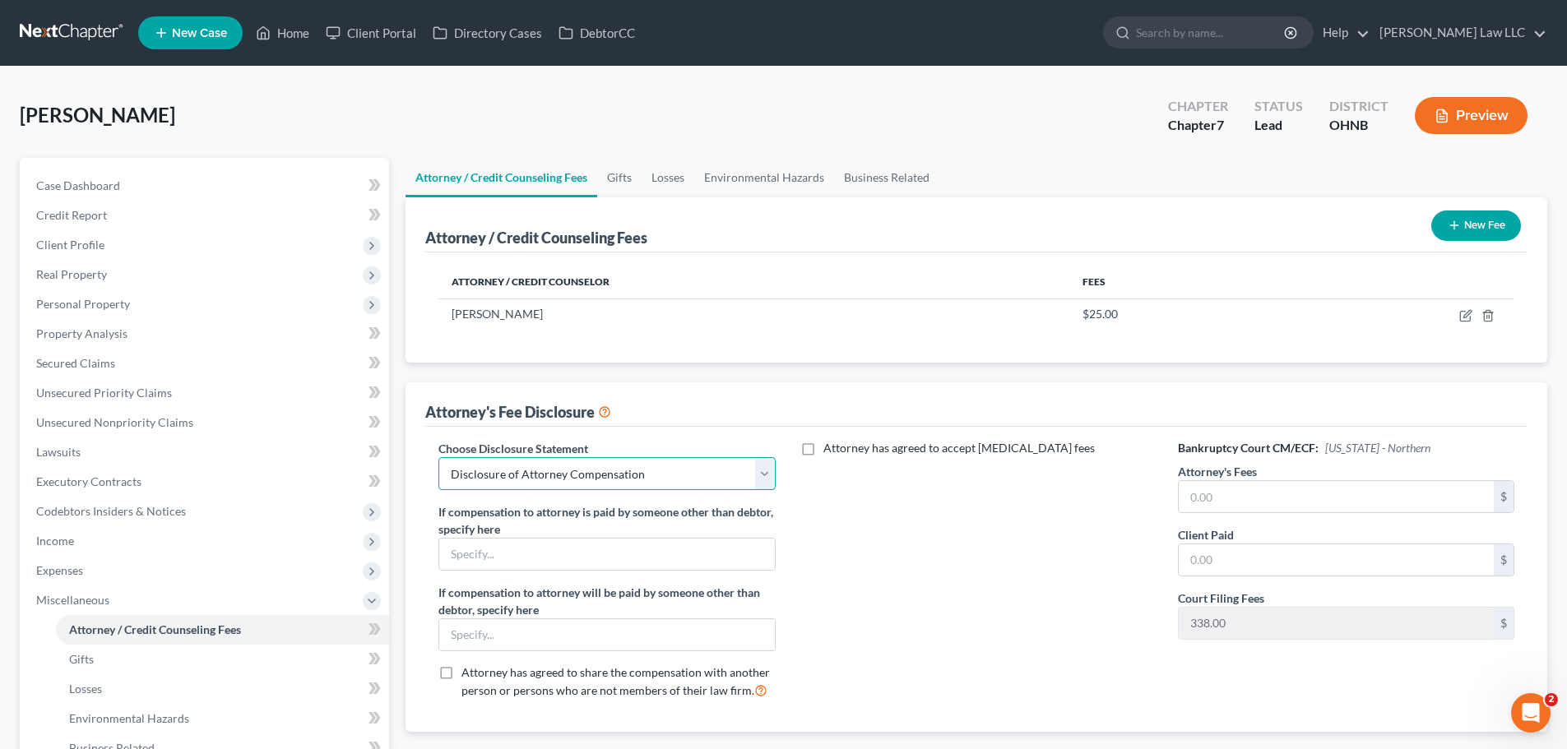
click at [438, 457] on select "Select Disclosure of Attorney Compensation" at bounding box center [606, 473] width 336 height 33
click at [870, 542] on div "Attorney has agreed to accept retainer fees" at bounding box center [976, 576] width 369 height 272
click at [1240, 501] on input "text" at bounding box center [1336, 496] width 315 height 31
type input "1,400"
click at [1210, 570] on input "text" at bounding box center [1336, 560] width 315 height 31
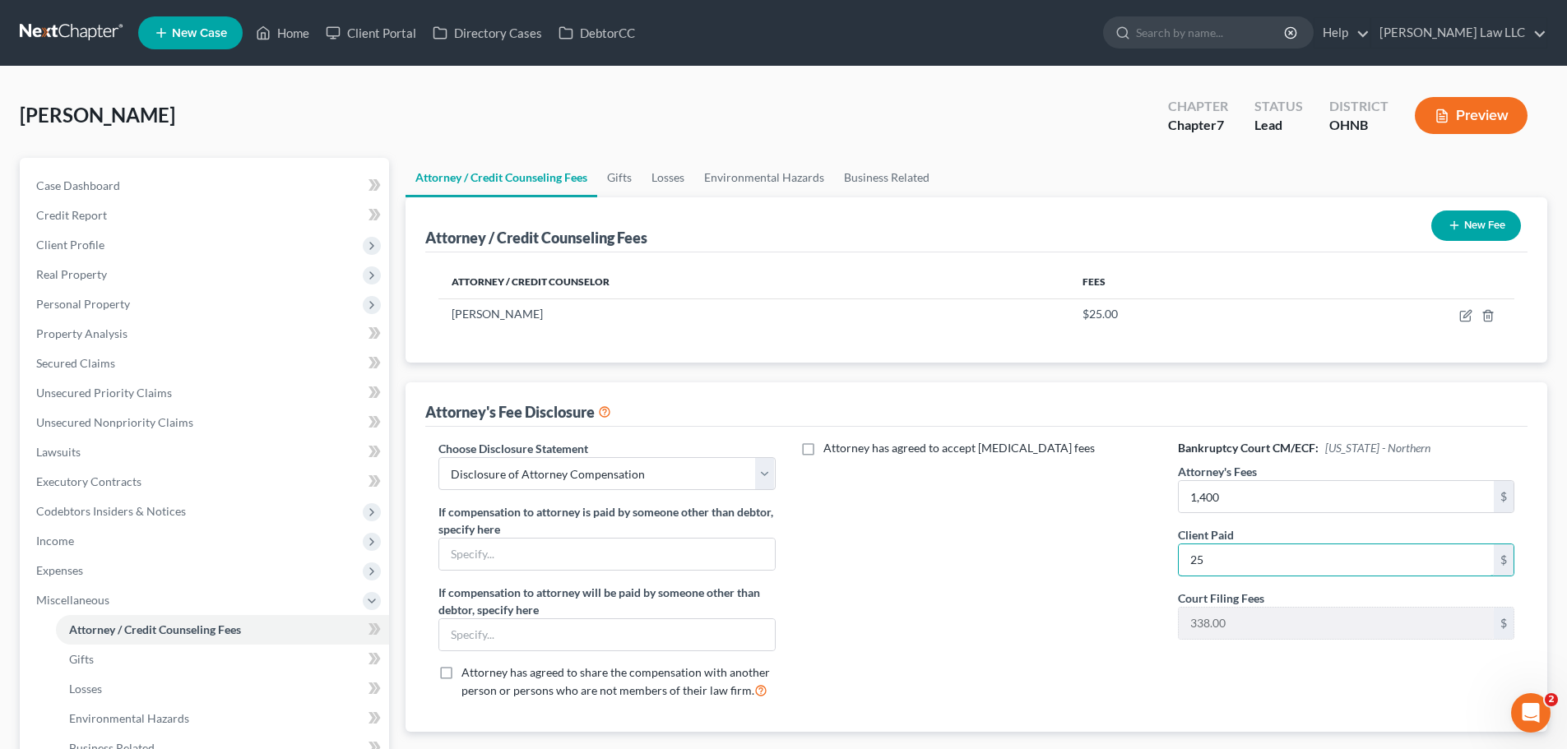
type input "25"
drag, startPoint x: 1027, startPoint y: 578, endPoint x: 1006, endPoint y: 545, distance: 39.9
click at [1025, 577] on div "Attorney has agreed to accept retainer fees" at bounding box center [976, 576] width 369 height 272
click at [608, 180] on link "Gifts" at bounding box center [619, 177] width 44 height 39
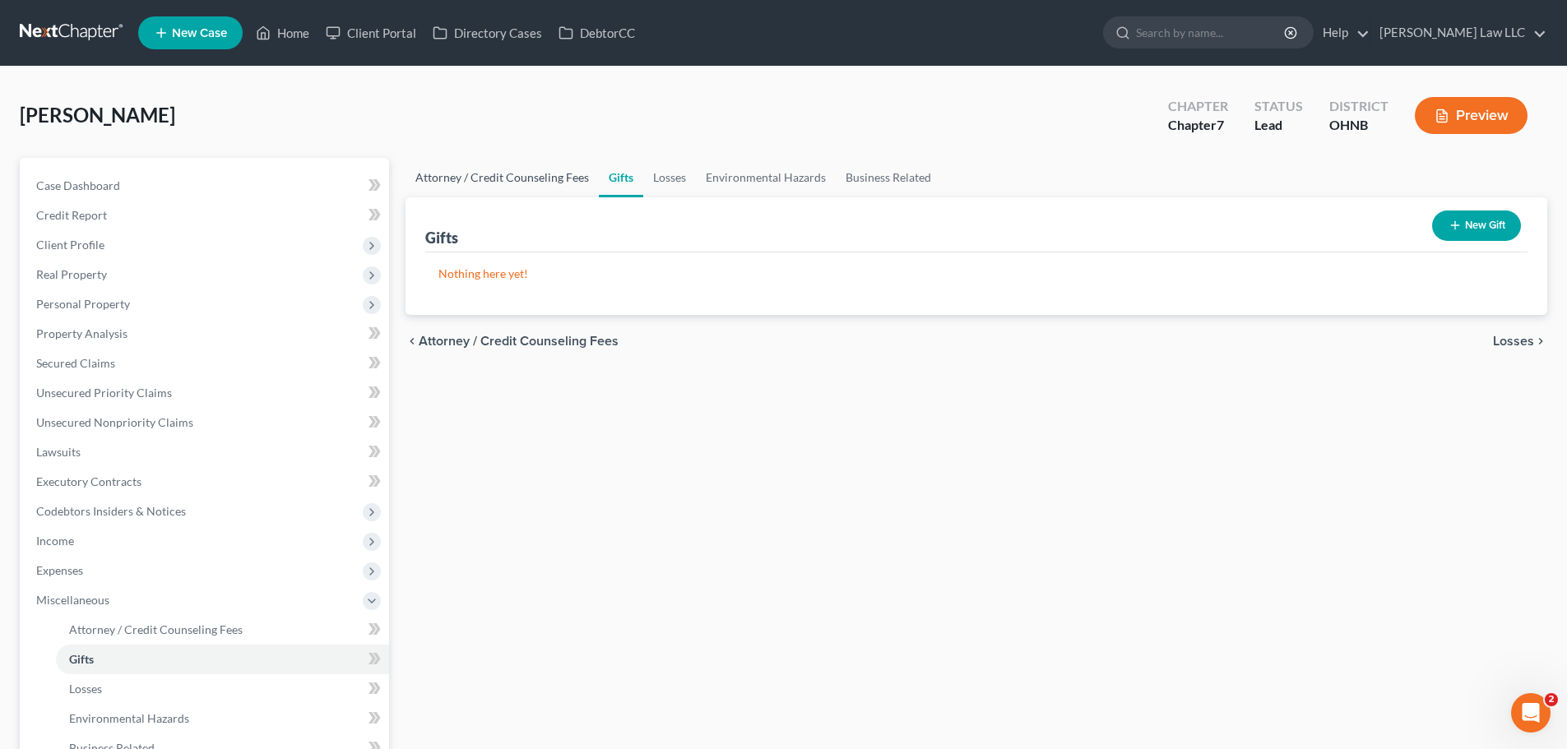
click at [523, 178] on link "Attorney / Credit Counseling Fees" at bounding box center [502, 177] width 193 height 39
select select "0"
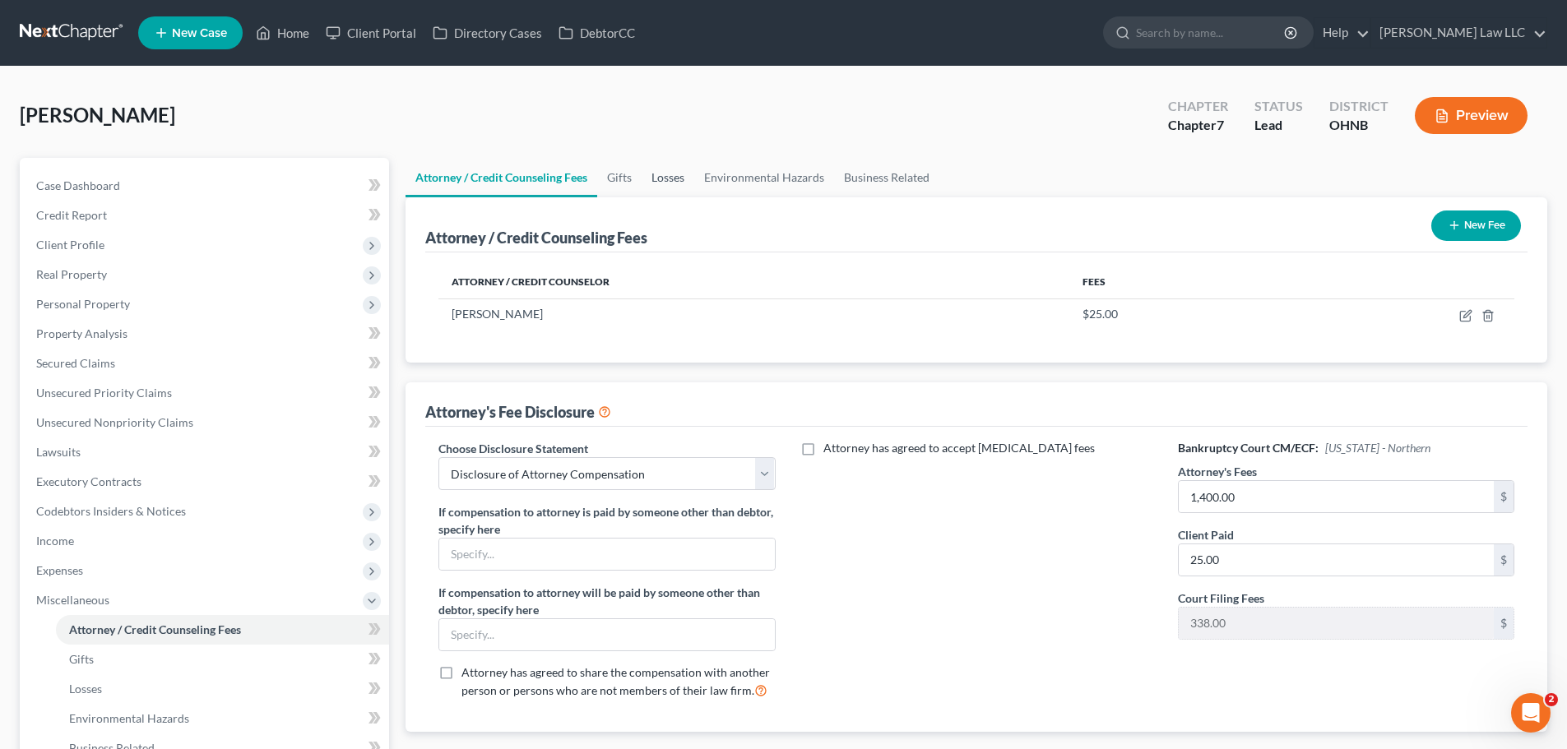
click at [667, 183] on link "Losses" at bounding box center [668, 177] width 53 height 39
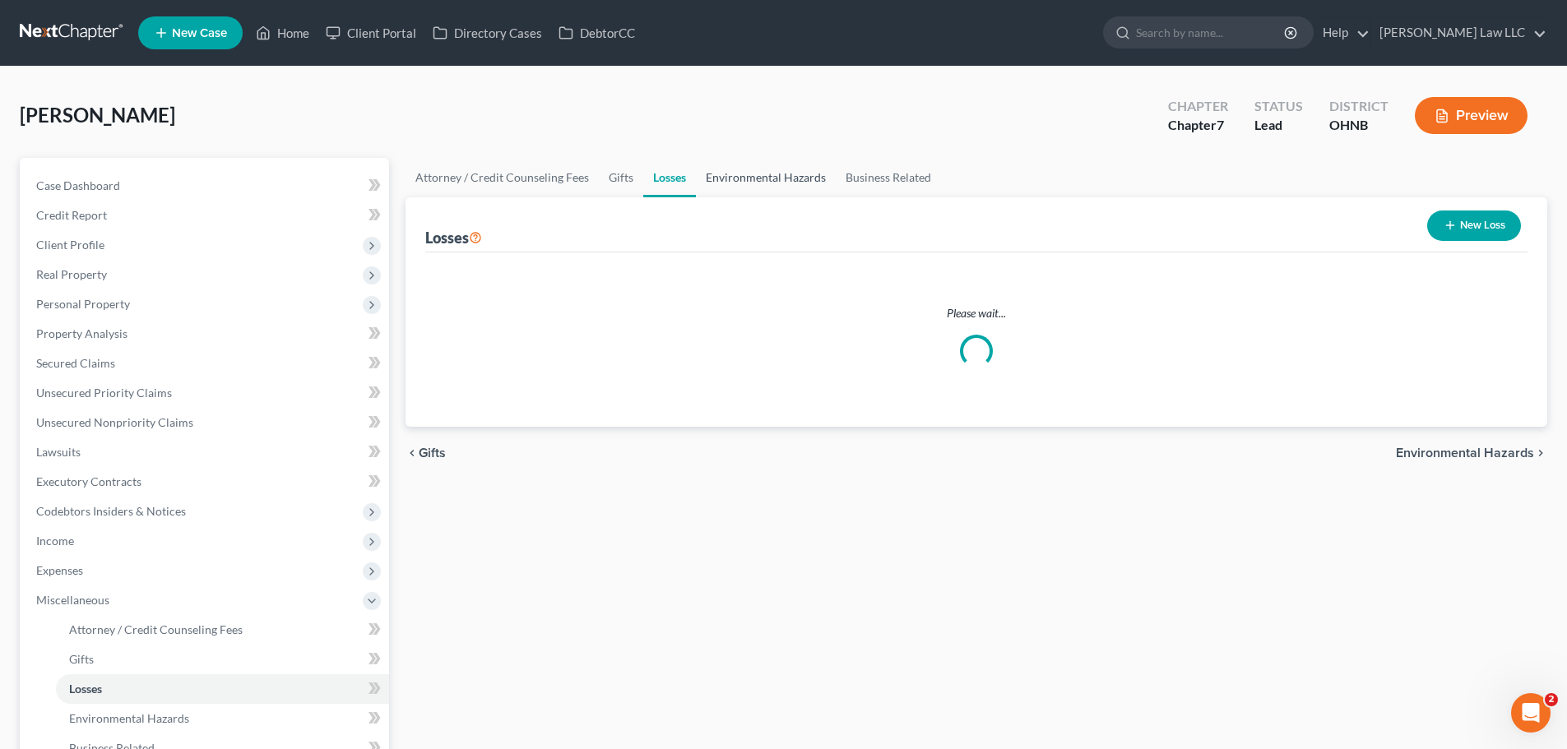
click at [776, 178] on link "Environmental Hazards" at bounding box center [766, 177] width 140 height 39
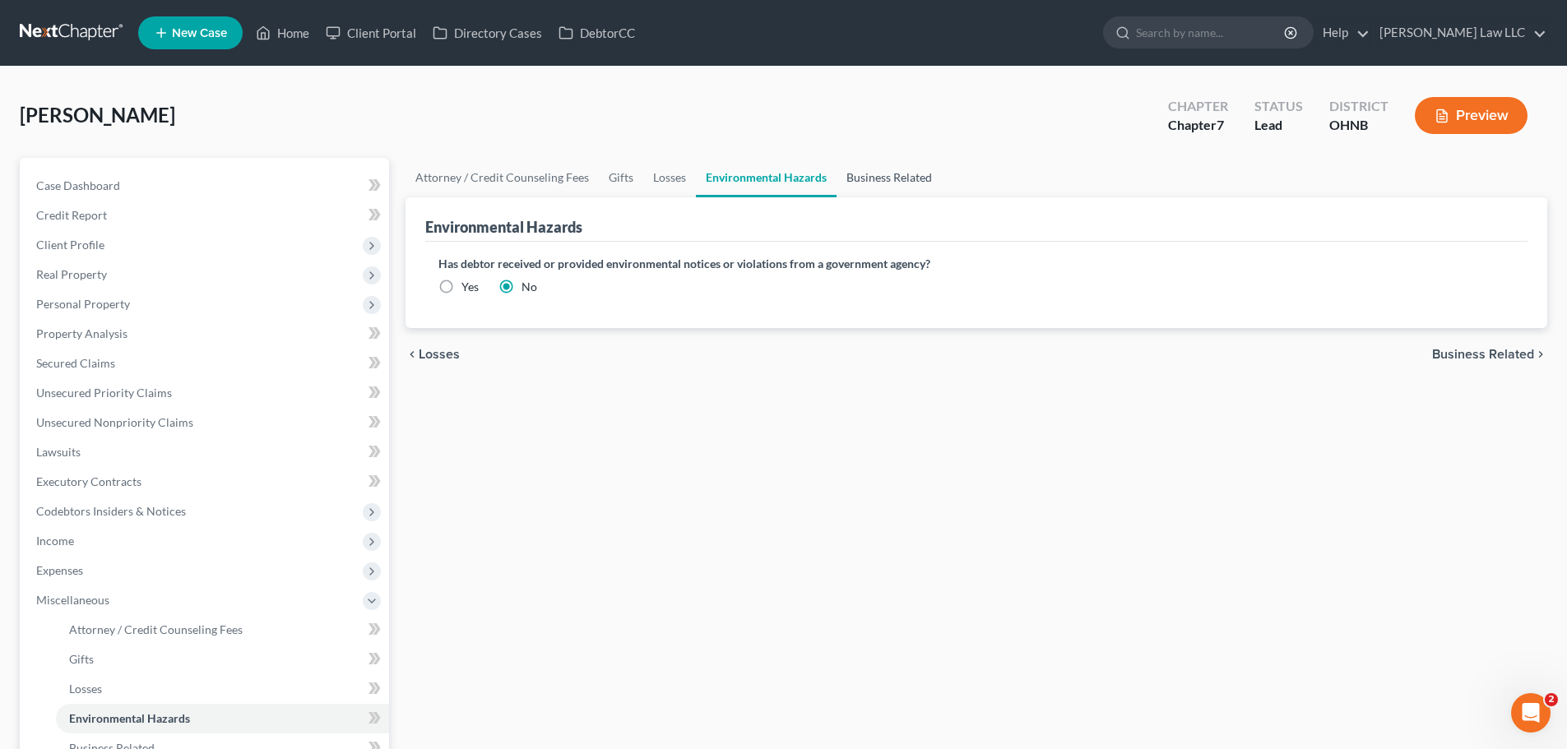
click at [882, 166] on link "Business Related" at bounding box center [889, 177] width 105 height 39
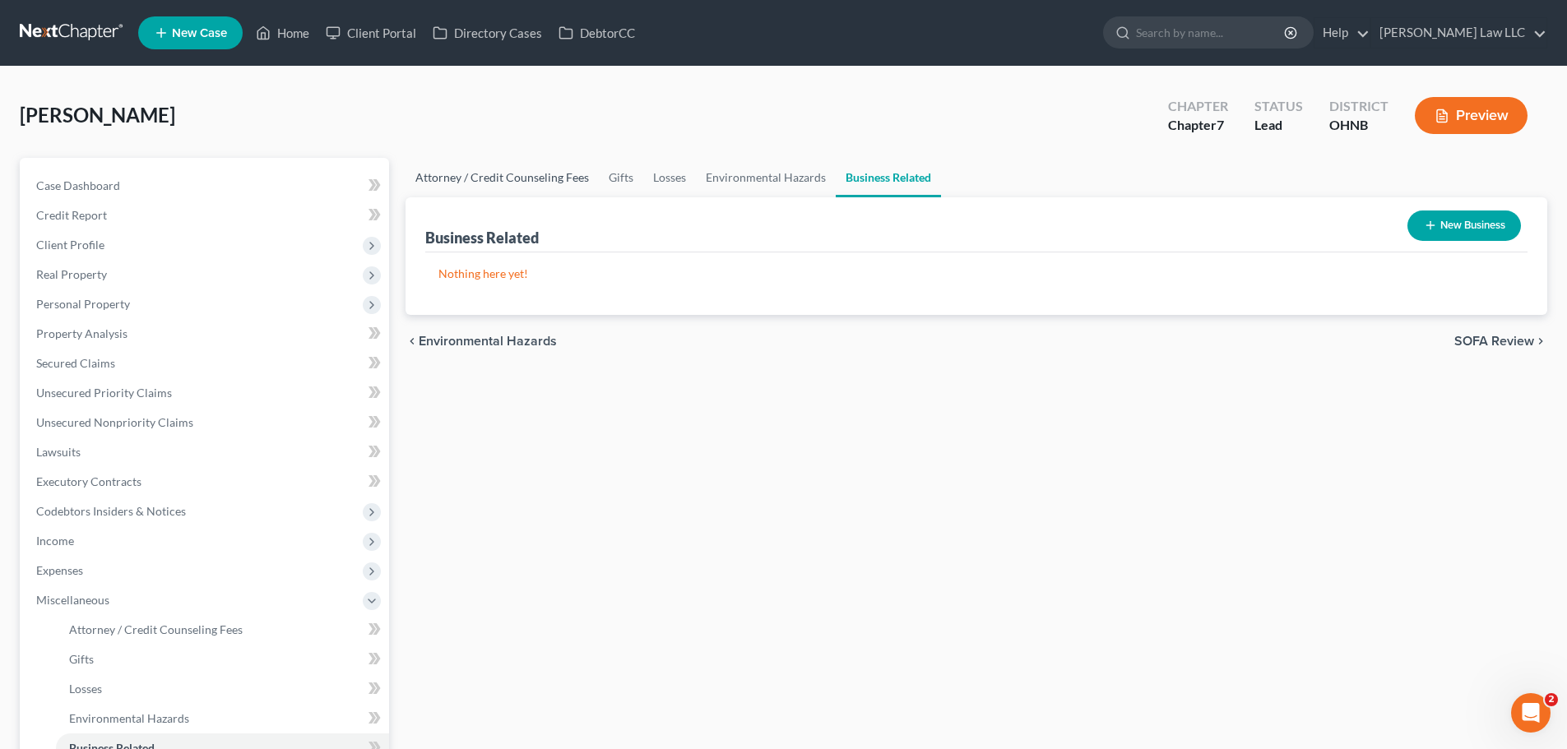
click at [516, 181] on link "Attorney / Credit Counseling Fees" at bounding box center [502, 177] width 193 height 39
select select "0"
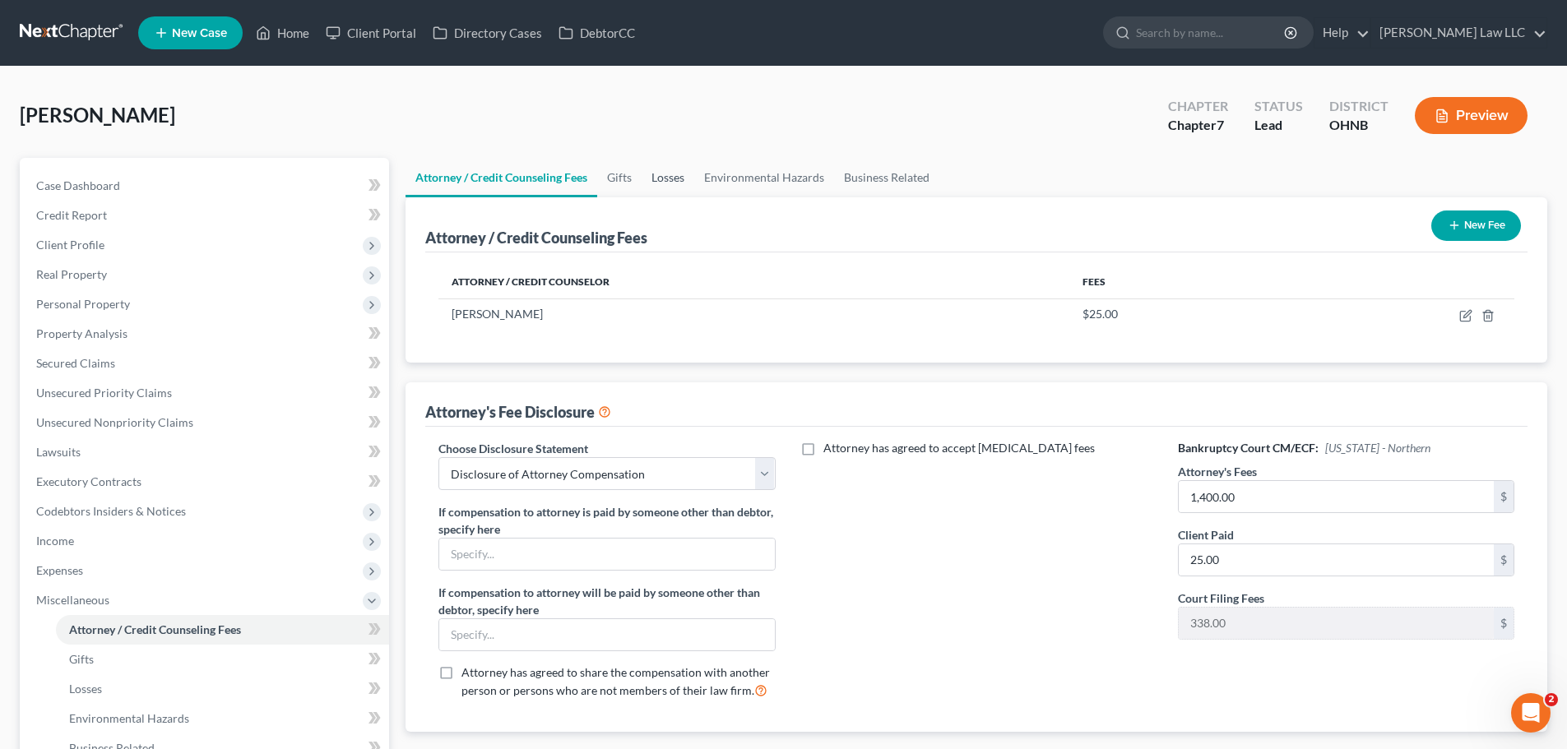
click at [673, 182] on link "Losses" at bounding box center [668, 177] width 53 height 39
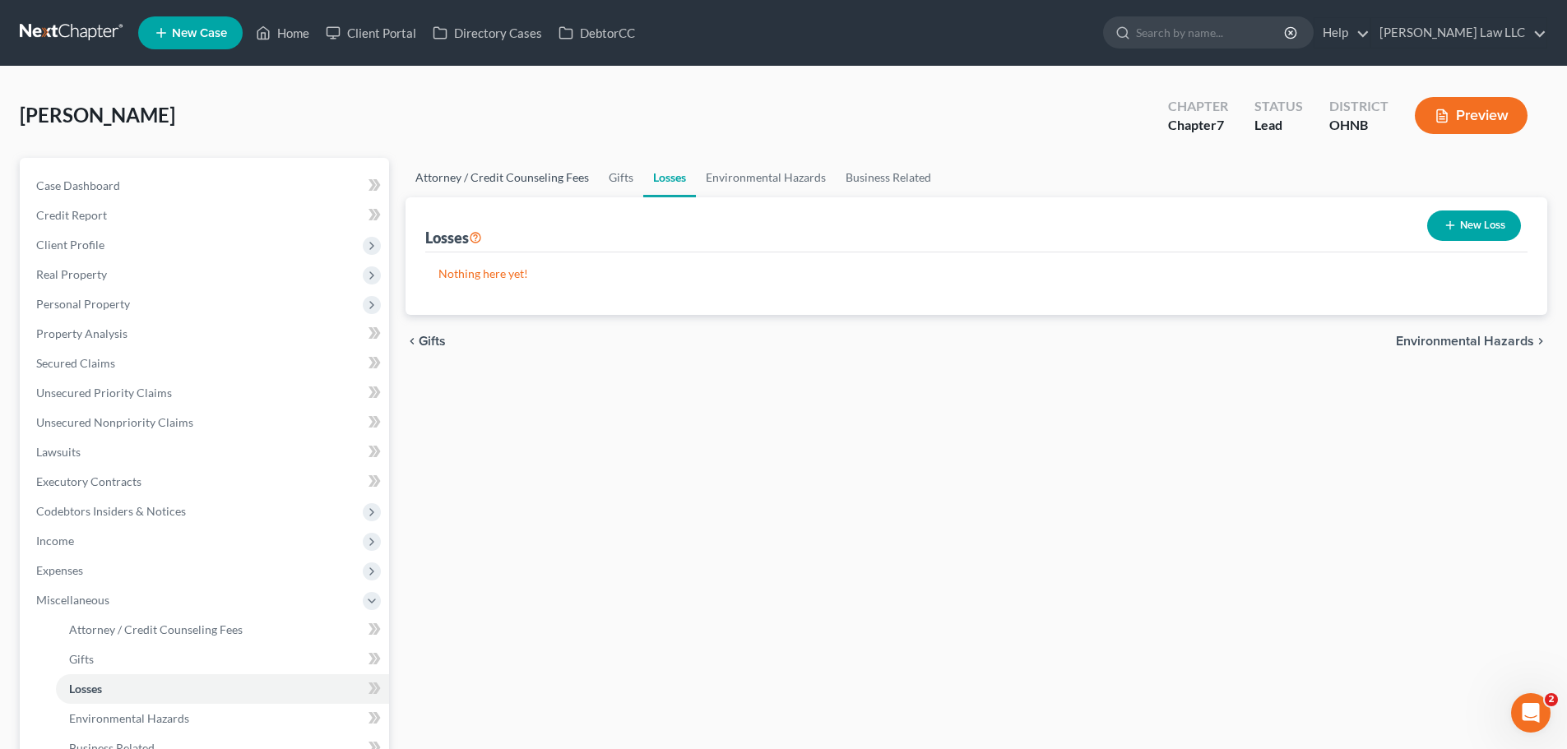
click at [523, 174] on link "Attorney / Credit Counseling Fees" at bounding box center [502, 177] width 193 height 39
select select "0"
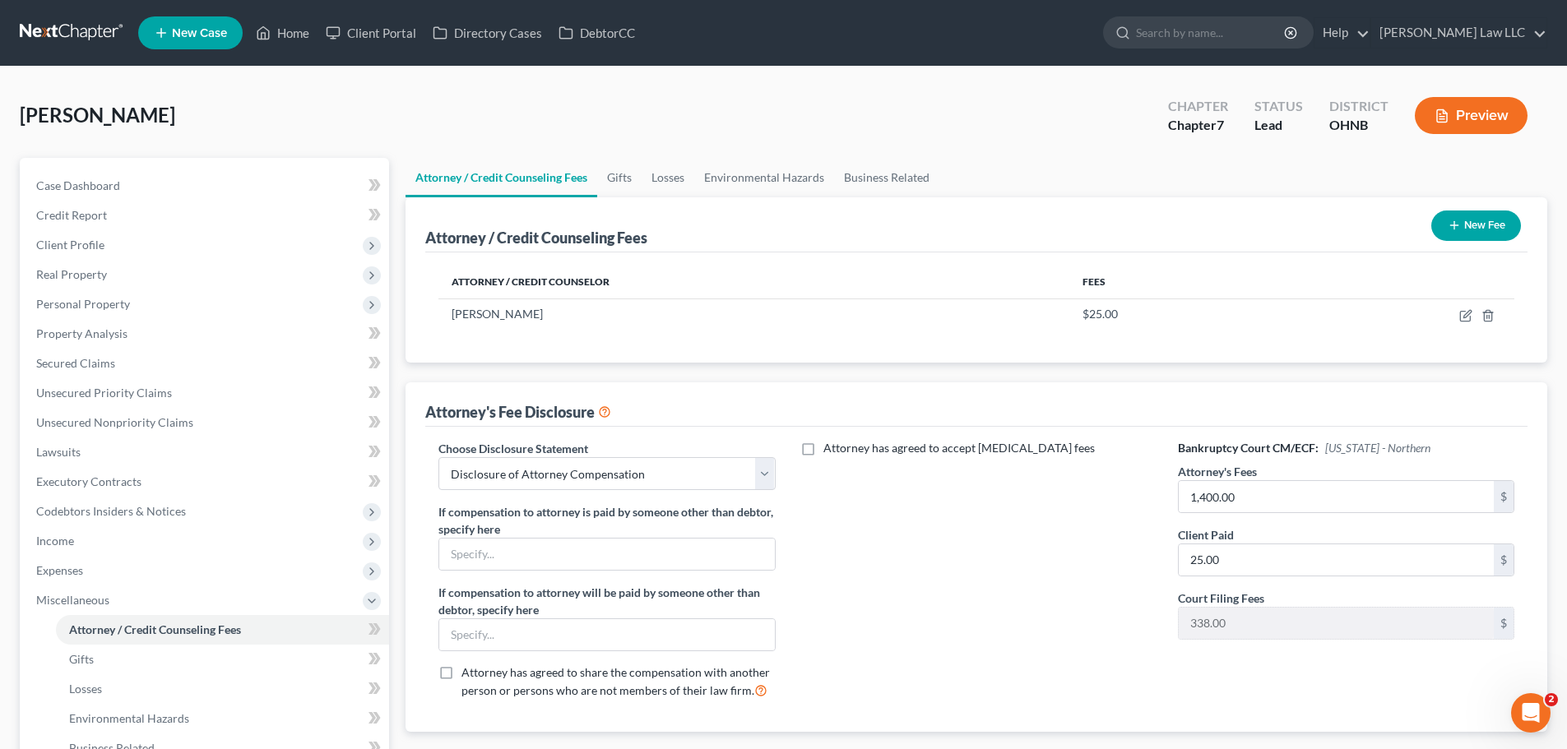
click at [965, 619] on div "Attorney has agreed to accept retainer fees" at bounding box center [976, 576] width 369 height 272
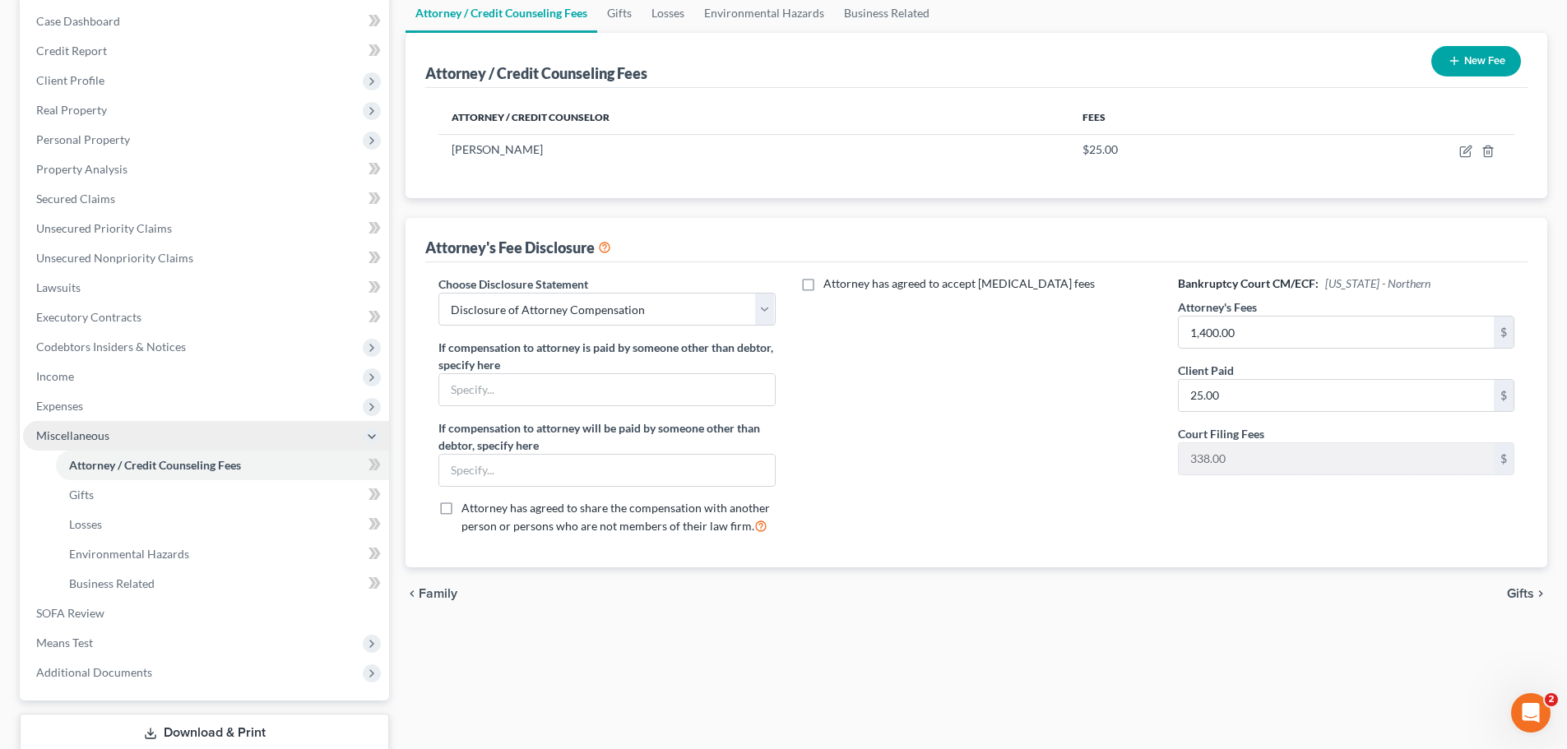
click at [104, 424] on span "Miscellaneous" at bounding box center [206, 436] width 366 height 30
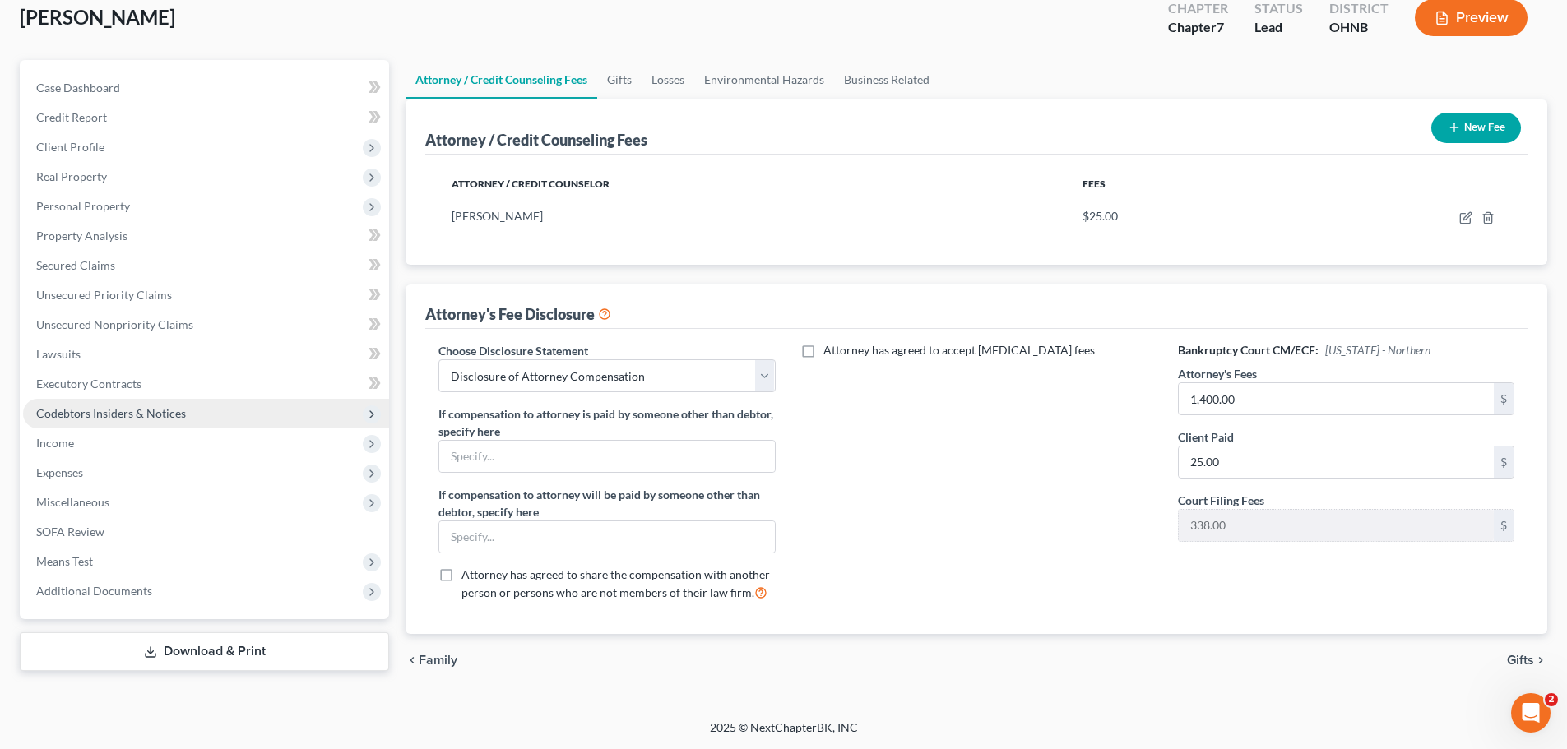
click at [104, 407] on span "Codebtors Insiders & Notices" at bounding box center [111, 413] width 150 height 14
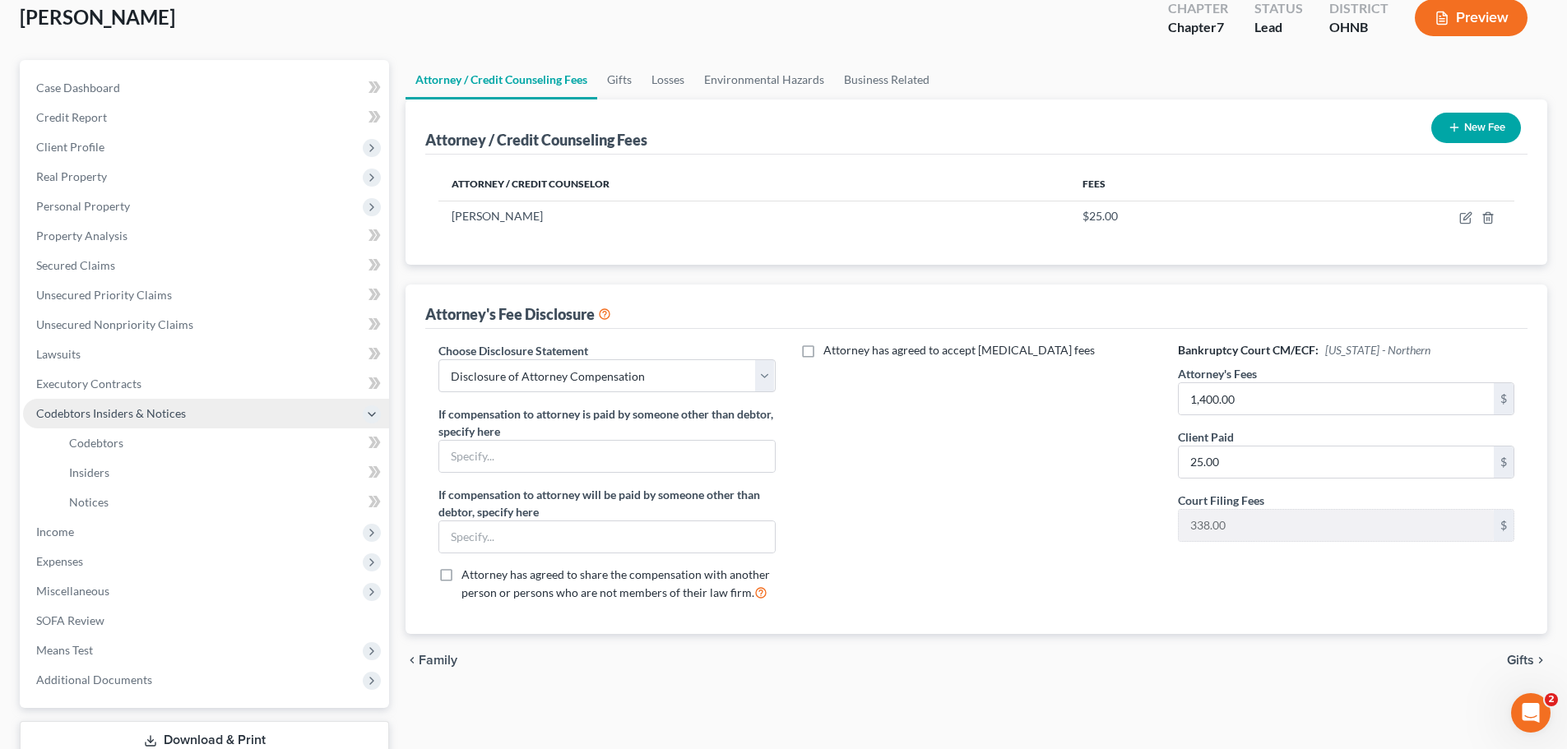
scroll to position [165, 0]
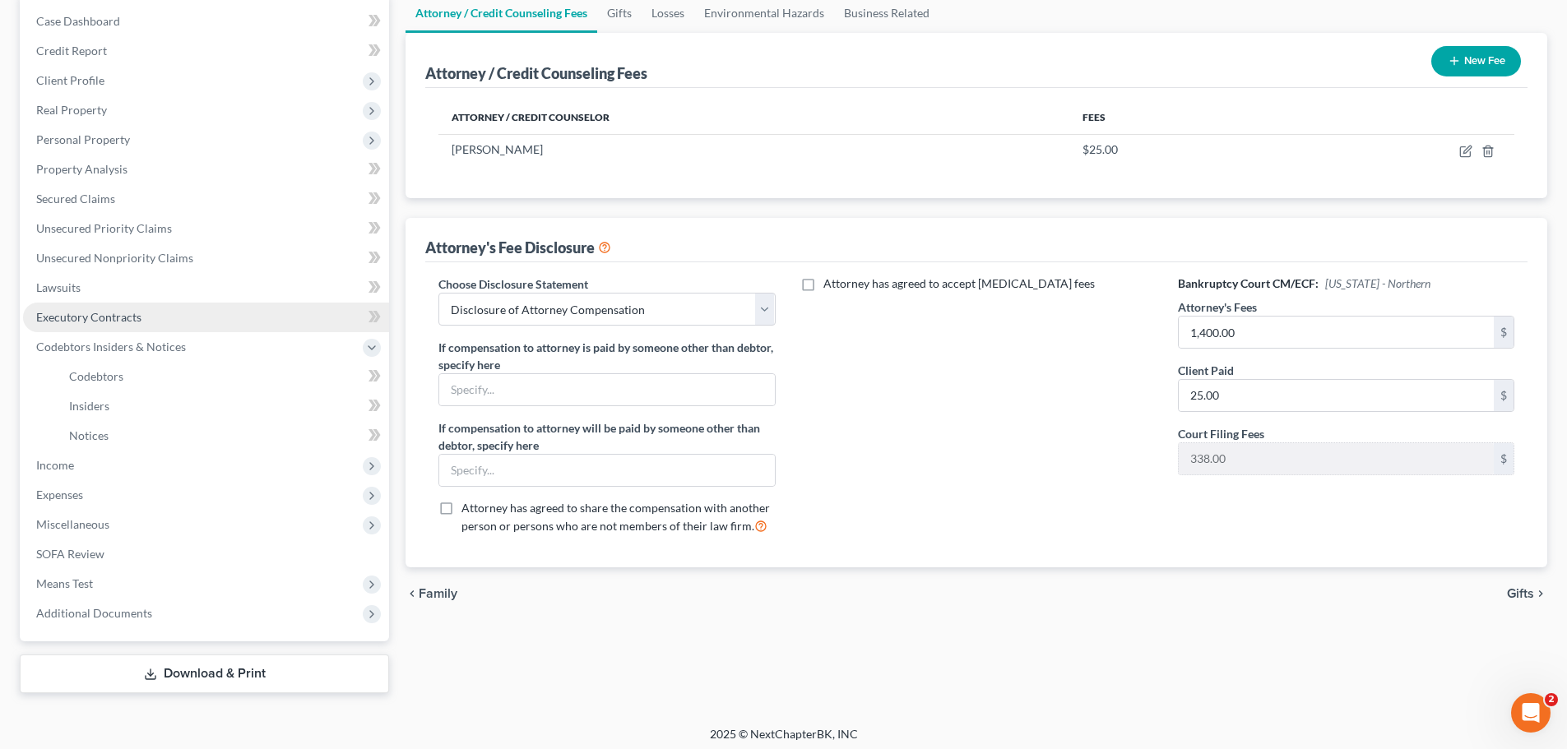
click at [73, 311] on span "Executory Contracts" at bounding box center [88, 317] width 105 height 14
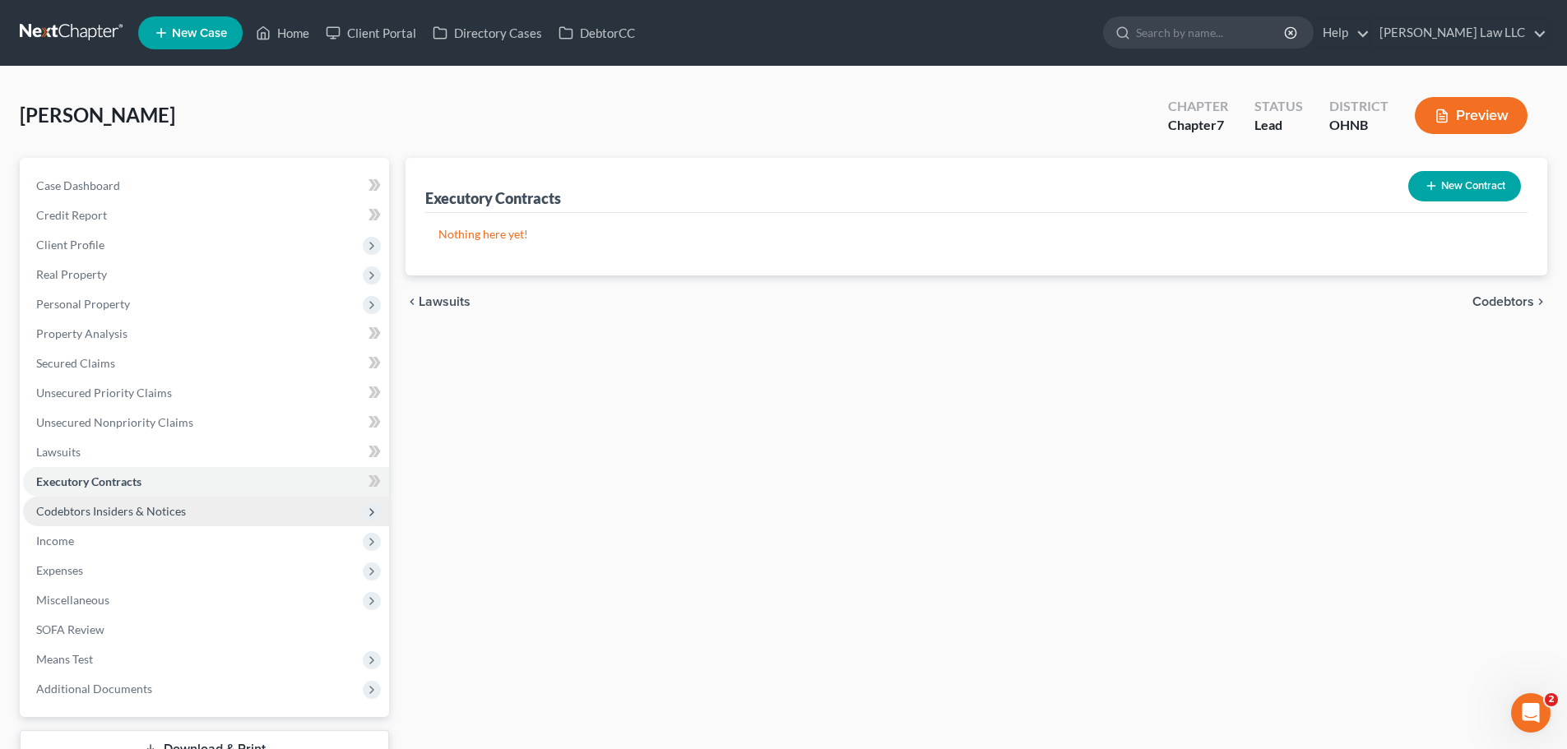
click at [86, 504] on span "Codebtors Insiders & Notices" at bounding box center [111, 511] width 150 height 14
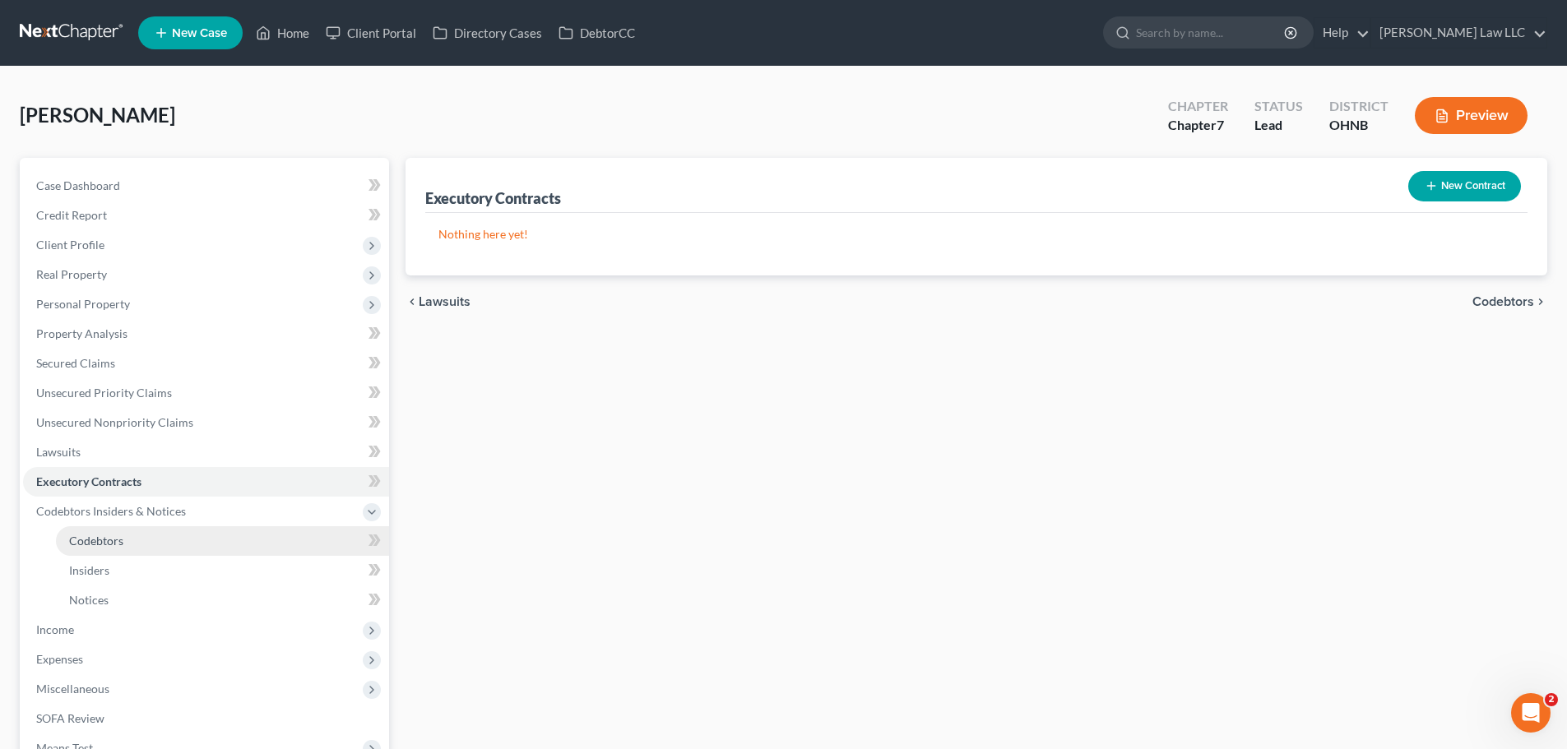
click at [114, 544] on span "Codebtors" at bounding box center [96, 541] width 54 height 14
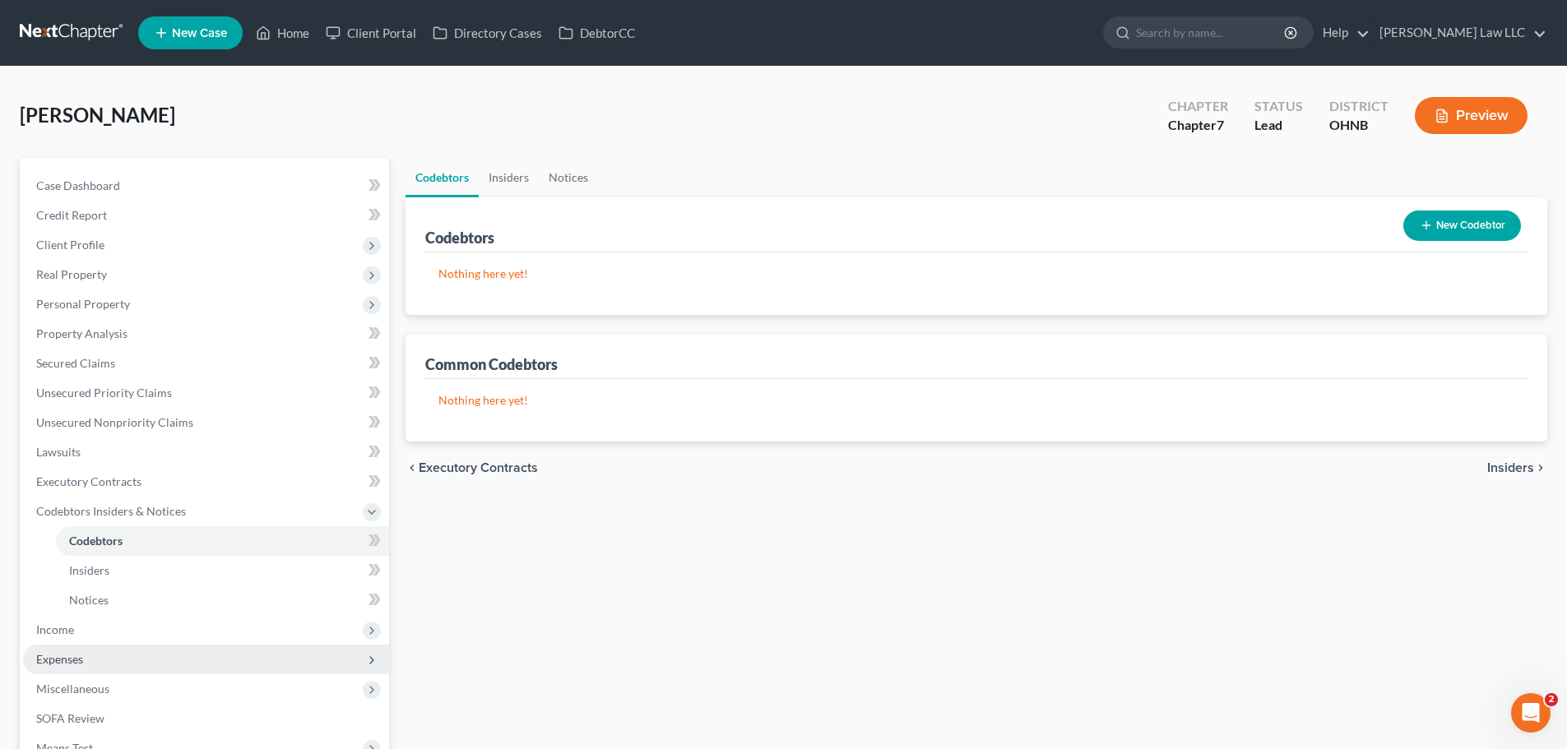
click at [84, 661] on span "Expenses" at bounding box center [206, 660] width 366 height 30
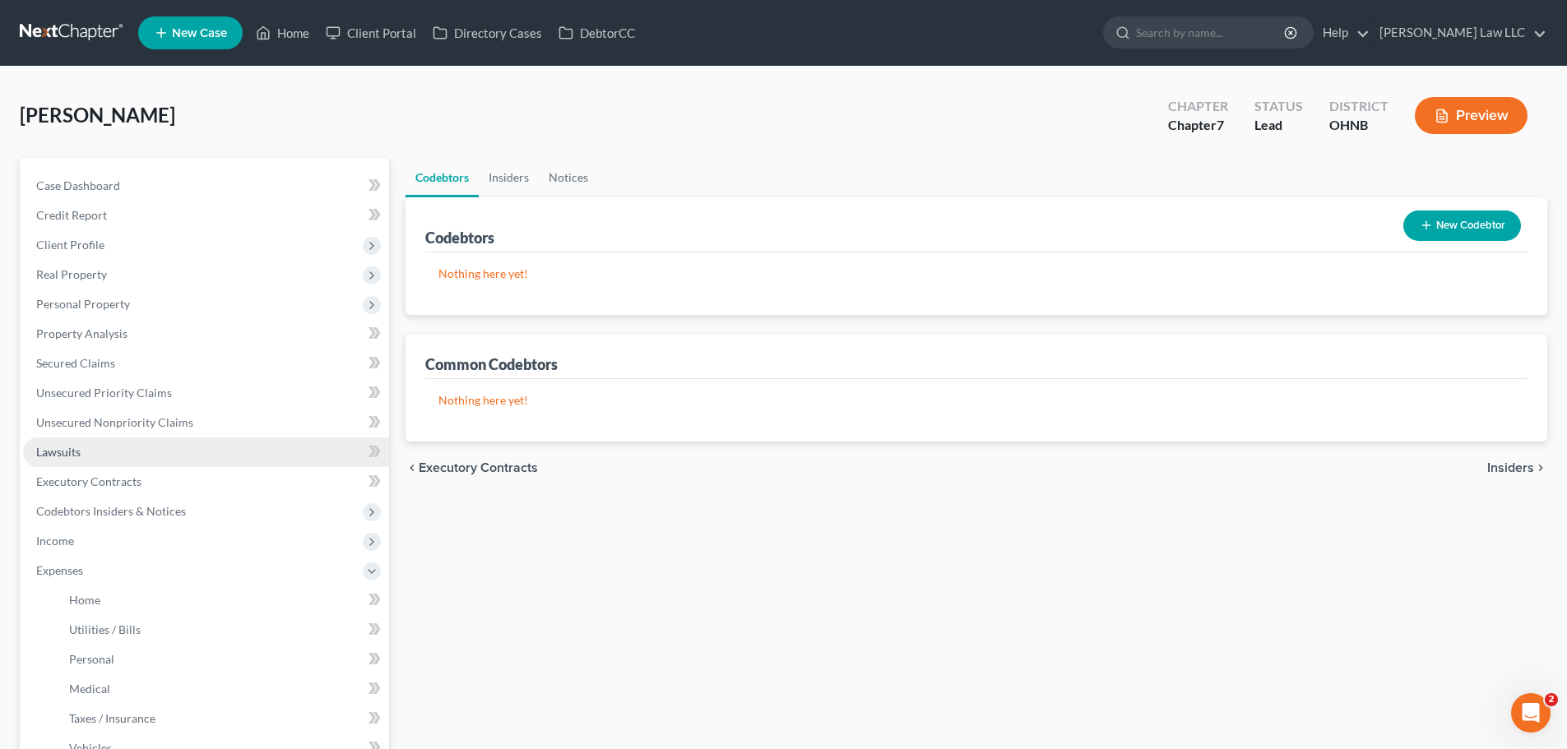
click at [73, 450] on span "Lawsuits" at bounding box center [58, 452] width 44 height 14
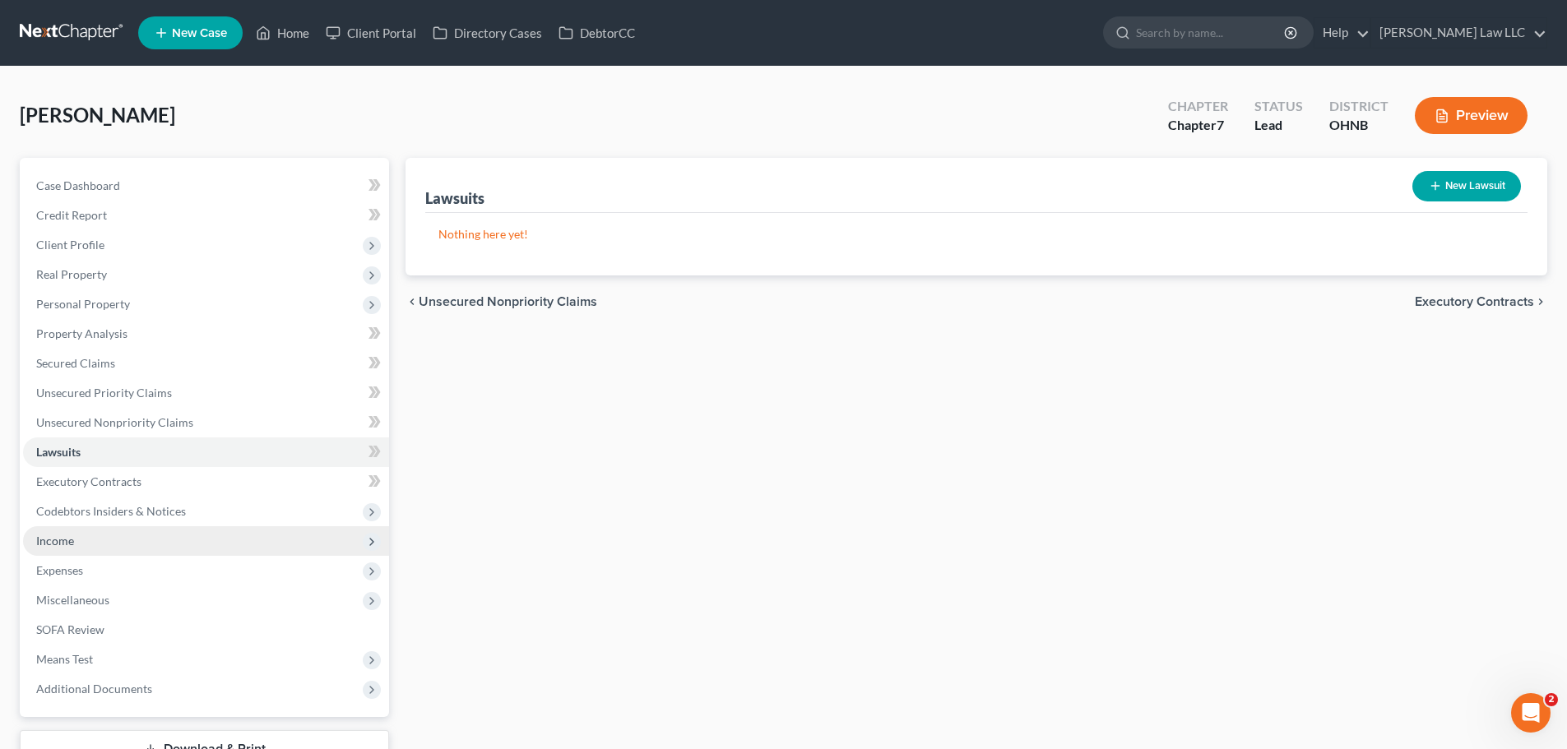
click at [134, 541] on span "Income" at bounding box center [206, 541] width 366 height 30
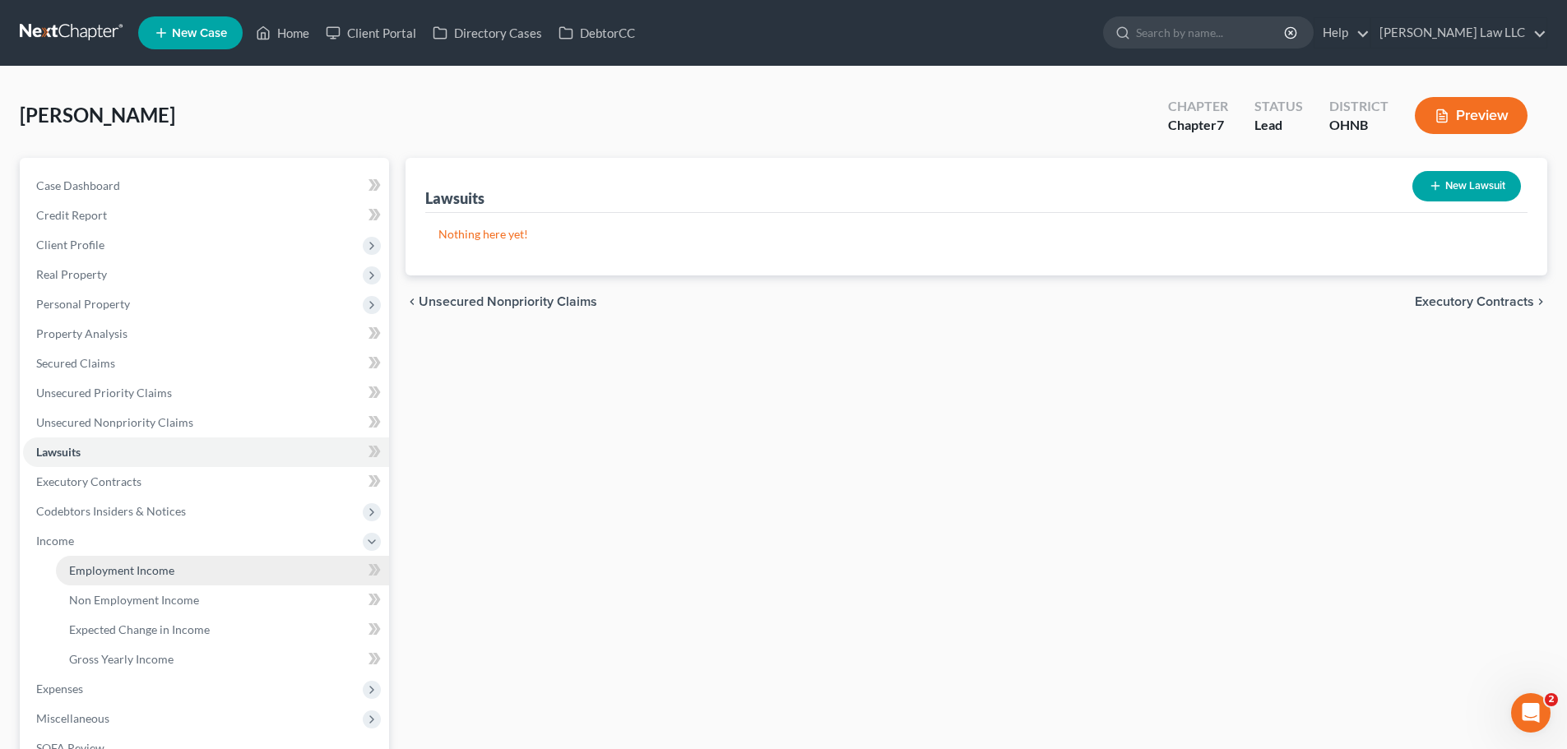
click at [159, 572] on span "Employment Income" at bounding box center [121, 570] width 105 height 14
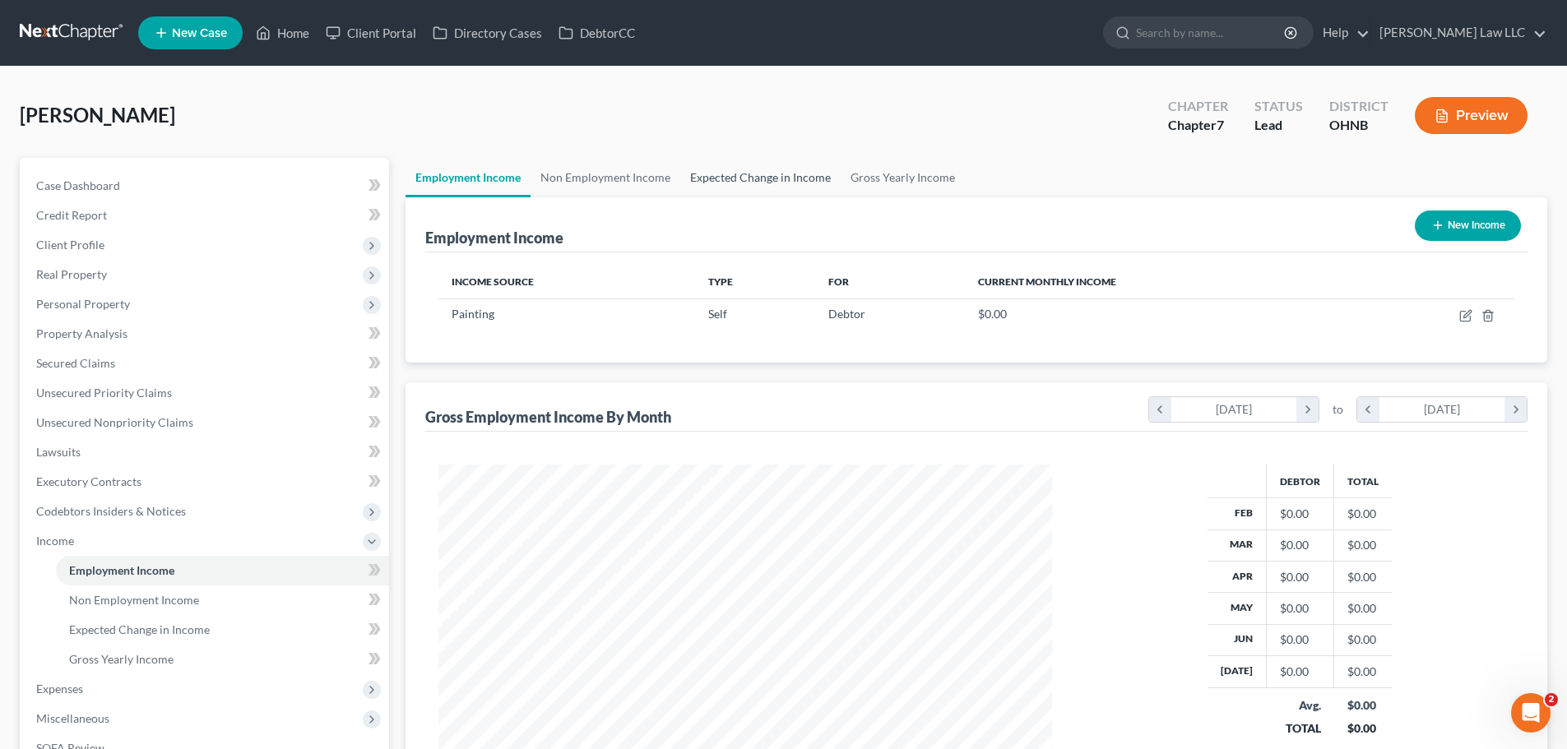
scroll to position [307, 647]
click at [610, 175] on link "Non Employment Income" at bounding box center [606, 177] width 150 height 39
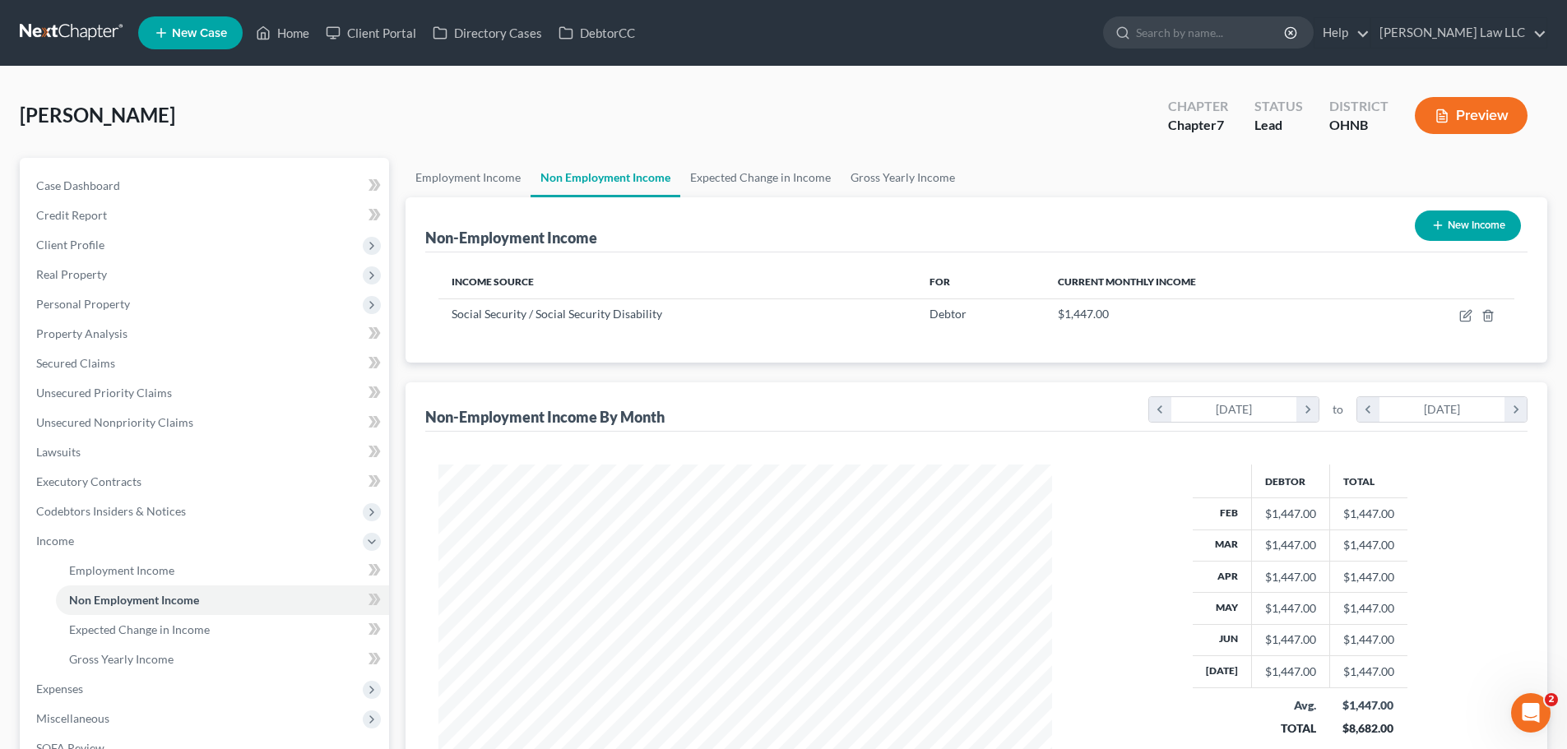
scroll to position [307, 647]
click at [488, 171] on link "Employment Income" at bounding box center [468, 177] width 125 height 39
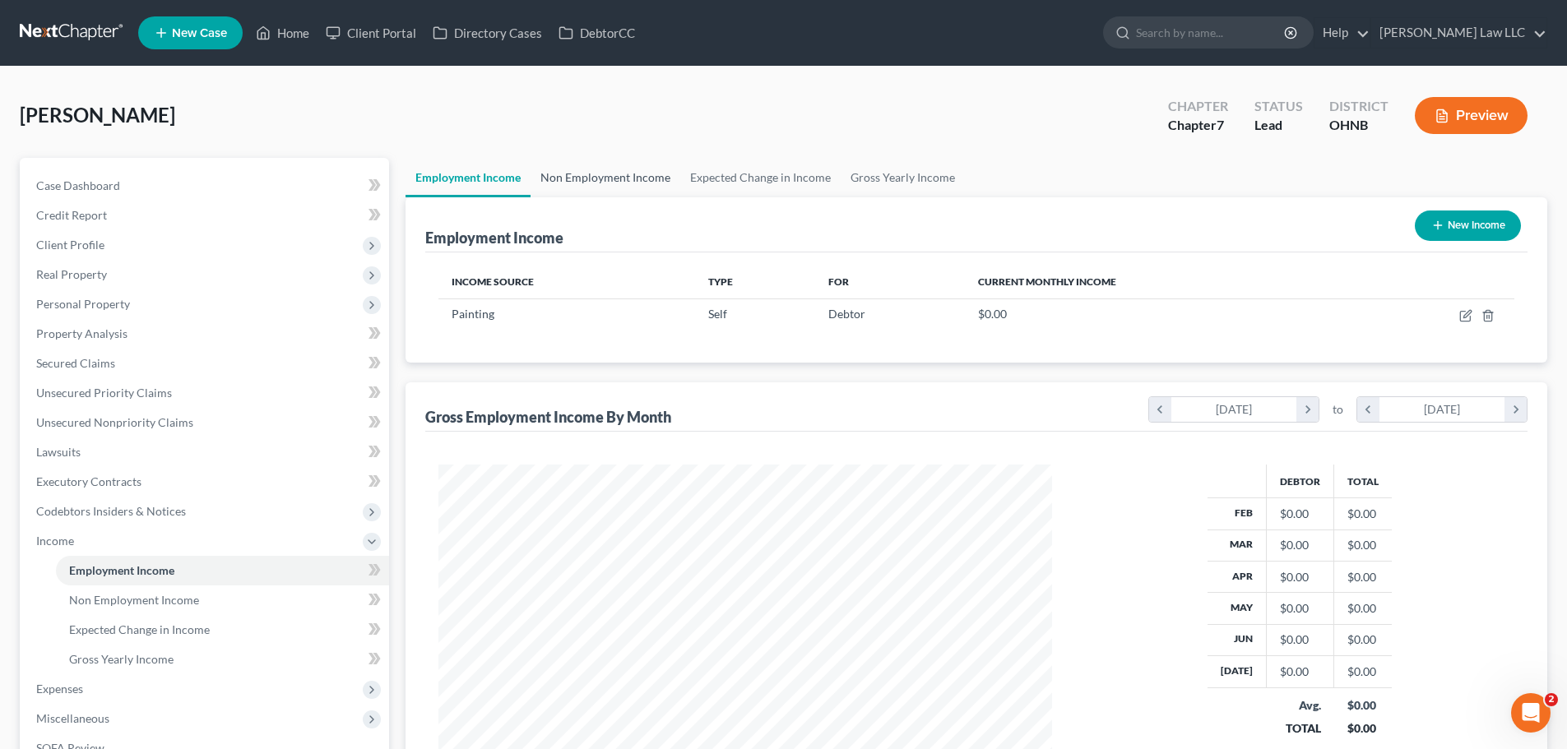
scroll to position [307, 647]
click at [591, 178] on link "Non Employment Income" at bounding box center [606, 177] width 150 height 39
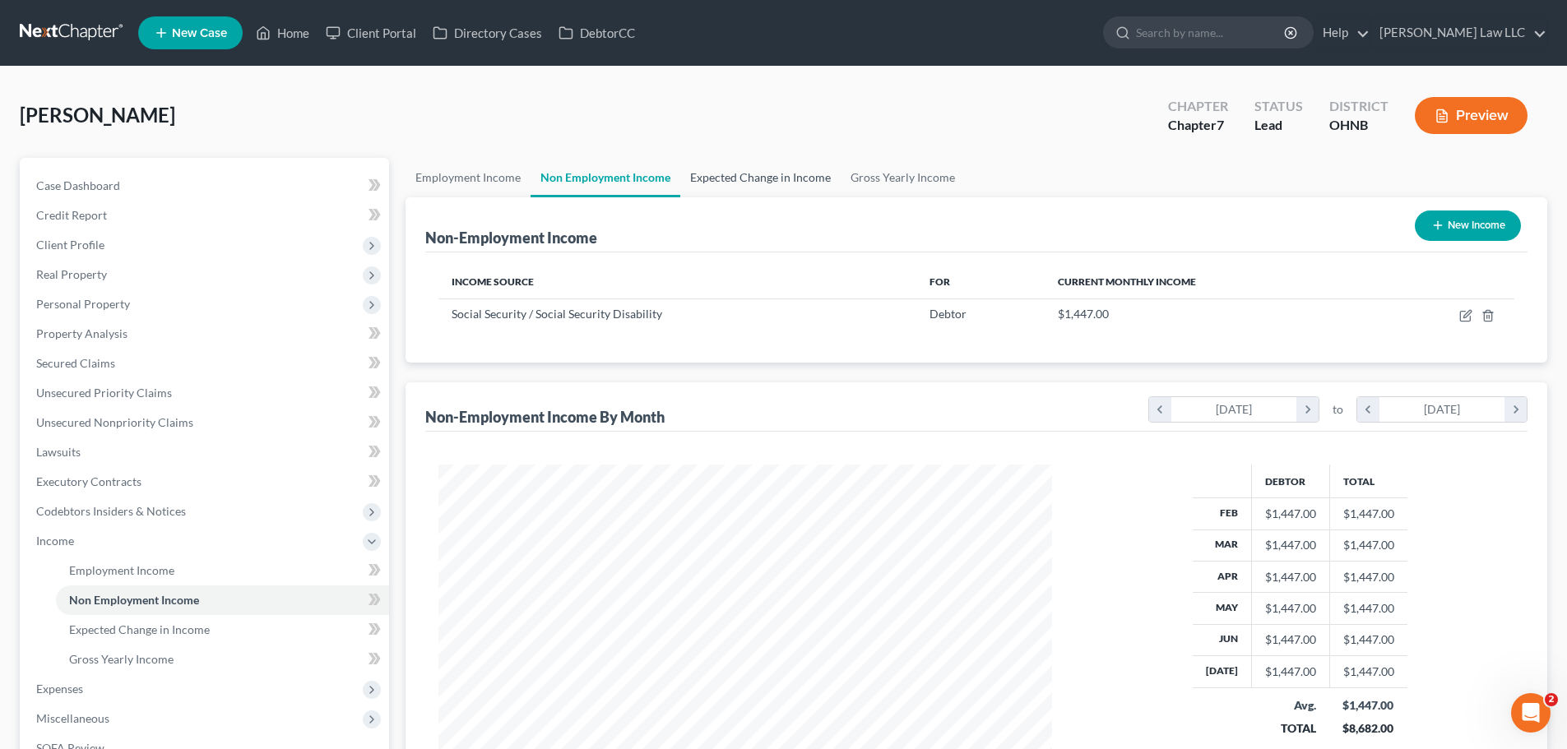
scroll to position [307, 647]
click at [495, 178] on link "Employment Income" at bounding box center [468, 177] width 125 height 39
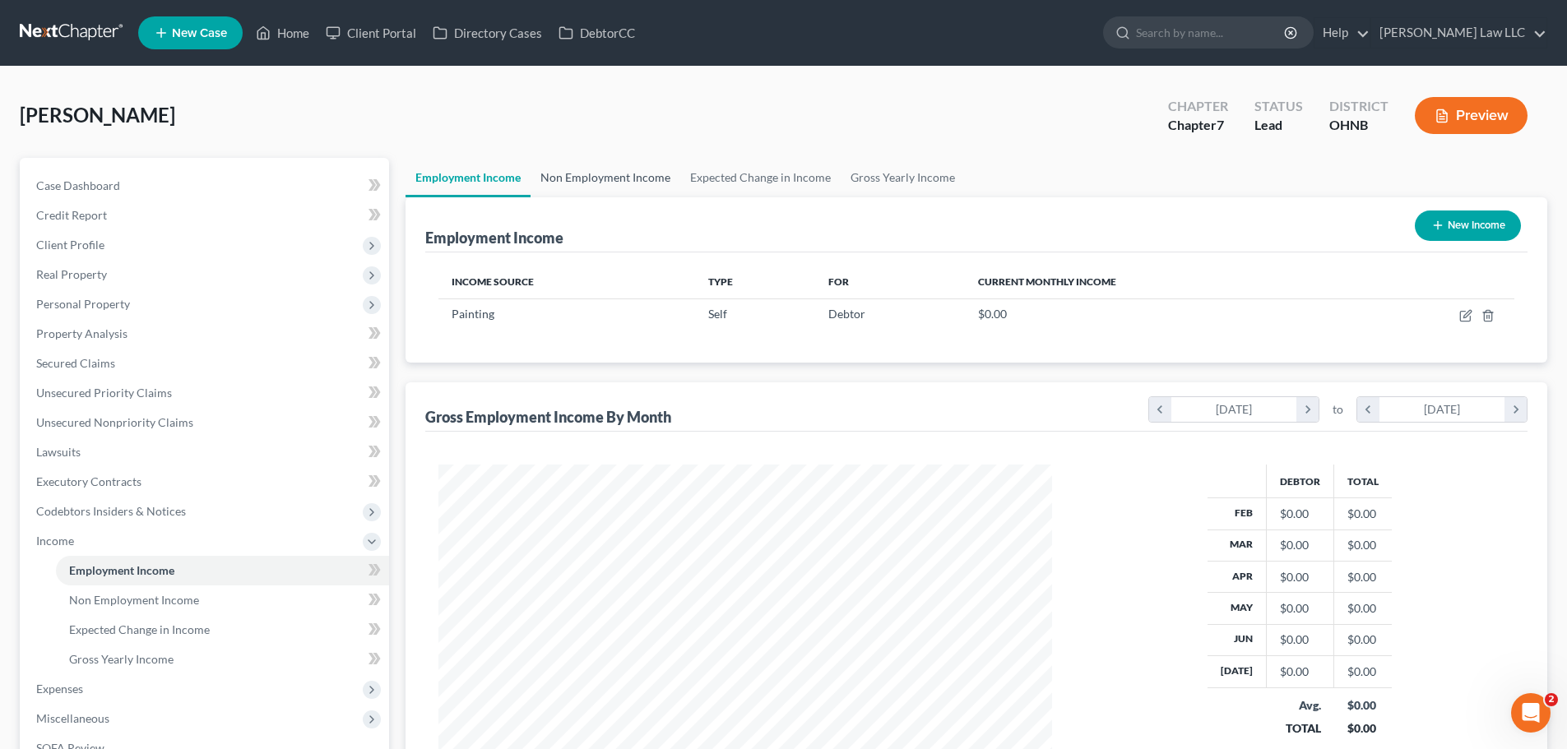
scroll to position [307, 647]
click at [584, 176] on link "Non Employment Income" at bounding box center [606, 177] width 150 height 39
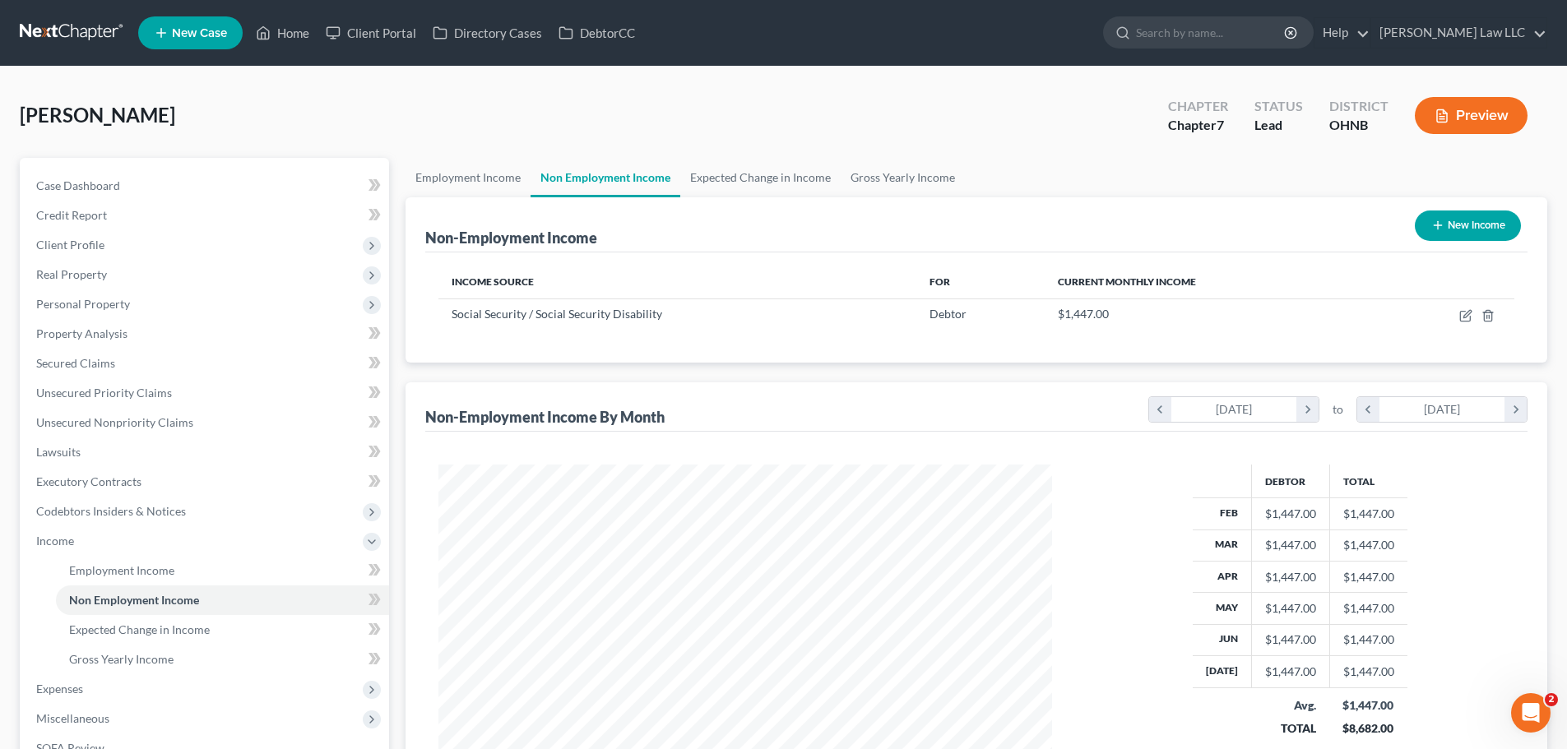
scroll to position [307, 647]
click at [467, 179] on link "Employment Income" at bounding box center [468, 177] width 125 height 39
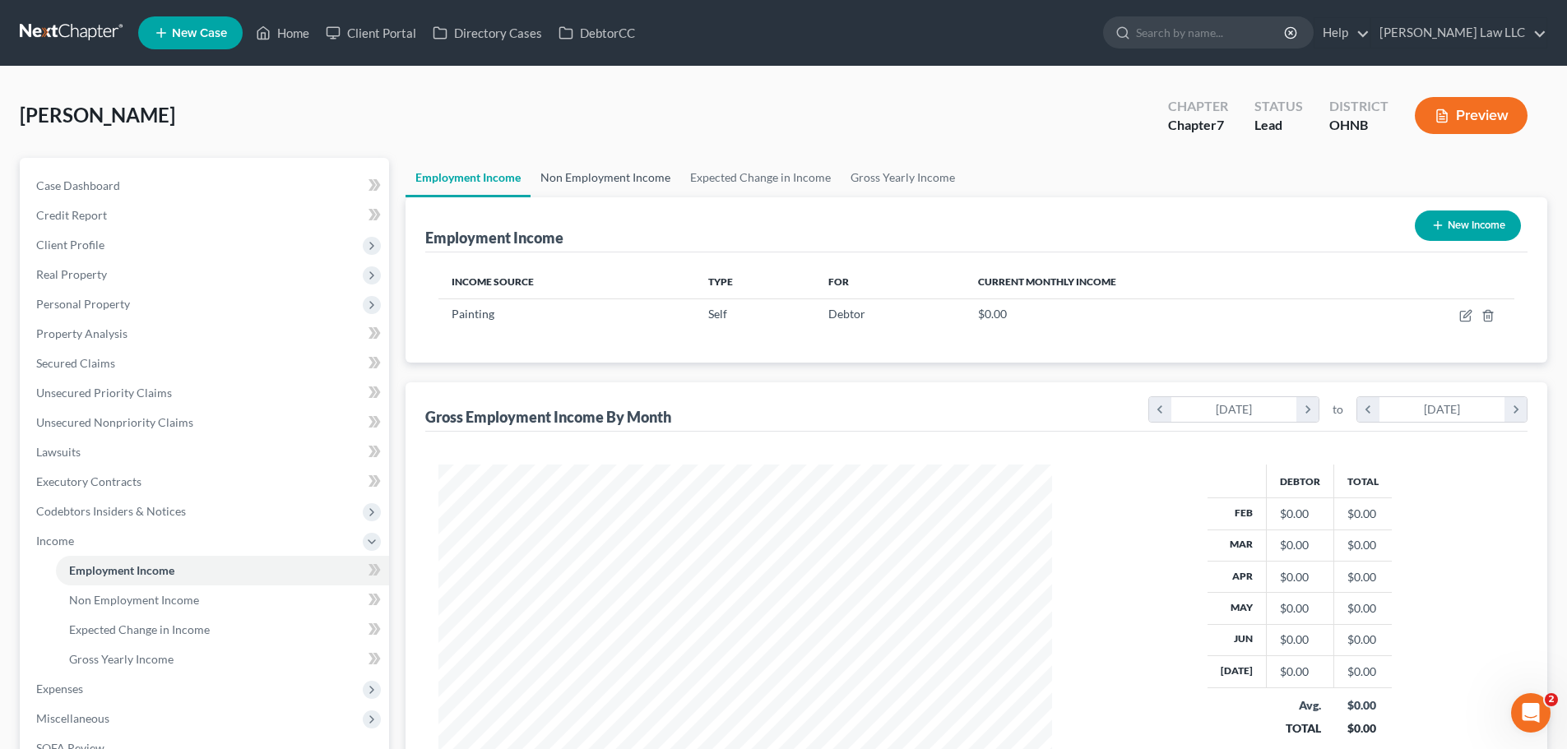
click at [559, 172] on link "Non Employment Income" at bounding box center [606, 177] width 150 height 39
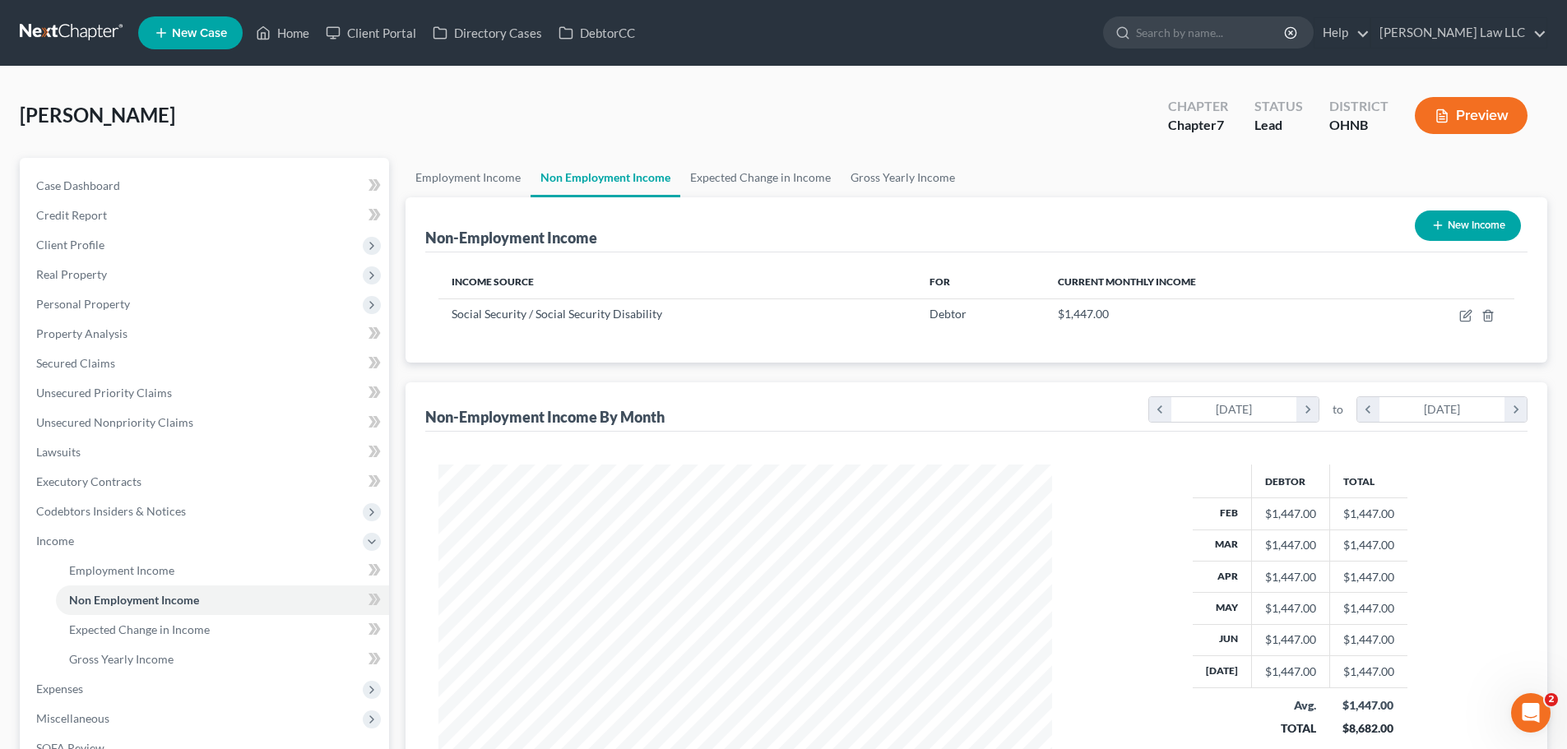
scroll to position [307, 647]
click at [735, 178] on link "Expected Change in Income" at bounding box center [760, 177] width 160 height 39
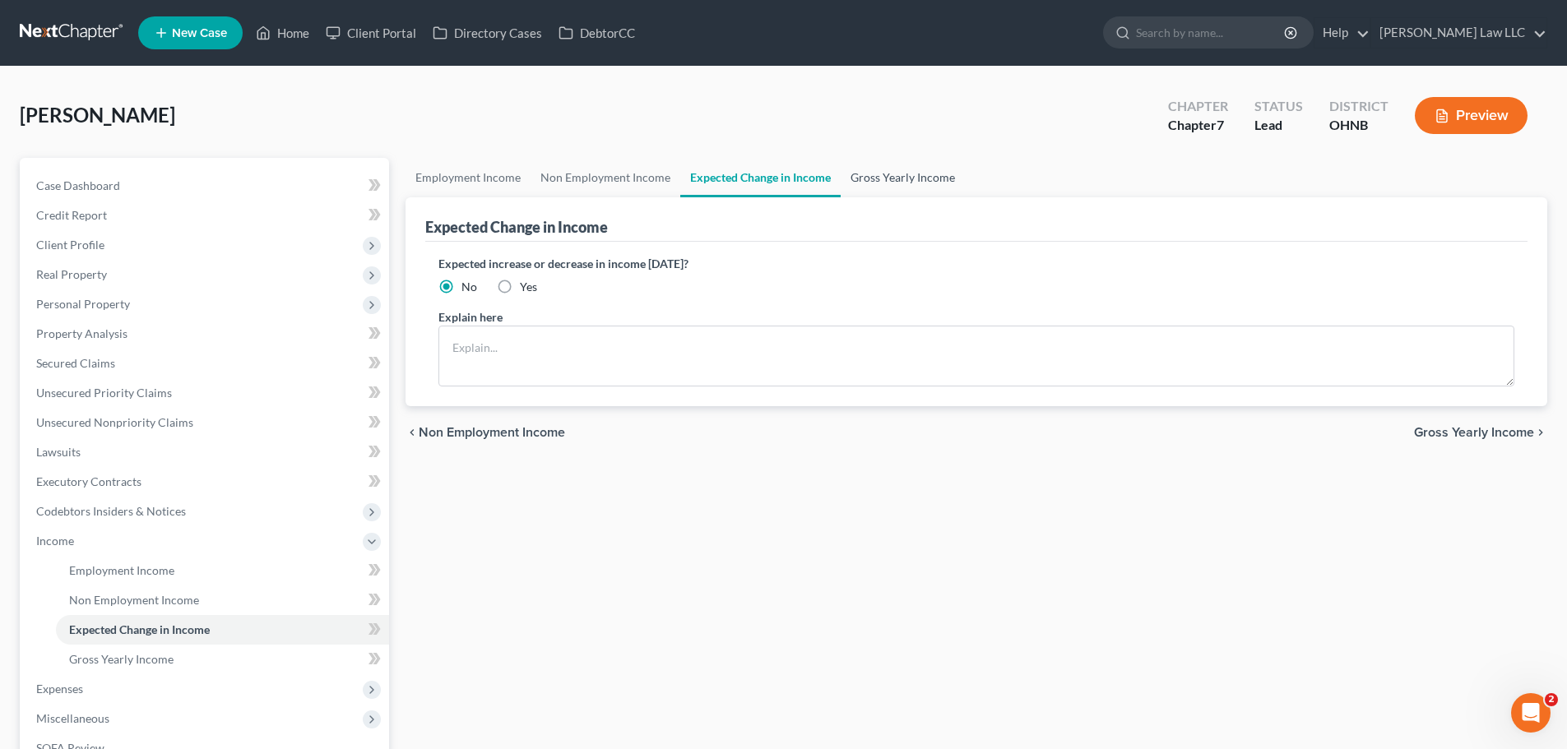
click at [925, 174] on link "Gross Yearly Income" at bounding box center [903, 177] width 124 height 39
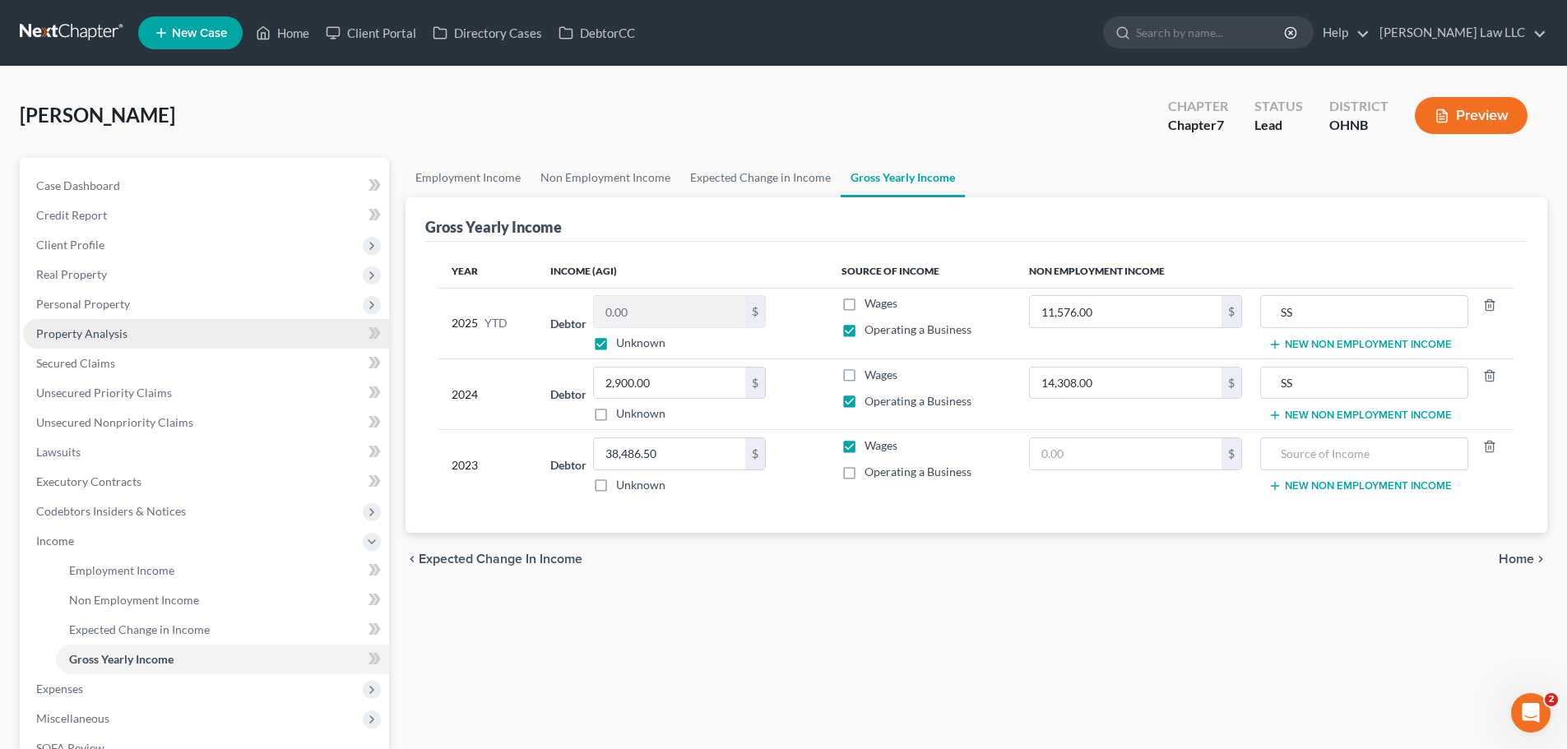
click at [109, 341] on link "Property Analysis" at bounding box center [206, 334] width 366 height 30
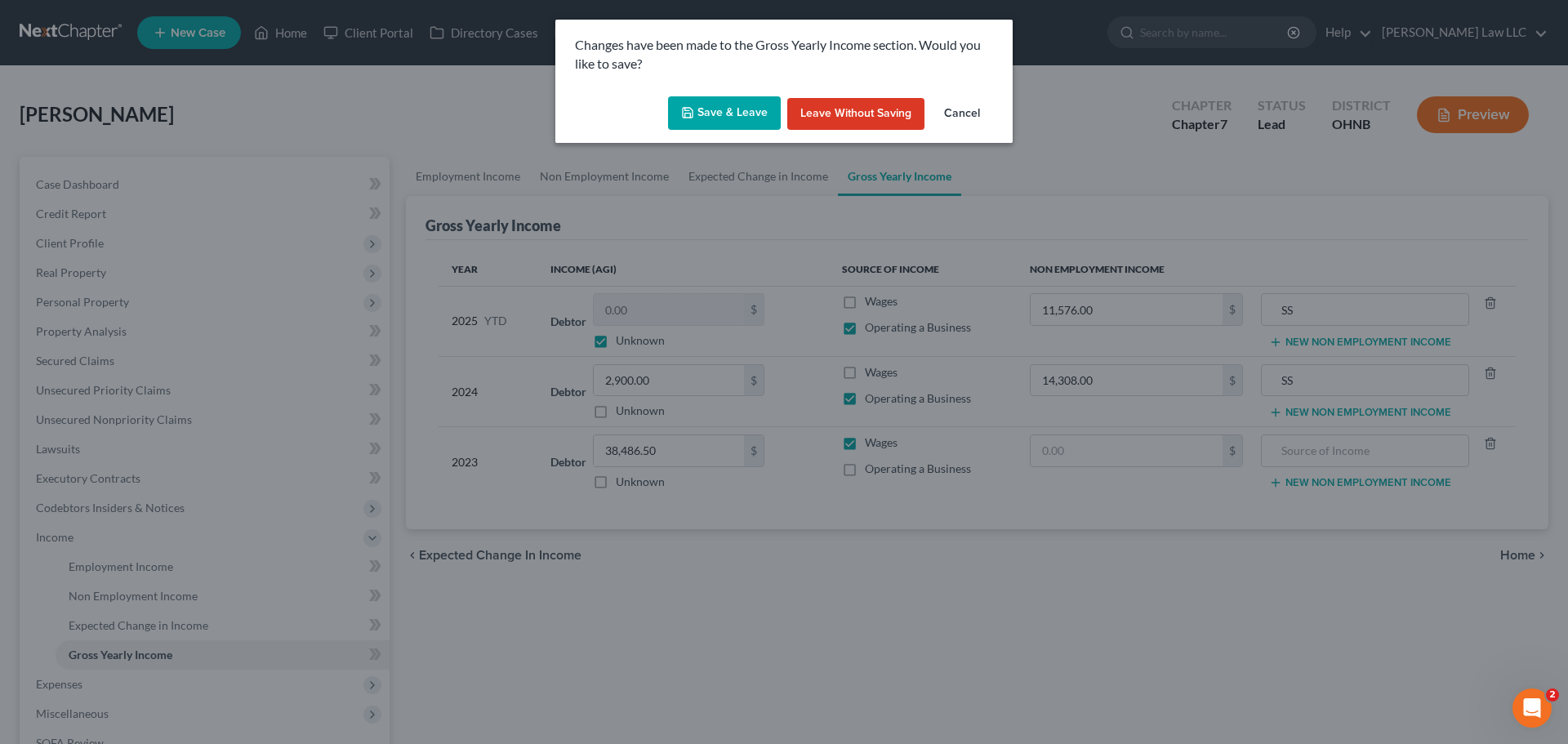
click at [728, 110] on button "Save & Leave" at bounding box center [725, 113] width 113 height 35
